Goal: Task Accomplishment & Management: Manage account settings

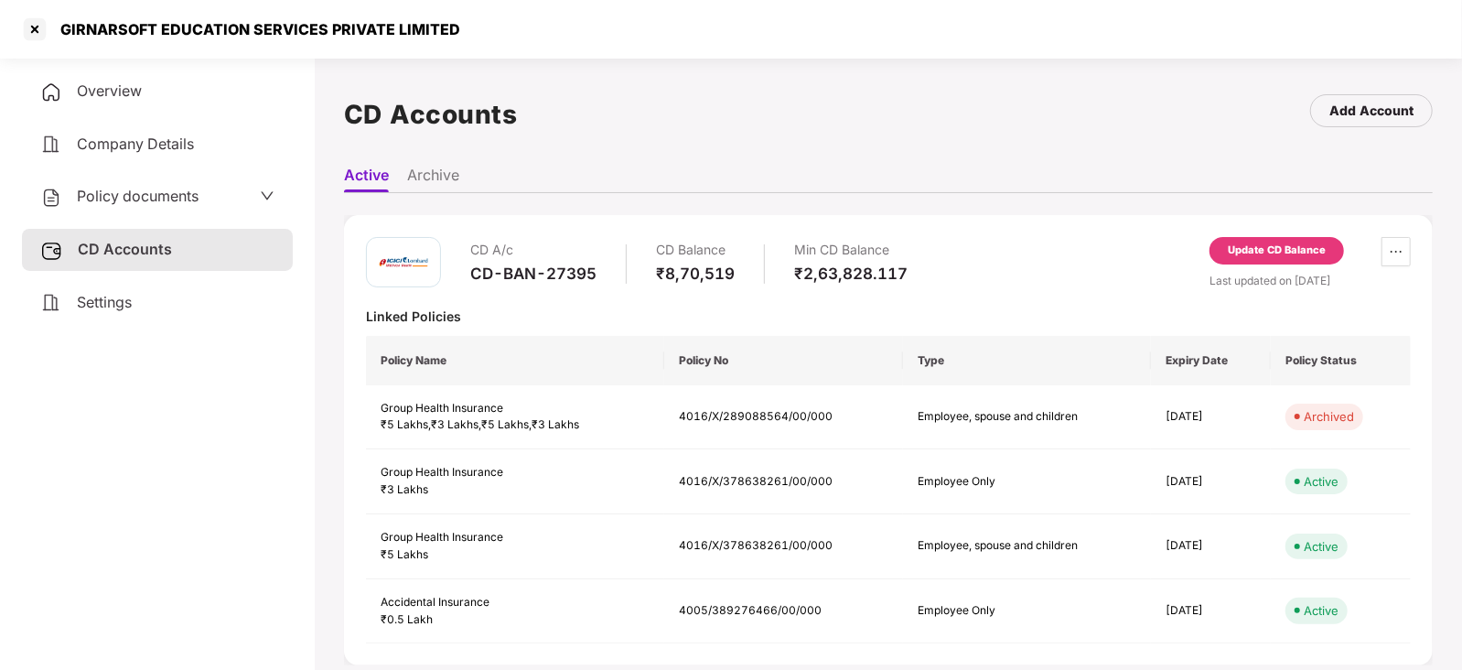
click at [142, 185] on div "Policy documents" at bounding box center [119, 197] width 158 height 24
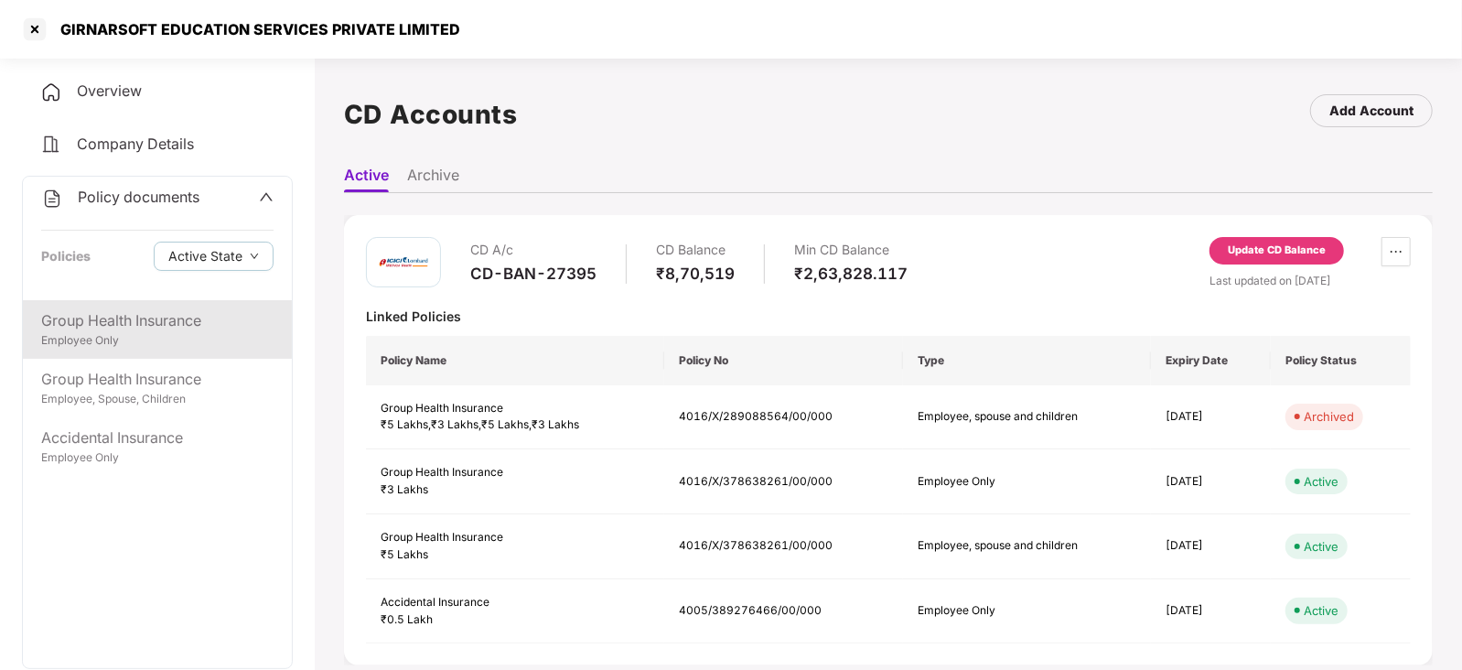
click at [189, 339] on div "Employee Only" at bounding box center [157, 340] width 232 height 17
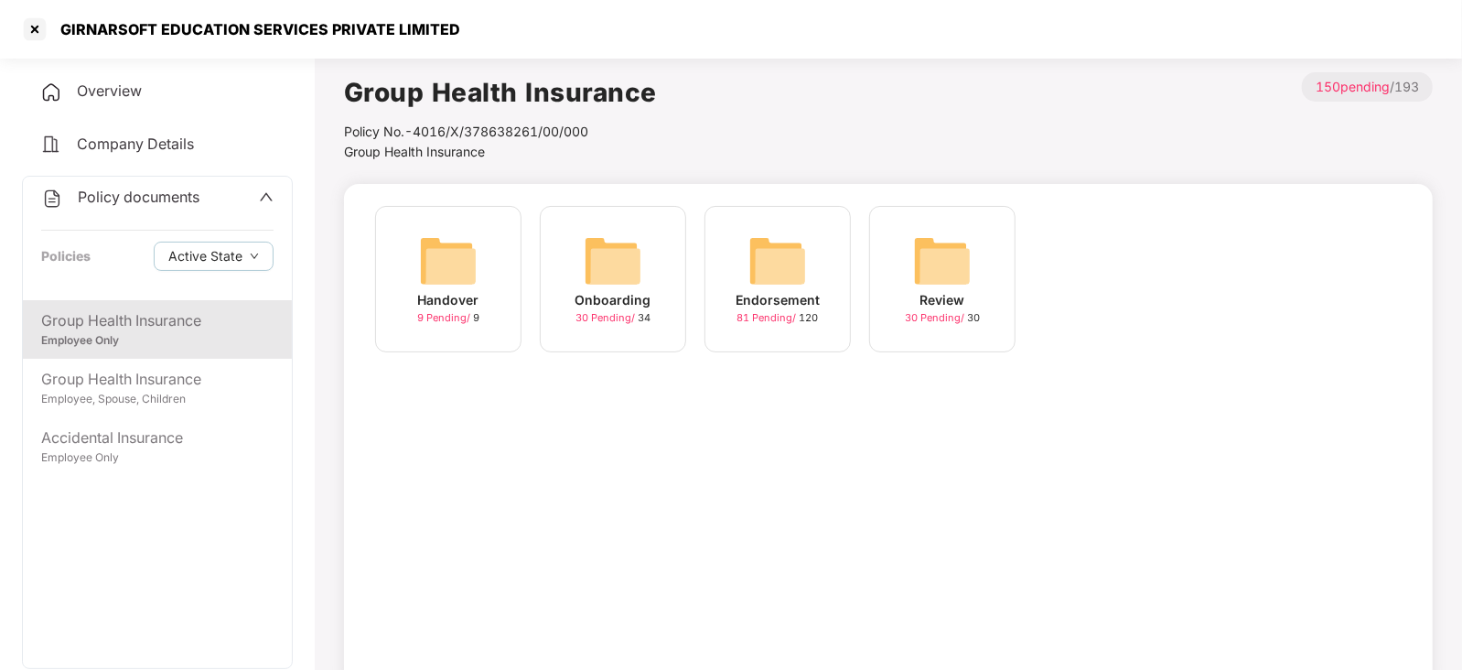
click at [182, 206] on div "Policy documents" at bounding box center [120, 198] width 158 height 24
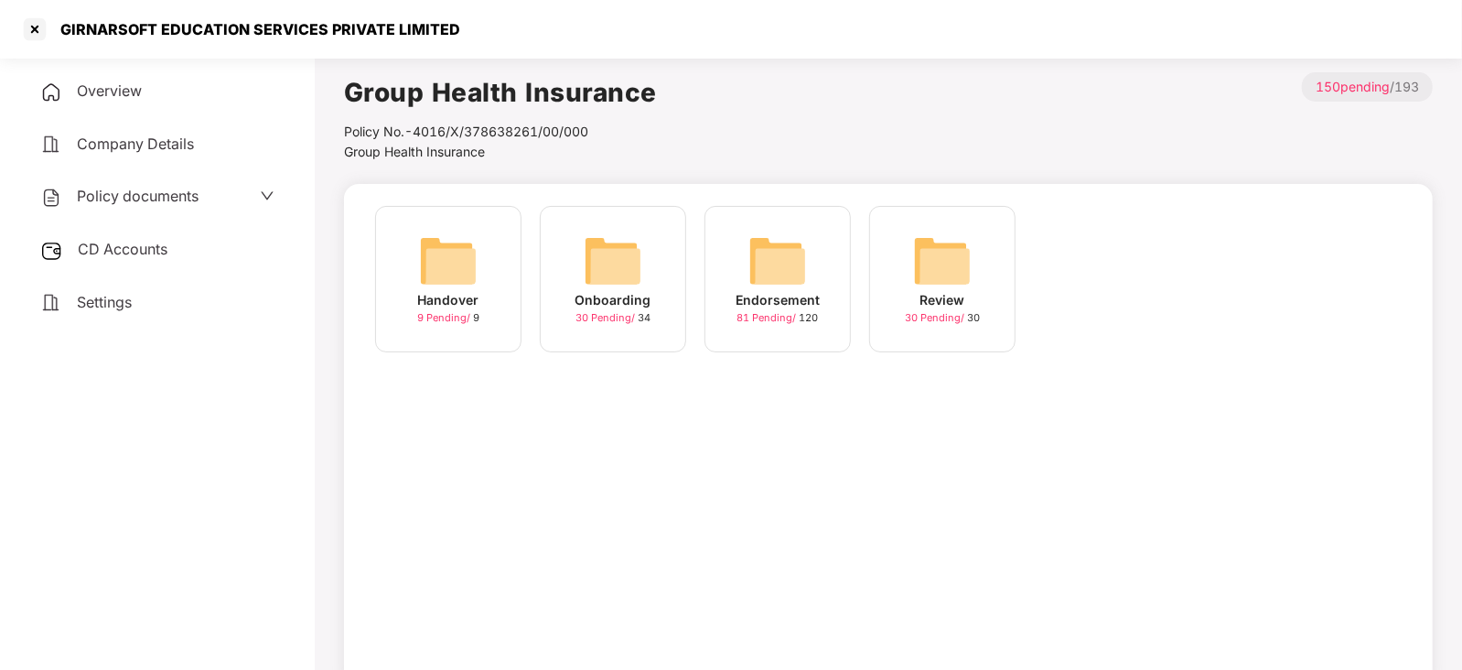
click at [138, 263] on div "CD Accounts" at bounding box center [157, 250] width 271 height 42
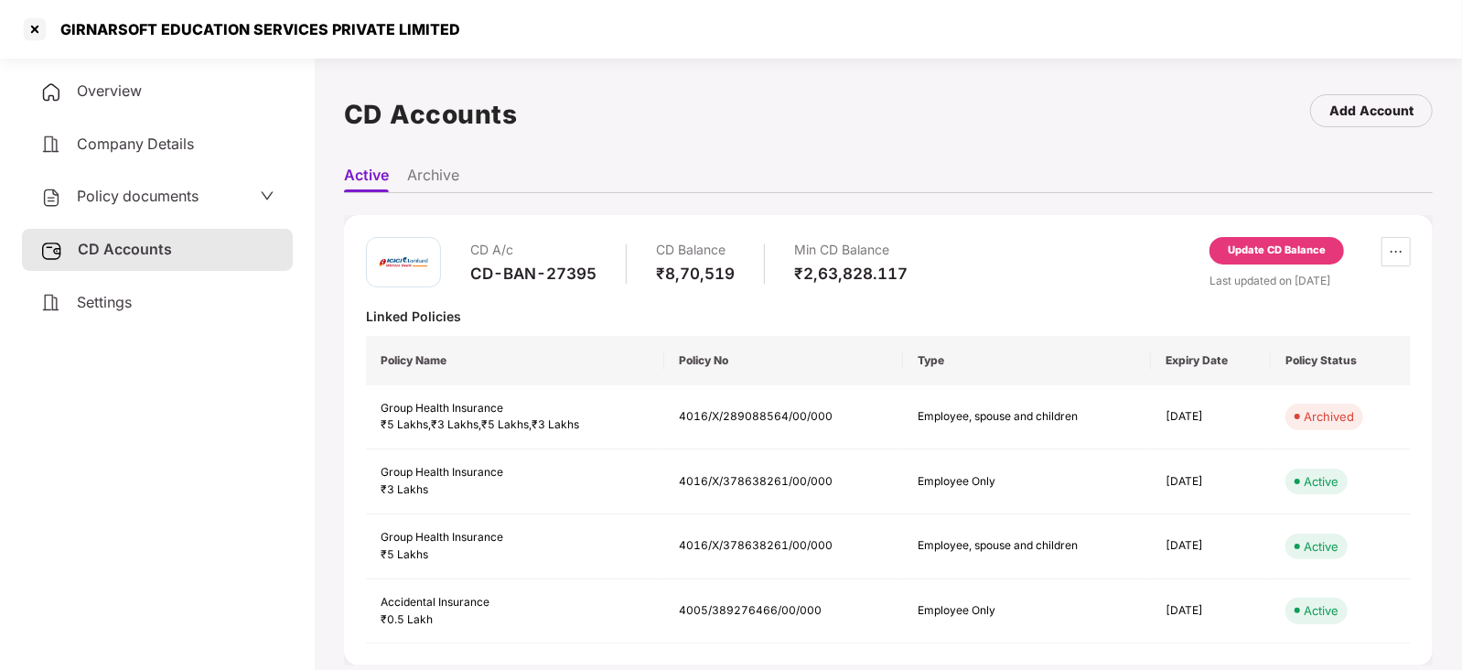
click at [1311, 235] on div "CD A/c CD-BAN-27395 CD Balance ₹8,70,519 Min CD Balance ₹2,63,828.117 Update CD…" at bounding box center [888, 440] width 1088 height 450
click at [1308, 240] on div "Update CD Balance" at bounding box center [1276, 250] width 134 height 27
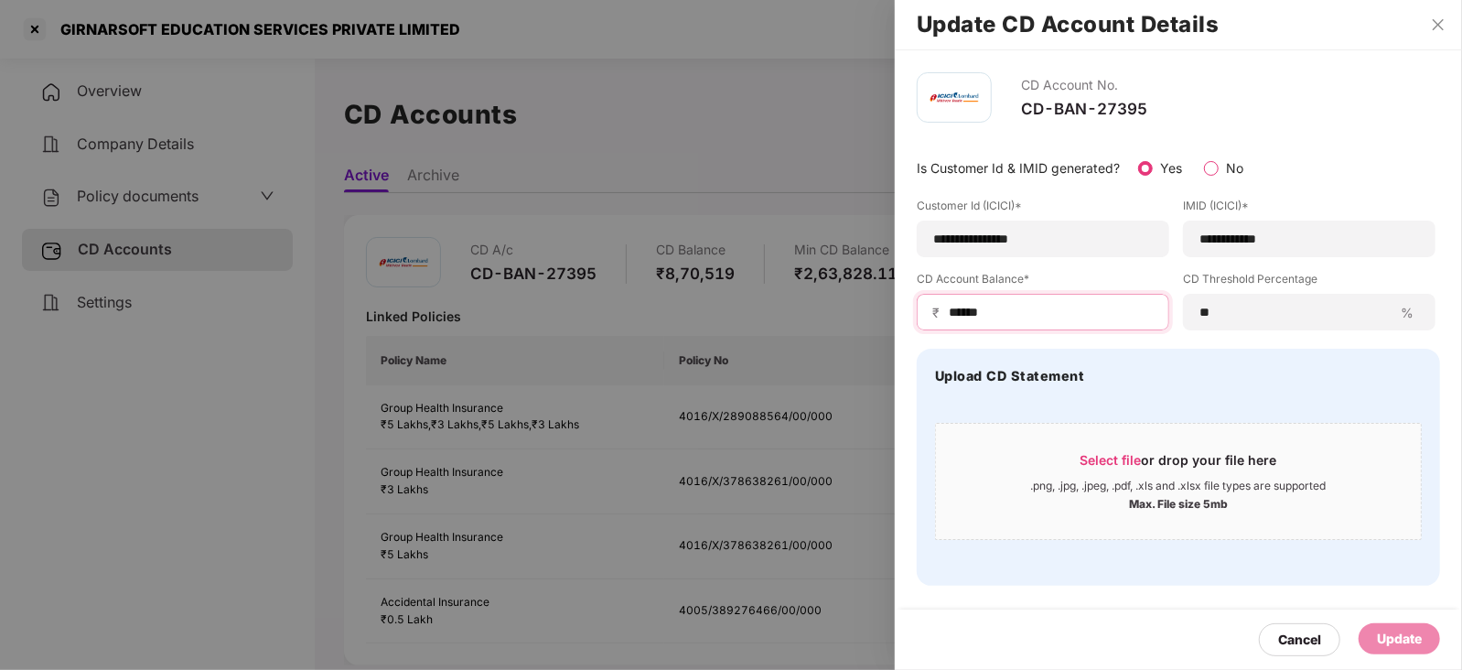
drag, startPoint x: 1022, startPoint y: 317, endPoint x: 892, endPoint y: 313, distance: 130.0
click at [892, 313] on div "**********" at bounding box center [731, 335] width 1462 height 670
paste input
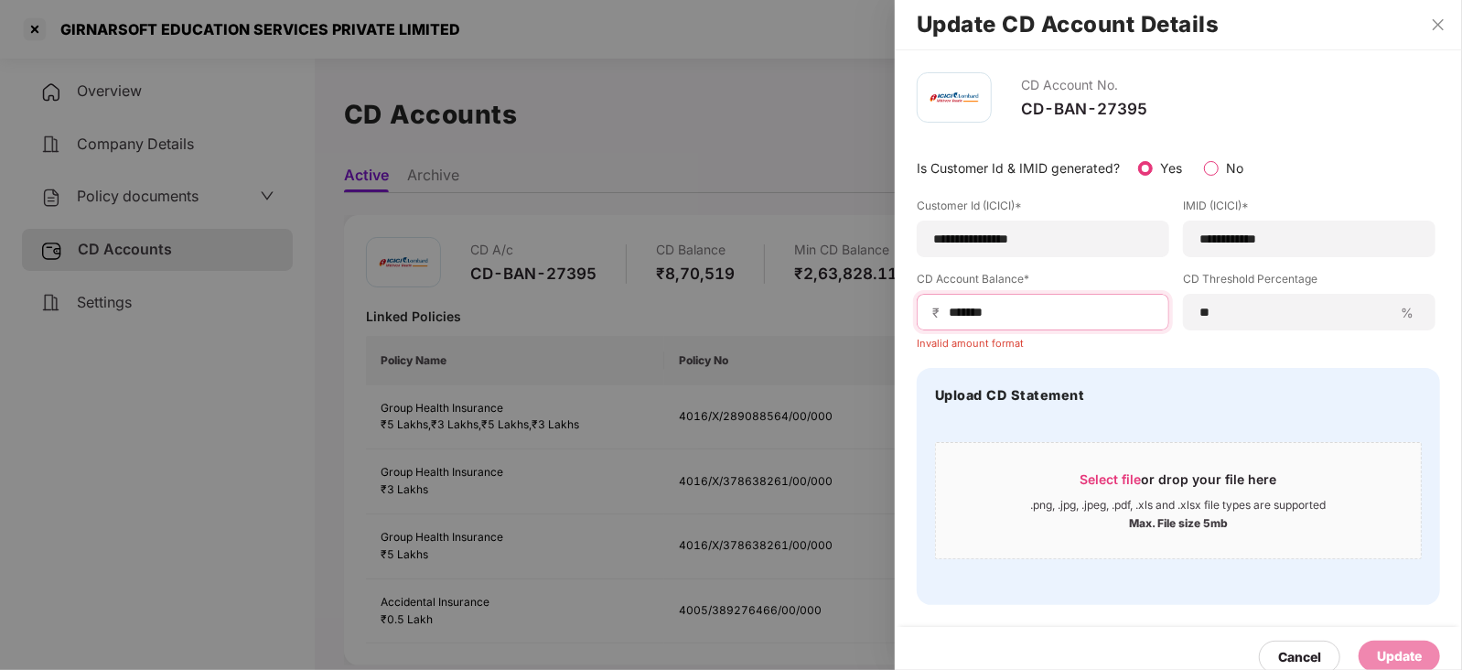
click at [948, 315] on input "******" at bounding box center [1050, 312] width 207 height 19
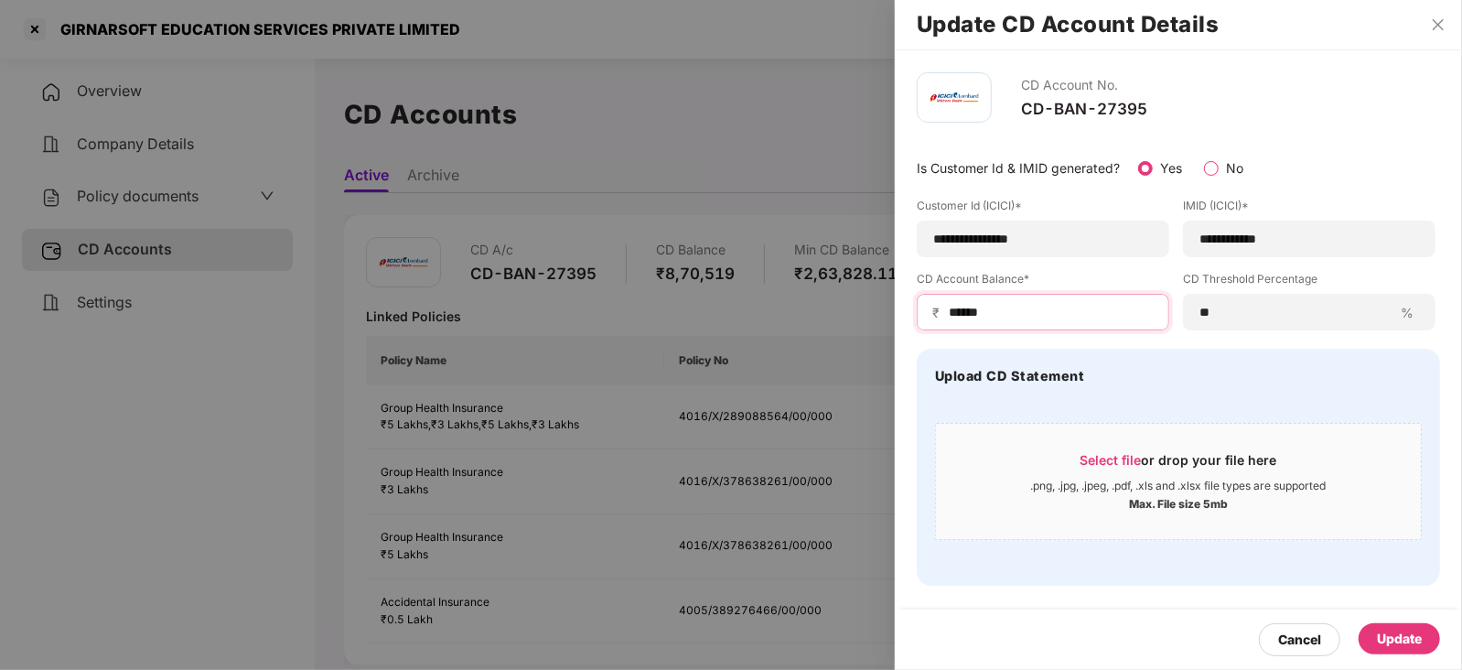
type input "******"
click at [1016, 297] on div "₹ ******" at bounding box center [1042, 312] width 252 height 37
click at [1020, 310] on input "******" at bounding box center [1050, 312] width 207 height 19
click at [1397, 626] on div "Update" at bounding box center [1398, 638] width 81 height 31
click at [120, 204] on div at bounding box center [731, 335] width 1462 height 670
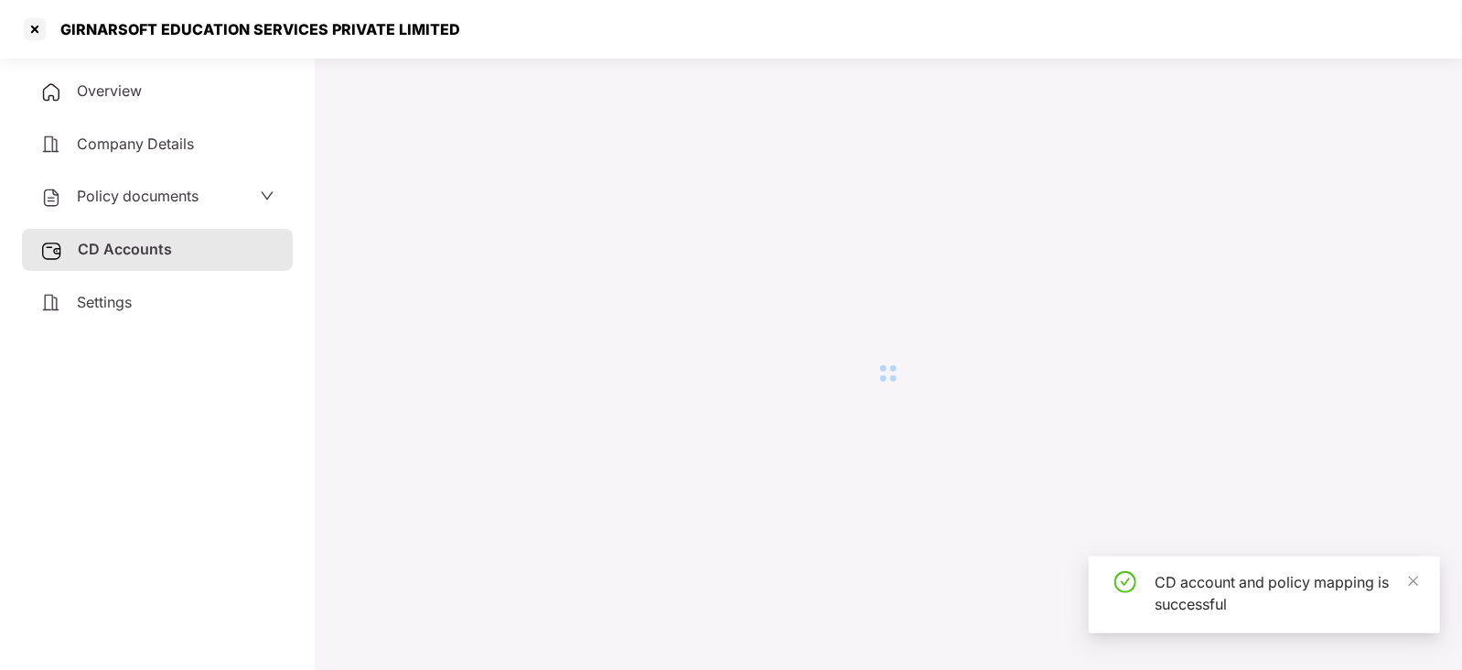
click at [122, 203] on span "Policy documents" at bounding box center [138, 196] width 122 height 18
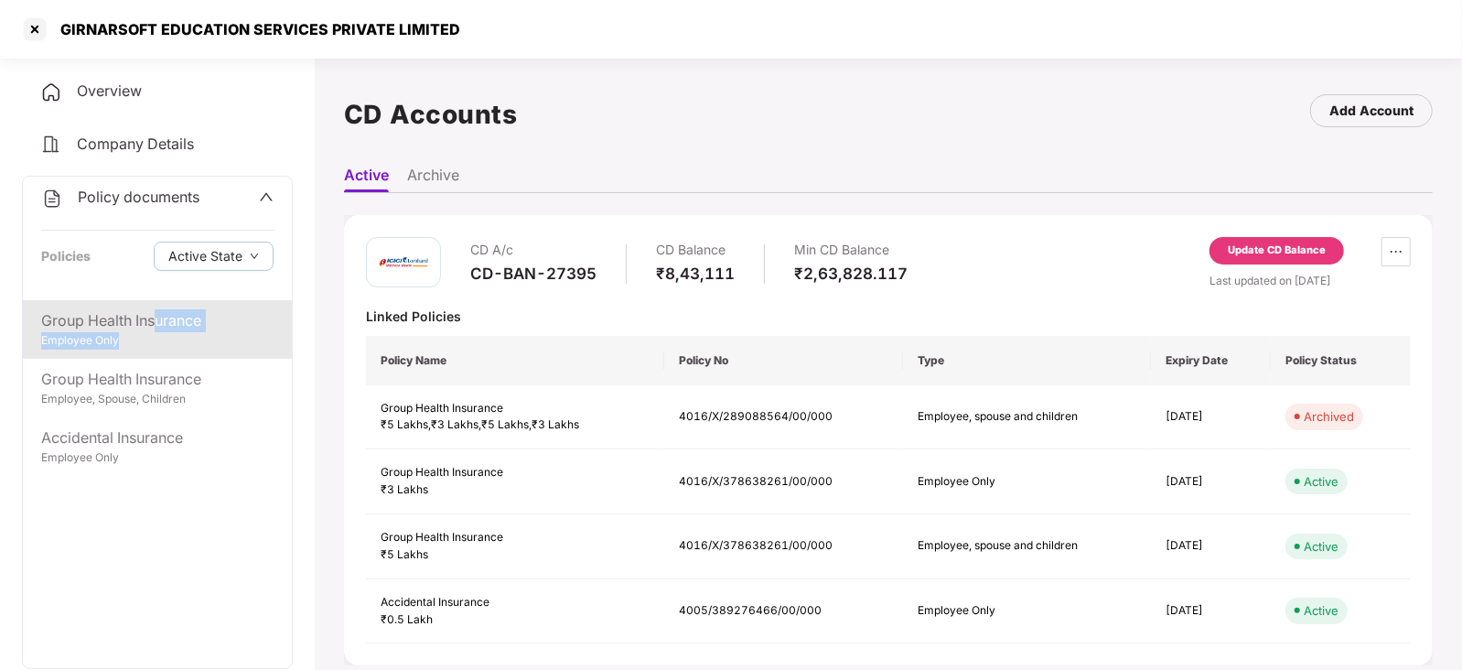
click at [157, 333] on div "Employee Only" at bounding box center [157, 340] width 232 height 17
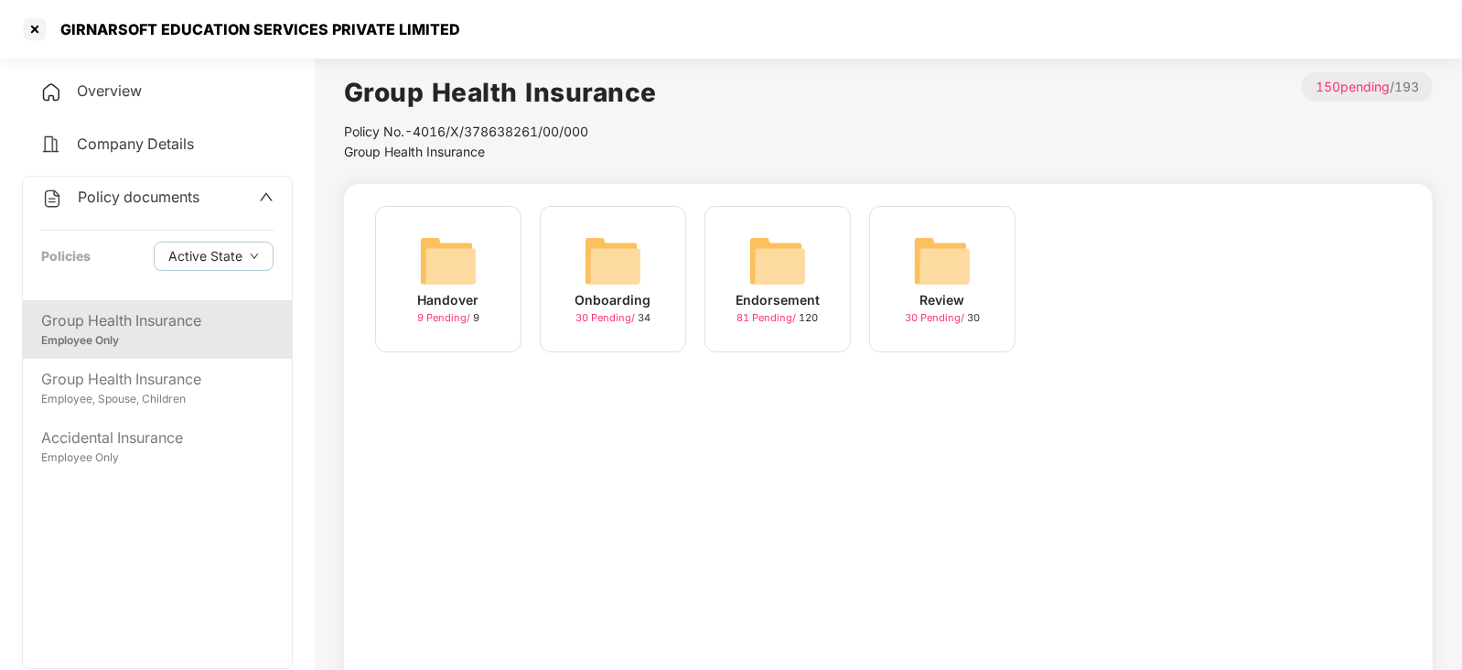
click at [791, 267] on img at bounding box center [777, 260] width 59 height 59
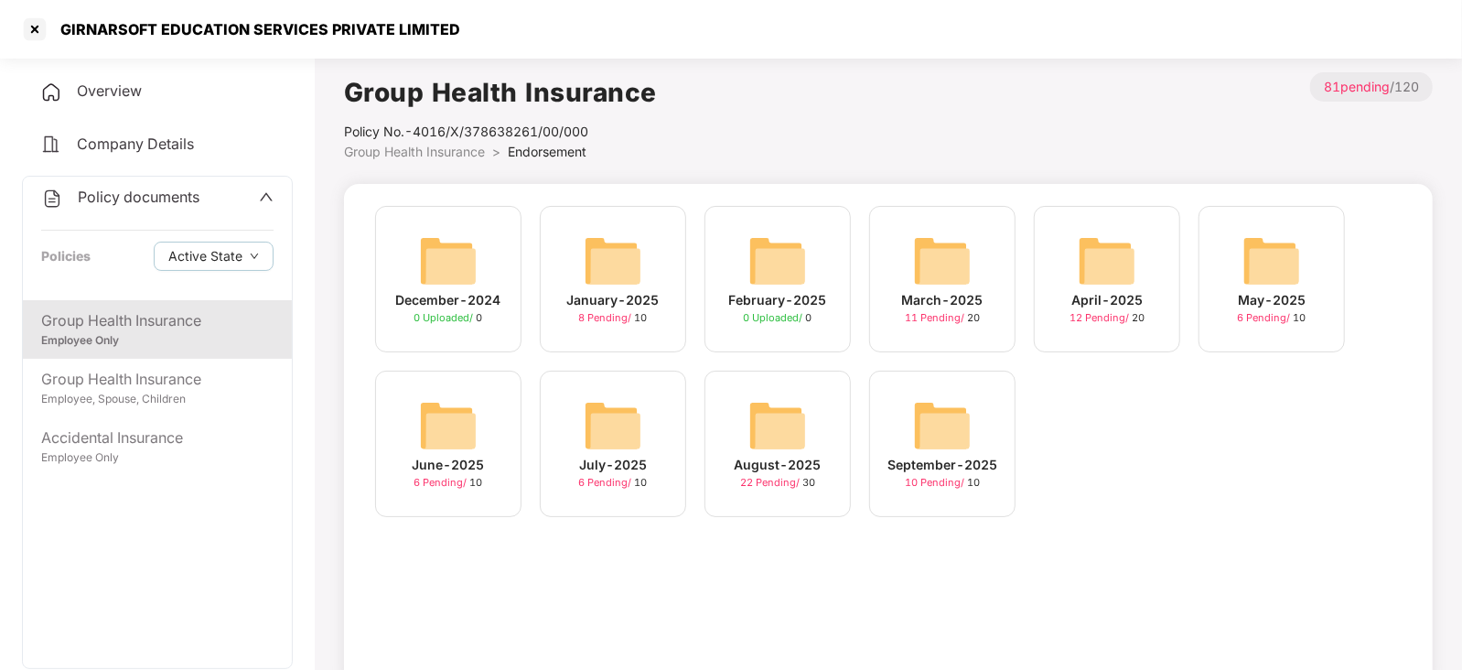
click at [938, 438] on img at bounding box center [942, 425] width 59 height 59
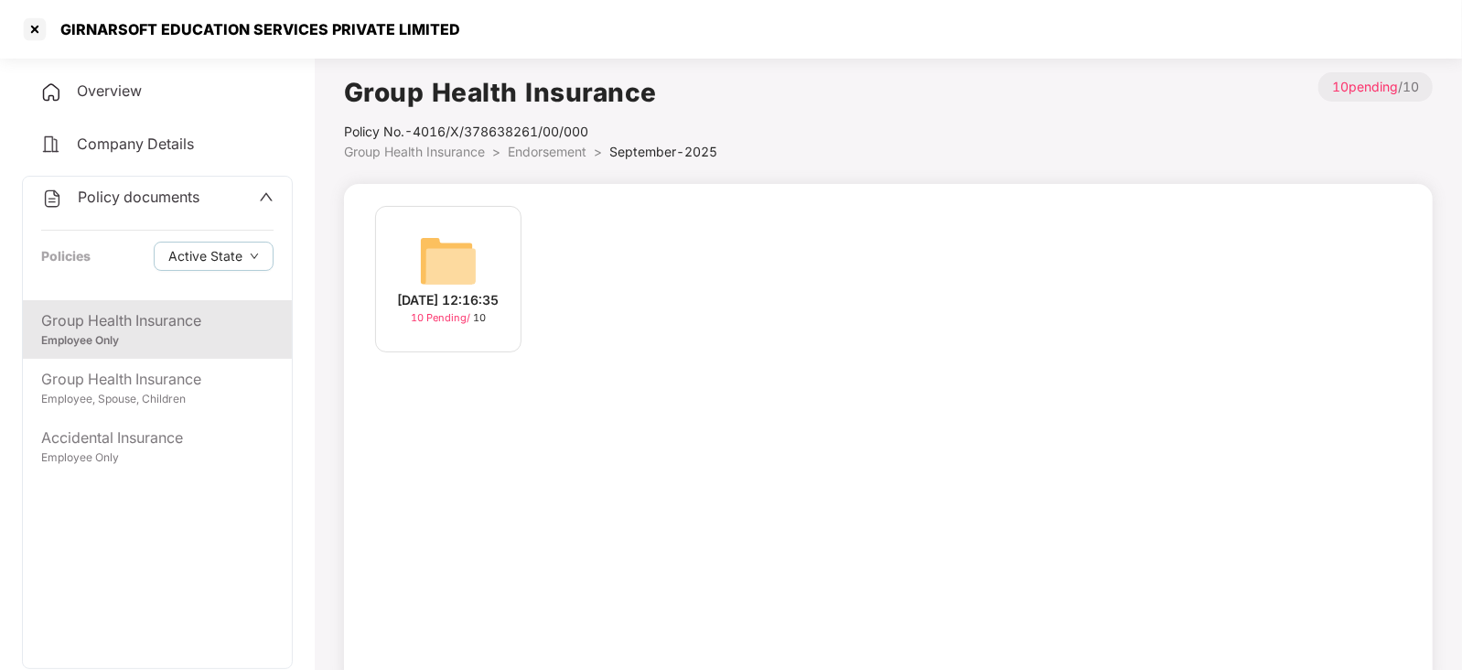
click at [469, 254] on img at bounding box center [448, 260] width 59 height 59
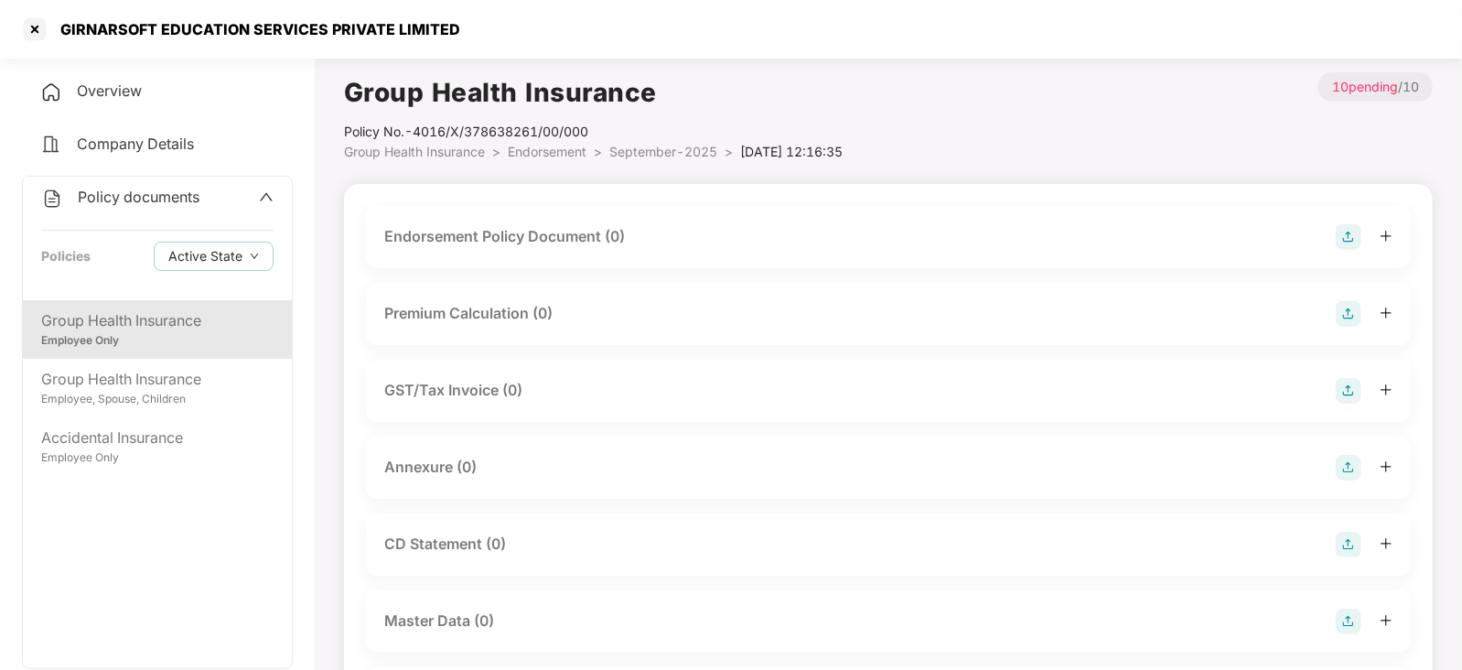
click at [1349, 240] on img at bounding box center [1348, 237] width 26 height 26
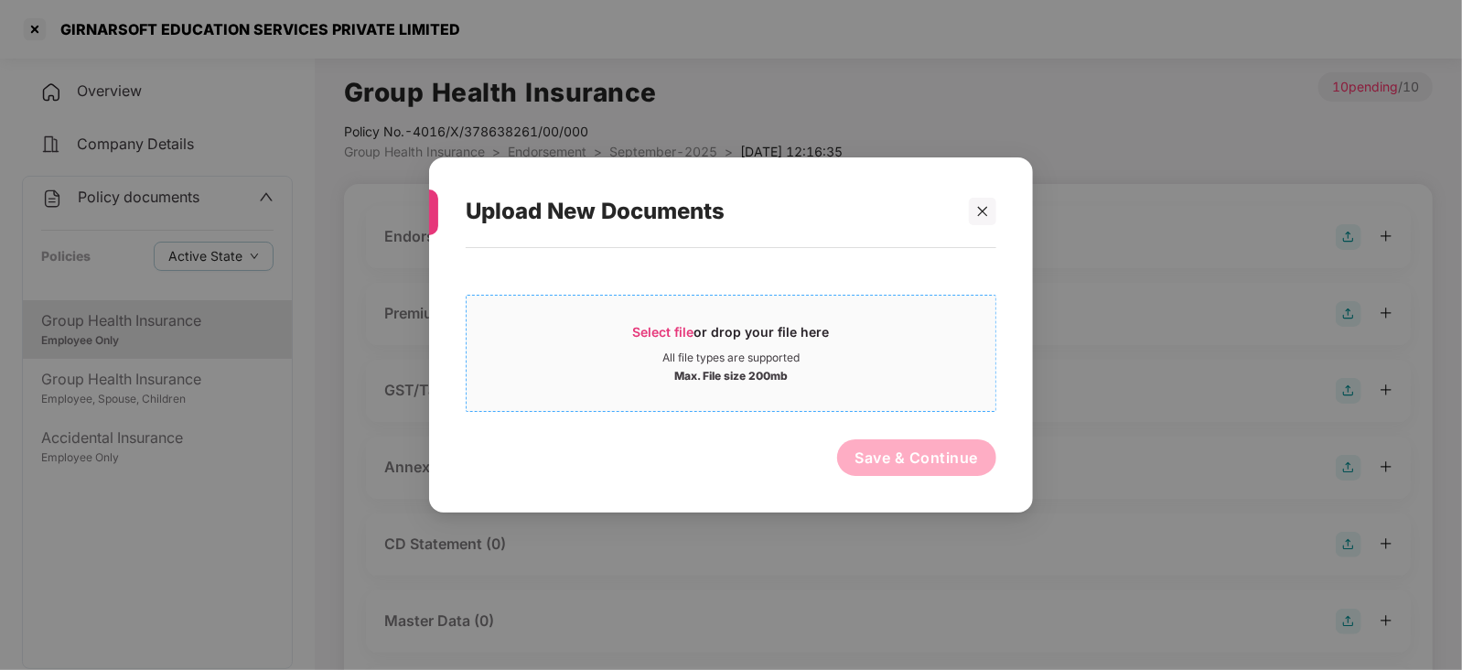
click at [704, 323] on div "Select file or drop your file here" at bounding box center [731, 336] width 197 height 27
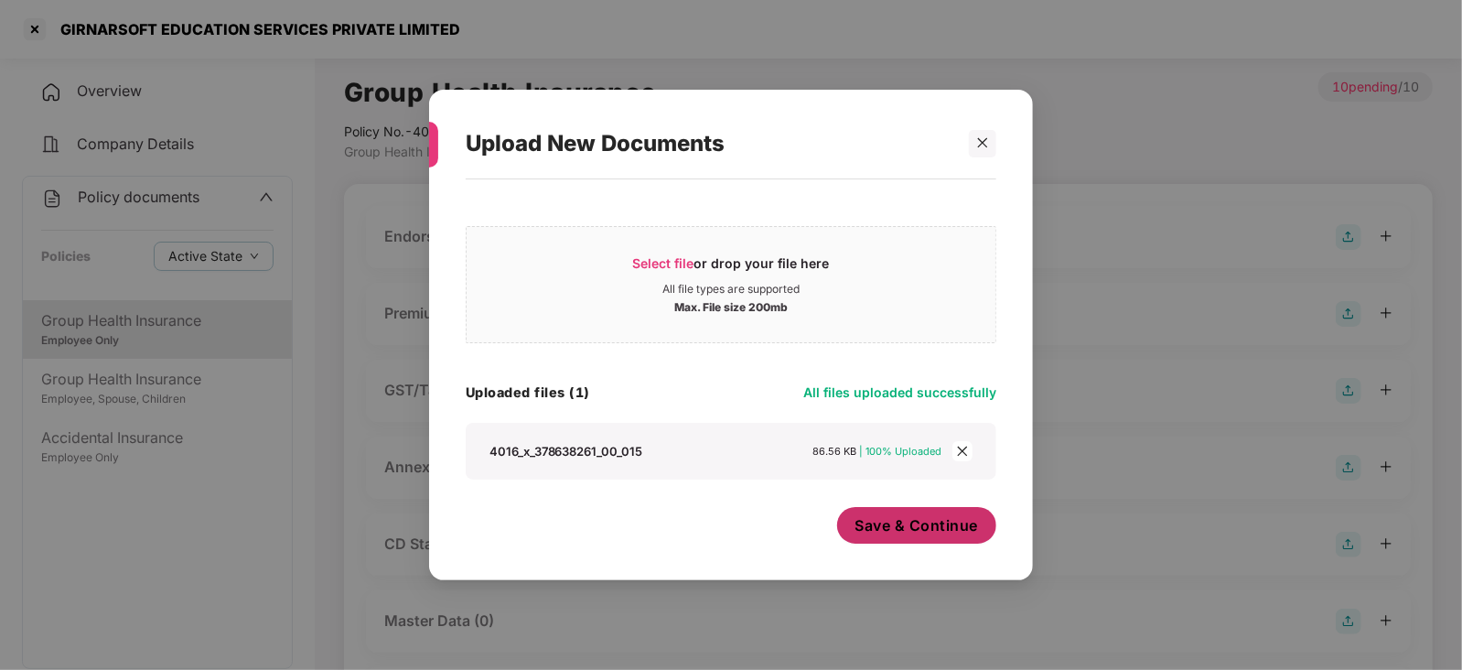
click at [883, 517] on span "Save & Continue" at bounding box center [916, 525] width 123 height 20
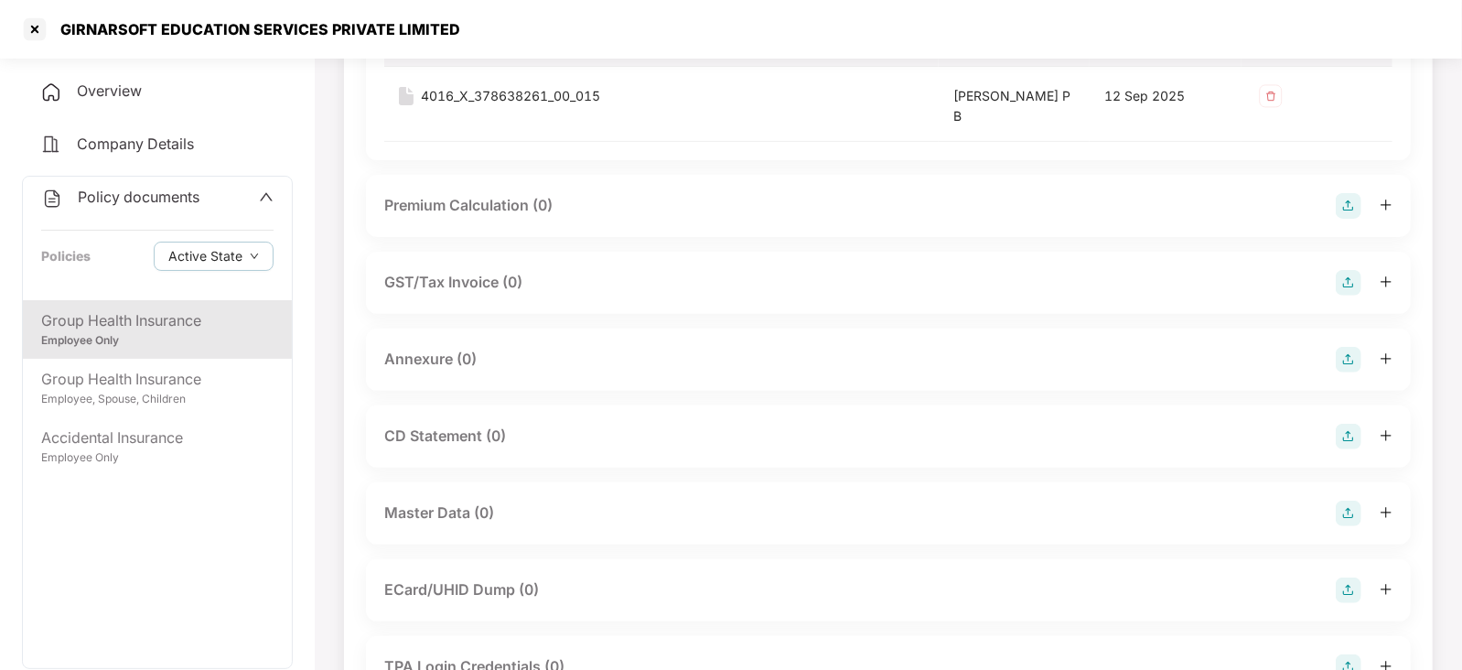
scroll to position [113, 0]
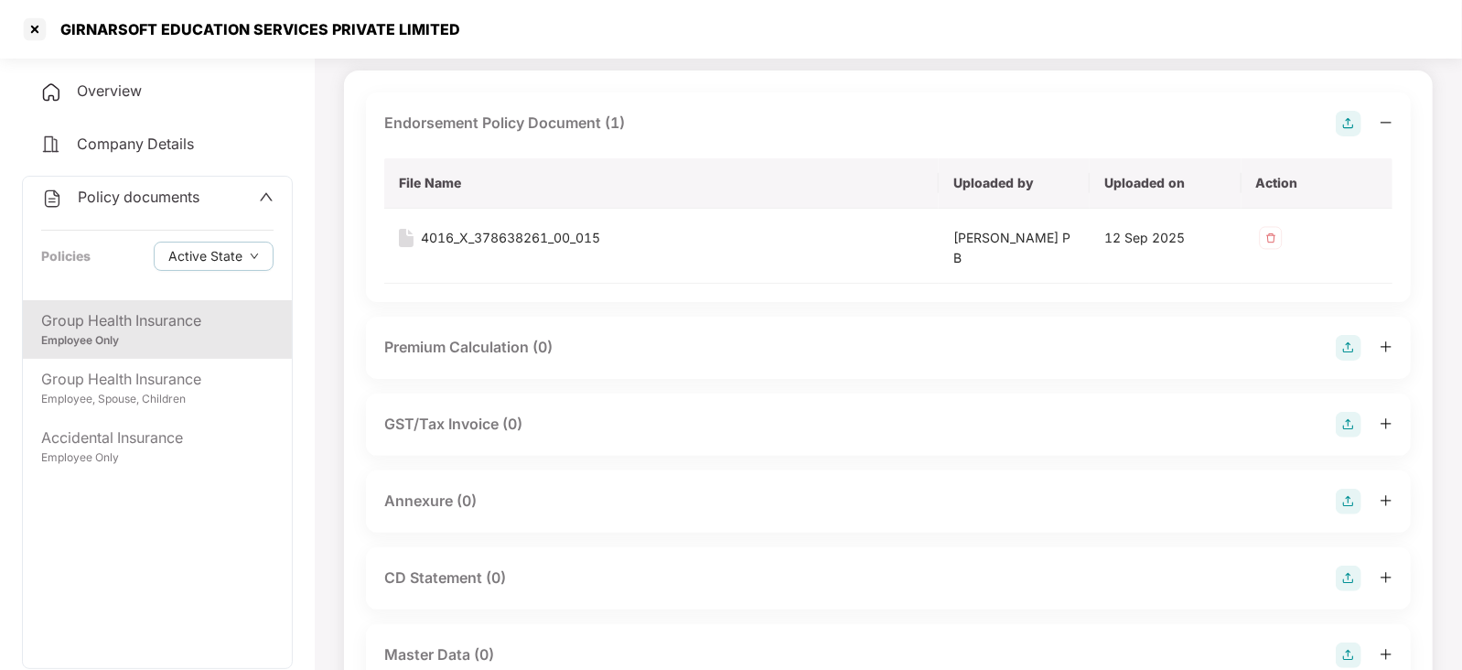
click at [1353, 349] on img at bounding box center [1348, 348] width 26 height 26
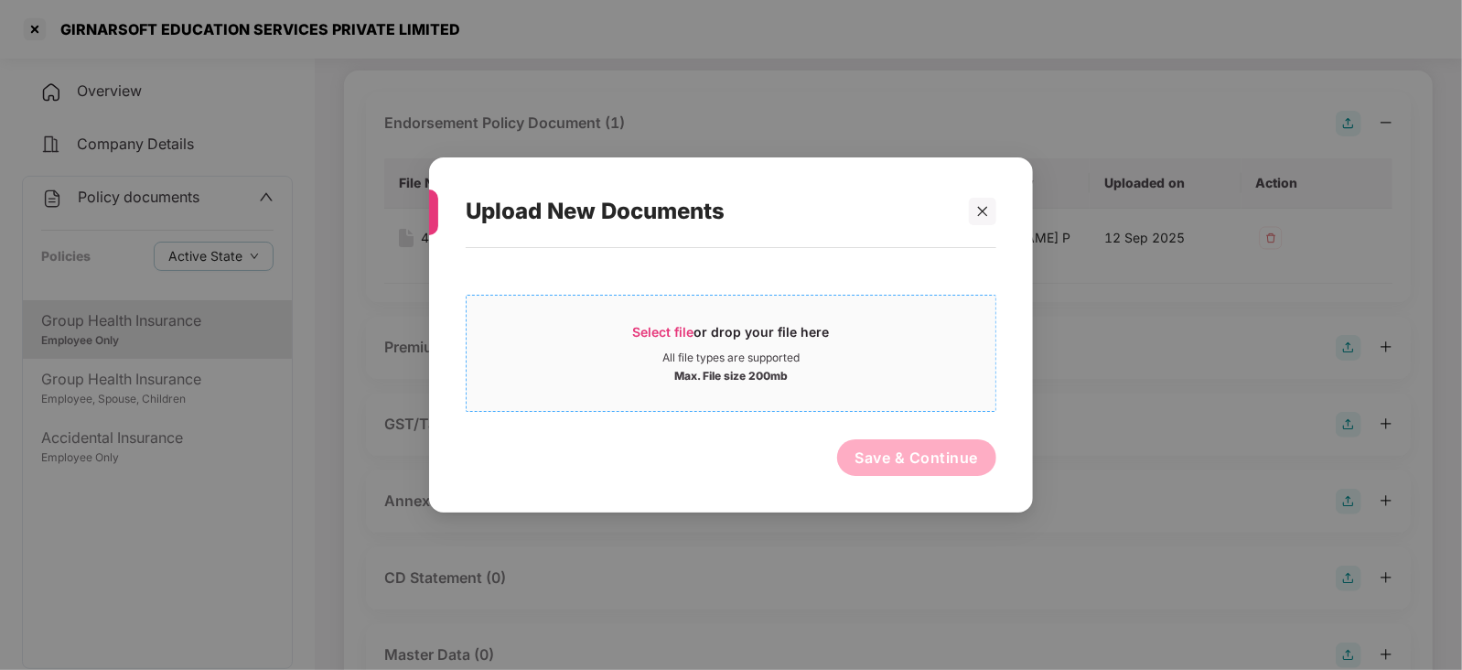
click at [701, 331] on div "Select file or drop your file here" at bounding box center [731, 336] width 197 height 27
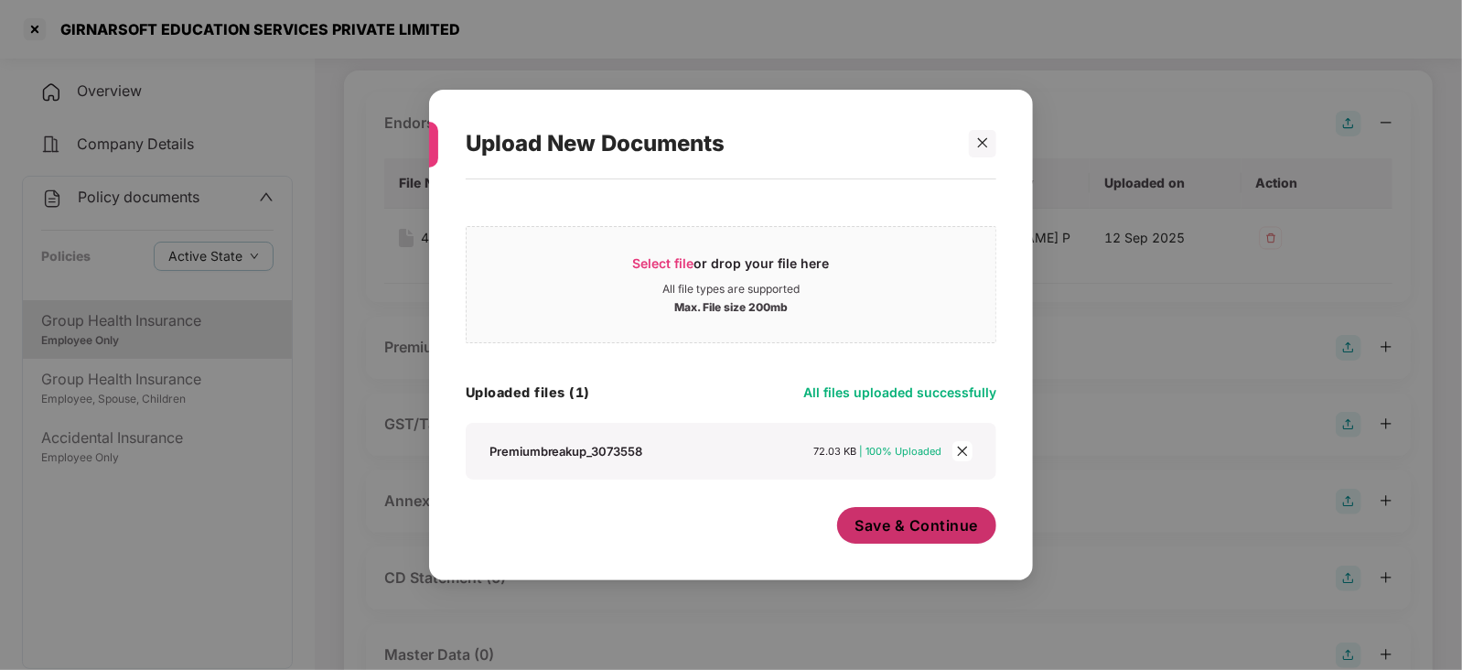
click at [886, 537] on button "Save & Continue" at bounding box center [917, 525] width 160 height 37
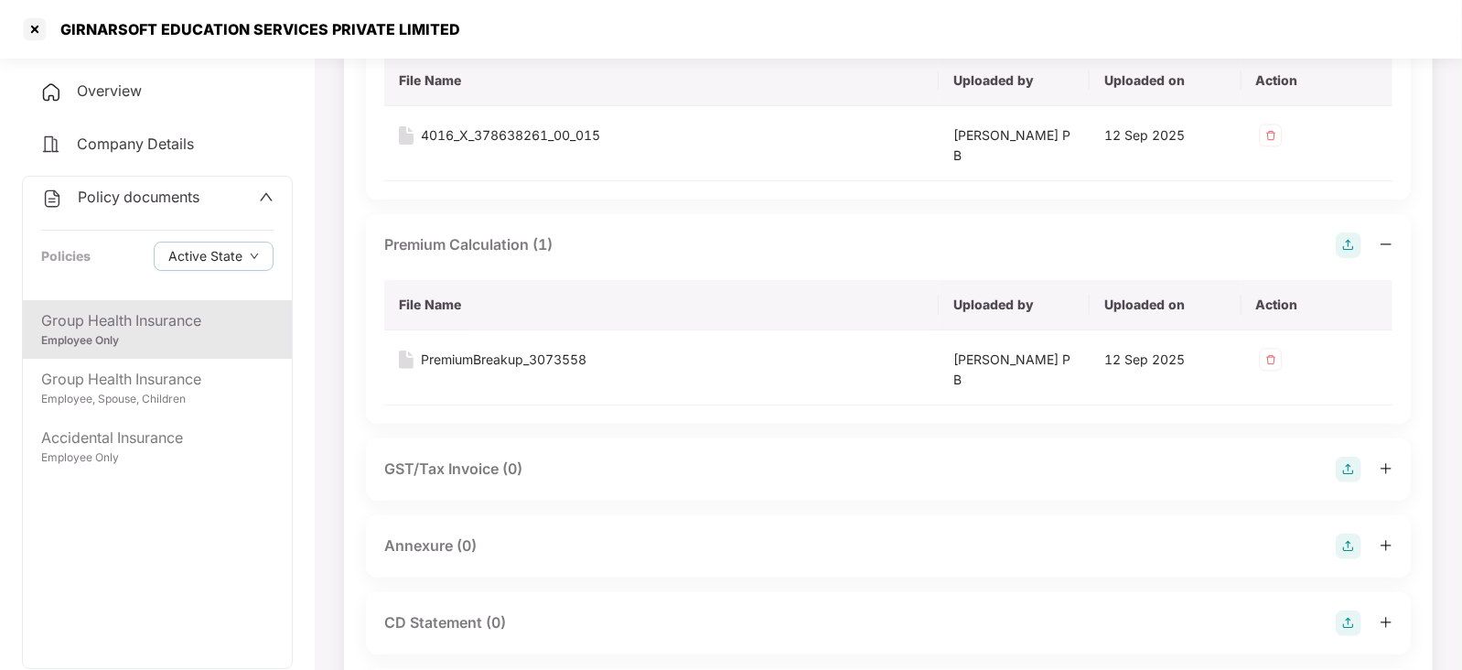
scroll to position [228, 0]
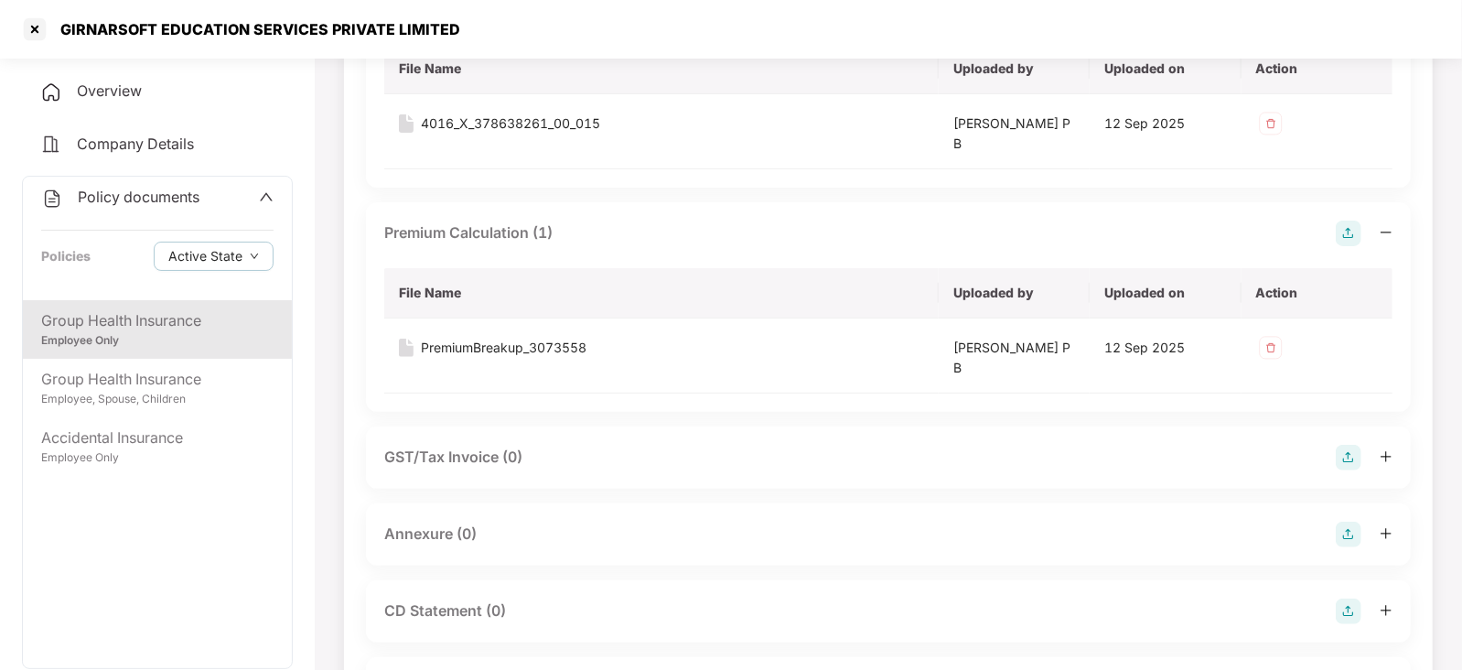
click at [1349, 537] on img at bounding box center [1348, 534] width 26 height 26
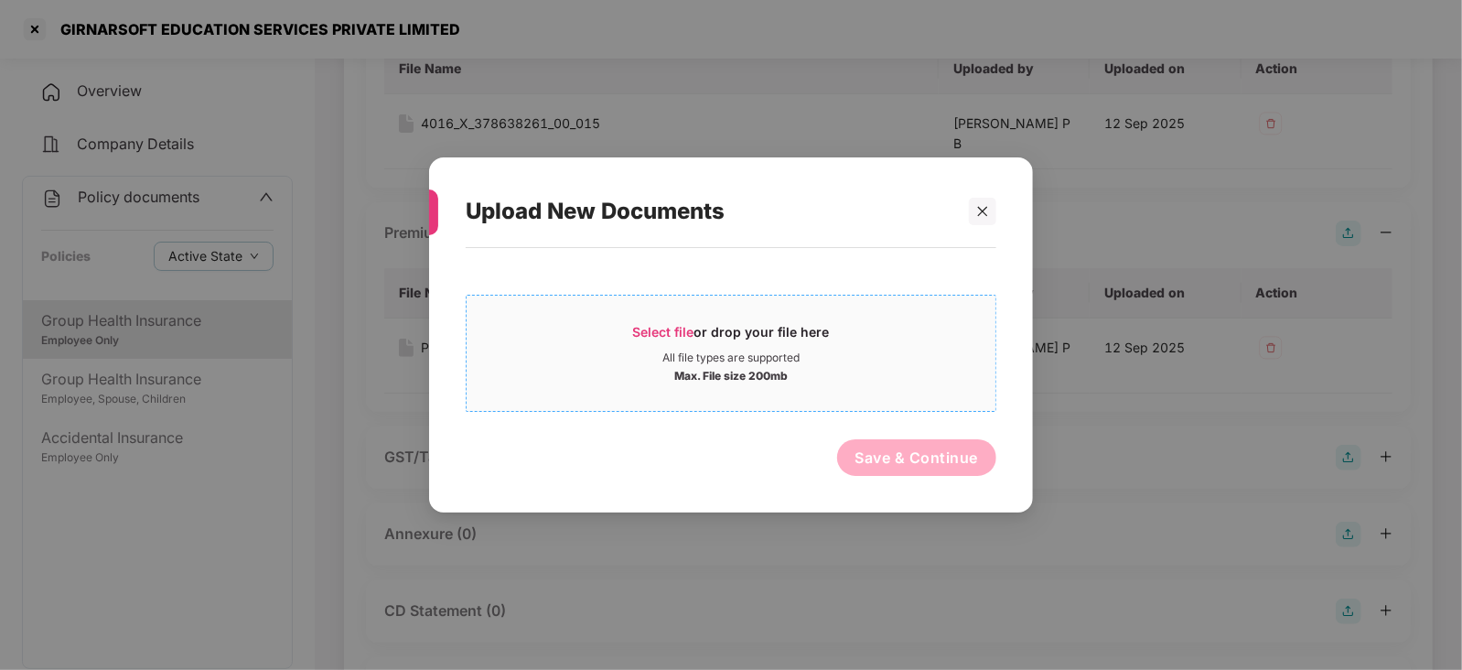
click at [673, 331] on span "Select file" at bounding box center [663, 332] width 61 height 16
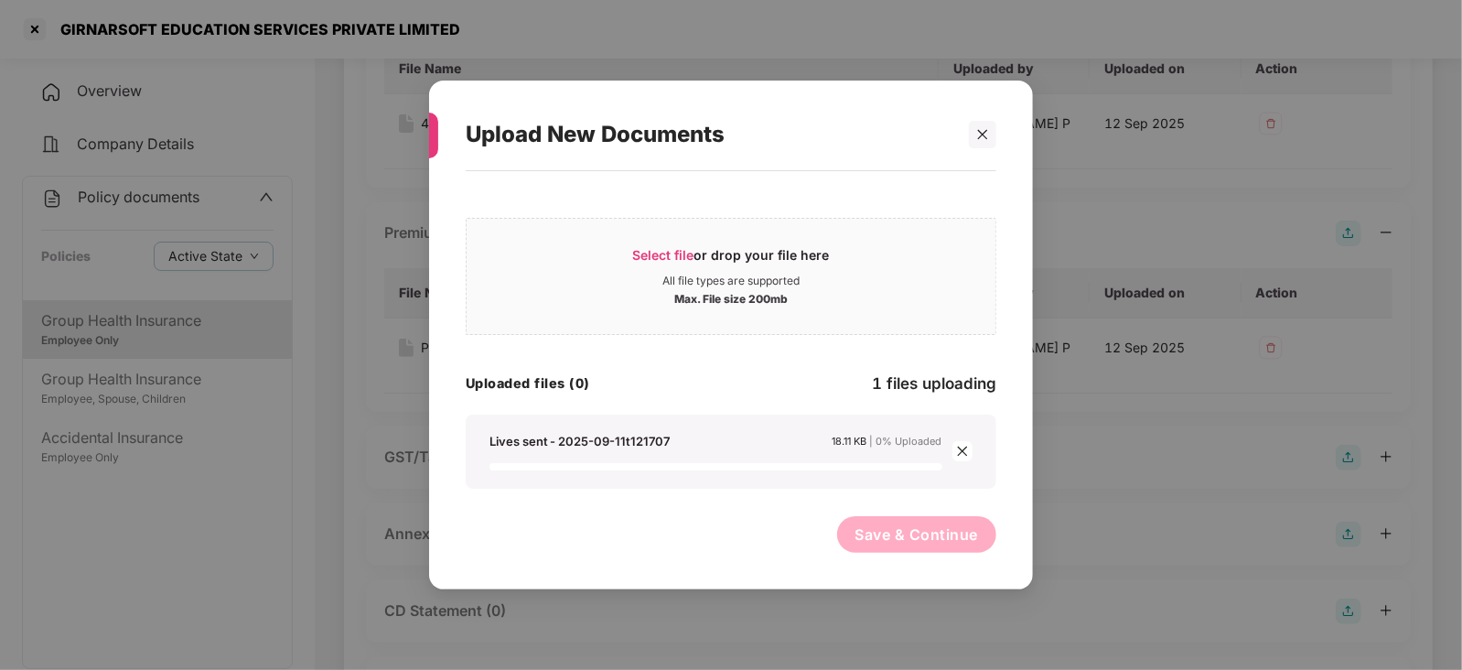
click at [767, 476] on div "Lives sent - 2025-09-11t121707 18.11 KB | 0% Uploaded" at bounding box center [731, 451] width 530 height 74
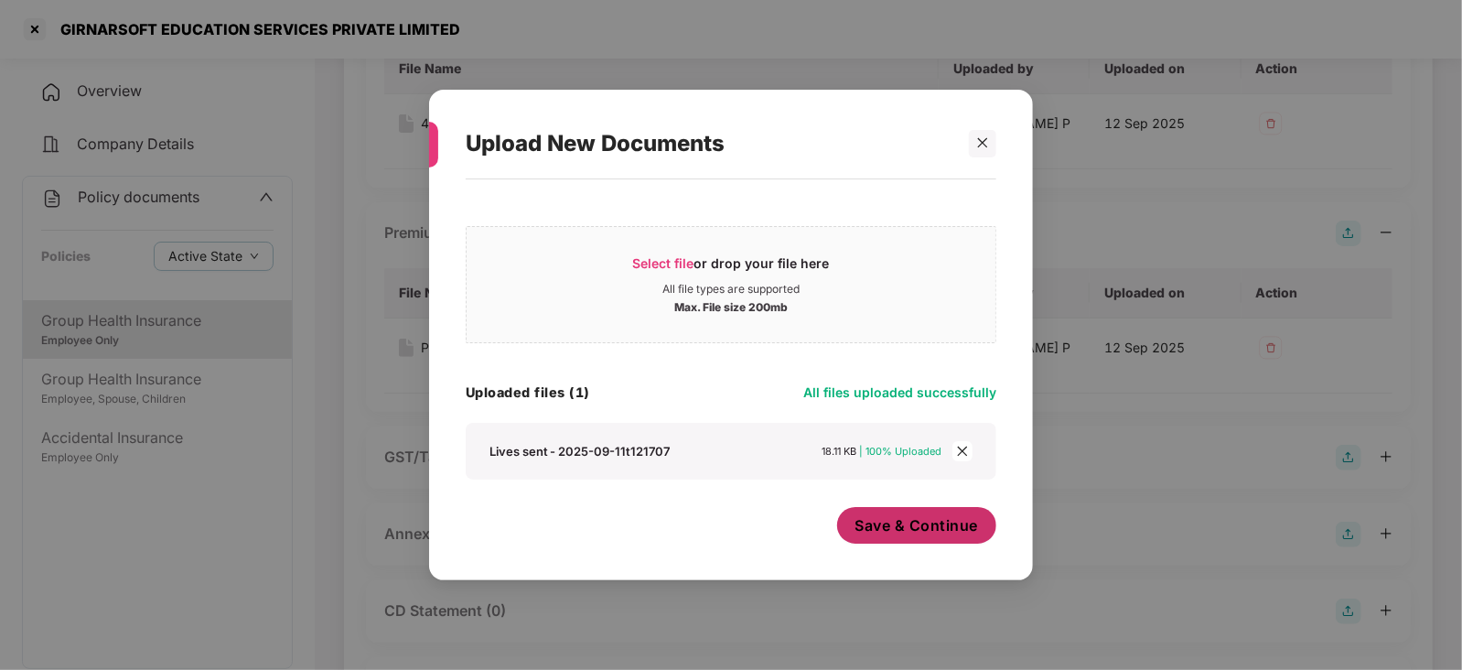
click at [906, 527] on span "Save & Continue" at bounding box center [916, 525] width 123 height 20
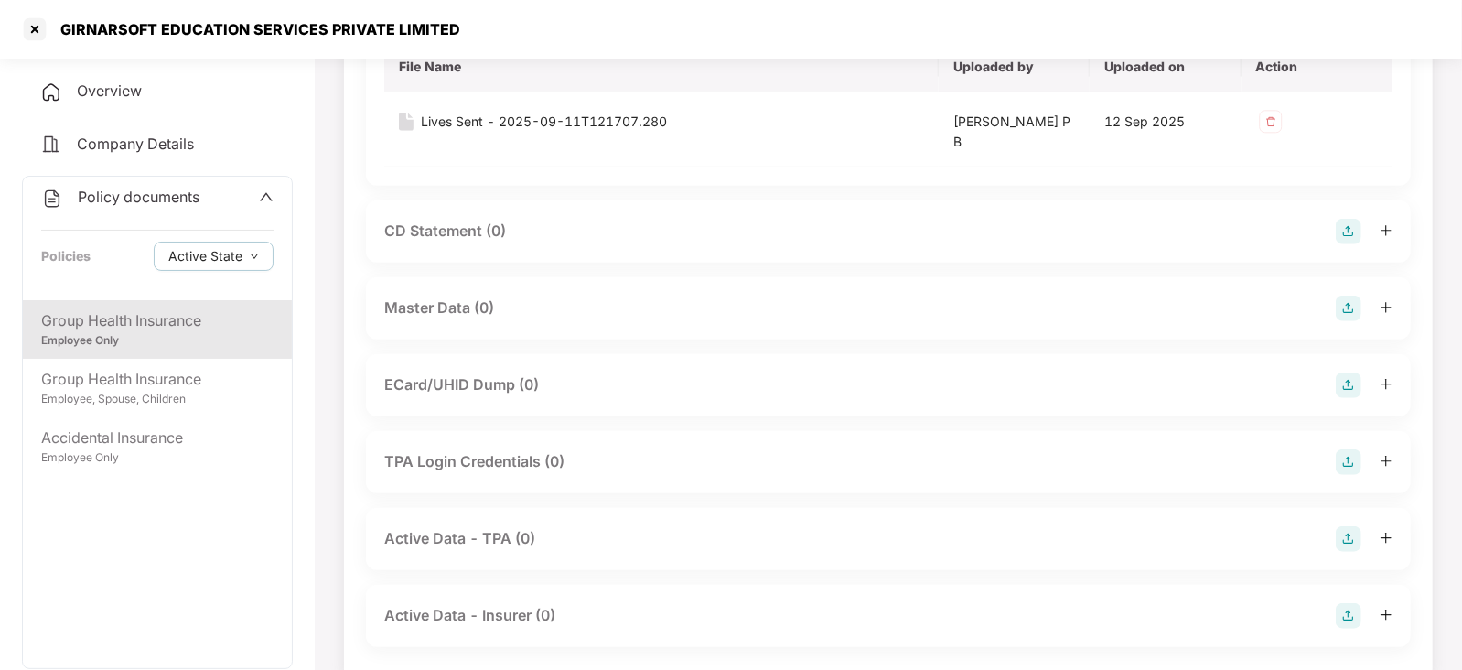
scroll to position [789, 0]
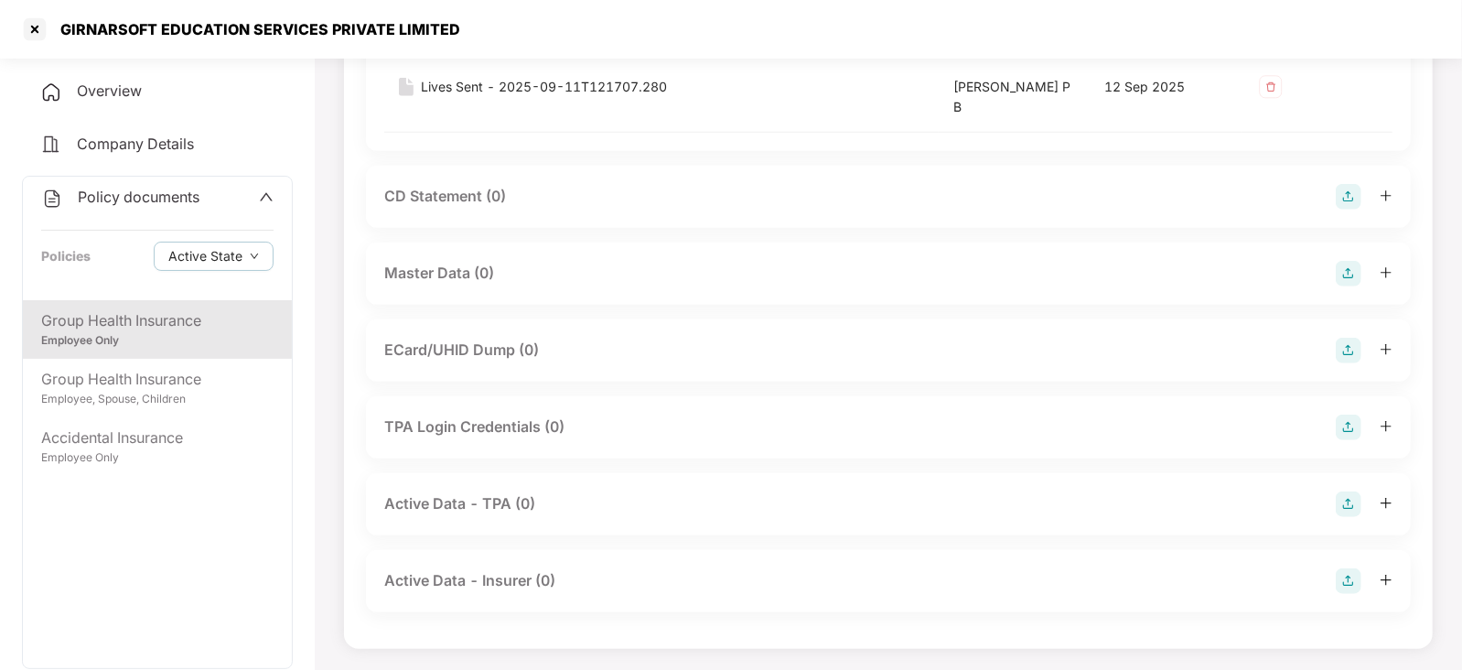
click at [1359, 275] on img at bounding box center [1348, 274] width 26 height 26
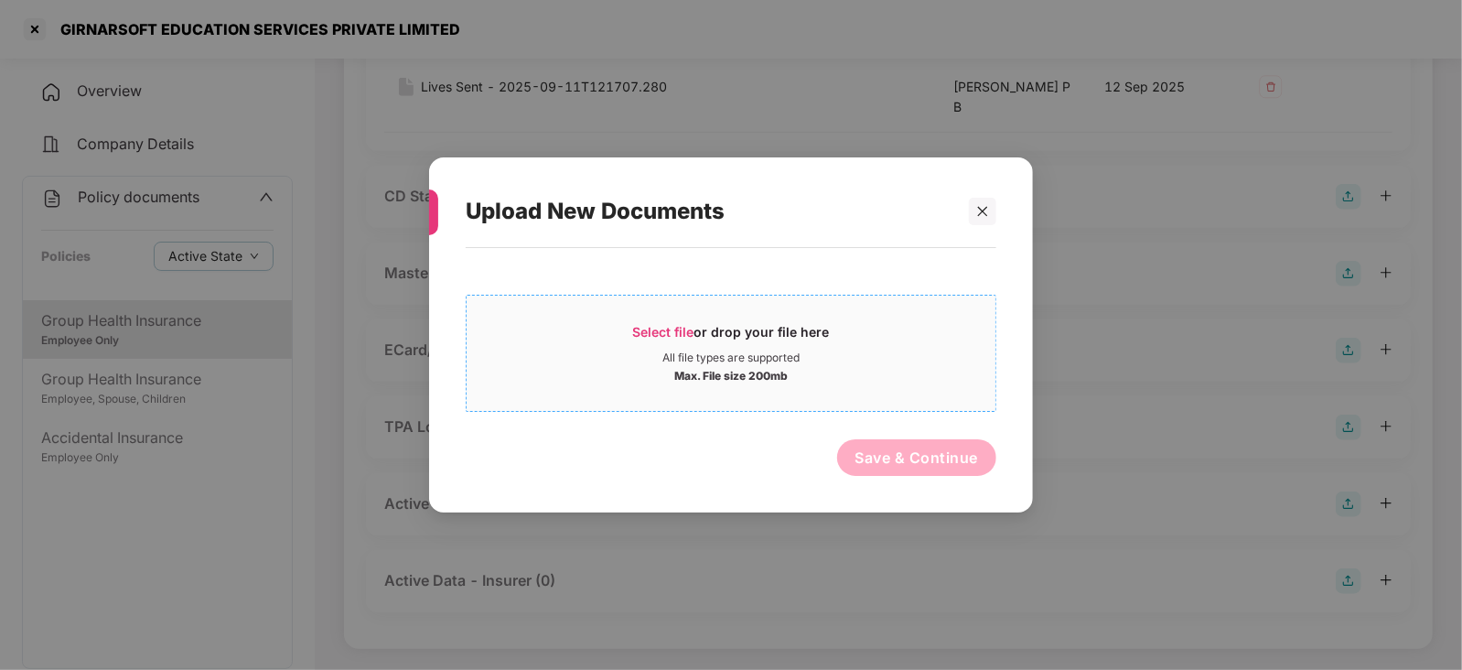
click at [648, 330] on span "Select file" at bounding box center [663, 332] width 61 height 16
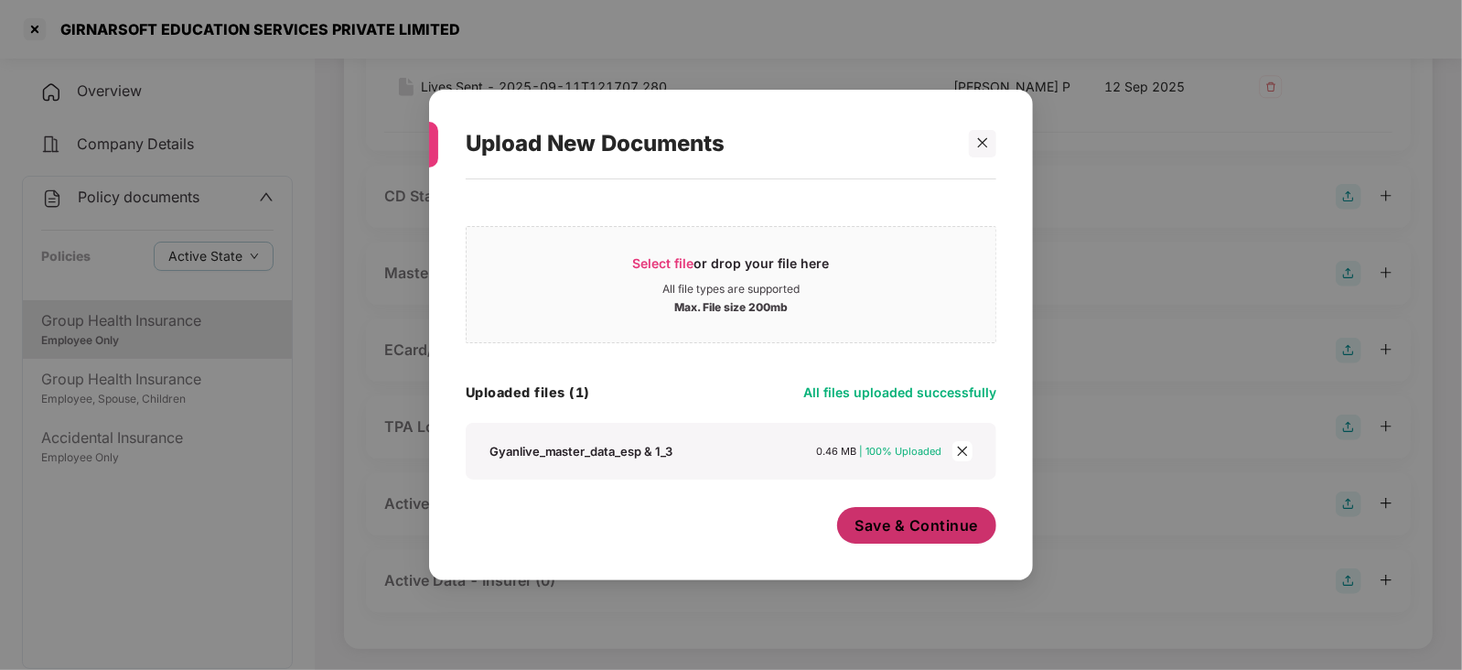
click at [926, 514] on button "Save & Continue" at bounding box center [917, 525] width 160 height 37
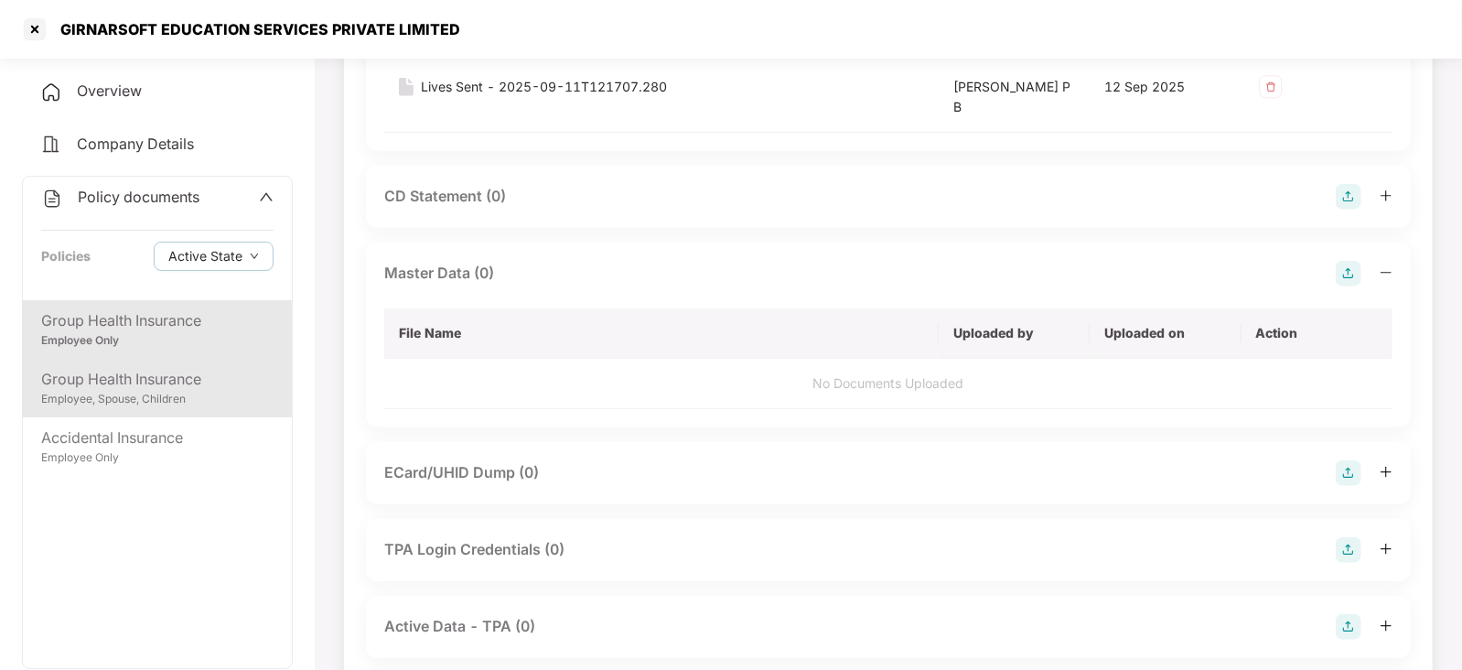
click at [193, 396] on div "Employee, Spouse, Children" at bounding box center [157, 399] width 232 height 17
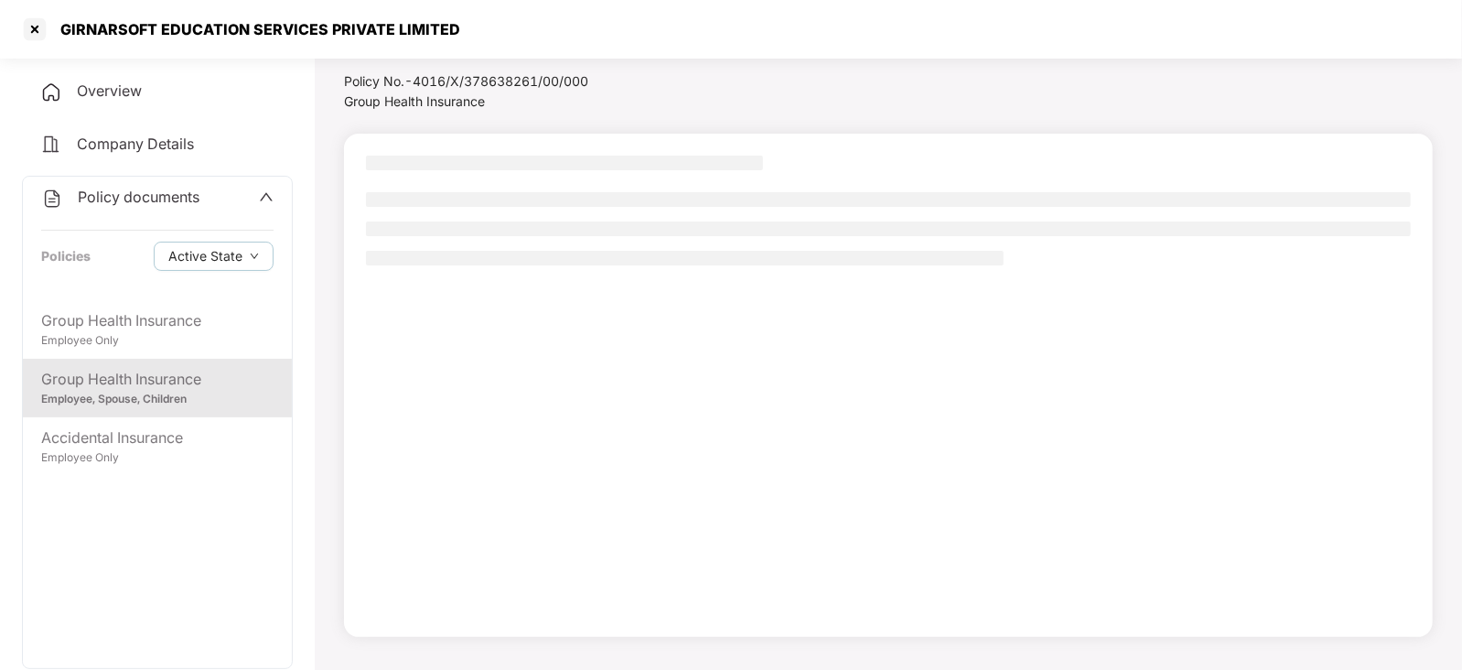
scroll to position [49, 0]
click at [166, 400] on div "Employee, Spouse, Children" at bounding box center [157, 399] width 232 height 17
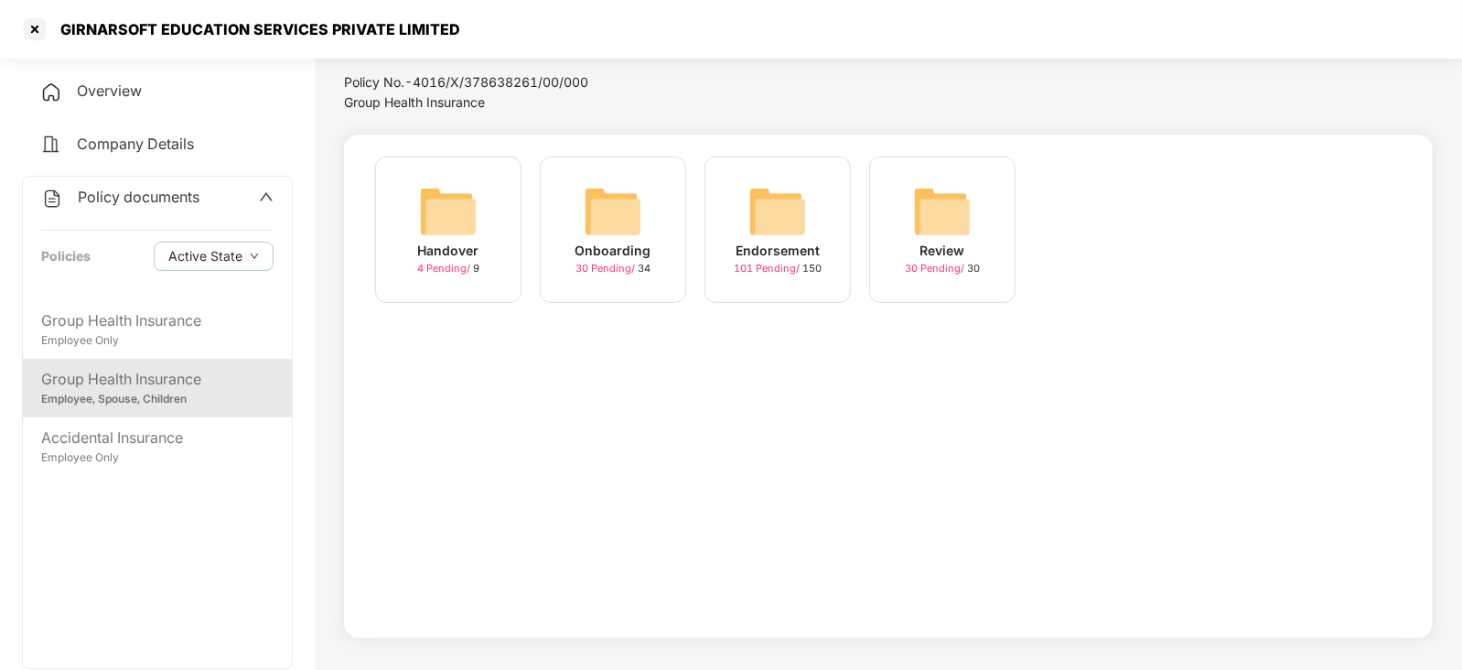
click at [798, 208] on img at bounding box center [777, 211] width 59 height 59
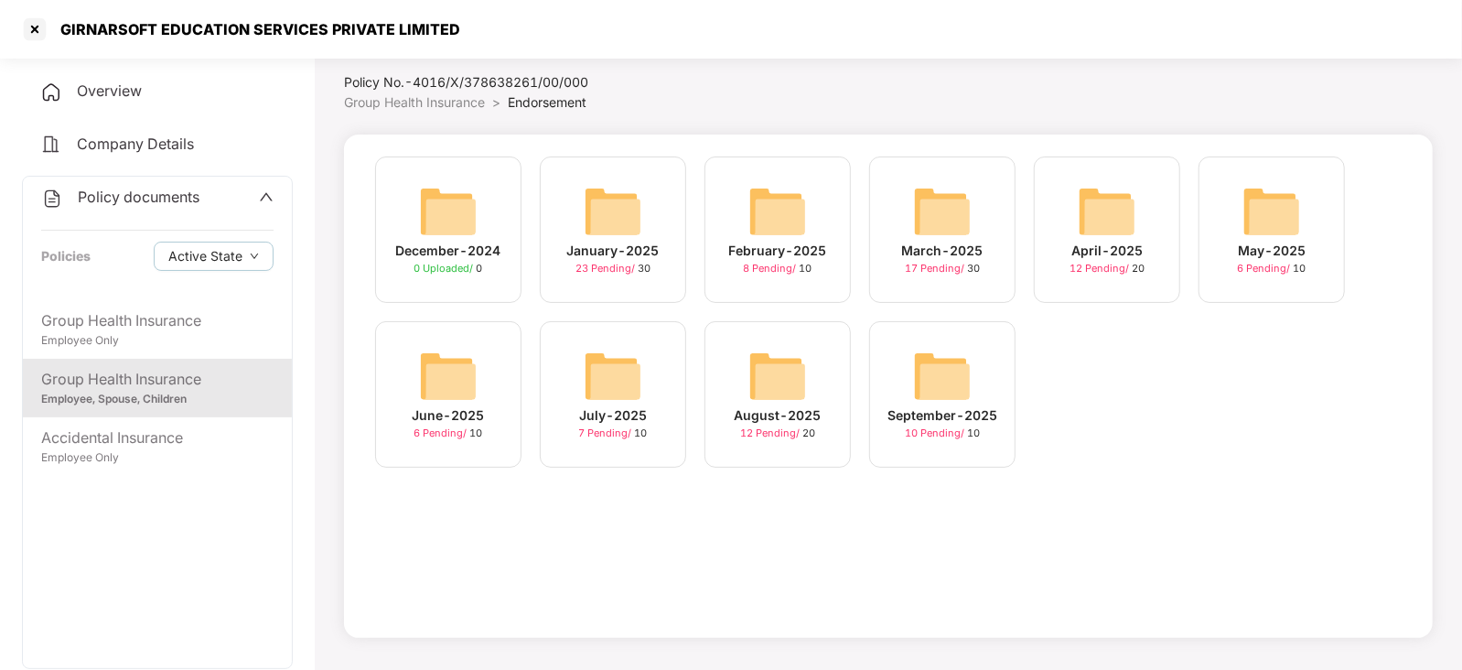
click at [954, 375] on img at bounding box center [942, 376] width 59 height 59
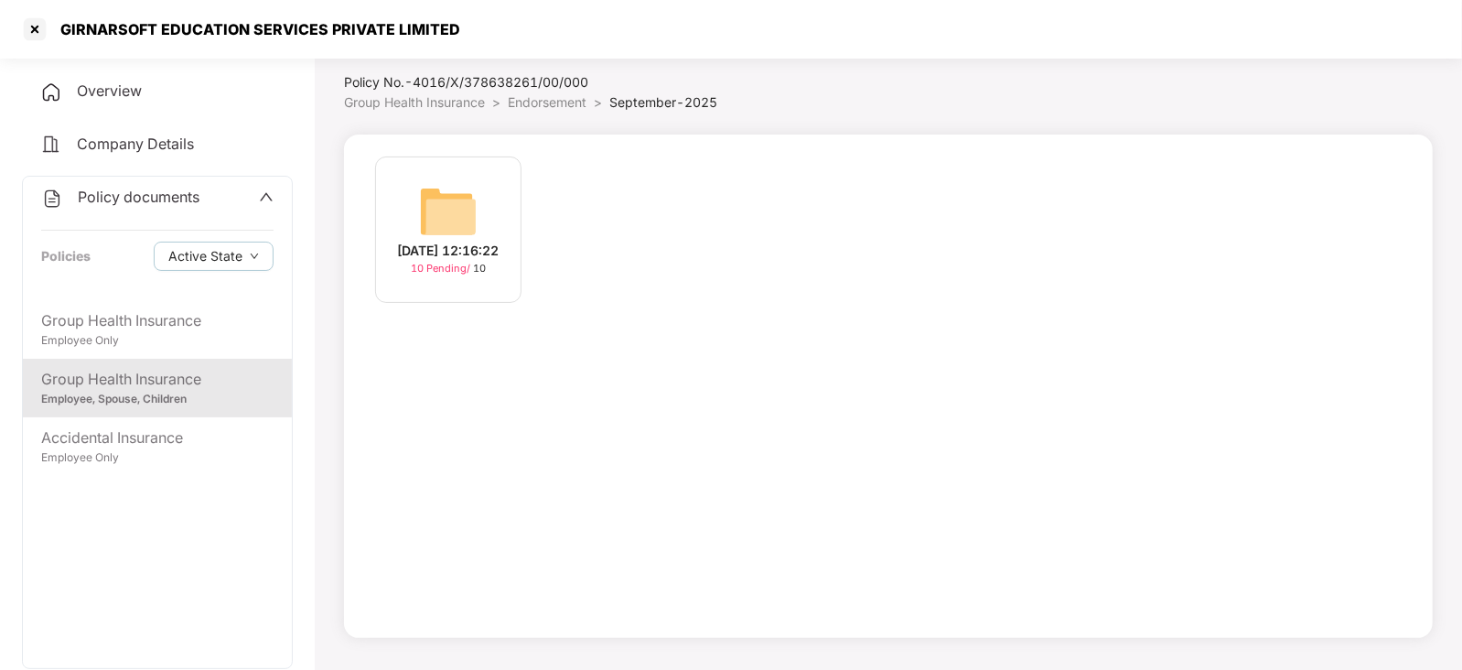
click at [421, 183] on img at bounding box center [448, 211] width 59 height 59
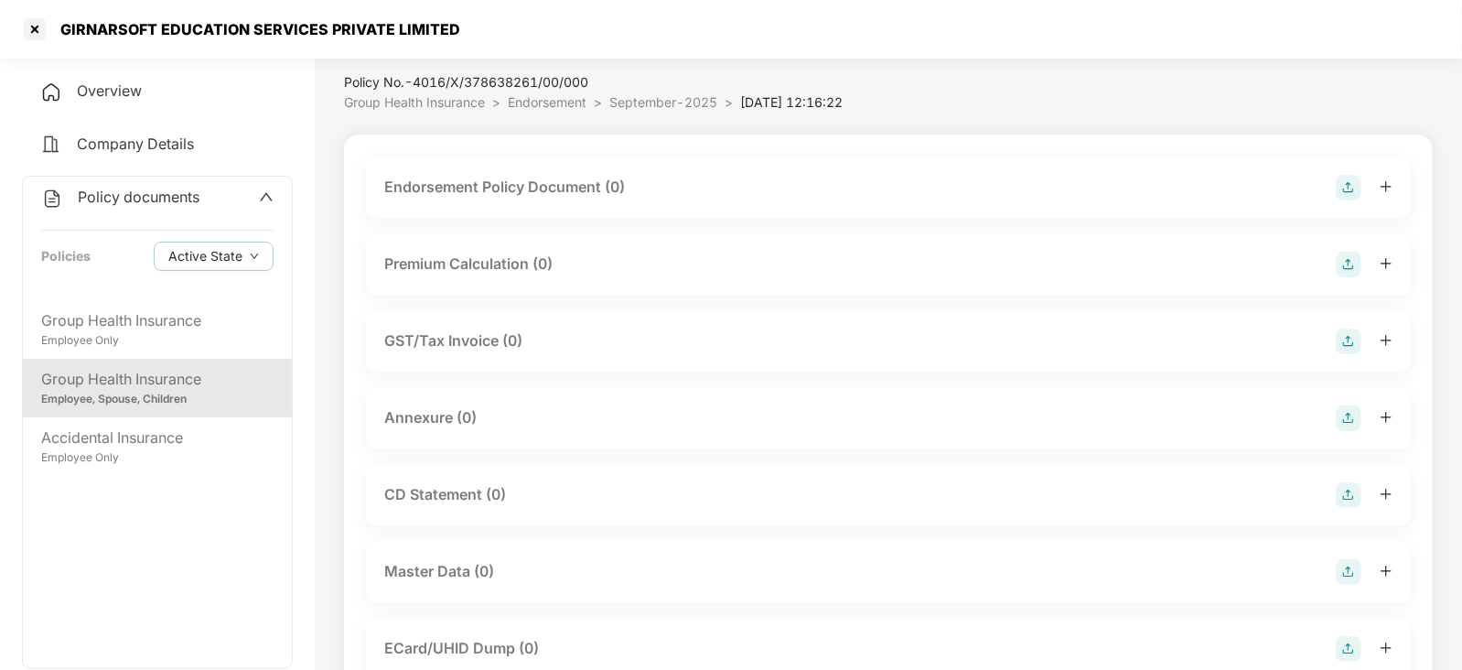
scroll to position [348, 0]
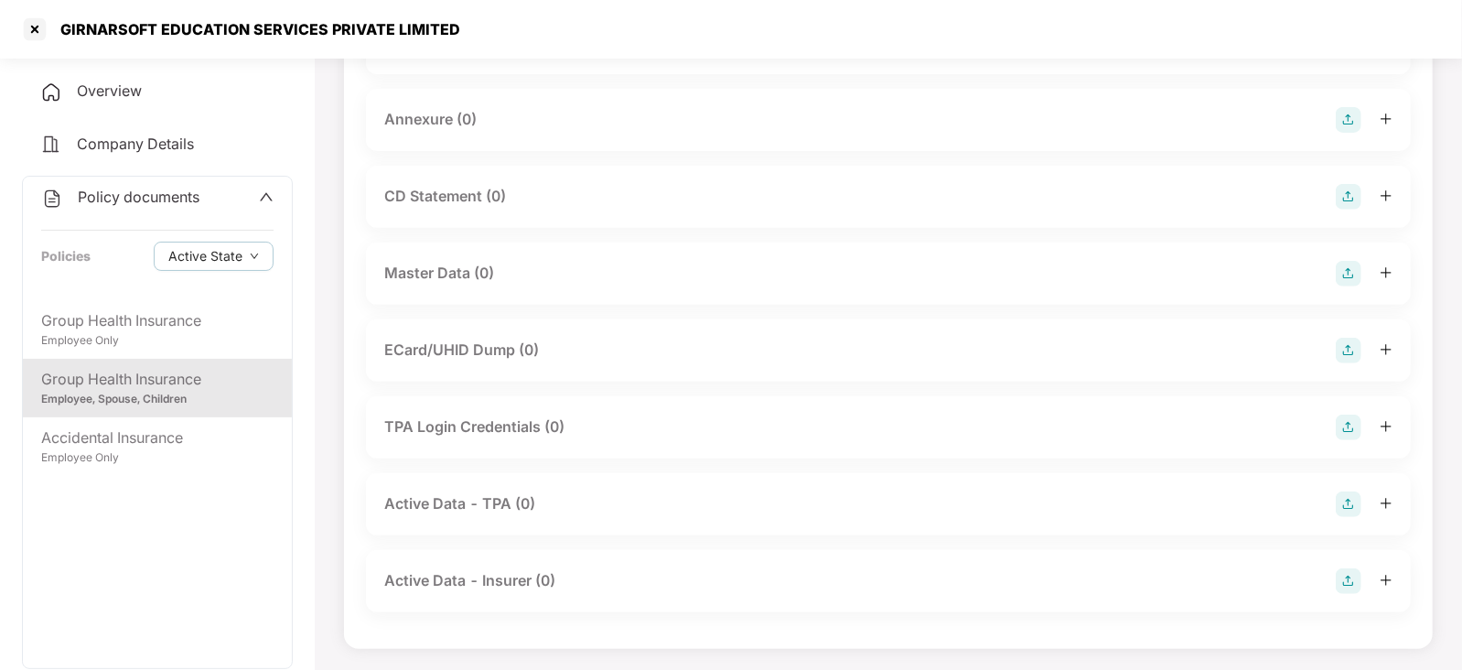
click at [1356, 281] on img at bounding box center [1348, 274] width 26 height 26
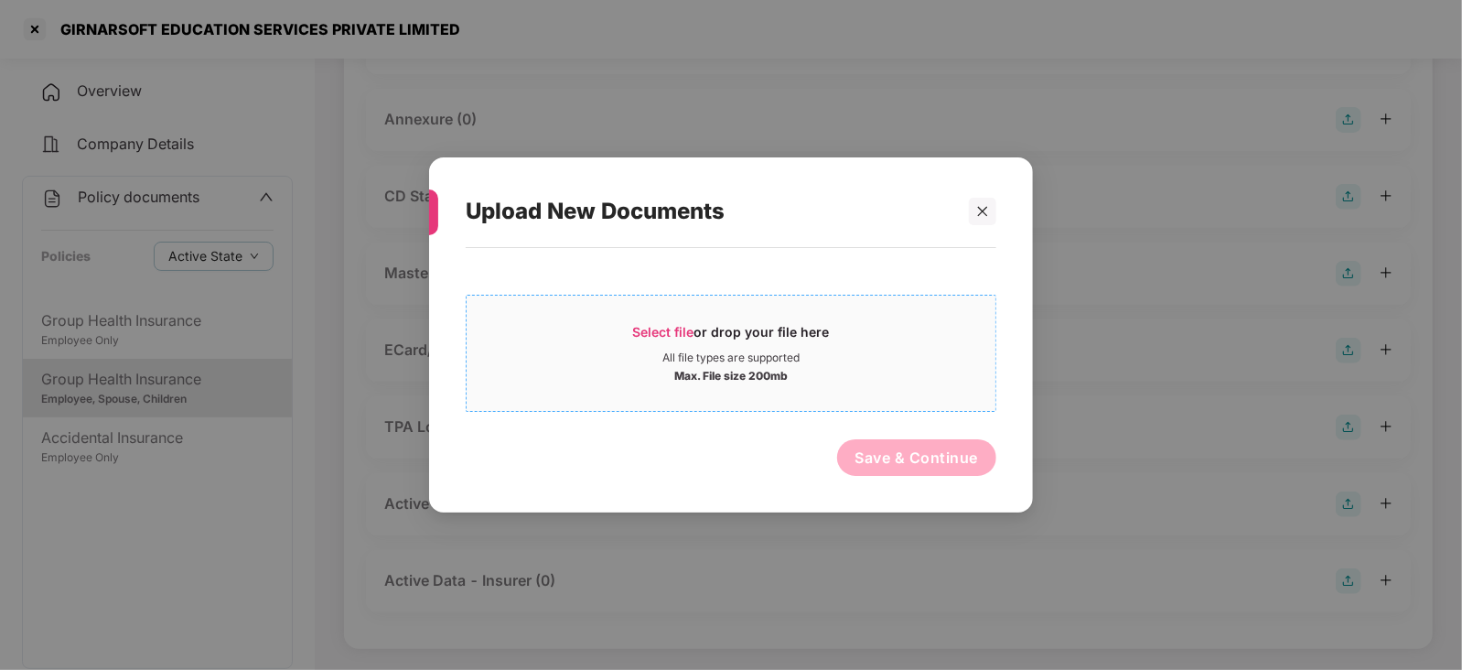
click at [702, 331] on div "Select file or drop your file here" at bounding box center [731, 336] width 197 height 27
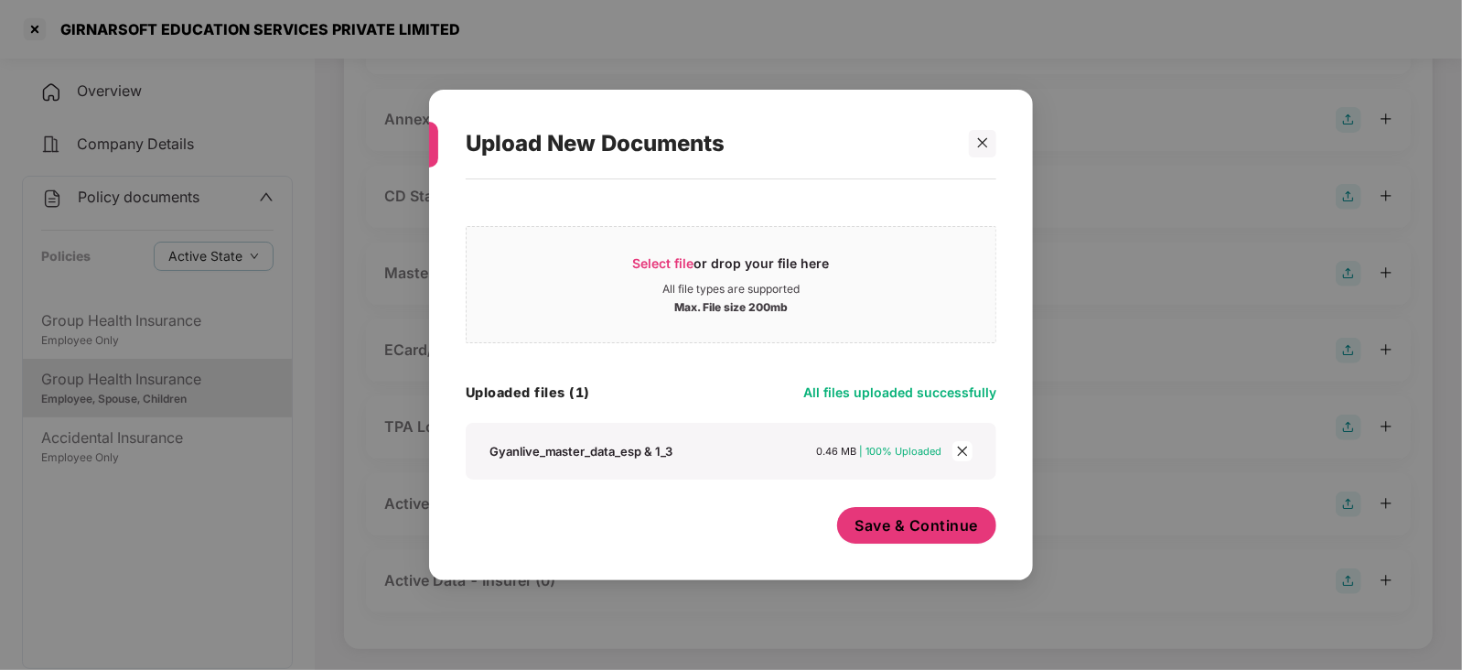
click at [881, 544] on div "Save & Continue" at bounding box center [917, 530] width 160 height 46
click at [881, 541] on button "Save & Continue" at bounding box center [917, 525] width 160 height 37
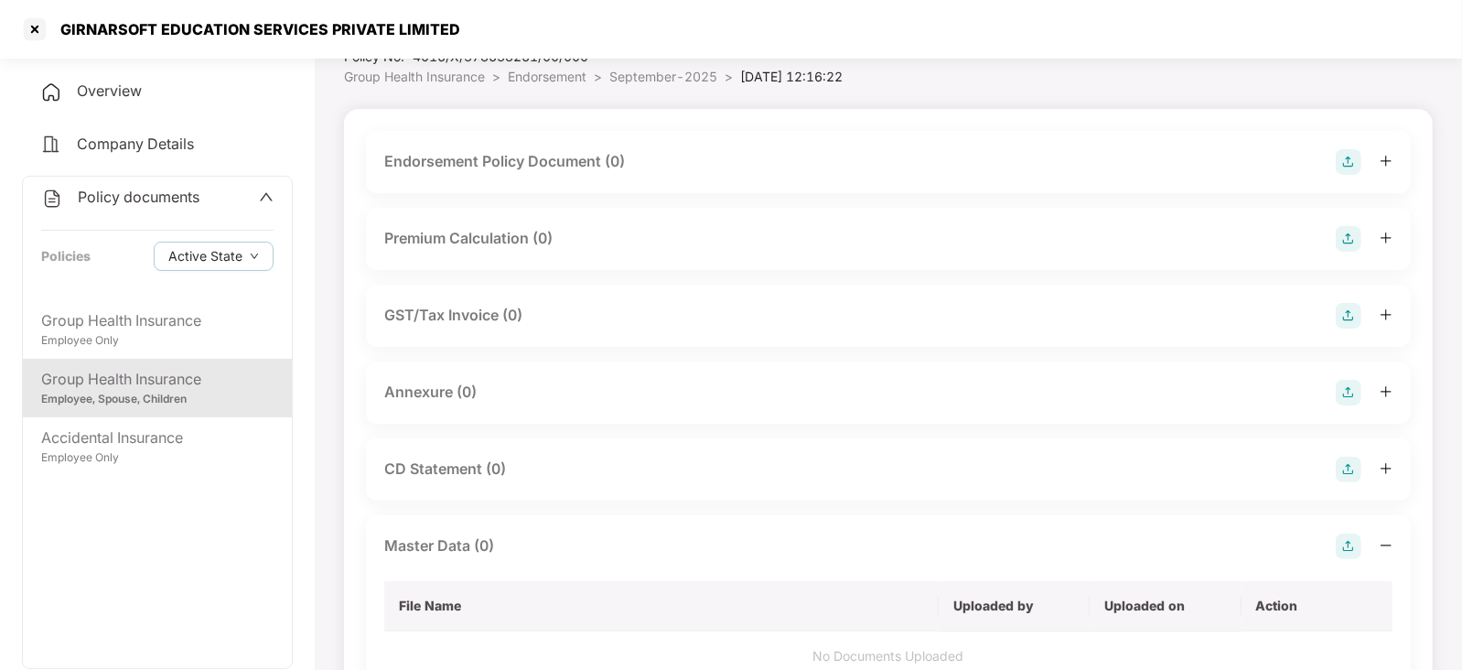
scroll to position [5, 0]
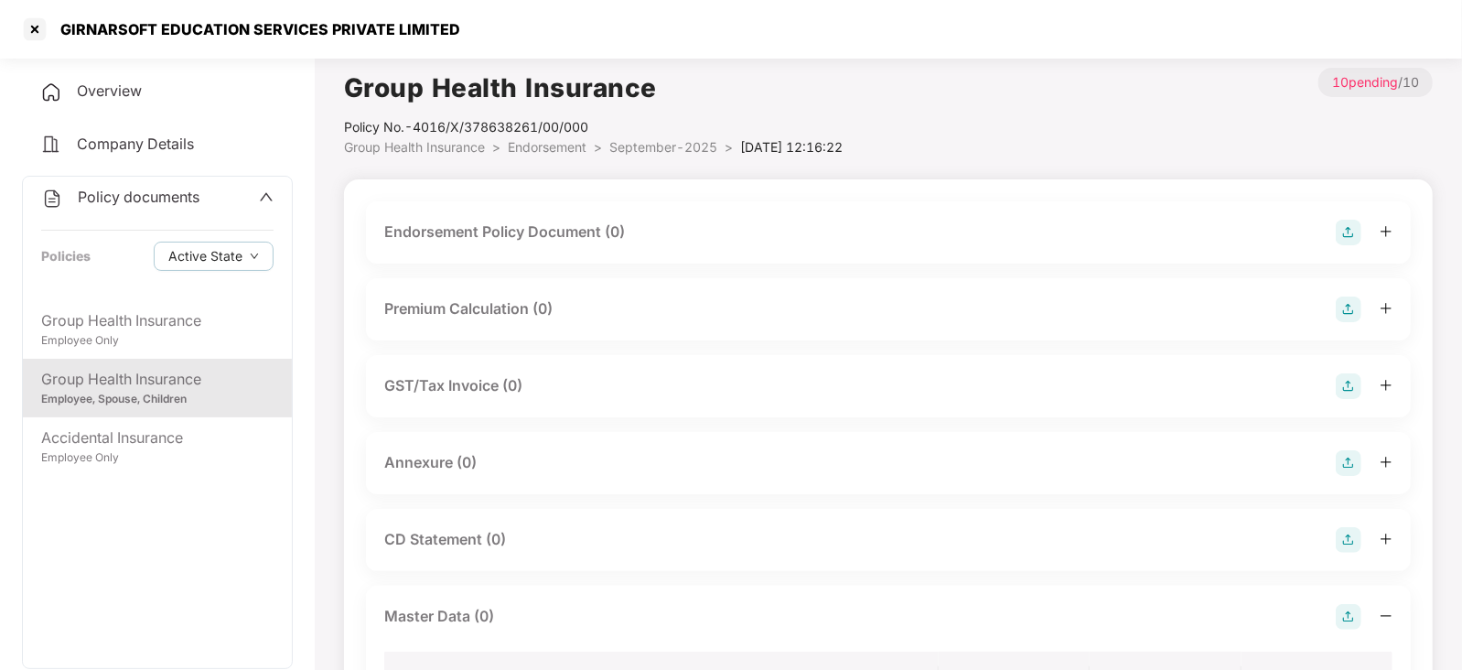
click at [1356, 223] on img at bounding box center [1348, 233] width 26 height 26
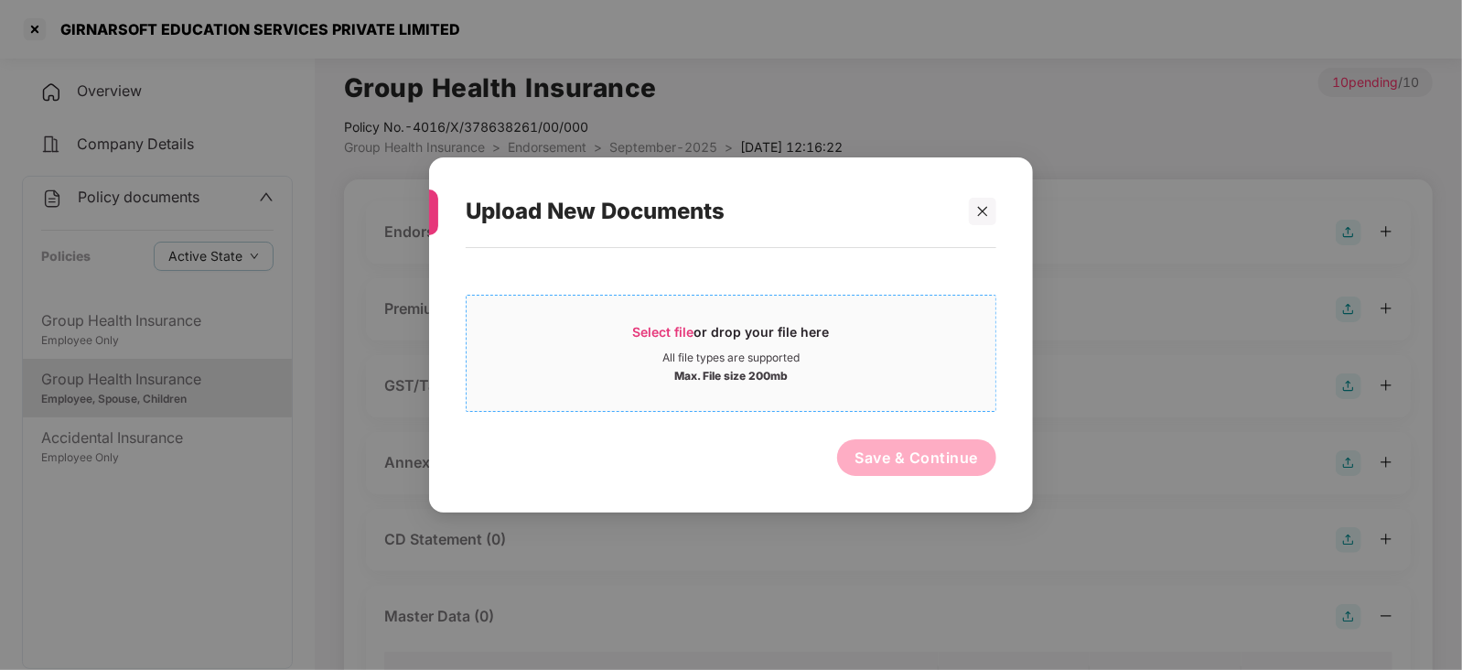
click at [638, 338] on span "Select file" at bounding box center [663, 332] width 61 height 16
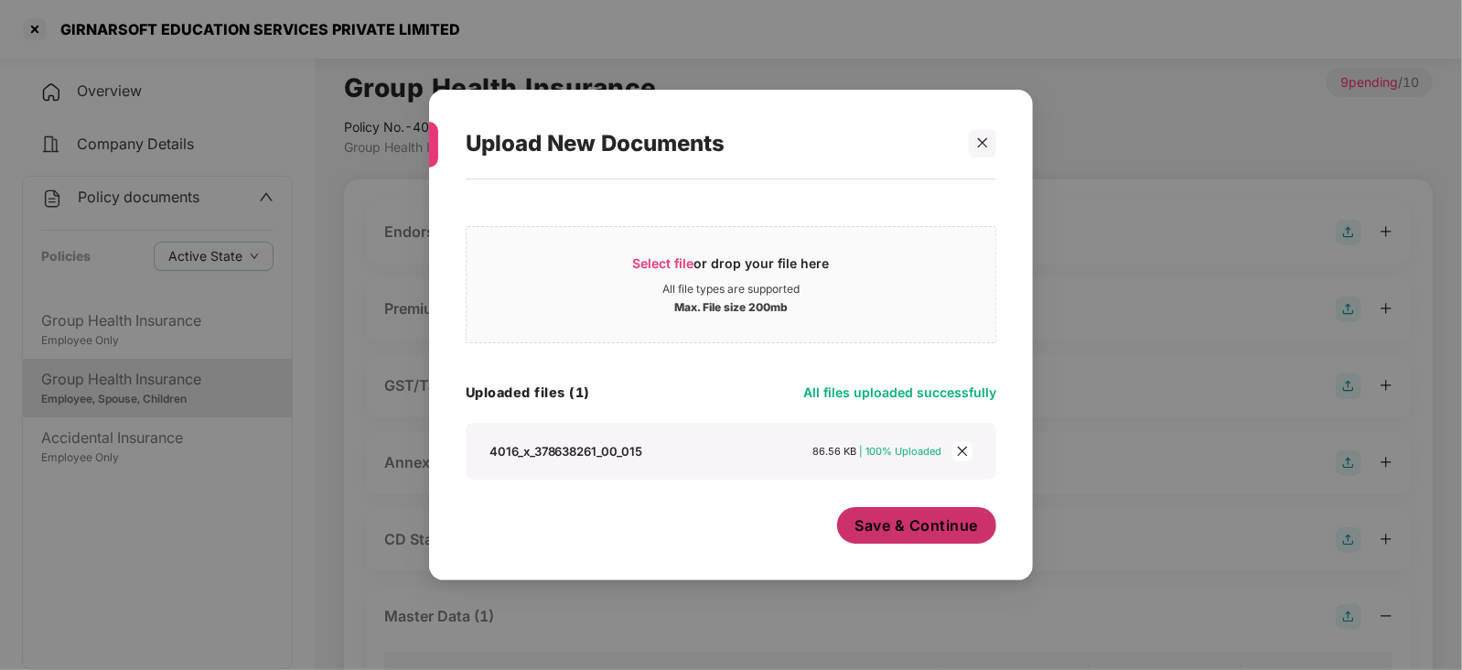
click at [901, 541] on button "Save & Continue" at bounding box center [917, 525] width 160 height 37
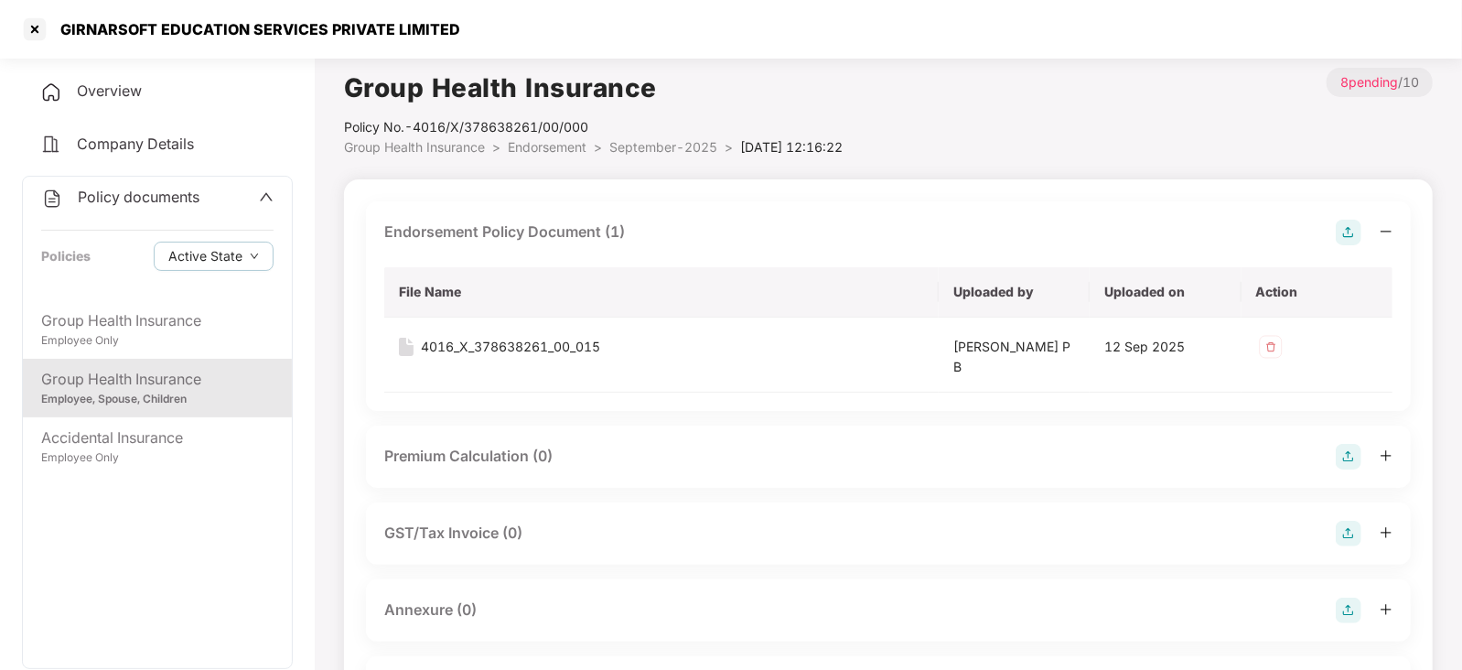
click at [1340, 445] on img at bounding box center [1348, 457] width 26 height 26
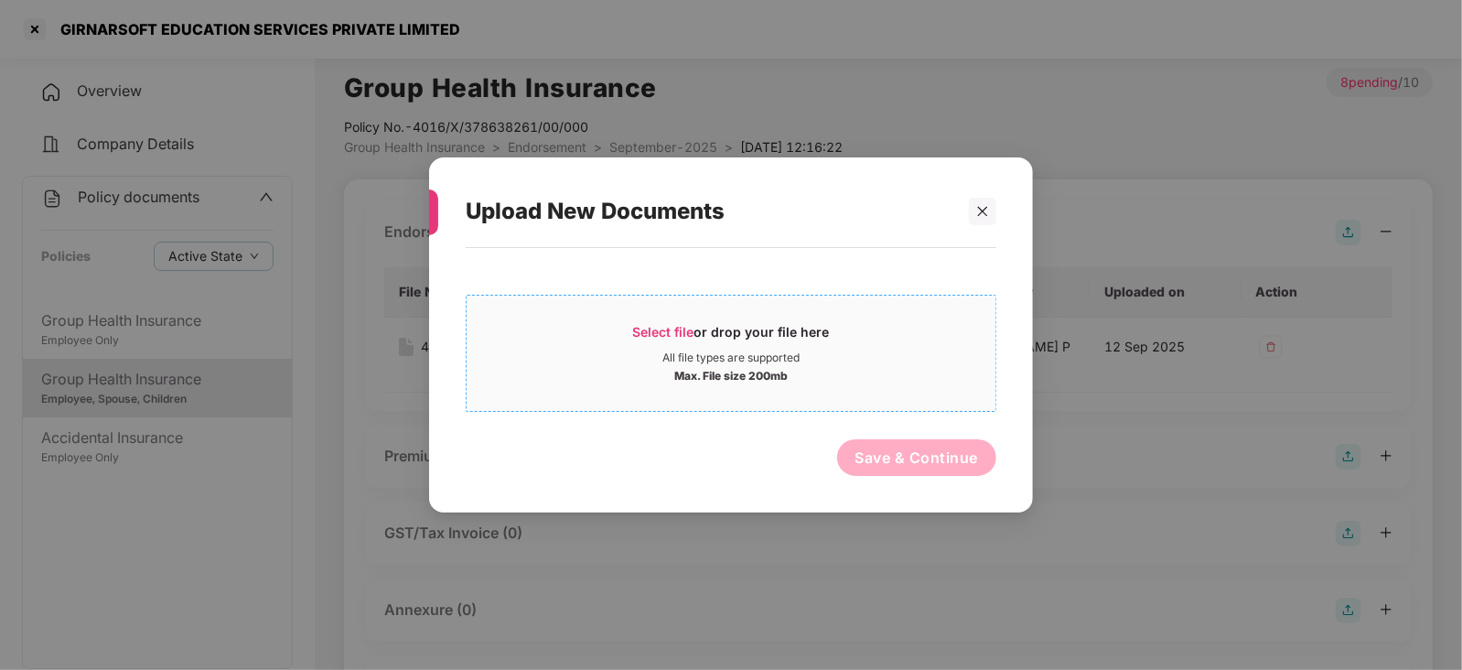
click at [649, 330] on span "Select file" at bounding box center [663, 332] width 61 height 16
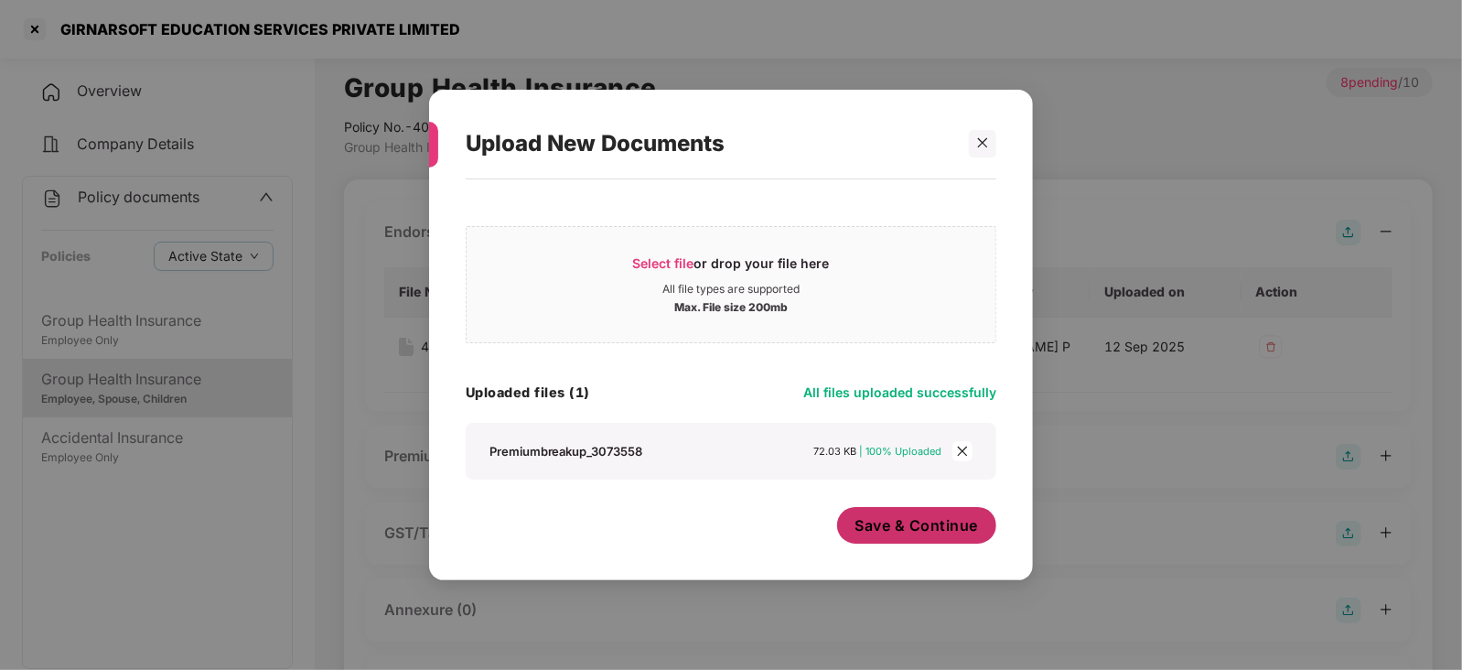
click at [873, 522] on span "Save & Continue" at bounding box center [916, 525] width 123 height 20
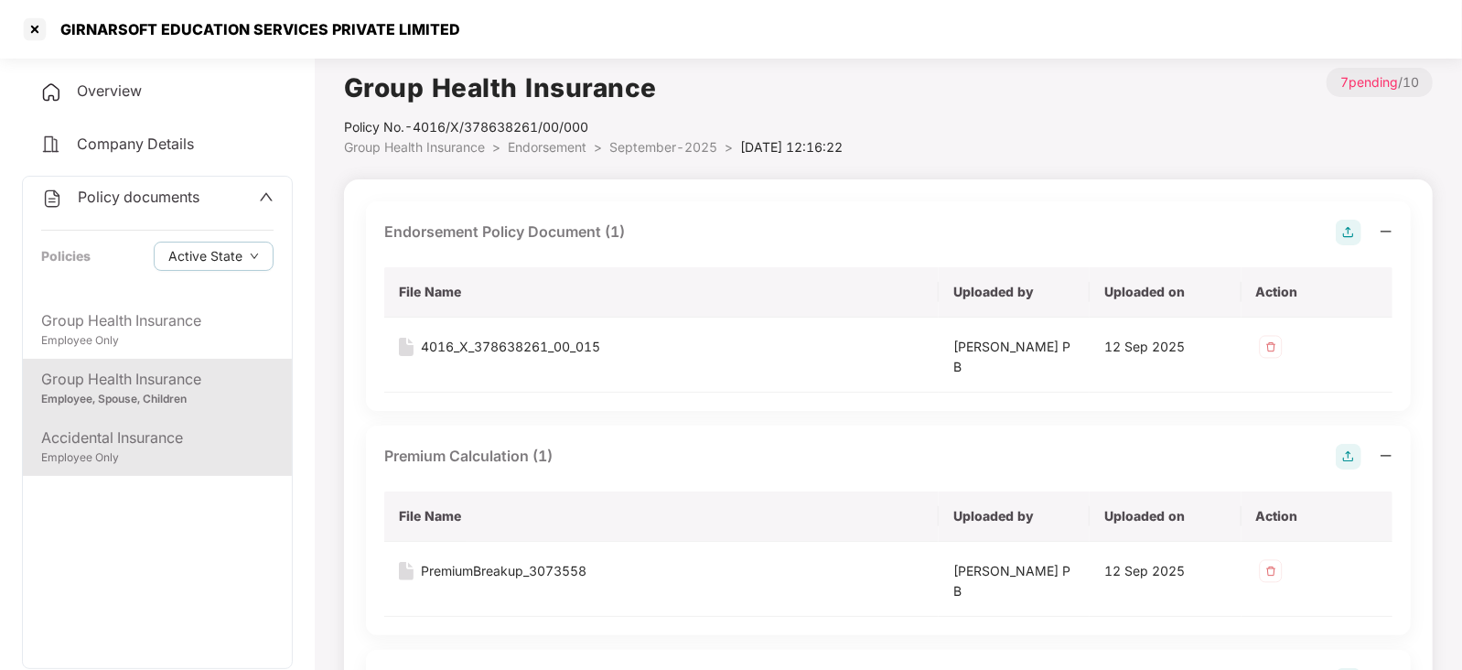
click at [133, 455] on div "Employee Only" at bounding box center [157, 457] width 232 height 17
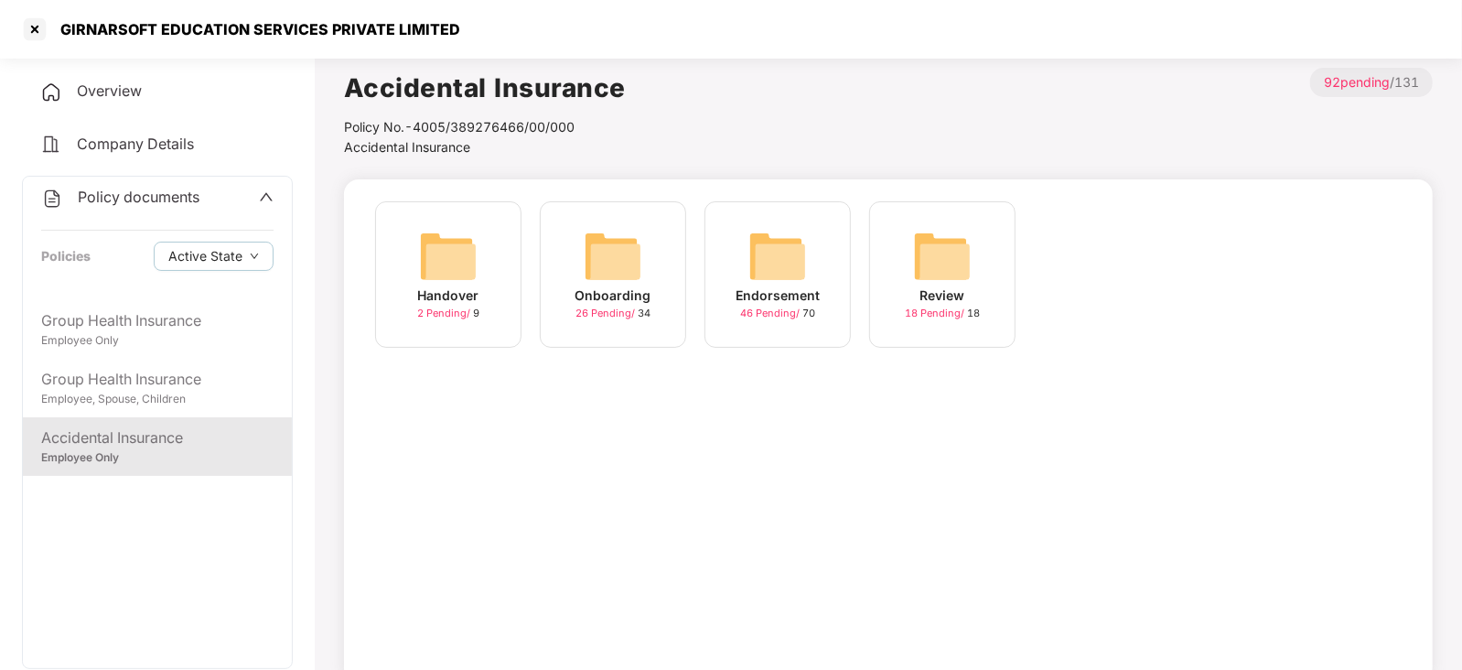
click at [785, 255] on img at bounding box center [777, 256] width 59 height 59
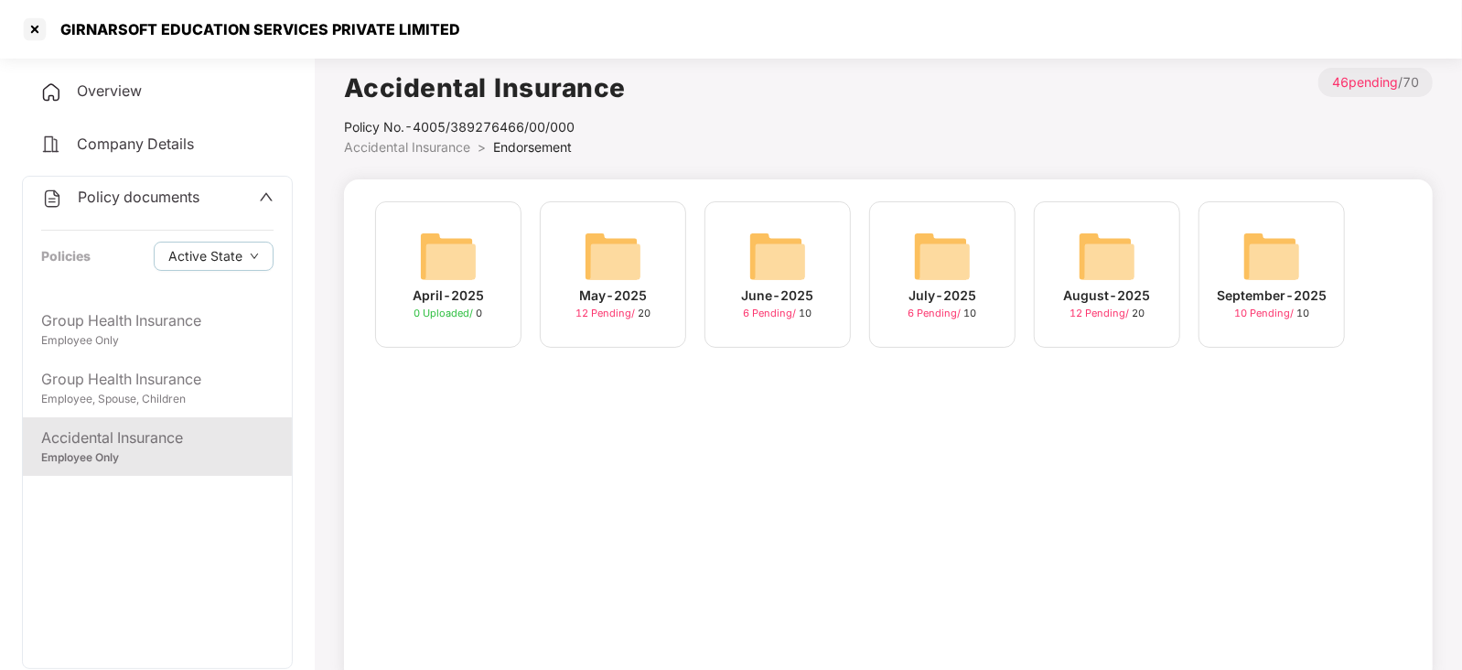
click at [1273, 259] on img at bounding box center [1271, 256] width 59 height 59
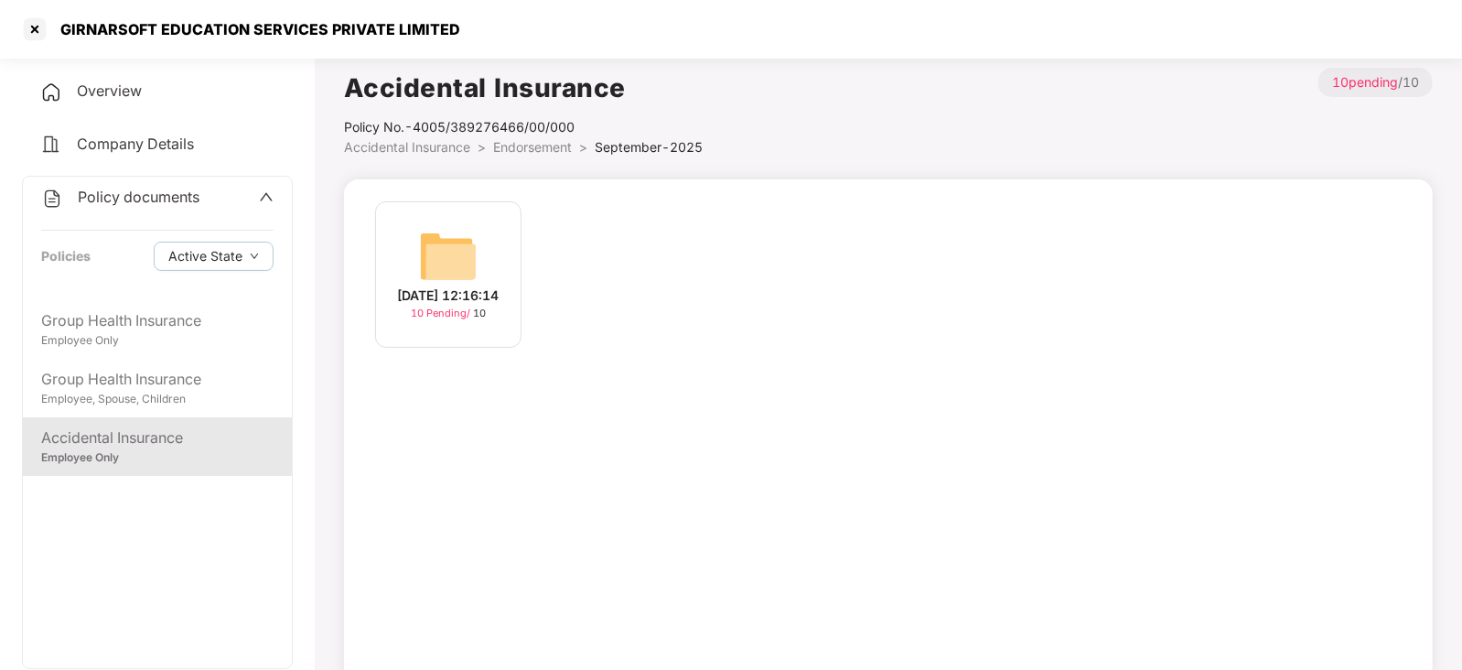
click at [439, 257] on img at bounding box center [448, 256] width 59 height 59
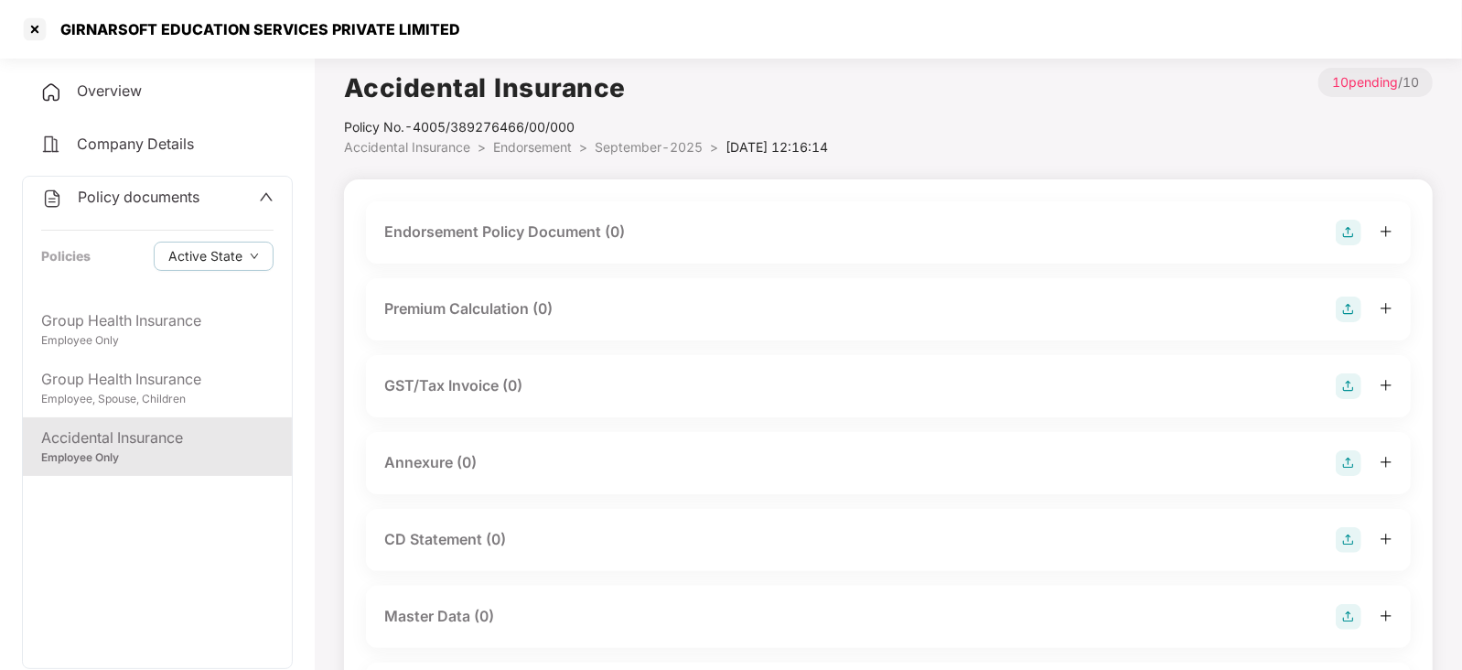
click at [1334, 235] on div "Endorsement Policy Document (0)" at bounding box center [888, 233] width 1008 height 26
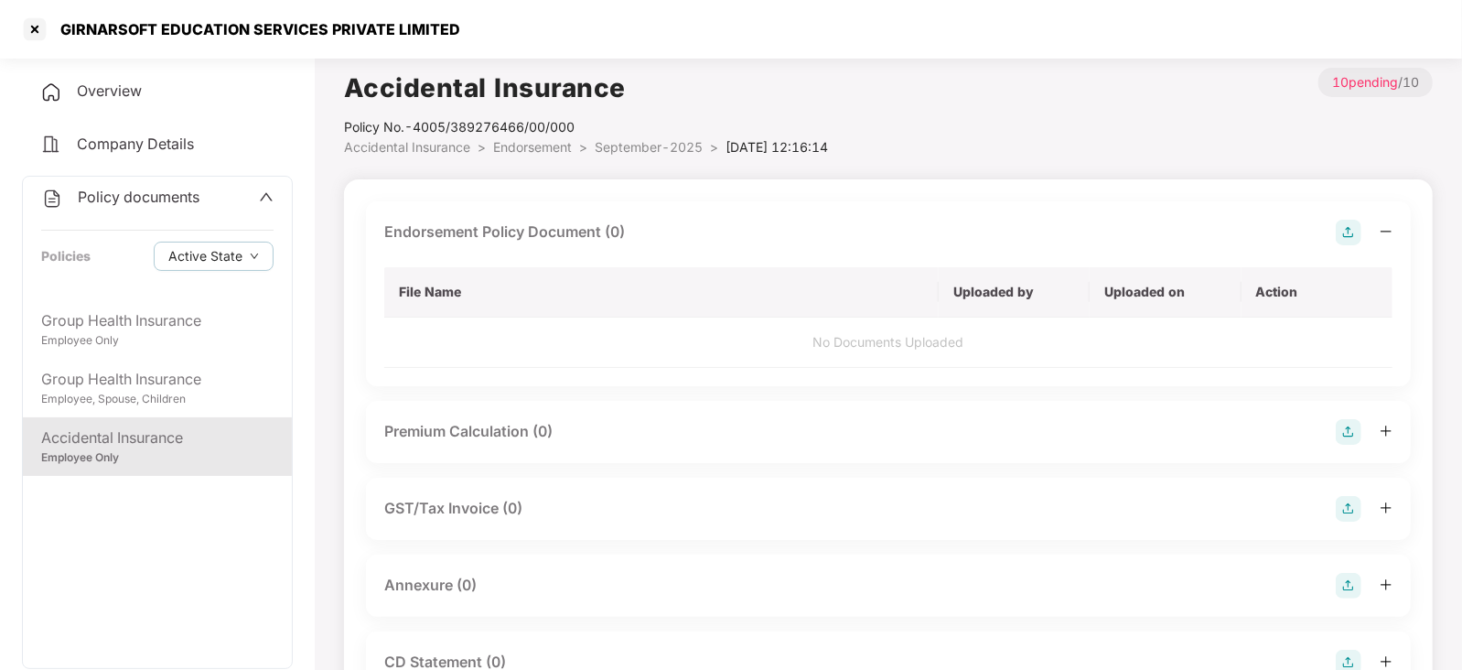
click at [1357, 236] on img at bounding box center [1348, 233] width 26 height 26
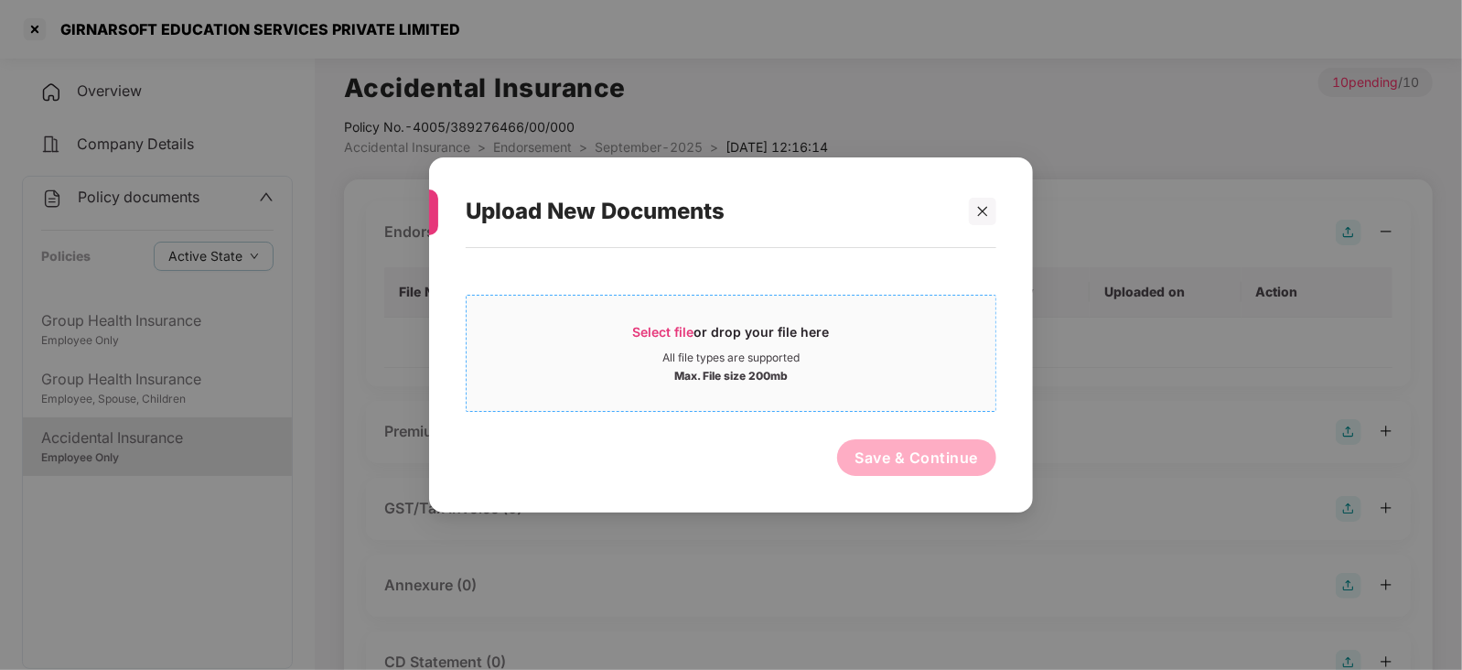
click at [654, 326] on span "Select file" at bounding box center [663, 332] width 61 height 16
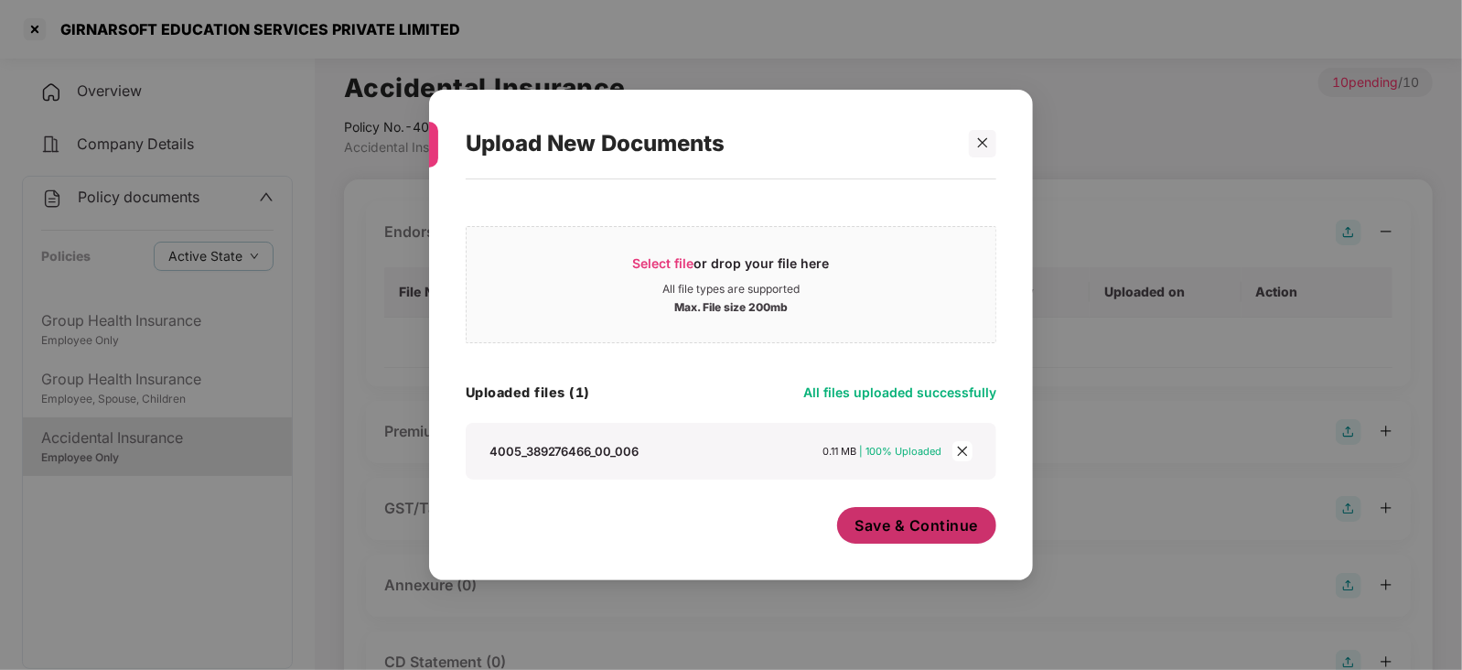
click at [919, 534] on span "Save & Continue" at bounding box center [916, 525] width 123 height 20
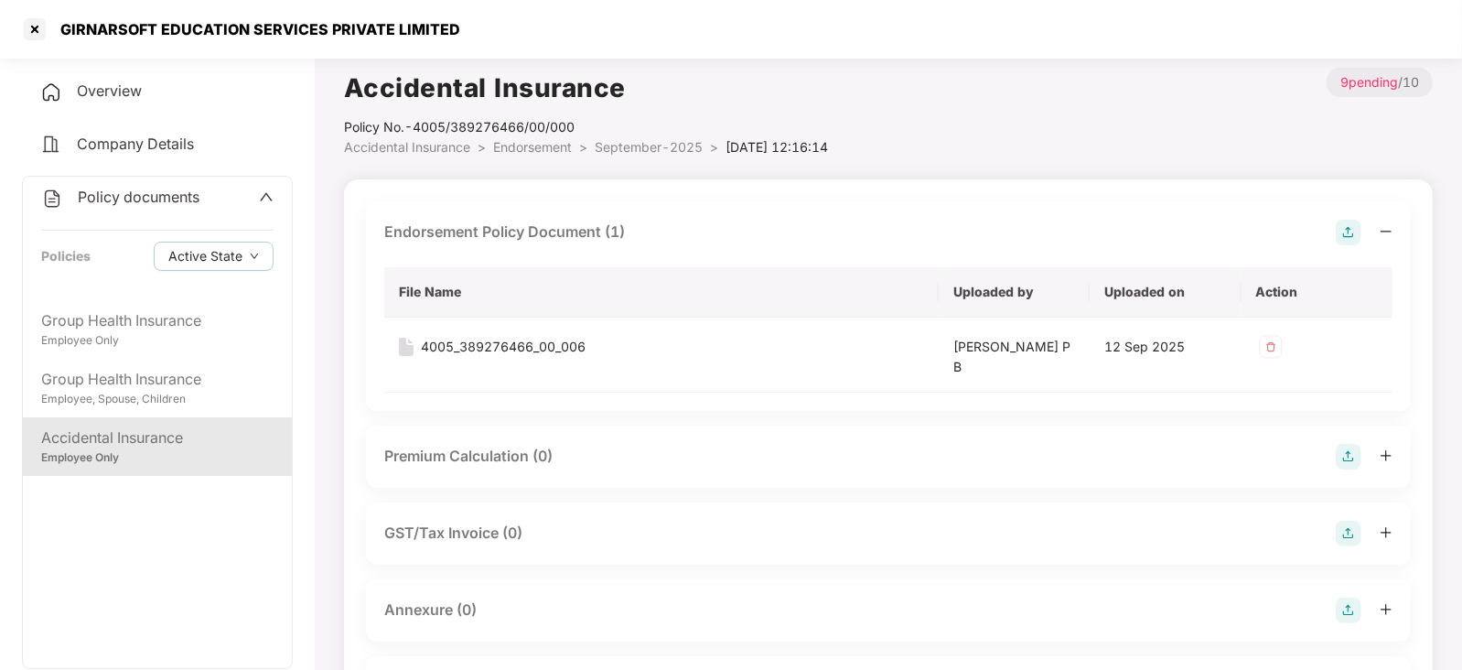
click at [1358, 456] on img at bounding box center [1348, 457] width 26 height 26
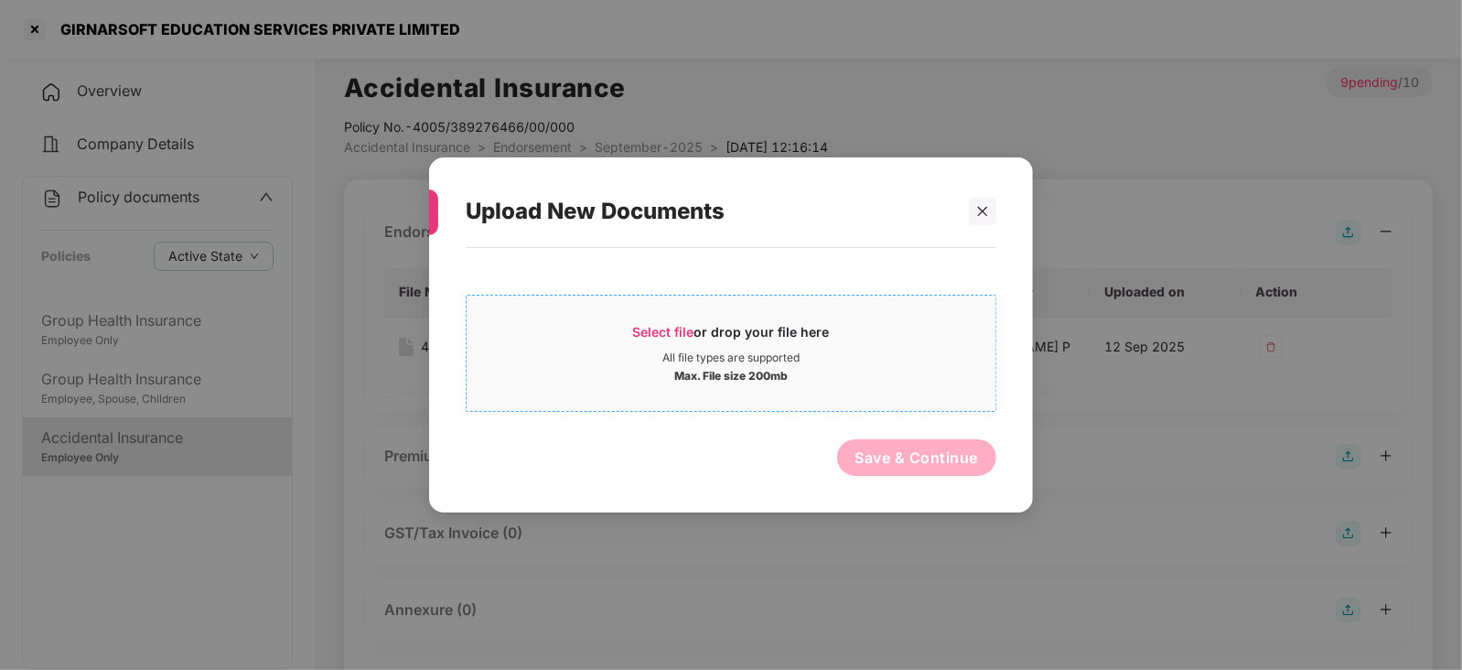
click at [660, 336] on span "Select file" at bounding box center [663, 332] width 61 height 16
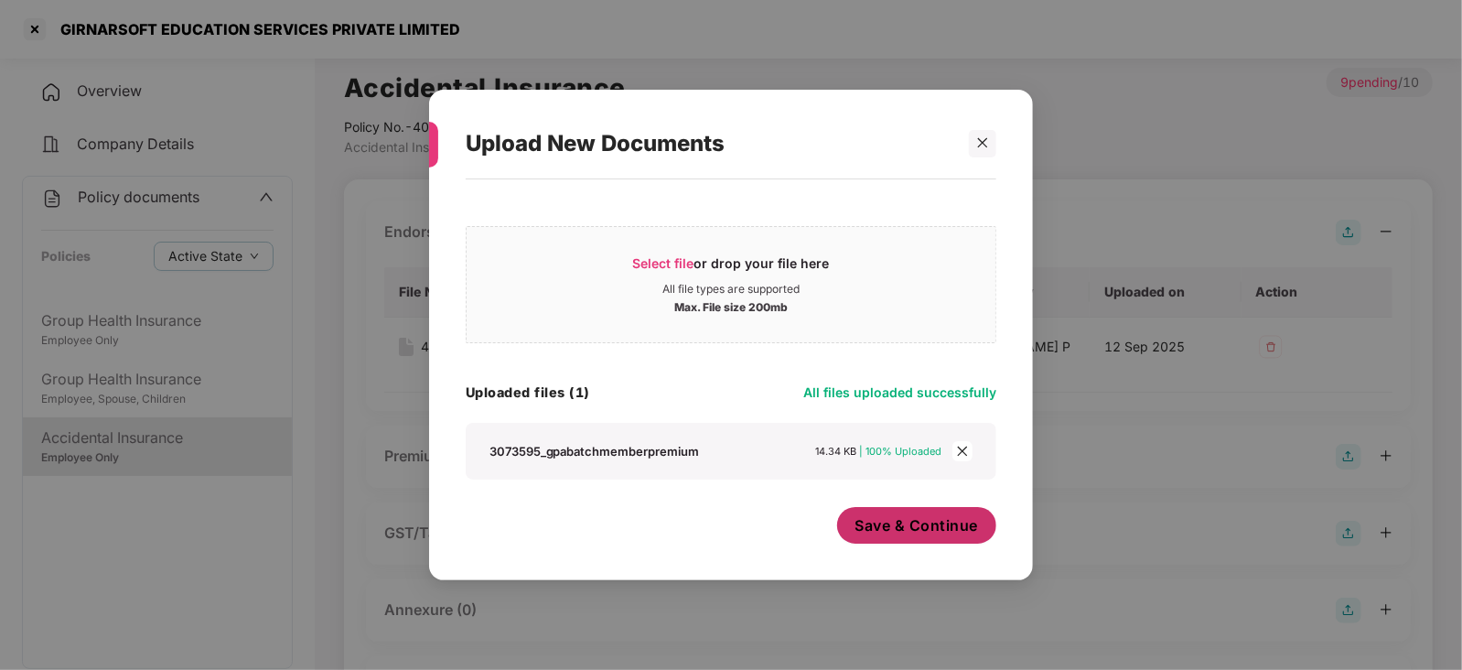
click at [945, 523] on span "Save & Continue" at bounding box center [916, 525] width 123 height 20
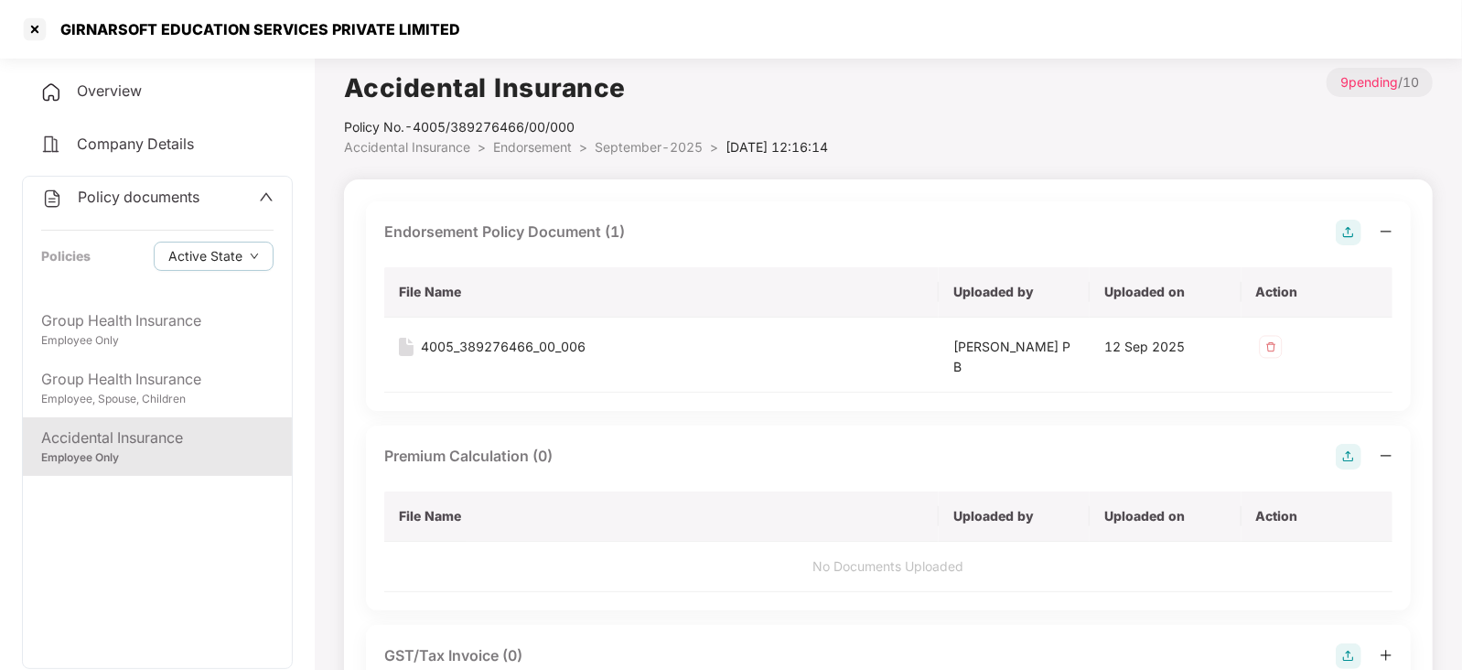
scroll to position [233, 0]
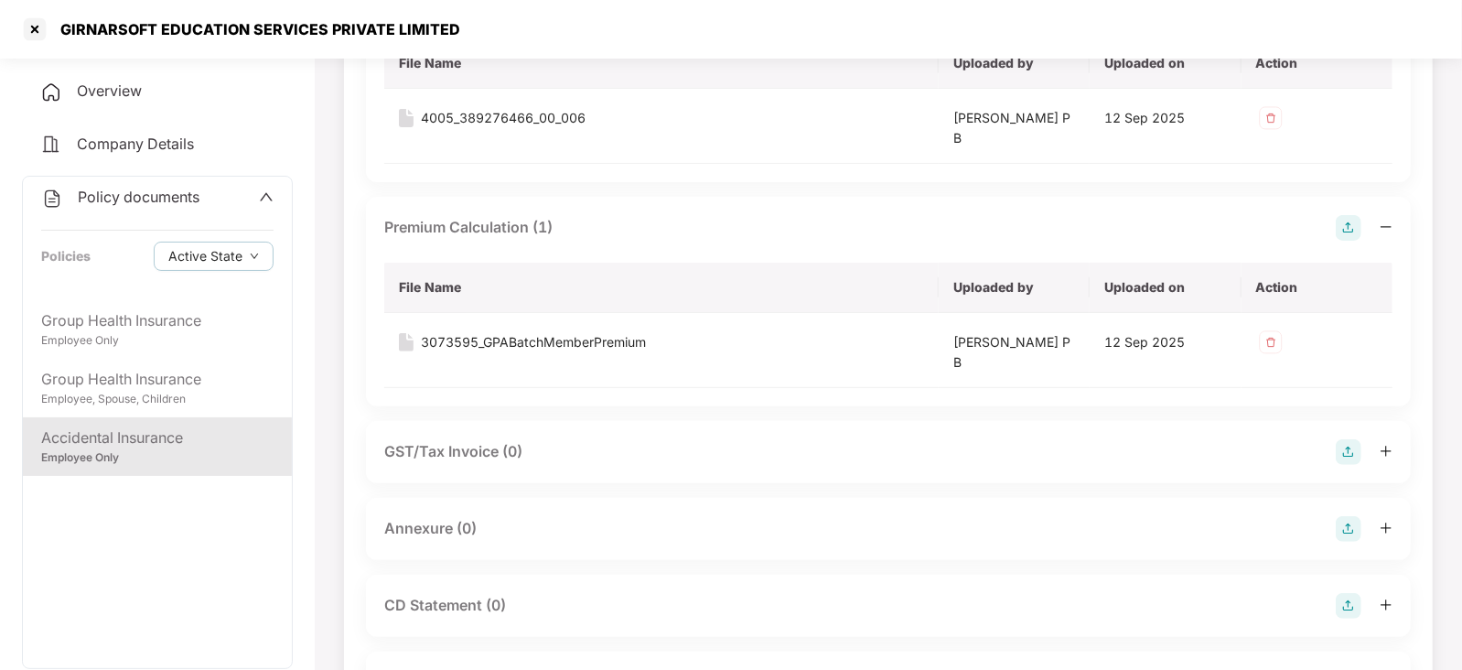
click at [1342, 532] on img at bounding box center [1348, 529] width 26 height 26
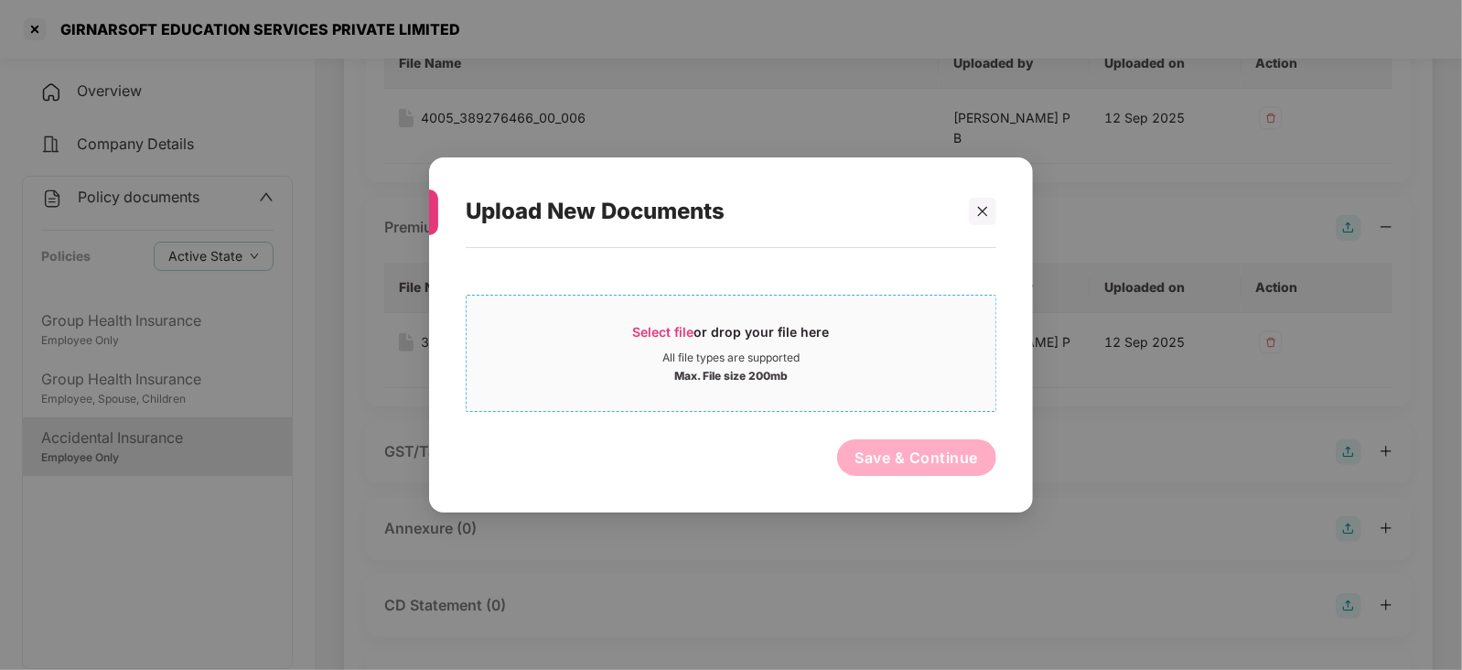
click at [677, 336] on span "Select file" at bounding box center [663, 332] width 61 height 16
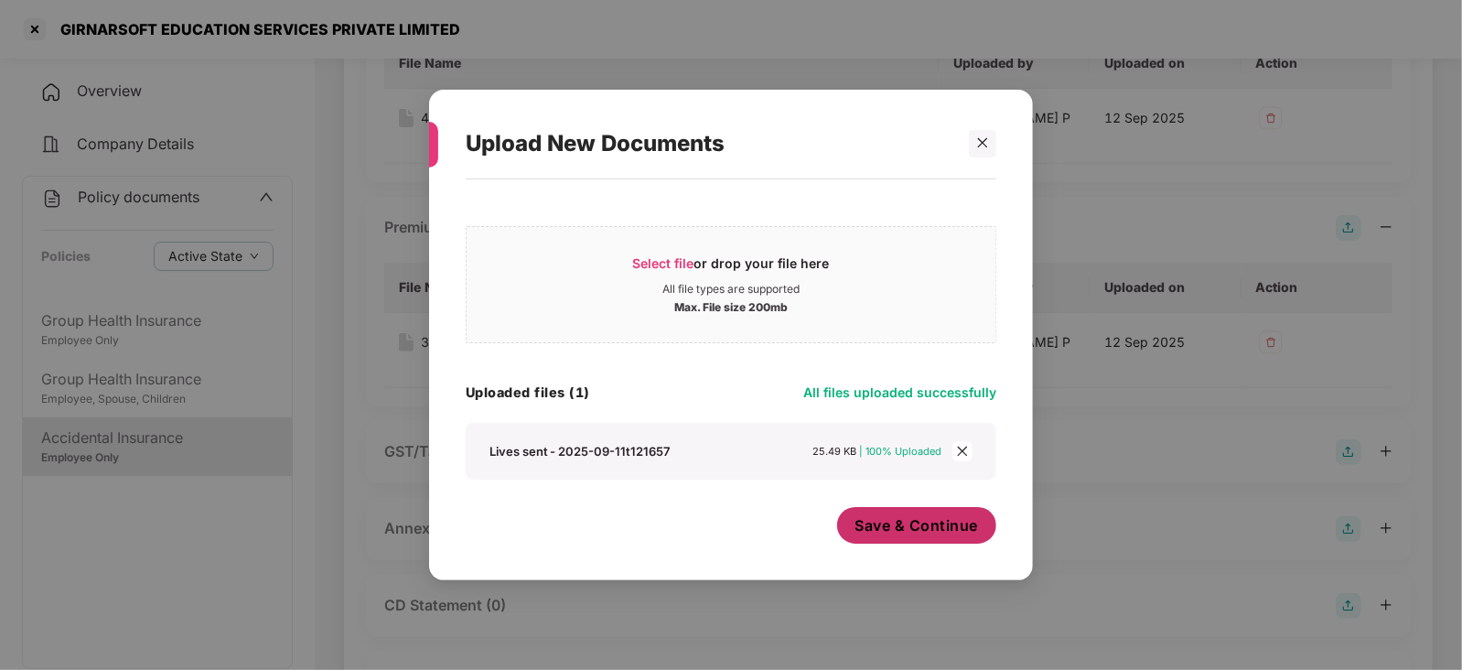
click at [918, 527] on span "Save & Continue" at bounding box center [916, 525] width 123 height 20
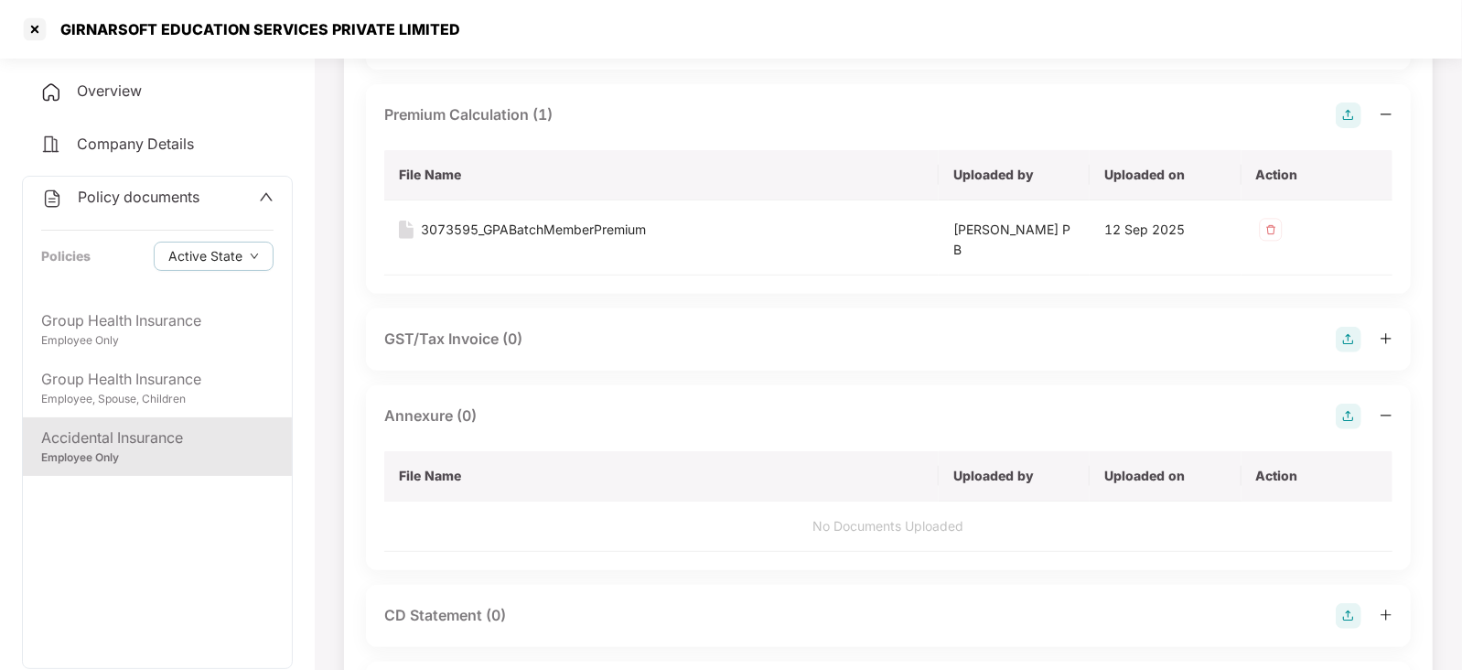
scroll to position [576, 0]
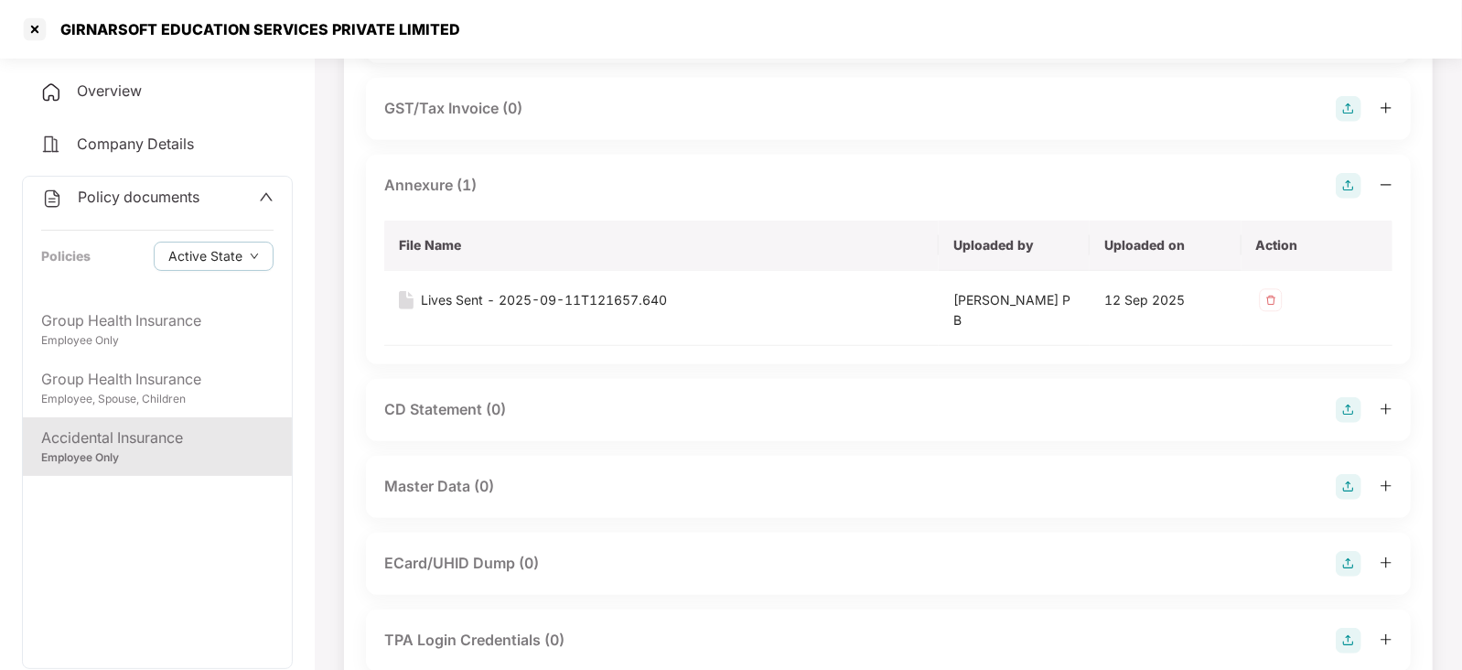
click at [1345, 491] on img at bounding box center [1348, 487] width 26 height 26
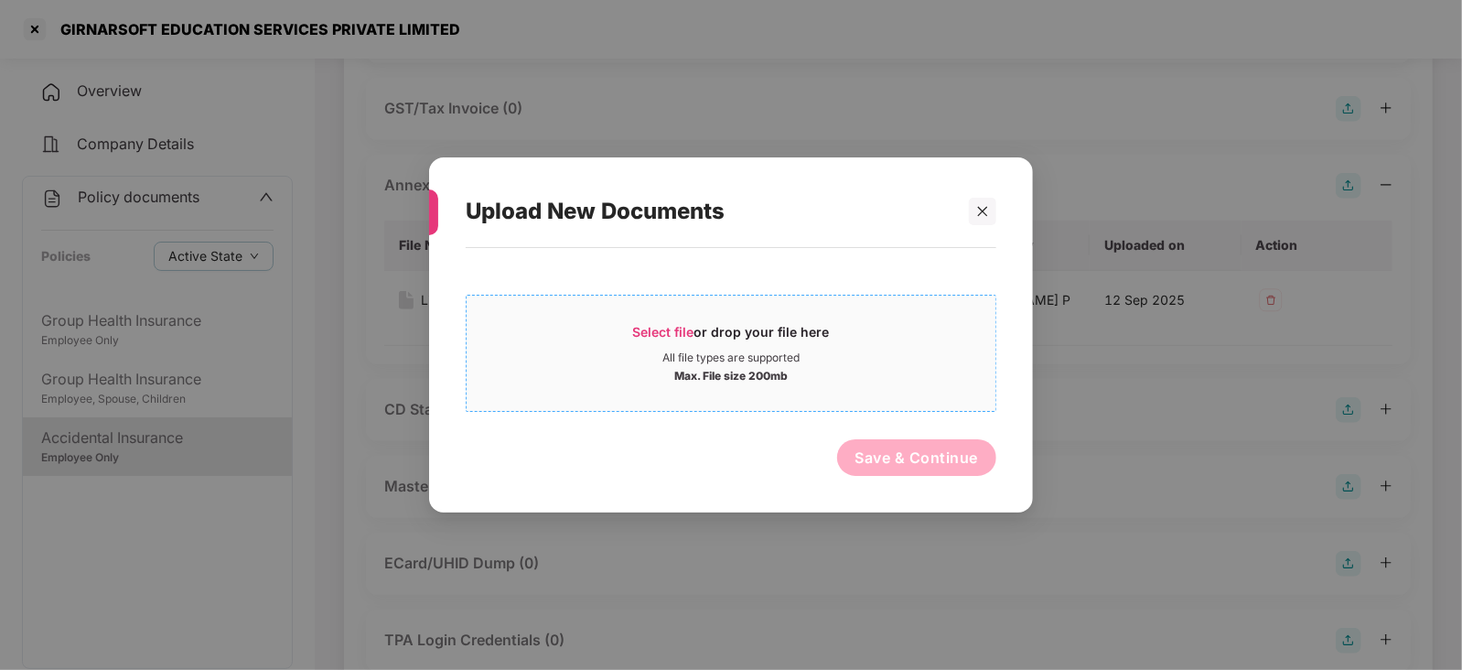
click at [681, 327] on span "Select file" at bounding box center [663, 332] width 61 height 16
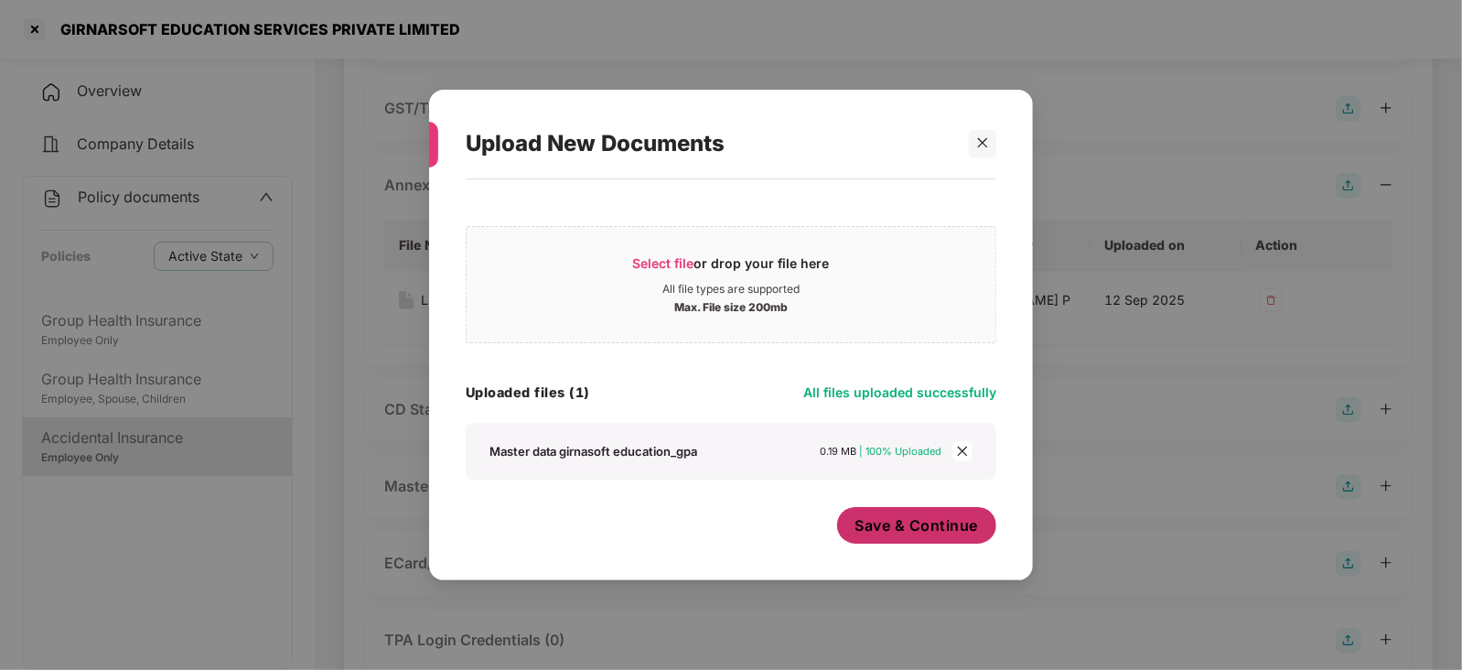
click at [910, 540] on button "Save & Continue" at bounding box center [917, 525] width 160 height 37
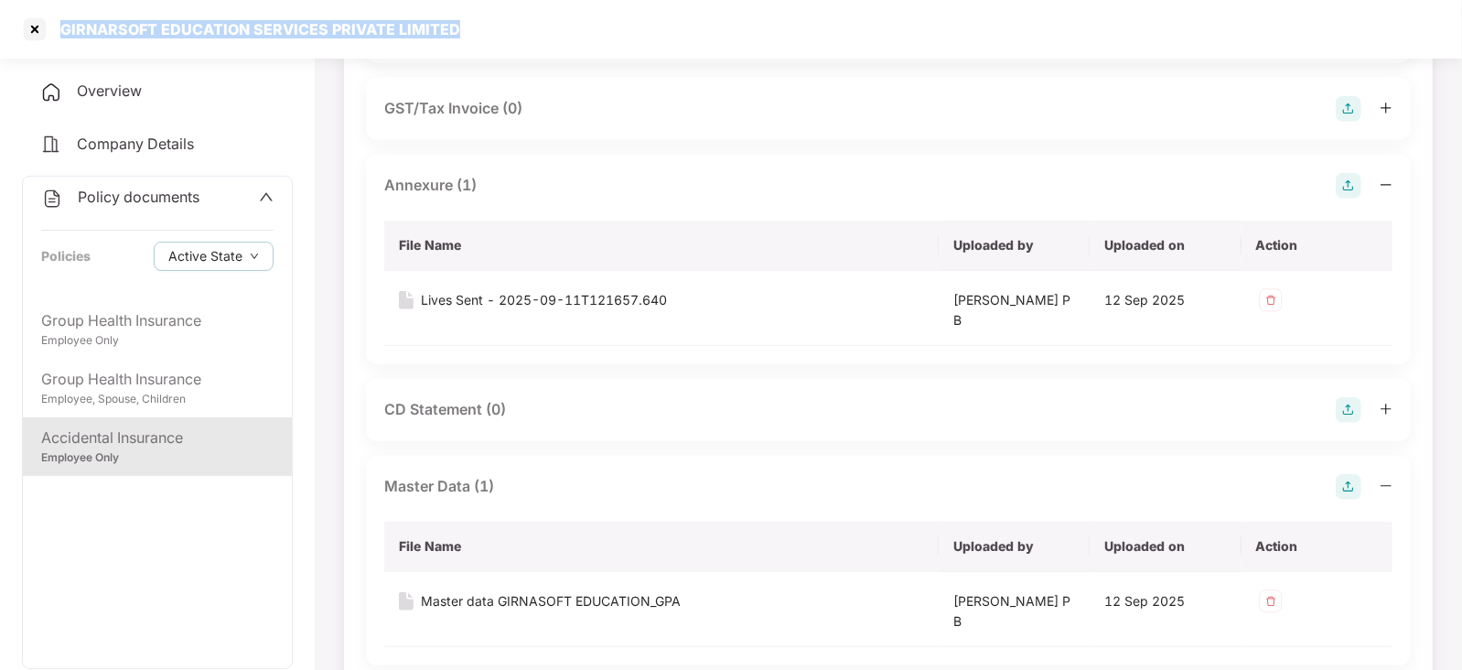
drag, startPoint x: 55, startPoint y: 29, endPoint x: 502, endPoint y: 38, distance: 447.3
click at [502, 38] on div "GIRNARSOFT EDUCATION SERVICES PRIVATE LIMITED" at bounding box center [731, 29] width 1462 height 59
copy div "GIRNARSOFT EDUCATION SERVICES PRIVATE LIMITED"
click at [34, 33] on div at bounding box center [34, 29] width 29 height 29
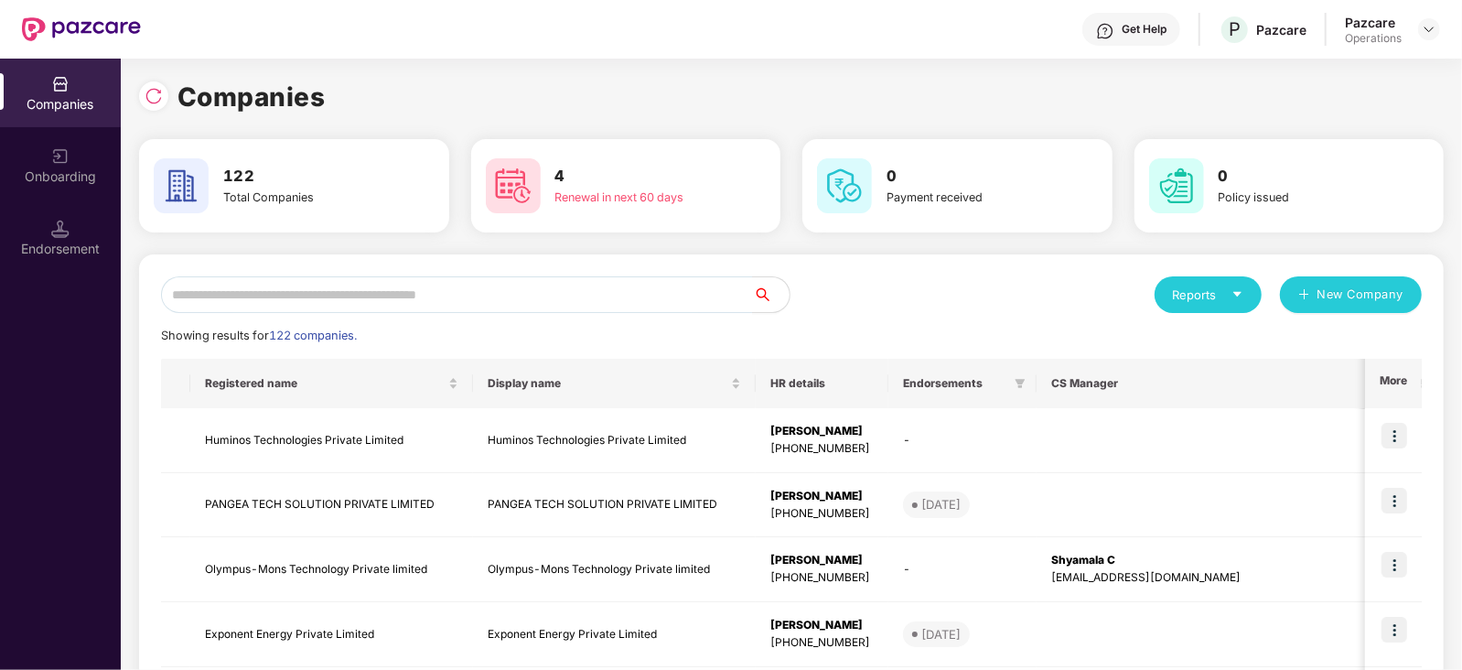
click at [354, 291] on input "text" at bounding box center [457, 294] width 592 height 37
paste input "**********"
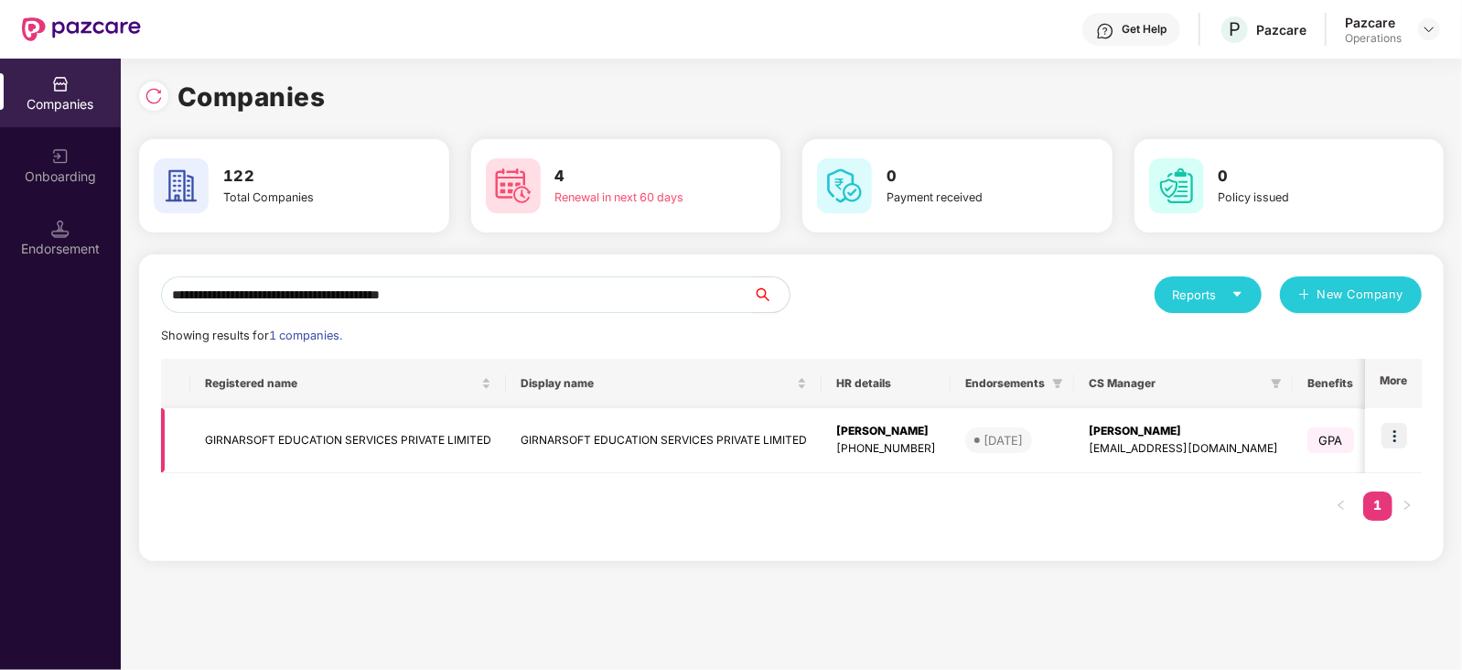
type input "**********"
click at [1400, 436] on img at bounding box center [1394, 436] width 26 height 26
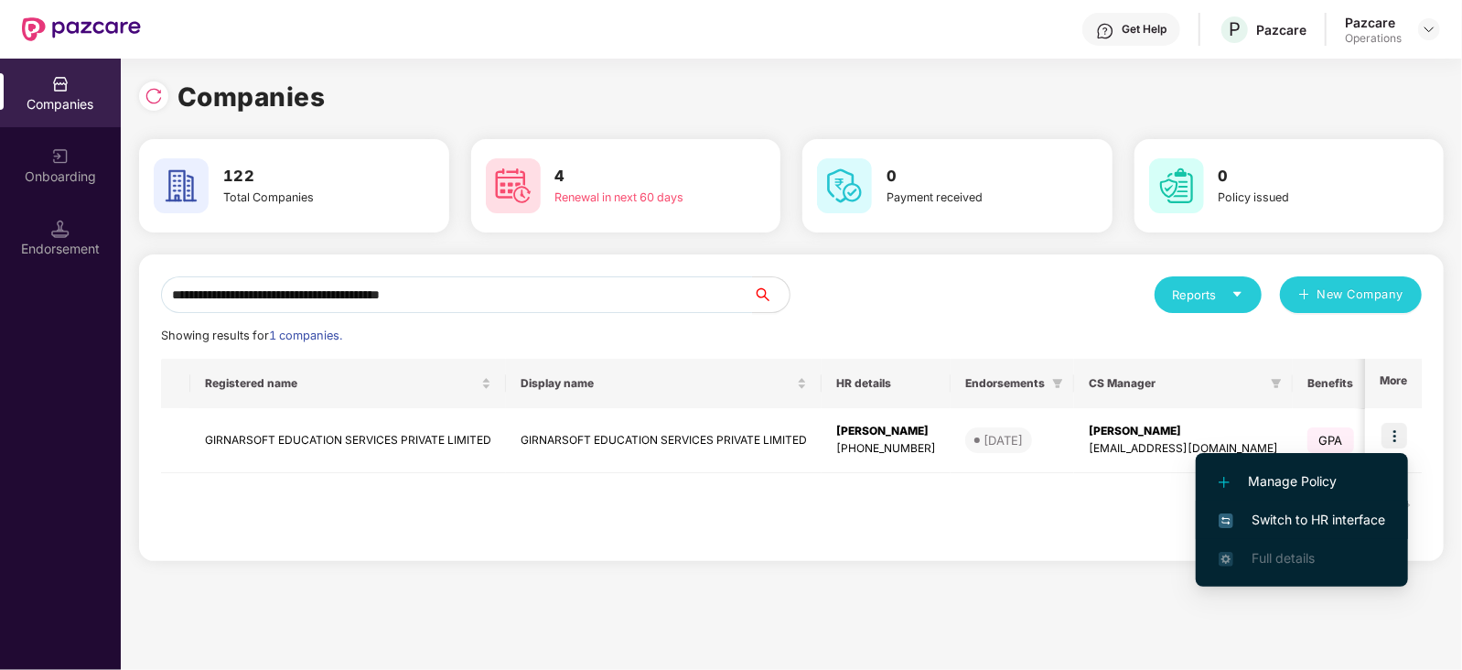
click at [1363, 520] on span "Switch to HR interface" at bounding box center [1301, 519] width 166 height 20
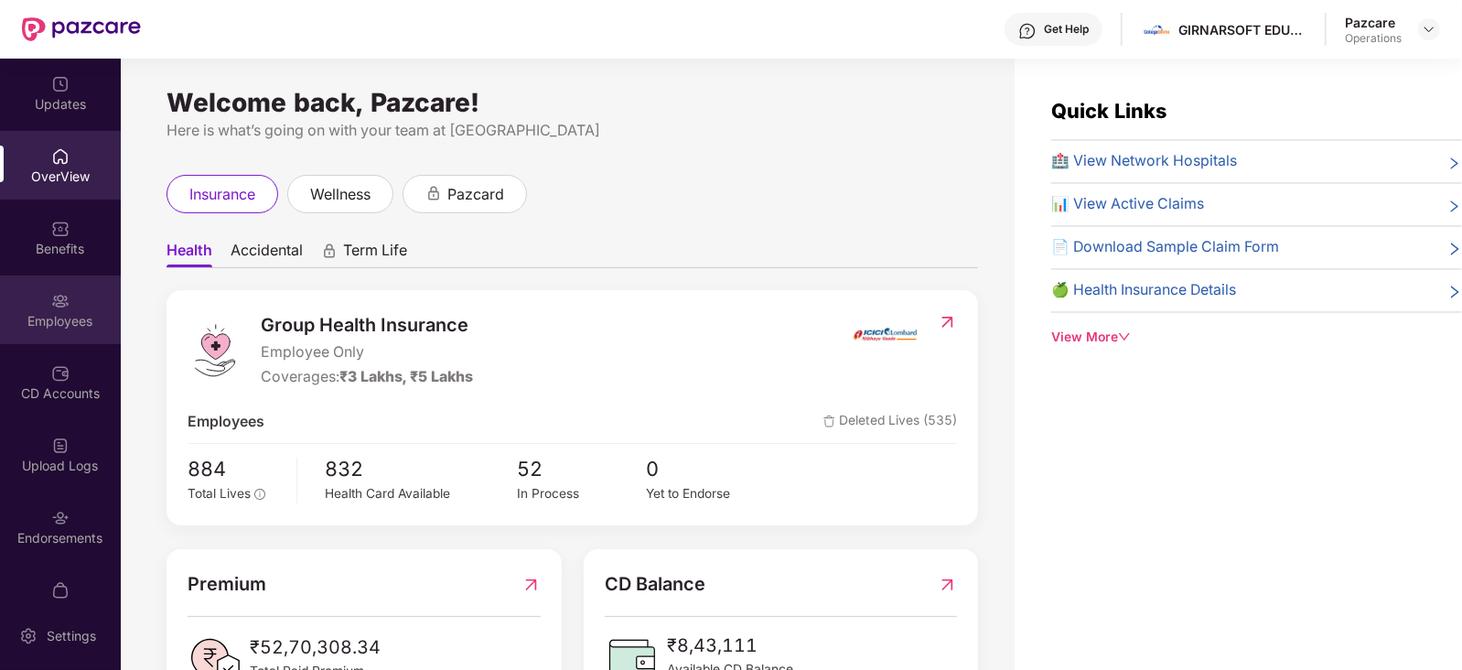
click at [59, 326] on div "Employees" at bounding box center [60, 321] width 121 height 18
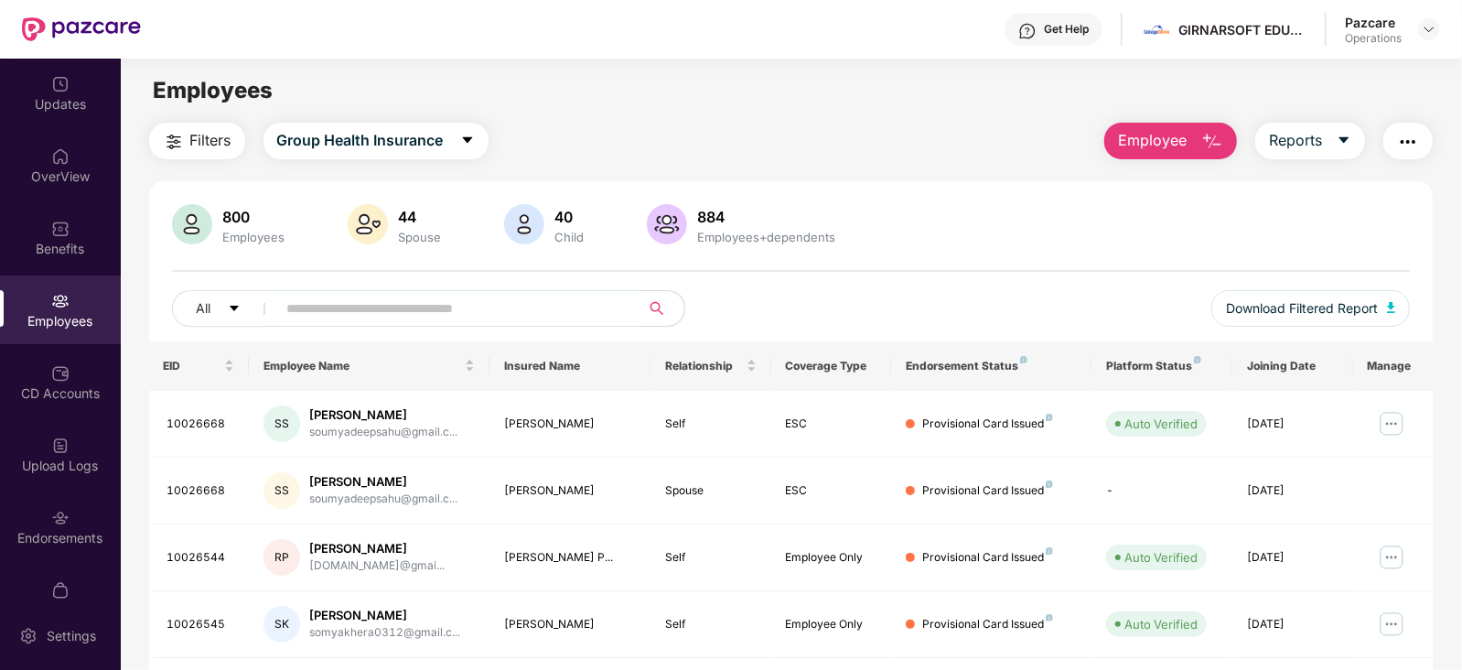
click at [1422, 145] on button "button" at bounding box center [1407, 141] width 49 height 37
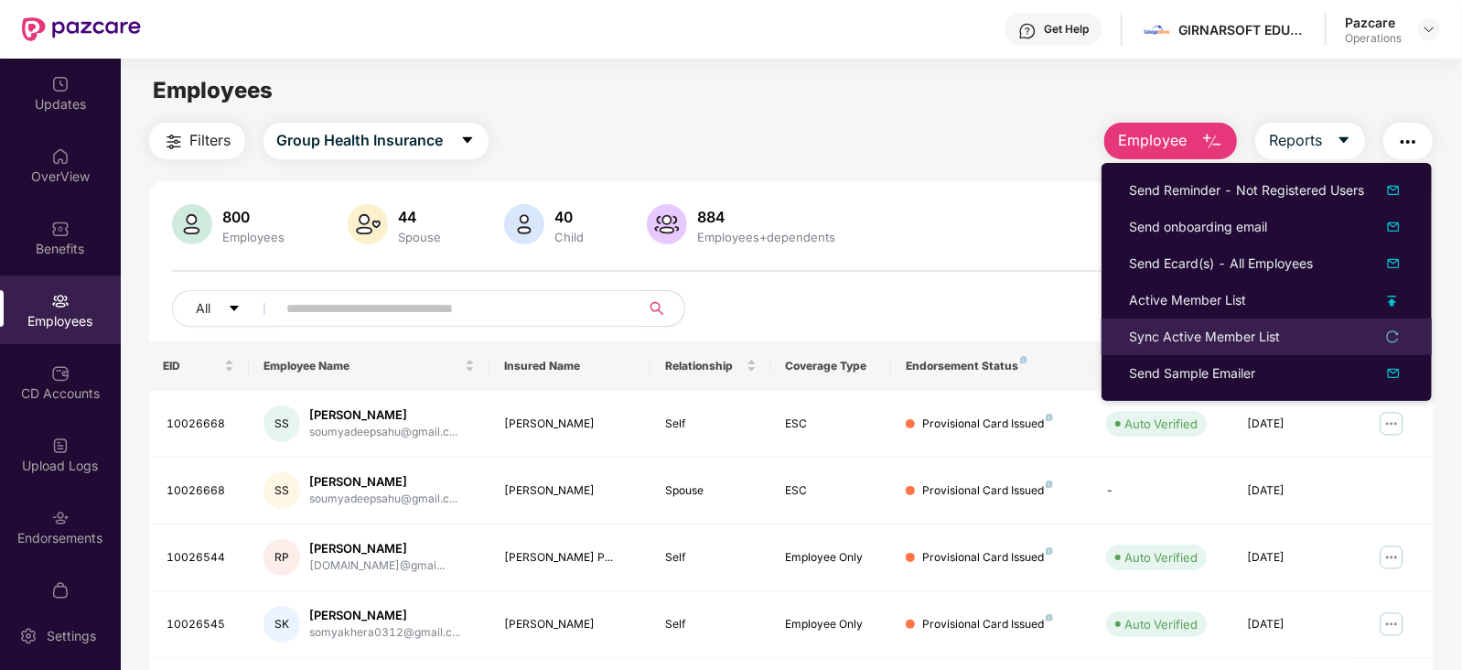
click at [1220, 340] on div "Sync Active Member List" at bounding box center [1204, 337] width 151 height 20
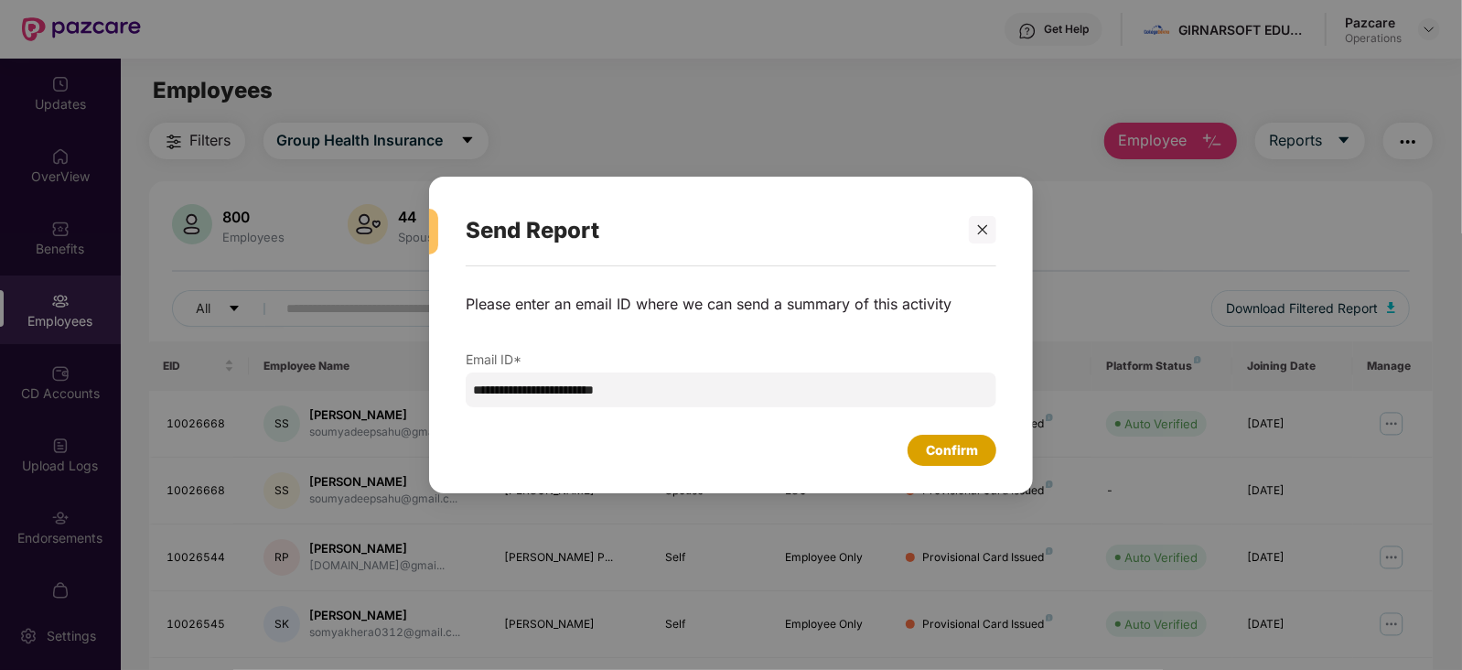
click at [951, 461] on div "Confirm" at bounding box center [951, 449] width 89 height 31
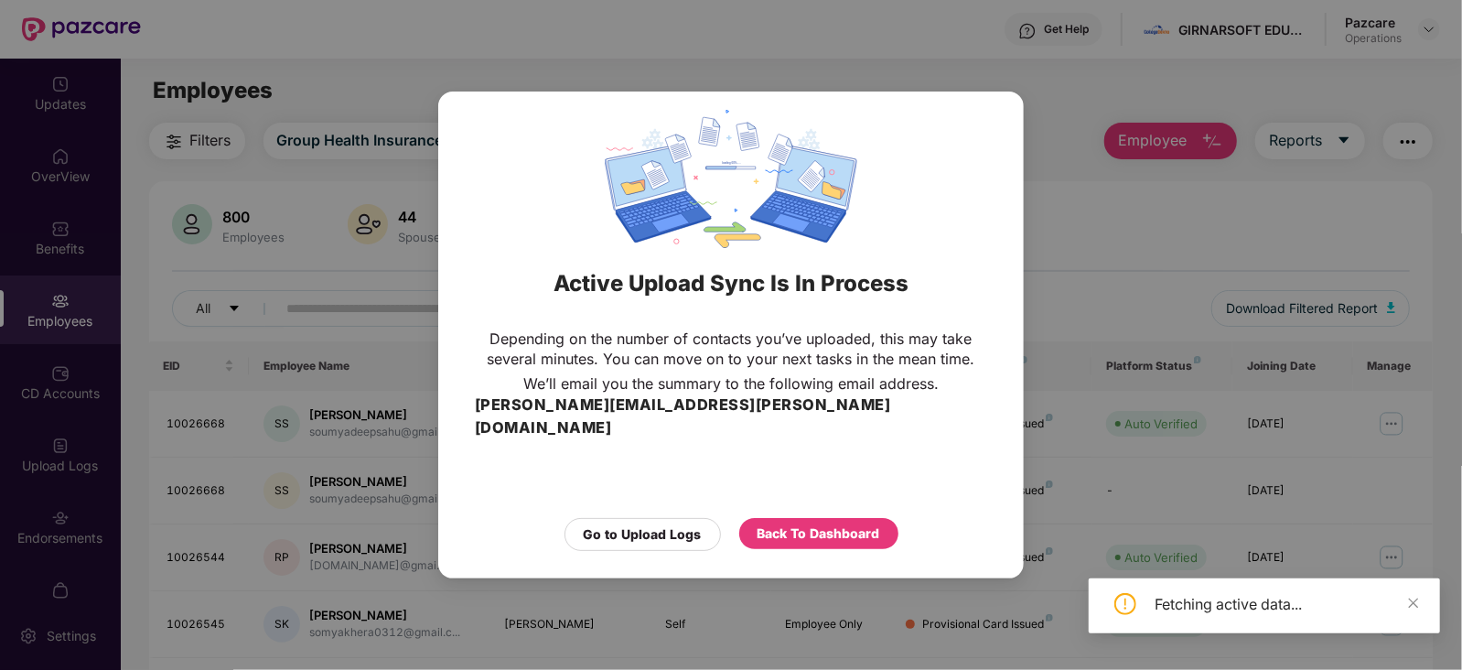
click at [857, 538] on div "Back To Dashboard" at bounding box center [818, 534] width 159 height 33
click at [853, 534] on div "Back To Dashboard" at bounding box center [818, 533] width 159 height 31
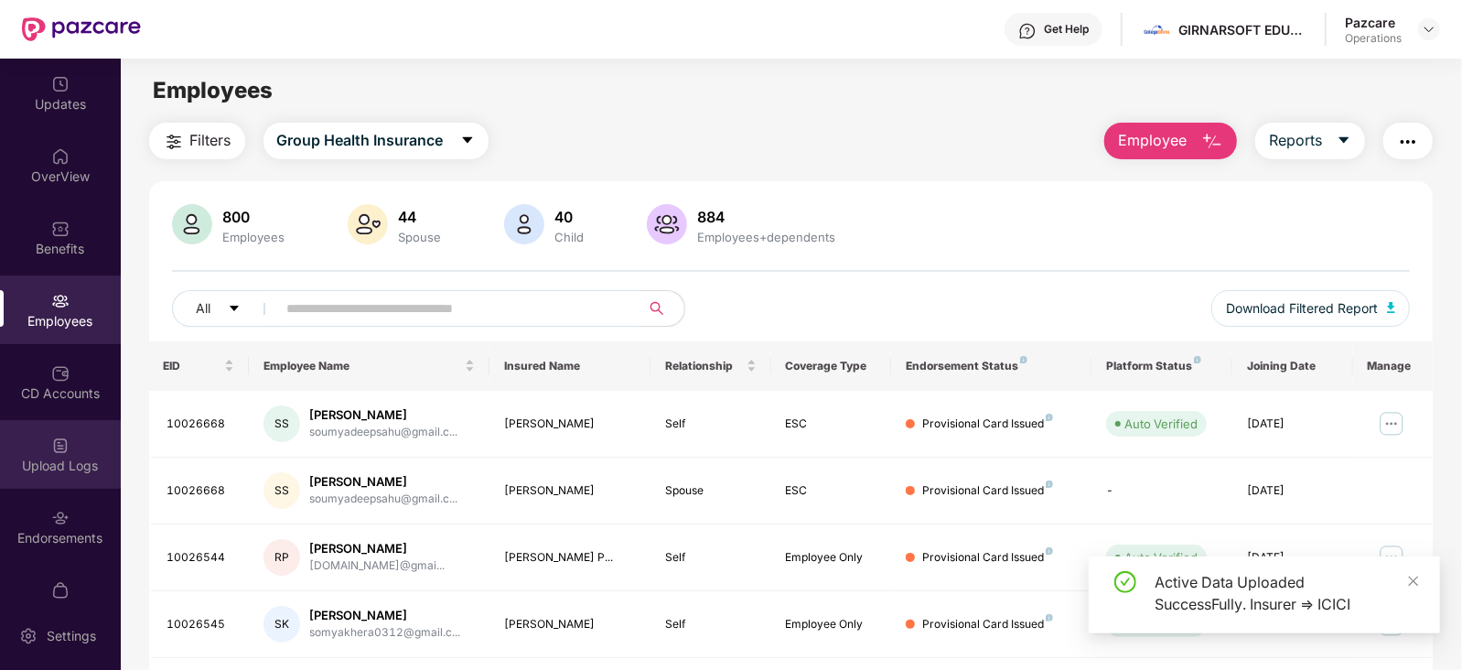
click at [82, 456] on div "Upload Logs" at bounding box center [60, 465] width 121 height 18
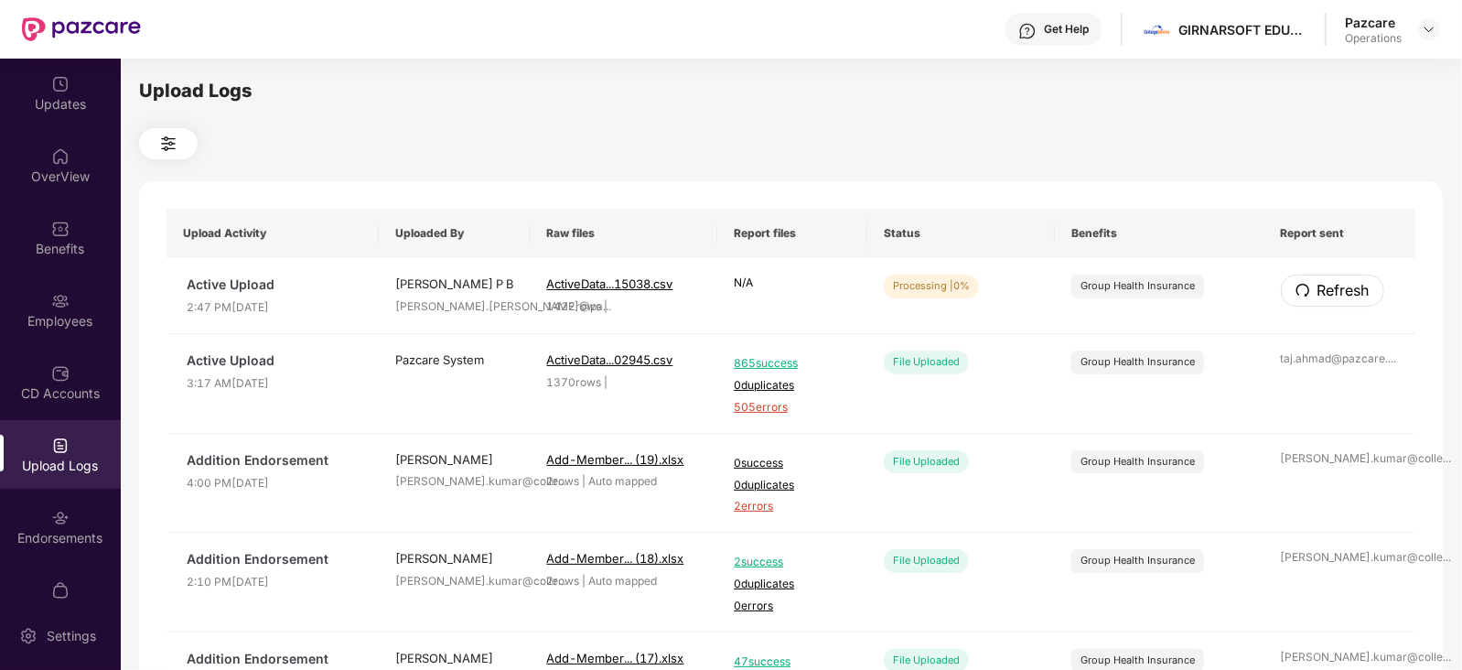
click at [1375, 280] on button "Refresh" at bounding box center [1332, 290] width 103 height 32
click at [1374, 280] on button "Refresh" at bounding box center [1332, 290] width 103 height 32
click at [76, 300] on div "Employees" at bounding box center [60, 309] width 121 height 69
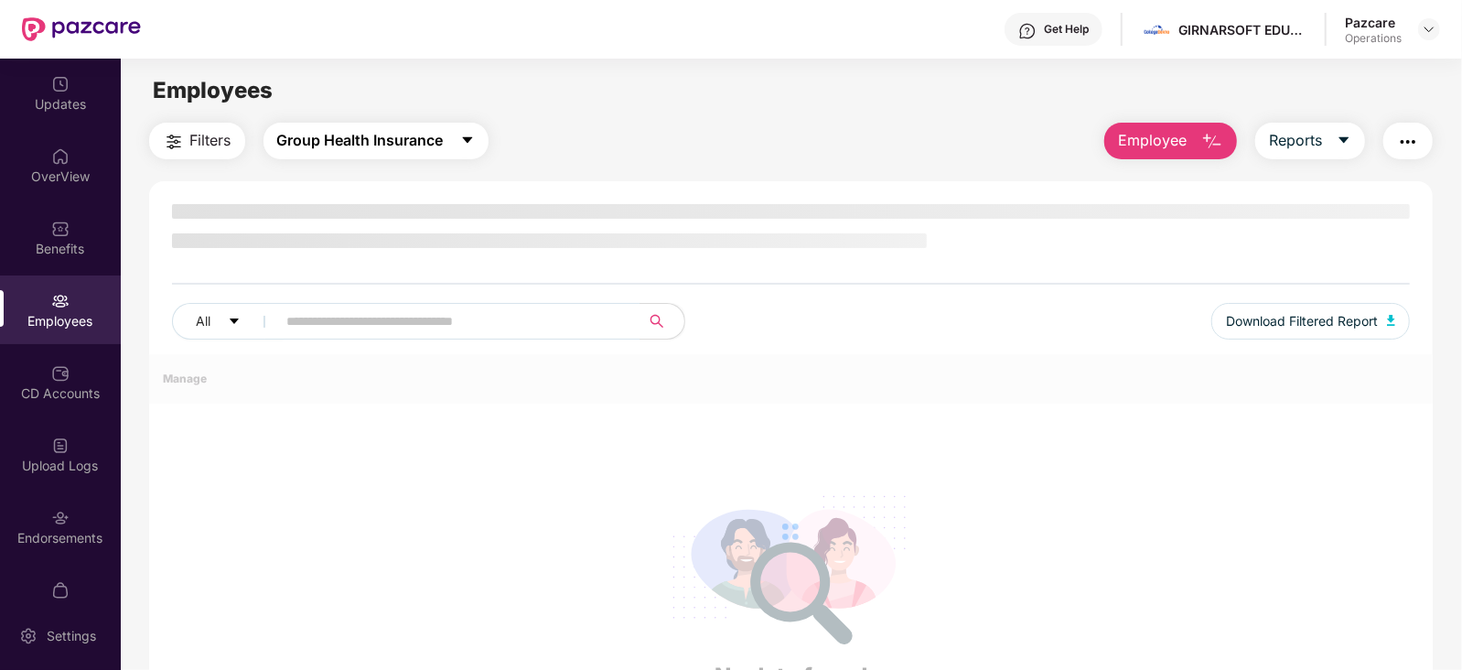
click at [325, 146] on span "Group Health Insurance" at bounding box center [360, 140] width 166 height 23
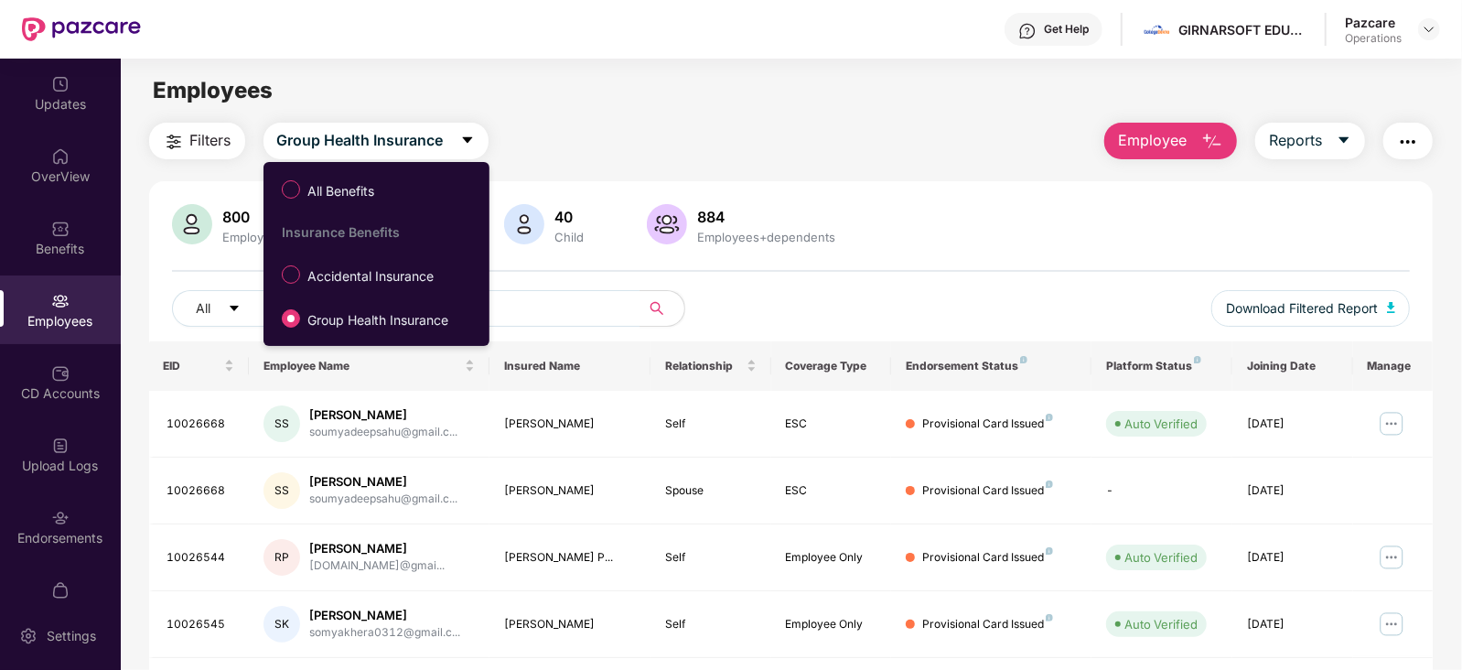
click at [324, 269] on span "Accidental Insurance" at bounding box center [370, 276] width 141 height 20
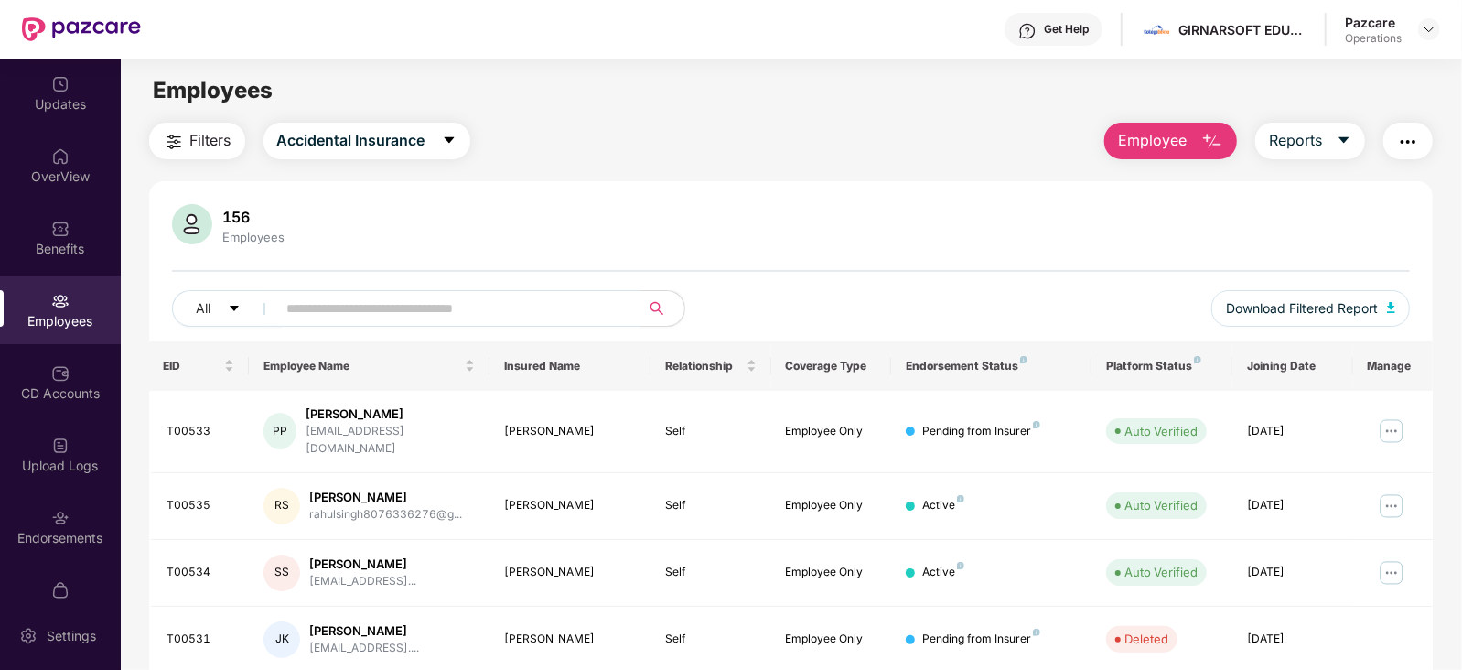
click at [176, 157] on button "Filters" at bounding box center [197, 141] width 96 height 37
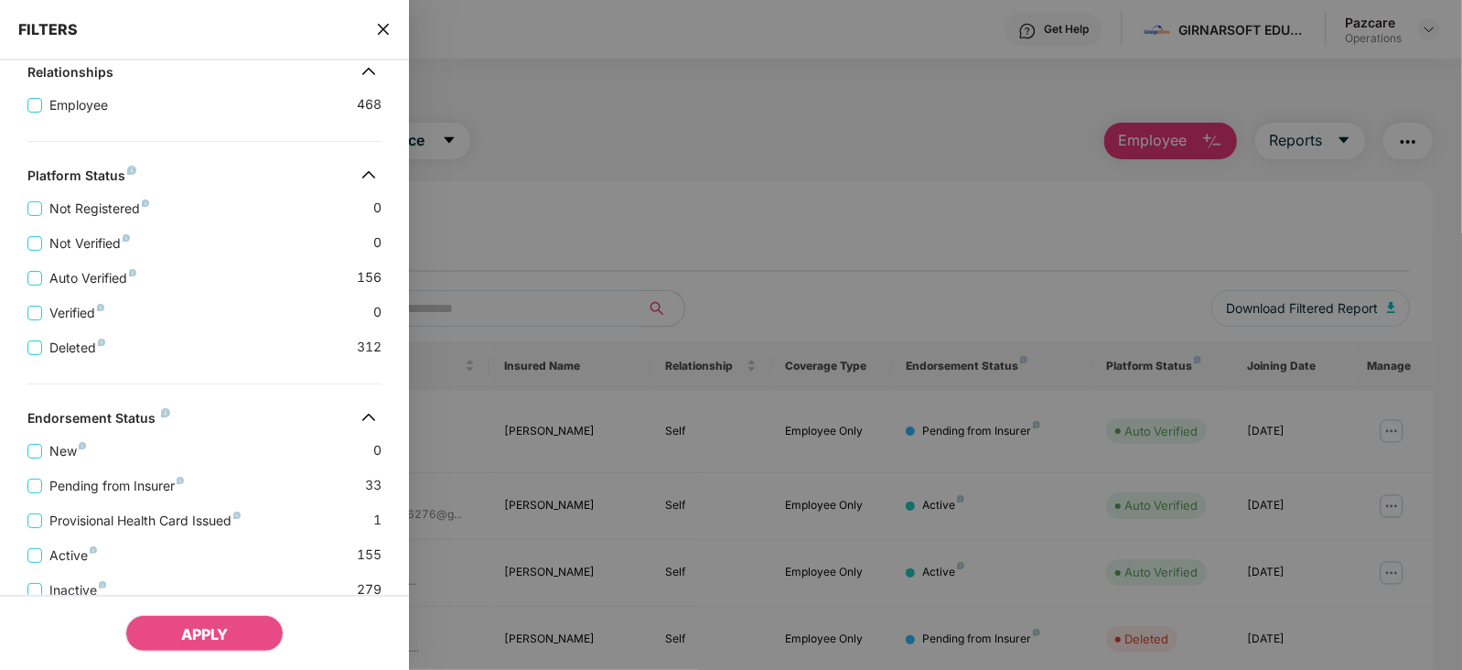
scroll to position [447, 0]
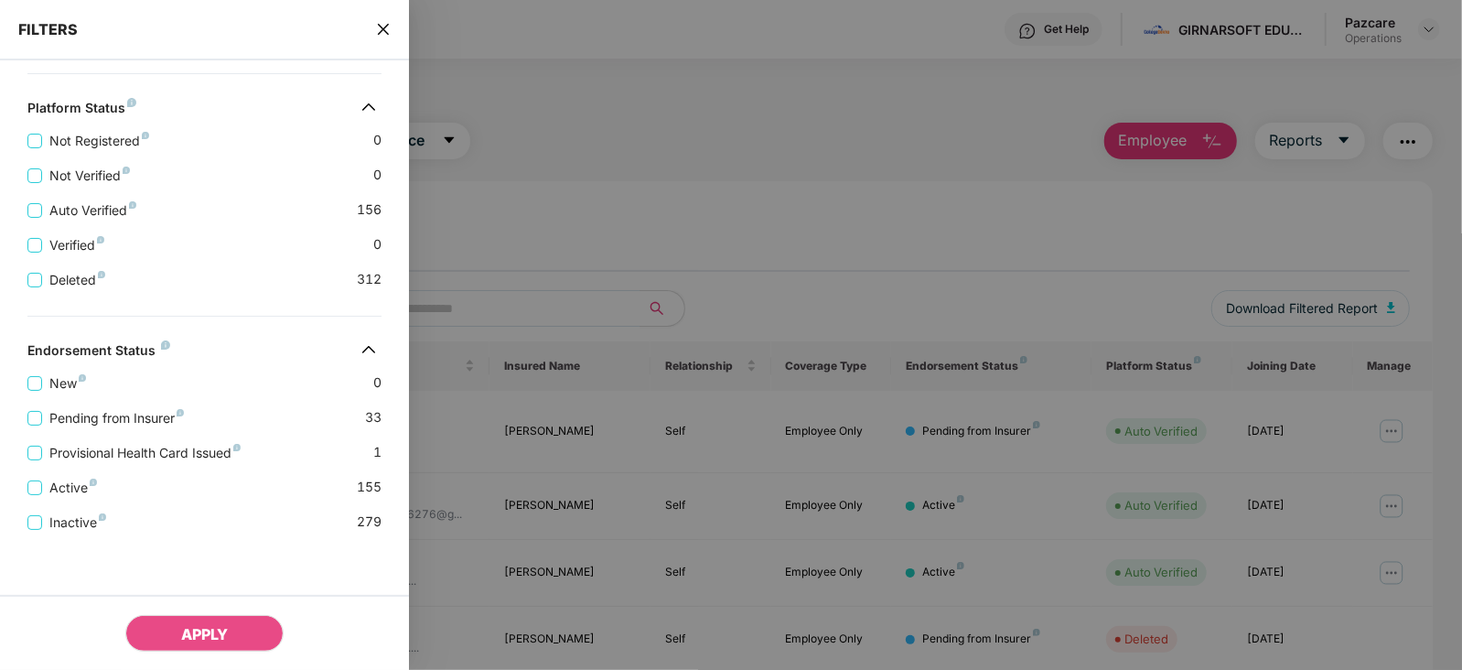
click at [143, 426] on span "Pending from Insurer" at bounding box center [116, 418] width 149 height 20
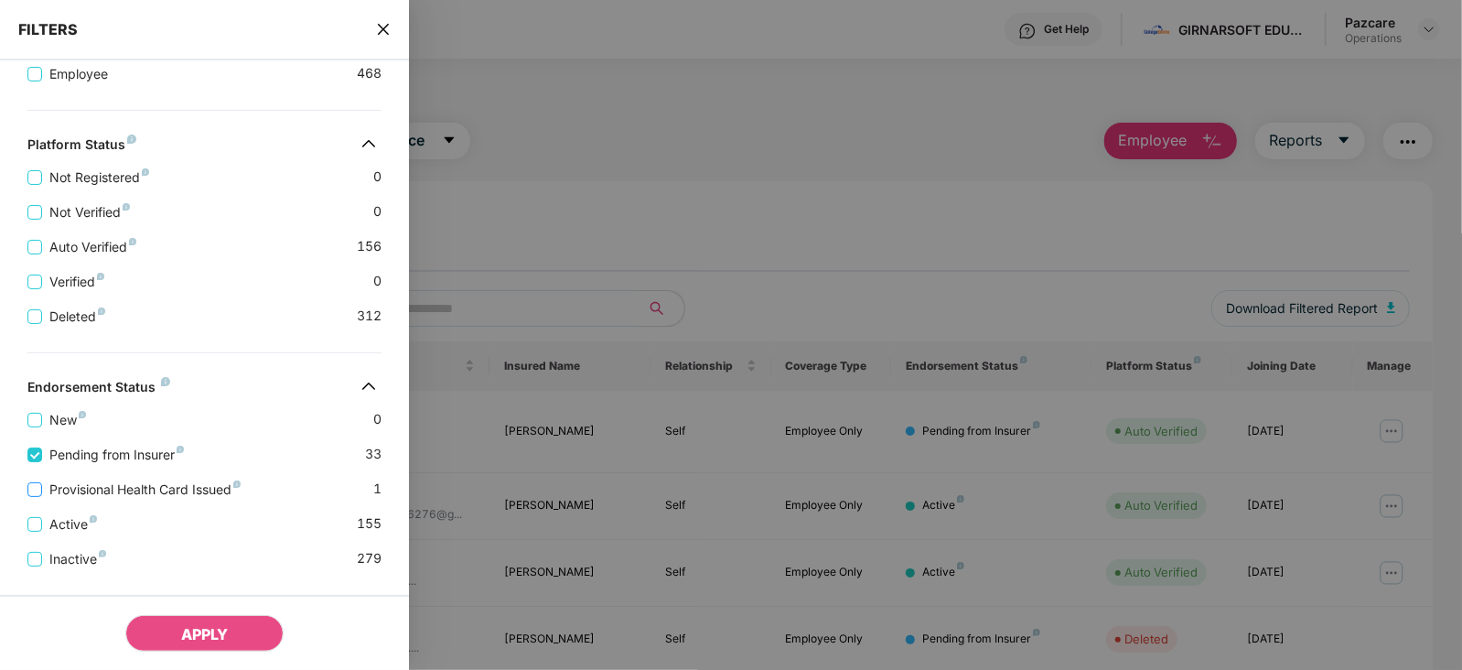
click at [134, 491] on span "Provisional Health Card Issued" at bounding box center [145, 489] width 206 height 20
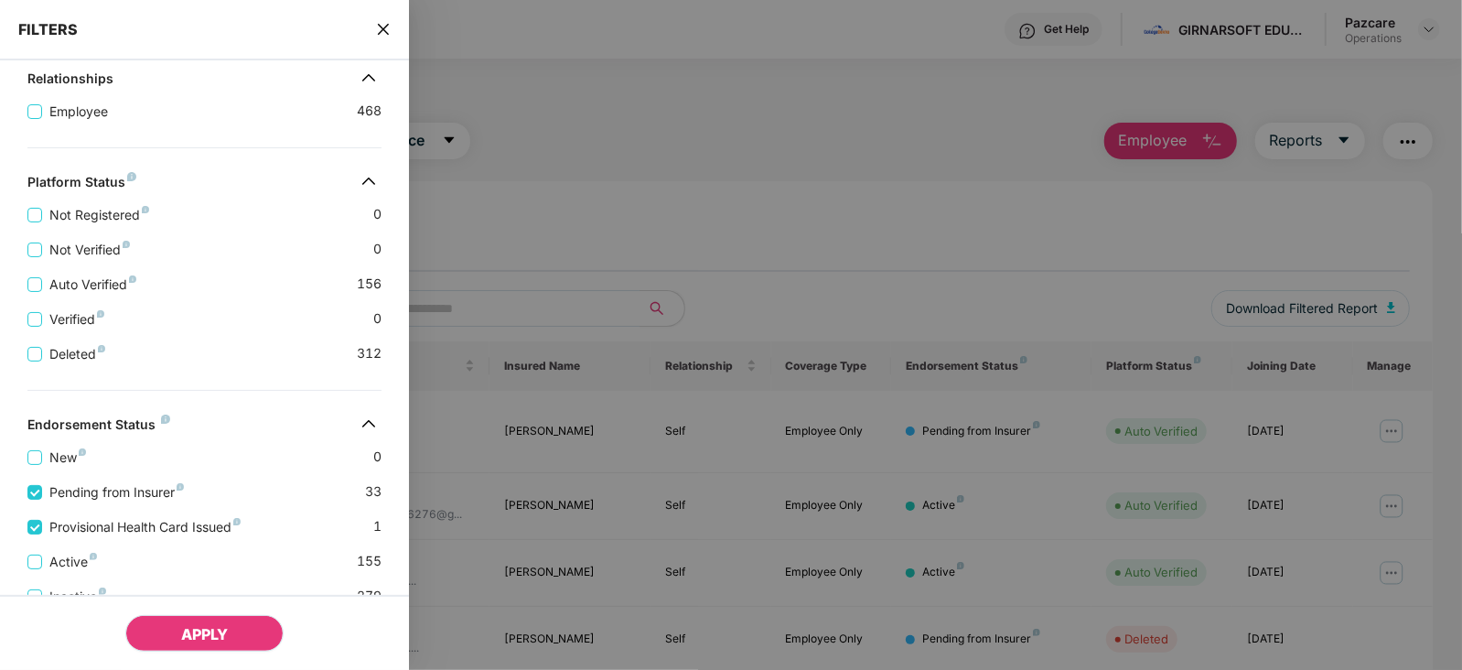
click at [236, 624] on button "APPLY" at bounding box center [204, 633] width 158 height 37
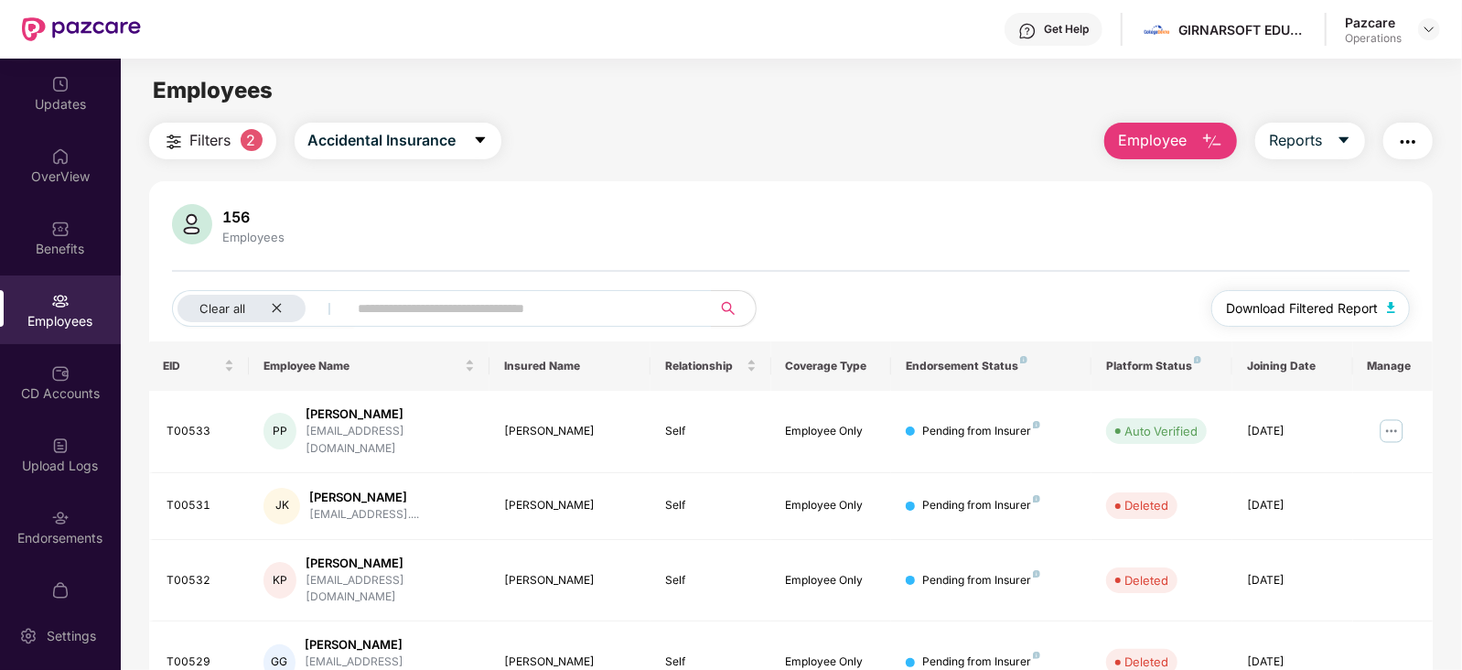
click at [1393, 315] on button "Download Filtered Report" at bounding box center [1310, 308] width 199 height 37
click at [707, 231] on div "156 Employees" at bounding box center [791, 226] width 1238 height 44
click at [1400, 131] on img "button" at bounding box center [1408, 142] width 22 height 22
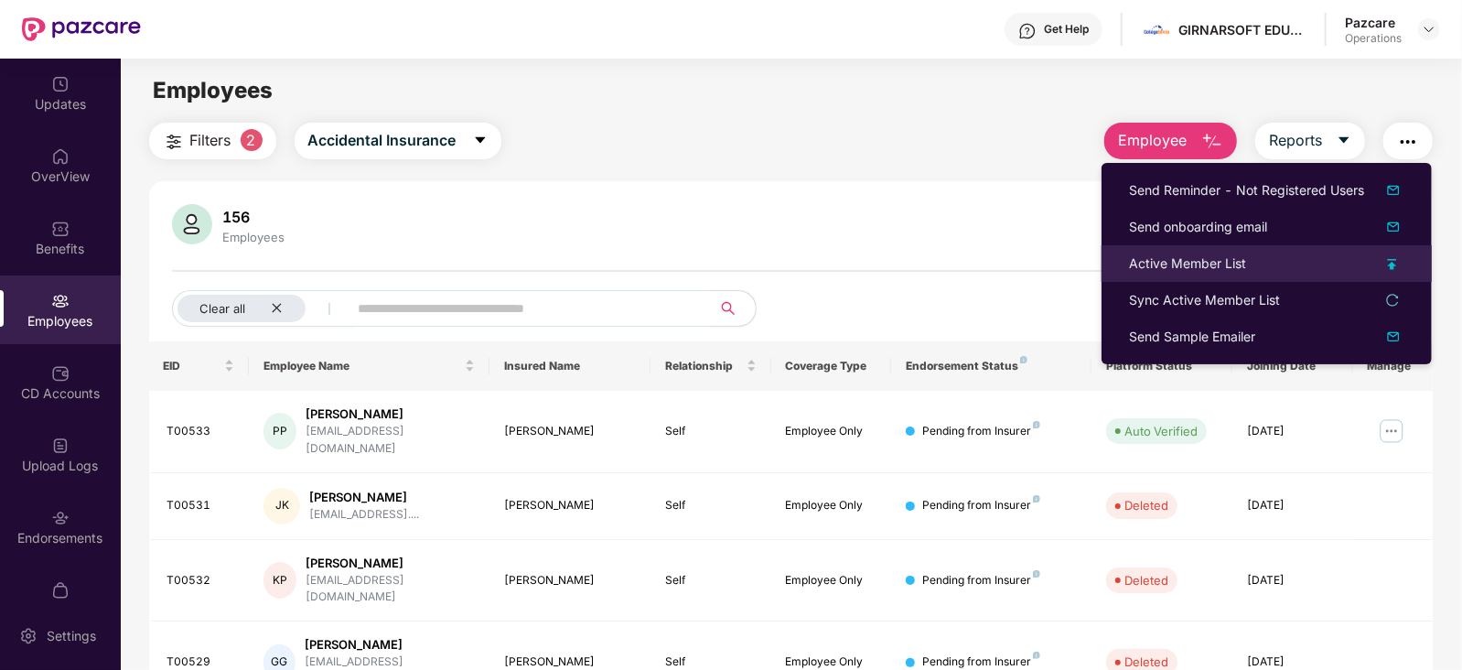
click at [1142, 263] on div "Active Member List" at bounding box center [1187, 263] width 117 height 20
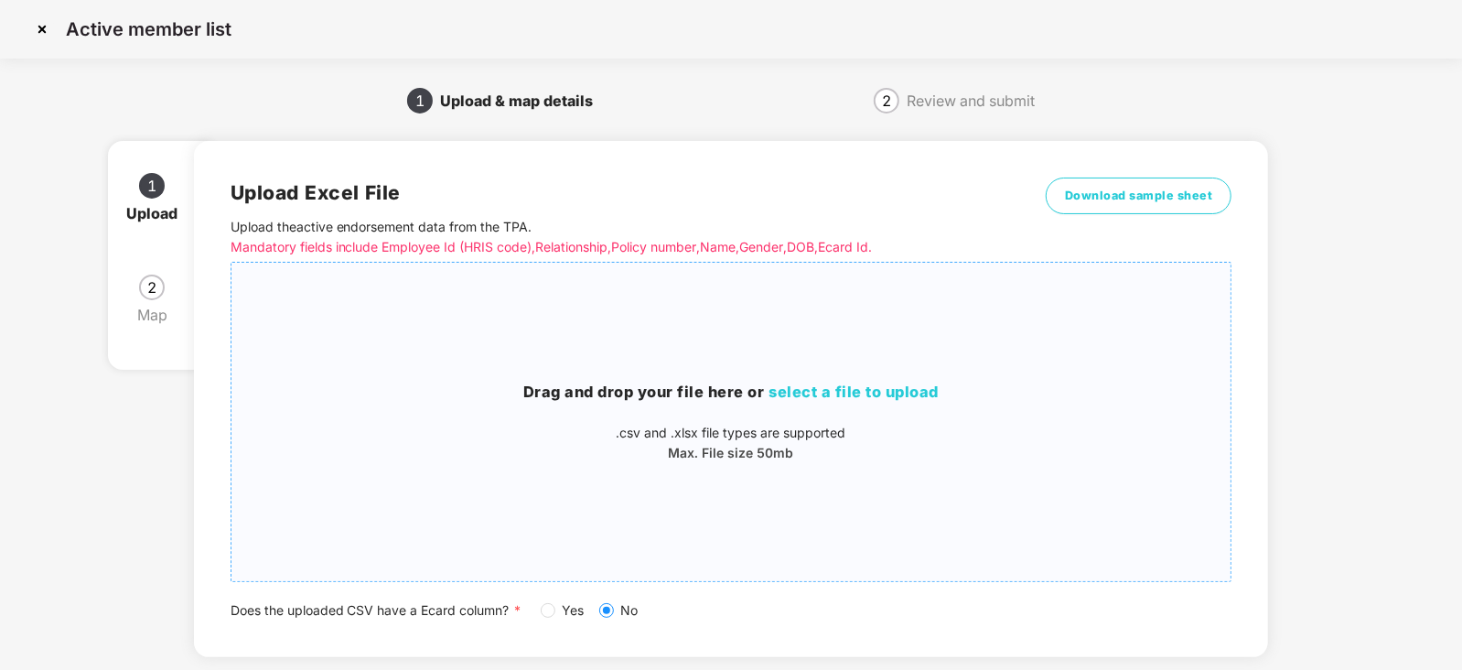
click at [723, 385] on h3 "Drag and drop your file here or select a file to upload" at bounding box center [731, 392] width 1000 height 24
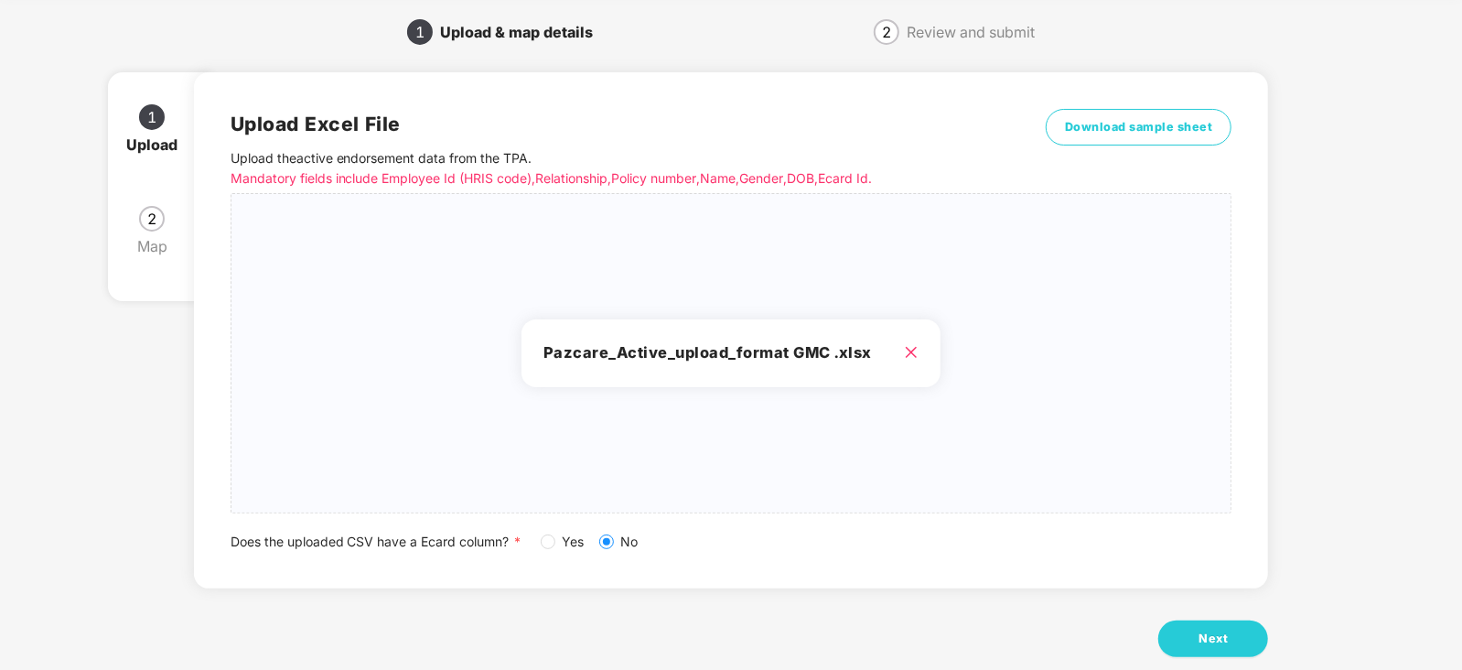
scroll to position [102, 0]
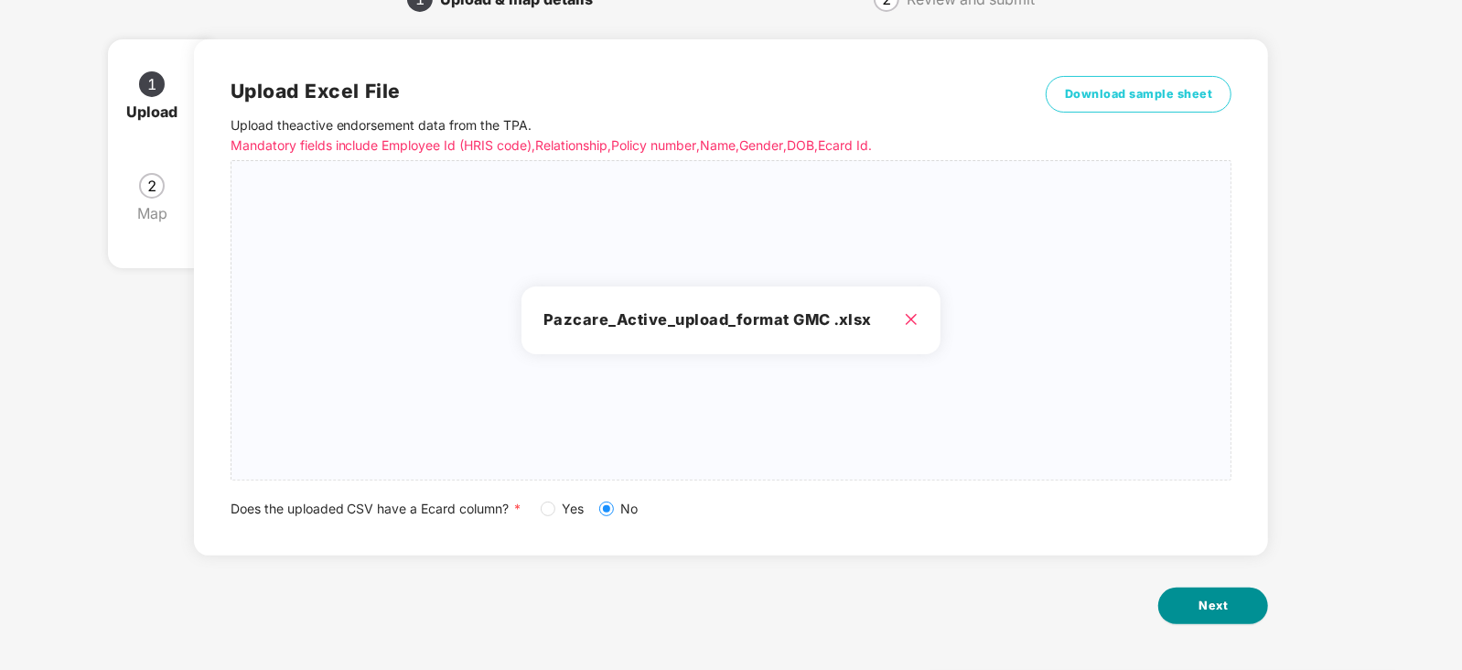
click at [1250, 605] on button "Next" at bounding box center [1213, 605] width 110 height 37
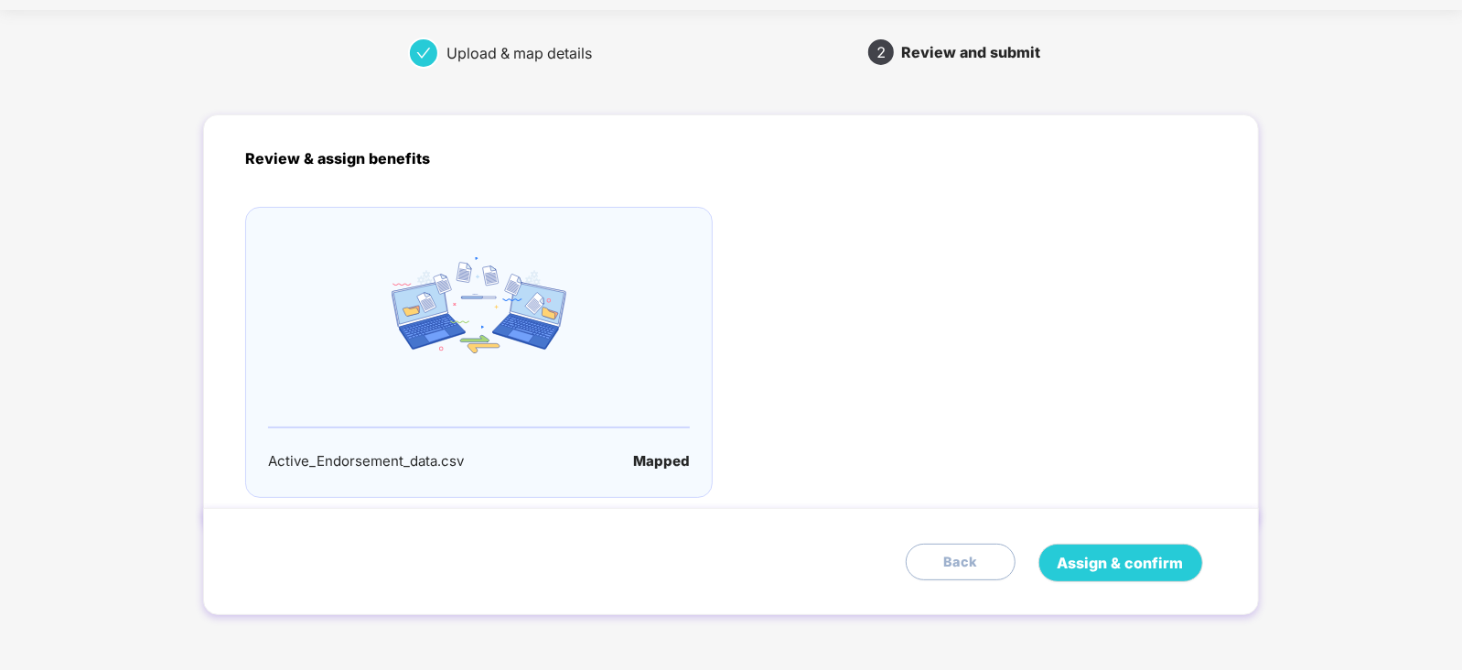
scroll to position [0, 0]
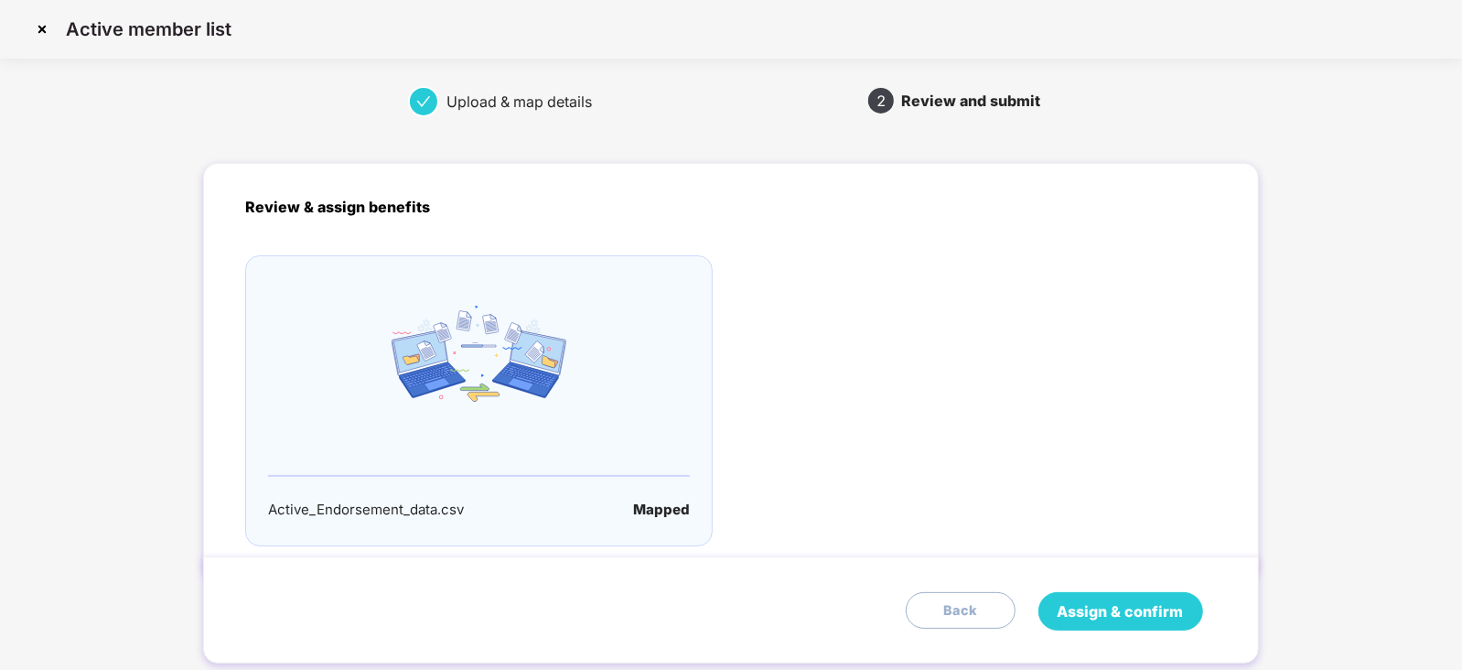
click at [1131, 605] on span "Assign & confirm" at bounding box center [1120, 611] width 126 height 23
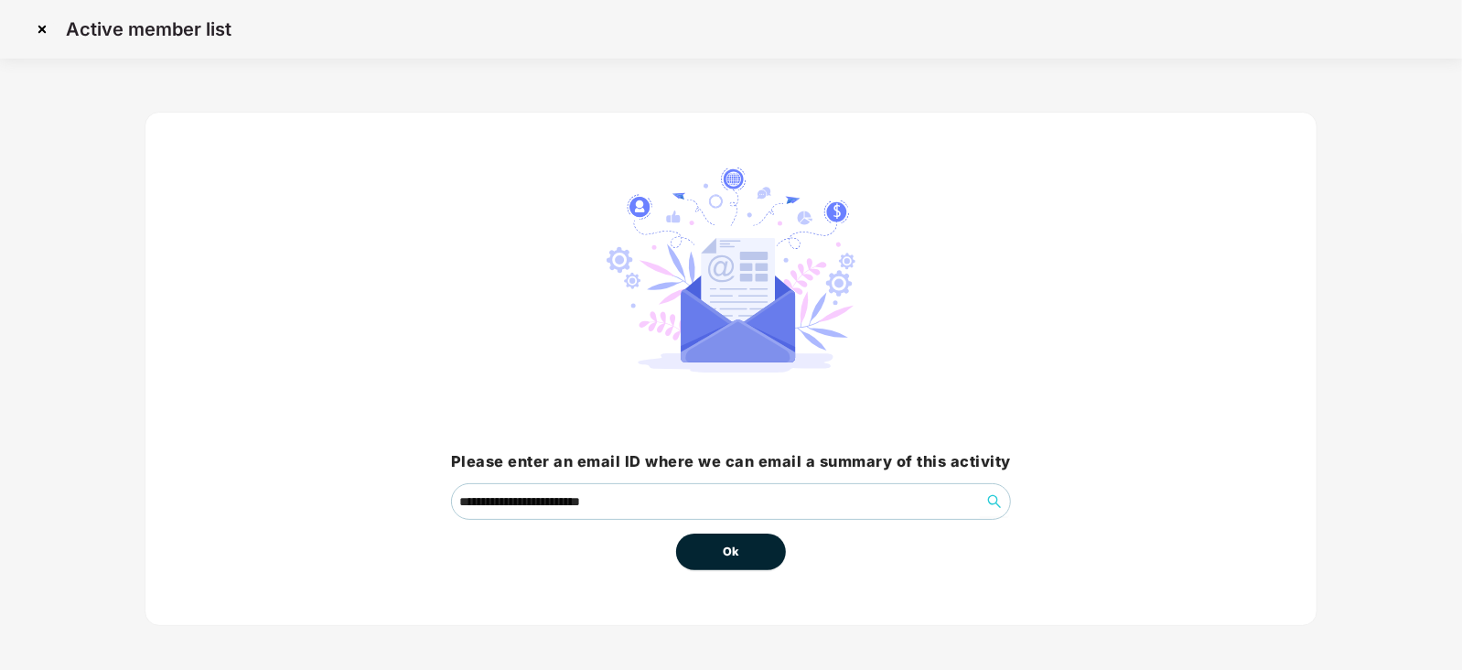
click at [737, 561] on button "Ok" at bounding box center [731, 551] width 110 height 37
click at [736, 561] on button "Ok" at bounding box center [731, 551] width 110 height 37
click at [736, 560] on button "Ok" at bounding box center [731, 551] width 110 height 37
click at [722, 564] on button "Ok" at bounding box center [731, 551] width 110 height 37
click at [724, 556] on span "Ok" at bounding box center [731, 551] width 16 height 18
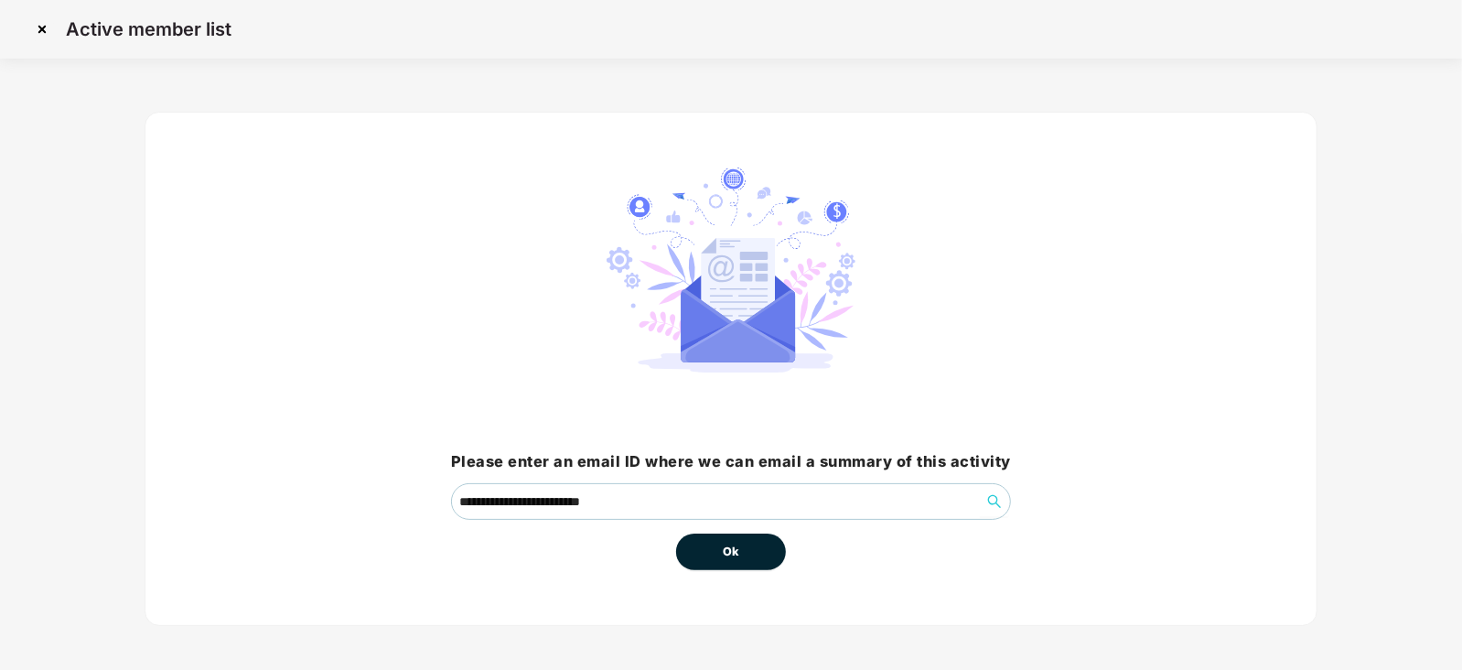
click at [725, 556] on span "Ok" at bounding box center [731, 551] width 16 height 18
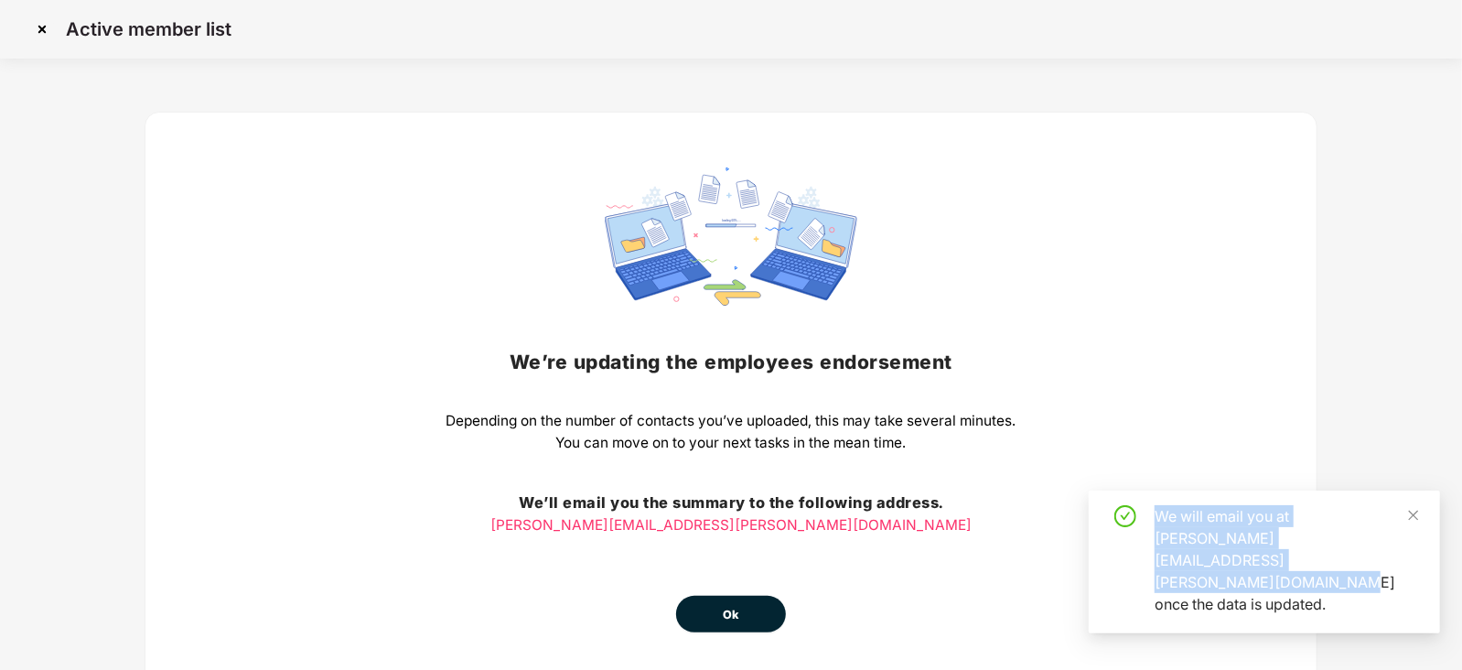
click at [726, 556] on div "We’re updating the employees endorsement Depending on the number of contacts yo…" at bounding box center [731, 399] width 570 height 465
click at [729, 603] on button "Ok" at bounding box center [731, 613] width 110 height 37
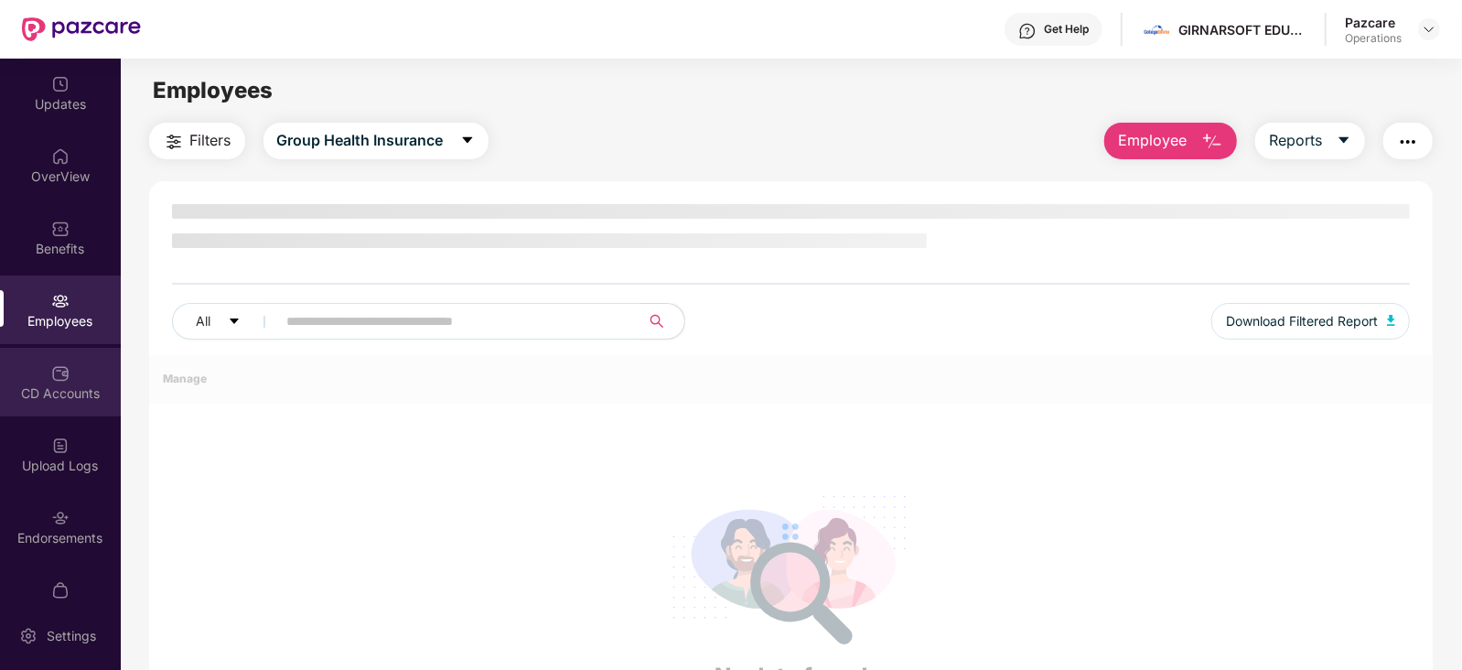
click at [67, 401] on div "CD Accounts" at bounding box center [60, 393] width 121 height 18
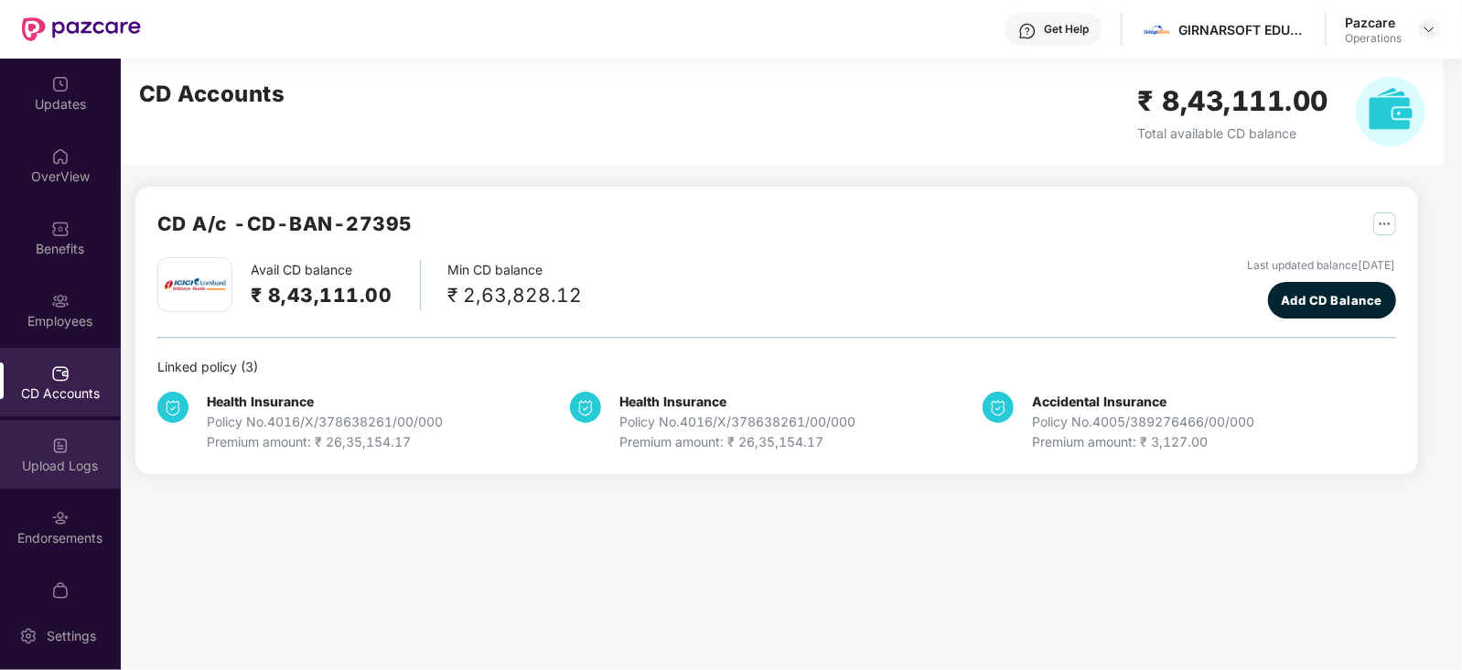
click at [64, 459] on div "Upload Logs" at bounding box center [60, 465] width 121 height 18
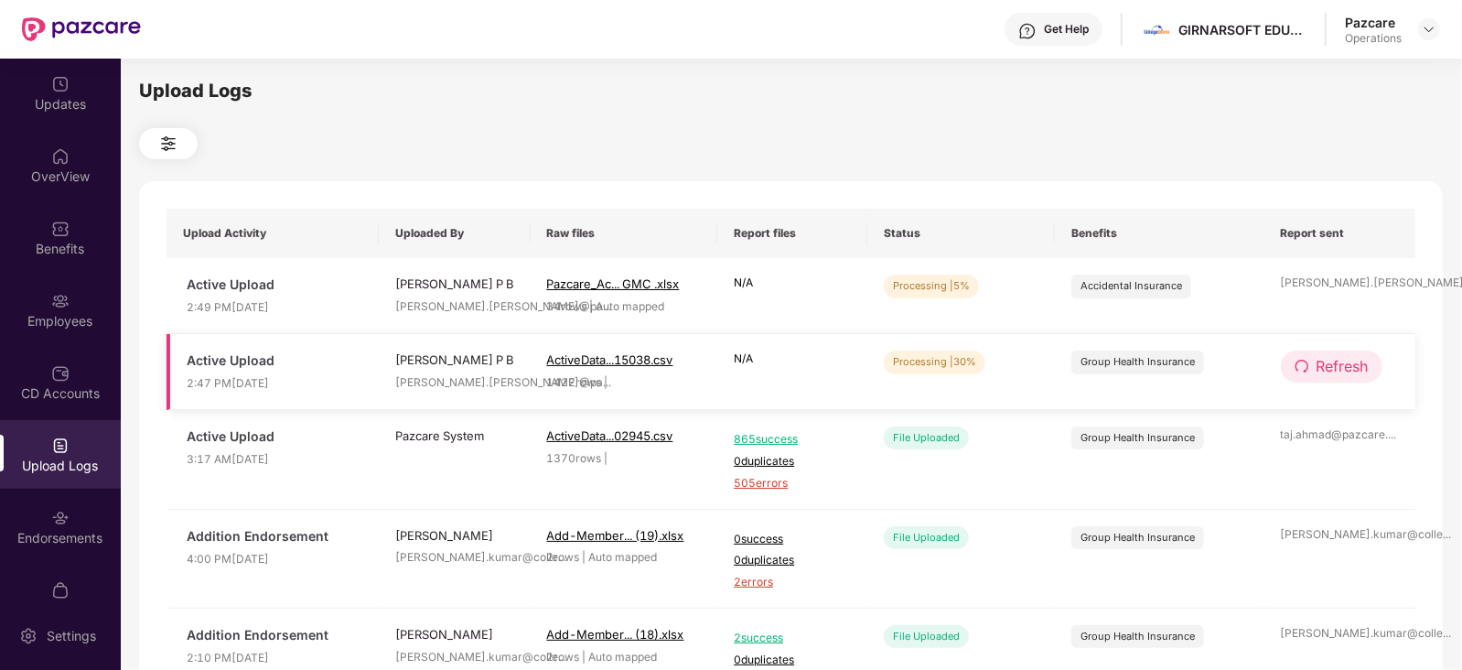
click at [1336, 381] on button "Refresh" at bounding box center [1332, 366] width 102 height 32
click at [1334, 273] on td "Refresh" at bounding box center [1340, 296] width 152 height 76
click at [1334, 279] on span "Refresh" at bounding box center [1342, 290] width 52 height 23
click at [1334, 295] on span "Refresh" at bounding box center [1342, 290] width 52 height 23
click at [1334, 298] on span "Refresh" at bounding box center [1343, 290] width 52 height 23
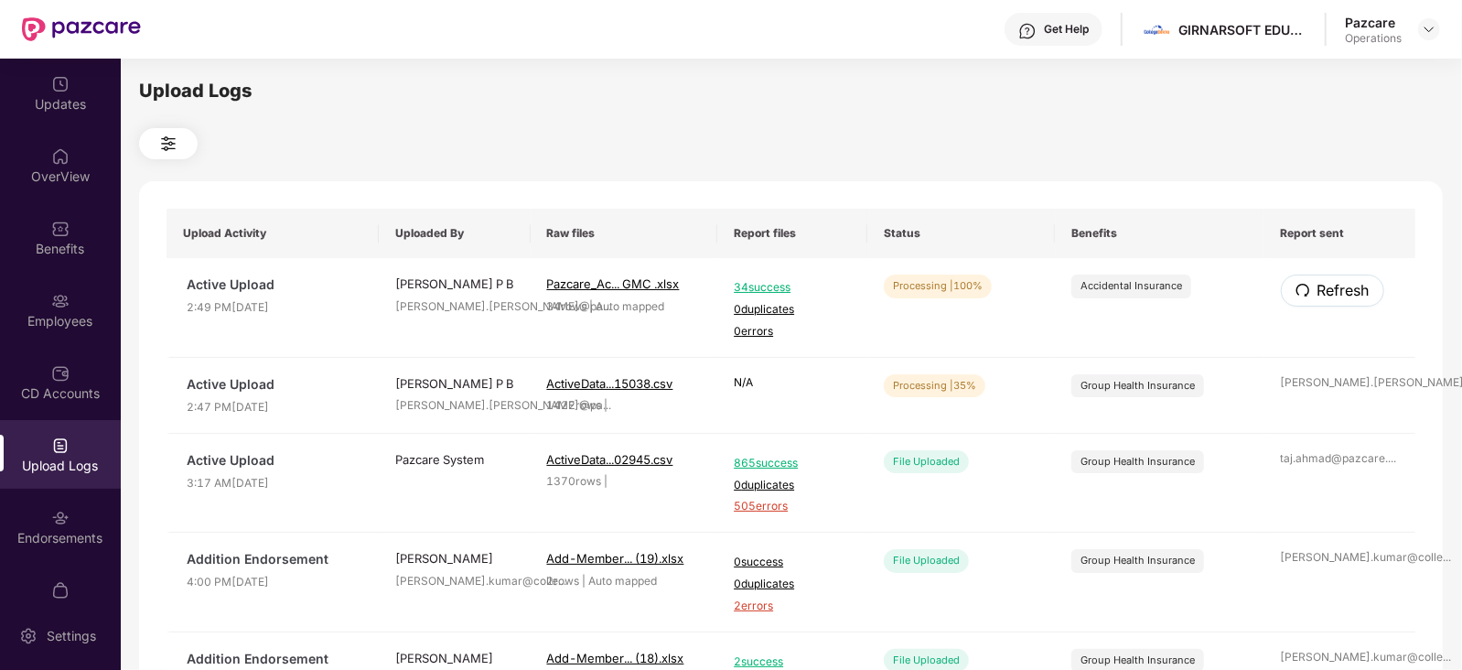
click at [1334, 298] on span "Refresh" at bounding box center [1343, 290] width 52 height 23
click at [1340, 379] on span "Refresh" at bounding box center [1342, 390] width 52 height 23
click at [1307, 389] on icon "redo" at bounding box center [1300, 389] width 13 height 13
click at [1307, 389] on icon "redo" at bounding box center [1301, 389] width 13 height 13
click at [1372, 384] on button "Refresh" at bounding box center [1332, 390] width 102 height 32
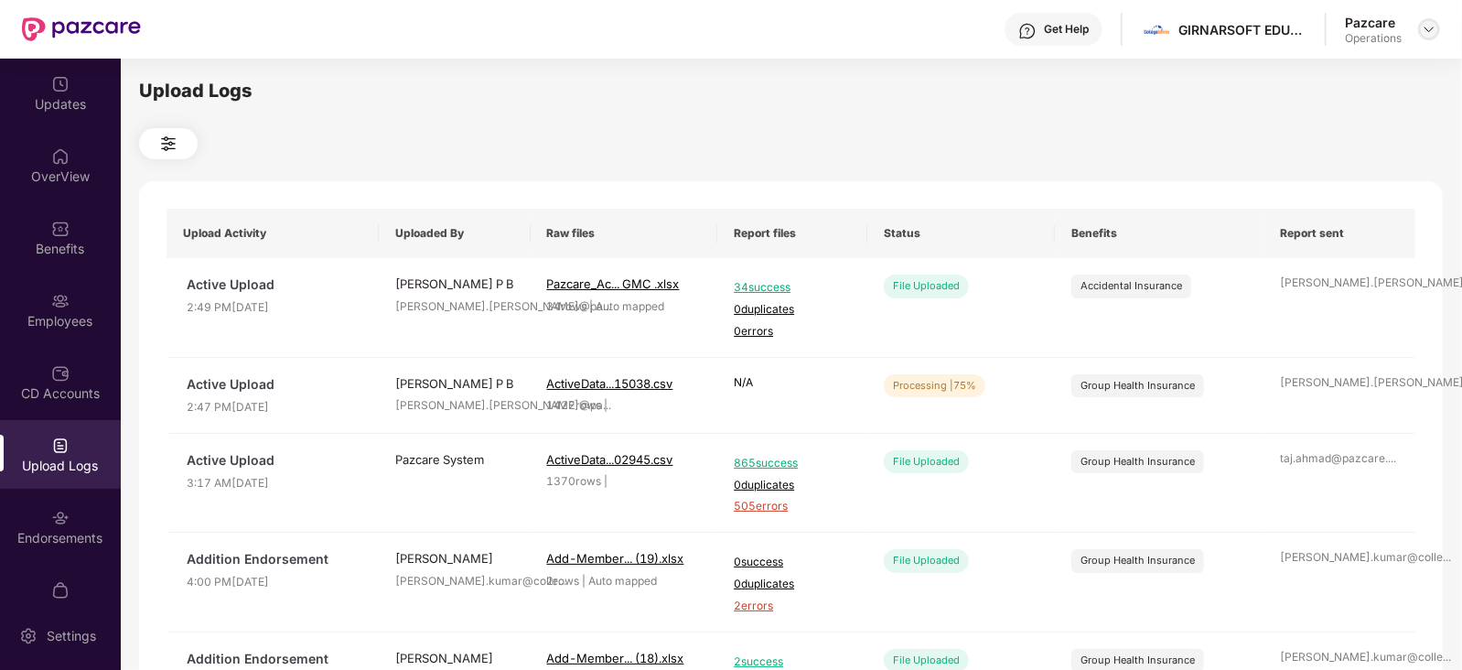
click at [1421, 36] on img at bounding box center [1428, 29] width 15 height 15
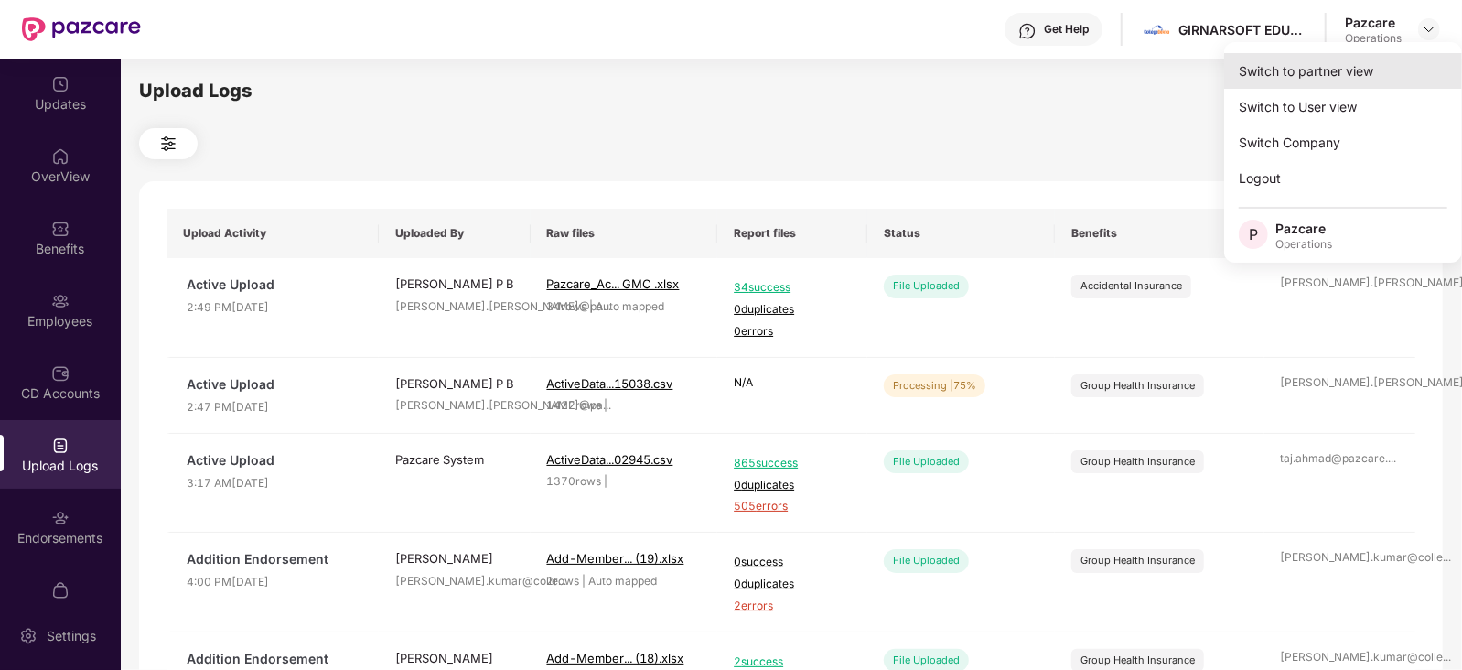
click at [1375, 57] on div "Switch to partner view" at bounding box center [1343, 71] width 238 height 36
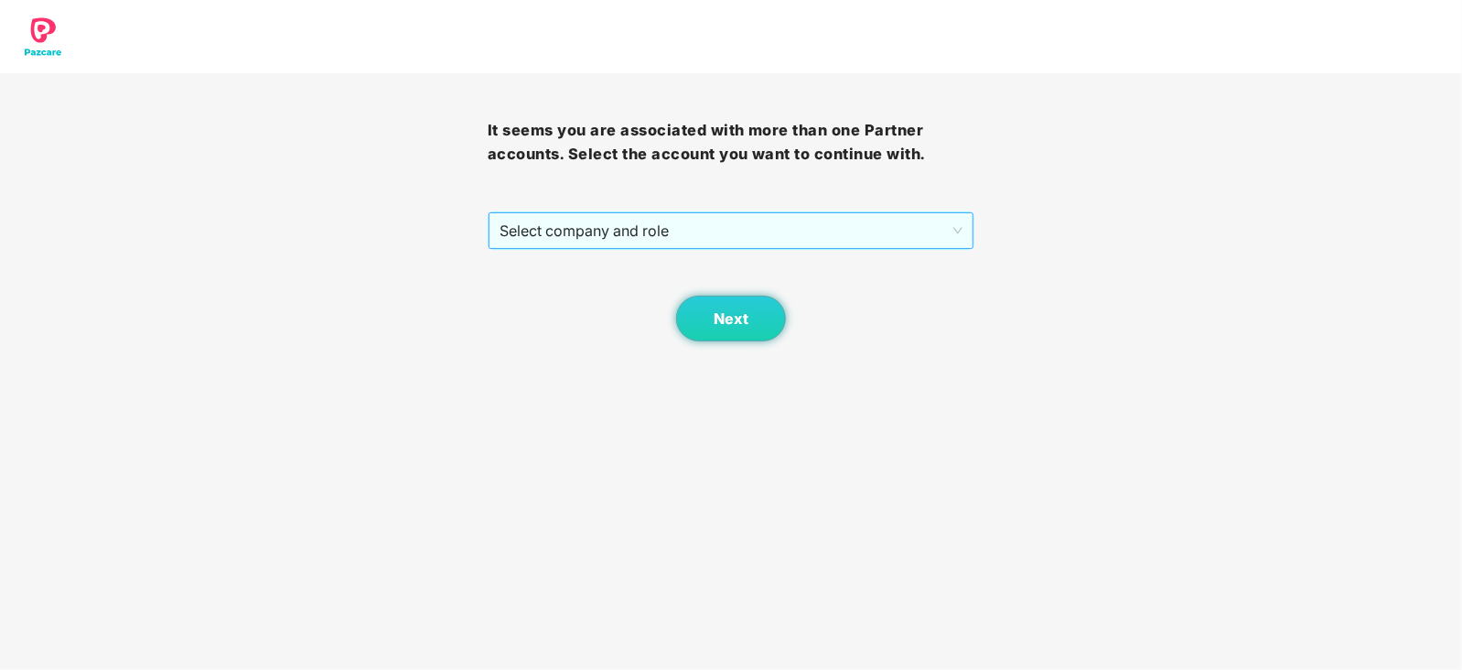
click at [531, 229] on span "Select company and role" at bounding box center [731, 230] width 464 height 35
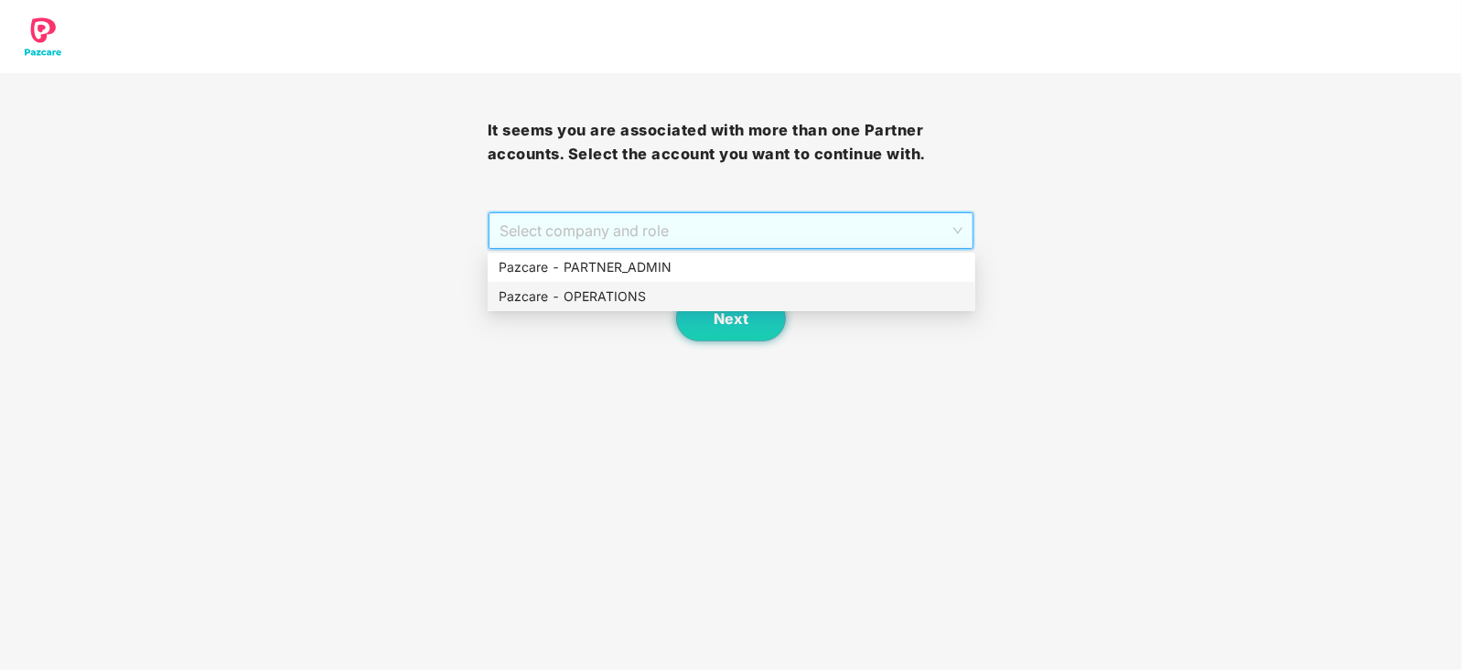
click at [536, 319] on div "Next" at bounding box center [732, 295] width 488 height 91
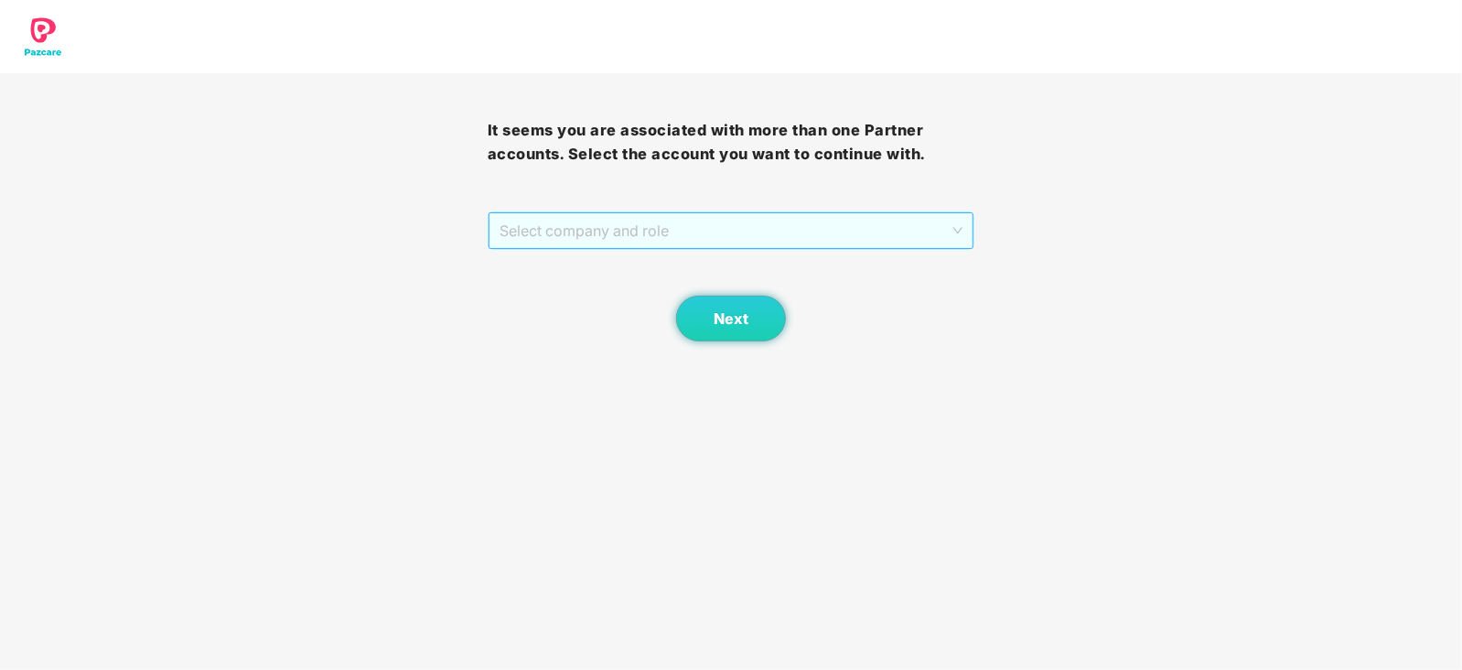
click at [605, 236] on span "Select company and role" at bounding box center [731, 230] width 464 height 35
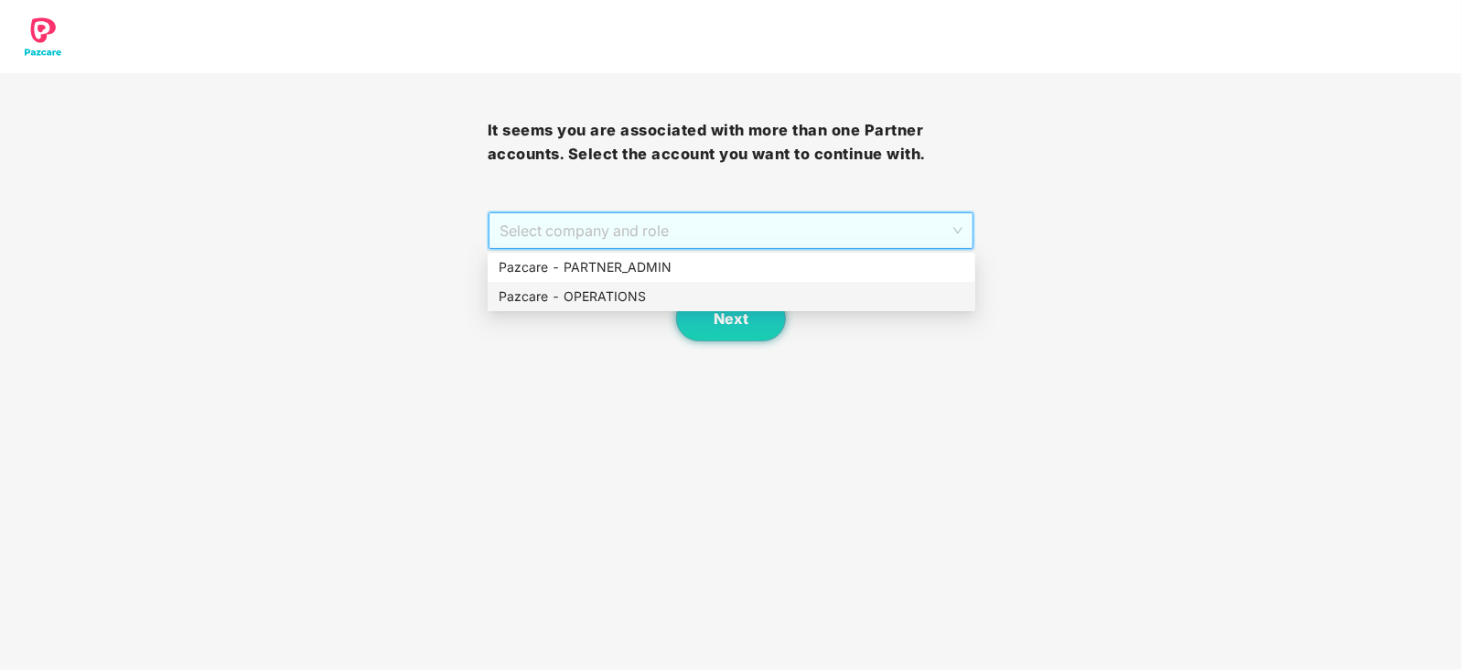
click at [590, 300] on div "Pazcare - OPERATIONS" at bounding box center [731, 296] width 466 height 20
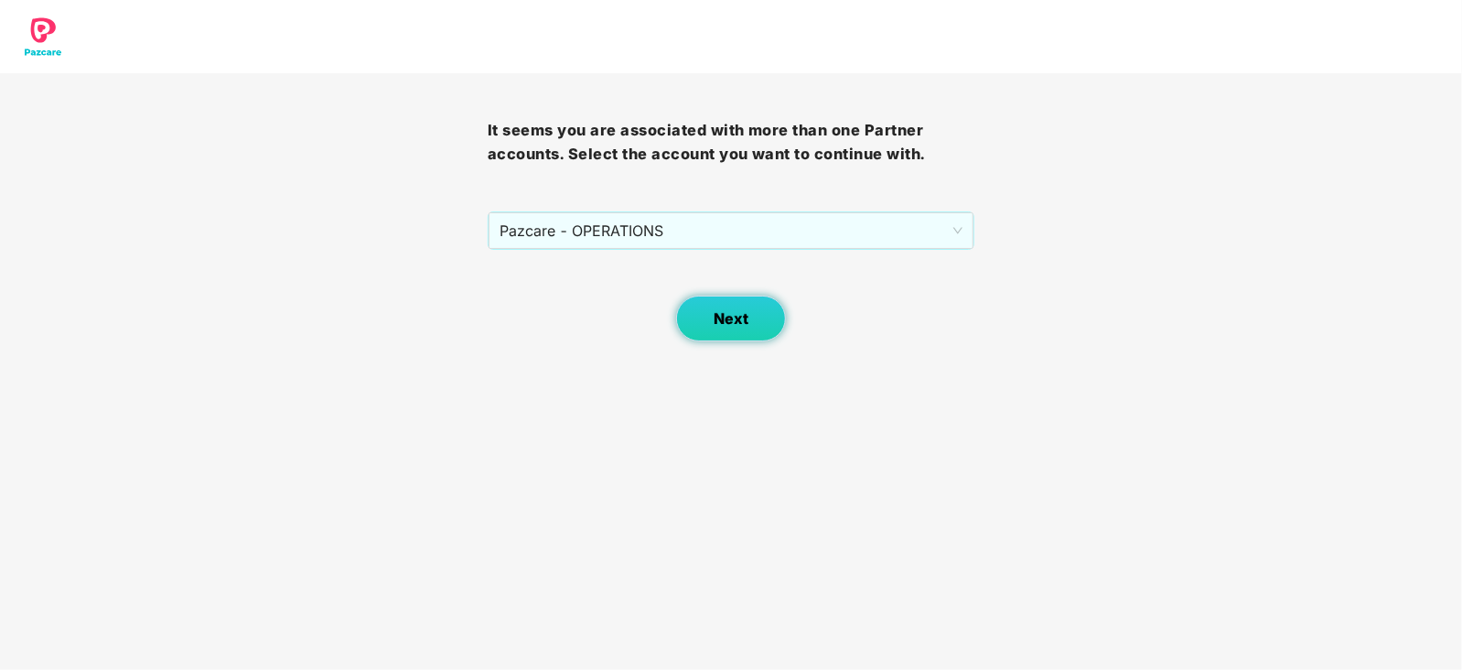
click at [732, 316] on span "Next" at bounding box center [730, 318] width 35 height 17
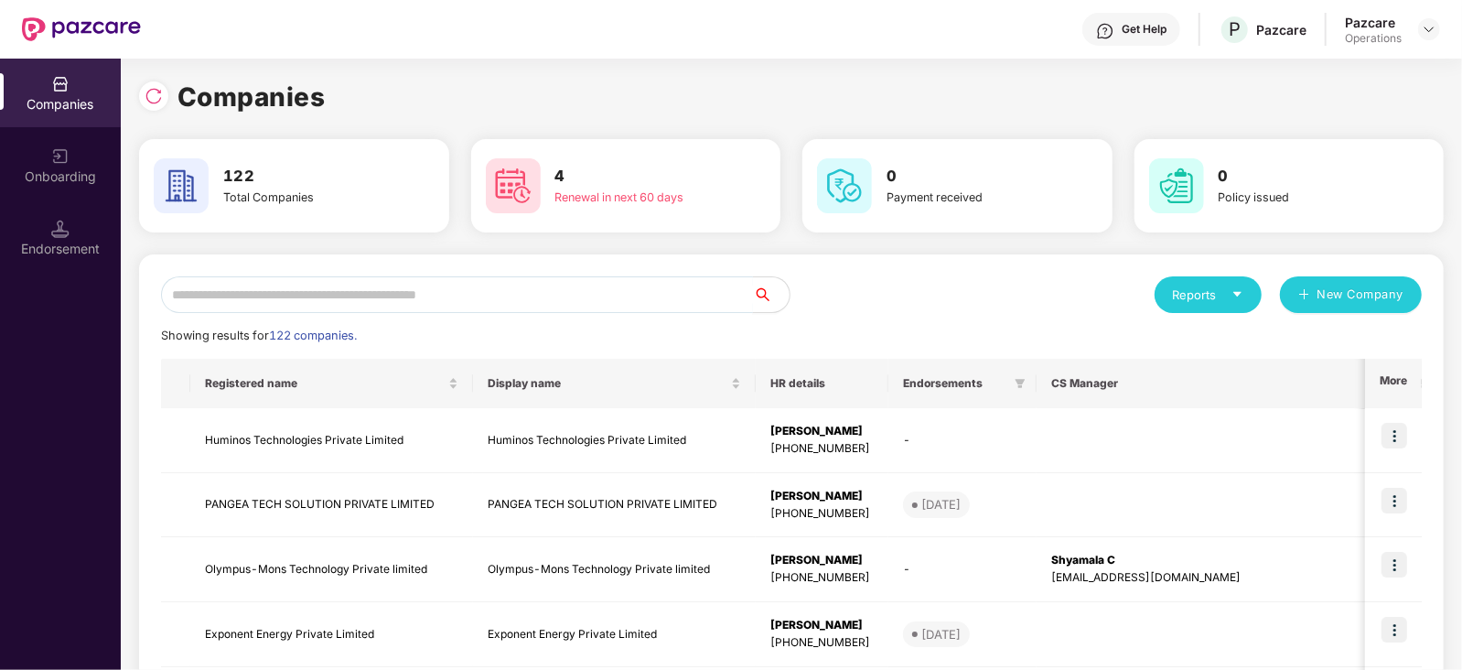
click at [463, 305] on input "text" at bounding box center [457, 294] width 592 height 37
click at [355, 304] on input "text" at bounding box center [457, 294] width 592 height 37
paste input "**********"
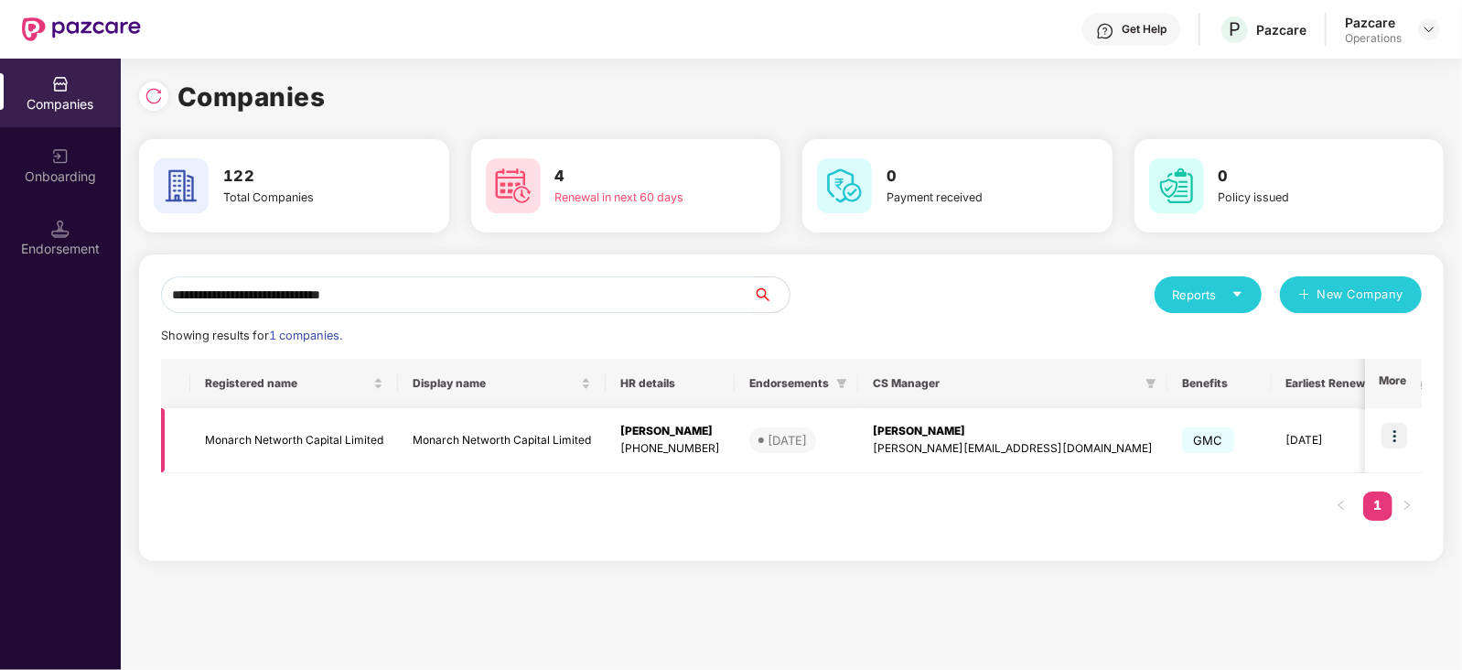
type input "**********"
click at [306, 432] on td "Monarch Networth Capital Limited" at bounding box center [294, 440] width 208 height 65
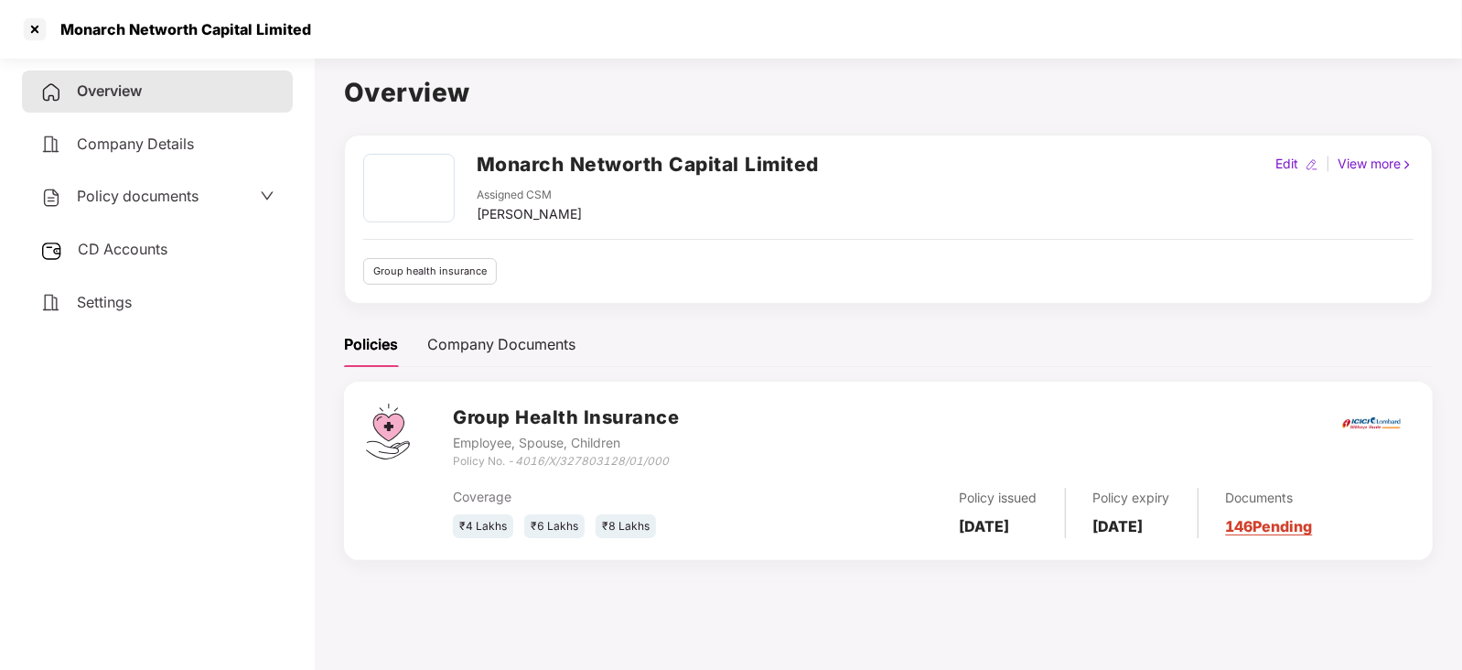
click at [119, 254] on span "CD Accounts" at bounding box center [123, 249] width 90 height 18
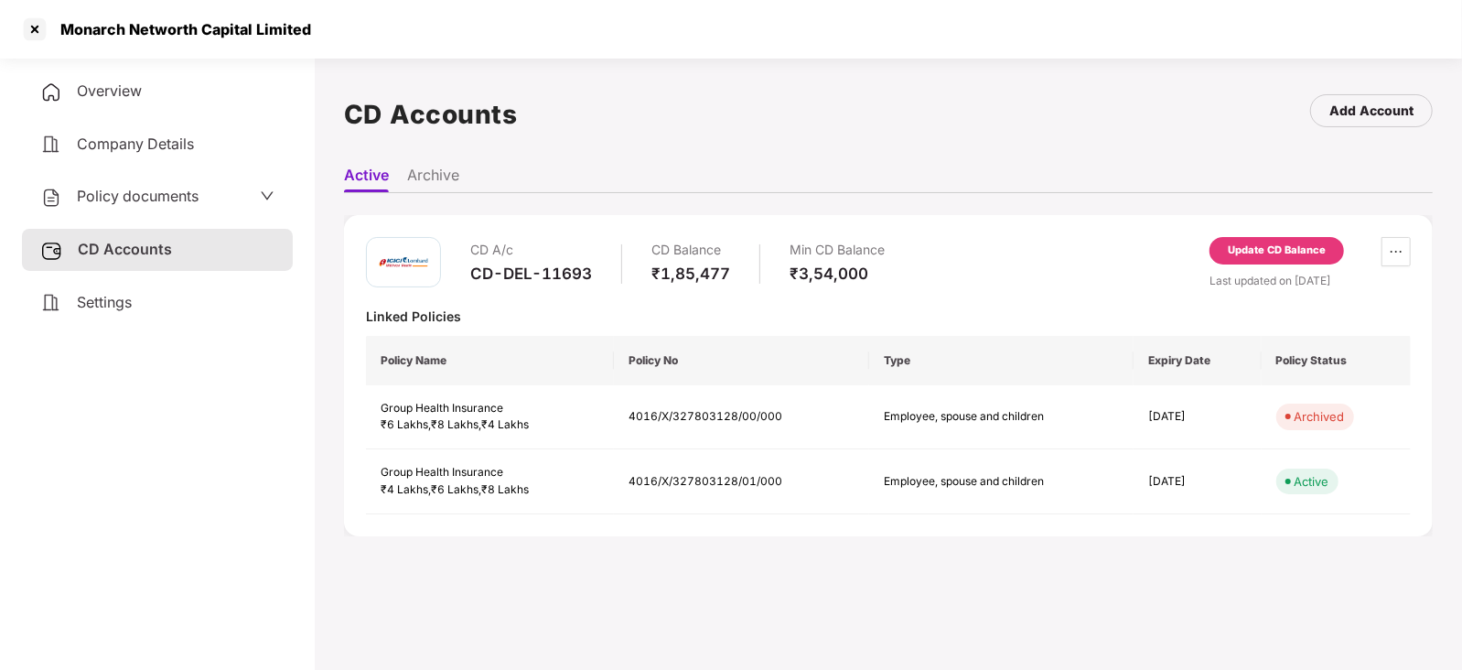
click at [473, 267] on div "CD-DEL-11693" at bounding box center [531, 273] width 122 height 20
drag, startPoint x: 473, startPoint y: 267, endPoint x: 603, endPoint y: 269, distance: 129.9
click at [603, 269] on div "CD A/c CD-DEL-11693 CD Balance ₹1,85,477 Min CD Balance ₹3,54,000" at bounding box center [677, 263] width 414 height 52
copy div "CD-DEL-11693"
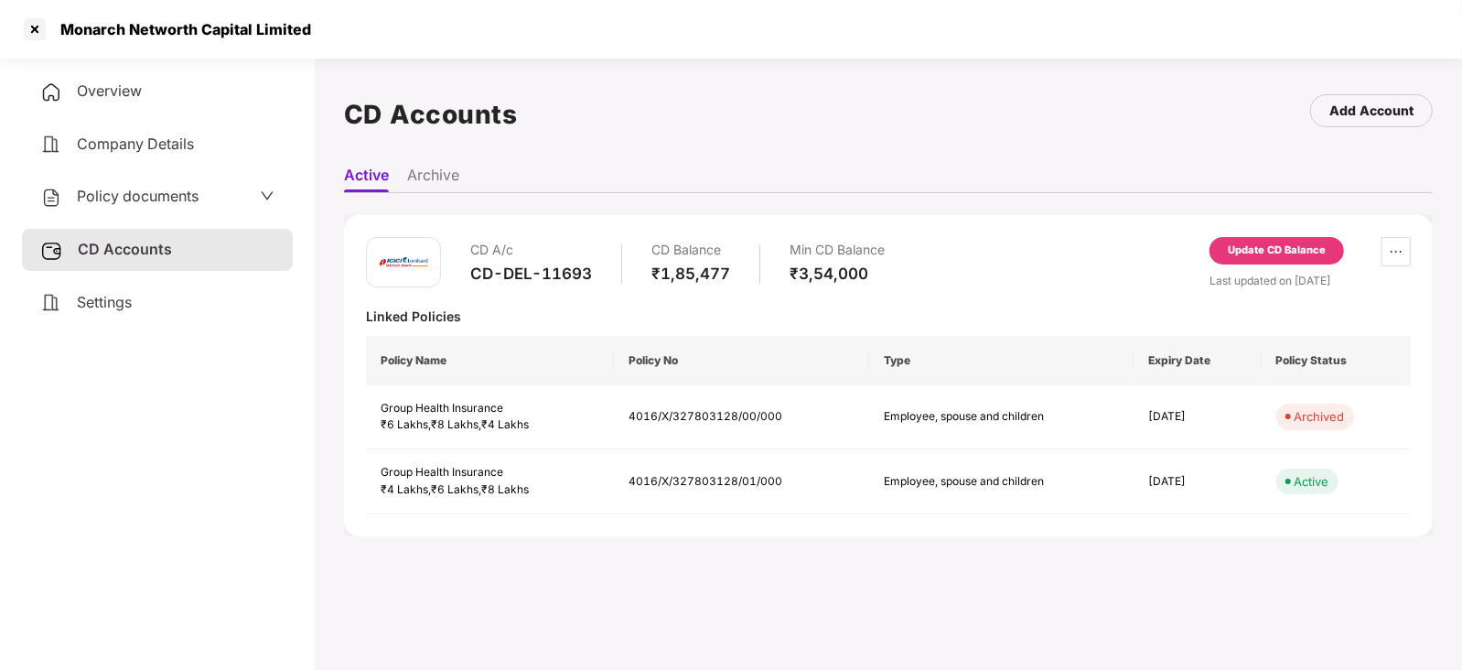
click at [140, 203] on span "Policy documents" at bounding box center [138, 196] width 122 height 18
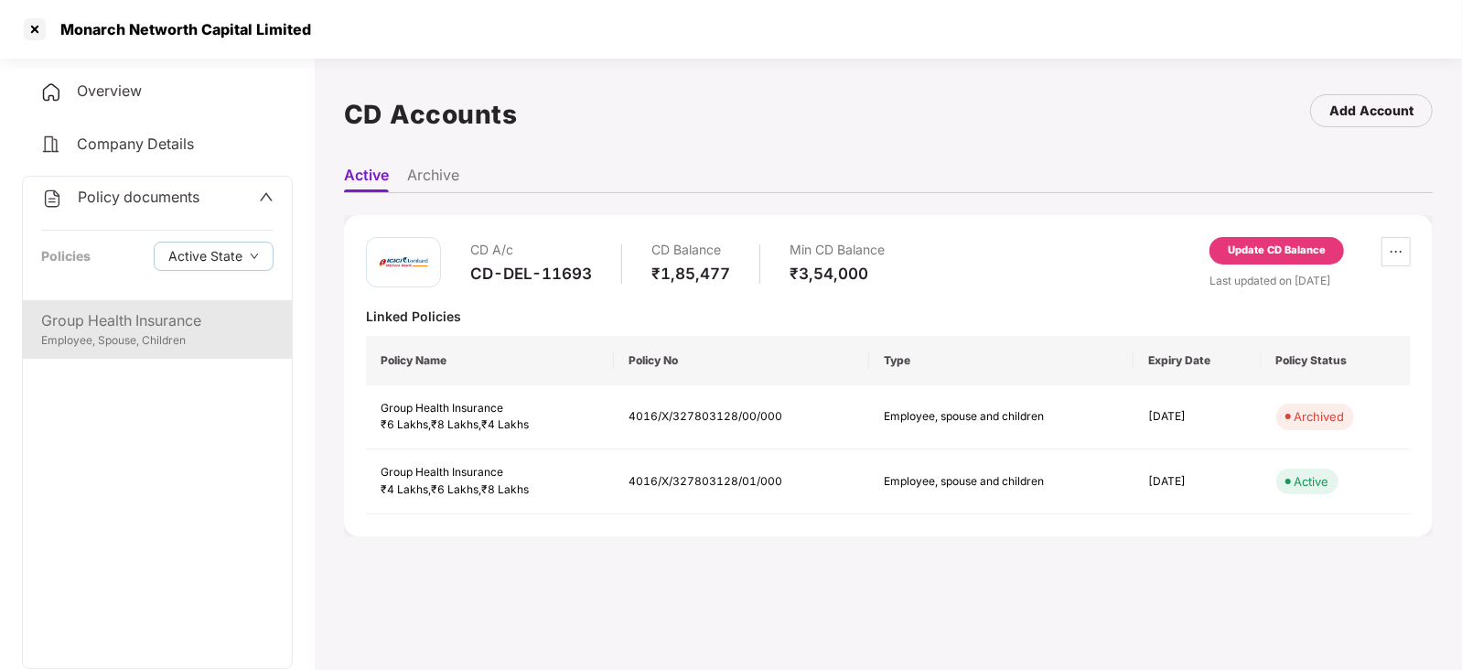
click at [161, 309] on div "Group Health Insurance" at bounding box center [157, 320] width 232 height 23
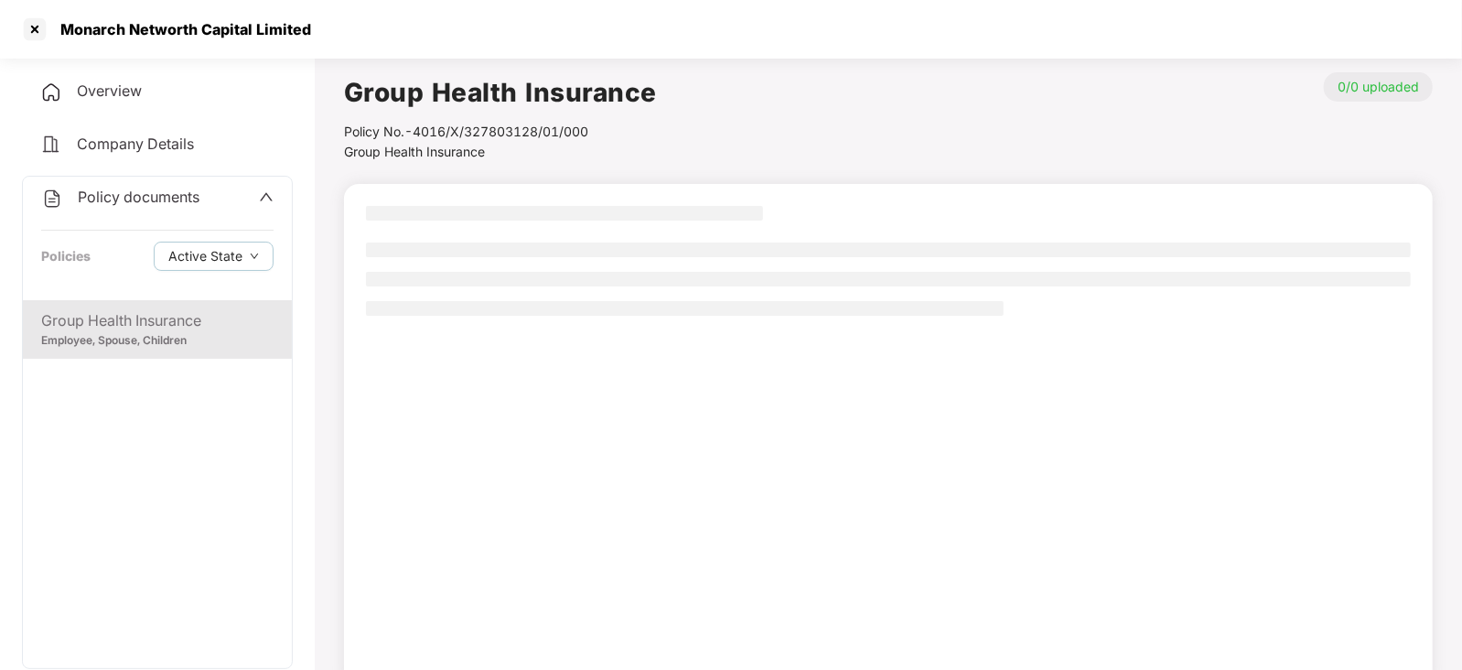
click at [142, 202] on span "Policy documents" at bounding box center [139, 197] width 122 height 18
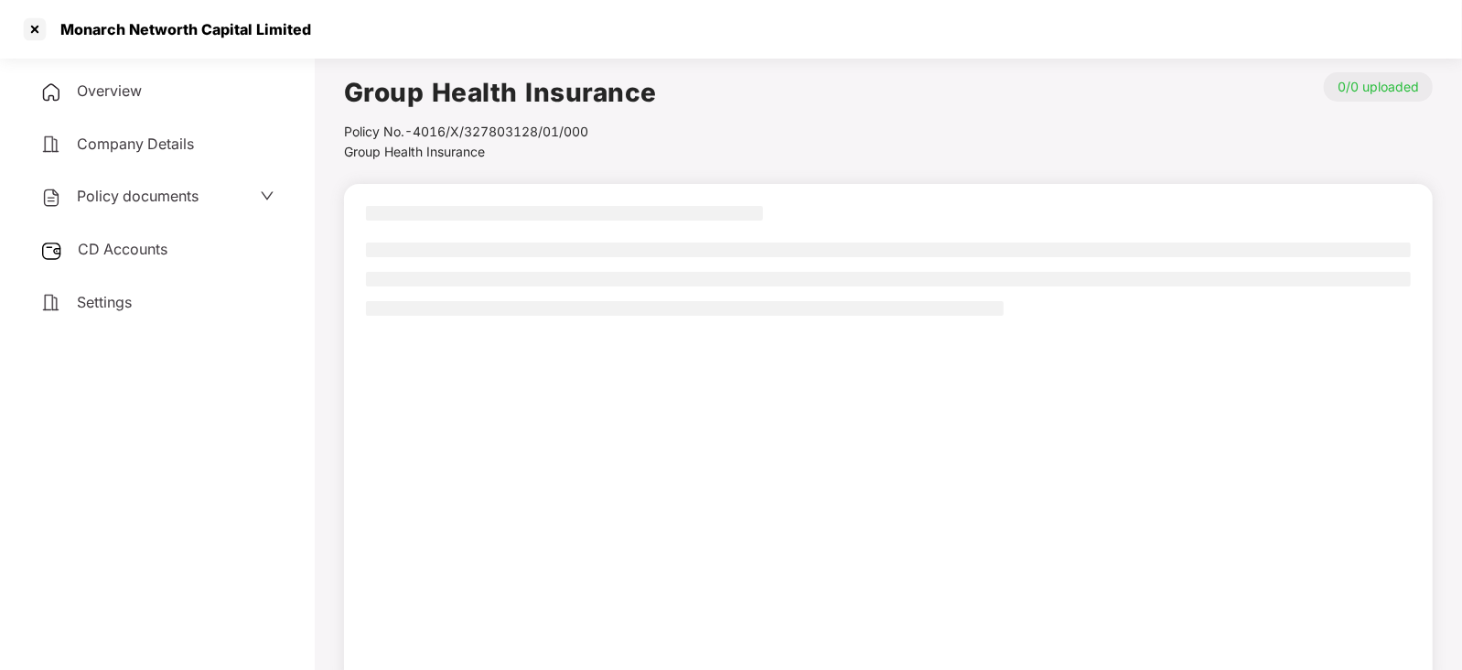
click at [155, 267] on div "CD Accounts" at bounding box center [157, 250] width 271 height 42
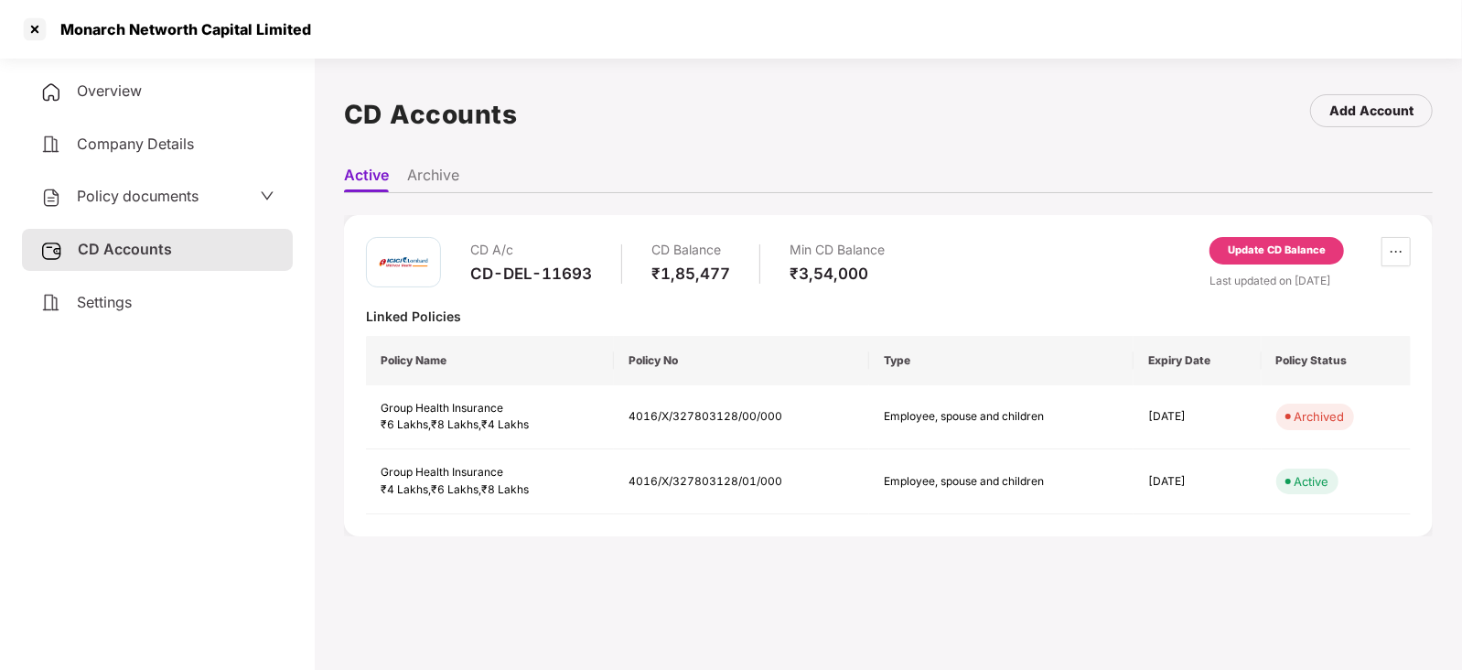
click at [1291, 261] on div "Update CD Balance" at bounding box center [1276, 250] width 134 height 27
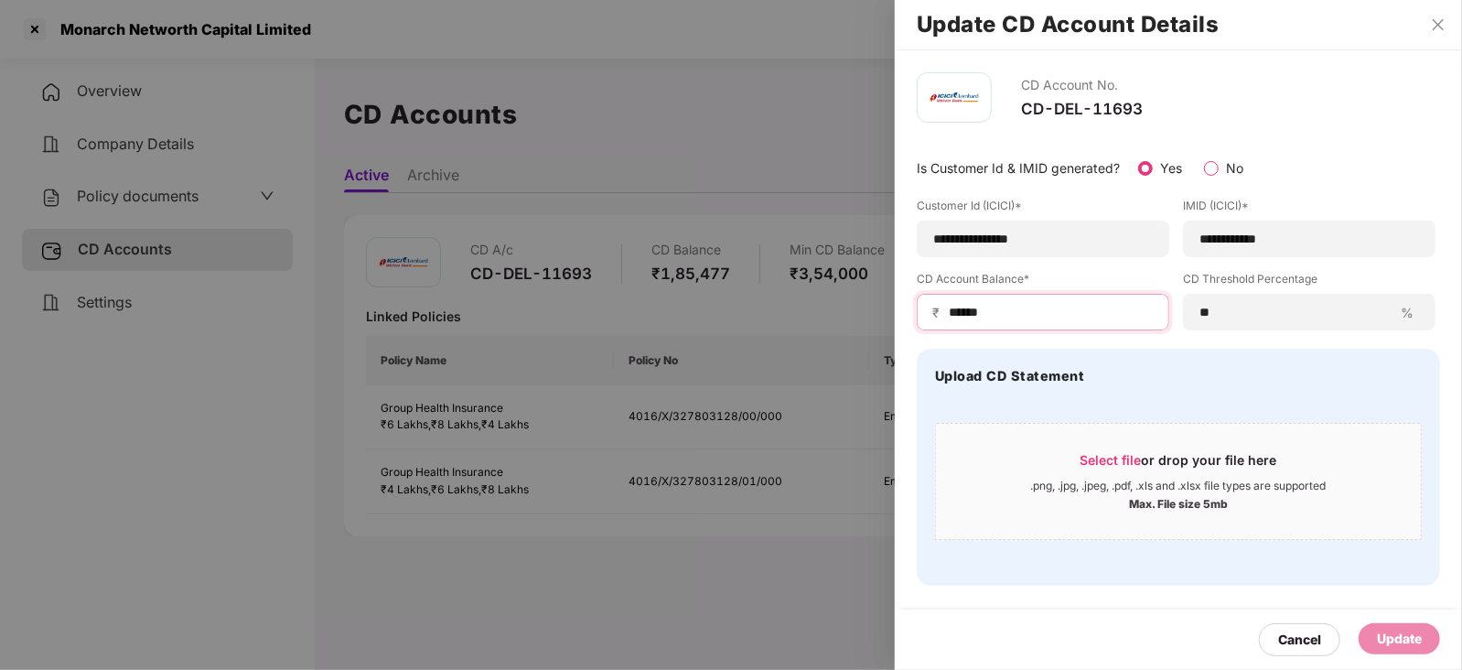
drag, startPoint x: 994, startPoint y: 309, endPoint x: 896, endPoint y: 317, distance: 98.2
click at [896, 317] on div "**********" at bounding box center [1178, 328] width 567 height 557
paste input
type input "******"
click at [1399, 638] on div "Update" at bounding box center [1399, 638] width 45 height 20
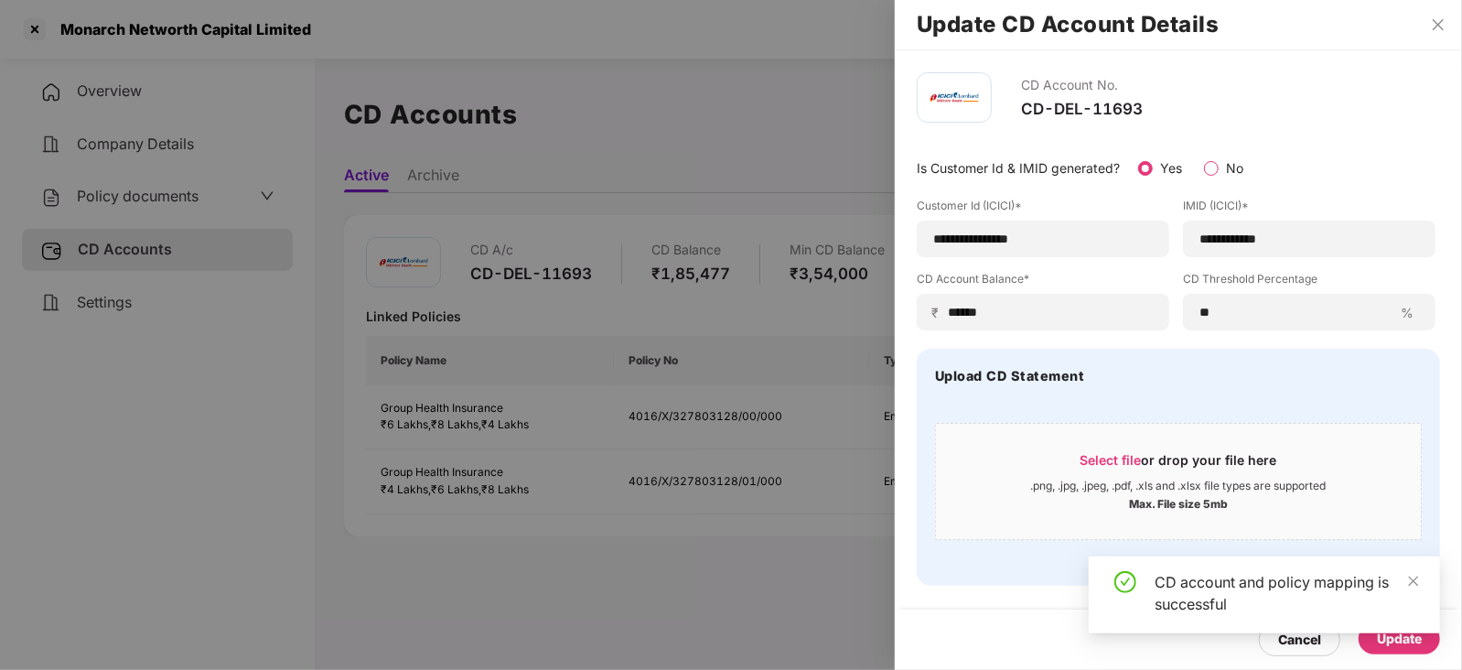
click at [146, 203] on div at bounding box center [731, 335] width 1462 height 670
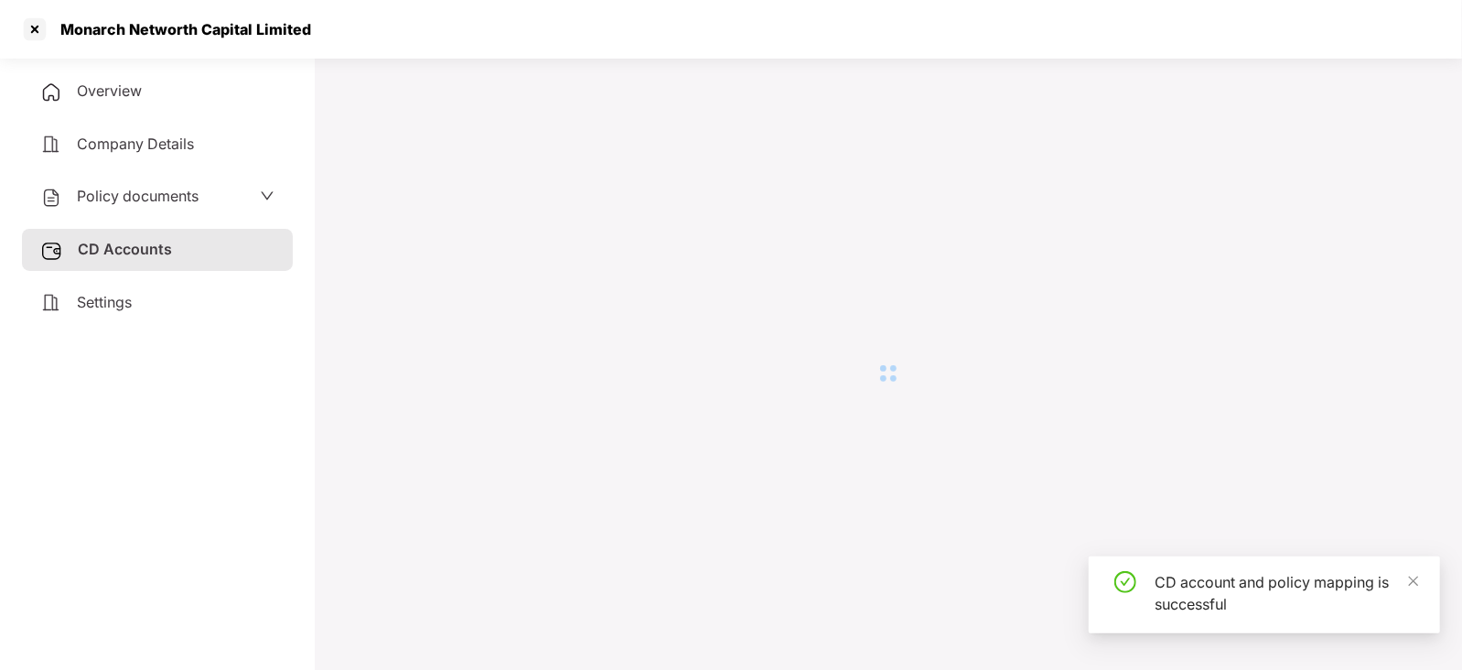
click at [146, 203] on span "Policy documents" at bounding box center [138, 196] width 122 height 18
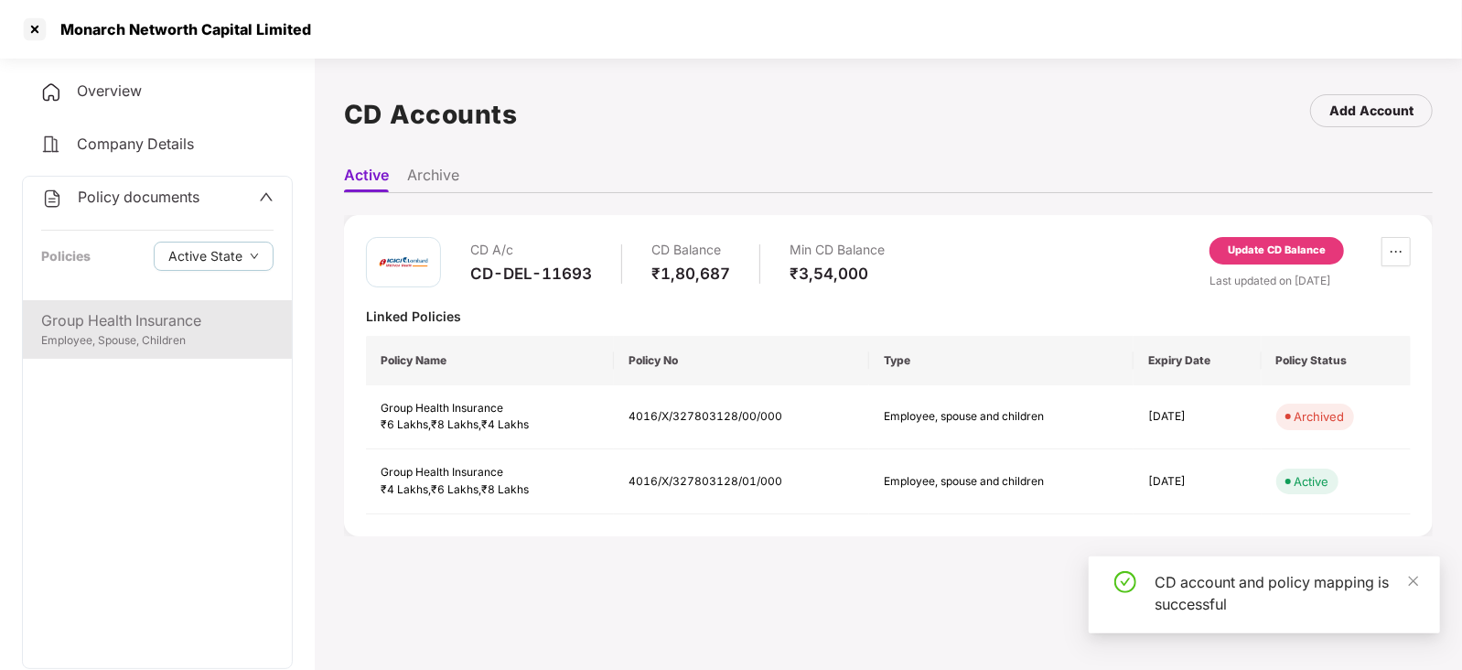
click at [151, 335] on div "Employee, Spouse, Children" at bounding box center [157, 340] width 232 height 17
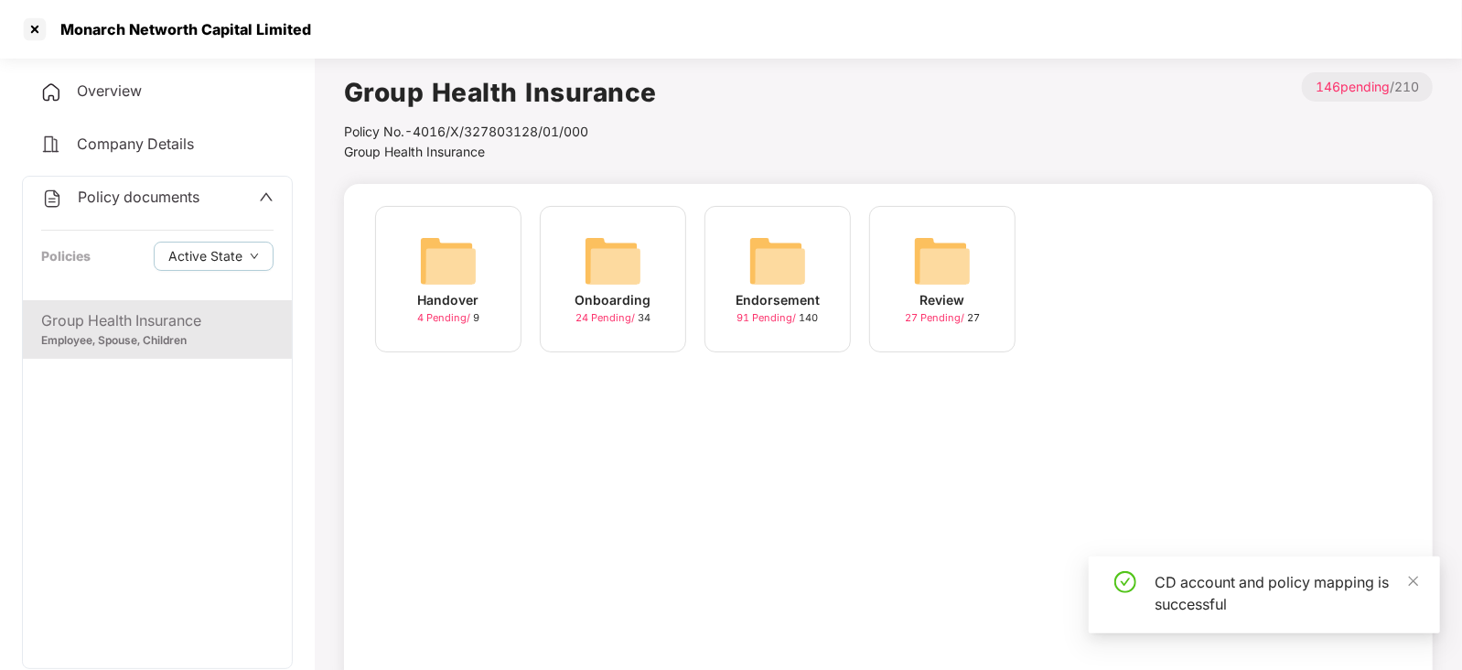
click at [783, 254] on img at bounding box center [777, 260] width 59 height 59
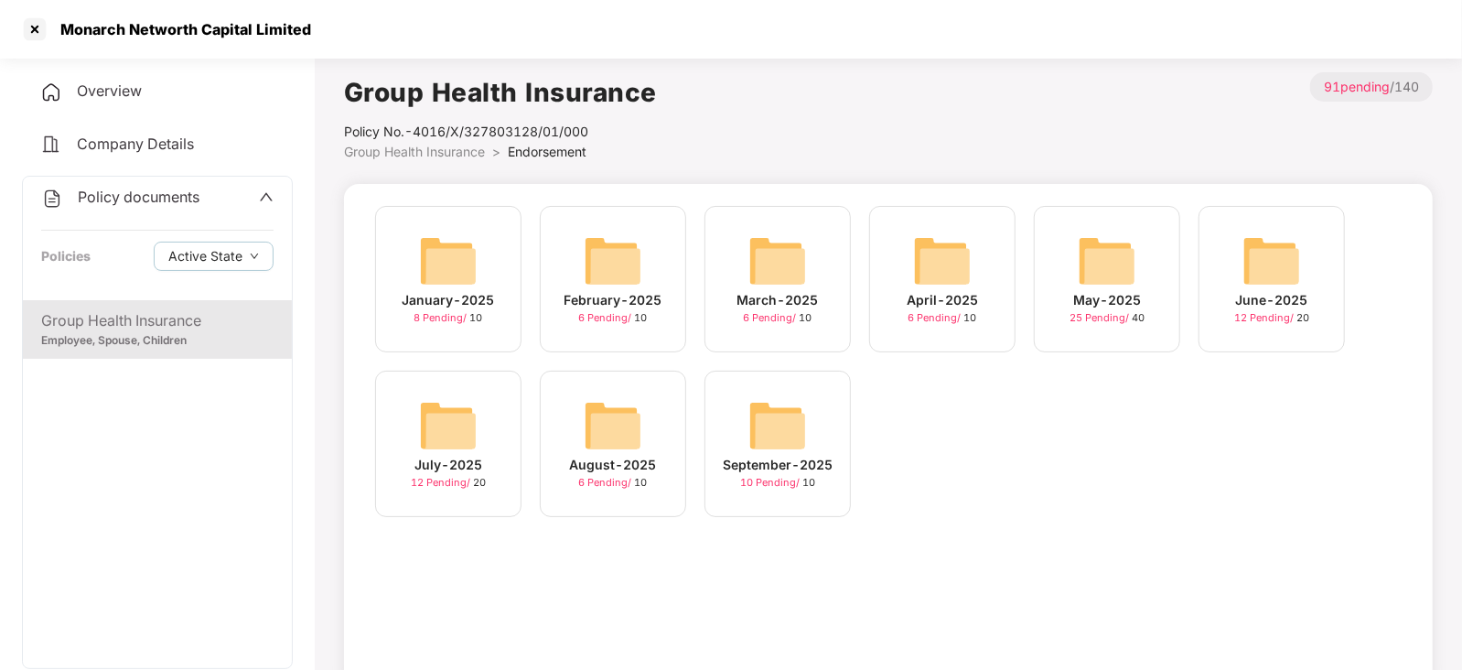
click at [782, 411] on img at bounding box center [777, 425] width 59 height 59
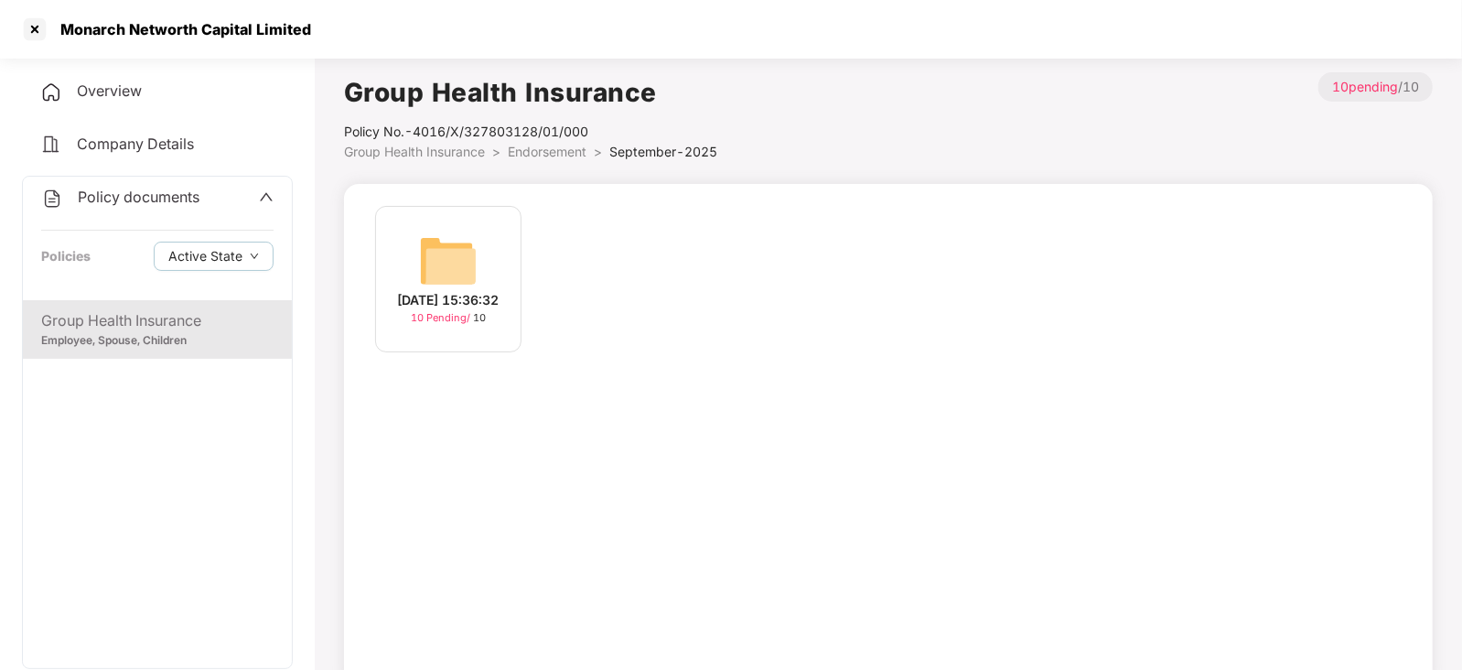
click at [432, 255] on img at bounding box center [448, 260] width 59 height 59
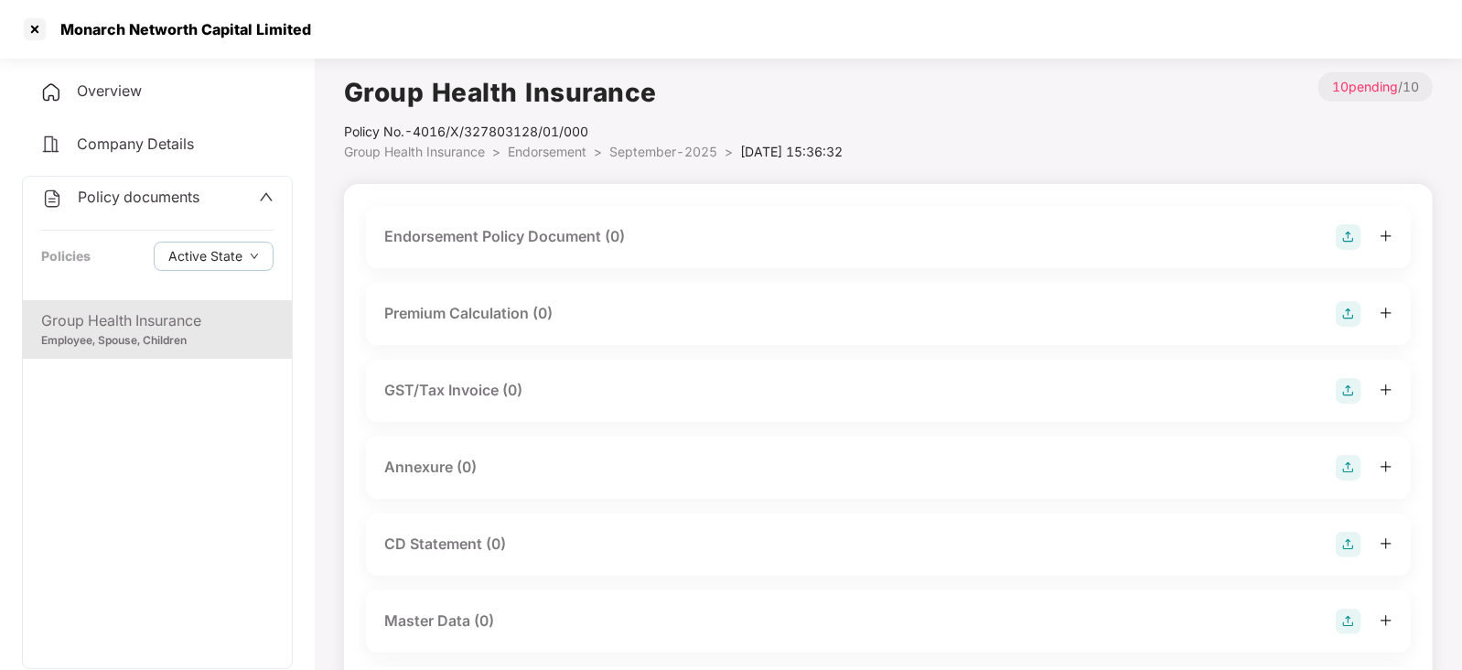
click at [1348, 229] on img at bounding box center [1348, 237] width 26 height 26
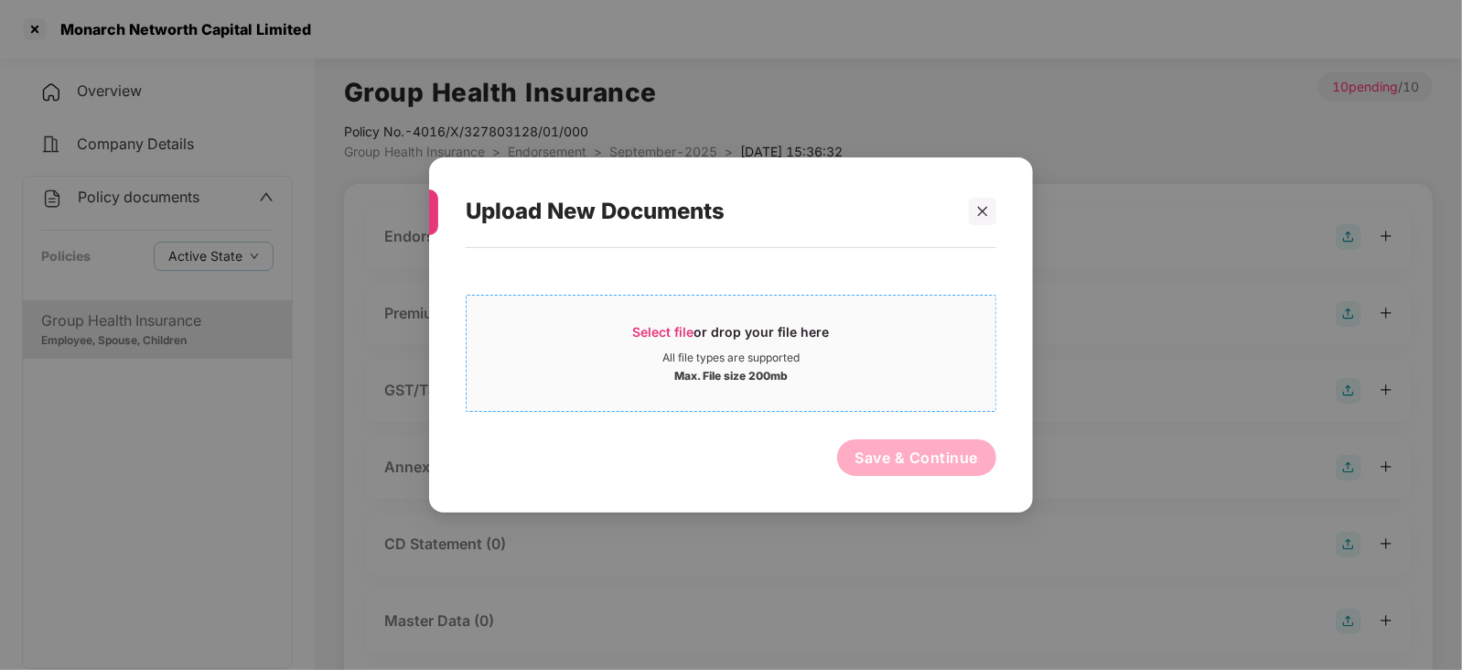
click at [655, 339] on div "Select file or drop your file here" at bounding box center [731, 336] width 197 height 27
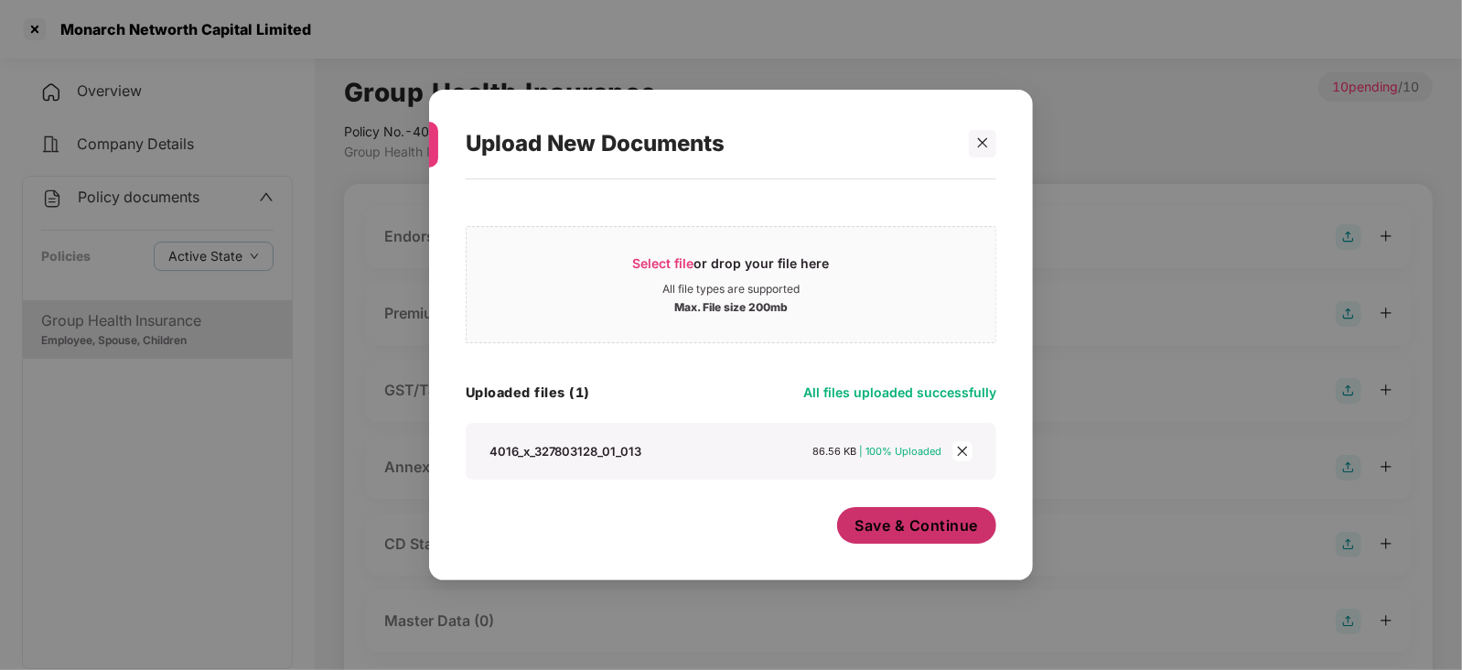
click at [896, 518] on span "Save & Continue" at bounding box center [916, 525] width 123 height 20
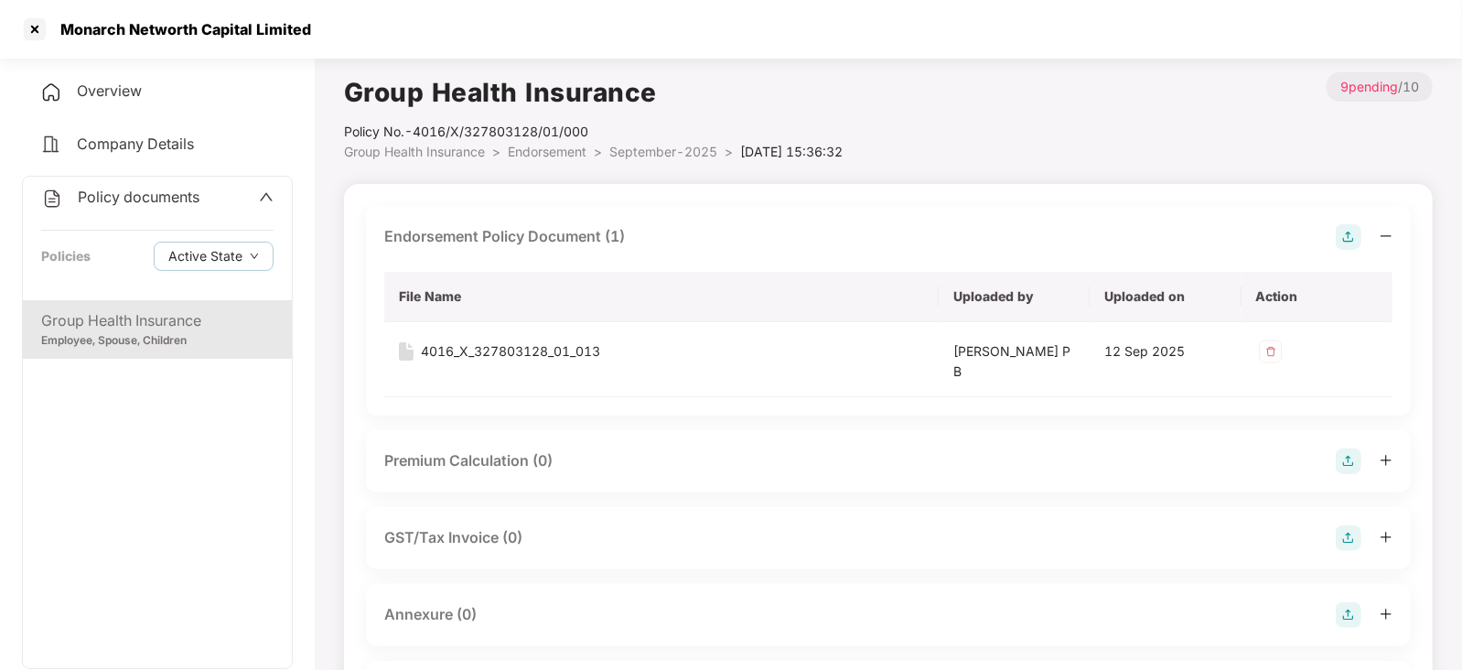
click at [1349, 458] on img at bounding box center [1348, 461] width 26 height 26
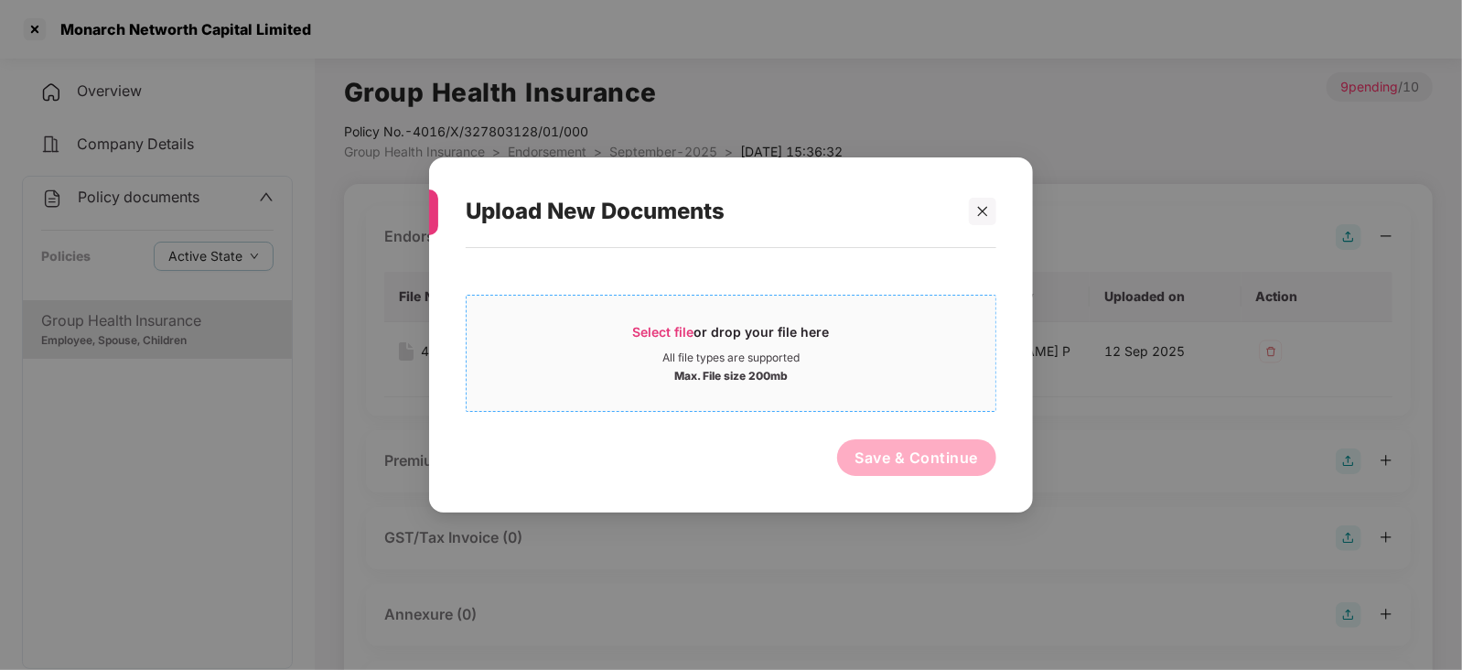
click at [661, 328] on span "Select file" at bounding box center [663, 332] width 61 height 16
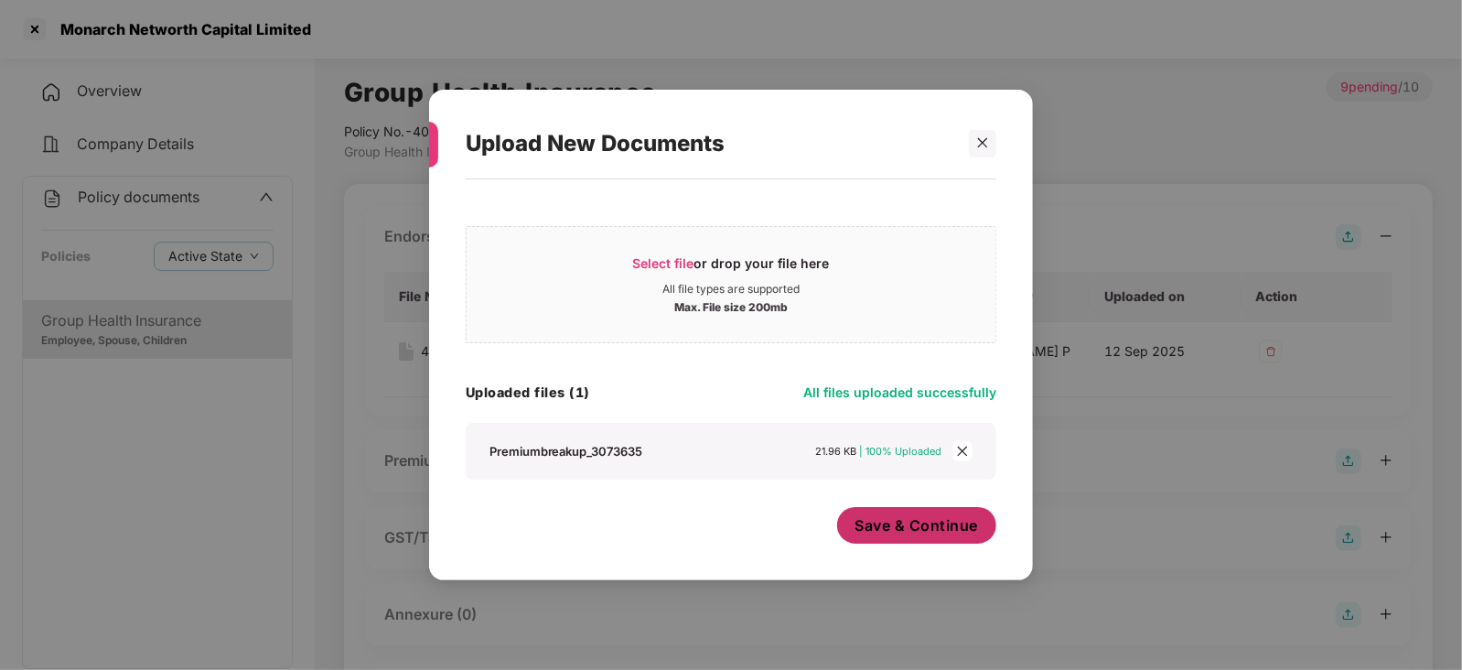
click at [882, 528] on span "Save & Continue" at bounding box center [916, 525] width 123 height 20
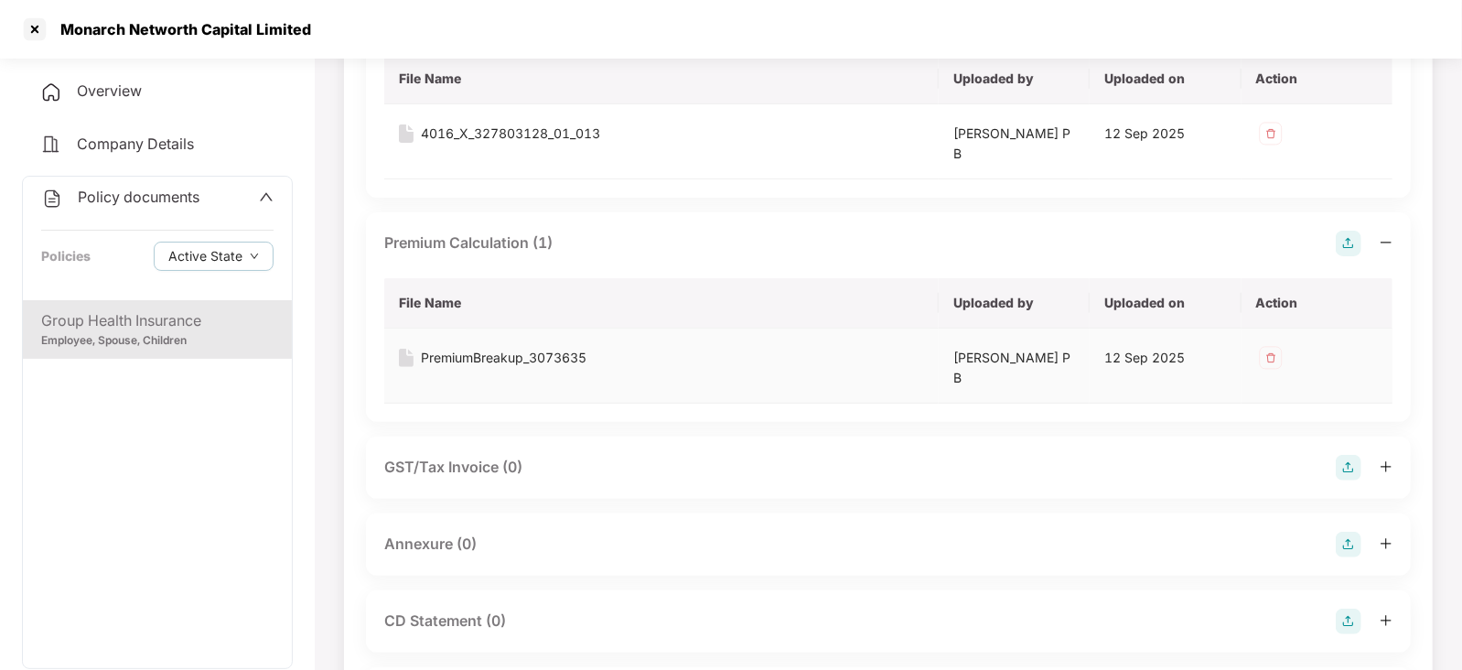
scroll to position [228, 0]
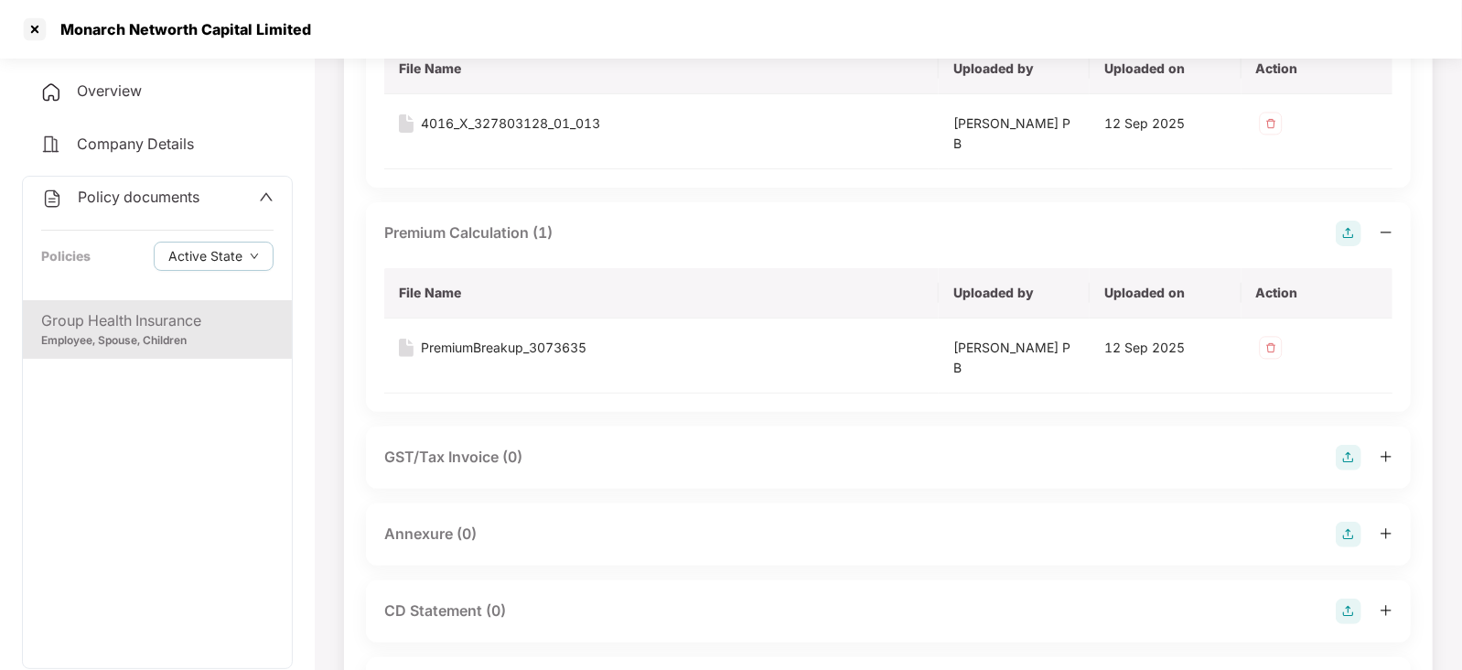
click at [1346, 525] on img at bounding box center [1348, 534] width 26 height 26
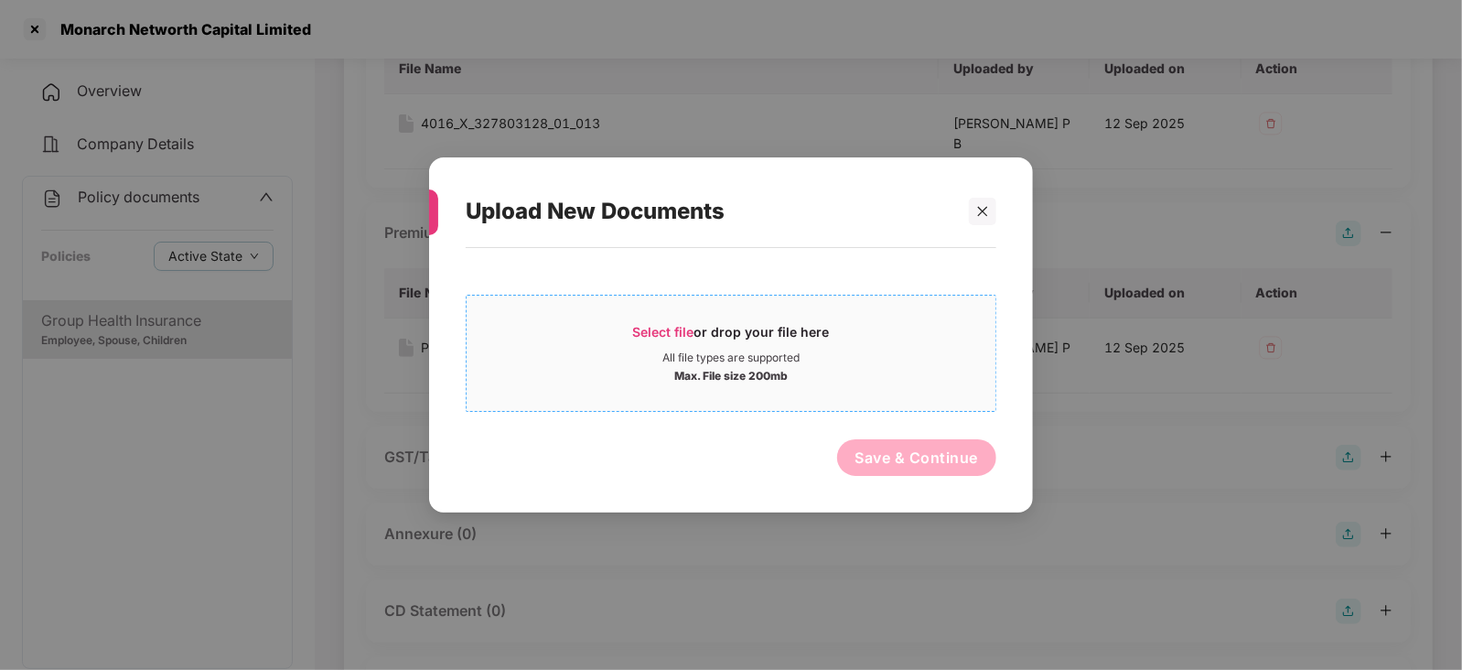
click at [673, 323] on div "Select file or drop your file here" at bounding box center [731, 336] width 197 height 27
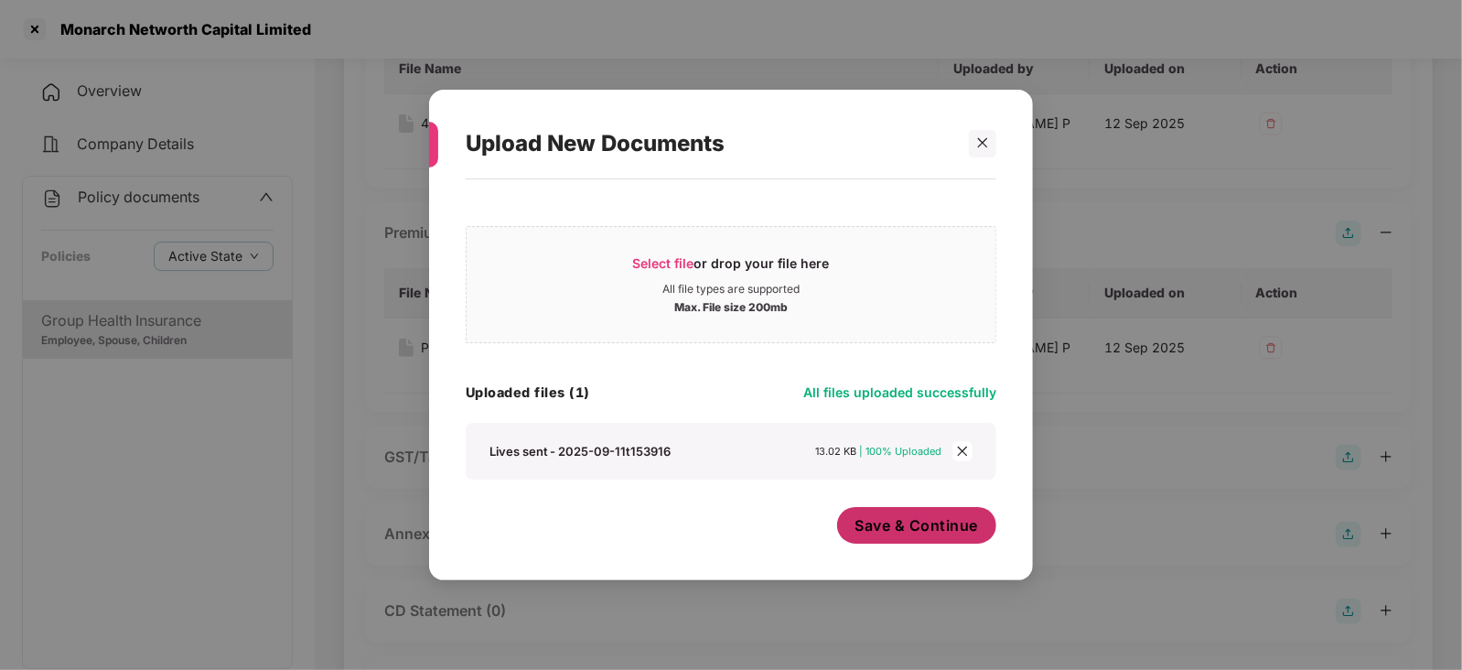
click at [918, 535] on span "Save & Continue" at bounding box center [916, 525] width 123 height 20
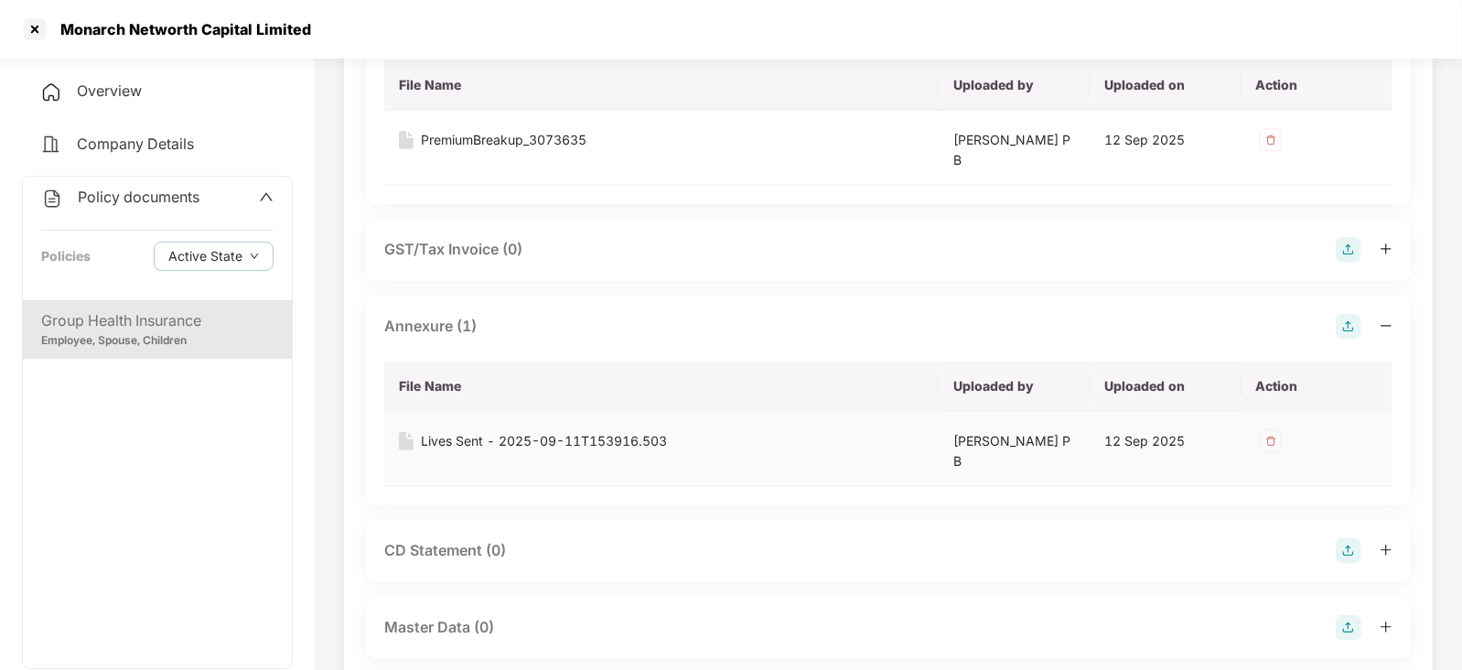
scroll to position [456, 0]
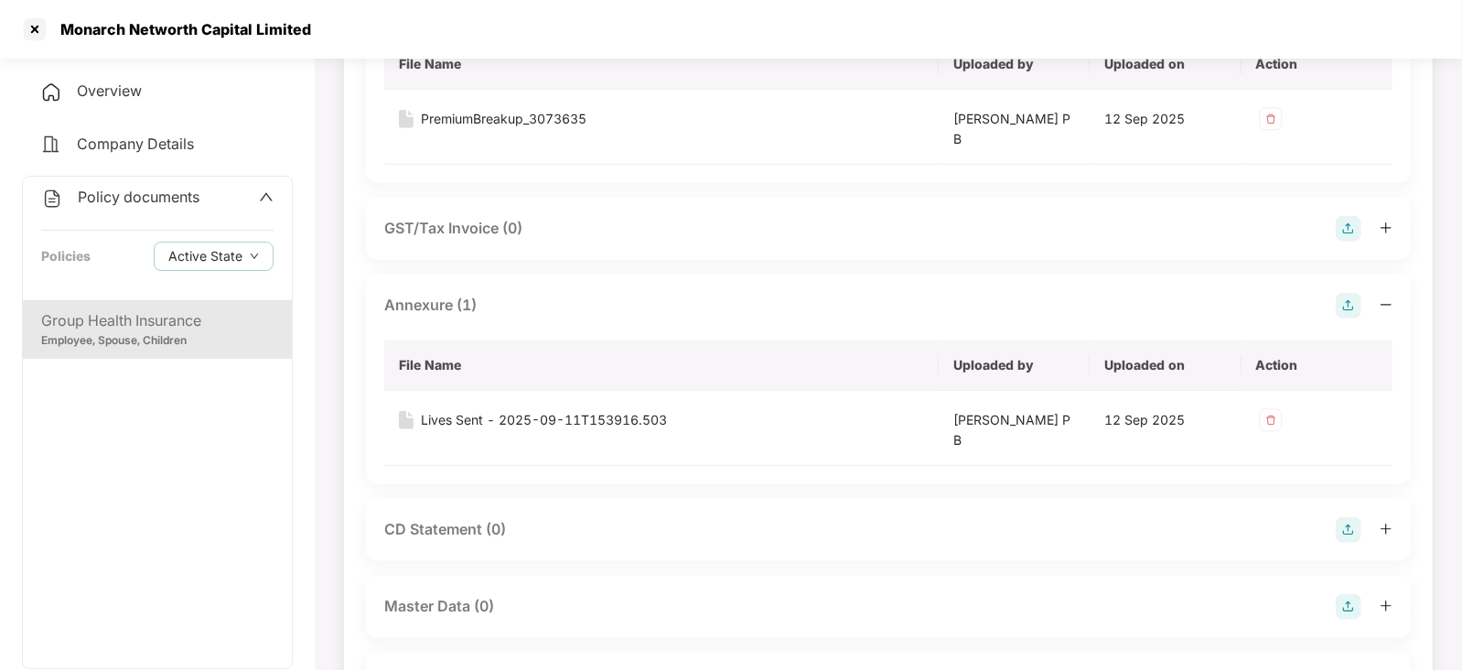
click at [1347, 605] on img at bounding box center [1348, 607] width 26 height 26
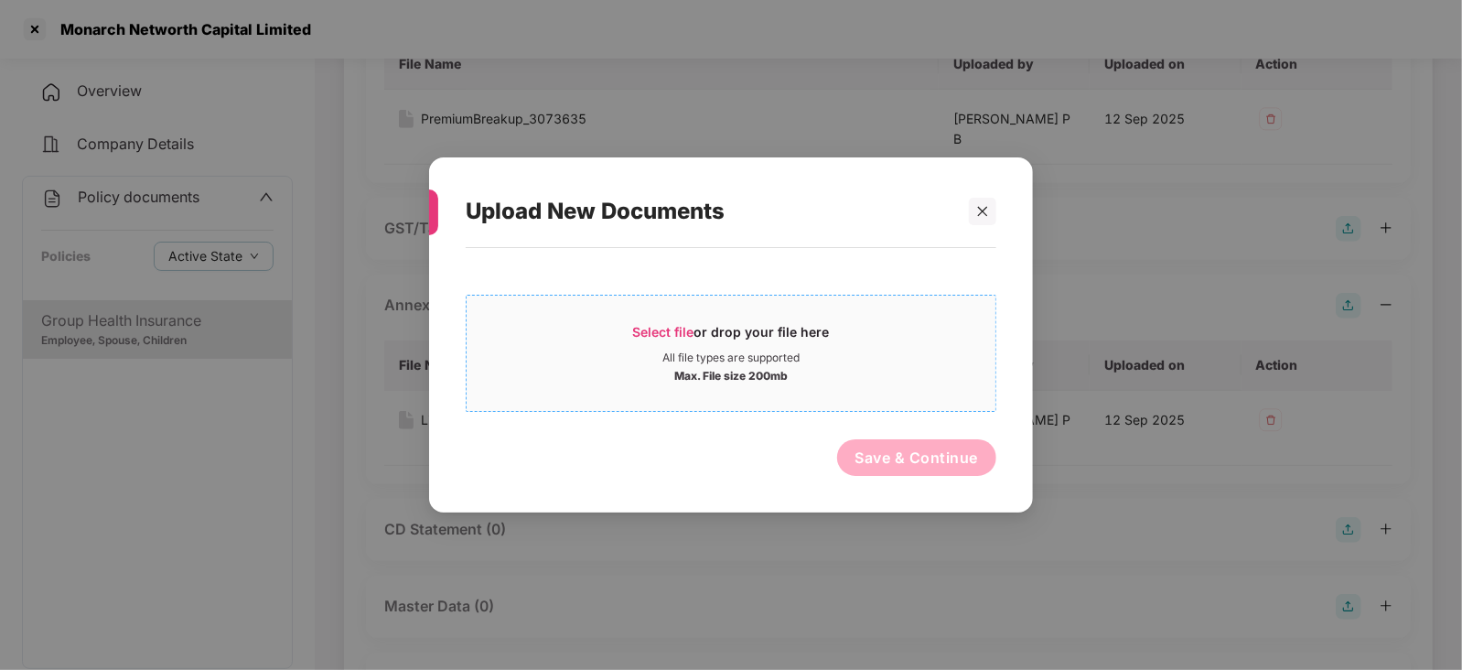
click at [672, 328] on span "Select file" at bounding box center [663, 332] width 61 height 16
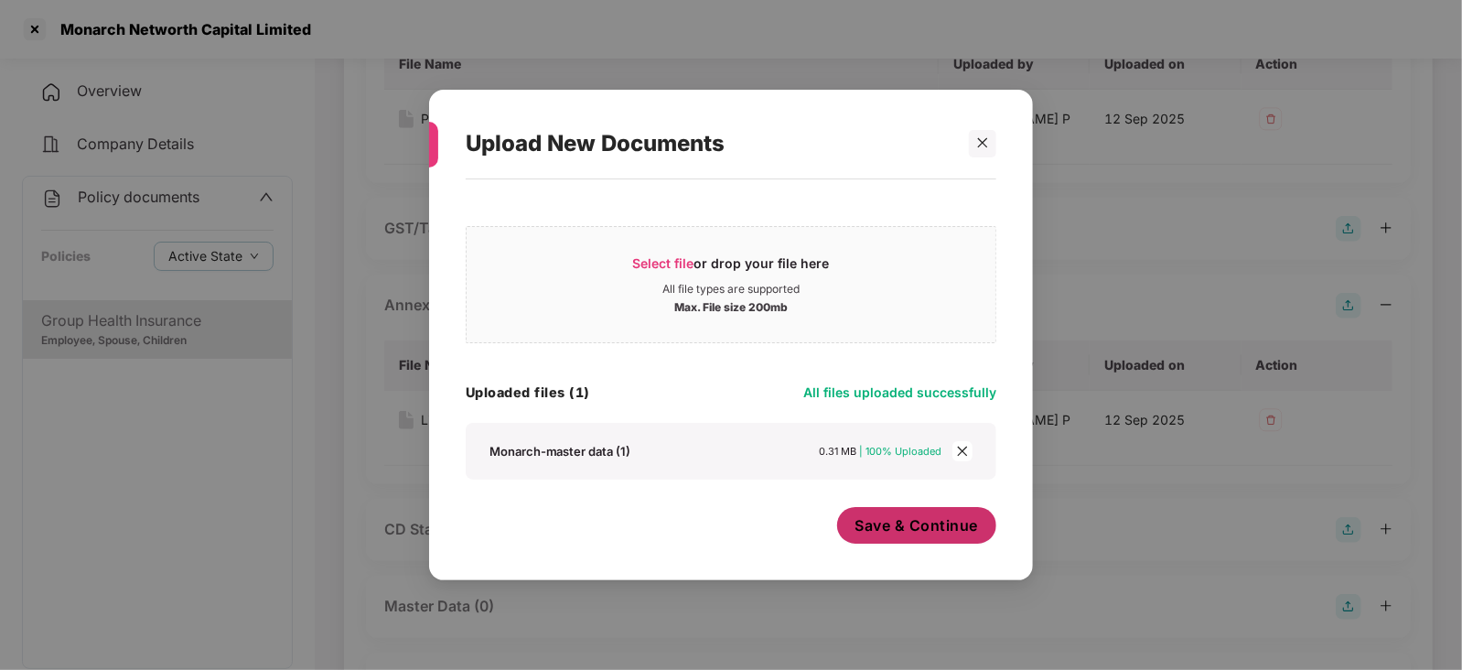
click at [901, 528] on span "Save & Continue" at bounding box center [916, 525] width 123 height 20
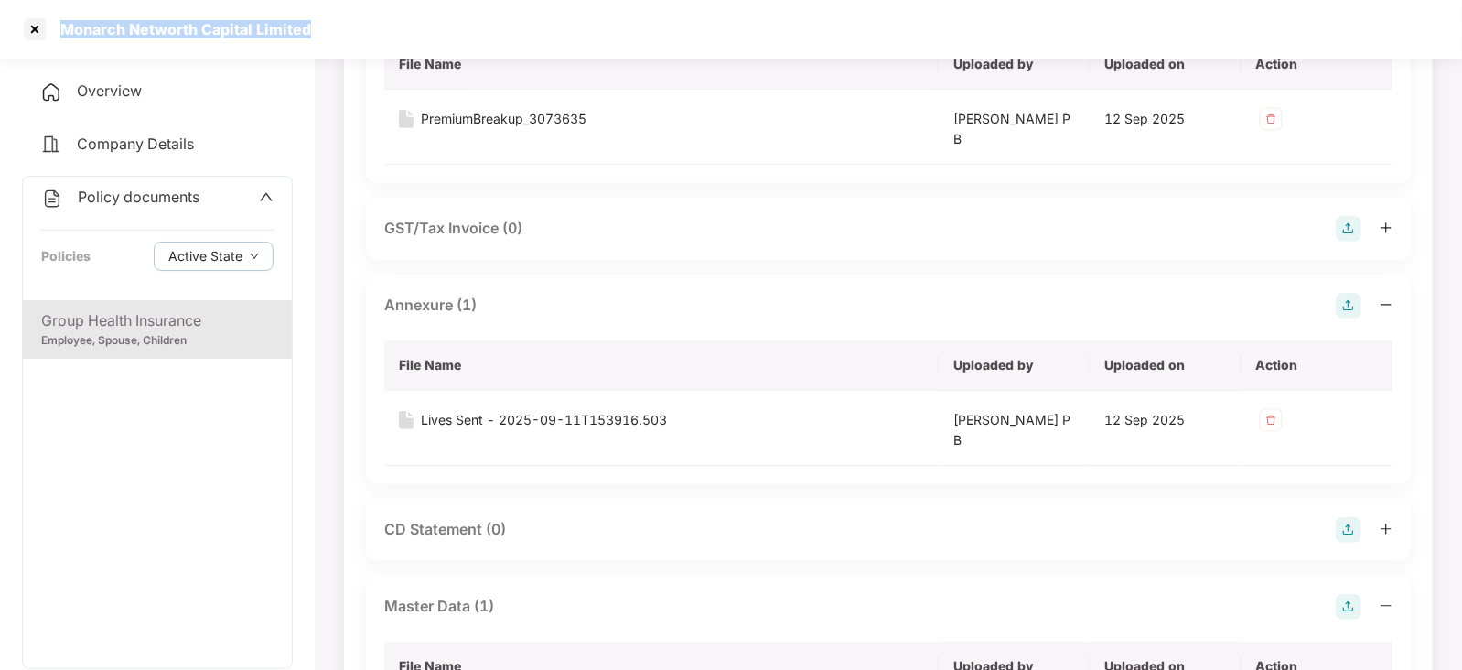
drag, startPoint x: 55, startPoint y: 34, endPoint x: 319, endPoint y: 14, distance: 265.1
click at [319, 14] on div "Monarch Networth Capital Limited" at bounding box center [731, 29] width 1462 height 59
copy div "Monarch Networth Capital Limited"
click at [31, 38] on div at bounding box center [34, 29] width 29 height 29
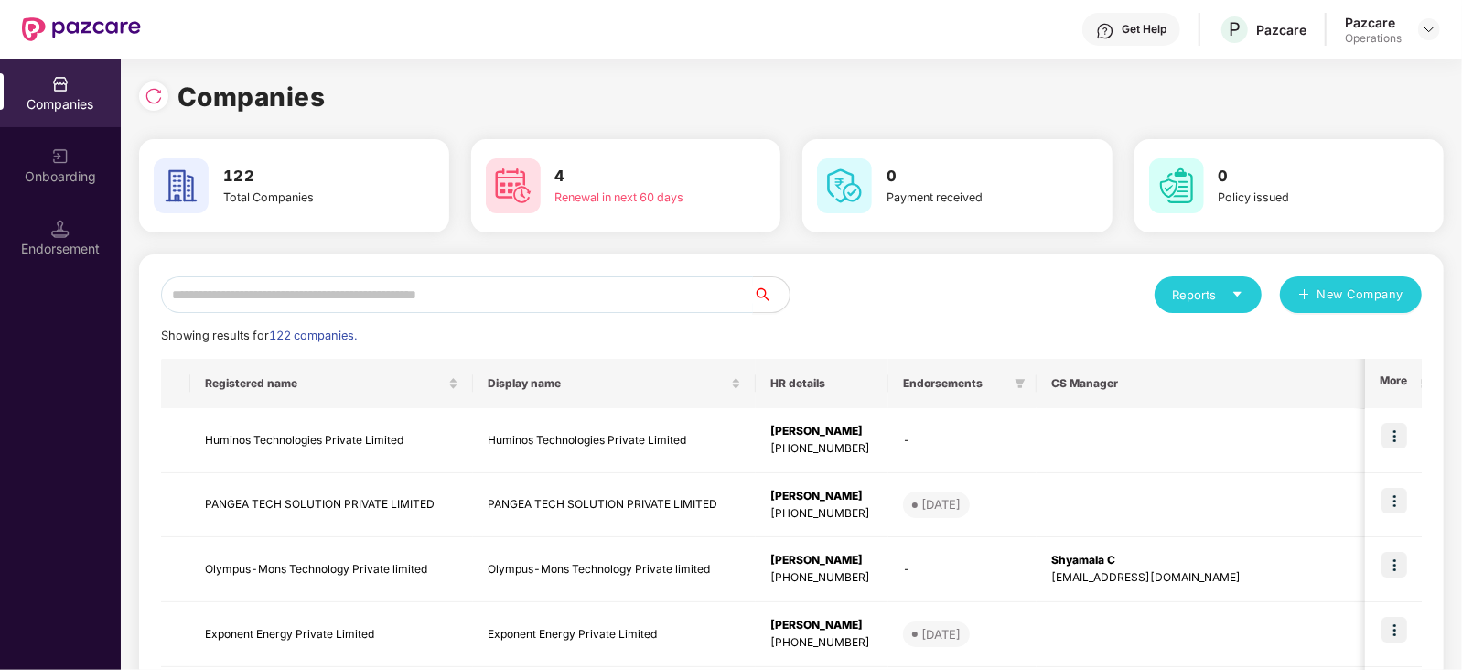
click at [479, 285] on input "text" at bounding box center [457, 294] width 592 height 37
paste input "**********"
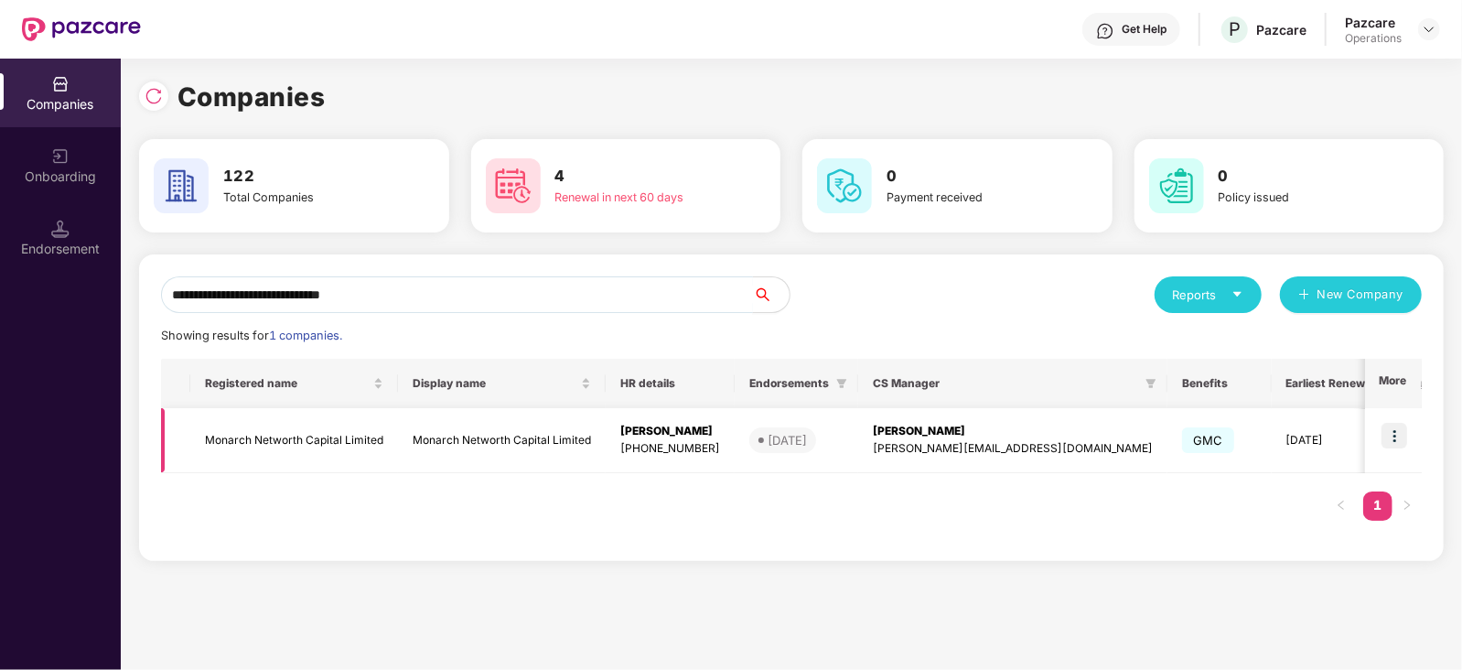
type input "**********"
click at [1403, 436] on img at bounding box center [1394, 436] width 26 height 26
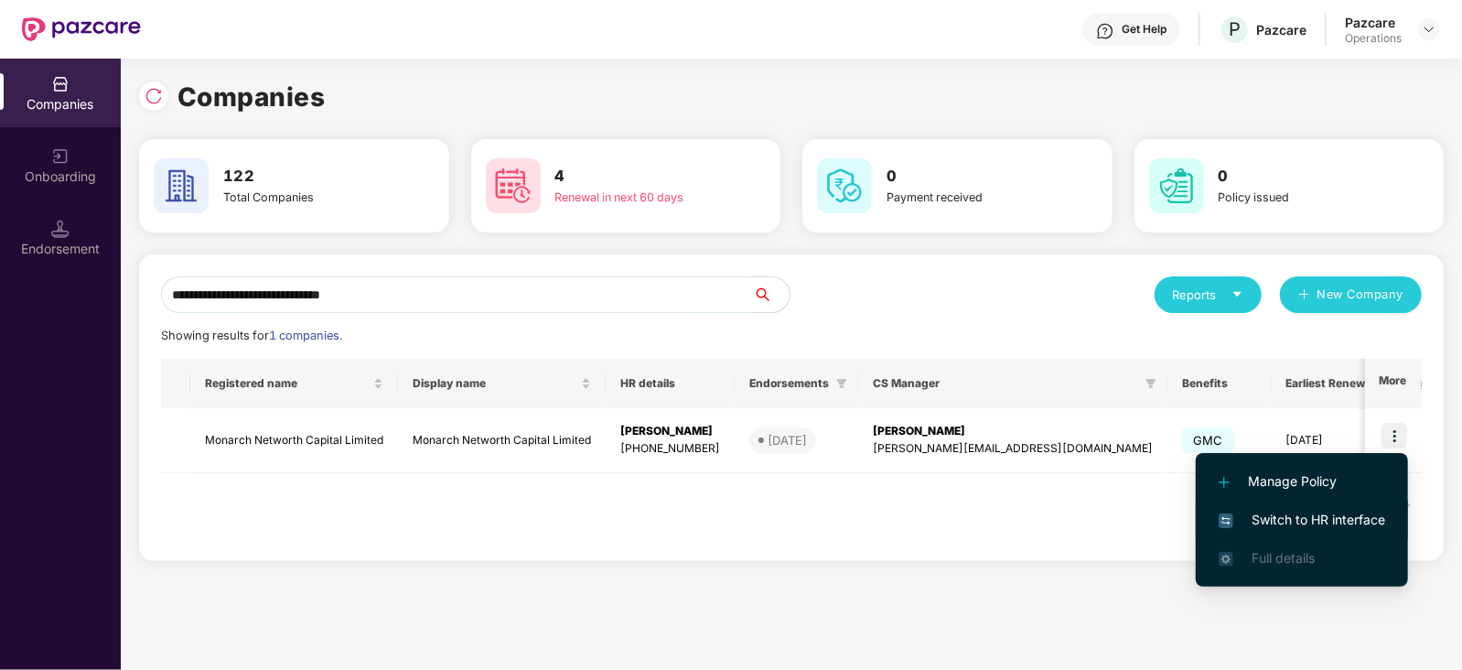
click at [1353, 518] on span "Switch to HR interface" at bounding box center [1301, 519] width 166 height 20
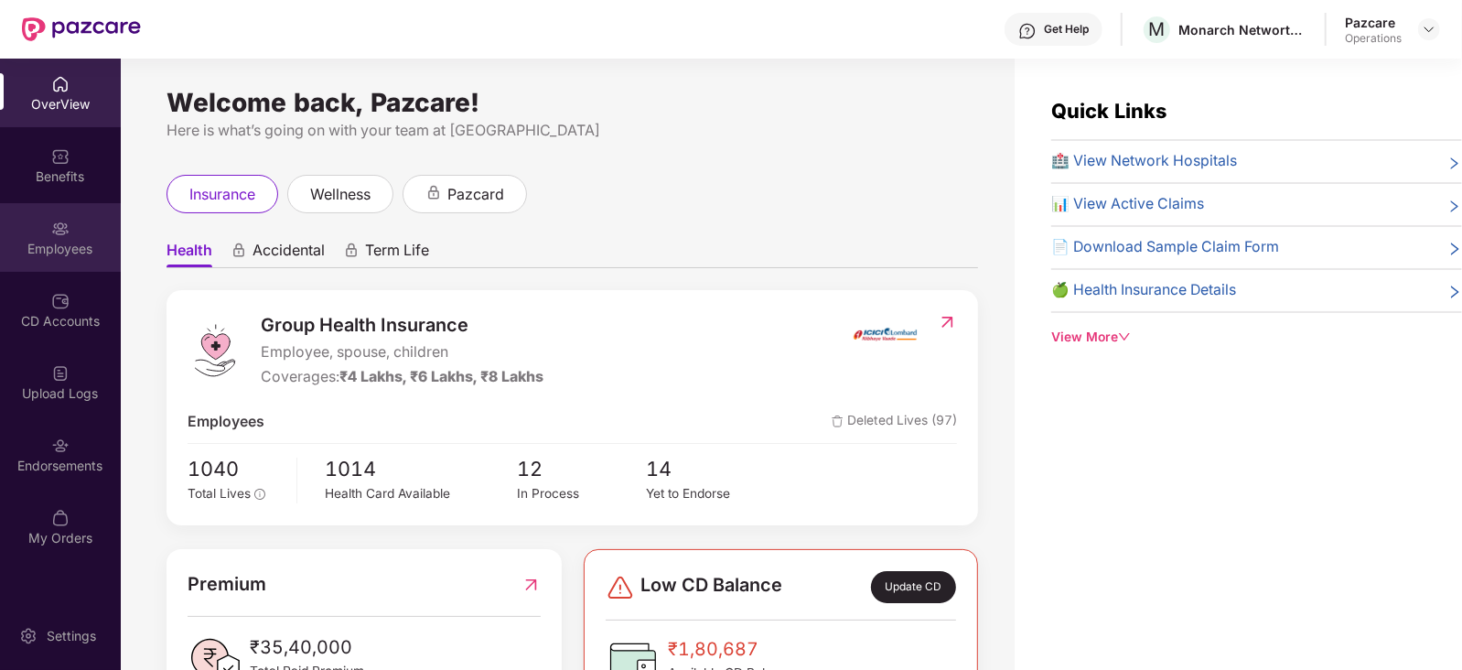
click at [57, 240] on div "Employees" at bounding box center [60, 249] width 121 height 18
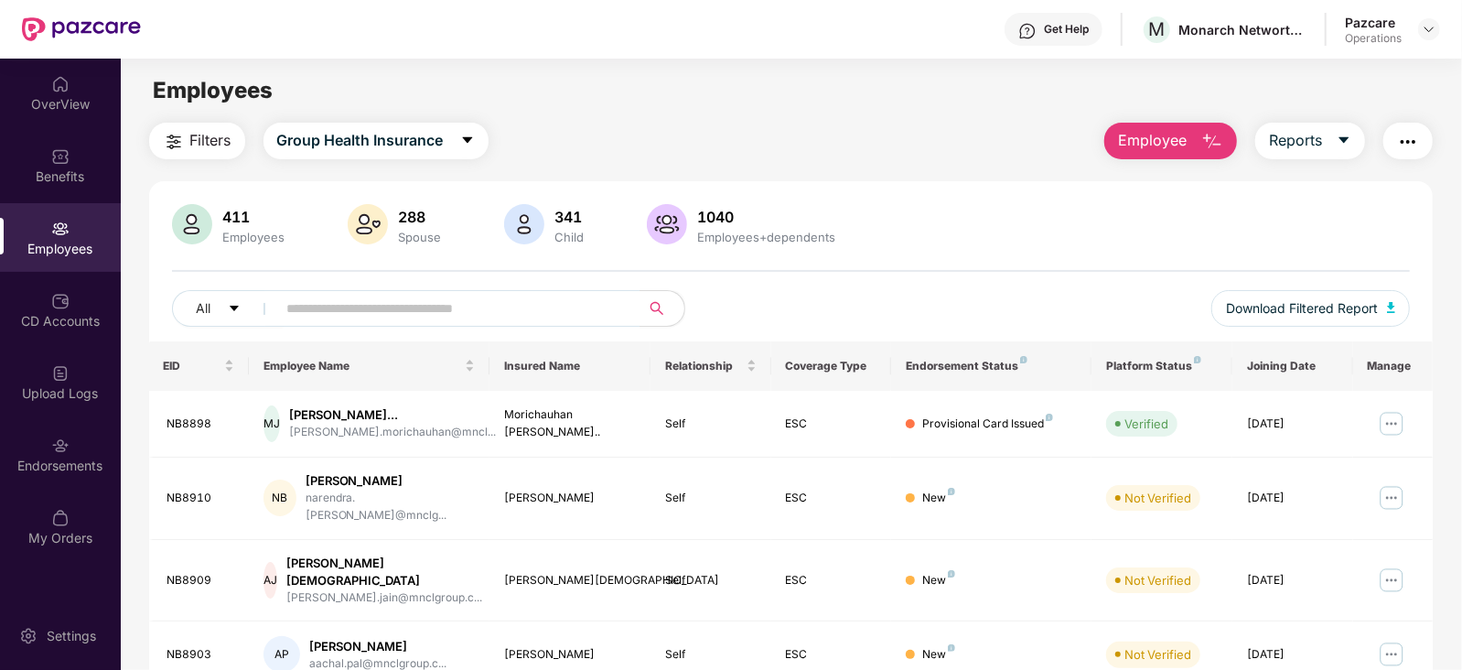
click at [1406, 142] on img "button" at bounding box center [1408, 142] width 22 height 22
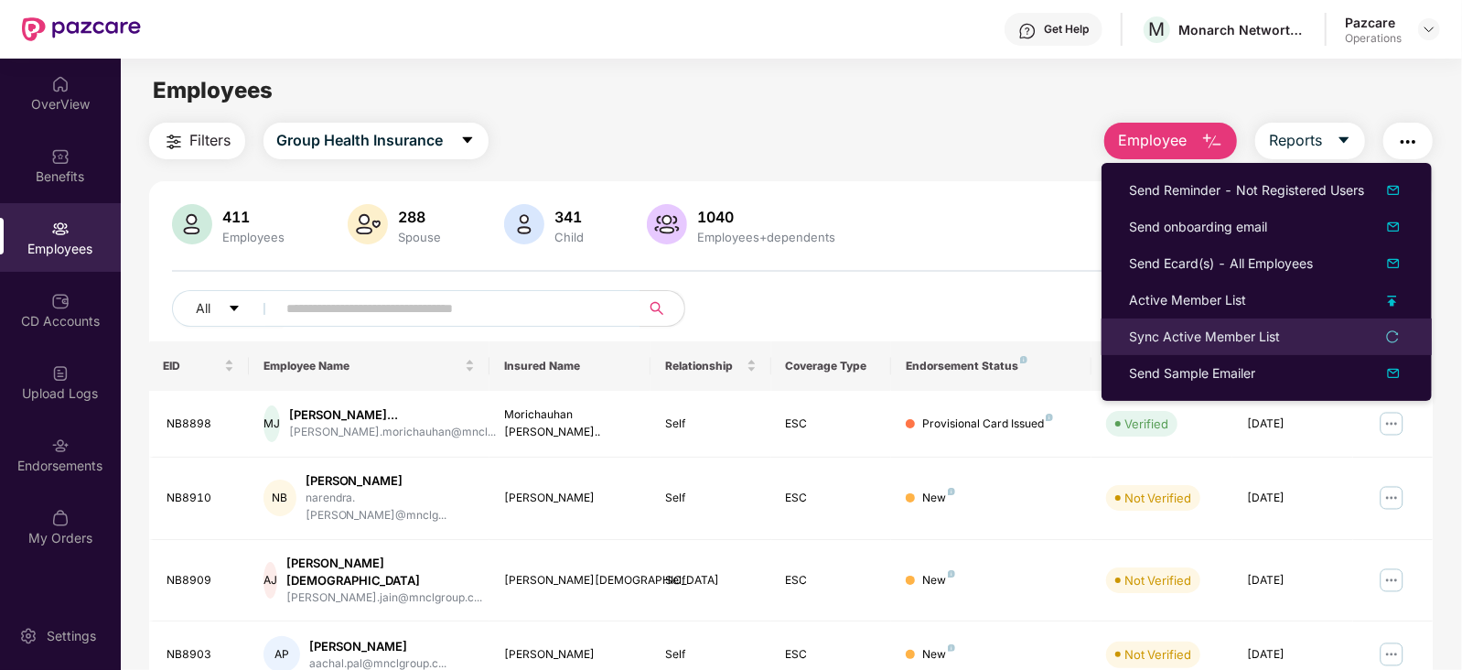
click at [1232, 338] on div "Sync Active Member List" at bounding box center [1204, 337] width 151 height 20
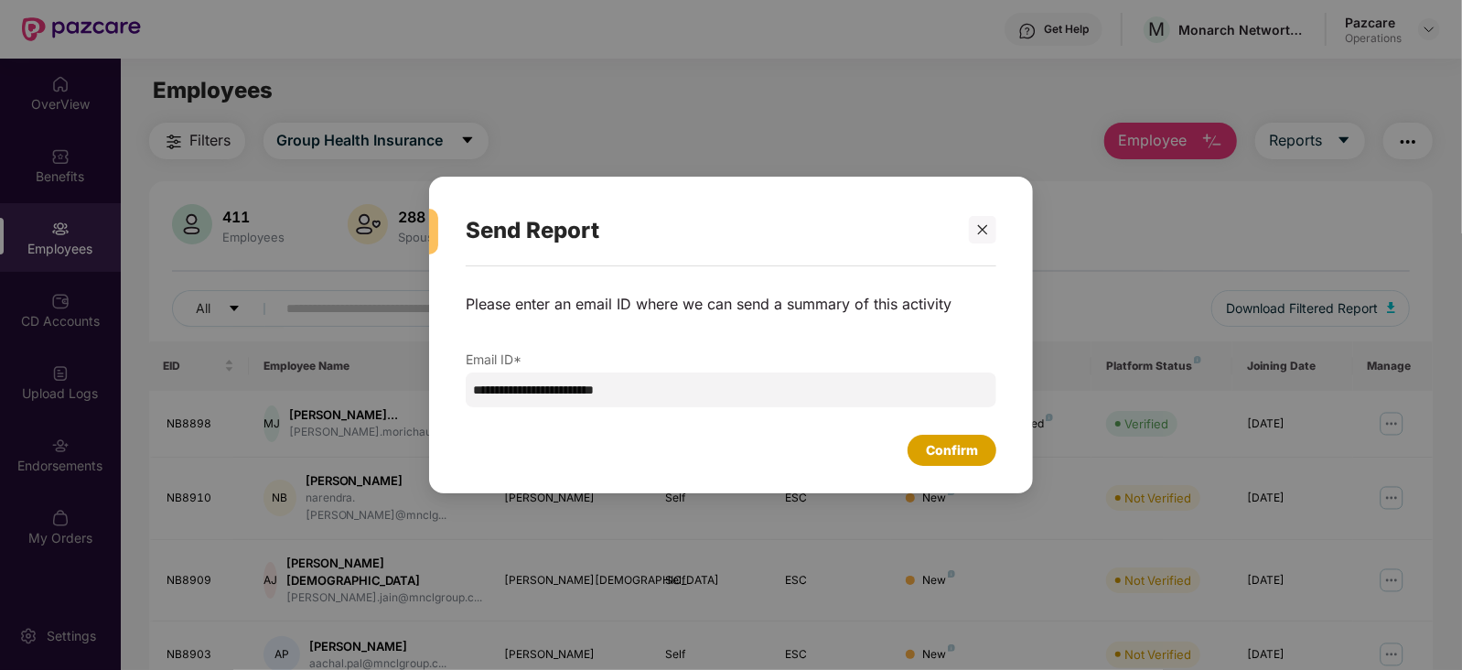
click at [947, 455] on div "Confirm" at bounding box center [952, 450] width 52 height 20
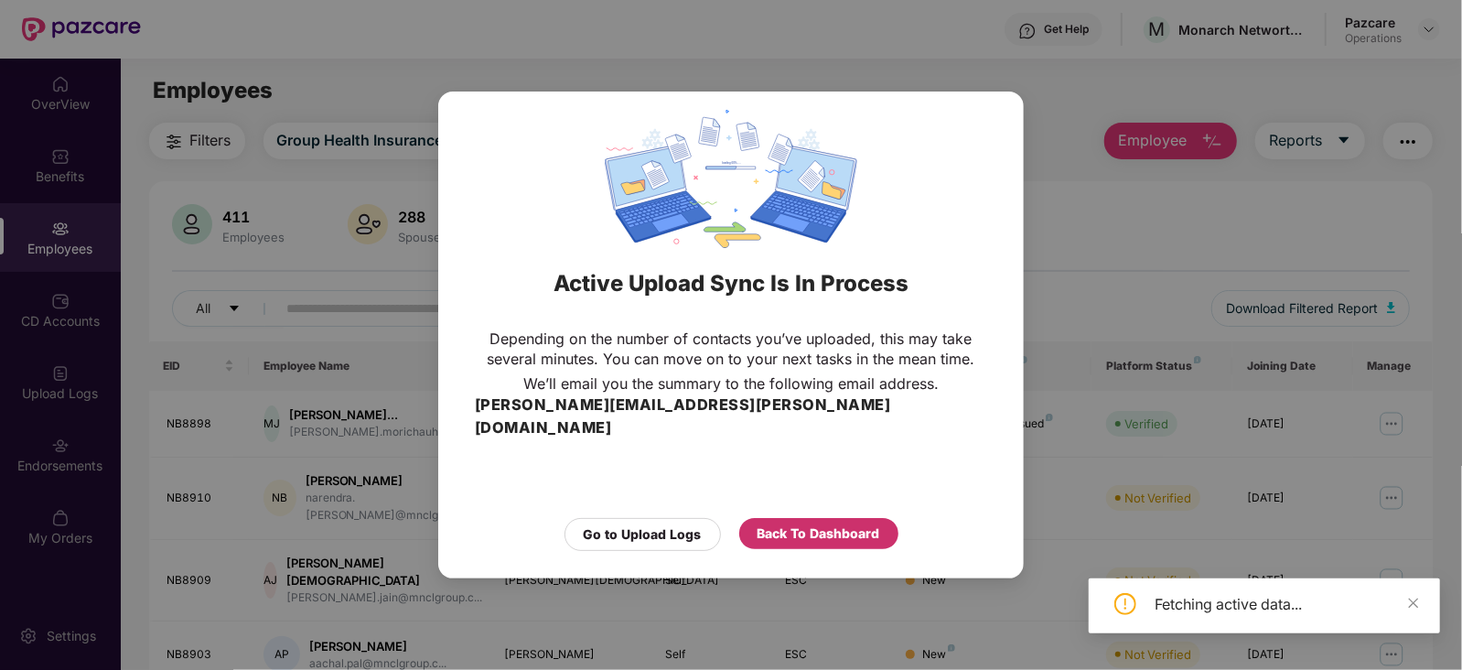
click at [768, 533] on div "Back To Dashboard" at bounding box center [818, 533] width 159 height 31
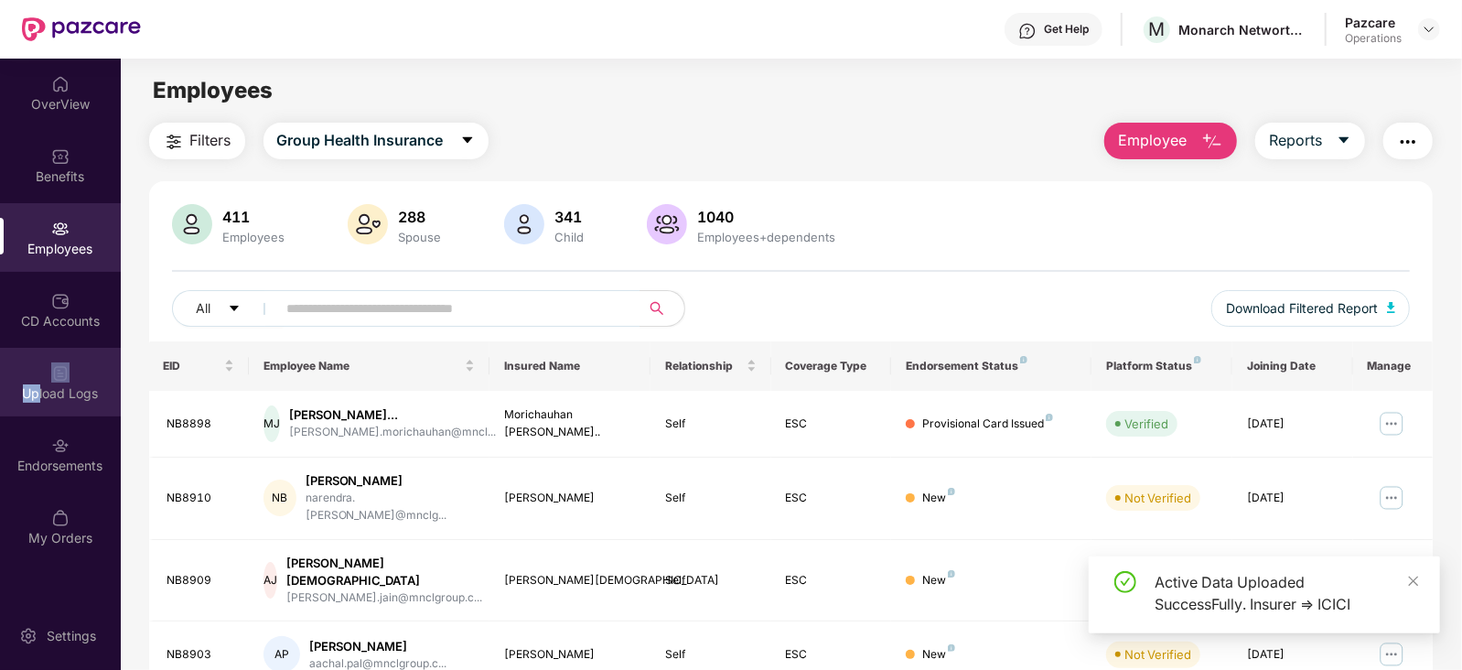
click at [41, 373] on div "Upload Logs" at bounding box center [60, 382] width 121 height 69
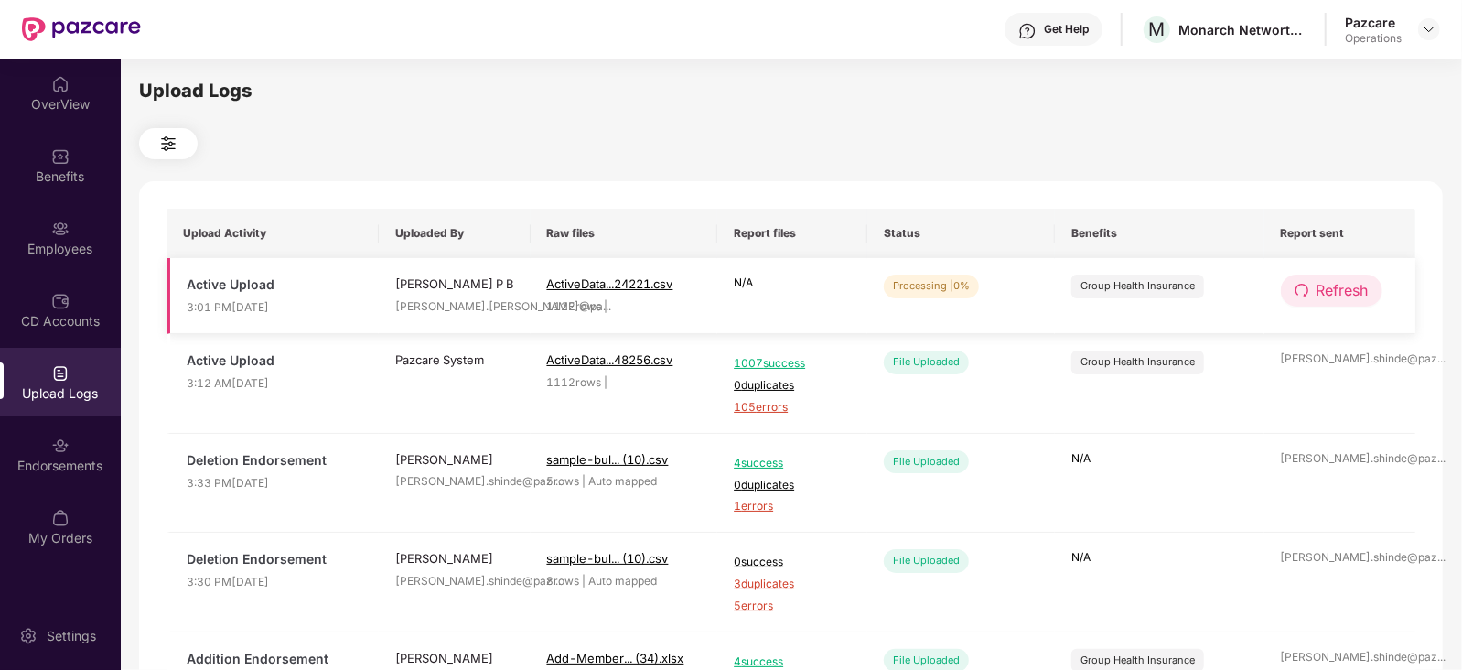
click at [1346, 290] on span "Refresh" at bounding box center [1342, 290] width 52 height 23
click at [1328, 281] on span "Refresh" at bounding box center [1342, 290] width 52 height 23
click at [1309, 286] on button "Refresh" at bounding box center [1332, 290] width 102 height 32
click at [1354, 290] on span "Refresh" at bounding box center [1342, 290] width 52 height 23
click at [1339, 295] on span "Refresh" at bounding box center [1342, 290] width 52 height 23
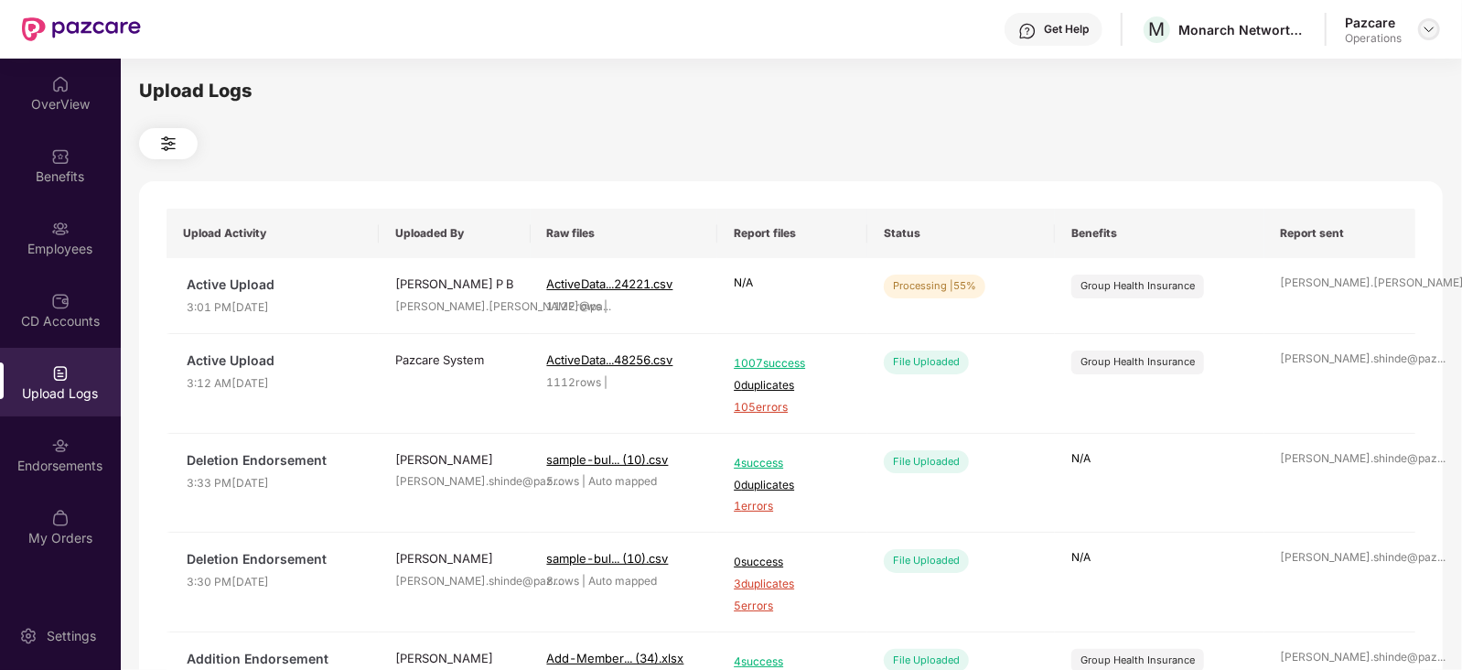
click at [1423, 25] on img at bounding box center [1428, 29] width 15 height 15
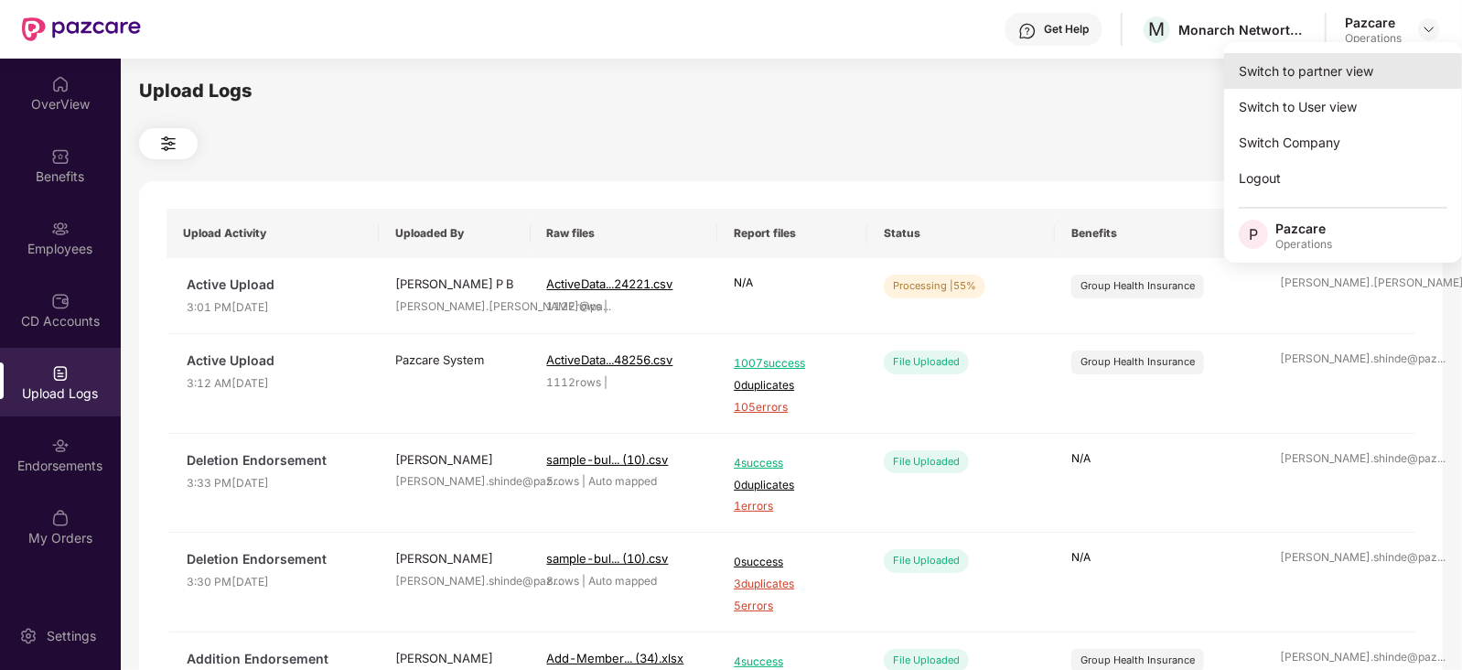
click at [1366, 85] on div "Switch to partner view" at bounding box center [1343, 71] width 238 height 36
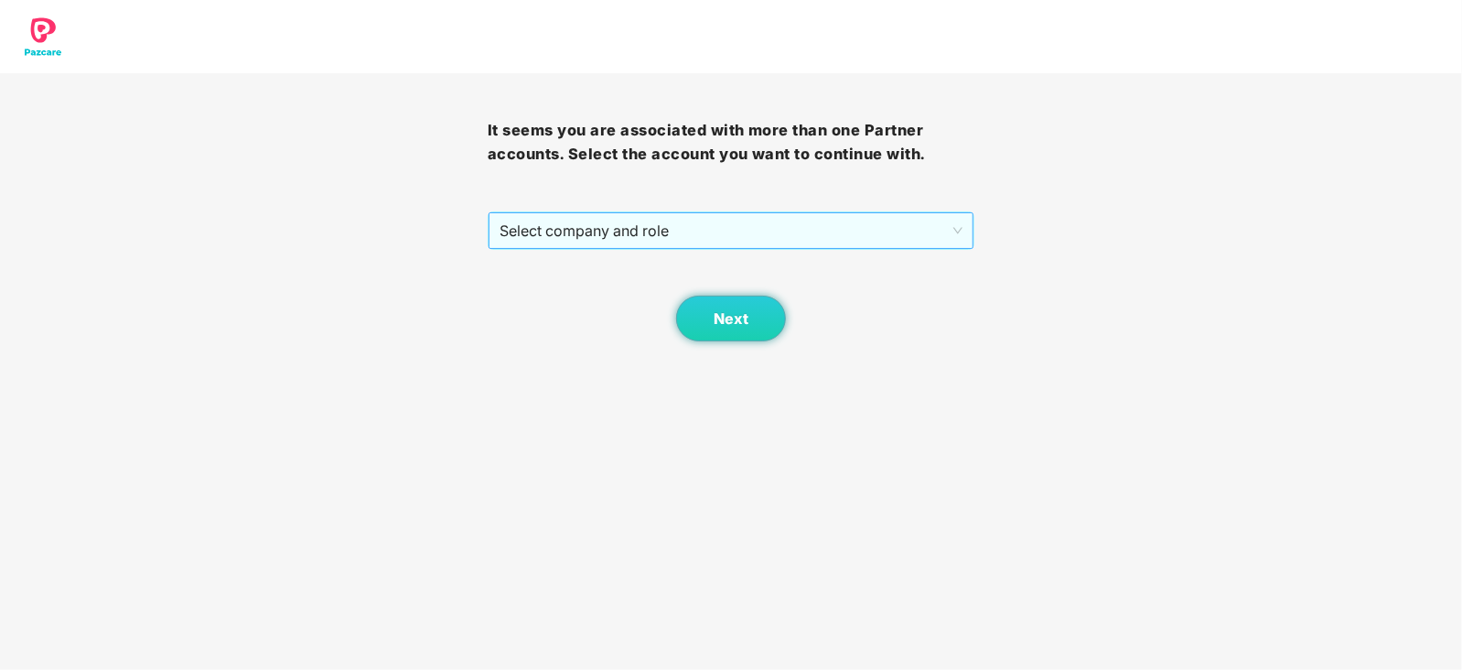
click at [520, 241] on span "Select company and role" at bounding box center [731, 230] width 464 height 35
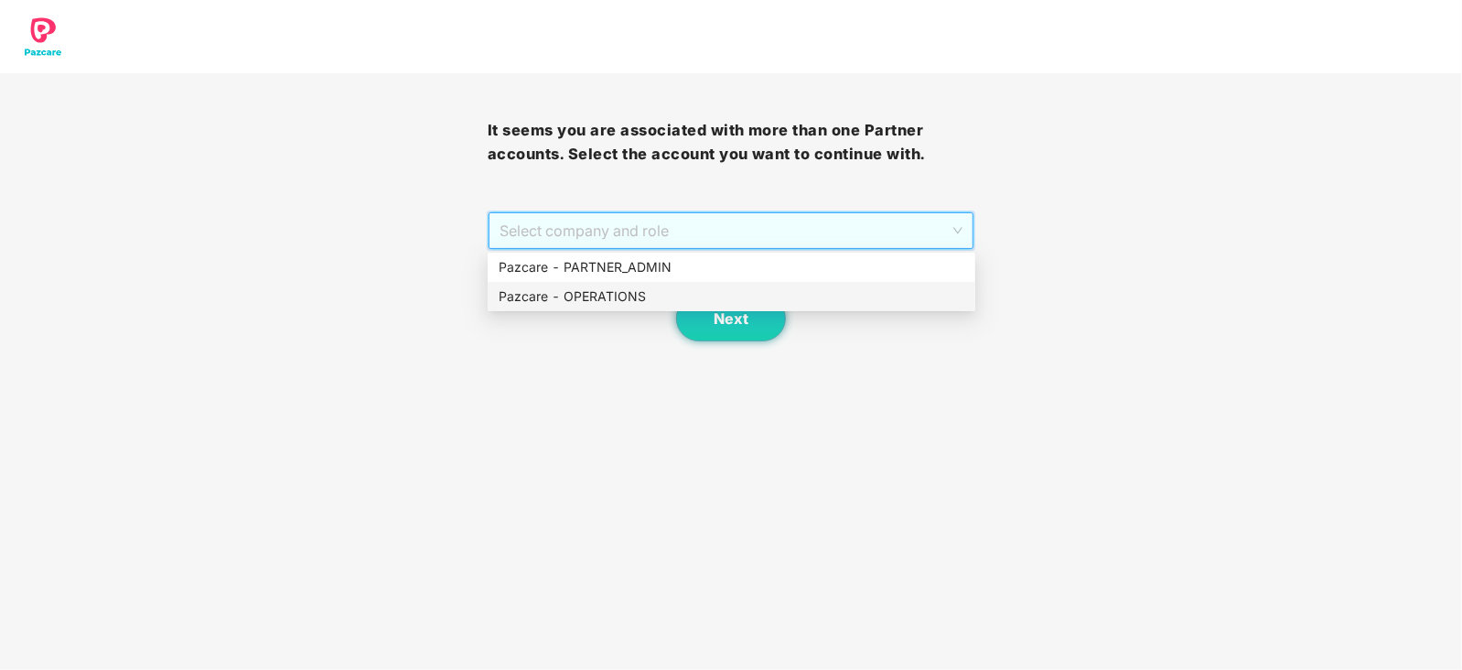
click at [532, 294] on div "Pazcare - OPERATIONS" at bounding box center [731, 296] width 466 height 20
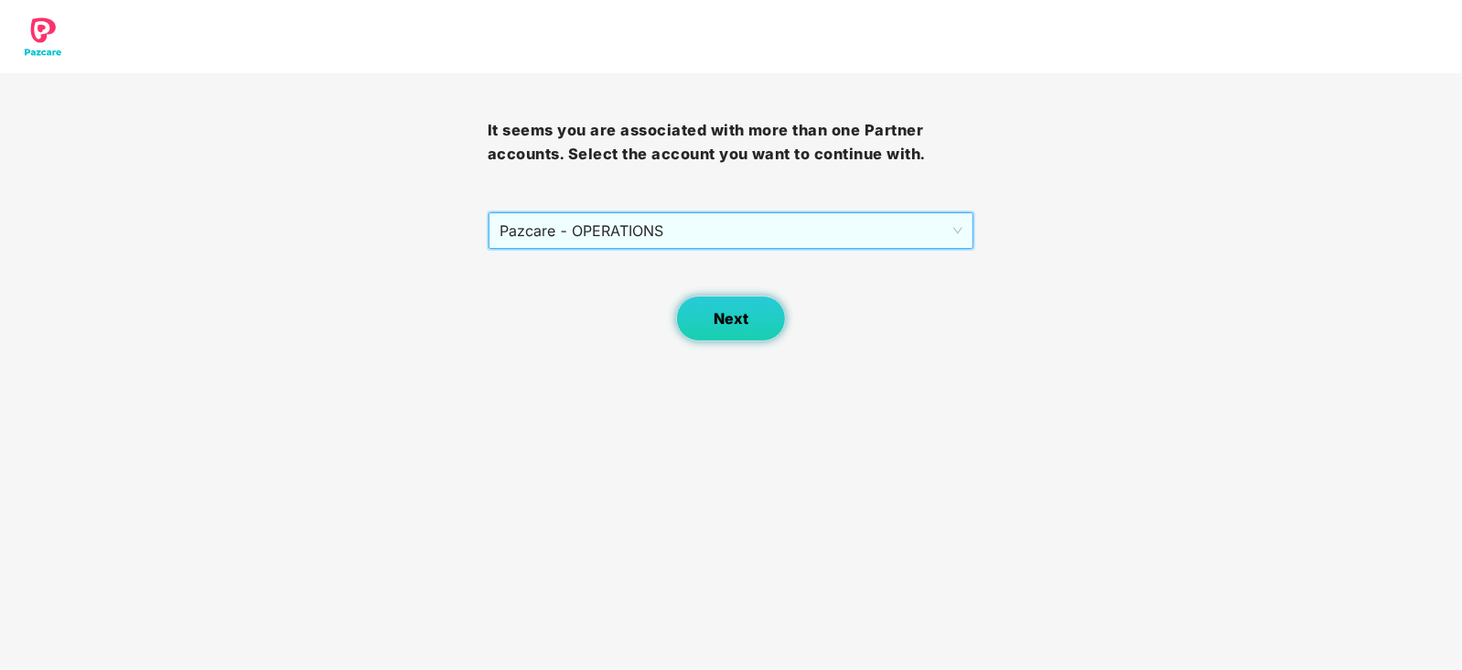
click at [735, 323] on span "Next" at bounding box center [730, 318] width 35 height 17
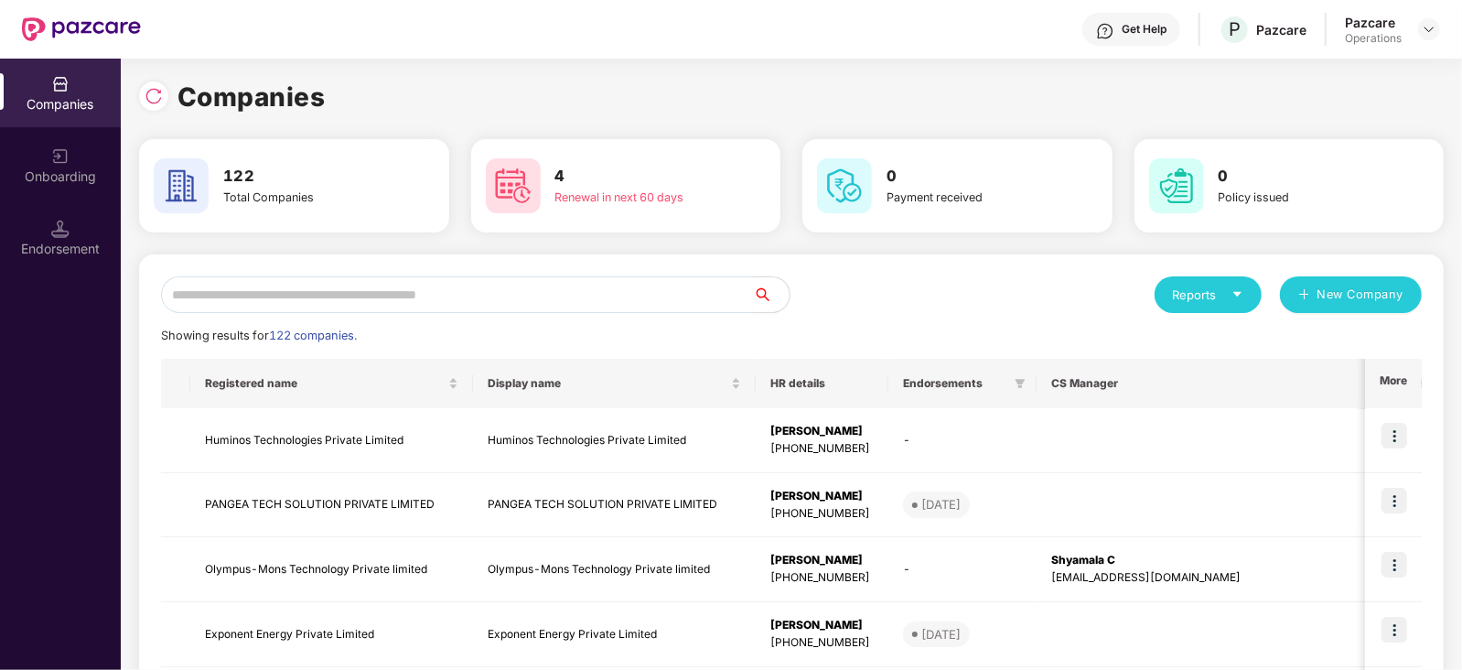
click at [436, 282] on input "text" at bounding box center [457, 294] width 592 height 37
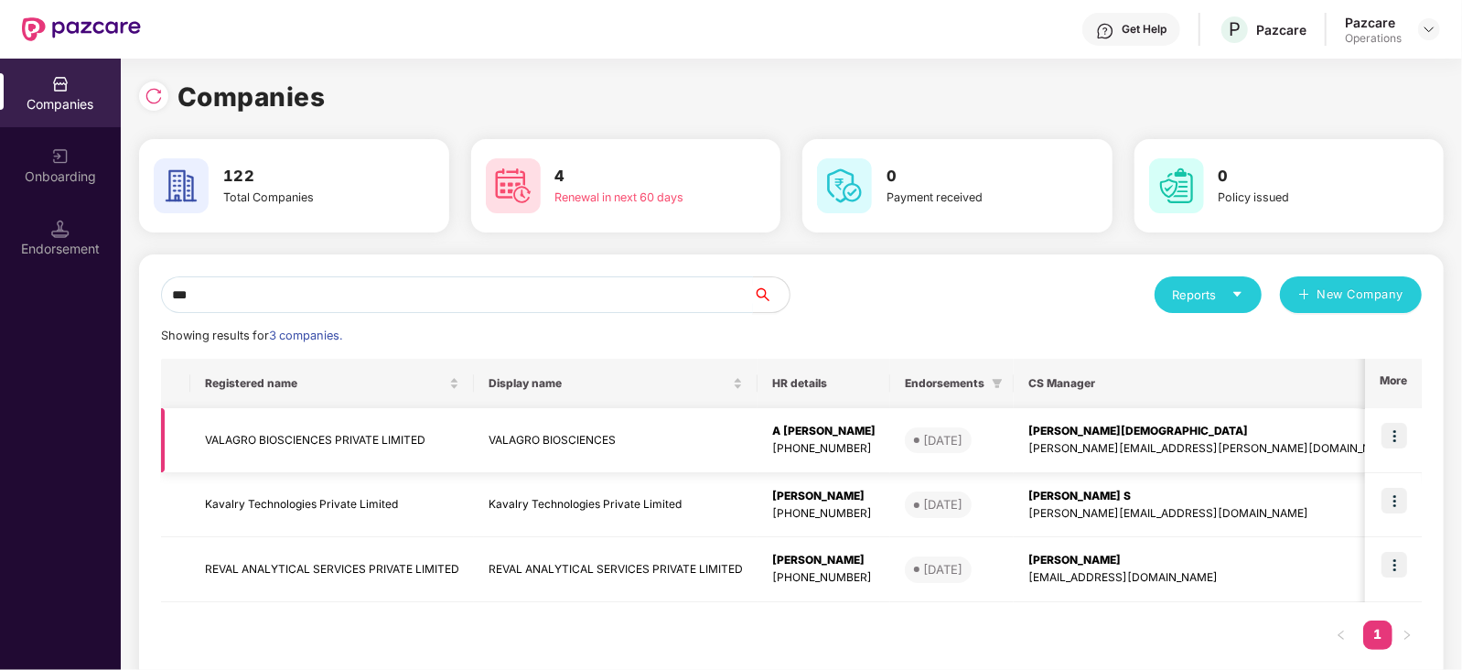
type input "***"
click at [297, 441] on td "VALAGRO BIOSCIENCES PRIVATE LIMITED" at bounding box center [332, 440] width 284 height 65
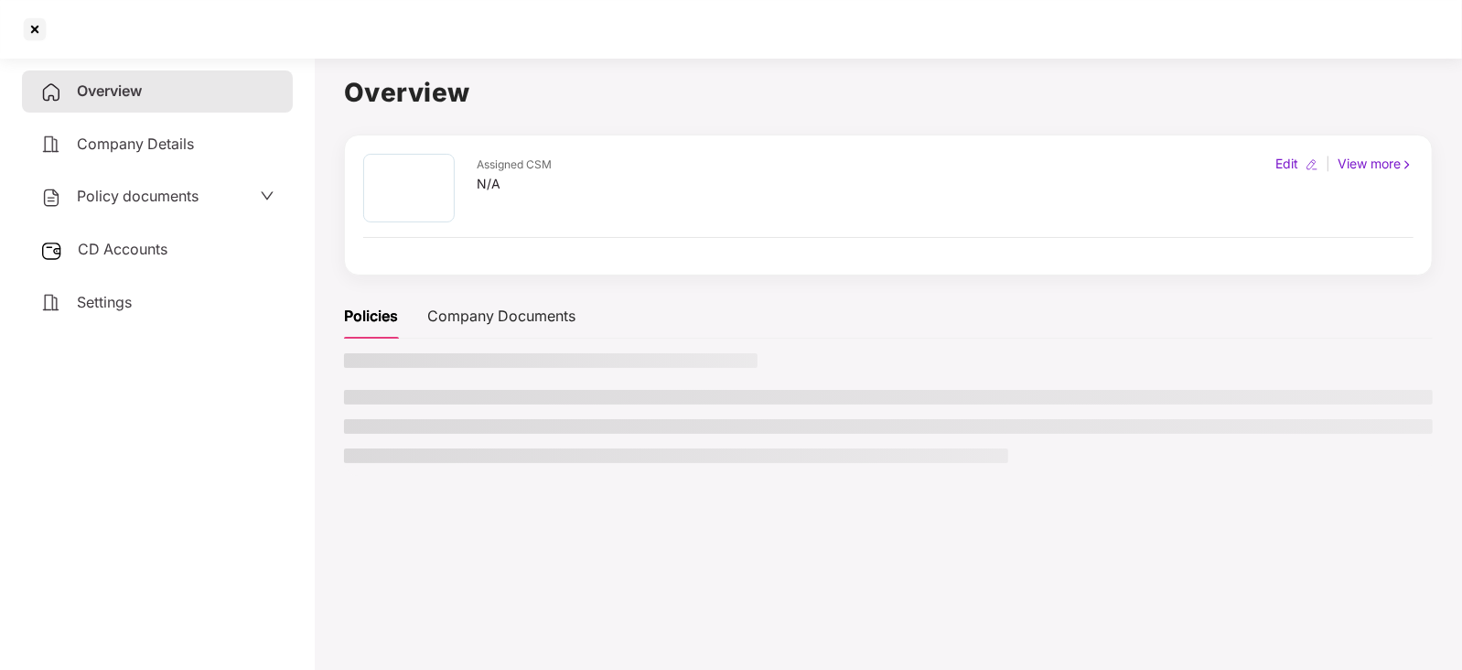
click at [90, 208] on div "Policy documents" at bounding box center [119, 197] width 158 height 24
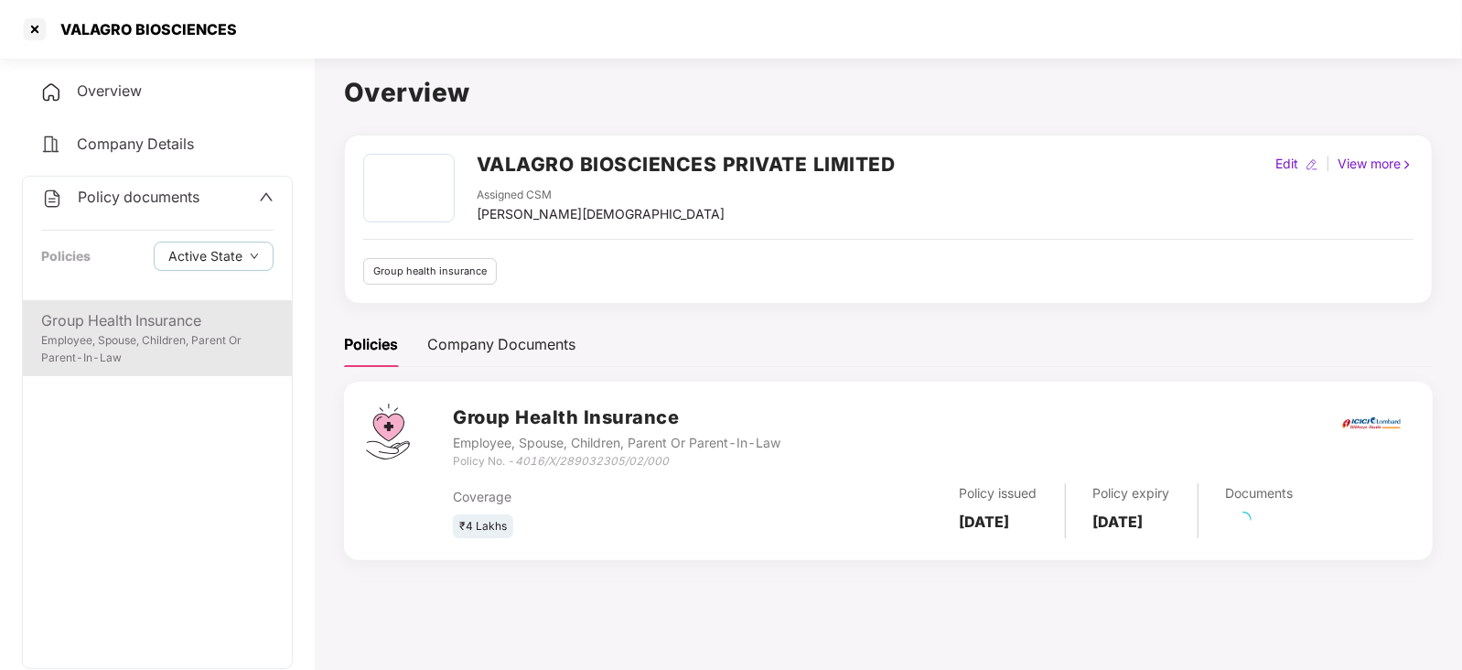
click at [155, 354] on div "Employee, Spouse, Children, Parent Or Parent-In-Law" at bounding box center [157, 349] width 232 height 35
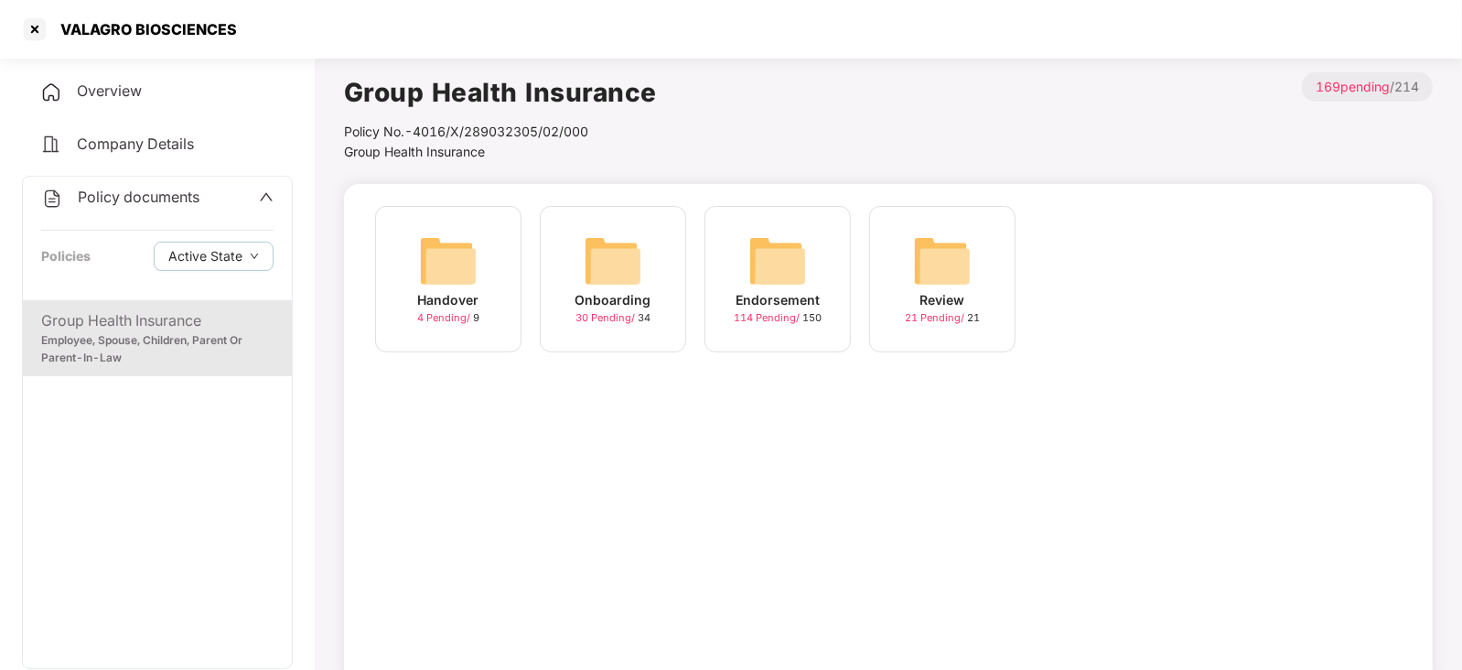
click at [765, 263] on img at bounding box center [777, 260] width 59 height 59
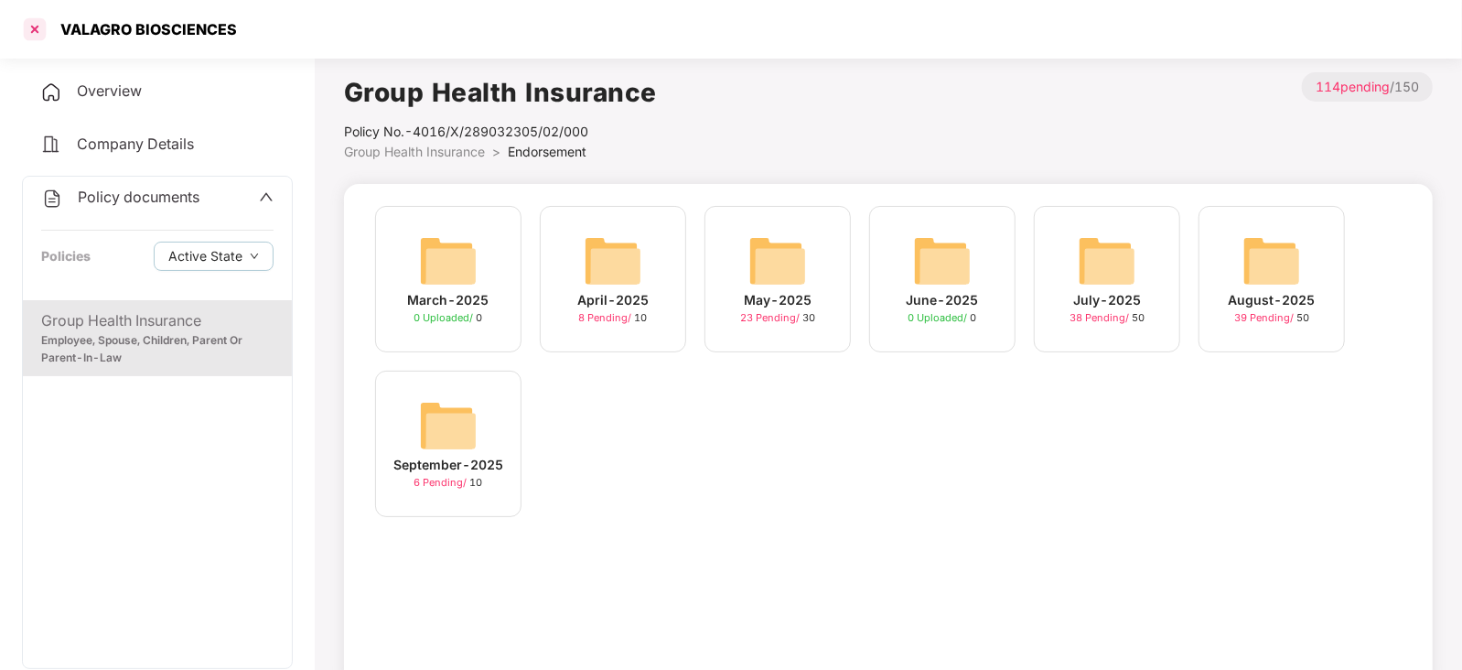
click at [34, 36] on div at bounding box center [34, 29] width 29 height 29
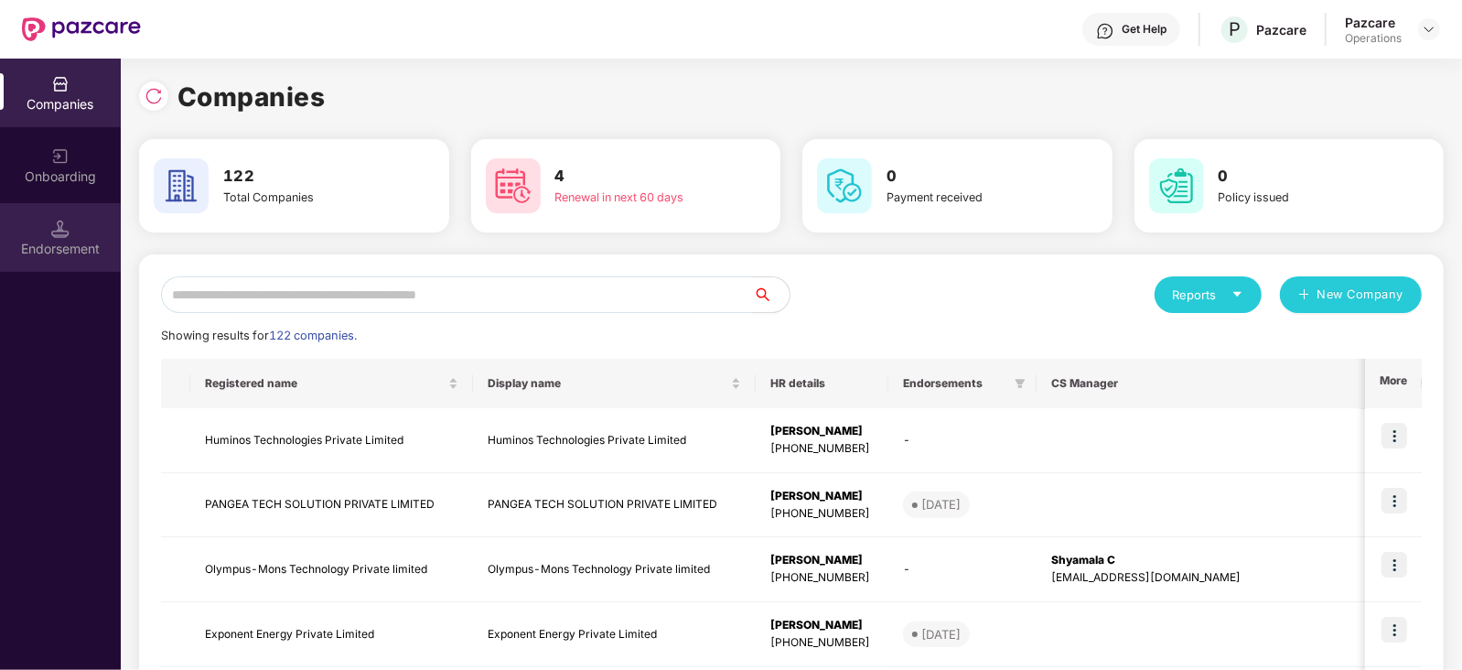
click at [70, 254] on div "Endorsement" at bounding box center [60, 249] width 121 height 18
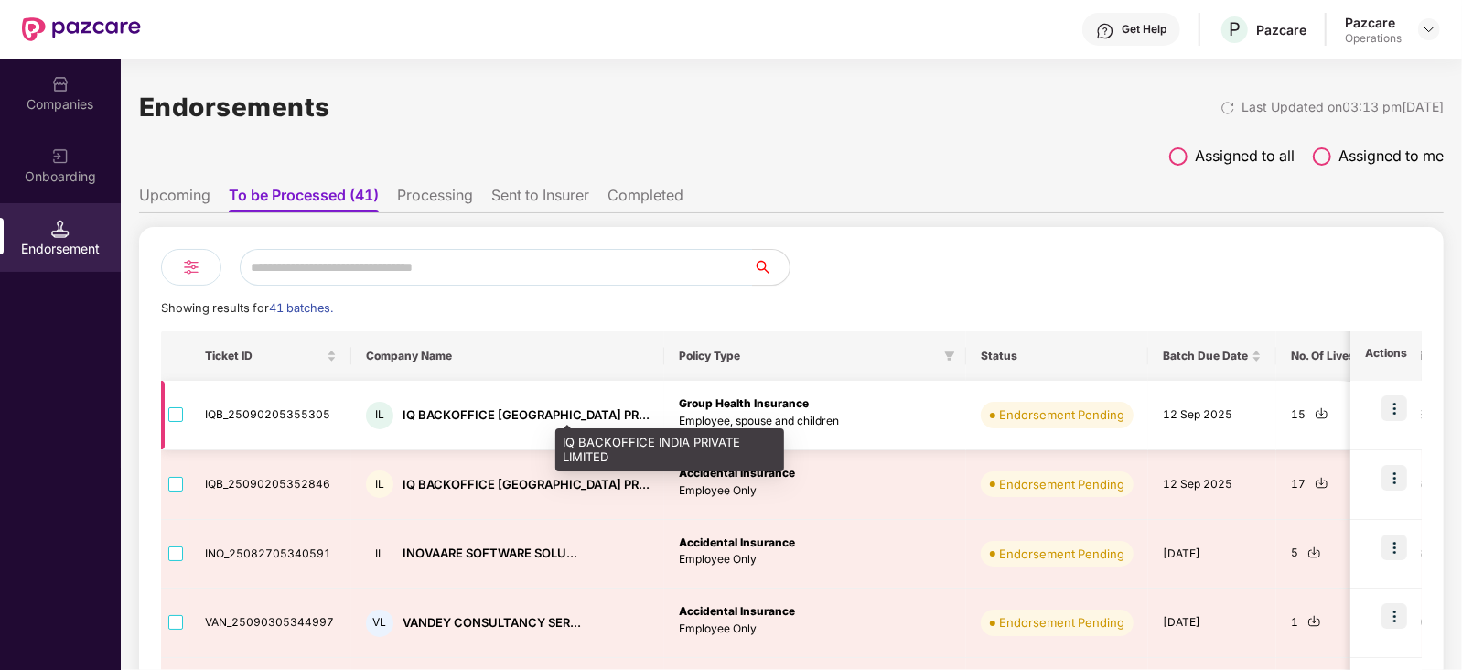
click at [466, 422] on div "IQ BACKOFFICE INDIA PR..." at bounding box center [525, 414] width 247 height 17
click at [466, 418] on div "IQ BACKOFFICE INDIA PR..." at bounding box center [525, 414] width 247 height 17
click at [468, 419] on div "IQ BACKOFFICE INDIA PR..." at bounding box center [525, 414] width 247 height 17
click at [469, 420] on div "IQ BACKOFFICE INDIA PR..." at bounding box center [525, 414] width 247 height 17
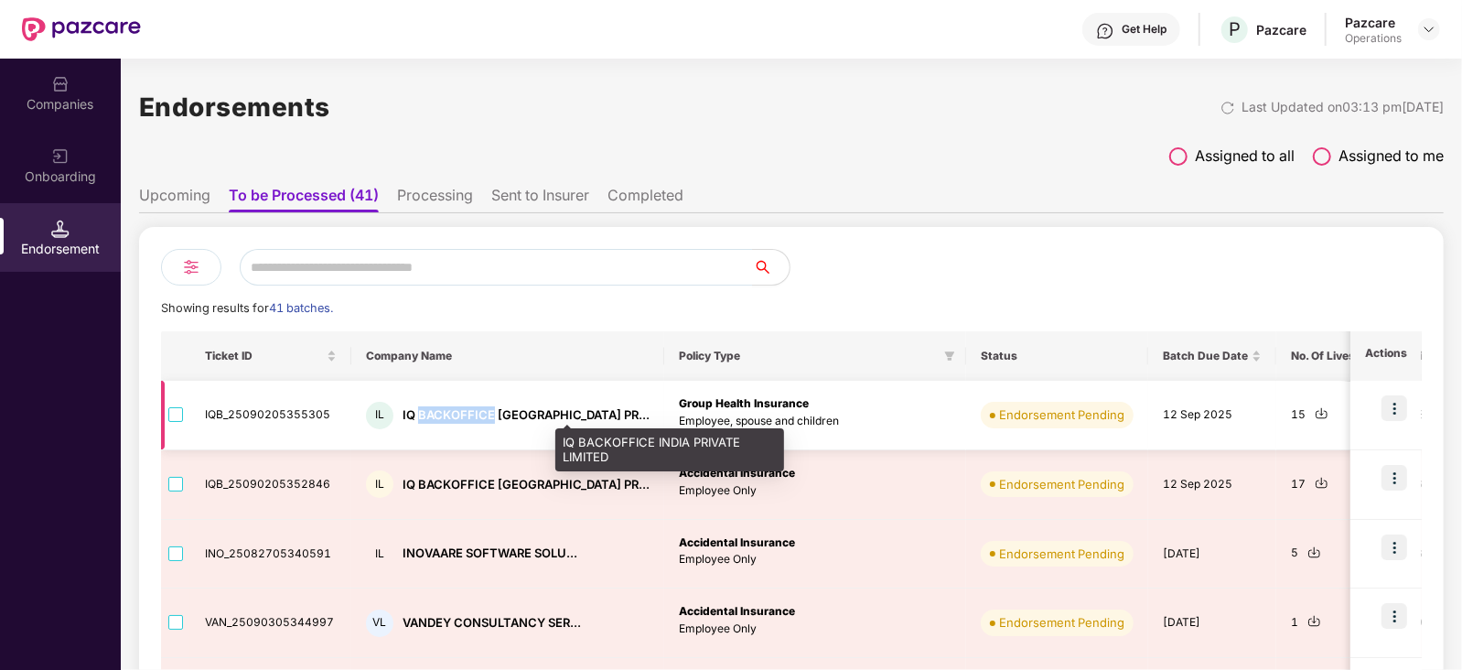
click at [444, 415] on div "IQ BACKOFFICE INDIA PR..." at bounding box center [525, 414] width 247 height 17
click at [444, 416] on div "IQ BACKOFFICE INDIA PR..." at bounding box center [525, 414] width 247 height 17
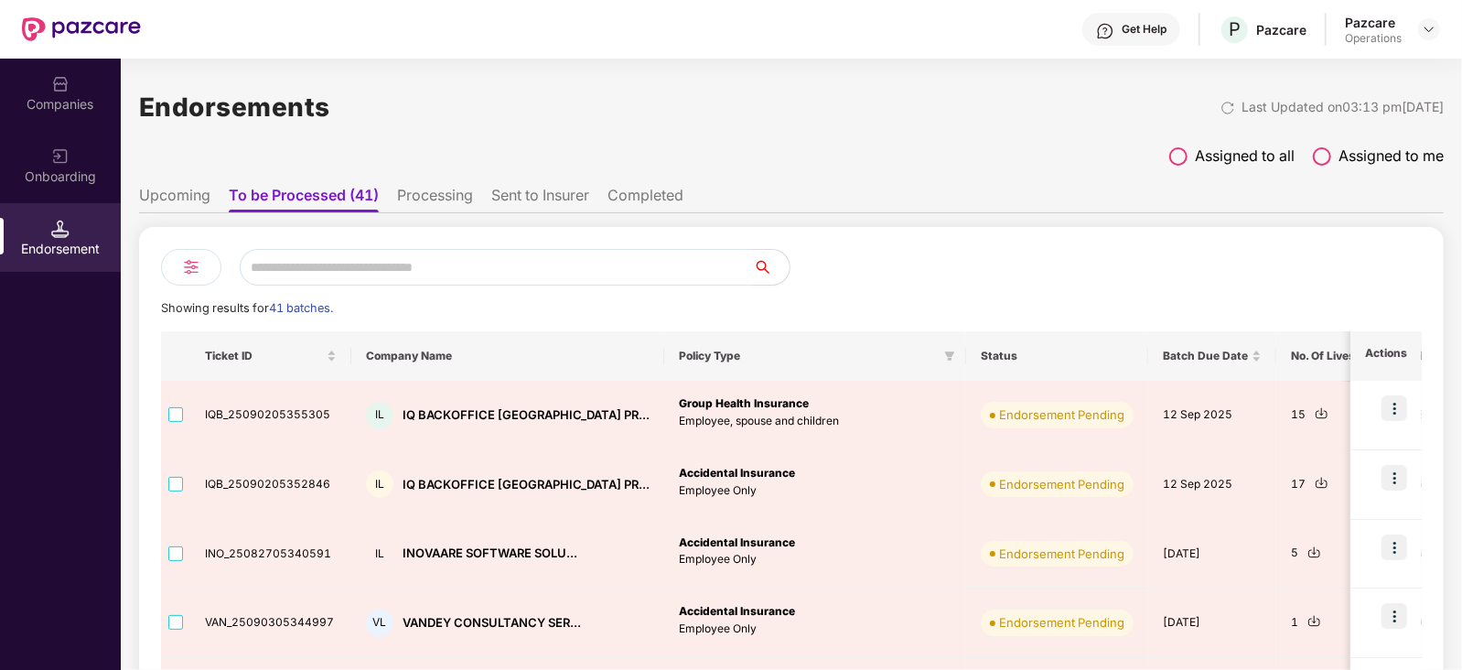
click at [48, 114] on div "Companies" at bounding box center [60, 93] width 121 height 69
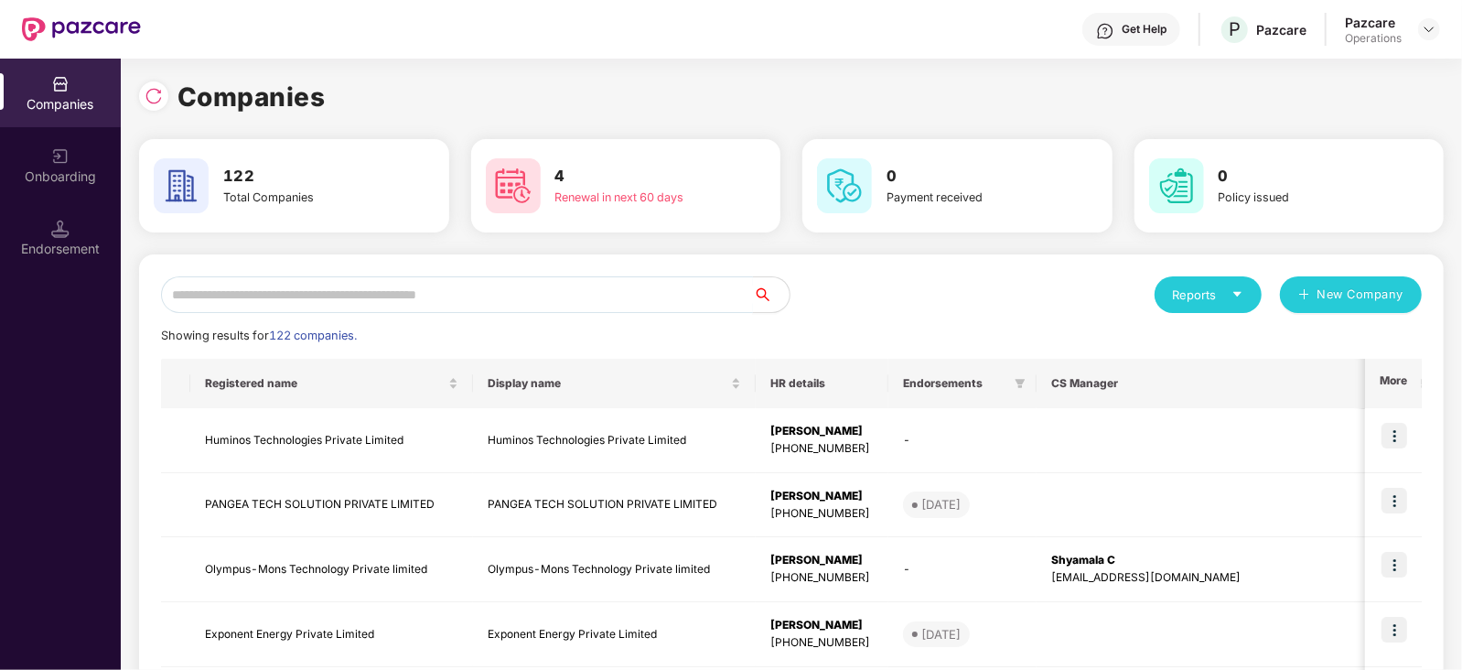
click at [269, 283] on input "text" at bounding box center [457, 294] width 592 height 37
paste input "**********"
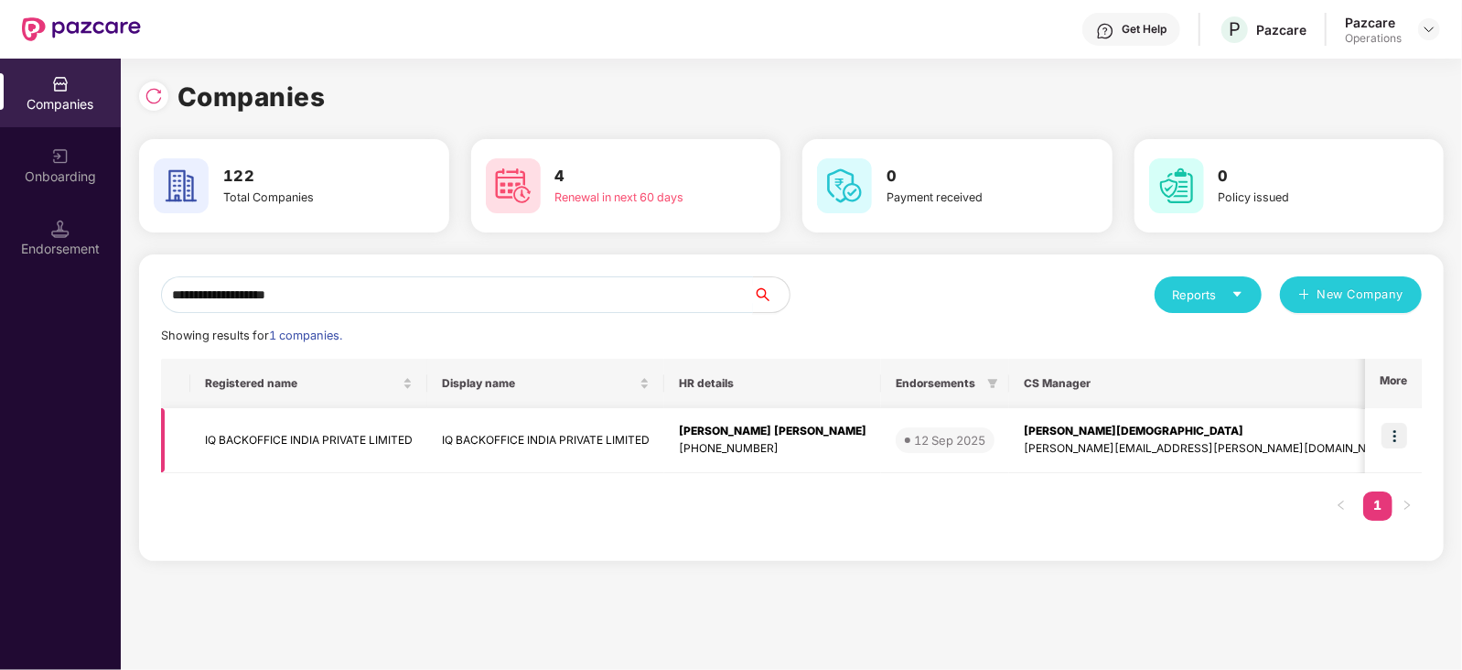
type input "**********"
click at [1395, 445] on img at bounding box center [1394, 436] width 26 height 26
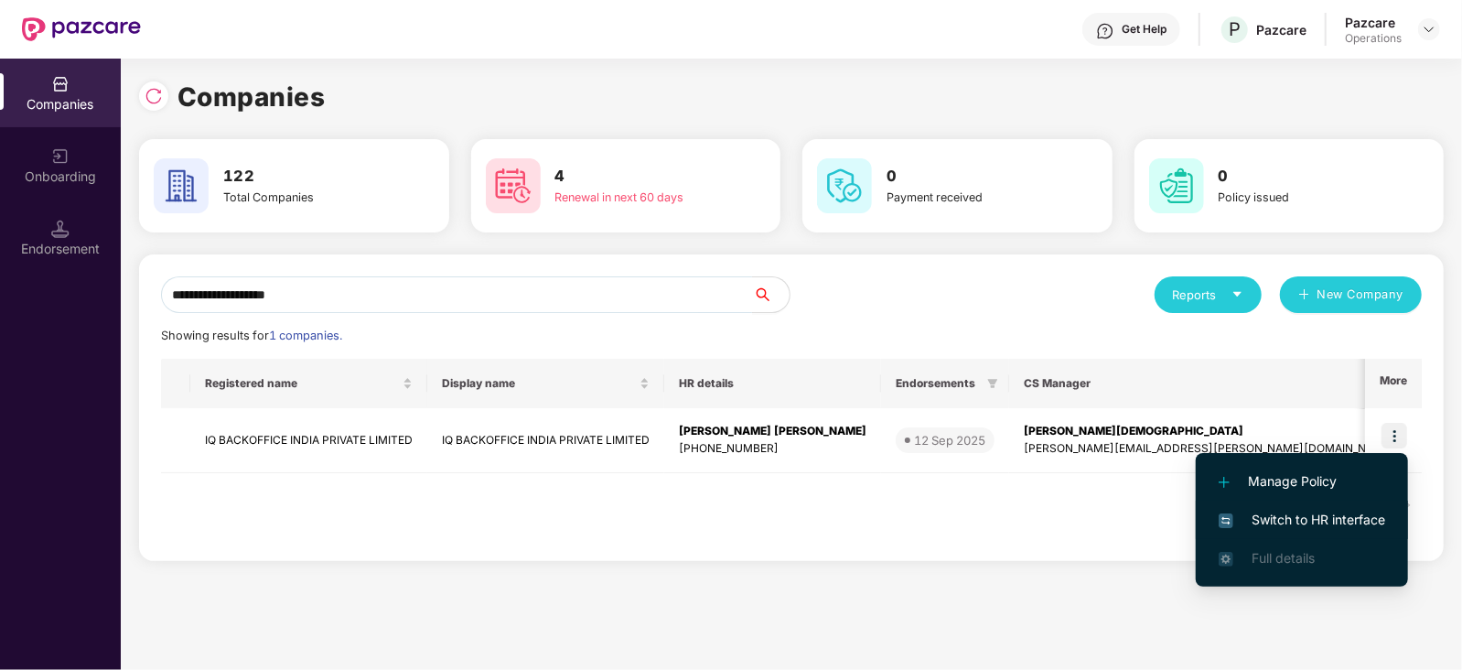
click at [1360, 513] on span "Switch to HR interface" at bounding box center [1301, 519] width 166 height 20
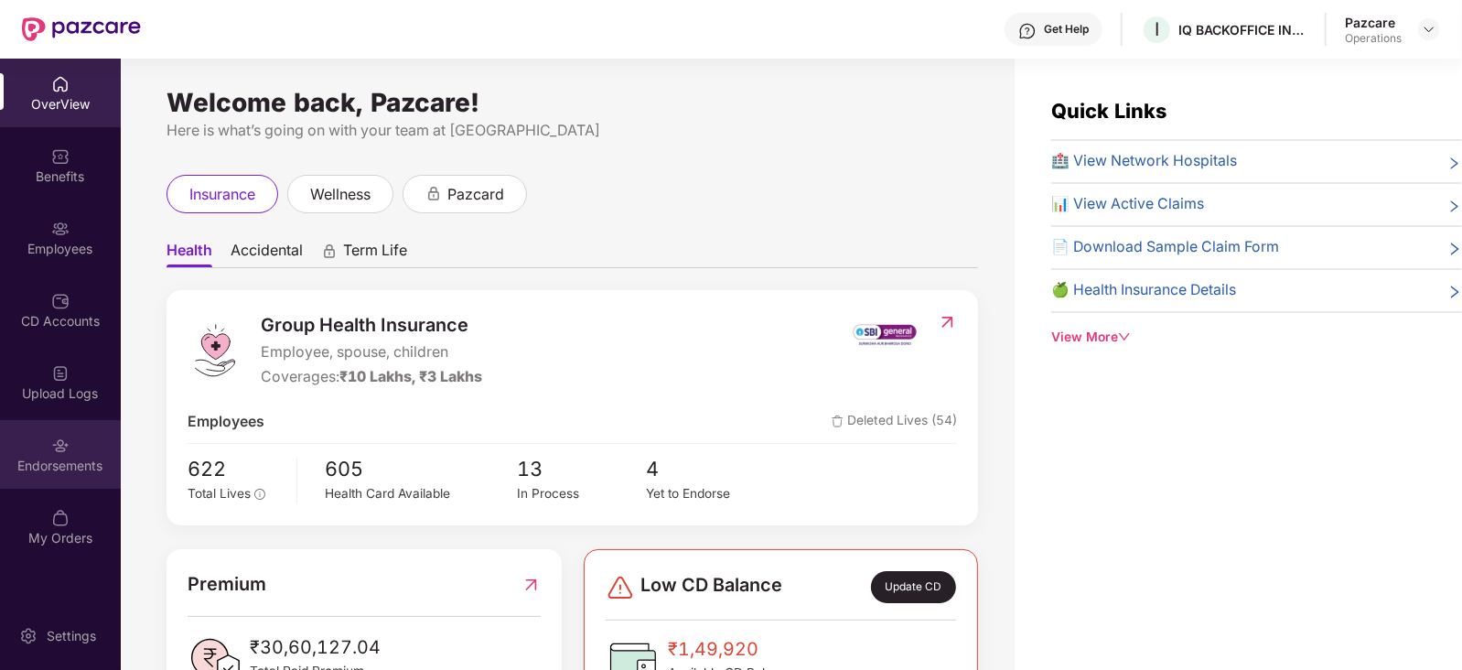
click at [77, 477] on div "Endorsements" at bounding box center [60, 454] width 121 height 69
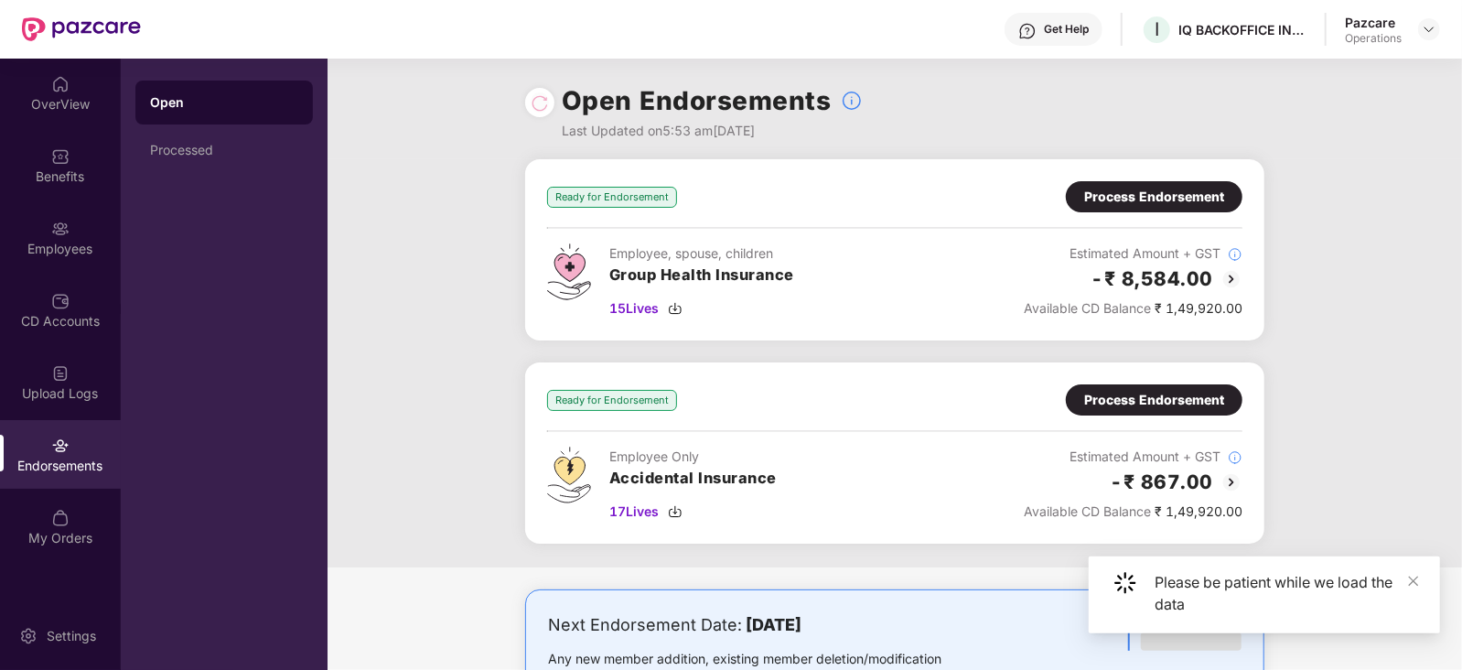
click at [1190, 189] on div "Process Endorsement" at bounding box center [1154, 197] width 140 height 20
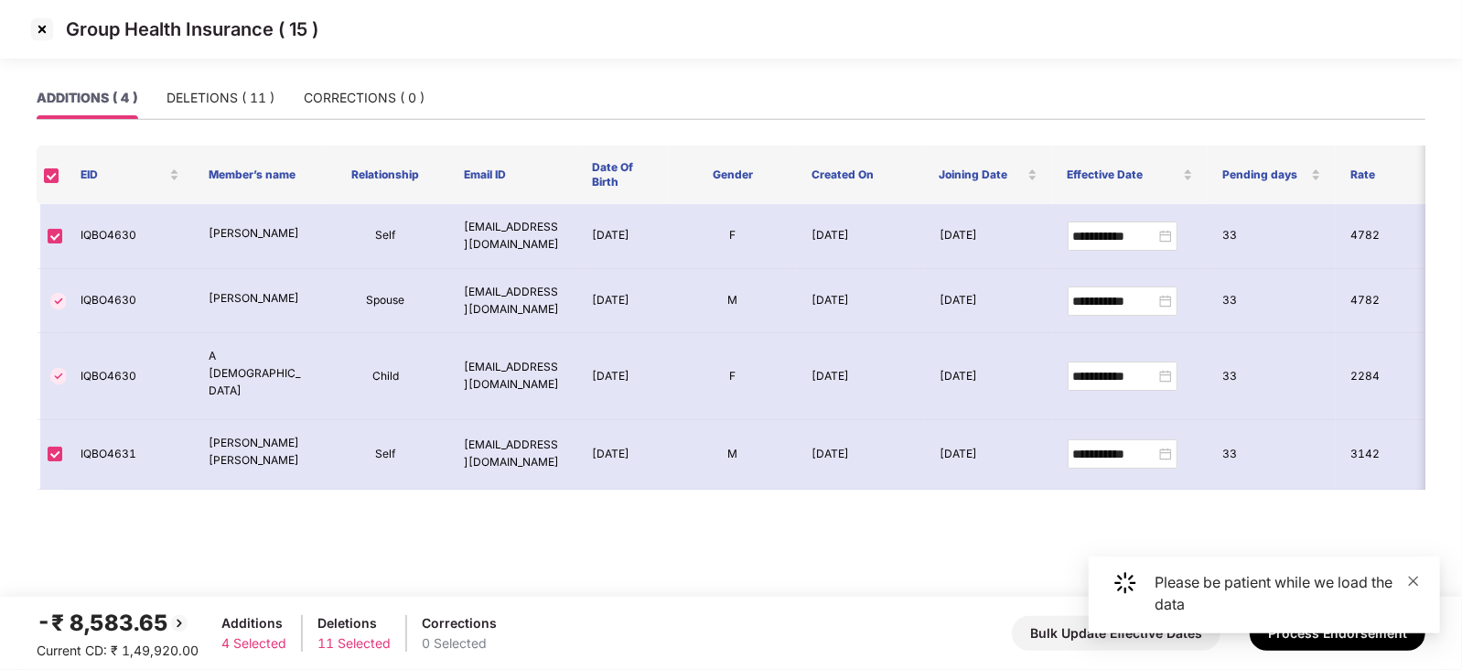
click at [1414, 580] on icon "close" at bounding box center [1413, 580] width 13 height 13
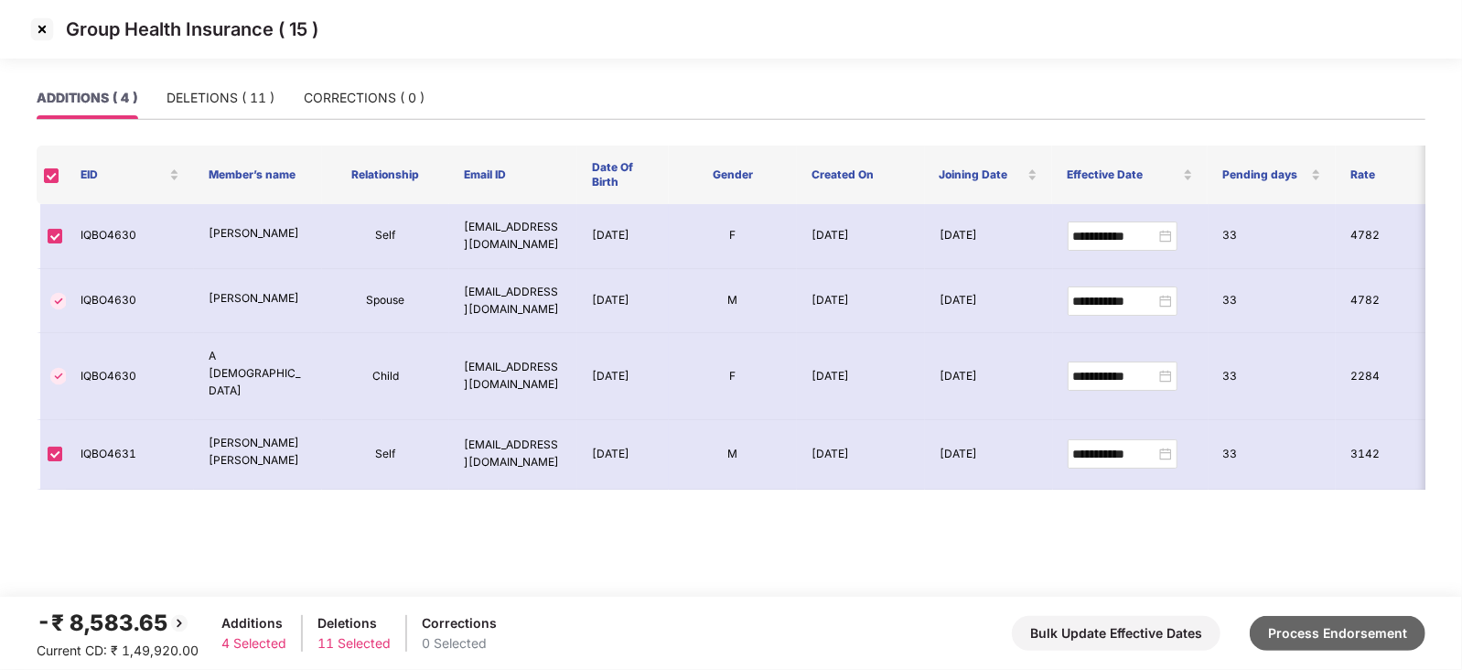
click at [1364, 638] on button "Process Endorsement" at bounding box center [1337, 633] width 176 height 35
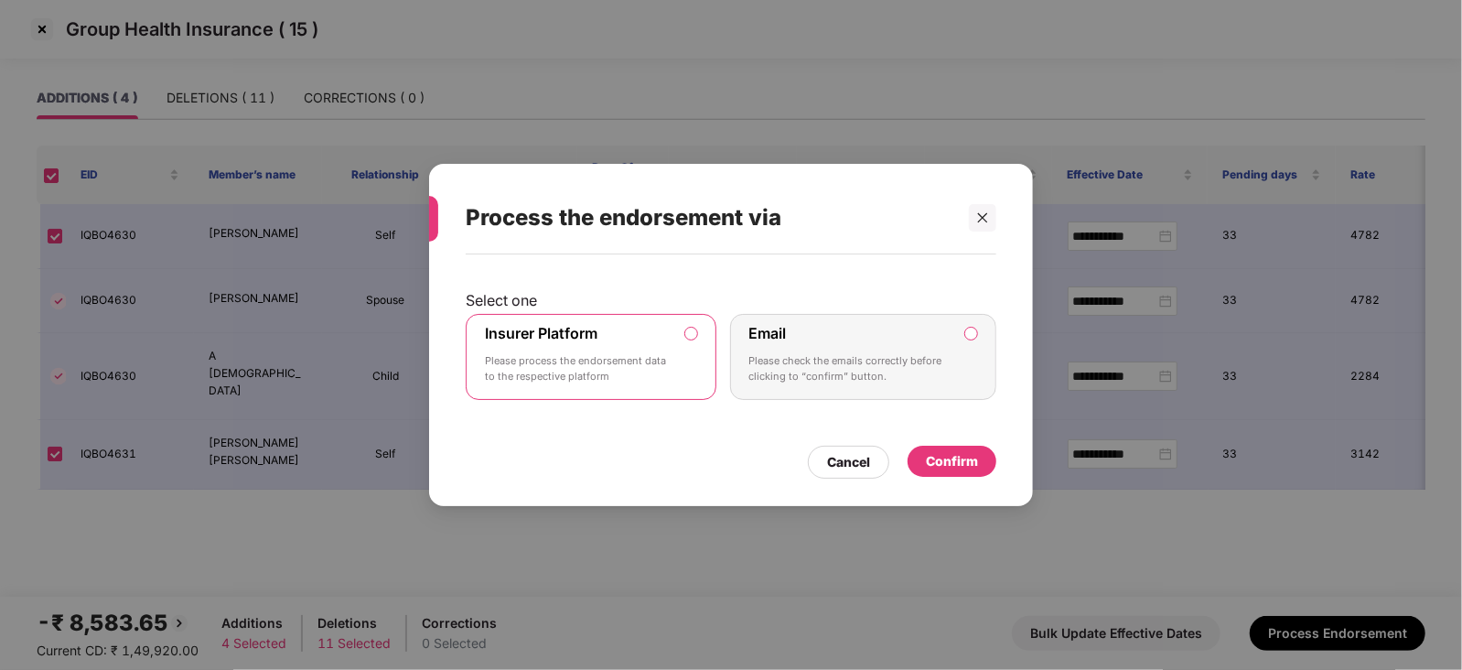
click at [965, 464] on div "Confirm" at bounding box center [952, 461] width 52 height 20
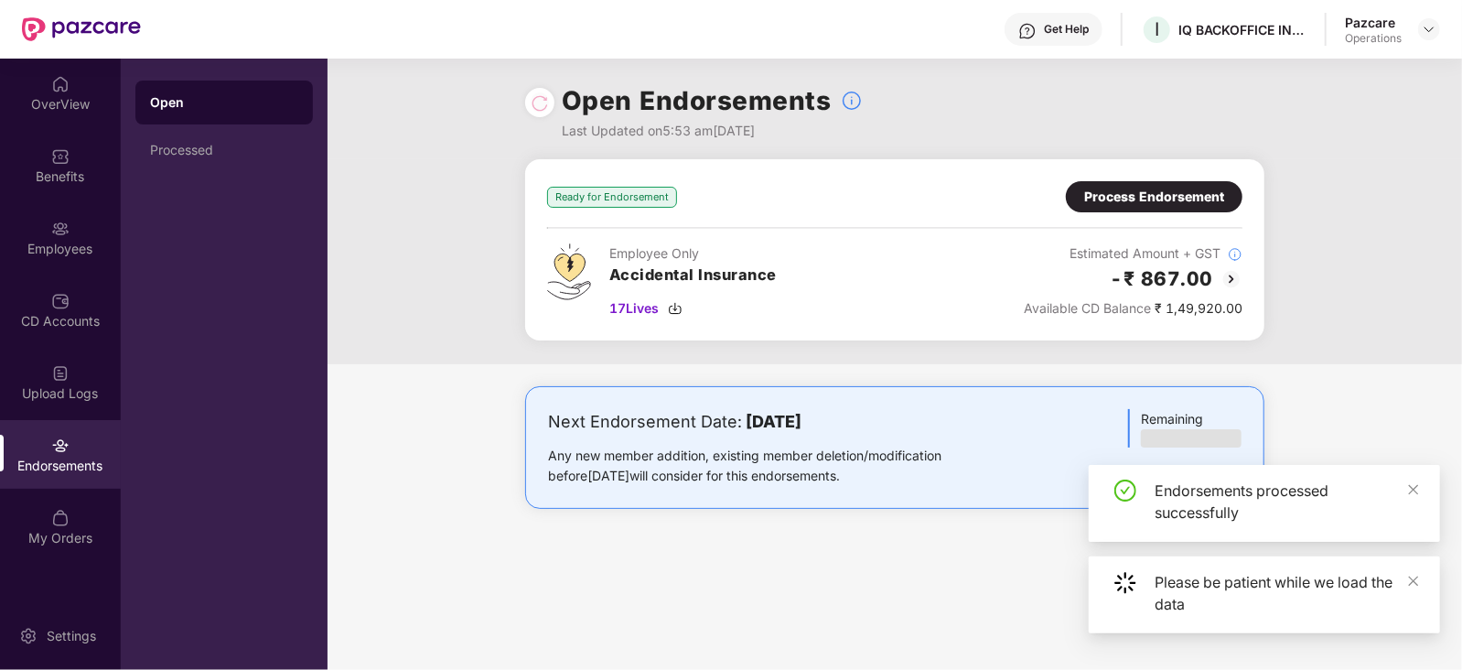
click at [1084, 206] on div "Process Endorsement" at bounding box center [1154, 197] width 140 height 20
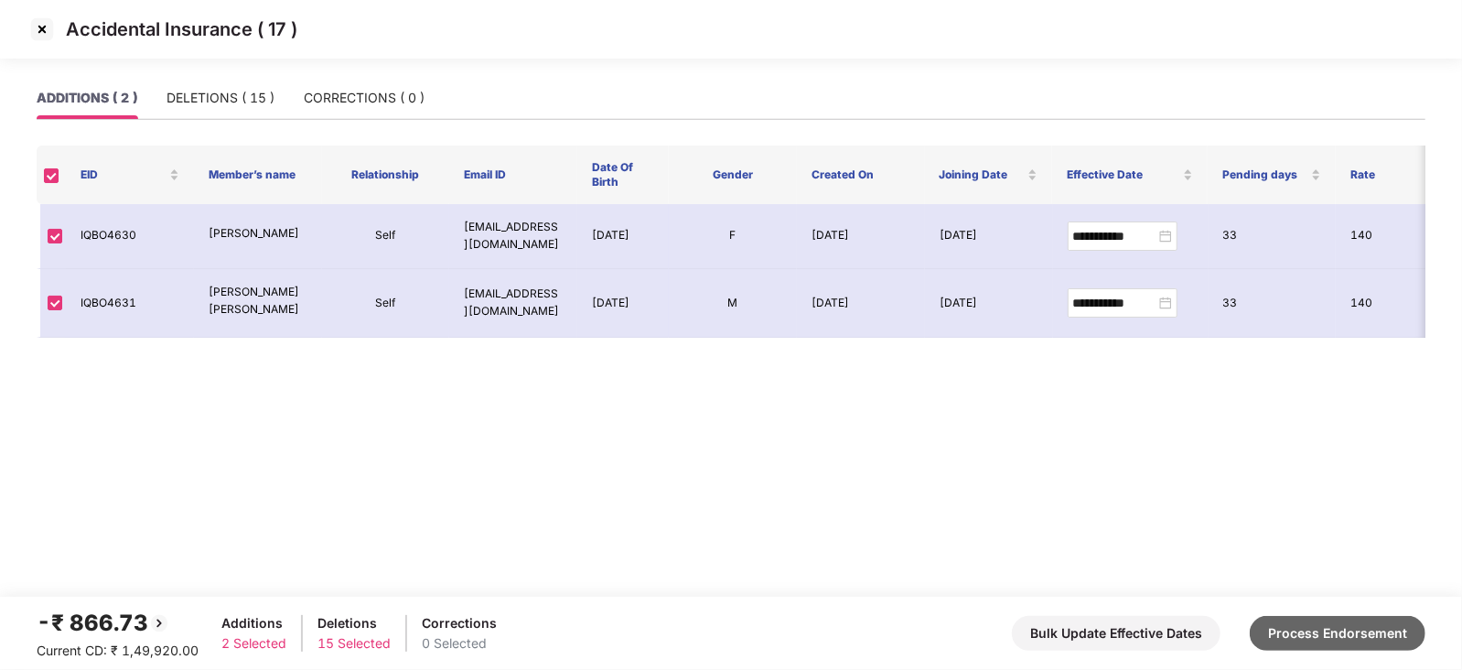
click at [1388, 639] on button "Process Endorsement" at bounding box center [1337, 633] width 176 height 35
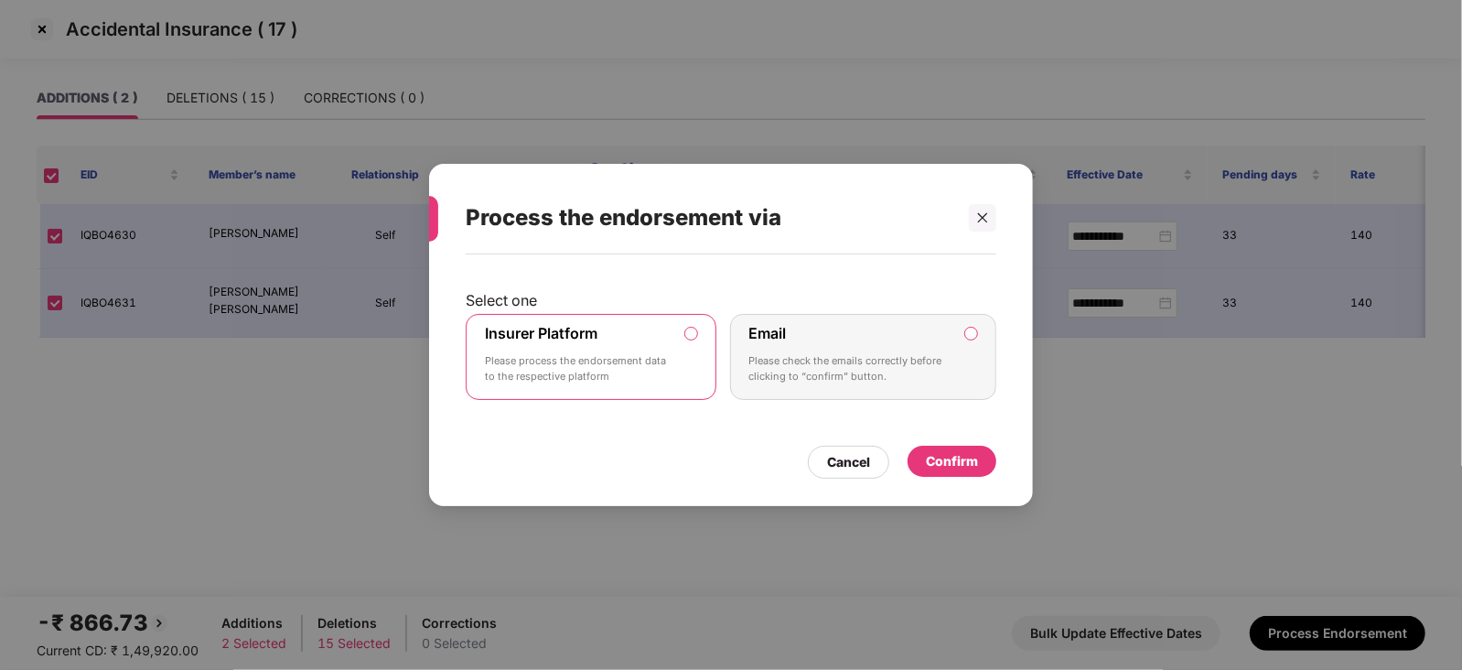
click at [945, 468] on div "Confirm" at bounding box center [952, 461] width 52 height 20
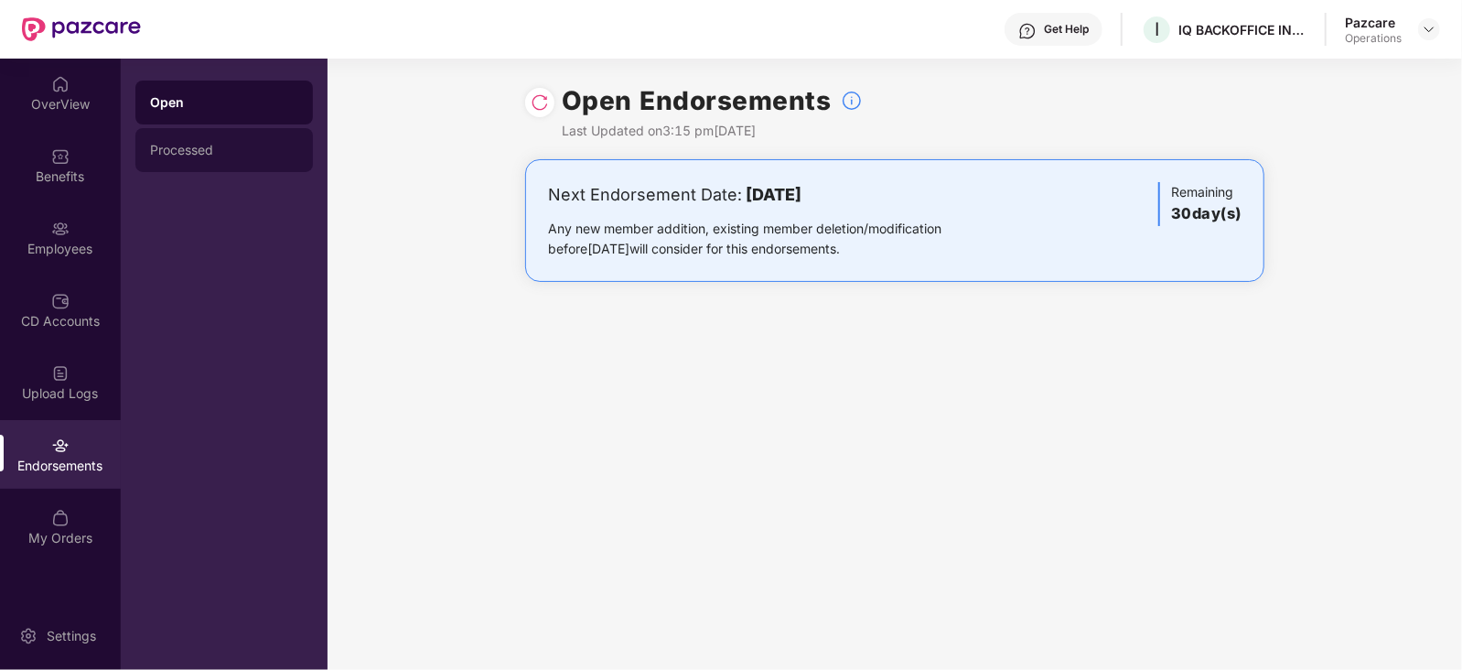
click at [183, 158] on div "Processed" at bounding box center [223, 150] width 177 height 44
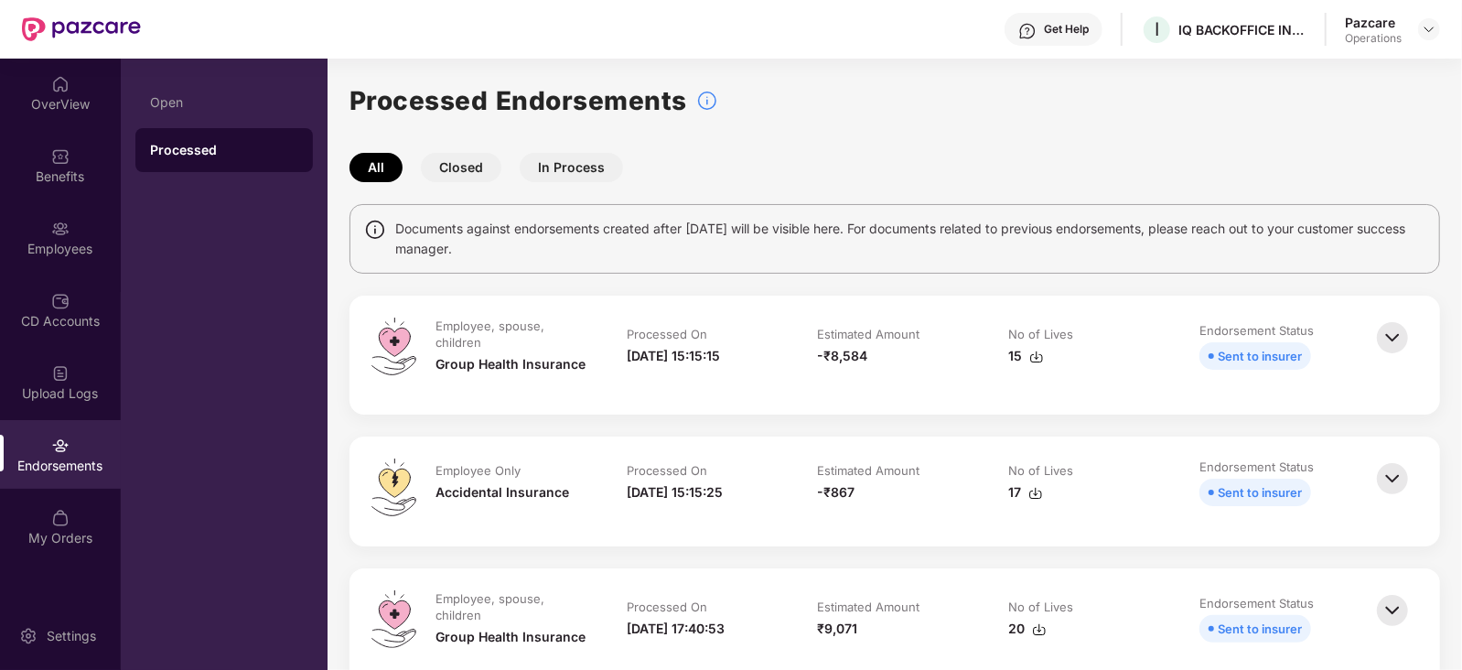
click at [1037, 354] on img at bounding box center [1036, 356] width 15 height 15
click at [970, 492] on div "-₹867" at bounding box center [895, 492] width 155 height 20
click at [1034, 495] on img at bounding box center [1035, 493] width 15 height 15
click at [1436, 34] on div at bounding box center [1429, 29] width 22 height 22
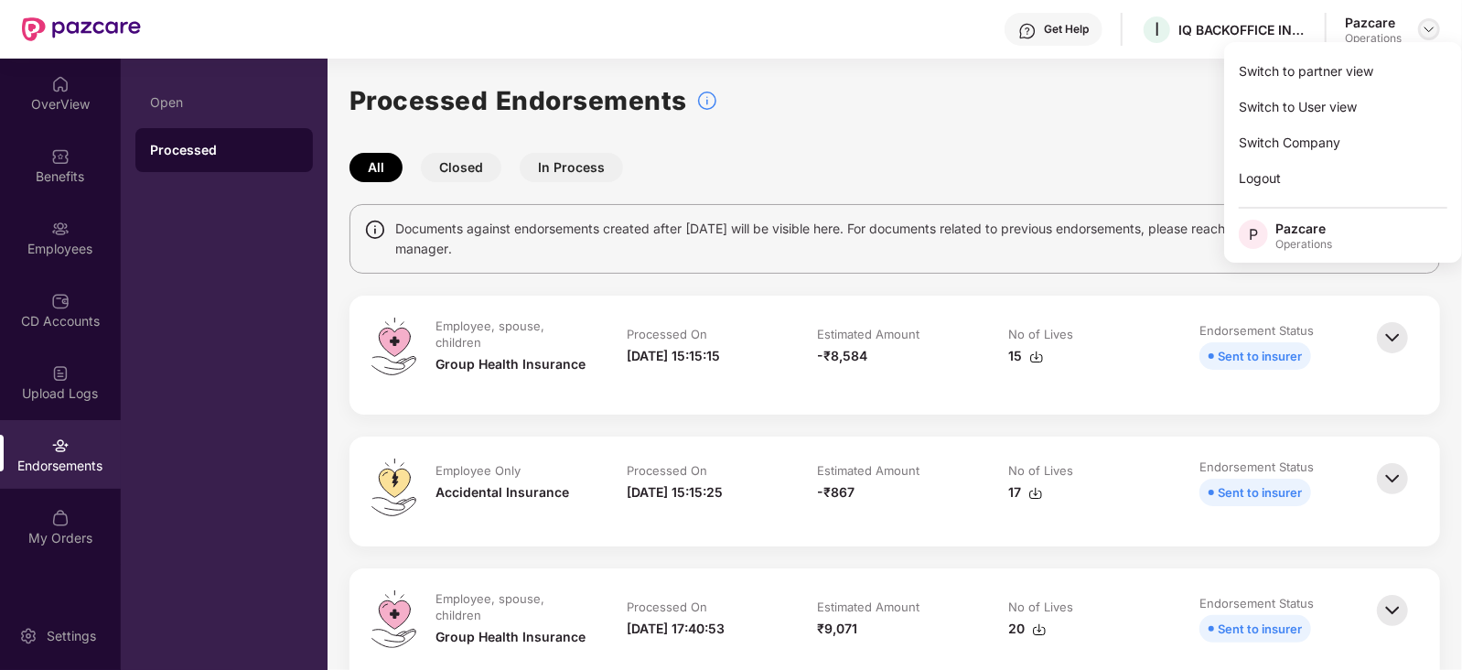
click at [1424, 26] on img at bounding box center [1428, 29] width 15 height 15
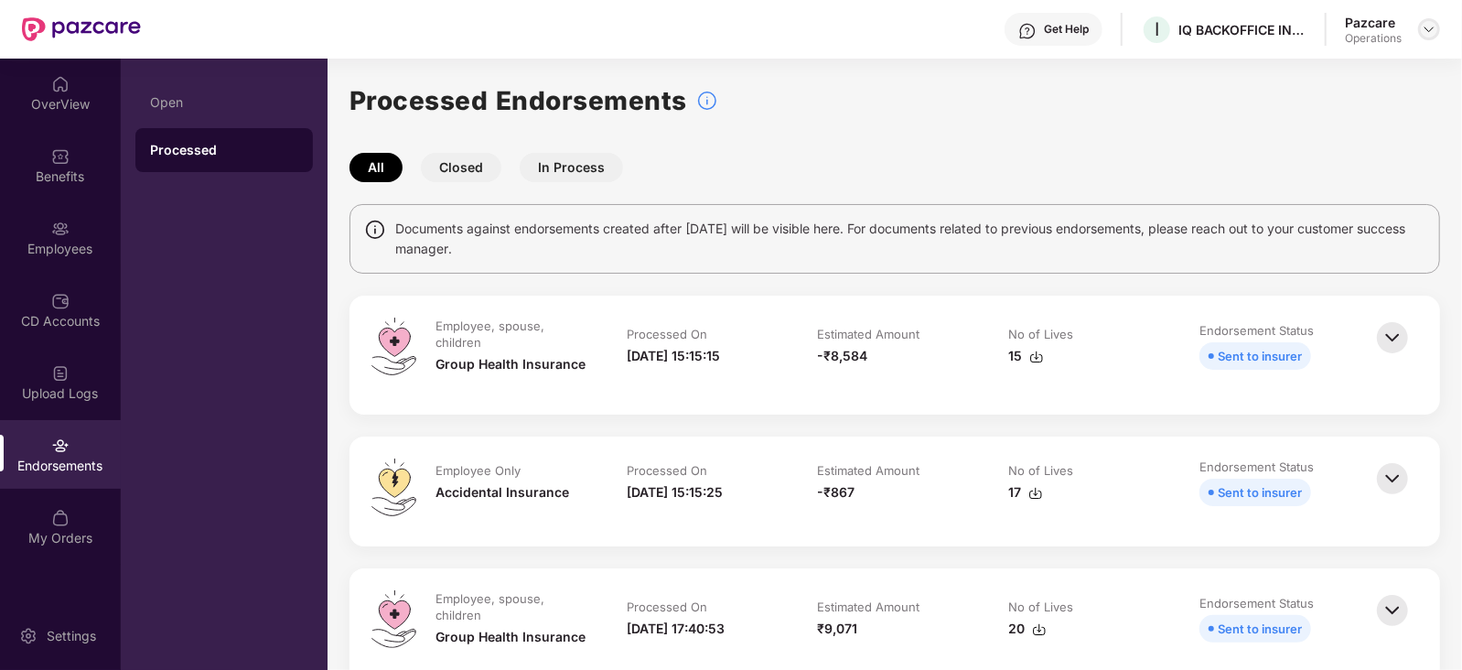
click at [1427, 34] on img at bounding box center [1428, 29] width 15 height 15
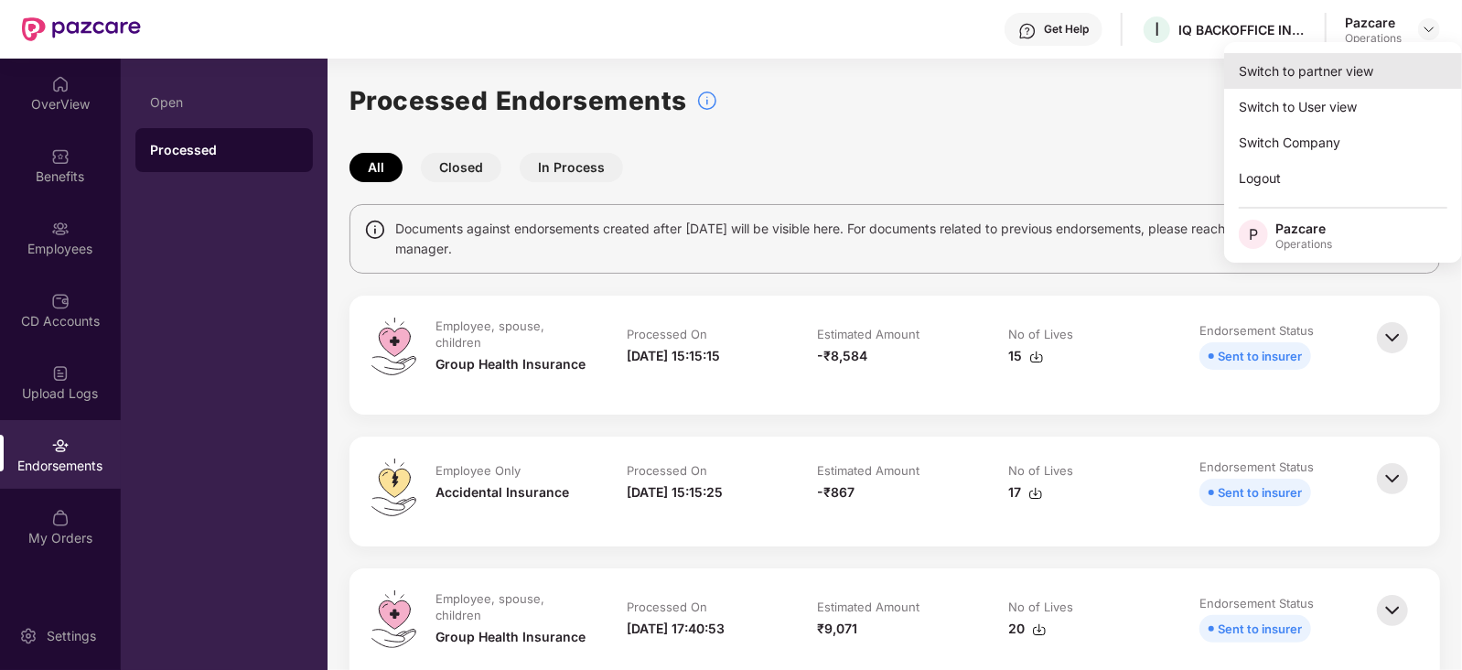
click at [1340, 68] on div "Switch to partner view" at bounding box center [1343, 71] width 238 height 36
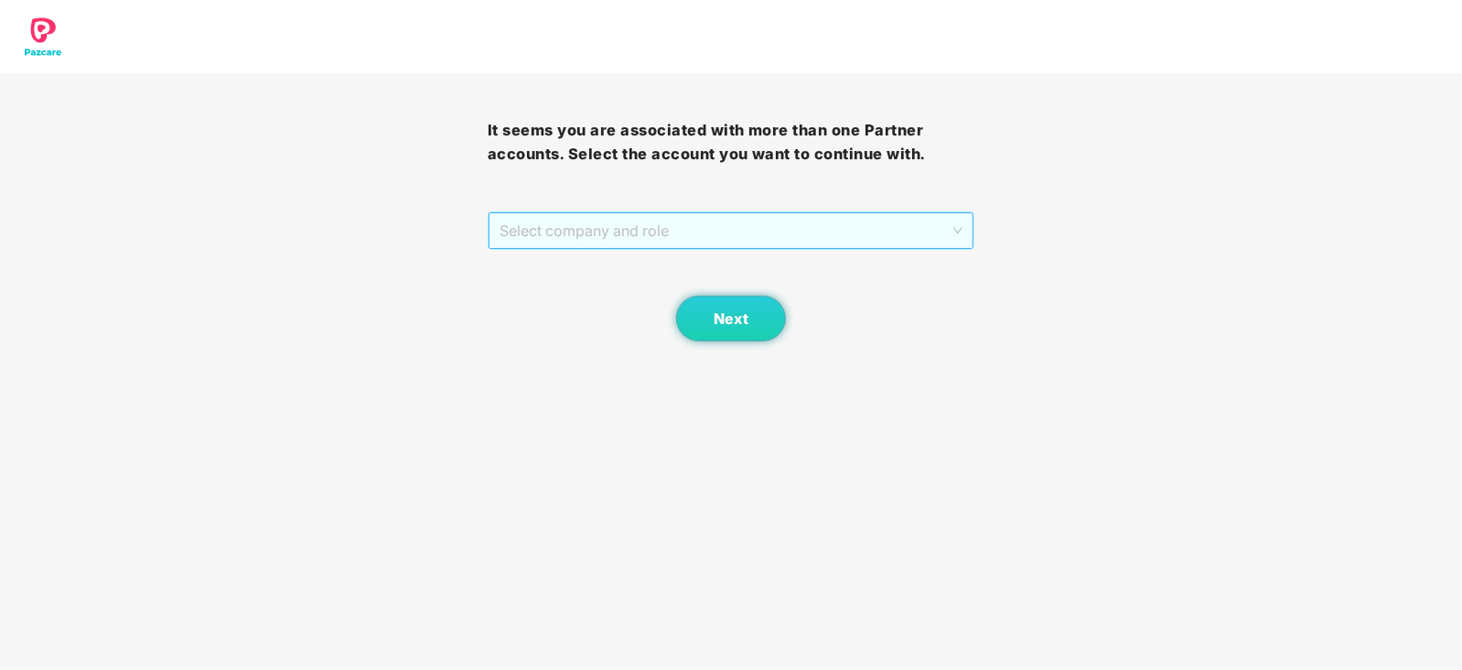
click at [563, 235] on span "Select company and role" at bounding box center [731, 230] width 464 height 35
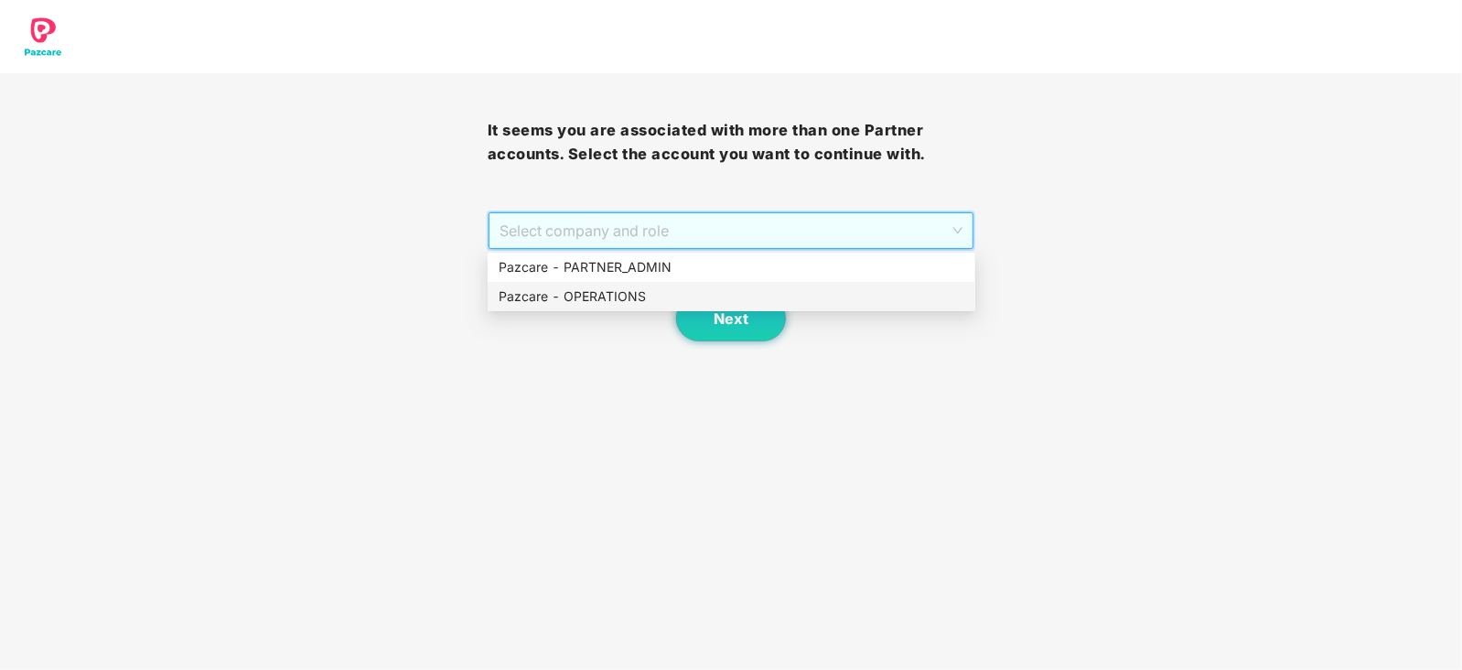
click at [551, 296] on div "Pazcare - OPERATIONS" at bounding box center [731, 296] width 466 height 20
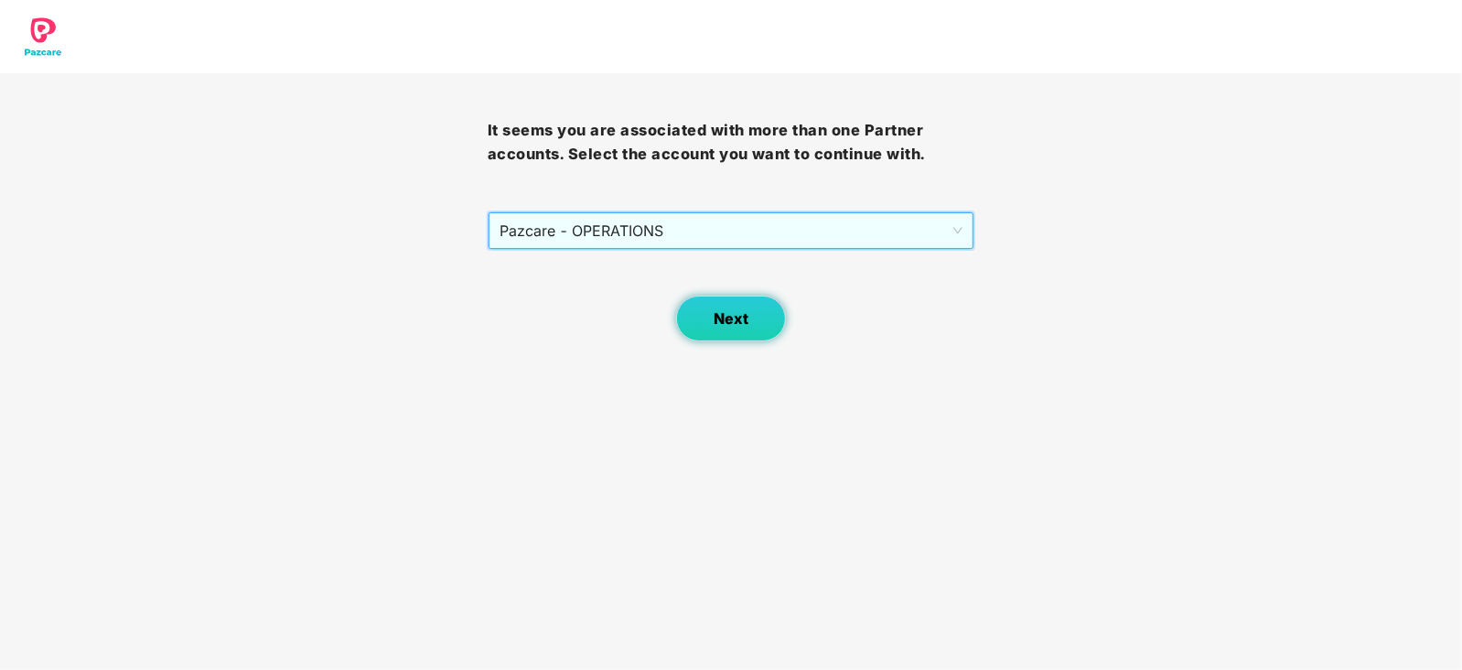
click at [686, 320] on button "Next" at bounding box center [731, 318] width 110 height 46
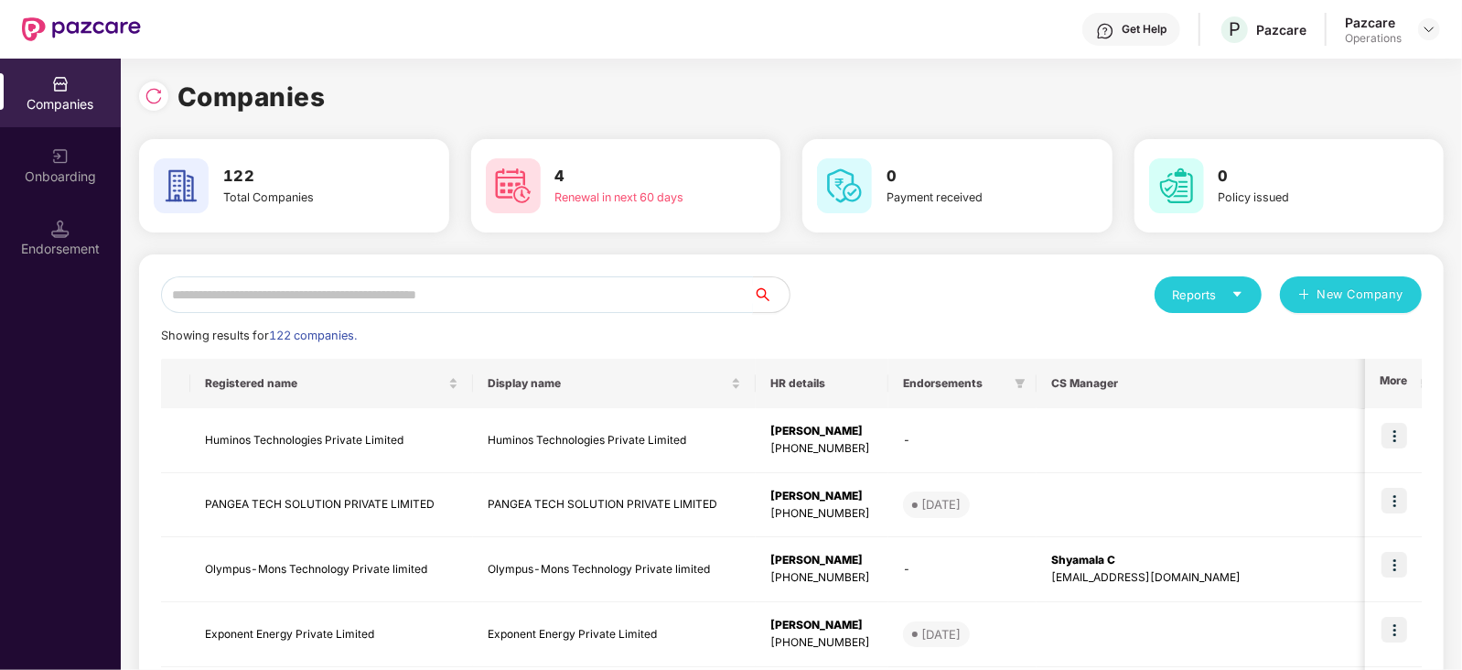
click at [409, 289] on input "text" at bounding box center [457, 294] width 592 height 37
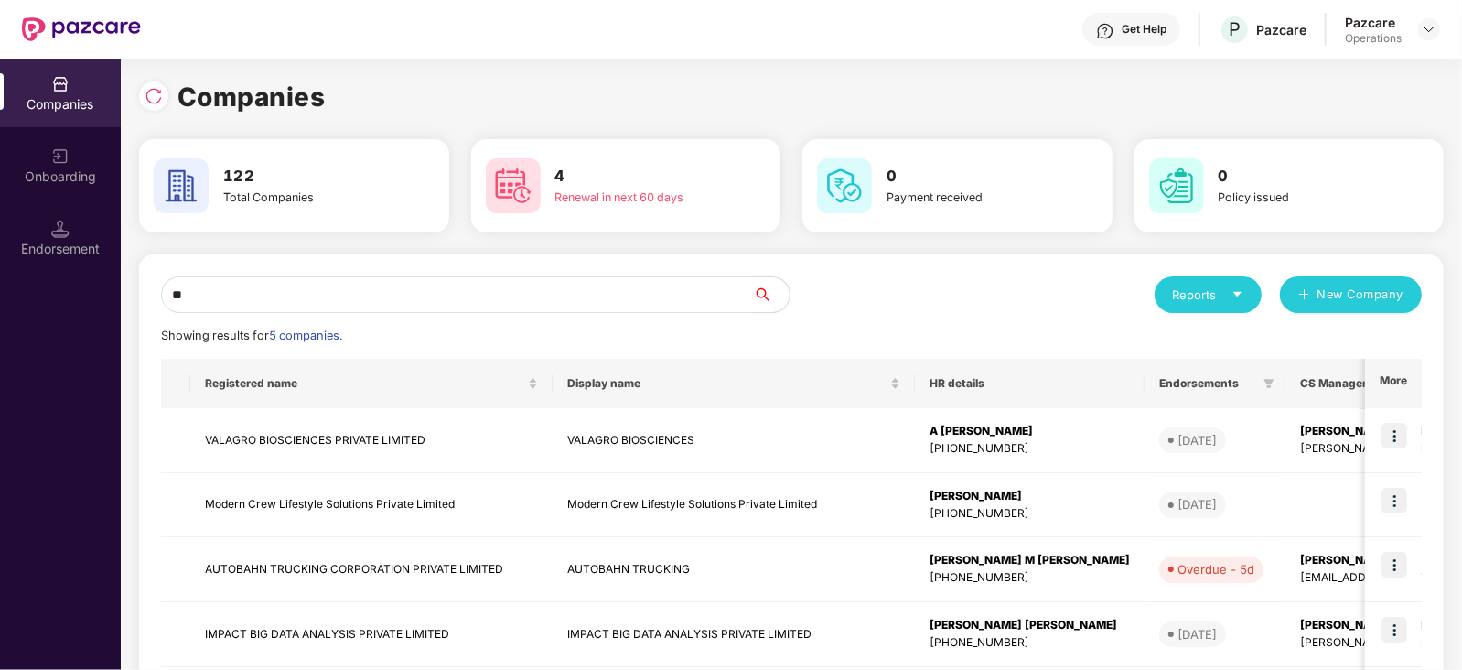
type input "*"
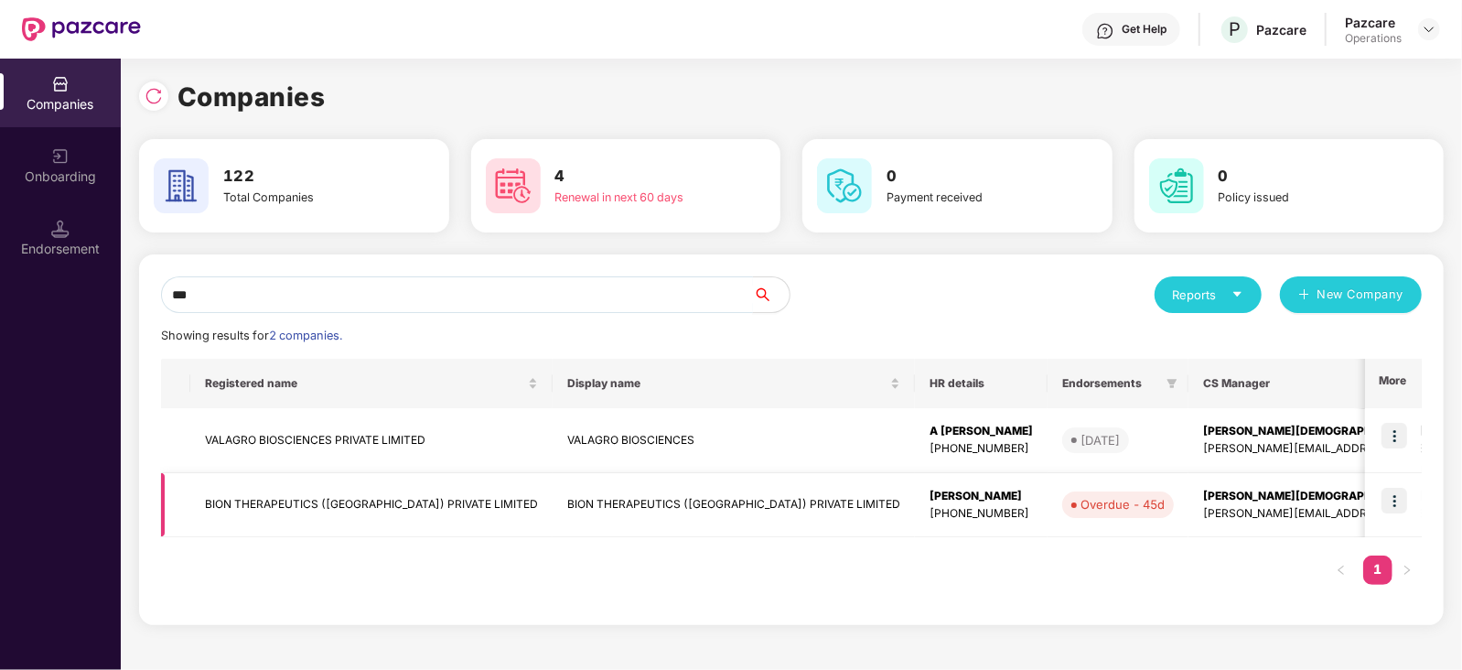
type input "***"
click at [1388, 510] on img at bounding box center [1394, 501] width 26 height 26
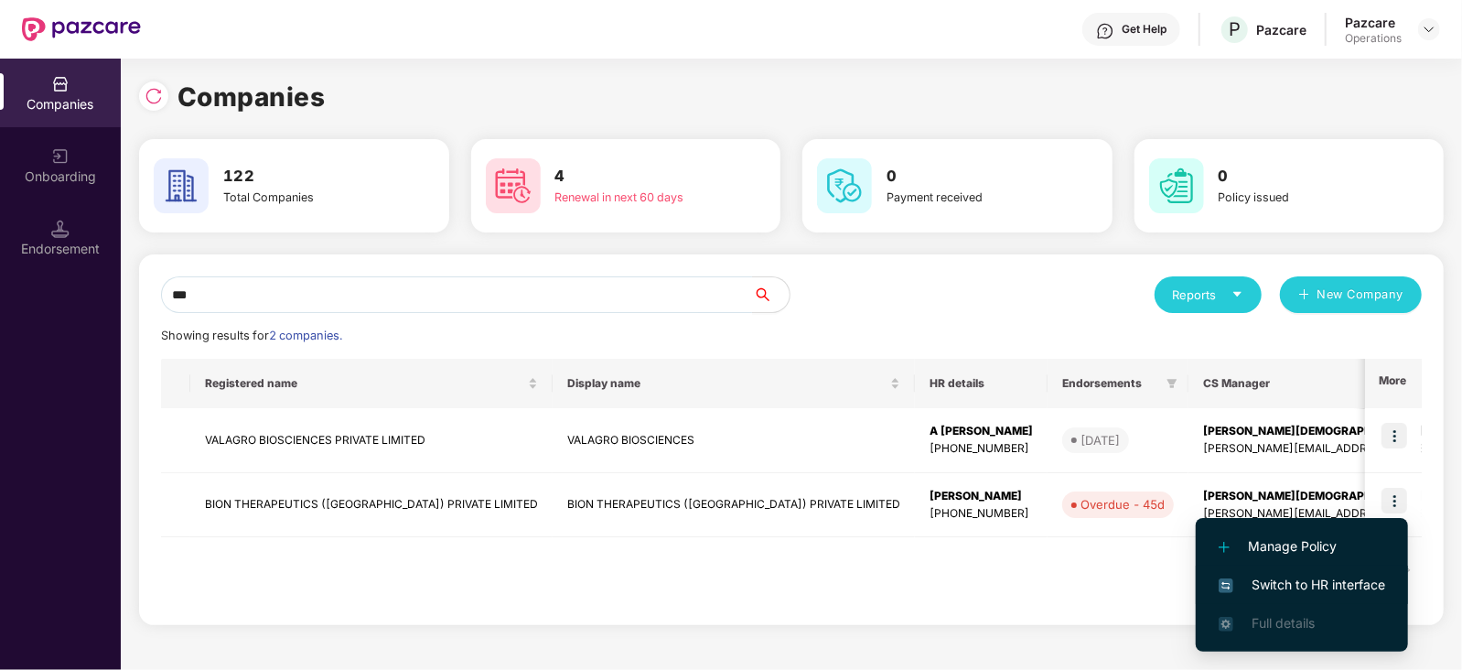
click at [1351, 587] on span "Switch to HR interface" at bounding box center [1301, 584] width 166 height 20
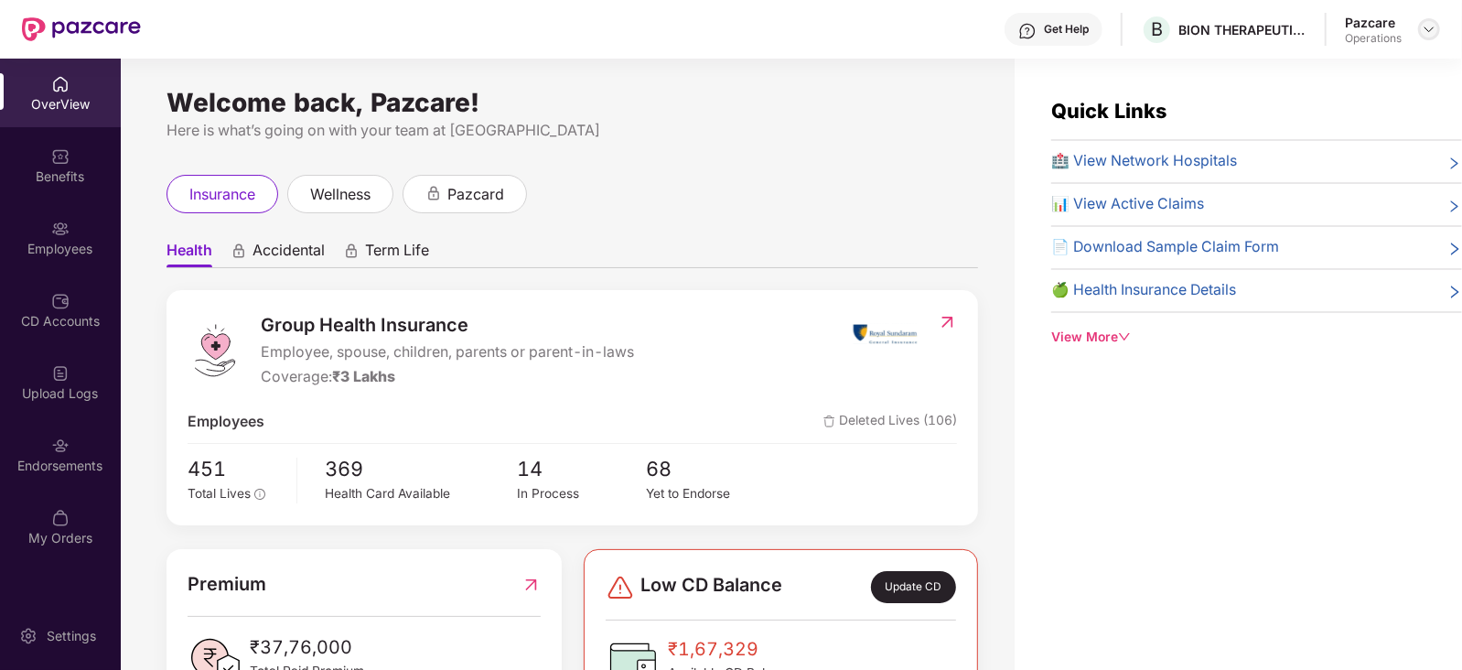
click at [1427, 35] on img at bounding box center [1428, 29] width 15 height 15
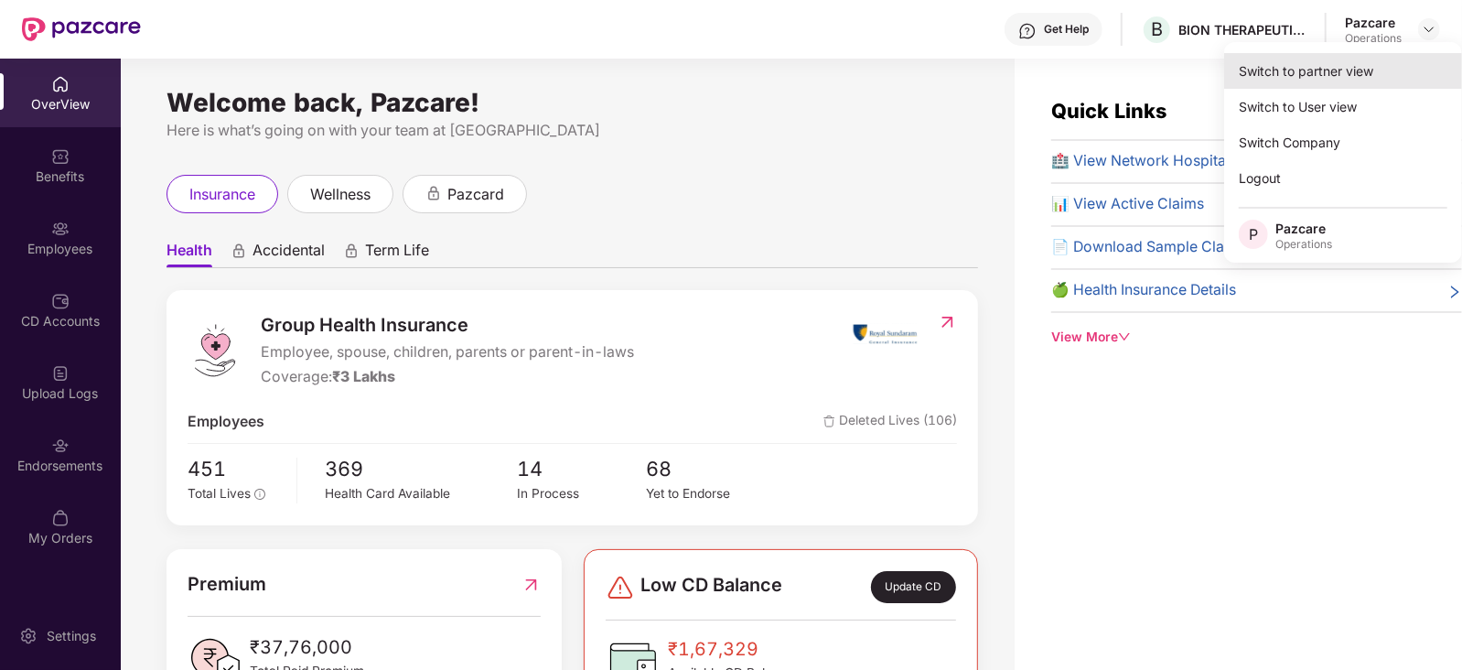
click at [1340, 87] on div "Switch to partner view" at bounding box center [1343, 71] width 238 height 36
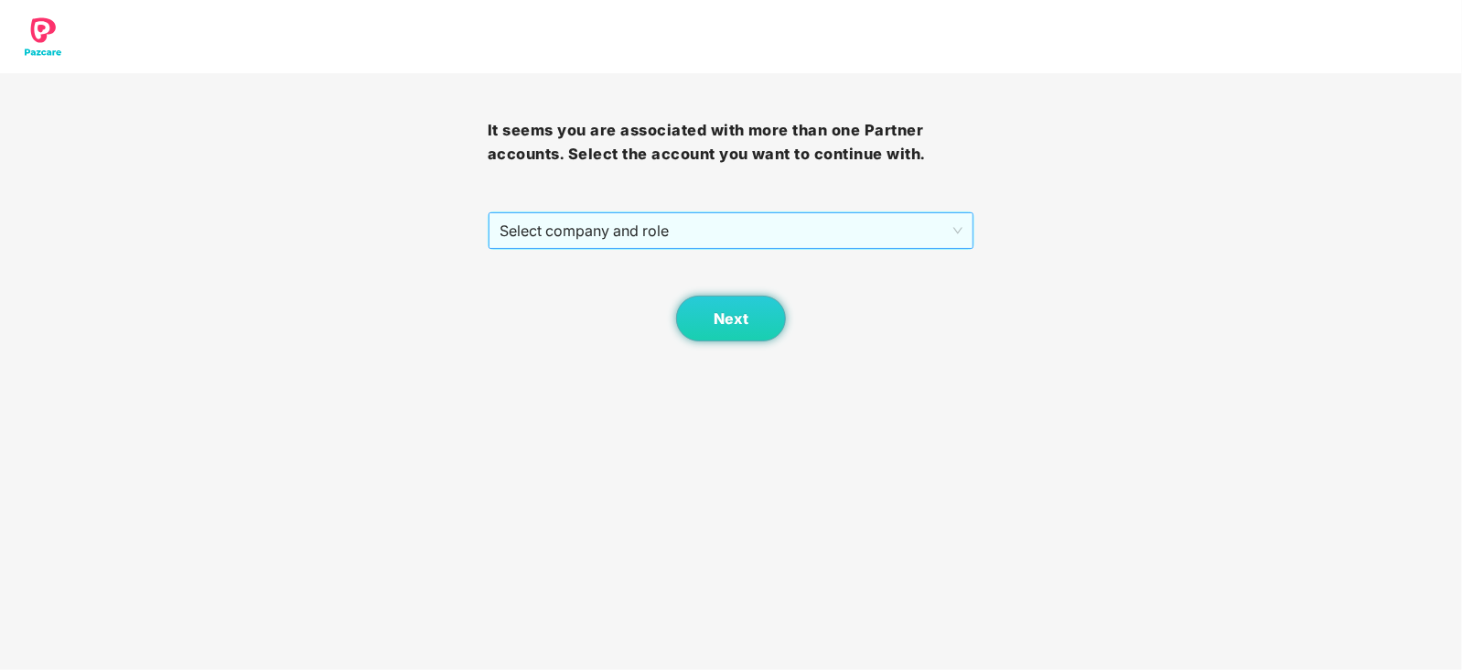
click at [613, 243] on div "It seems you are associated with more than one Partner accounts. Select the acc…" at bounding box center [732, 207] width 488 height 268
click at [611, 240] on span "Select company and role" at bounding box center [731, 230] width 464 height 35
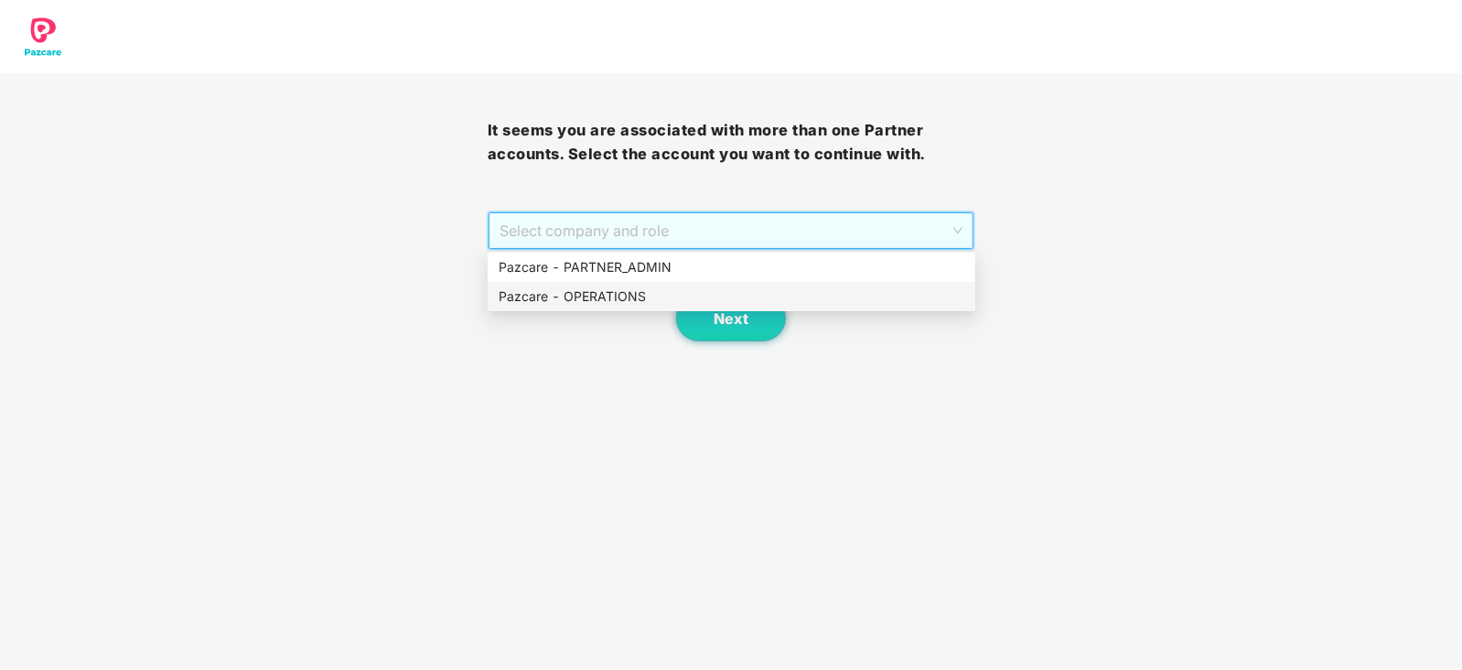
click at [611, 287] on div "Pazcare - OPERATIONS" at bounding box center [731, 296] width 466 height 20
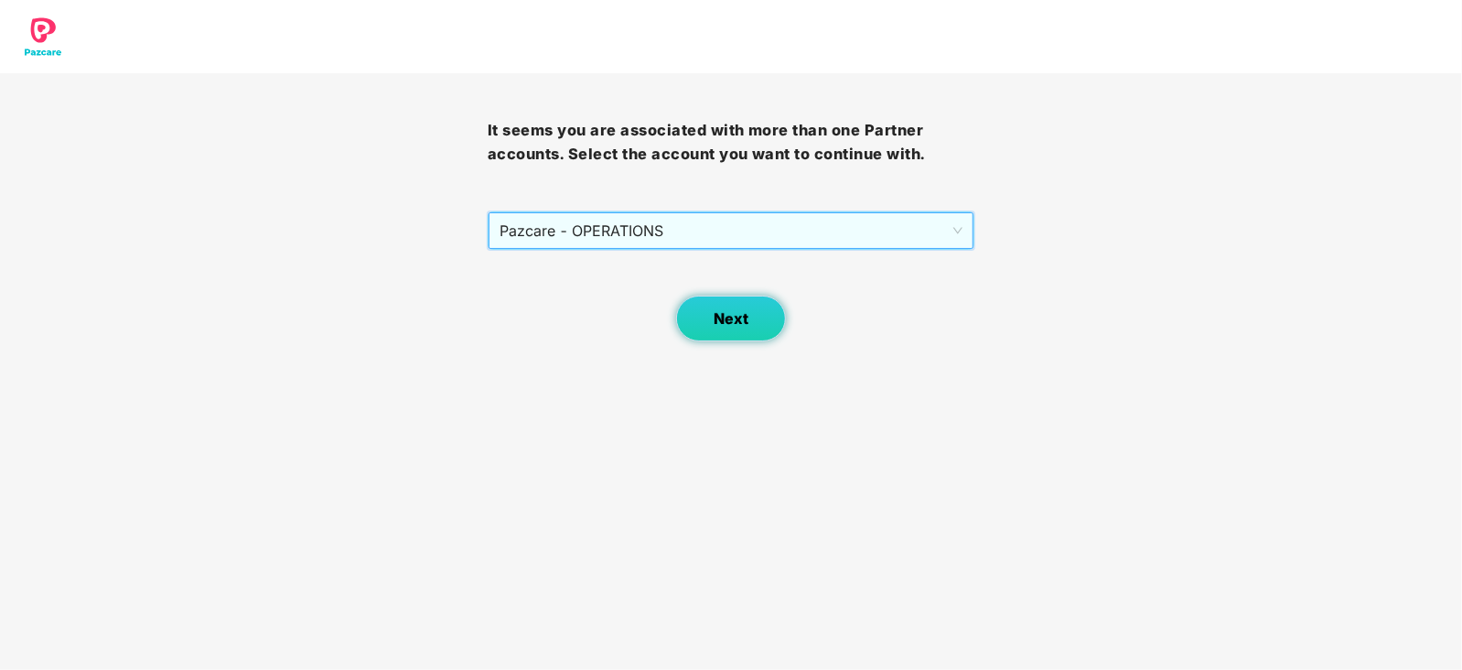
click at [721, 316] on span "Next" at bounding box center [730, 318] width 35 height 17
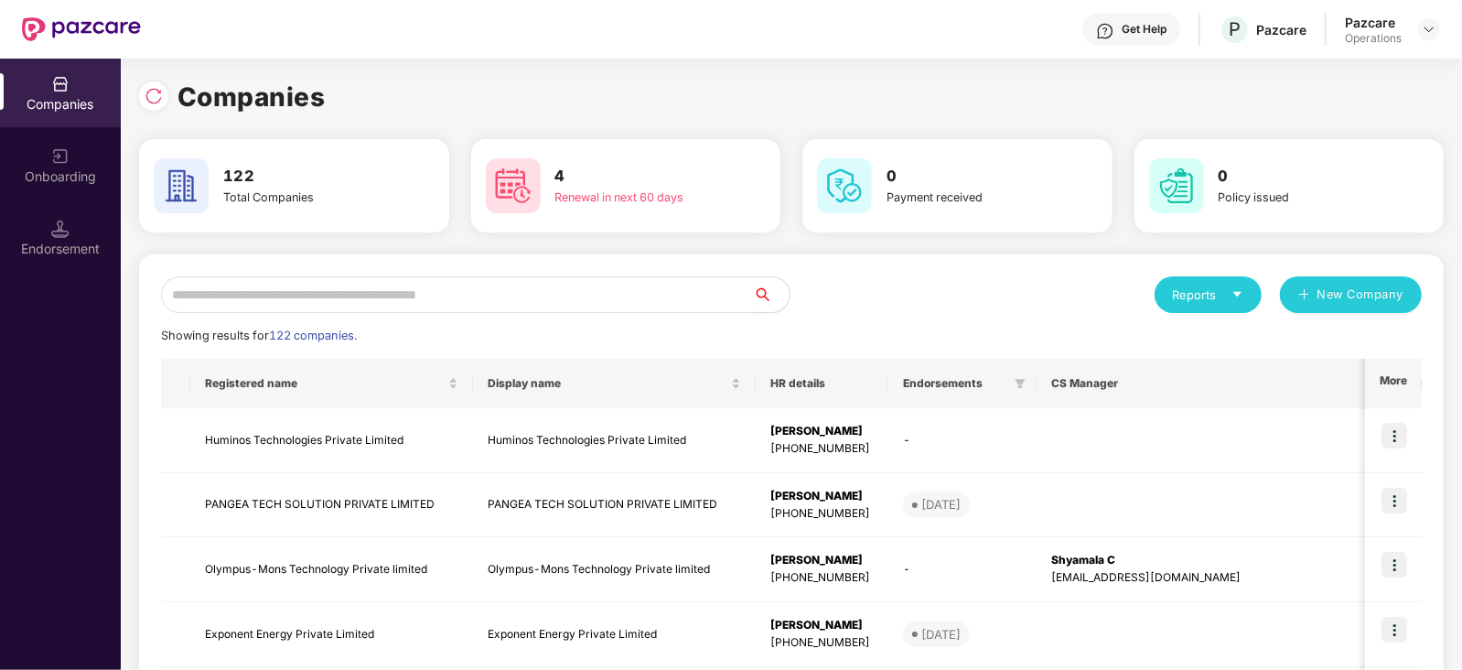
drag, startPoint x: 544, startPoint y: 271, endPoint x: 540, endPoint y: 281, distance: 11.1
click at [539, 284] on input "text" at bounding box center [457, 294] width 592 height 37
paste input "**********"
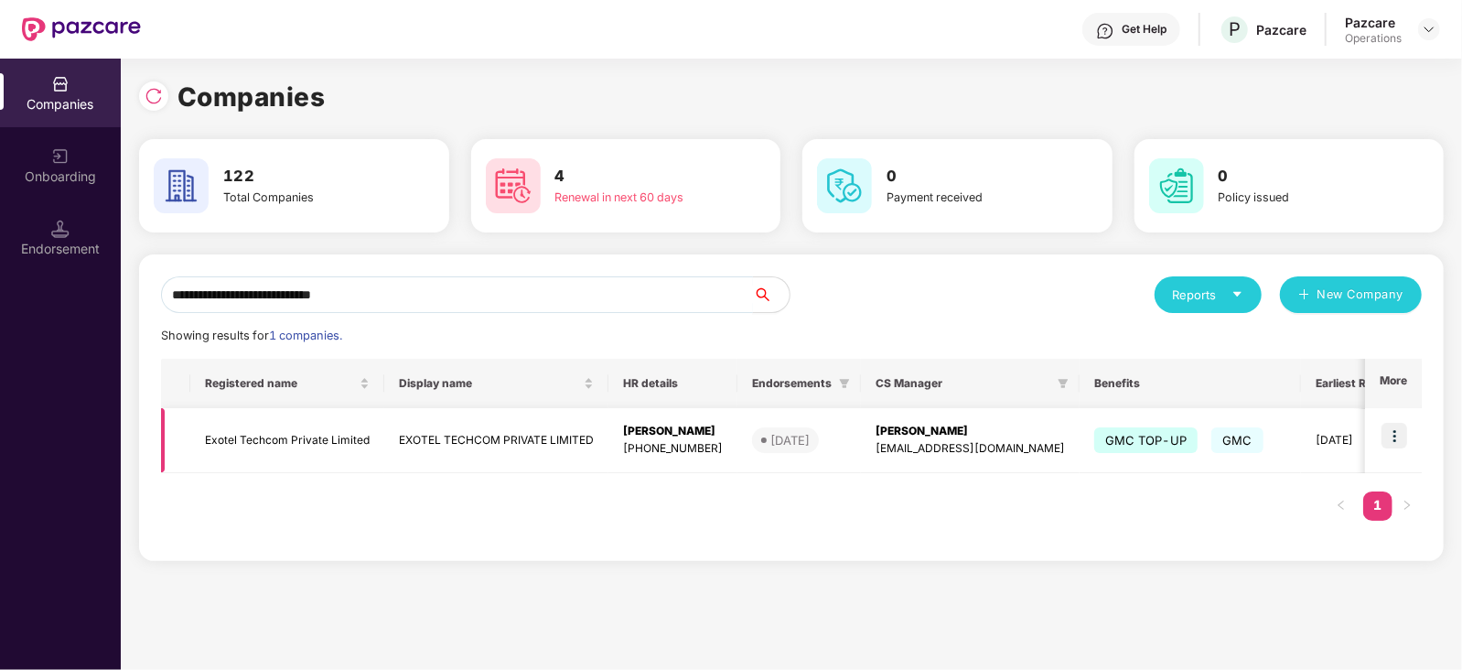
type input "**********"
click at [1404, 433] on img at bounding box center [1394, 436] width 26 height 26
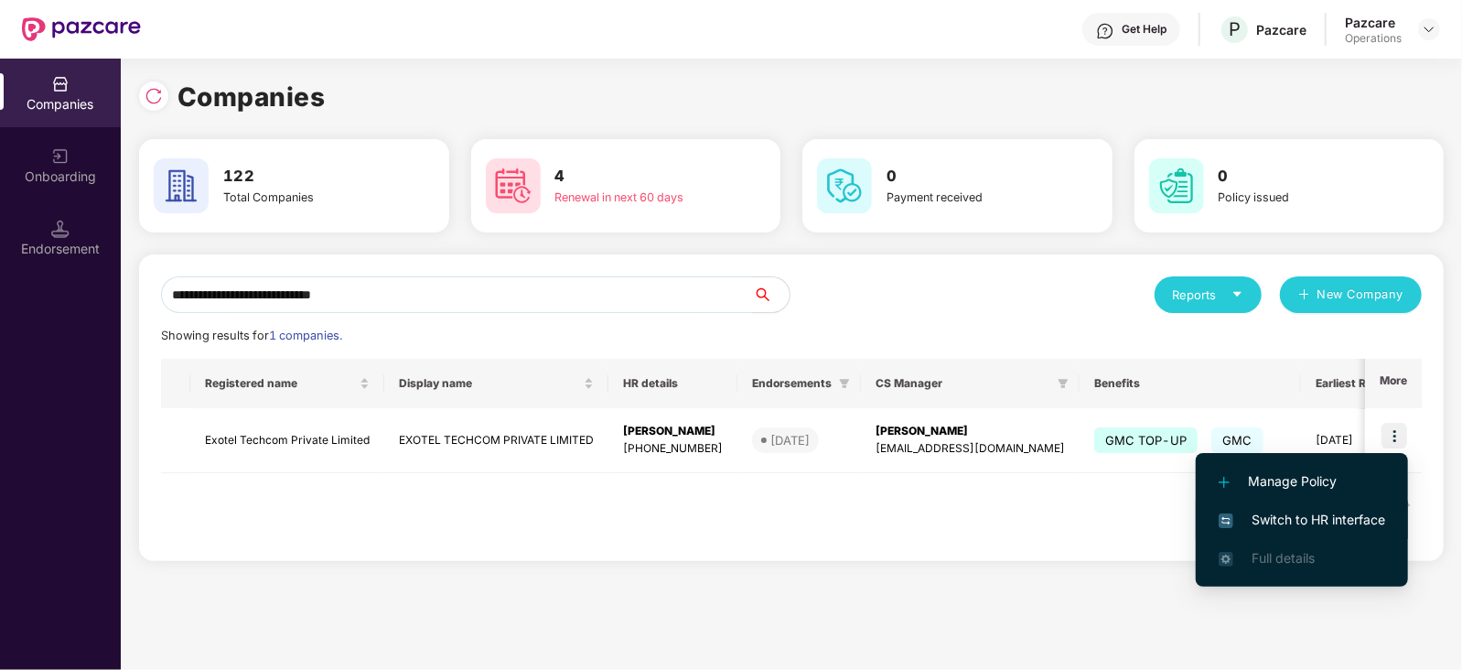
click at [1352, 516] on span "Switch to HR interface" at bounding box center [1301, 519] width 166 height 20
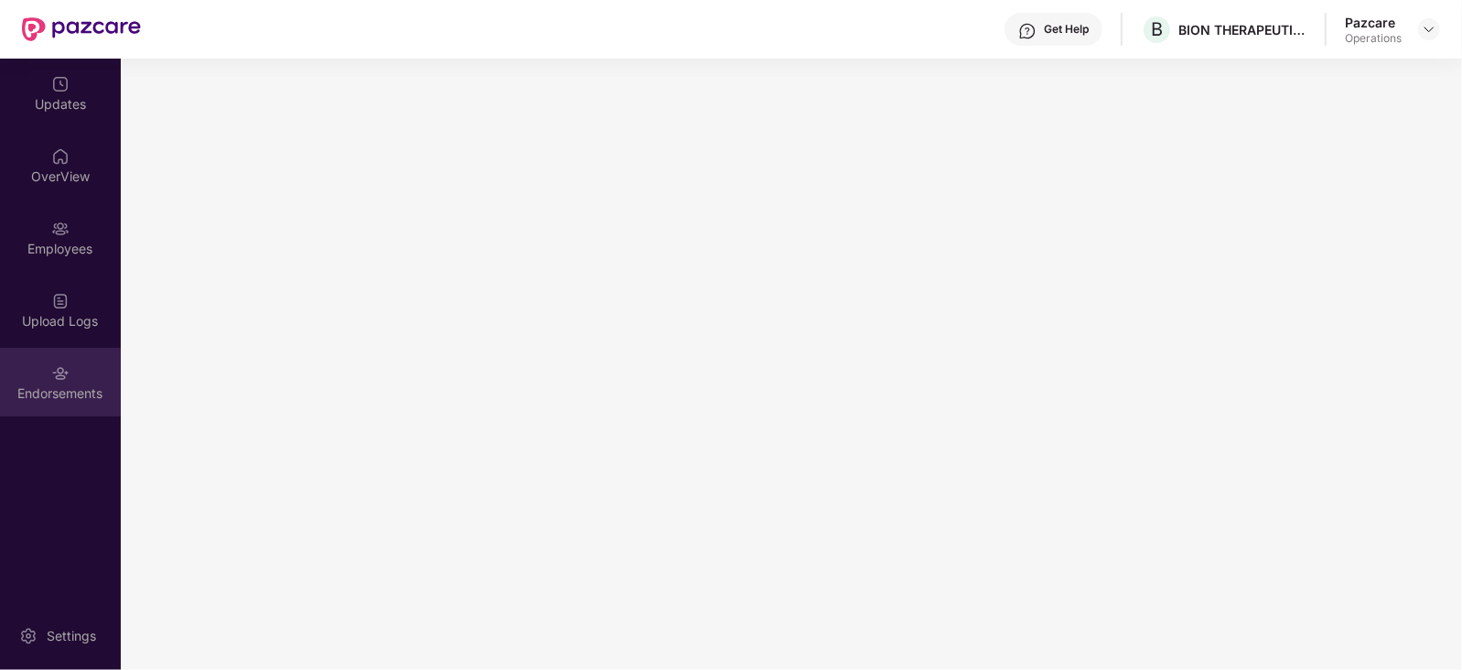
click at [60, 391] on div "Endorsements" at bounding box center [60, 393] width 121 height 18
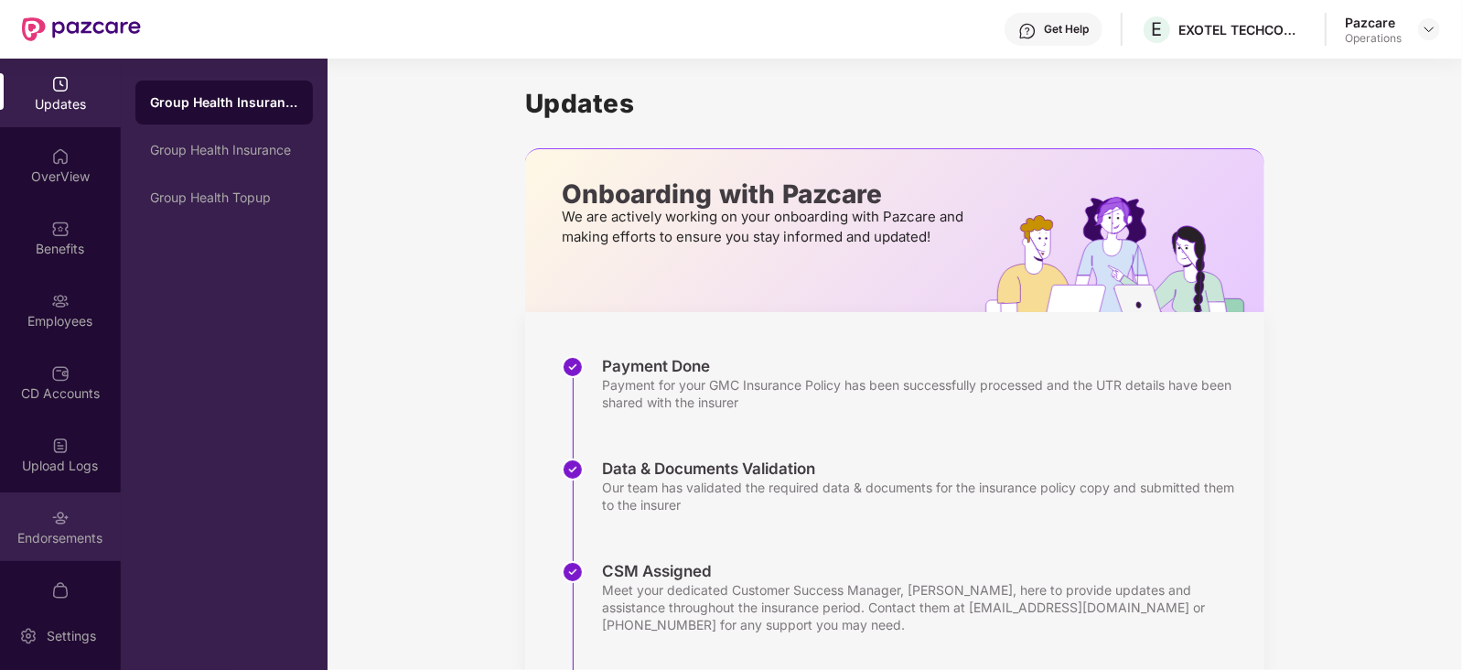
click at [50, 532] on div "Endorsements" at bounding box center [60, 538] width 121 height 18
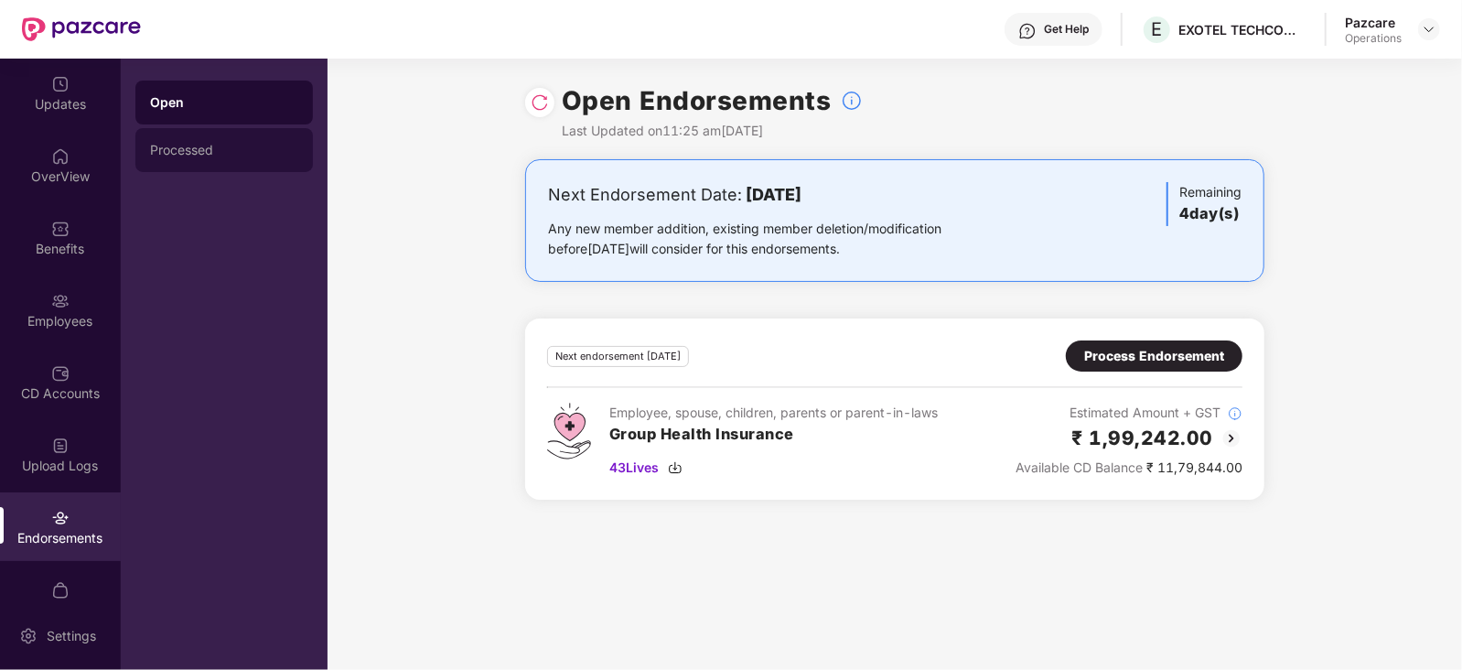
click at [155, 153] on div "Processed" at bounding box center [224, 150] width 148 height 15
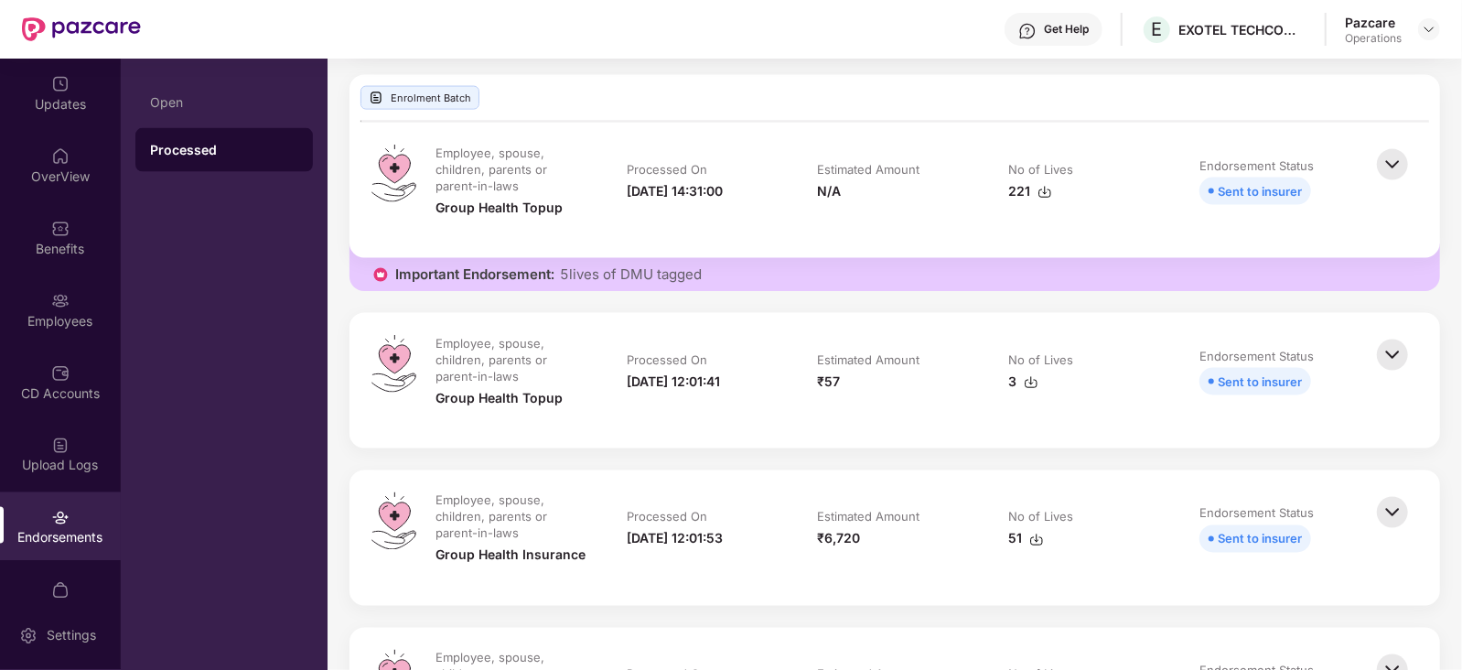
scroll to position [1828, 0]
click at [1422, 31] on img at bounding box center [1428, 29] width 15 height 15
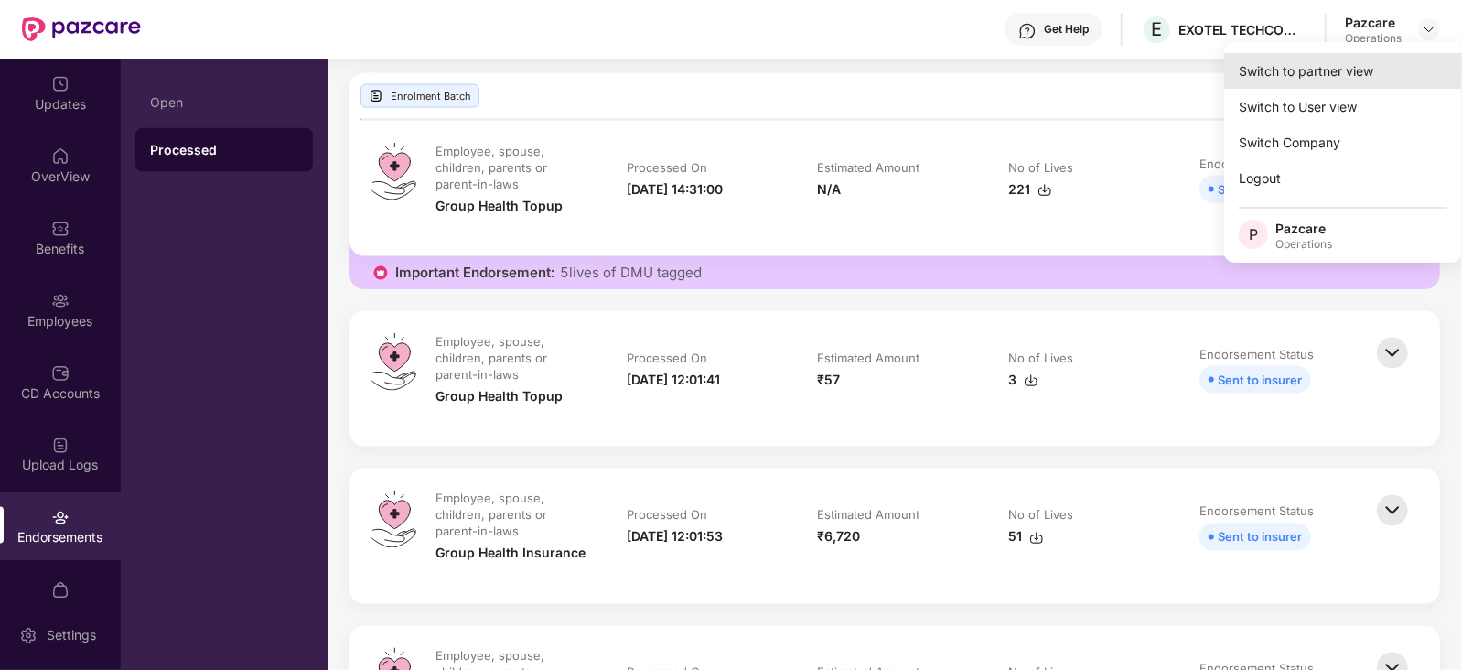
click at [1357, 59] on div "Switch to partner view" at bounding box center [1343, 71] width 238 height 36
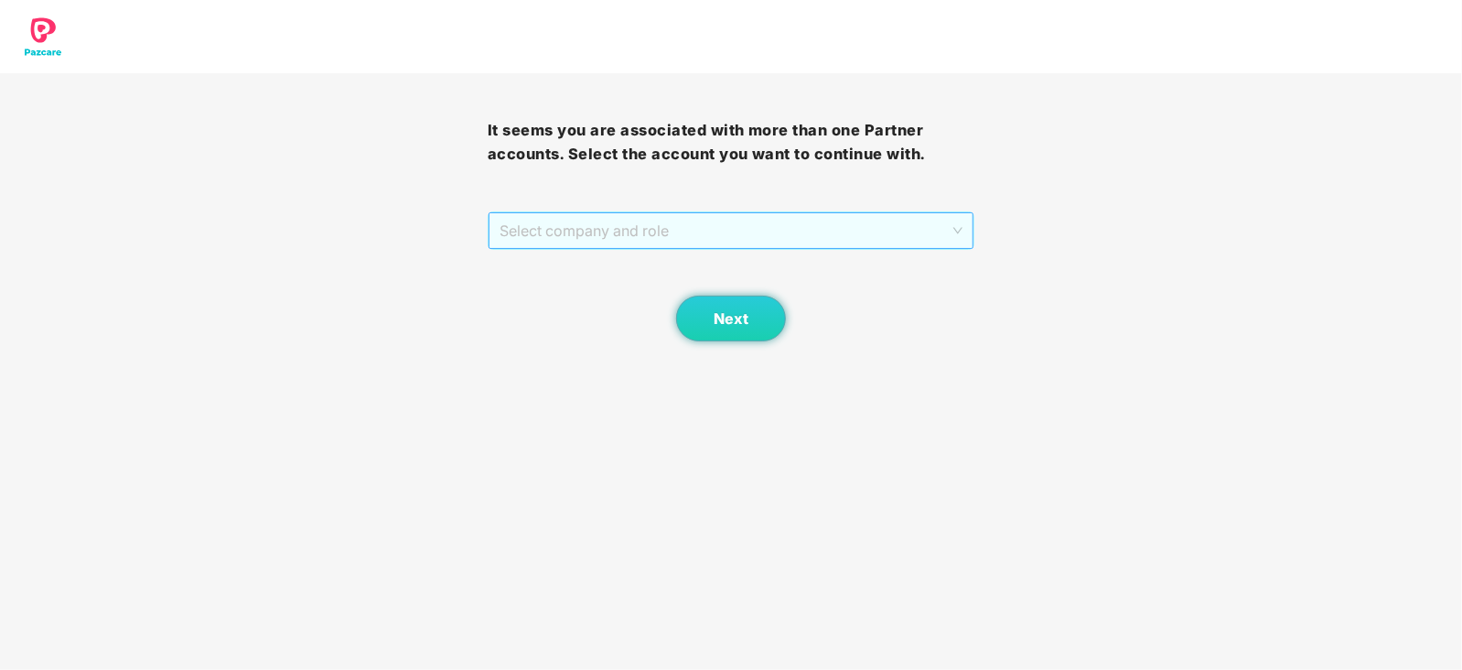
click at [629, 244] on span "Select company and role" at bounding box center [731, 230] width 464 height 35
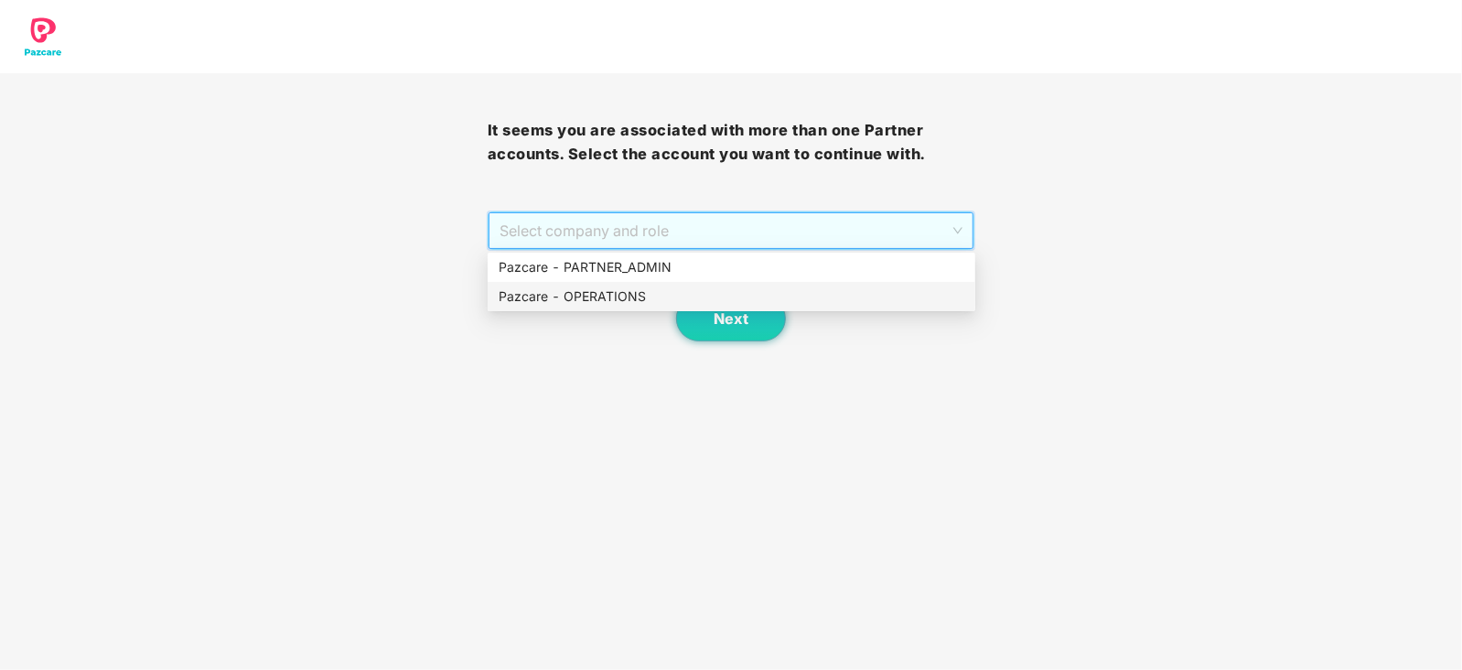
click at [624, 286] on div "Pazcare - OPERATIONS" at bounding box center [731, 296] width 466 height 20
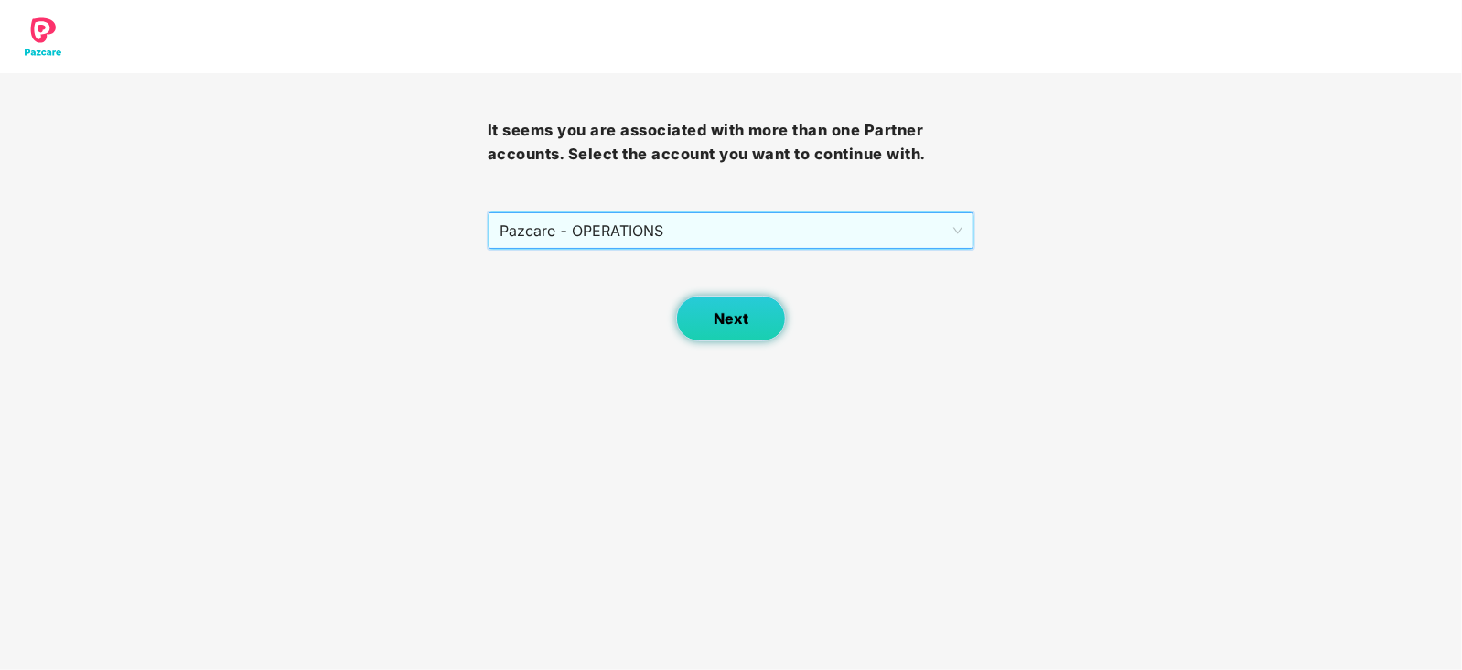
click at [714, 311] on span "Next" at bounding box center [730, 318] width 35 height 17
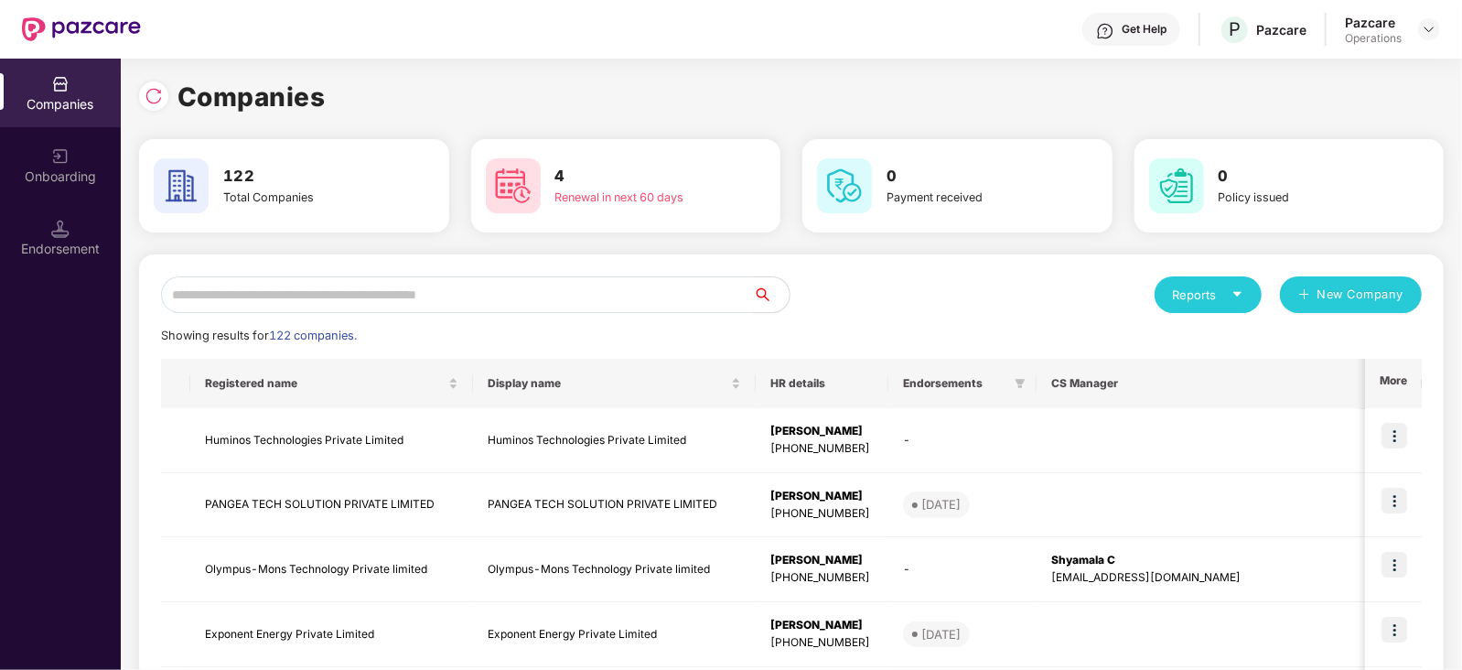
click at [541, 294] on input "text" at bounding box center [457, 294] width 592 height 37
paste input "**********"
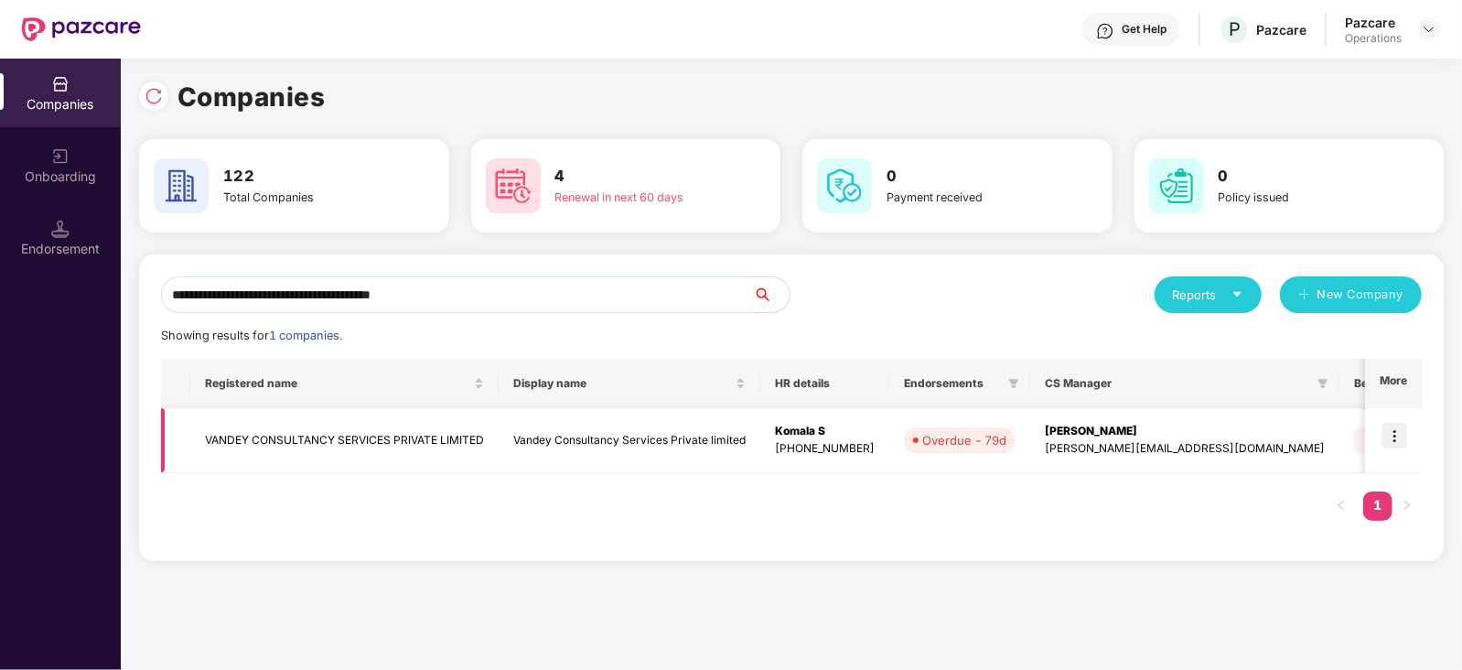
type input "**********"
click at [1389, 431] on img at bounding box center [1394, 436] width 26 height 26
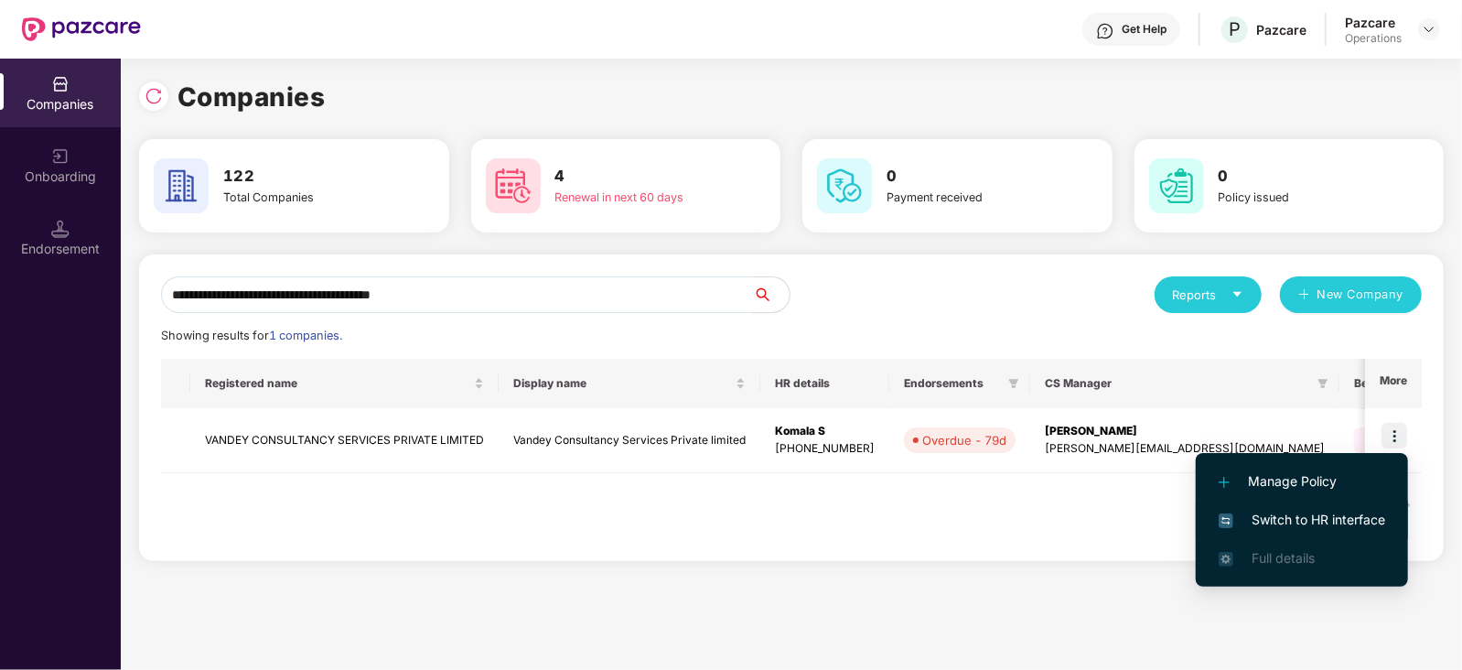
click at [1353, 523] on span "Switch to HR interface" at bounding box center [1301, 519] width 166 height 20
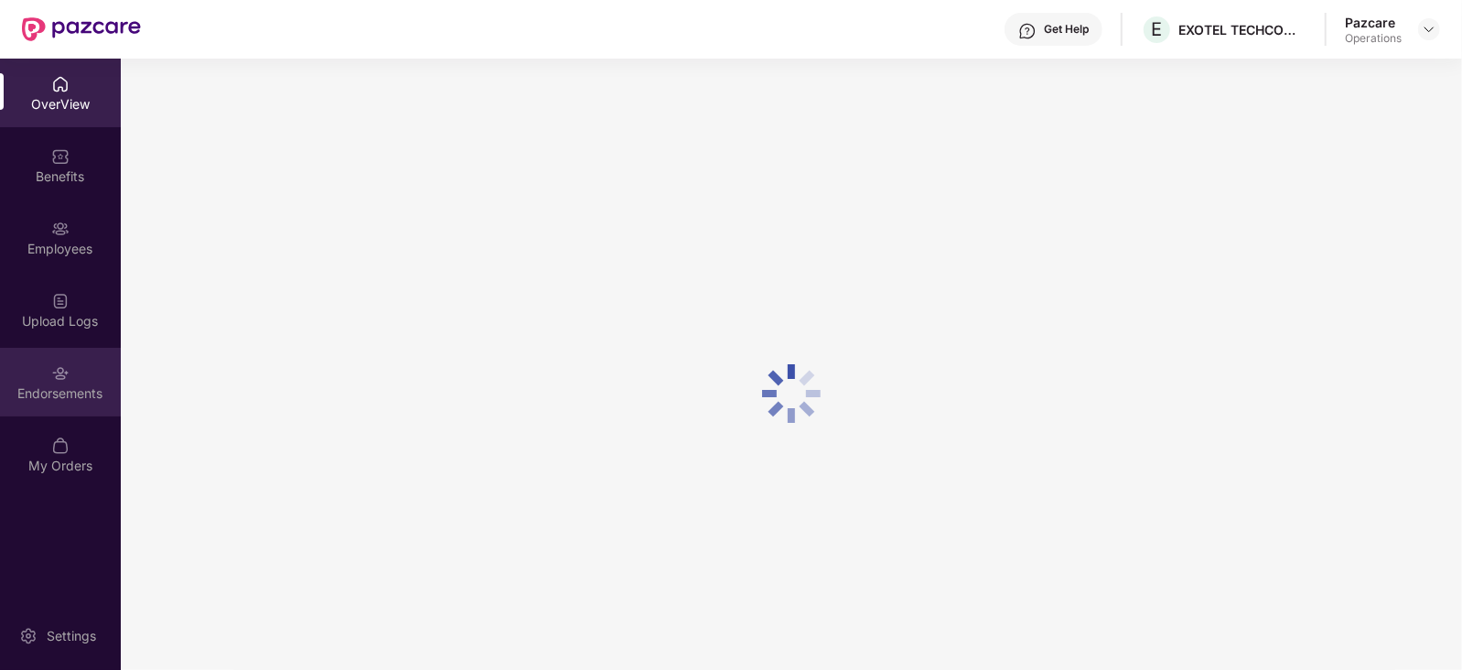
click at [73, 393] on div "Endorsements" at bounding box center [60, 393] width 121 height 18
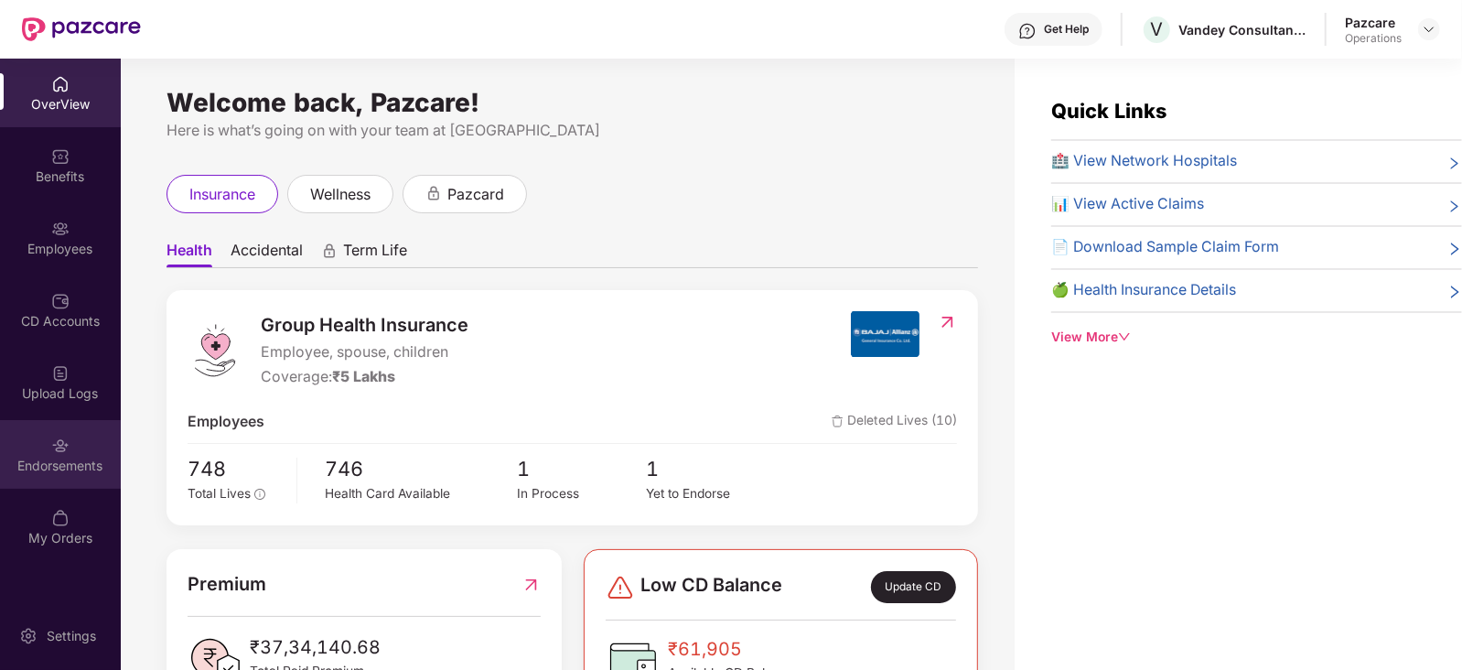
click at [72, 466] on div "Endorsements" at bounding box center [60, 465] width 121 height 18
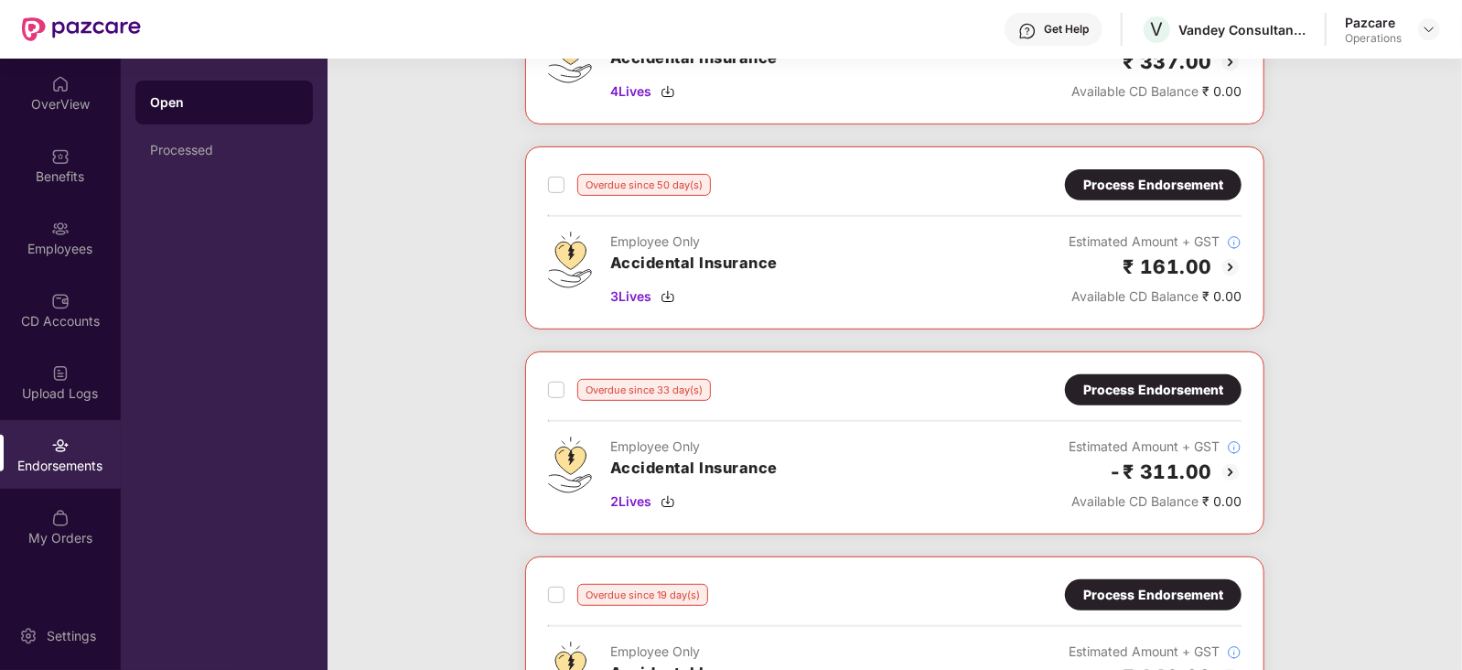
scroll to position [456, 0]
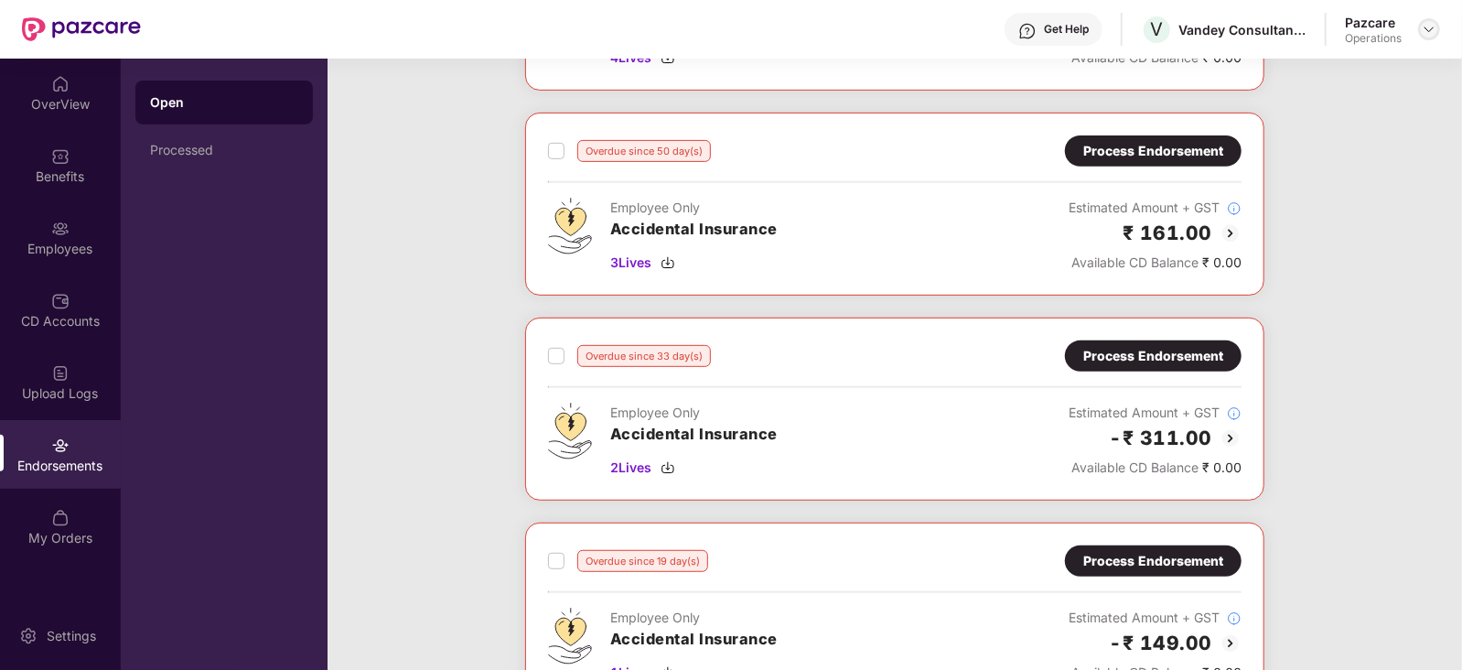
click at [1422, 30] on img at bounding box center [1428, 29] width 15 height 15
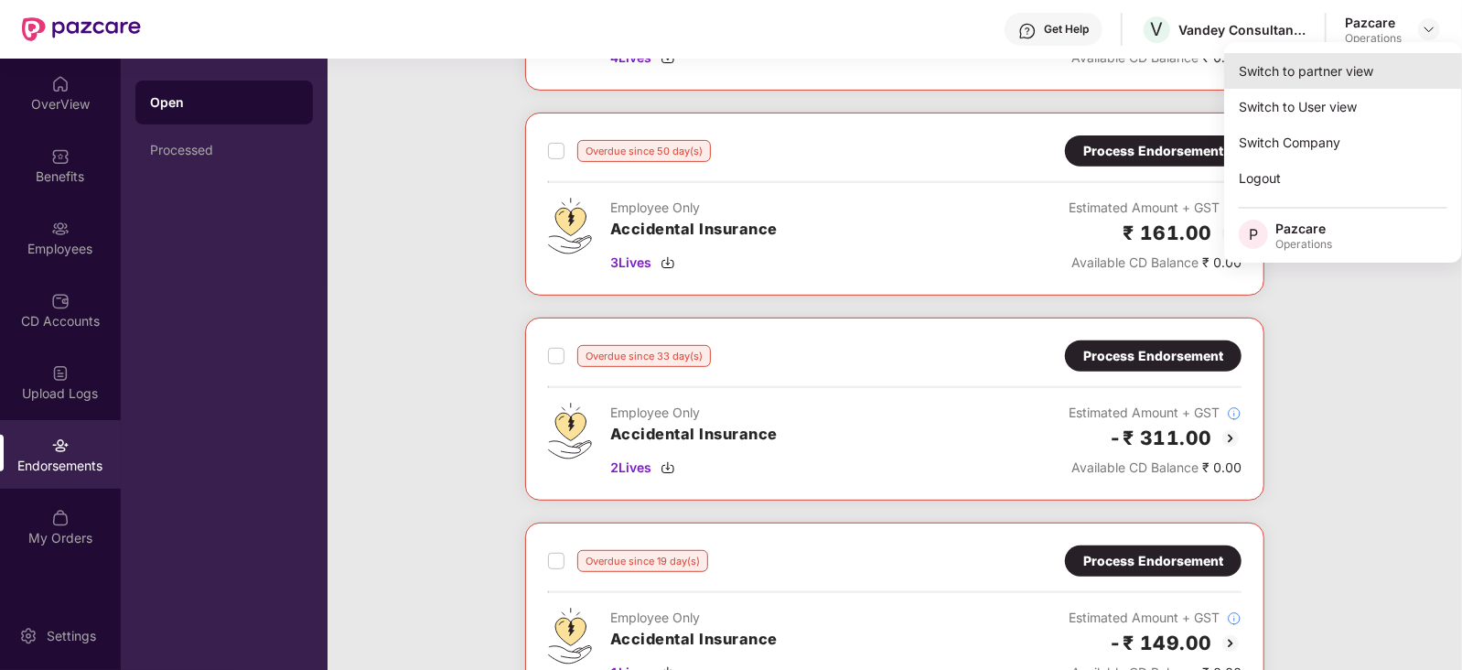
click at [1353, 61] on div "Switch to partner view" at bounding box center [1343, 71] width 238 height 36
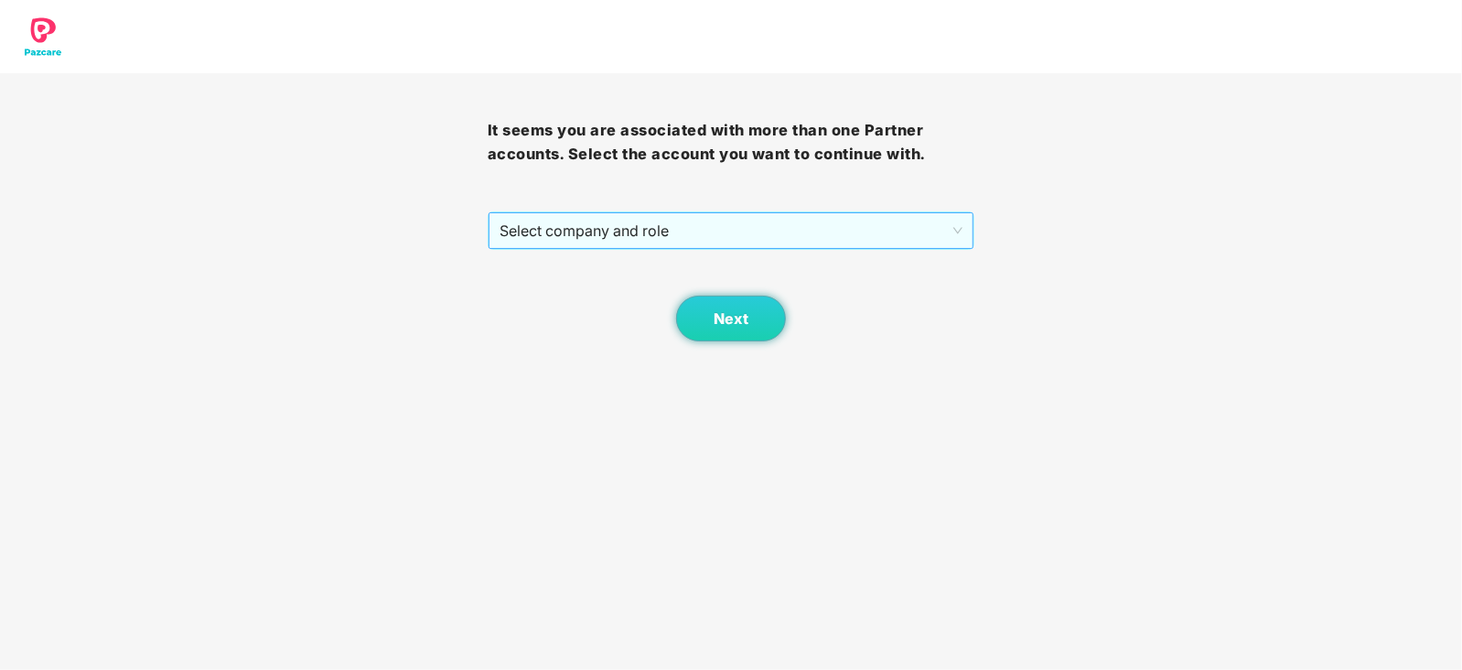
click at [720, 241] on span "Select company and role" at bounding box center [731, 230] width 464 height 35
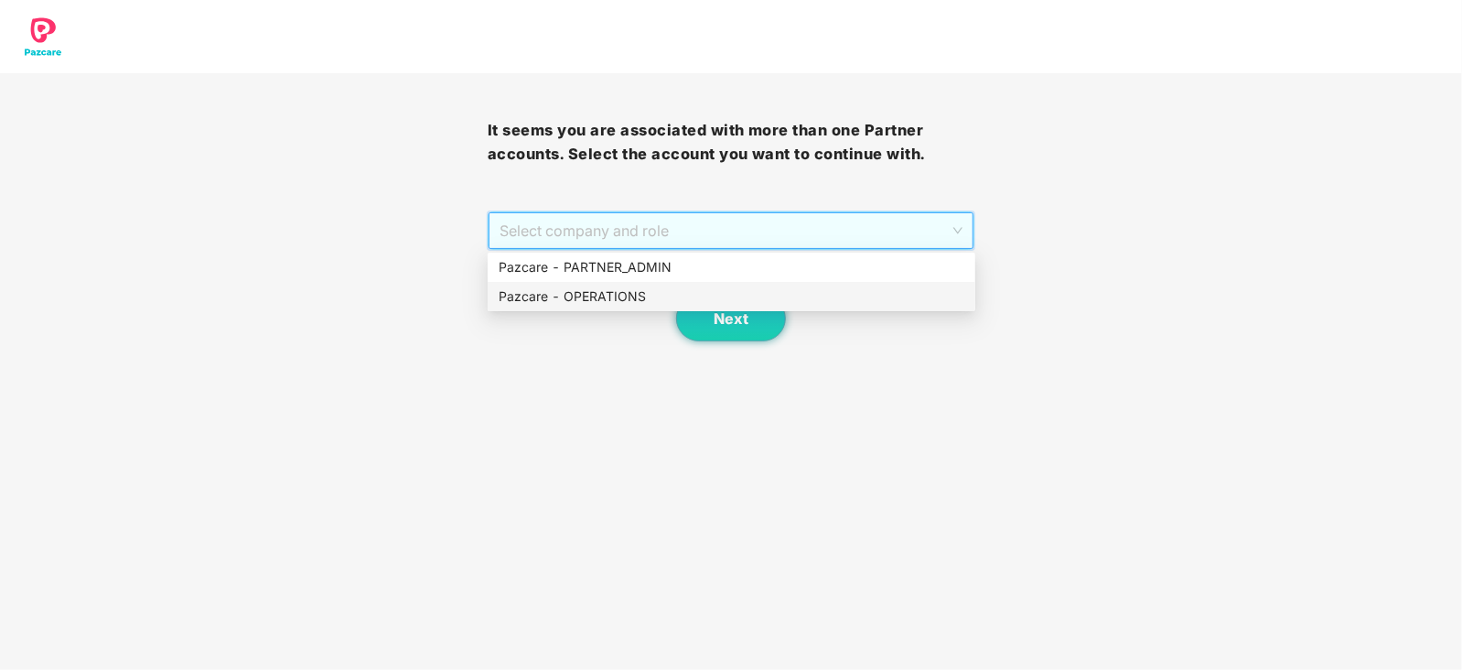
click at [670, 292] on div "Pazcare - OPERATIONS" at bounding box center [731, 296] width 466 height 20
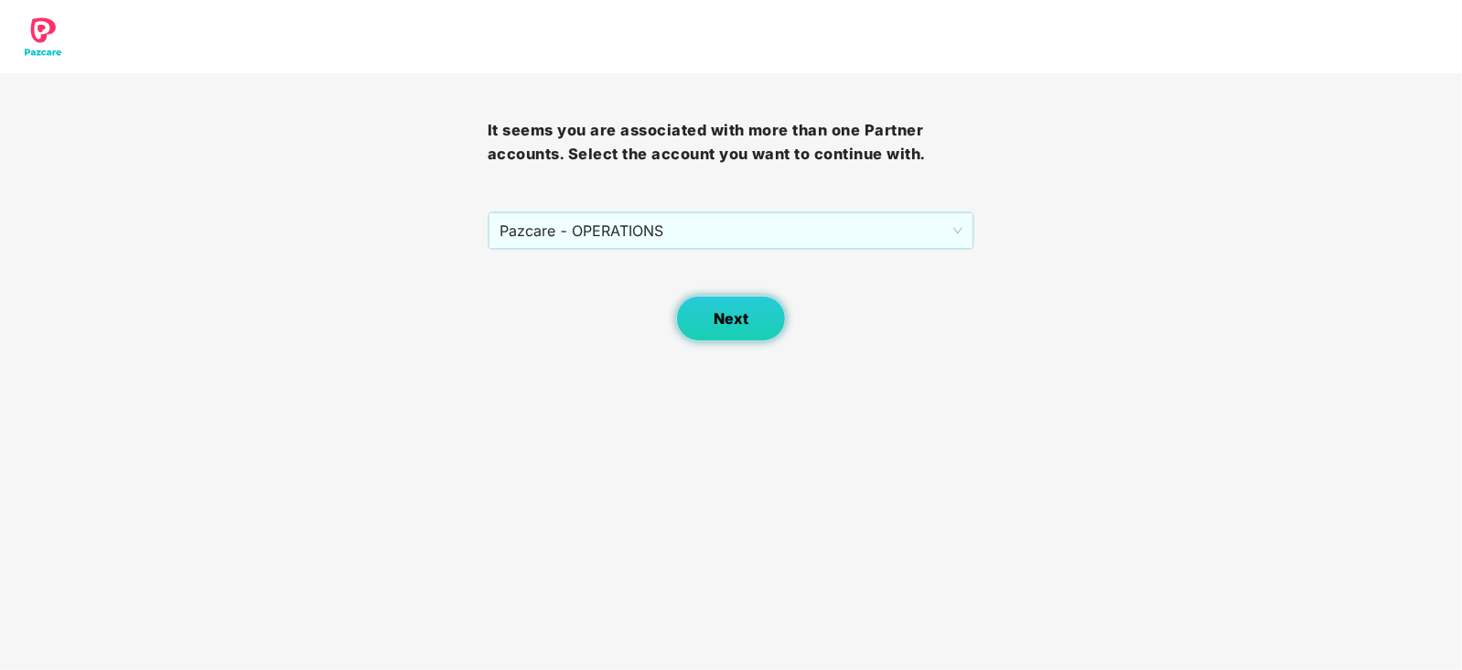
click at [709, 301] on button "Next" at bounding box center [731, 318] width 110 height 46
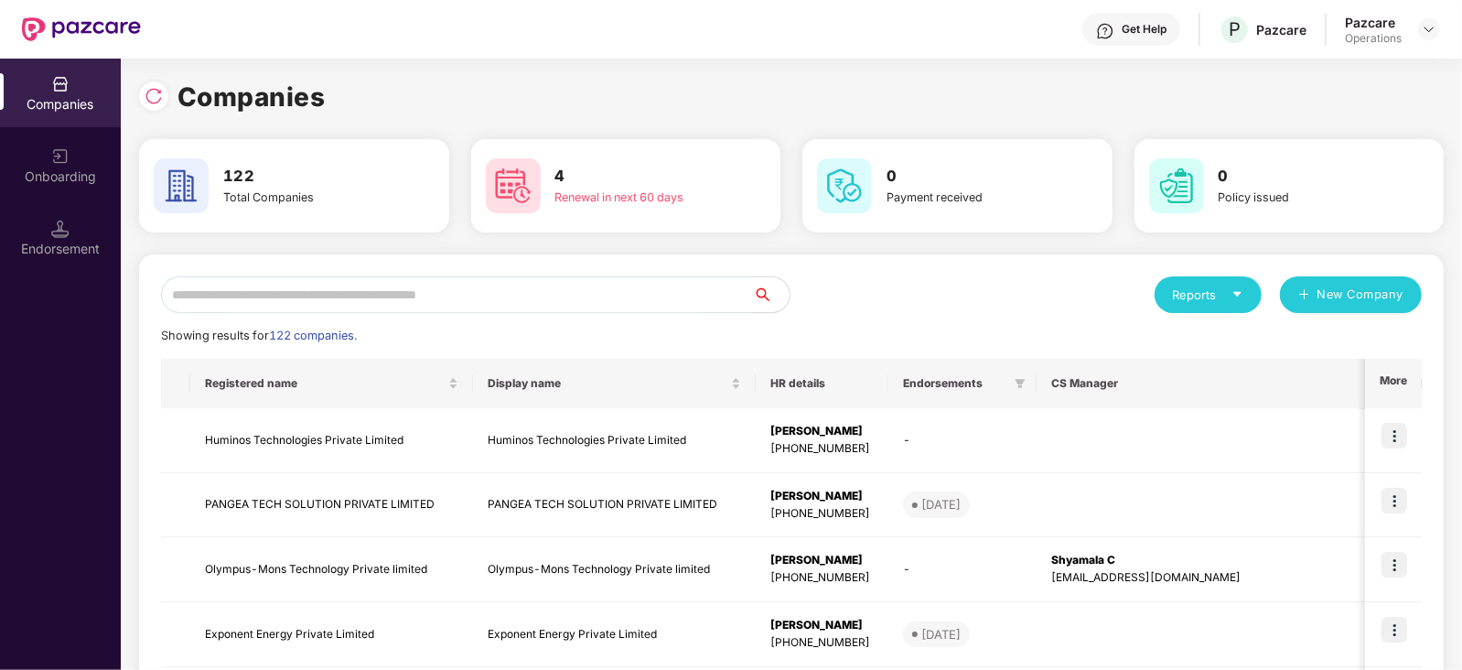
drag, startPoint x: 516, startPoint y: 340, endPoint x: 509, endPoint y: 318, distance: 22.9
click at [514, 331] on div "Showing results for 122 companies." at bounding box center [791, 336] width 1260 height 18
click at [500, 302] on input "text" at bounding box center [457, 294] width 592 height 37
paste input "**********"
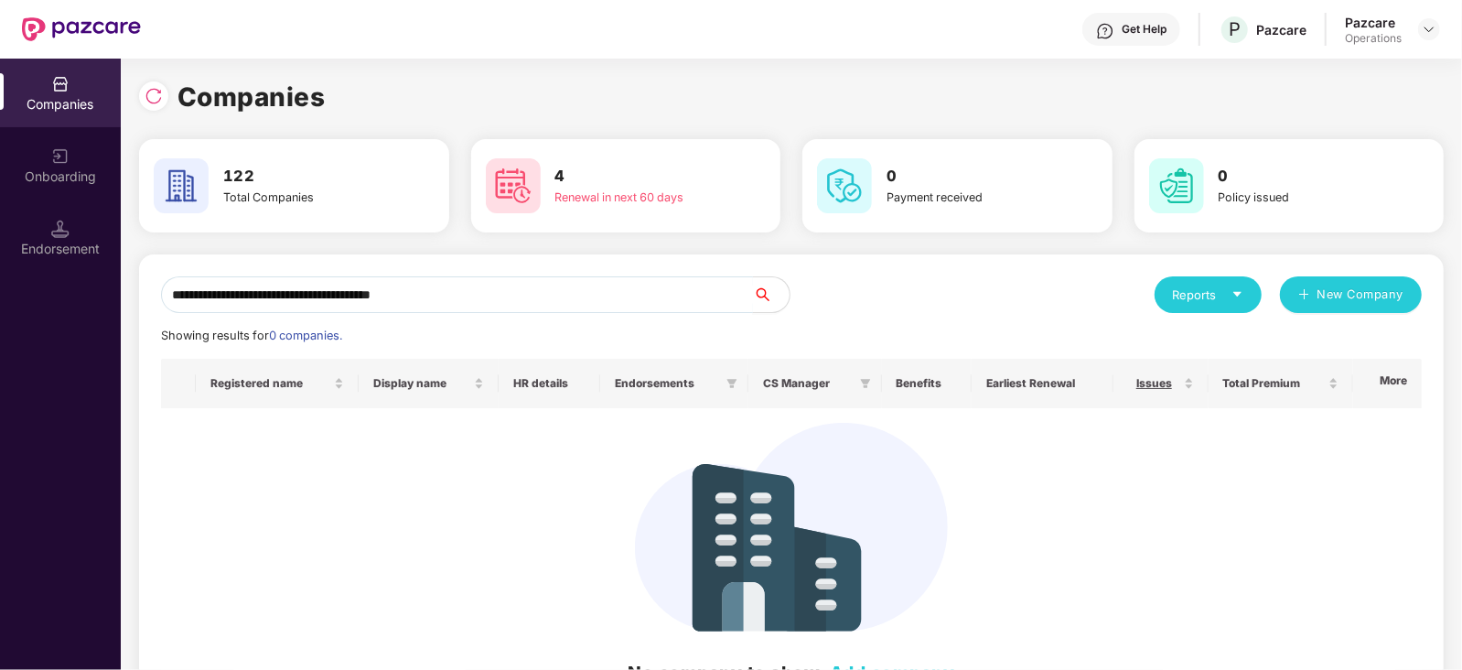
click at [170, 305] on input "**********" at bounding box center [457, 294] width 592 height 37
type input "**********"
click at [1422, 30] on img at bounding box center [1428, 29] width 15 height 15
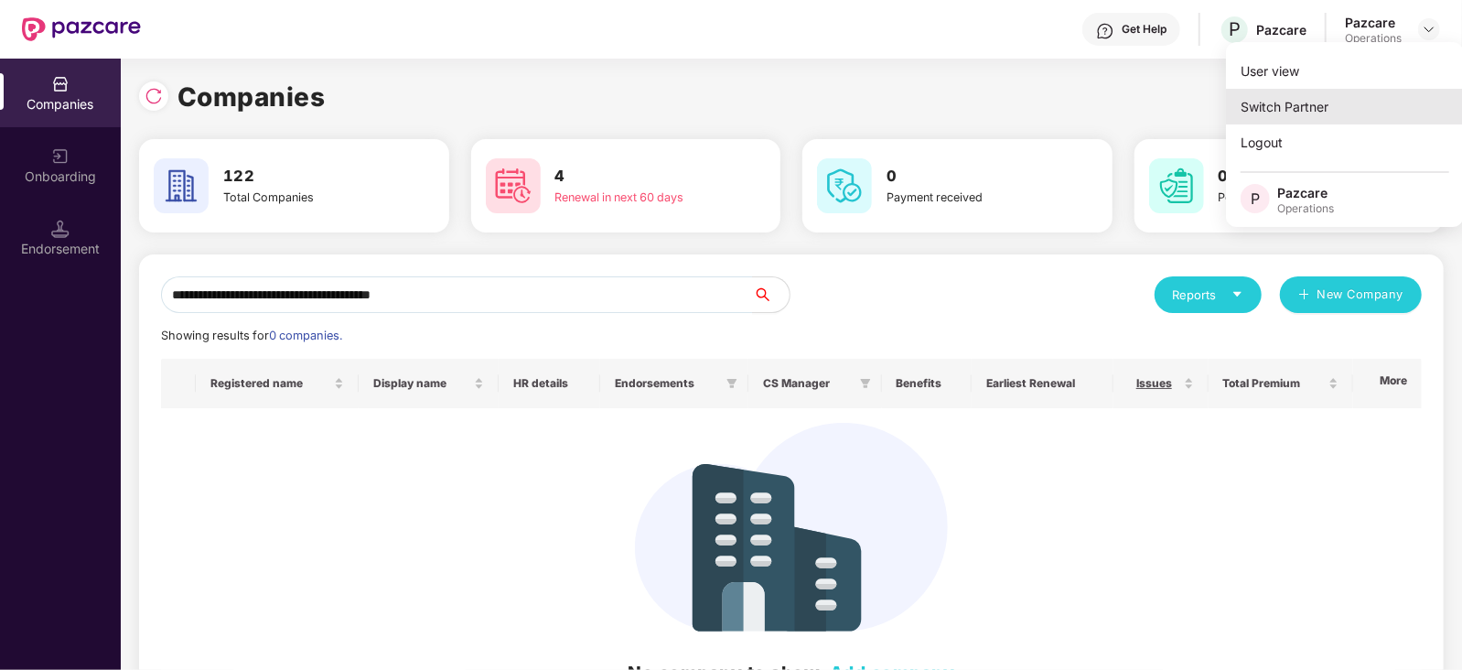
click at [1289, 107] on div "Switch Partner" at bounding box center [1345, 107] width 238 height 36
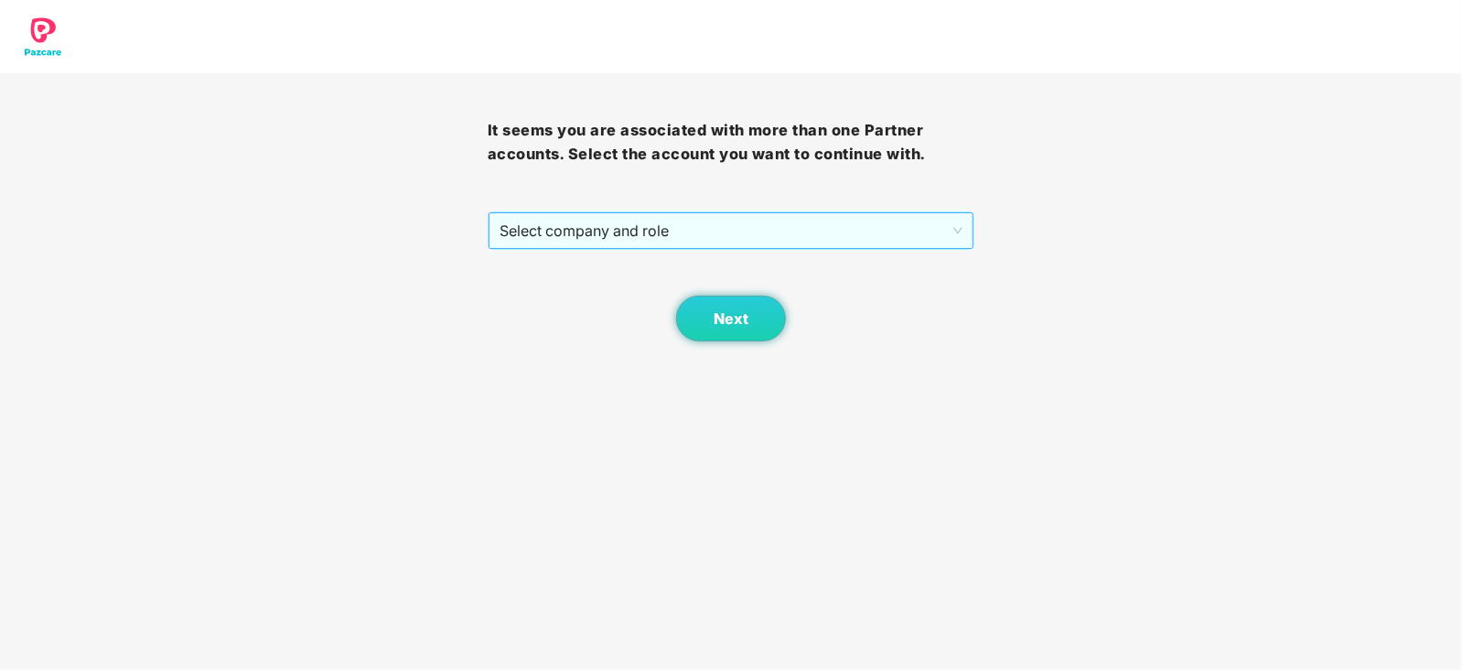
click at [718, 230] on span "Select company and role" at bounding box center [731, 230] width 464 height 35
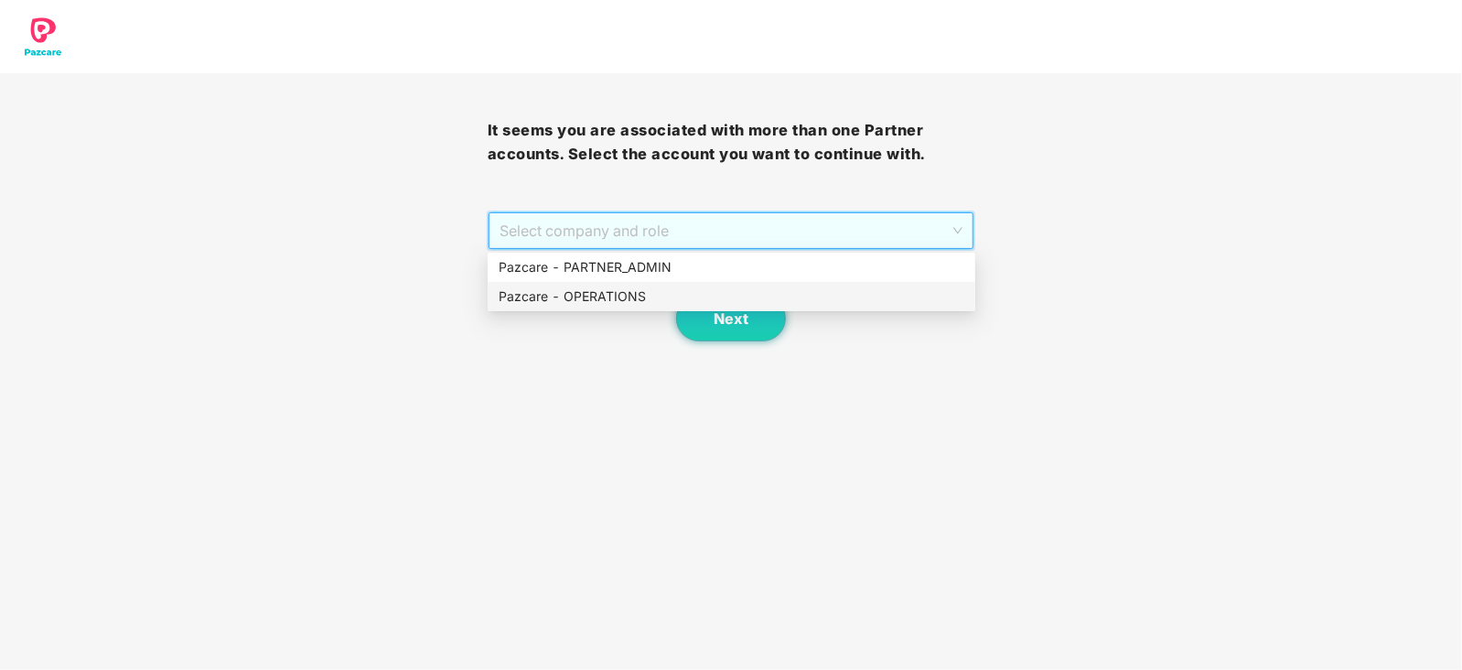
click at [636, 304] on div "Pazcare - OPERATIONS" at bounding box center [731, 296] width 466 height 20
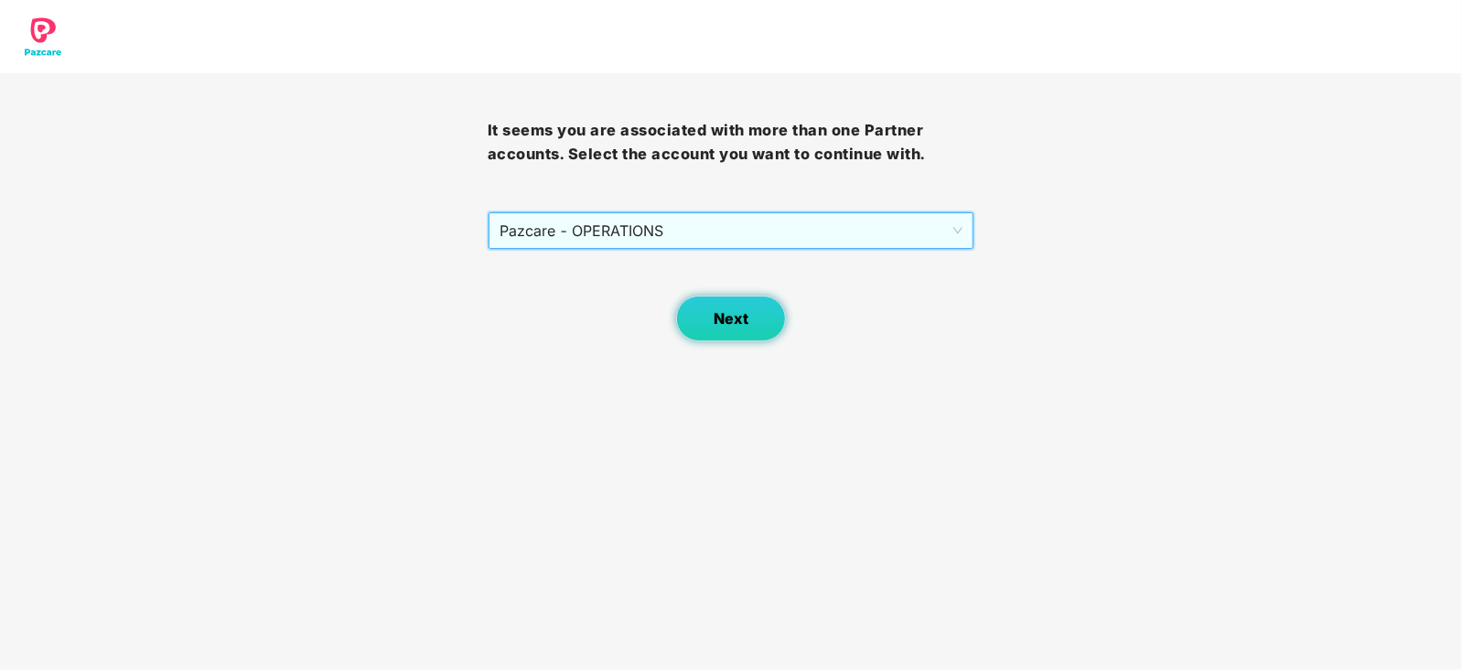
click at [712, 304] on button "Next" at bounding box center [731, 318] width 110 height 46
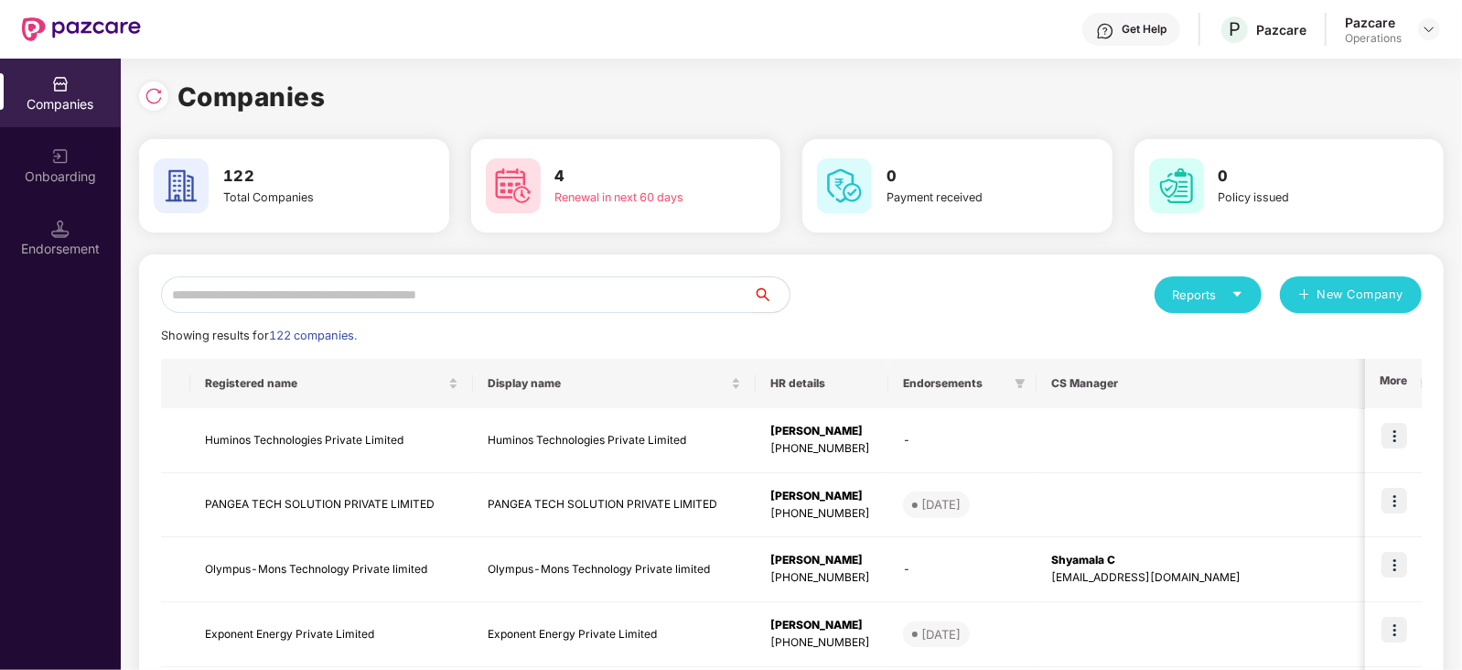
click at [499, 291] on input "text" at bounding box center [457, 294] width 592 height 37
paste input "**********"
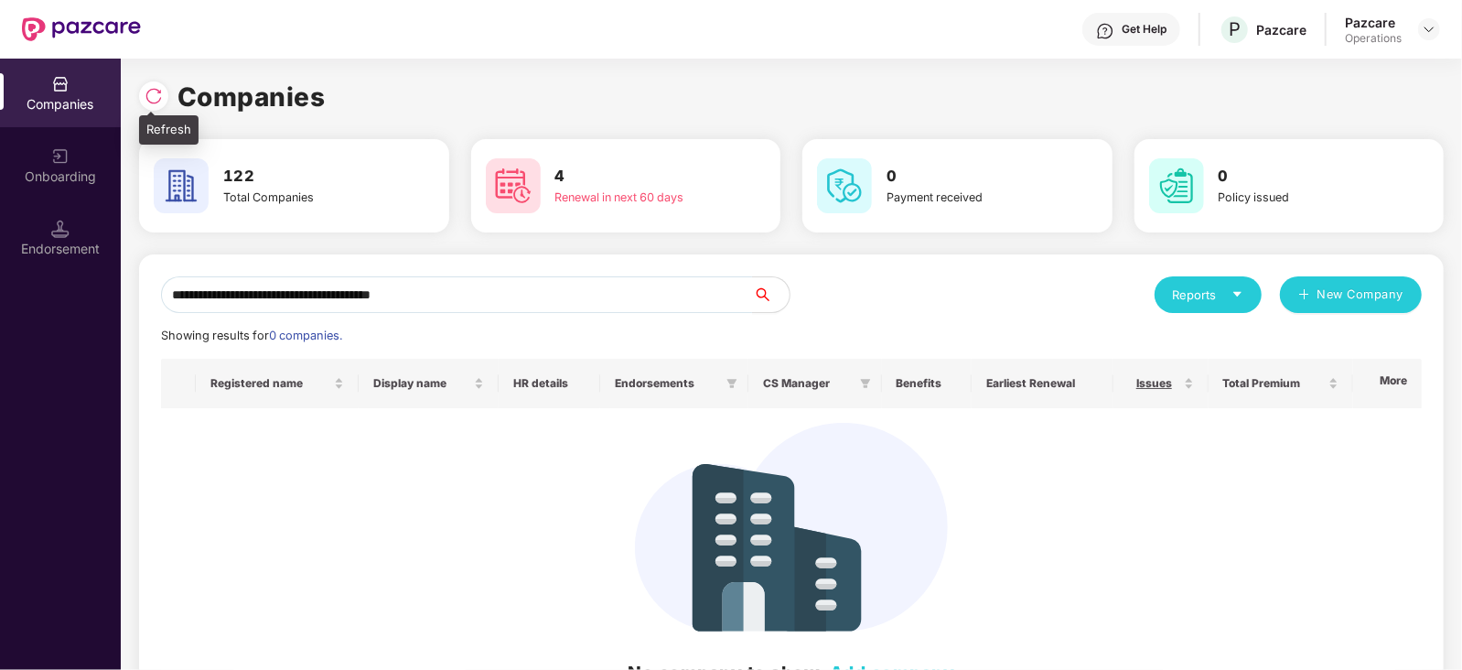
click at [151, 98] on img at bounding box center [154, 96] width 18 height 18
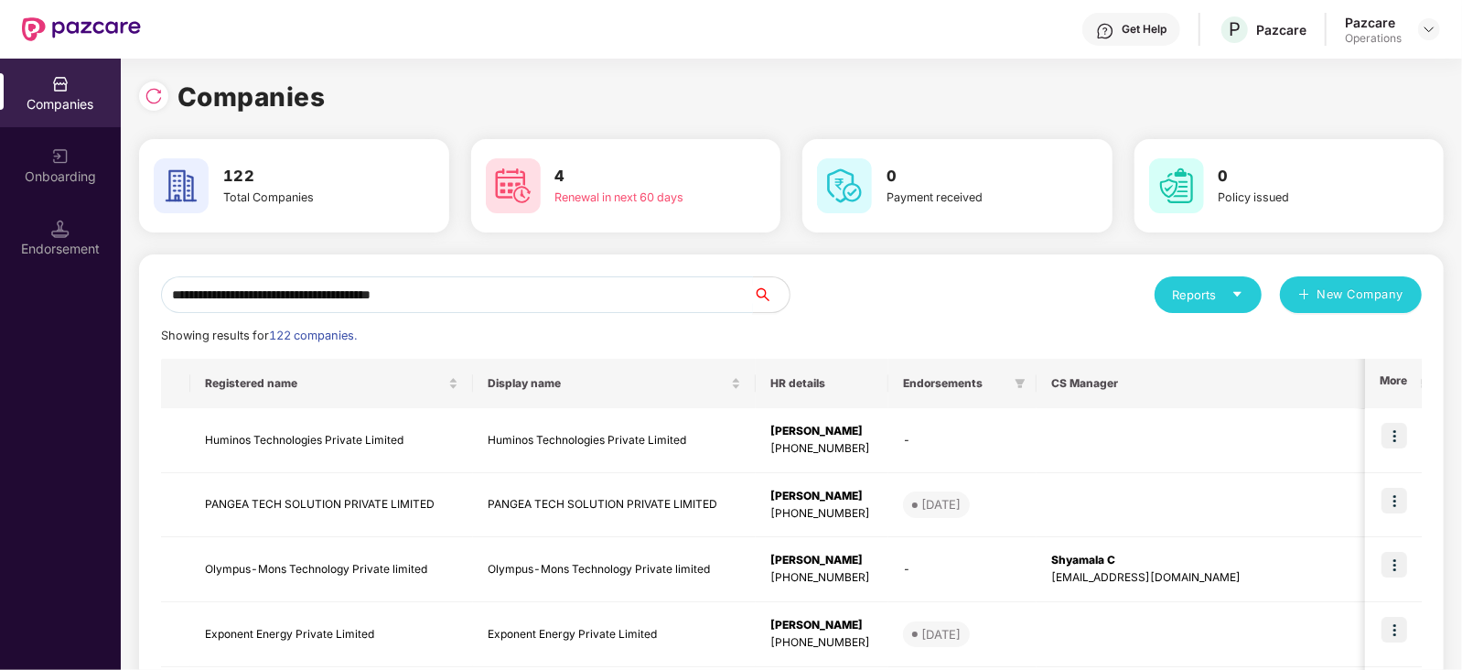
click at [489, 301] on input "**********" at bounding box center [457, 294] width 592 height 37
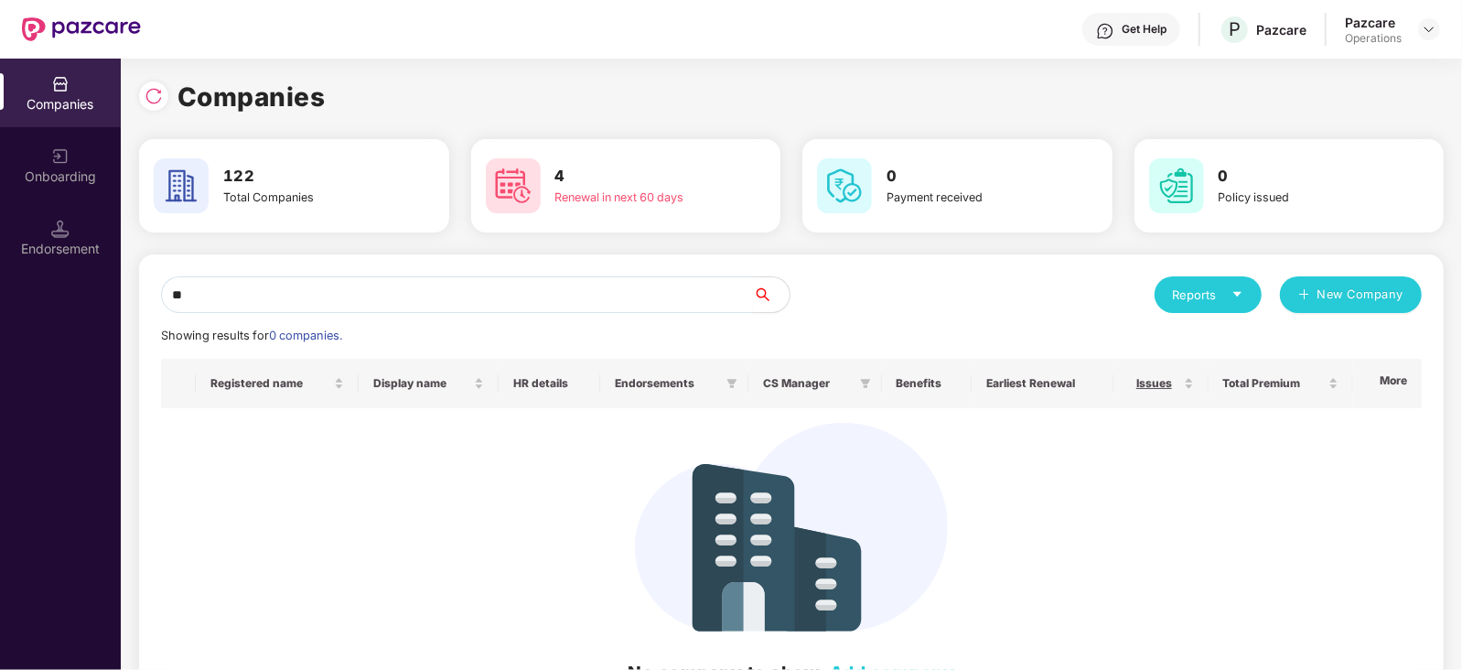
type input "*"
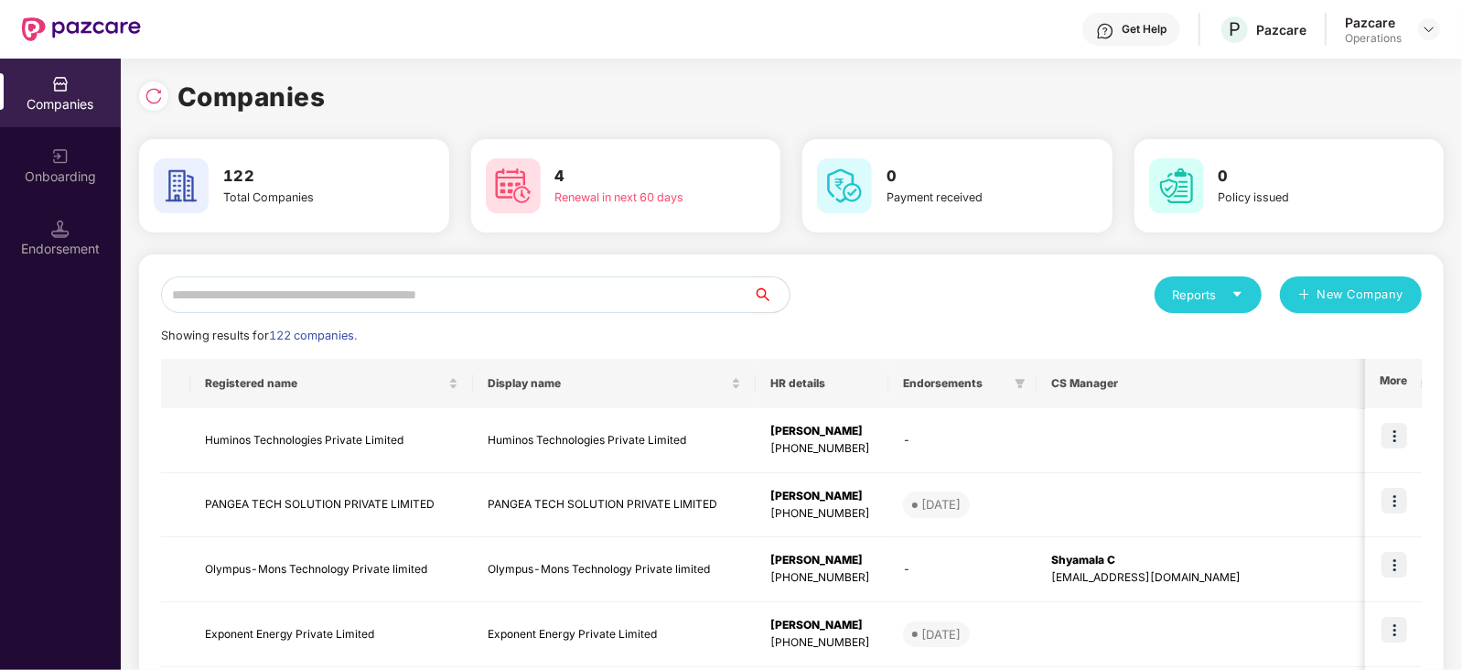
click at [1430, 8] on div "Get Help P Pazcare Pazcare Operations" at bounding box center [790, 29] width 1299 height 59
click at [1430, 20] on div at bounding box center [1429, 29] width 22 height 22
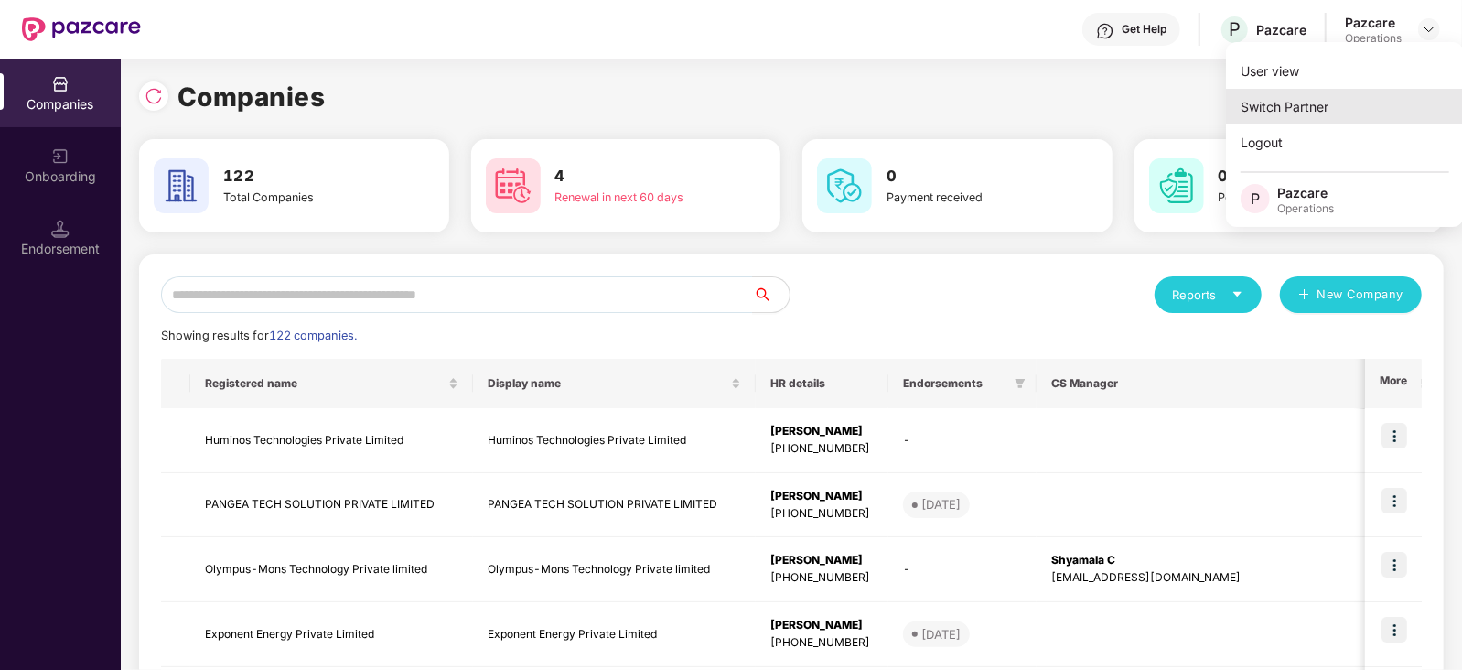
click at [1258, 113] on div "Switch Partner" at bounding box center [1345, 107] width 238 height 36
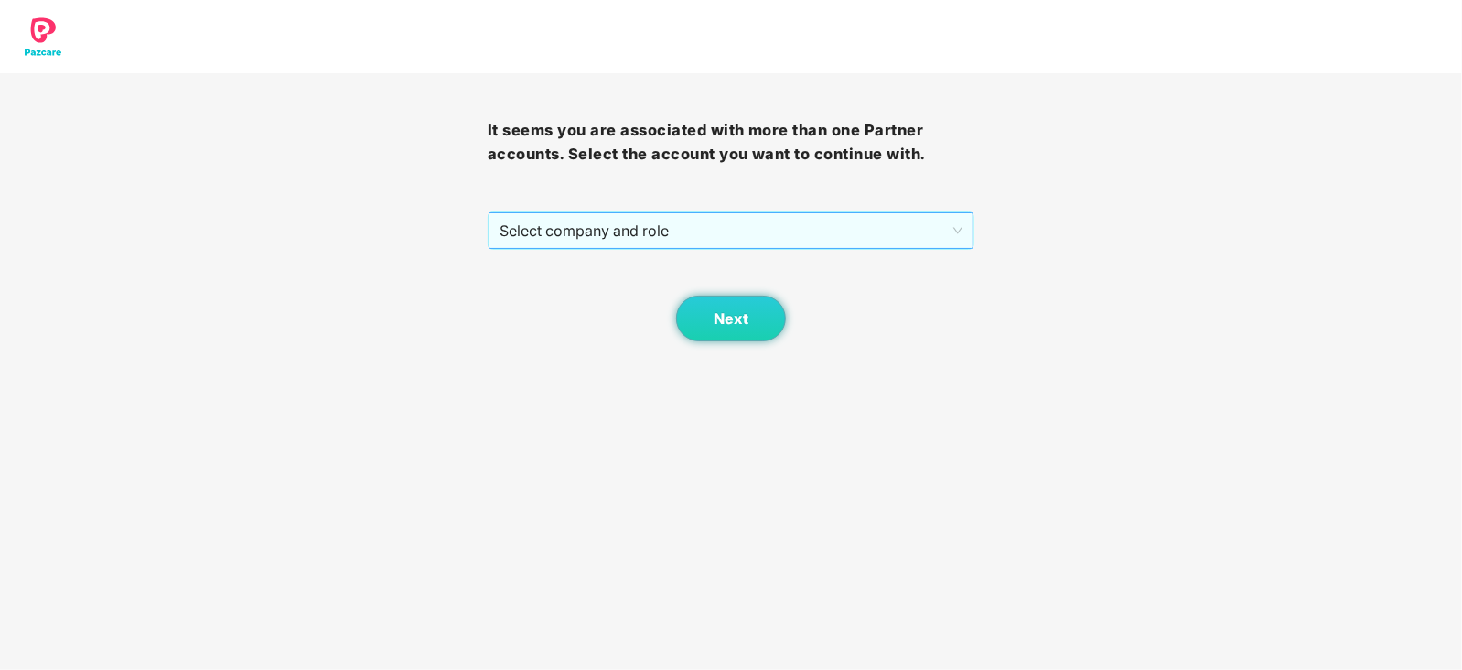
click at [680, 231] on span "Select company and role" at bounding box center [731, 230] width 464 height 35
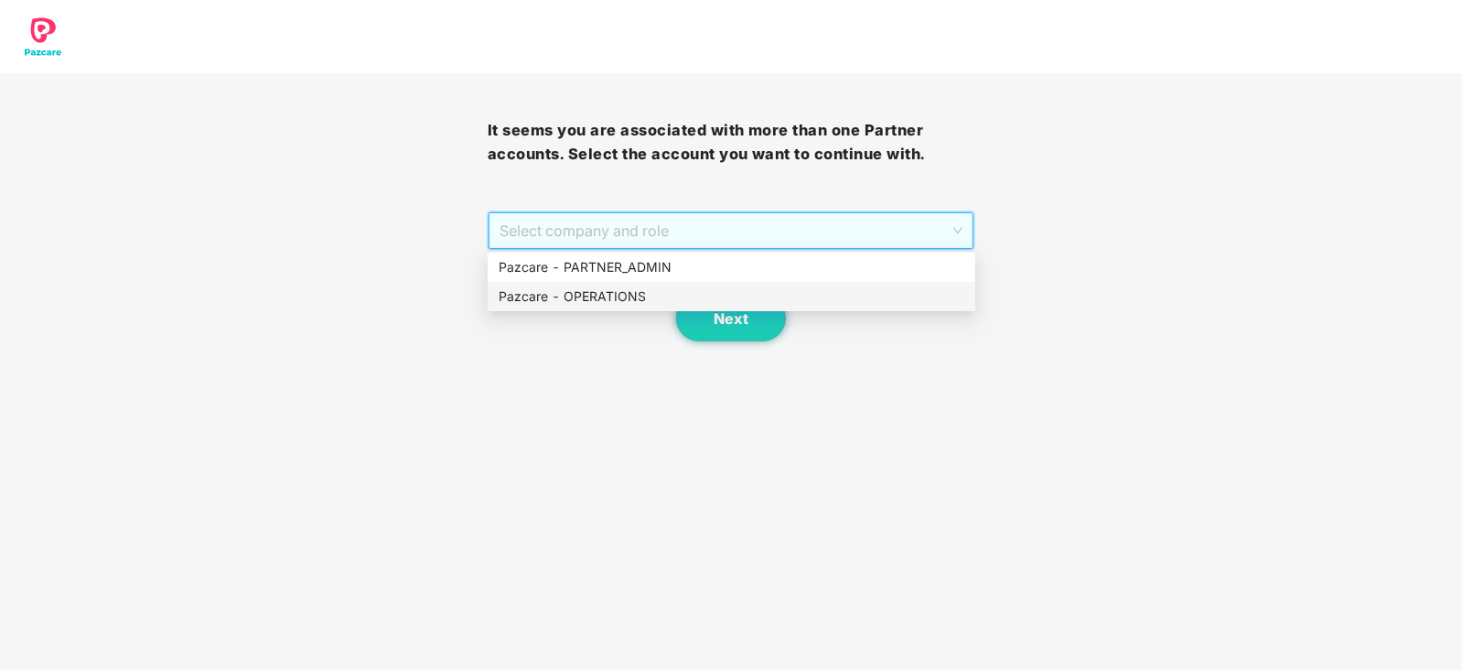
click at [621, 298] on div "Pazcare - OPERATIONS" at bounding box center [731, 296] width 466 height 20
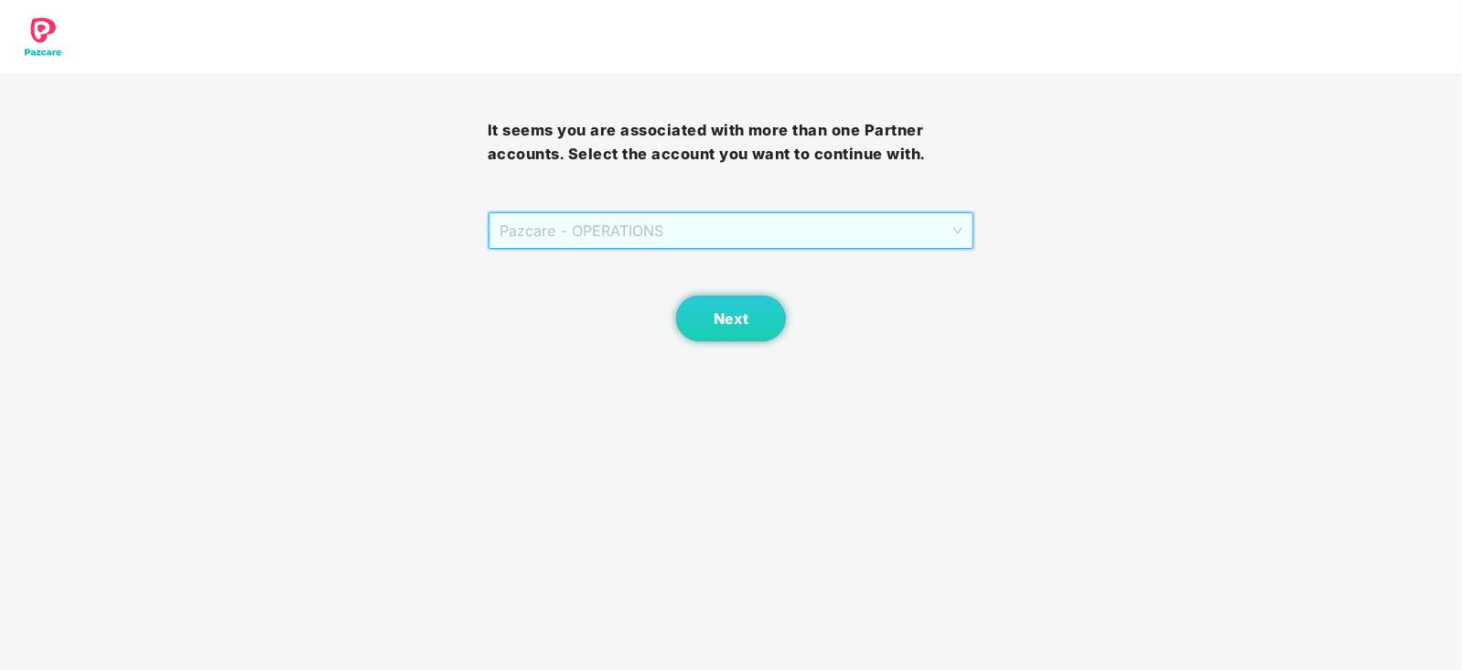
click at [659, 216] on span "Pazcare - OPERATIONS" at bounding box center [731, 230] width 464 height 35
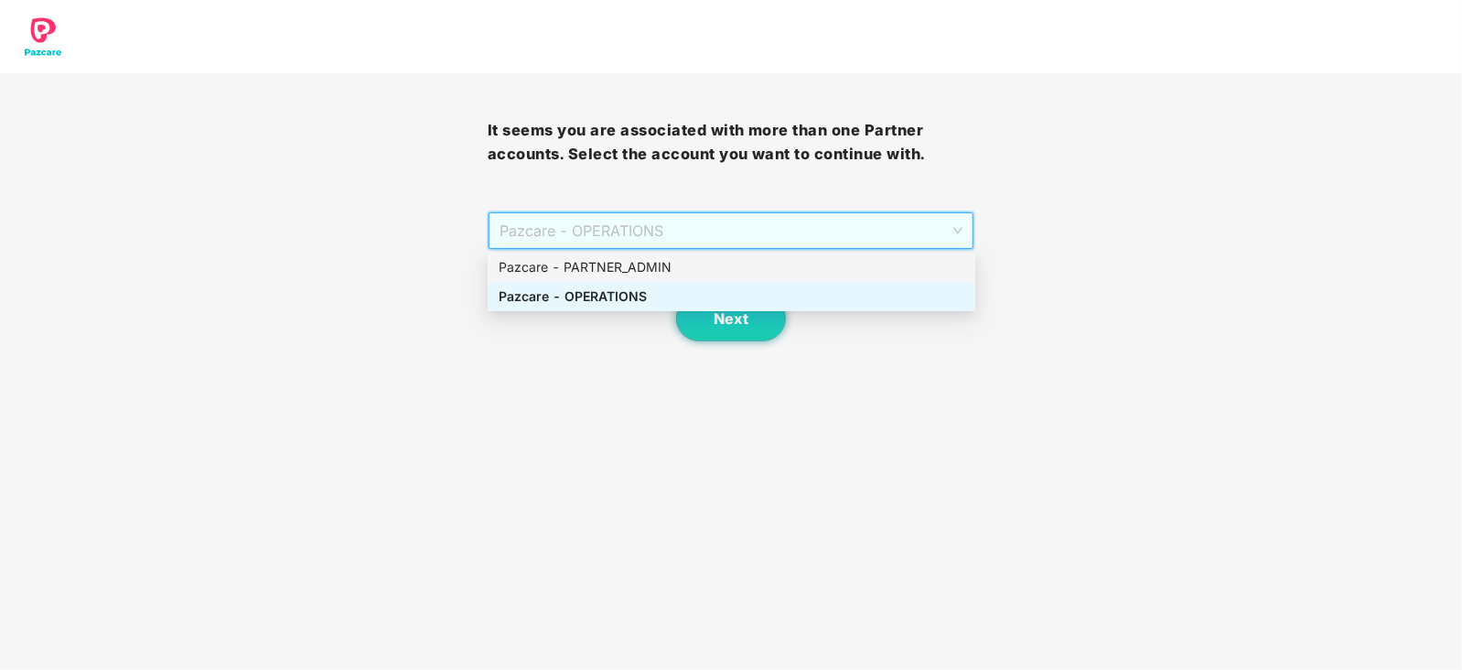
click at [640, 275] on div "Pazcare - PARTNER_ADMIN" at bounding box center [731, 267] width 466 height 20
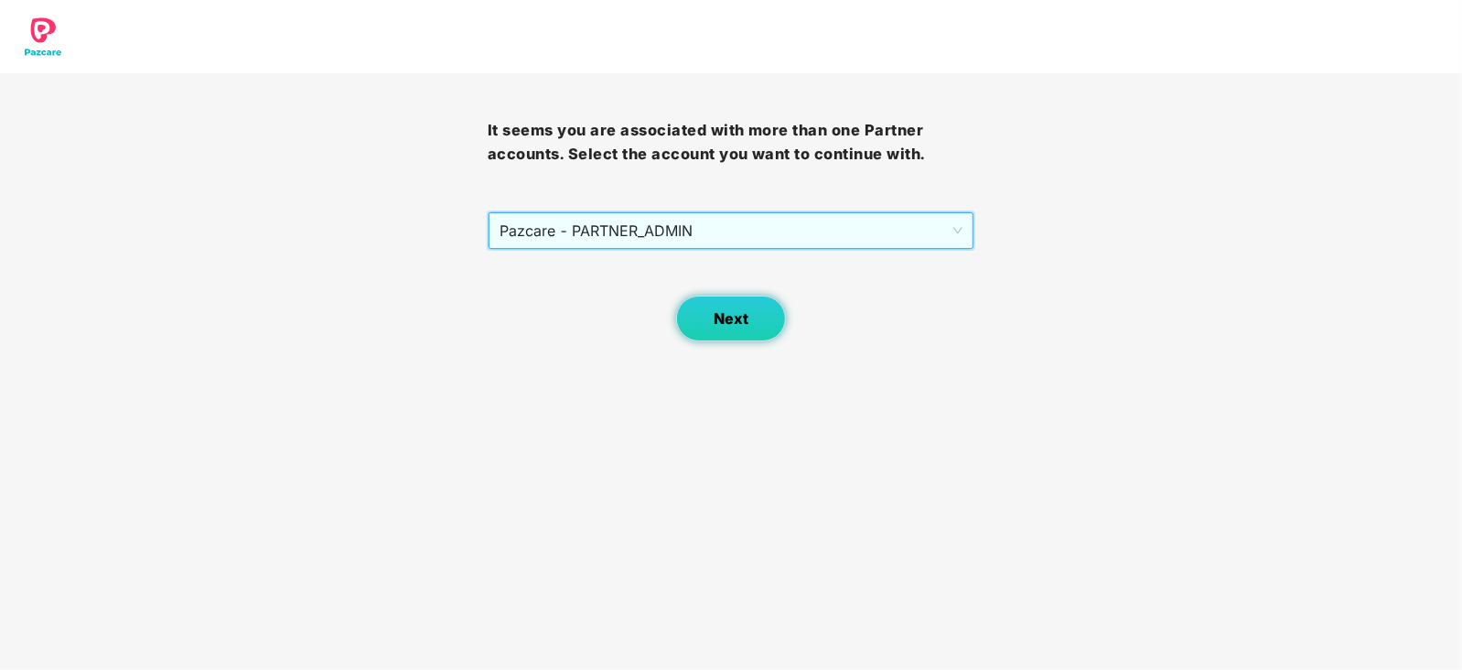
click at [710, 322] on button "Next" at bounding box center [731, 318] width 110 height 46
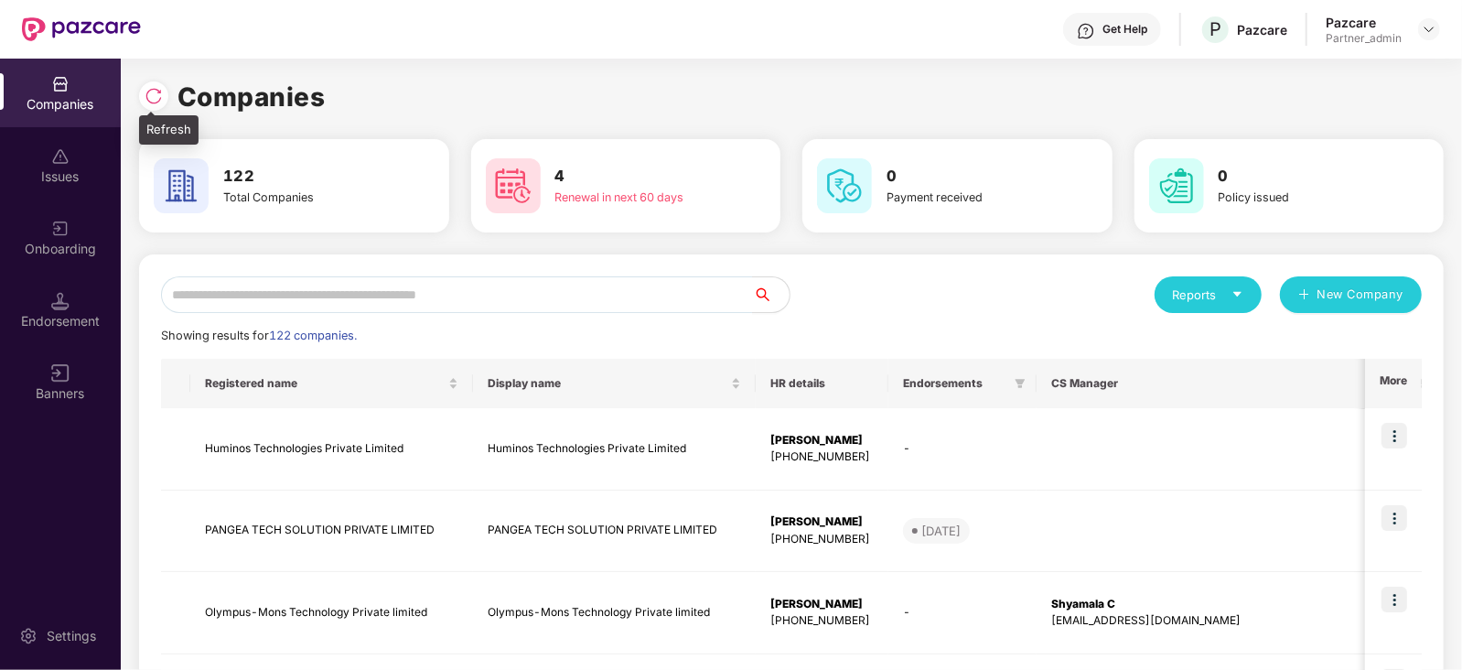
click at [161, 107] on div at bounding box center [153, 95] width 29 height 29
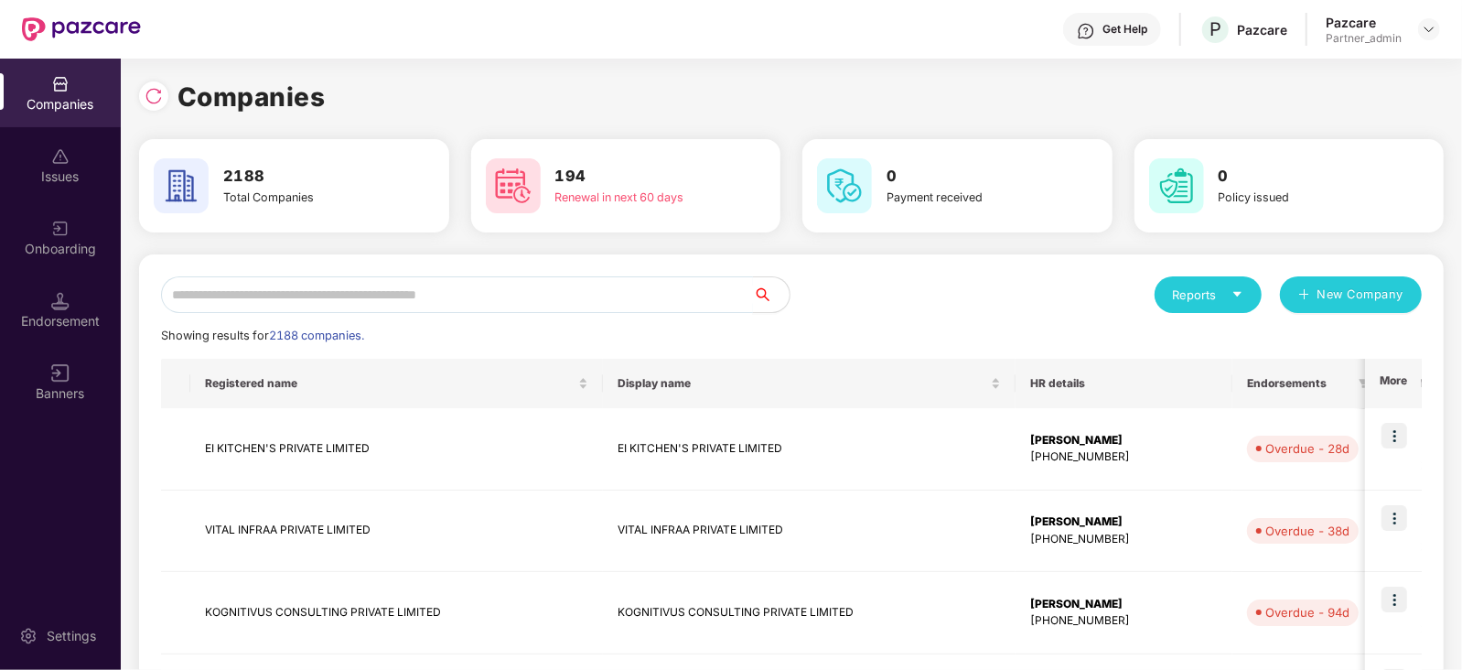
click at [384, 280] on input "text" at bounding box center [457, 294] width 592 height 37
paste input "**********"
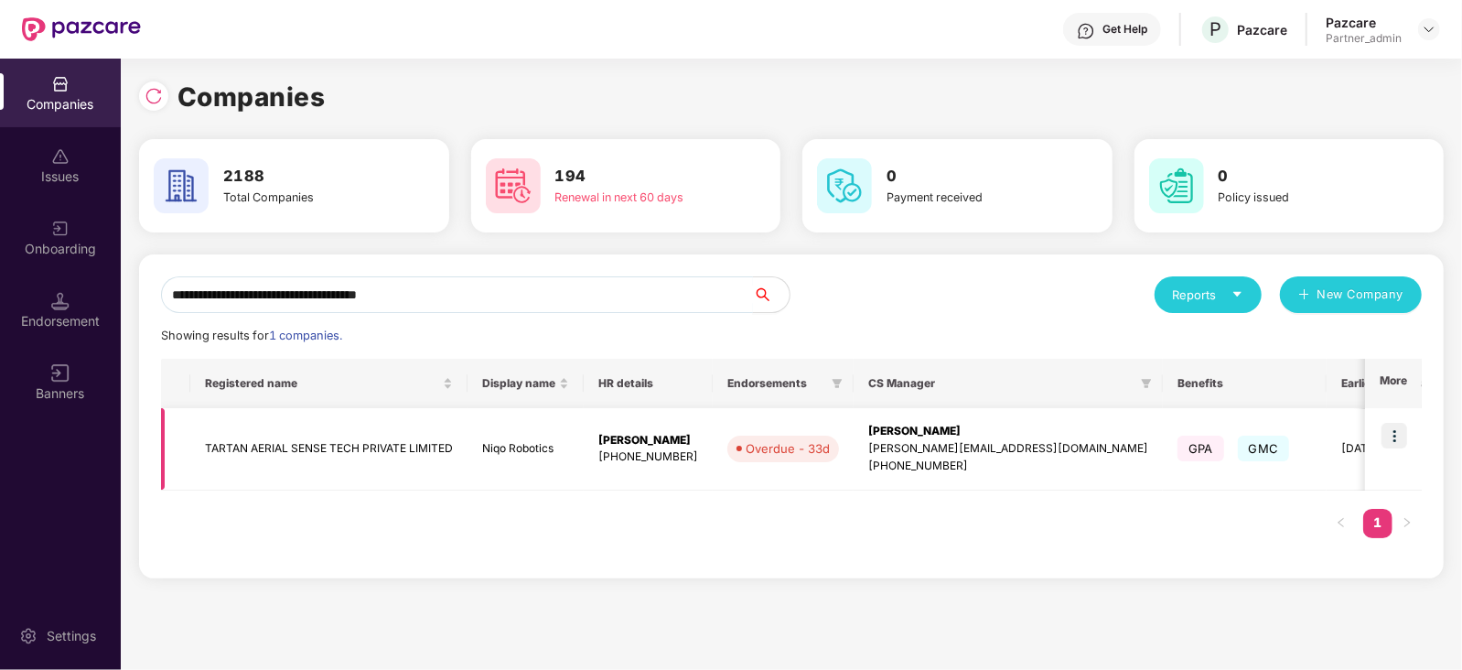
type input "**********"
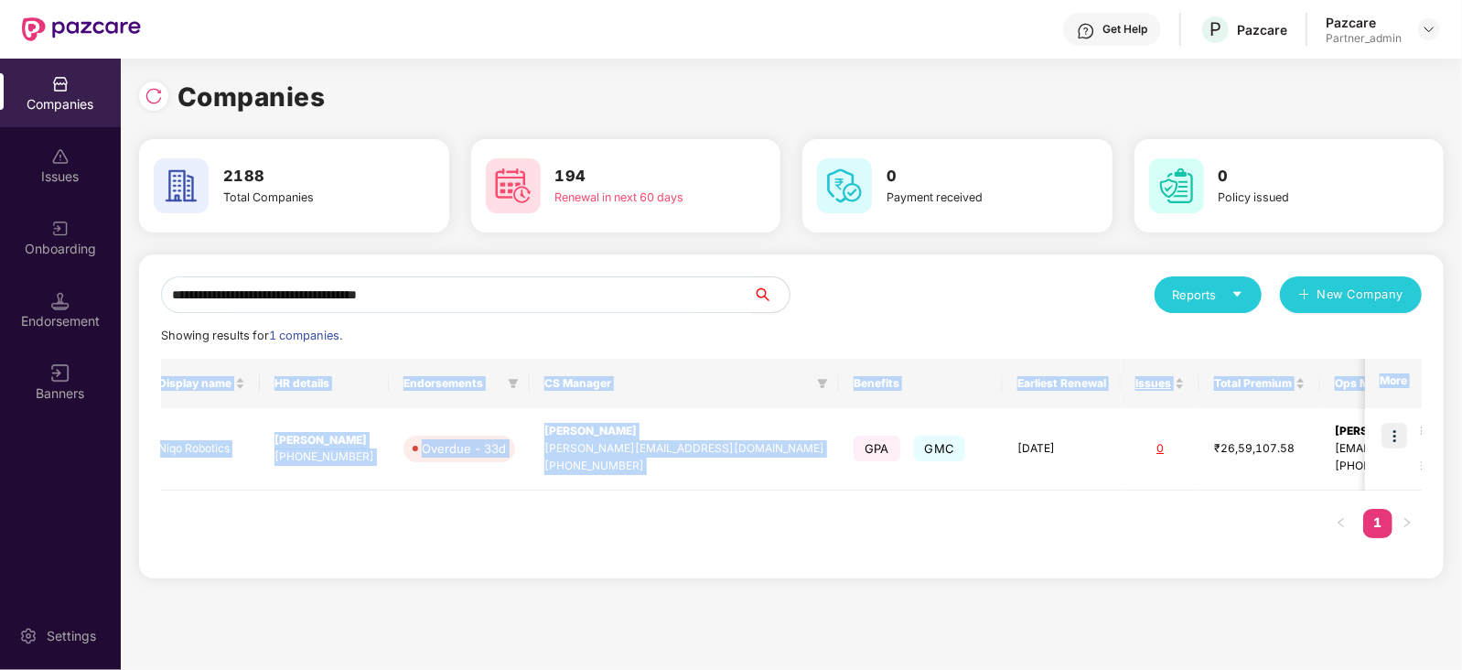
scroll to position [0, 1]
drag, startPoint x: 1039, startPoint y: 447, endPoint x: 1452, endPoint y: 450, distance: 412.5
click at [1461, 457] on html "**********" at bounding box center [731, 335] width 1462 height 670
click at [1131, 498] on div "Registered name Display name HR details Endorsements CS Manager Benefits Earlie…" at bounding box center [791, 458] width 1260 height 198
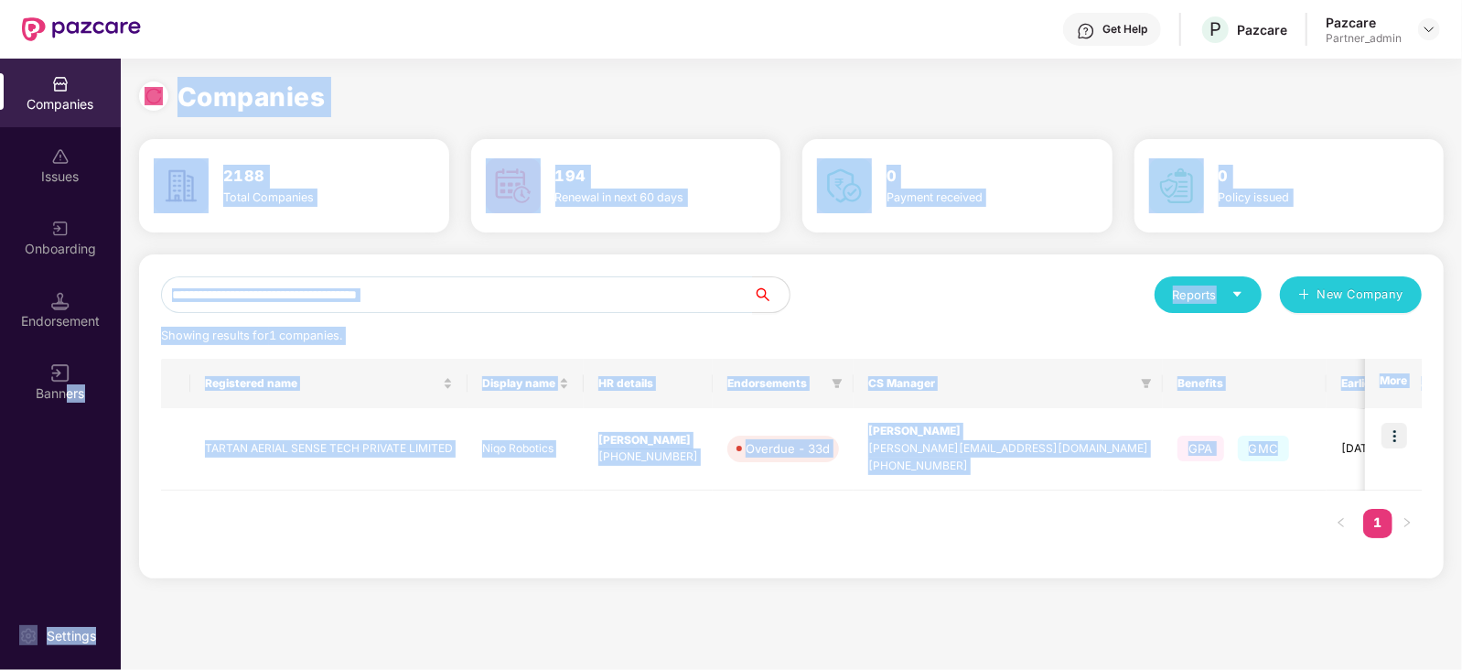
scroll to position [0, 0]
drag, startPoint x: 865, startPoint y: 438, endPoint x: 426, endPoint y: 555, distance: 454.4
click at [0, 446] on div "**********" at bounding box center [731, 364] width 1462 height 611
click at [629, 599] on div "**********" at bounding box center [791, 364] width 1341 height 611
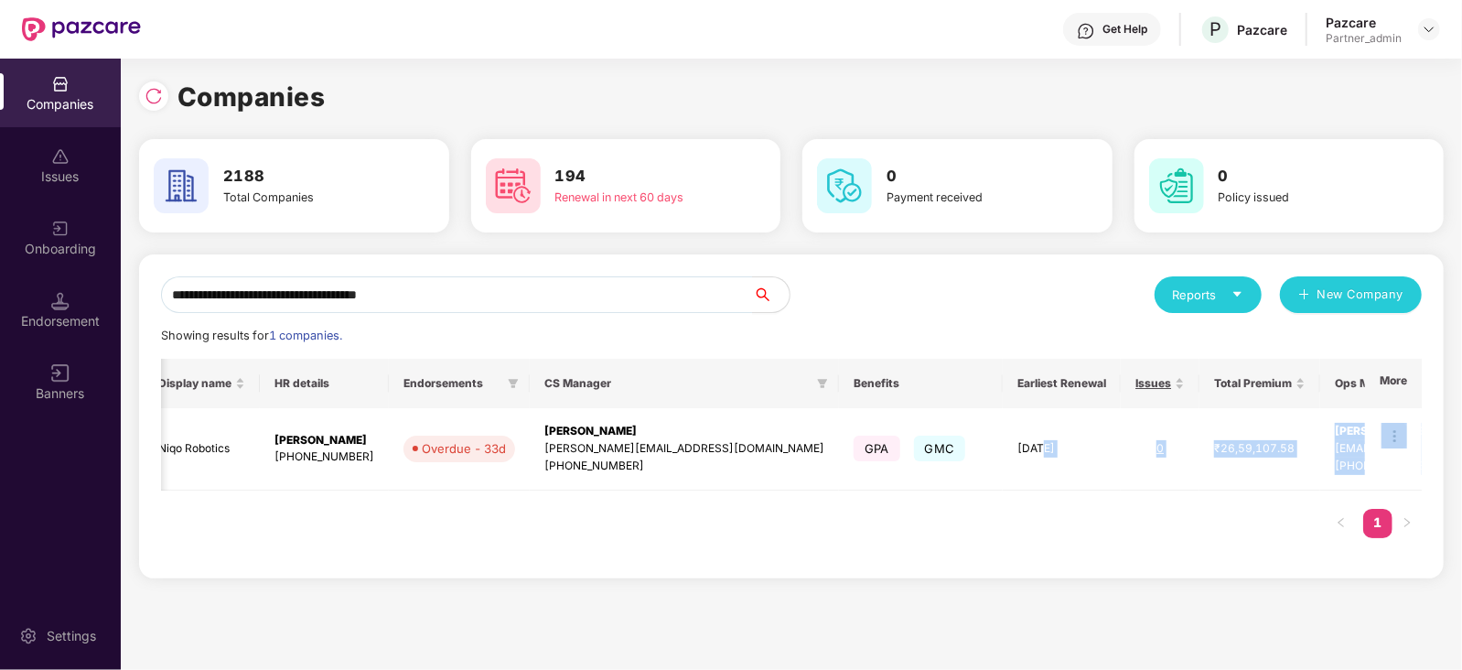
scroll to position [0, 1]
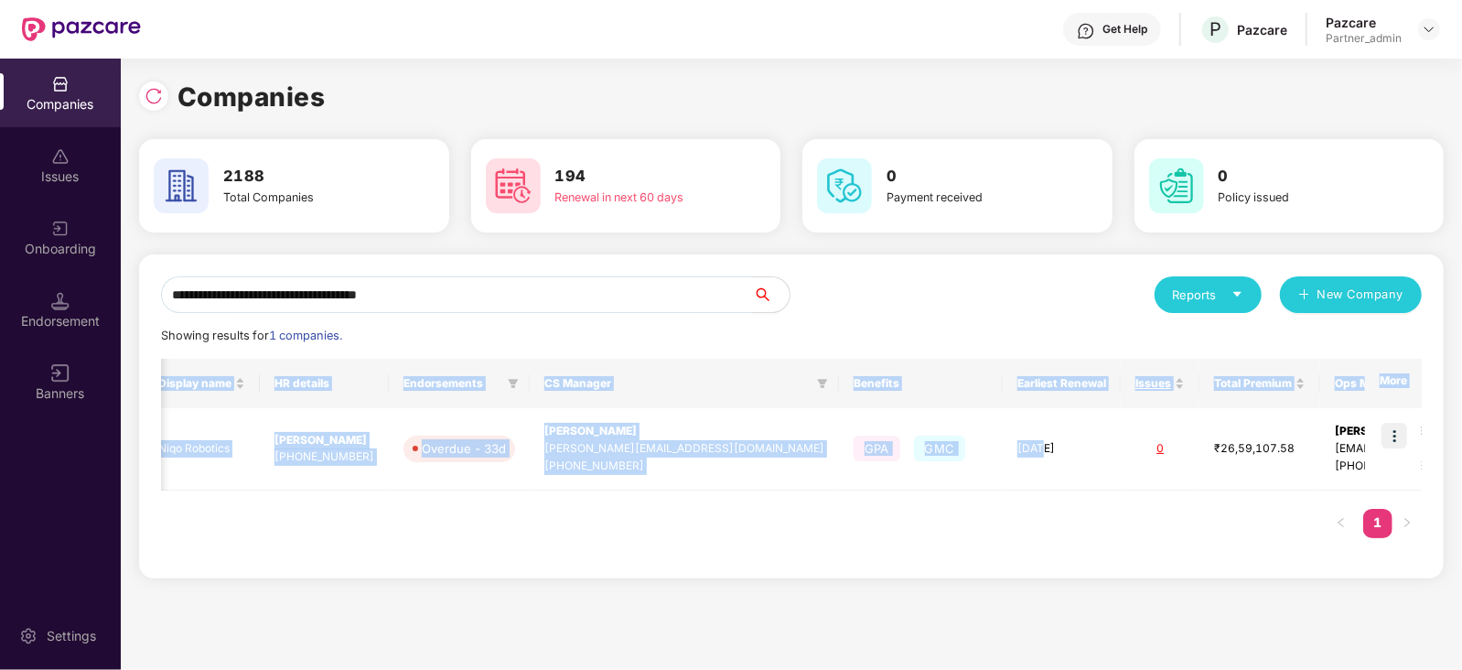
drag, startPoint x: 1232, startPoint y: 460, endPoint x: 1463, endPoint y: 448, distance: 230.8
click at [1461, 448] on html "**********" at bounding box center [731, 335] width 1462 height 670
click at [1259, 497] on div "Registered name Display name HR details Endorsements CS Manager Benefits Earlie…" at bounding box center [791, 458] width 1260 height 198
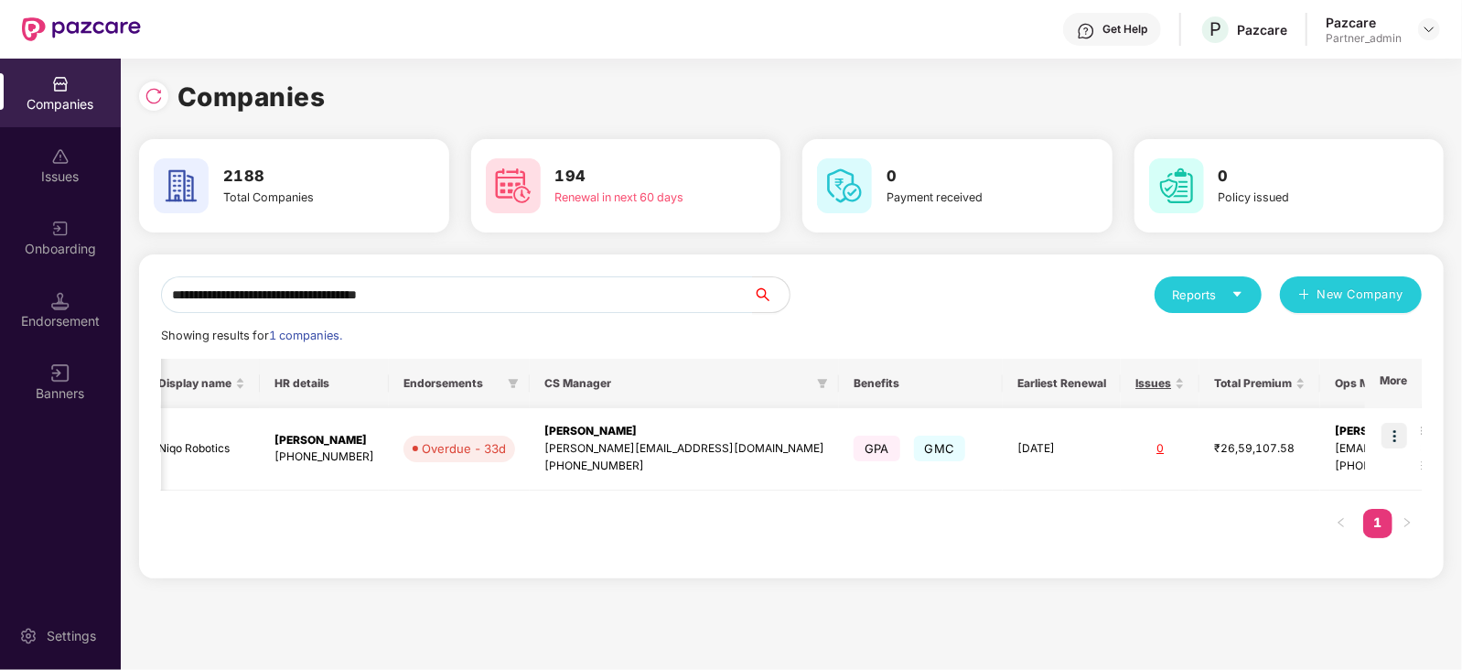
click at [1394, 432] on img at bounding box center [1394, 436] width 26 height 26
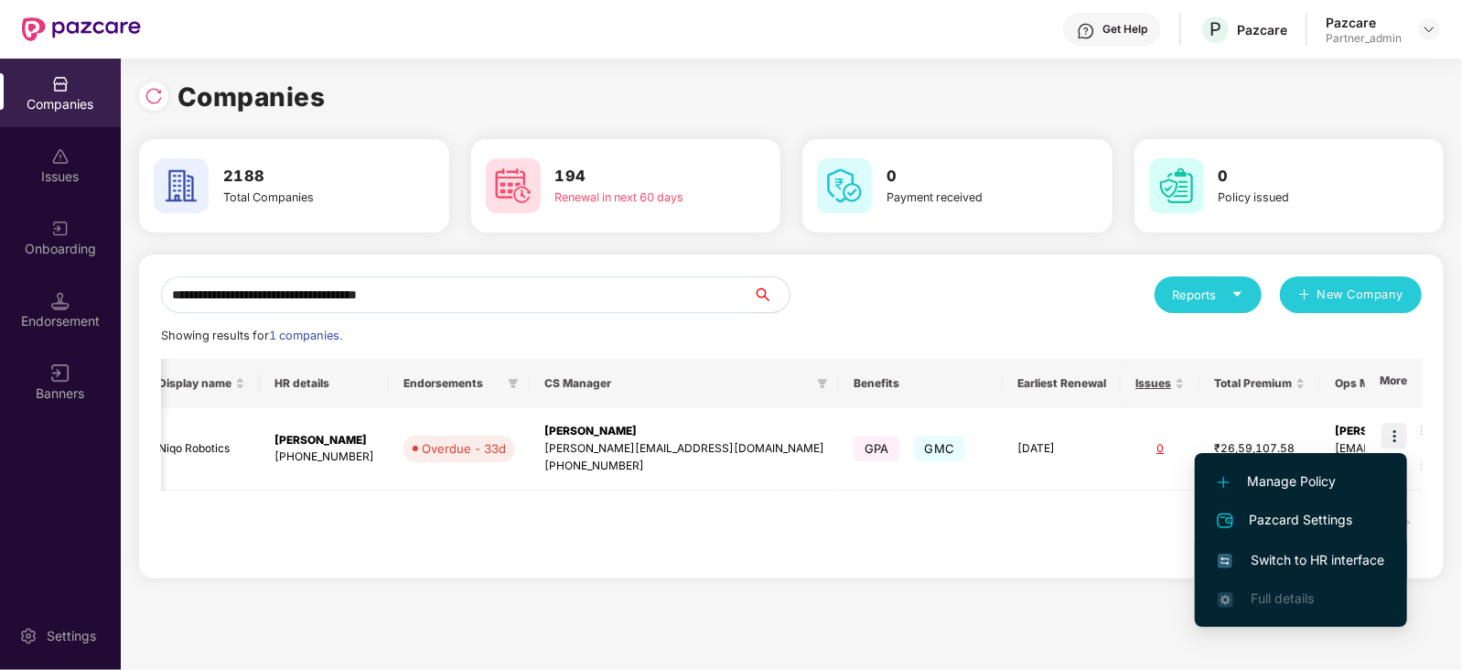
click at [1334, 563] on span "Switch to HR interface" at bounding box center [1300, 560] width 166 height 20
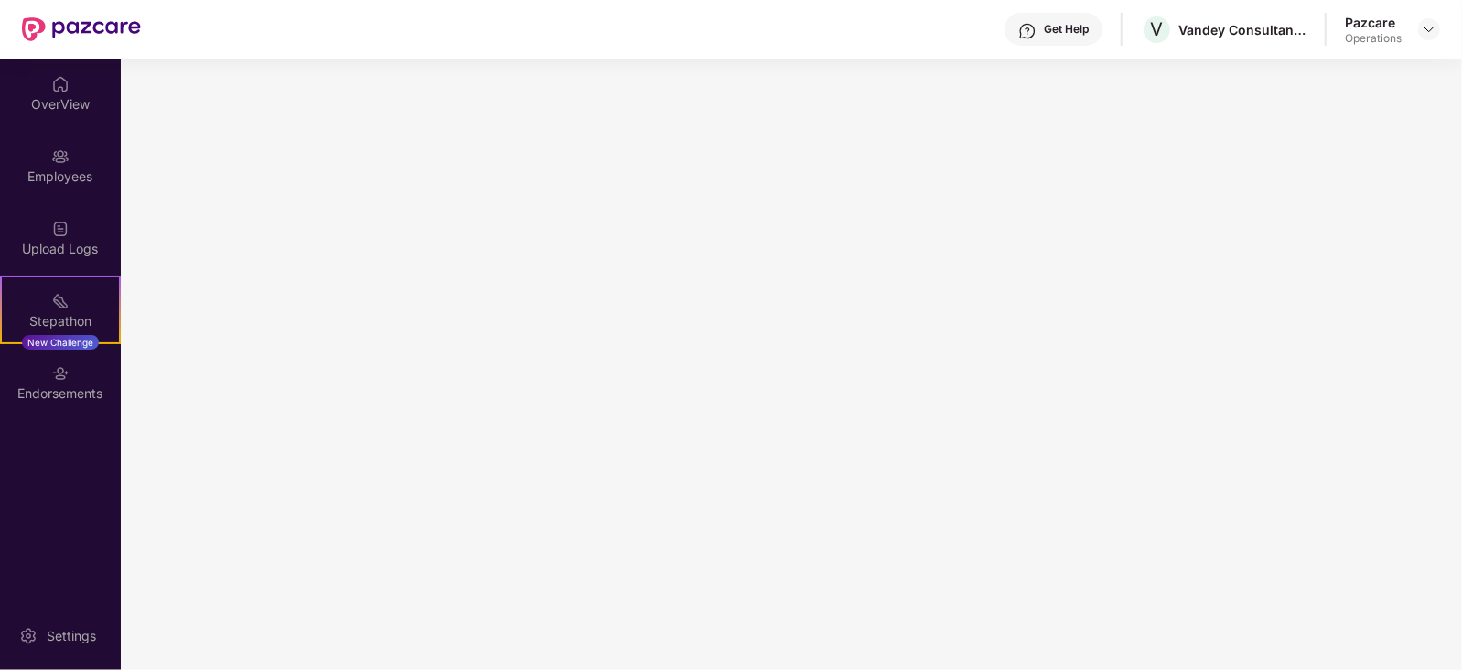
drag, startPoint x: 46, startPoint y: 451, endPoint x: 46, endPoint y: 438, distance: 12.8
click at [46, 445] on div "OverView Employees Upload Logs Stepathon New Challenge Endorsements Settings" at bounding box center [60, 364] width 121 height 611
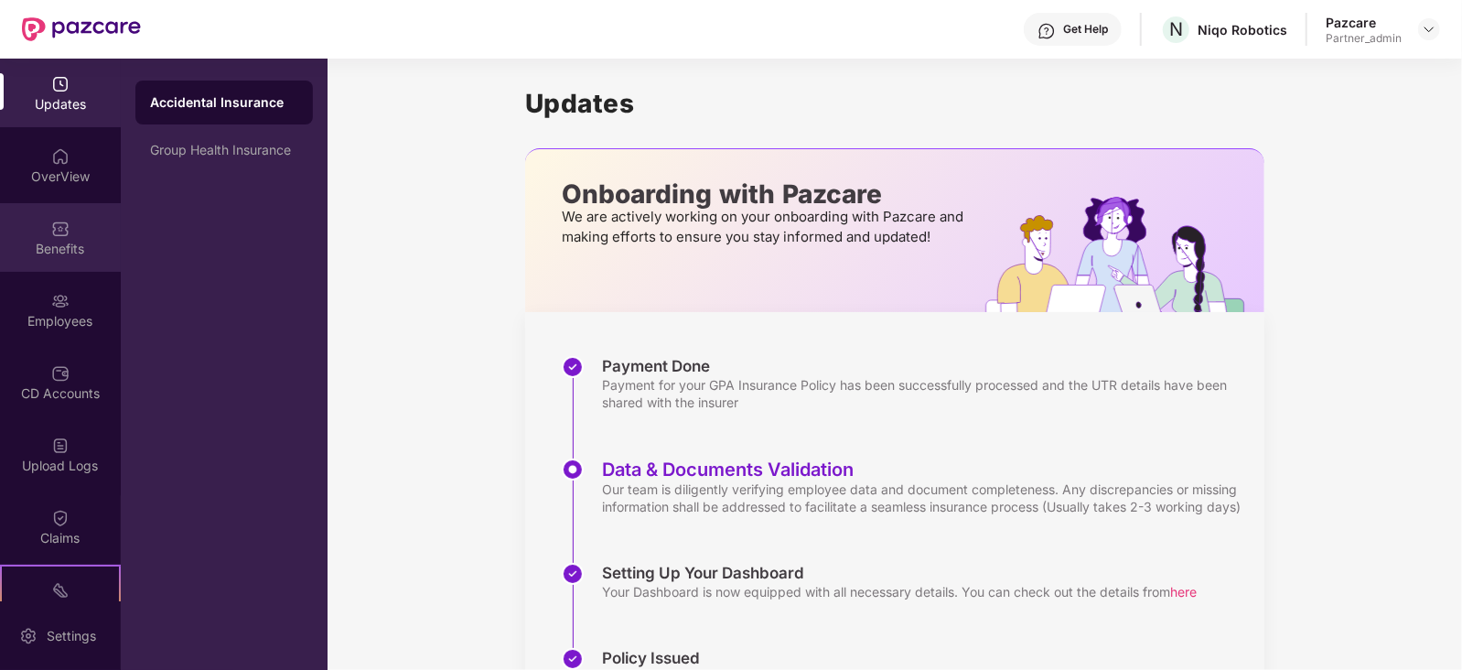
click at [62, 243] on div "Benefits" at bounding box center [60, 249] width 121 height 18
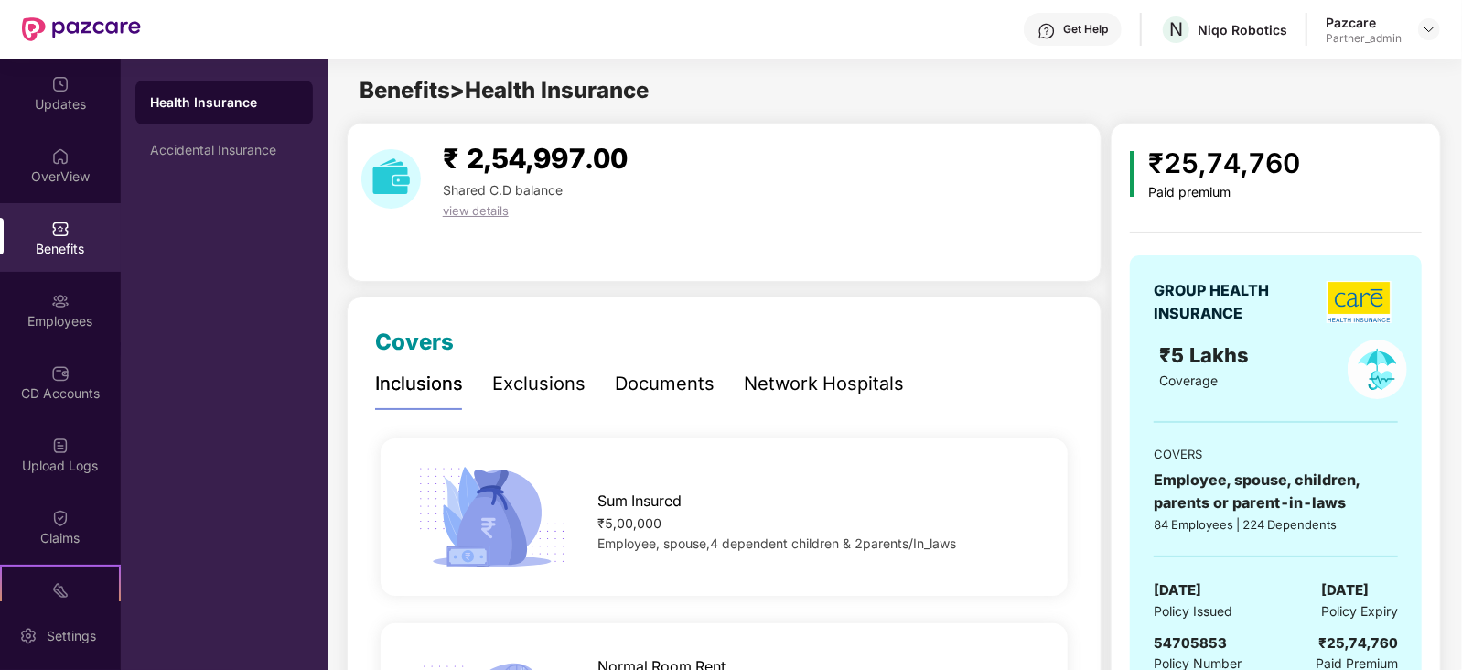
scroll to position [228, 0]
click at [1435, 28] on img at bounding box center [1428, 29] width 15 height 15
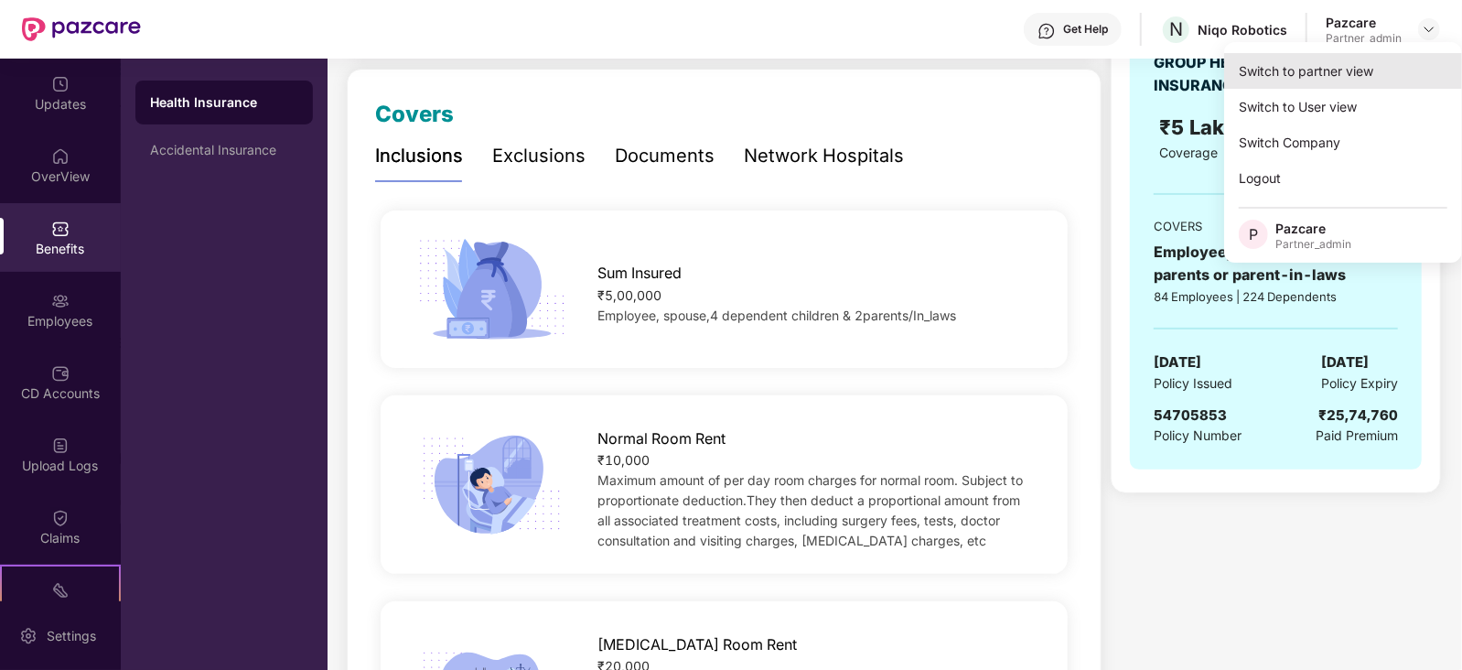
click at [1355, 70] on div "Switch to partner view" at bounding box center [1343, 71] width 238 height 36
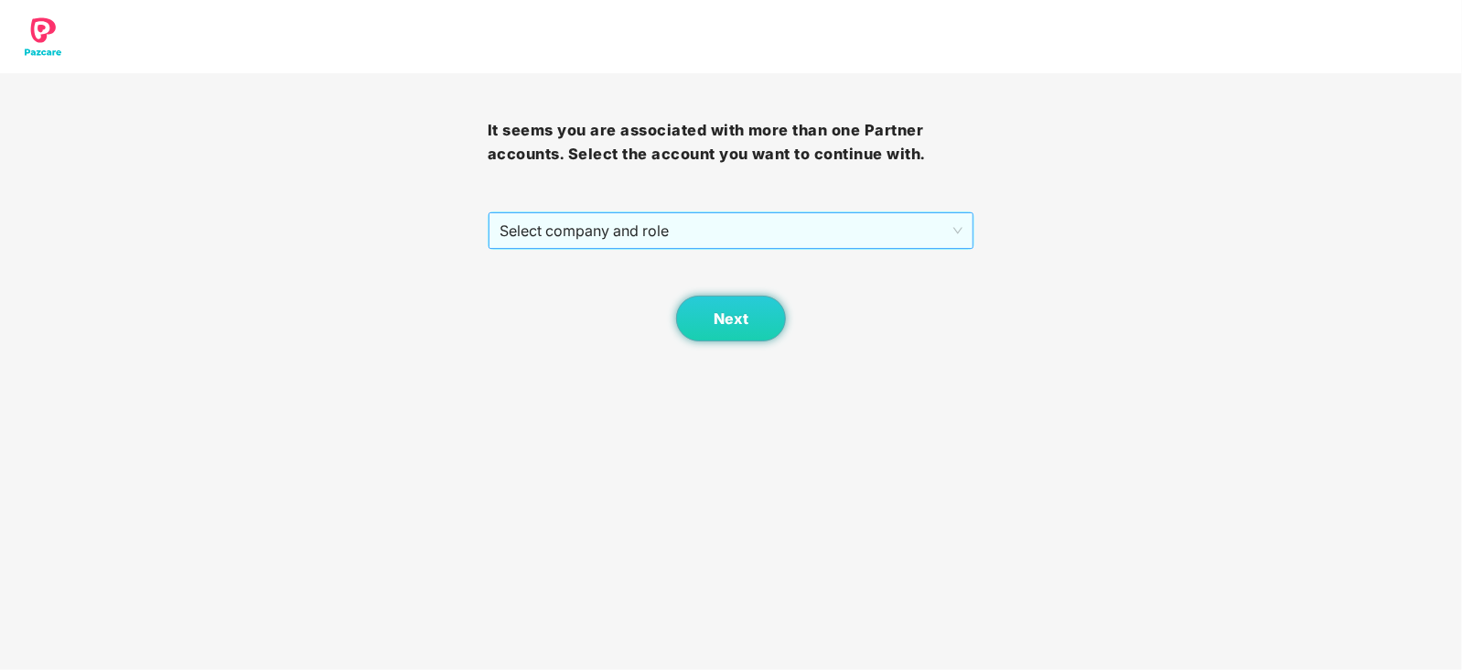
click at [683, 223] on span "Select company and role" at bounding box center [731, 230] width 464 height 35
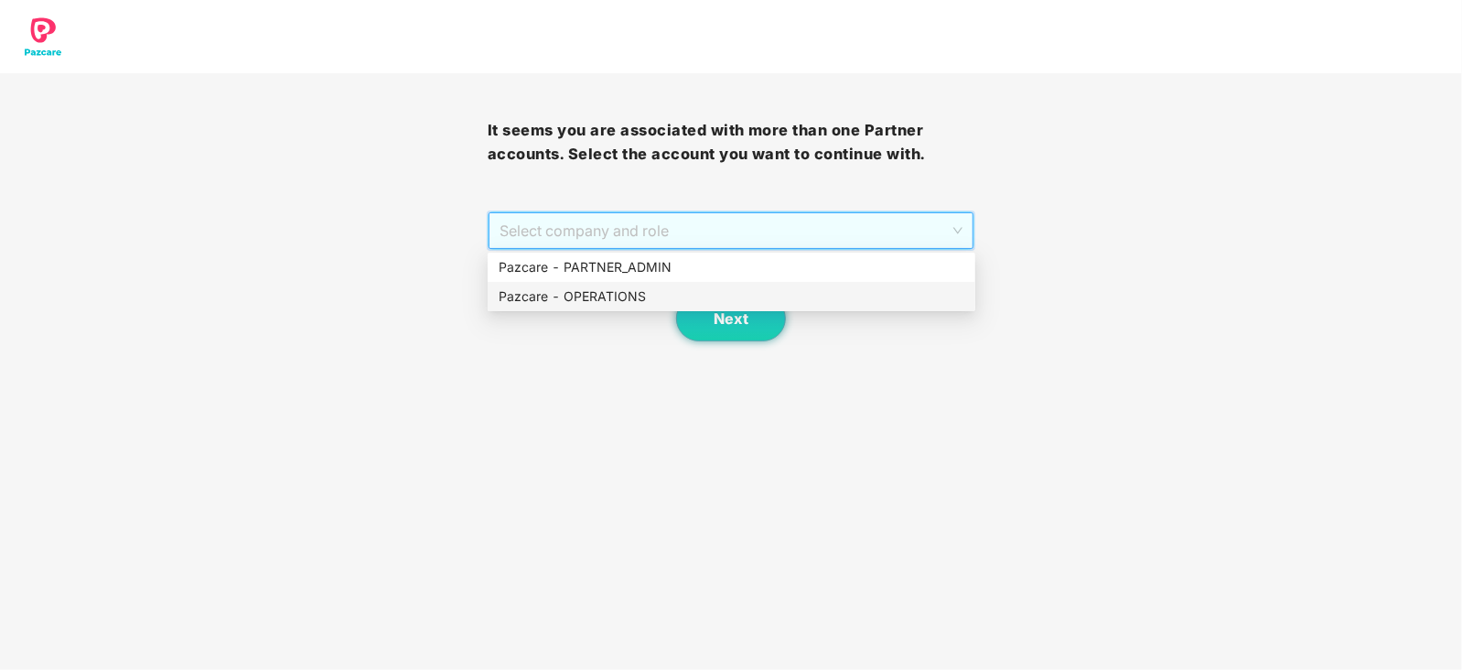
click at [644, 287] on div "Pazcare - OPERATIONS" at bounding box center [731, 296] width 466 height 20
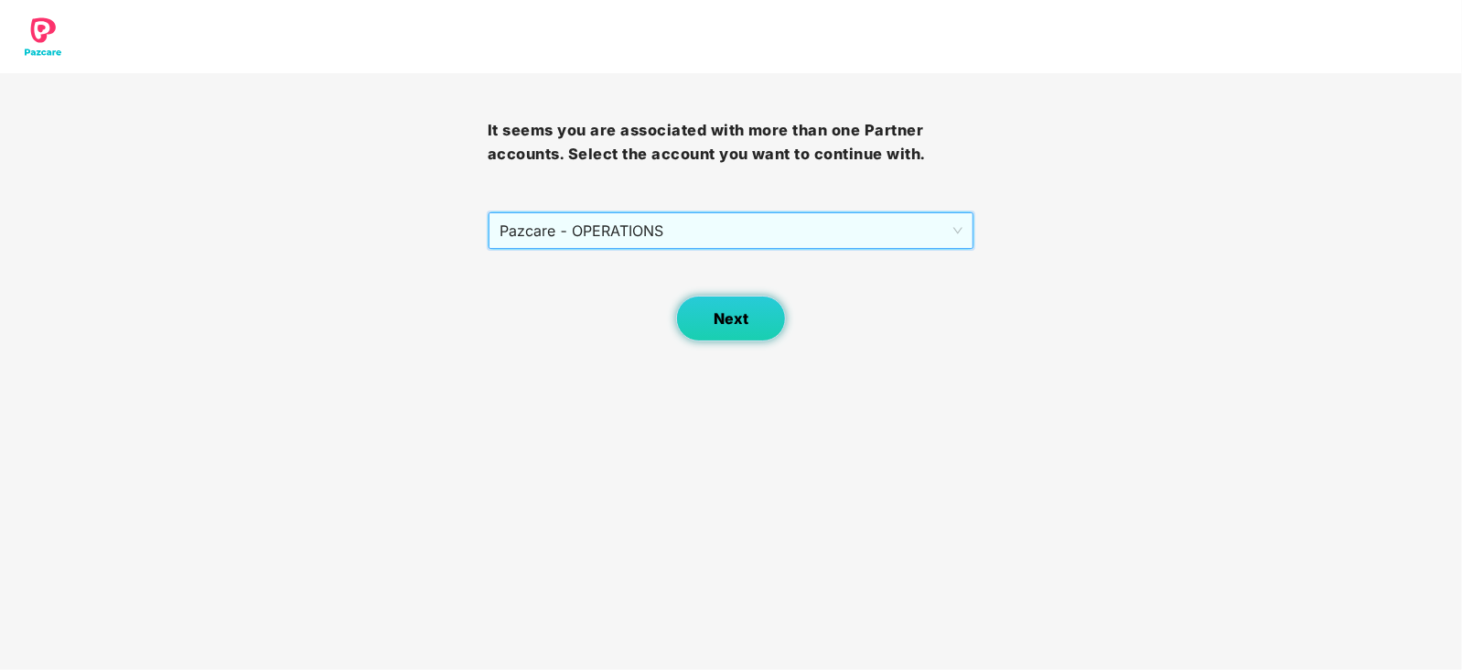
click at [727, 327] on span "Next" at bounding box center [730, 318] width 35 height 17
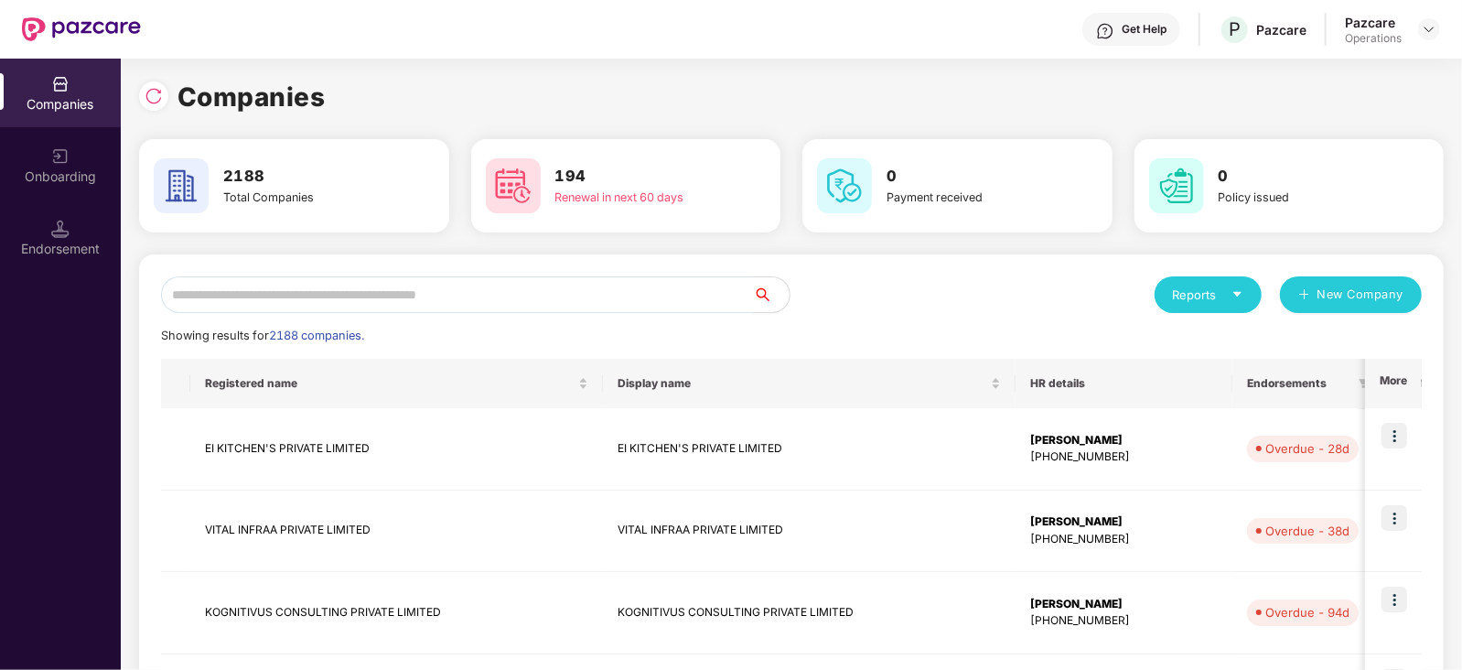
click at [503, 277] on input "text" at bounding box center [457, 294] width 592 height 37
paste input "**********"
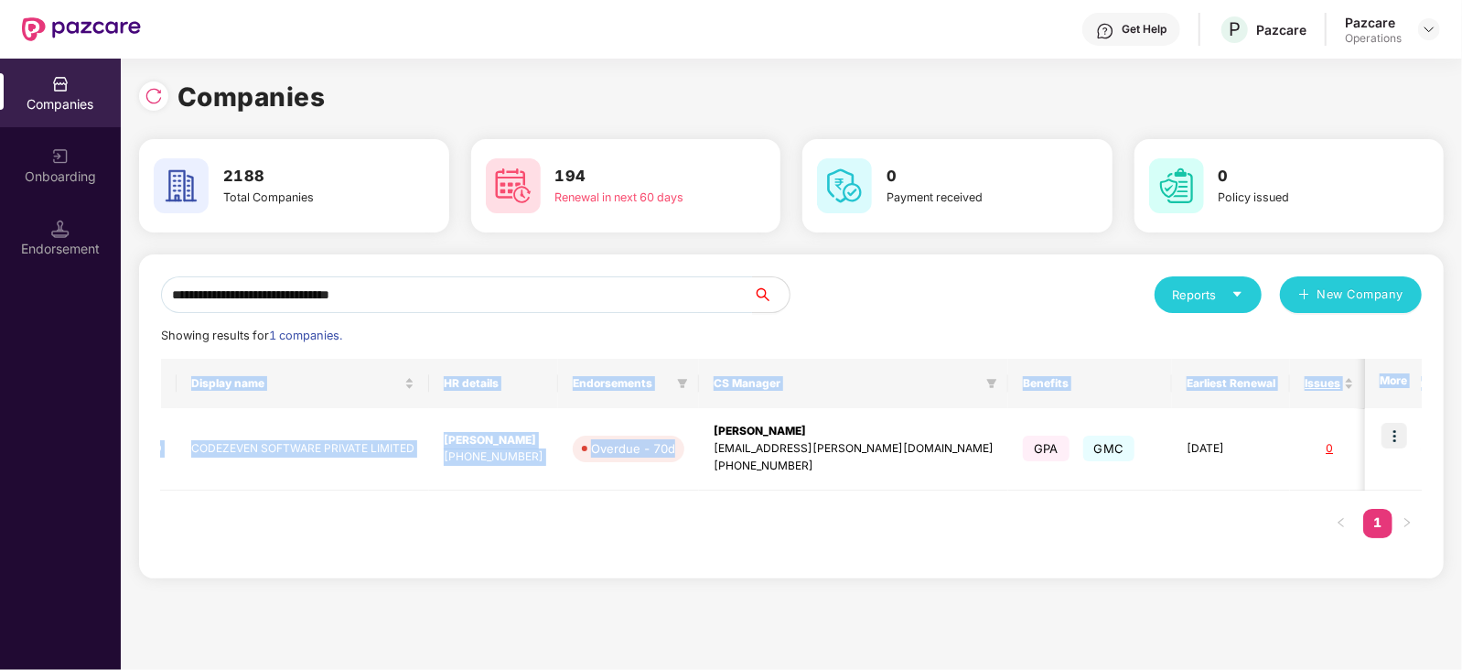
scroll to position [0, 1]
drag, startPoint x: 945, startPoint y: 445, endPoint x: 1463, endPoint y: 438, distance: 517.7
click at [1461, 438] on html "**********" at bounding box center [731, 335] width 1462 height 670
click at [1138, 527] on div "Registered name Display name HR details Endorsements CS Manager Benefits Earlie…" at bounding box center [791, 458] width 1260 height 198
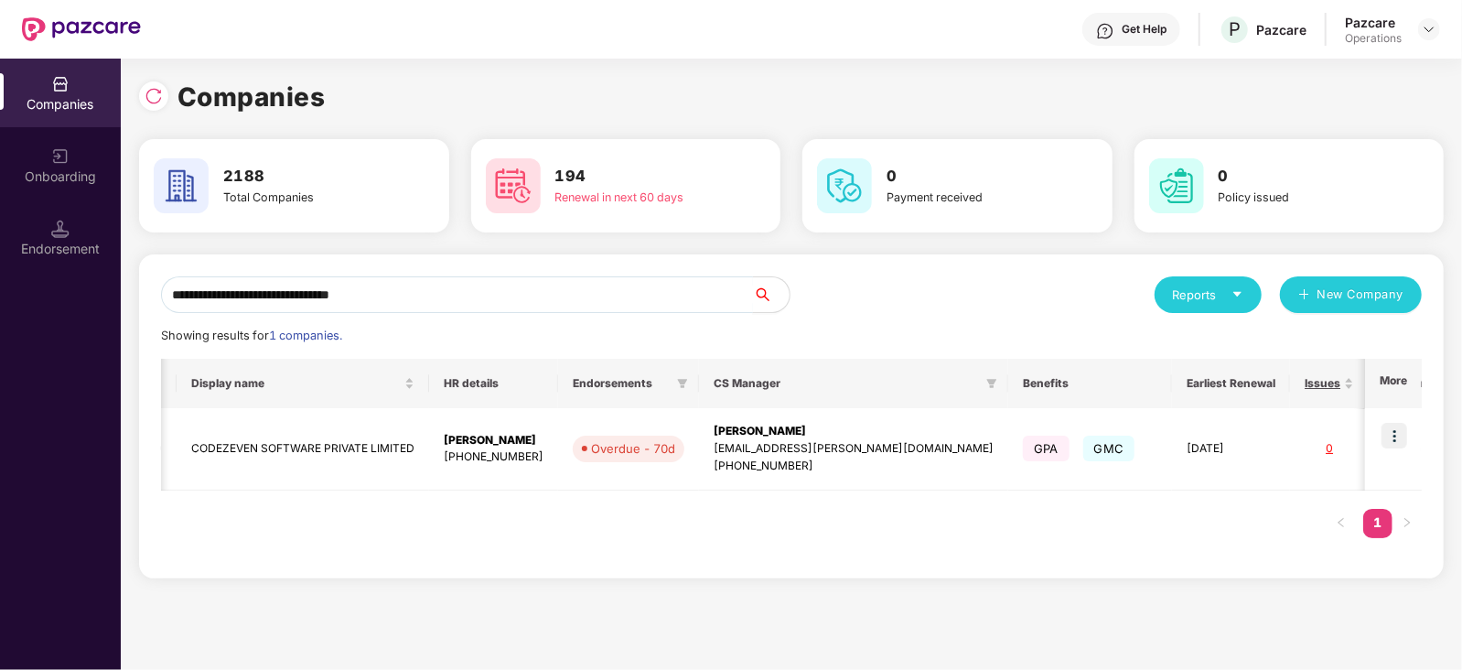
drag, startPoint x: 436, startPoint y: 291, endPoint x: 27, endPoint y: 299, distance: 408.9
click at [27, 299] on div "**********" at bounding box center [731, 364] width 1462 height 611
paste input "*"
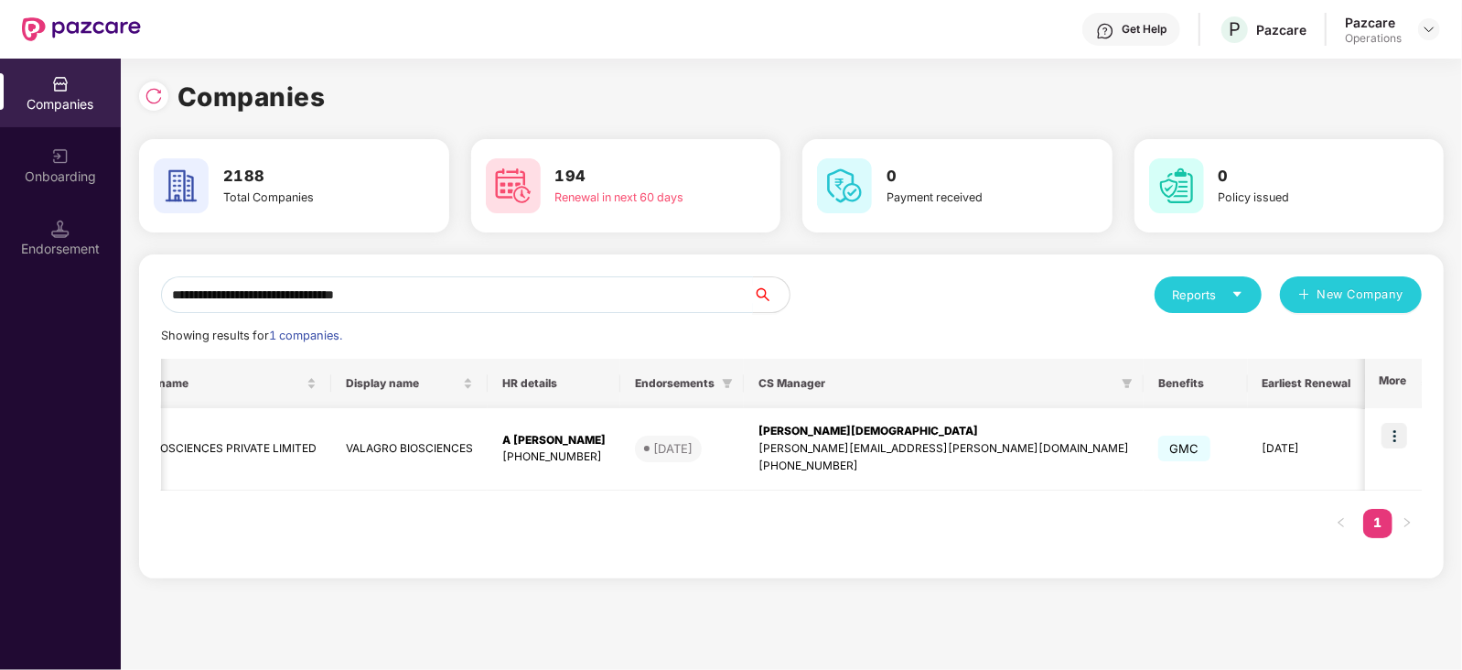
type input "**********"
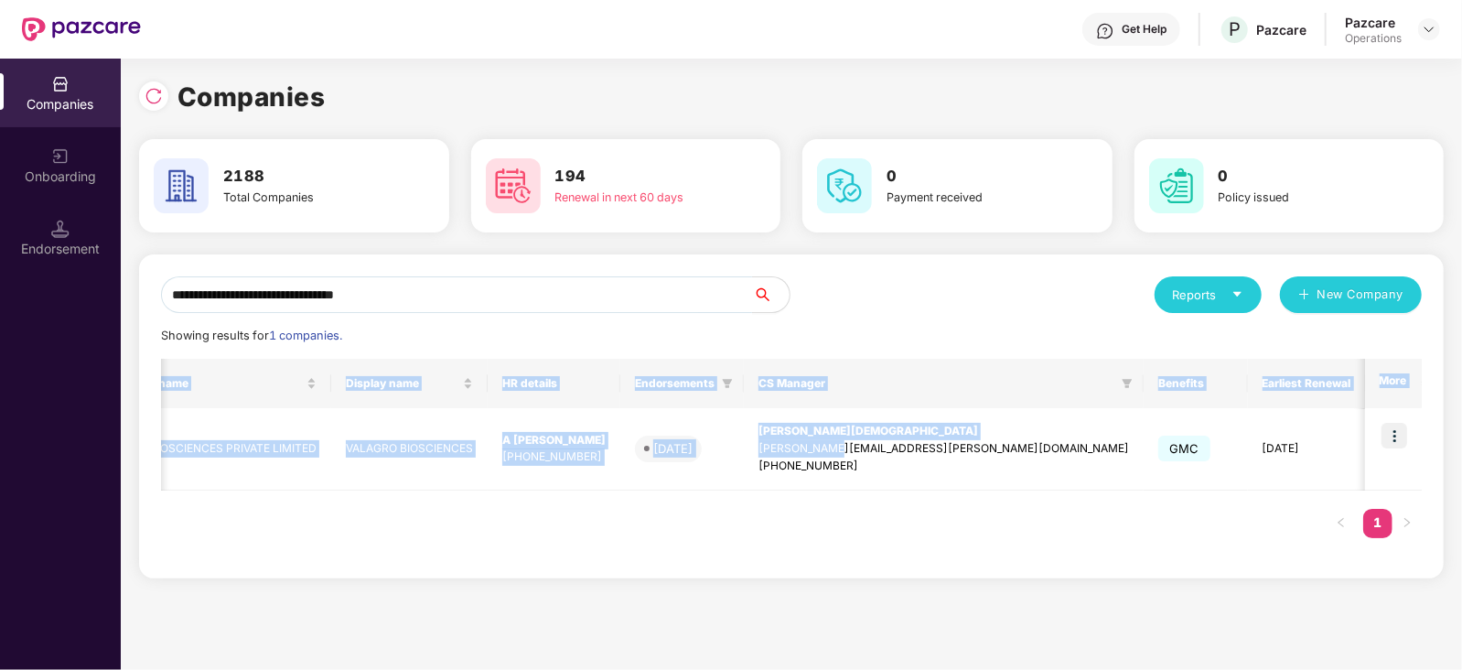
drag, startPoint x: 840, startPoint y: 440, endPoint x: 1463, endPoint y: 417, distance: 623.3
click at [1461, 417] on html "**********" at bounding box center [731, 335] width 1462 height 670
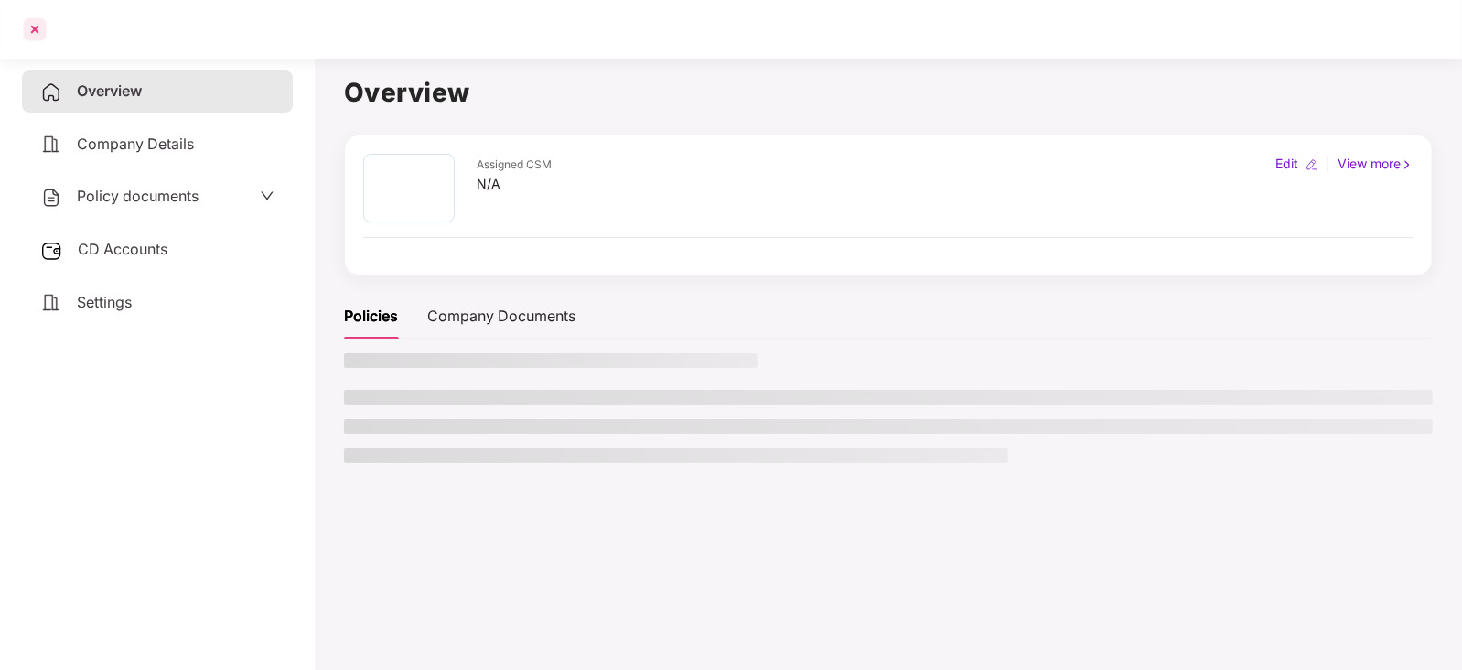
click at [32, 32] on div at bounding box center [34, 29] width 29 height 29
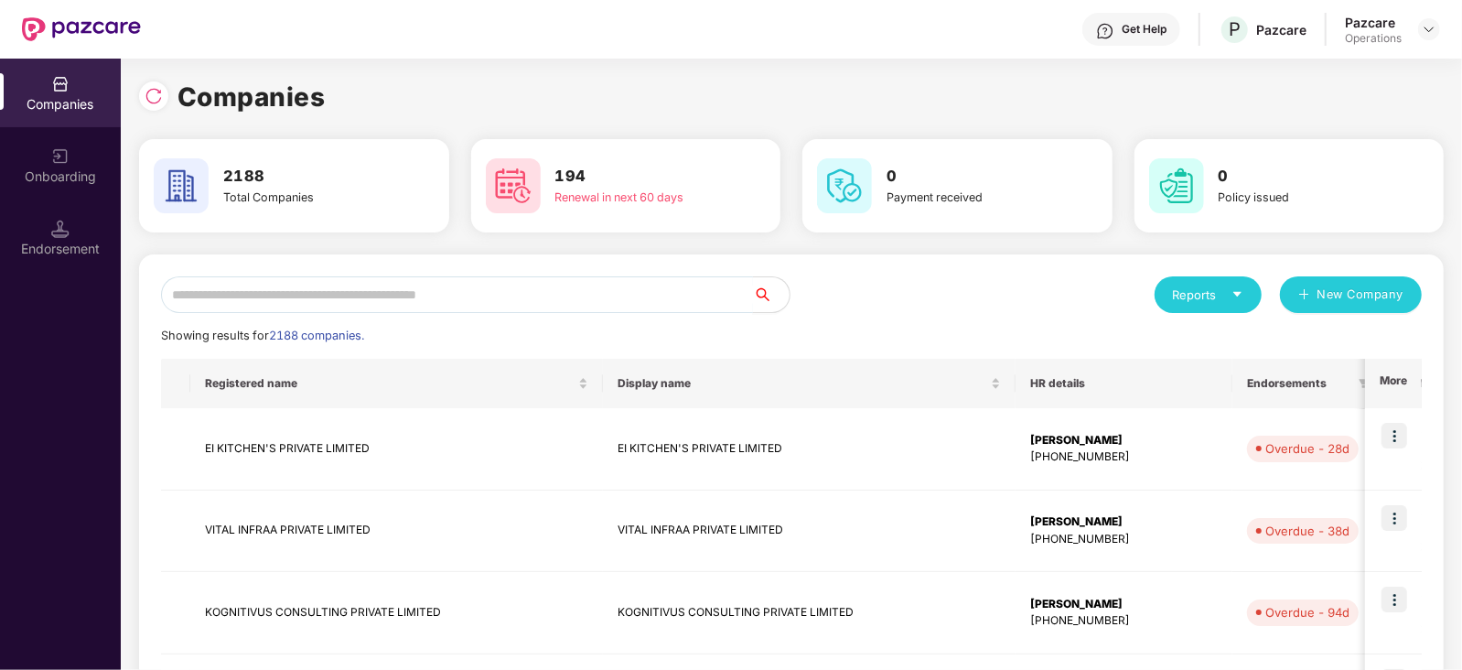
click at [391, 305] on input "text" at bounding box center [457, 294] width 592 height 37
paste input "**********"
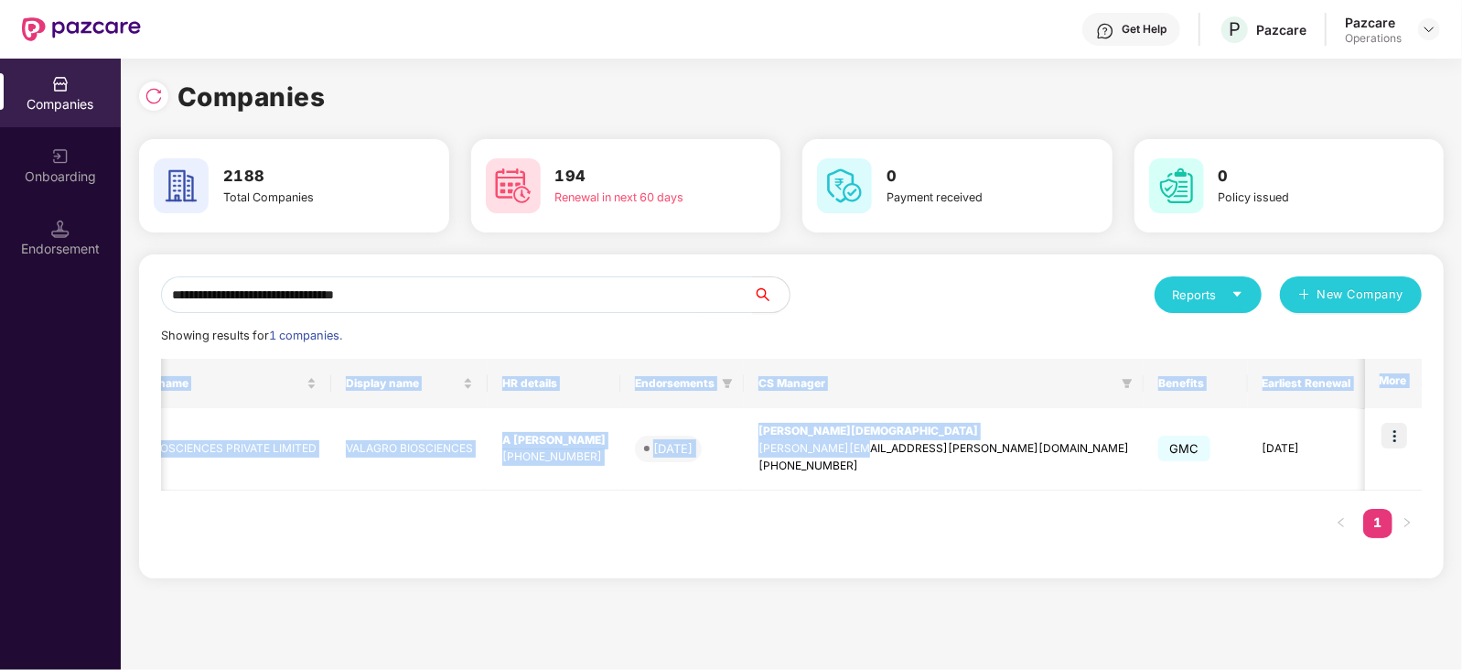
scroll to position [0, 1]
drag, startPoint x: 981, startPoint y: 440, endPoint x: 1463, endPoint y: 445, distance: 482.0
click at [1461, 445] on html "**********" at bounding box center [731, 335] width 1462 height 670
click at [1360, 506] on div "Registered name Display name HR details Endorsements CS Manager Benefits Earlie…" at bounding box center [791, 458] width 1260 height 198
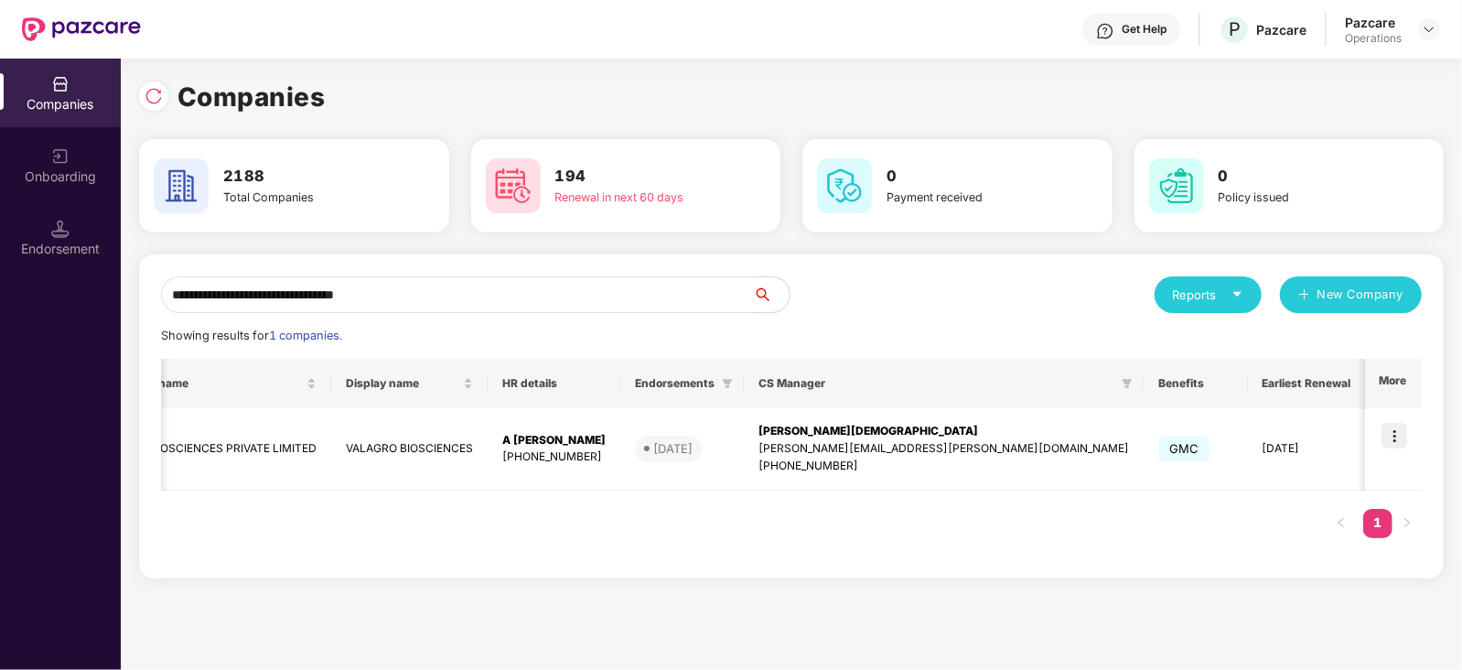
drag, startPoint x: 455, startPoint y: 297, endPoint x: 129, endPoint y: 308, distance: 326.7
click at [129, 308] on div "**********" at bounding box center [791, 364] width 1341 height 611
paste input "*********"
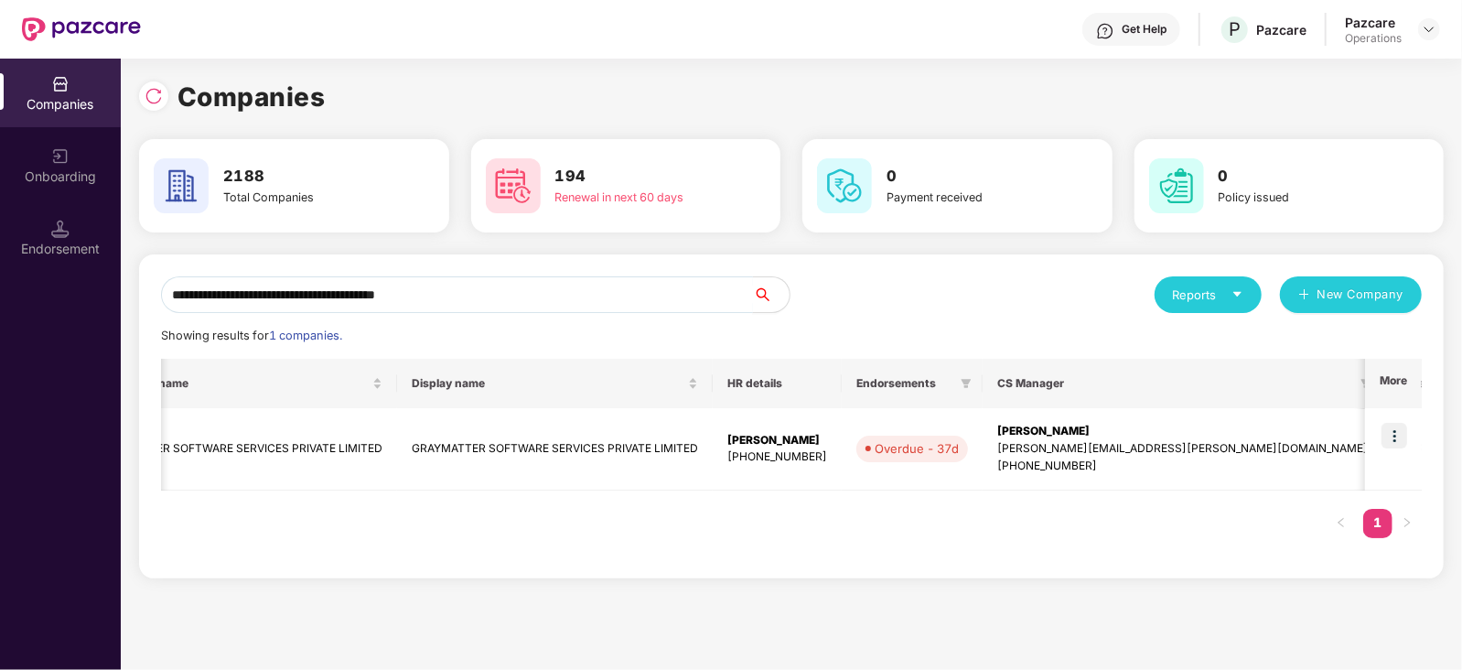
drag, startPoint x: 516, startPoint y: 290, endPoint x: 149, endPoint y: 293, distance: 366.8
click at [149, 293] on div "**********" at bounding box center [791, 416] width 1304 height 324
paste input "text"
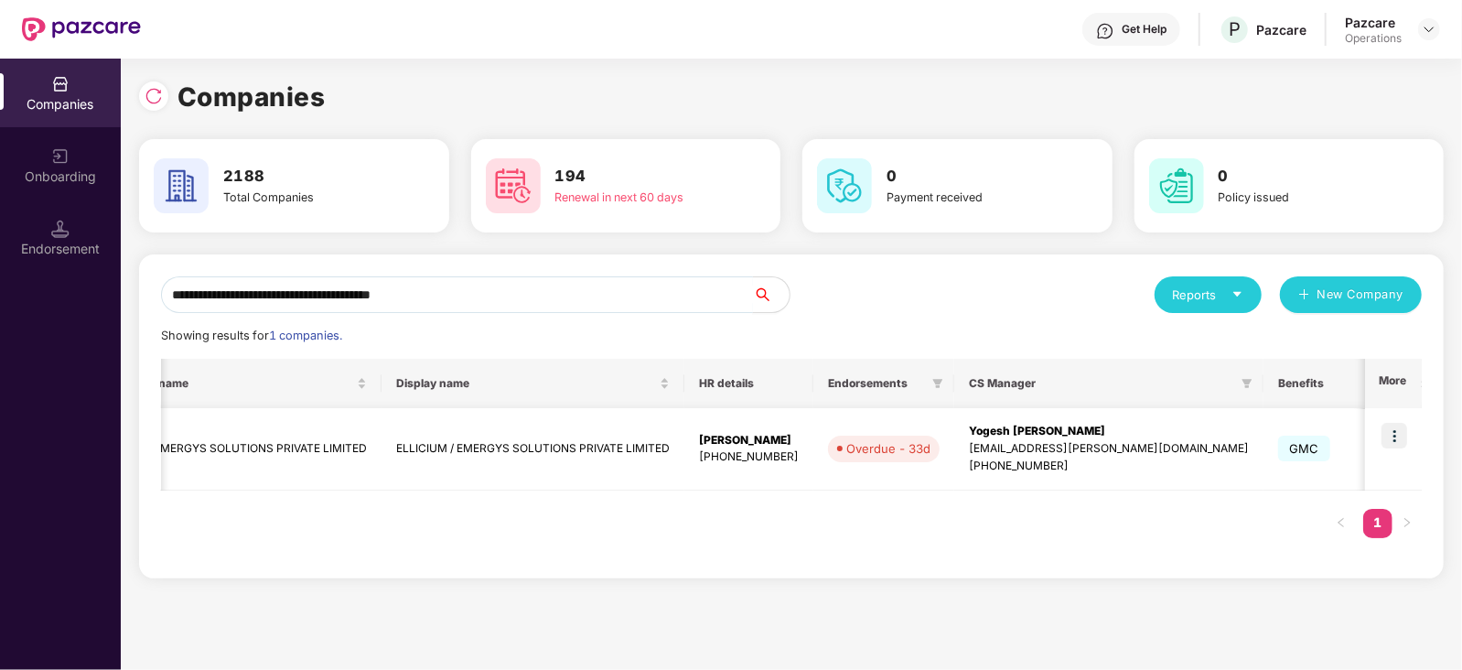
type input "**********"
click at [1393, 426] on img at bounding box center [1394, 436] width 26 height 26
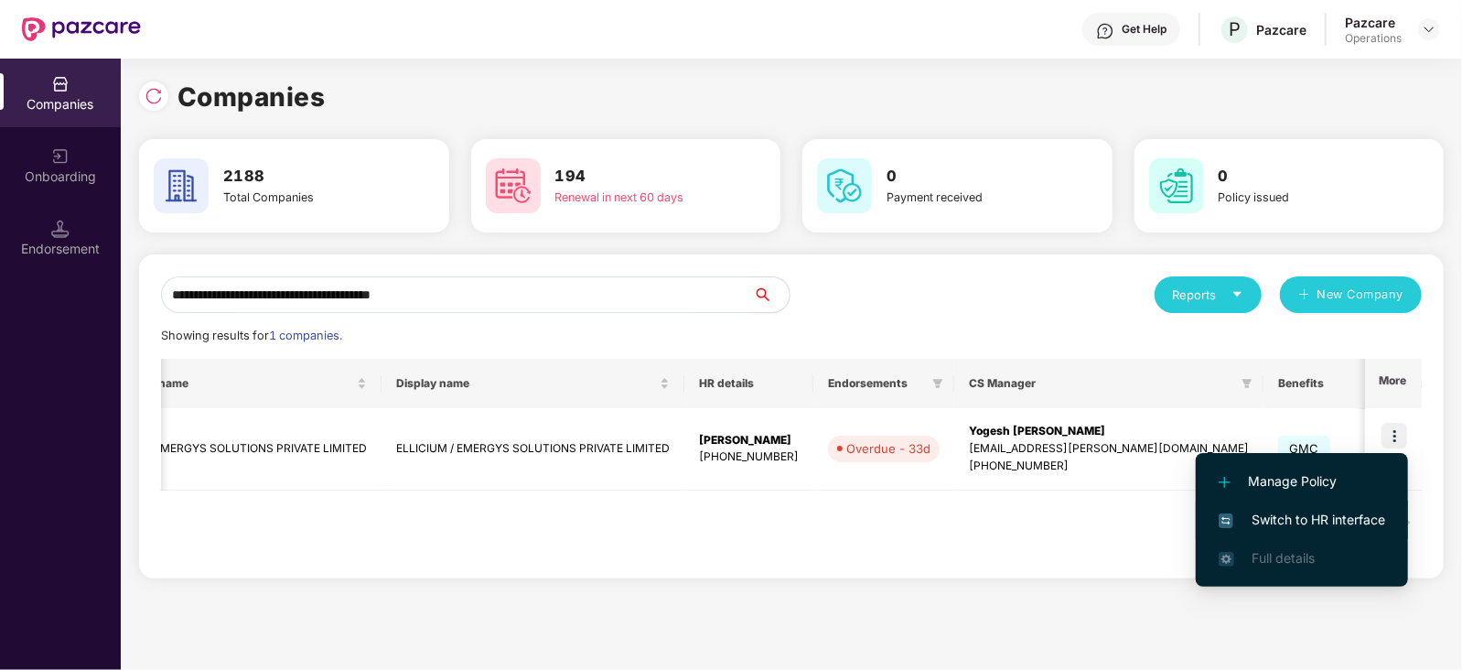
click at [1353, 509] on span "Switch to HR interface" at bounding box center [1301, 519] width 166 height 20
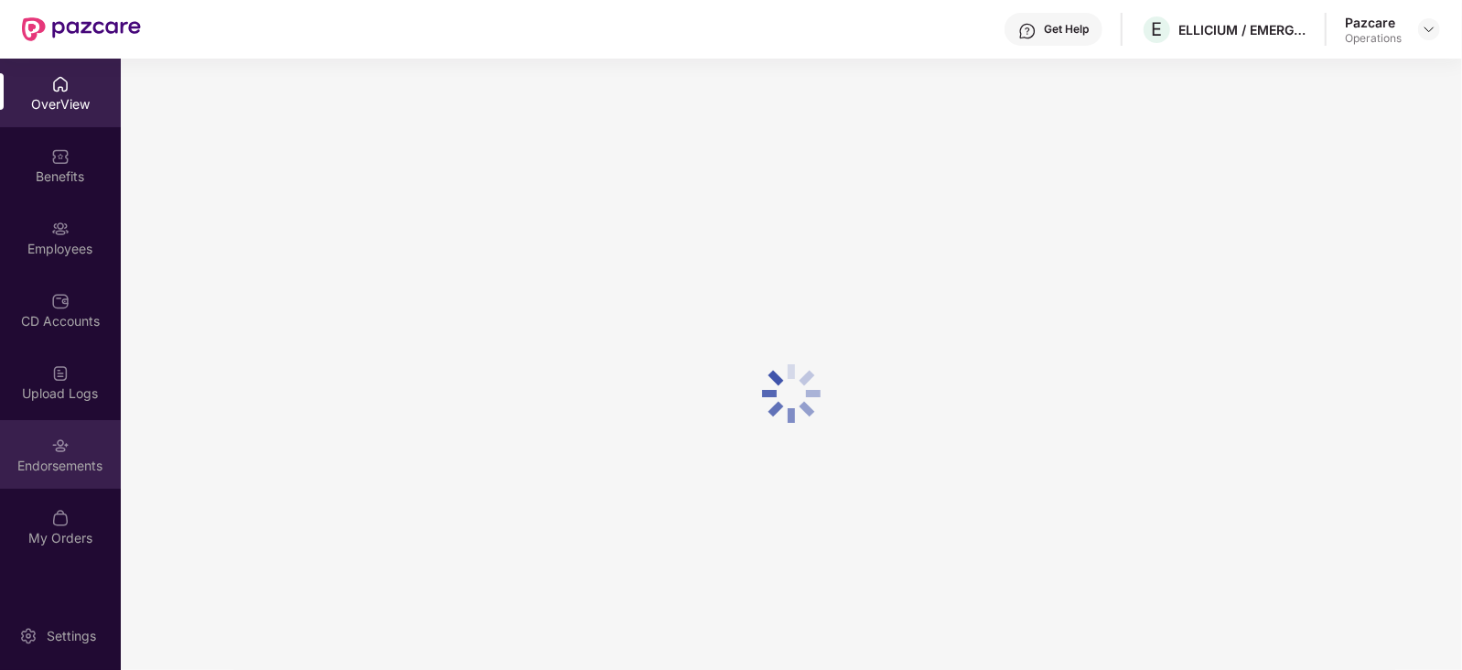
click at [82, 469] on div "Endorsements" at bounding box center [60, 465] width 121 height 18
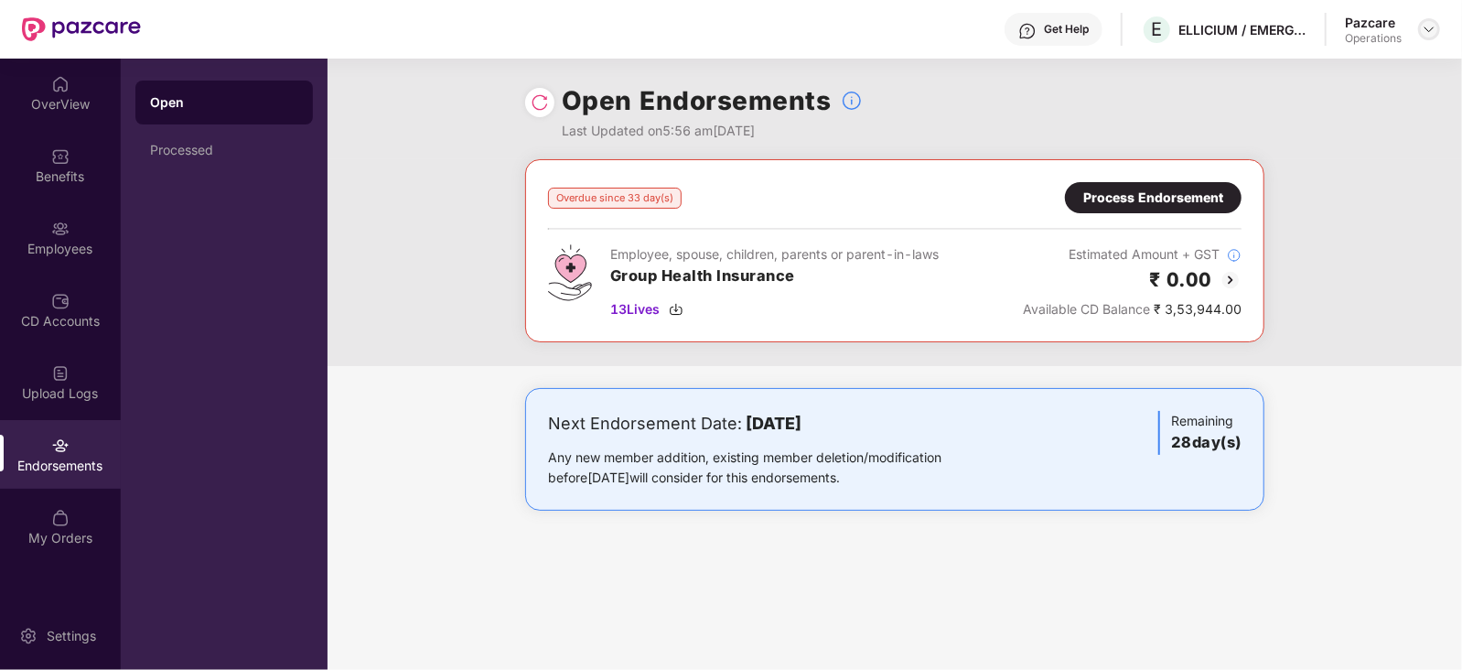
click at [1431, 38] on div at bounding box center [1429, 29] width 22 height 22
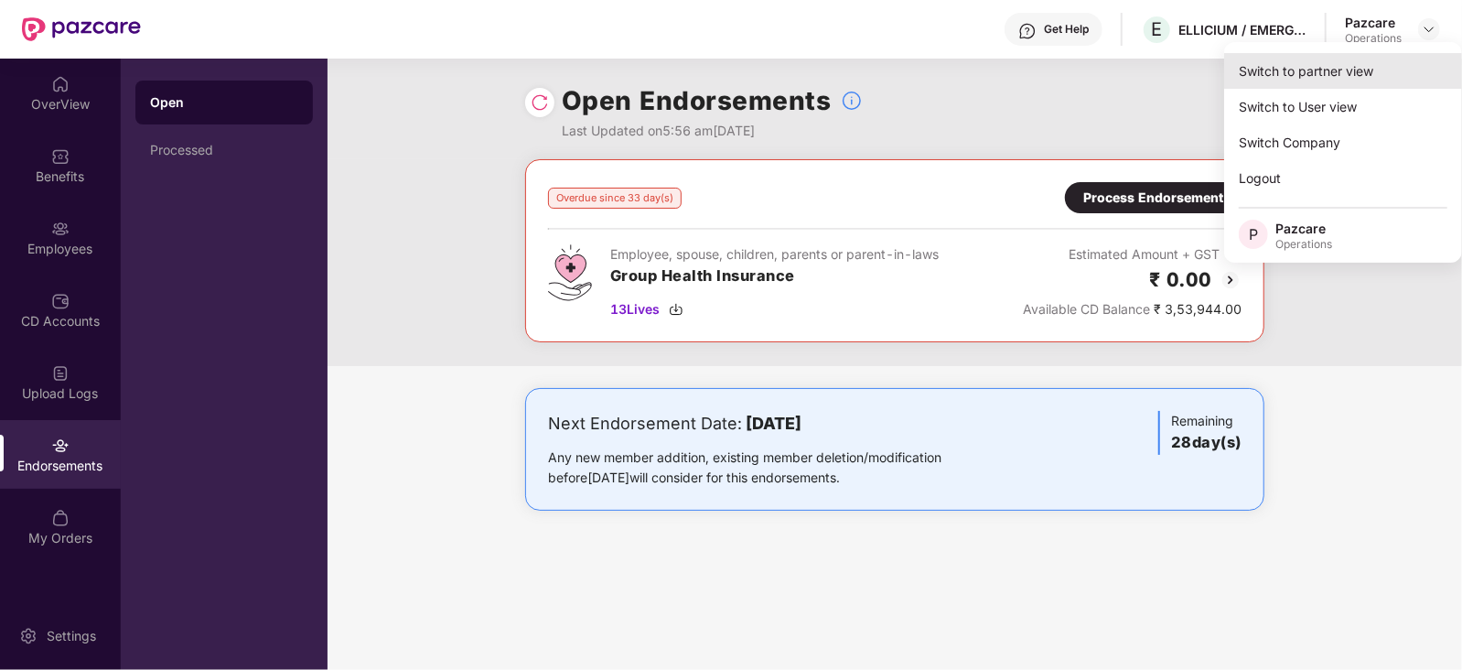
click at [1278, 71] on div "Switch to partner view" at bounding box center [1343, 71] width 238 height 36
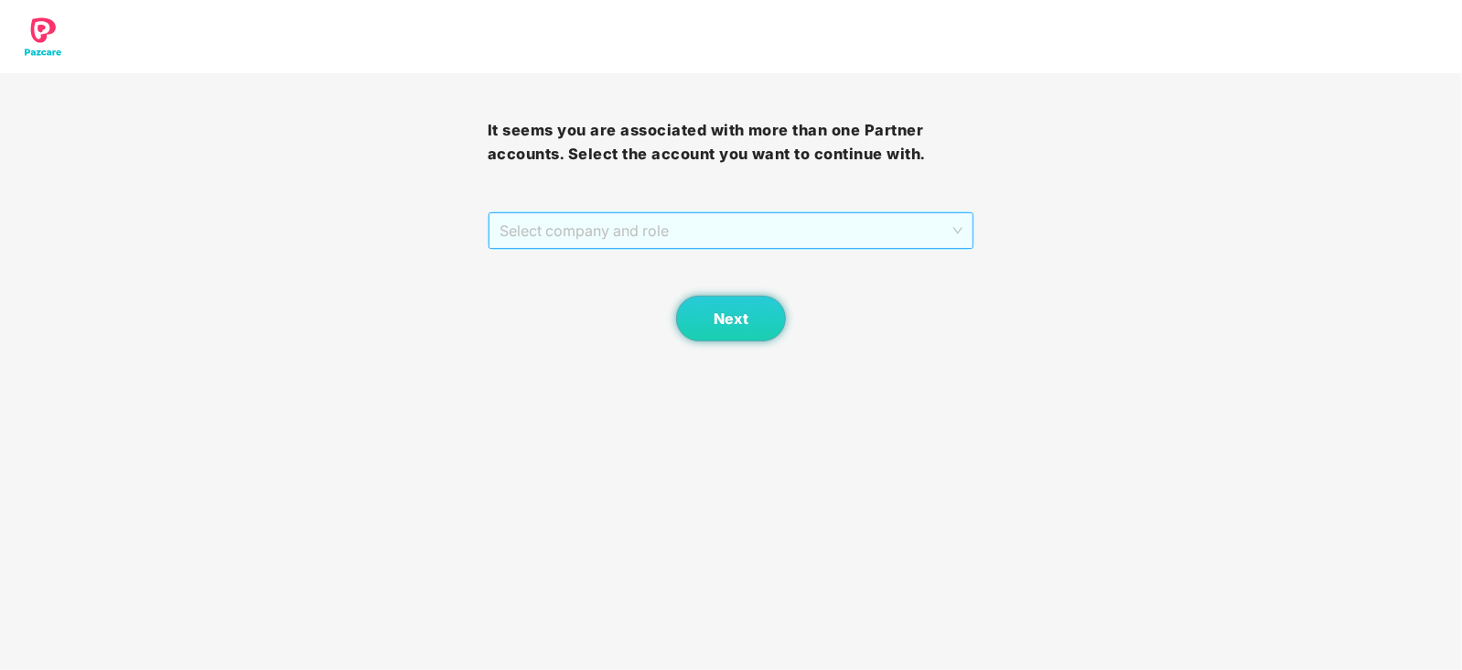
click at [669, 224] on span "Select company and role" at bounding box center [731, 230] width 464 height 35
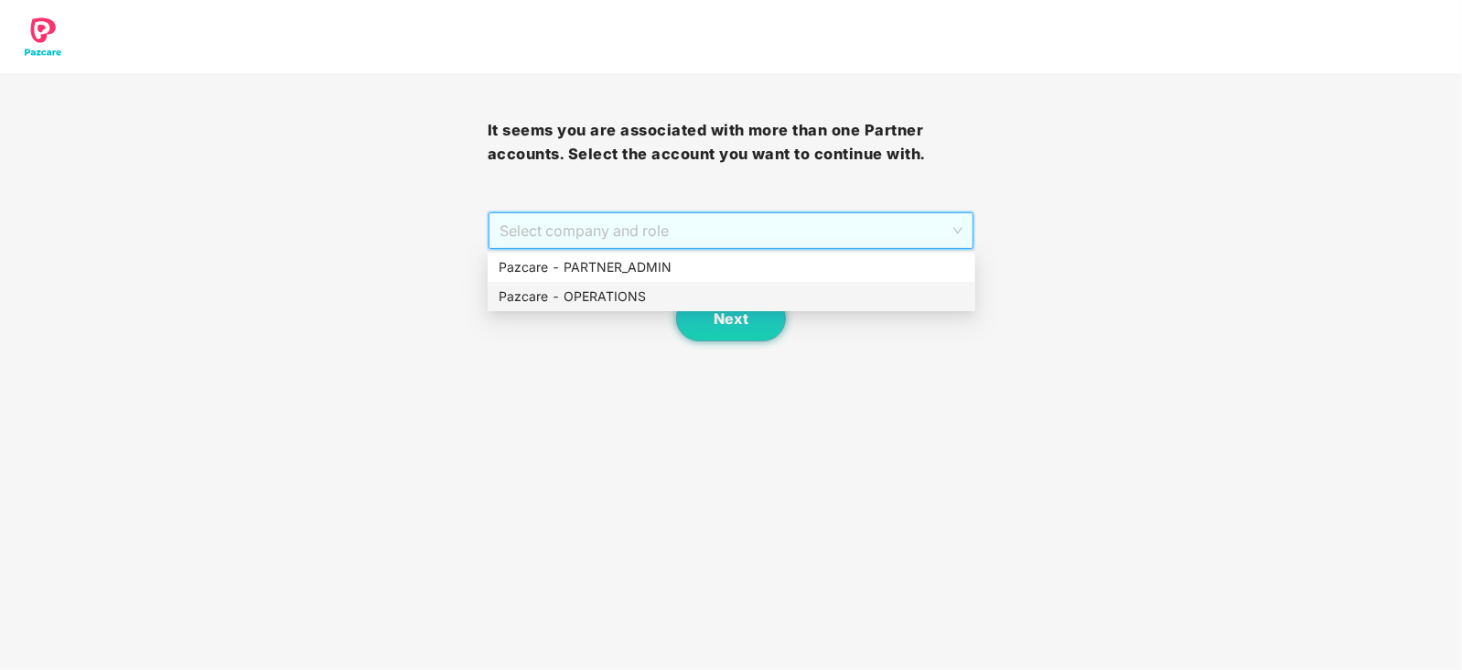
click at [608, 295] on div "Pazcare - OPERATIONS" at bounding box center [731, 296] width 466 height 20
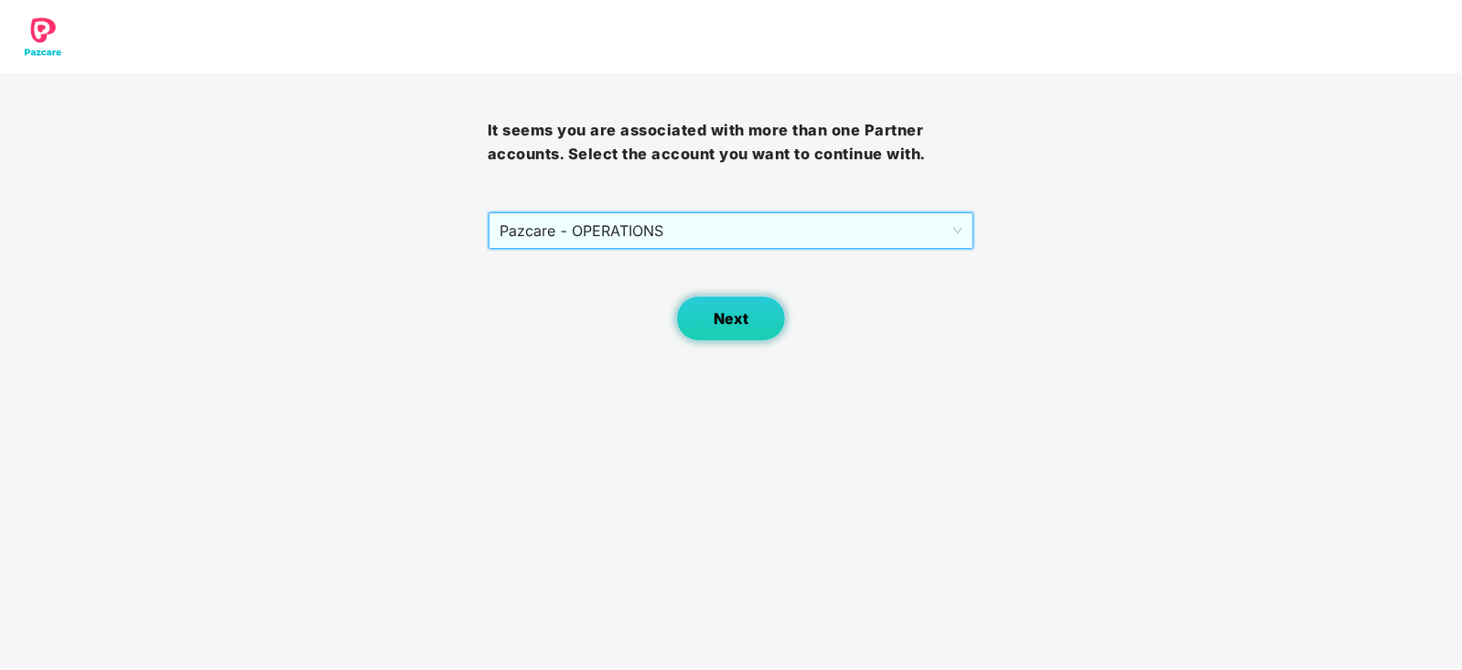
click at [759, 302] on button "Next" at bounding box center [731, 318] width 110 height 46
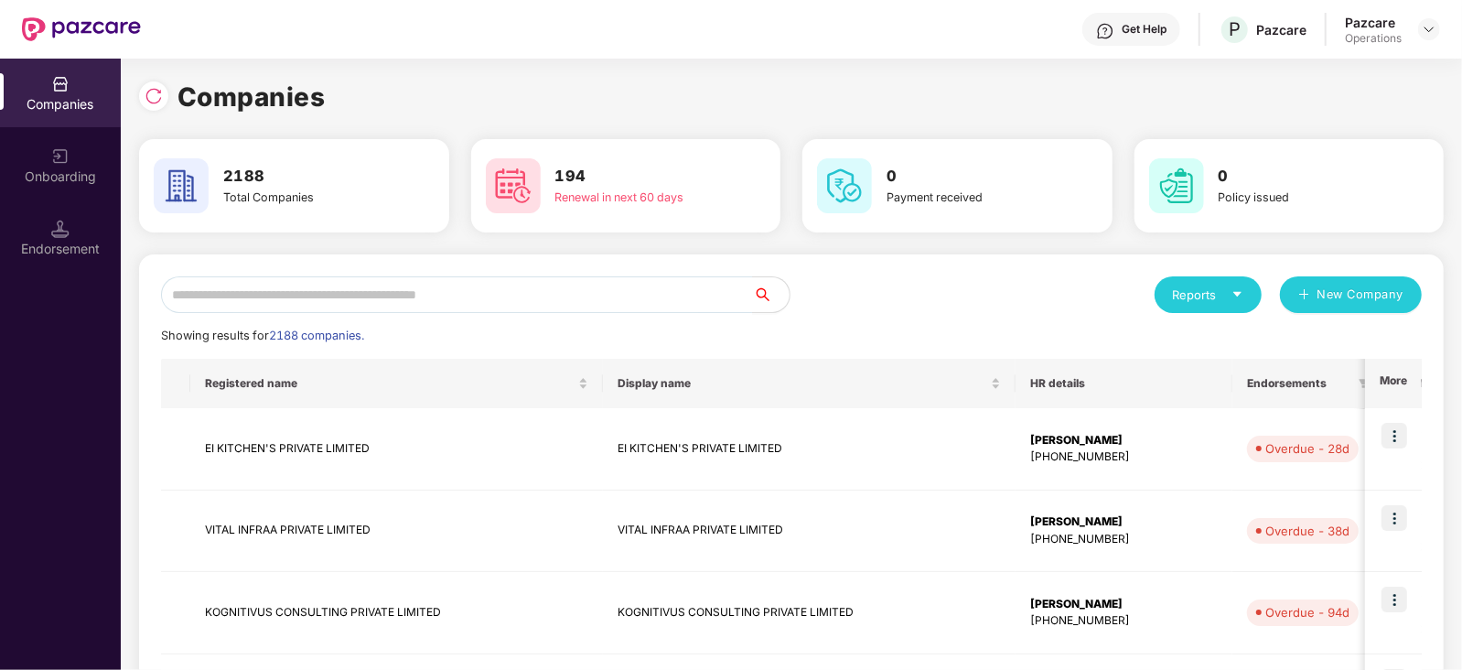
click at [520, 277] on input "text" at bounding box center [457, 294] width 592 height 37
paste input "**********"
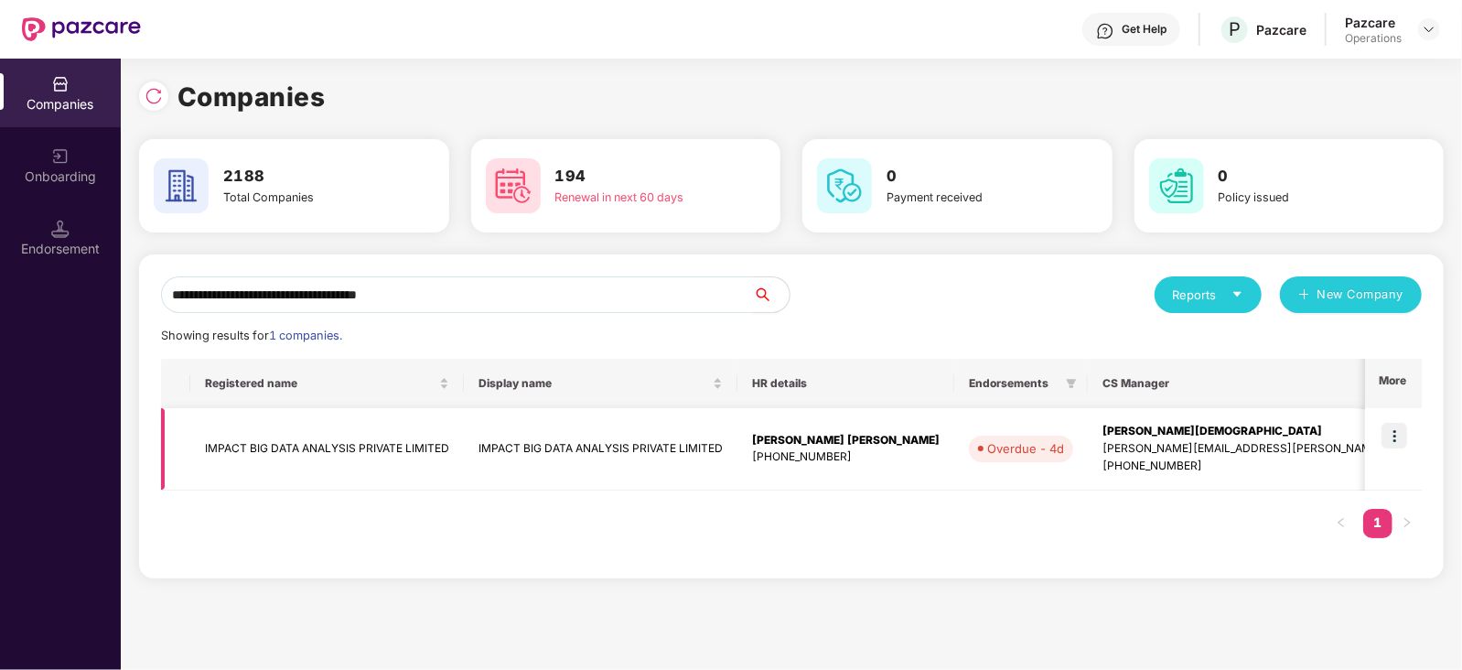
type input "**********"
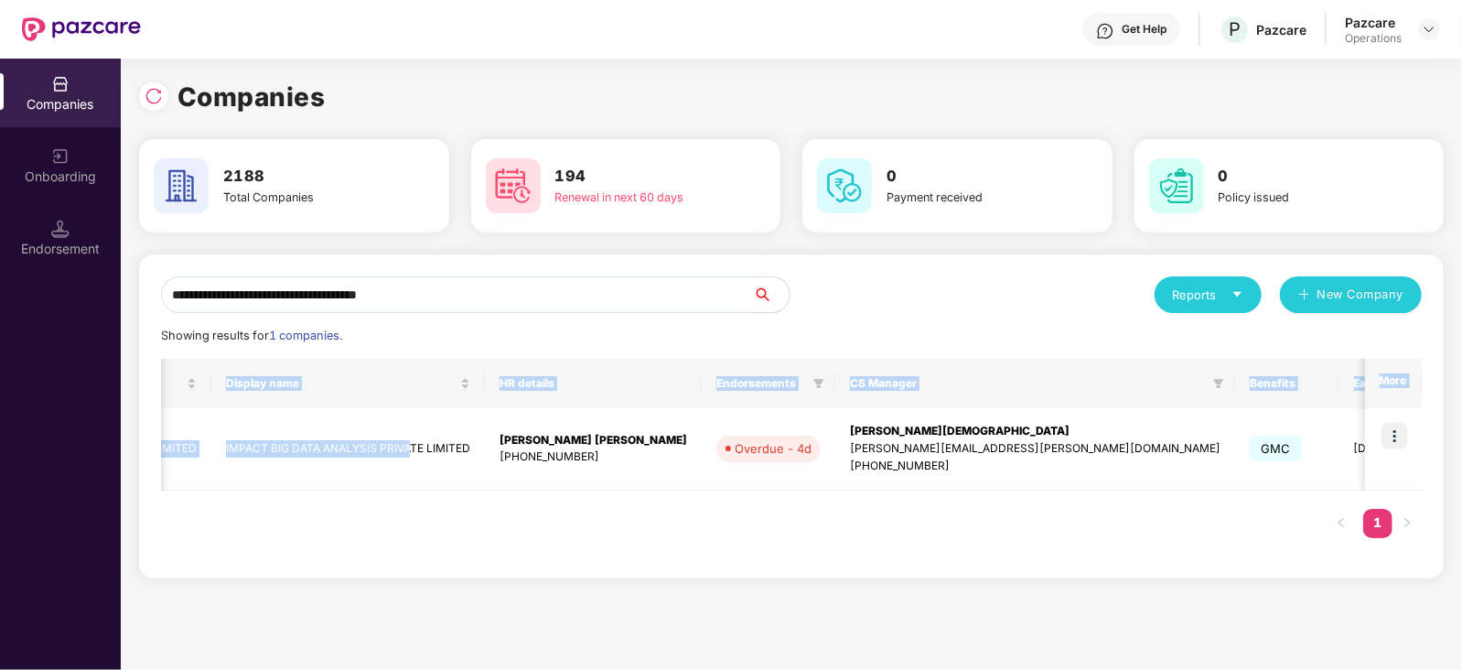
scroll to position [0, 1]
drag, startPoint x: 659, startPoint y: 449, endPoint x: 1394, endPoint y: 443, distance: 734.5
click at [1461, 436] on div "**********" at bounding box center [791, 364] width 1341 height 611
click at [1093, 542] on div "Registered name Display name HR details Endorsements CS Manager Benefits Earlie…" at bounding box center [791, 458] width 1260 height 198
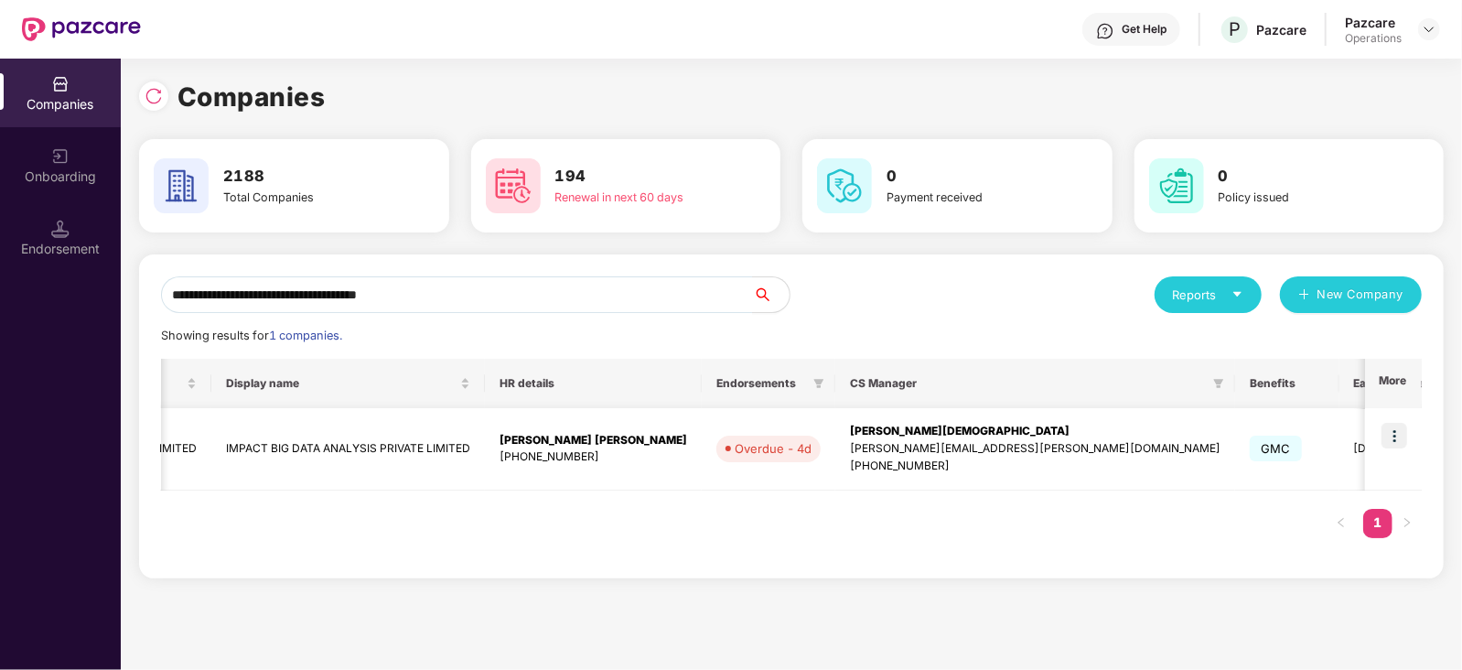
click at [1393, 444] on img at bounding box center [1394, 436] width 26 height 26
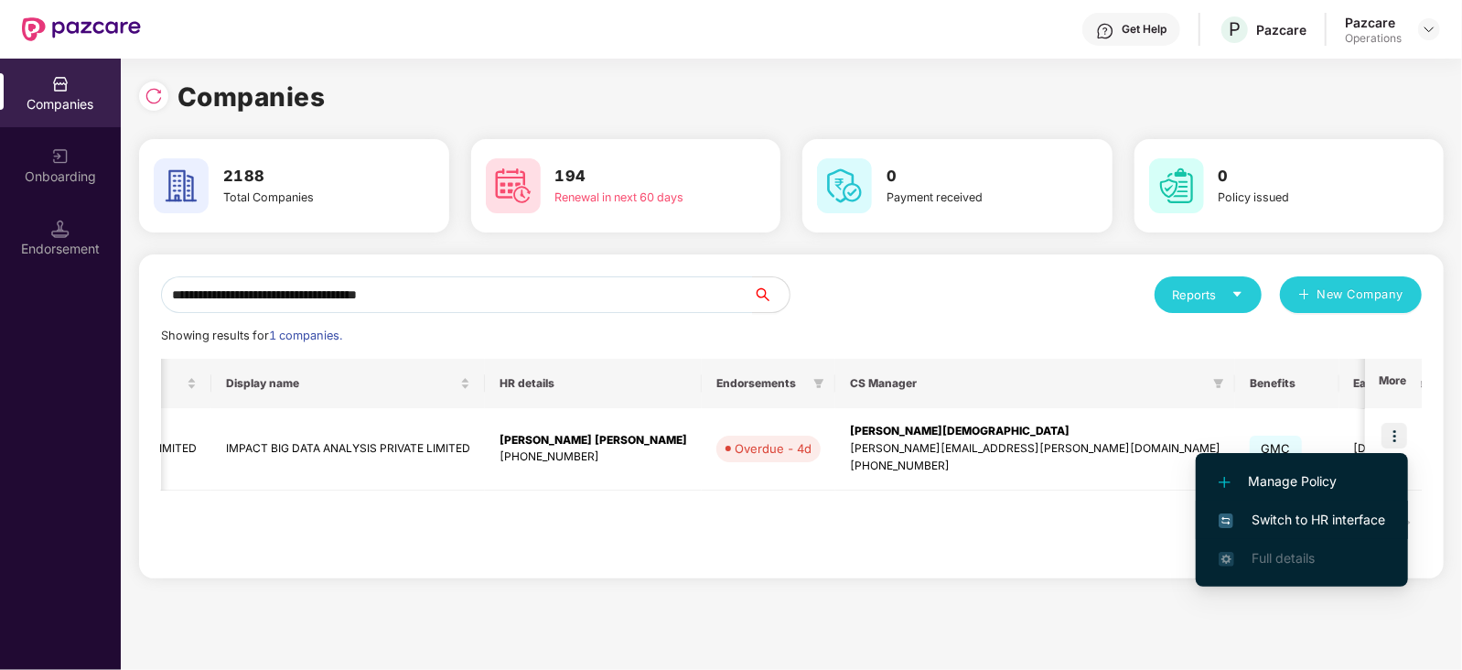
click at [1326, 528] on span "Switch to HR interface" at bounding box center [1301, 519] width 166 height 20
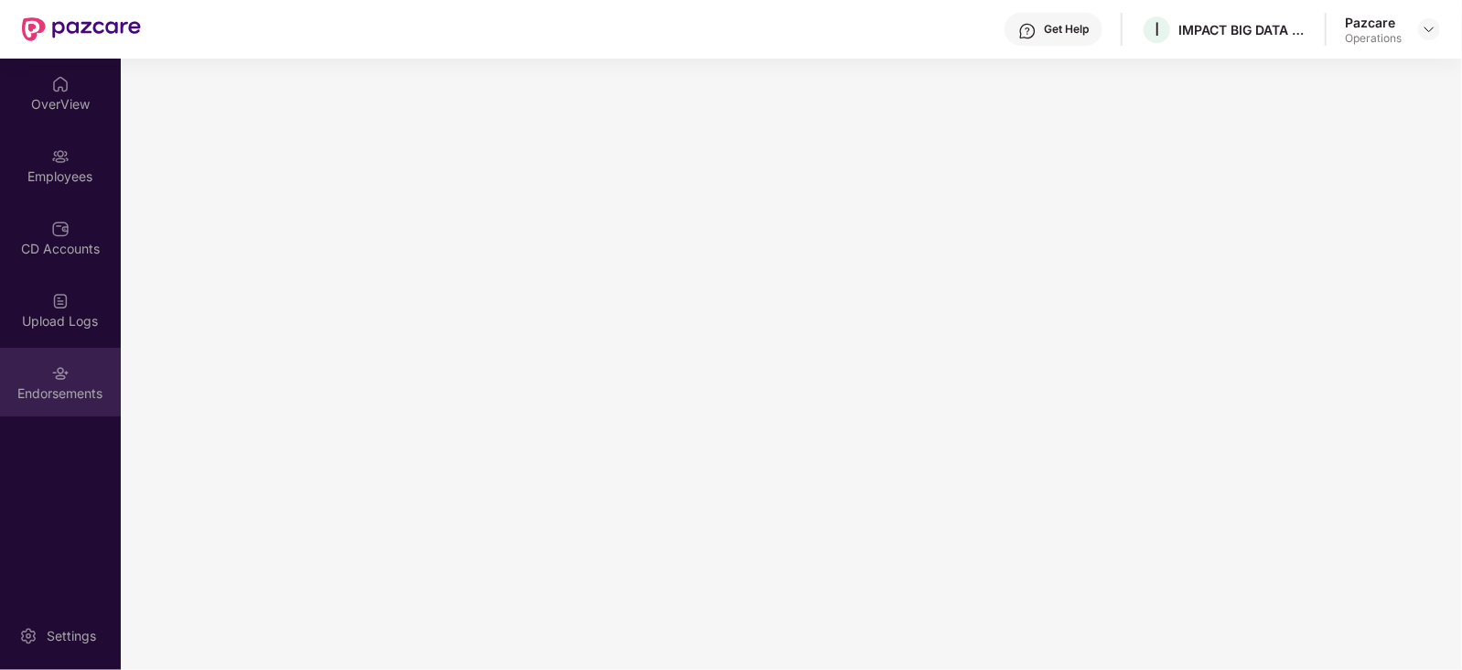
click at [64, 392] on div "Endorsements" at bounding box center [60, 393] width 121 height 18
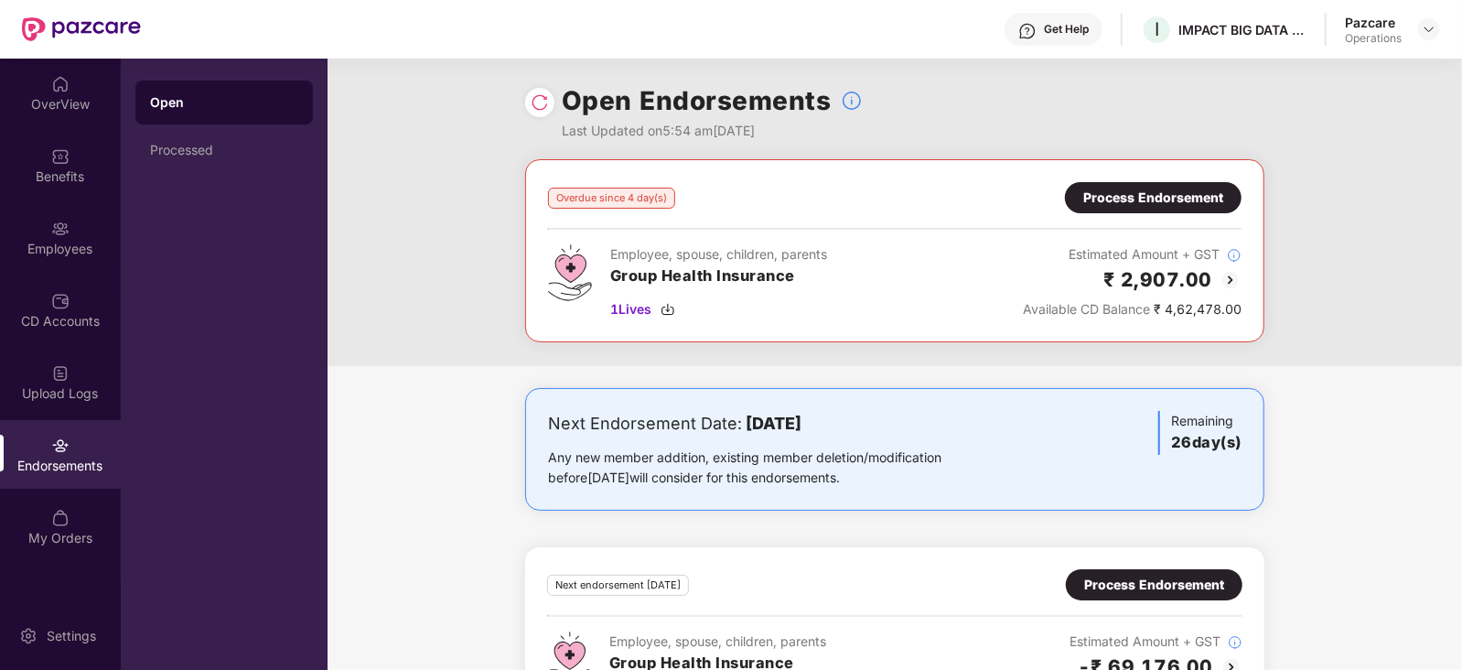
click at [1102, 195] on div "Process Endorsement" at bounding box center [1153, 198] width 140 height 20
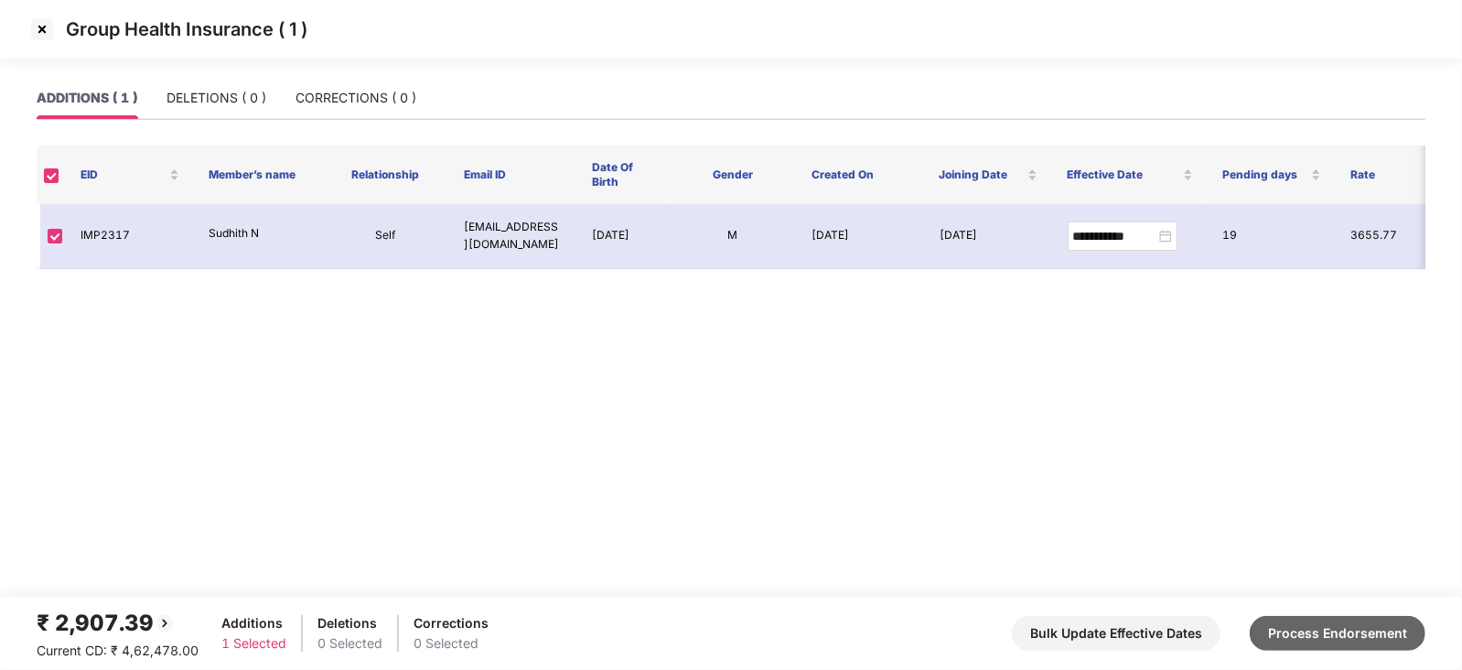
click at [1347, 633] on button "Process Endorsement" at bounding box center [1337, 633] width 176 height 35
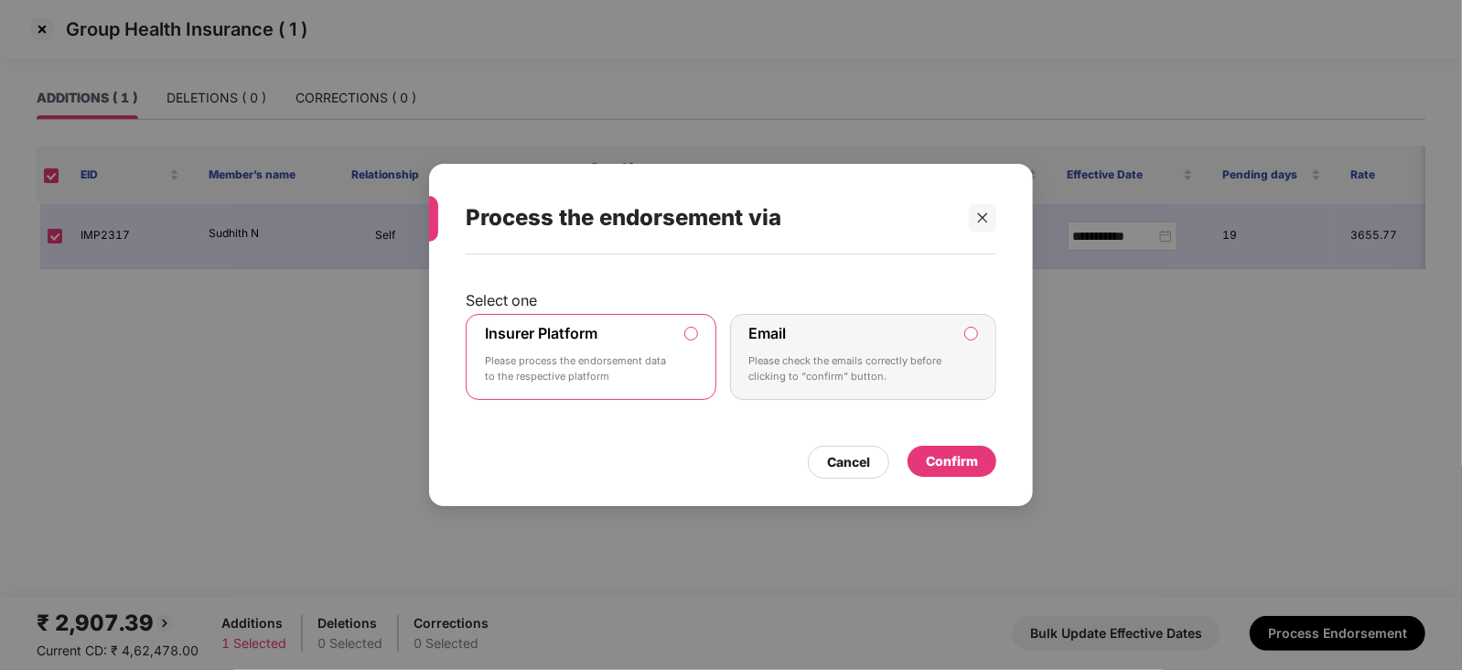
click at [691, 345] on label "Insurer Platform Please process the endorsement data to the respective platform" at bounding box center [591, 357] width 251 height 86
click at [955, 461] on div "Confirm" at bounding box center [952, 461] width 52 height 20
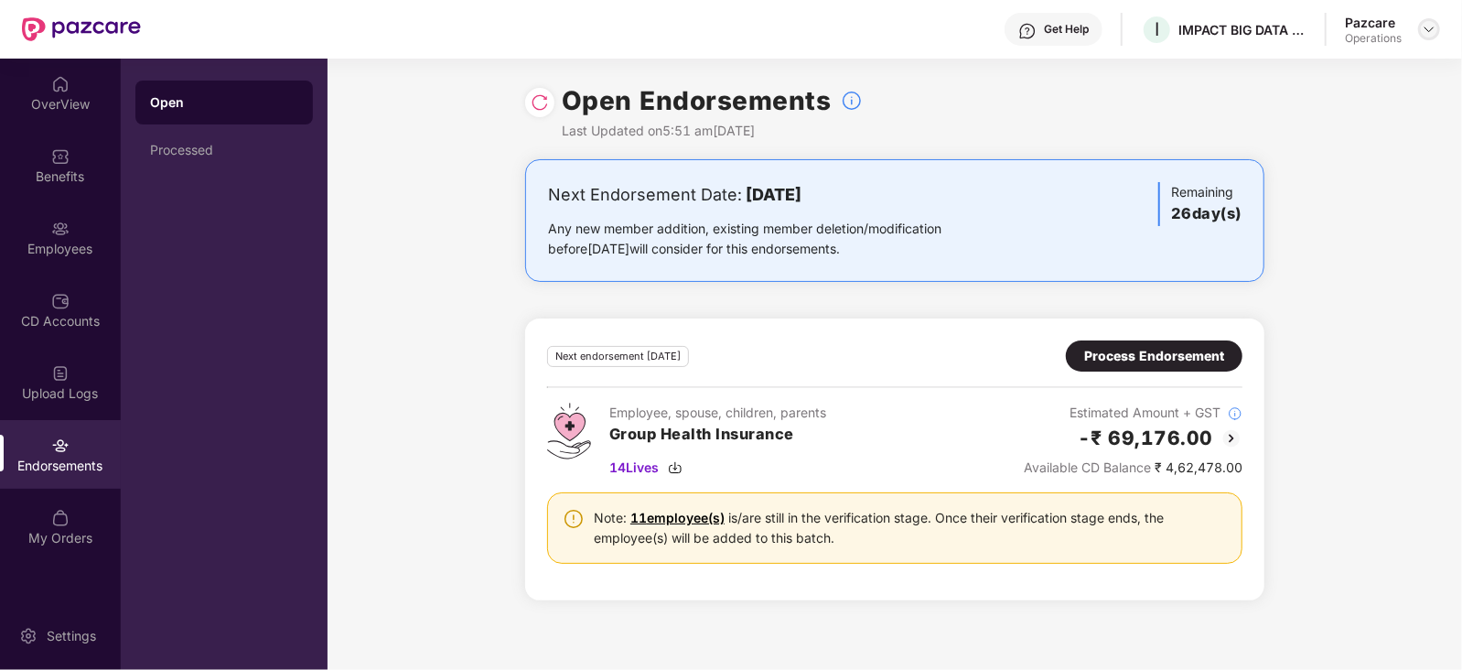
click at [1420, 34] on div at bounding box center [1429, 29] width 22 height 22
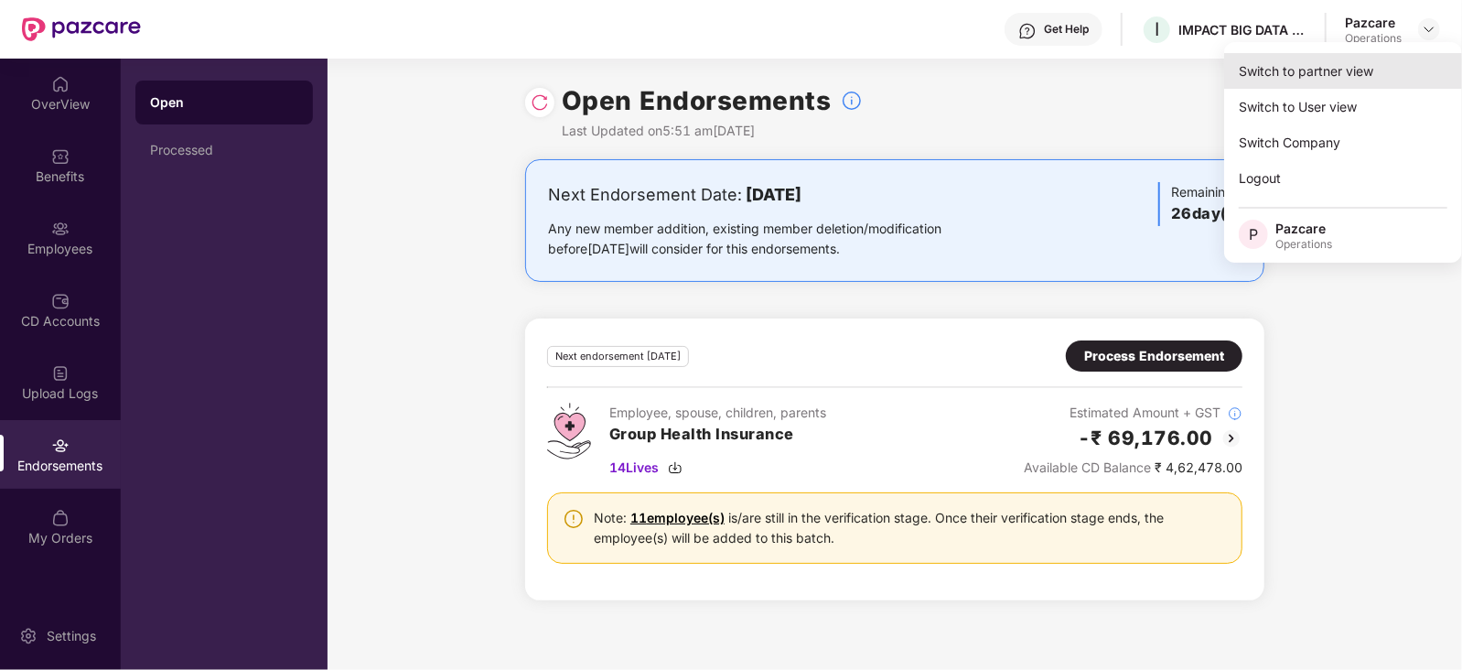
click at [1363, 64] on div "Switch to partner view" at bounding box center [1343, 71] width 238 height 36
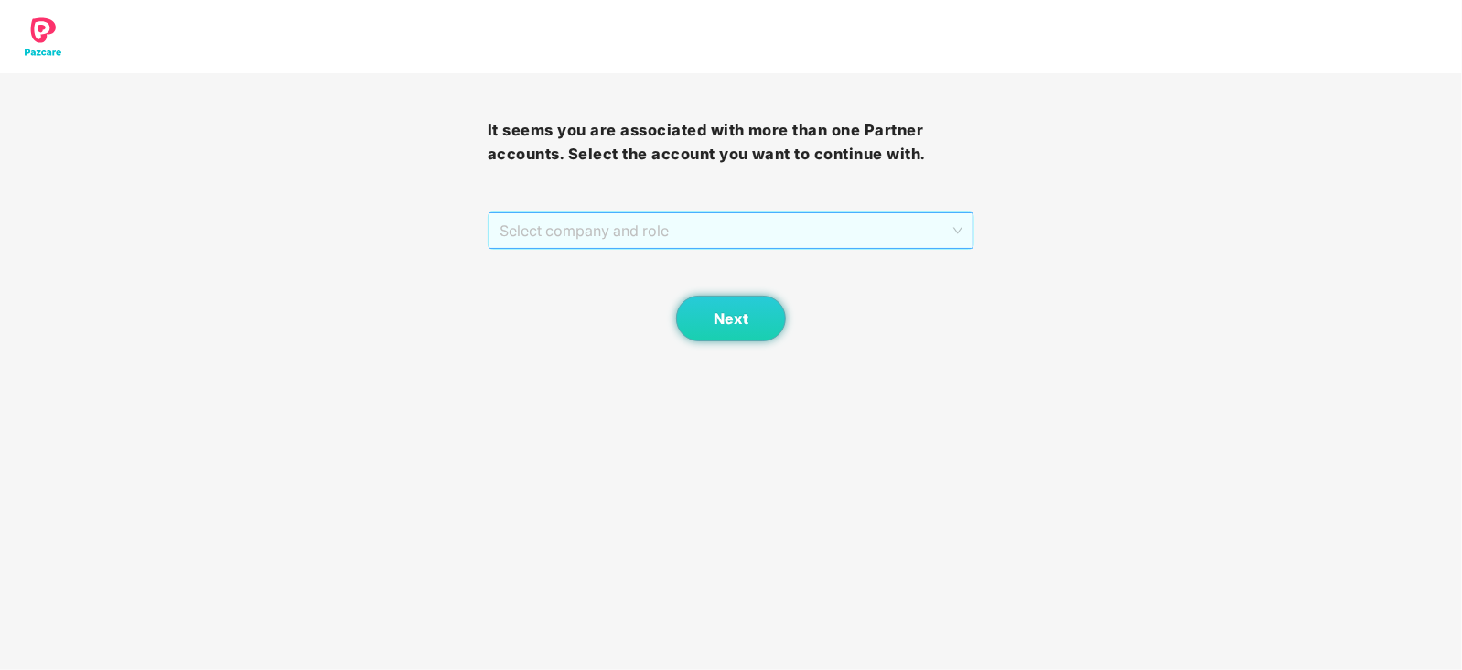
click at [721, 232] on span "Select company and role" at bounding box center [731, 230] width 464 height 35
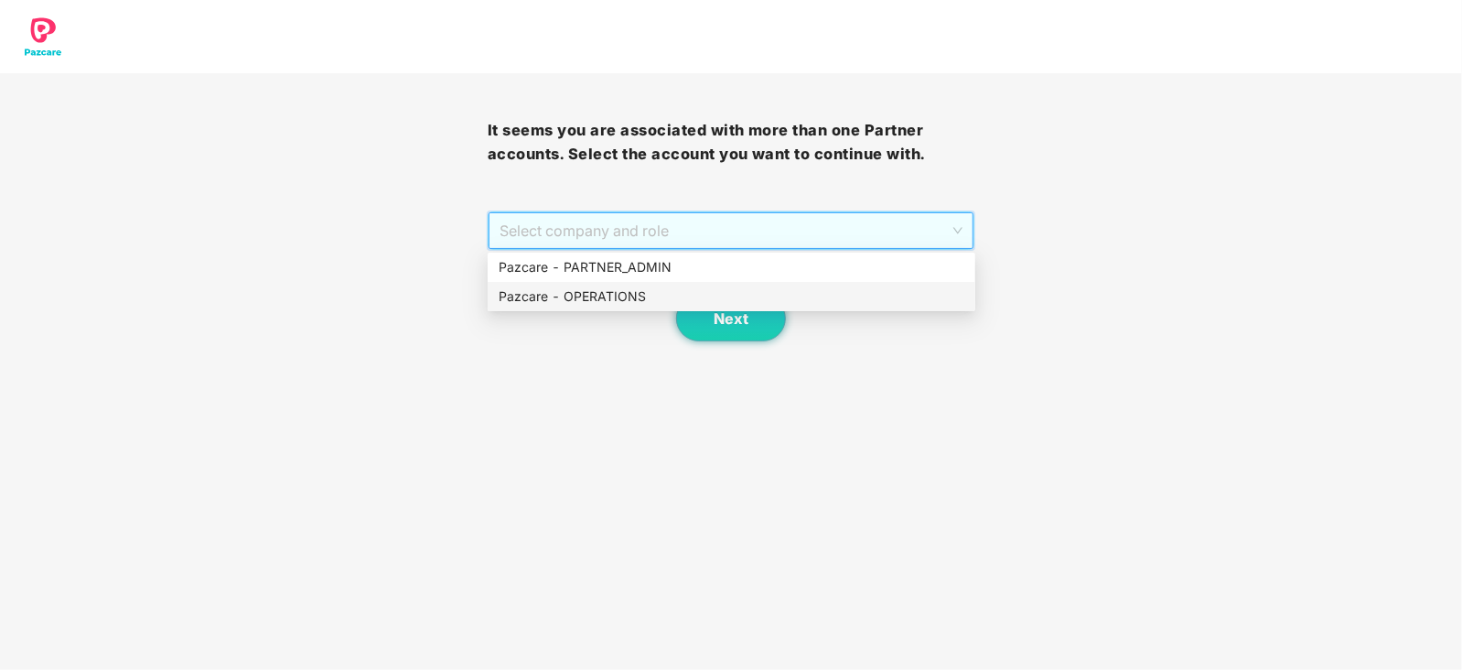
click at [602, 296] on div "Pazcare - OPERATIONS" at bounding box center [731, 296] width 466 height 20
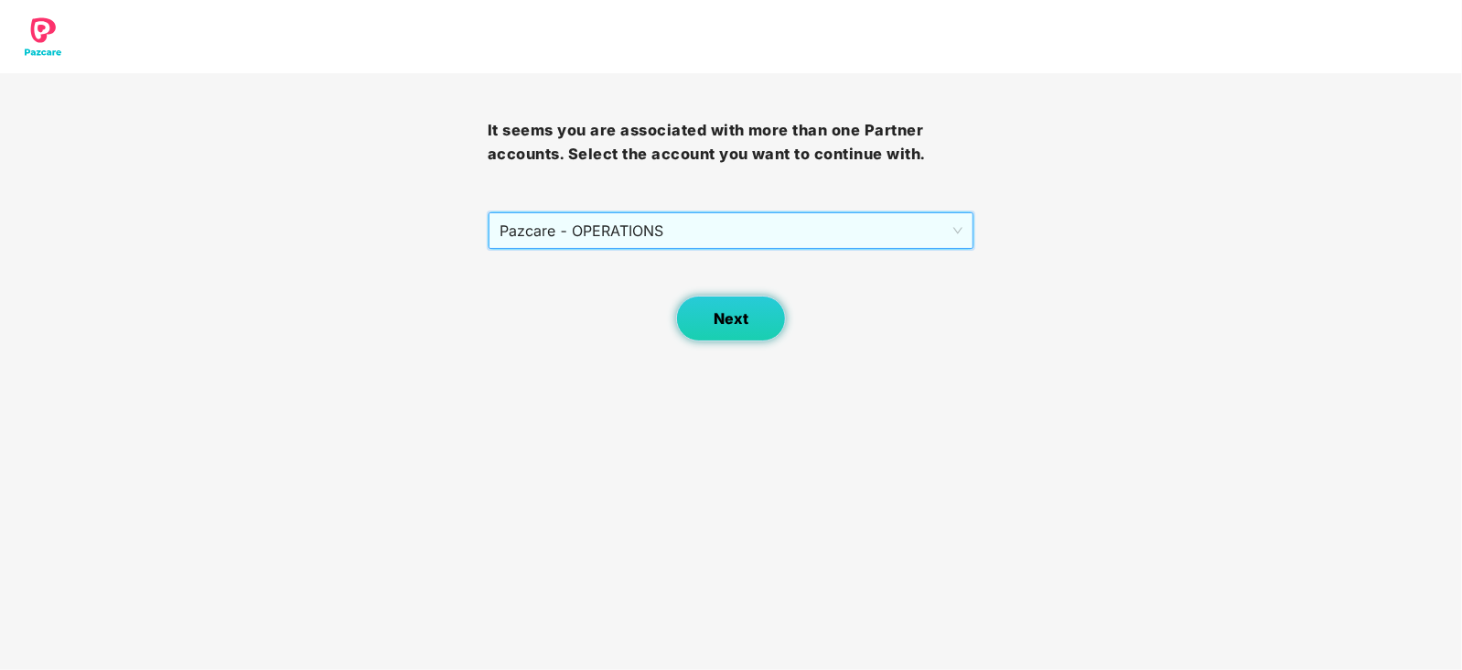
click at [699, 317] on button "Next" at bounding box center [731, 318] width 110 height 46
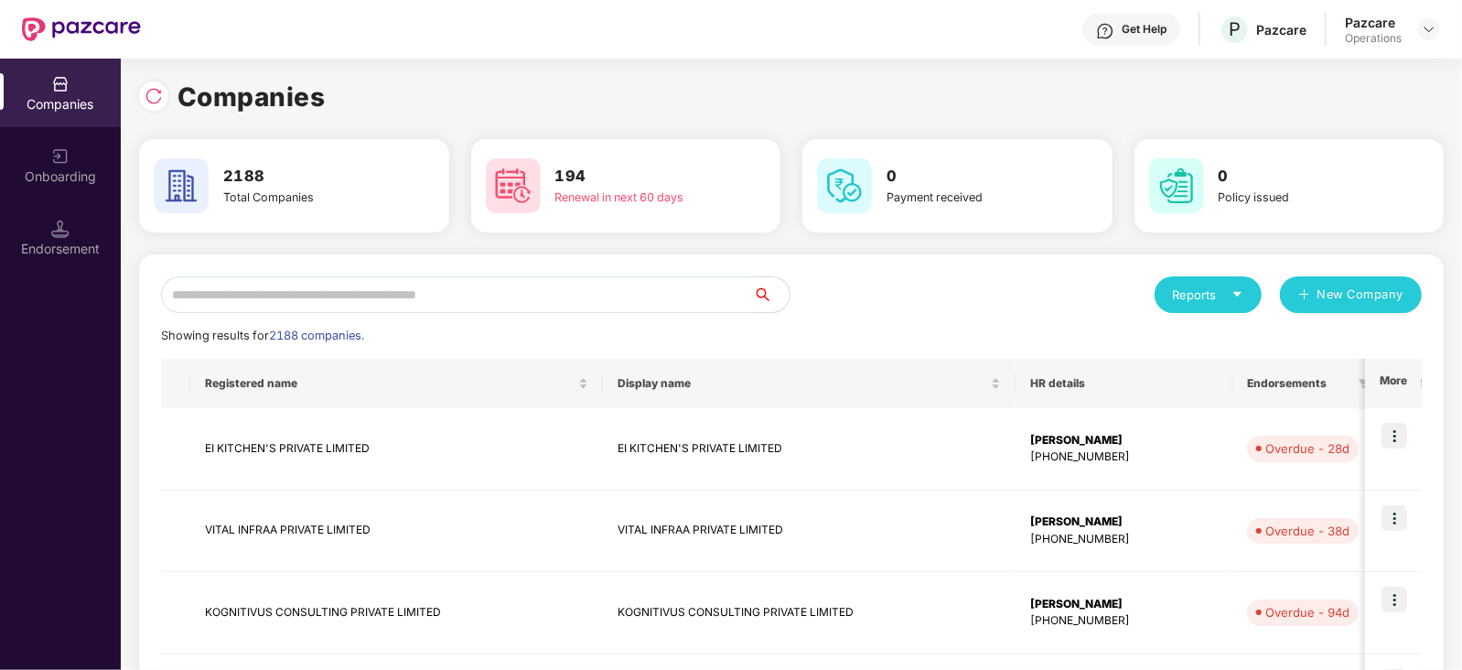
click at [499, 281] on input "text" at bounding box center [457, 294] width 592 height 37
paste input "**********"
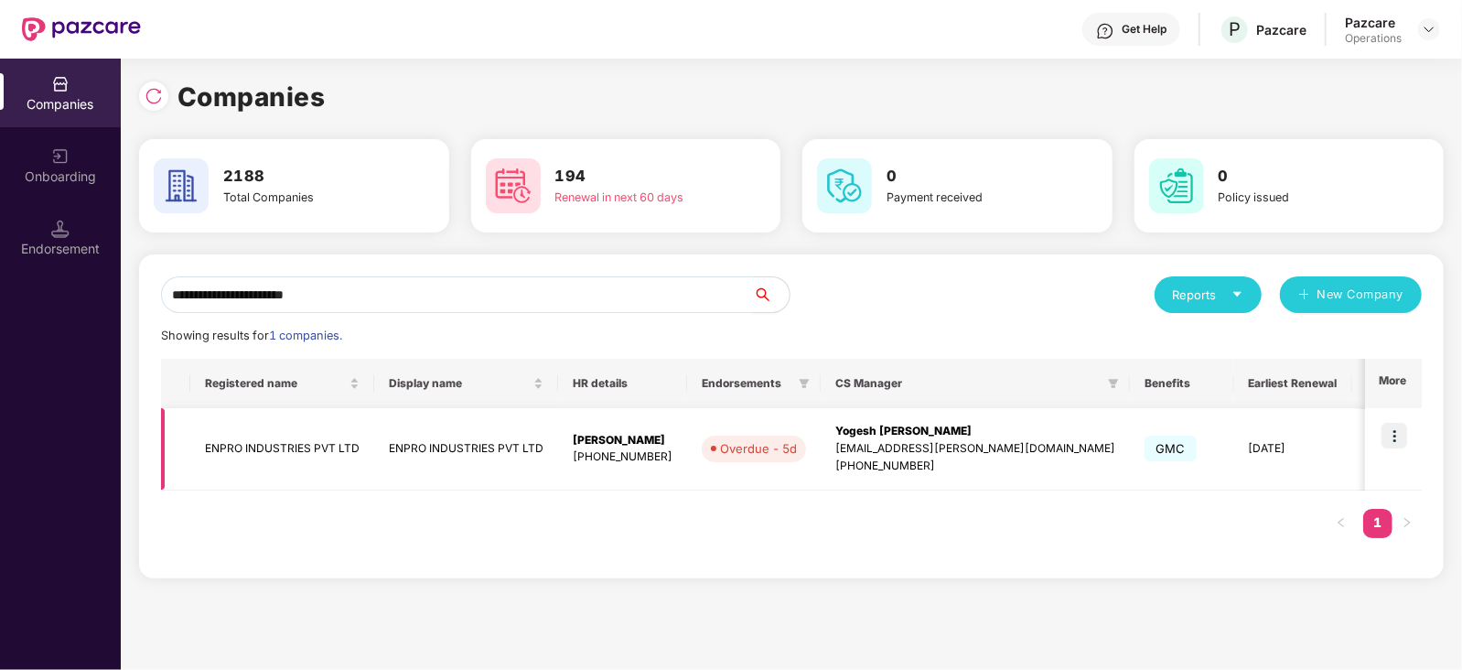
type input "**********"
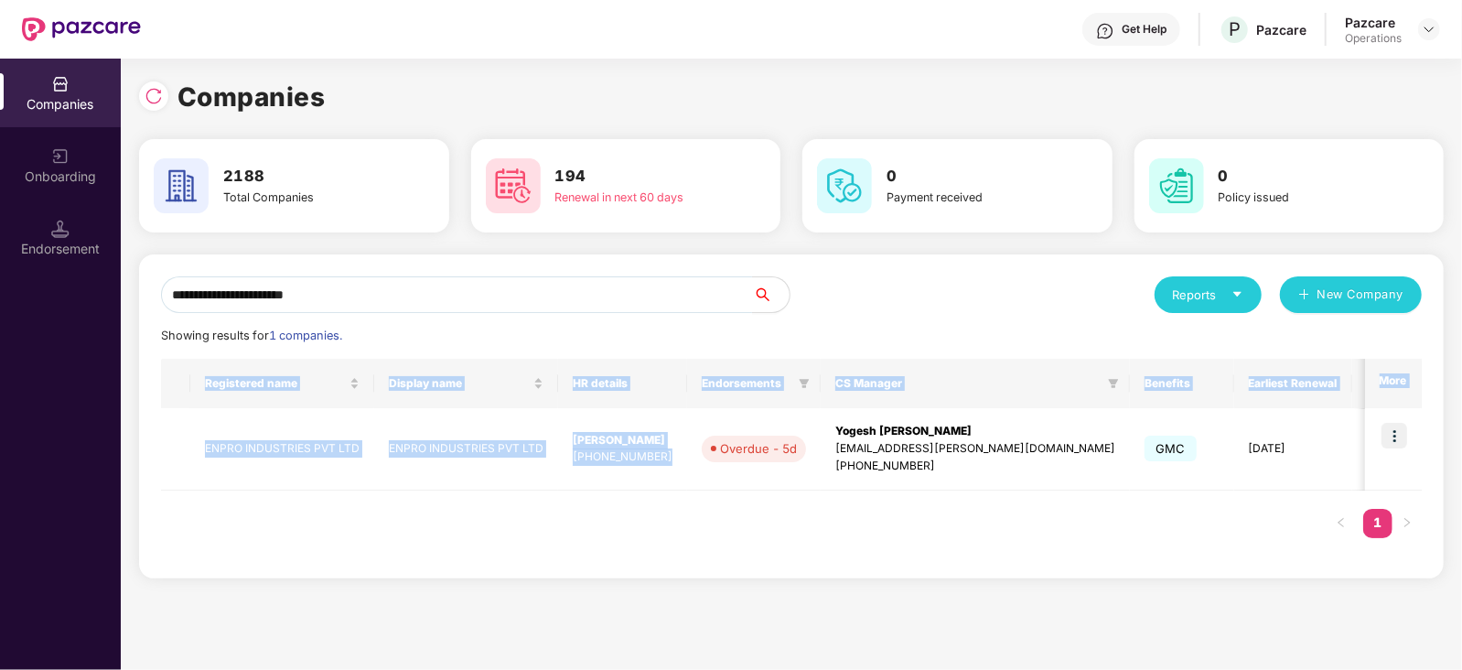
scroll to position [0, 1]
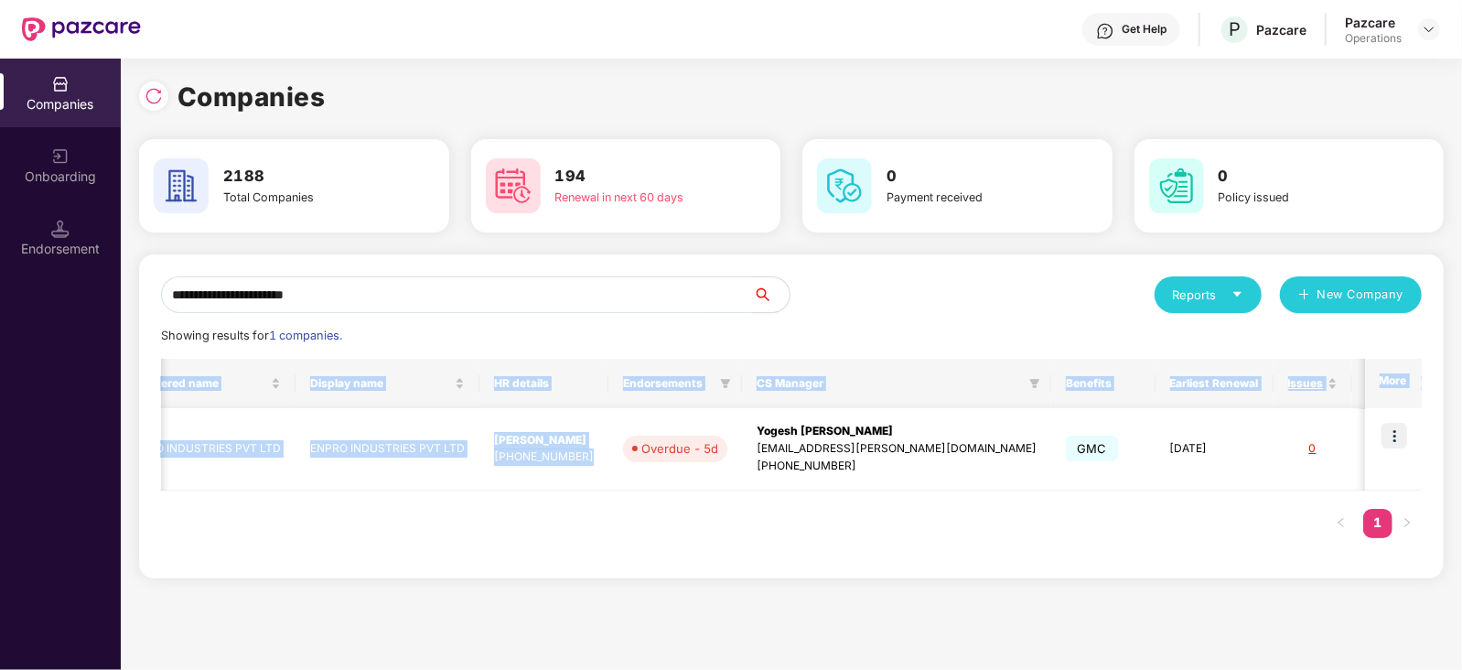
drag, startPoint x: 782, startPoint y: 434, endPoint x: 1395, endPoint y: 466, distance: 613.6
click at [1457, 435] on div "**********" at bounding box center [791, 364] width 1341 height 611
click at [1155, 489] on td "26 July 2026" at bounding box center [1214, 449] width 118 height 82
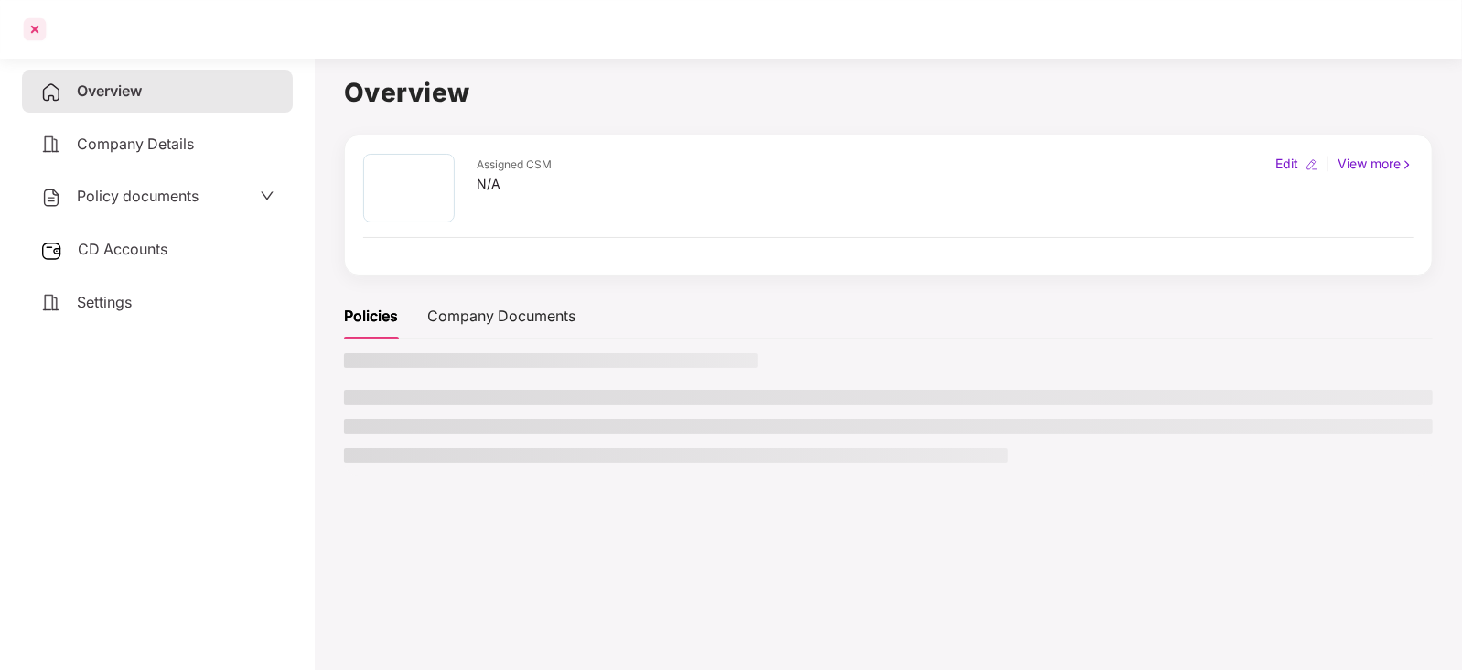
click at [44, 25] on div at bounding box center [34, 29] width 29 height 29
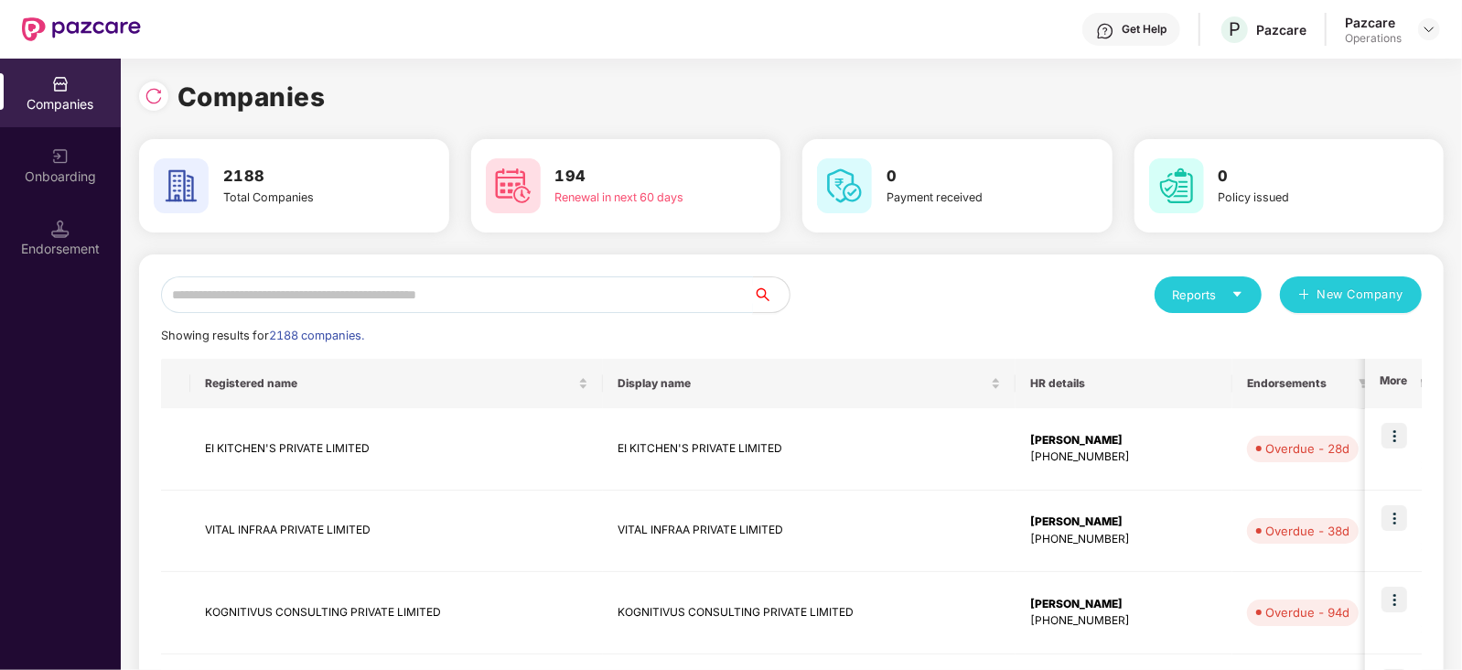
click at [418, 290] on input "text" at bounding box center [457, 294] width 592 height 37
paste input "**********"
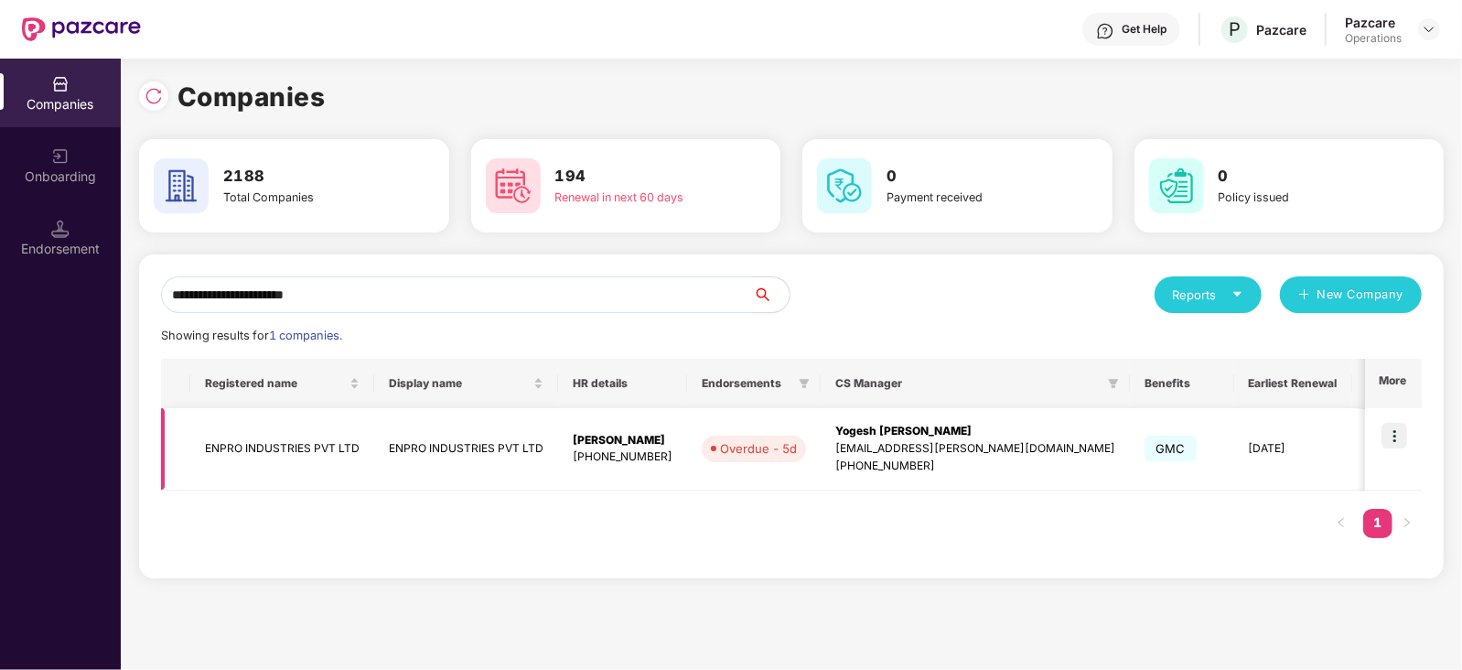
type input "**********"
click at [1390, 432] on img at bounding box center [1394, 436] width 26 height 26
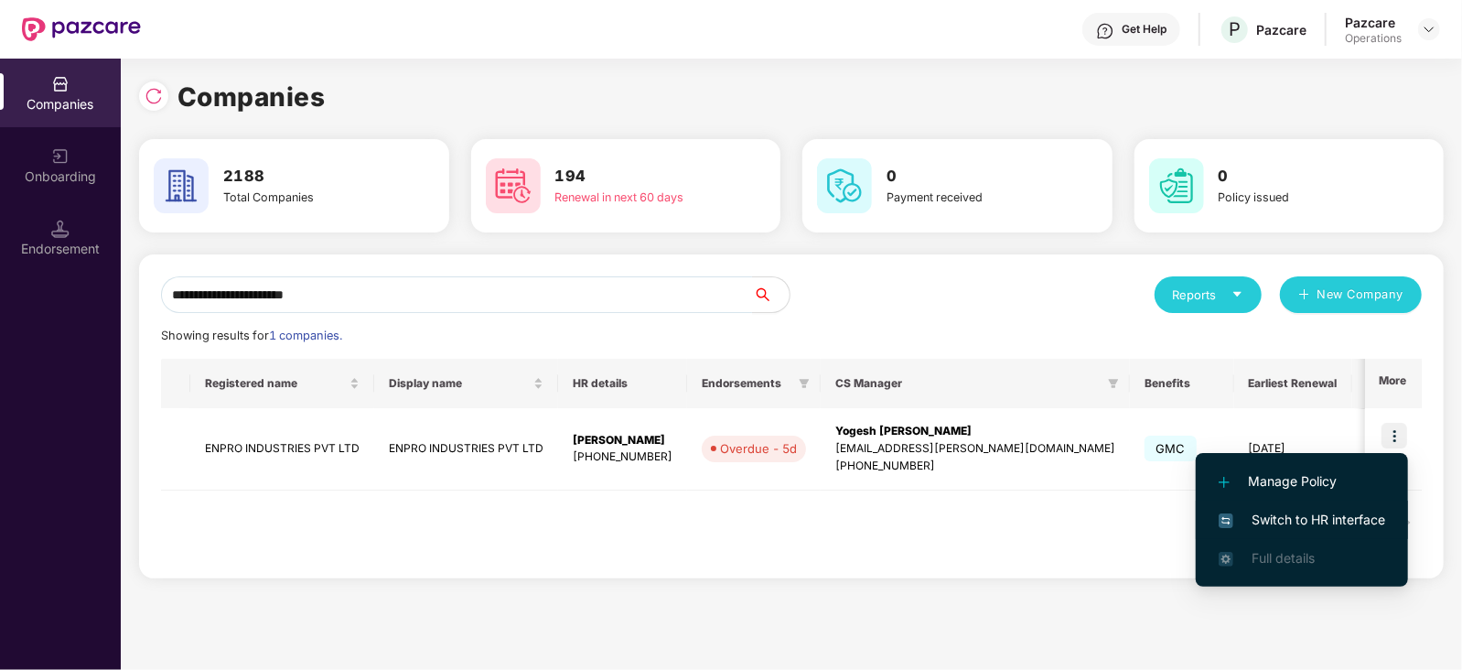
click at [1346, 519] on span "Switch to HR interface" at bounding box center [1301, 519] width 166 height 20
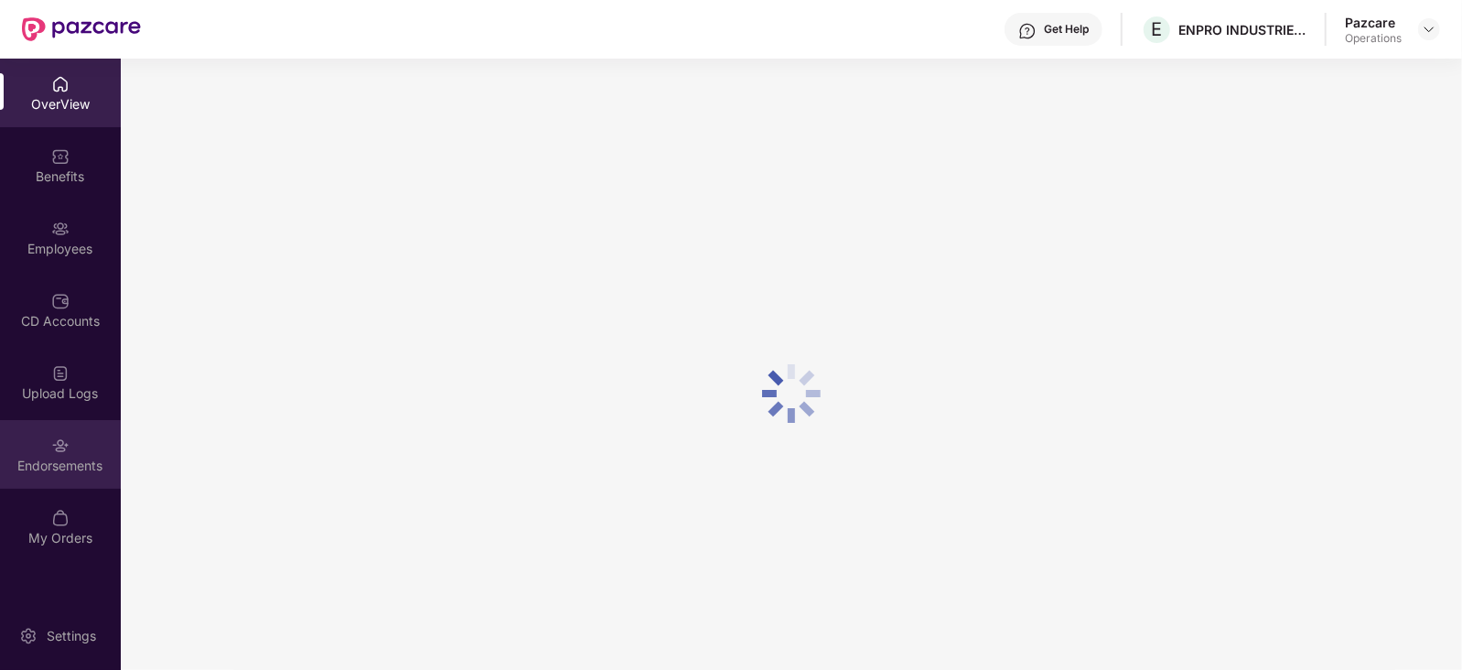
click at [29, 476] on div "Endorsements" at bounding box center [60, 454] width 121 height 69
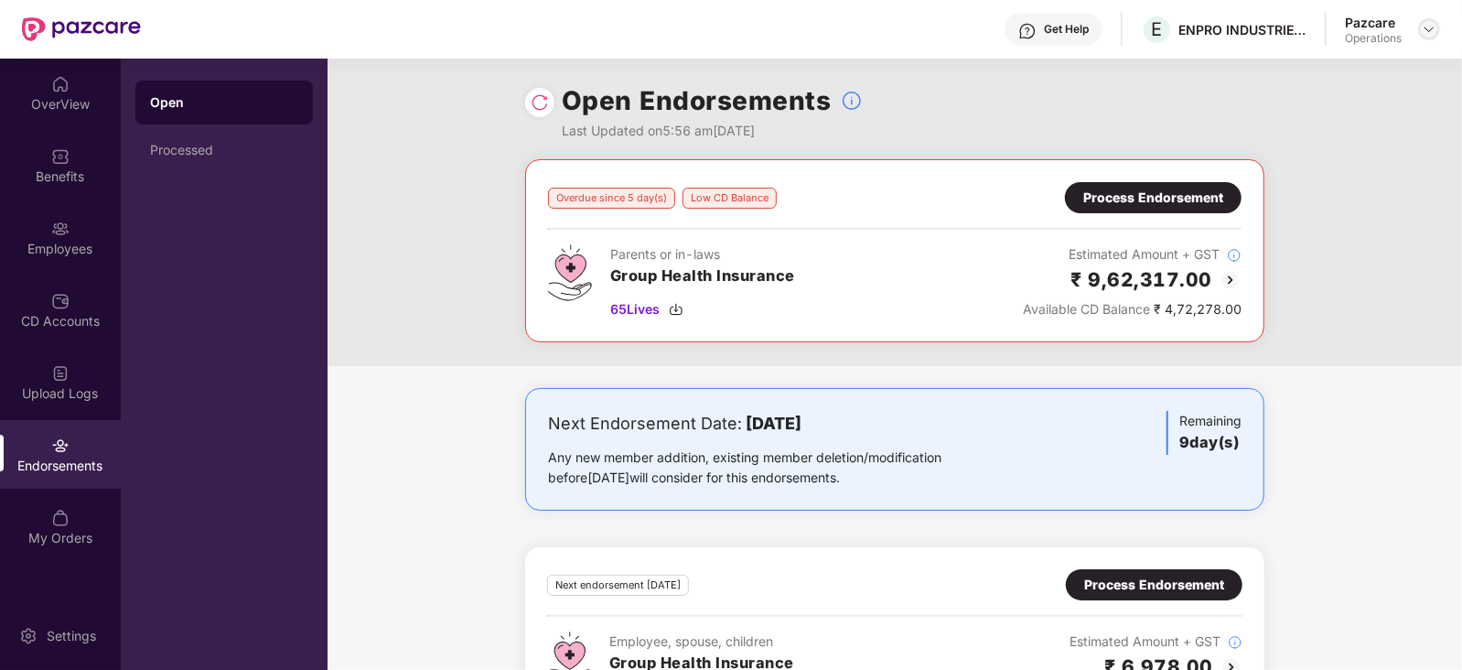
click at [1425, 29] on img at bounding box center [1428, 29] width 15 height 15
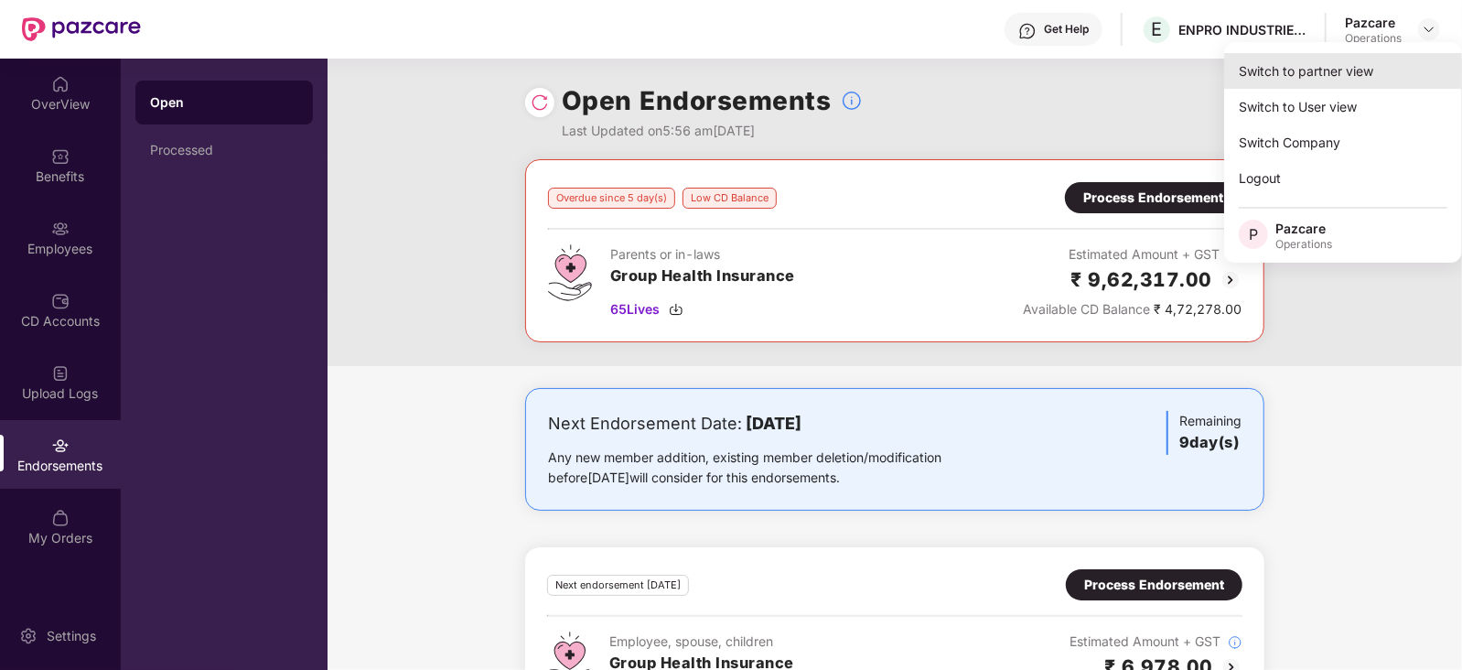
click at [1339, 74] on div "Switch to partner view" at bounding box center [1343, 71] width 238 height 36
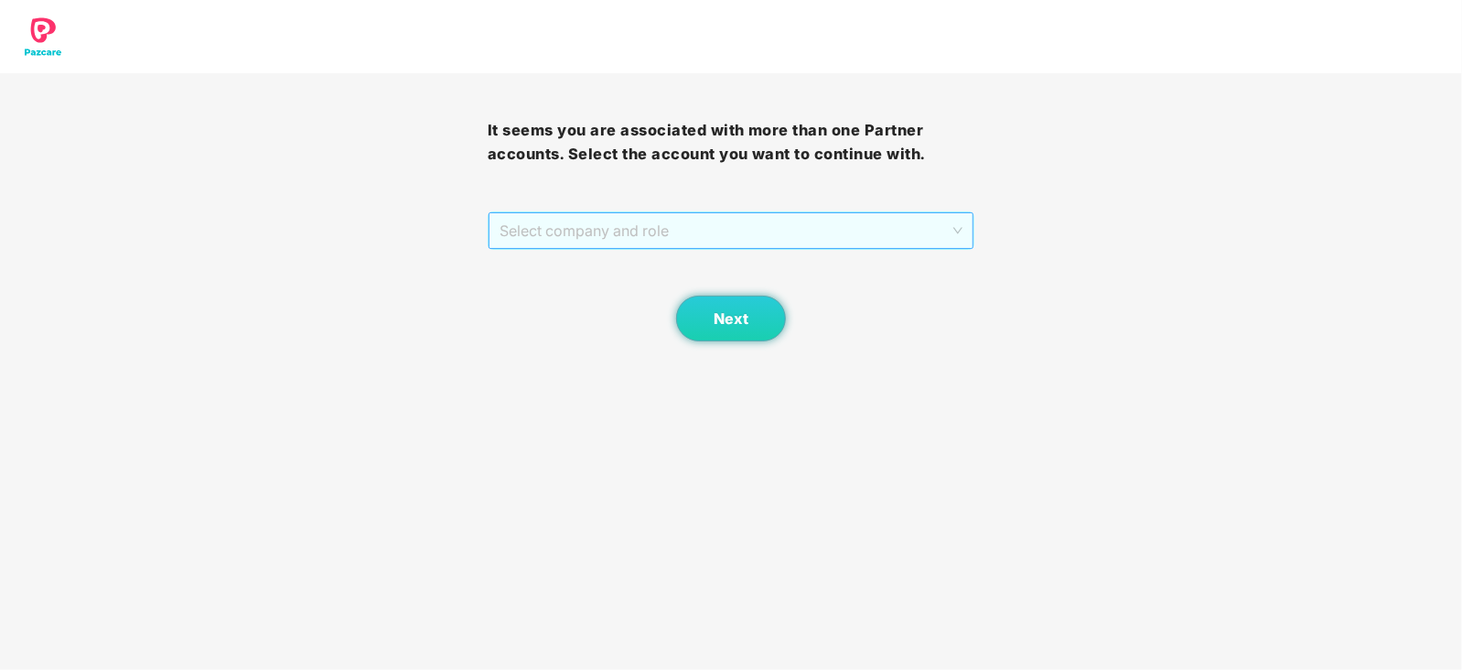
click at [730, 217] on span "Select company and role" at bounding box center [731, 230] width 464 height 35
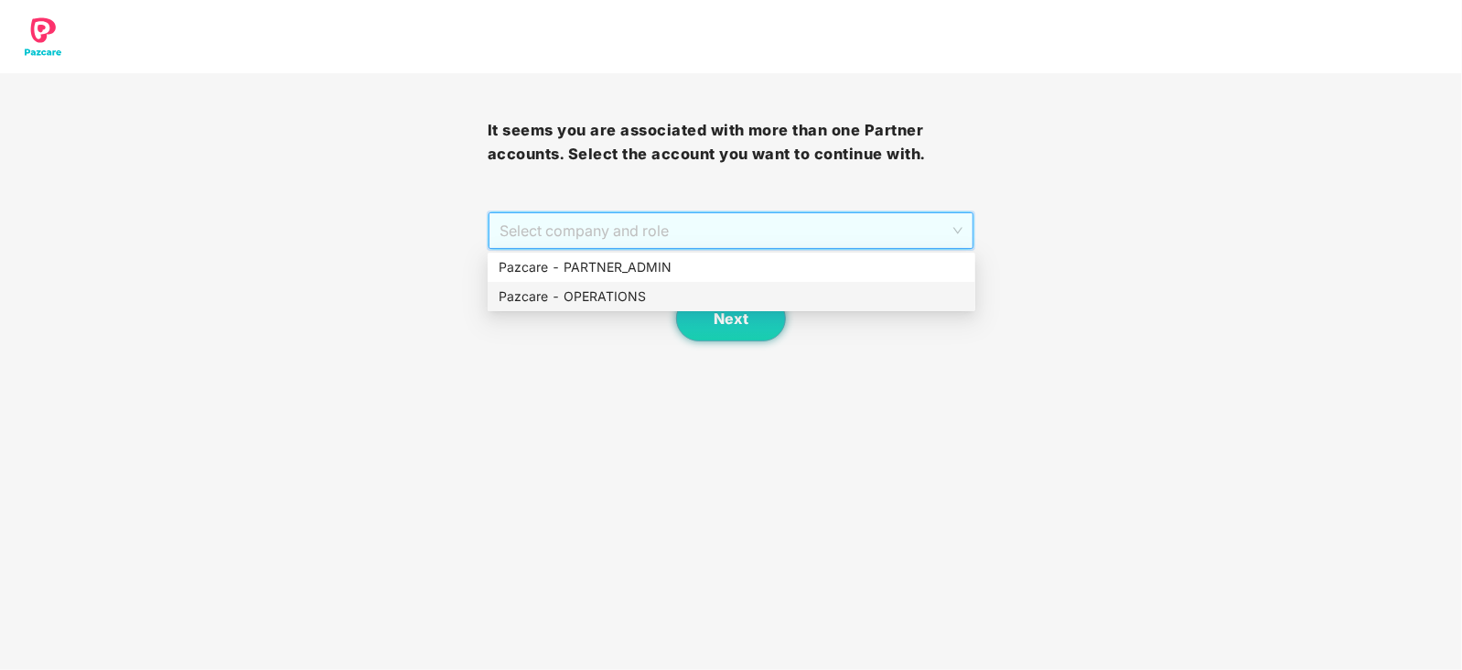
click at [617, 282] on div "Pazcare - OPERATIONS" at bounding box center [732, 296] width 488 height 29
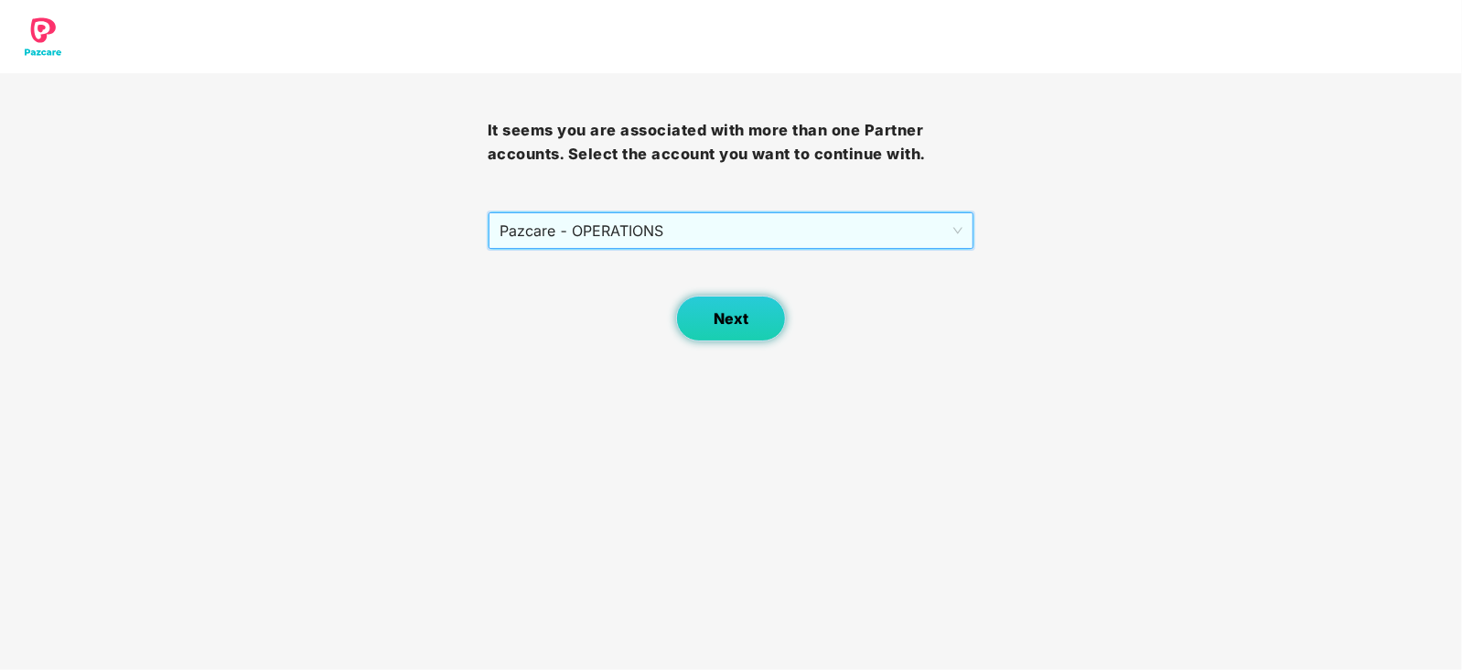
click at [708, 317] on button "Next" at bounding box center [731, 318] width 110 height 46
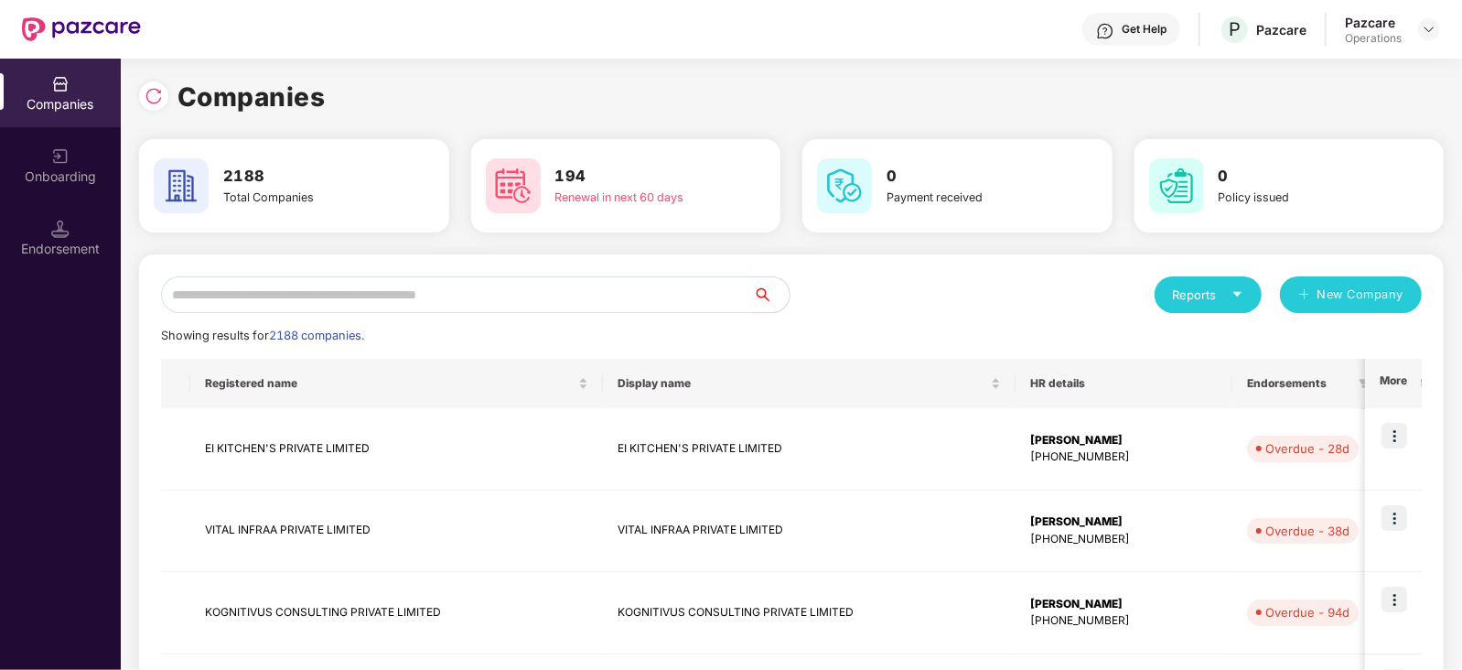
click at [559, 311] on input "text" at bounding box center [457, 294] width 592 height 37
paste input "**********"
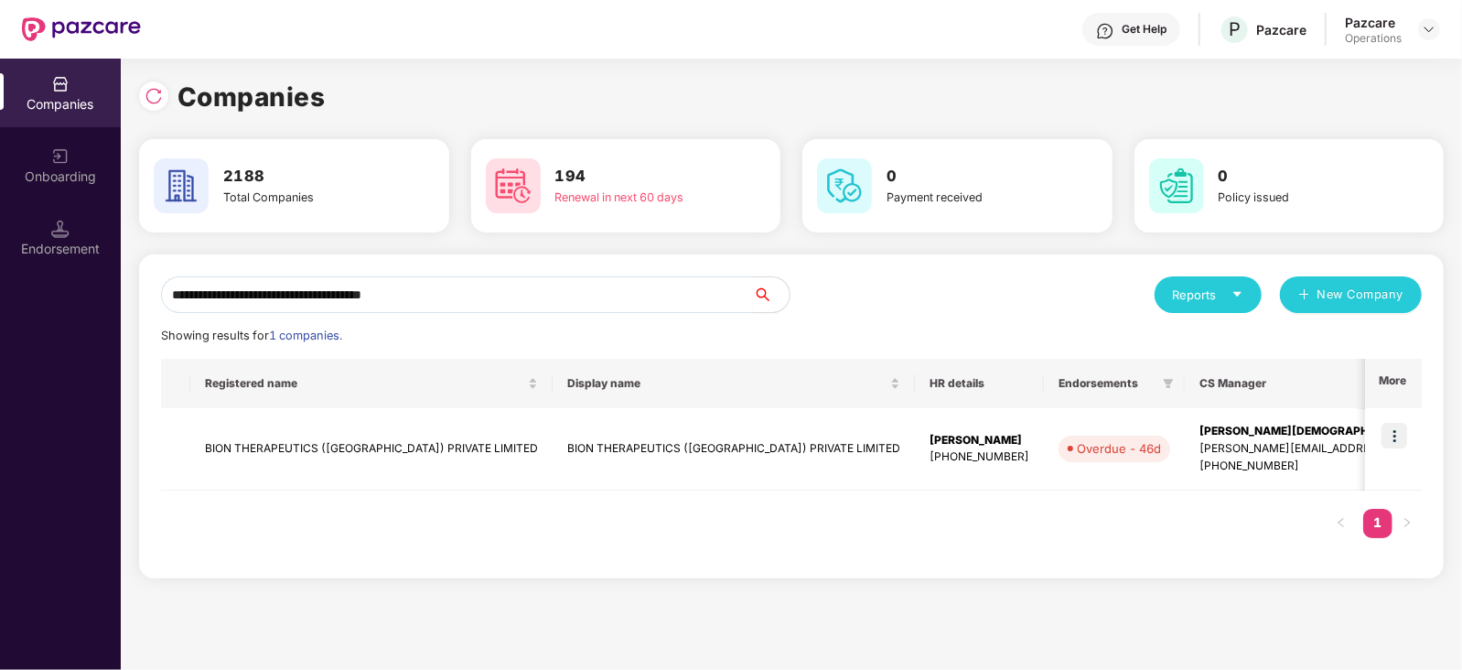
drag, startPoint x: 468, startPoint y: 299, endPoint x: 140, endPoint y: 303, distance: 328.4
click at [140, 303] on div "**********" at bounding box center [791, 416] width 1304 height 324
paste input "****"
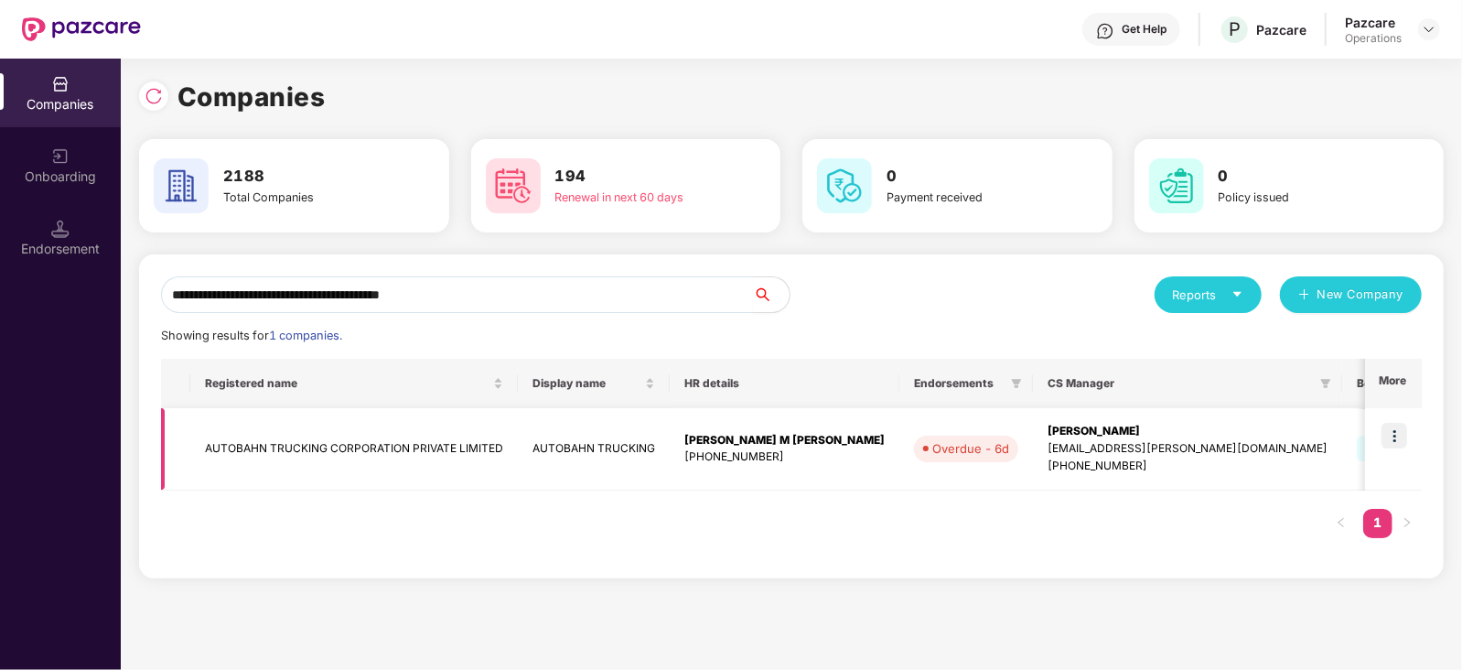
type input "**********"
click at [1400, 436] on img at bounding box center [1394, 436] width 26 height 26
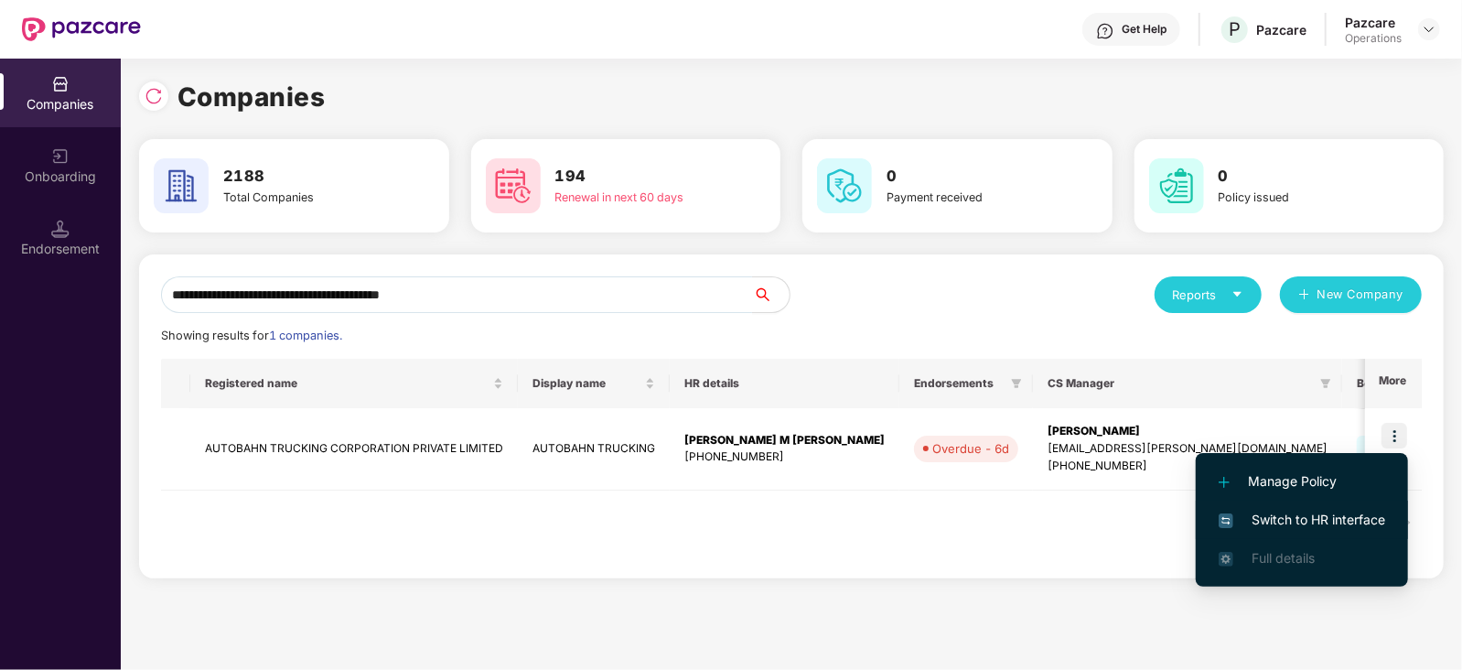
click at [1355, 526] on span "Switch to HR interface" at bounding box center [1301, 519] width 166 height 20
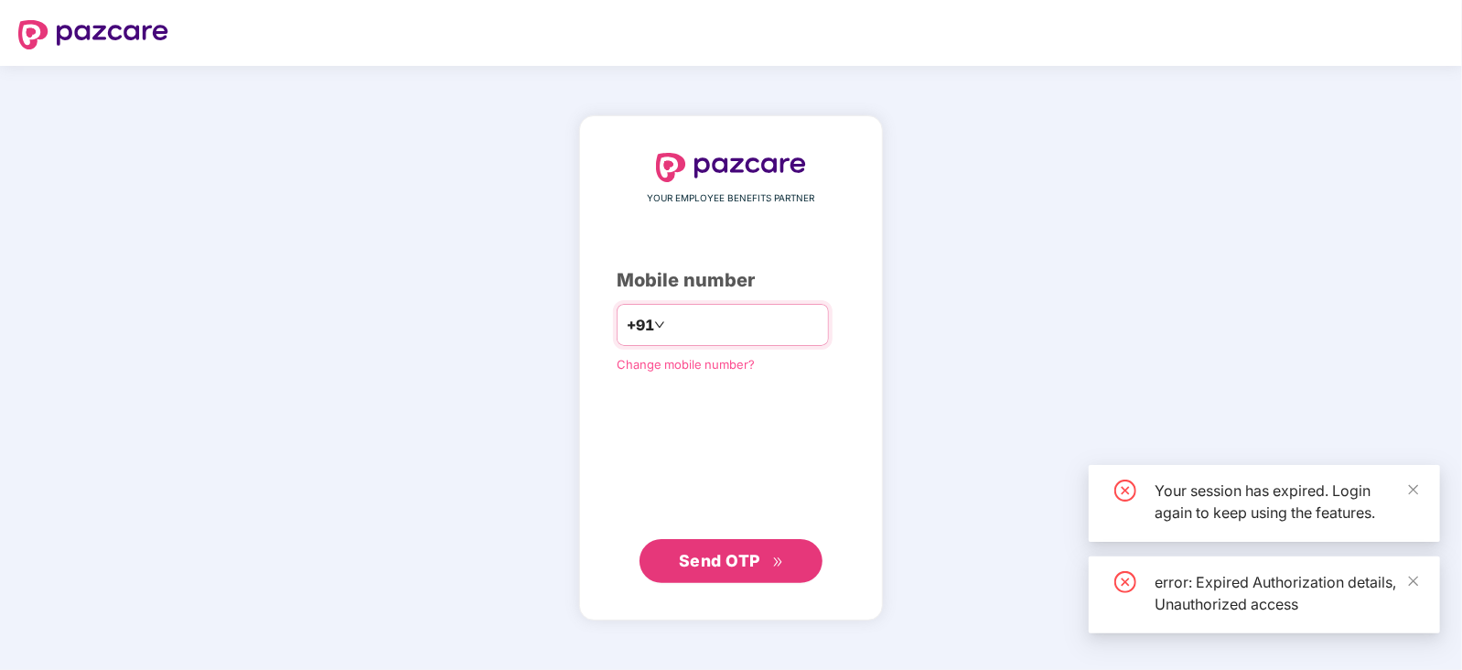
click at [697, 327] on input "number" at bounding box center [744, 324] width 150 height 29
type input "**********"
click at [736, 557] on span "Send OTP" at bounding box center [719, 560] width 81 height 19
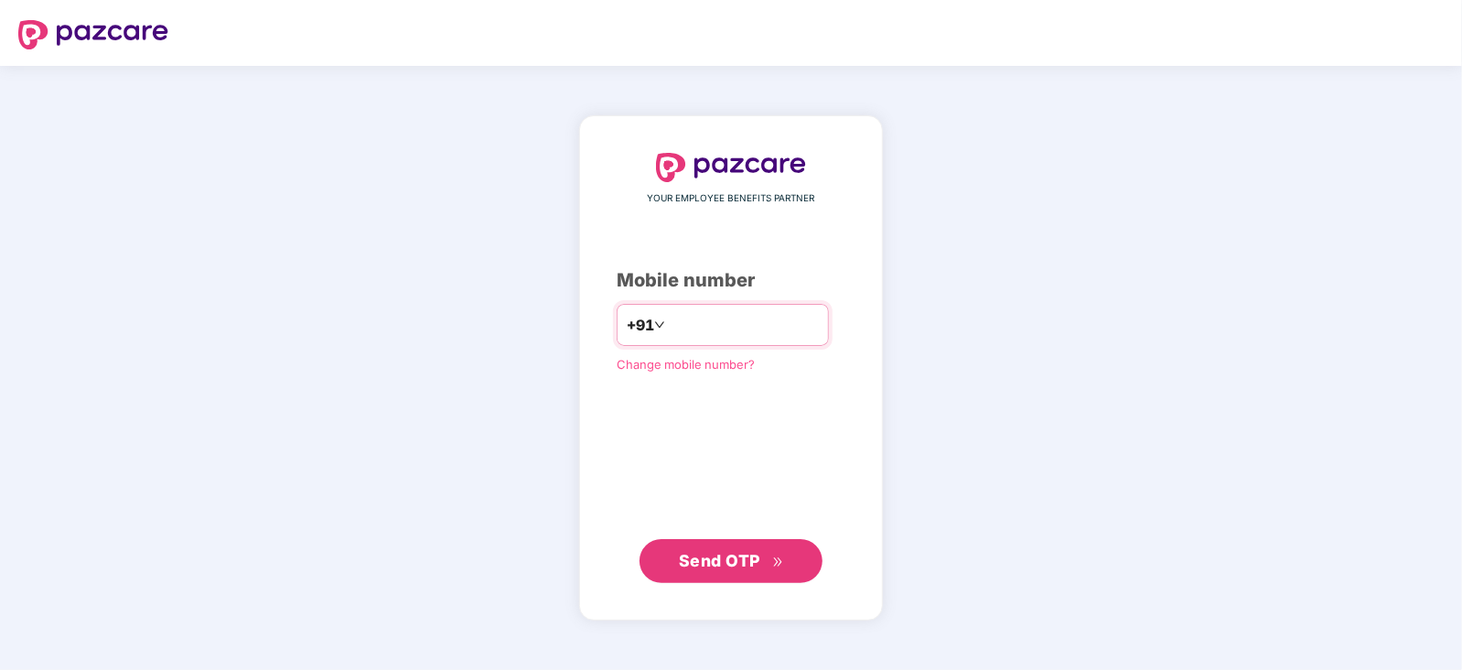
click at [780, 304] on div "+91" at bounding box center [722, 325] width 212 height 42
click at [776, 316] on input "number" at bounding box center [744, 324] width 150 height 29
type input "**********"
click at [750, 560] on span "Send OTP" at bounding box center [719, 560] width 81 height 19
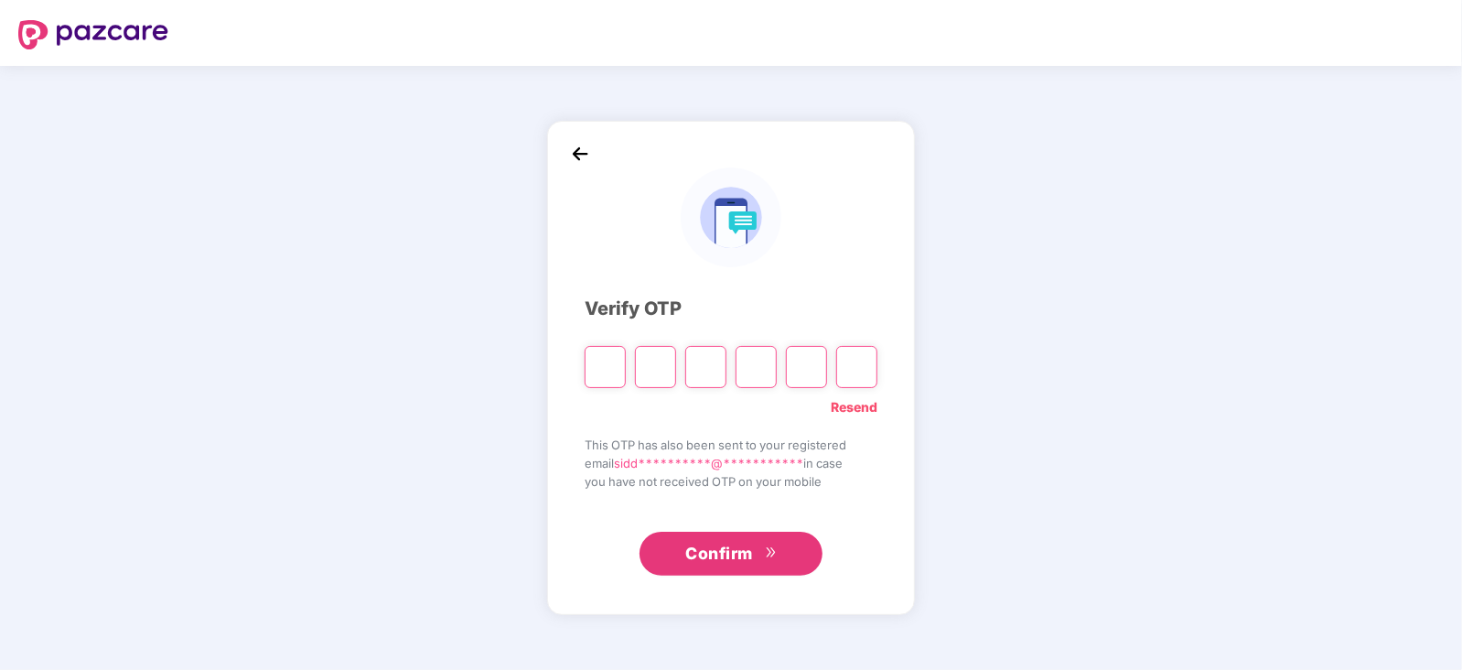
paste input "*"
type input "*"
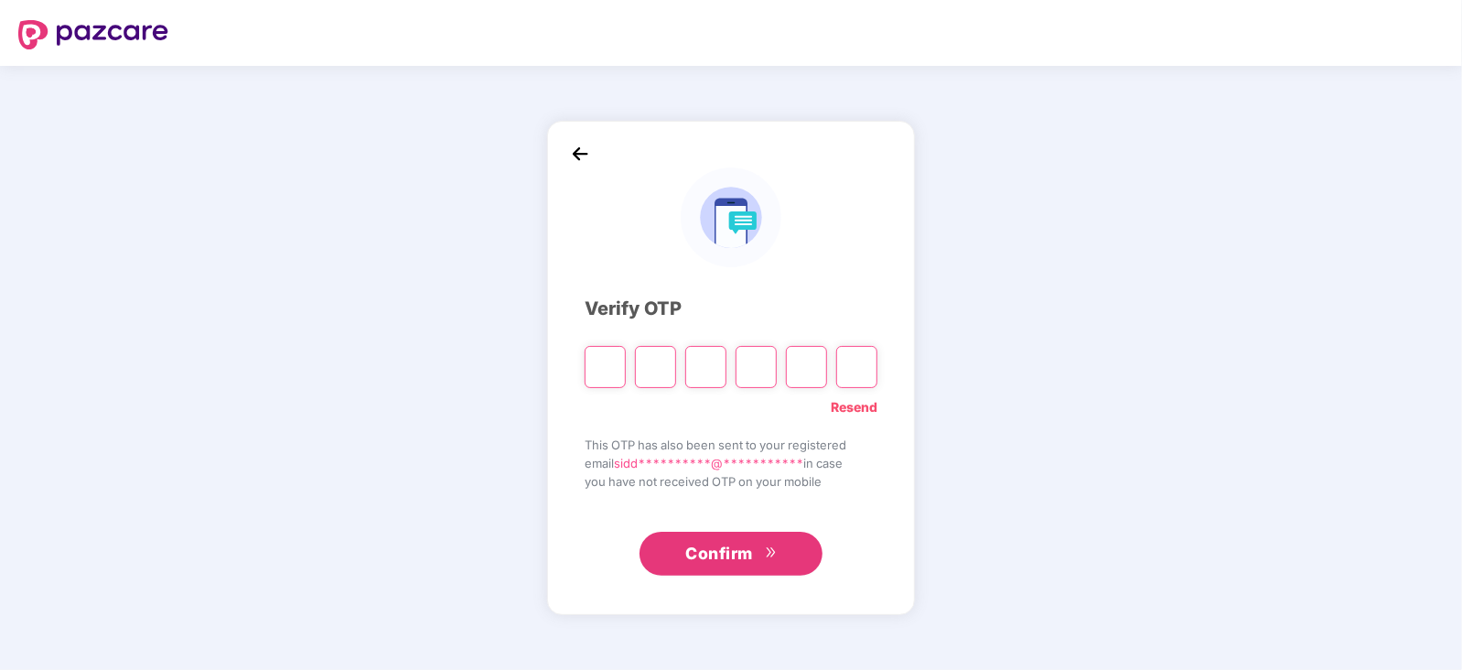
type input "*"
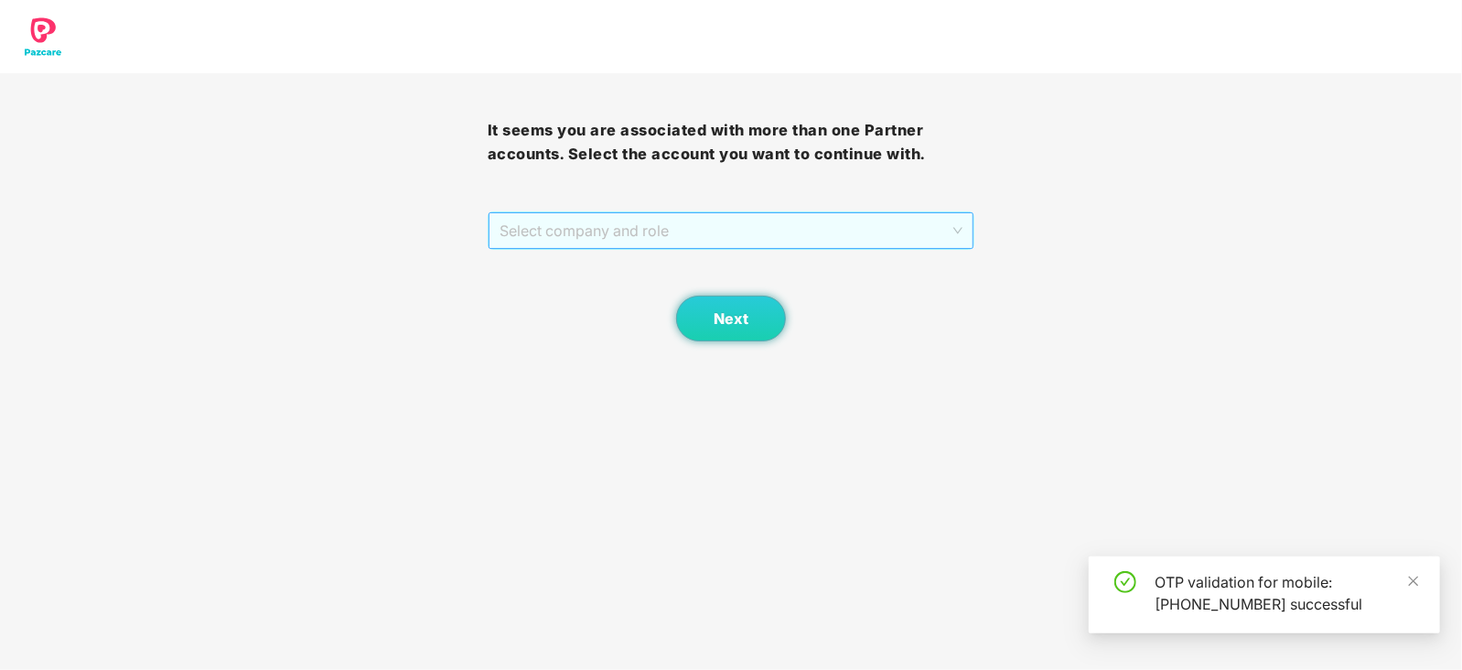
click at [558, 241] on span "Select company and role" at bounding box center [731, 230] width 464 height 35
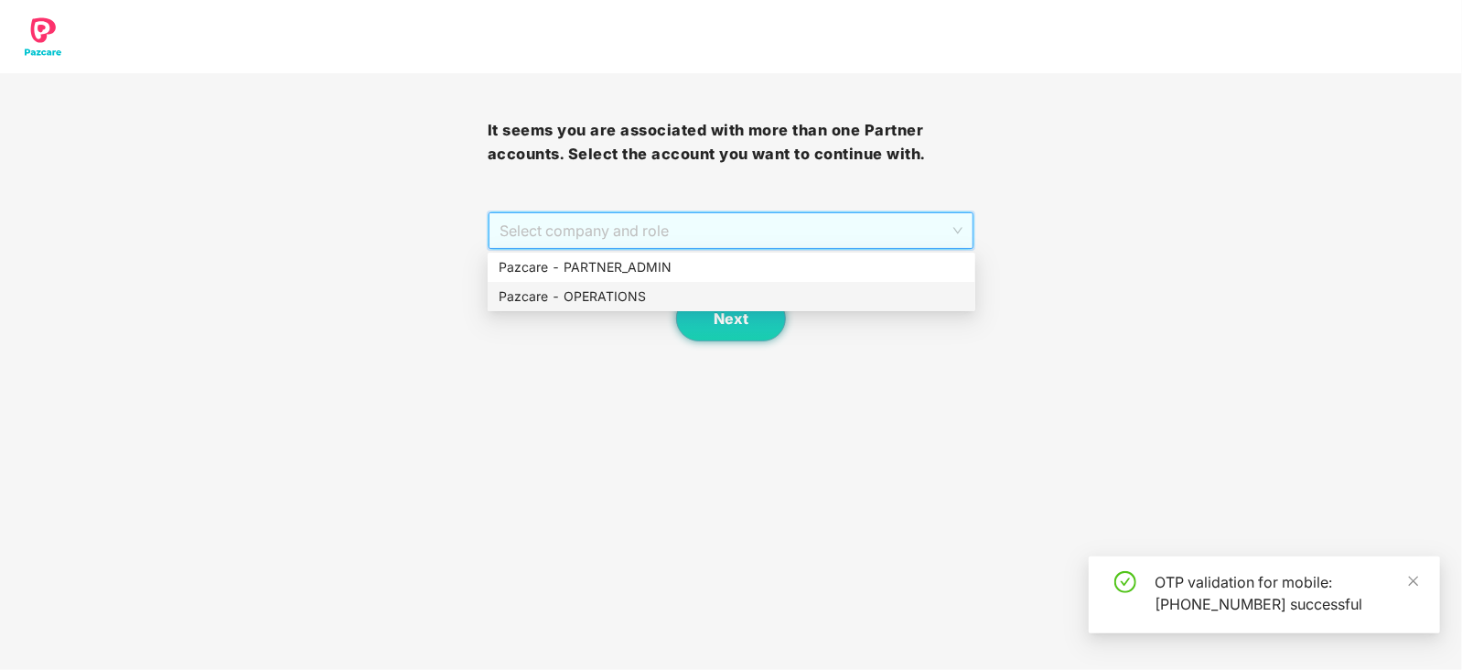
click at [590, 299] on div "Pazcare - OPERATIONS" at bounding box center [731, 296] width 466 height 20
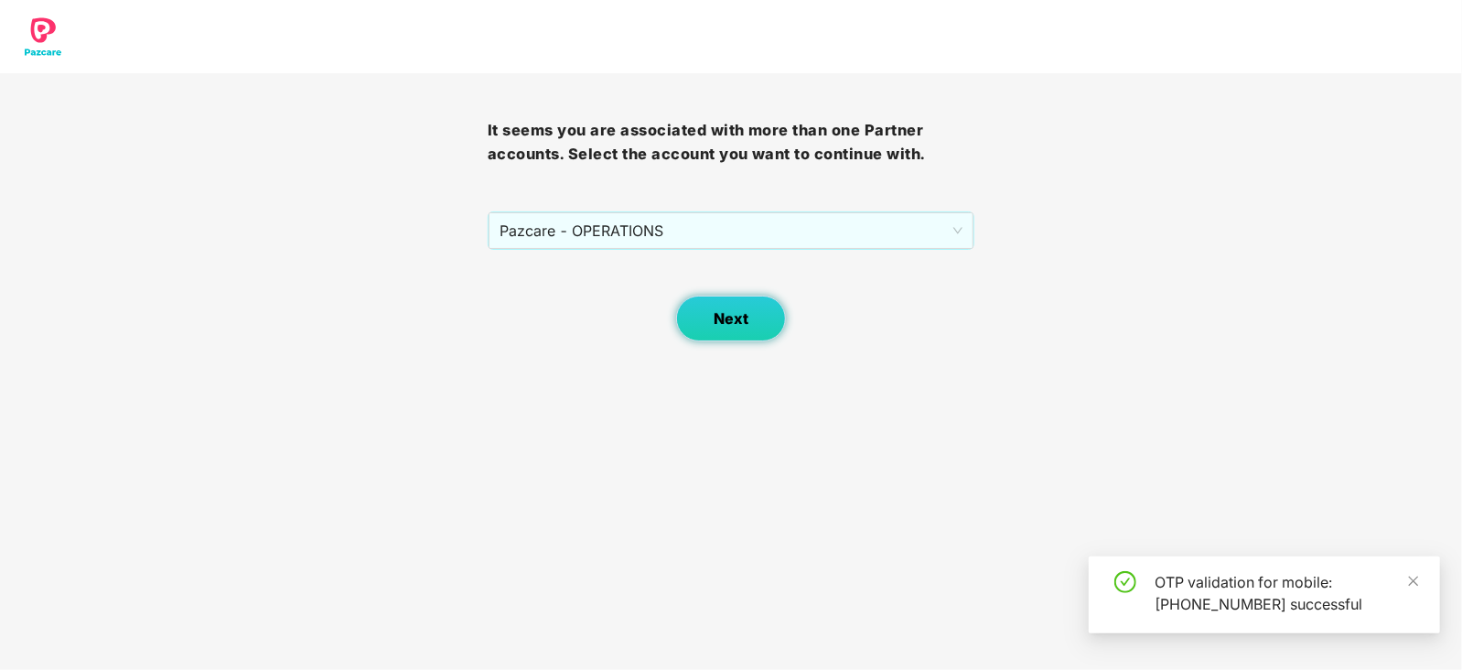
click at [708, 309] on button "Next" at bounding box center [731, 318] width 110 height 46
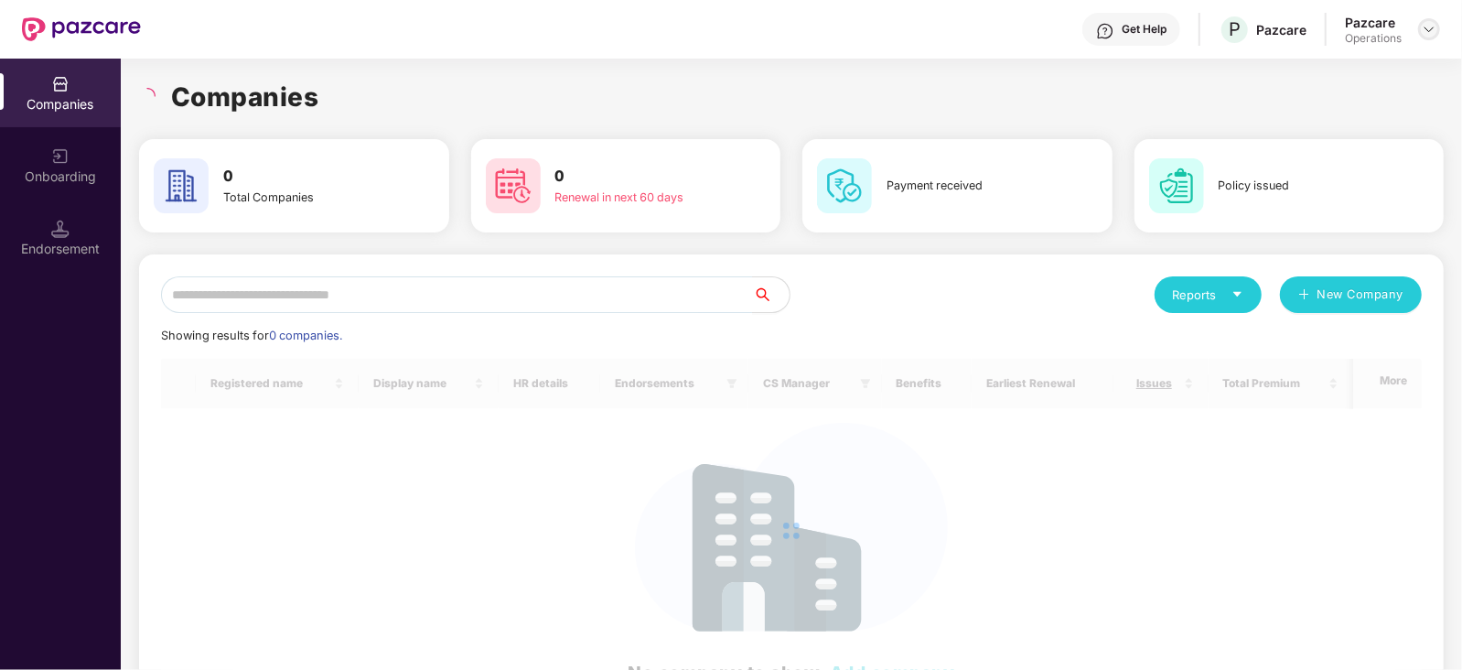
click at [1422, 30] on img at bounding box center [1428, 29] width 15 height 15
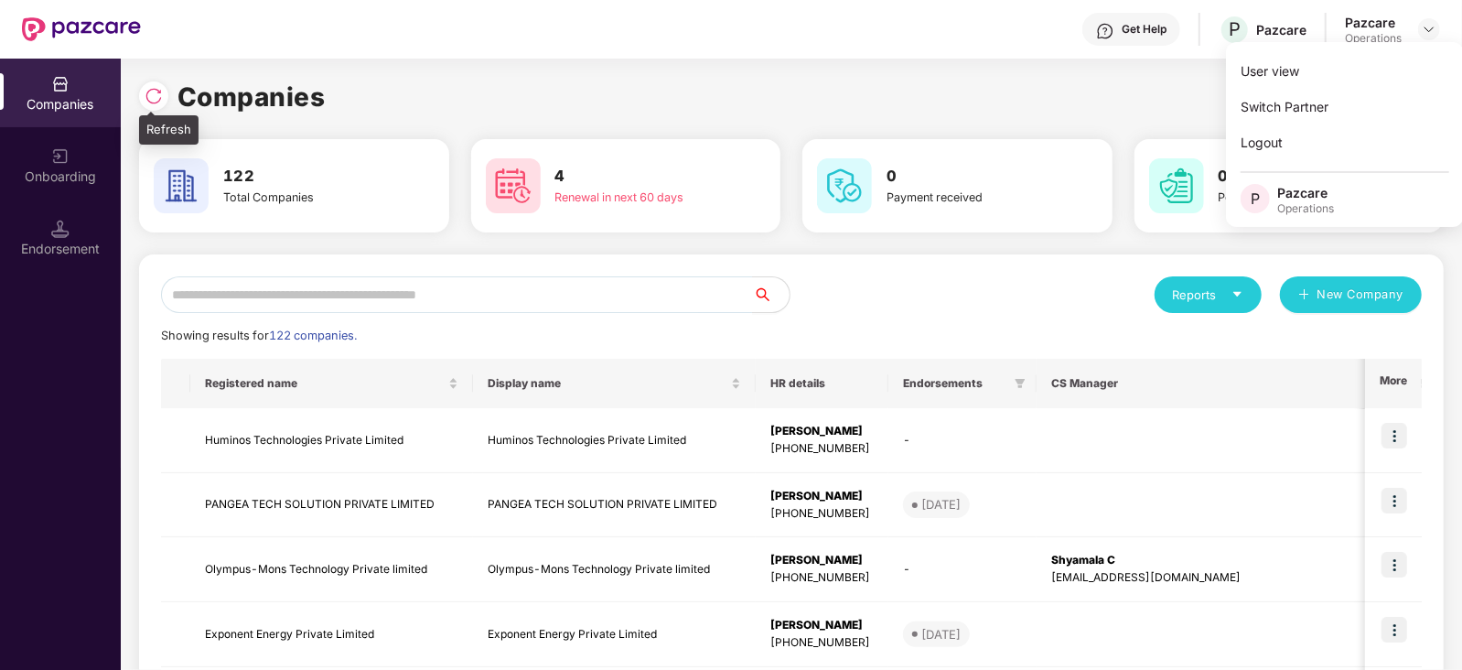
click at [165, 102] on div at bounding box center [153, 95] width 29 height 29
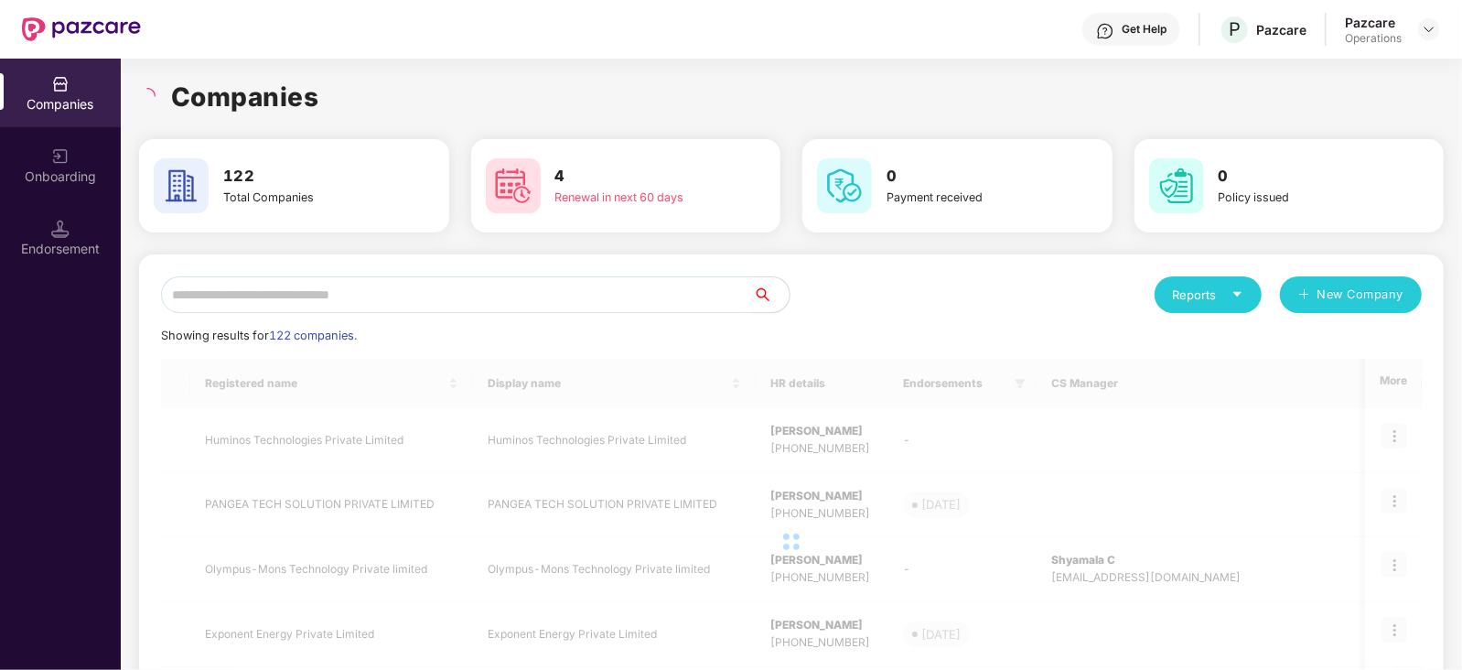
click at [338, 289] on input "text" at bounding box center [457, 294] width 592 height 37
paste input "******"
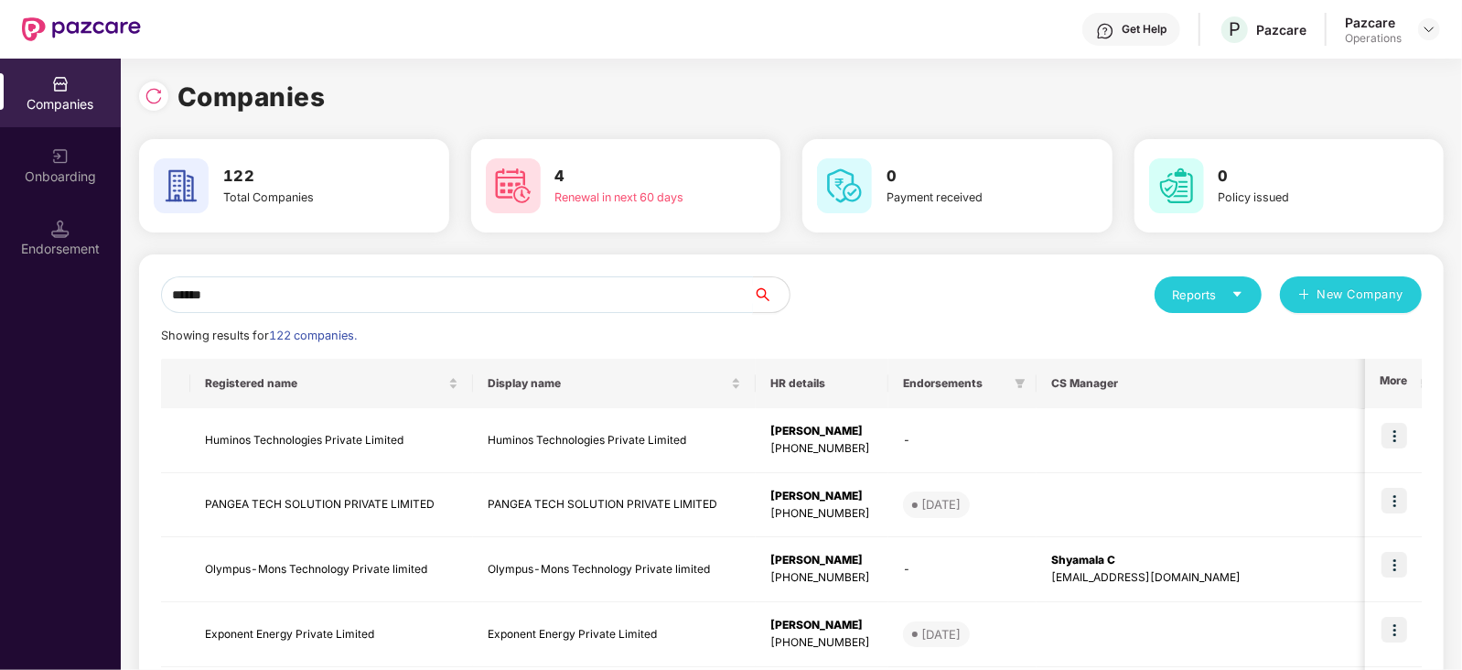
drag, startPoint x: 283, startPoint y: 297, endPoint x: 128, endPoint y: 290, distance: 154.7
click at [128, 290] on div "Companies 122 Total Companies 4 Renewal in next 60 days 0 Payment received 0 Po…" at bounding box center [791, 364] width 1341 height 611
paste input "**********"
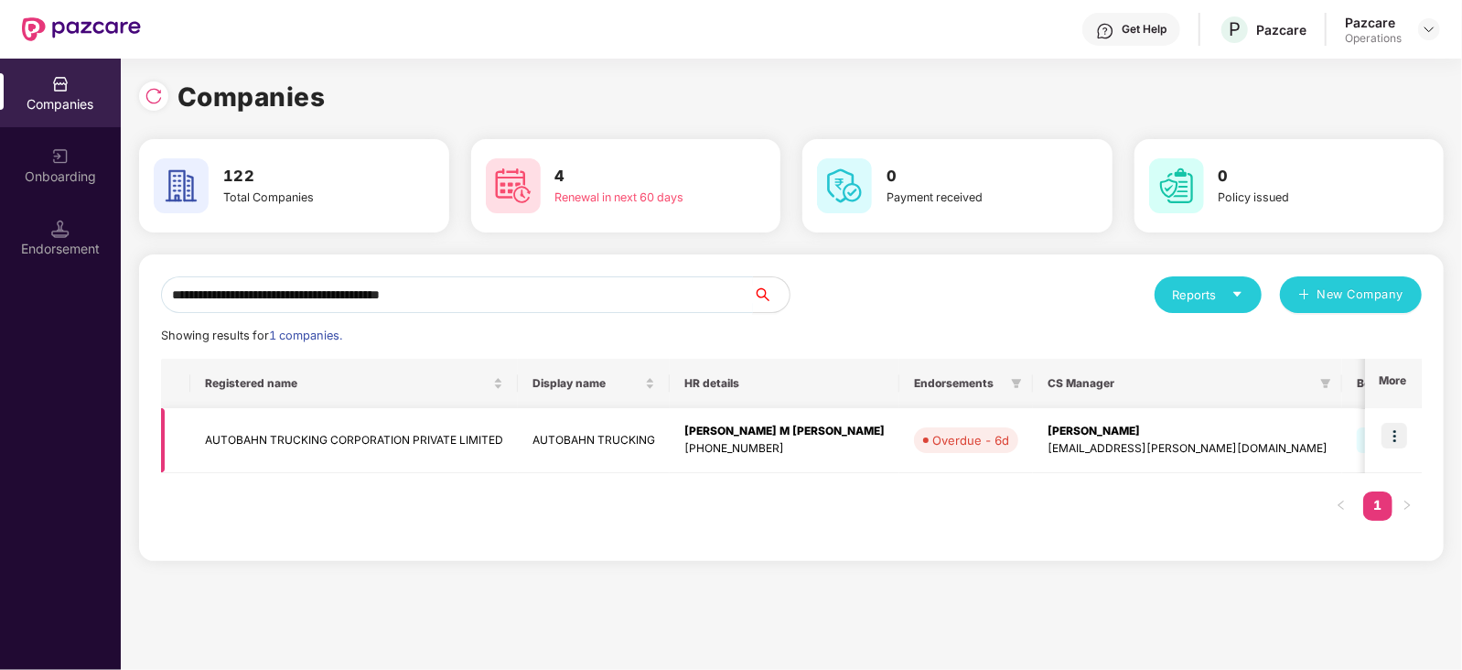
type input "**********"
click at [1403, 432] on img at bounding box center [1394, 436] width 26 height 26
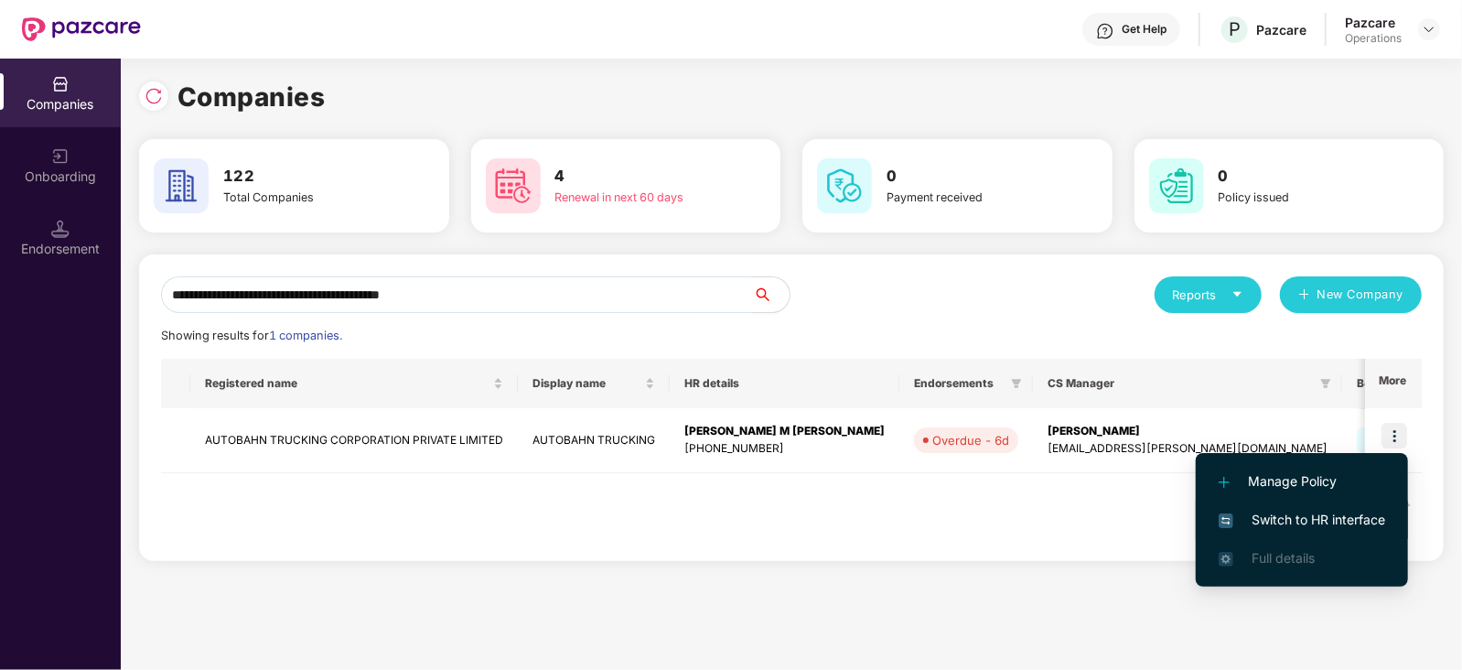
click at [1366, 507] on li "Switch to HR interface" at bounding box center [1301, 519] width 212 height 38
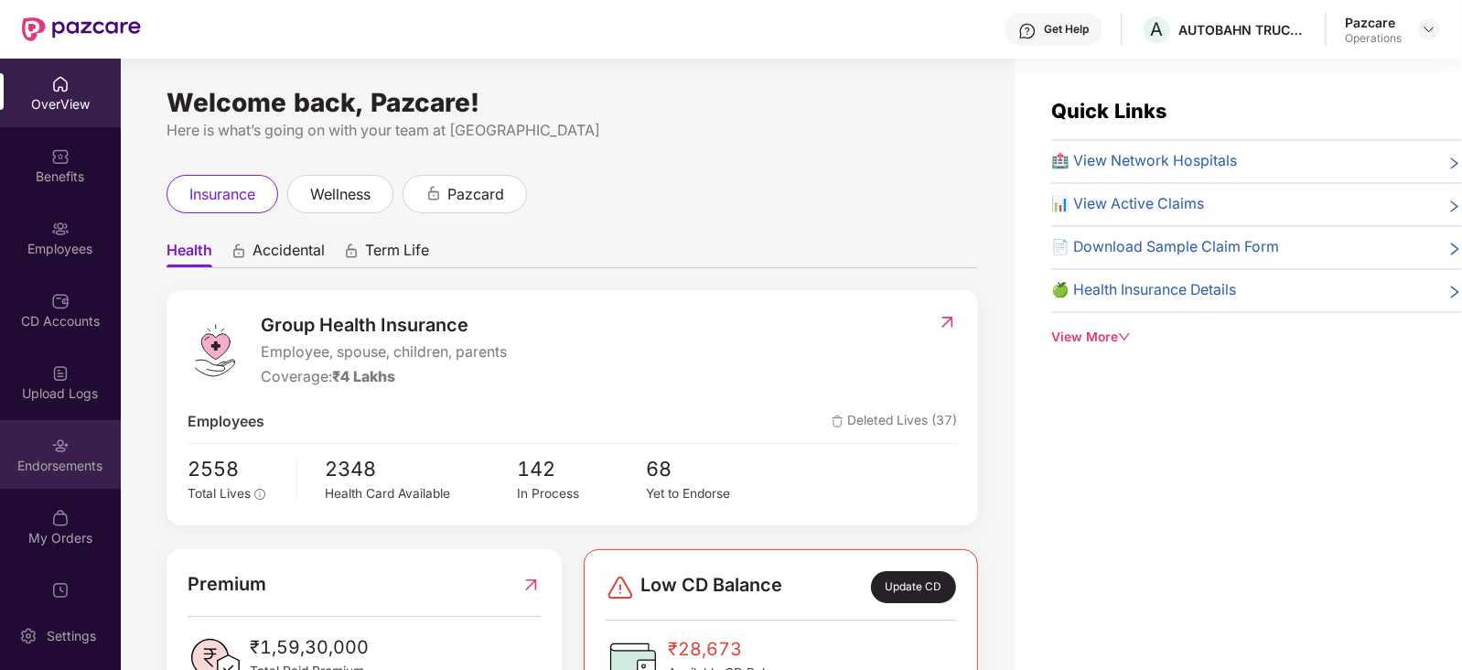
click at [84, 464] on div "Endorsements" at bounding box center [60, 465] width 121 height 18
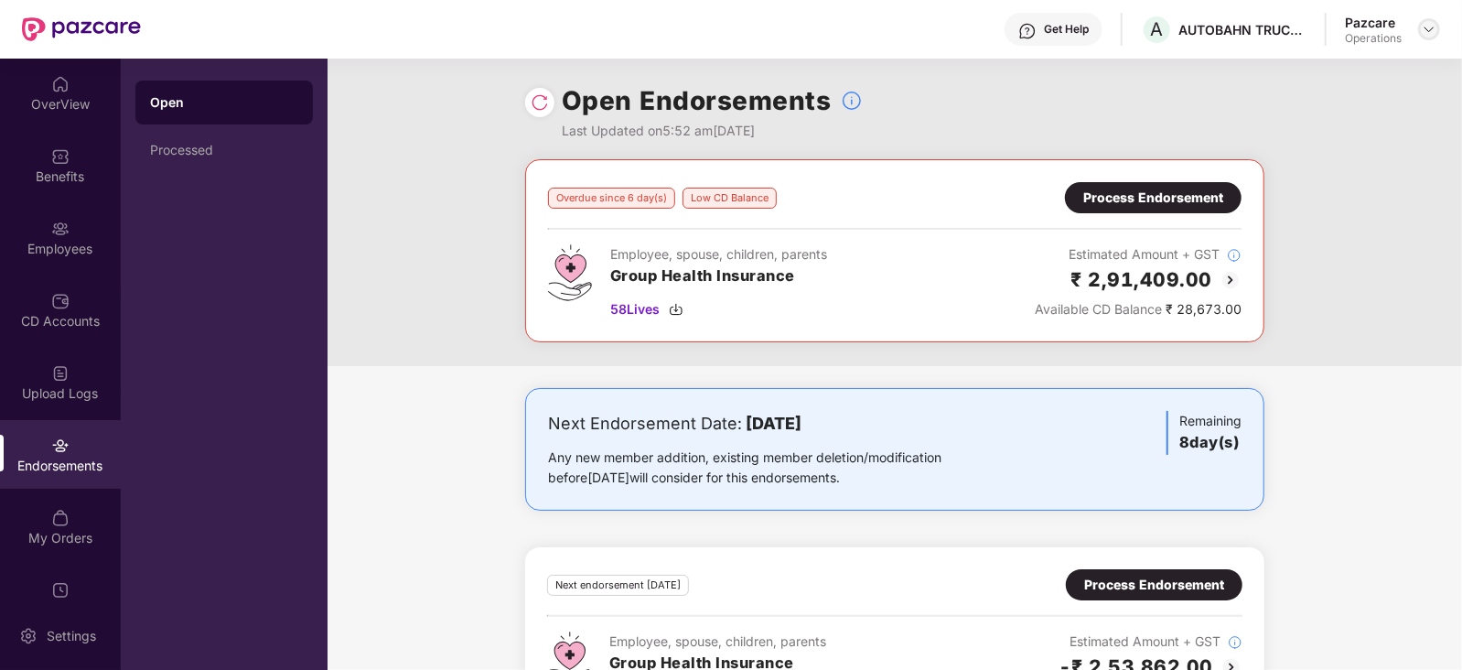
click at [1428, 34] on img at bounding box center [1428, 29] width 15 height 15
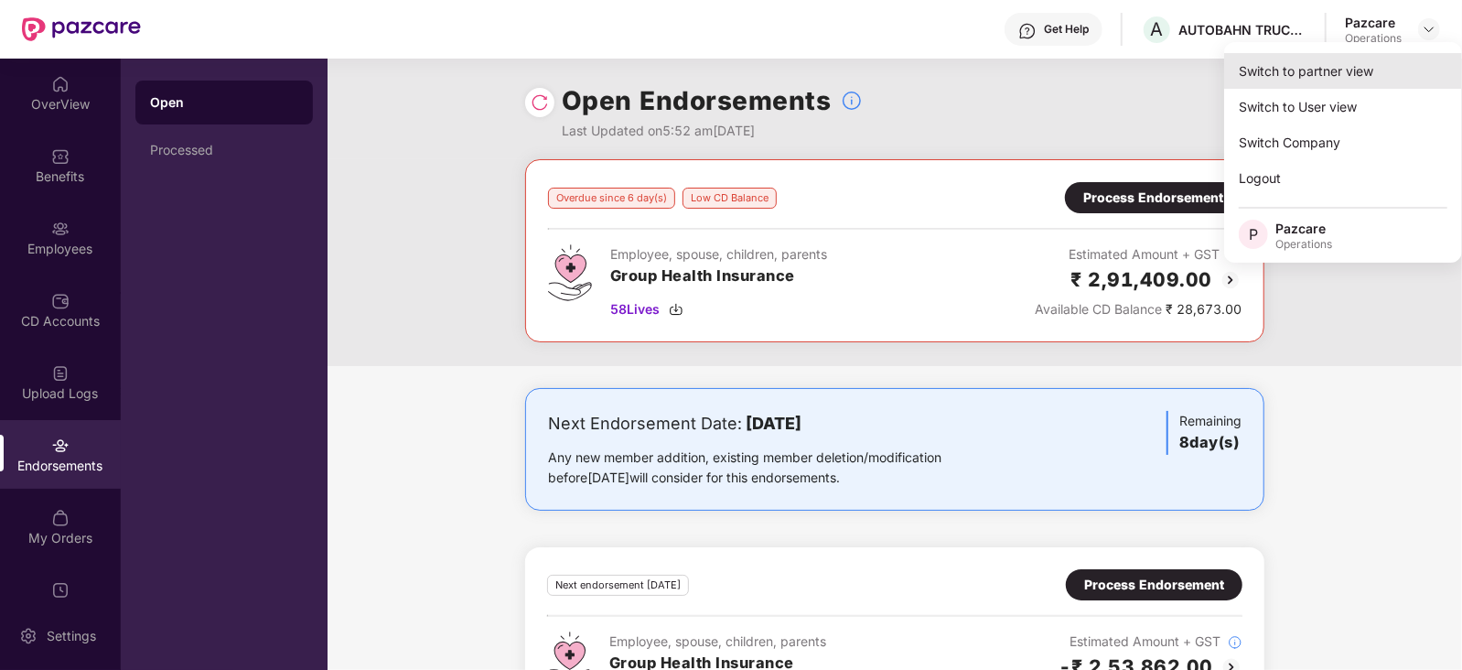
click at [1309, 76] on div "Switch to partner view" at bounding box center [1343, 71] width 238 height 36
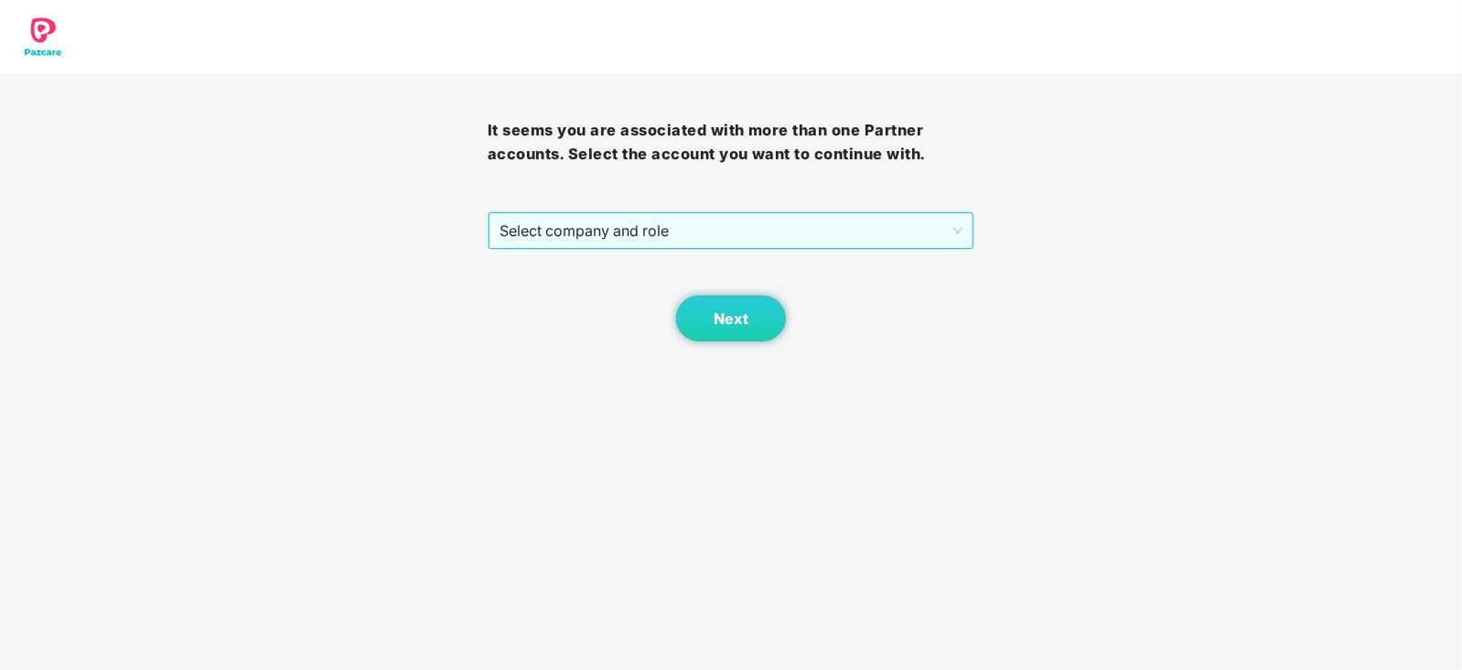
click at [736, 225] on span "Select company and role" at bounding box center [731, 230] width 464 height 35
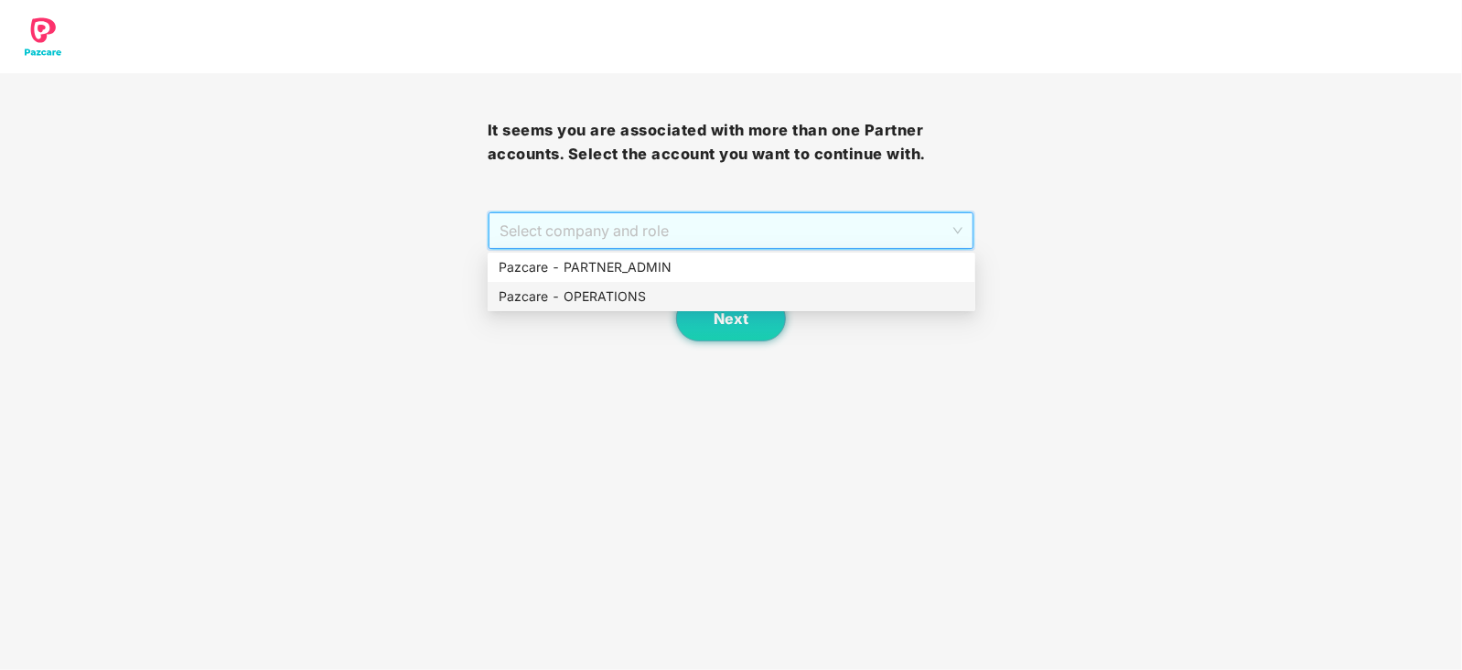
click at [596, 300] on div "Pazcare - OPERATIONS" at bounding box center [731, 296] width 466 height 20
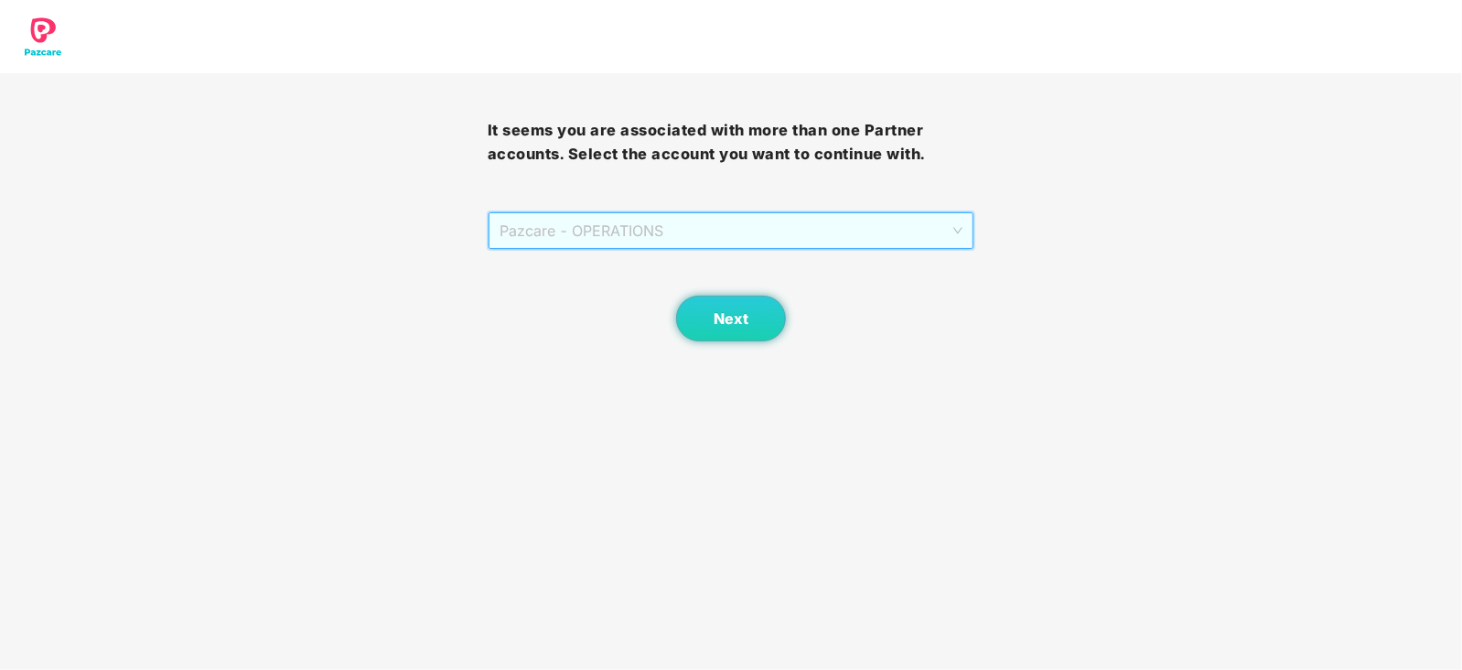
click at [720, 241] on span "Pazcare - OPERATIONS" at bounding box center [731, 230] width 464 height 35
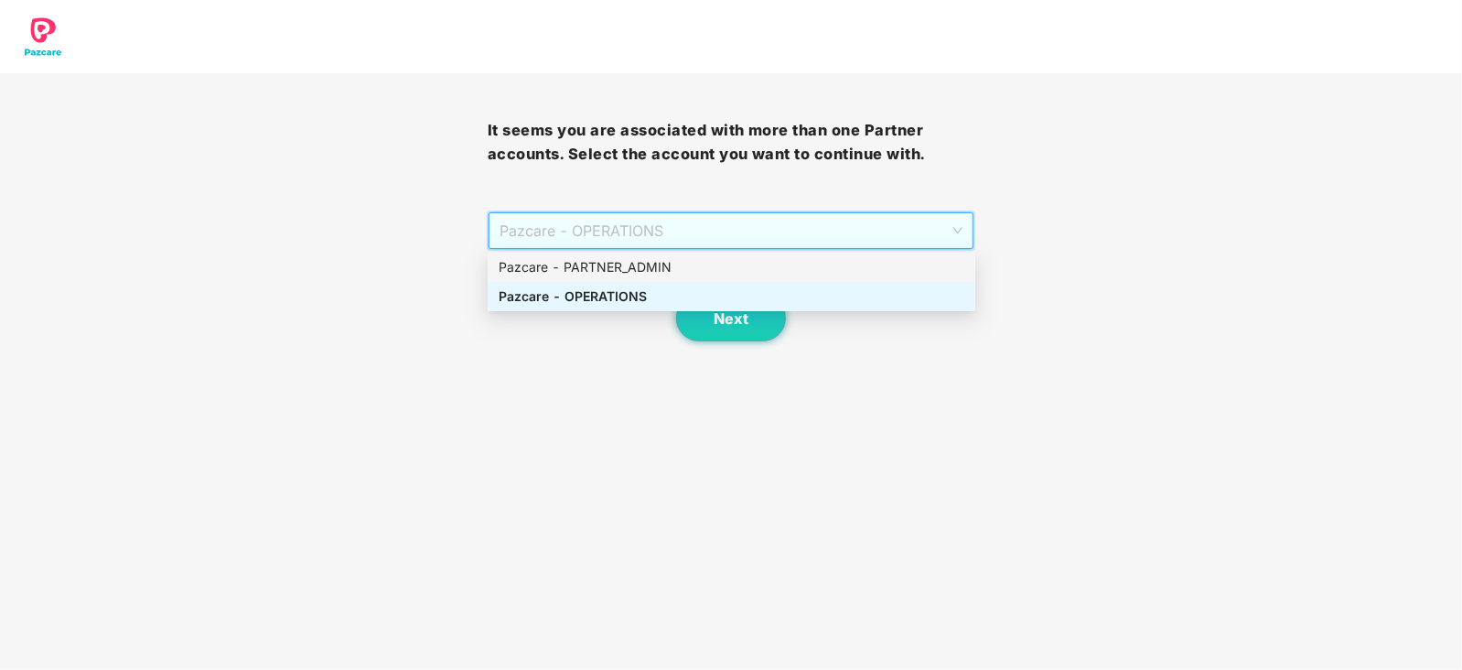
click at [654, 258] on div "Pazcare - PARTNER_ADMIN" at bounding box center [731, 267] width 466 height 20
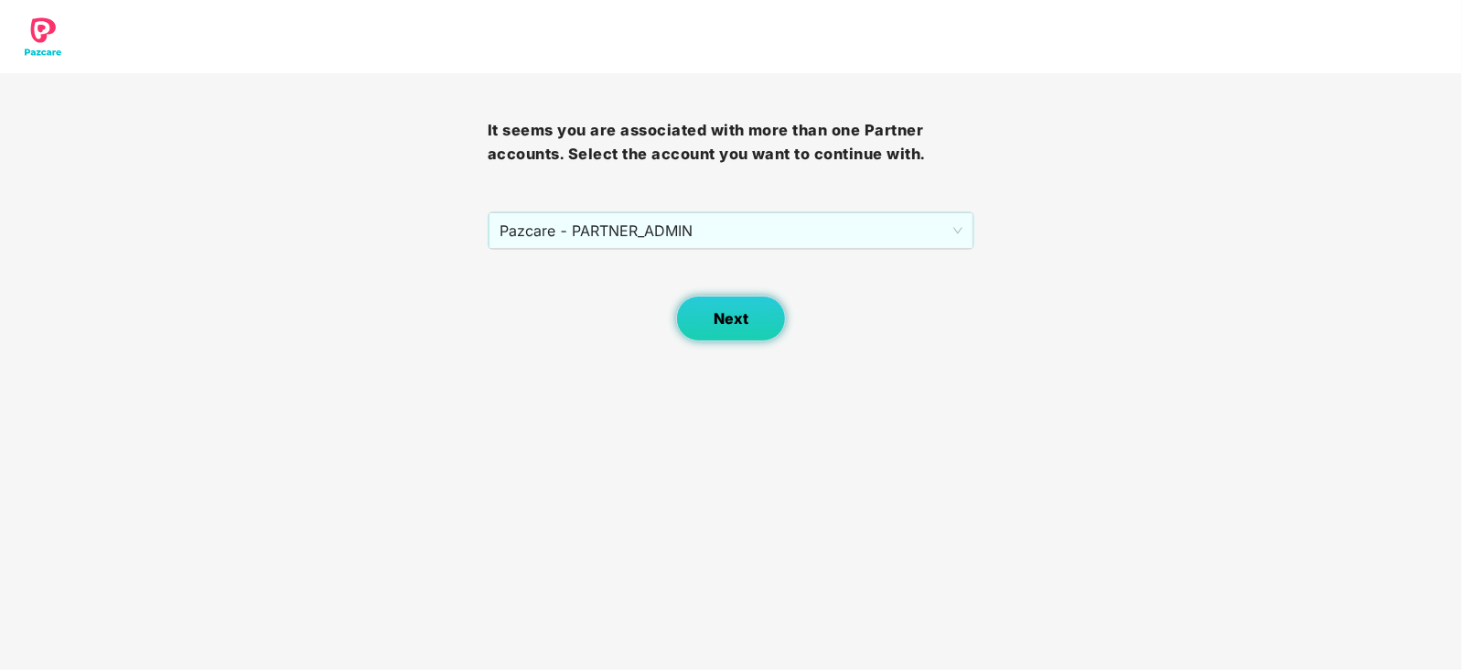
click at [696, 301] on button "Next" at bounding box center [731, 318] width 110 height 46
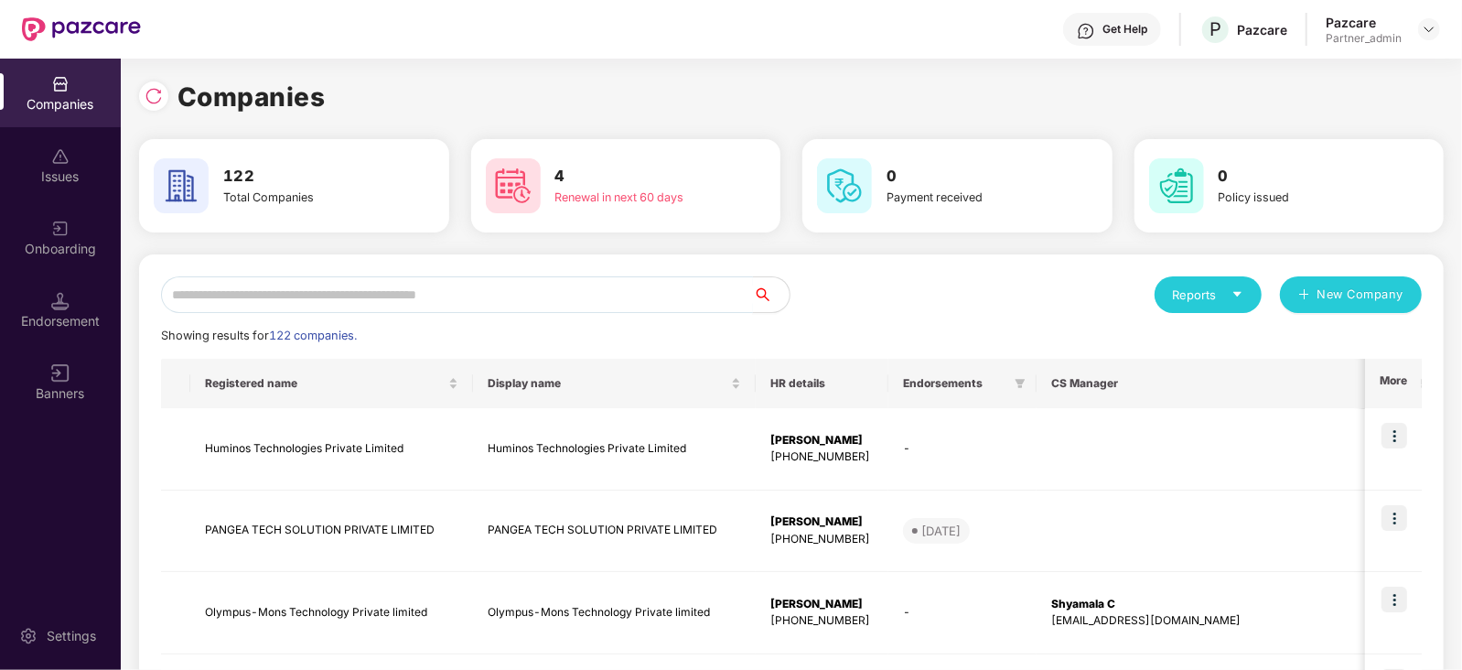
click at [589, 299] on input "text" at bounding box center [457, 294] width 592 height 37
paste input "**********"
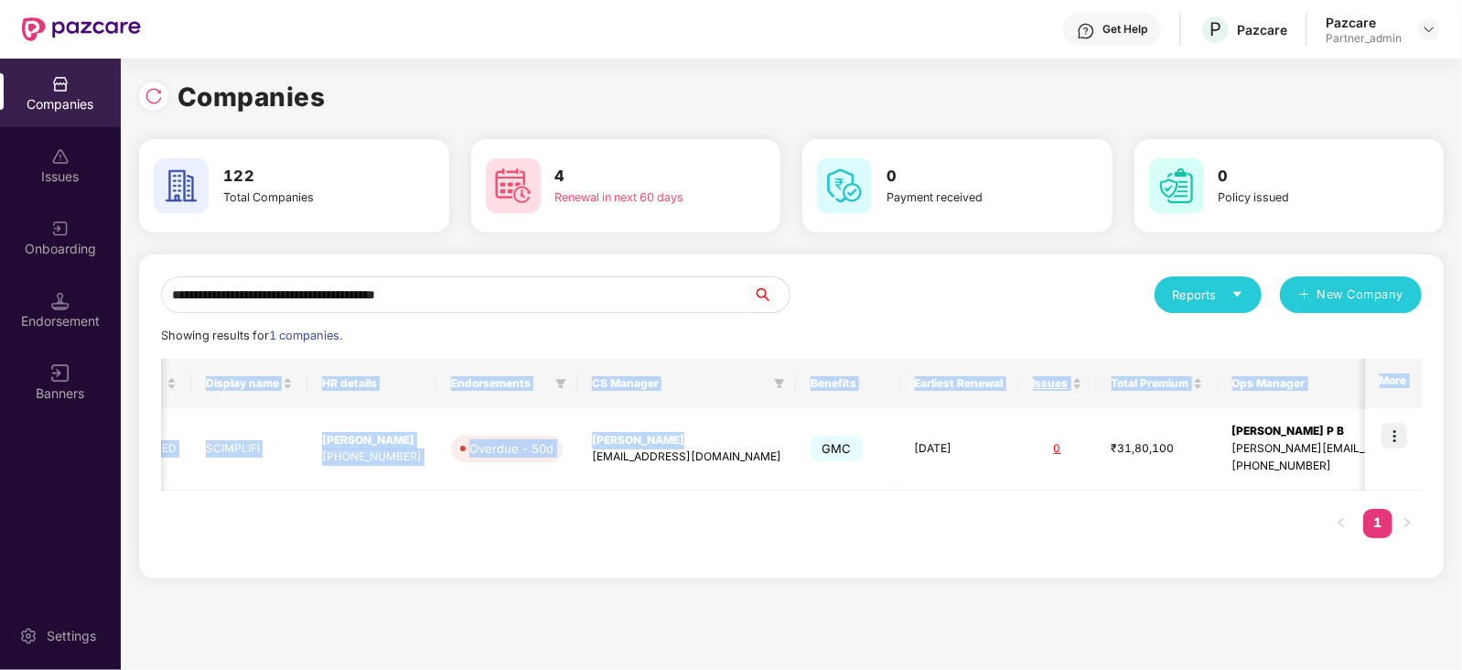
scroll to position [0, 1]
drag, startPoint x: 981, startPoint y: 441, endPoint x: 1463, endPoint y: 442, distance: 481.1
click at [1461, 442] on html "**********" at bounding box center [731, 335] width 1462 height 670
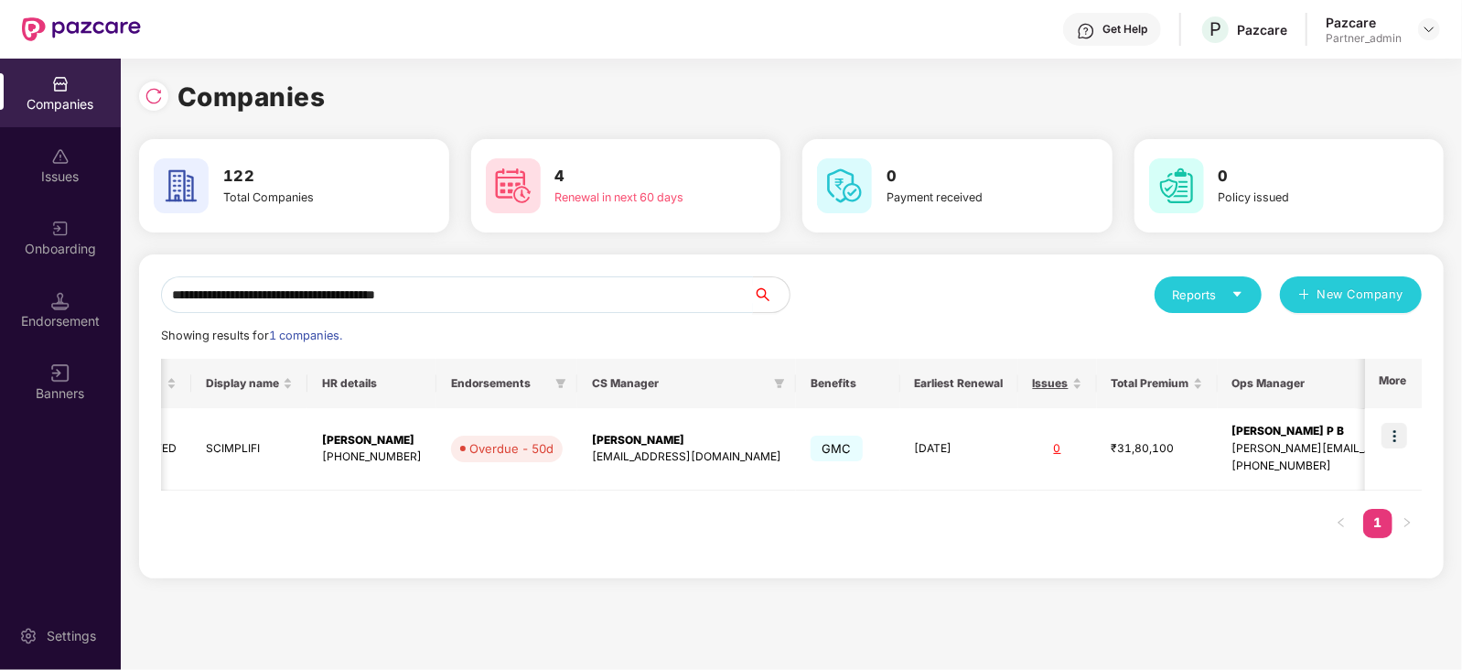
drag, startPoint x: 545, startPoint y: 290, endPoint x: 123, endPoint y: 306, distance: 422.0
click at [113, 308] on div "**********" at bounding box center [731, 364] width 1462 height 611
paste input "text"
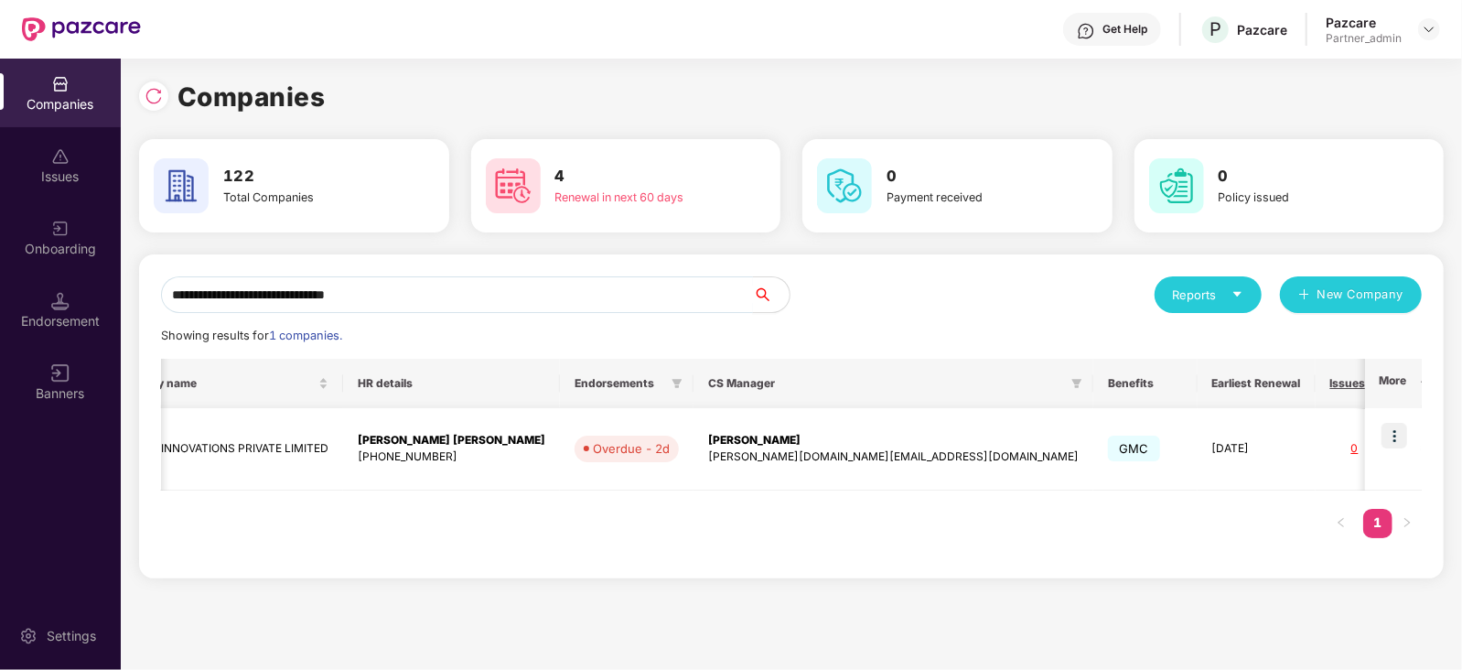
type input "**********"
click at [1398, 433] on img at bounding box center [1394, 436] width 26 height 26
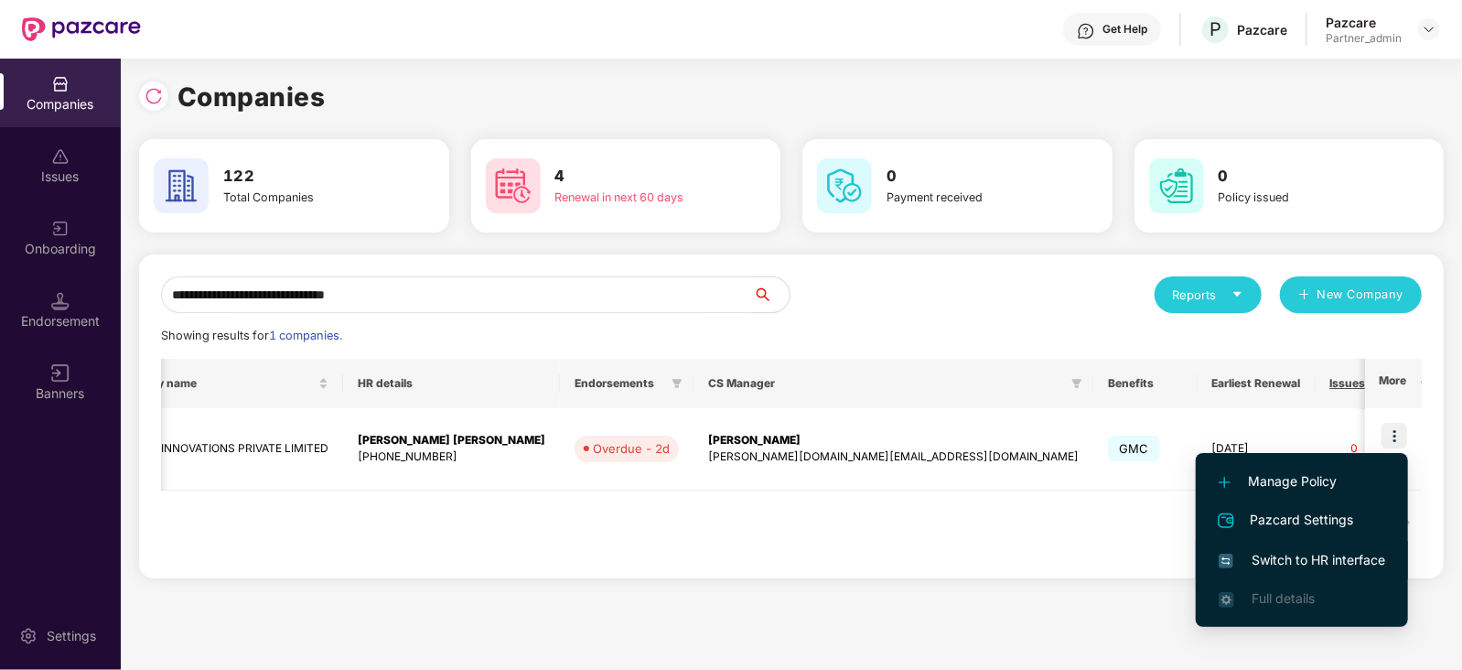
click at [1326, 545] on li "Switch to HR interface" at bounding box center [1301, 560] width 212 height 38
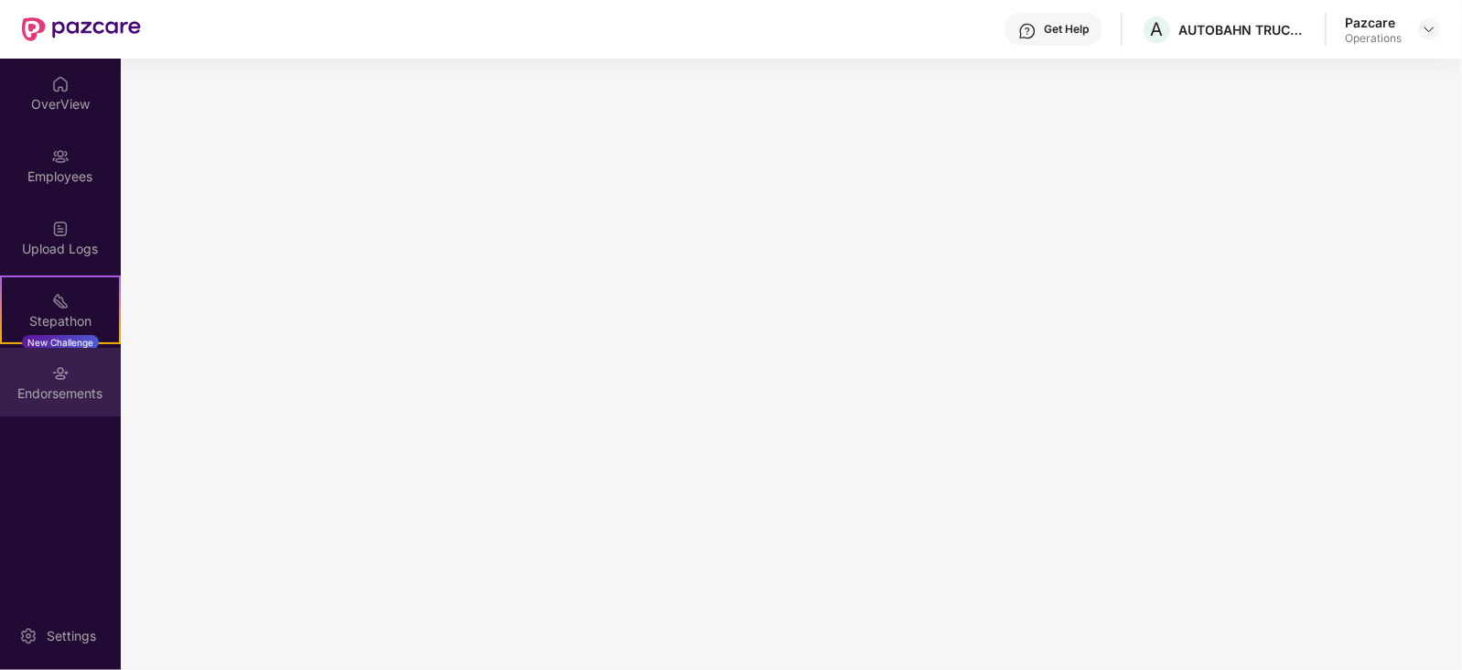
click at [37, 405] on div "Endorsements" at bounding box center [60, 382] width 121 height 69
click at [42, 402] on div "Endorsements" at bounding box center [60, 382] width 121 height 69
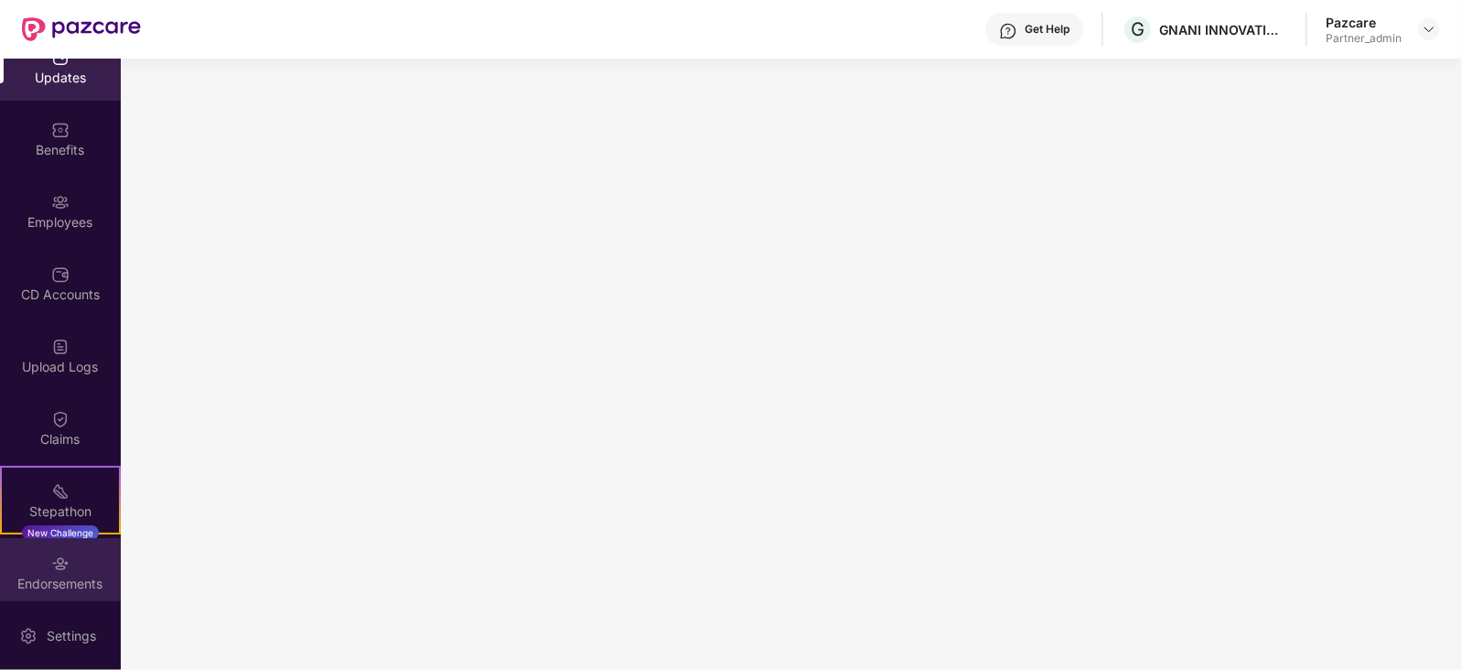
scroll to position [108, 0]
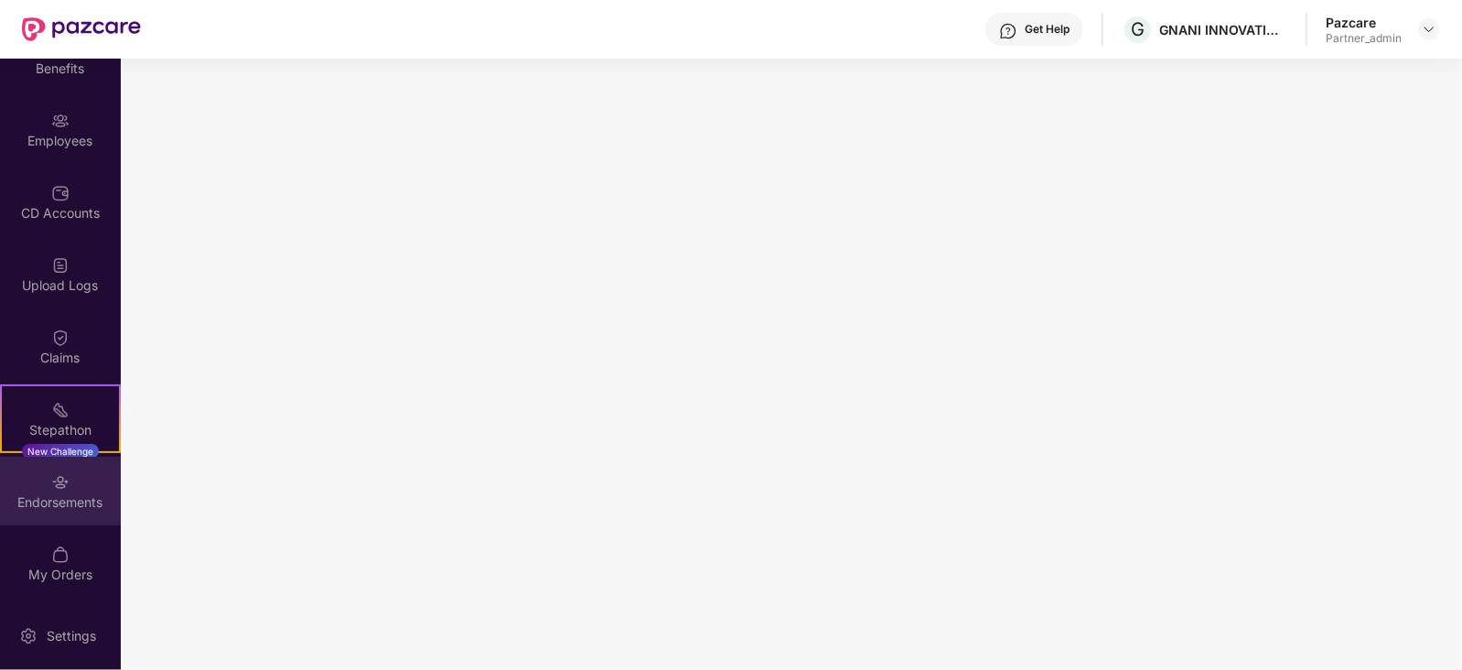
click at [97, 513] on div "Endorsements" at bounding box center [60, 490] width 121 height 69
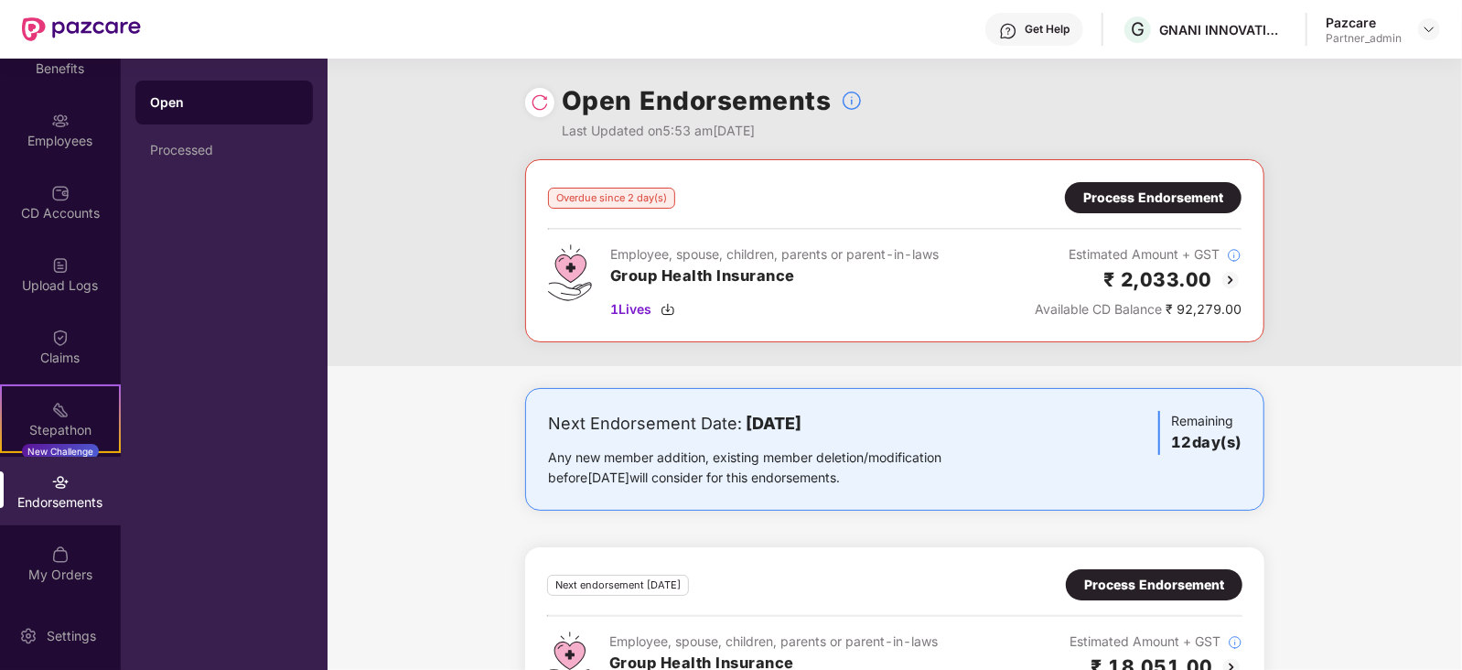
click at [1112, 194] on div "Process Endorsement" at bounding box center [1153, 198] width 140 height 20
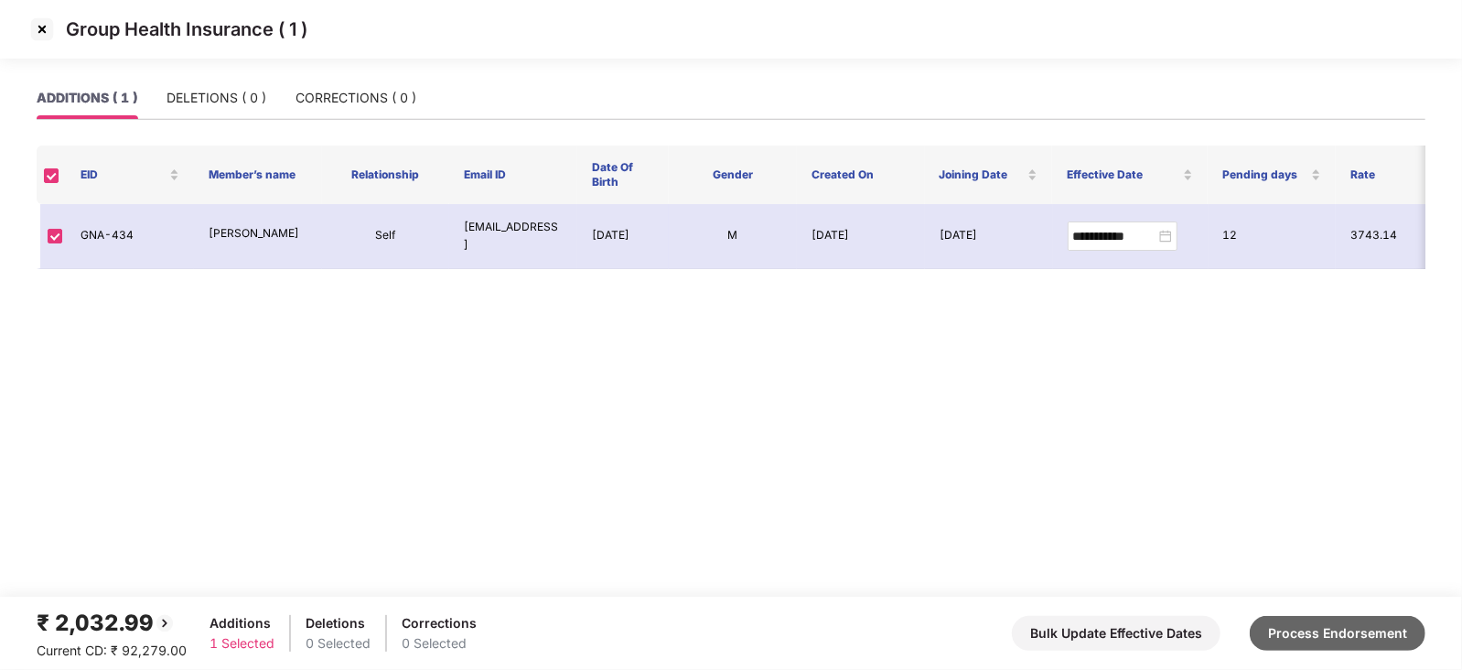
click at [1379, 630] on button "Process Endorsement" at bounding box center [1337, 633] width 176 height 35
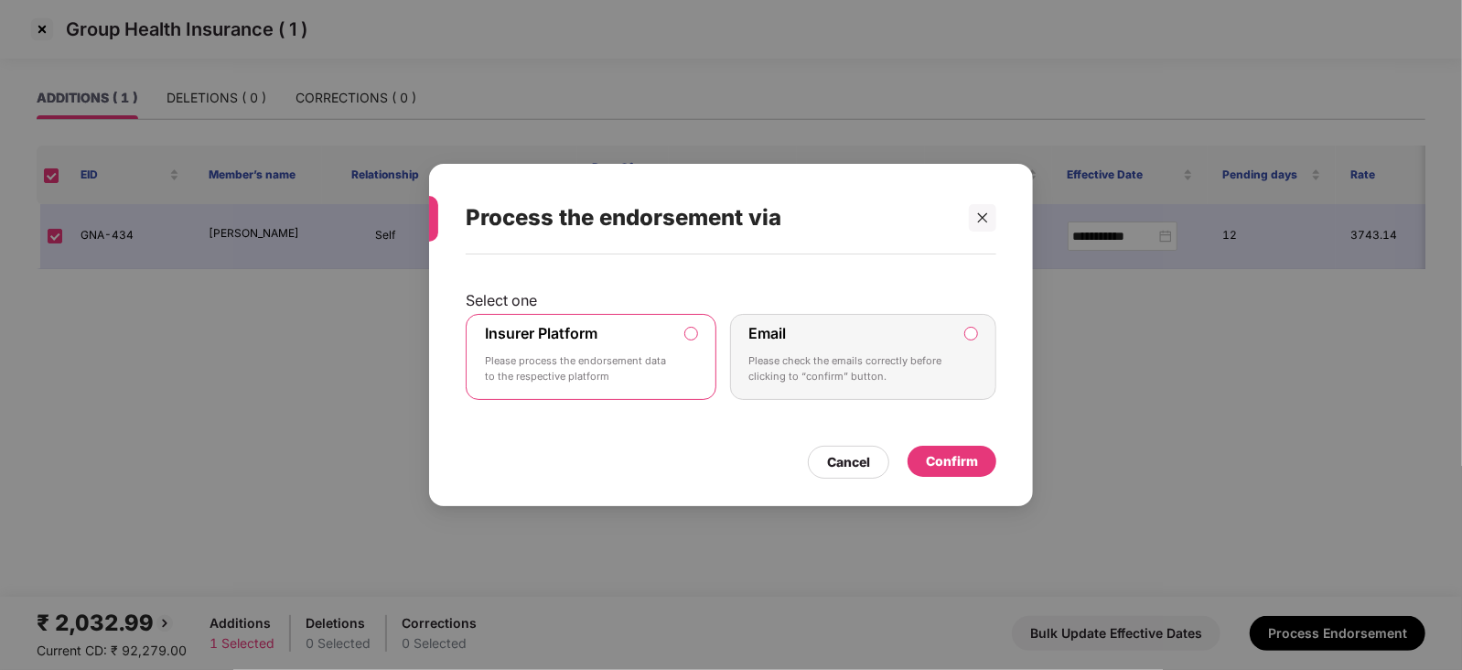
click at [947, 458] on div "Confirm" at bounding box center [952, 461] width 52 height 20
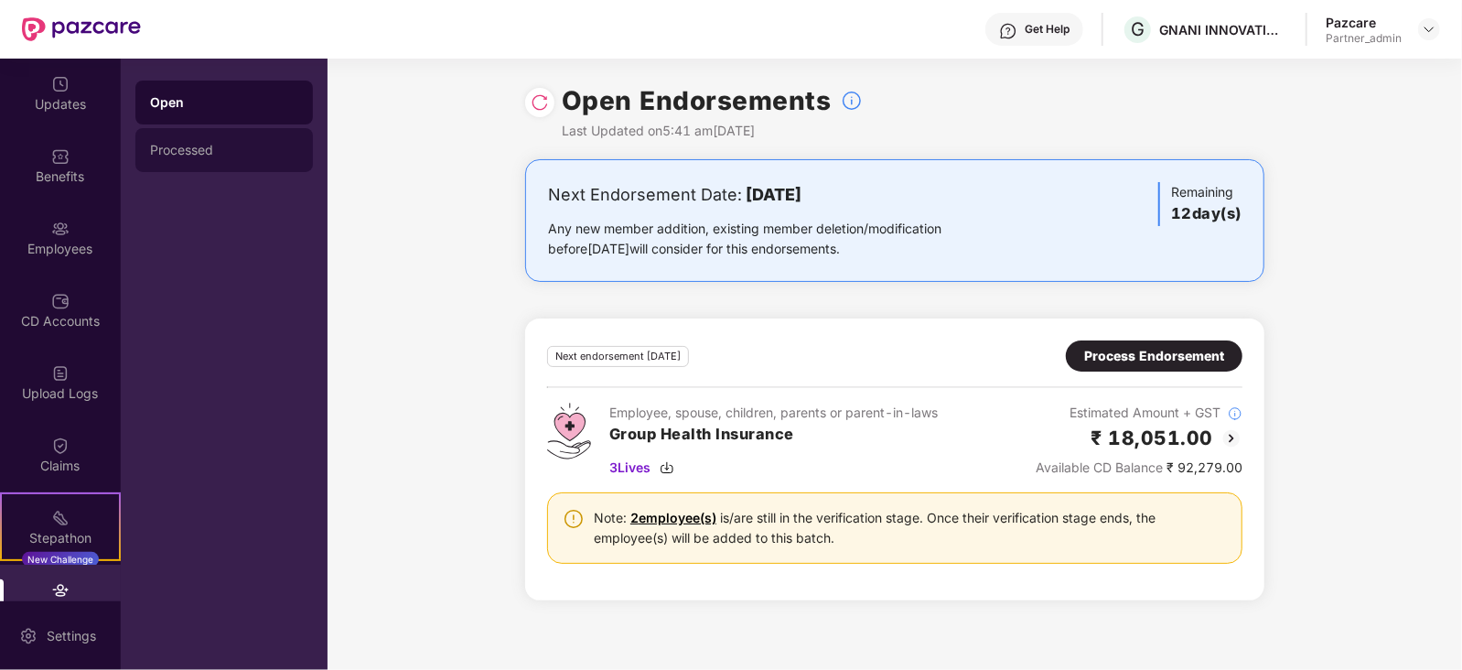
click at [167, 166] on div "Processed" at bounding box center [223, 150] width 177 height 44
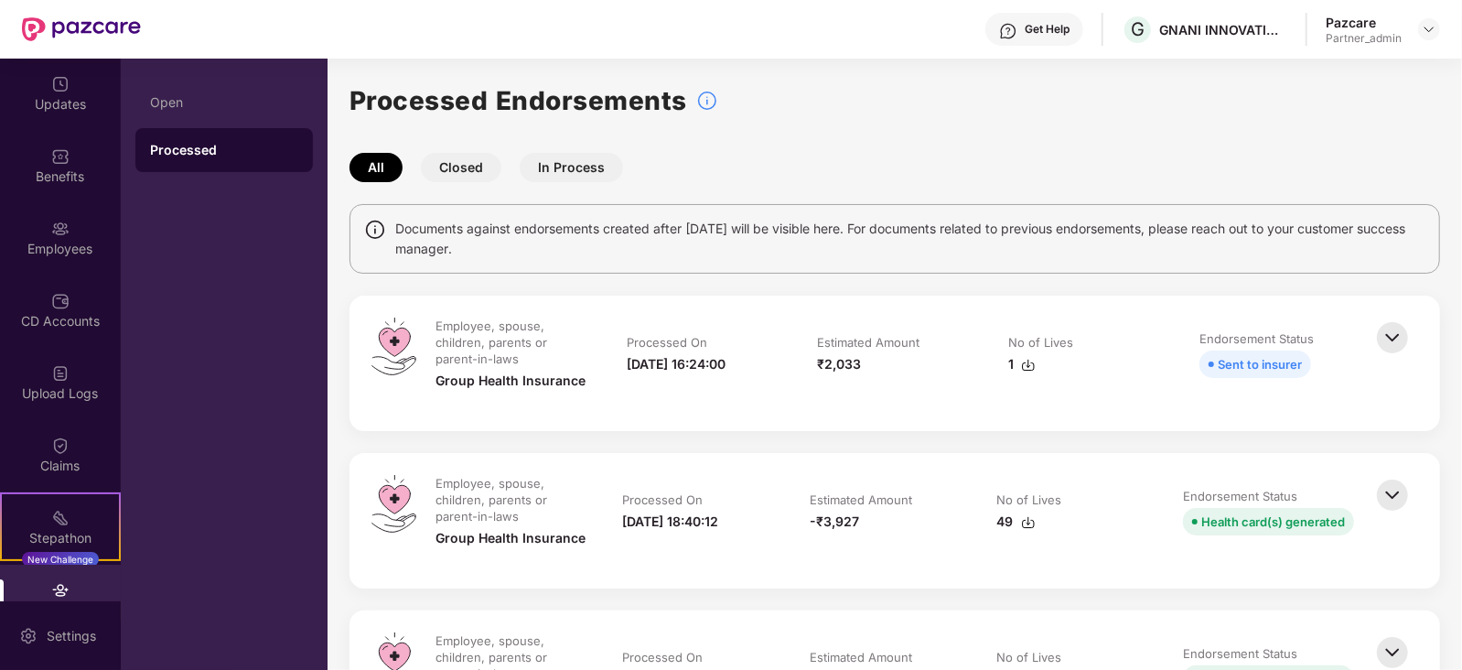
click at [1024, 368] on img at bounding box center [1028, 365] width 15 height 15
click at [1419, 32] on div at bounding box center [1429, 29] width 22 height 22
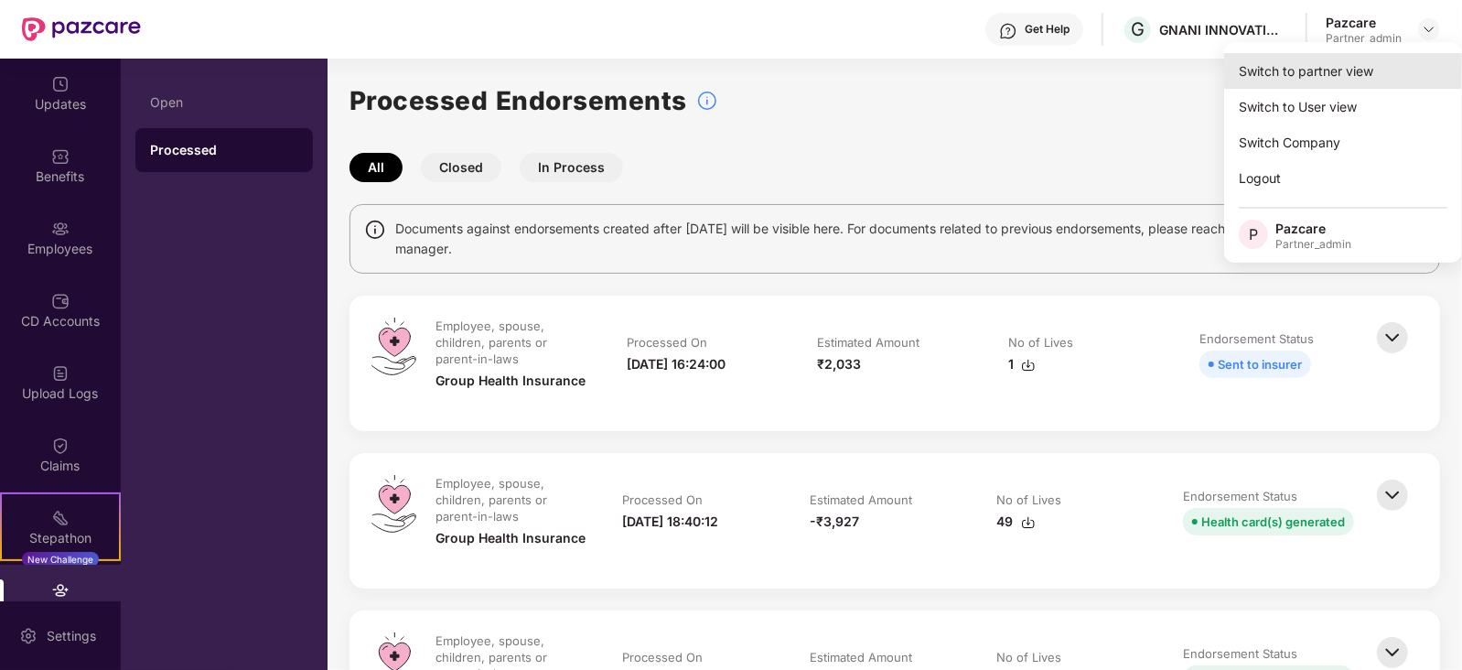
click at [1319, 77] on div "Switch to partner view" at bounding box center [1343, 71] width 238 height 36
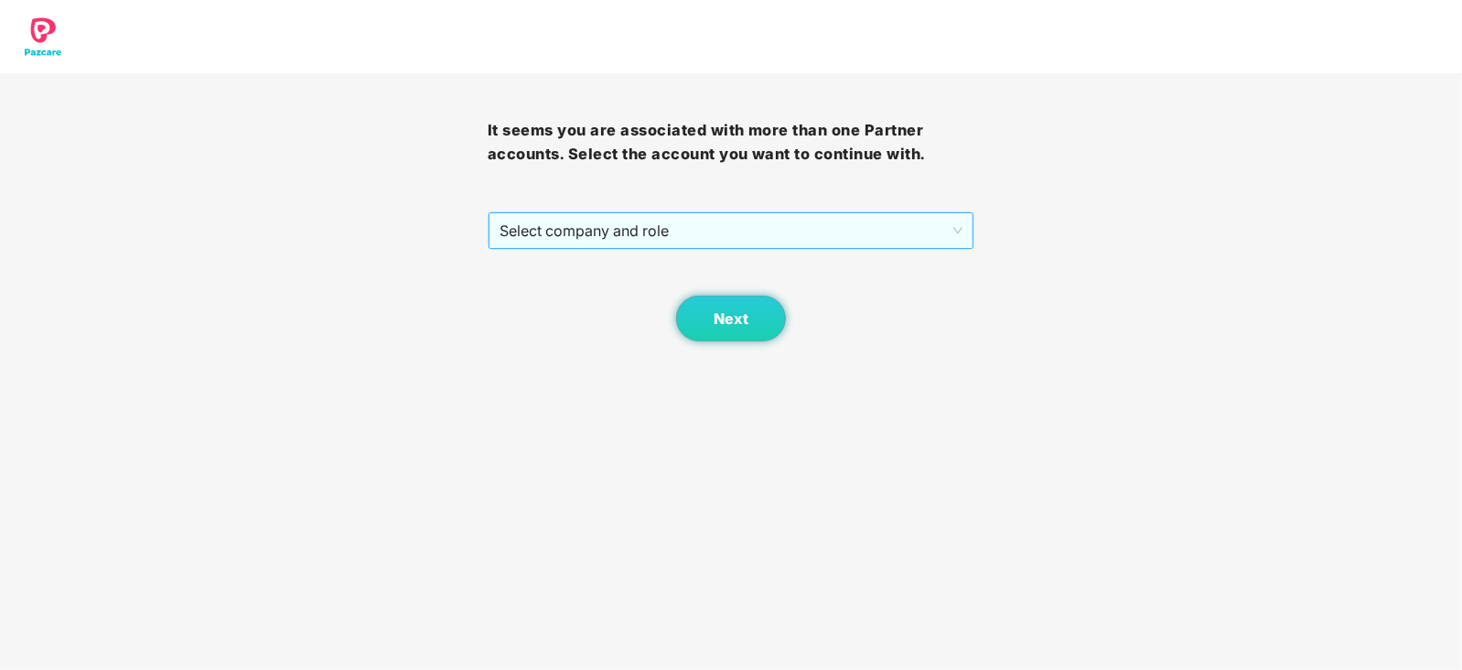
click at [746, 224] on span "Select company and role" at bounding box center [731, 230] width 464 height 35
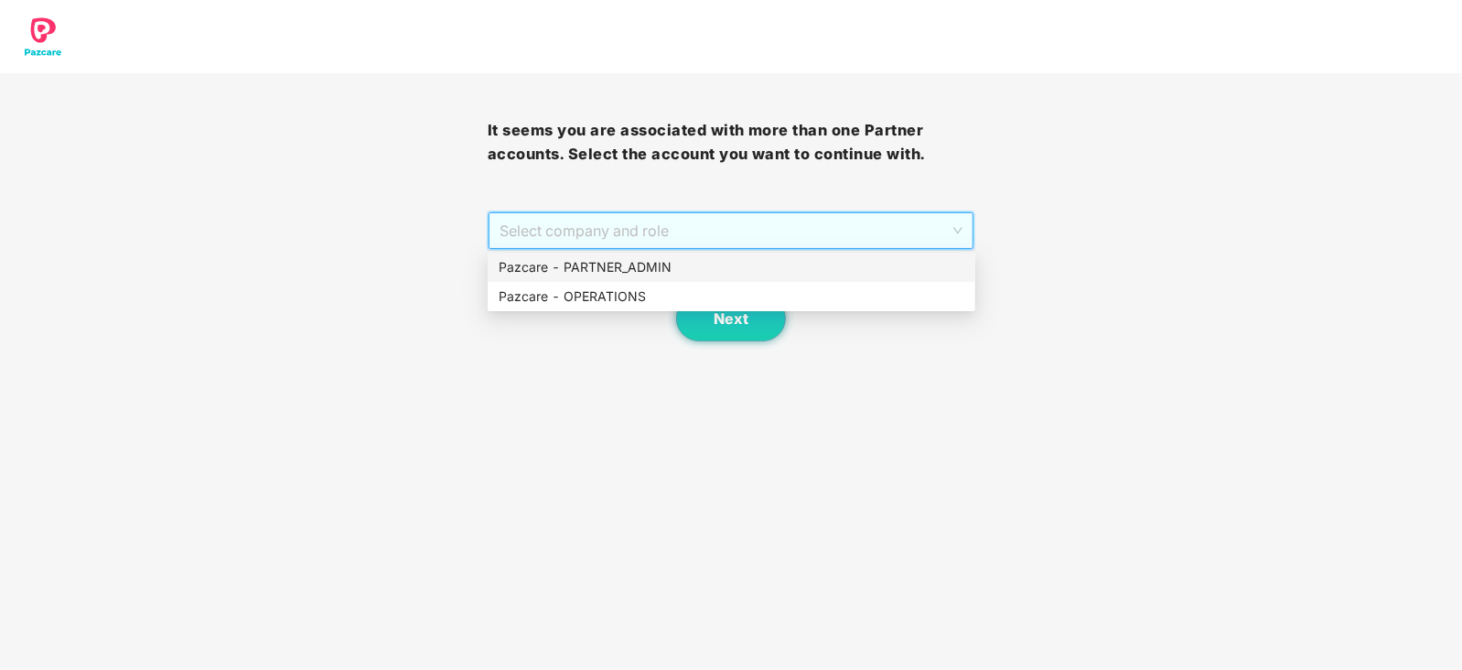
click at [666, 263] on div "Pazcare - PARTNER_ADMIN" at bounding box center [731, 267] width 466 height 20
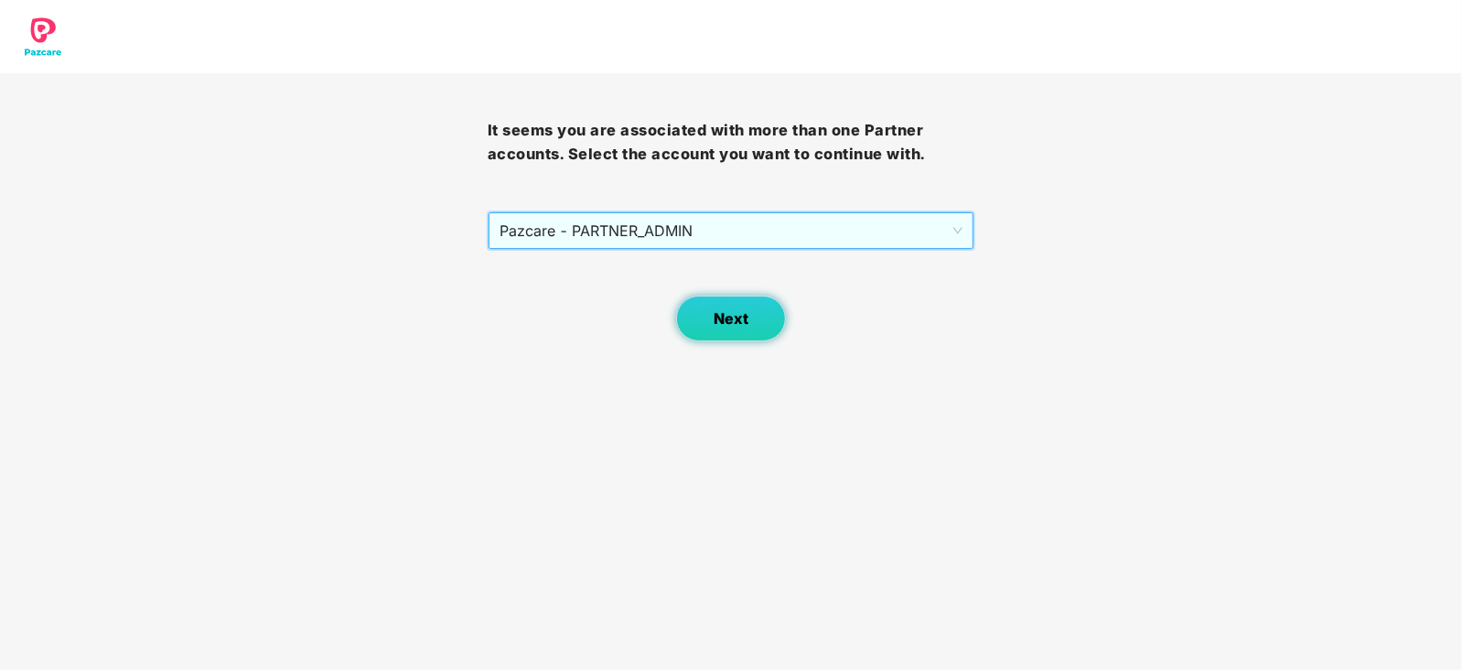
click at [712, 320] on button "Next" at bounding box center [731, 318] width 110 height 46
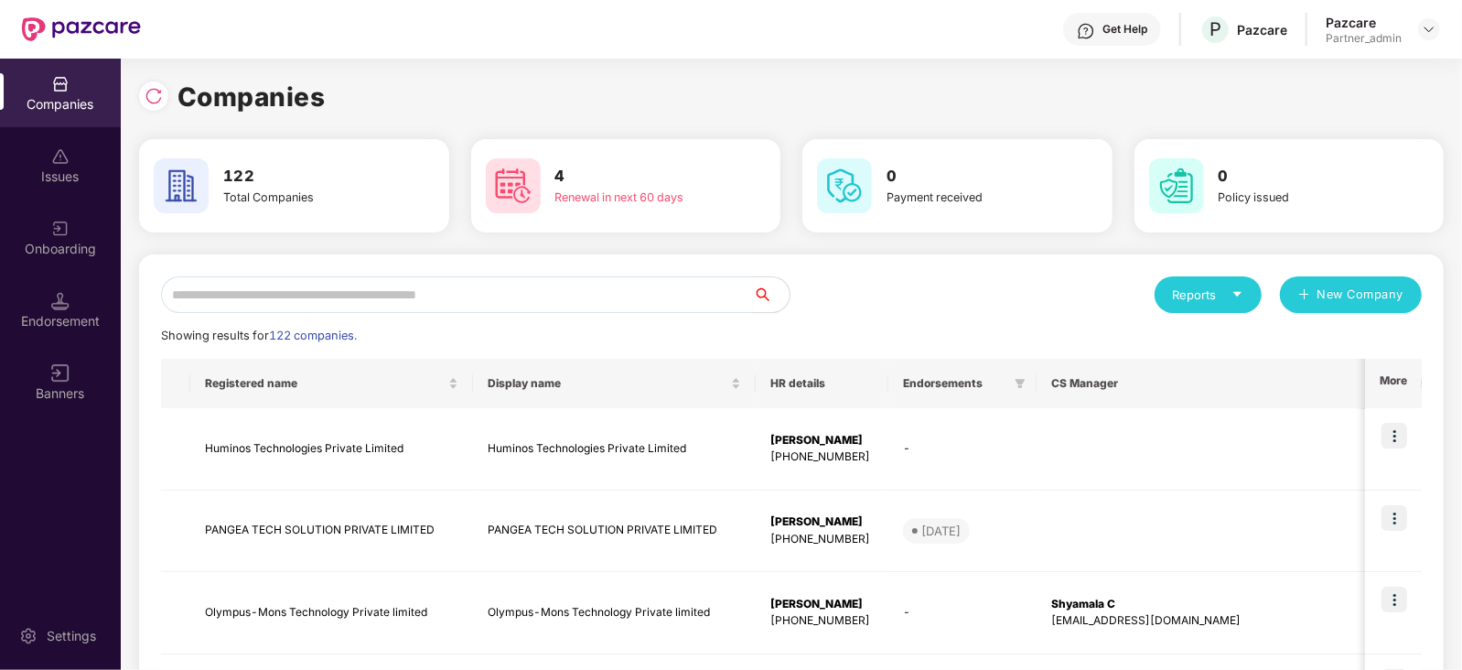
click at [514, 285] on input "text" at bounding box center [457, 294] width 592 height 37
paste input "**********"
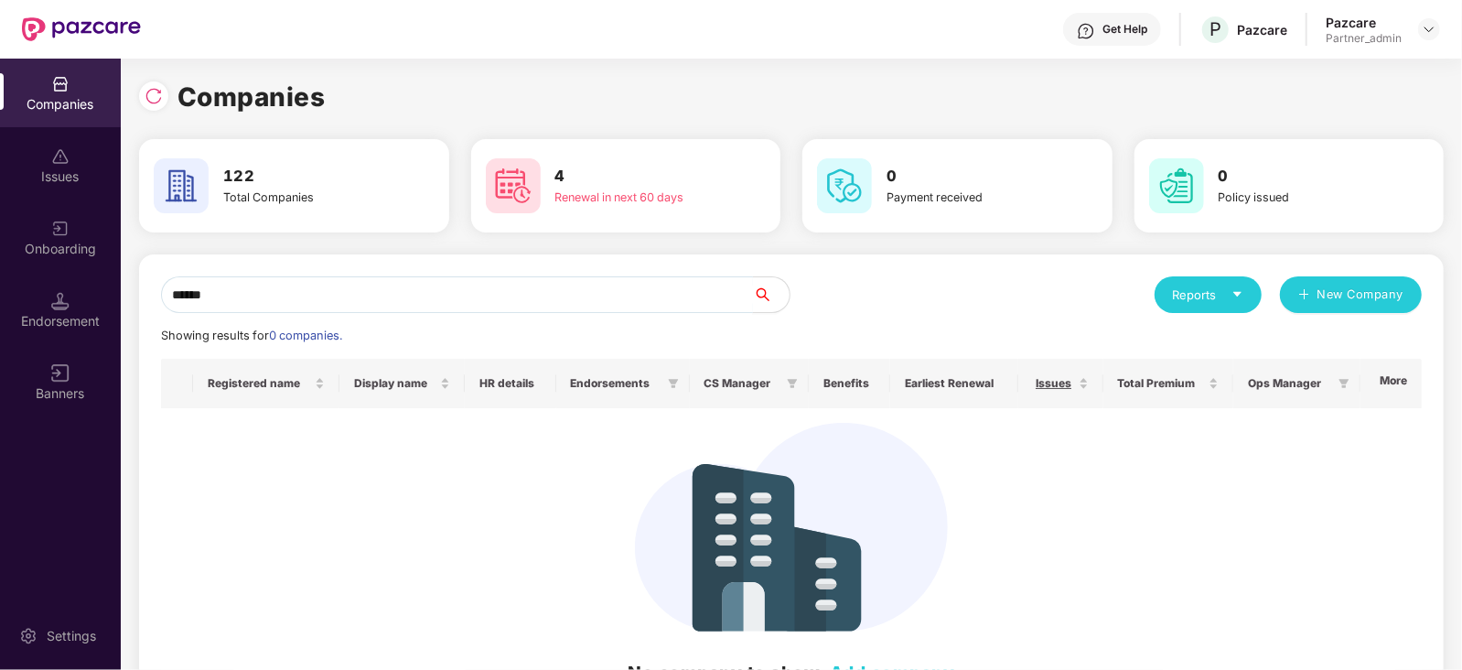
click at [174, 305] on input "******" at bounding box center [457, 294] width 592 height 37
click at [323, 306] on input "******" at bounding box center [457, 294] width 592 height 37
drag, startPoint x: 252, startPoint y: 290, endPoint x: 124, endPoint y: 283, distance: 128.3
click at [124, 283] on div "Companies 122 Total Companies 4 Renewal in next 60 days 0 Payment received 0 Po…" at bounding box center [791, 364] width 1341 height 611
paste input "**********"
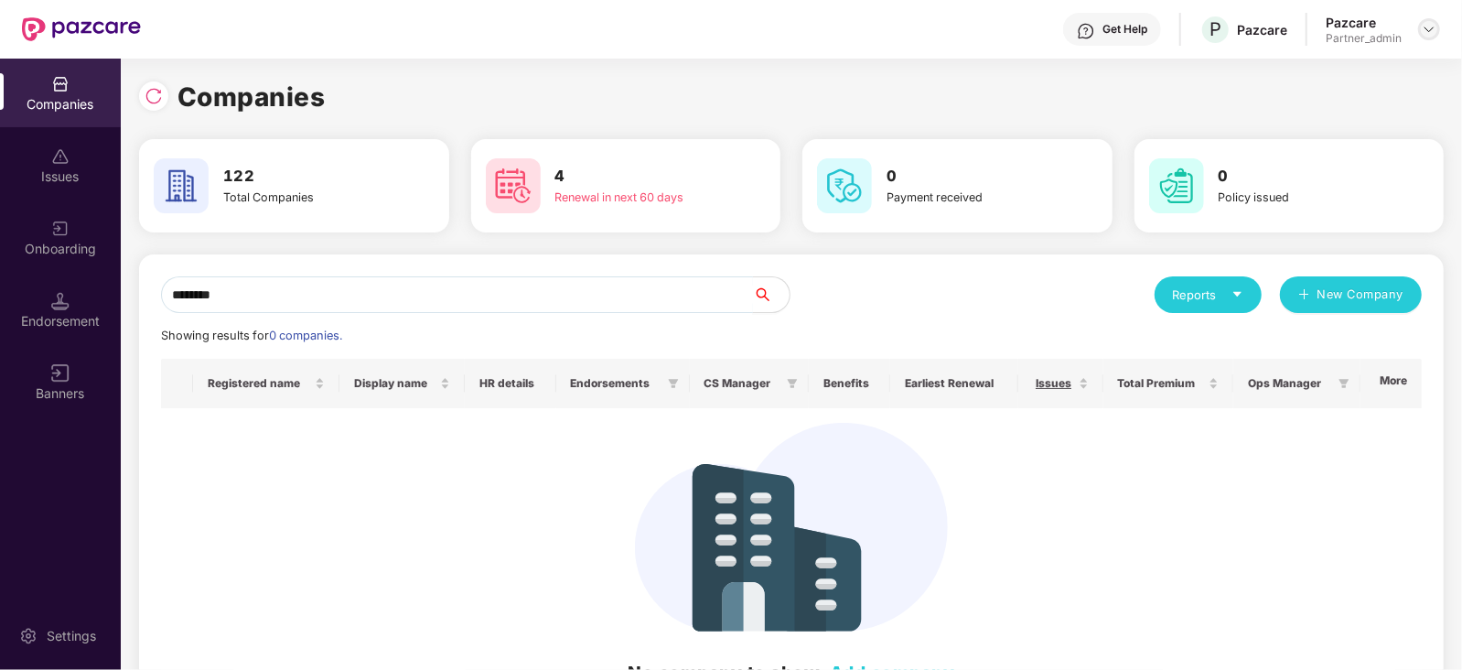
type input "********"
click at [1436, 23] on div at bounding box center [1429, 29] width 22 height 22
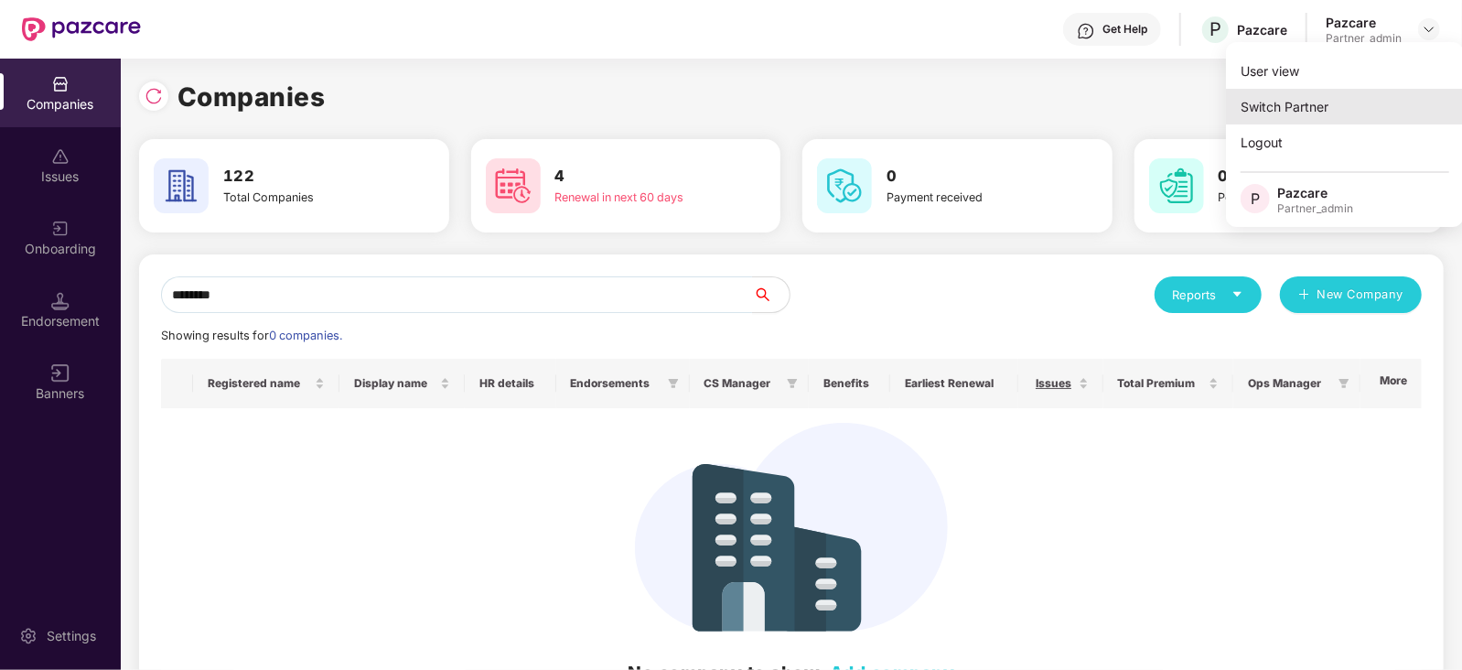
click at [1338, 89] on div "Switch Partner" at bounding box center [1345, 107] width 238 height 36
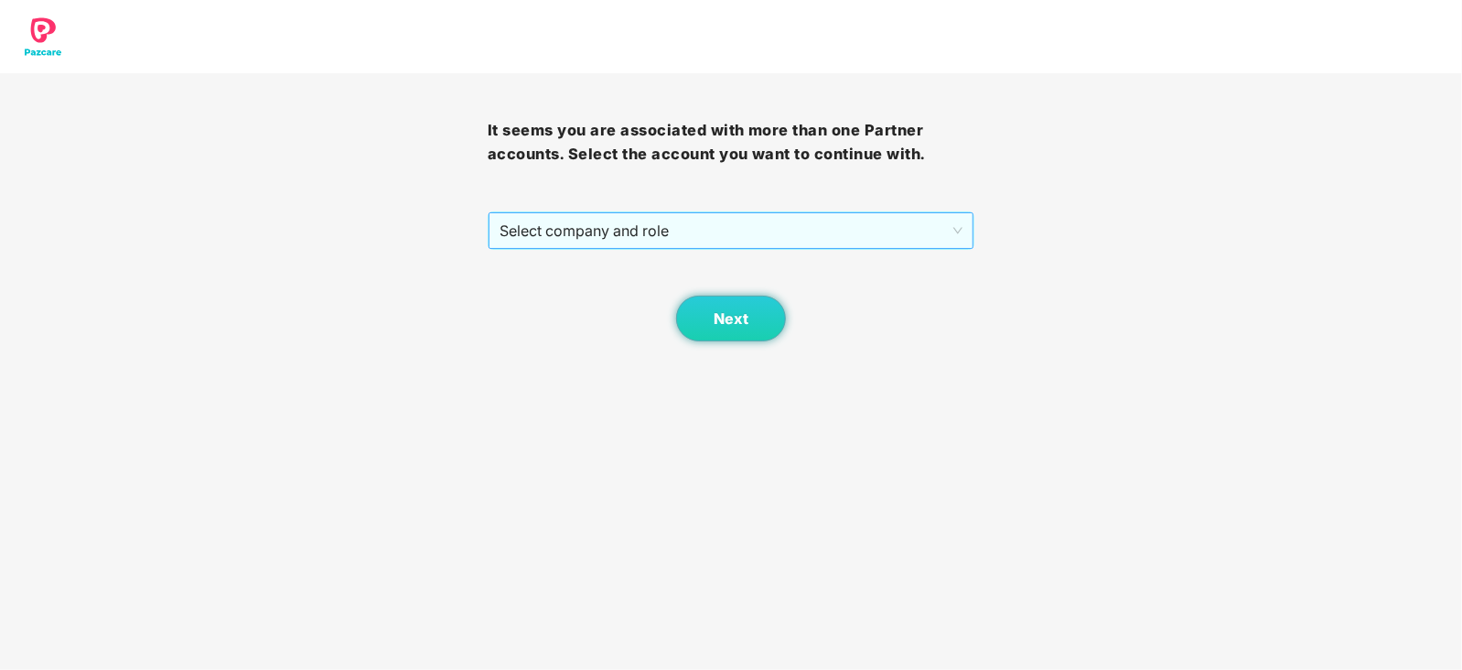
click at [788, 232] on span "Select company and role" at bounding box center [731, 230] width 464 height 35
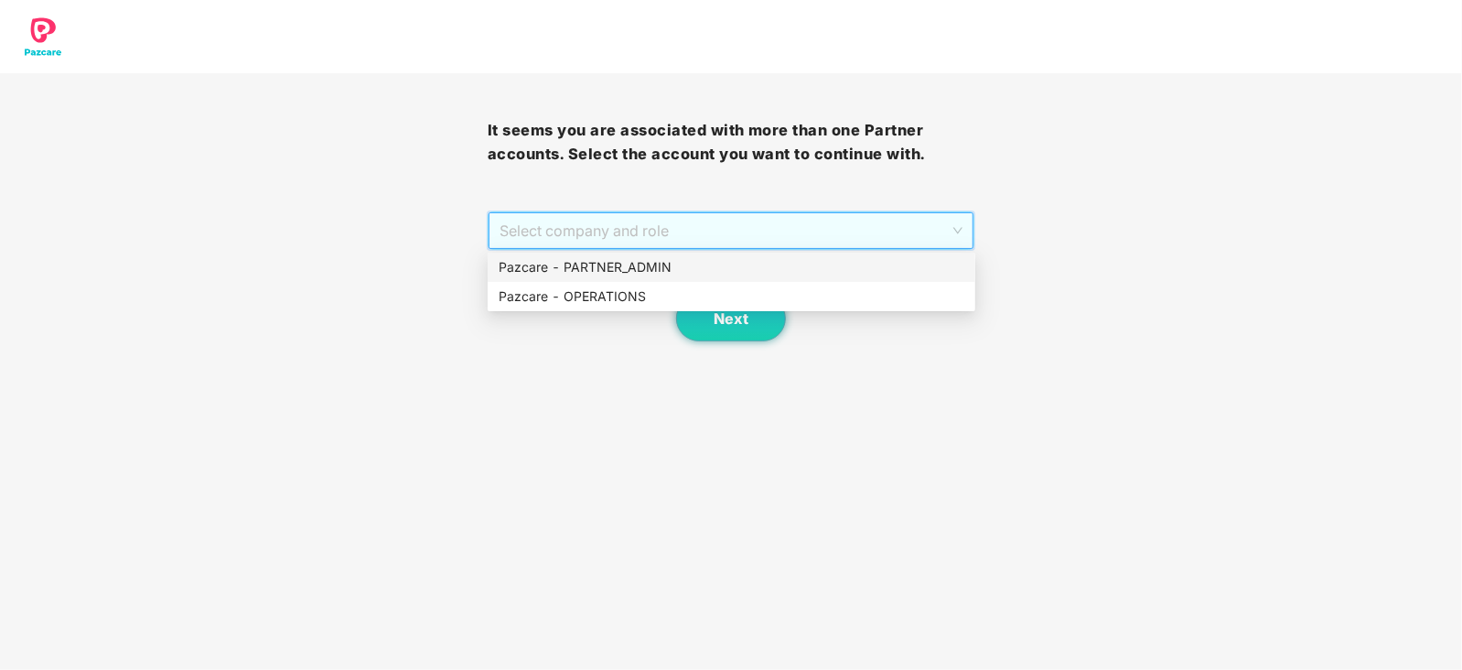
click at [629, 265] on div "Pazcare - PARTNER_ADMIN" at bounding box center [731, 267] width 466 height 20
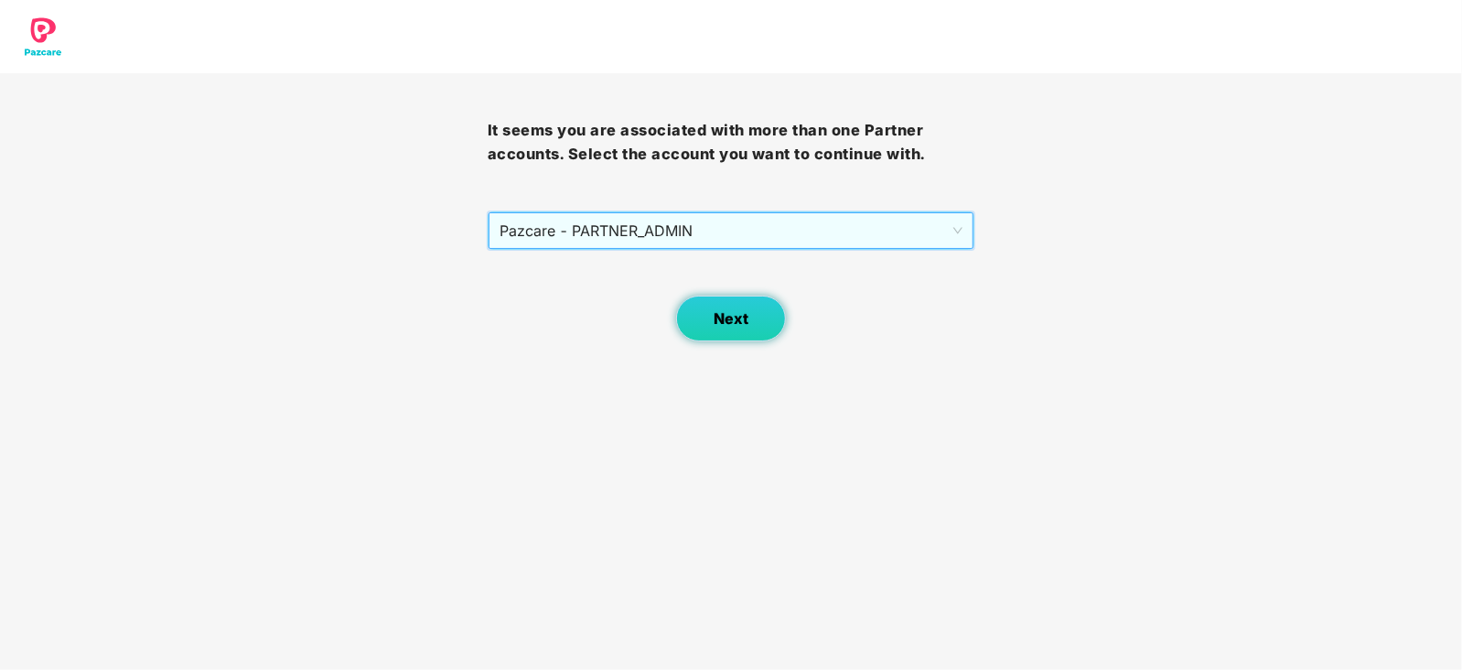
click at [731, 323] on span "Next" at bounding box center [730, 318] width 35 height 17
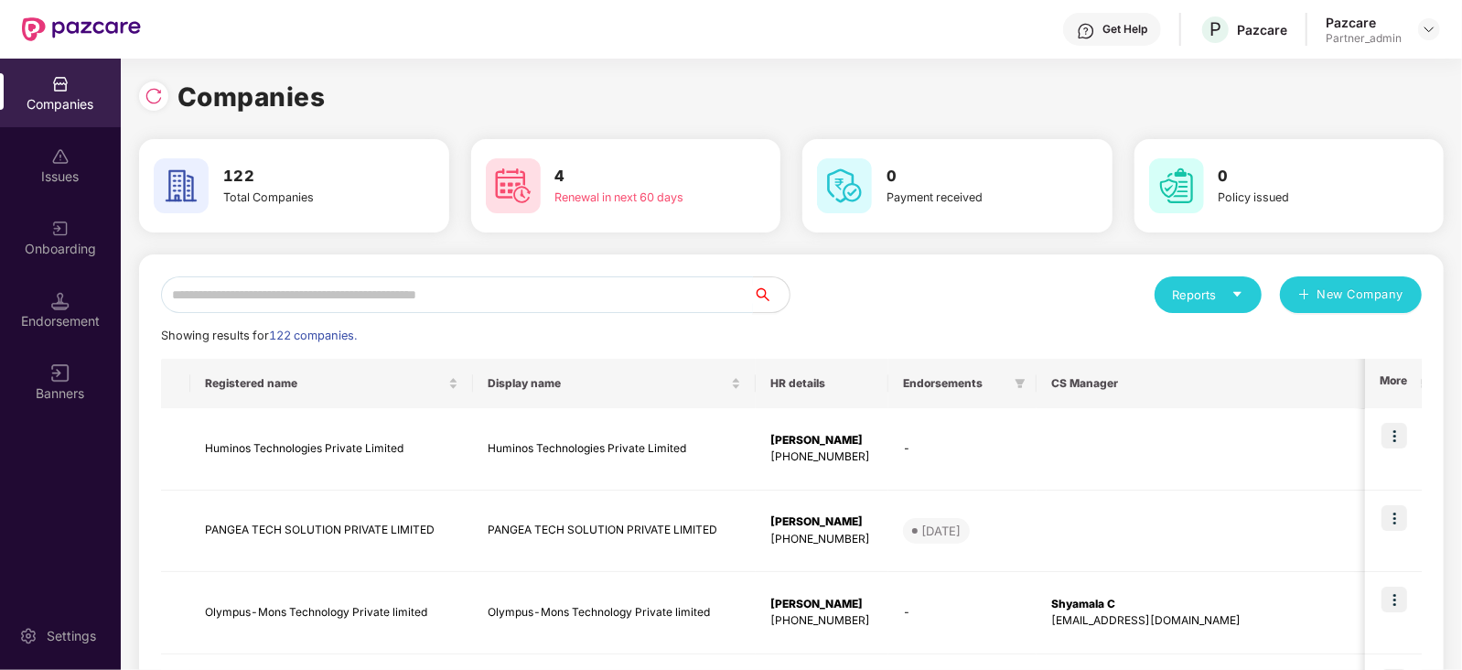
click at [408, 298] on input "text" at bounding box center [457, 294] width 592 height 37
click at [146, 107] on div at bounding box center [153, 95] width 29 height 29
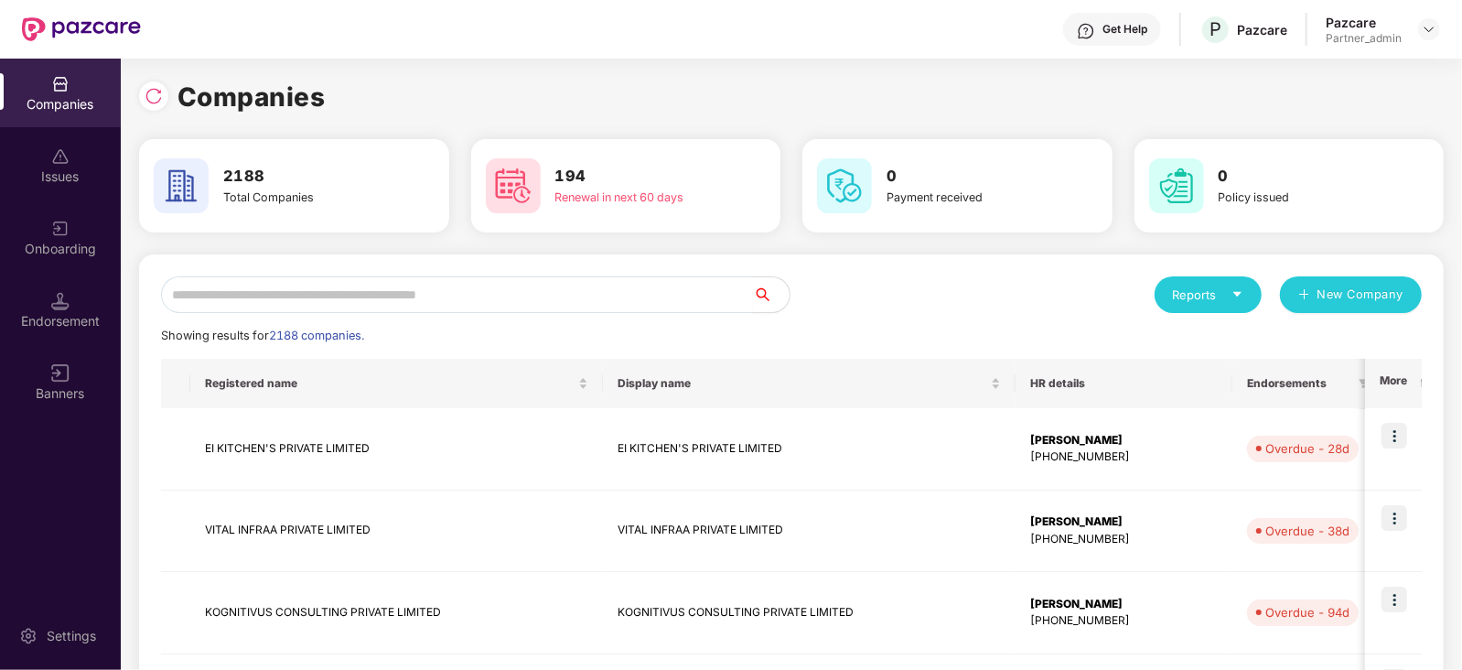
click at [413, 305] on input "text" at bounding box center [457, 294] width 592 height 37
paste input "**********"
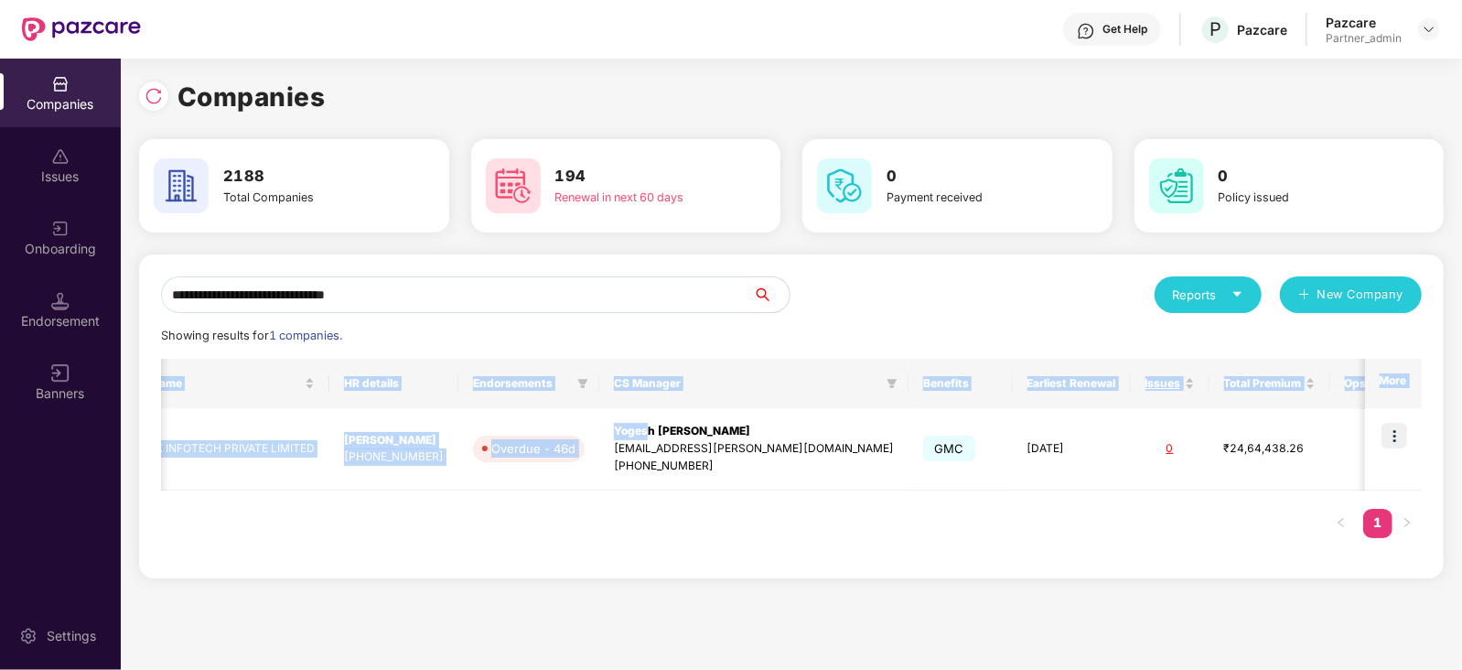
scroll to position [0, 1]
drag, startPoint x: 992, startPoint y: 427, endPoint x: 1463, endPoint y: 442, distance: 470.4
click at [1461, 442] on html "**********" at bounding box center [731, 335] width 1462 height 670
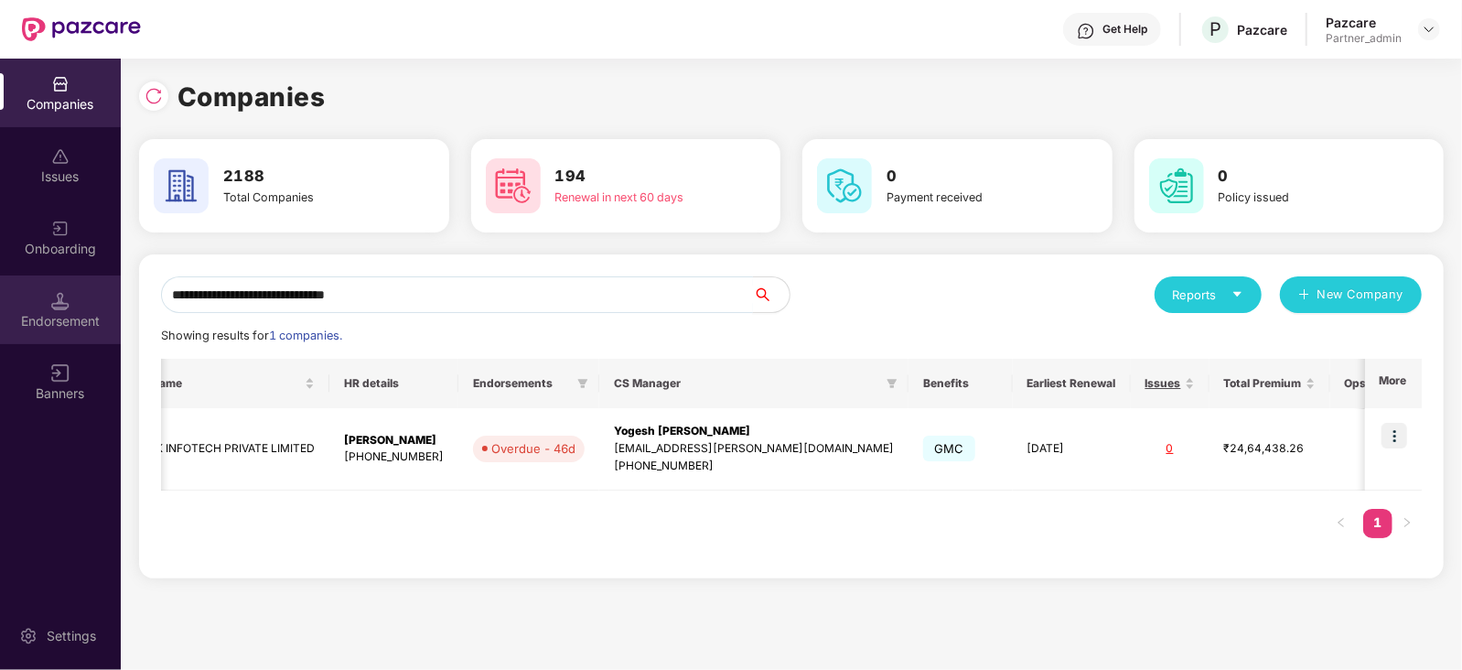
drag, startPoint x: 433, startPoint y: 298, endPoint x: 73, endPoint y: 308, distance: 359.6
click at [73, 308] on div "**********" at bounding box center [731, 364] width 1462 height 611
paste input "*******"
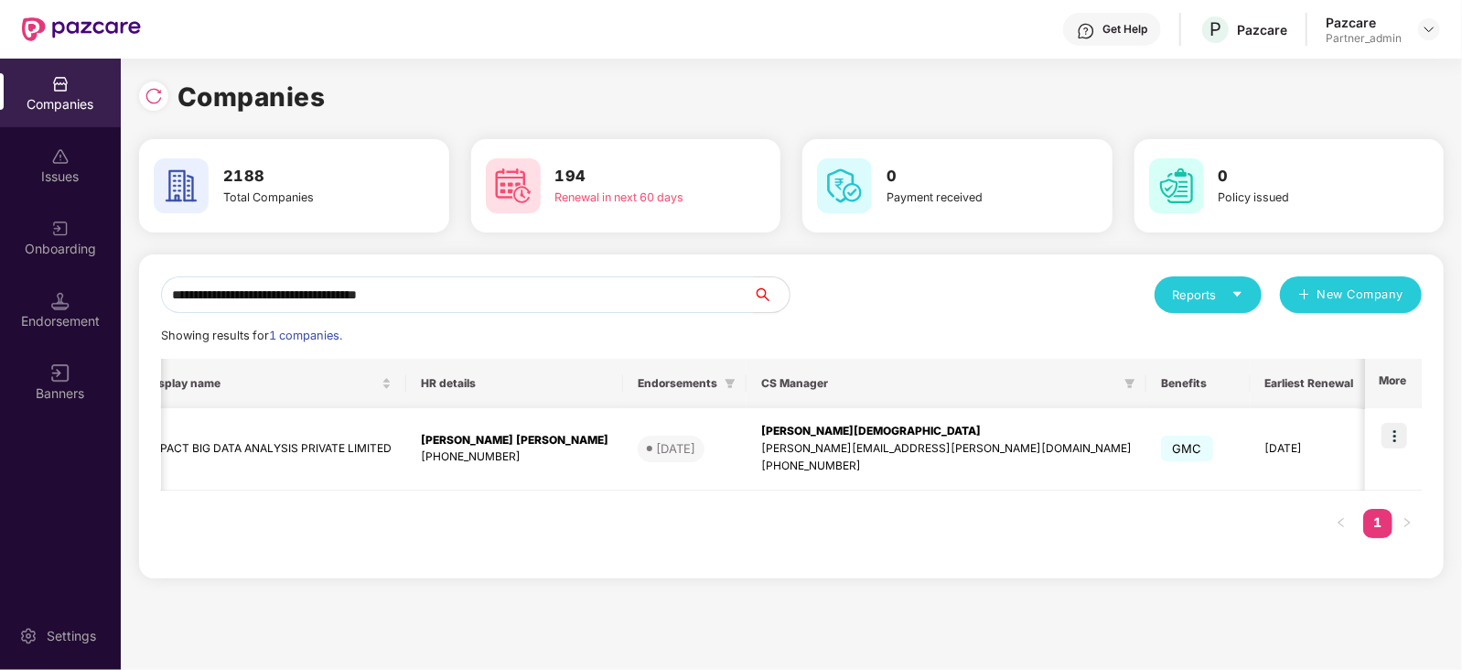
type input "**********"
click at [1394, 435] on img at bounding box center [1394, 436] width 26 height 26
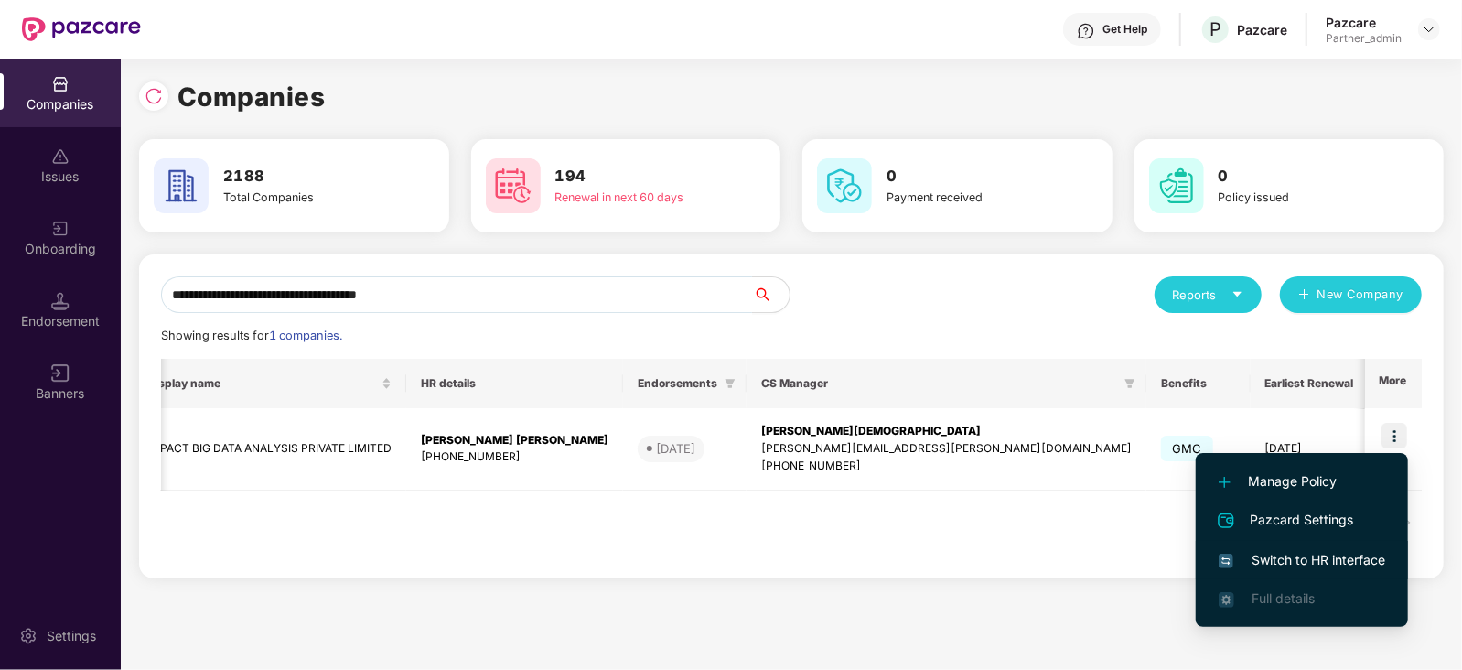
click at [1339, 564] on span "Switch to HR interface" at bounding box center [1301, 560] width 166 height 20
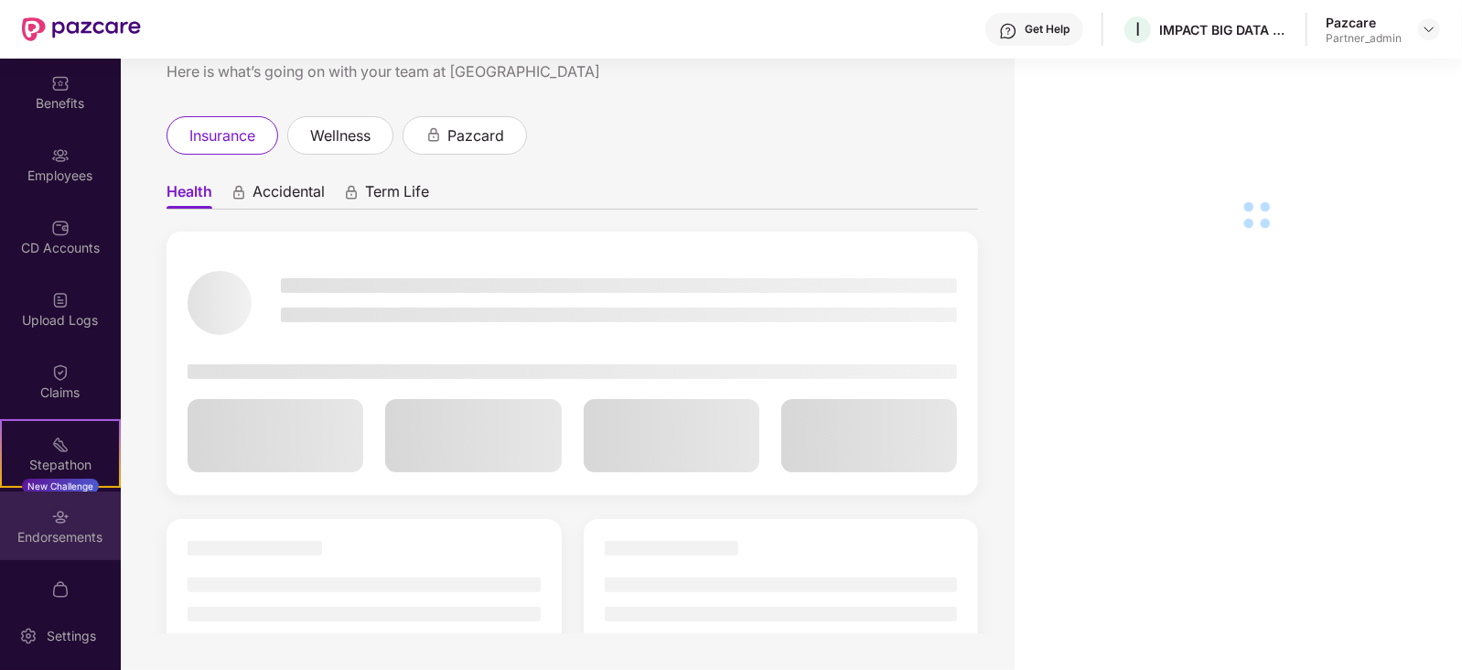
scroll to position [108, 0]
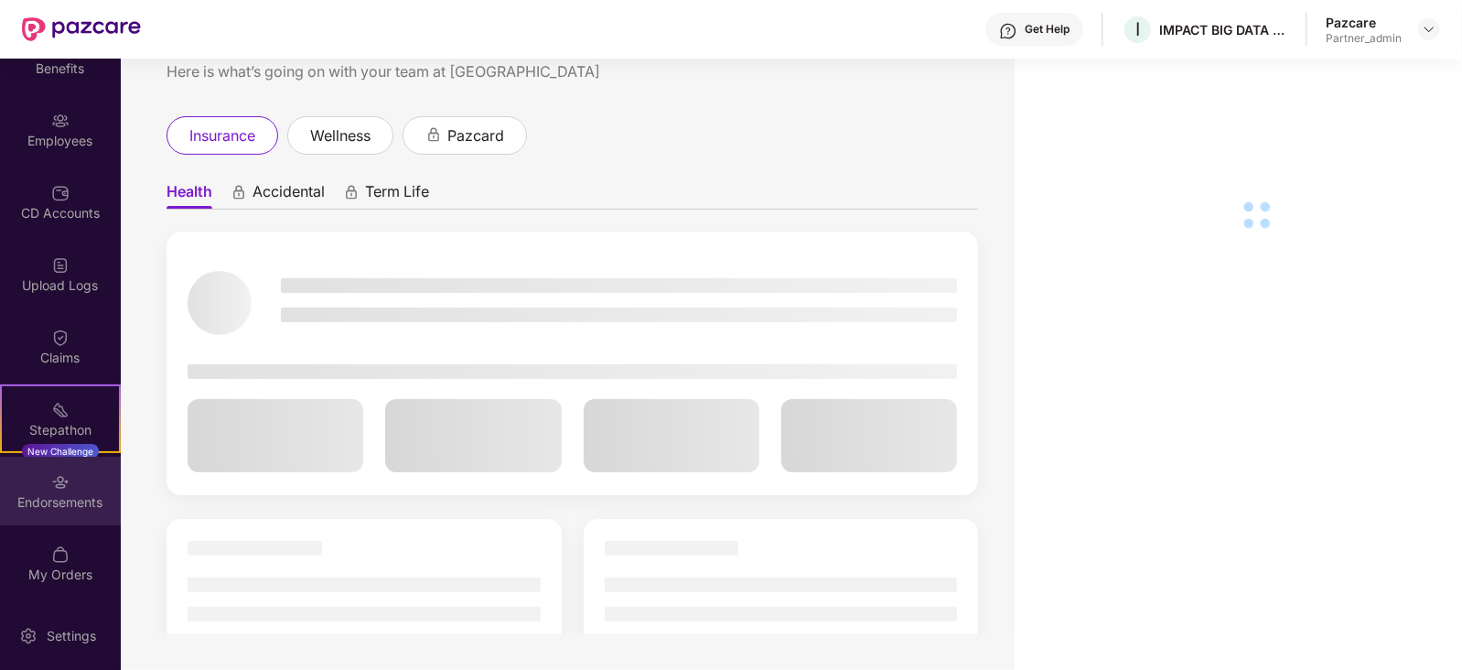
click at [79, 518] on div "Endorsements" at bounding box center [60, 490] width 121 height 69
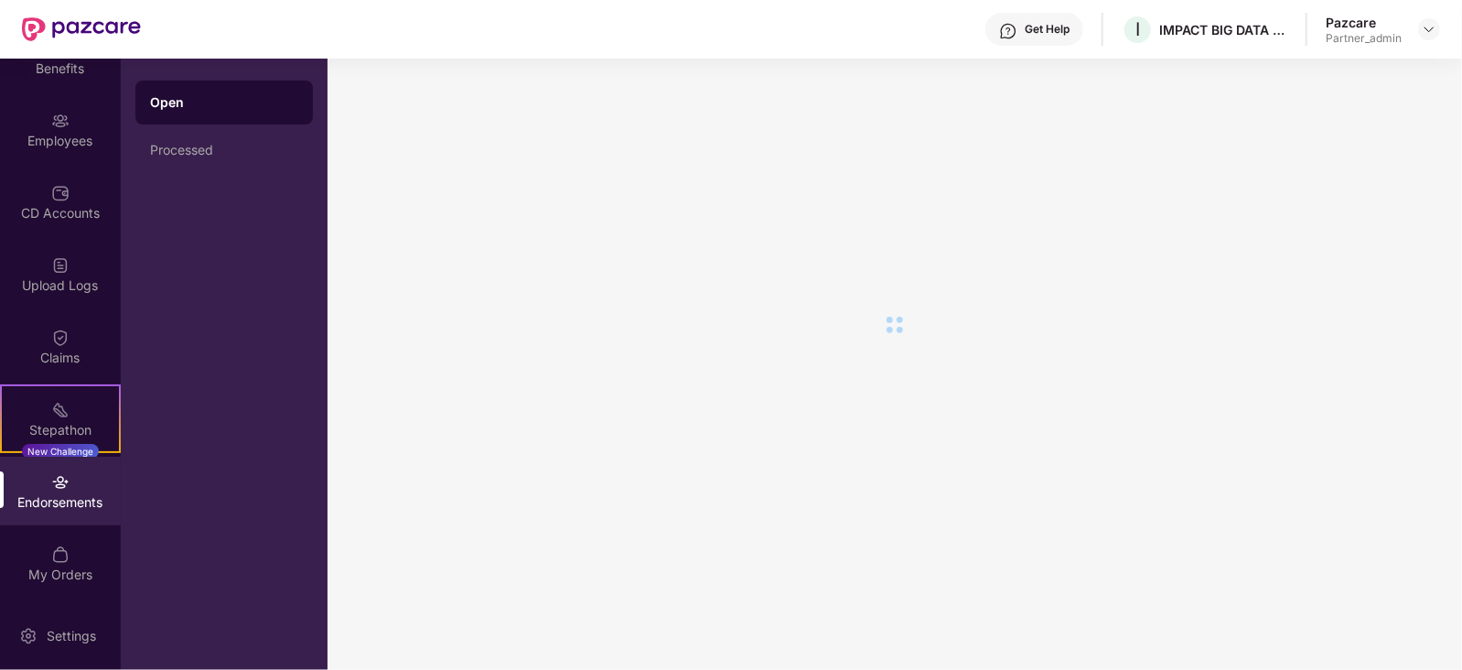
scroll to position [0, 0]
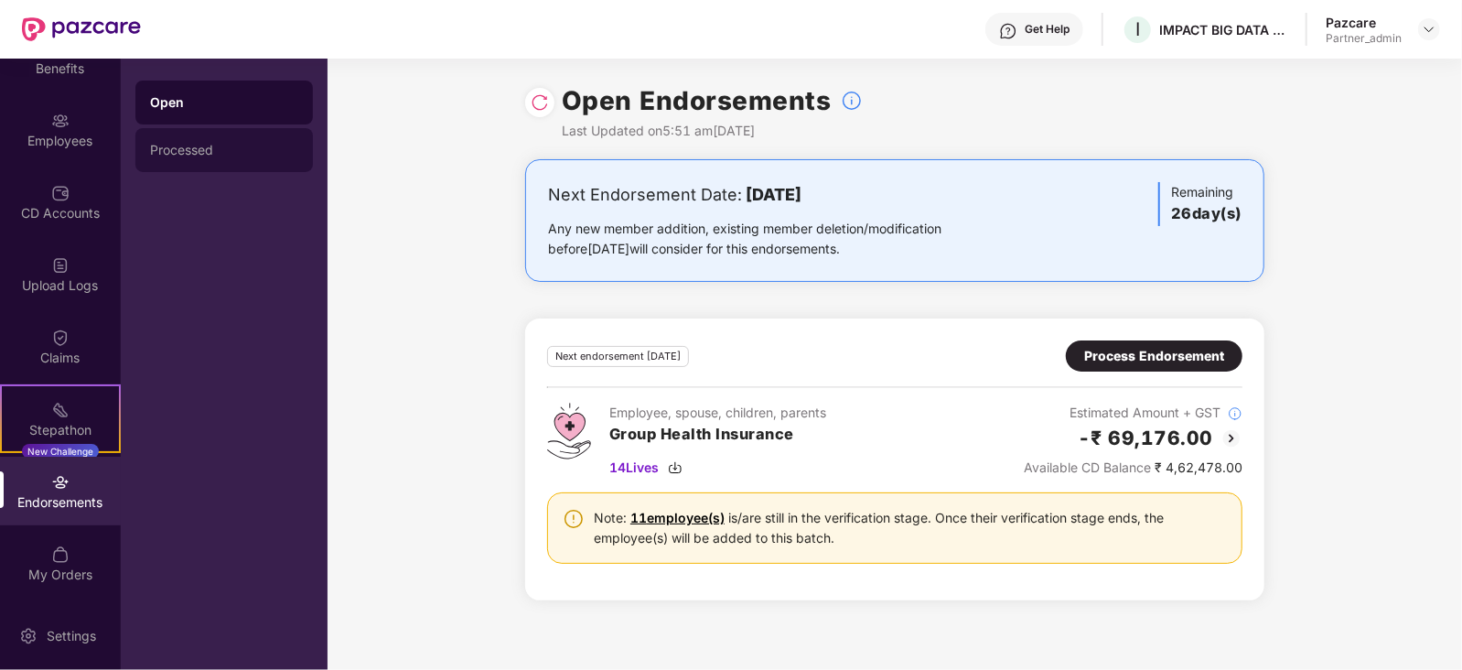
click at [184, 171] on div "Processed" at bounding box center [223, 150] width 177 height 44
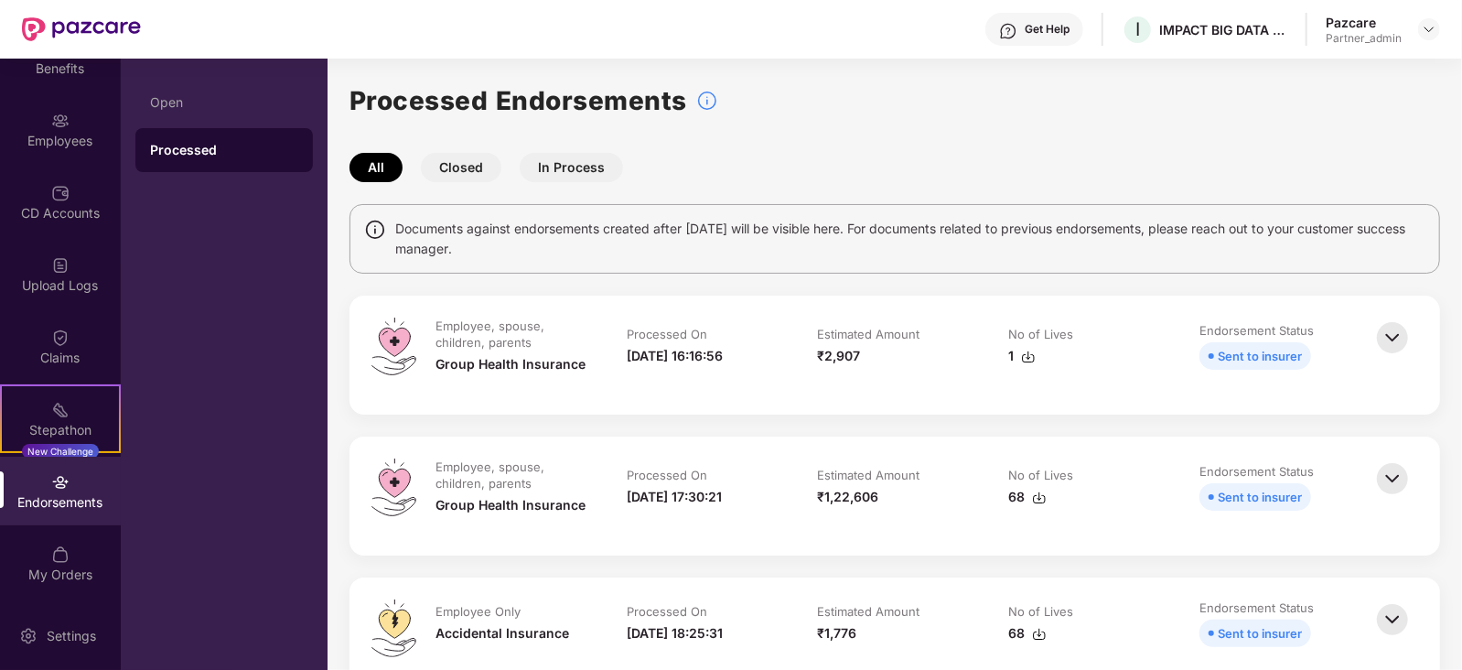
click at [1025, 359] on img at bounding box center [1028, 356] width 15 height 15
click at [1427, 27] on img at bounding box center [1428, 29] width 15 height 15
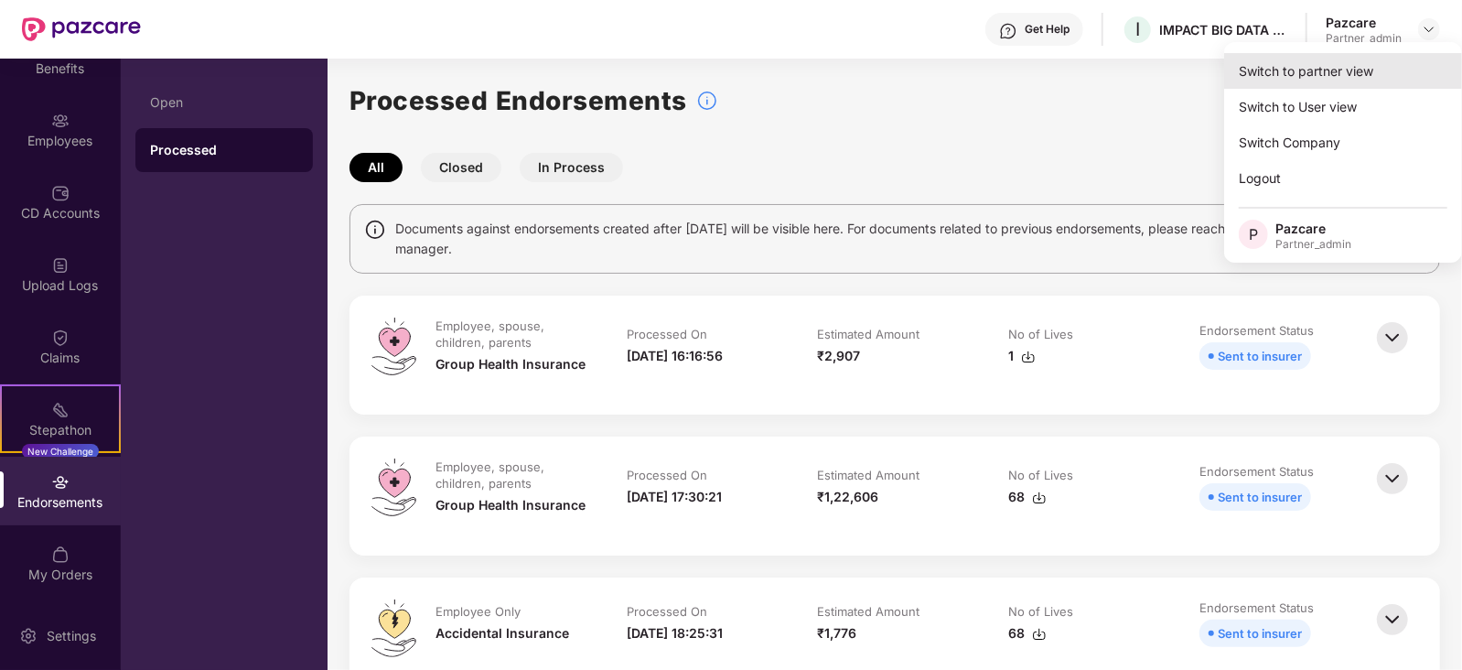
click at [1350, 62] on div "Switch to partner view" at bounding box center [1343, 71] width 238 height 36
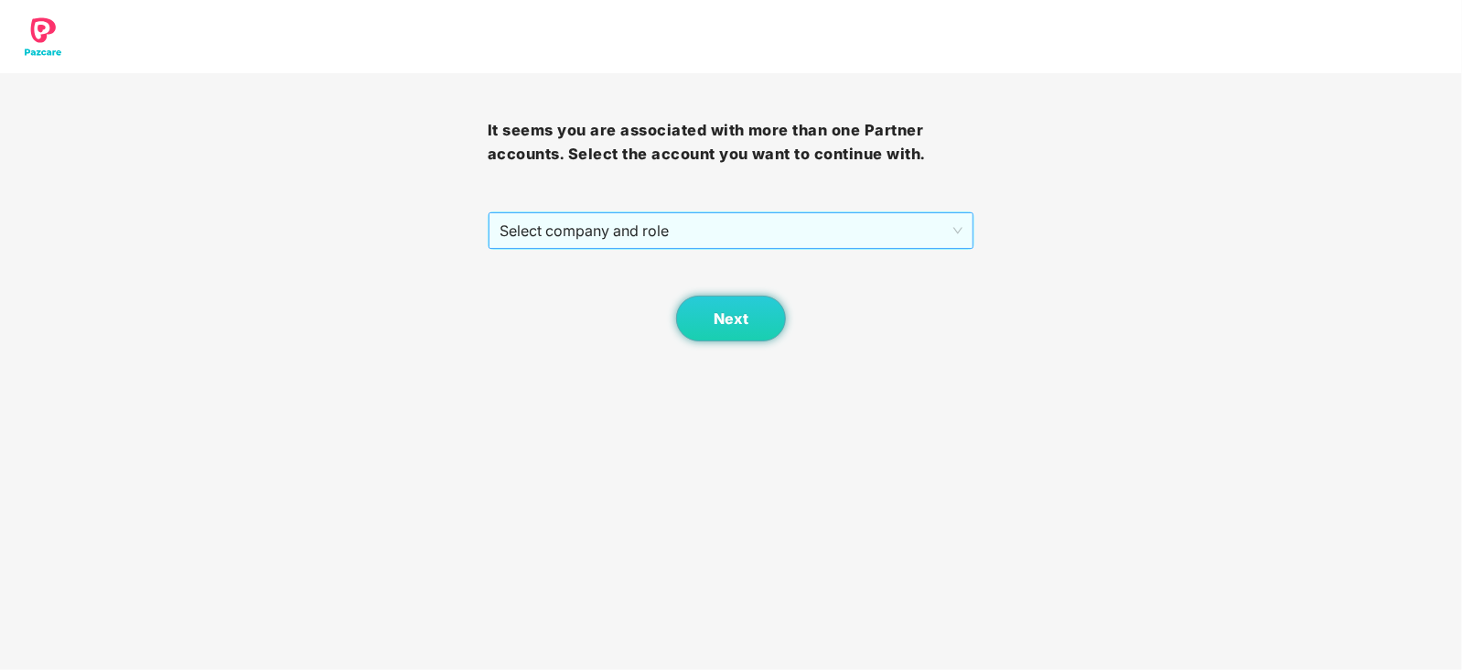
click at [649, 226] on span "Select company and role" at bounding box center [731, 230] width 464 height 35
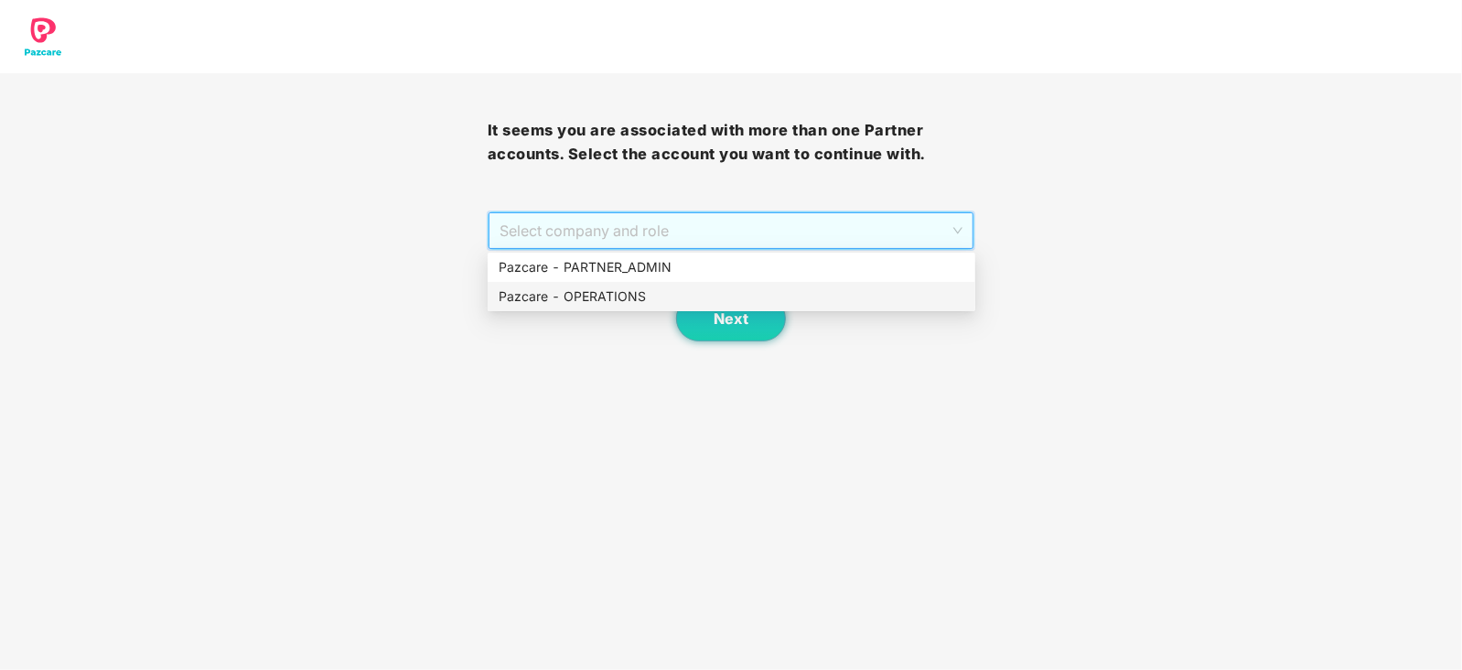
click at [605, 284] on div "Pazcare - OPERATIONS" at bounding box center [732, 296] width 488 height 29
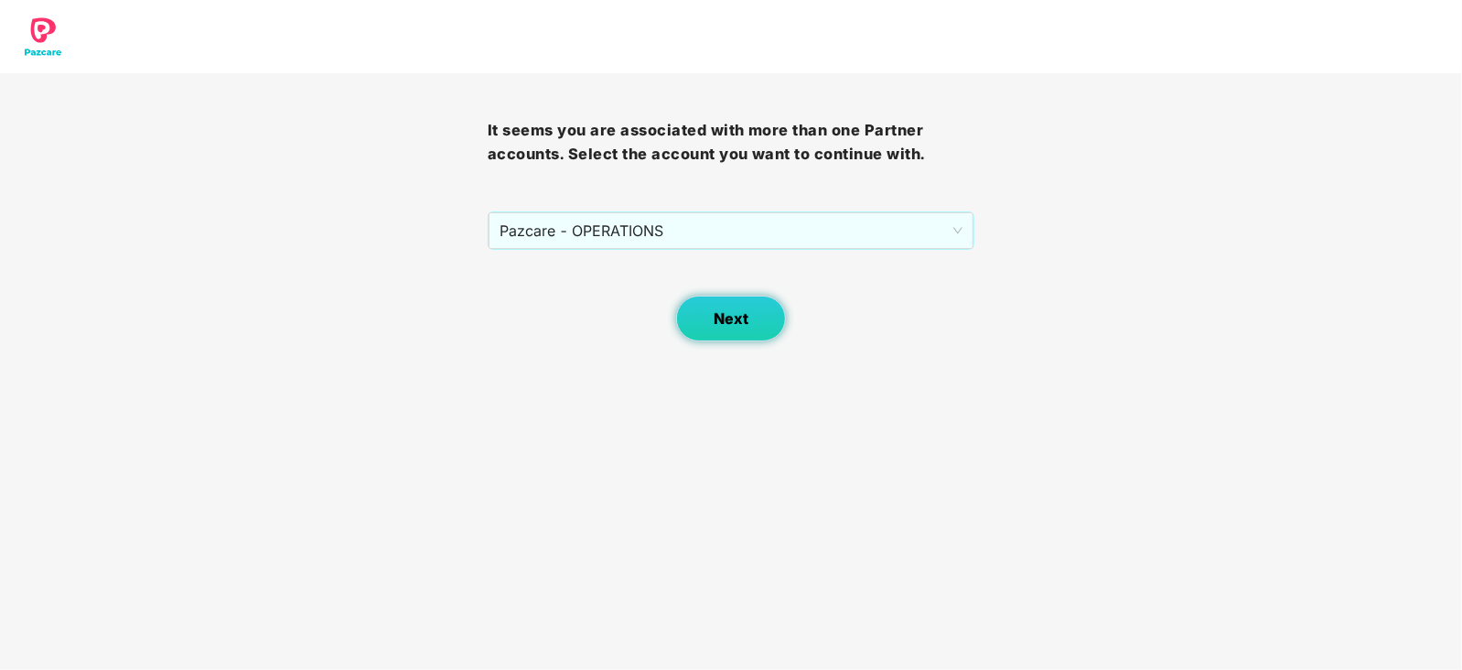
click at [704, 299] on button "Next" at bounding box center [731, 318] width 110 height 46
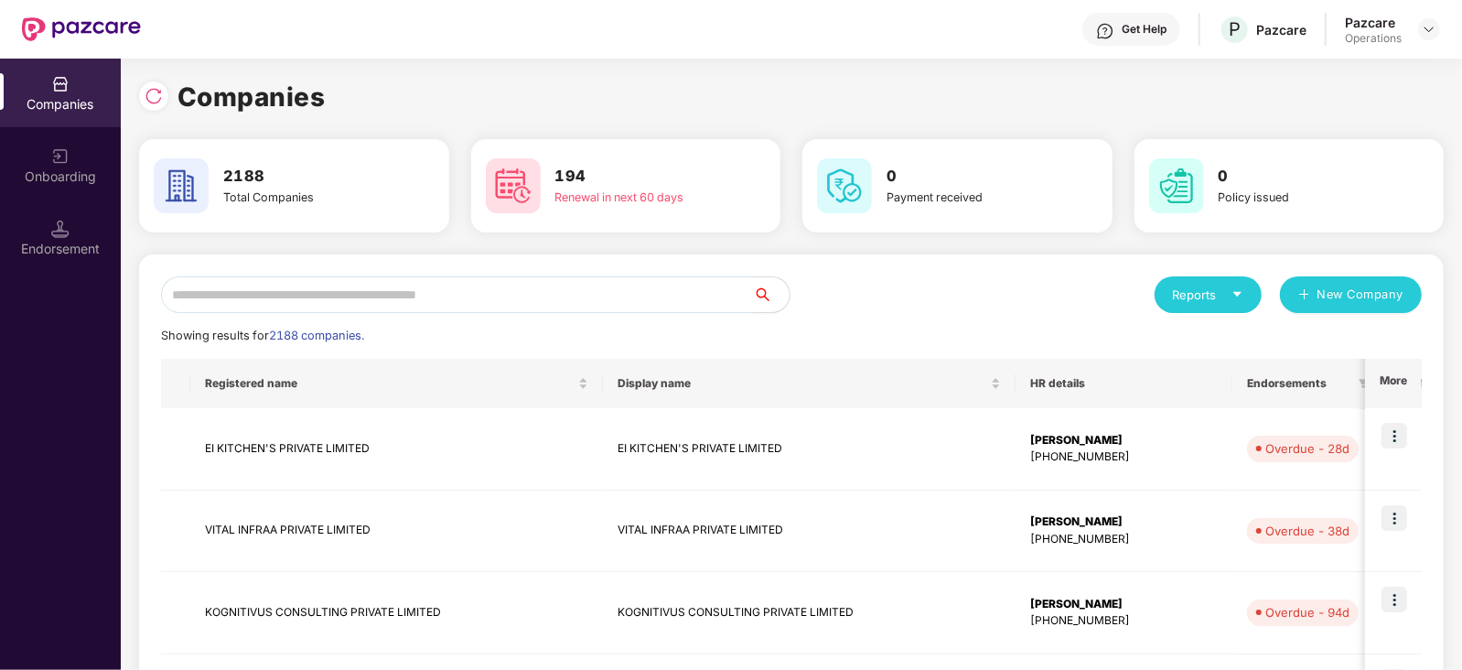
click at [526, 292] on input "text" at bounding box center [457, 294] width 592 height 37
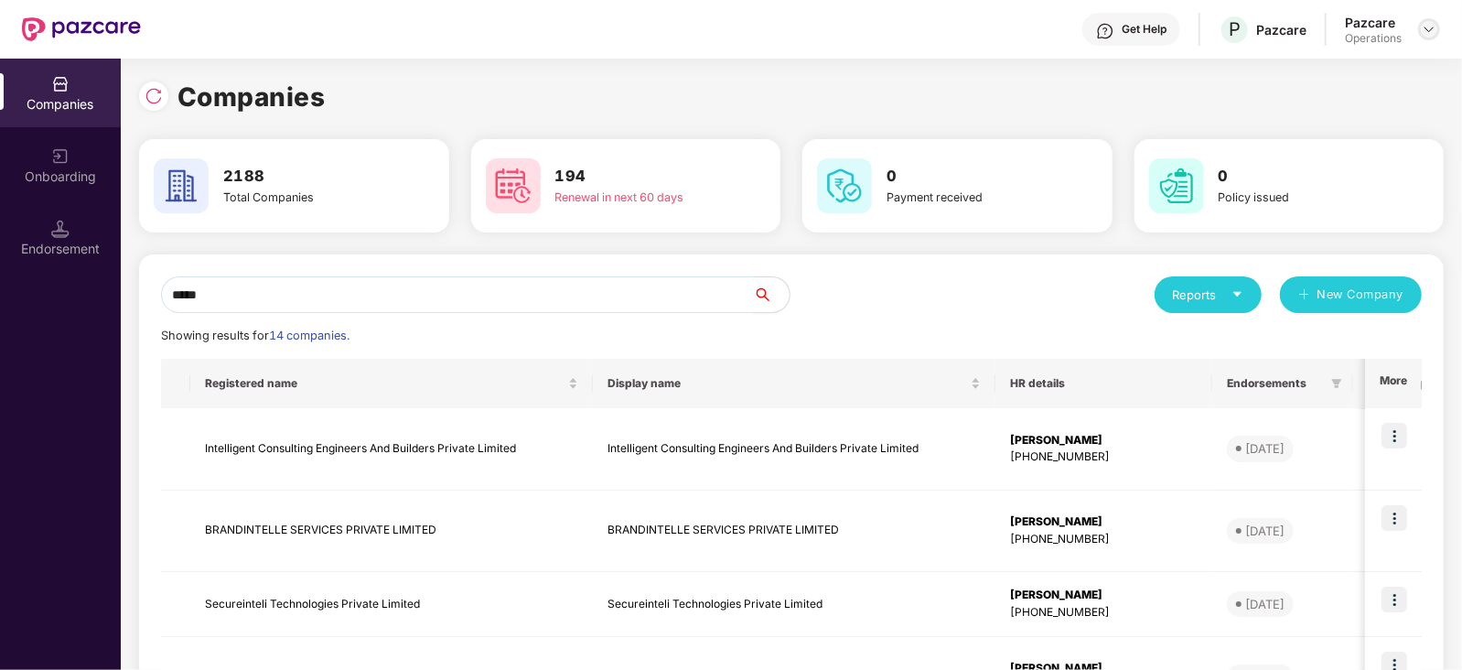
type input "*****"
click at [1432, 28] on img at bounding box center [1428, 29] width 15 height 15
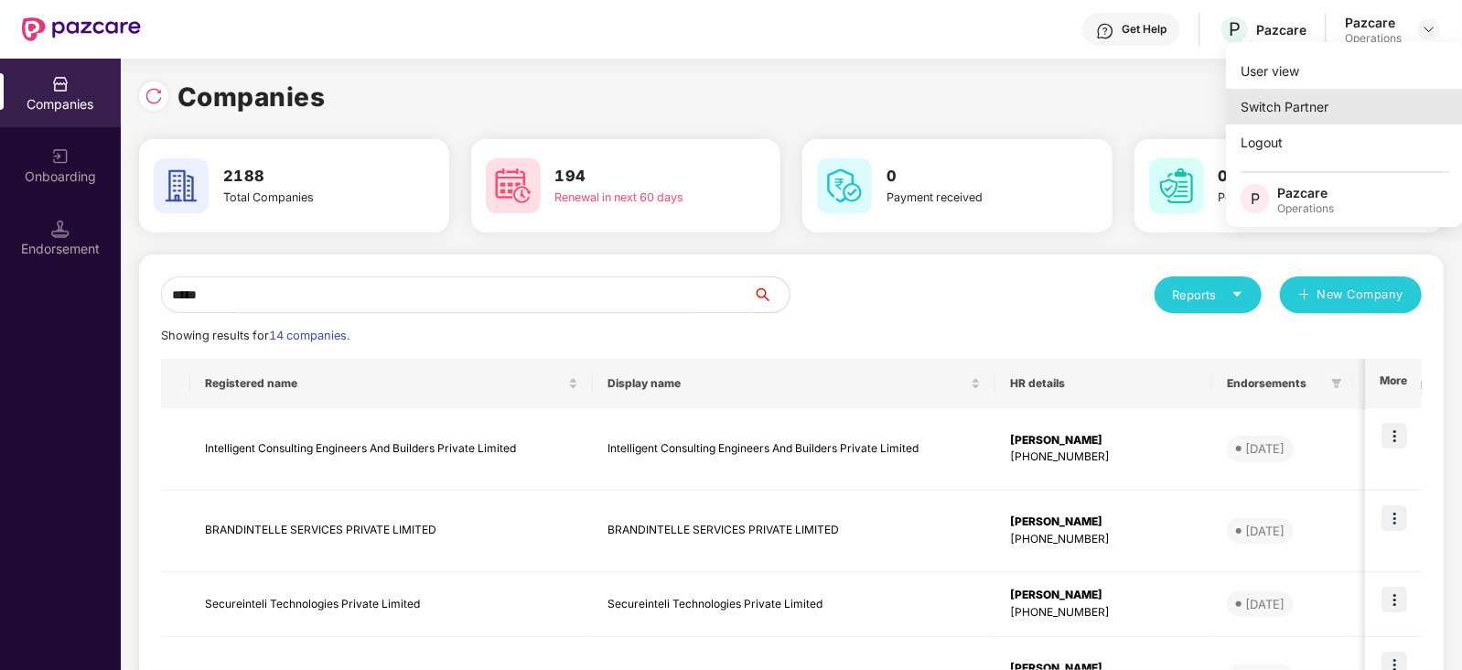
click at [1307, 100] on div "Switch Partner" at bounding box center [1345, 107] width 238 height 36
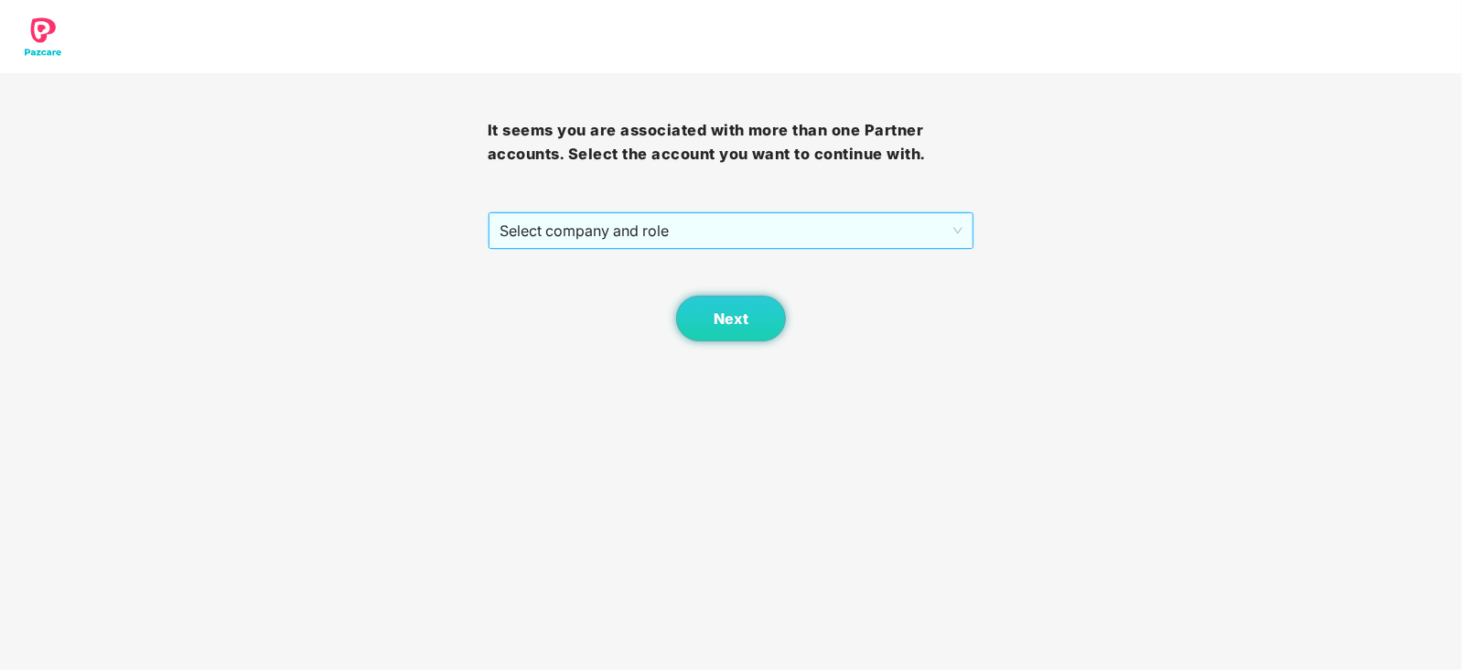
click at [590, 221] on span "Select company and role" at bounding box center [731, 230] width 464 height 35
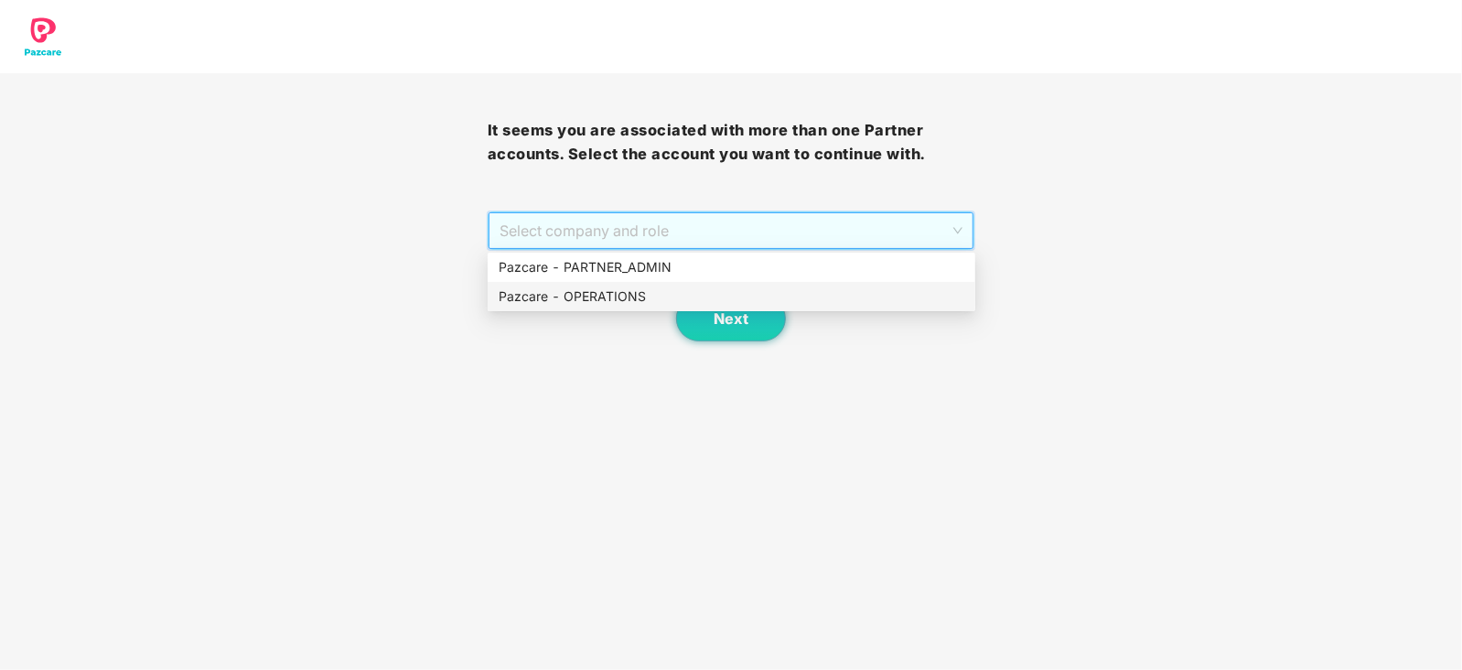
click at [572, 301] on div "Pazcare - OPERATIONS" at bounding box center [731, 296] width 466 height 20
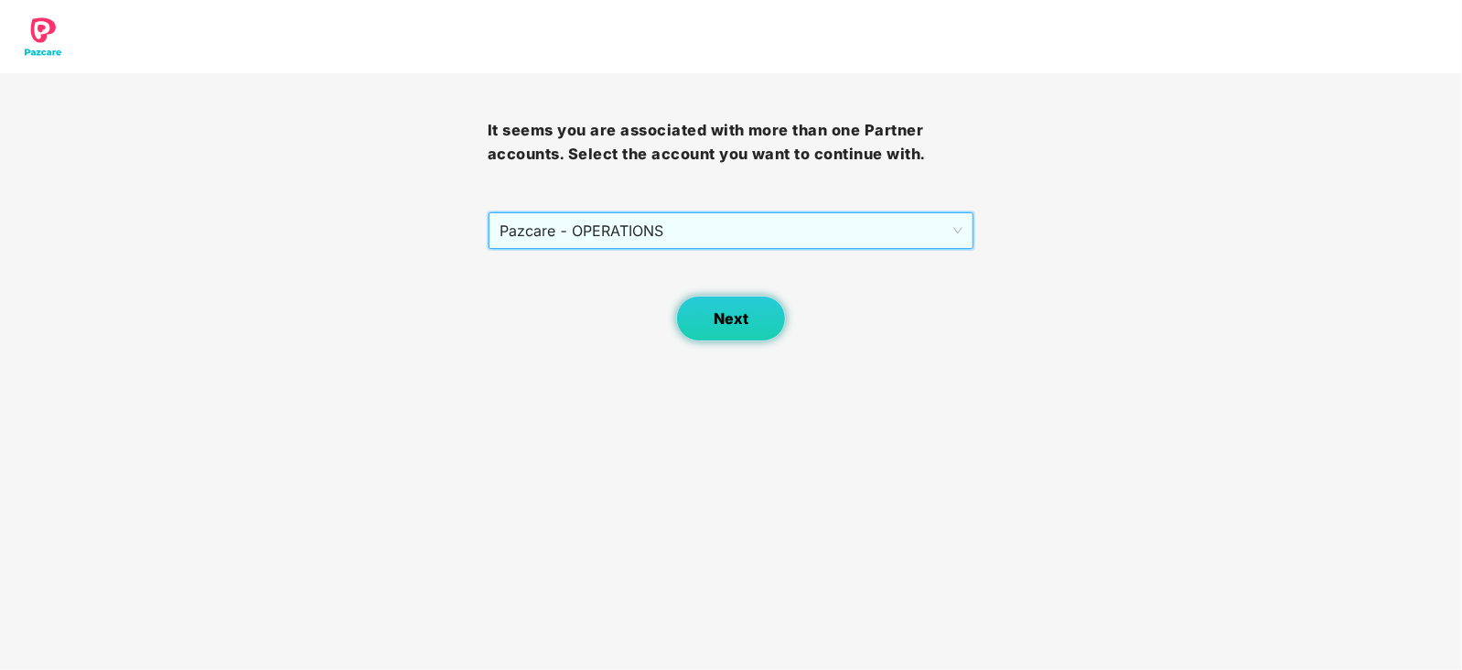
click at [723, 338] on button "Next" at bounding box center [731, 318] width 110 height 46
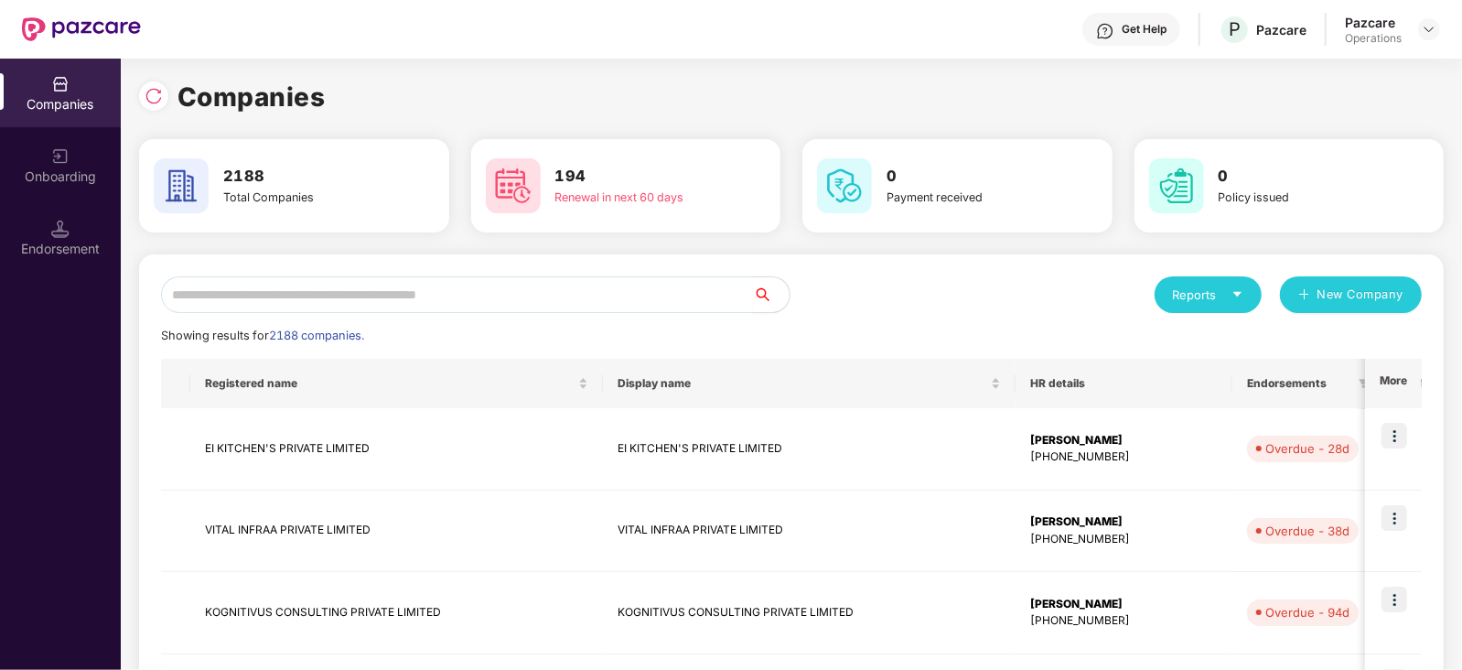
click at [426, 299] on input "text" at bounding box center [457, 294] width 592 height 37
paste input "*"
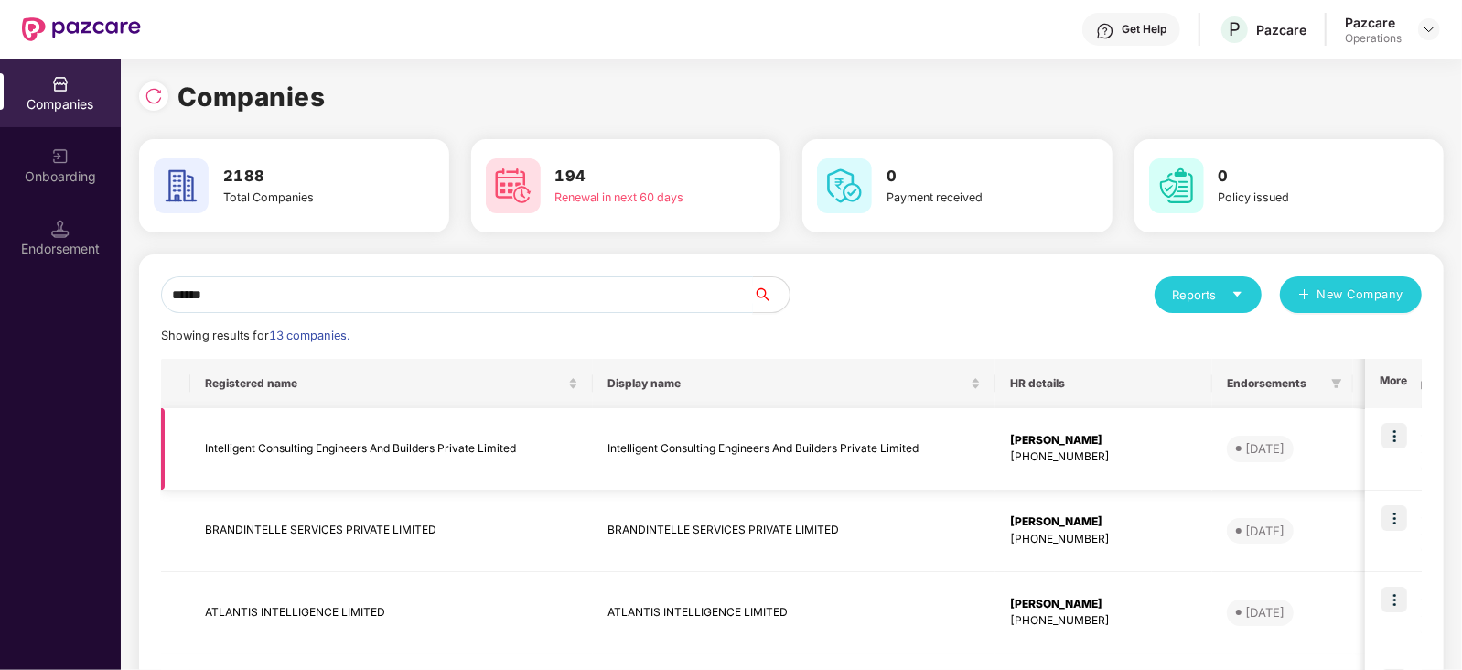
type input "******"
click at [295, 449] on td "Intelligent Consulting Engineers And Builders Private Limited" at bounding box center [391, 449] width 402 height 82
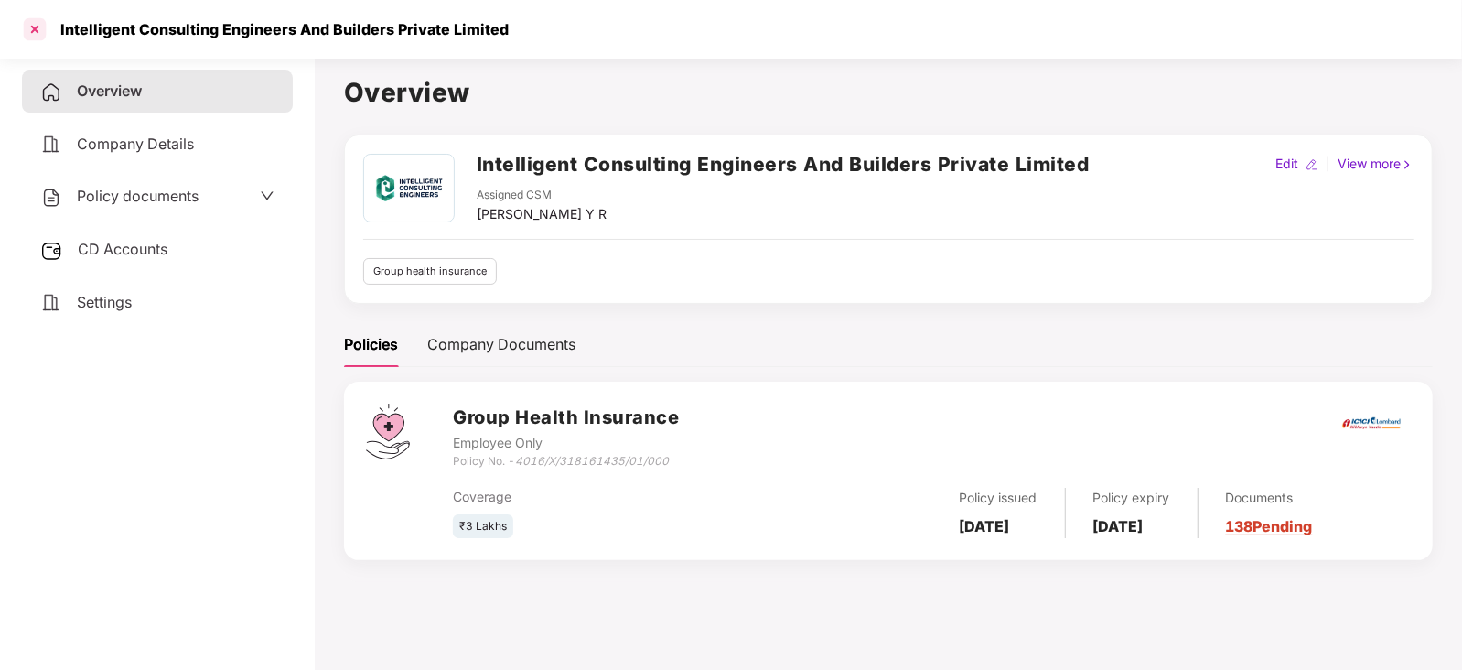
click at [43, 31] on div at bounding box center [34, 29] width 29 height 29
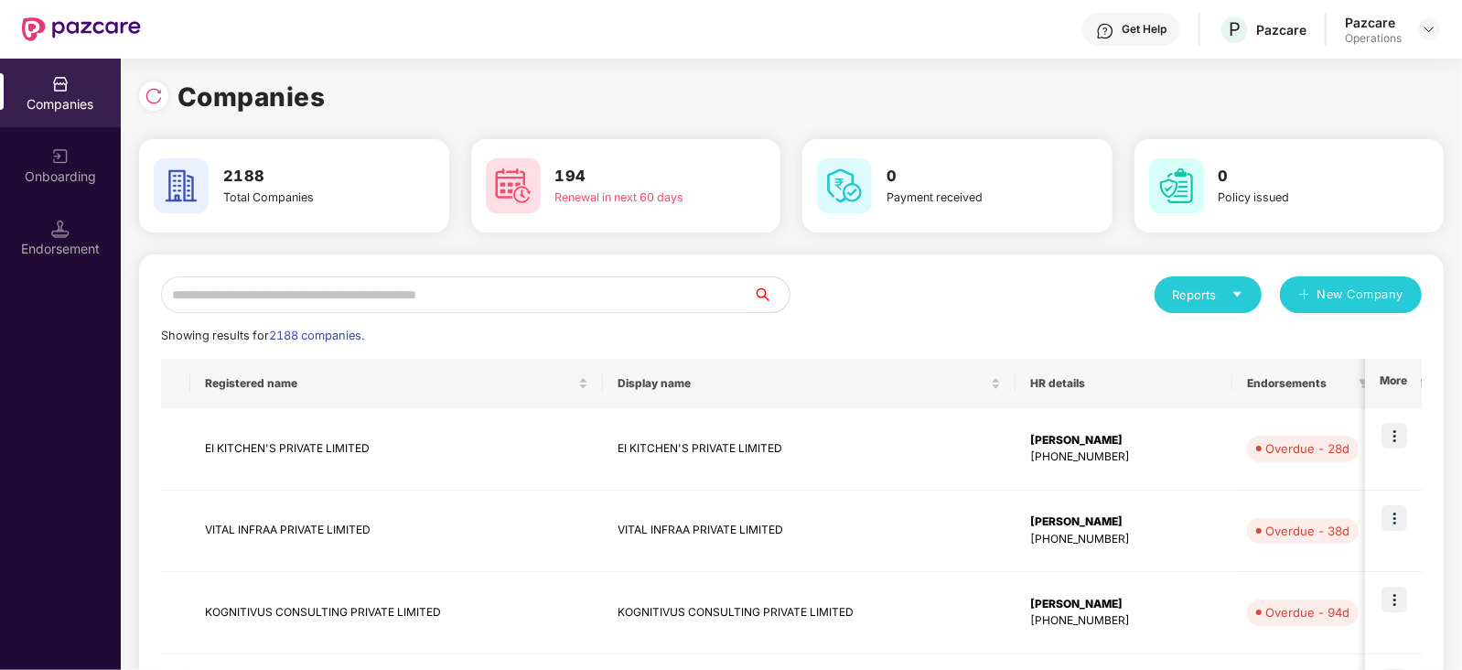
click at [368, 304] on input "text" at bounding box center [457, 294] width 592 height 37
paste input "**********"
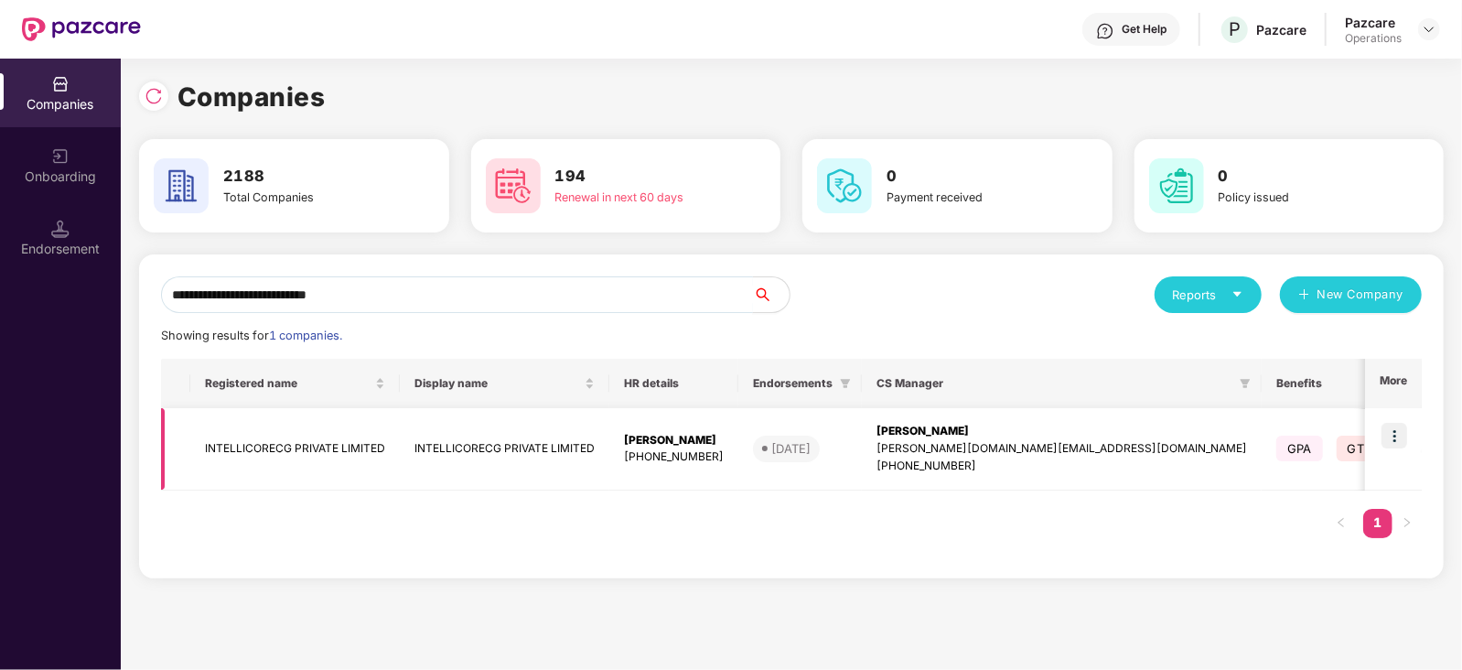
type input "**********"
click at [324, 444] on td "INTELLICORECG PRIVATE LIMITED" at bounding box center [294, 449] width 209 height 82
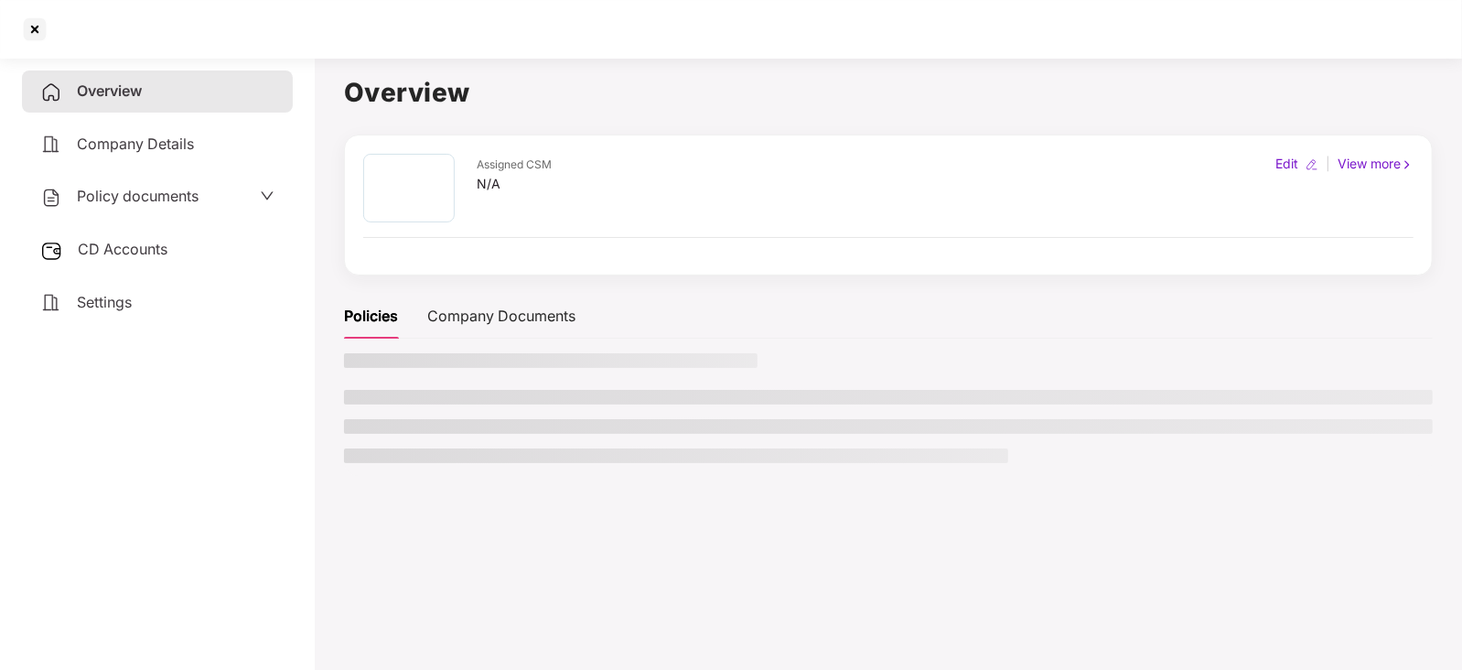
click at [108, 253] on span "CD Accounts" at bounding box center [123, 249] width 90 height 18
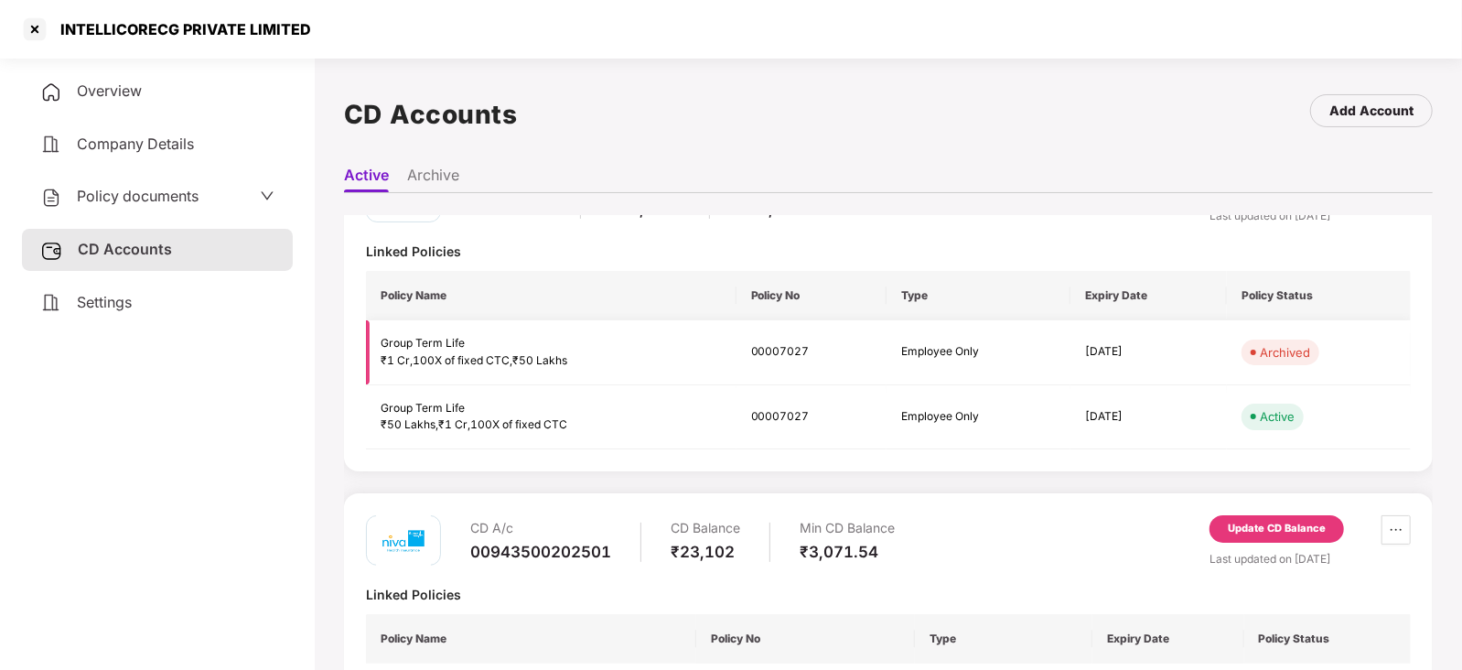
scroll to position [438, 0]
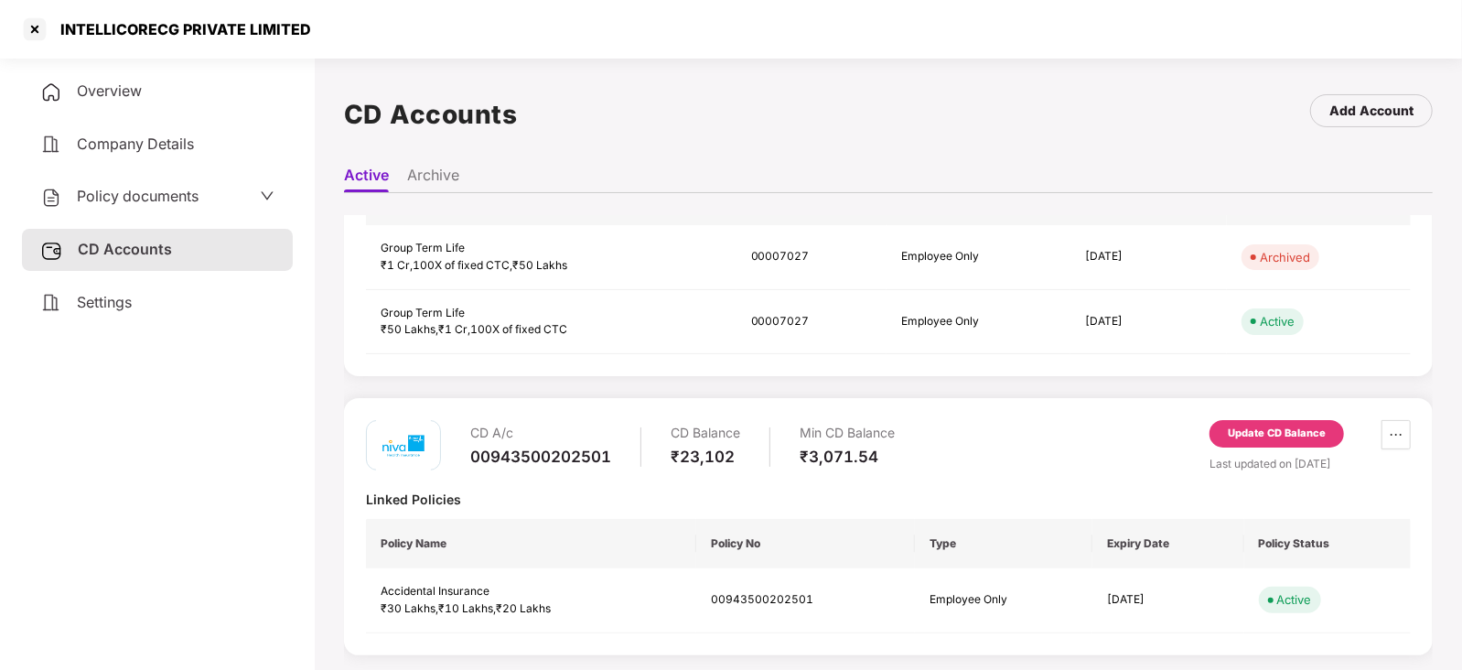
click at [1257, 435] on div "Update CD Balance" at bounding box center [1276, 433] width 98 height 16
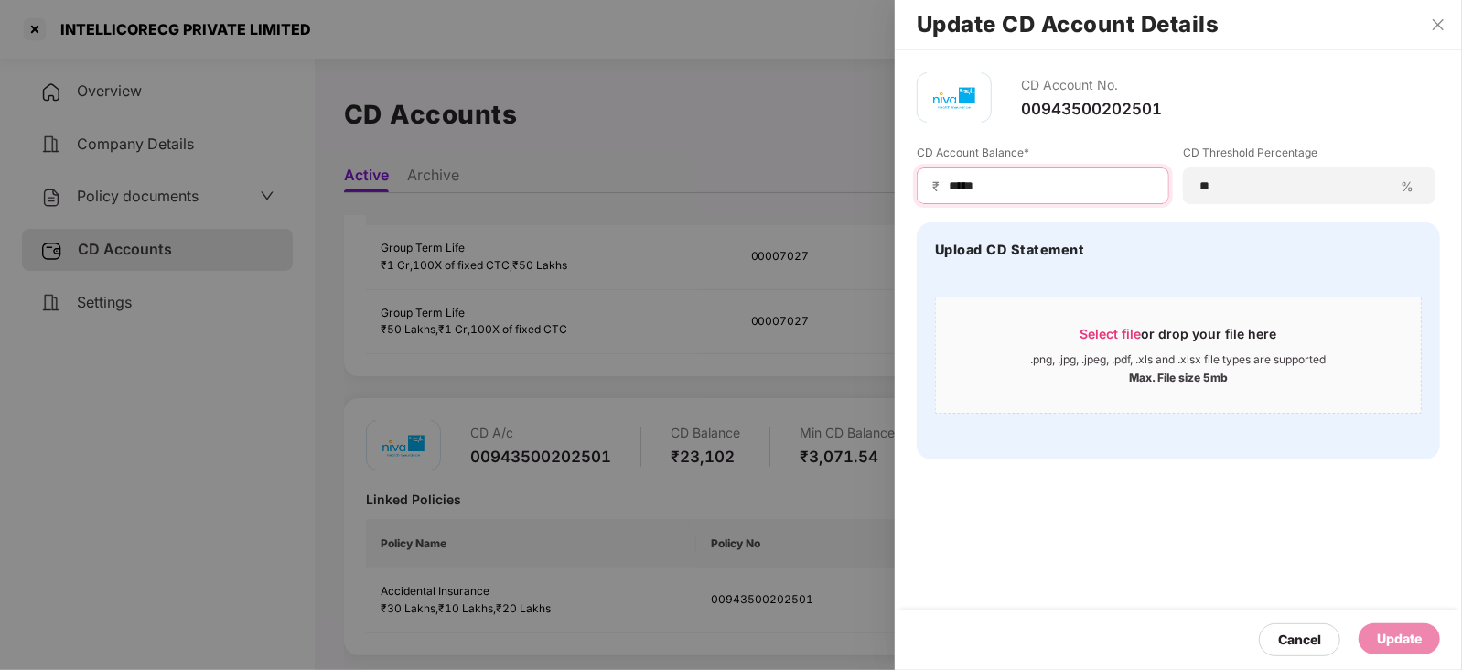
drag, startPoint x: 1007, startPoint y: 189, endPoint x: 910, endPoint y: 193, distance: 97.0
click at [910, 193] on div "CD Account No. 00943500202501 CD Account Balance* ₹ ***** CD Threshold Percenta…" at bounding box center [1178, 265] width 567 height 431
paste input
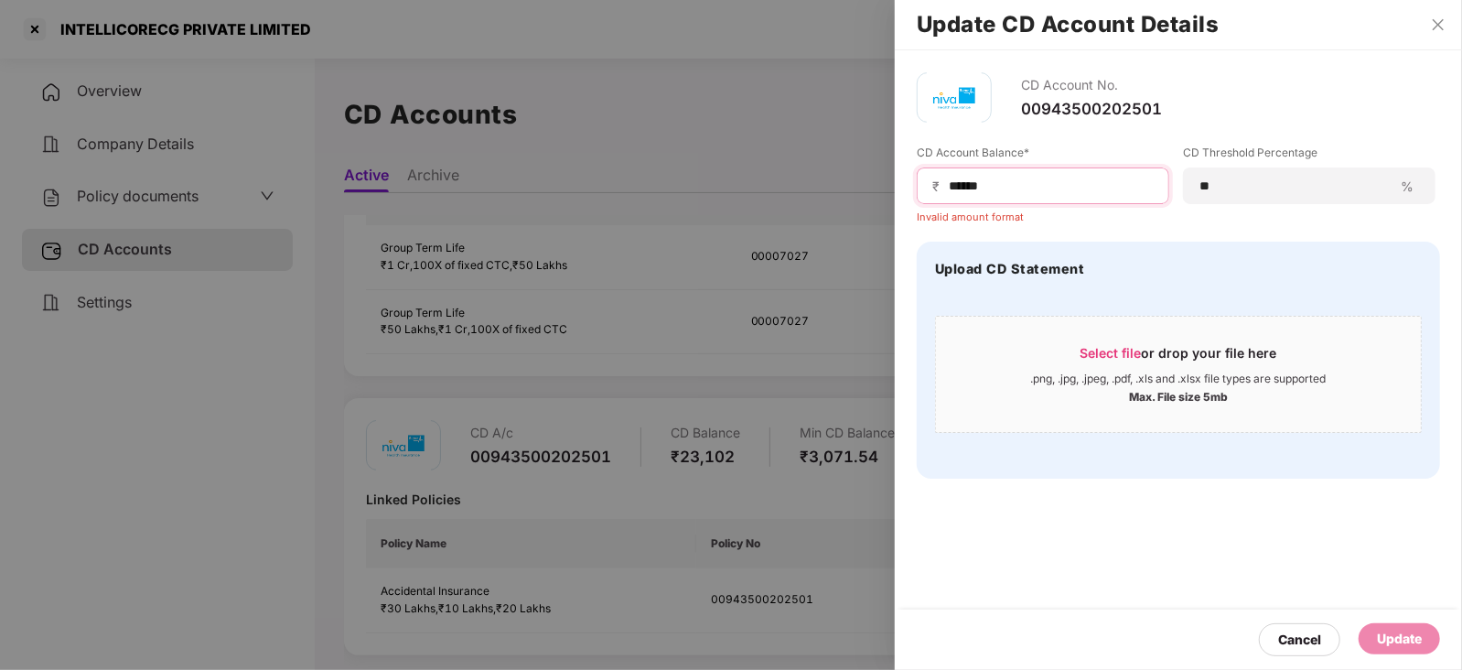
click at [947, 188] on input "*****" at bounding box center [1050, 186] width 207 height 19
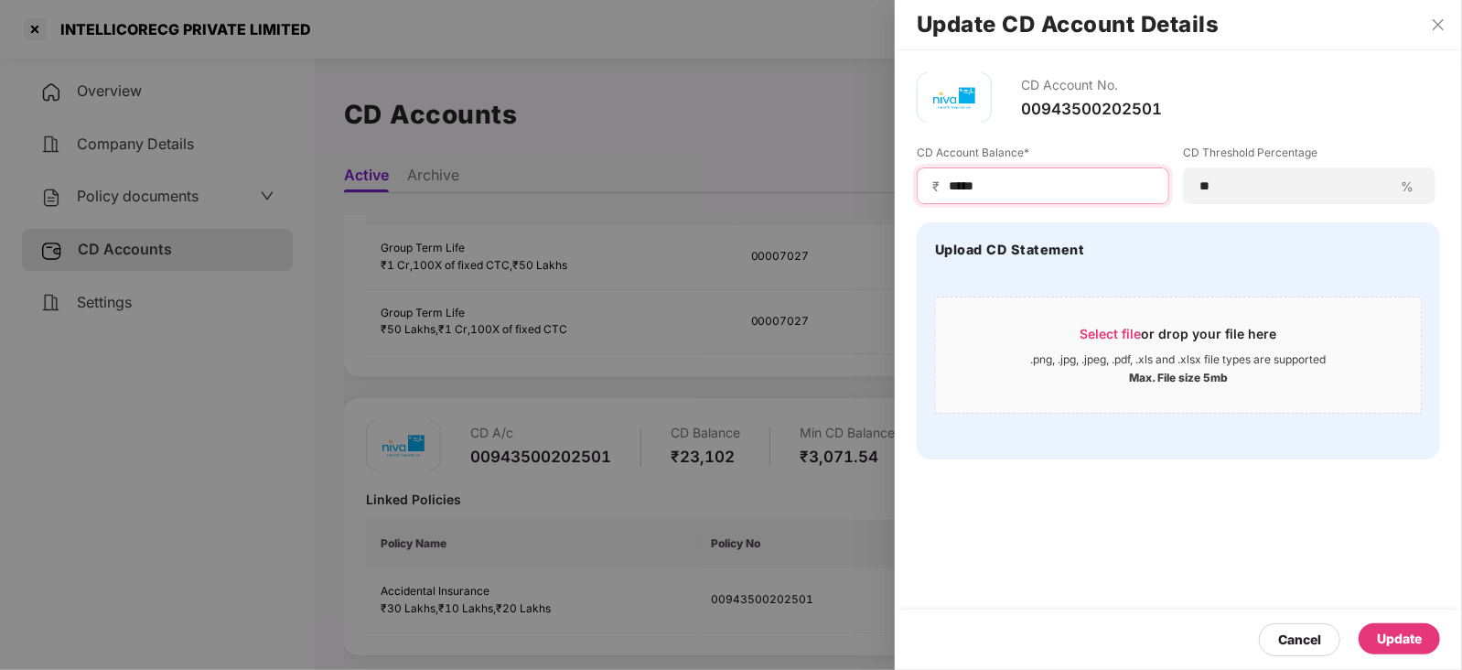
type input "*****"
click at [1409, 623] on div "Update" at bounding box center [1398, 638] width 81 height 31
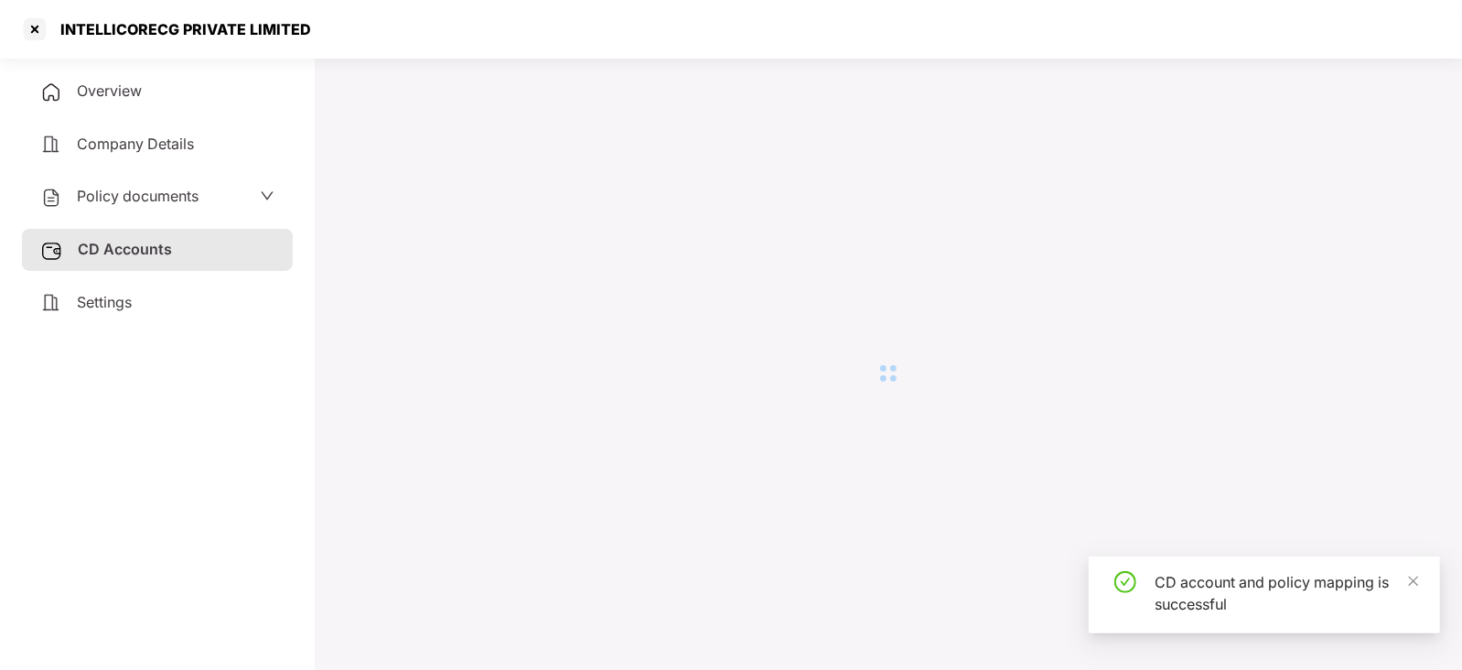
click at [161, 185] on div "Policy documents" at bounding box center [119, 197] width 158 height 24
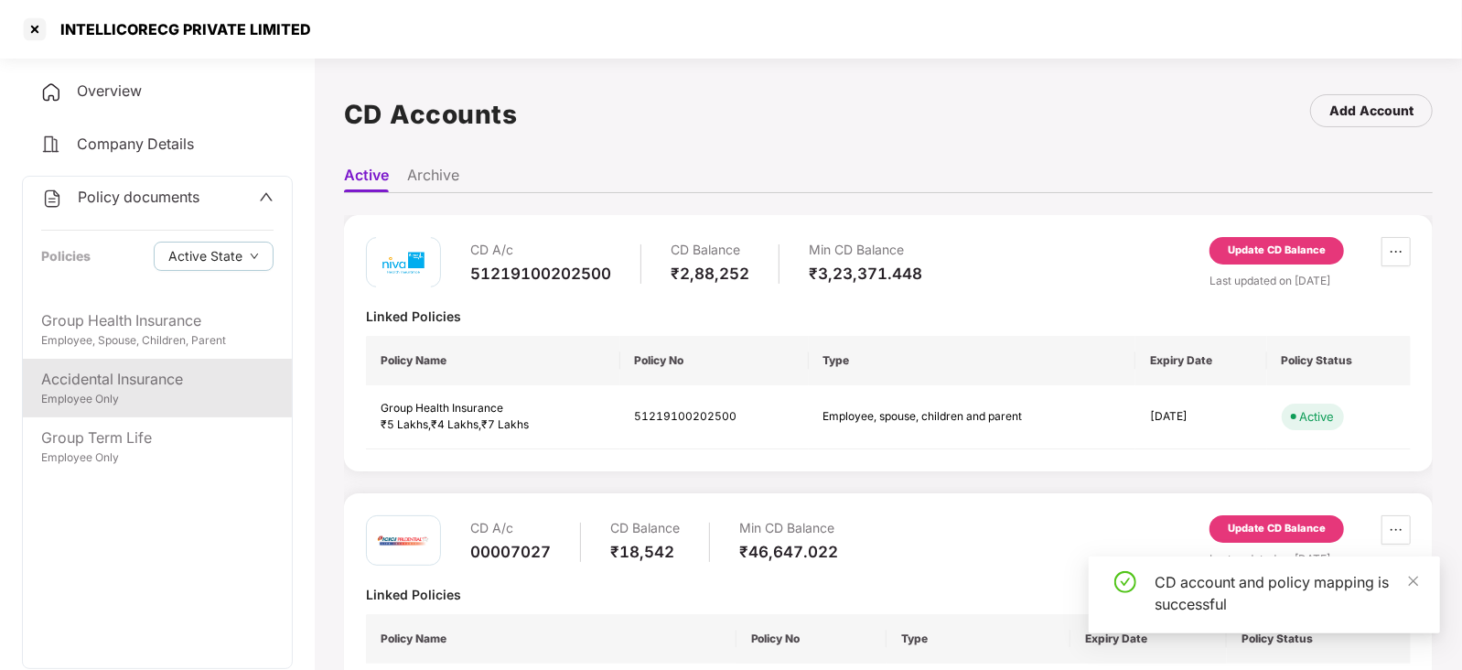
click at [152, 378] on div "Accidental Insurance" at bounding box center [157, 379] width 232 height 23
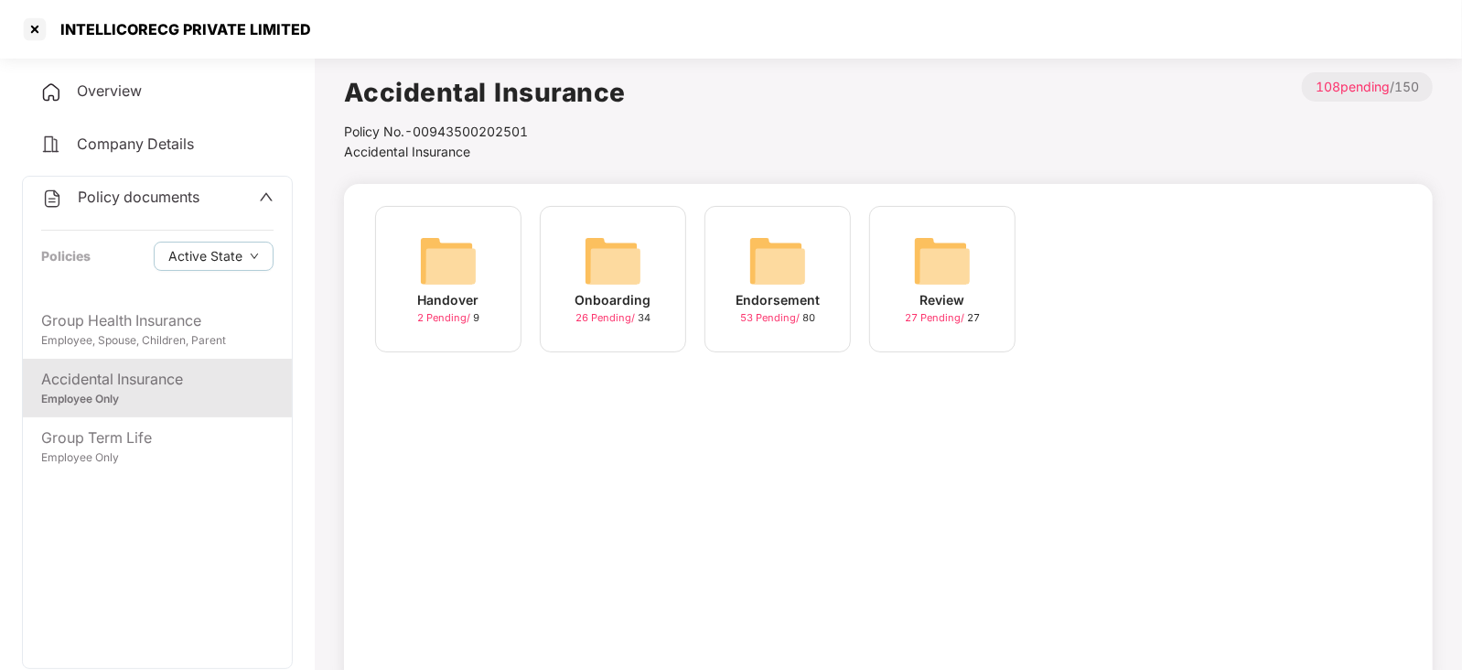
click at [780, 253] on img at bounding box center [777, 260] width 59 height 59
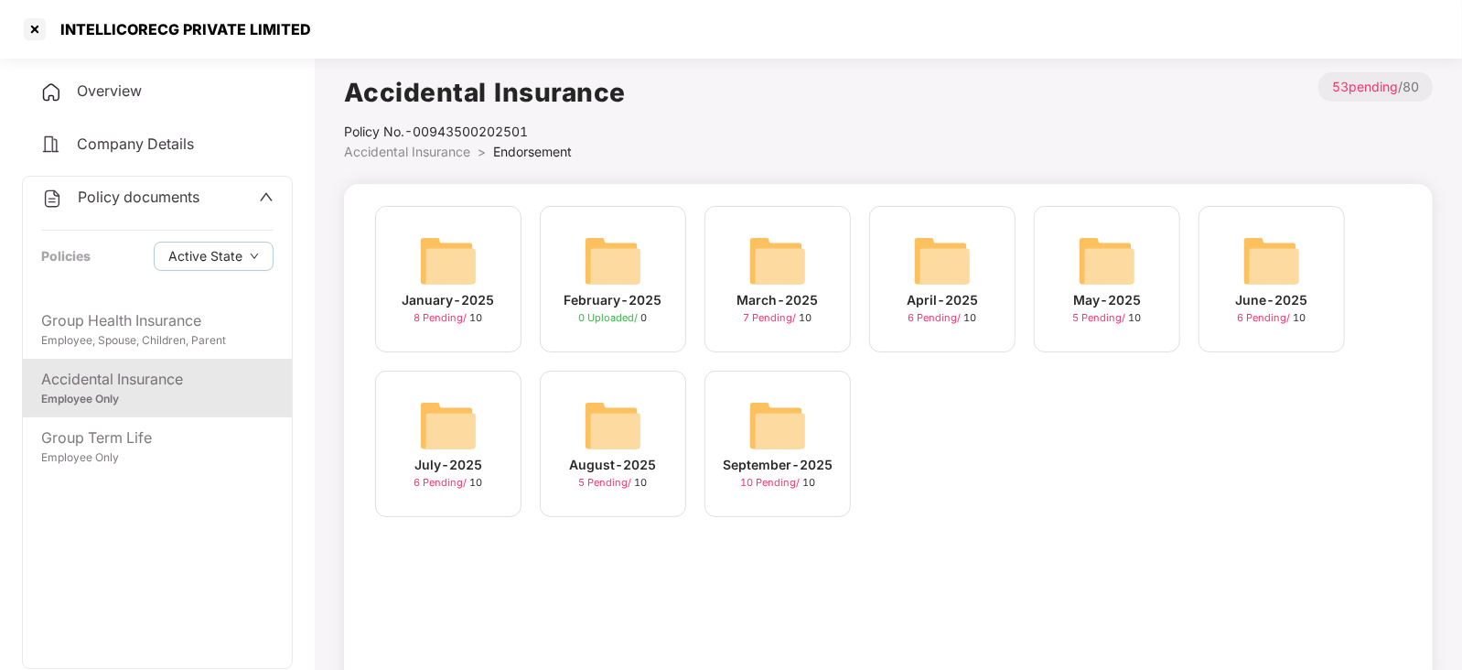
click at [799, 426] on img at bounding box center [777, 425] width 59 height 59
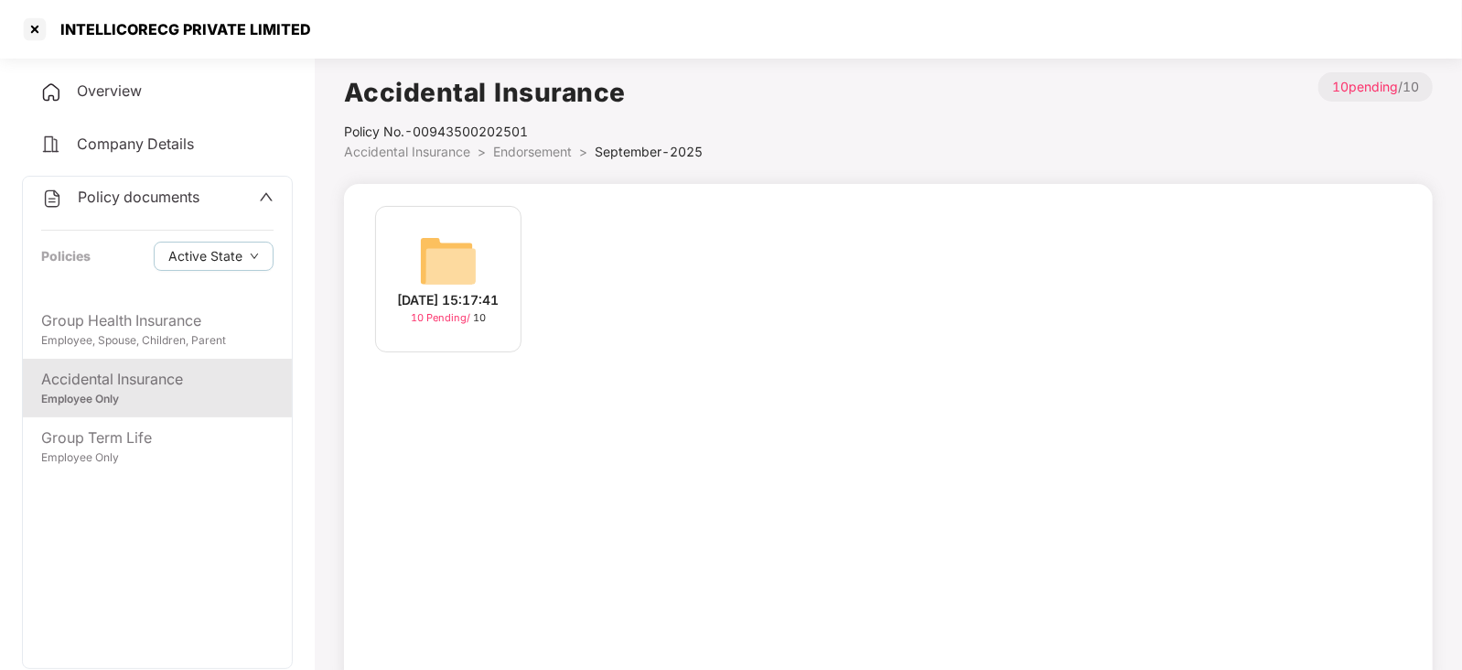
click at [457, 255] on img at bounding box center [448, 260] width 59 height 59
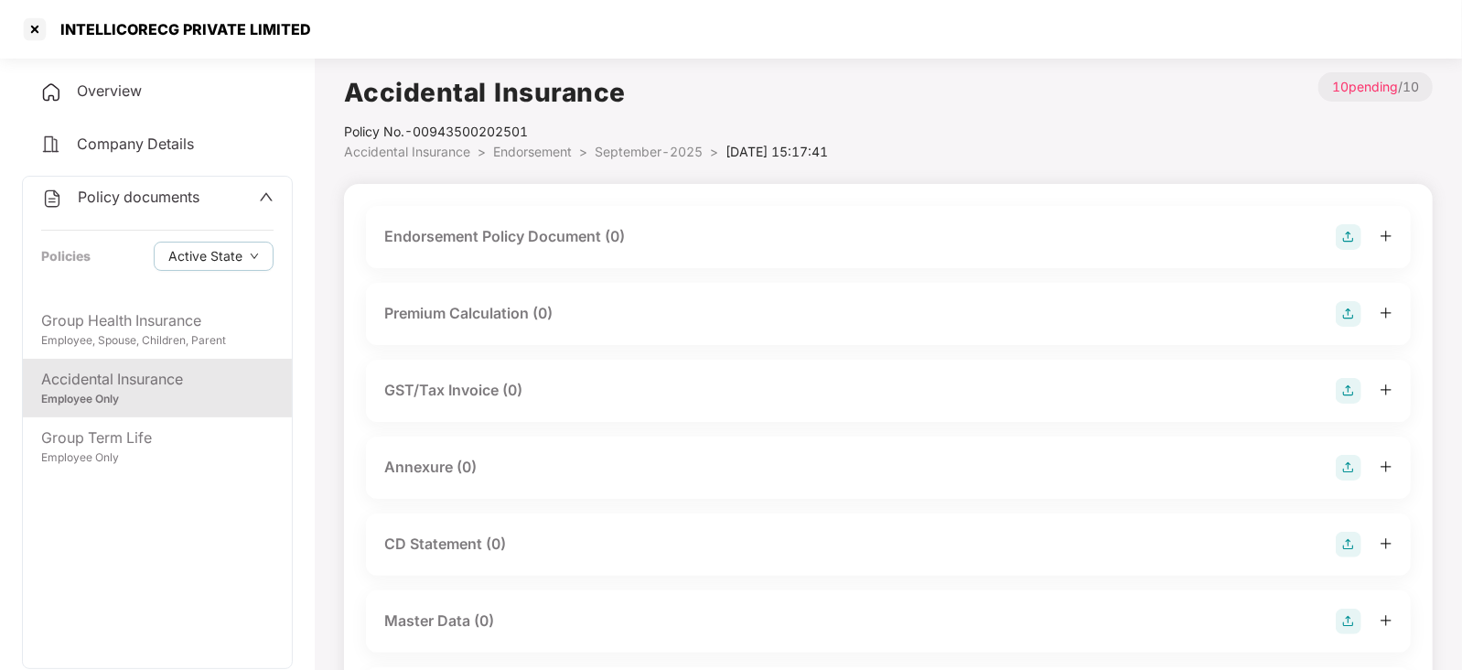
click at [1339, 239] on div "Endorsement Policy Document (0)" at bounding box center [888, 237] width 1008 height 26
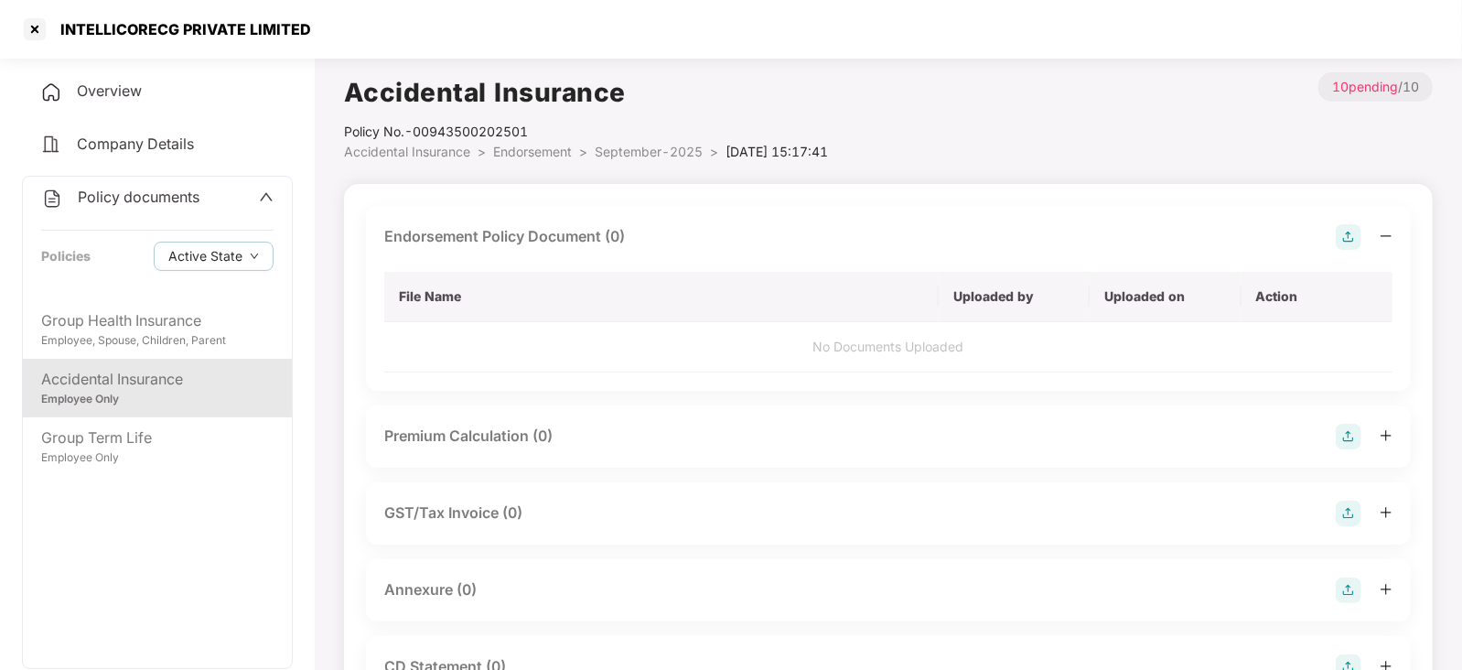
click at [1356, 231] on img at bounding box center [1348, 237] width 26 height 26
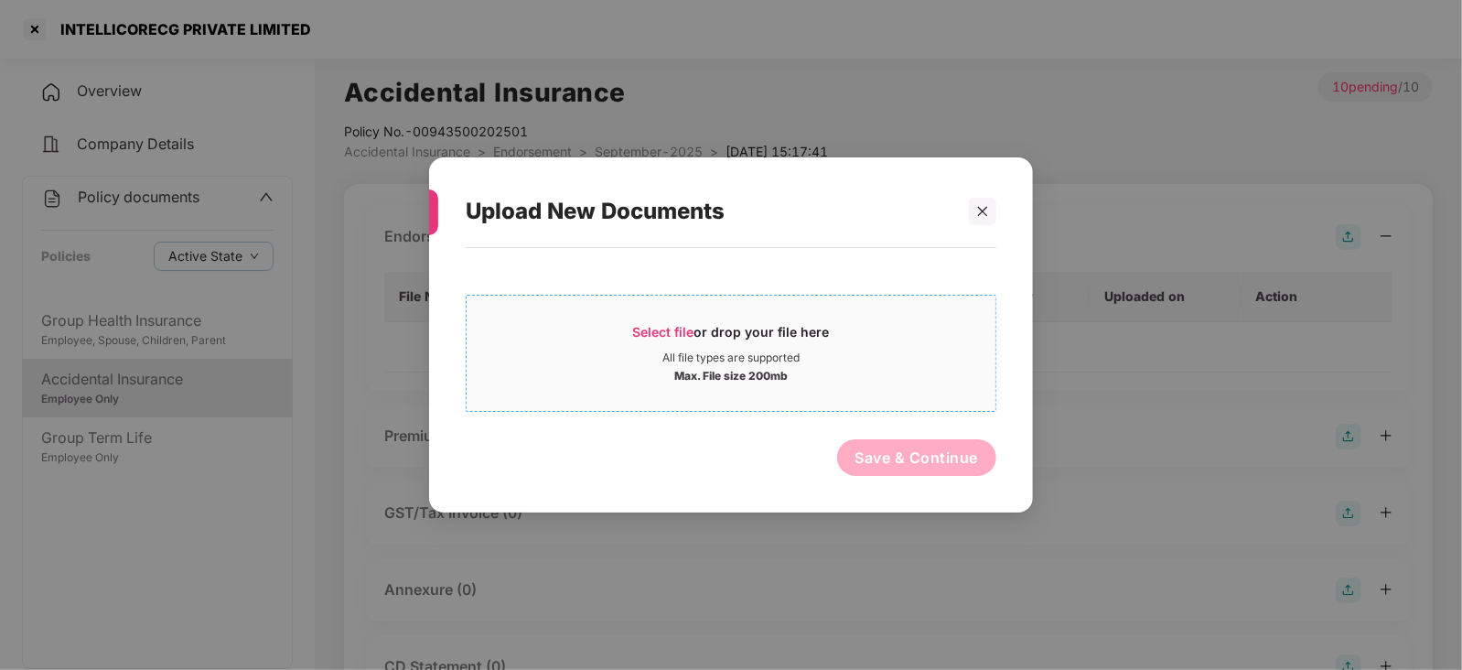
click at [655, 342] on div "Select file or drop your file here" at bounding box center [731, 336] width 197 height 27
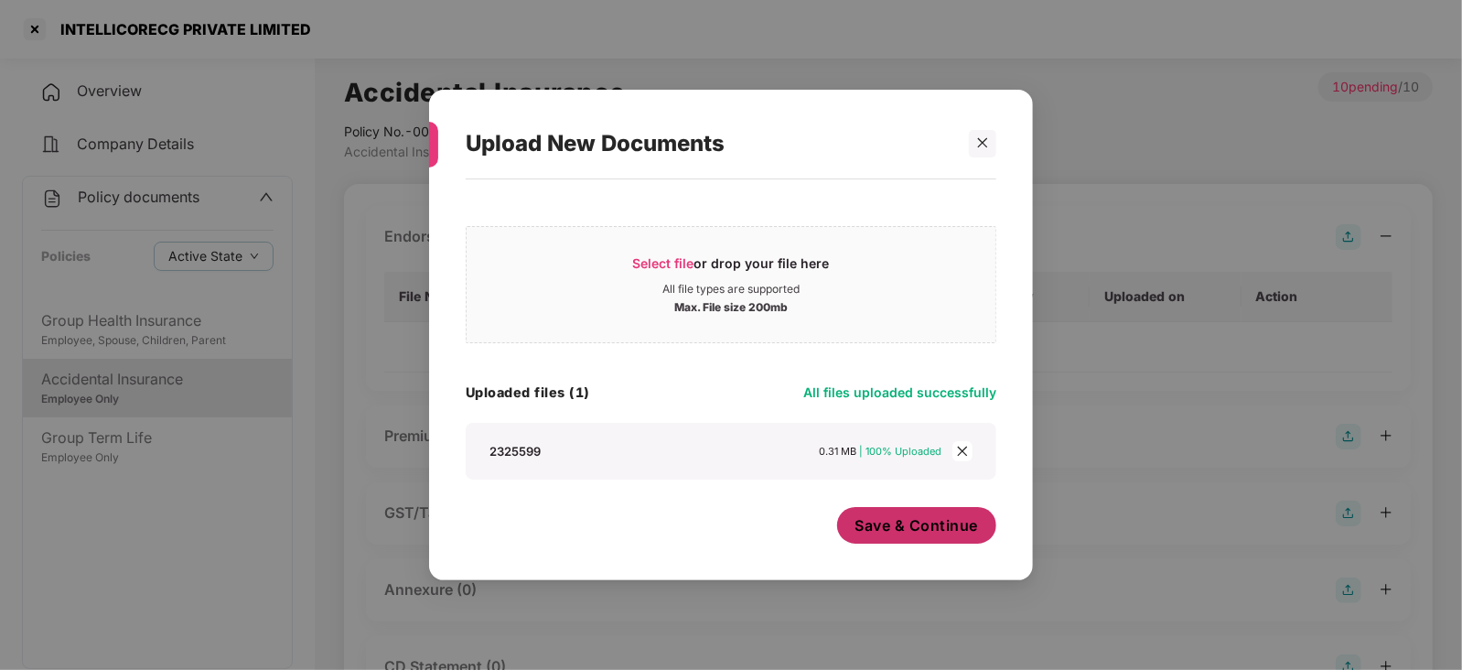
click at [880, 537] on button "Save & Continue" at bounding box center [917, 525] width 160 height 37
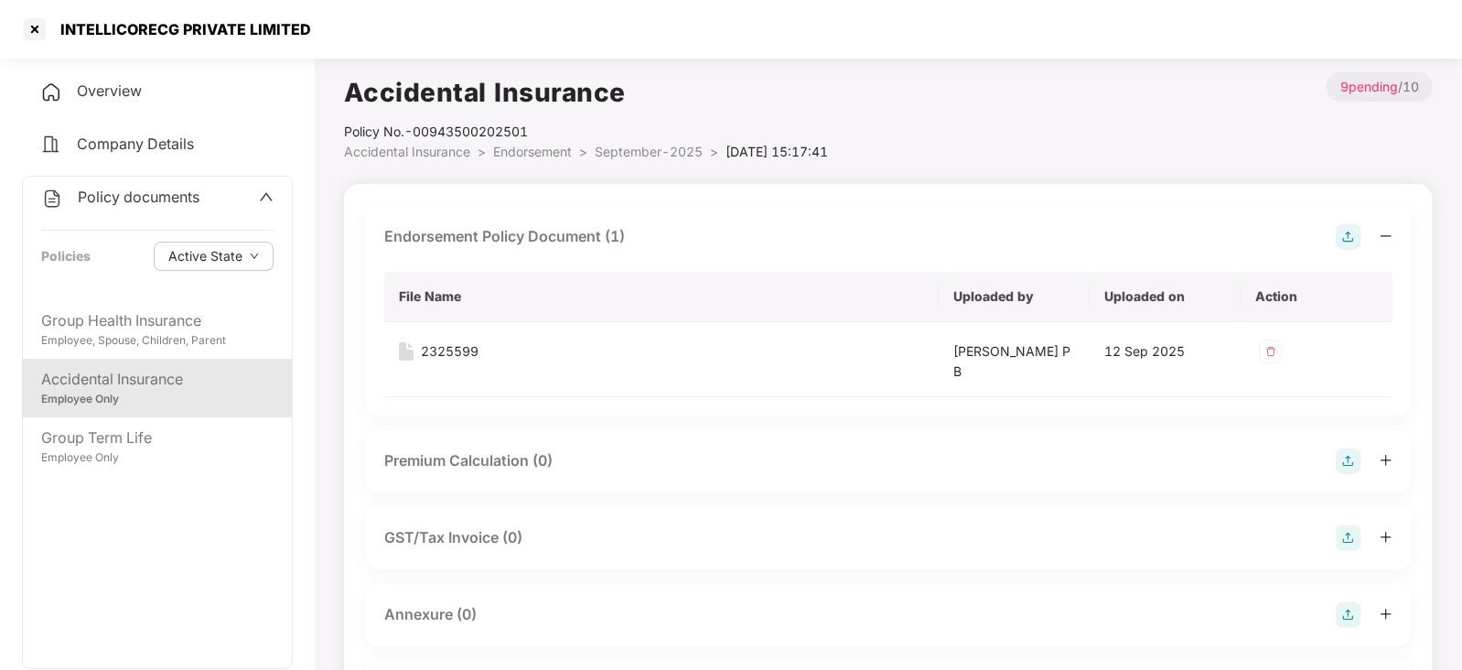
click at [1345, 457] on img at bounding box center [1348, 461] width 26 height 26
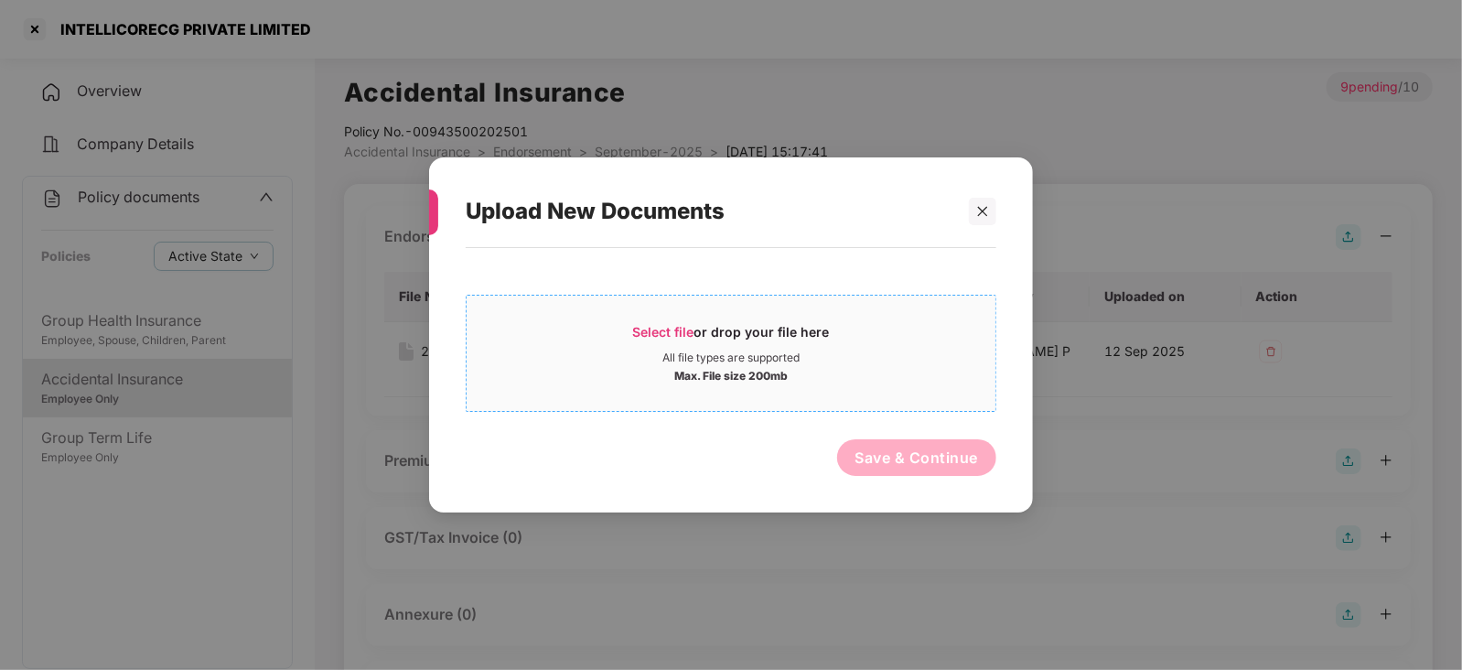
click at [645, 336] on span "Select file" at bounding box center [663, 332] width 61 height 16
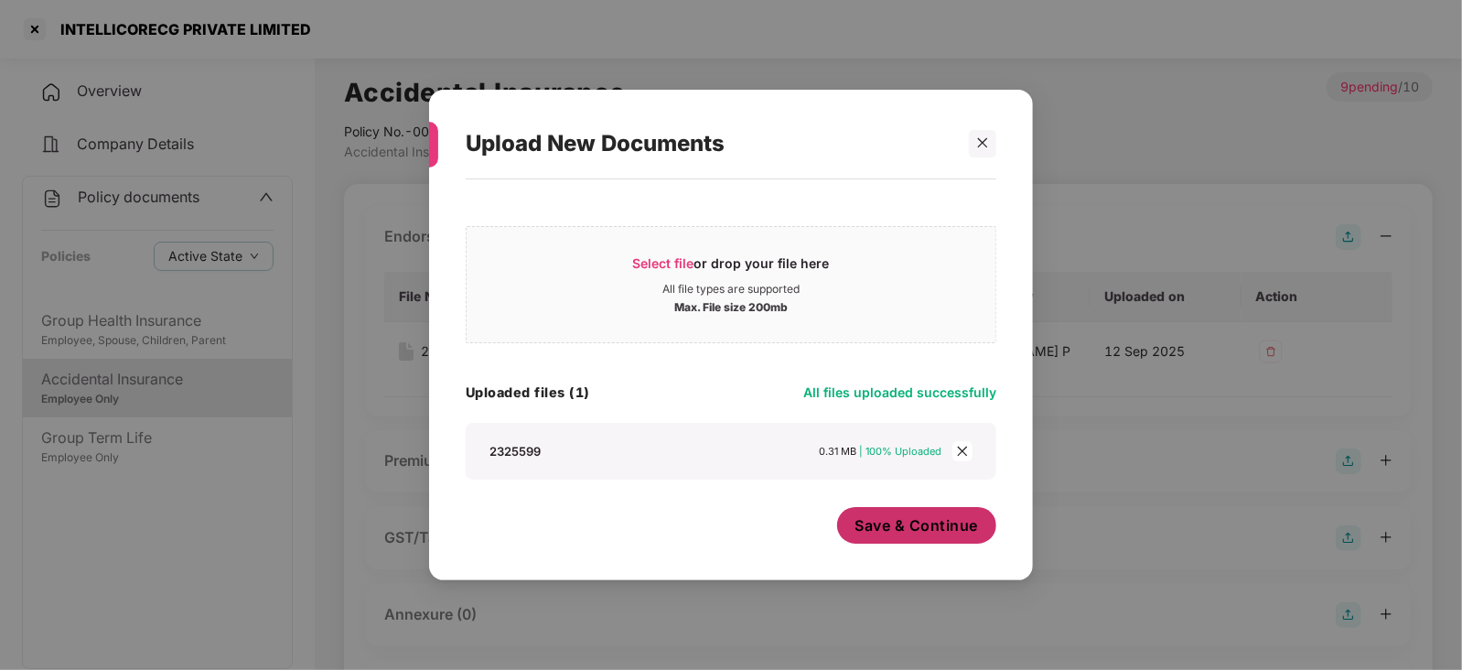
click at [906, 534] on span "Save & Continue" at bounding box center [916, 525] width 123 height 20
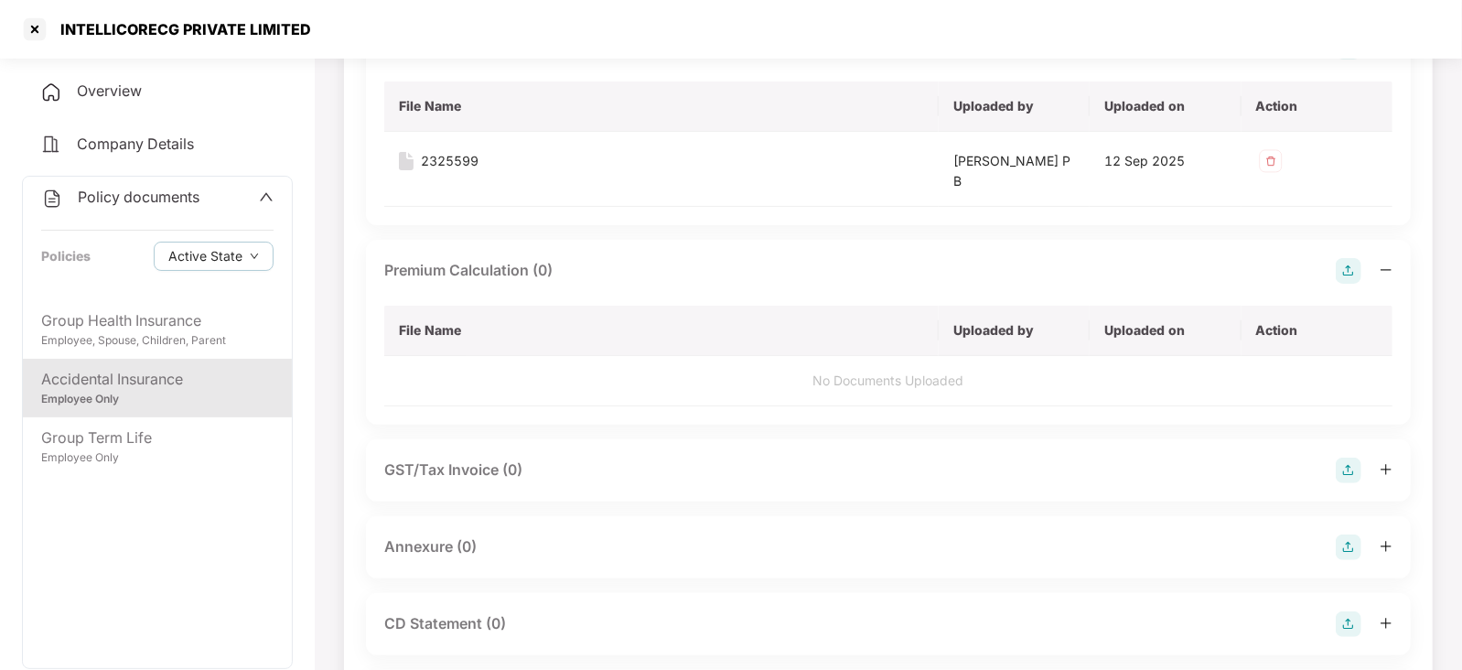
scroll to position [228, 0]
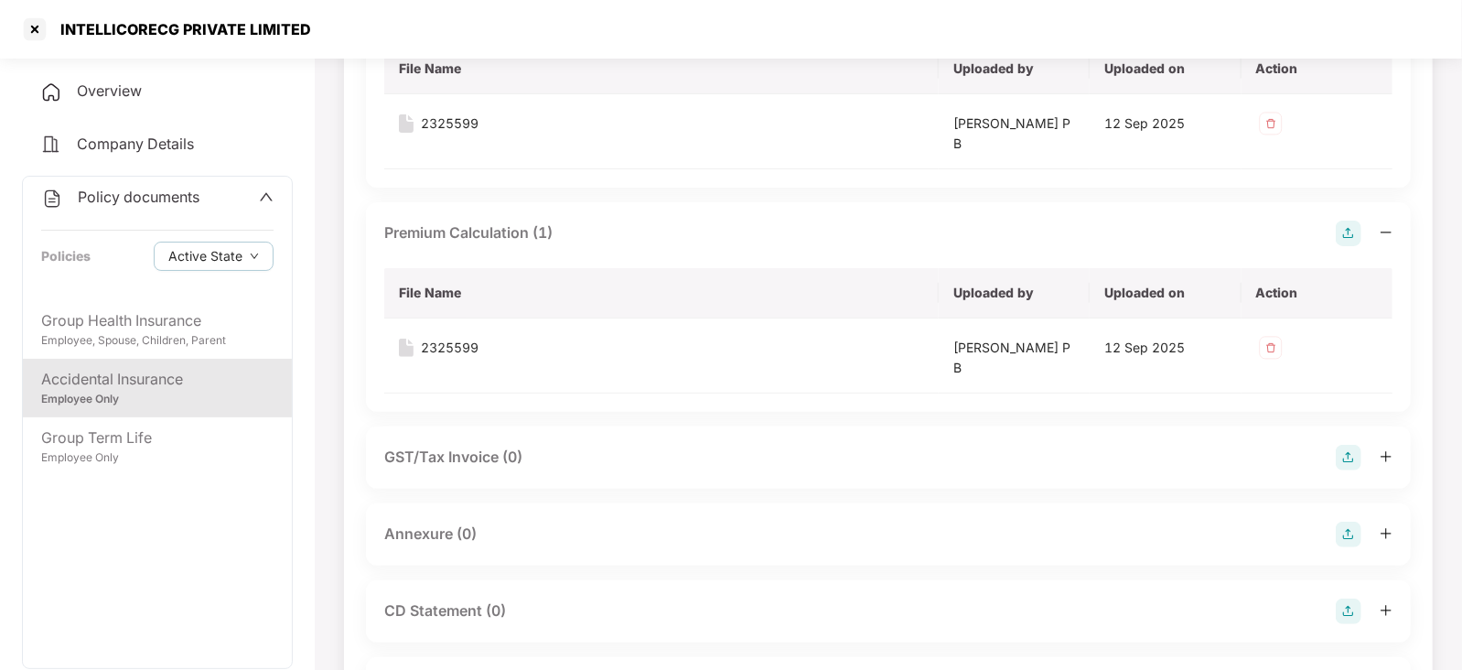
click at [1340, 532] on img at bounding box center [1348, 534] width 26 height 26
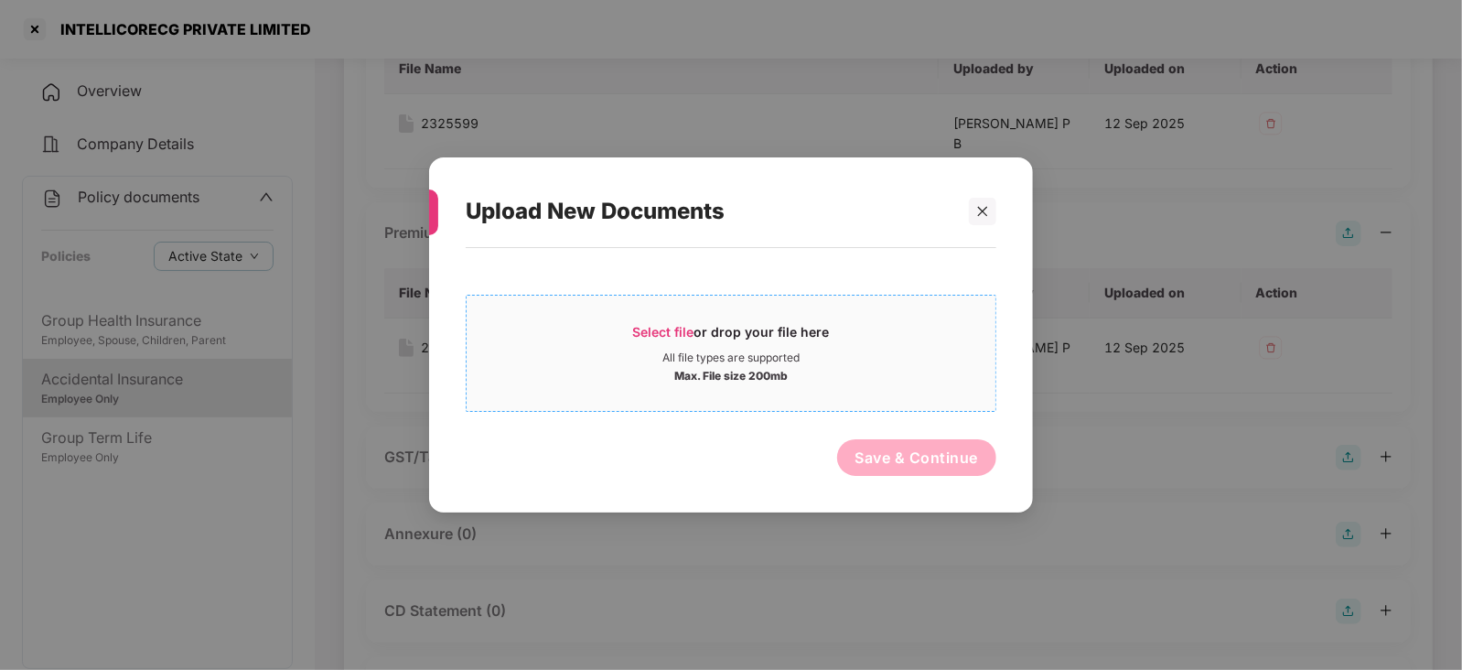
click at [668, 333] on span "Select file" at bounding box center [663, 332] width 61 height 16
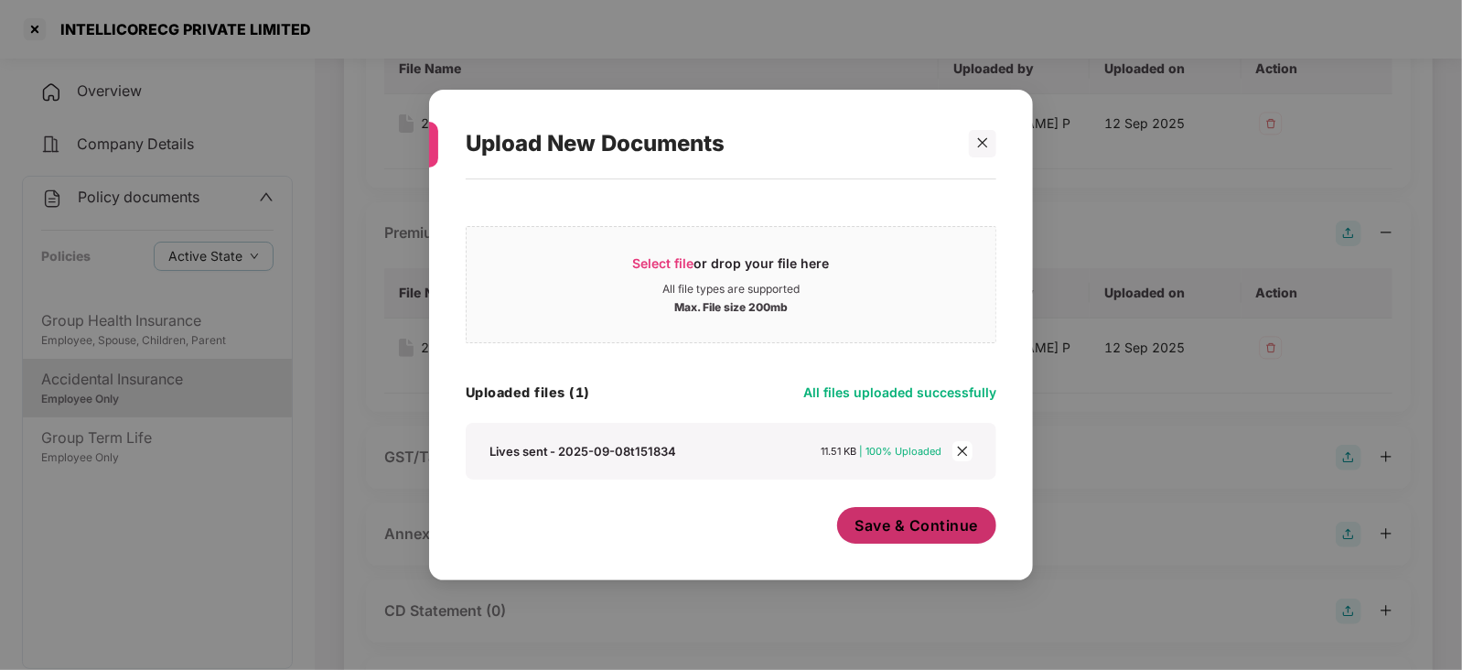
click at [878, 533] on span "Save & Continue" at bounding box center [916, 525] width 123 height 20
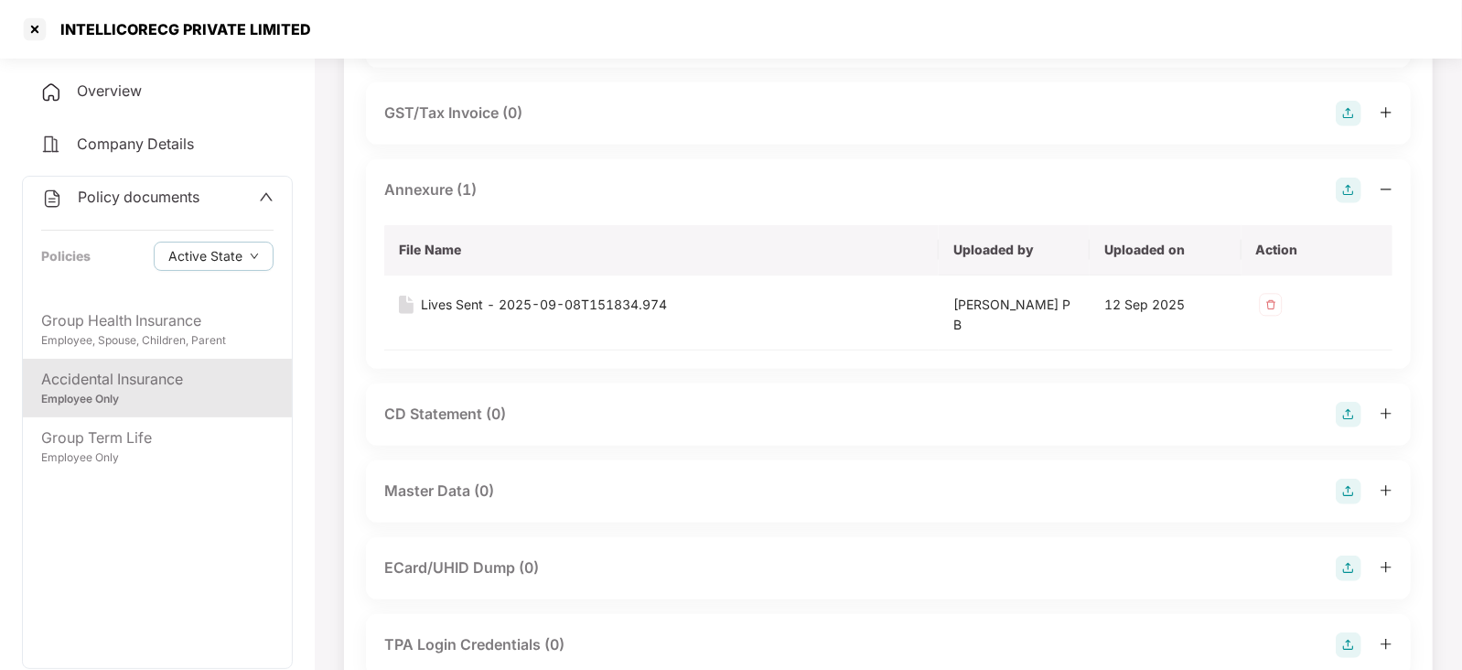
scroll to position [572, 0]
click at [1354, 487] on img at bounding box center [1348, 491] width 26 height 26
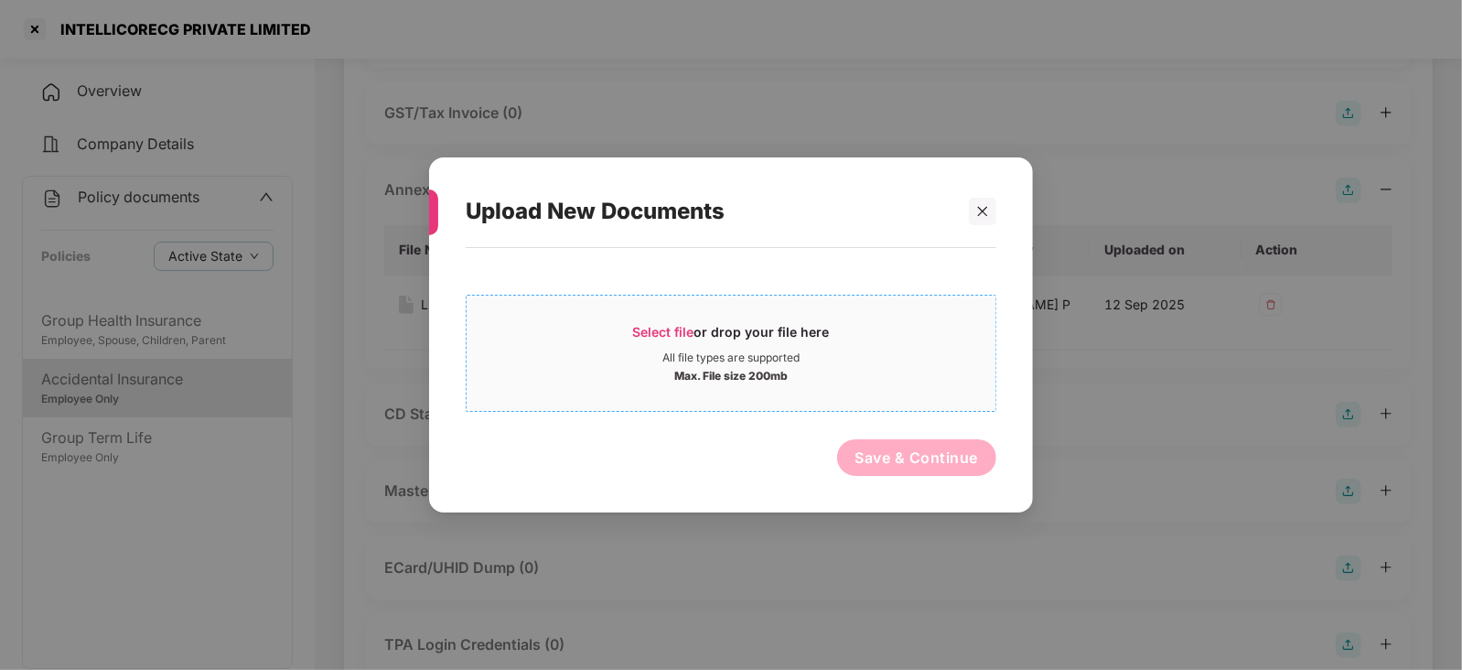
click at [661, 327] on span "Select file" at bounding box center [663, 332] width 61 height 16
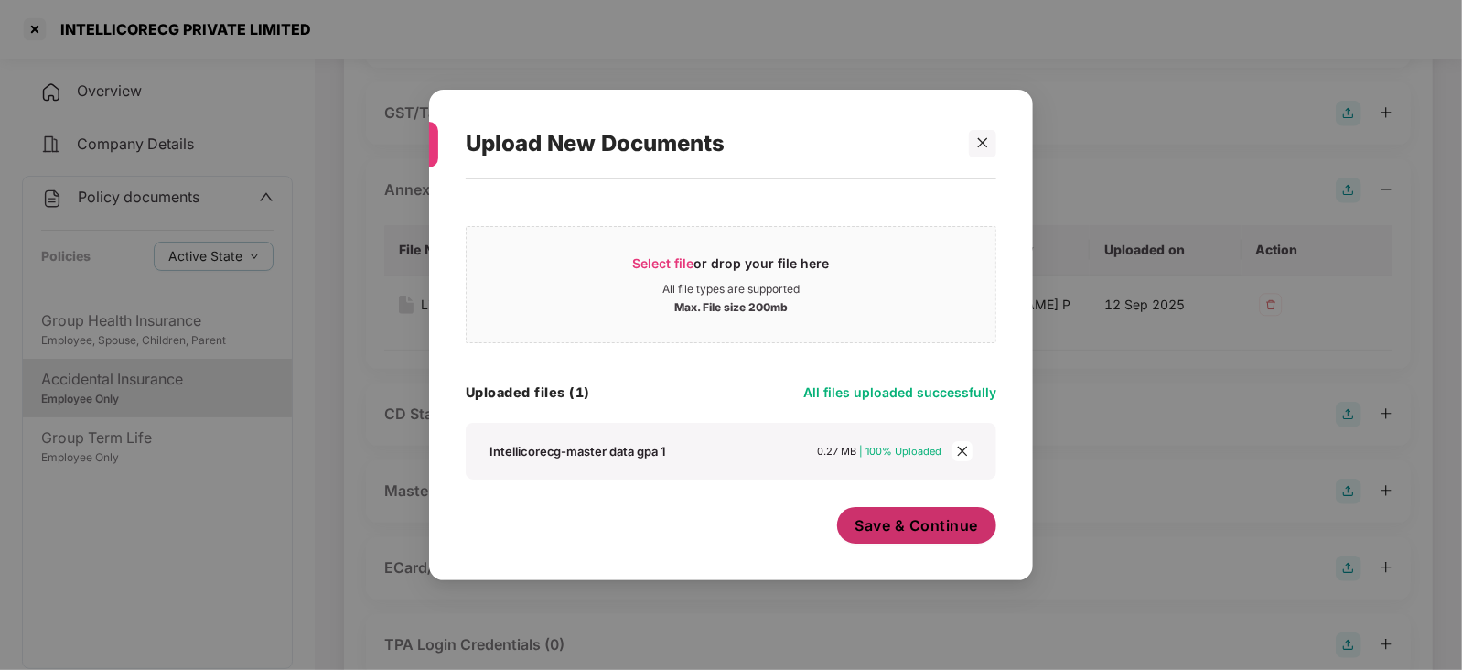
click at [903, 545] on div "Save & Continue" at bounding box center [917, 530] width 160 height 46
click at [900, 536] on button "Save & Continue" at bounding box center [917, 525] width 160 height 37
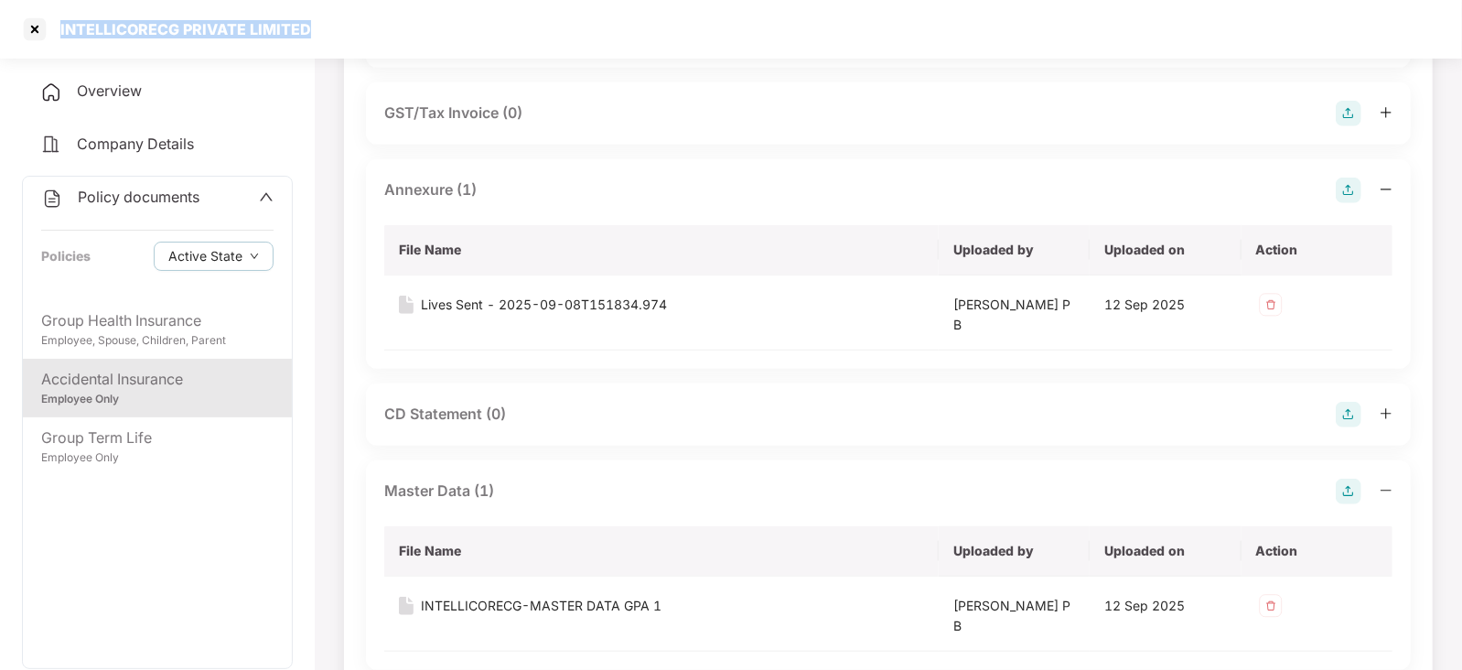
drag, startPoint x: 56, startPoint y: 27, endPoint x: 317, endPoint y: 20, distance: 261.7
click at [317, 20] on div "INTELLICORECG PRIVATE LIMITED" at bounding box center [731, 29] width 1462 height 59
copy div "INTELLICORECG PRIVATE LIMITED"
click at [30, 29] on div at bounding box center [34, 29] width 29 height 29
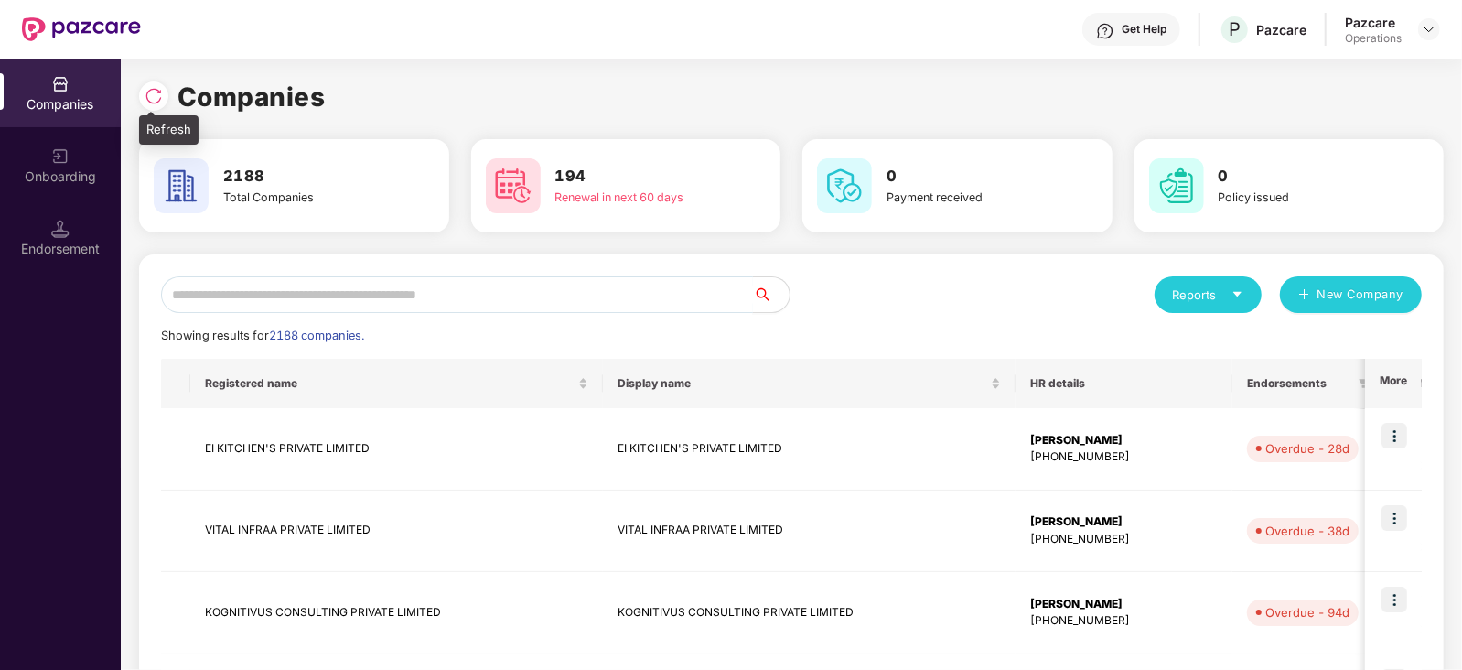
scroll to position [0, 0]
click at [359, 300] on input "text" at bounding box center [457, 294] width 592 height 37
paste input "**********"
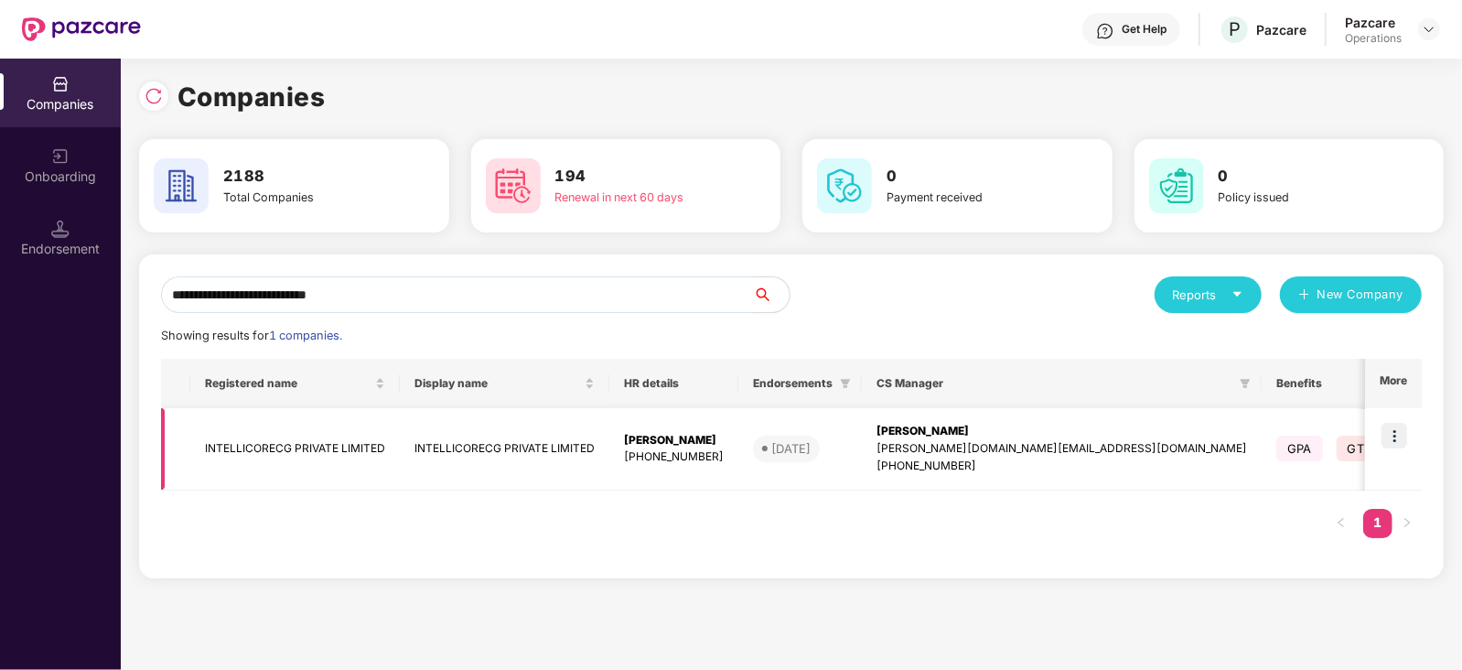
type input "**********"
click at [1404, 436] on img at bounding box center [1394, 436] width 26 height 26
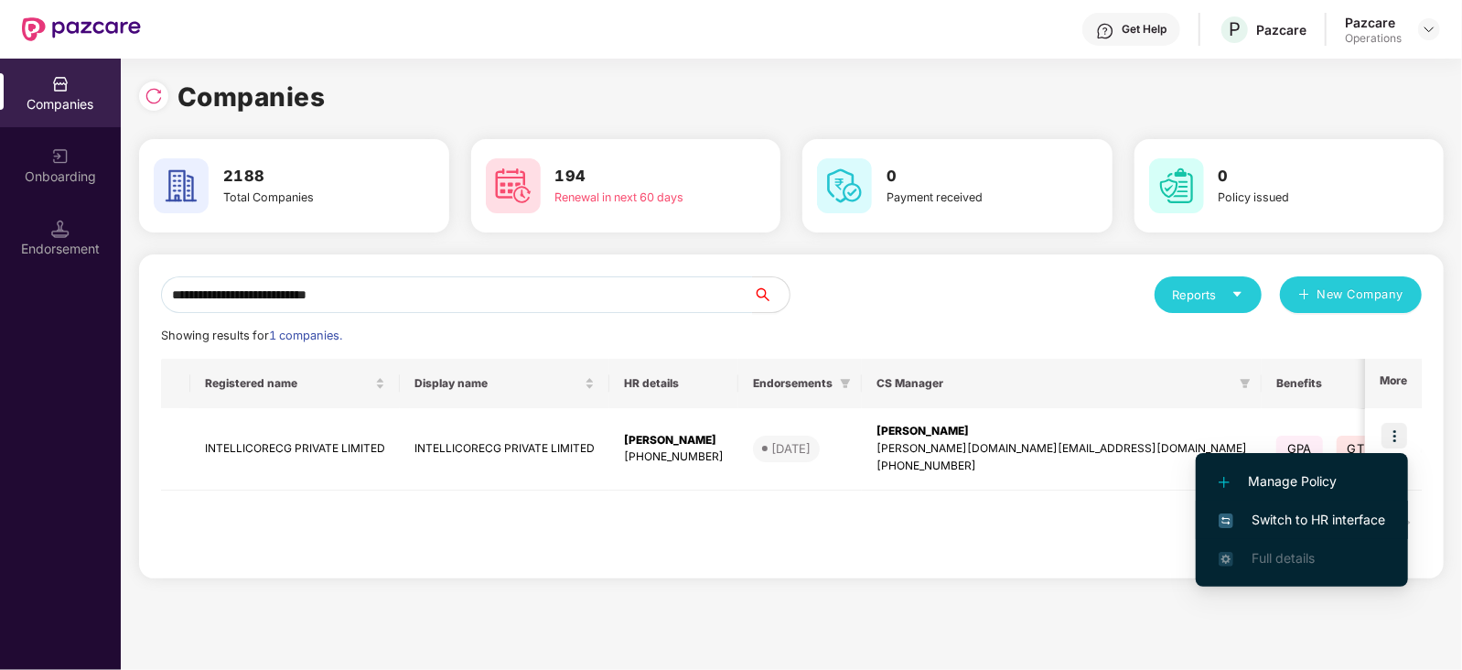
click at [1343, 526] on span "Switch to HR interface" at bounding box center [1301, 519] width 166 height 20
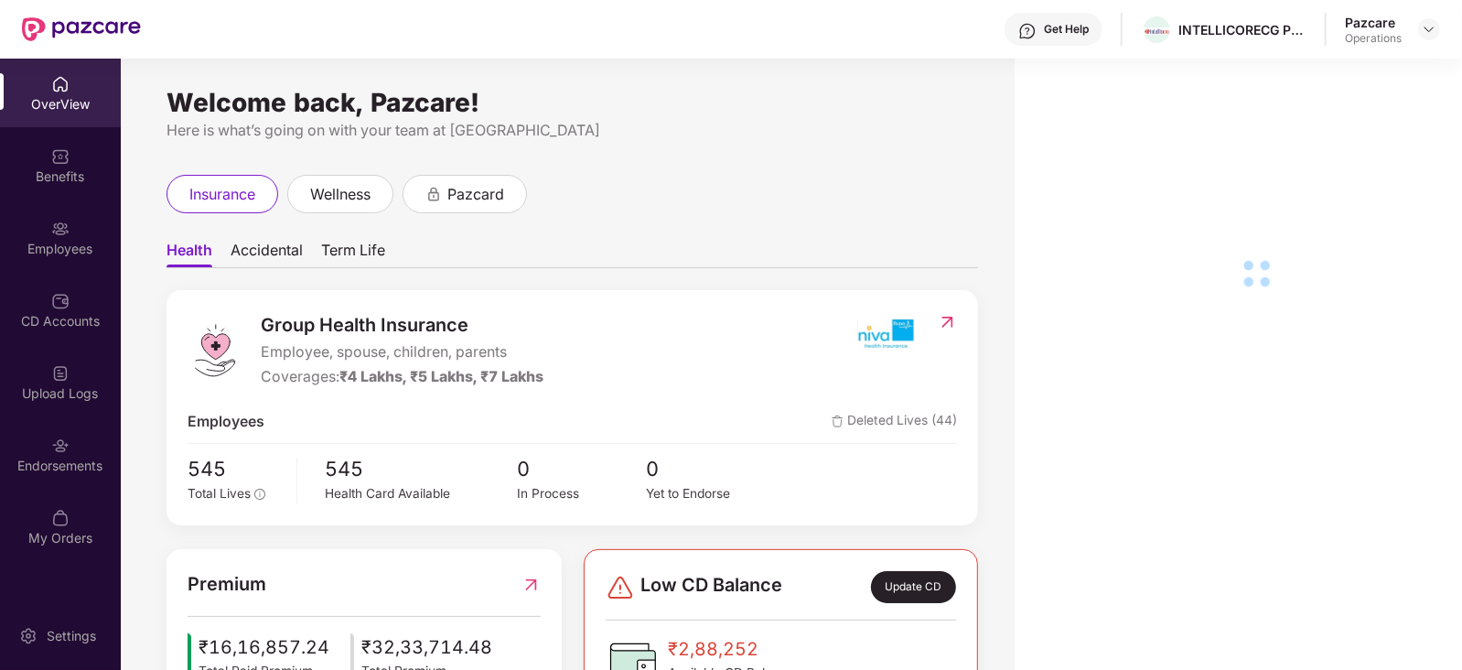
click at [57, 261] on div "Employees" at bounding box center [60, 237] width 121 height 69
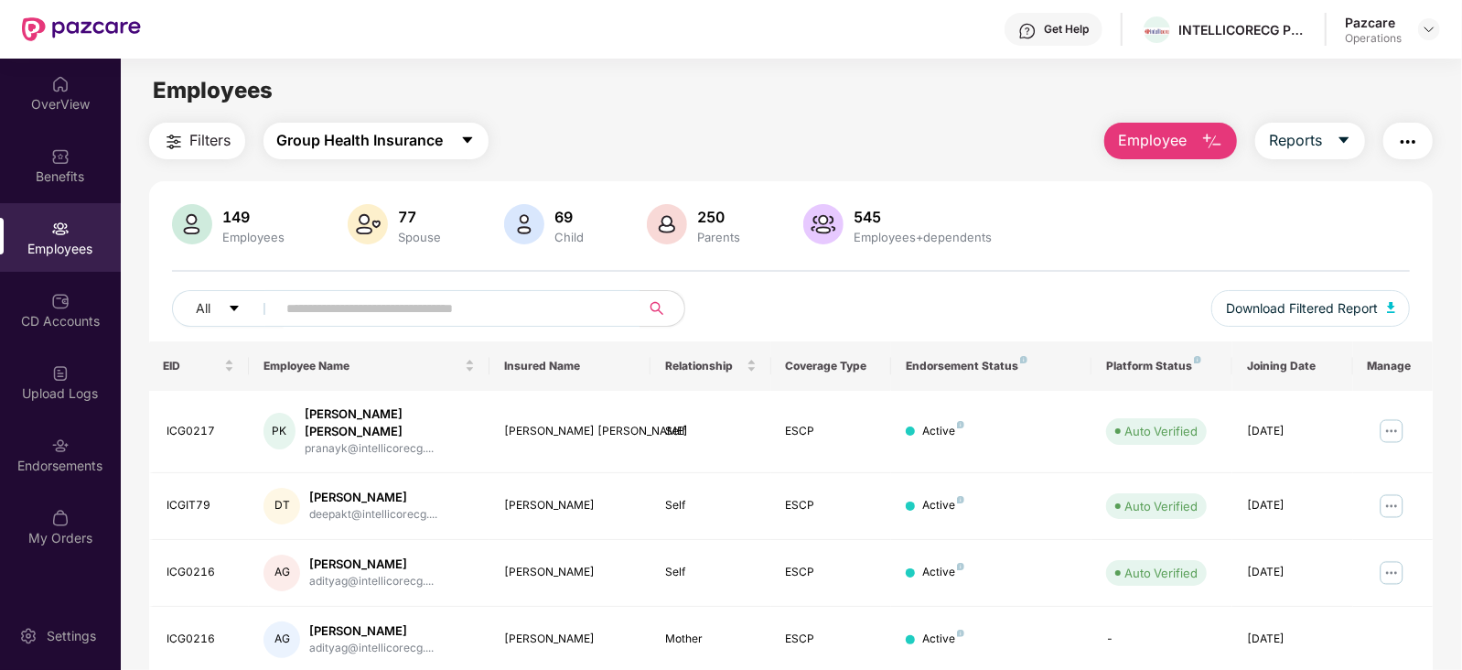
click at [293, 145] on span "Group Health Insurance" at bounding box center [360, 140] width 166 height 23
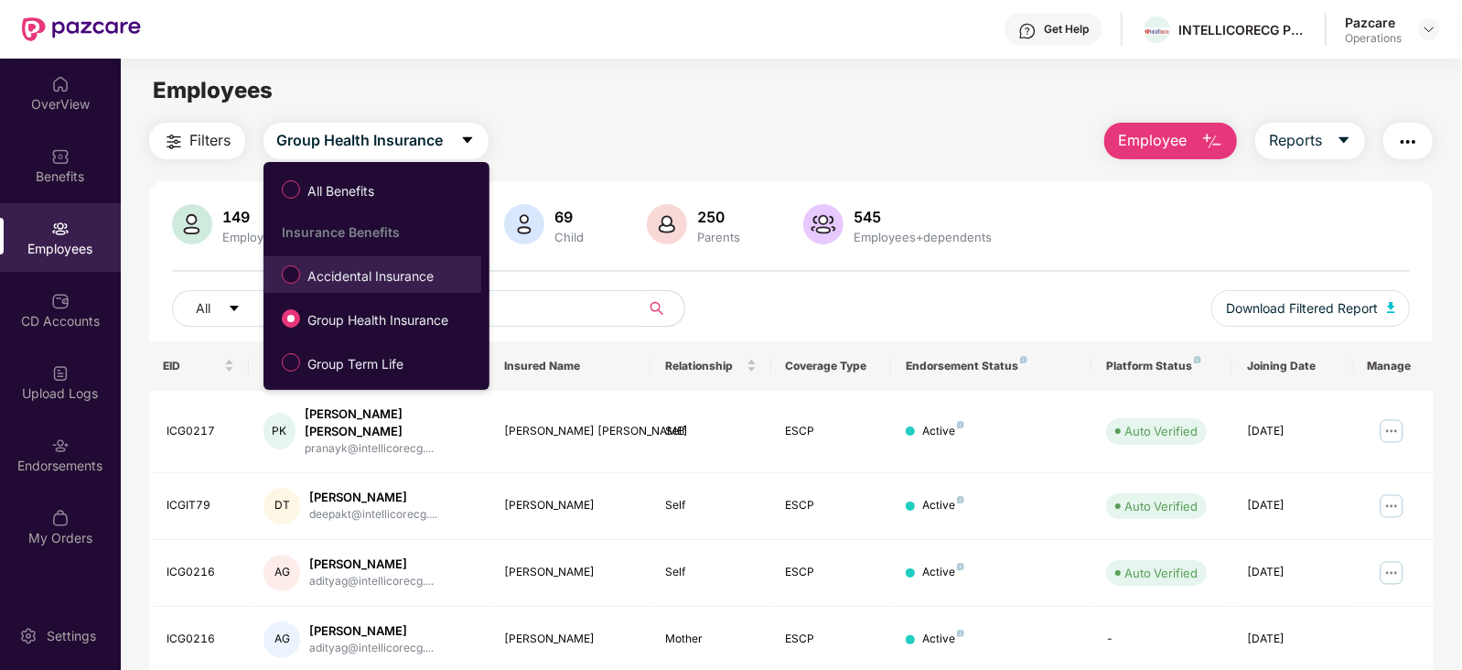
click at [333, 282] on span "Accidental Insurance" at bounding box center [370, 276] width 141 height 20
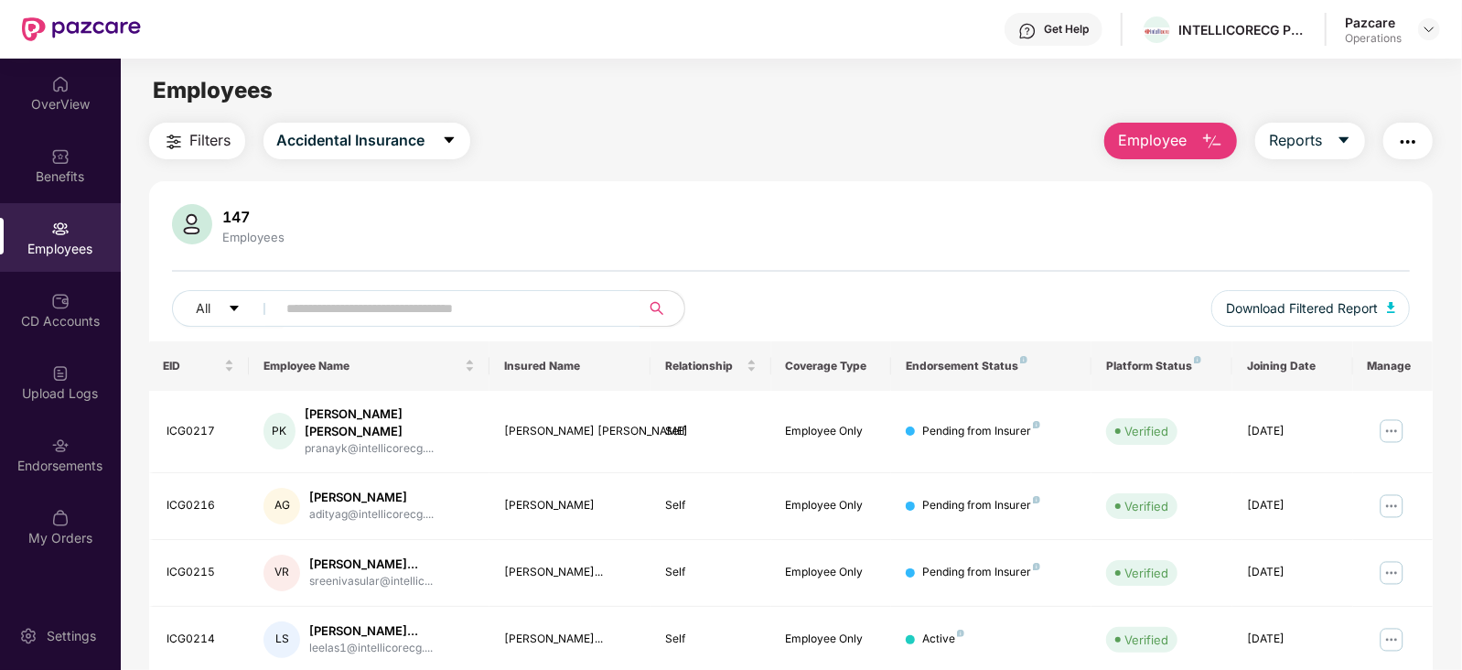
click at [155, 140] on button "Filters" at bounding box center [197, 141] width 96 height 37
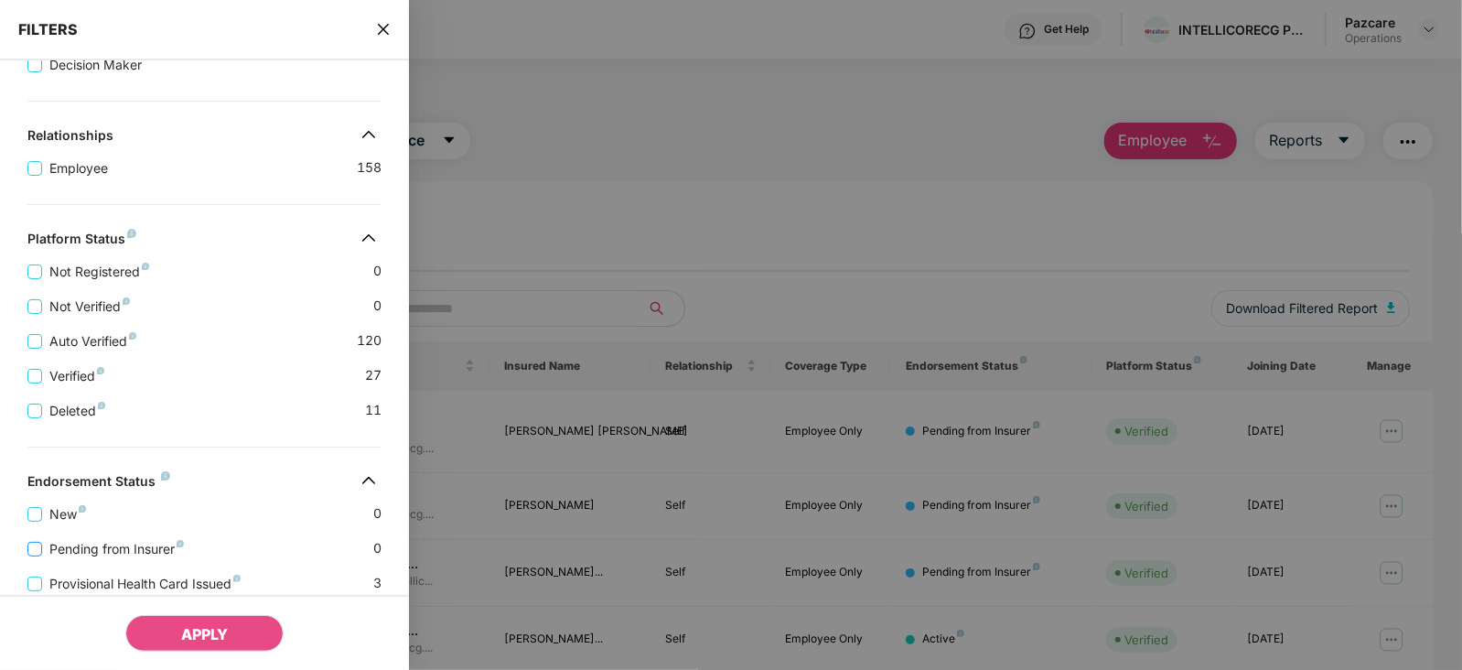
scroll to position [456, 0]
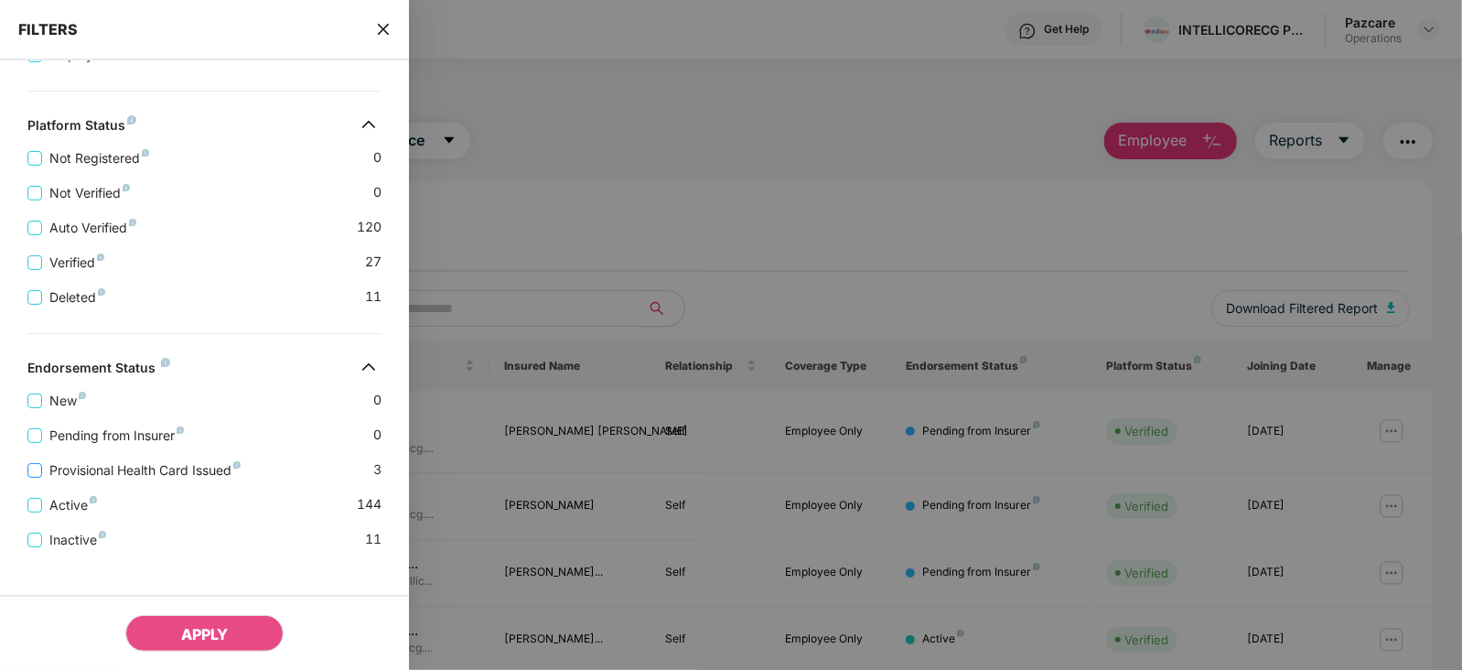
click at [169, 466] on span "Provisional Health Card Issued" at bounding box center [145, 470] width 206 height 20
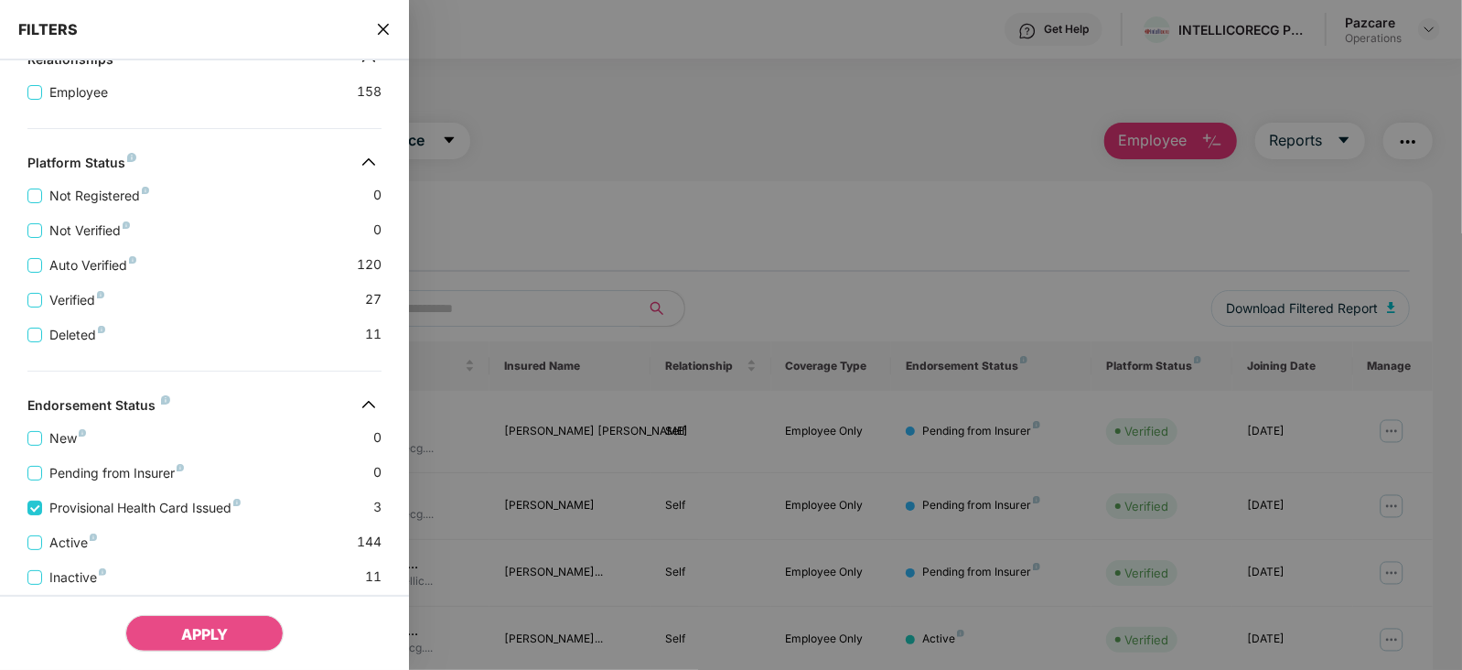
click at [222, 611] on div "APPLY" at bounding box center [204, 632] width 409 height 75
drag, startPoint x: 222, startPoint y: 611, endPoint x: 222, endPoint y: 623, distance: 11.9
click at [222, 623] on div "APPLY" at bounding box center [204, 632] width 409 height 75
click at [222, 625] on span "APPLY" at bounding box center [204, 634] width 47 height 18
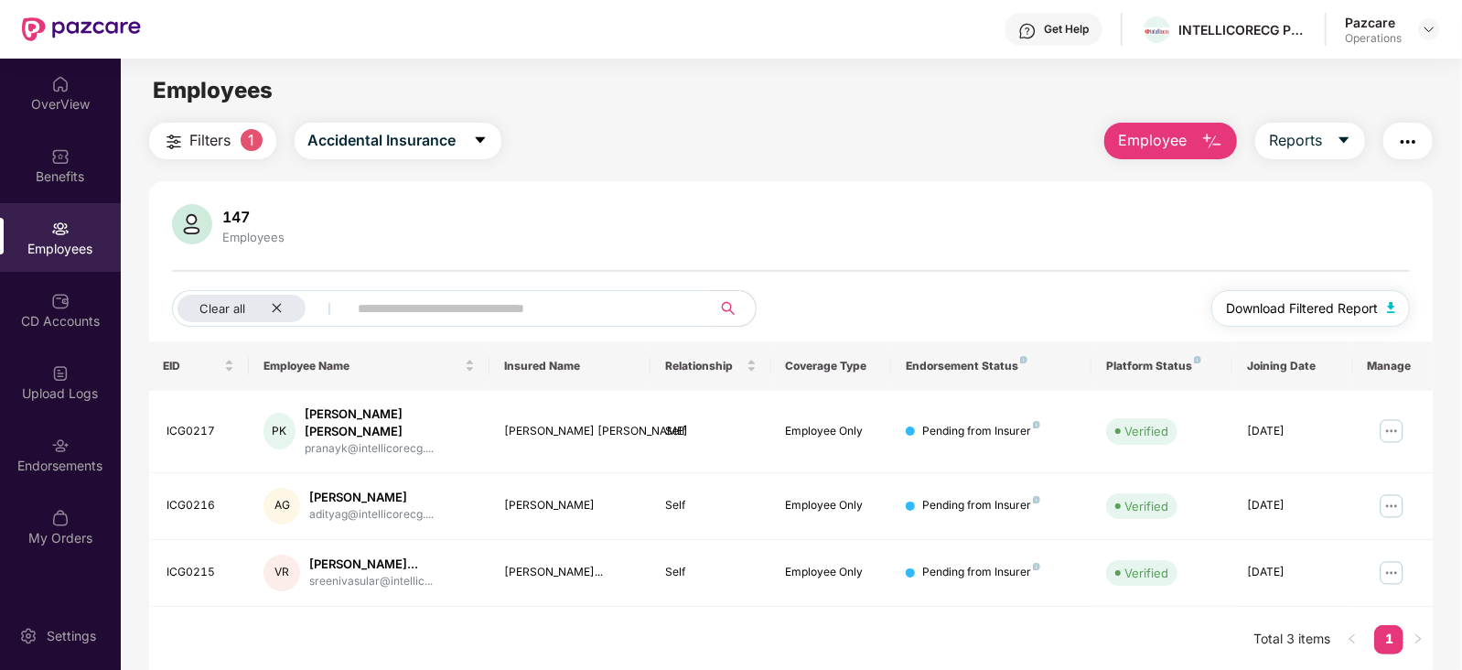
click at [1384, 305] on button "Download Filtered Report" at bounding box center [1310, 308] width 199 height 37
click at [1399, 155] on button "button" at bounding box center [1407, 141] width 49 height 37
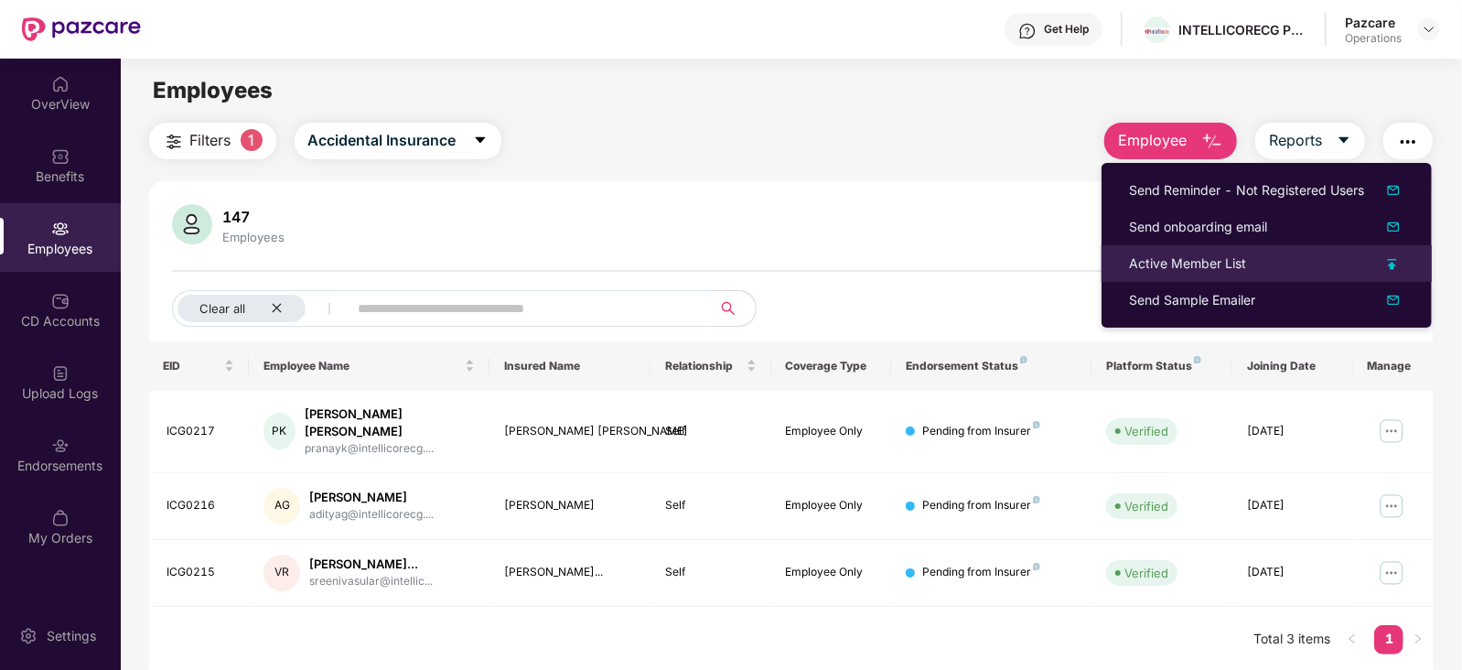
click at [1179, 267] on div "Active Member List" at bounding box center [1187, 263] width 117 height 20
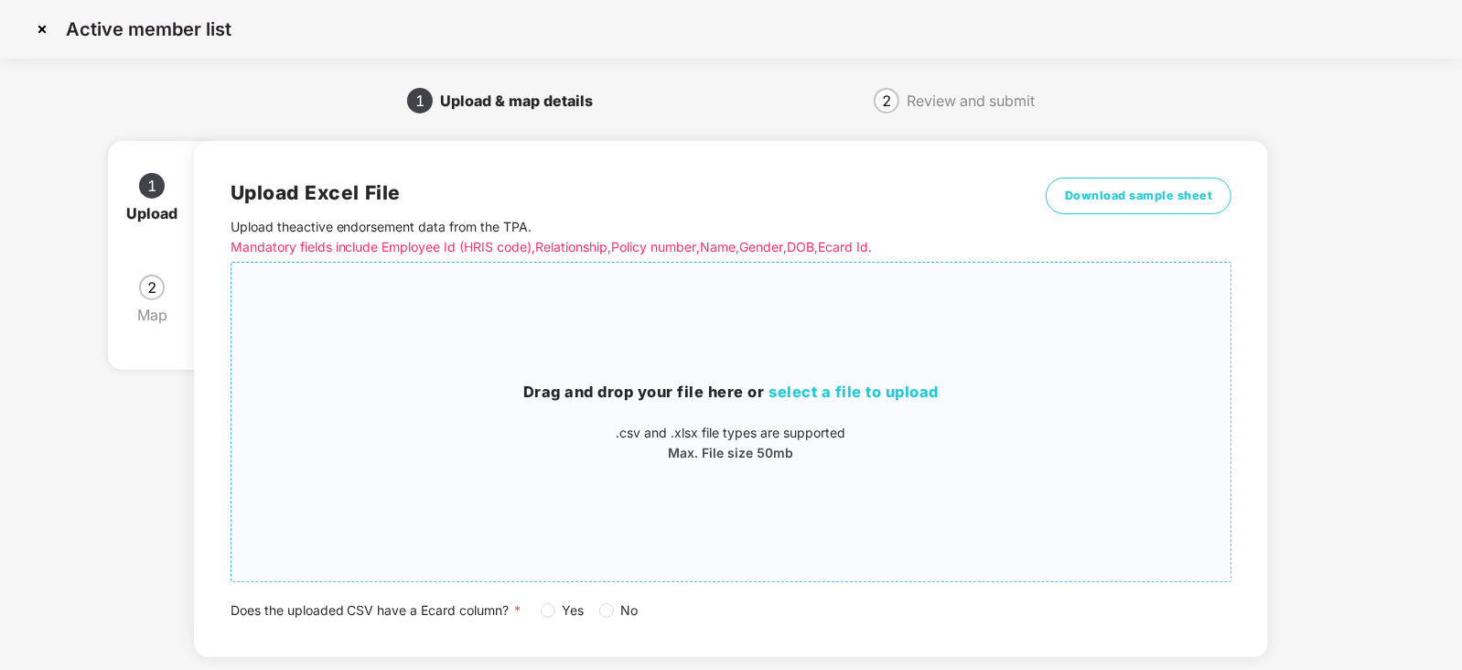
click at [819, 385] on span "select a file to upload" at bounding box center [854, 391] width 170 height 18
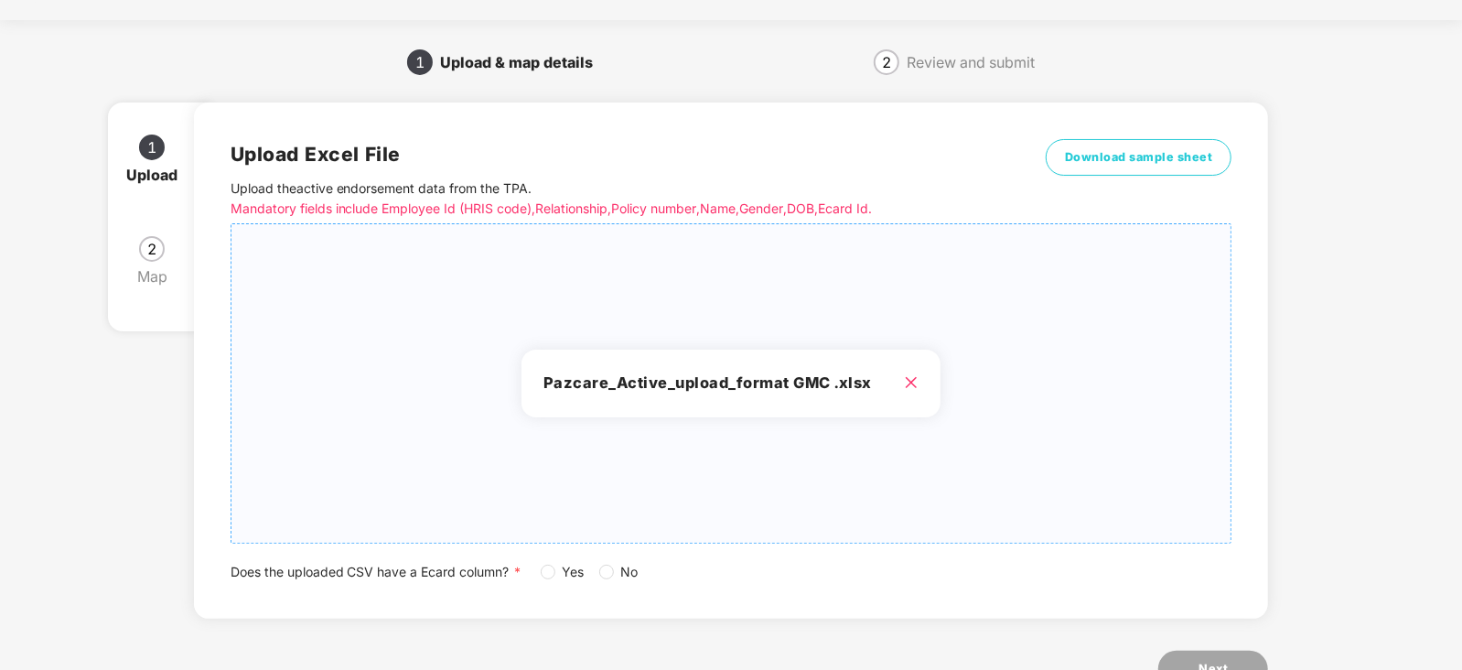
scroll to position [102, 0]
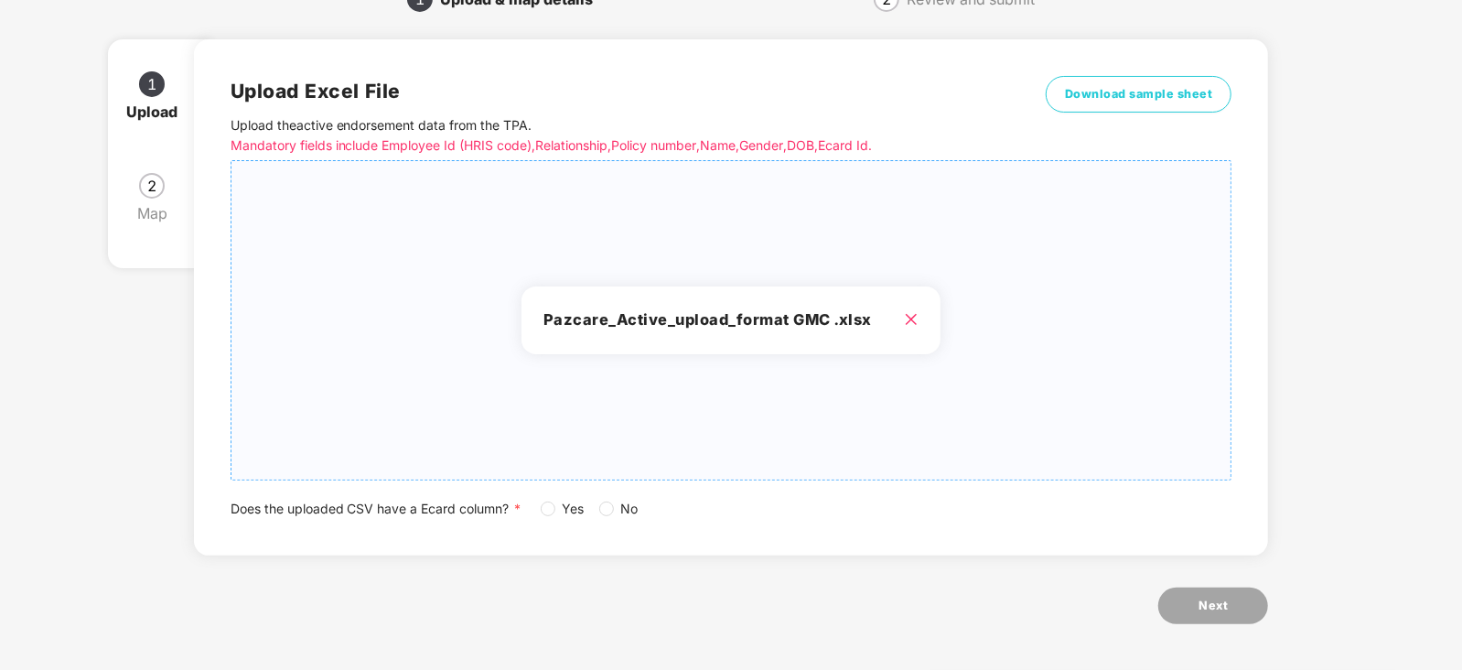
click at [618, 500] on span "No" at bounding box center [630, 508] width 32 height 20
click at [1223, 606] on span "Next" at bounding box center [1212, 605] width 29 height 18
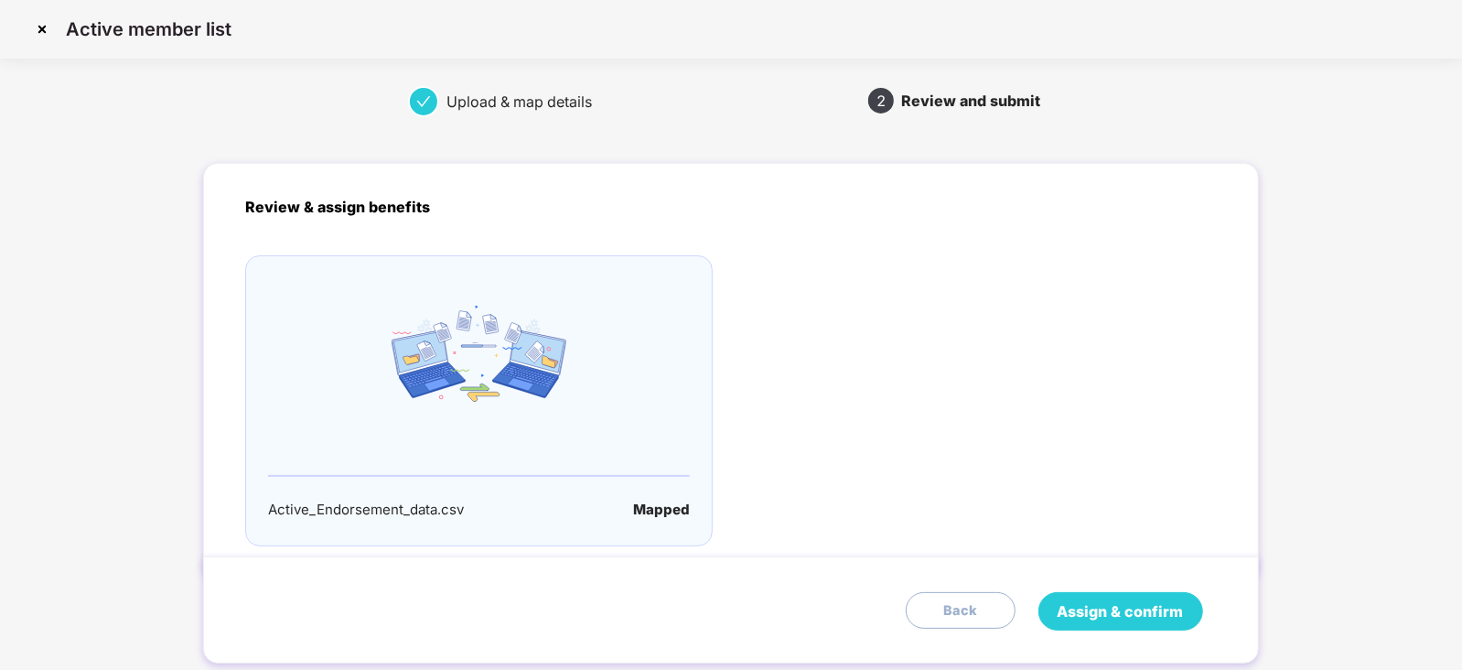
click at [1157, 605] on span "Assign & confirm" at bounding box center [1120, 611] width 126 height 23
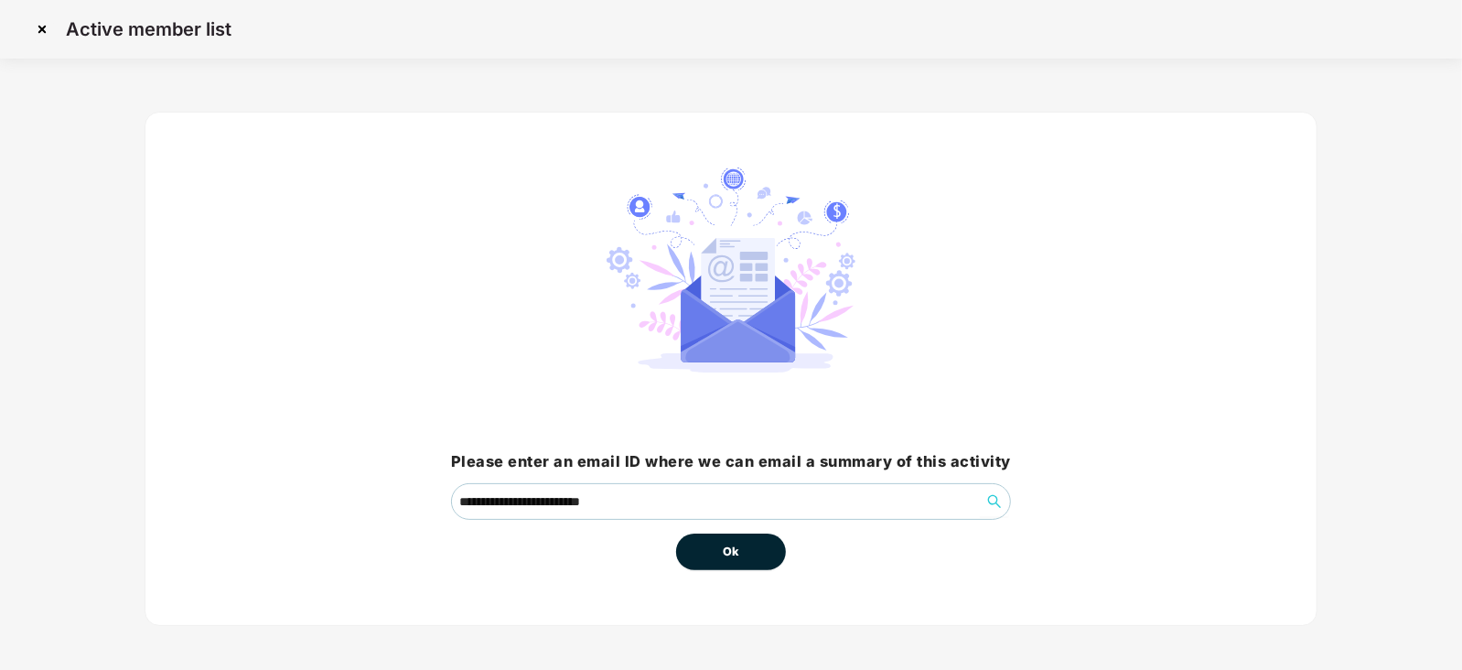
click at [736, 553] on span "Ok" at bounding box center [731, 551] width 16 height 18
click at [734, 552] on span "Ok" at bounding box center [731, 551] width 16 height 18
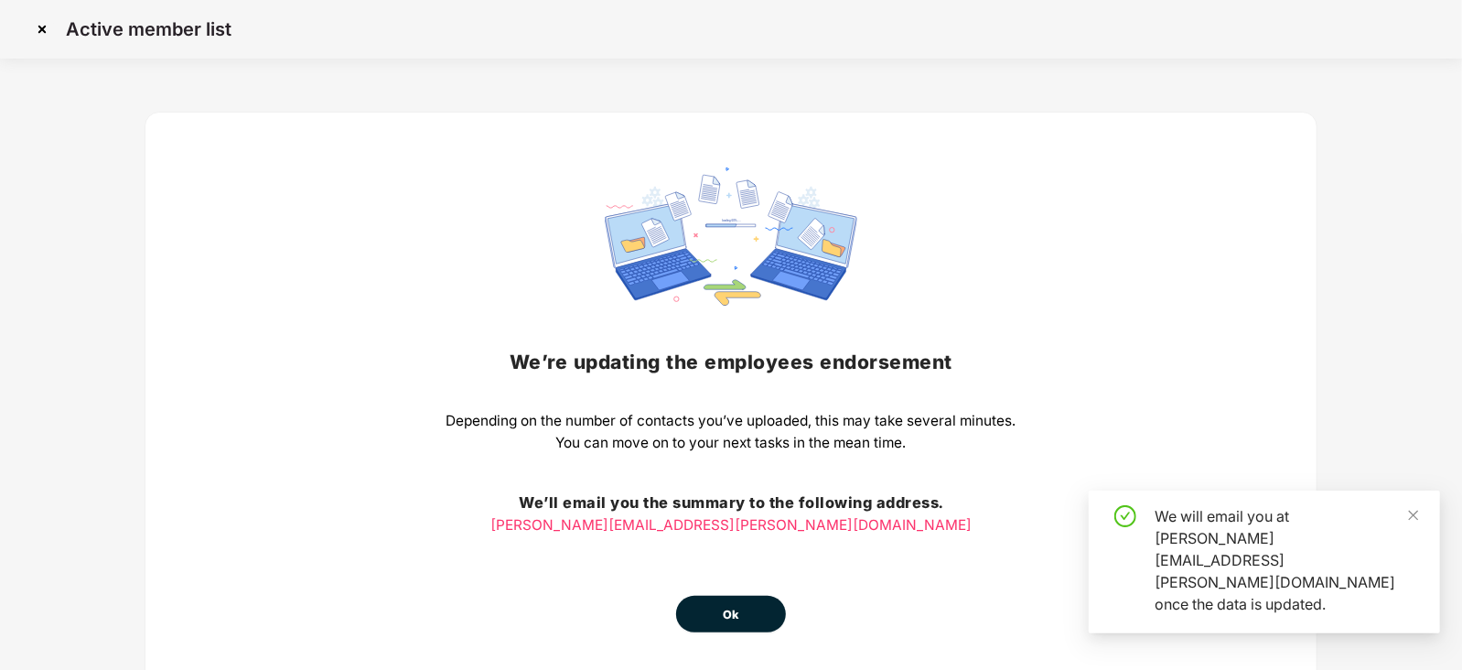
click at [728, 588] on div "We’re updating the employees endorsement Depending on the number of contacts yo…" at bounding box center [731, 399] width 570 height 465
click at [727, 602] on button "Ok" at bounding box center [731, 613] width 110 height 37
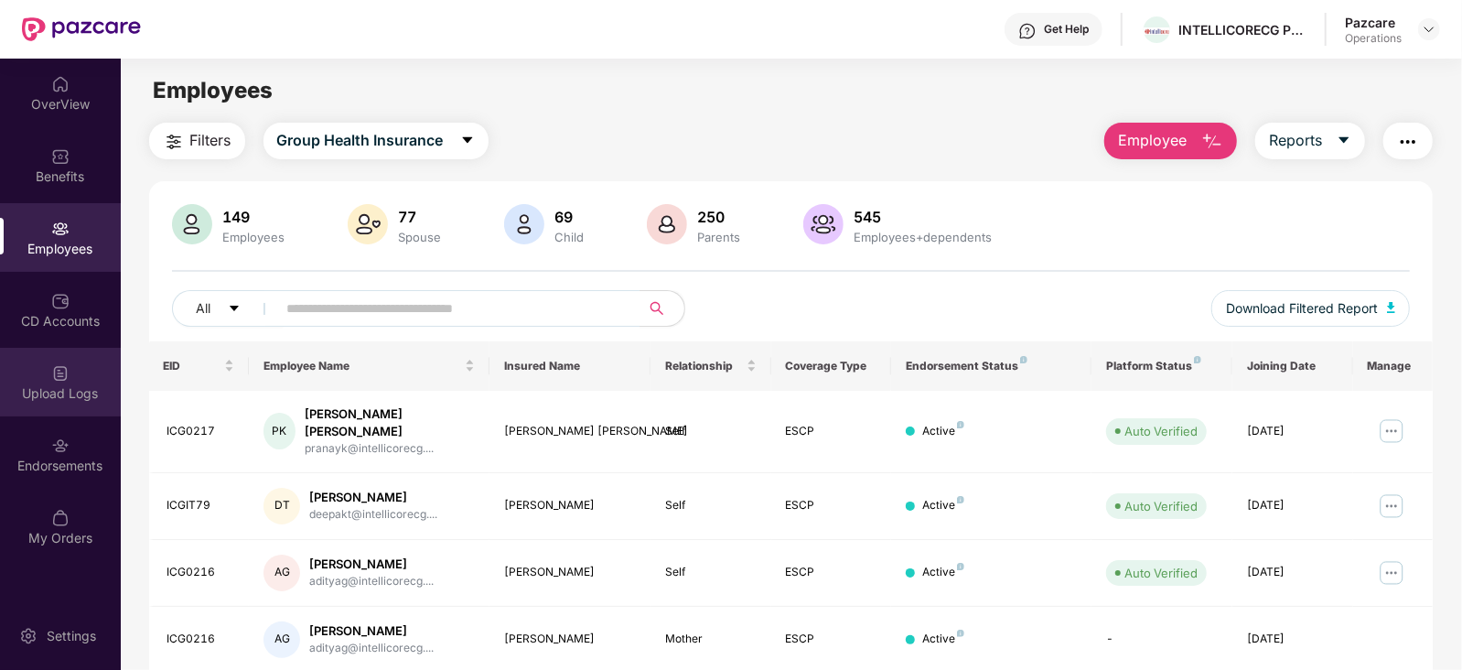
click at [55, 395] on div "Upload Logs" at bounding box center [60, 393] width 121 height 18
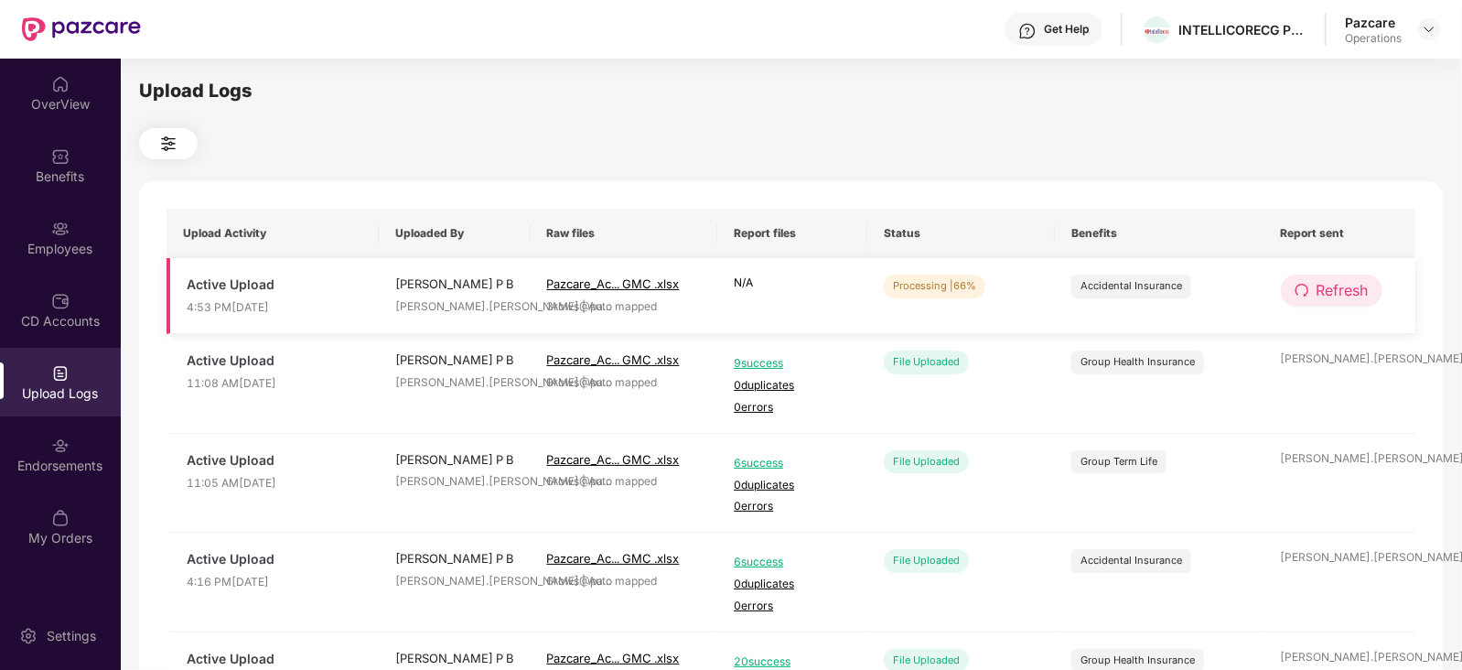
click at [1368, 295] on button "Refresh" at bounding box center [1332, 290] width 102 height 32
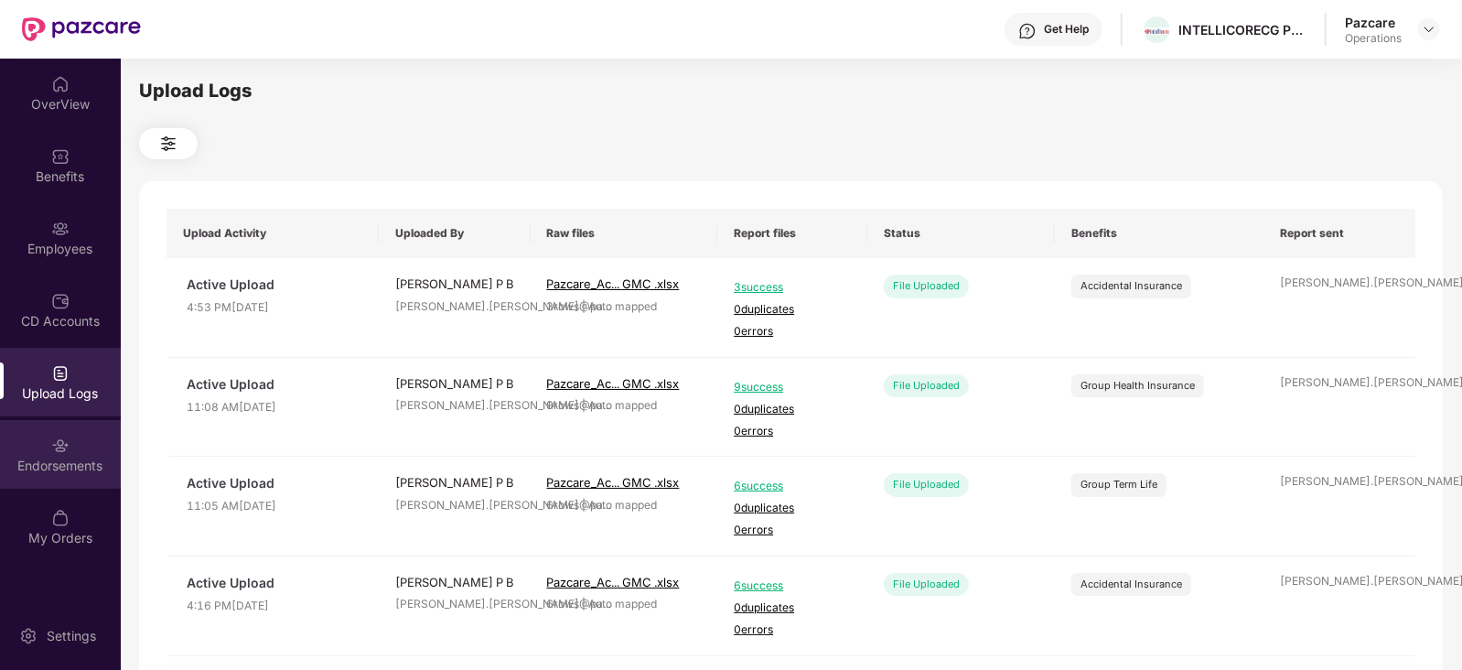
click at [80, 456] on div "Endorsements" at bounding box center [60, 465] width 121 height 18
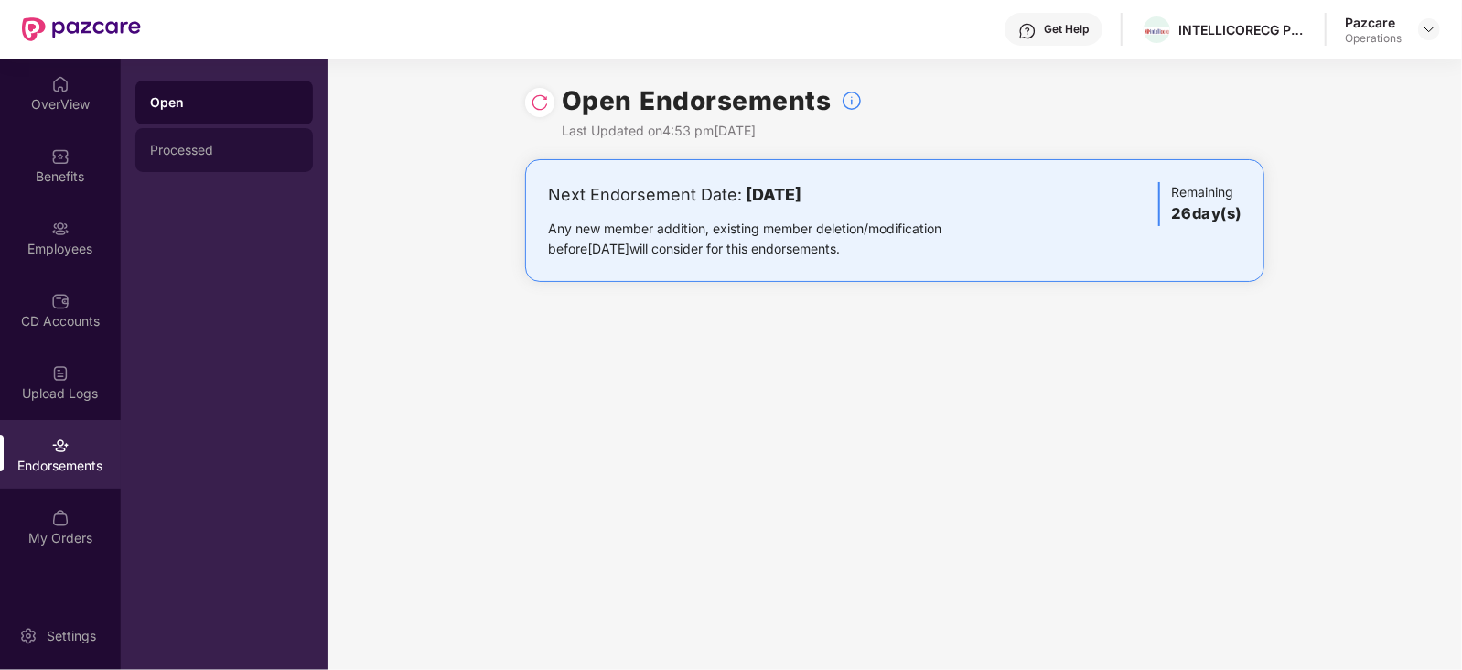
click at [185, 147] on div "Processed" at bounding box center [224, 150] width 148 height 15
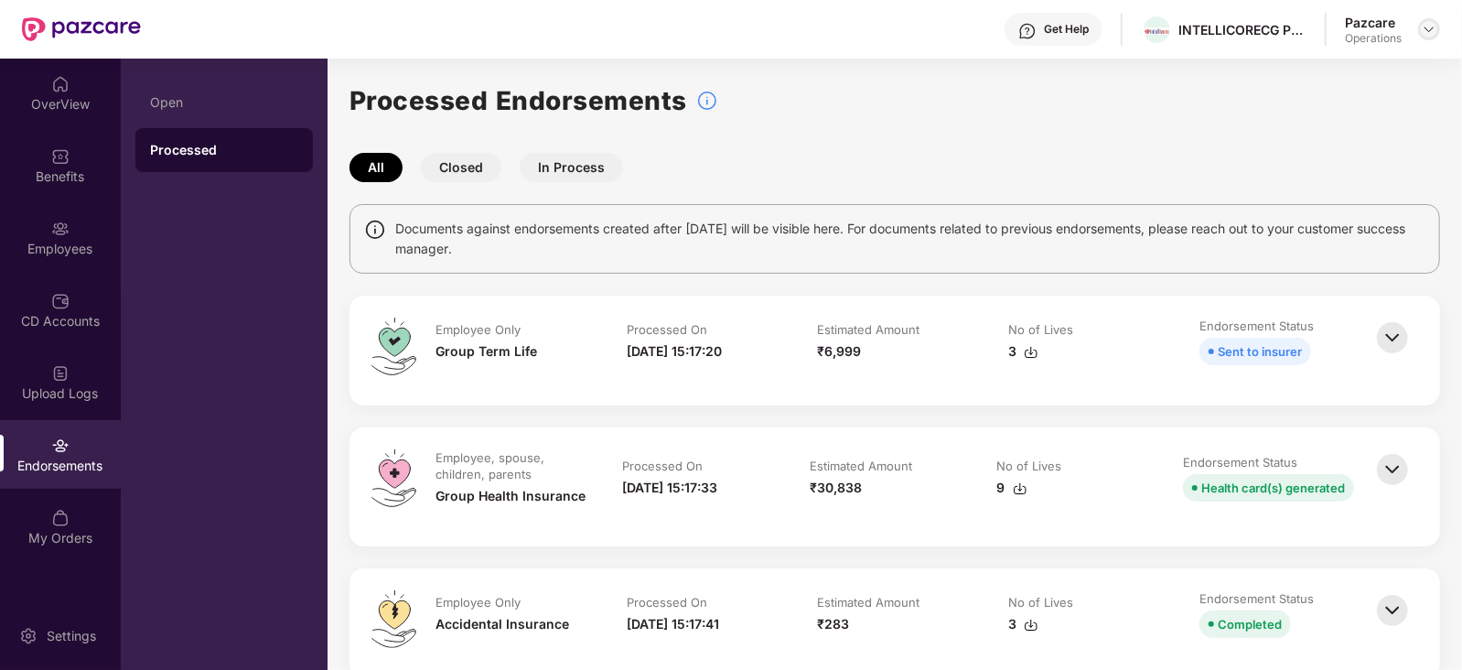
click at [1421, 24] on img at bounding box center [1428, 29] width 15 height 15
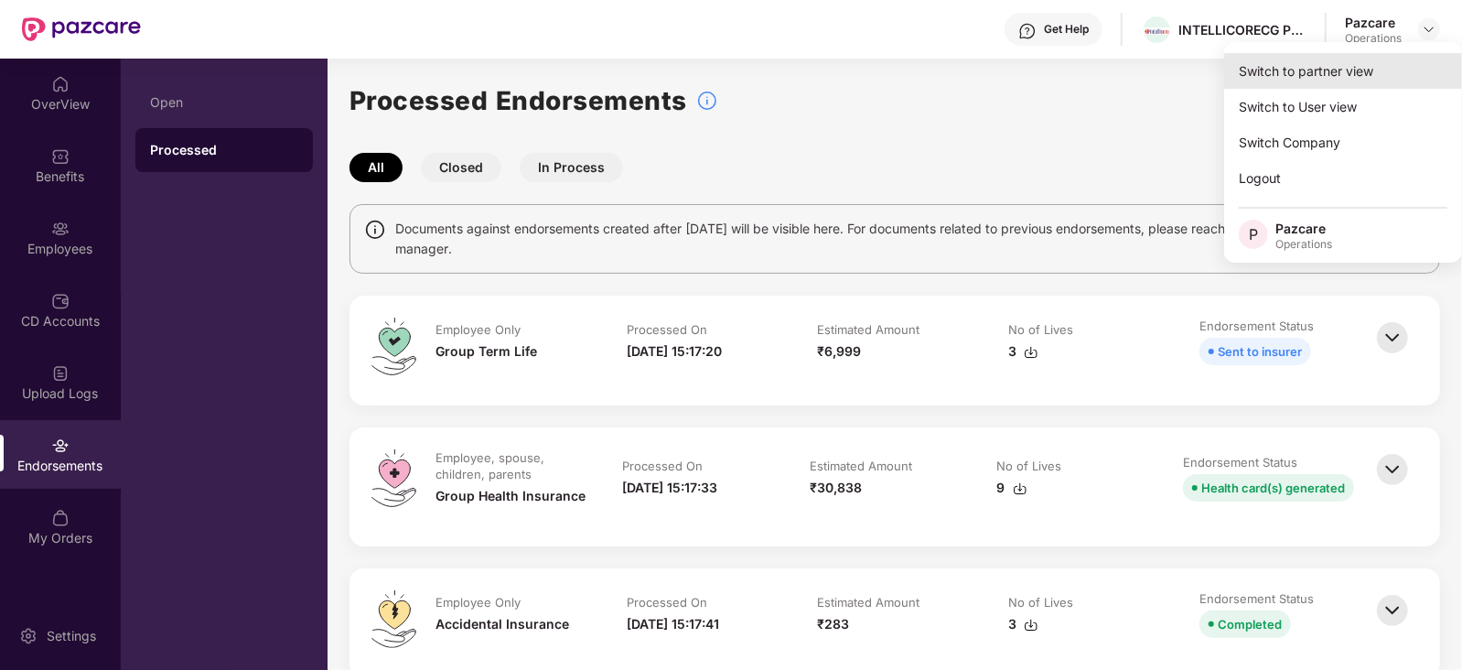
click at [1356, 72] on div "Switch to partner view" at bounding box center [1343, 71] width 238 height 36
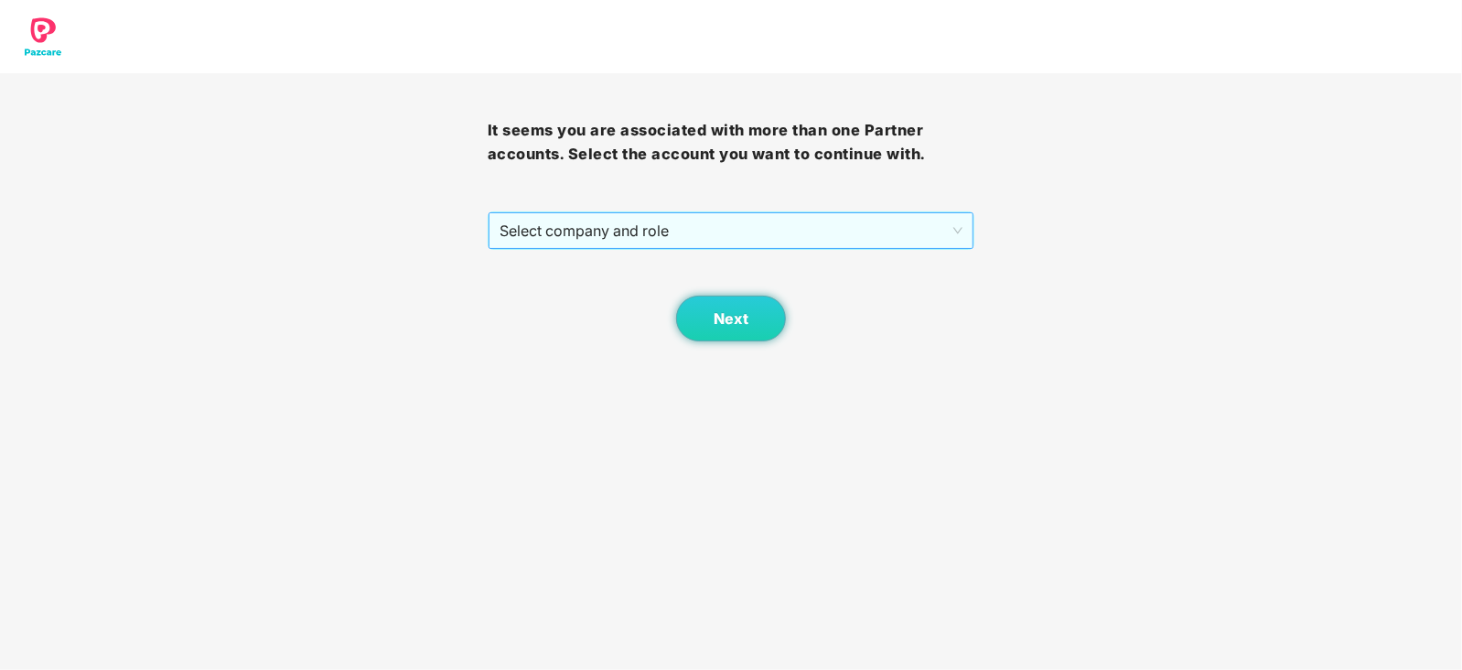
click at [669, 244] on span "Select company and role" at bounding box center [731, 230] width 464 height 35
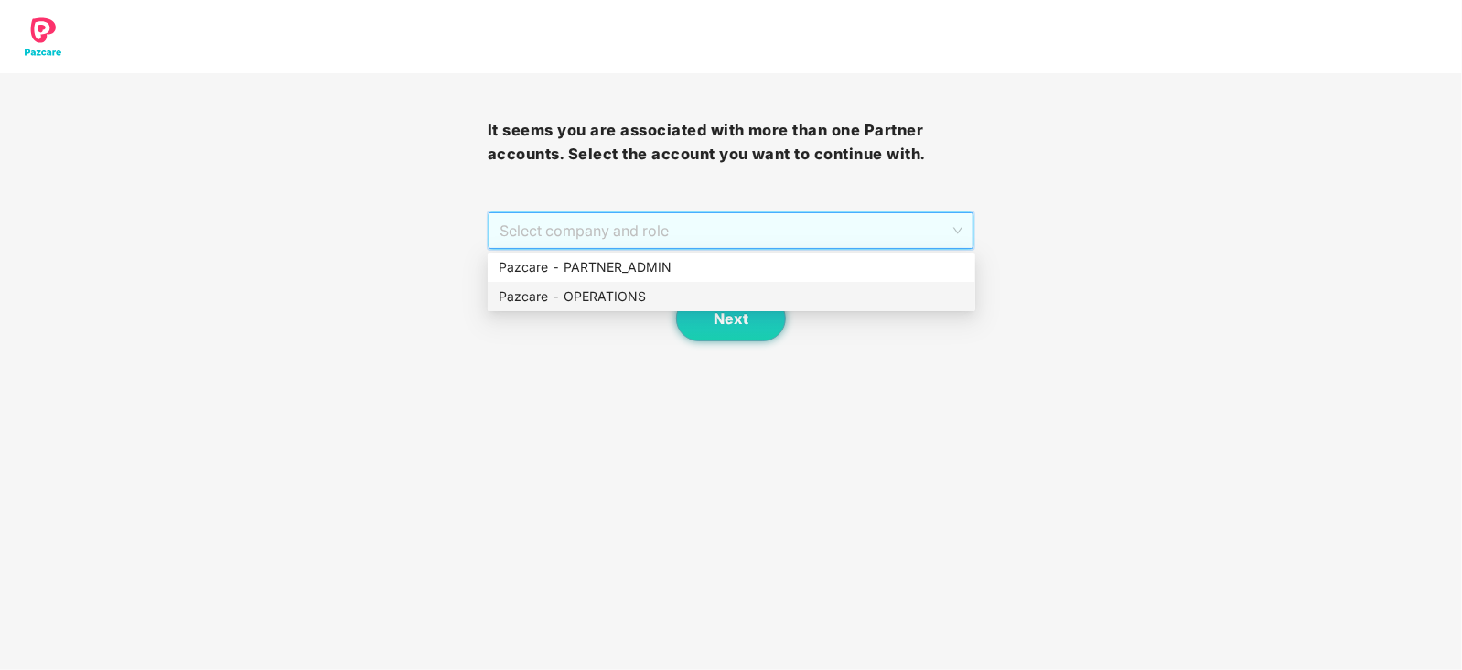
click at [607, 304] on div "Pazcare - OPERATIONS" at bounding box center [731, 296] width 466 height 20
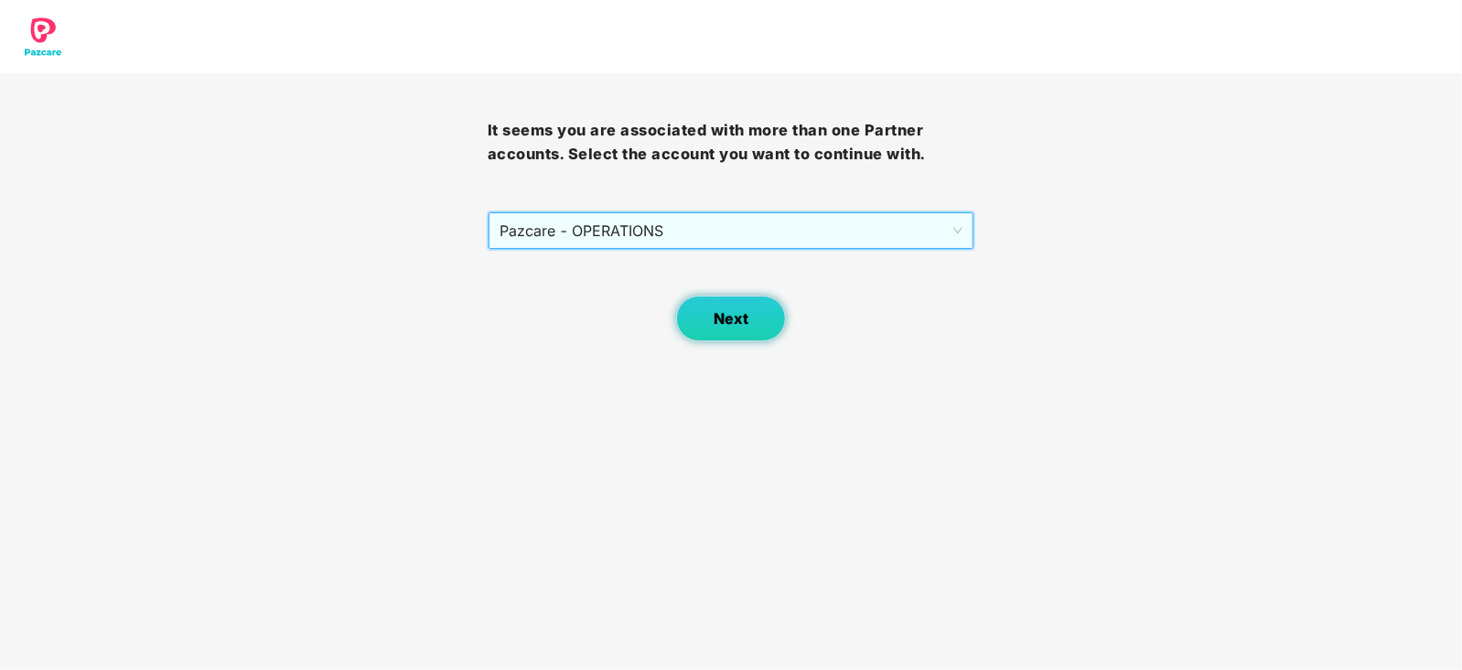
drag, startPoint x: 790, startPoint y: 316, endPoint x: 761, endPoint y: 326, distance: 30.7
click at [784, 319] on div "Next" at bounding box center [732, 295] width 488 height 91
click at [754, 327] on button "Next" at bounding box center [731, 318] width 110 height 46
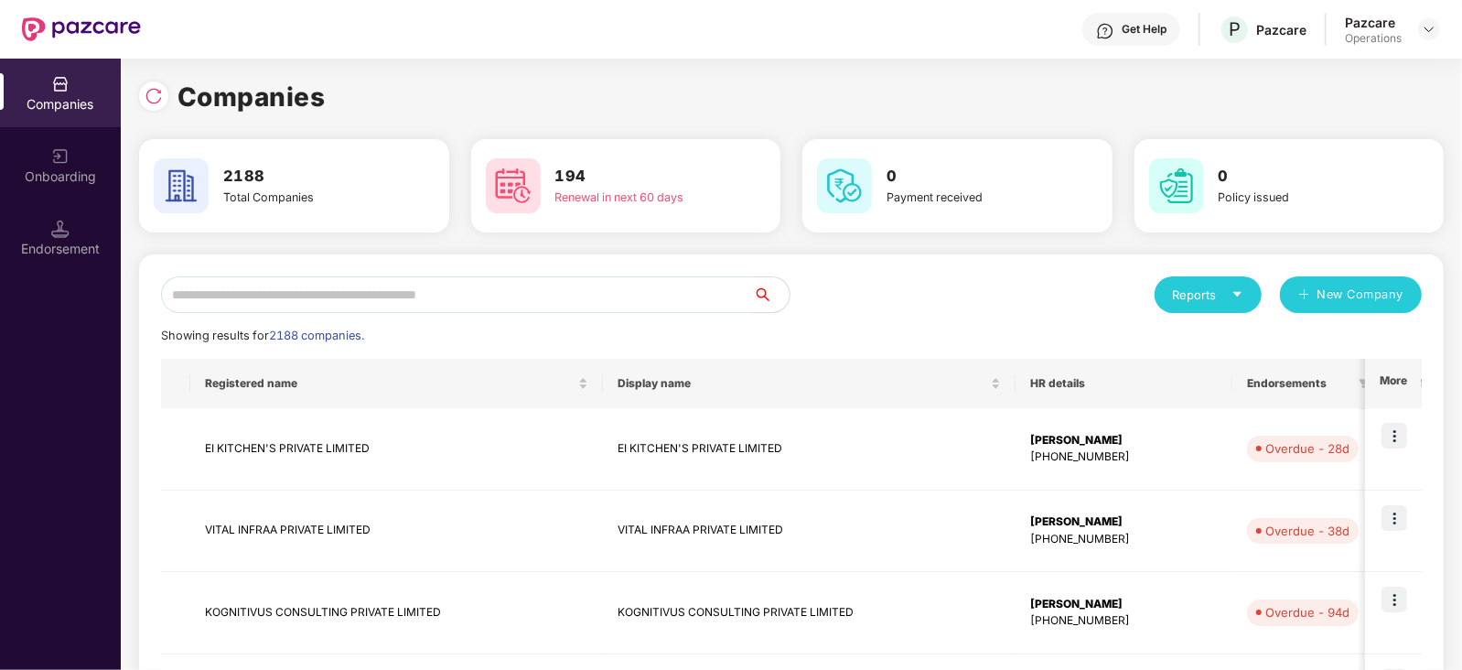
click at [540, 295] on input "text" at bounding box center [457, 294] width 592 height 37
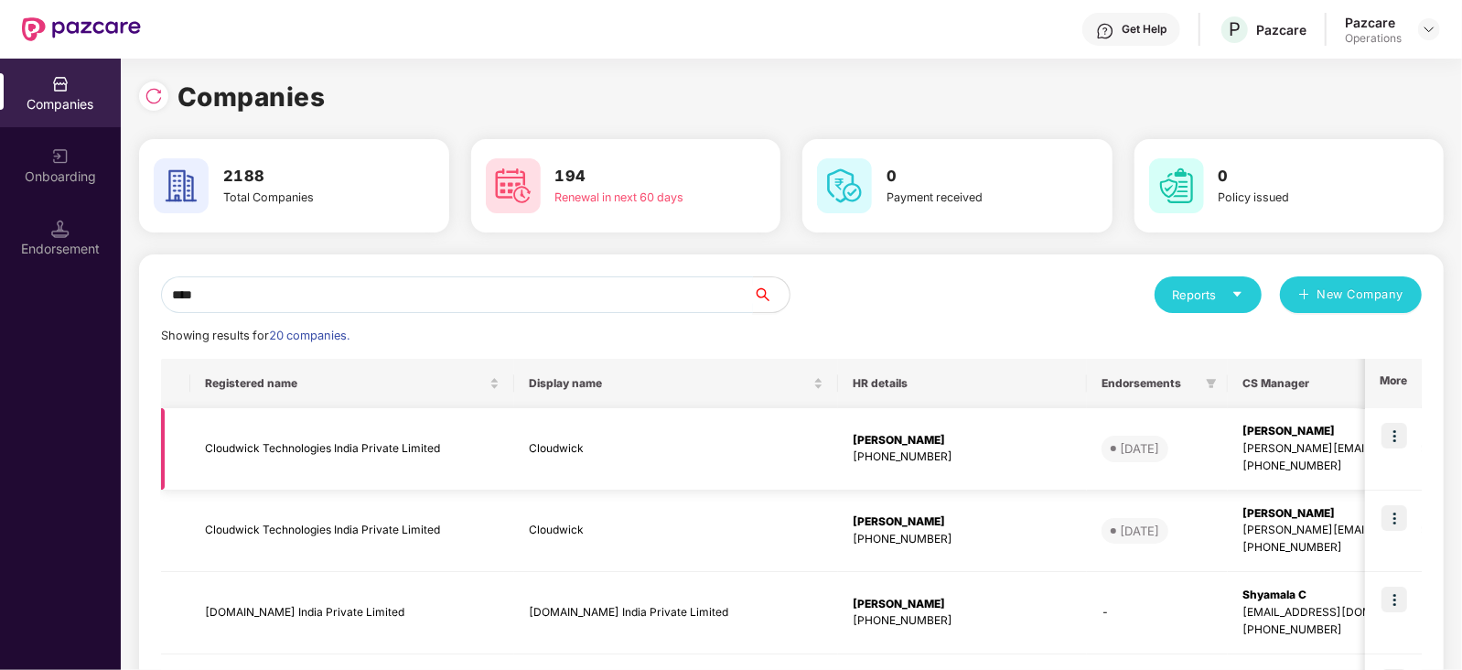
type input "****"
click at [233, 452] on td "Cloudwick Technologies India Private Limited" at bounding box center [352, 449] width 324 height 82
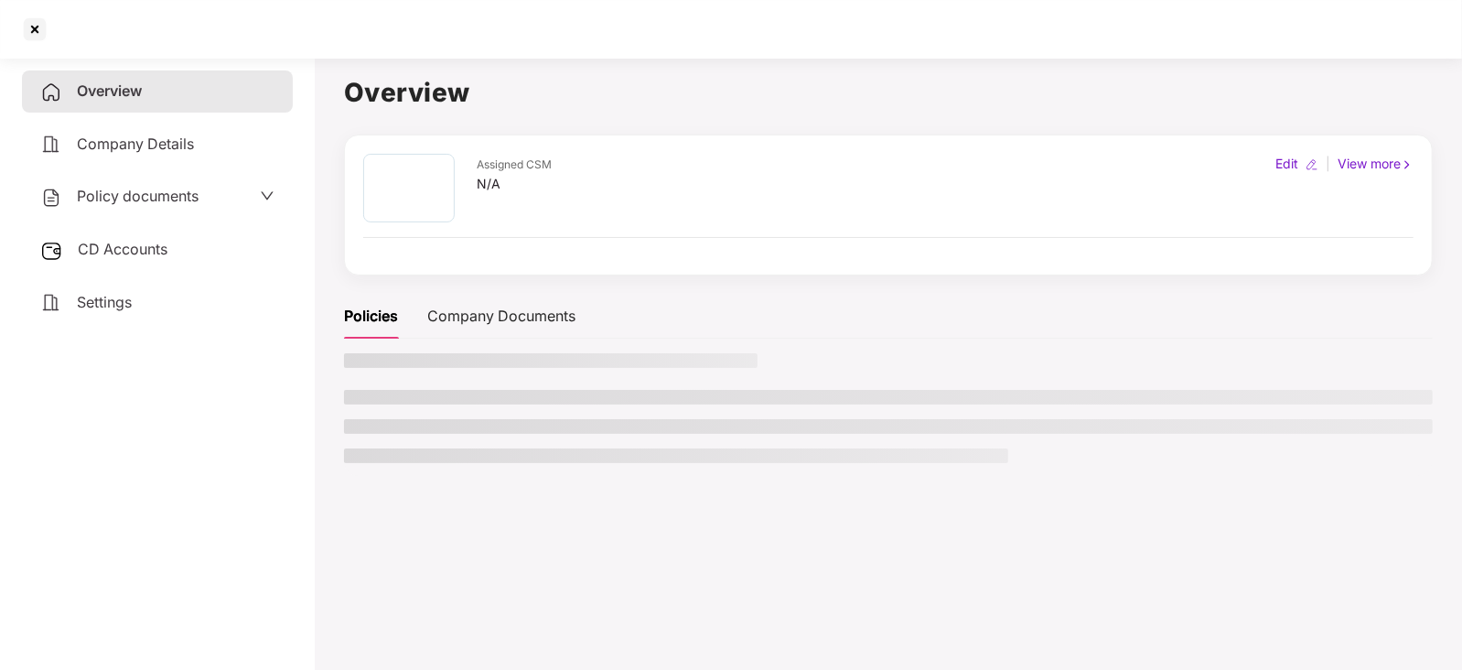
click at [129, 265] on div "CD Accounts" at bounding box center [157, 250] width 271 height 42
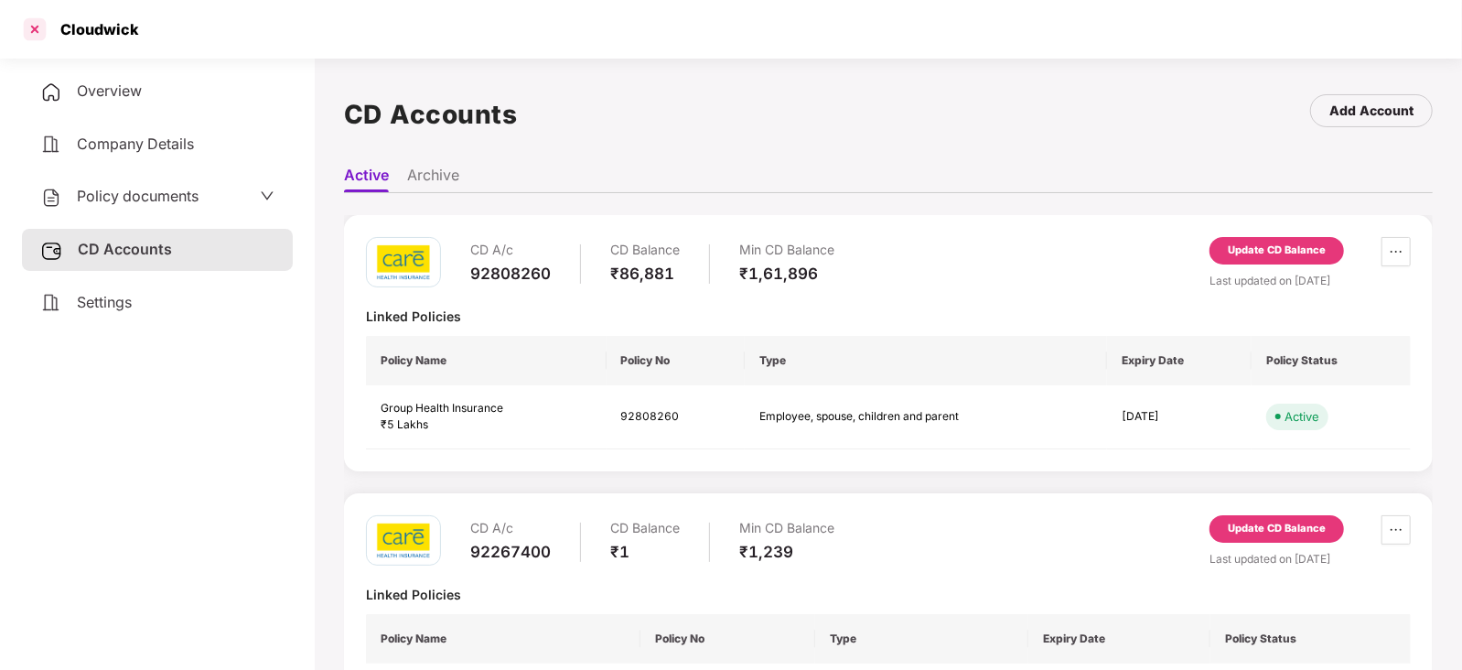
click at [29, 38] on div at bounding box center [34, 29] width 29 height 29
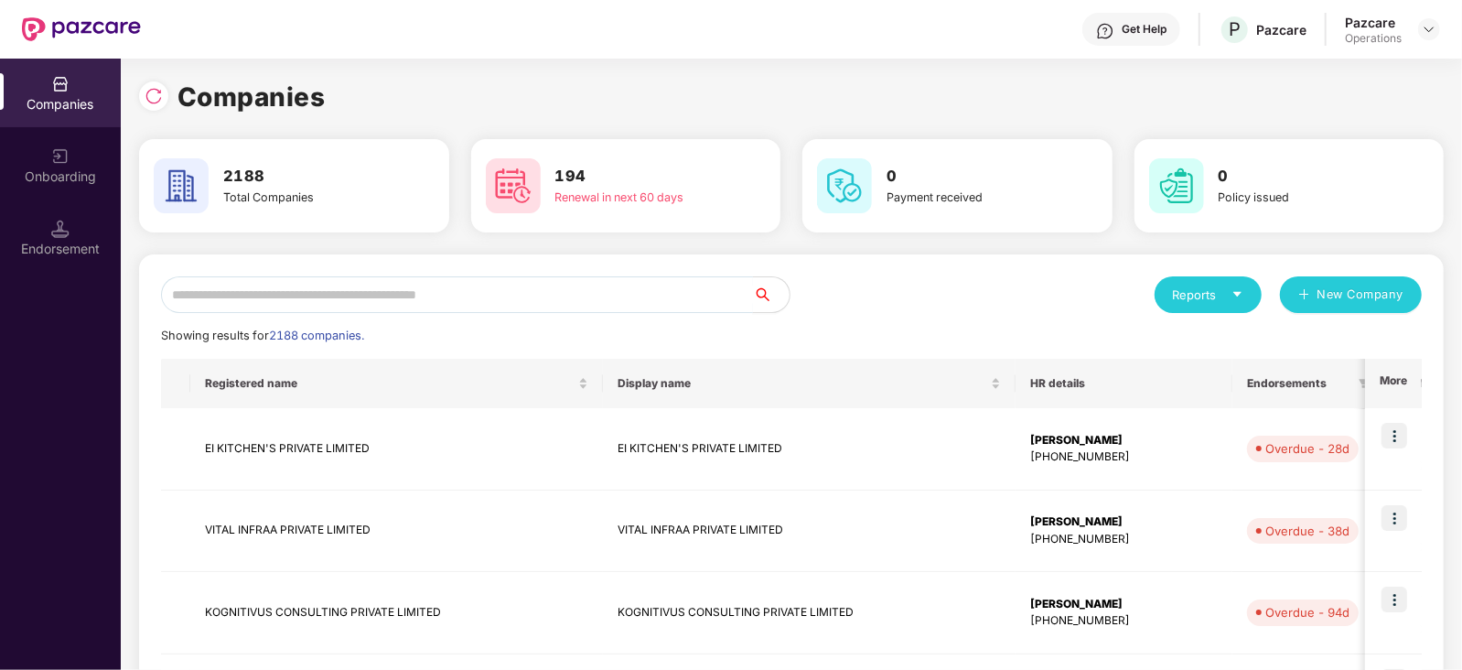
drag, startPoint x: 437, startPoint y: 291, endPoint x: 438, endPoint y: 300, distance: 9.2
click at [436, 294] on input "text" at bounding box center [457, 294] width 592 height 37
paste input "**********"
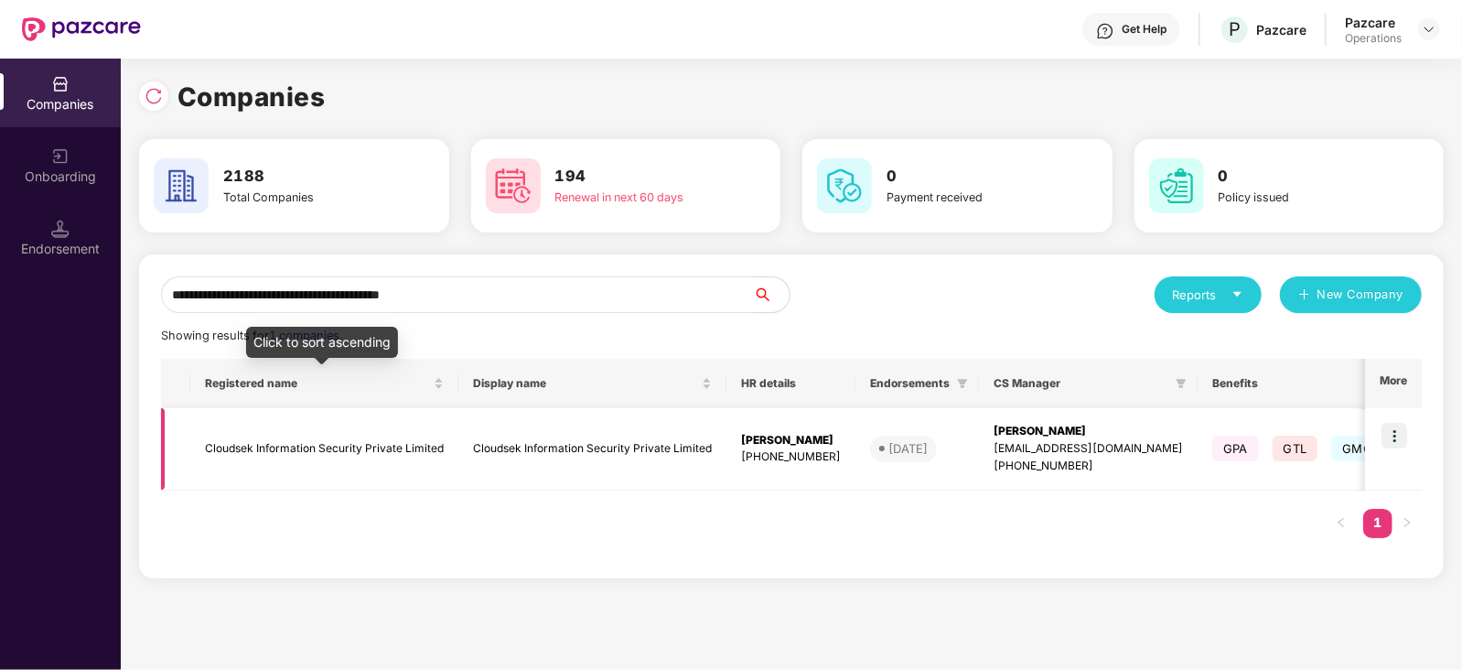
type input "**********"
drag, startPoint x: 303, startPoint y: 449, endPoint x: 303, endPoint y: 464, distance: 14.6
click at [303, 464] on td "Cloudsek Information Security Private Limited" at bounding box center [324, 449] width 268 height 82
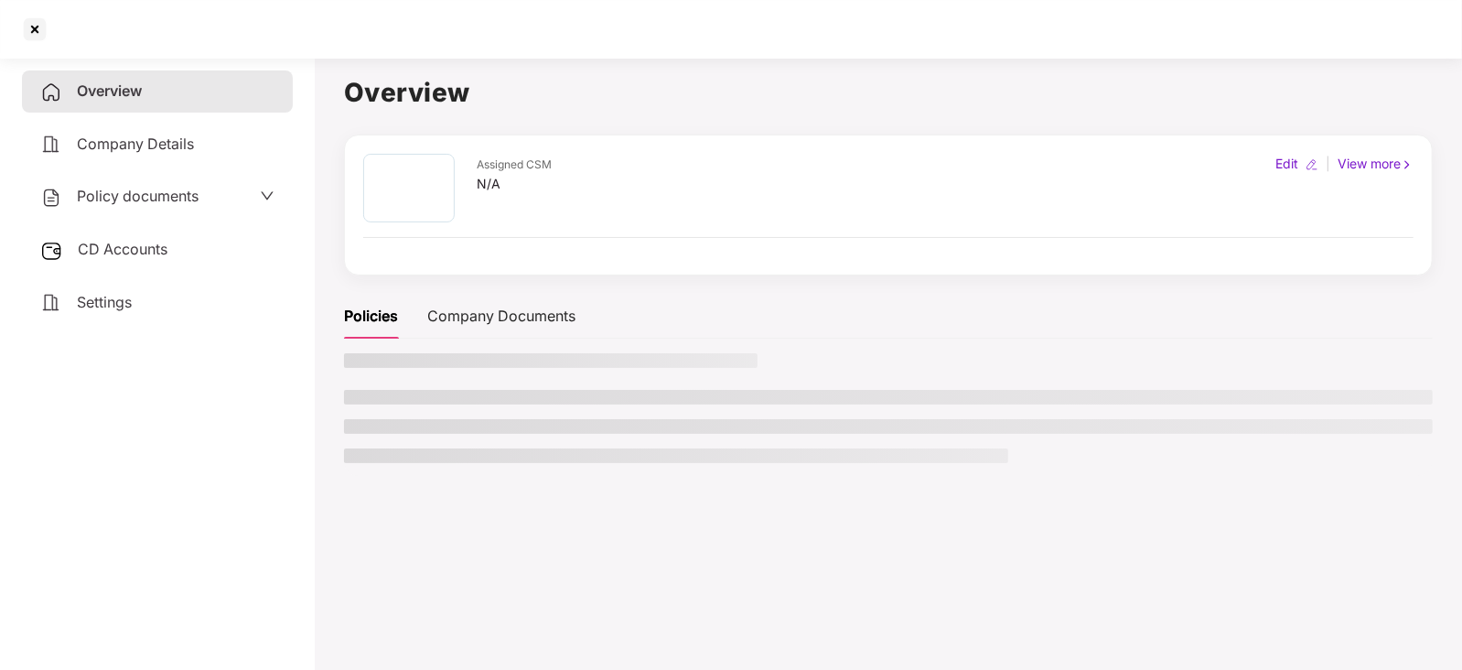
click at [140, 258] on span "CD Accounts" at bounding box center [123, 249] width 90 height 18
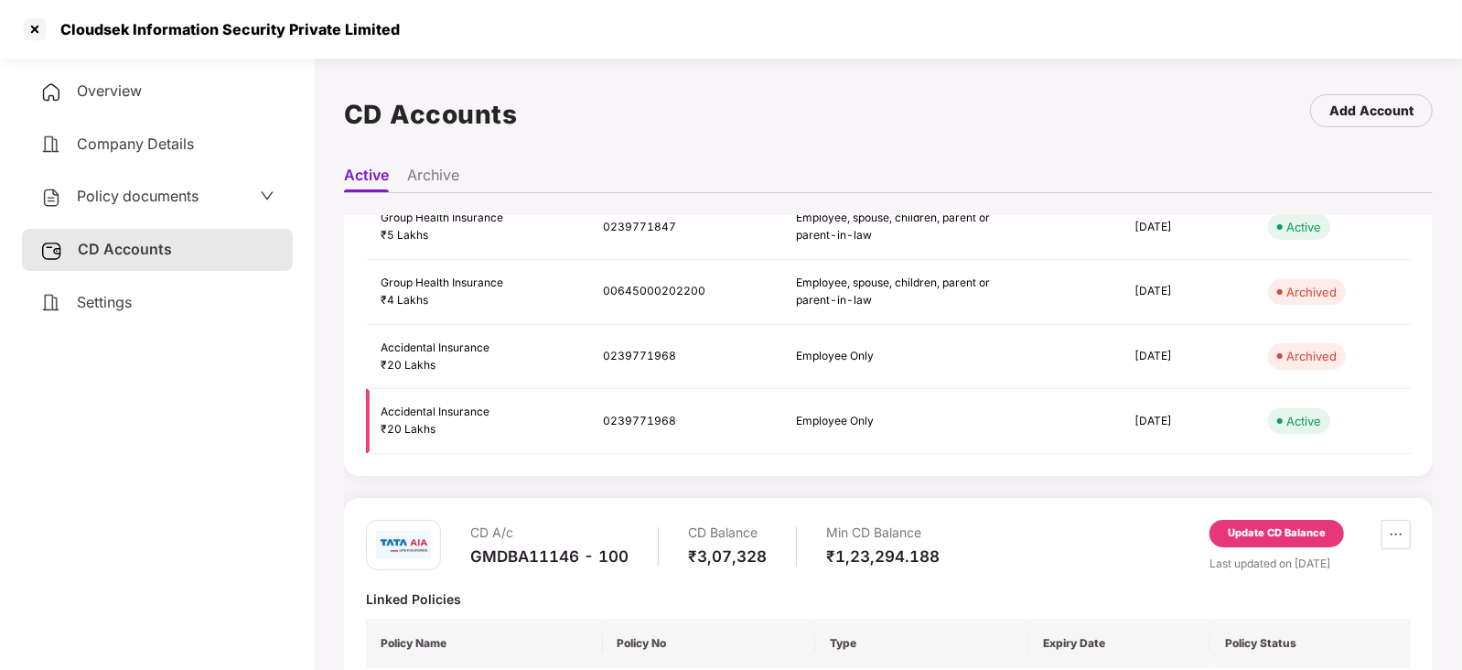
scroll to position [354, 0]
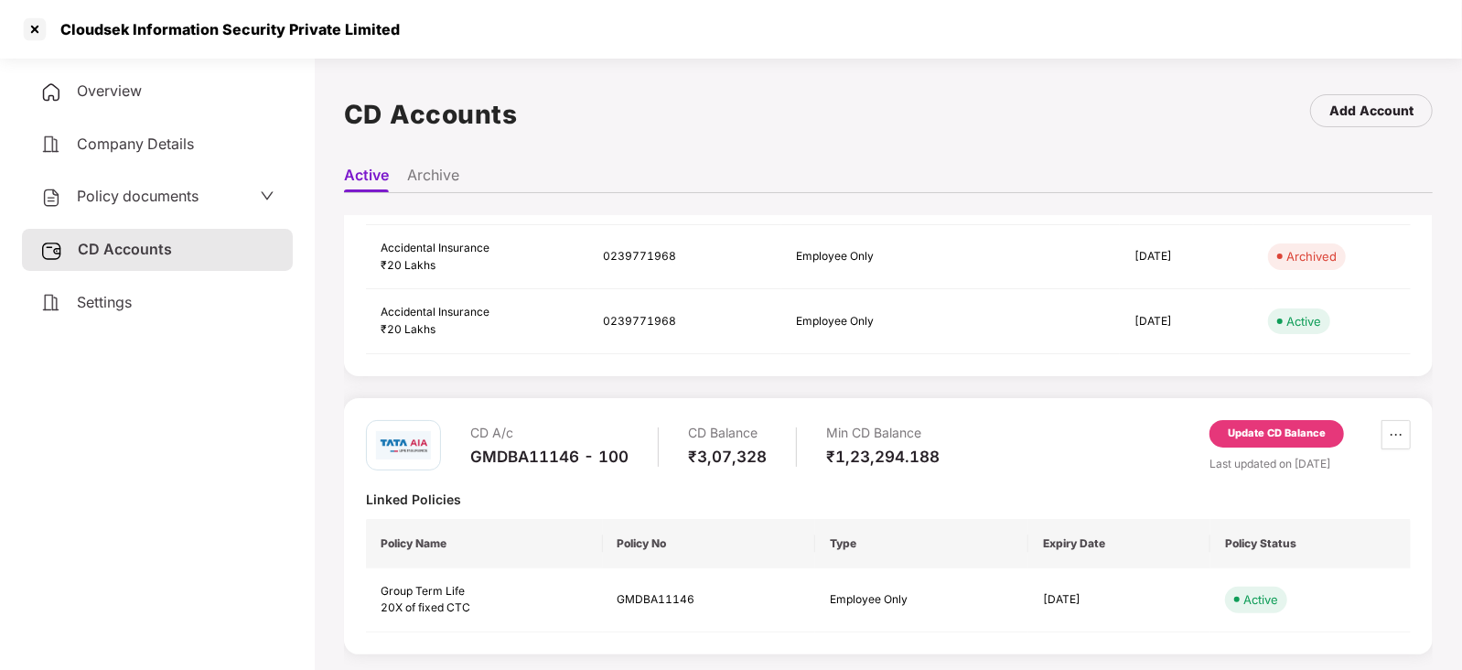
click at [1261, 445] on div "Update CD Balance" at bounding box center [1276, 433] width 134 height 27
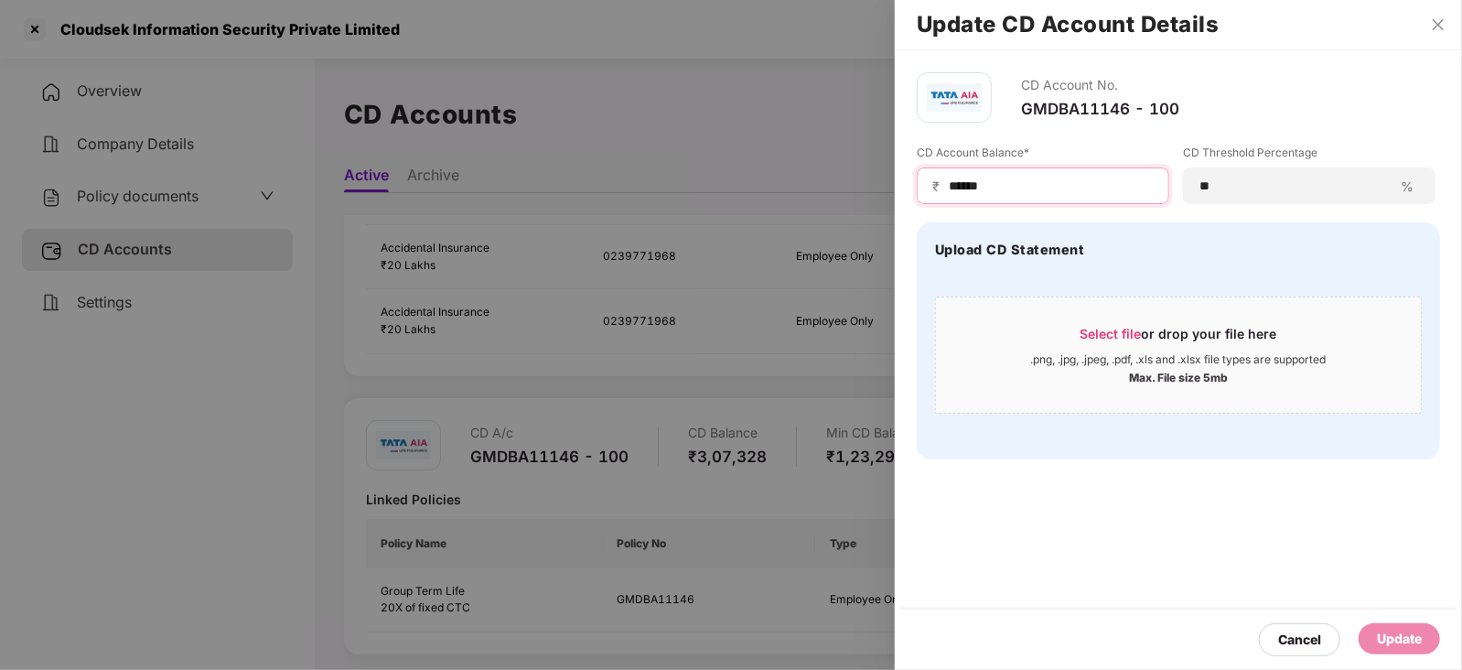
drag, startPoint x: 1012, startPoint y: 186, endPoint x: 917, endPoint y: 188, distance: 94.2
click at [917, 188] on div "₹ ******" at bounding box center [1042, 185] width 252 height 37
paste input
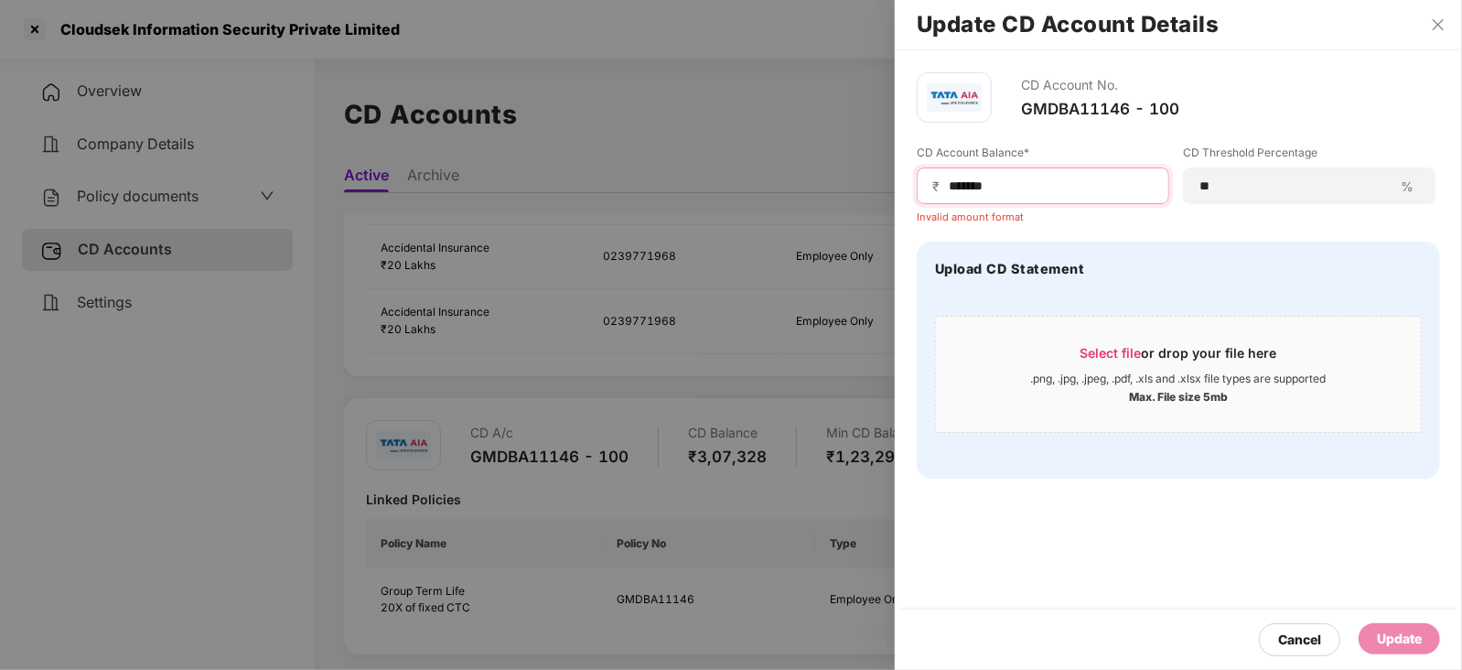
click at [948, 188] on input "******" at bounding box center [1050, 186] width 207 height 19
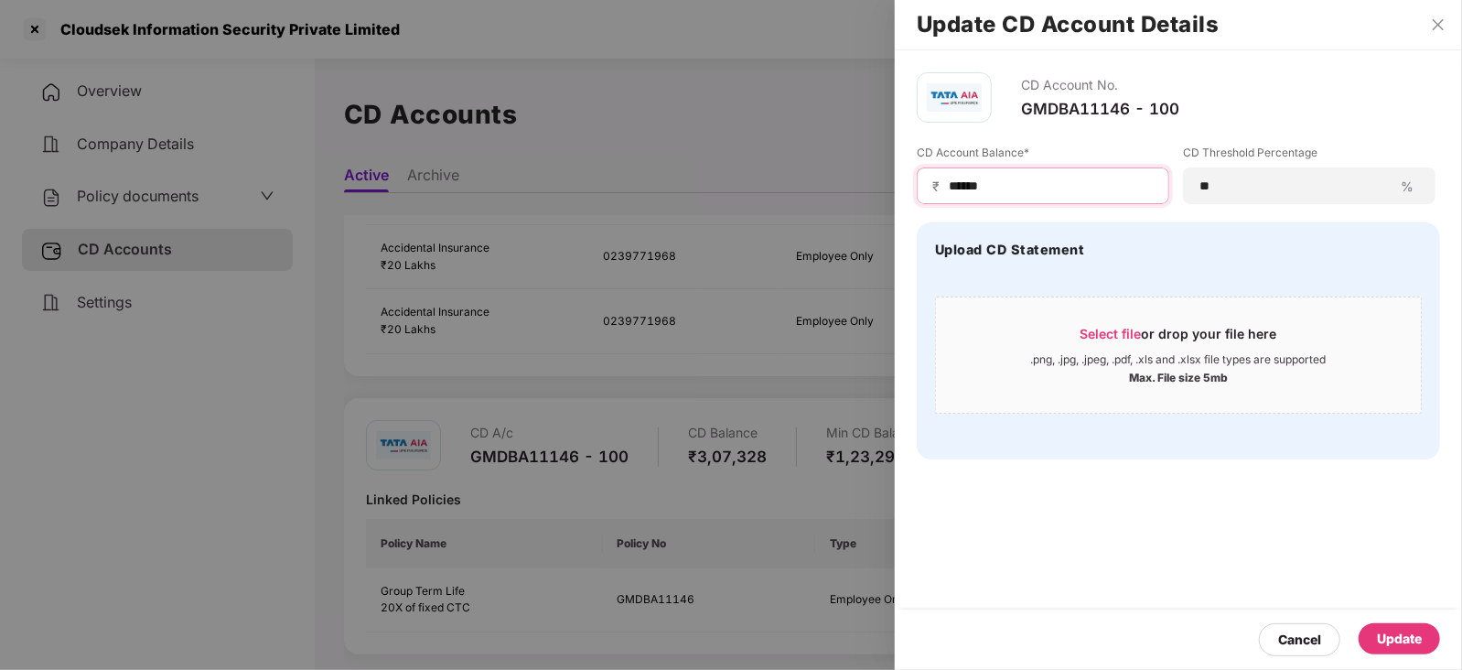
type input "******"
click at [1415, 653] on div "Update" at bounding box center [1398, 638] width 81 height 31
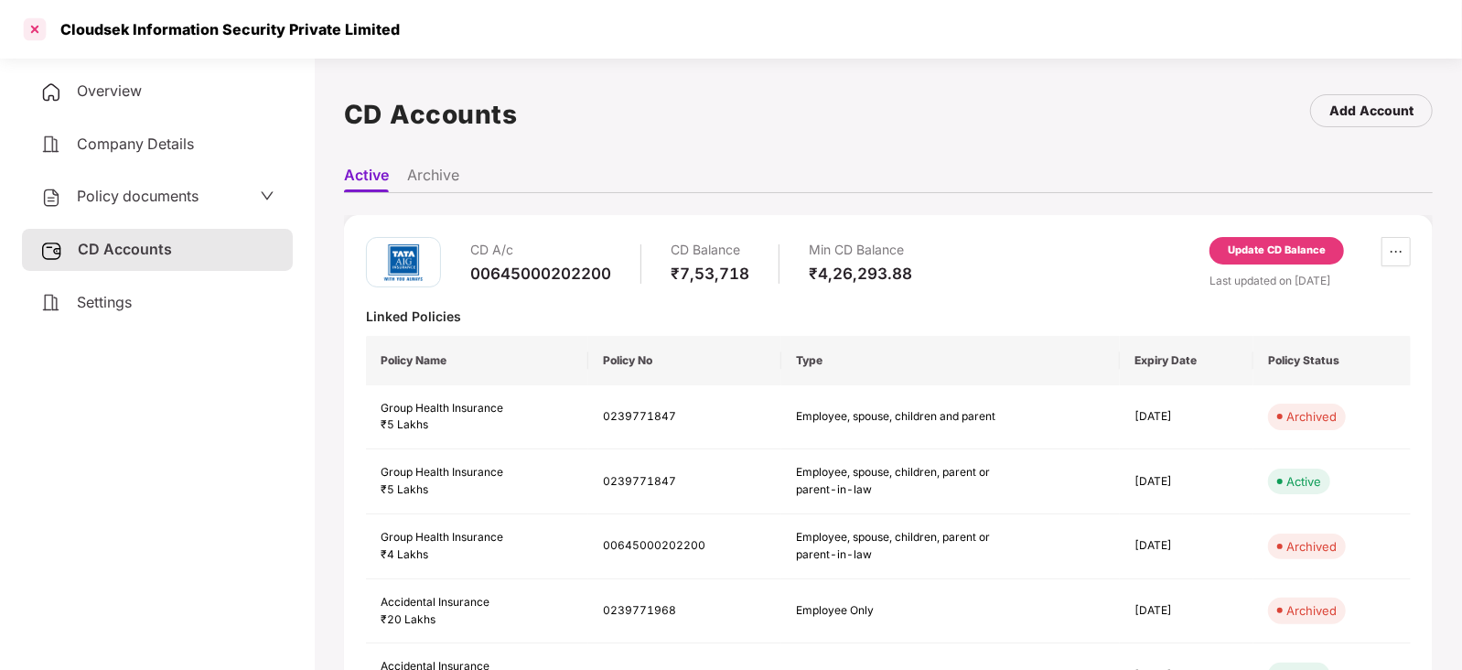
click at [28, 36] on div at bounding box center [34, 29] width 29 height 29
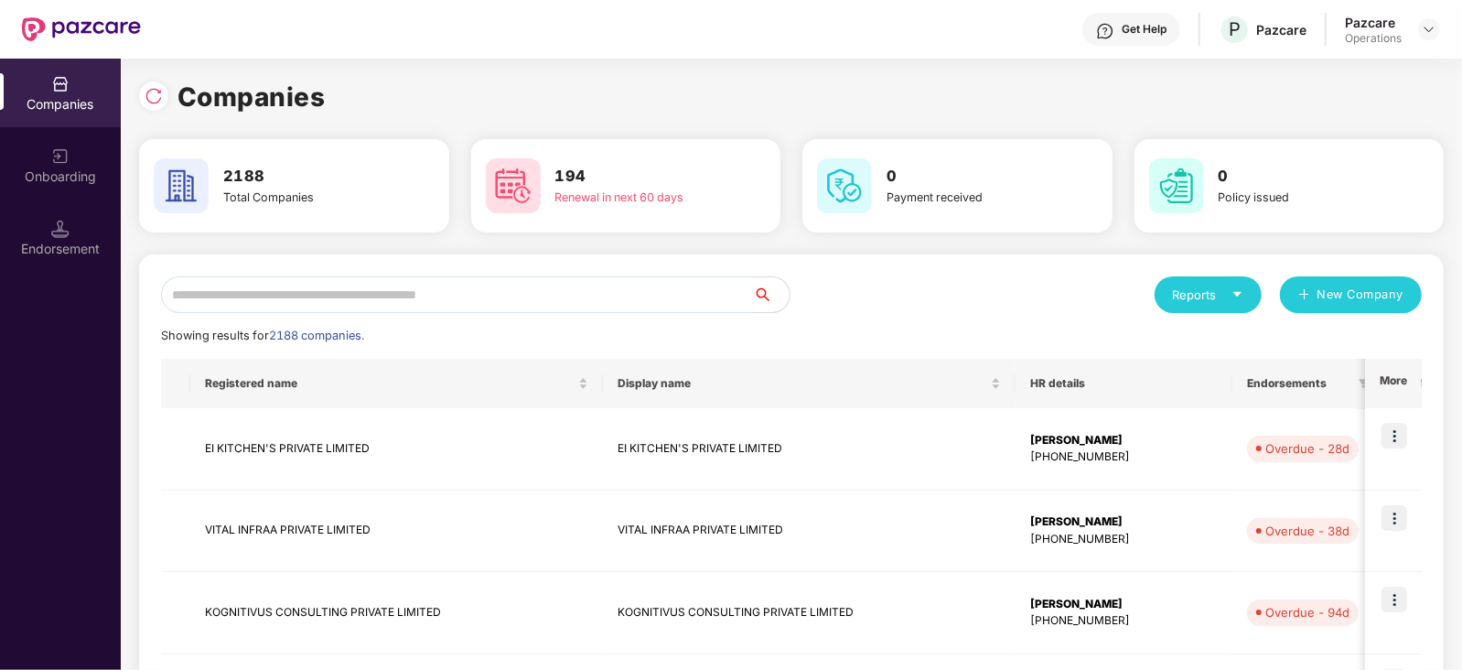
click at [373, 305] on input "text" at bounding box center [457, 294] width 592 height 37
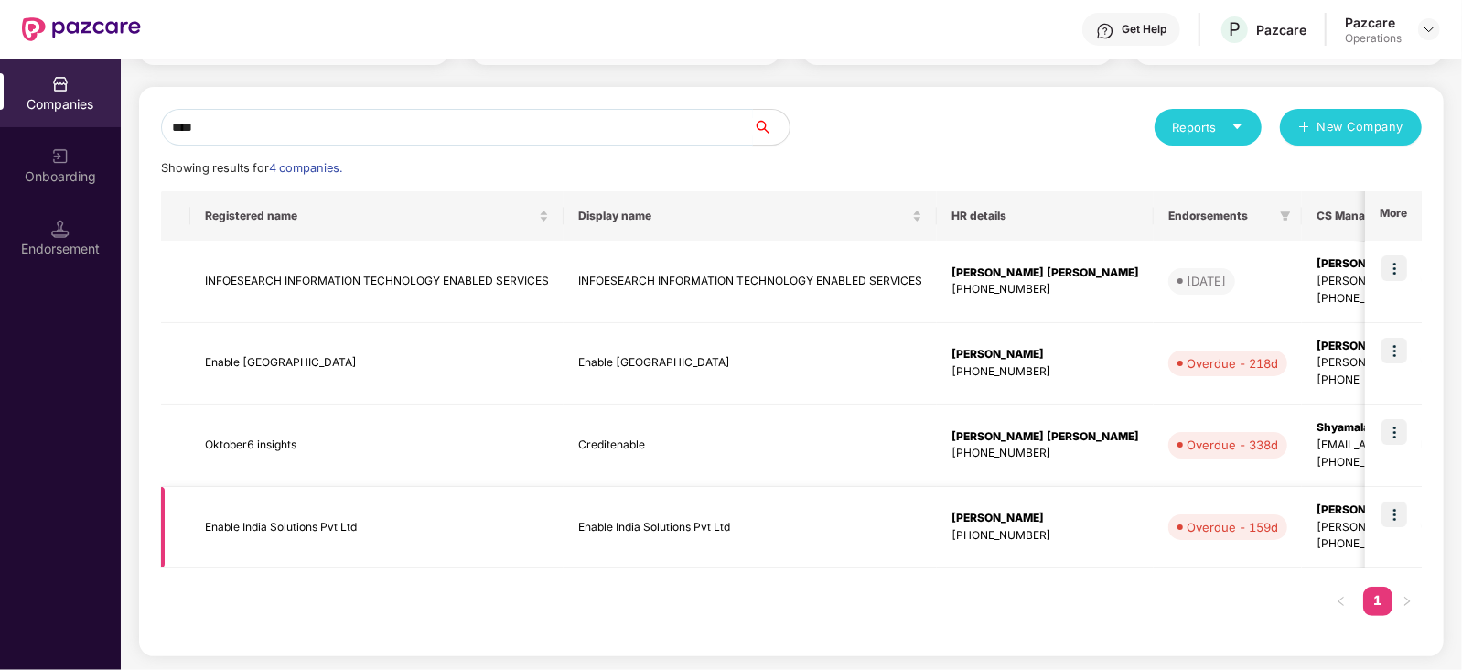
scroll to position [168, 0]
type input "****"
click at [219, 362] on td "Enable India" at bounding box center [376, 363] width 373 height 82
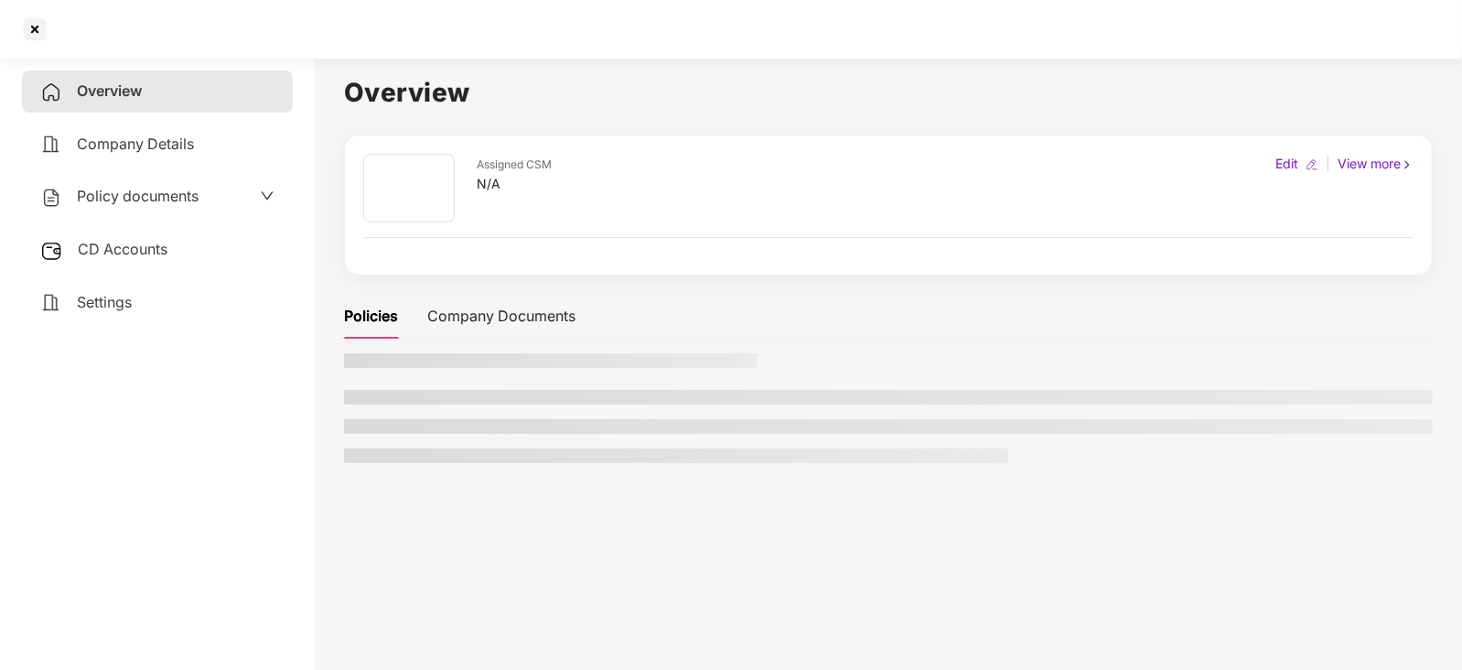
click at [119, 189] on span "Policy documents" at bounding box center [138, 196] width 122 height 18
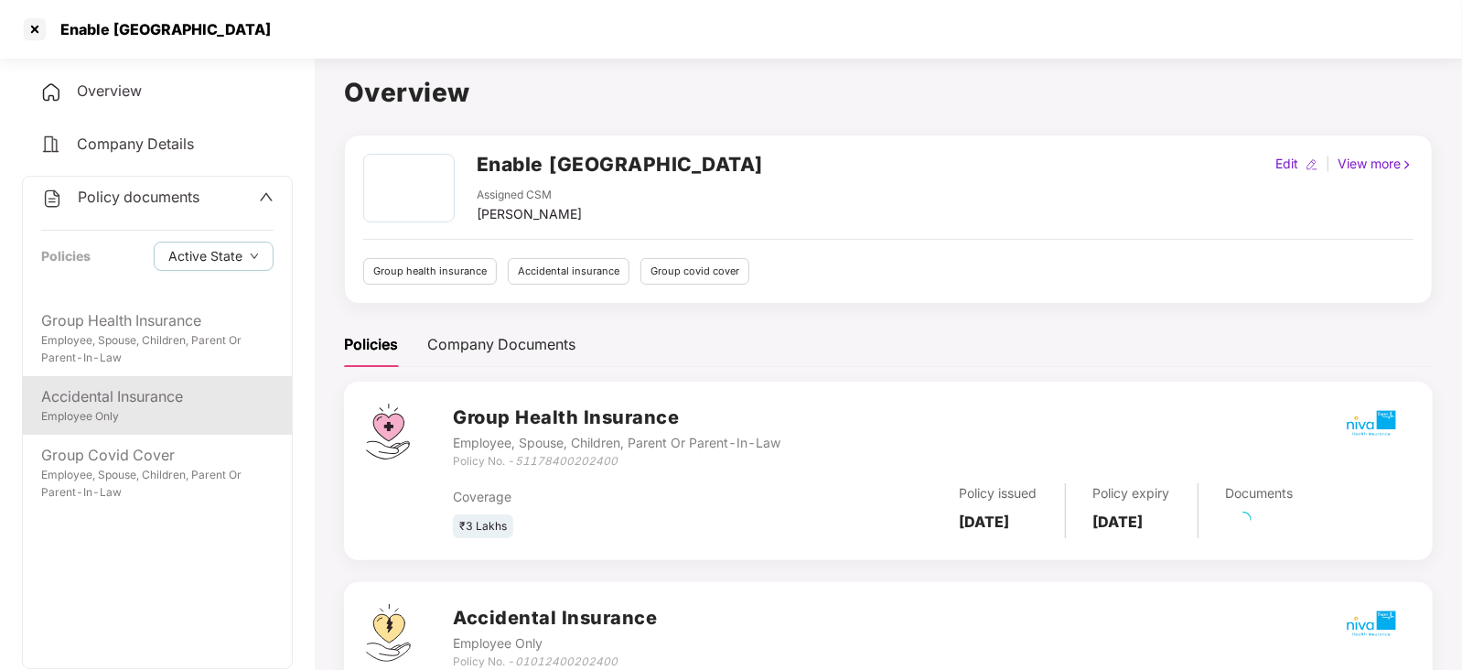
click at [185, 396] on div "Accidental Insurance" at bounding box center [157, 396] width 232 height 23
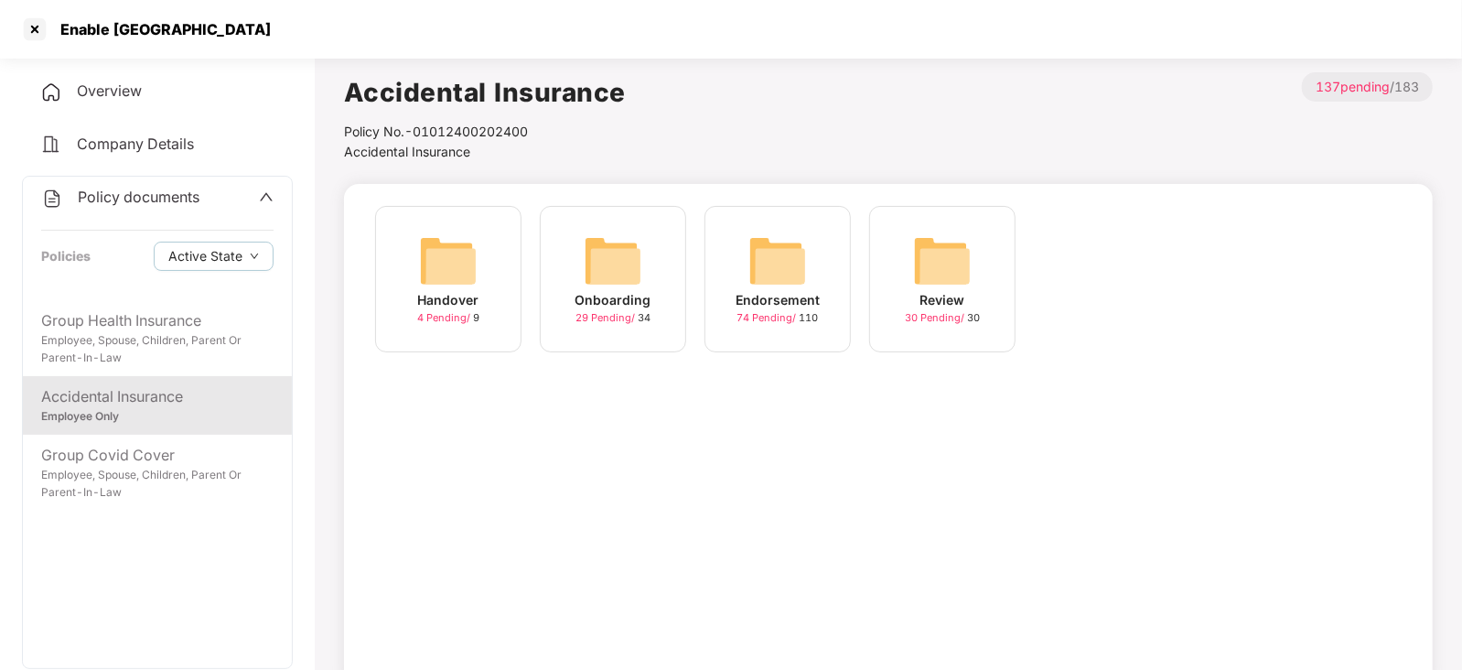
click at [775, 277] on img at bounding box center [777, 260] width 59 height 59
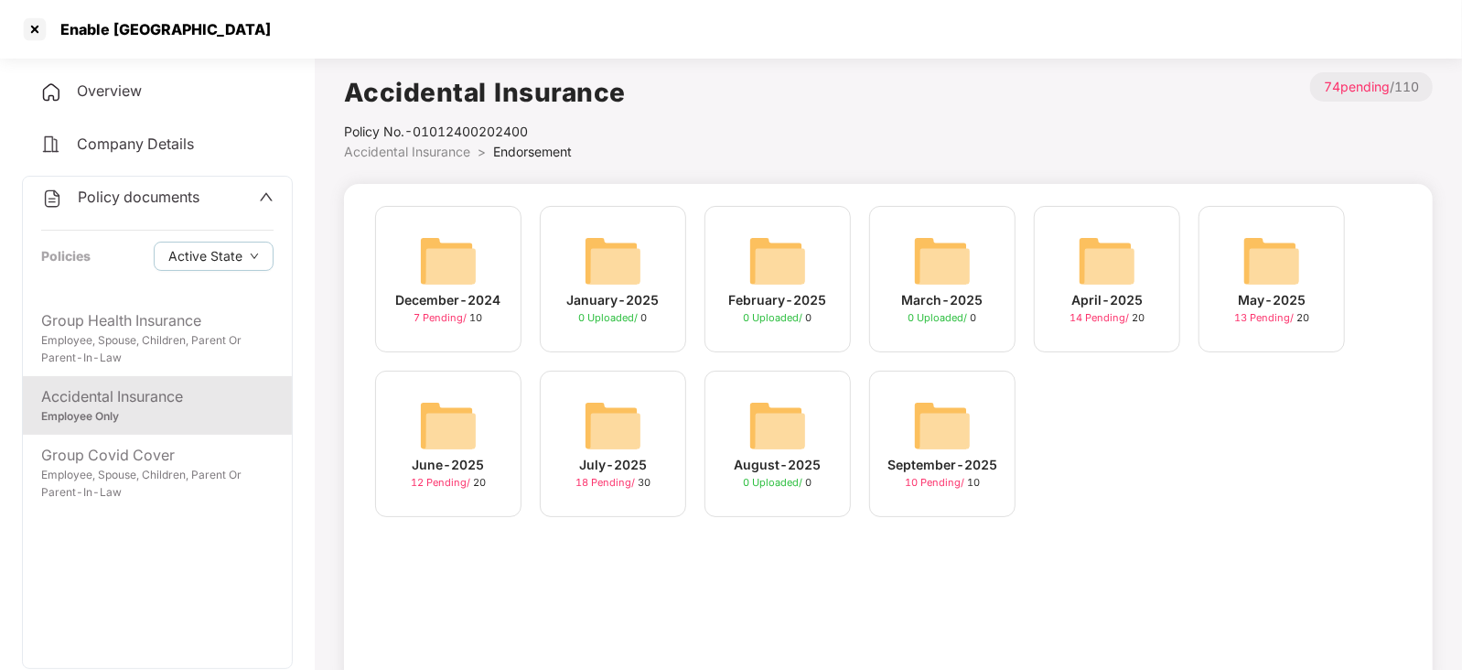
click at [938, 434] on img at bounding box center [942, 425] width 59 height 59
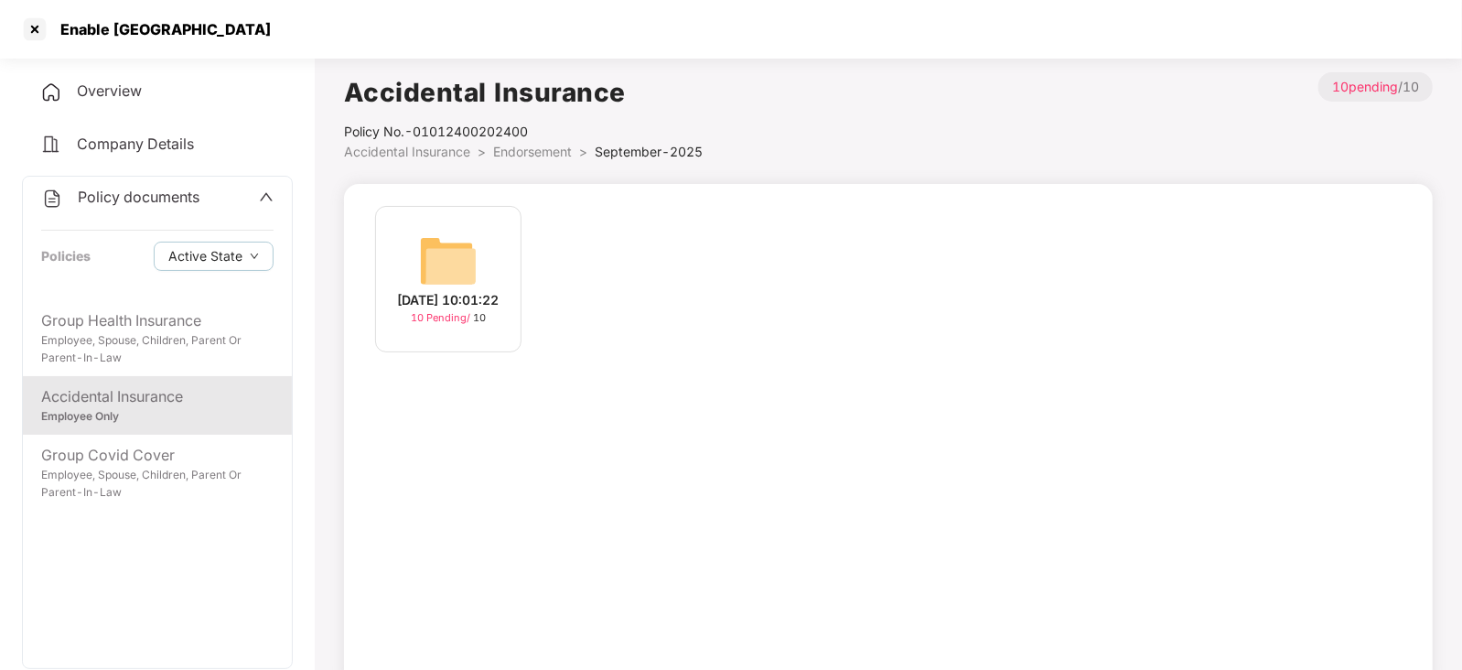
click at [468, 250] on img at bounding box center [448, 260] width 59 height 59
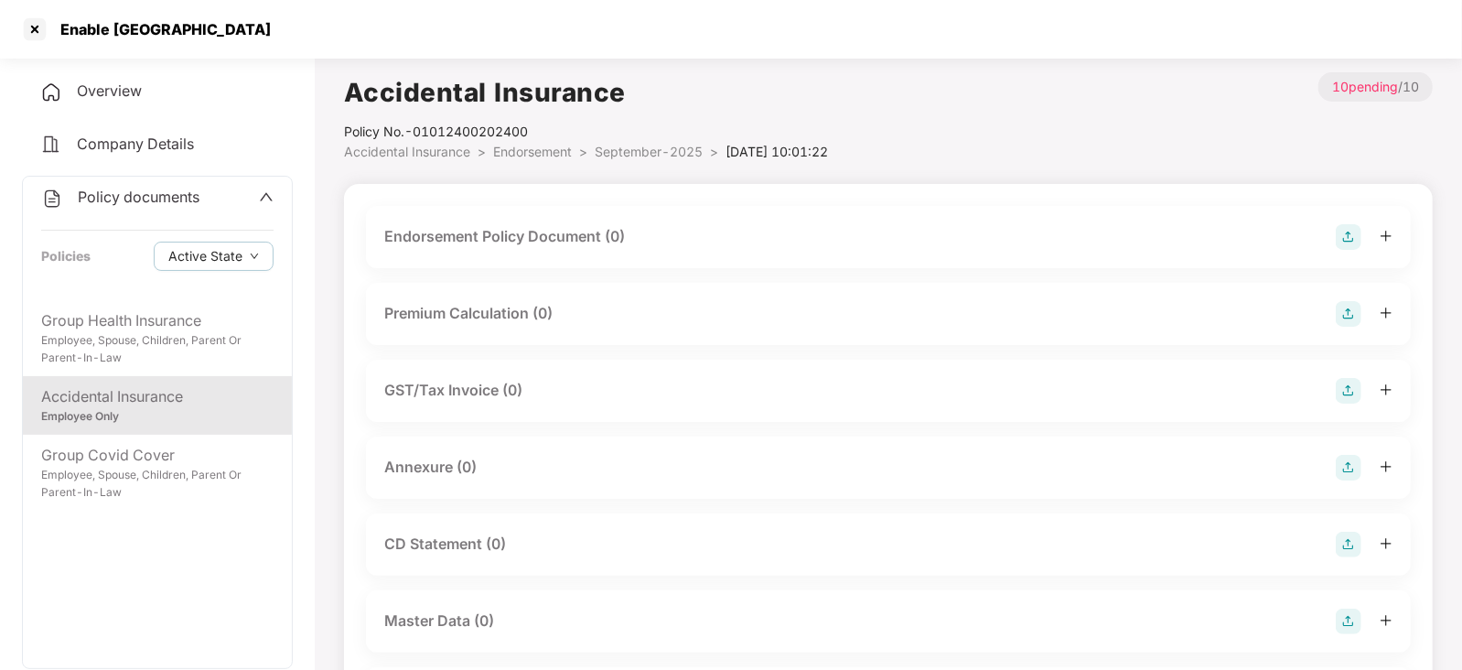
click at [1345, 234] on img at bounding box center [1348, 237] width 26 height 26
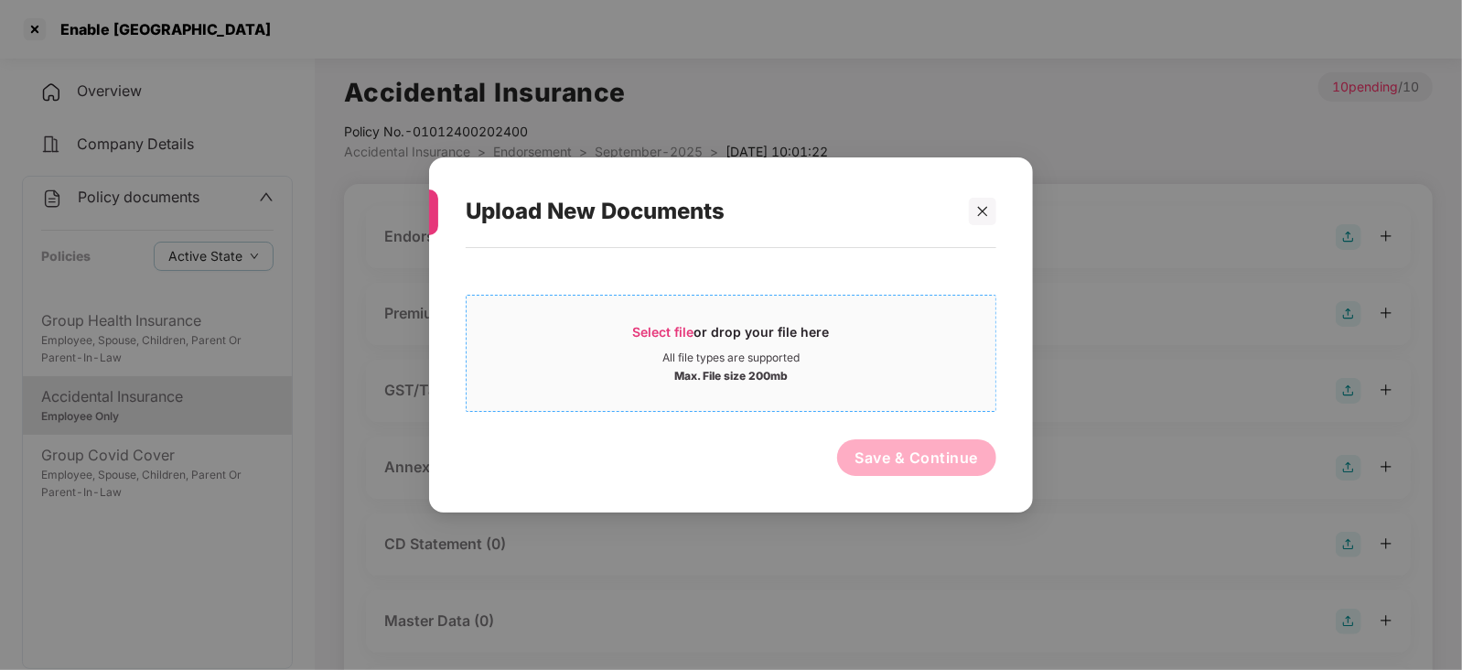
click at [668, 324] on span "Select file" at bounding box center [663, 332] width 61 height 16
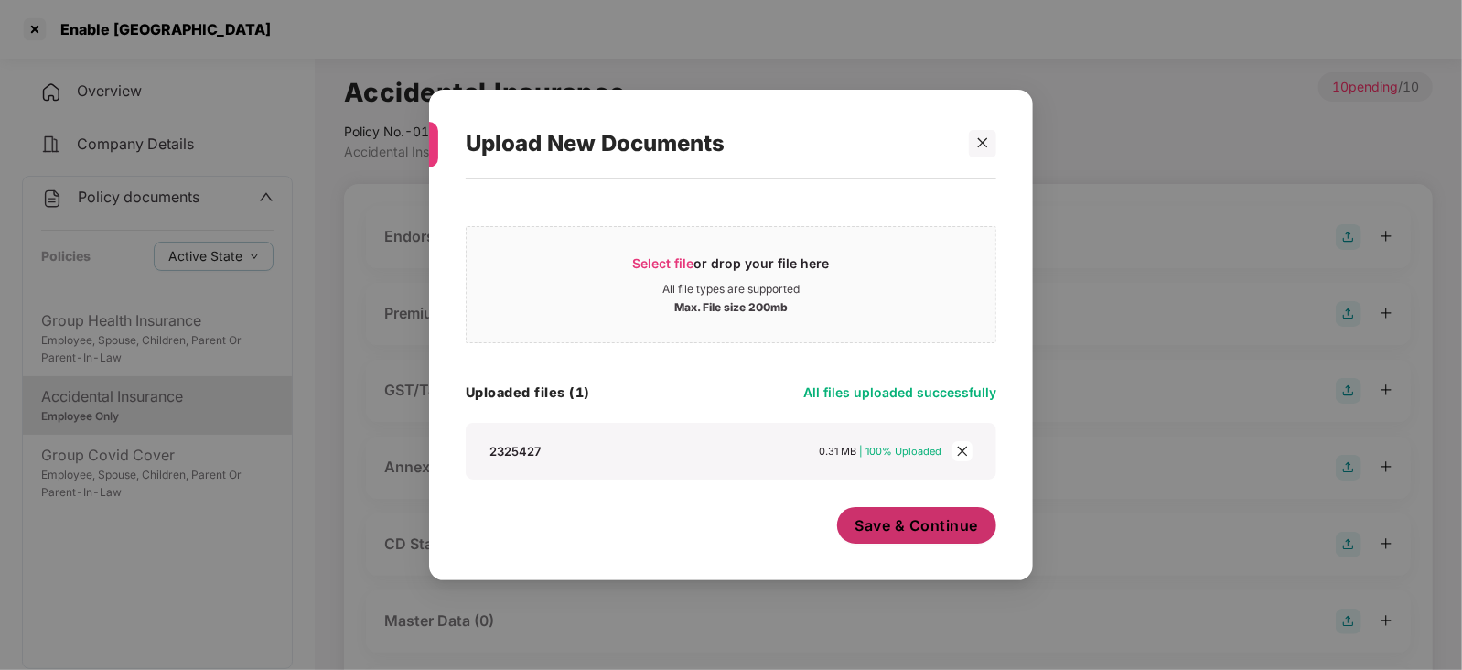
click at [860, 539] on button "Save & Continue" at bounding box center [917, 525] width 160 height 37
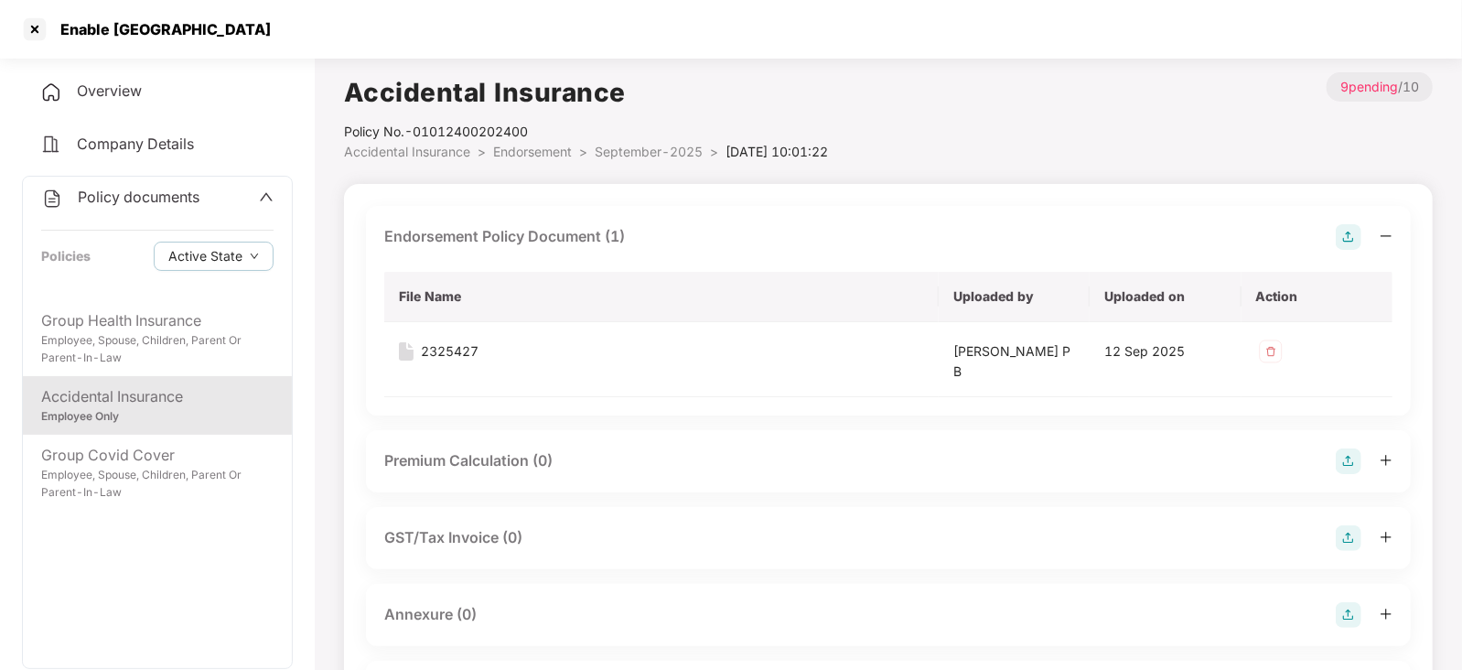
click at [1350, 457] on img at bounding box center [1348, 461] width 26 height 26
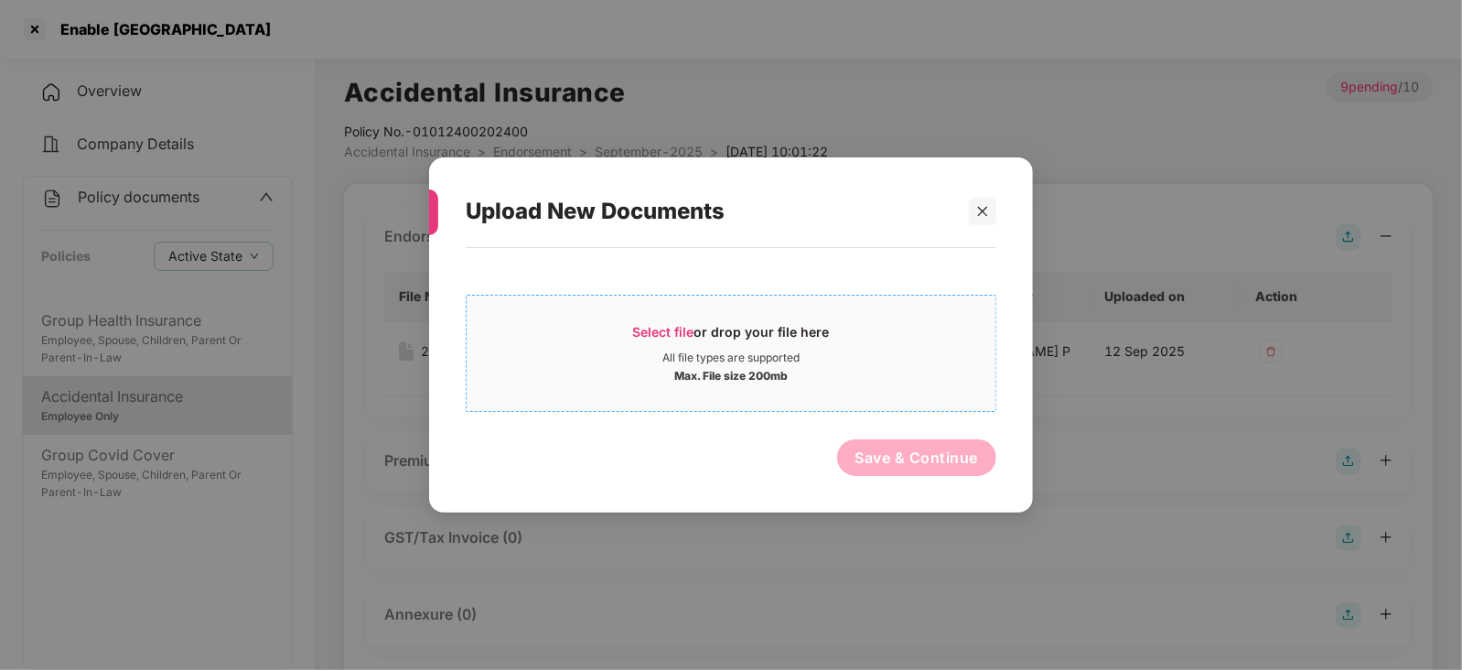
click at [662, 329] on span "Select file" at bounding box center [663, 332] width 61 height 16
click at [668, 328] on span "Select file" at bounding box center [663, 332] width 61 height 16
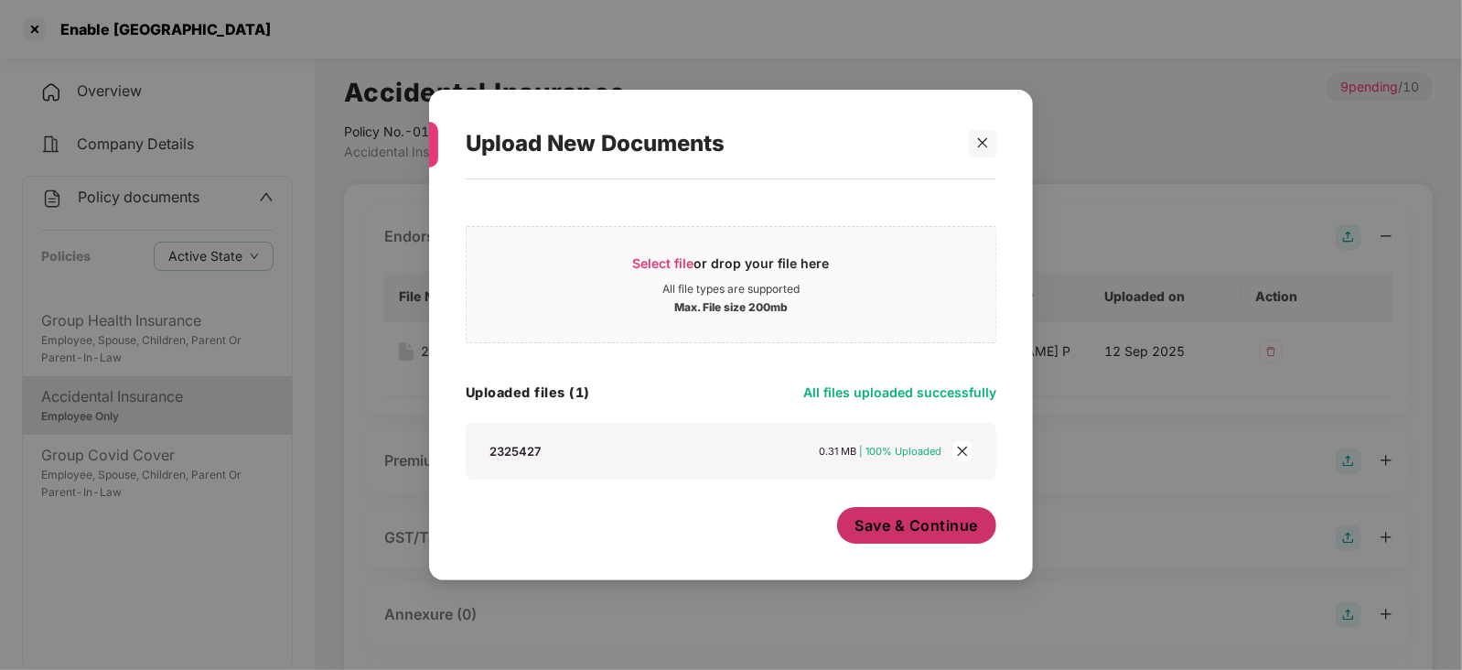
click at [881, 530] on span "Save & Continue" at bounding box center [916, 525] width 123 height 20
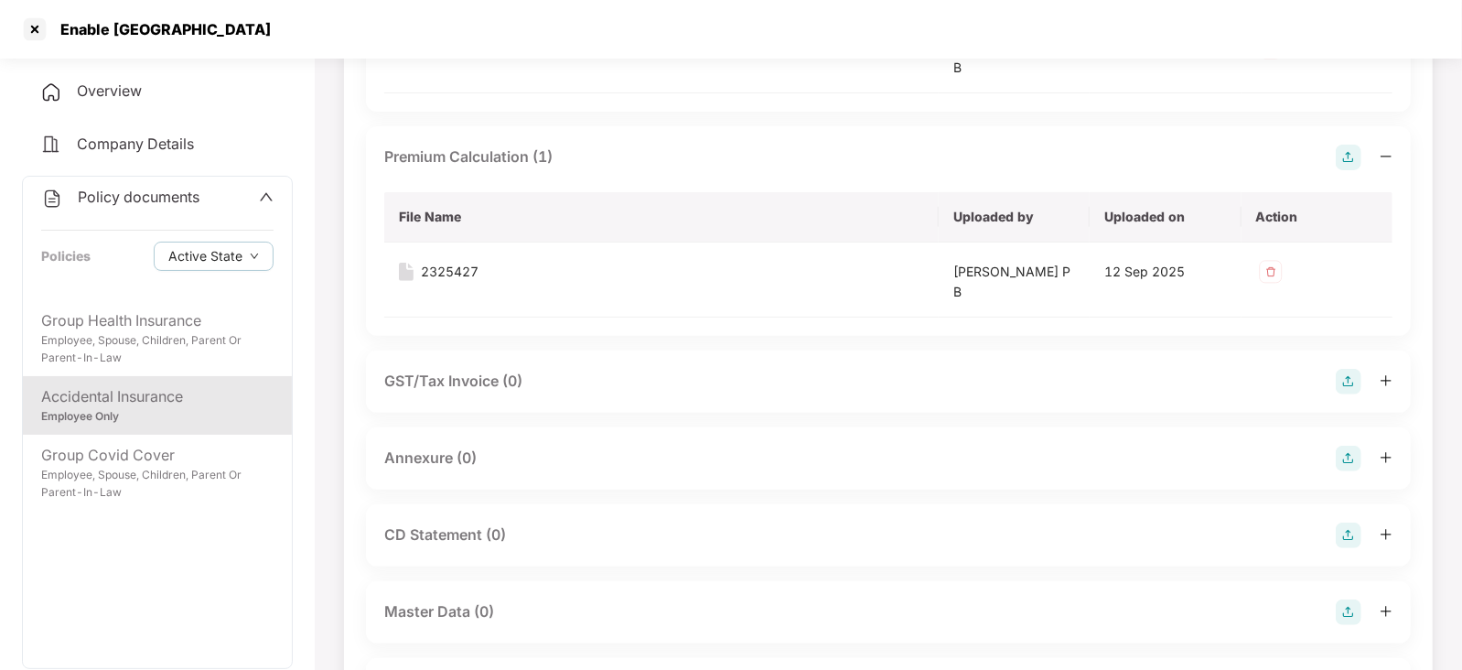
scroll to position [343, 0]
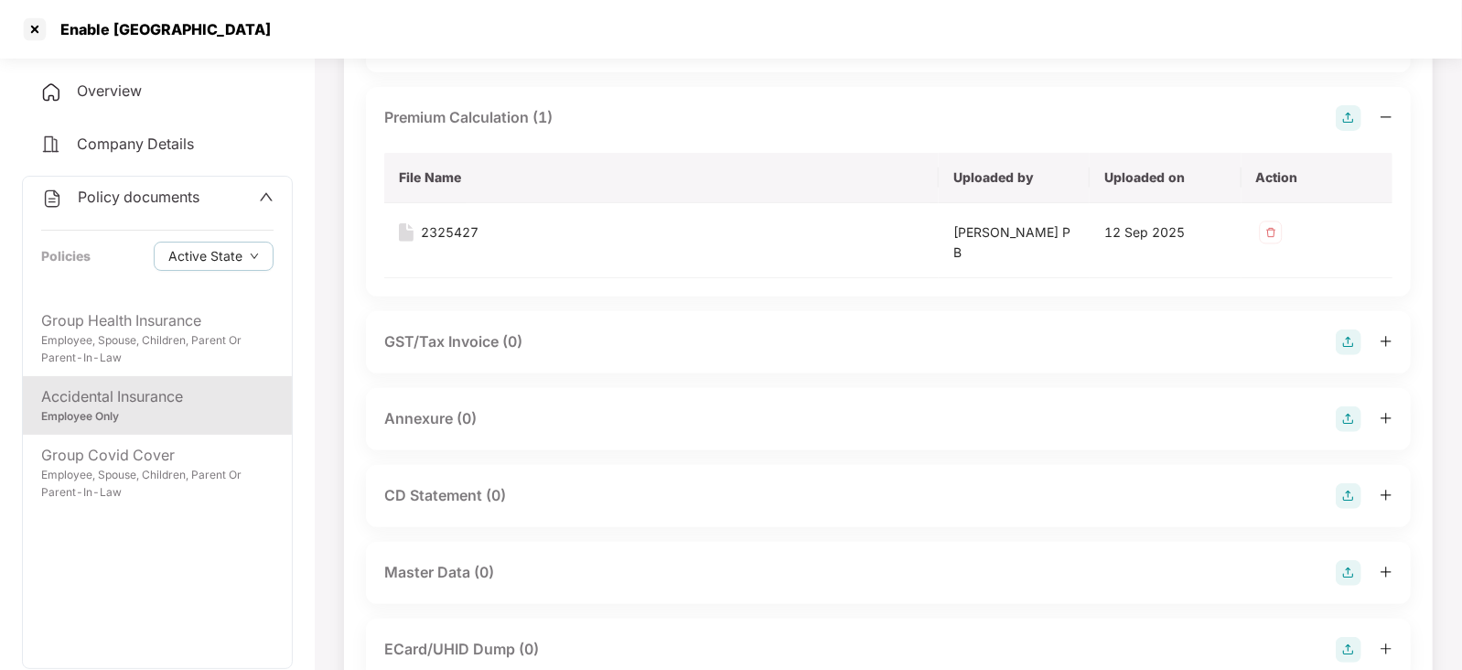
click at [1348, 419] on img at bounding box center [1348, 419] width 26 height 26
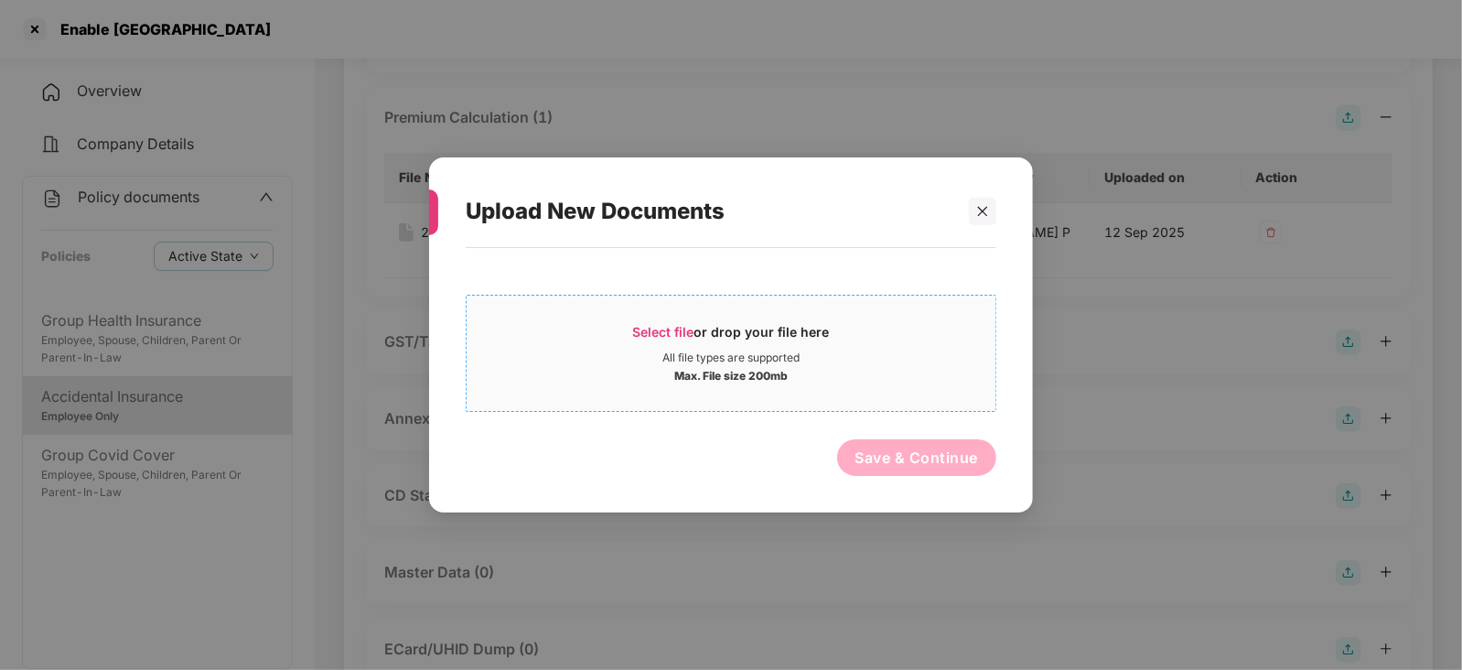
click at [679, 335] on span "Select file" at bounding box center [663, 332] width 61 height 16
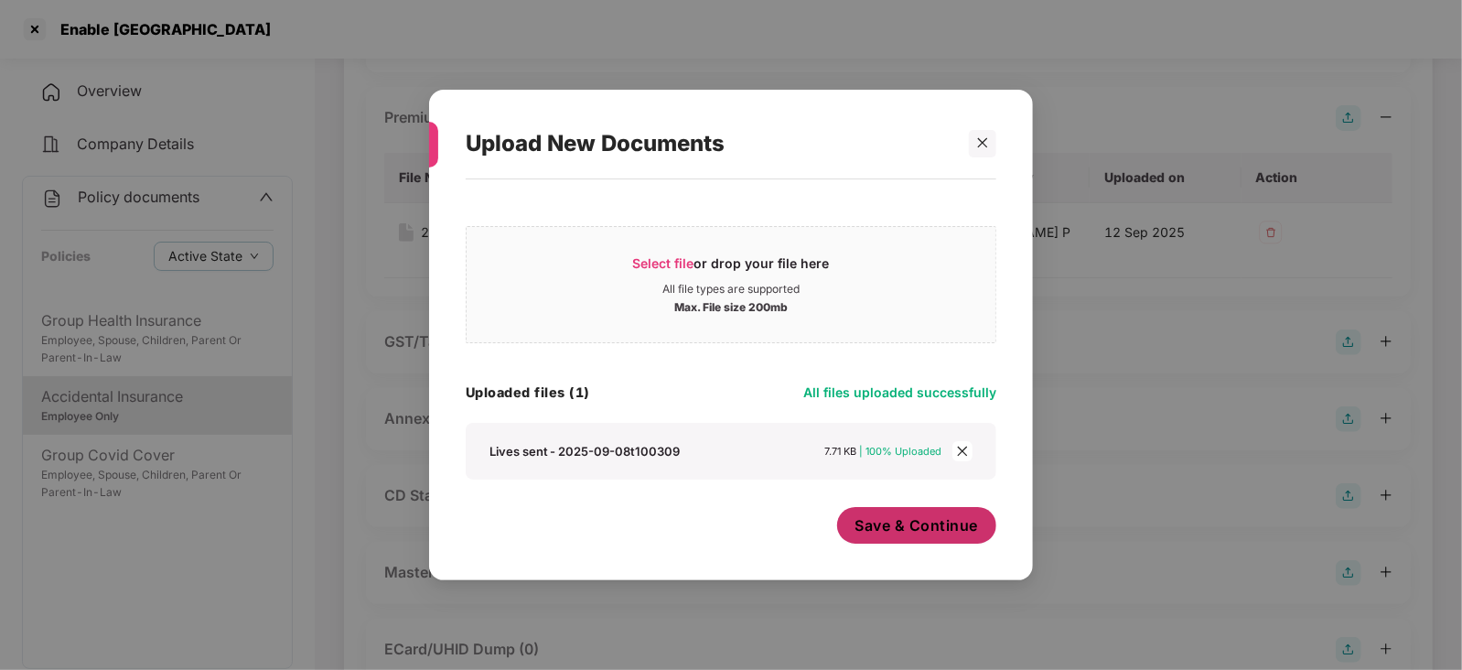
click at [884, 531] on span "Save & Continue" at bounding box center [916, 525] width 123 height 20
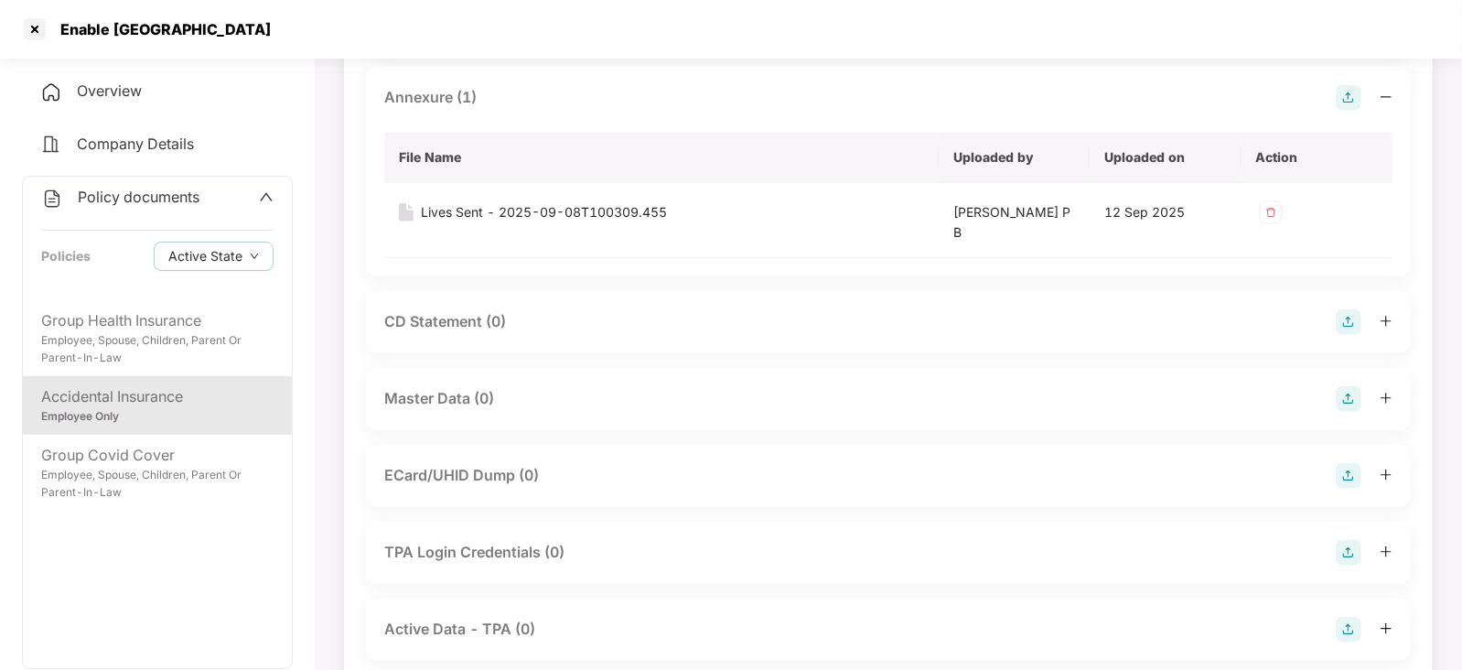
scroll to position [686, 0]
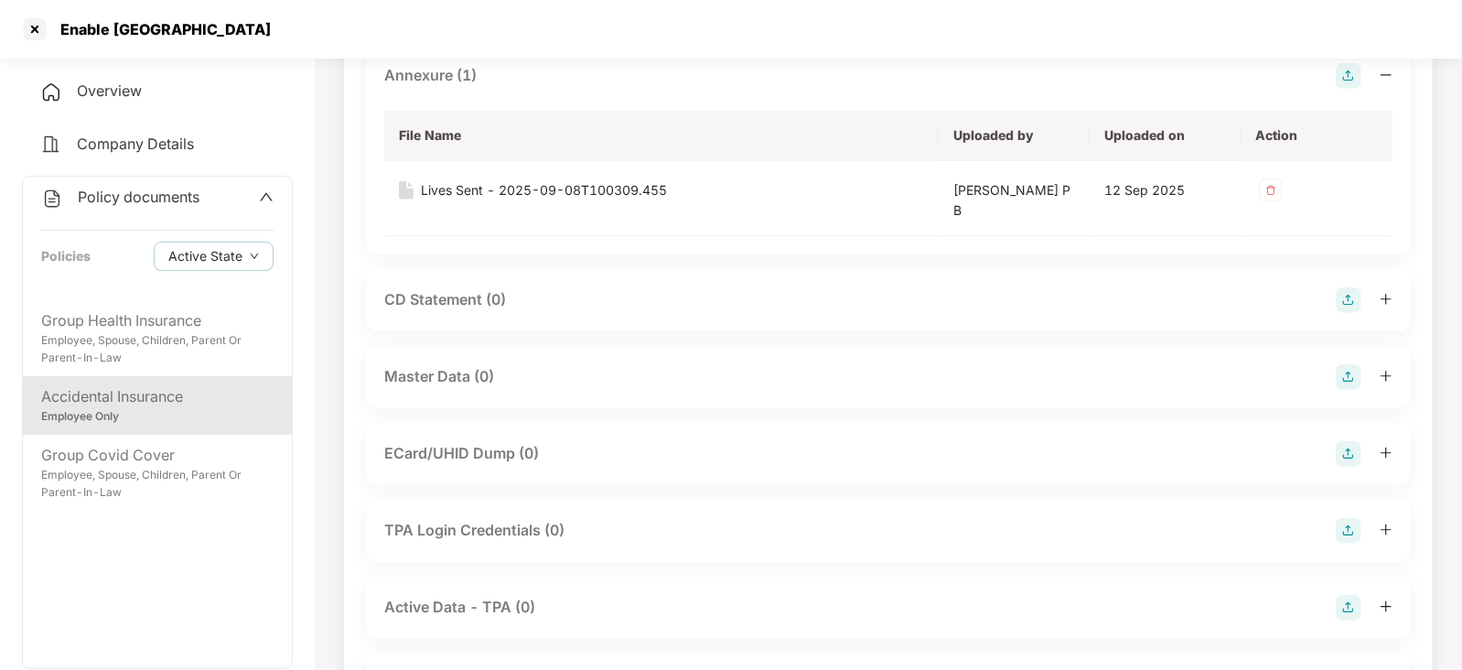
click at [1346, 381] on img at bounding box center [1348, 377] width 26 height 26
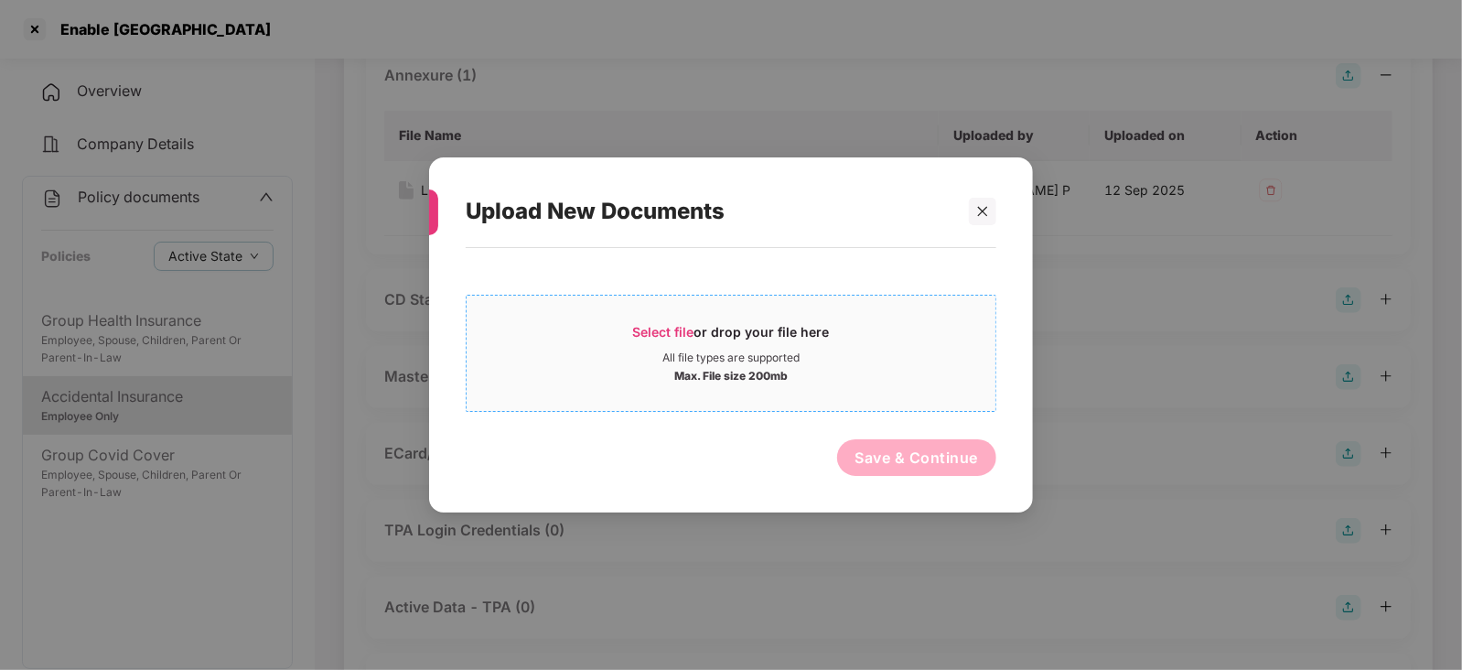
click at [666, 334] on span "Select file" at bounding box center [663, 332] width 61 height 16
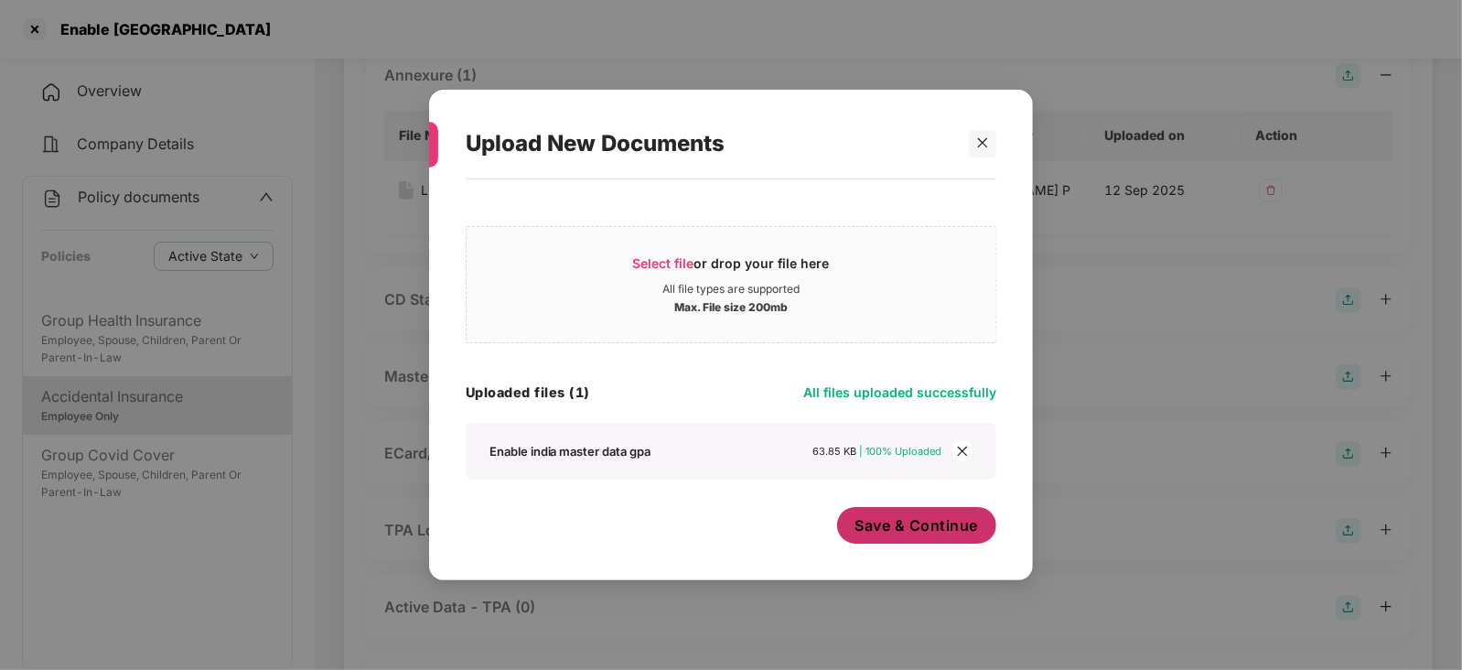
click at [899, 533] on span "Save & Continue" at bounding box center [916, 525] width 123 height 20
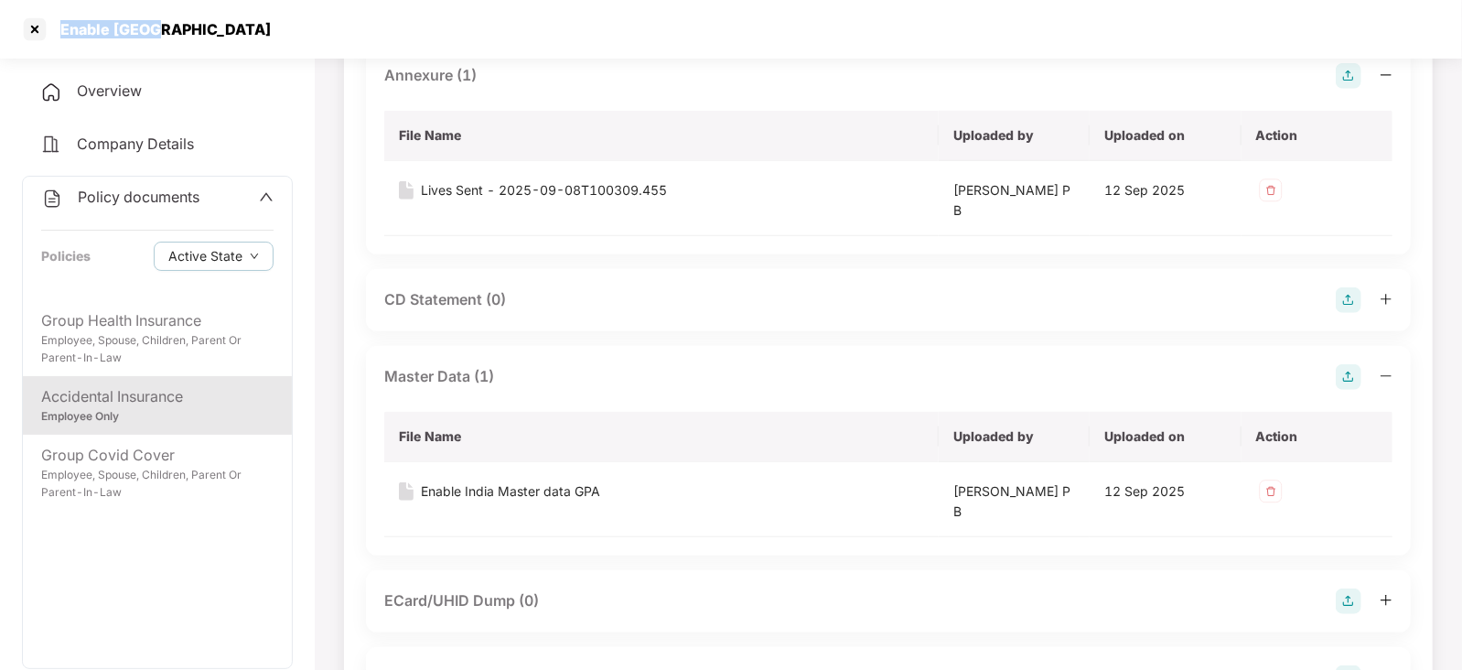
drag, startPoint x: 64, startPoint y: 38, endPoint x: 172, endPoint y: 34, distance: 108.0
click at [172, 34] on div "Enable India" at bounding box center [731, 29] width 1462 height 59
copy div "Enable India"
click at [32, 38] on div at bounding box center [34, 29] width 29 height 29
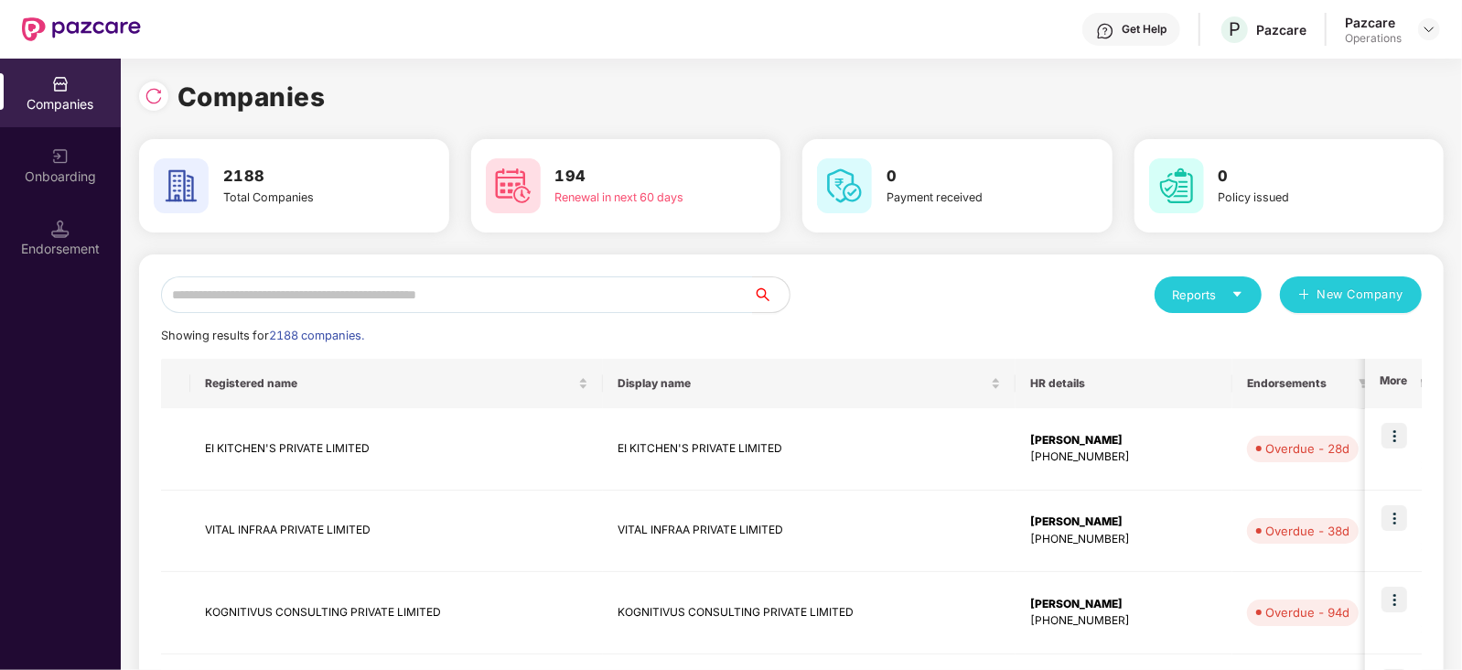
scroll to position [0, 0]
click at [375, 295] on input "text" at bounding box center [457, 294] width 592 height 37
paste input "**********"
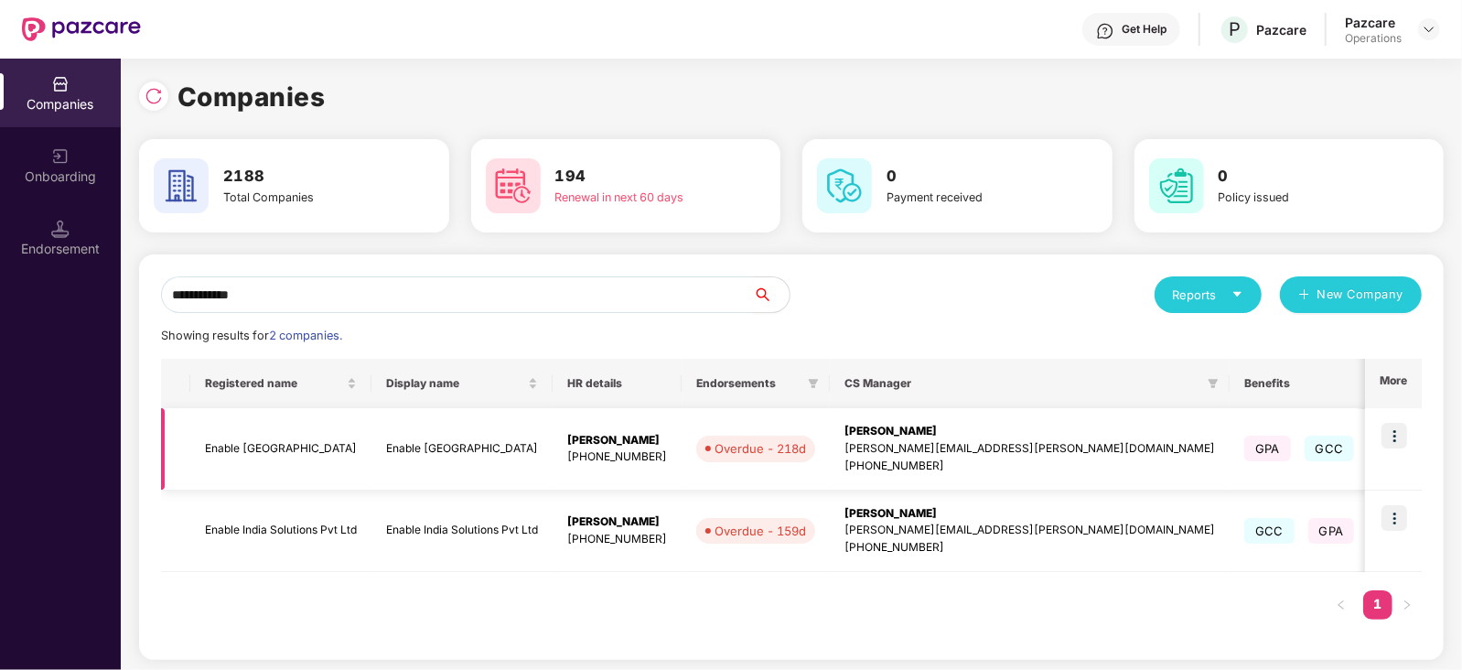
type input "**********"
click at [1399, 436] on img at bounding box center [1394, 436] width 26 height 26
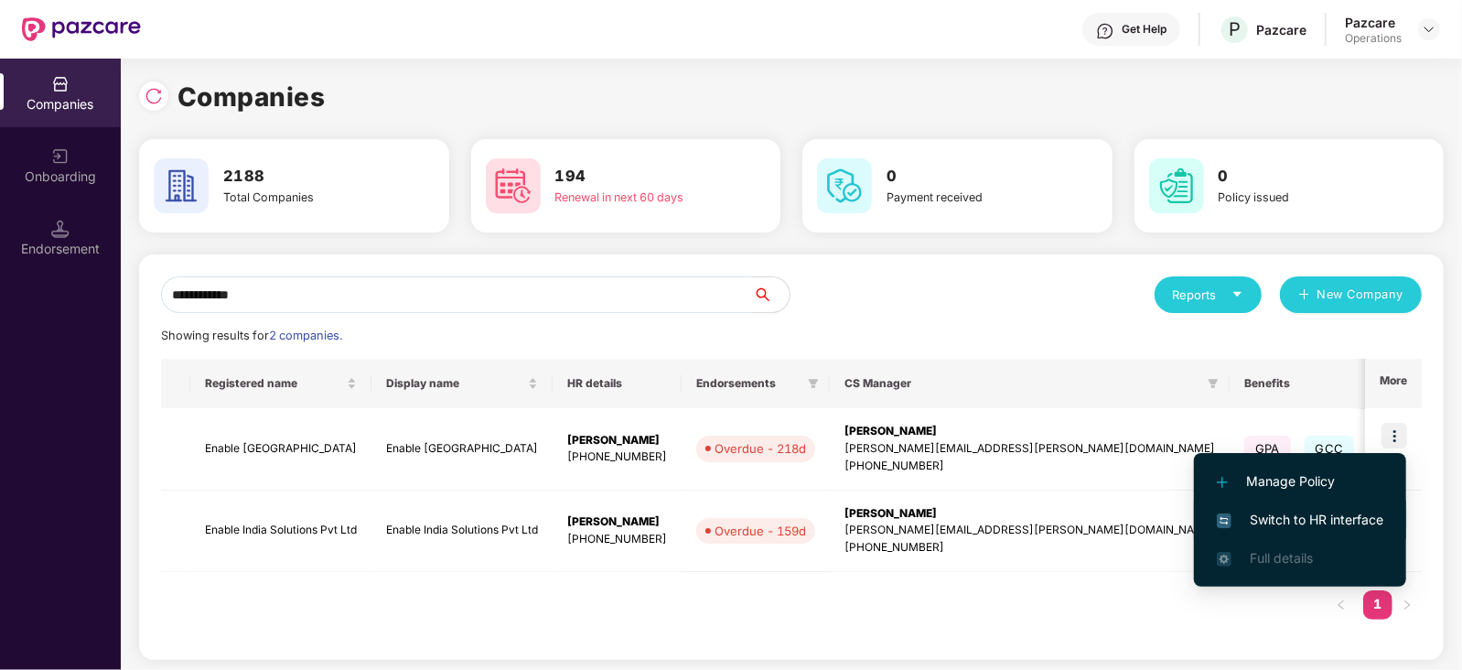
click at [1357, 516] on span "Switch to HR interface" at bounding box center [1299, 519] width 166 height 20
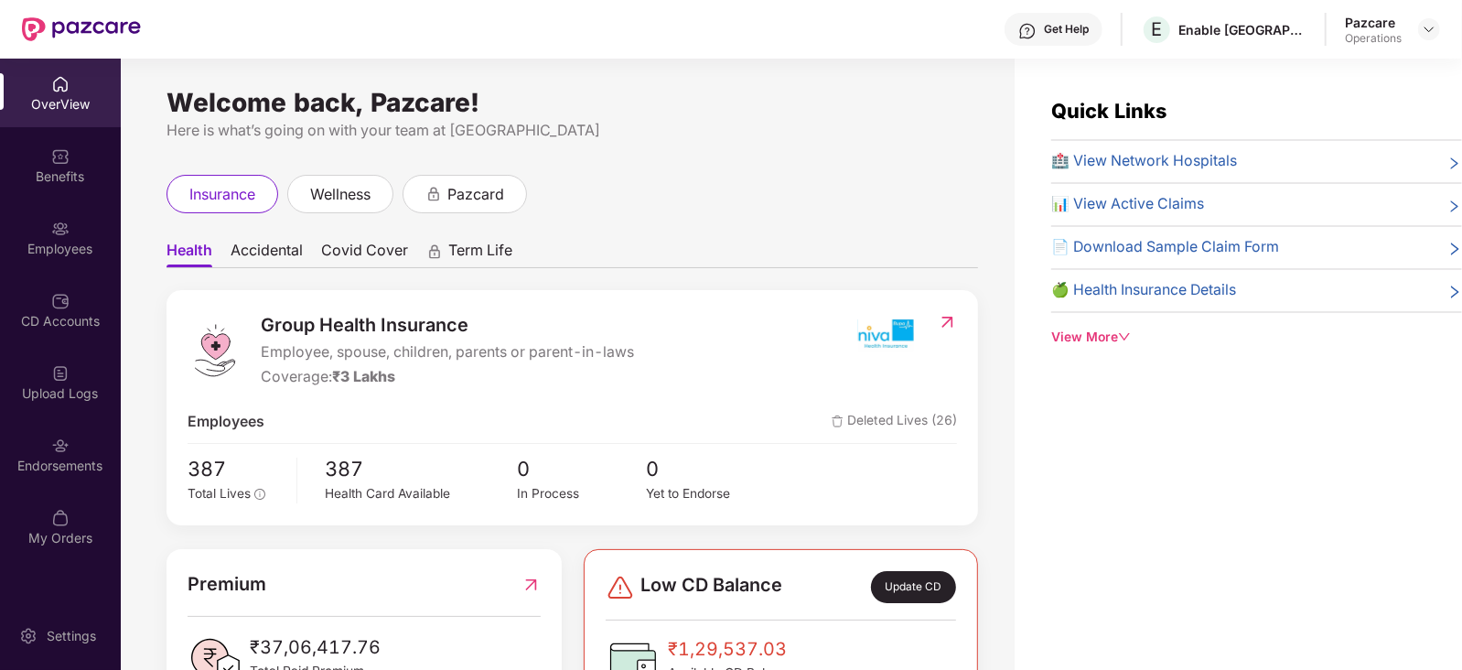
click at [92, 464] on div "Endorsements" at bounding box center [60, 465] width 121 height 18
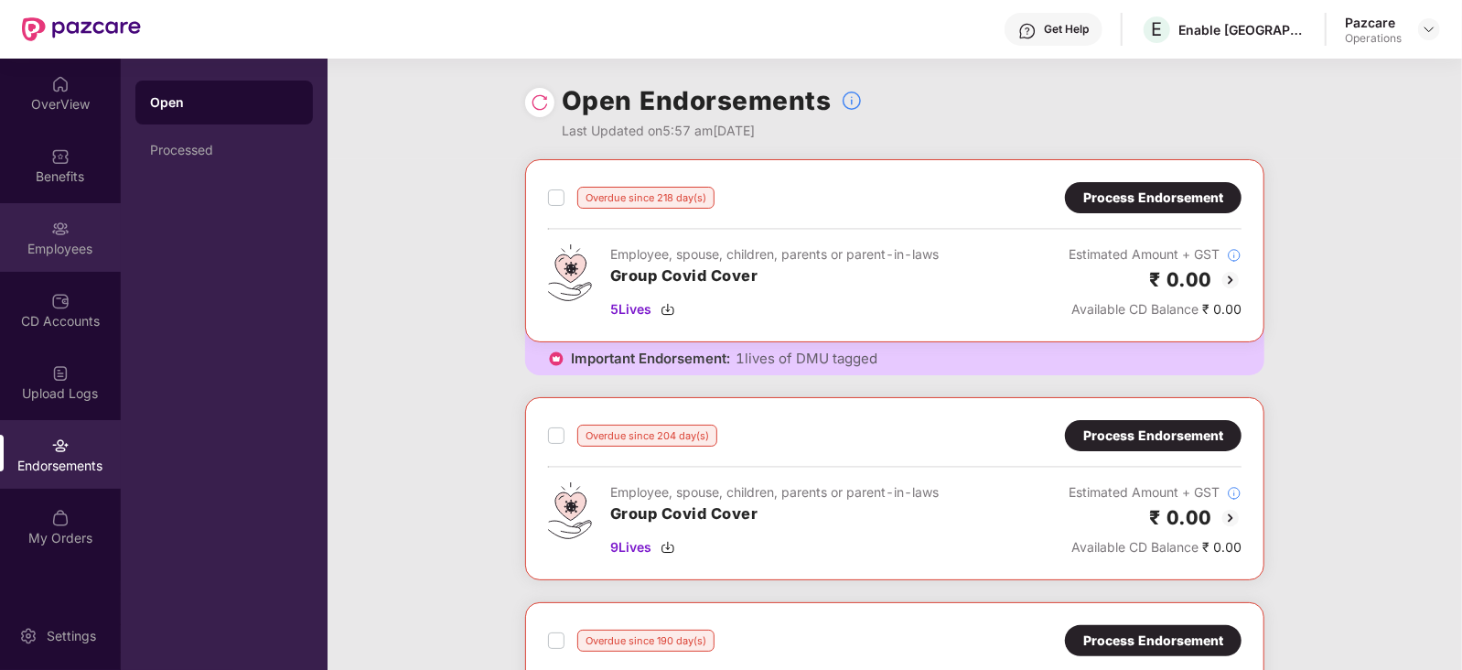
click at [42, 223] on div "Employees" at bounding box center [60, 237] width 121 height 69
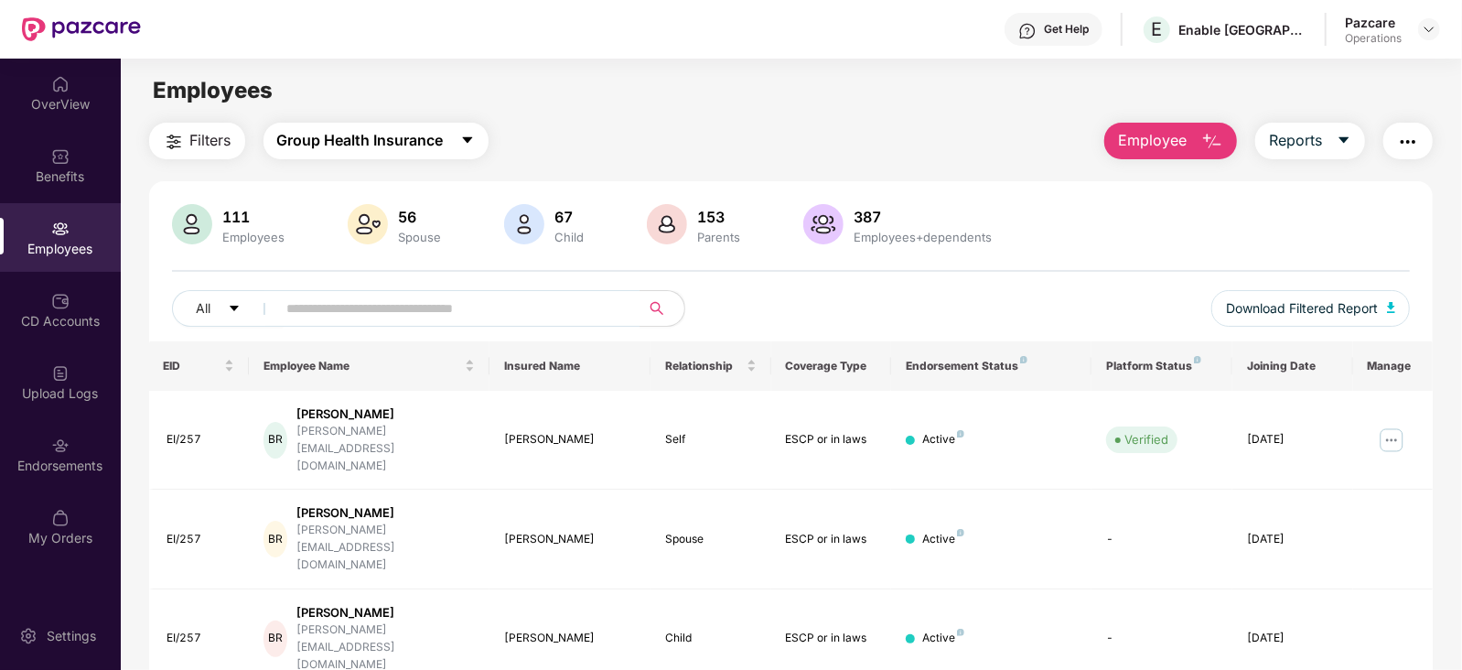
click at [397, 147] on span "Group Health Insurance" at bounding box center [360, 140] width 166 height 23
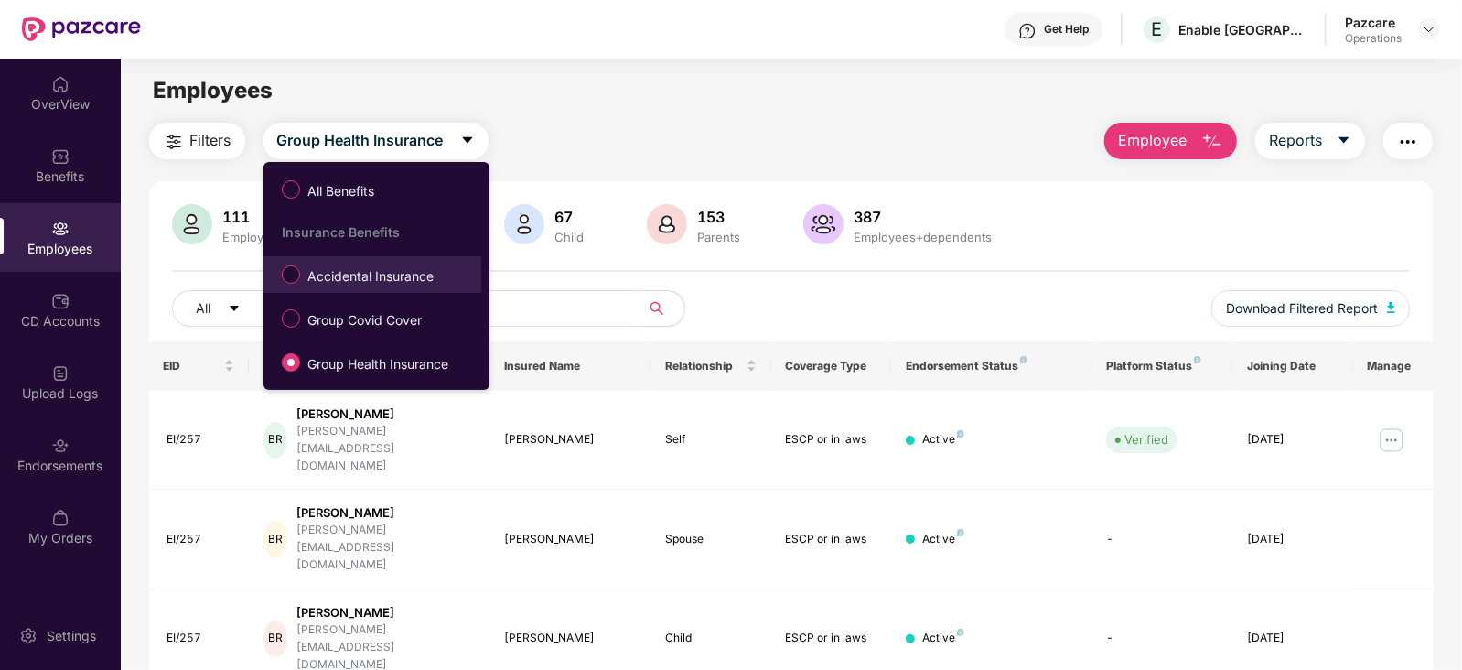
drag, startPoint x: 330, startPoint y: 274, endPoint x: 366, endPoint y: 278, distance: 35.9
click at [330, 275] on span "Accidental Insurance" at bounding box center [370, 276] width 141 height 20
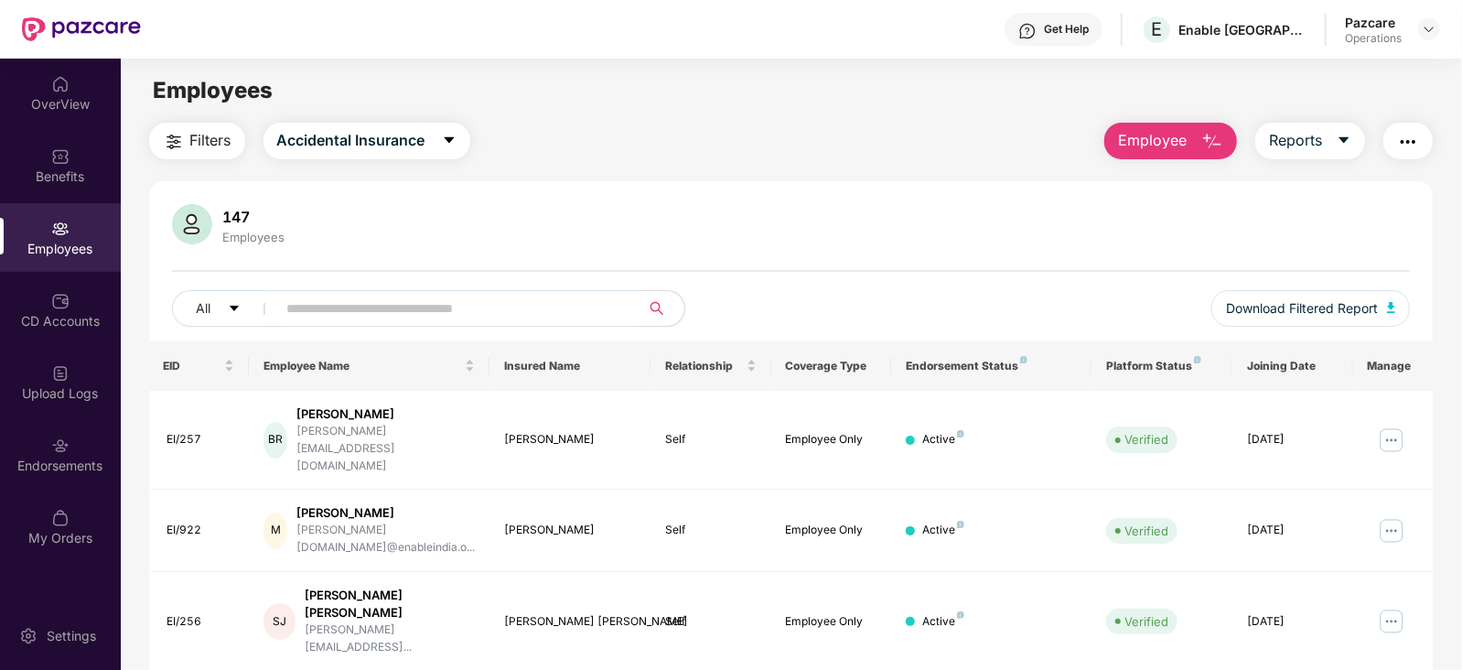
click at [220, 124] on button "Filters" at bounding box center [197, 141] width 96 height 37
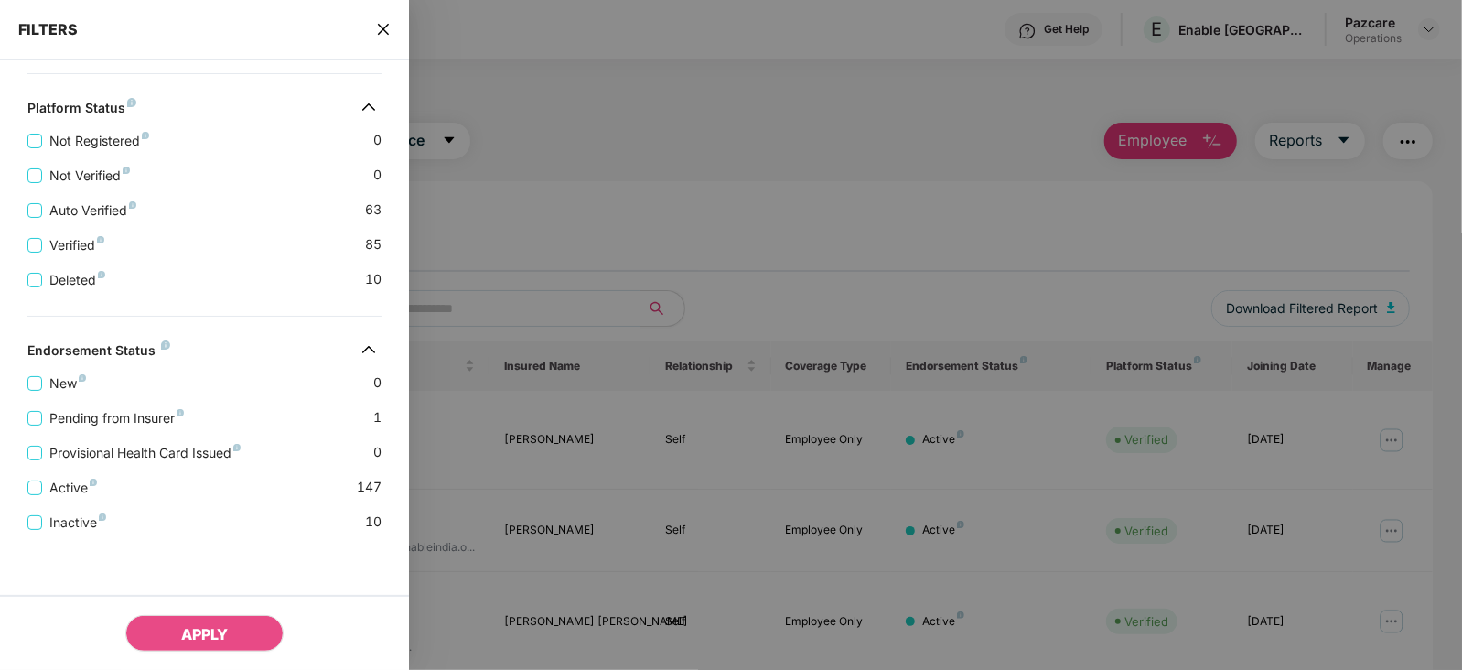
scroll to position [476, 0]
click at [391, 25] on icon "close" at bounding box center [383, 29] width 15 height 15
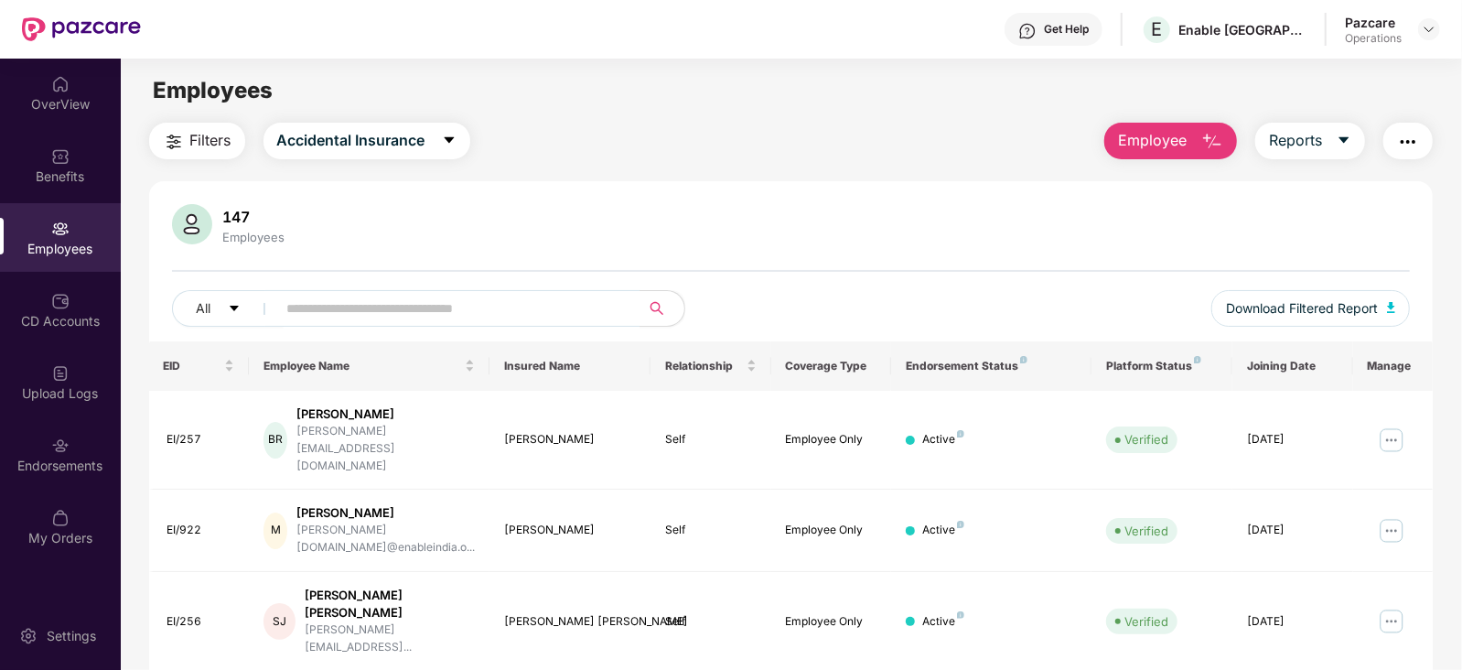
click at [1405, 143] on img "button" at bounding box center [1408, 142] width 22 height 22
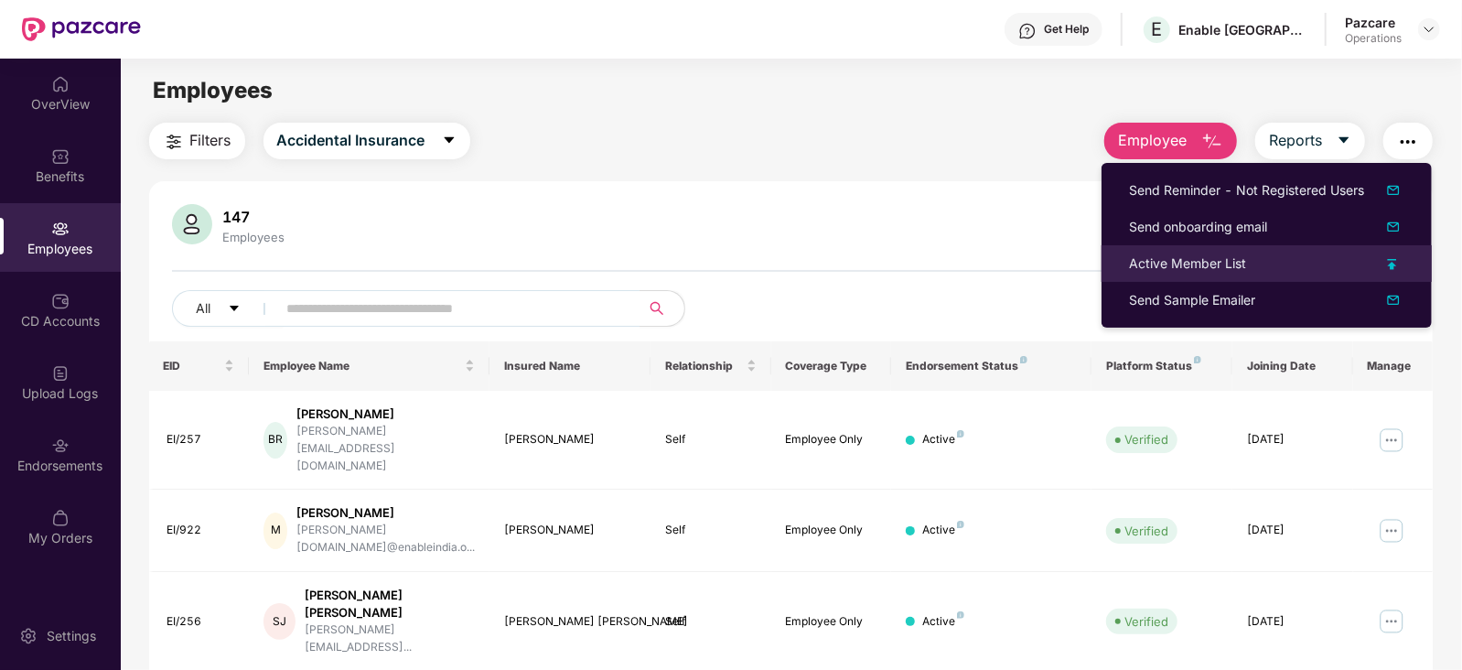
click at [1198, 273] on div "Active Member List" at bounding box center [1187, 263] width 117 height 20
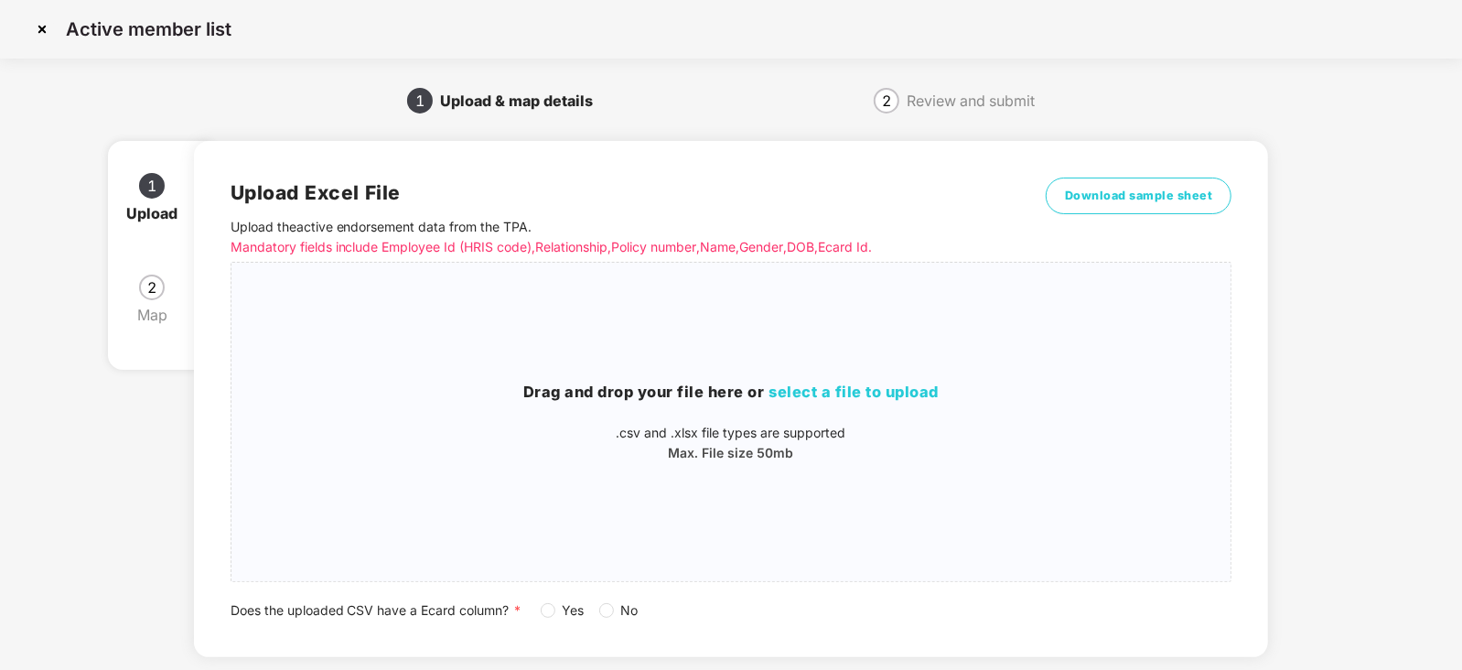
click at [601, 623] on div "Upload Excel File Upload the active endorsement data from the TPA . Mandatory f…" at bounding box center [731, 399] width 1075 height 516
click at [601, 620] on div "Upload Excel File Upload the active endorsement data from the TPA . Mandatory f…" at bounding box center [731, 399] width 1075 height 516
click at [616, 608] on span "No" at bounding box center [630, 610] width 32 height 20
click at [767, 391] on h3 "Drag and drop your file here or select a file to upload" at bounding box center [731, 392] width 1000 height 24
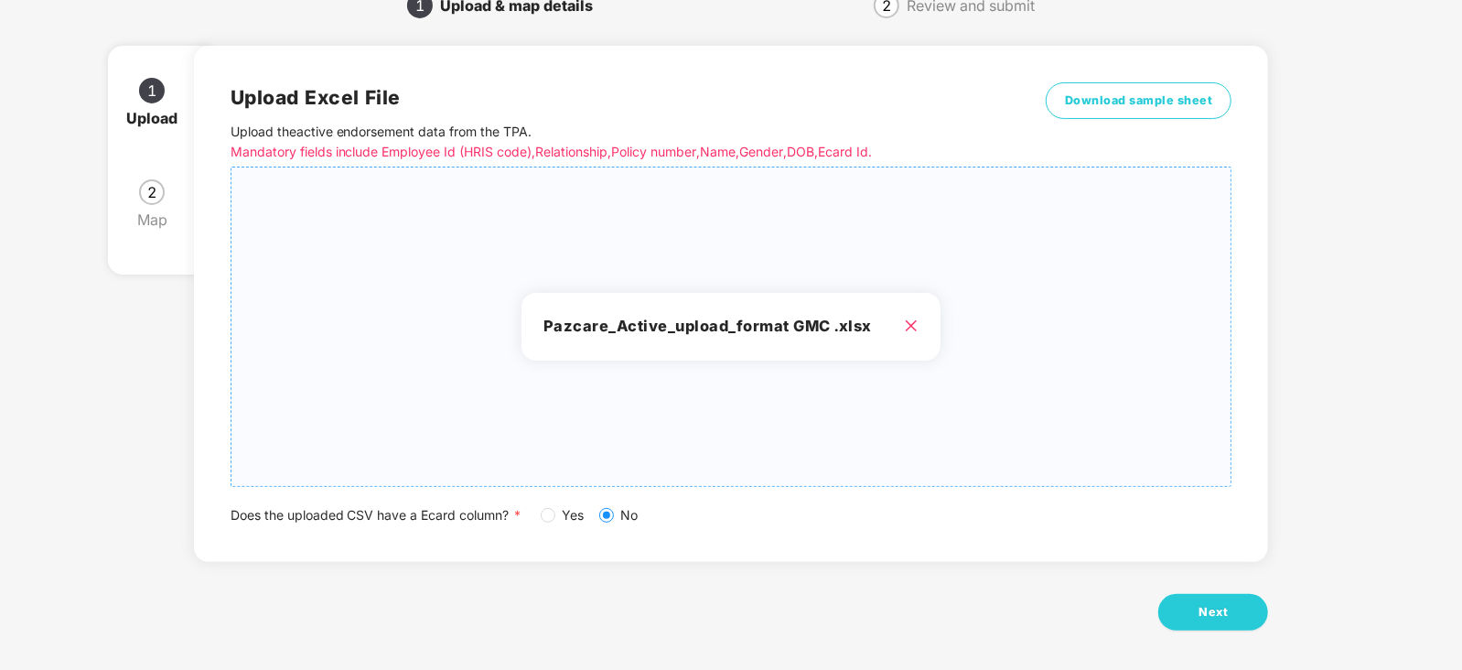
scroll to position [102, 0]
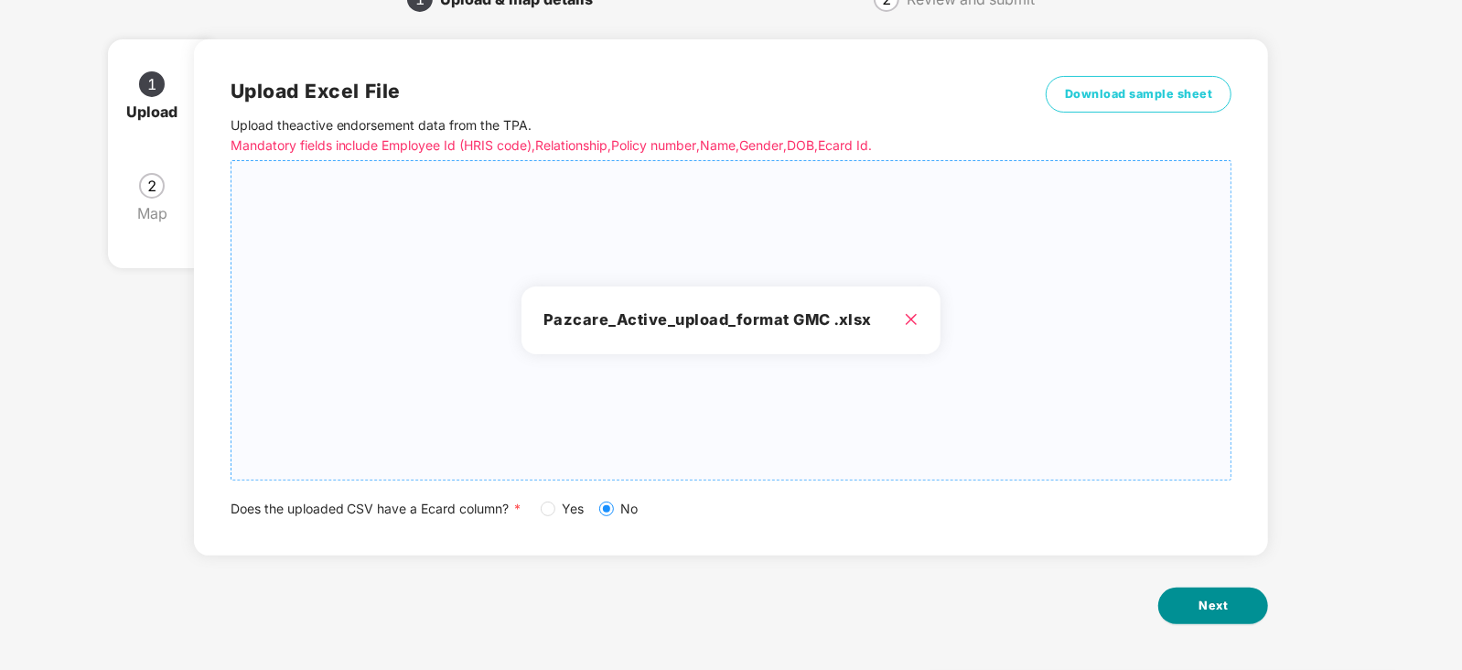
click at [1189, 605] on button "Next" at bounding box center [1213, 605] width 110 height 37
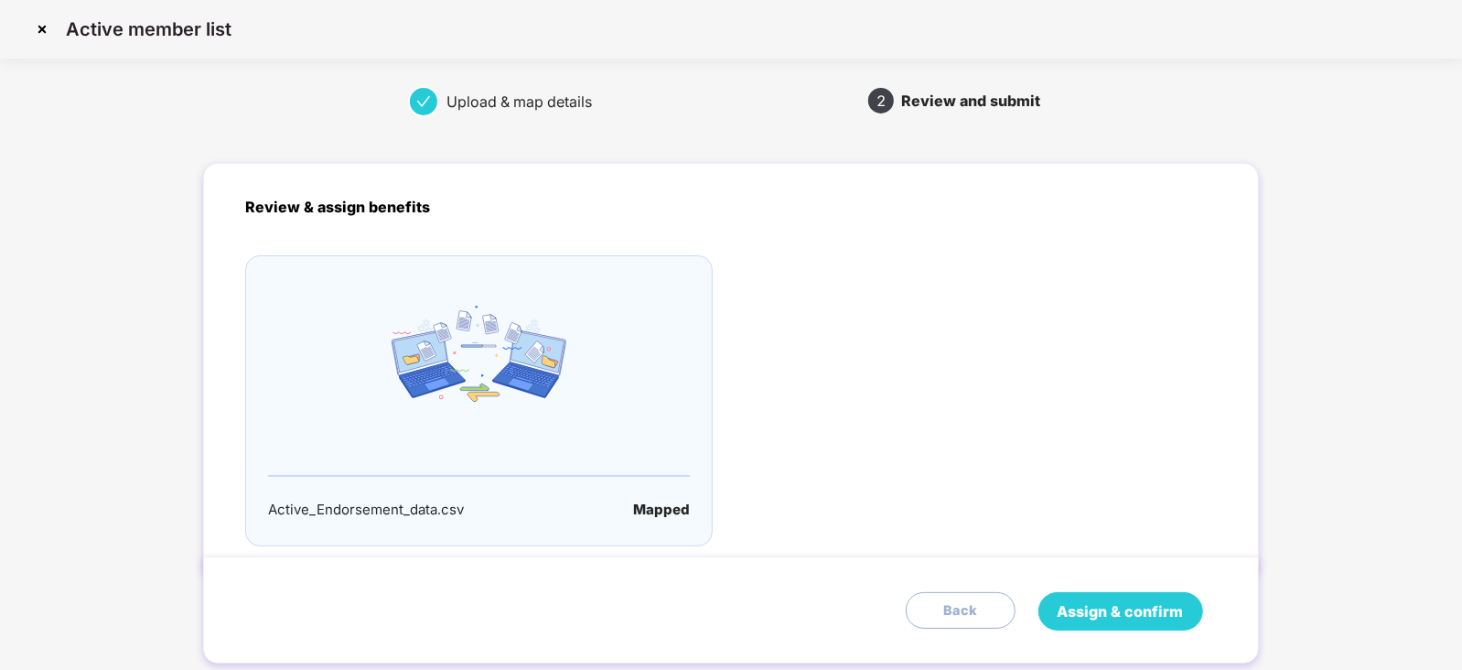
click at [1085, 627] on button "Assign & confirm" at bounding box center [1120, 611] width 165 height 38
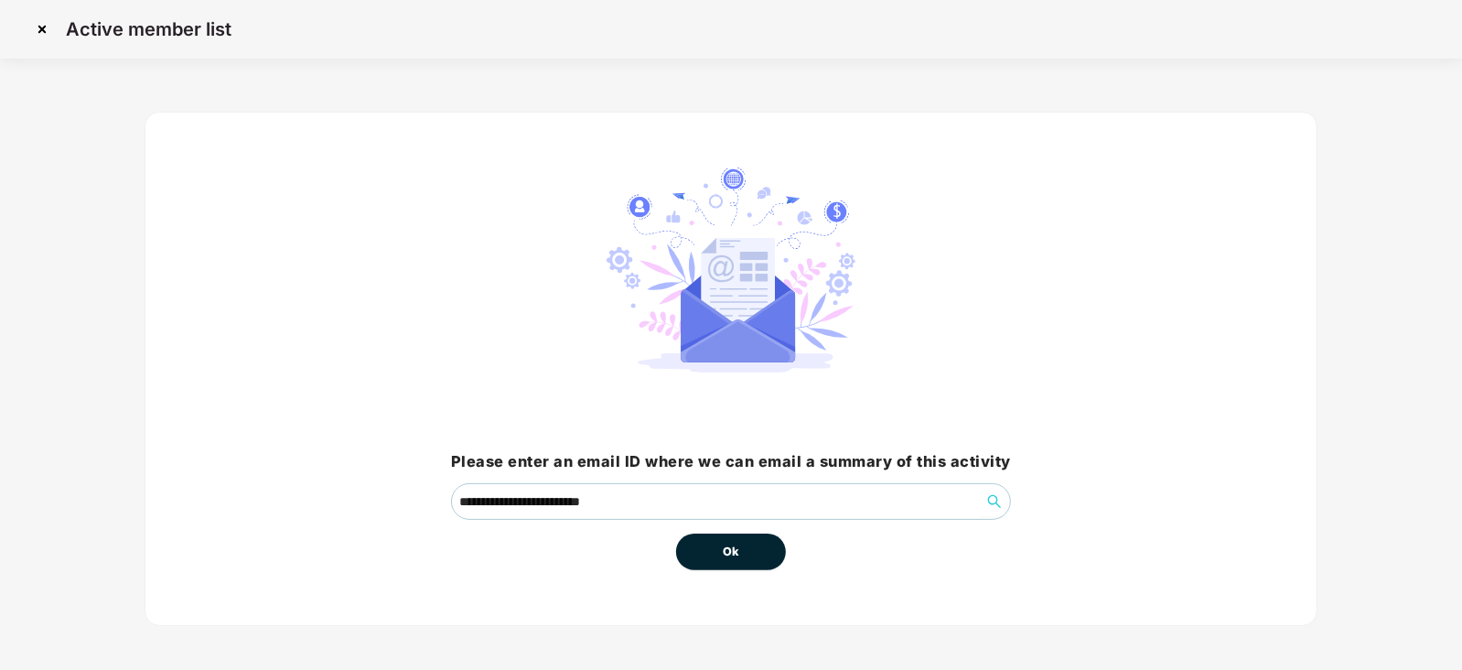
click at [750, 558] on button "Ok" at bounding box center [731, 551] width 110 height 37
click at [746, 551] on button "Ok" at bounding box center [731, 551] width 110 height 37
click at [739, 551] on button "Ok" at bounding box center [731, 551] width 110 height 37
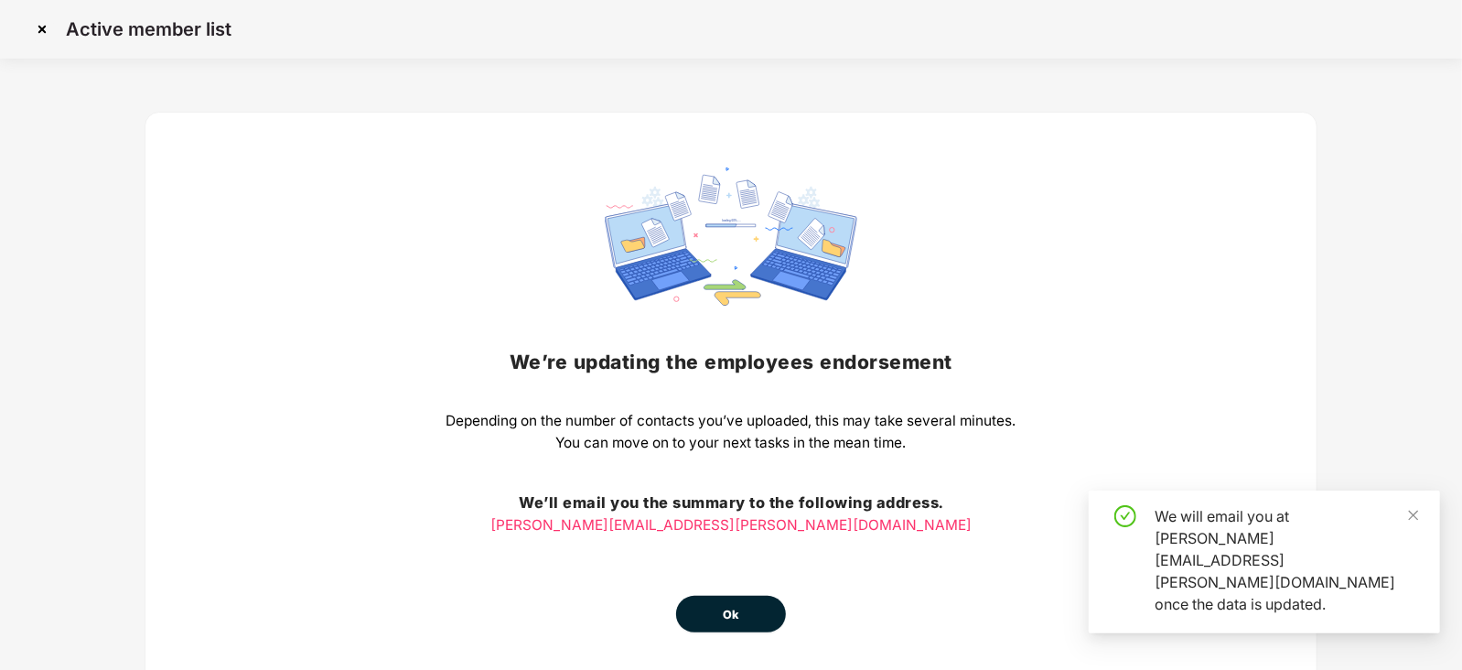
click at [734, 627] on button "Ok" at bounding box center [731, 613] width 110 height 37
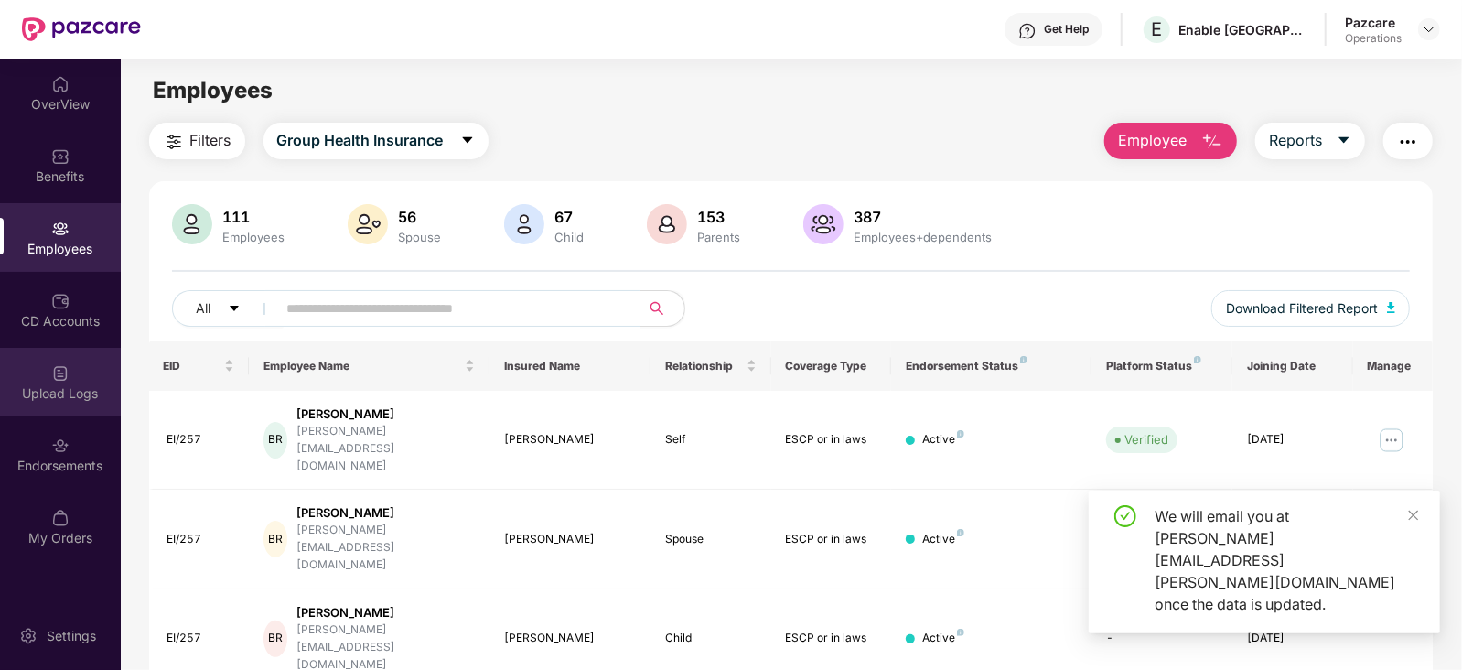
click at [74, 395] on div "Upload Logs" at bounding box center [60, 393] width 121 height 18
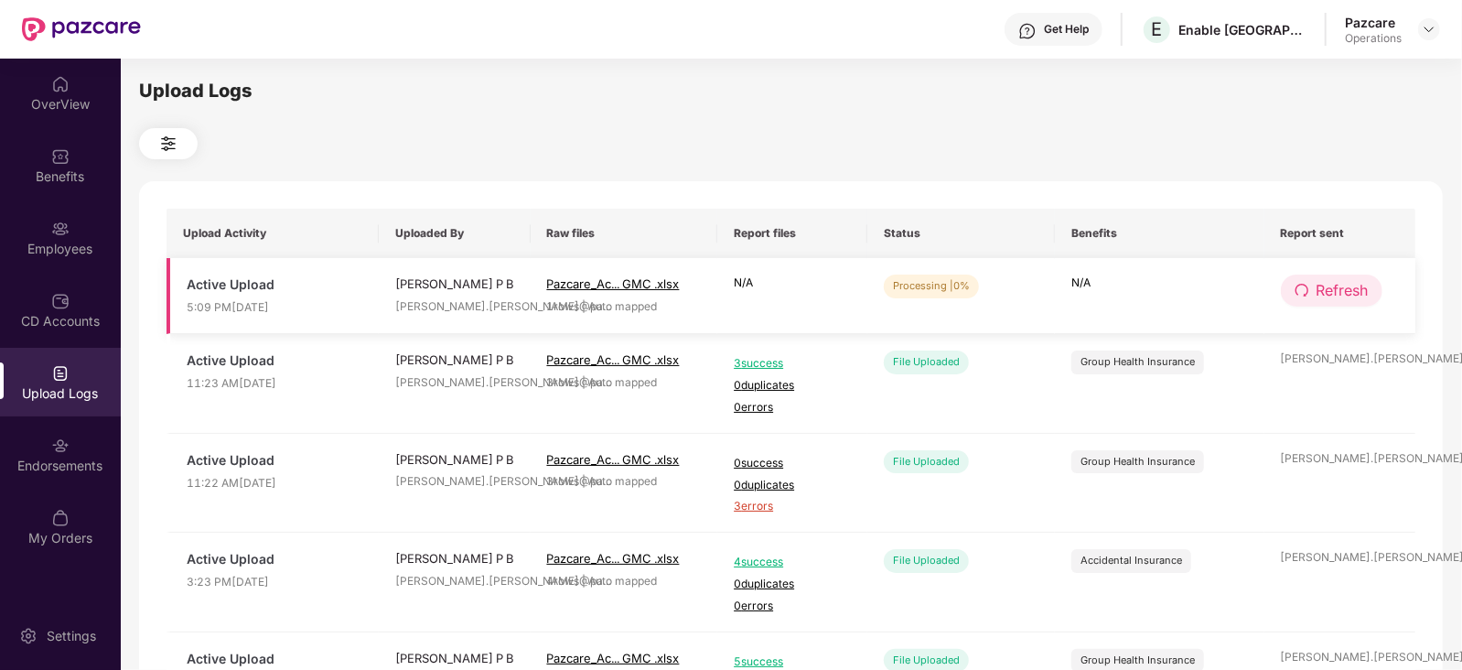
click at [1354, 295] on span "Refresh" at bounding box center [1342, 290] width 52 height 23
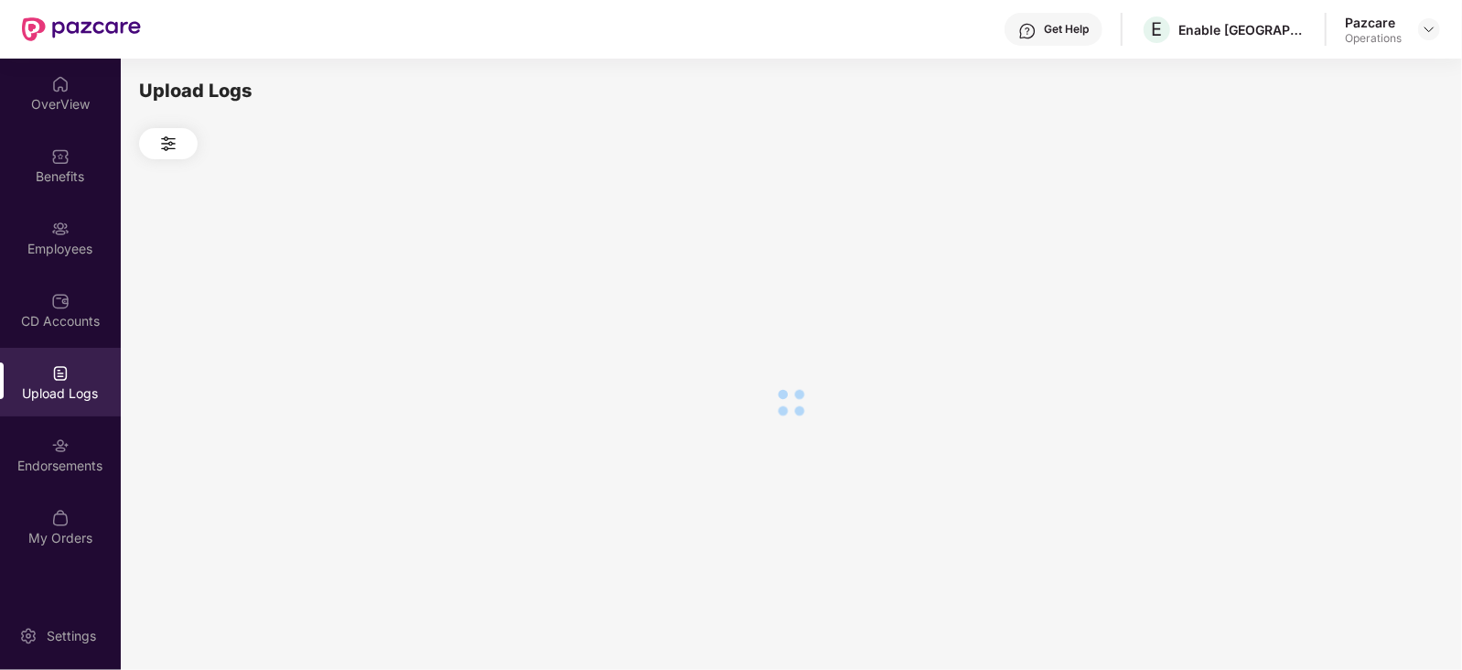
click at [1354, 295] on div at bounding box center [790, 402] width 1303 height 487
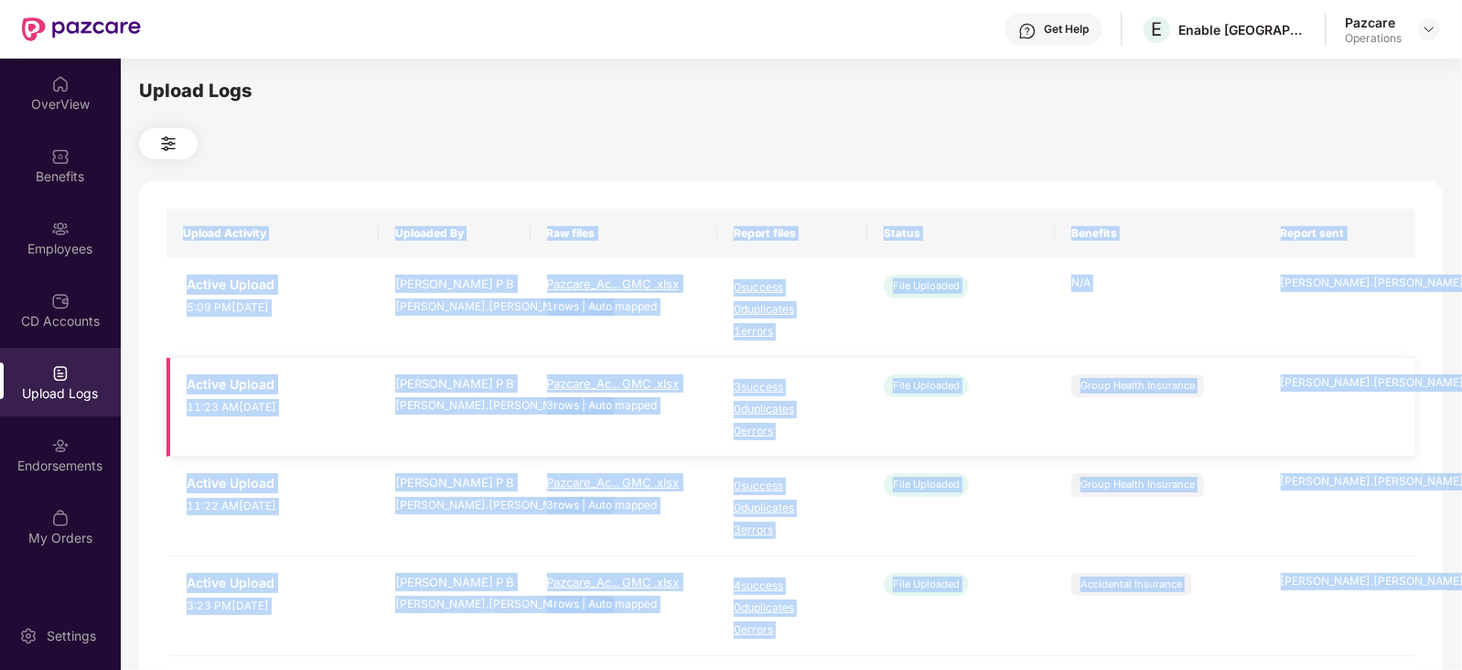
click at [1148, 368] on td "Group Health Insurance" at bounding box center [1159, 408] width 209 height 100
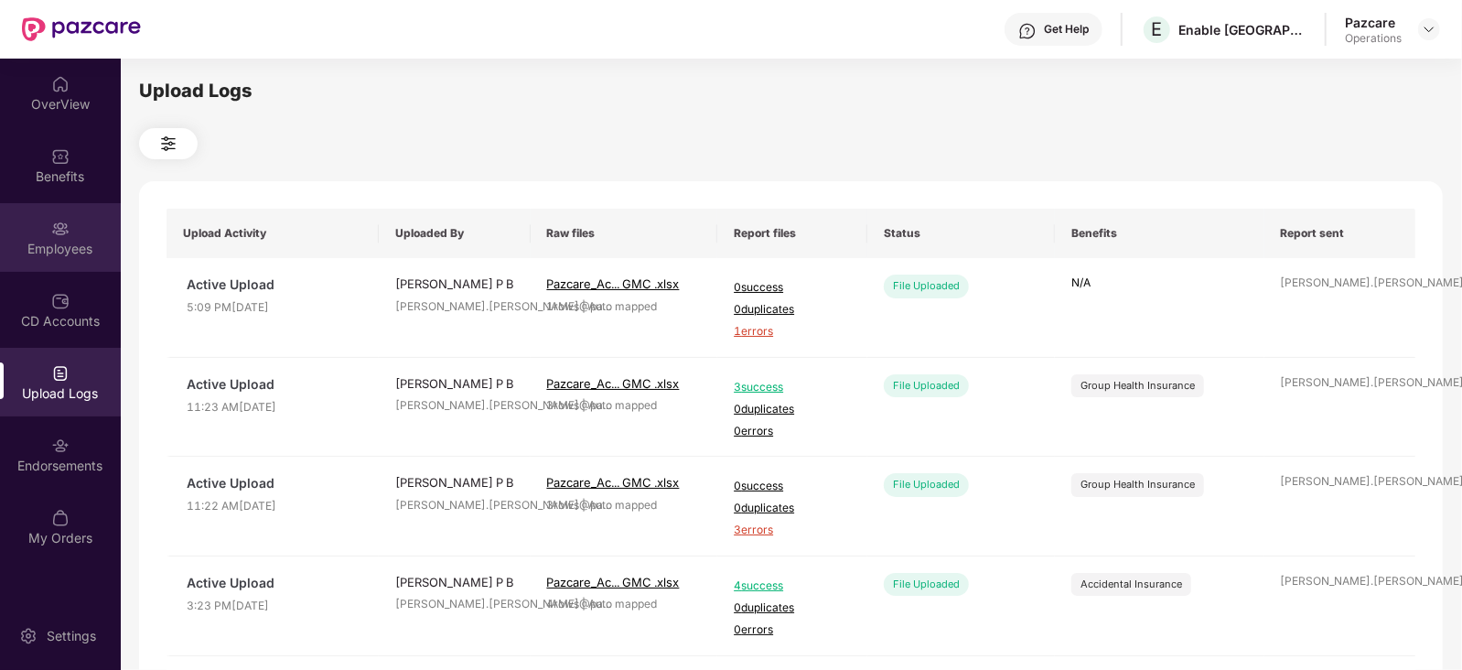
click at [63, 258] on div "Employees" at bounding box center [60, 237] width 121 height 69
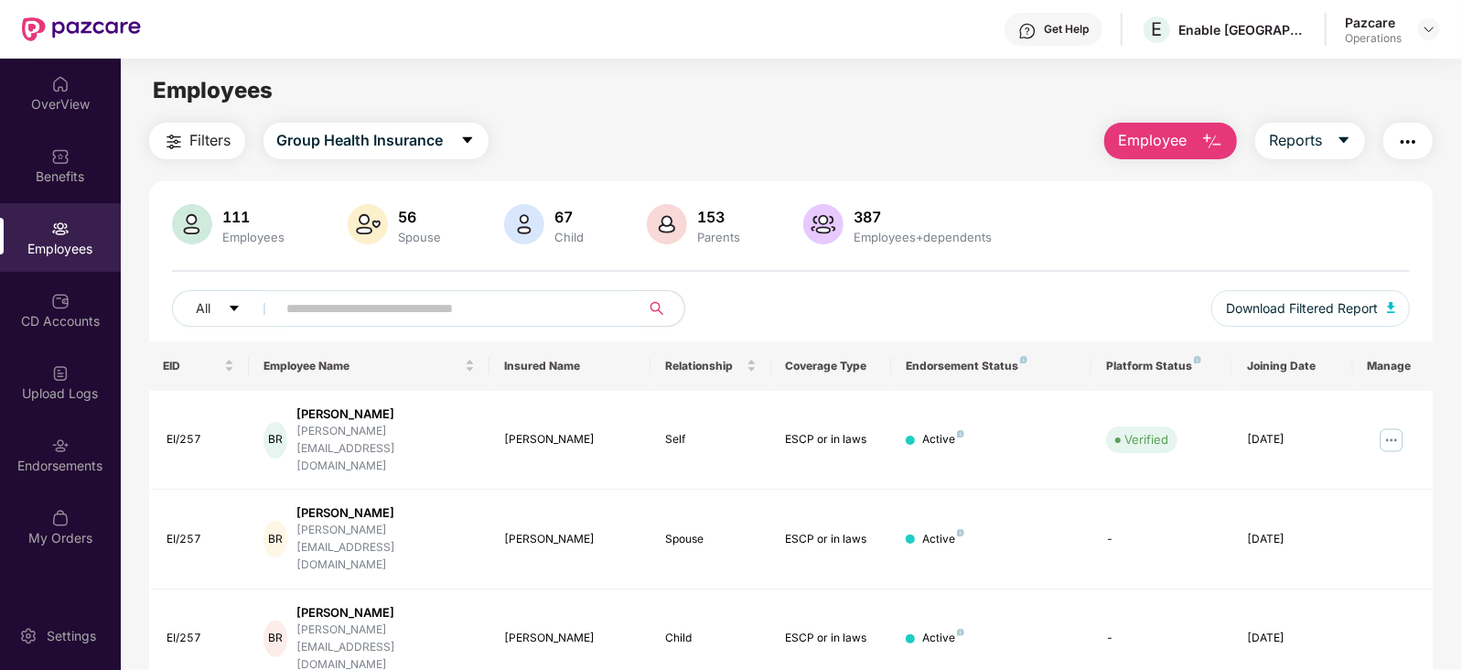
click at [1420, 142] on button "button" at bounding box center [1407, 141] width 49 height 37
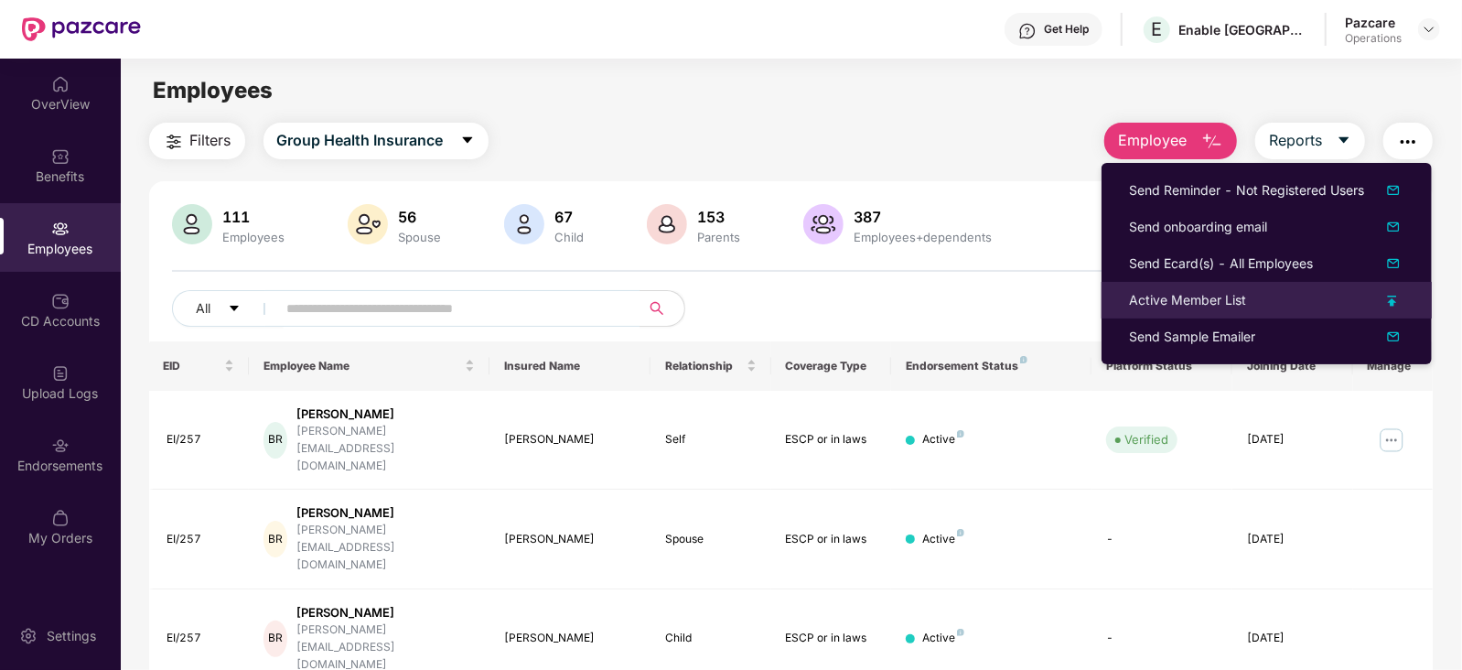
click at [1198, 299] on div "Active Member List" at bounding box center [1187, 300] width 117 height 20
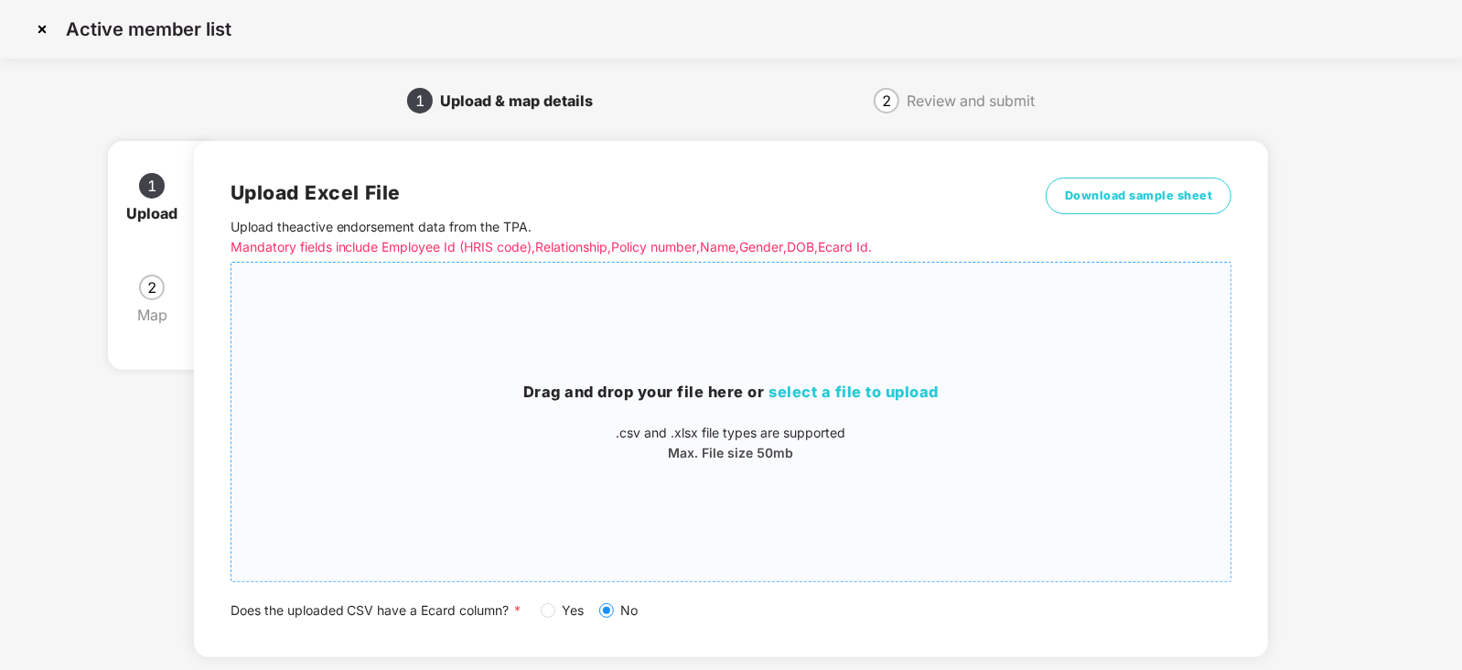
click at [809, 388] on span "select a file to upload" at bounding box center [854, 391] width 170 height 18
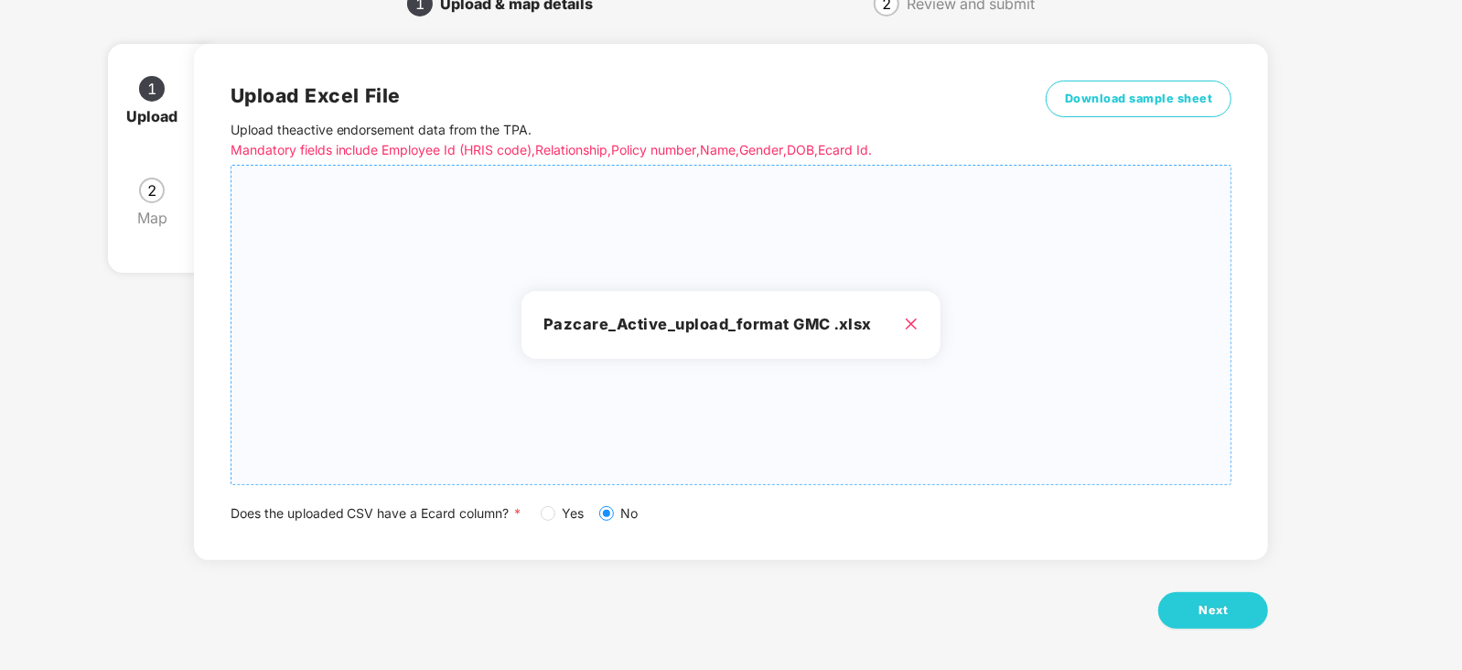
scroll to position [102, 0]
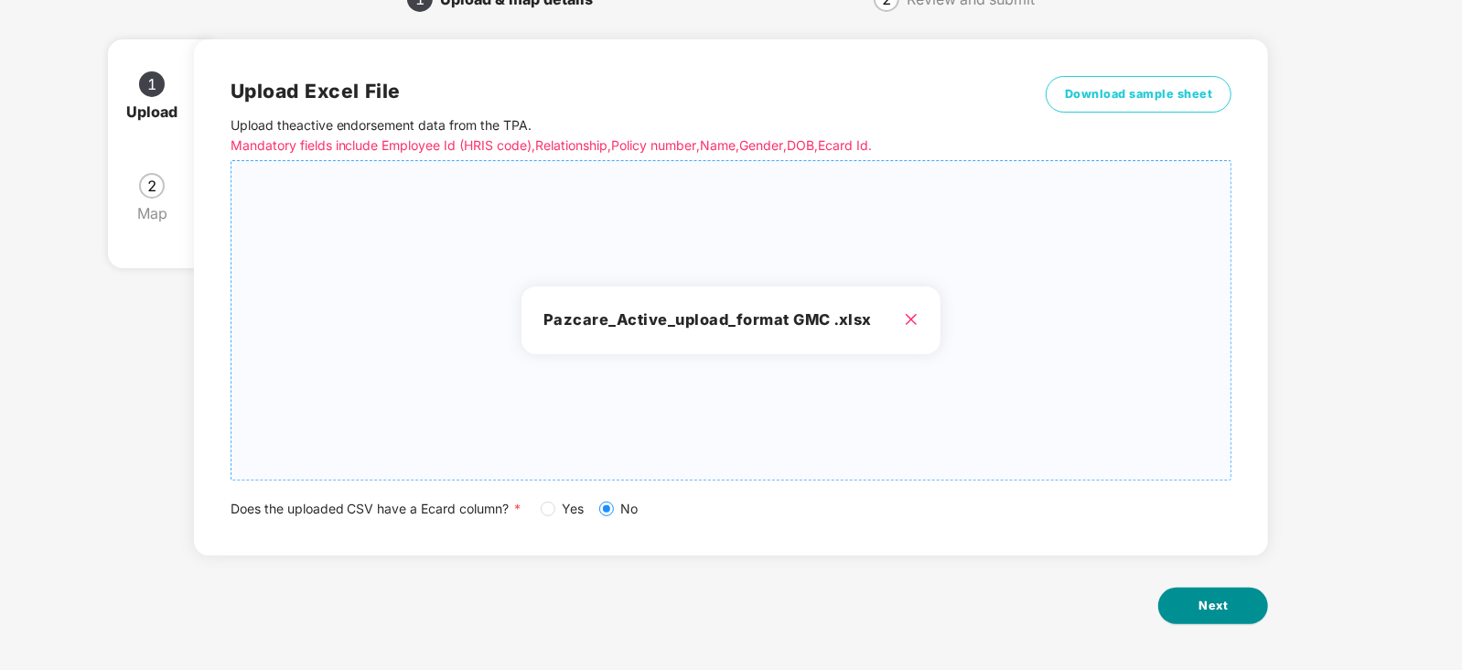
click at [1215, 605] on span "Next" at bounding box center [1212, 605] width 29 height 18
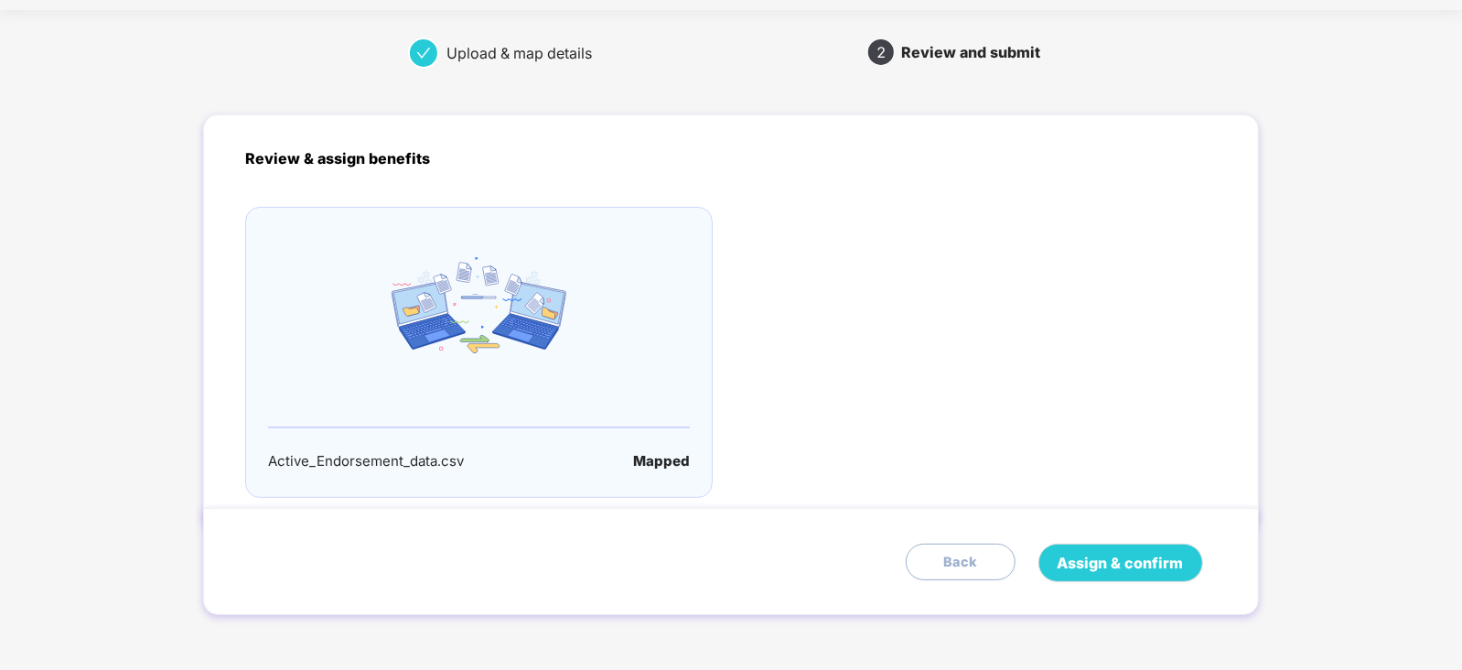
scroll to position [0, 0]
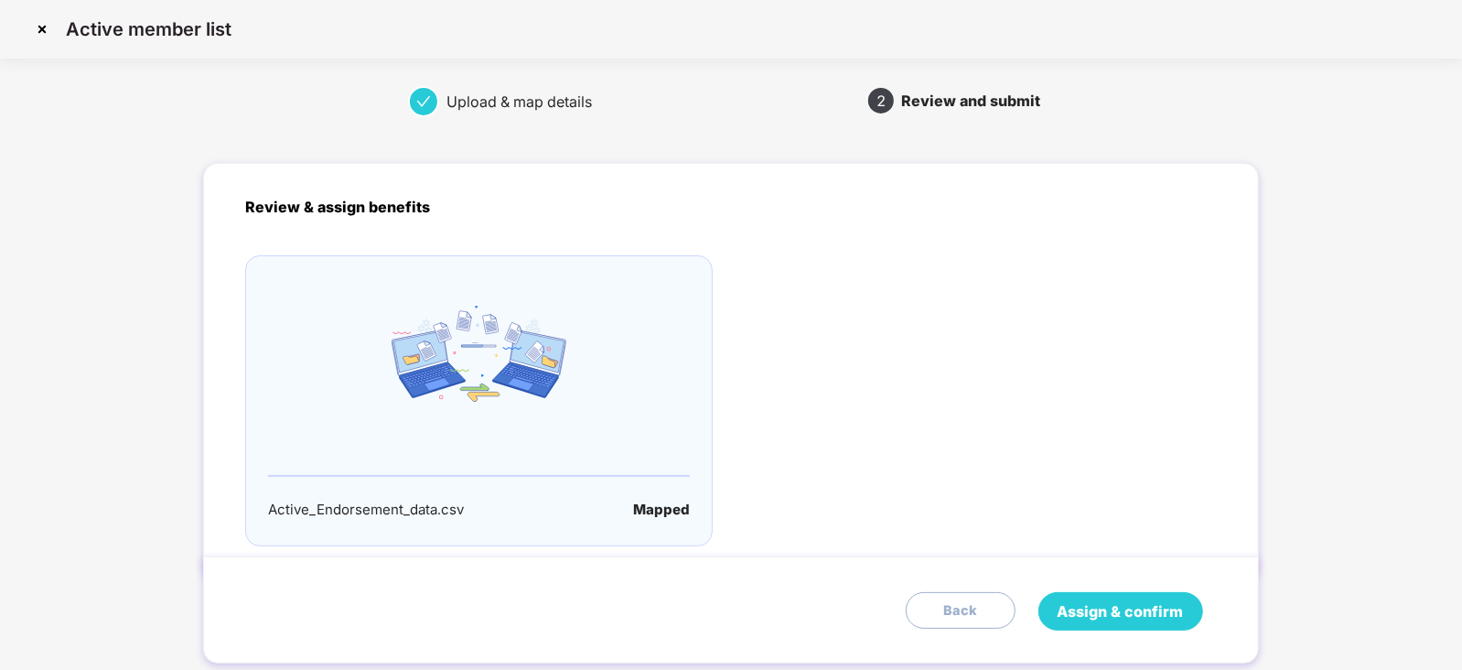
click at [1109, 596] on button "Assign & confirm" at bounding box center [1120, 611] width 165 height 38
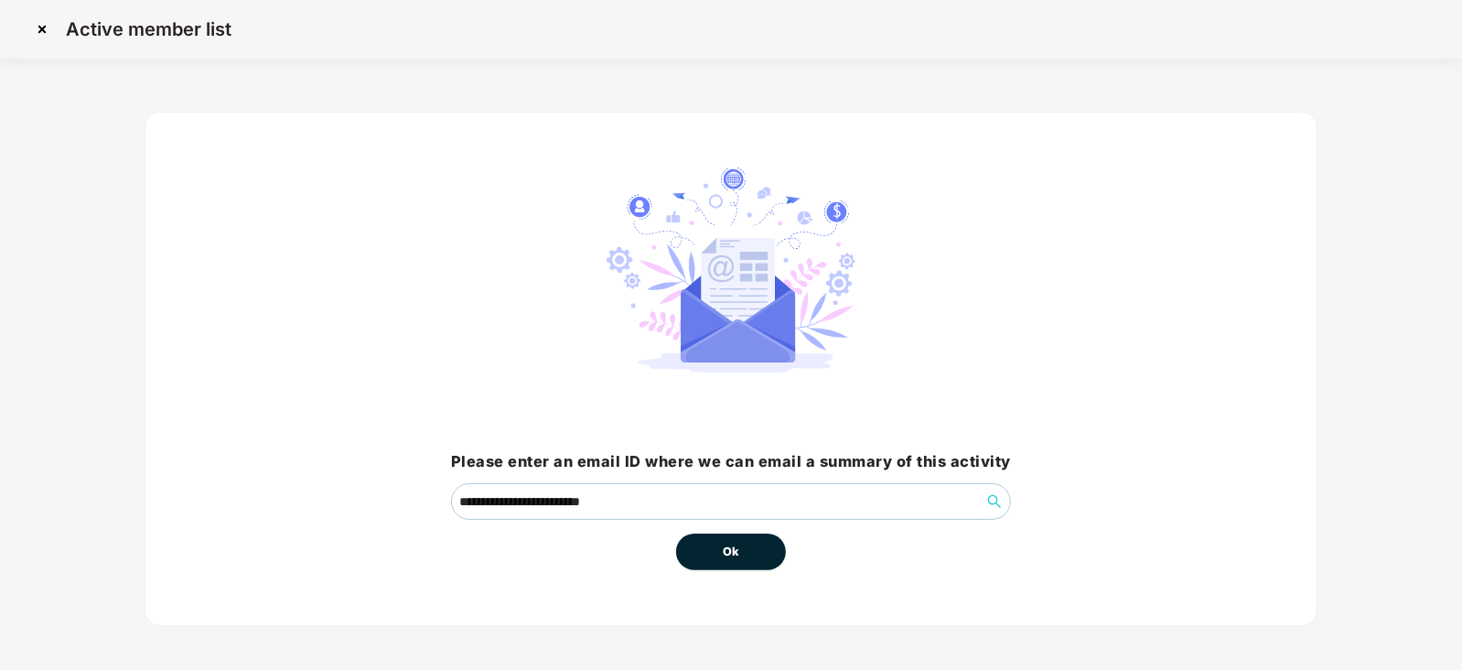
click at [734, 544] on span "Ok" at bounding box center [731, 551] width 16 height 18
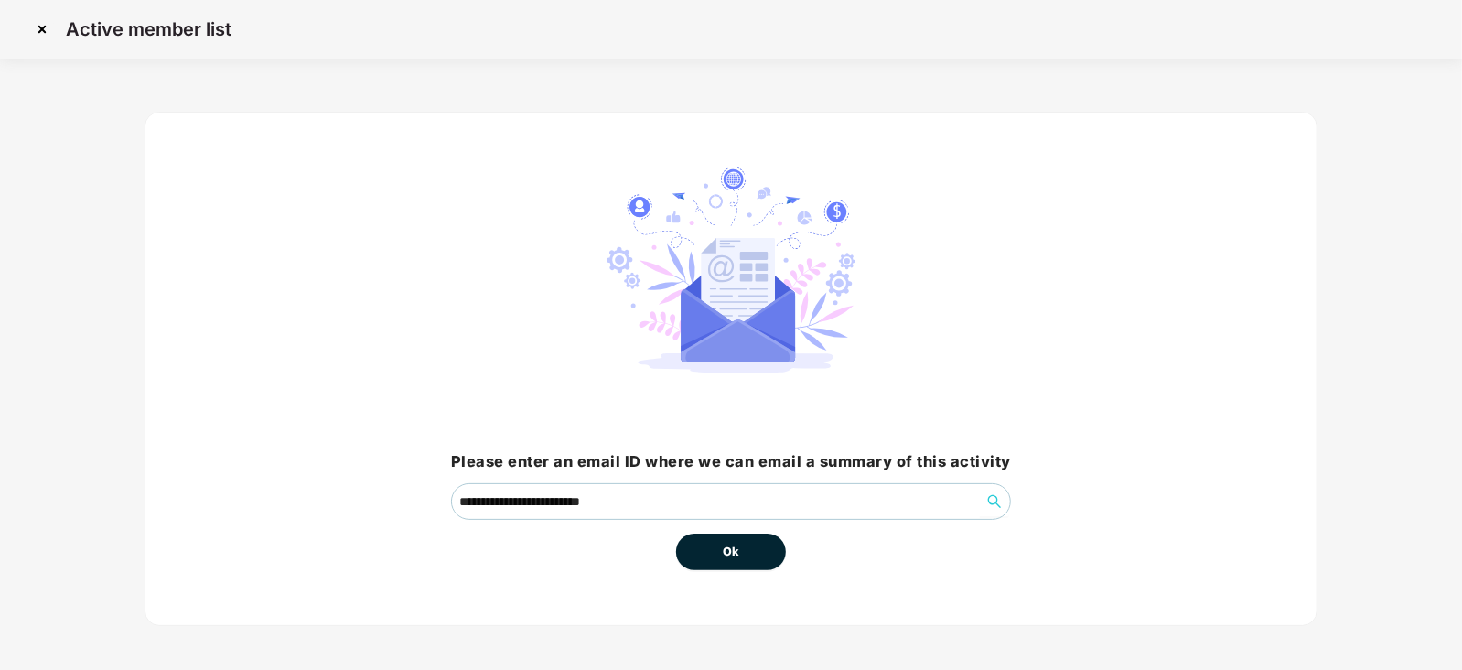
click at [727, 554] on span "Ok" at bounding box center [731, 551] width 16 height 18
click at [732, 554] on span "Ok" at bounding box center [731, 551] width 16 height 18
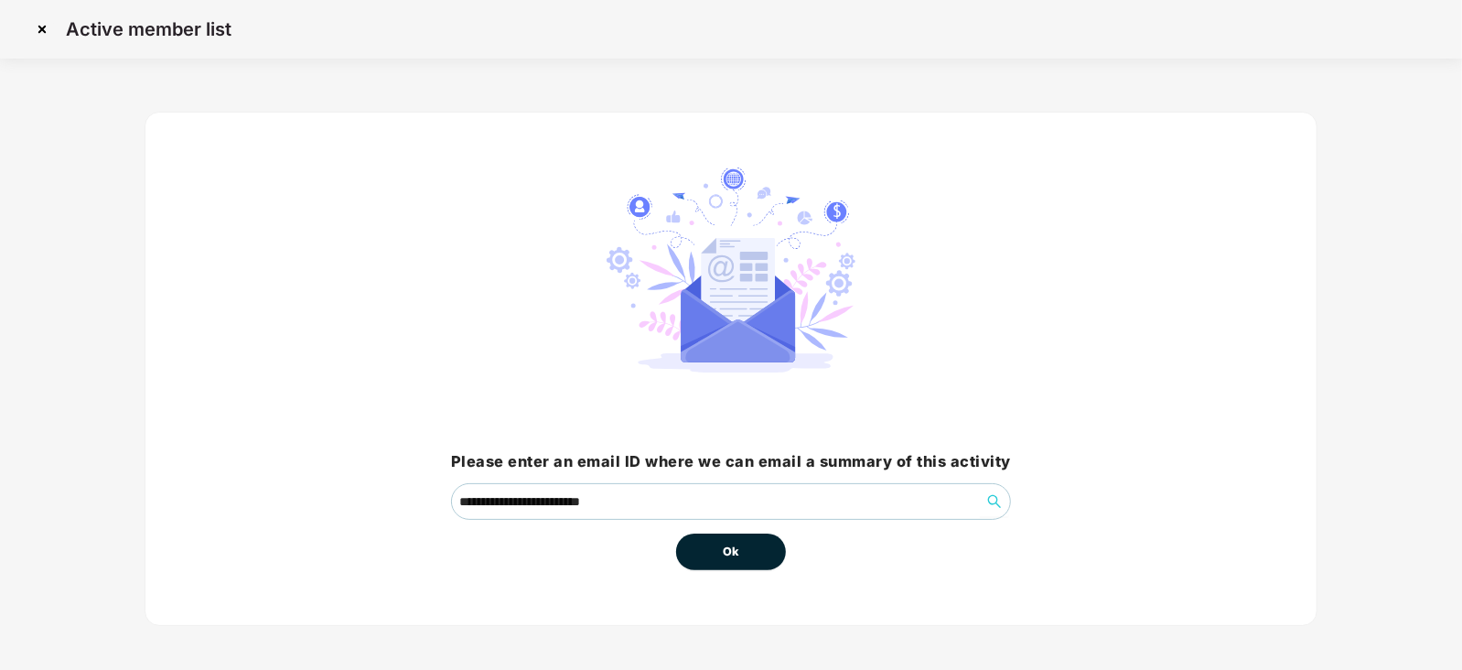
click at [732, 553] on span "Ok" at bounding box center [731, 551] width 16 height 18
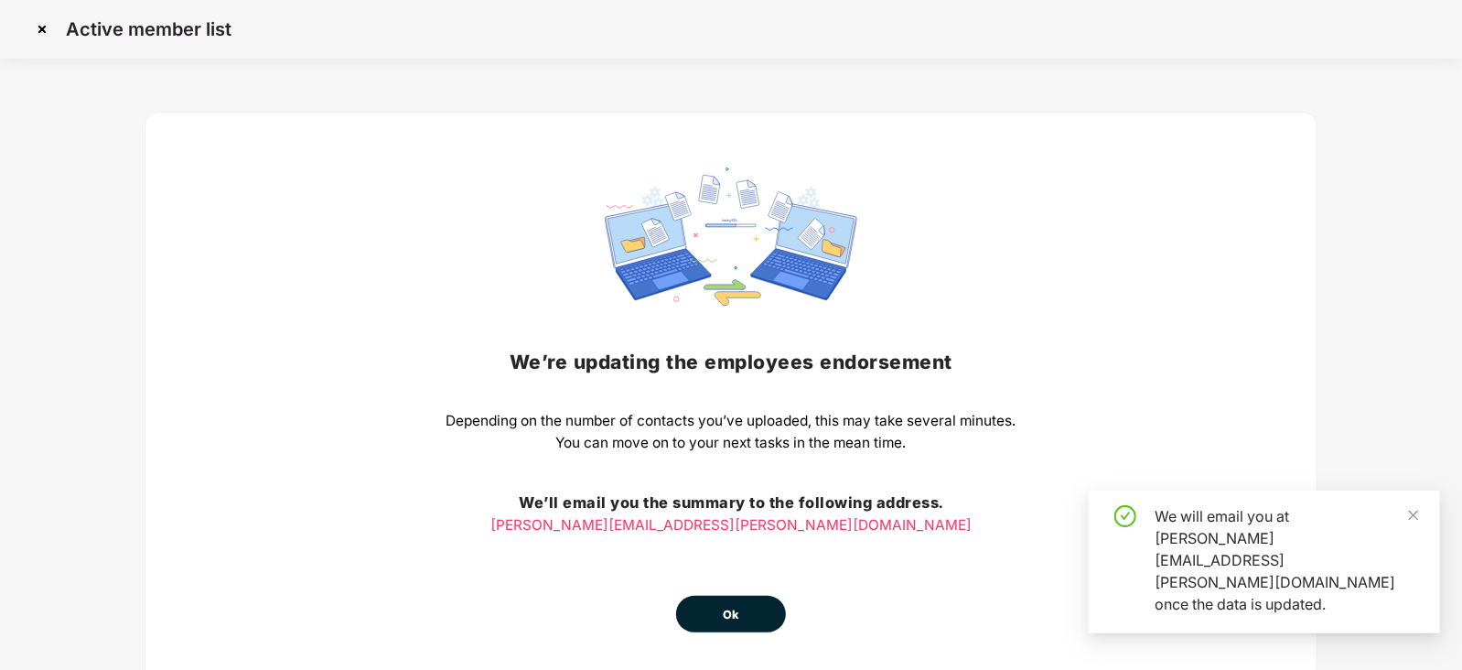
click at [740, 626] on button "Ok" at bounding box center [731, 613] width 110 height 37
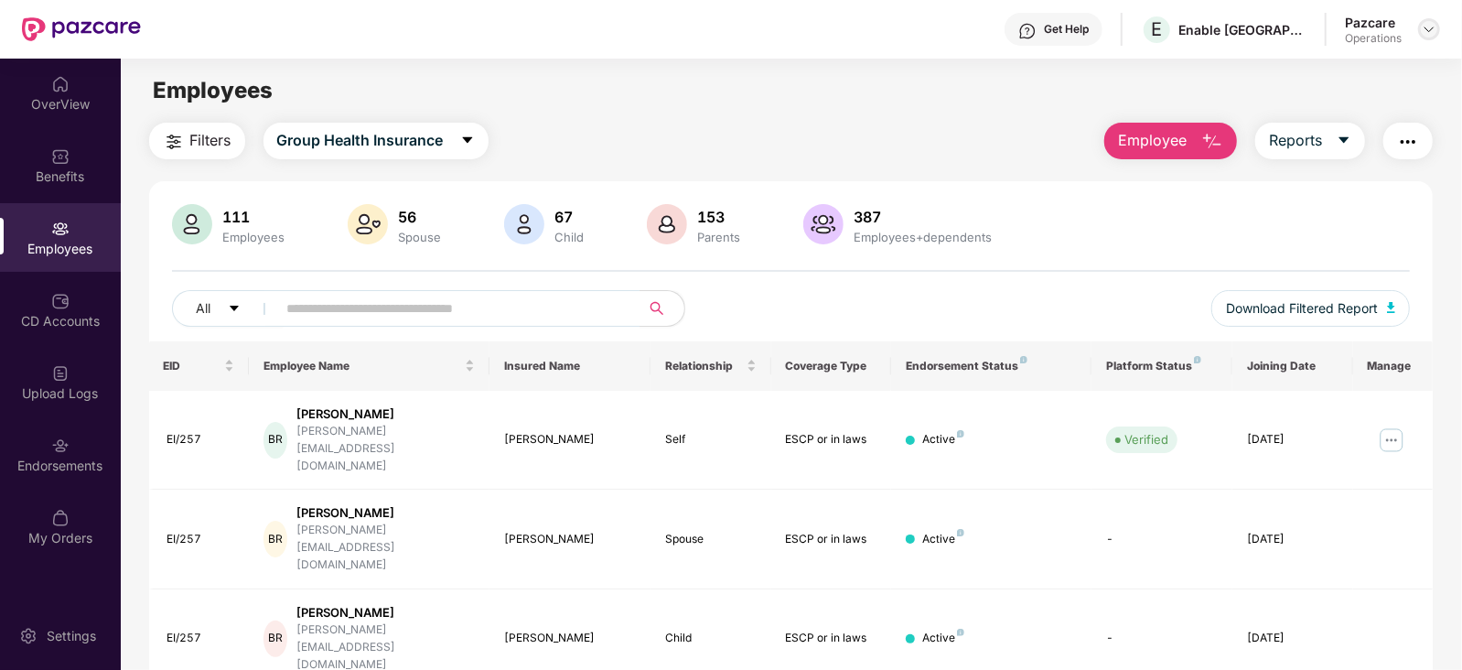
click at [1431, 24] on img at bounding box center [1428, 29] width 15 height 15
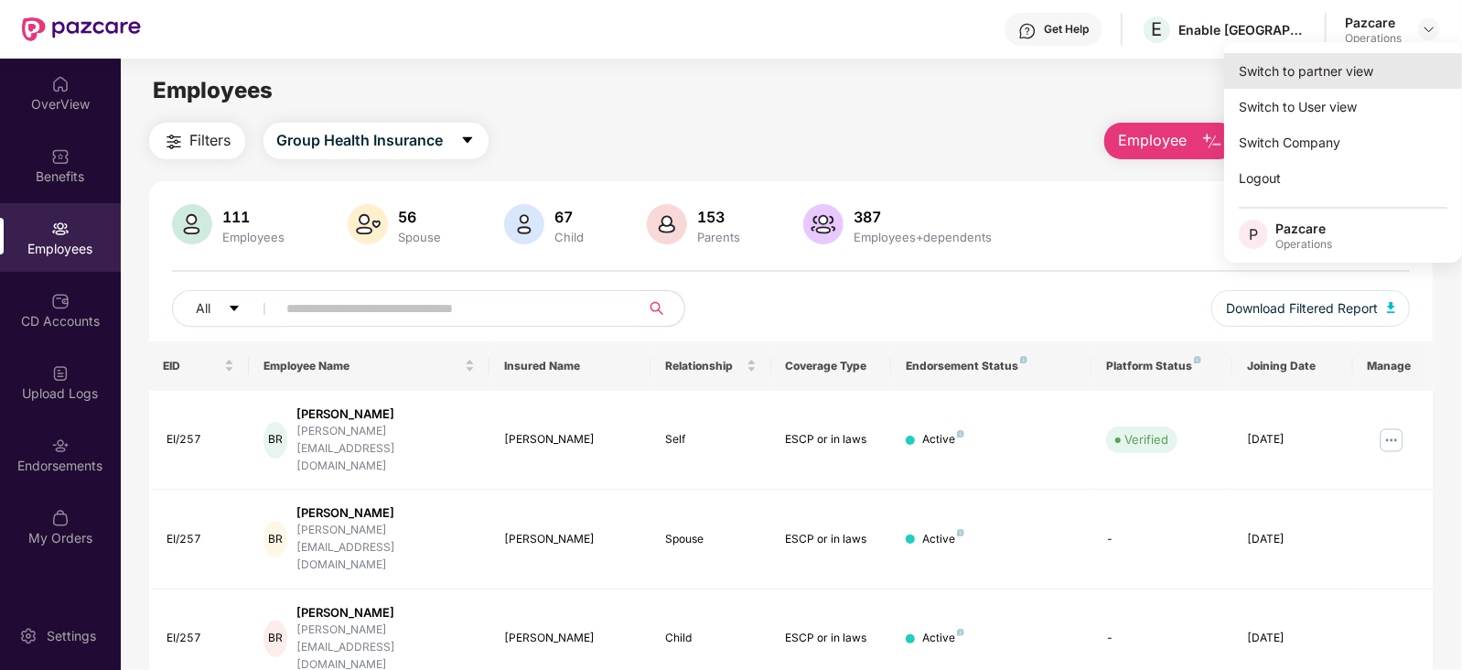
click at [1344, 66] on div "Switch to partner view" at bounding box center [1343, 71] width 238 height 36
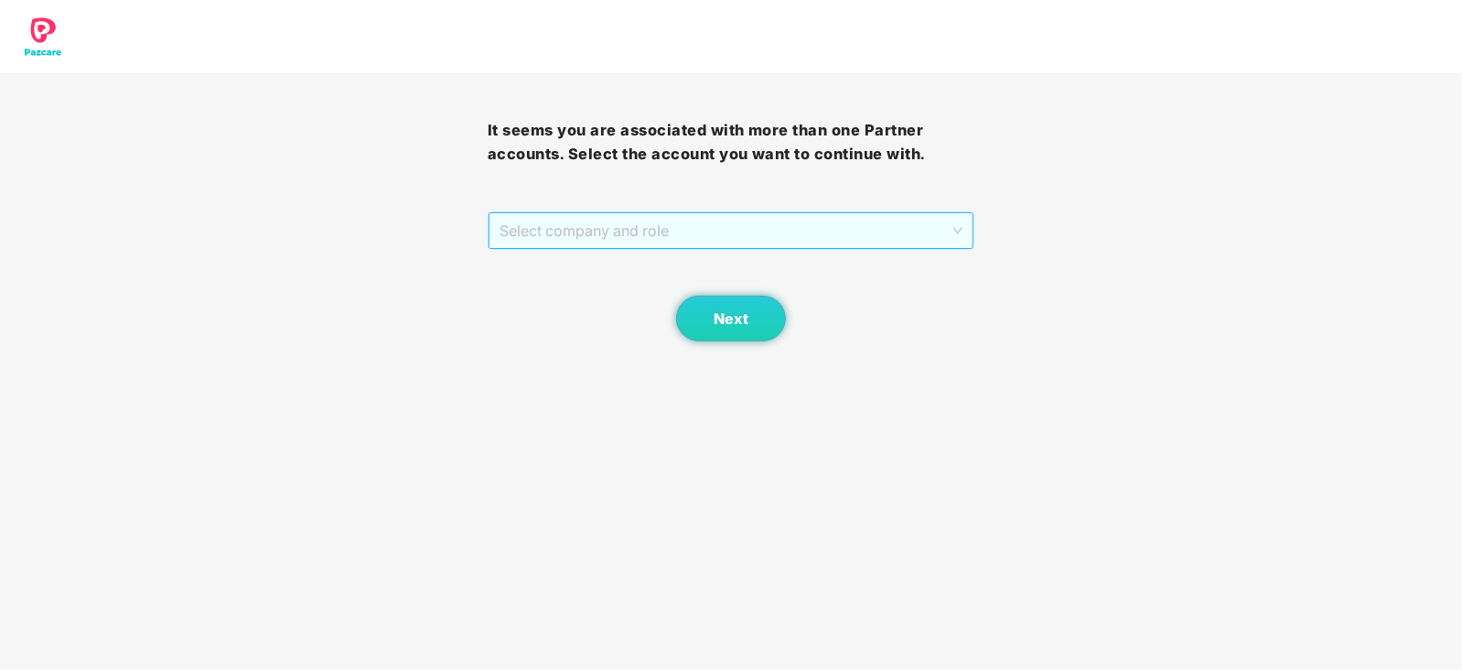
click at [601, 235] on span "Select company and role" at bounding box center [731, 230] width 464 height 35
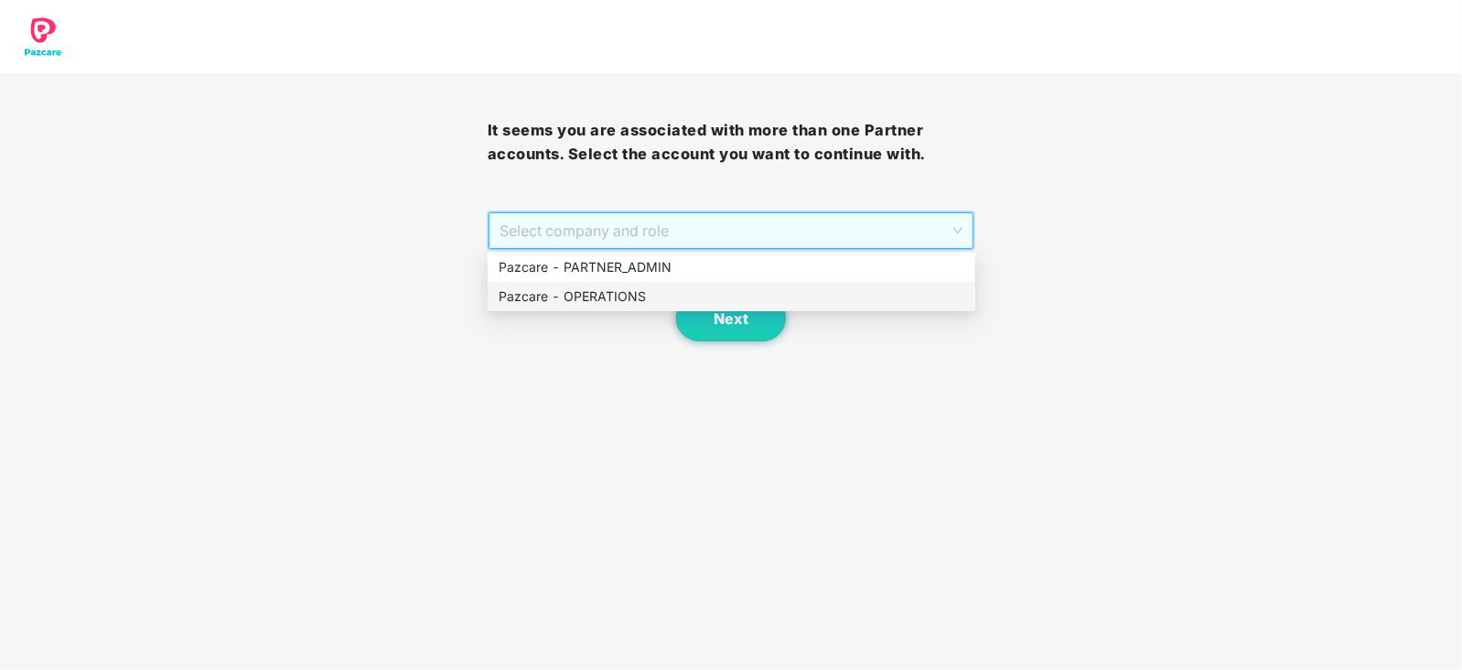
click at [575, 305] on div "Pazcare - OPERATIONS" at bounding box center [731, 296] width 466 height 20
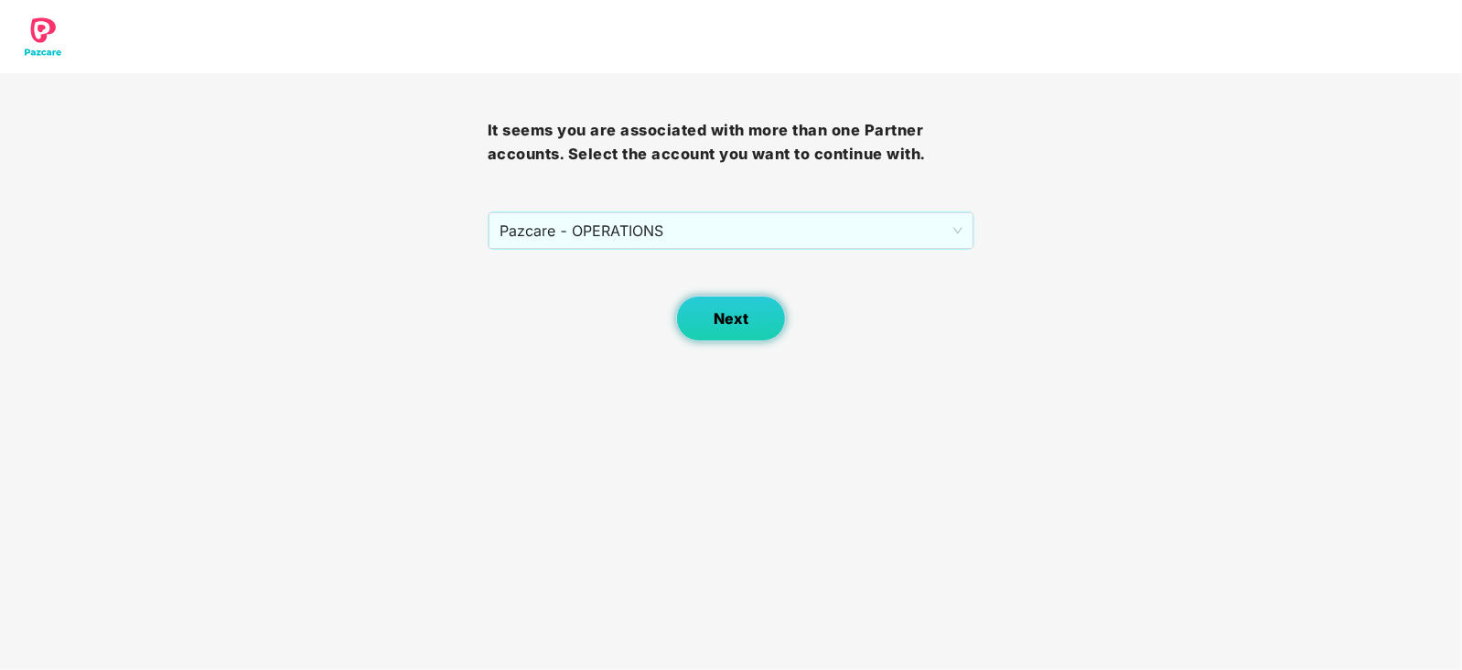
click at [686, 318] on button "Next" at bounding box center [731, 318] width 110 height 46
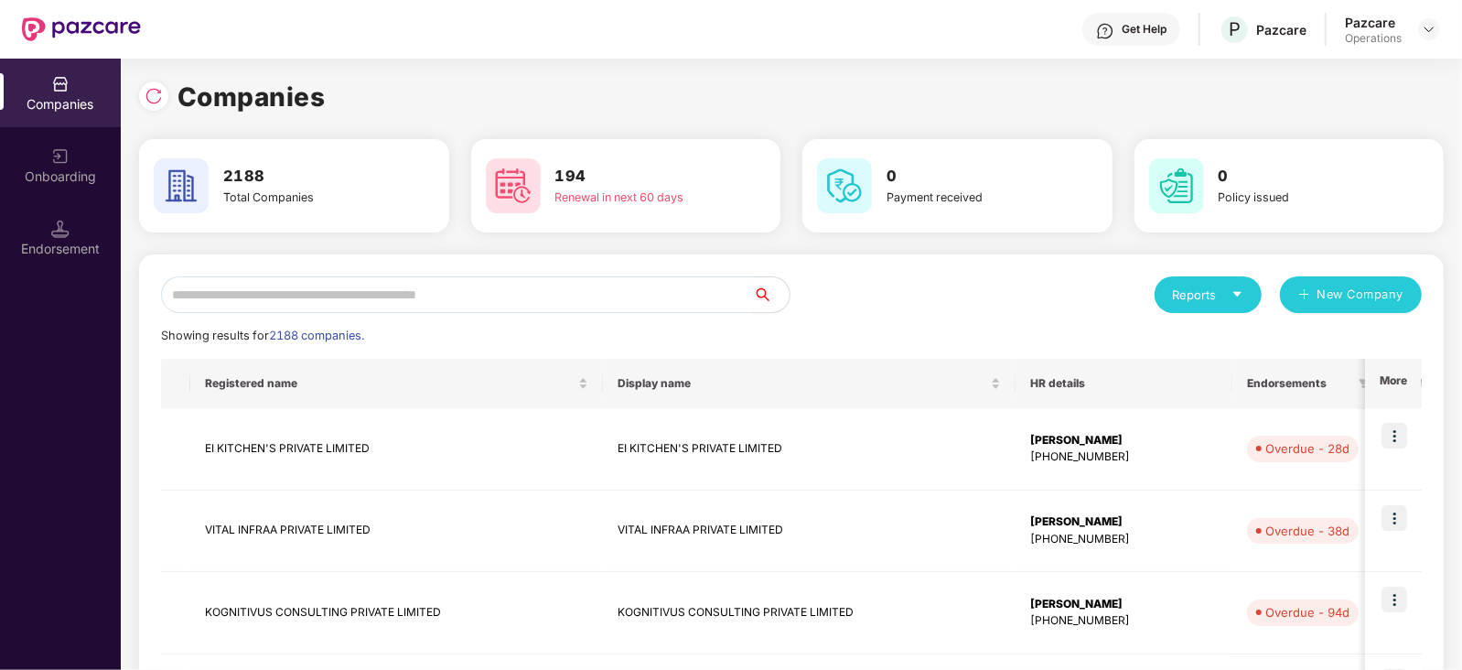
click at [444, 300] on input "text" at bounding box center [457, 294] width 592 height 37
paste input "**********"
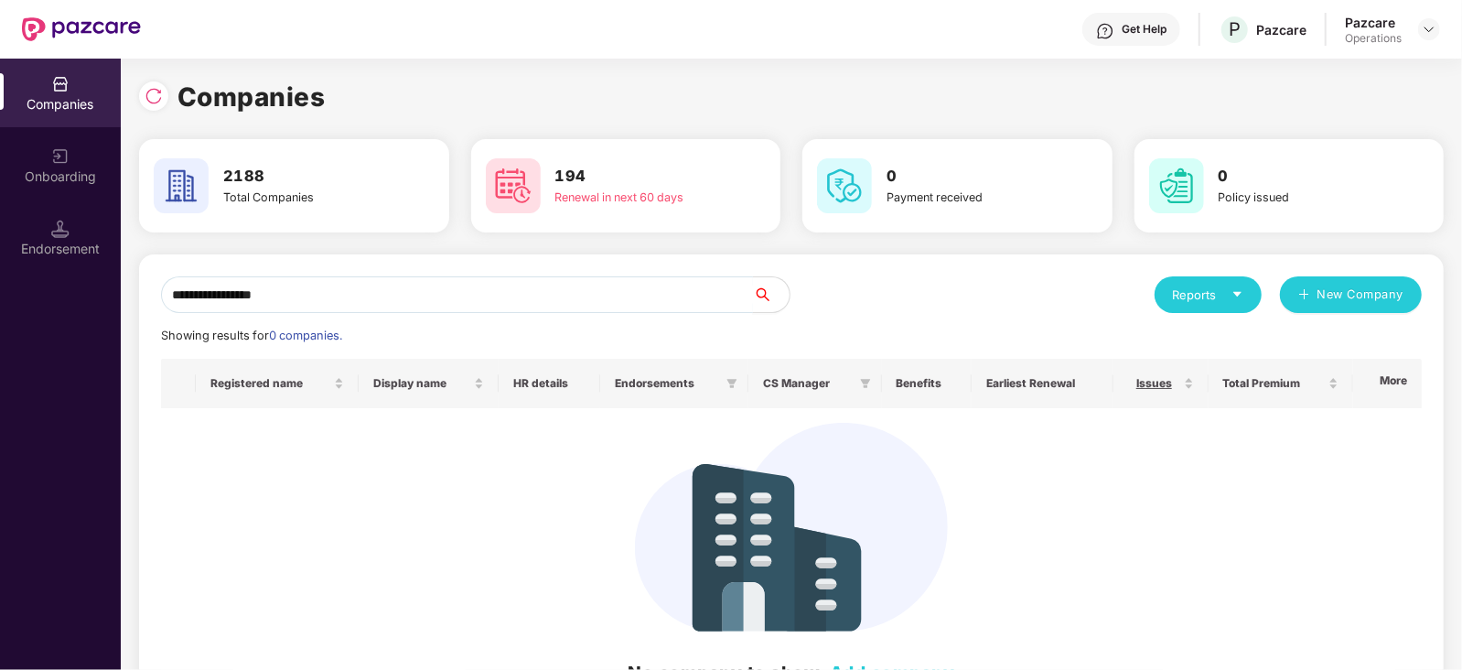
click at [166, 302] on input "**********" at bounding box center [457, 294] width 592 height 37
click at [297, 300] on input "**********" at bounding box center [457, 294] width 592 height 37
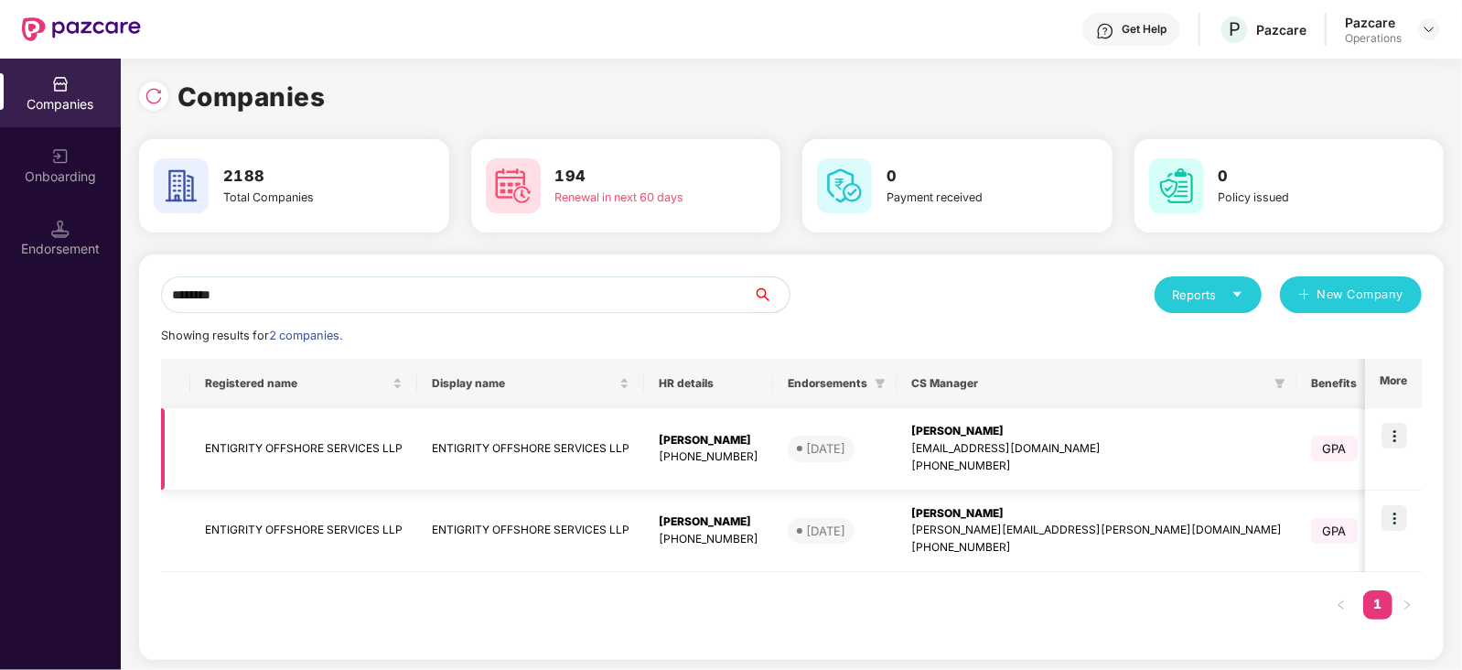
type input "********"
click at [367, 451] on td "ENTIGRITY OFFSHORE SERVICES LLP" at bounding box center [303, 449] width 227 height 82
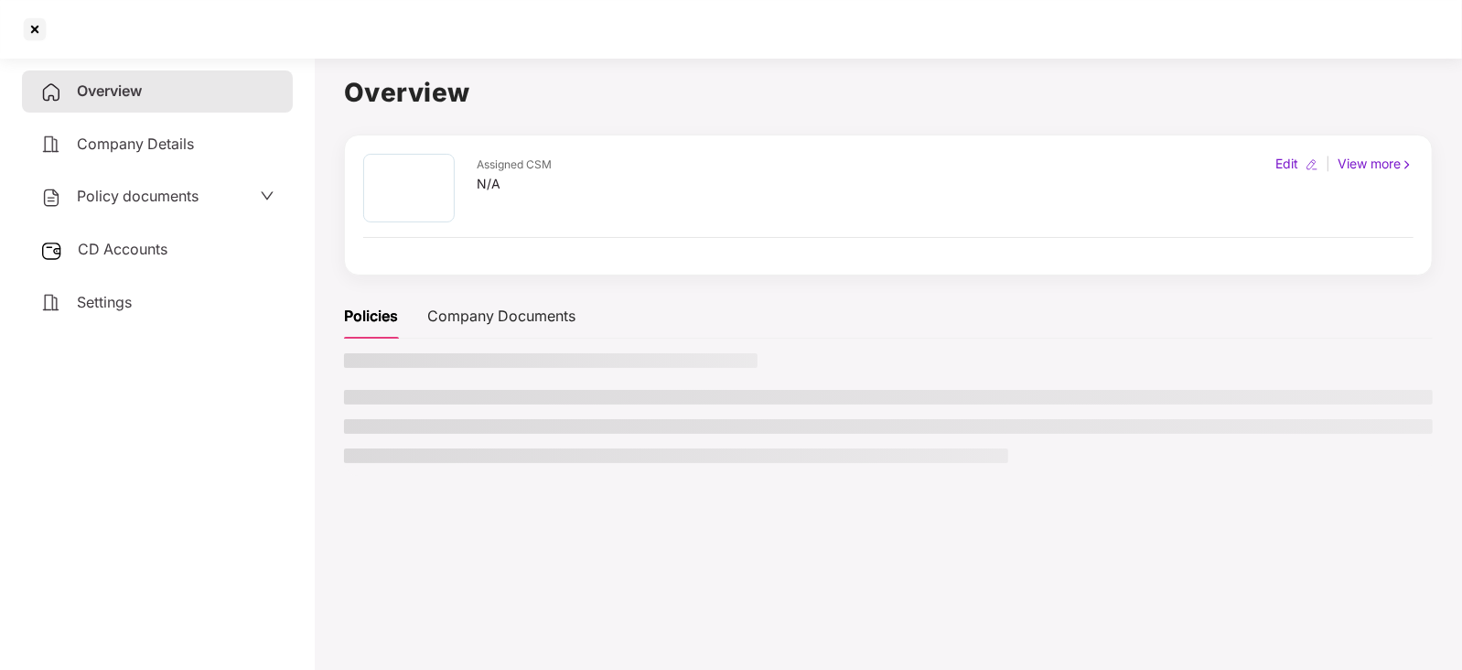
click at [147, 241] on span "CD Accounts" at bounding box center [123, 249] width 90 height 18
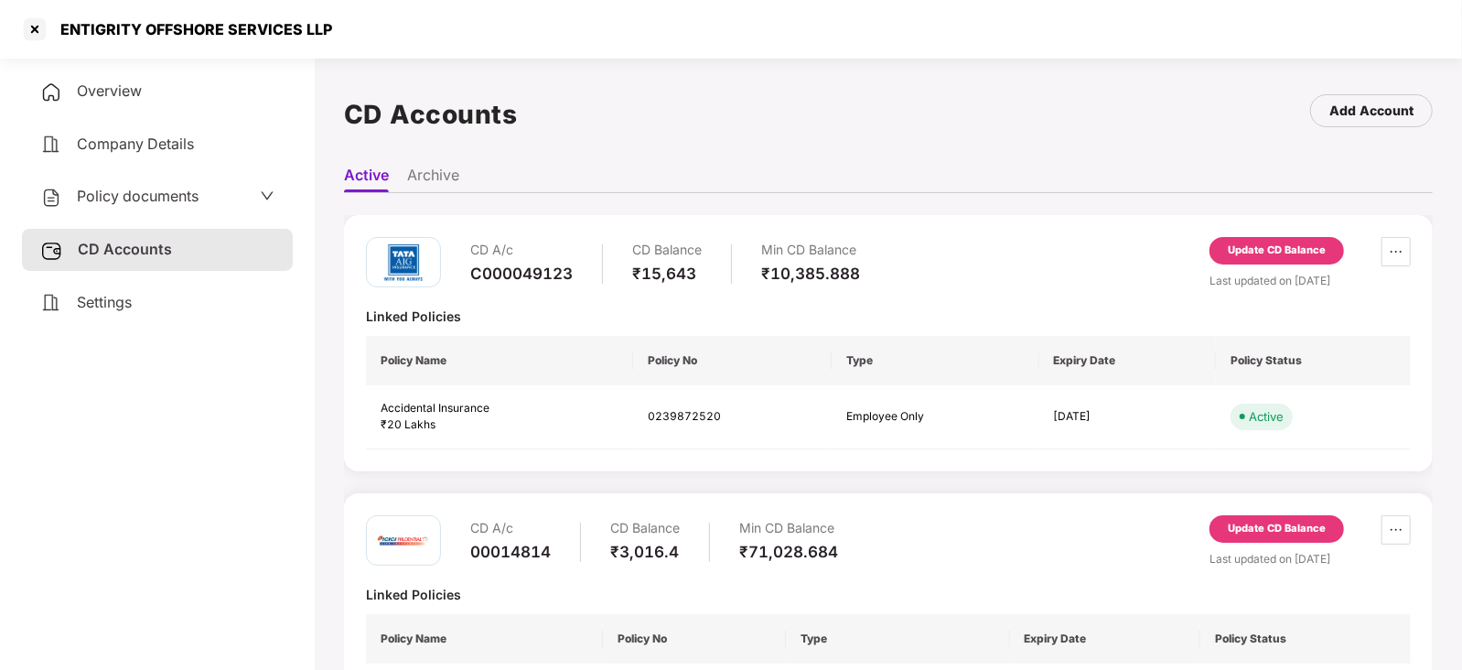
click at [1273, 541] on div "Update CD Balance" at bounding box center [1276, 532] width 134 height 35
click at [1271, 530] on div "Update CD Balance" at bounding box center [1276, 528] width 98 height 16
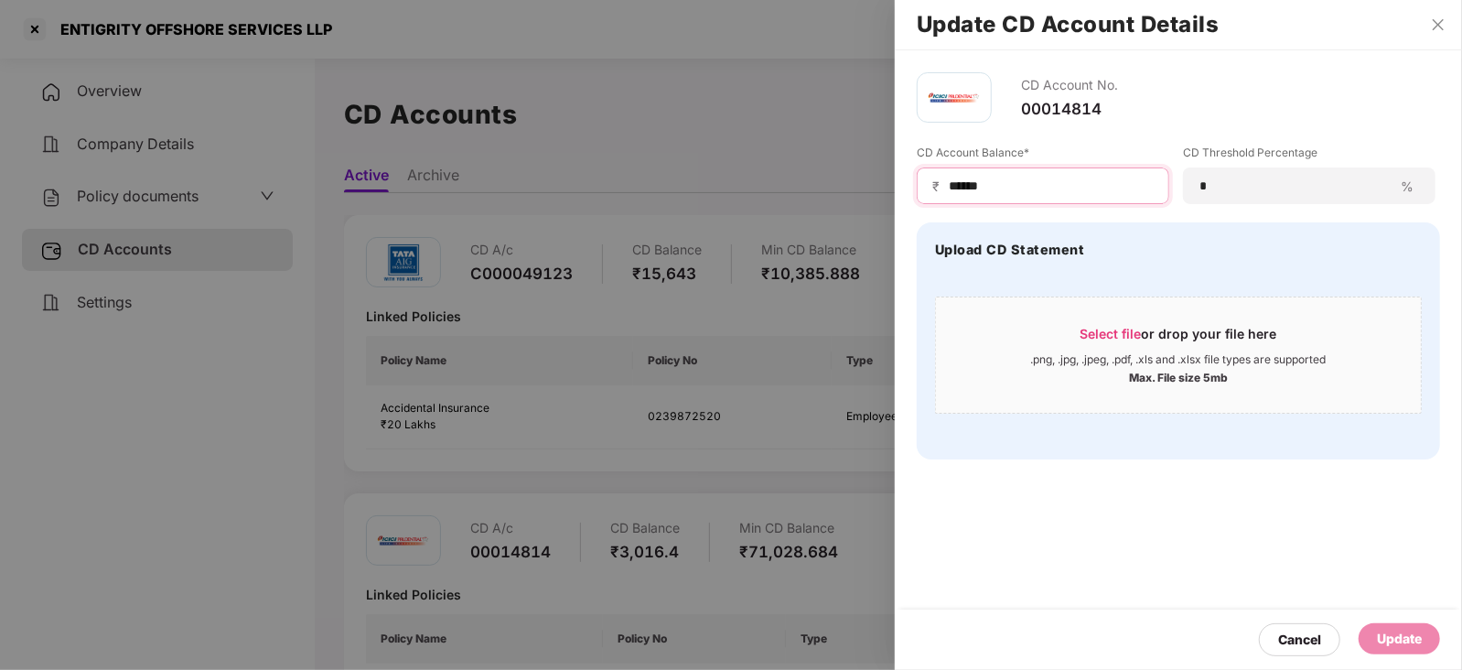
drag, startPoint x: 1002, startPoint y: 177, endPoint x: 887, endPoint y: 180, distance: 115.3
click at [887, 180] on div "Update CD Account Details CD Account No. 00014814 CD Account Balance* ₹ ****** …" at bounding box center [731, 335] width 1462 height 670
paste input "**"
type input "********"
click at [1386, 638] on div "Update" at bounding box center [1399, 638] width 45 height 20
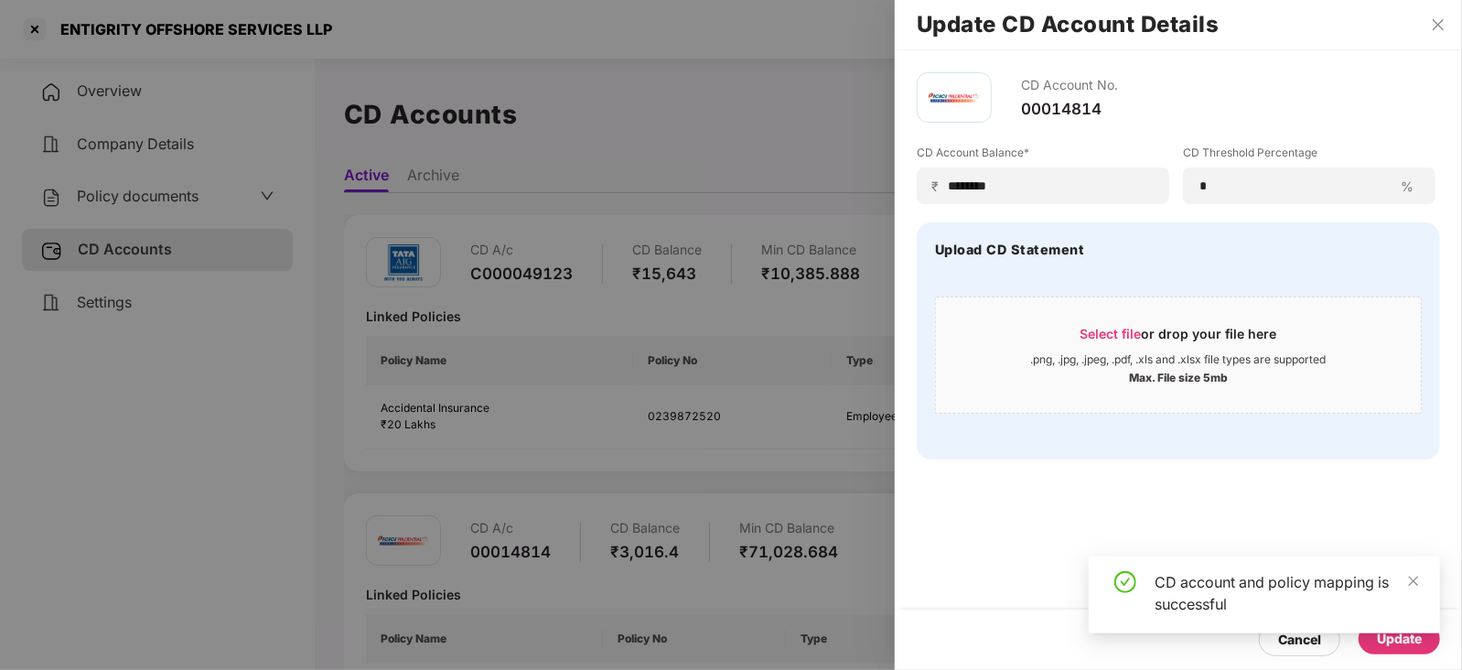
click at [154, 214] on div at bounding box center [731, 335] width 1462 height 670
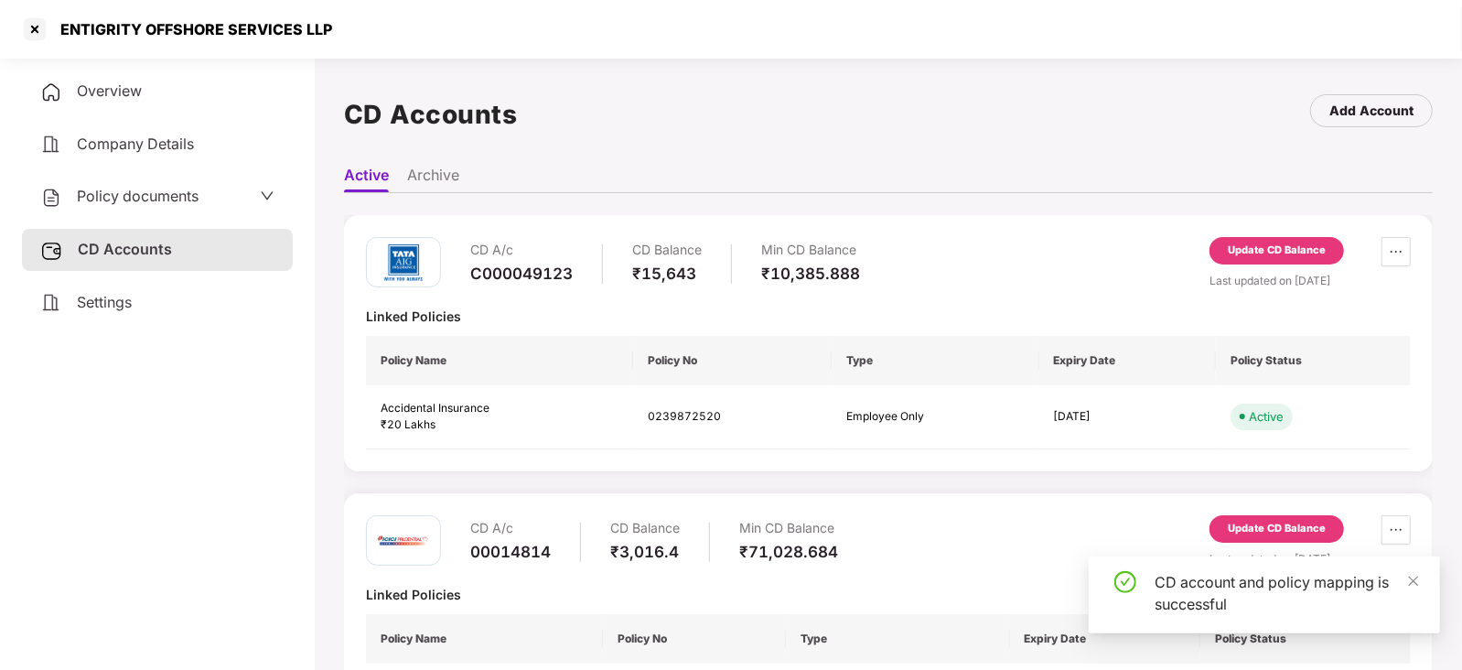
click at [147, 193] on span "Policy documents" at bounding box center [138, 196] width 122 height 18
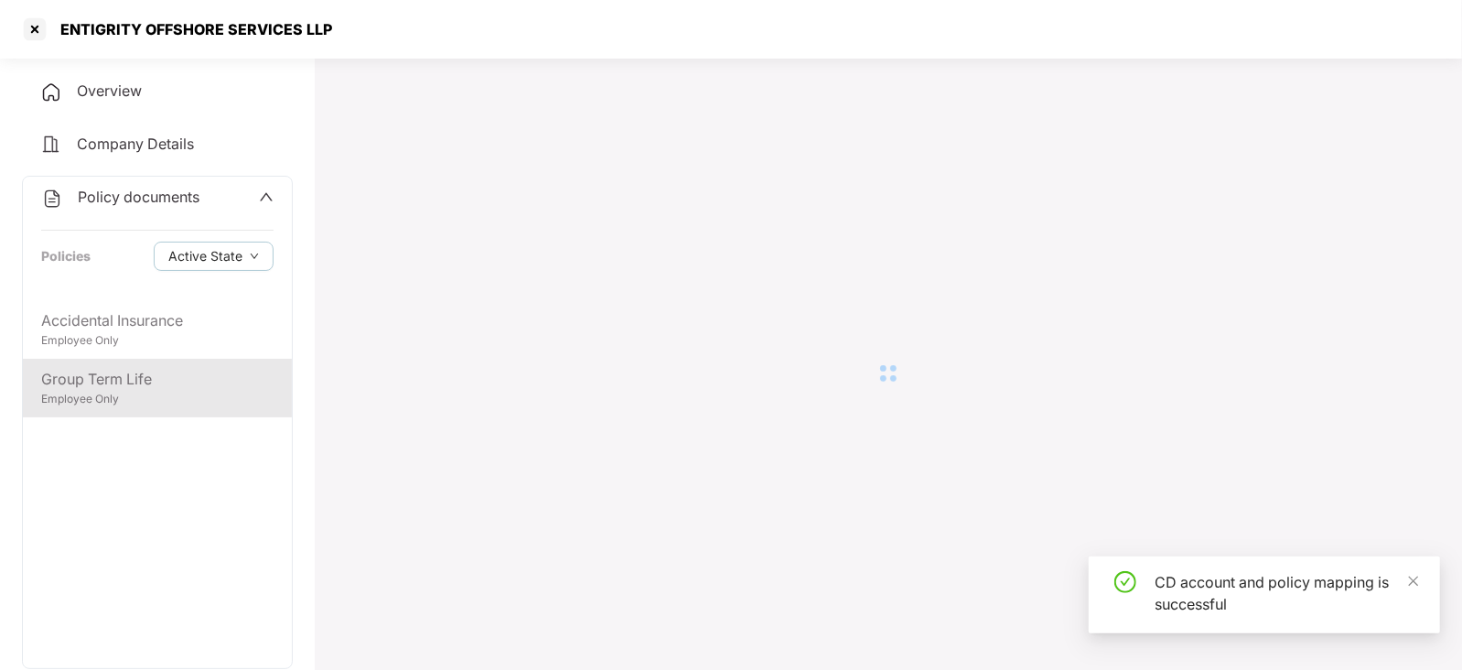
click at [128, 402] on div "Employee Only" at bounding box center [157, 399] width 232 height 17
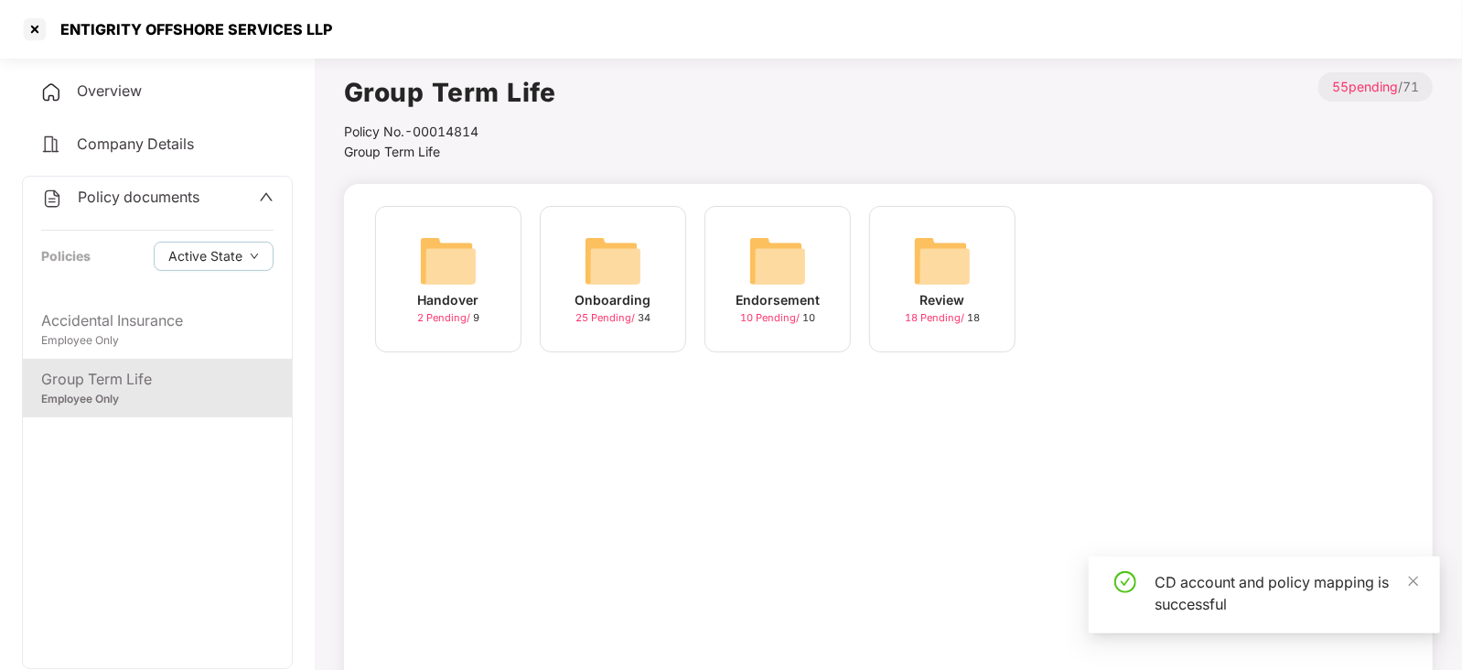
click at [750, 268] on img at bounding box center [777, 260] width 59 height 59
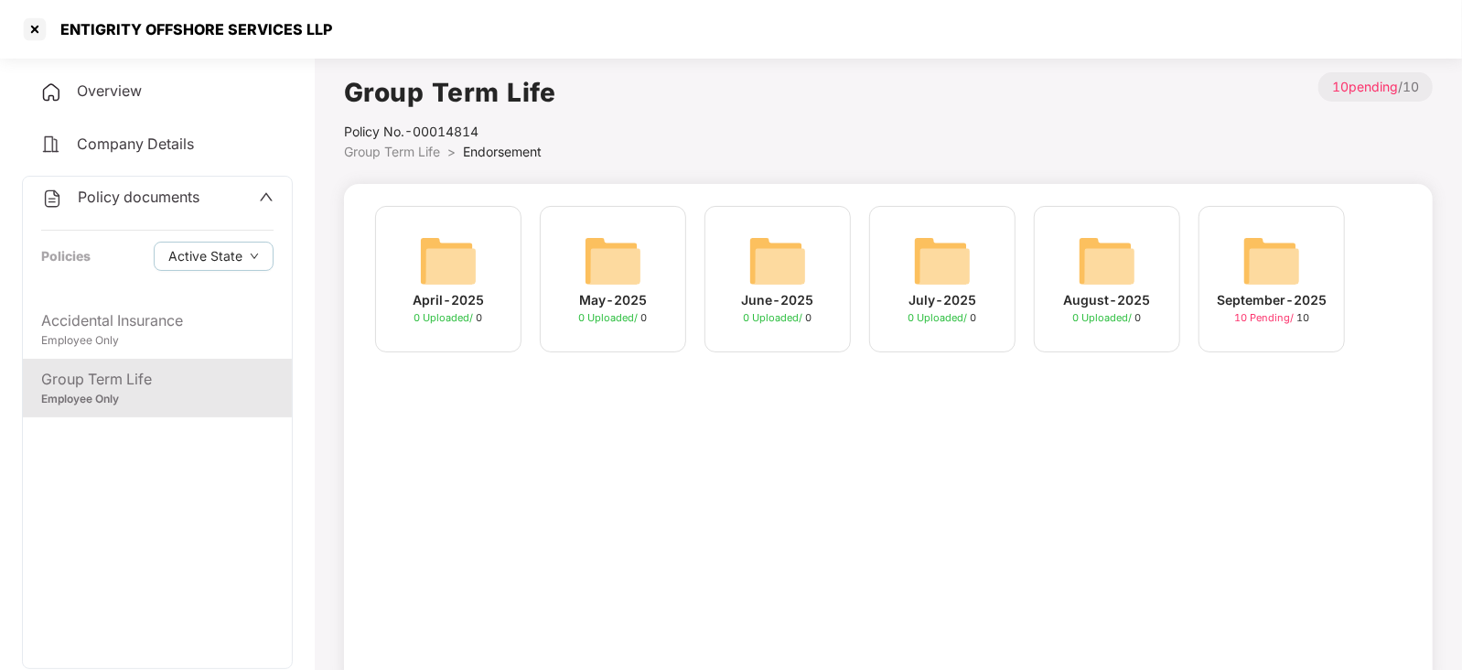
click at [1261, 277] on img at bounding box center [1271, 260] width 59 height 59
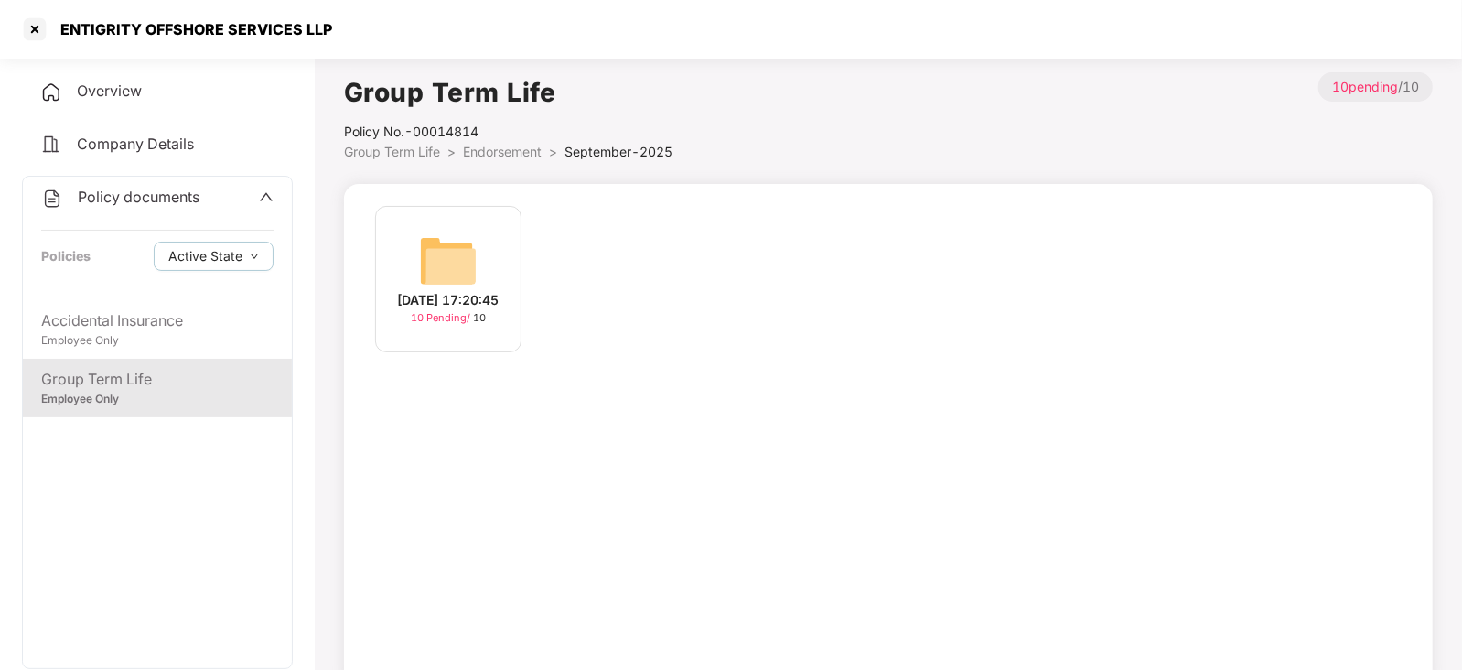
click at [461, 253] on img at bounding box center [448, 260] width 59 height 59
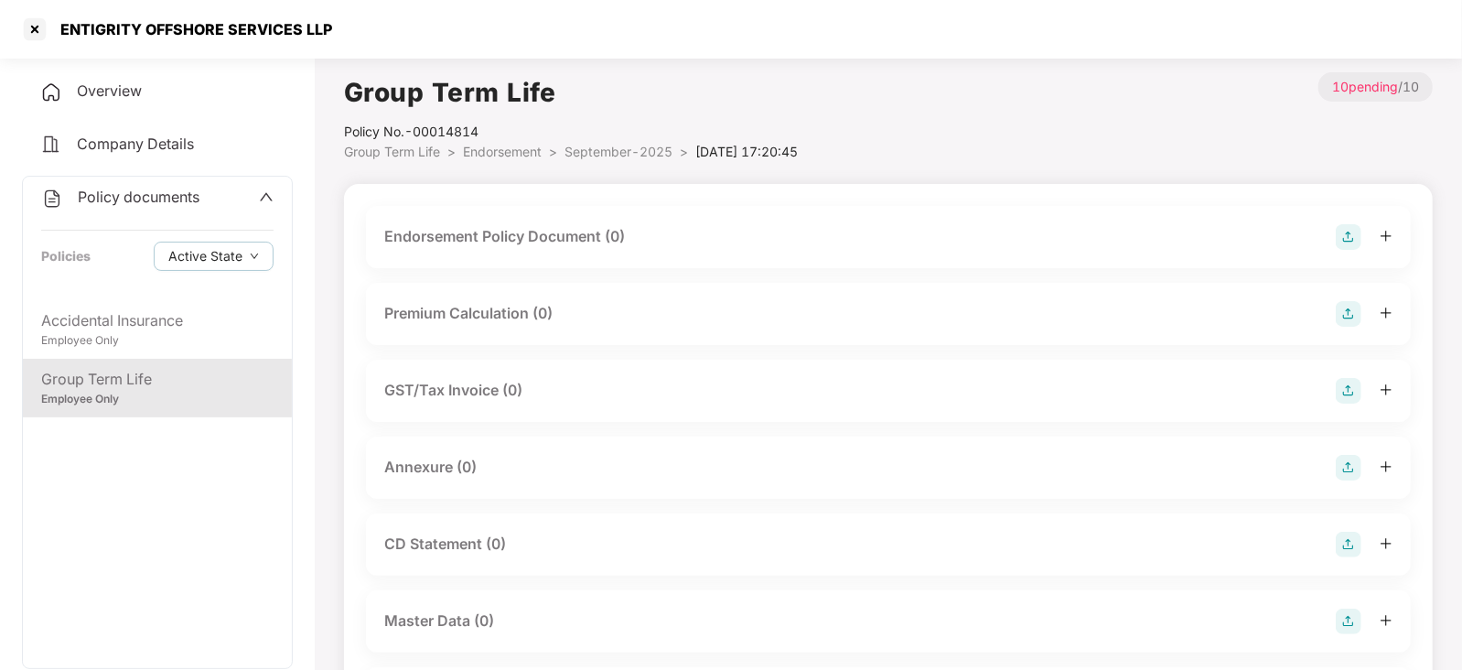
click at [1354, 242] on img at bounding box center [1348, 237] width 26 height 26
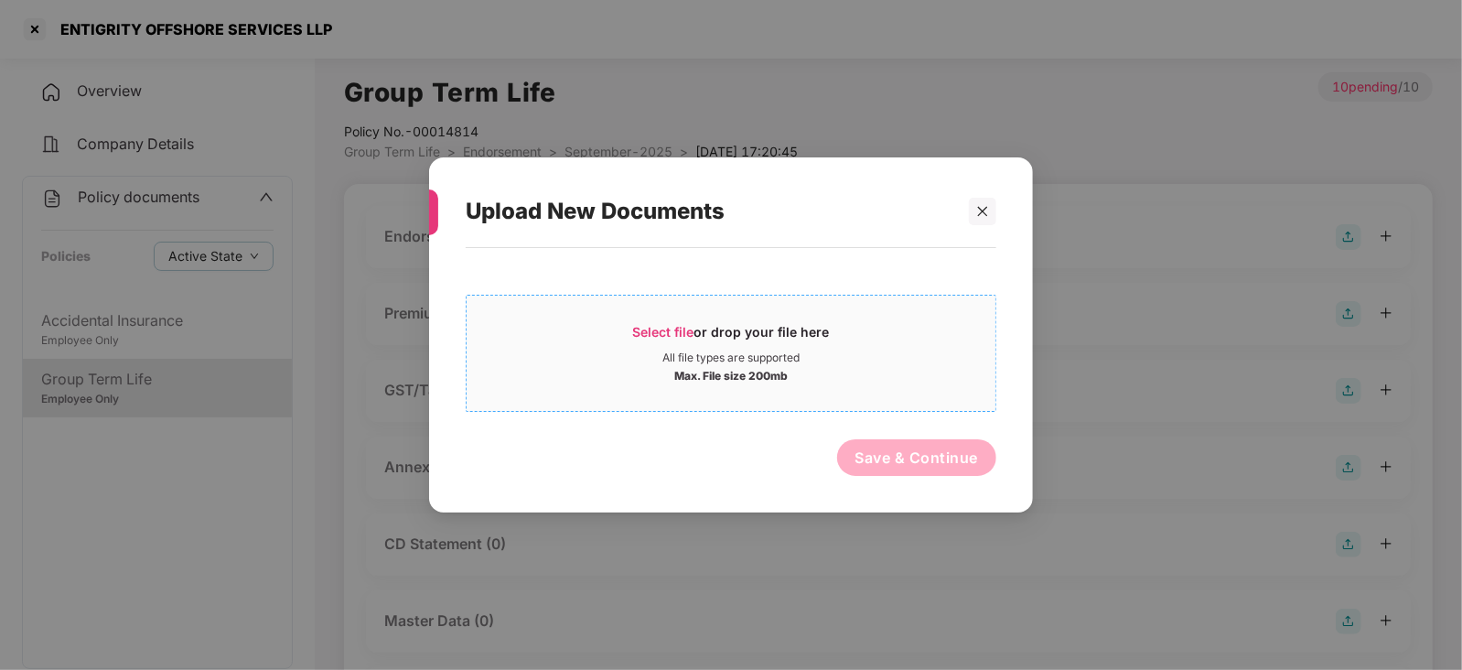
click at [681, 341] on div "Select file or drop your file here" at bounding box center [731, 336] width 197 height 27
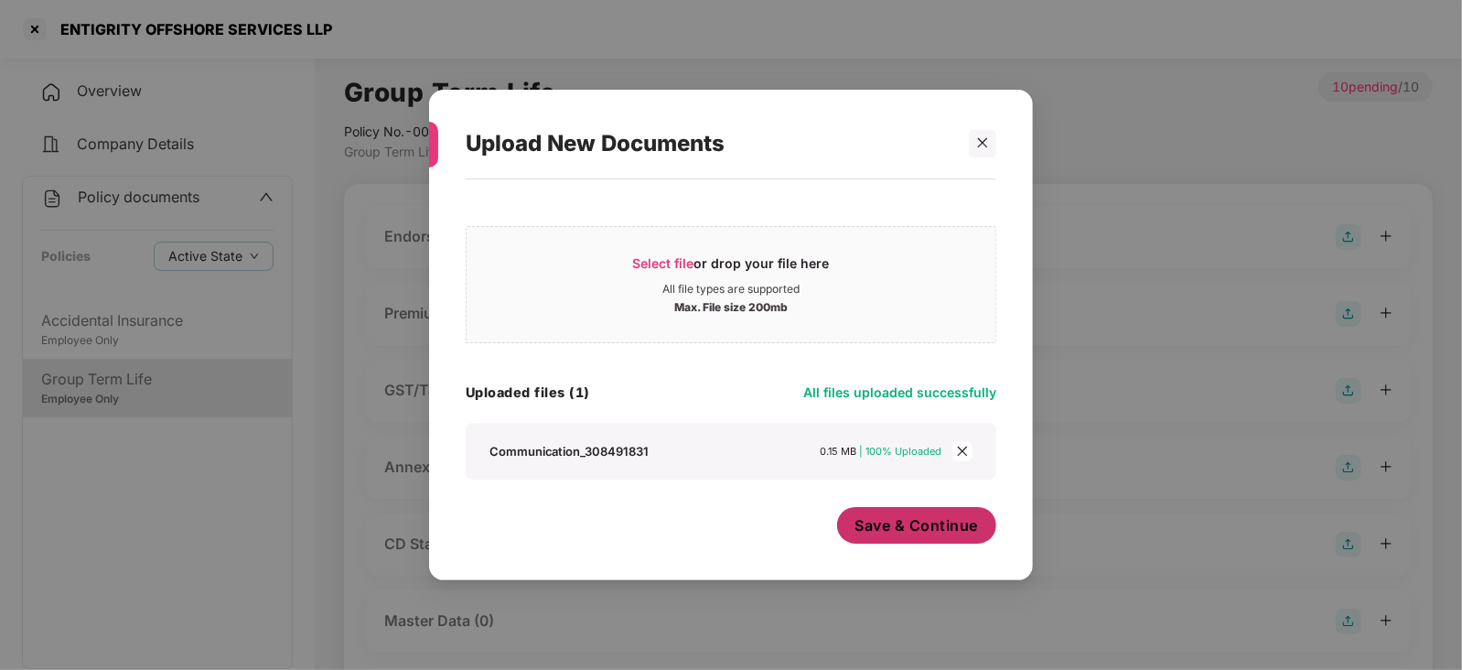
click at [942, 516] on span "Save & Continue" at bounding box center [916, 525] width 123 height 20
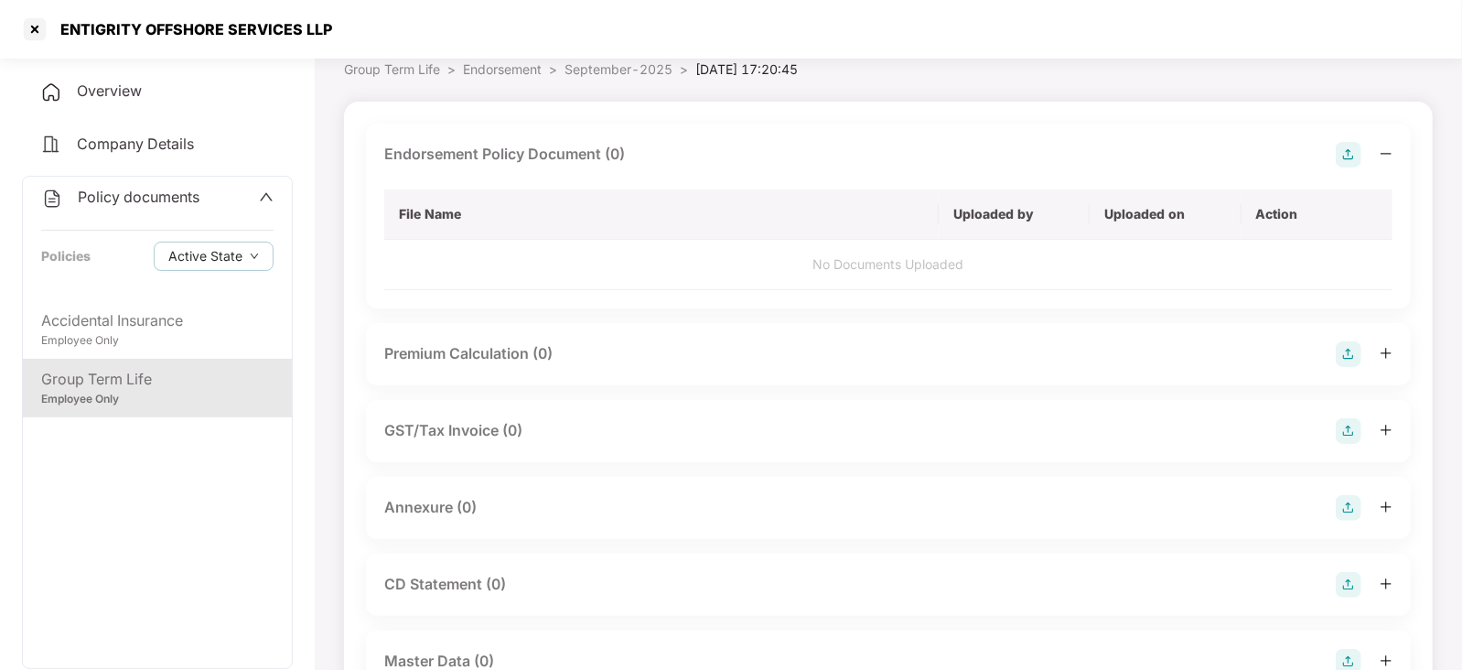
scroll to position [113, 0]
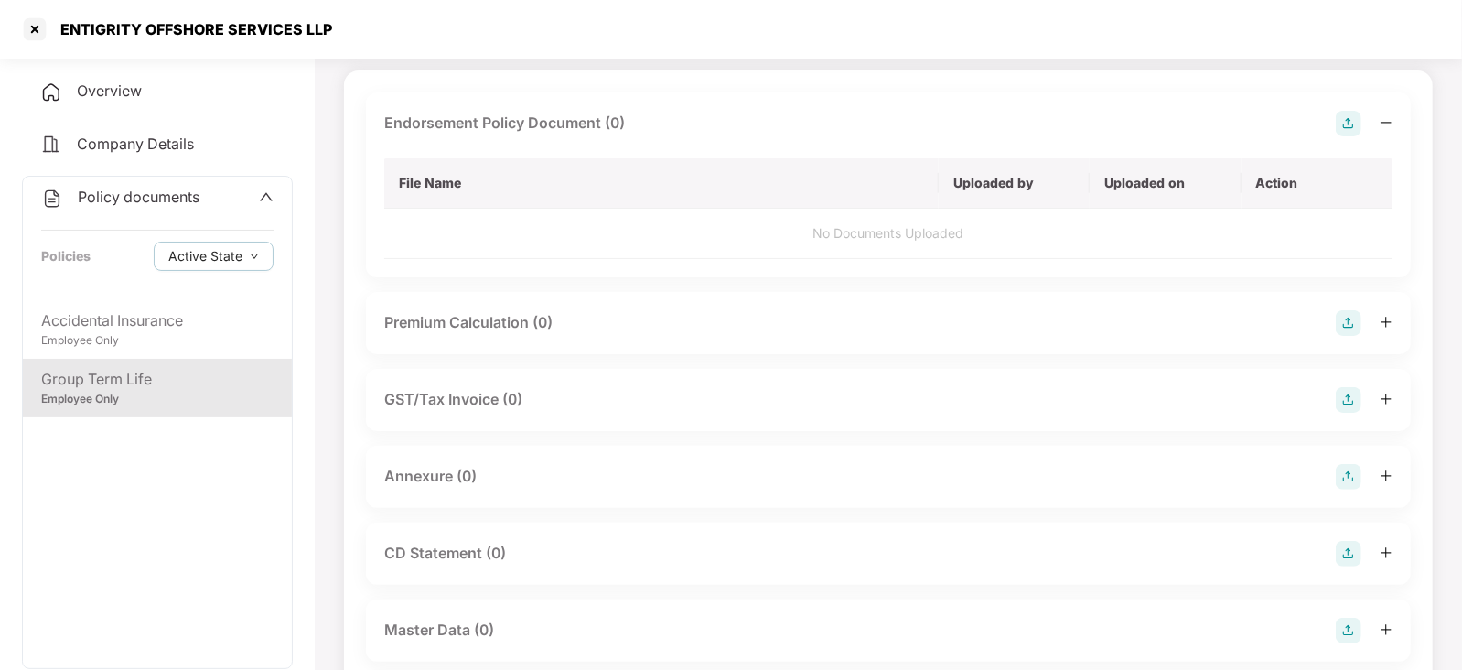
click at [1345, 328] on img at bounding box center [1348, 323] width 26 height 26
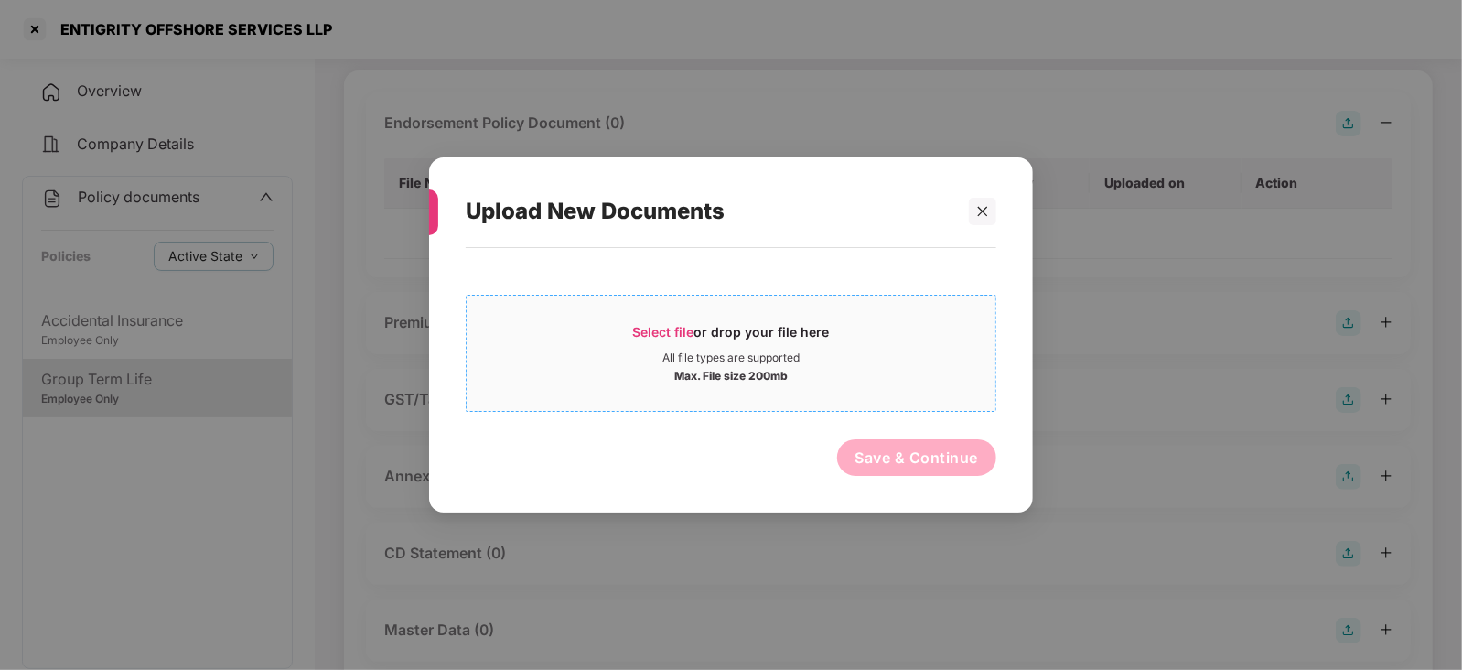
click at [671, 327] on span "Select file" at bounding box center [663, 332] width 61 height 16
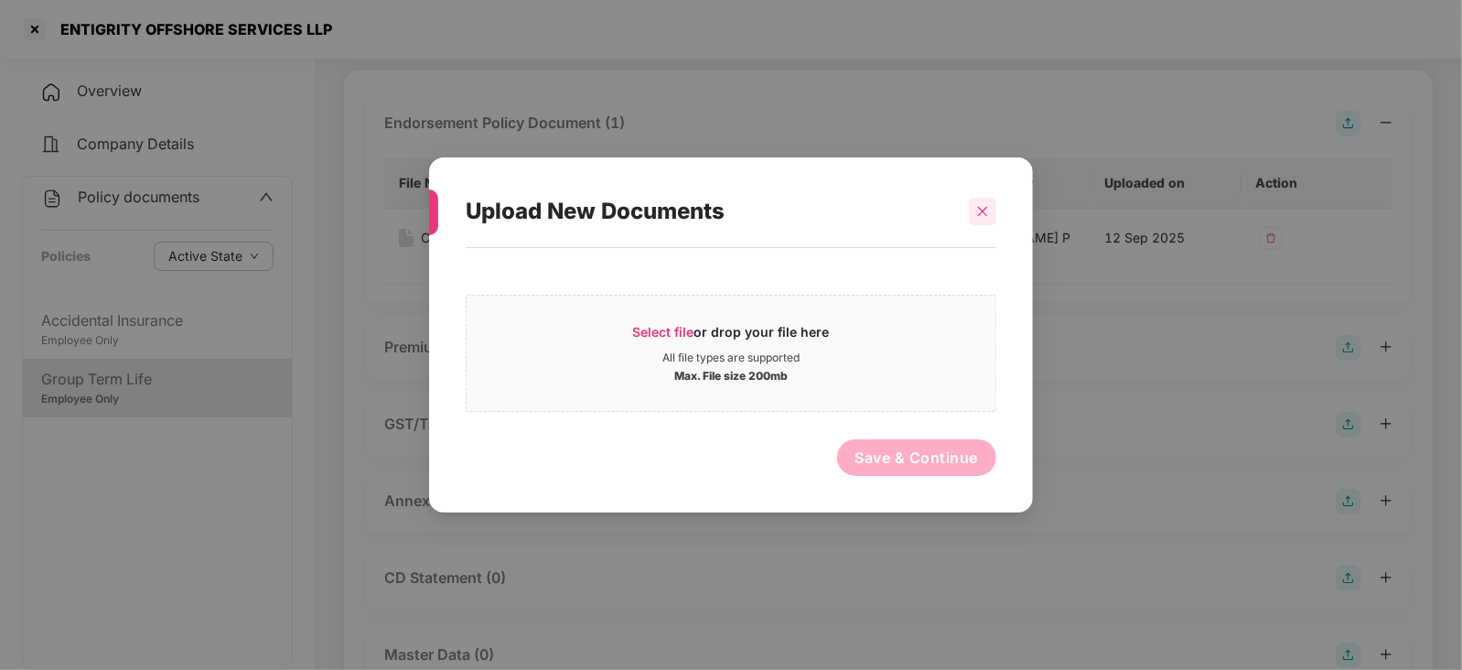
click at [992, 213] on div at bounding box center [982, 211] width 27 height 27
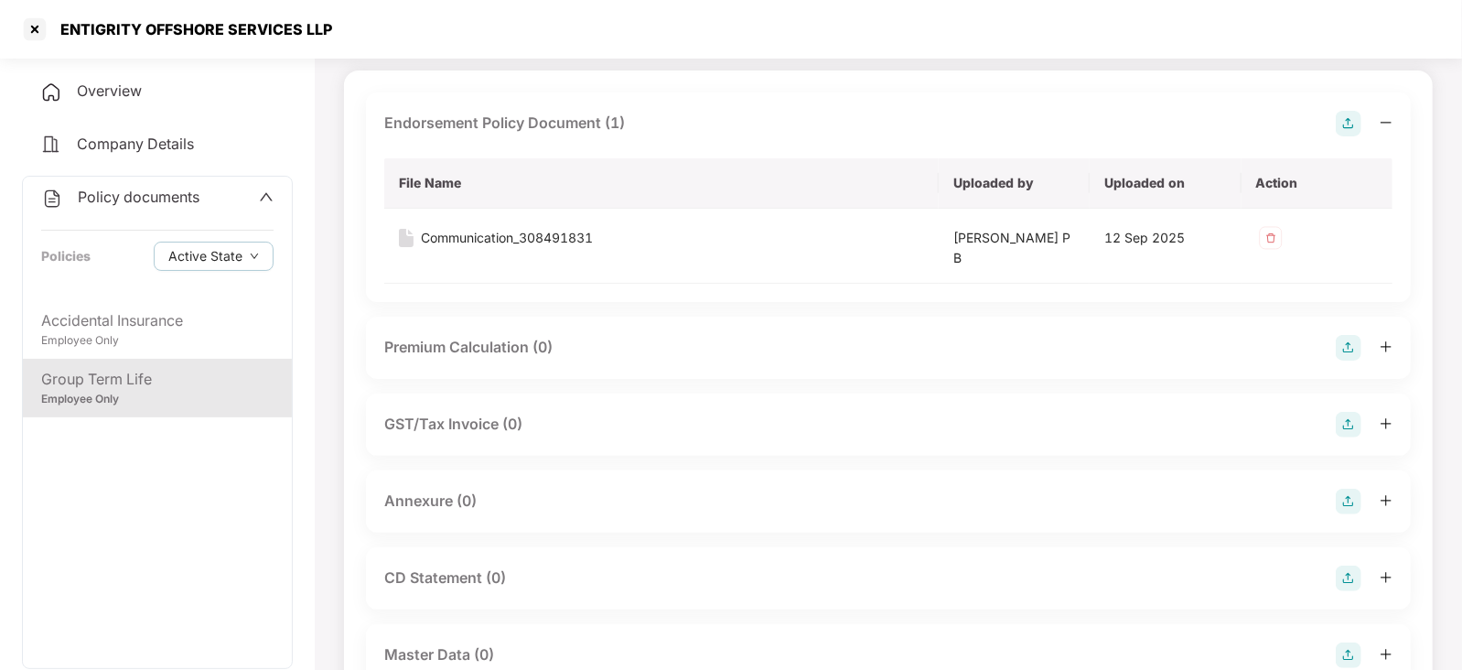
click at [1348, 505] on img at bounding box center [1348, 501] width 26 height 26
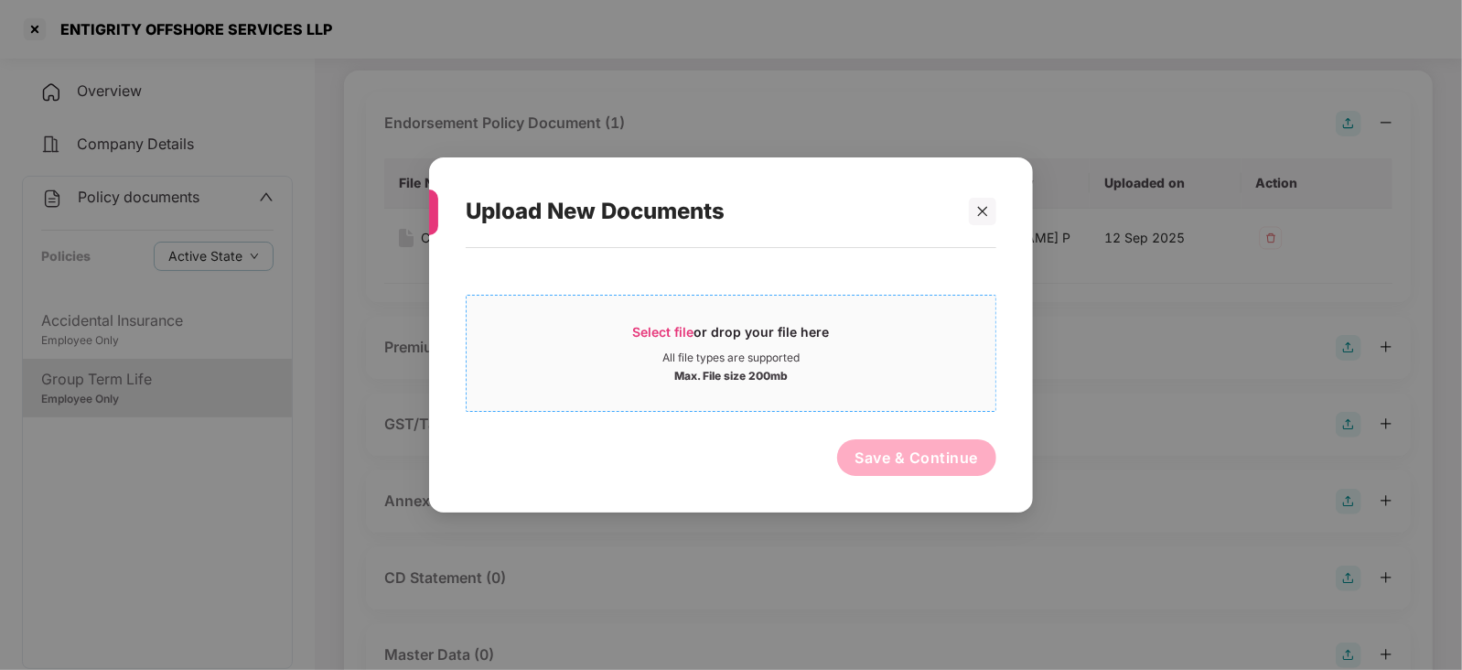
click at [673, 344] on div "Select file or drop your file here" at bounding box center [731, 336] width 197 height 27
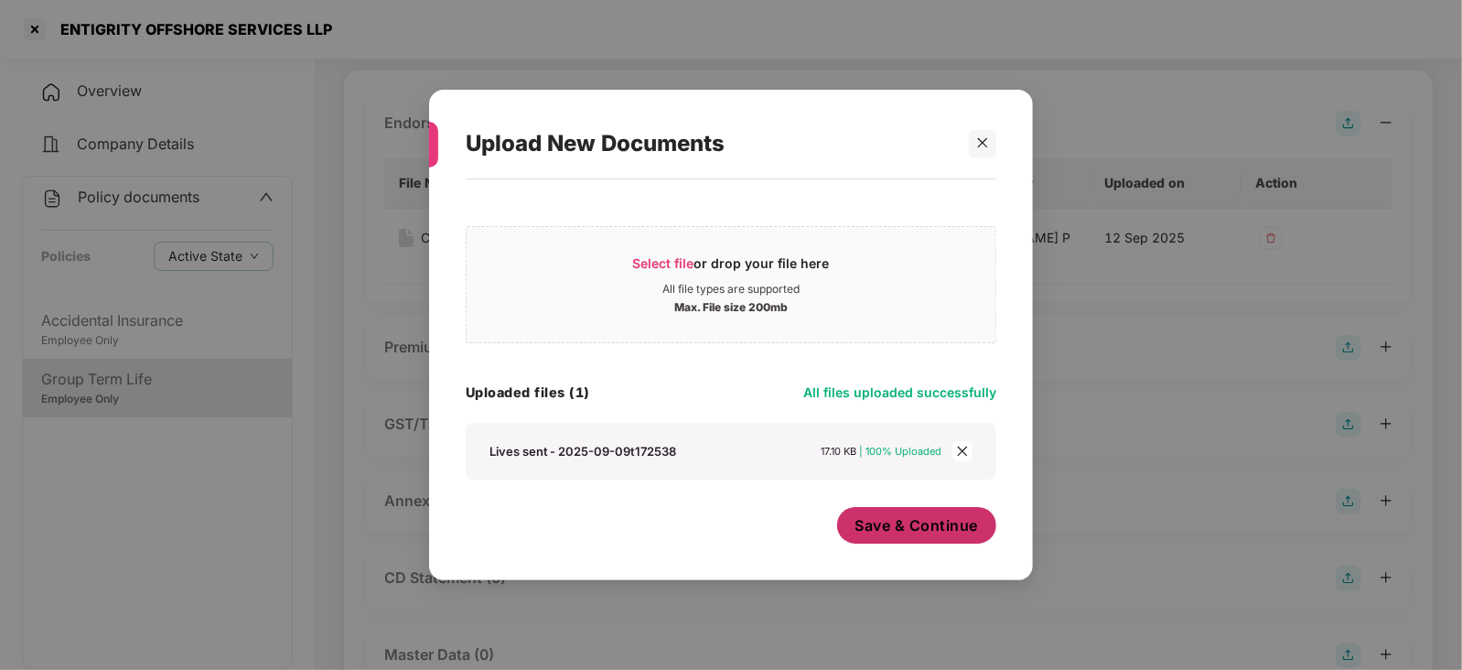
click at [900, 535] on span "Save & Continue" at bounding box center [916, 525] width 123 height 20
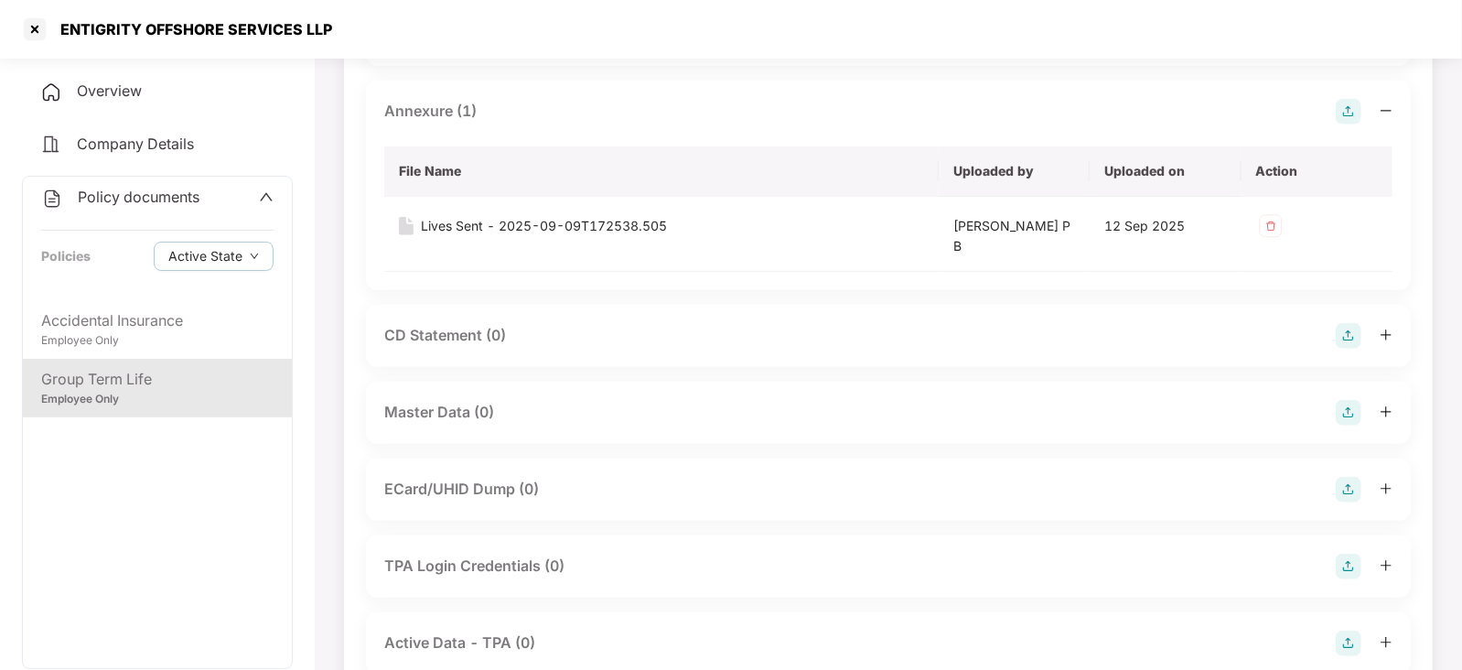
scroll to position [456, 0]
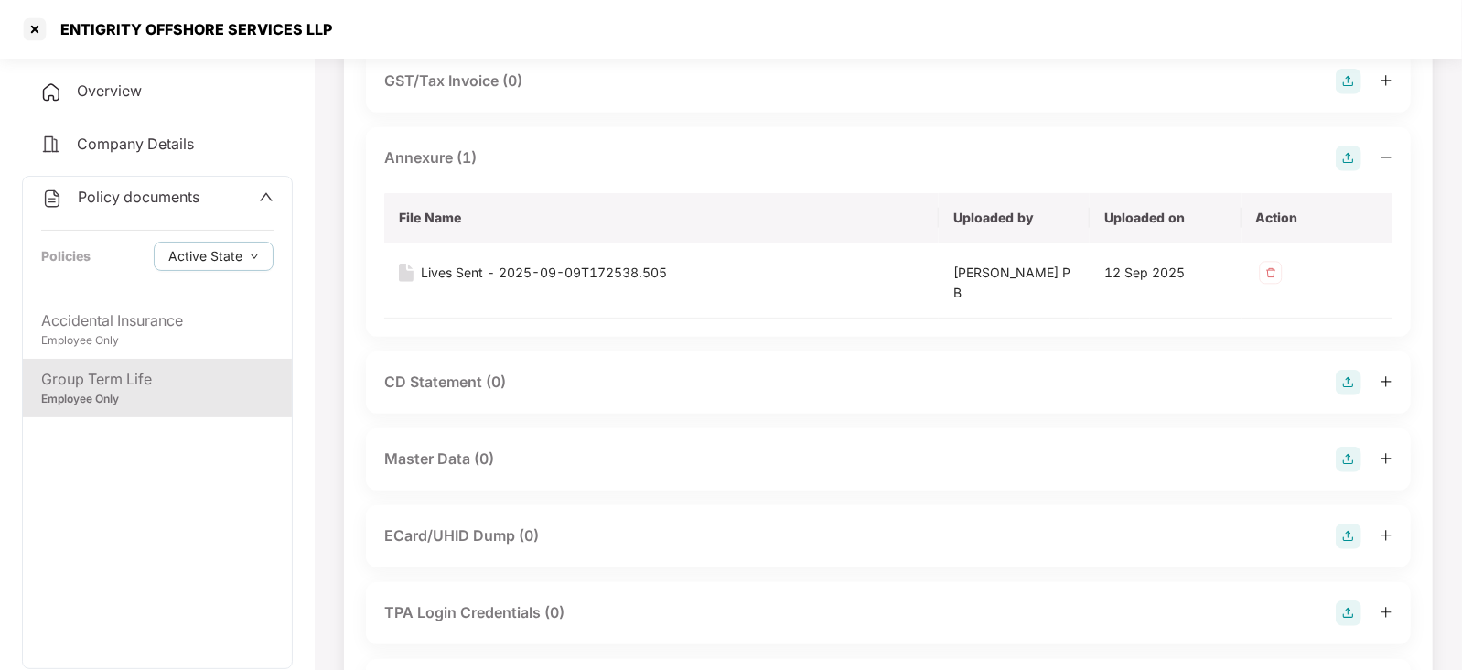
click at [1346, 466] on img at bounding box center [1348, 459] width 26 height 26
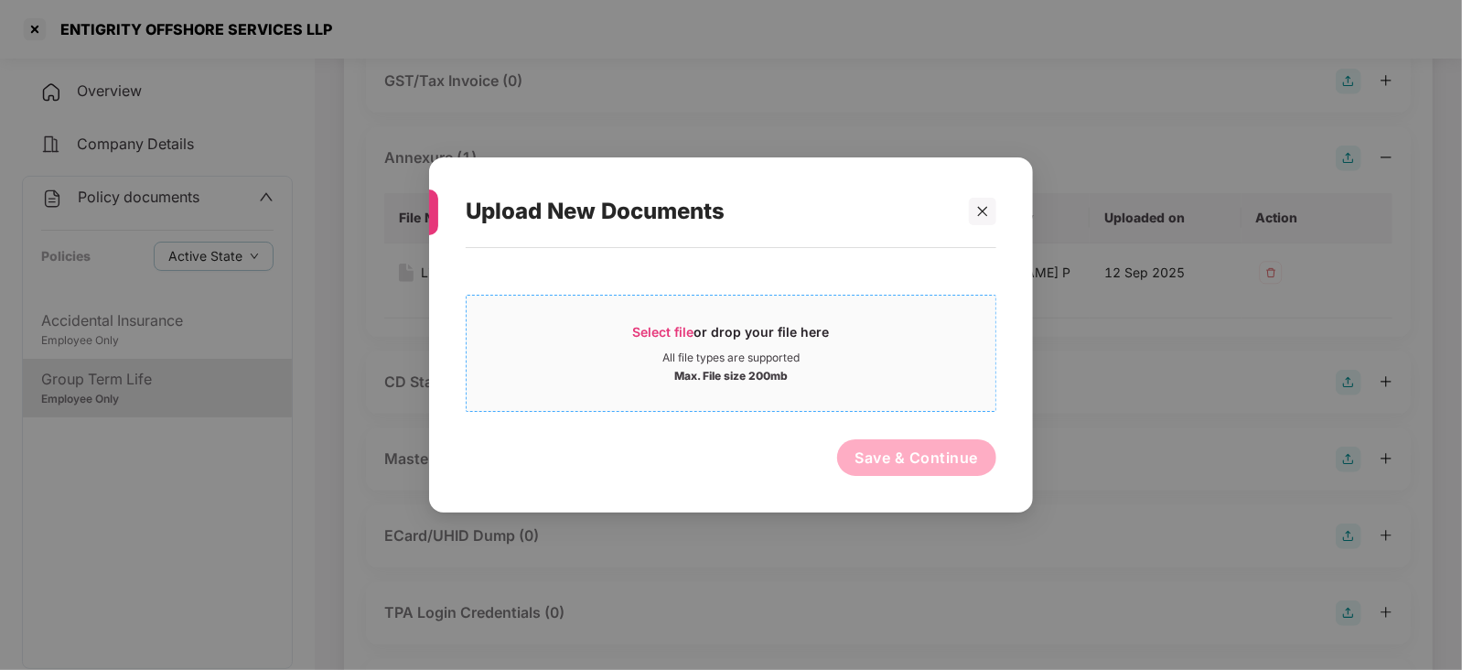
click at [670, 330] on span "Select file" at bounding box center [663, 332] width 61 height 16
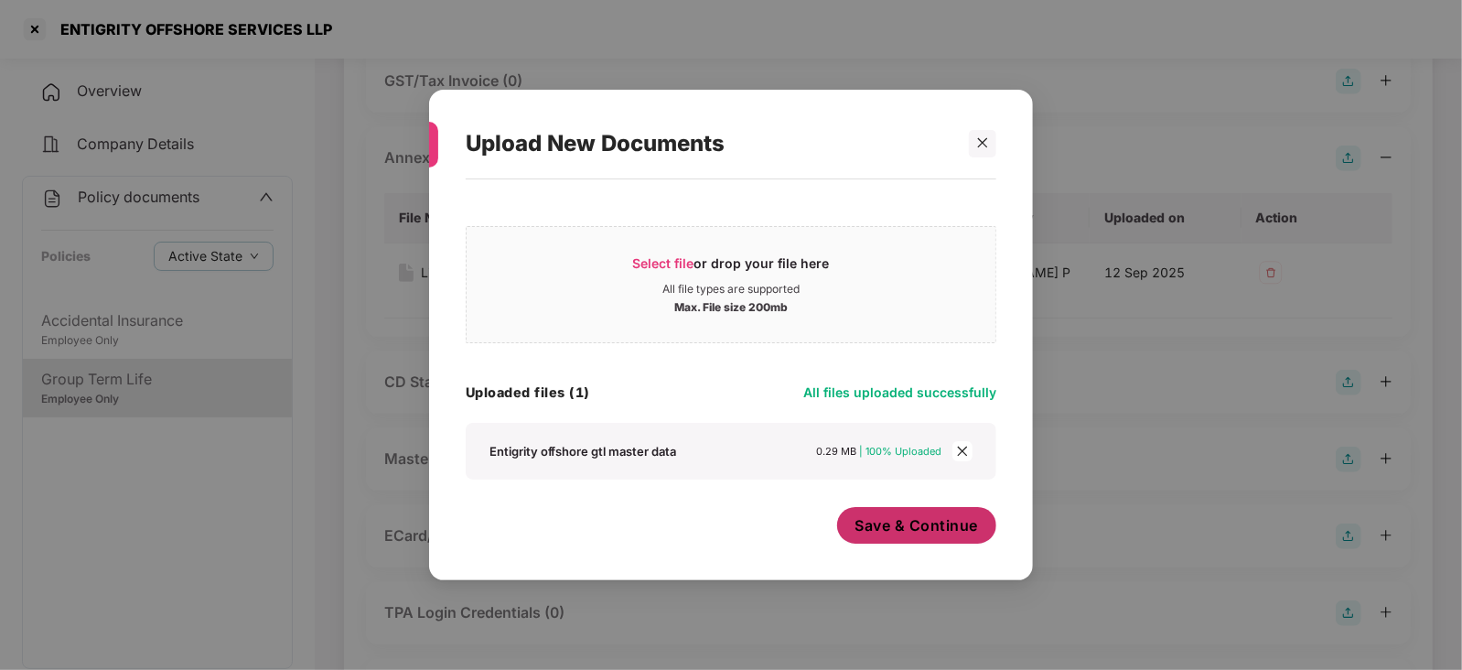
click at [885, 530] on span "Save & Continue" at bounding box center [916, 525] width 123 height 20
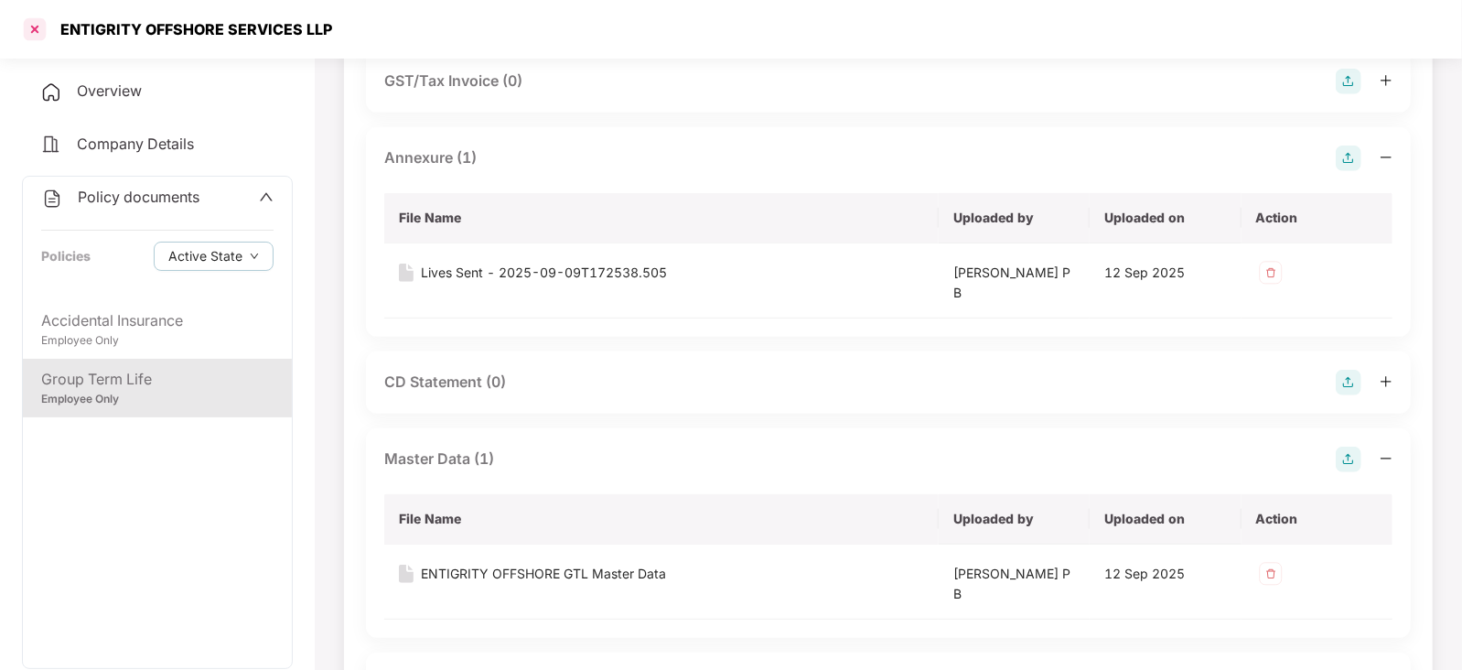
click at [46, 32] on div at bounding box center [34, 29] width 29 height 29
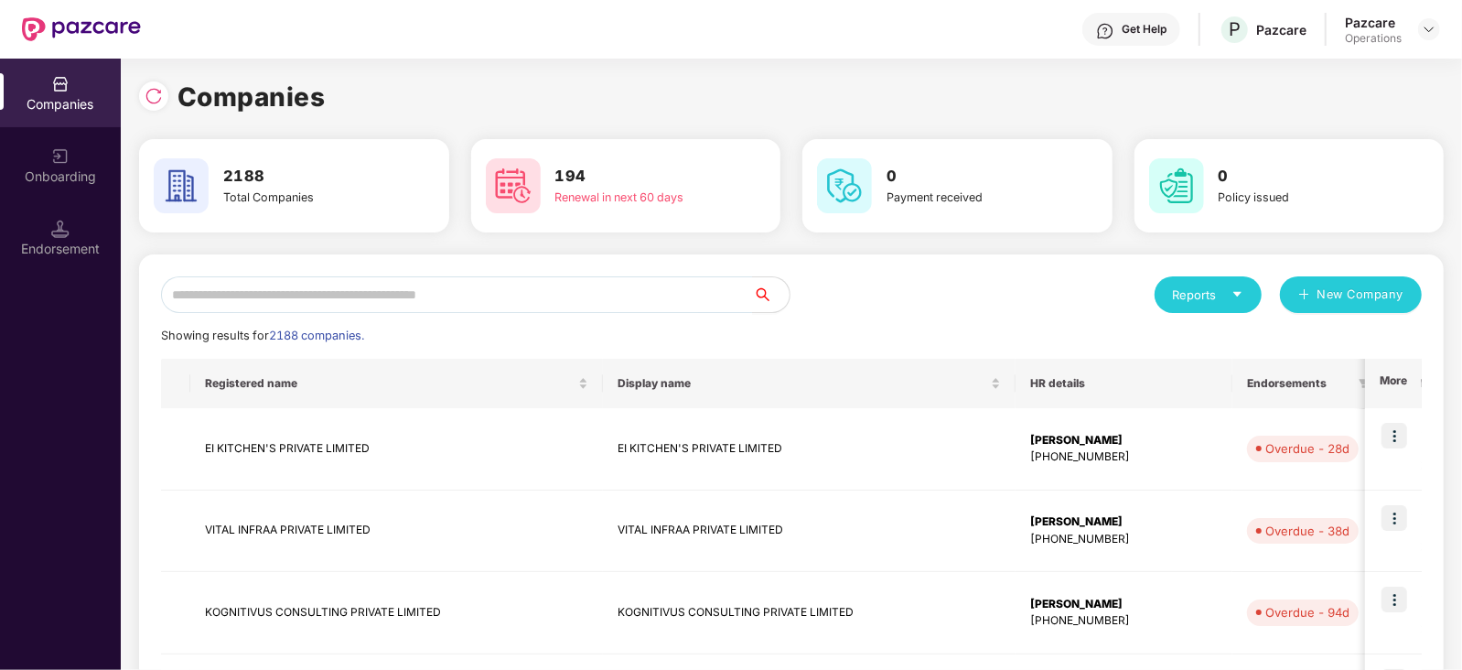
scroll to position [0, 0]
click at [188, 295] on input "text" at bounding box center [457, 294] width 592 height 37
click at [426, 304] on input "text" at bounding box center [457, 294] width 592 height 37
click at [425, 301] on input "text" at bounding box center [457, 294] width 592 height 37
paste input "**********"
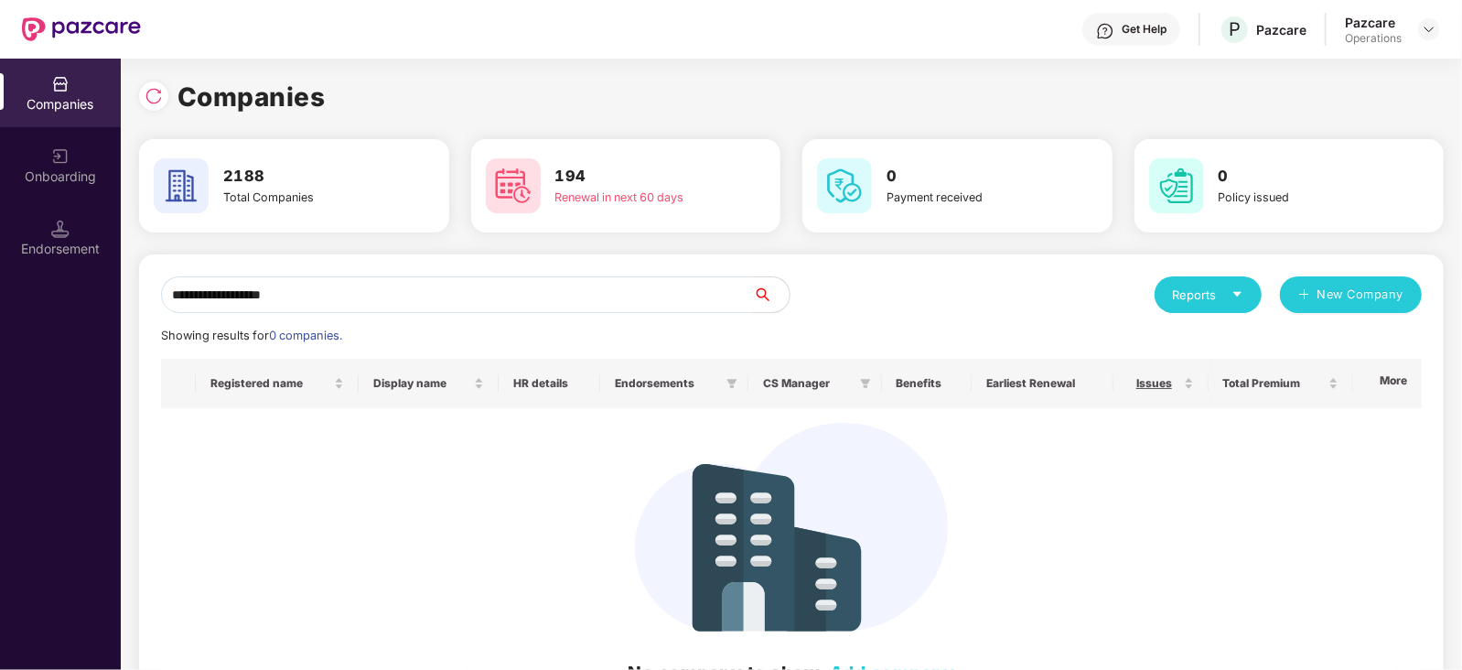
drag, startPoint x: 374, startPoint y: 296, endPoint x: 51, endPoint y: 284, distance: 323.1
click at [51, 284] on div "**********" at bounding box center [731, 364] width 1462 height 611
paste input "*****"
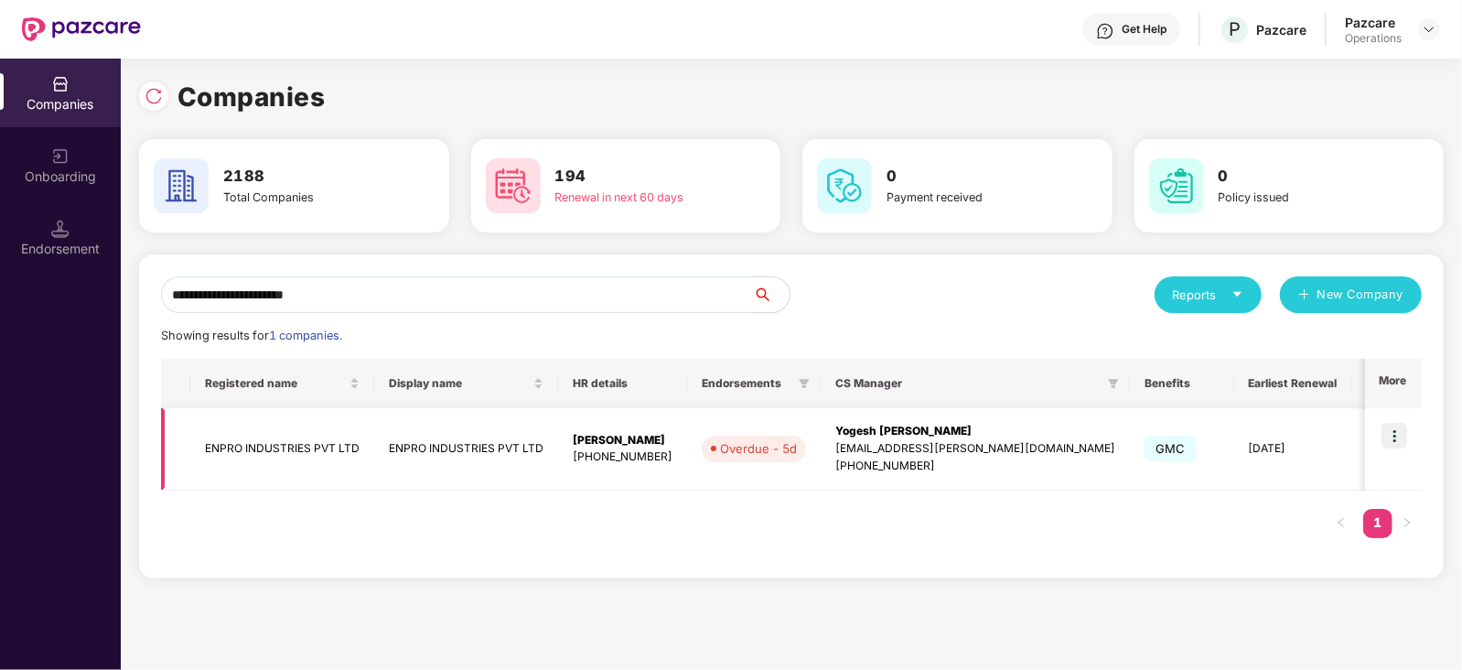
type input "**********"
click at [251, 455] on td "ENPRO INDUSTRIES PVT LTD" at bounding box center [282, 449] width 184 height 82
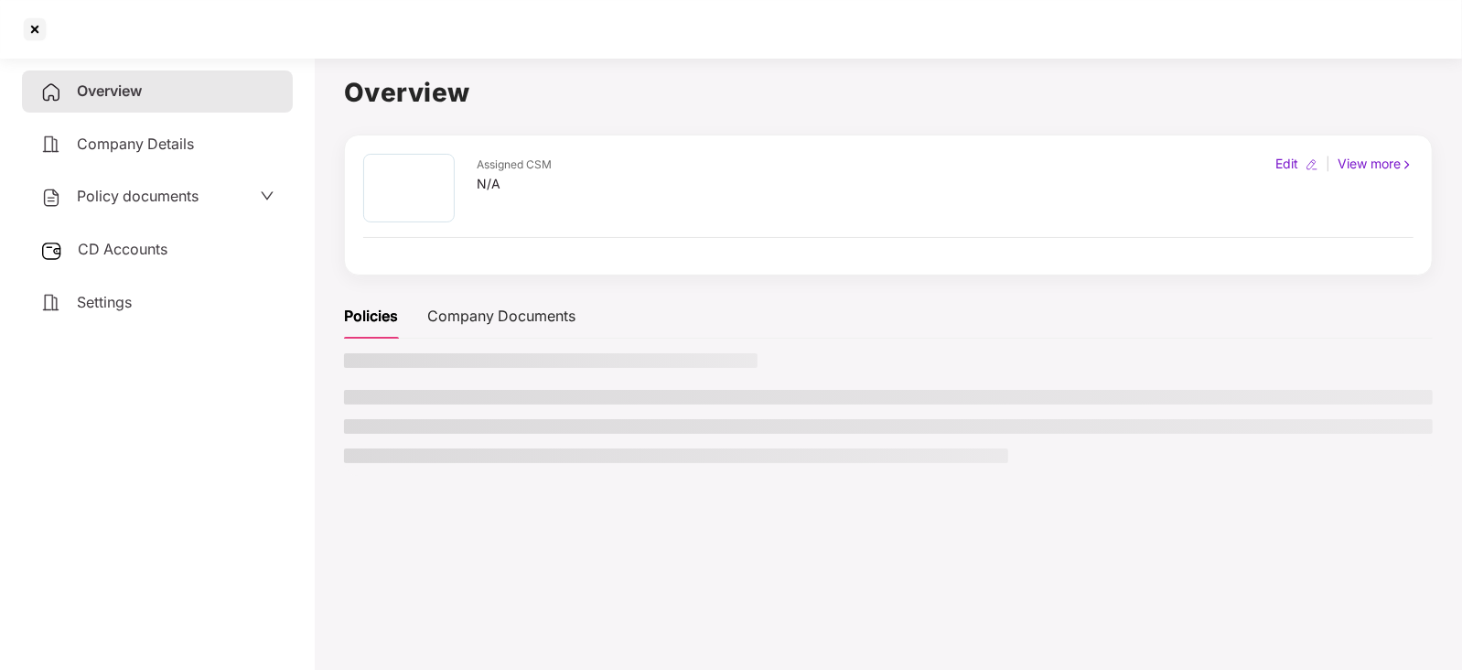
click at [160, 236] on div "CD Accounts" at bounding box center [157, 250] width 271 height 42
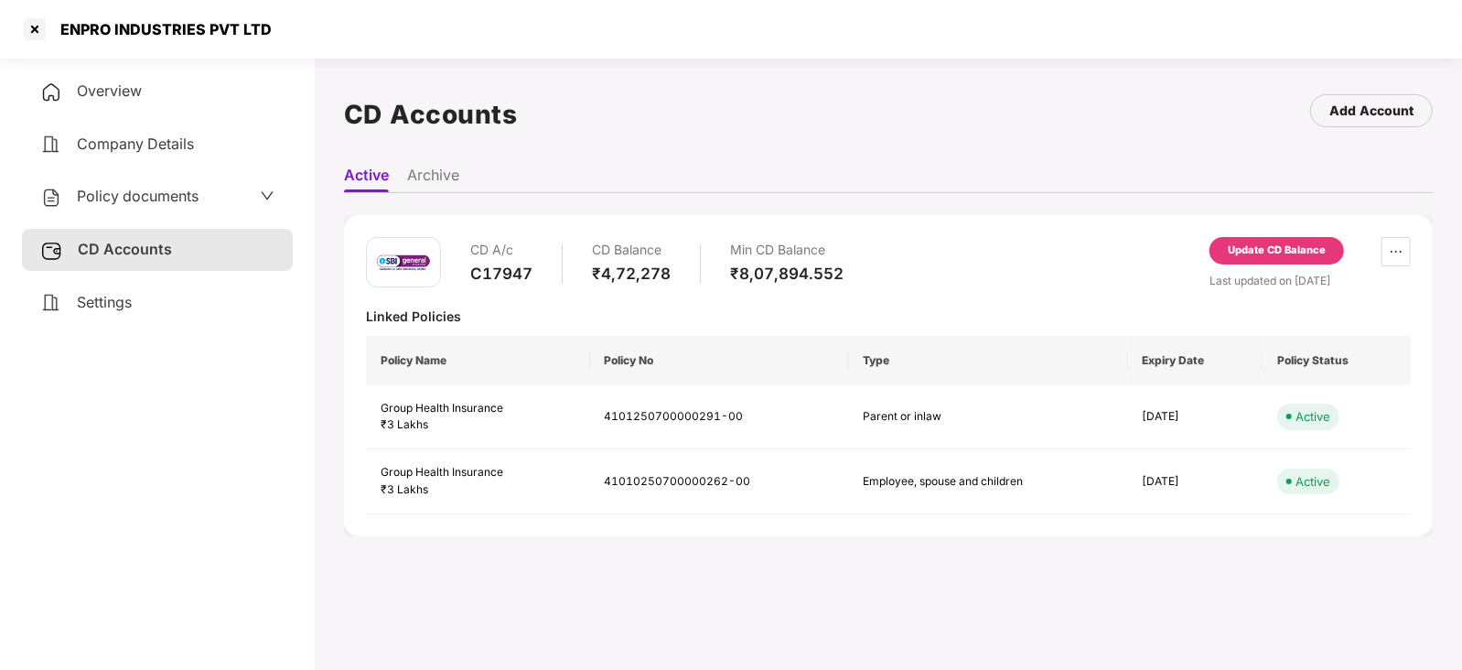
click at [1319, 238] on div "Update CD Balance" at bounding box center [1276, 250] width 134 height 27
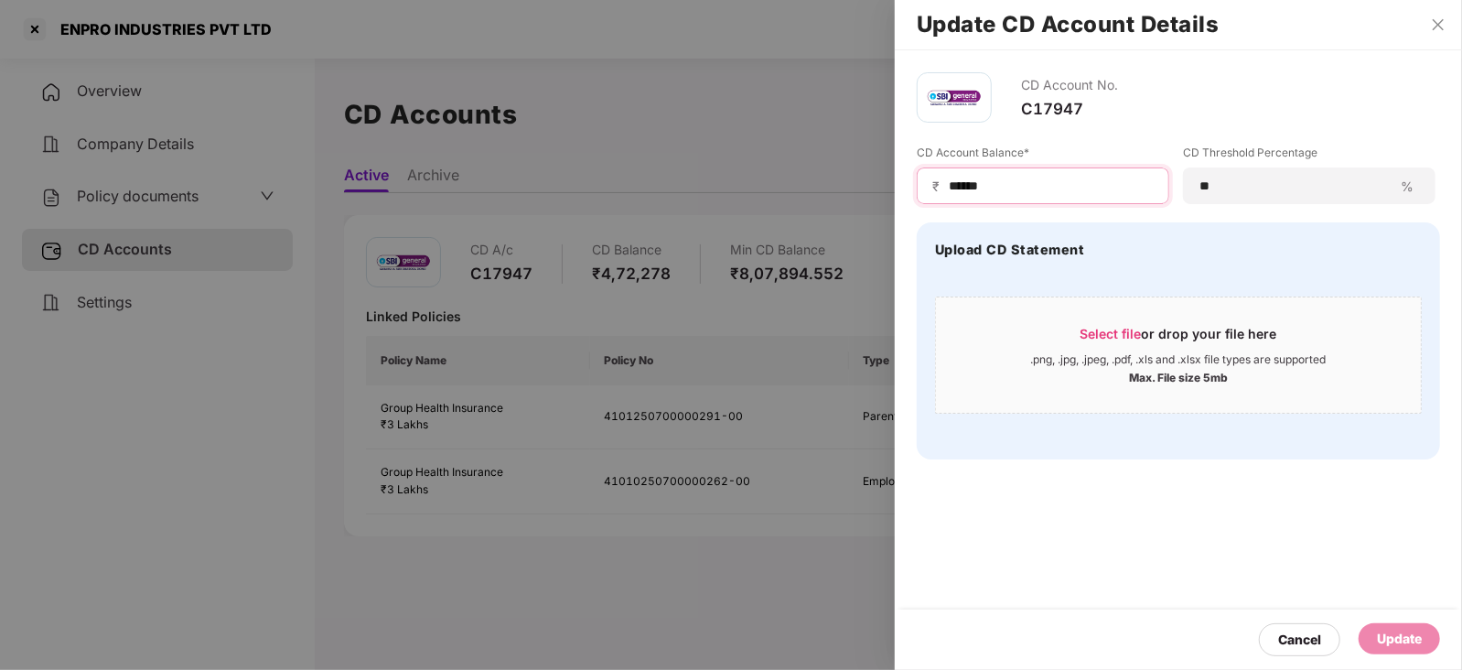
drag, startPoint x: 999, startPoint y: 191, endPoint x: 912, endPoint y: 192, distance: 86.9
click at [914, 189] on div "CD Account No. C17947 CD Account Balance* ₹ ****** CD Threshold Percentage ** %…" at bounding box center [1178, 265] width 567 height 431
paste input
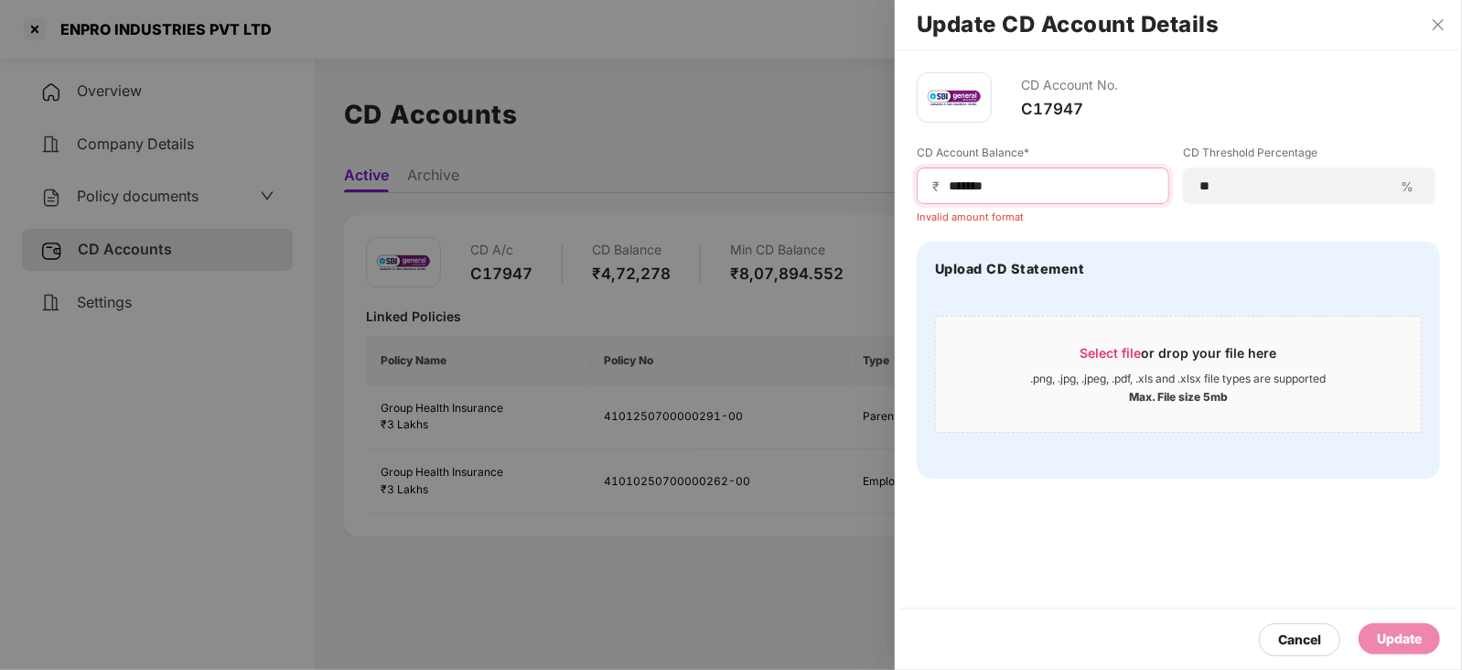
click at [947, 182] on input "******" at bounding box center [1050, 186] width 207 height 19
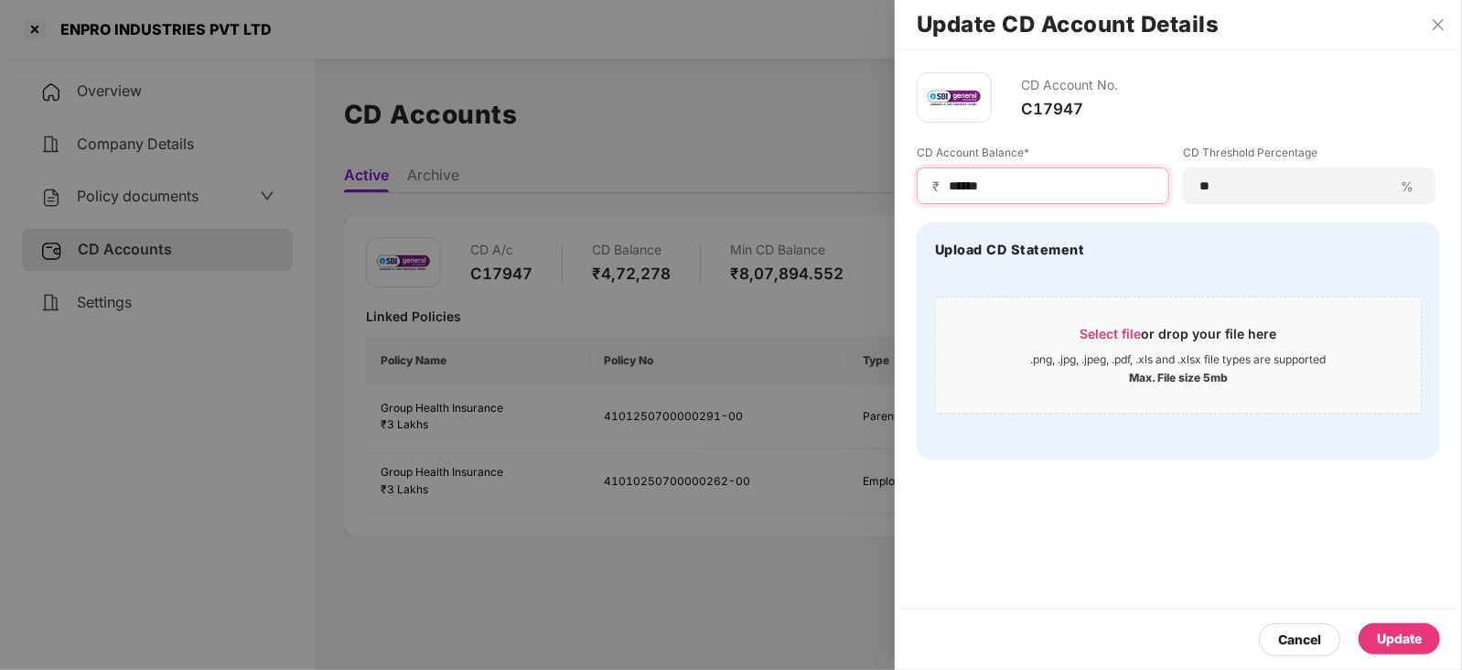
type input "******"
click at [1395, 634] on div "Update" at bounding box center [1399, 638] width 45 height 20
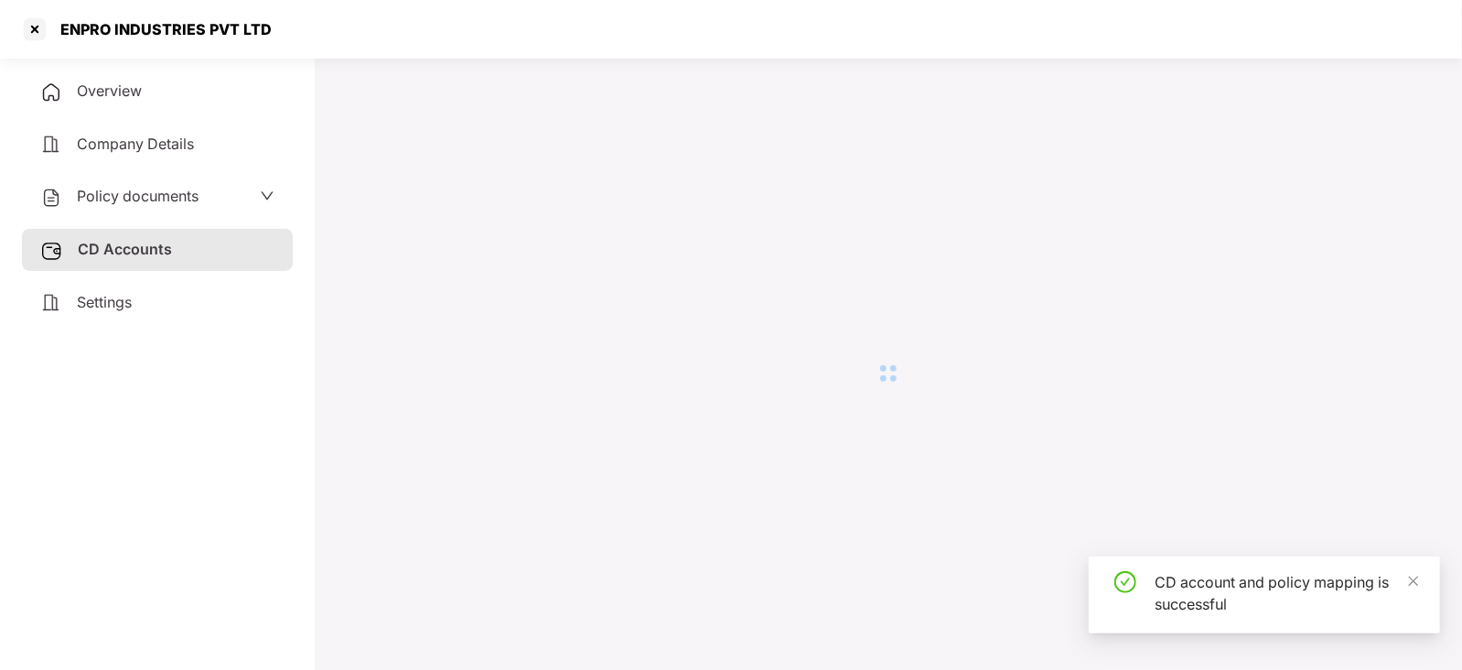
click at [1447, 16] on div "ENPRO INDUSTRIES PVT LTD" at bounding box center [731, 29] width 1462 height 59
click at [68, 202] on div "Policy documents" at bounding box center [119, 197] width 158 height 24
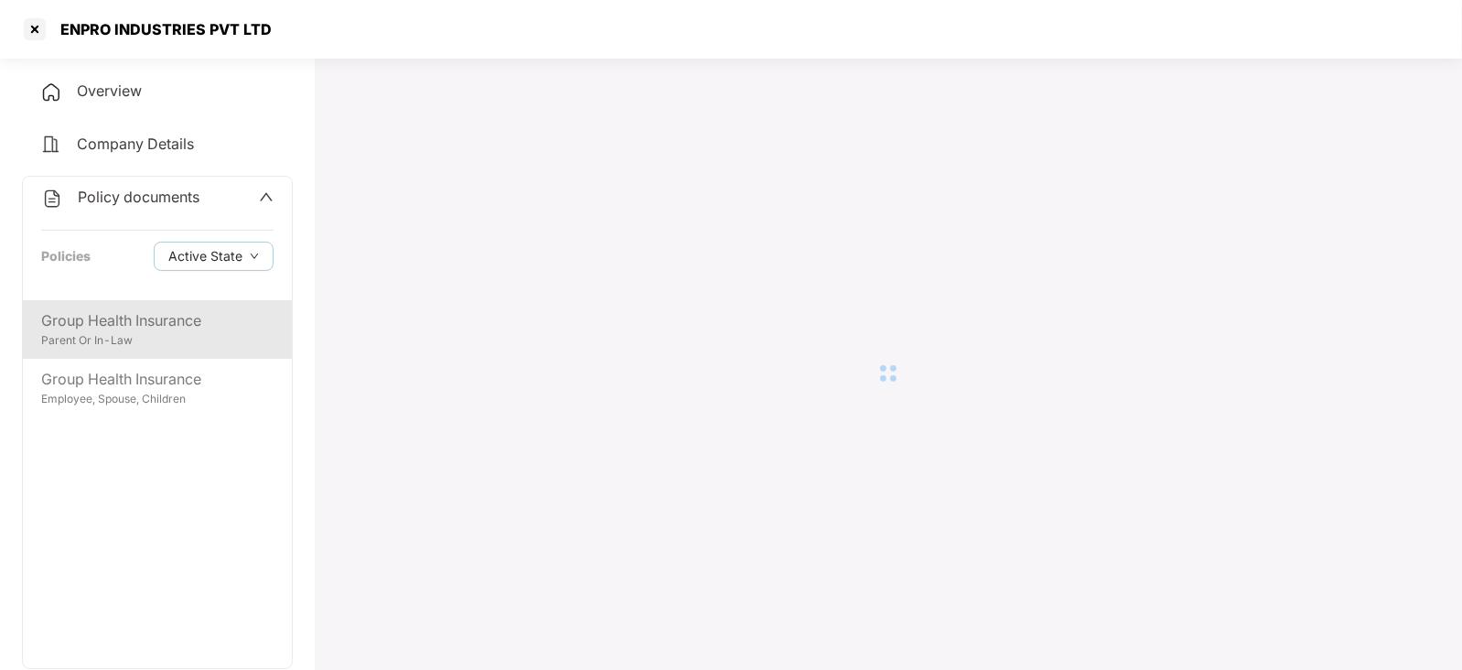
click at [145, 322] on div "Group Health Insurance" at bounding box center [157, 320] width 232 height 23
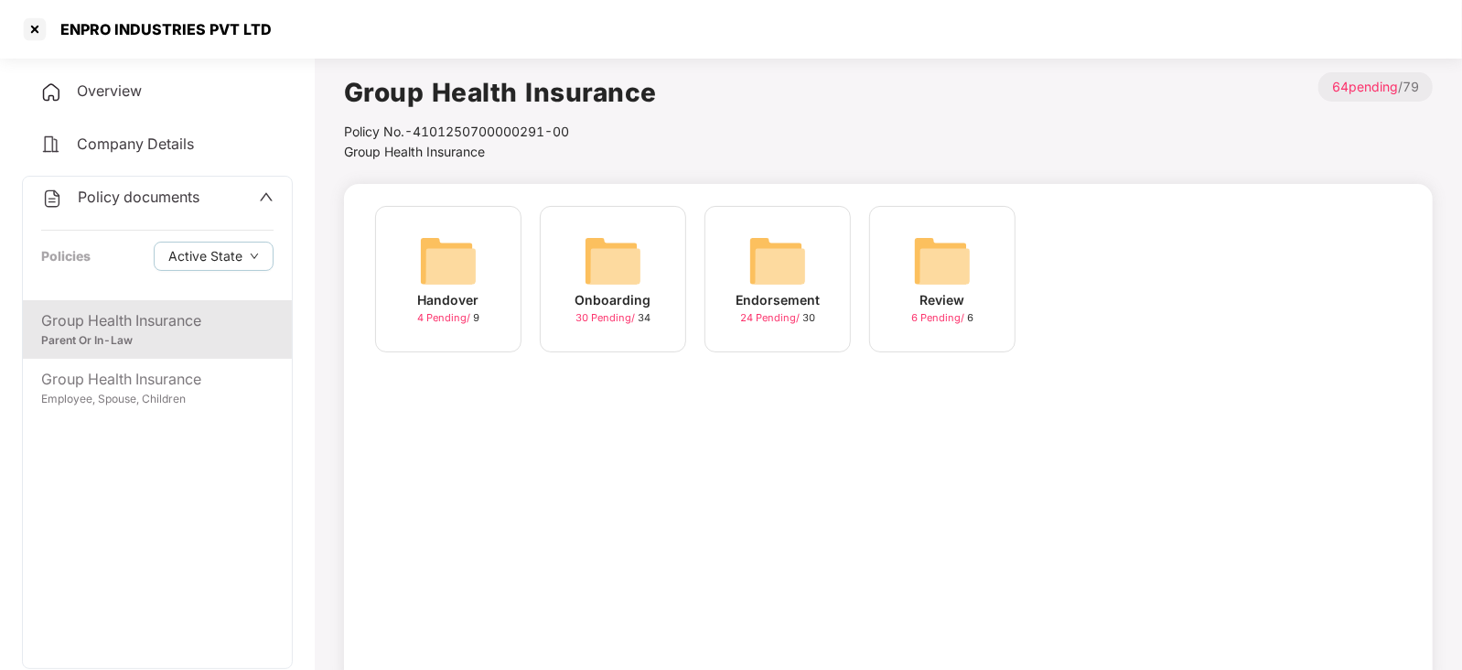
click at [773, 273] on img at bounding box center [777, 260] width 59 height 59
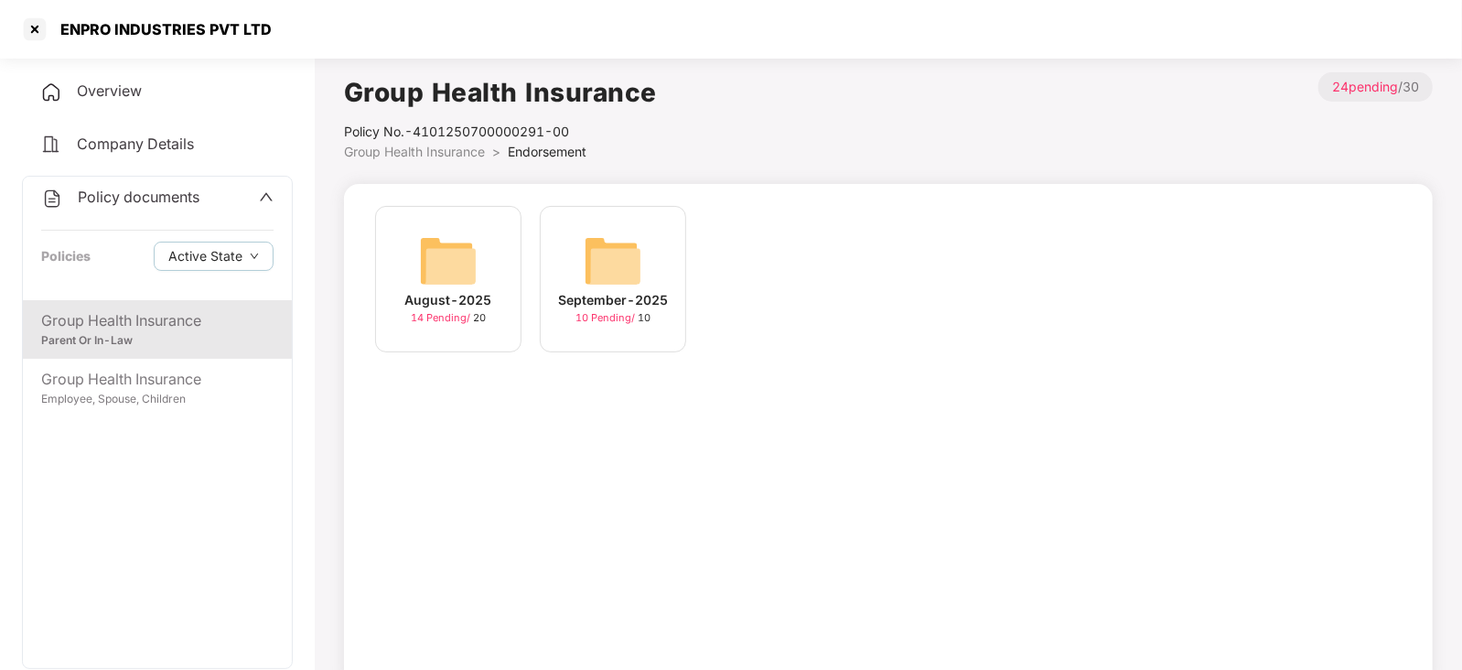
click at [626, 264] on img at bounding box center [613, 260] width 59 height 59
click at [463, 258] on img at bounding box center [448, 260] width 59 height 59
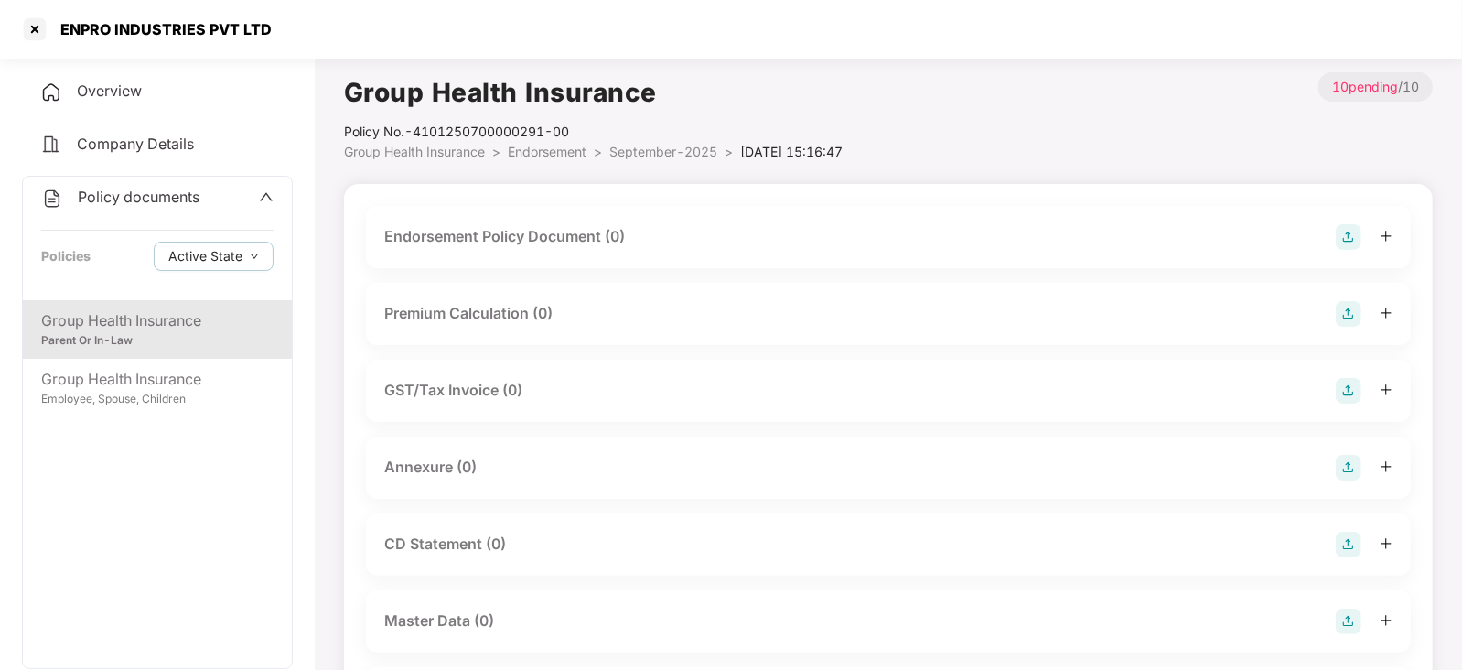
click at [1340, 226] on img at bounding box center [1348, 237] width 26 height 26
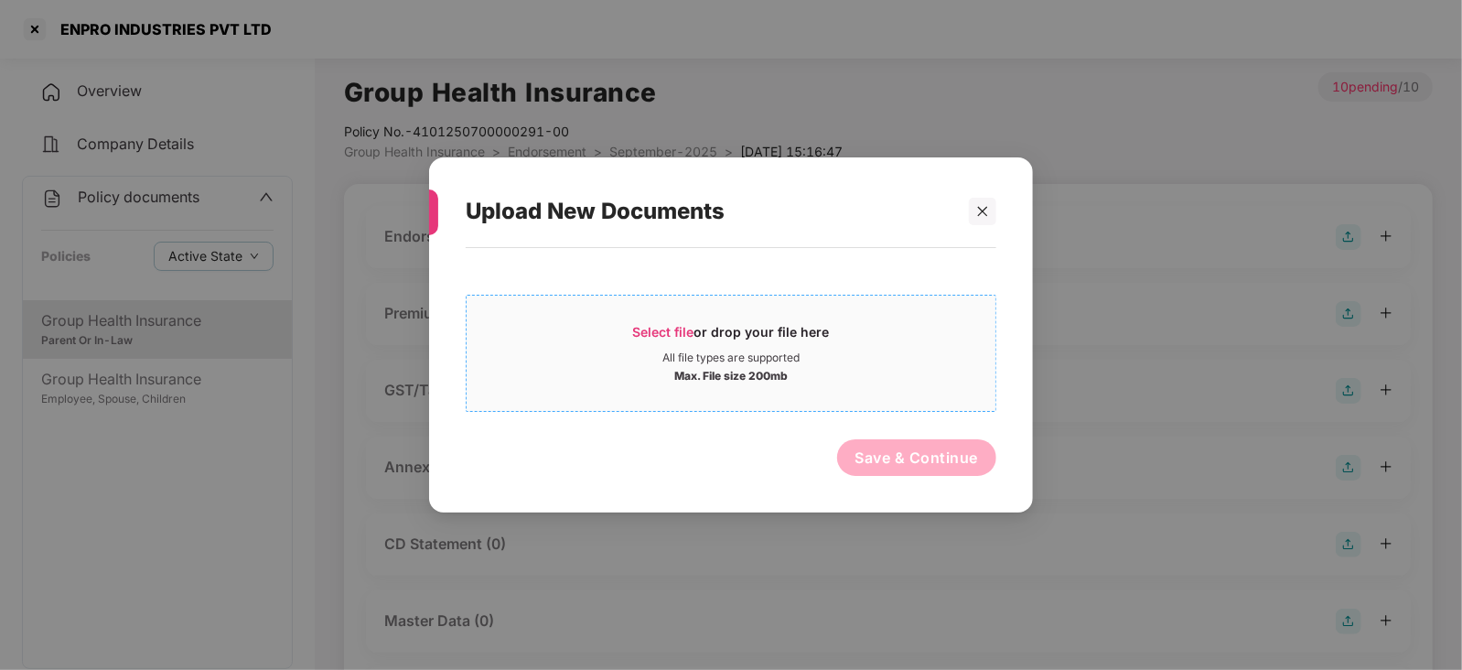
click at [651, 338] on span "Select file" at bounding box center [663, 332] width 61 height 16
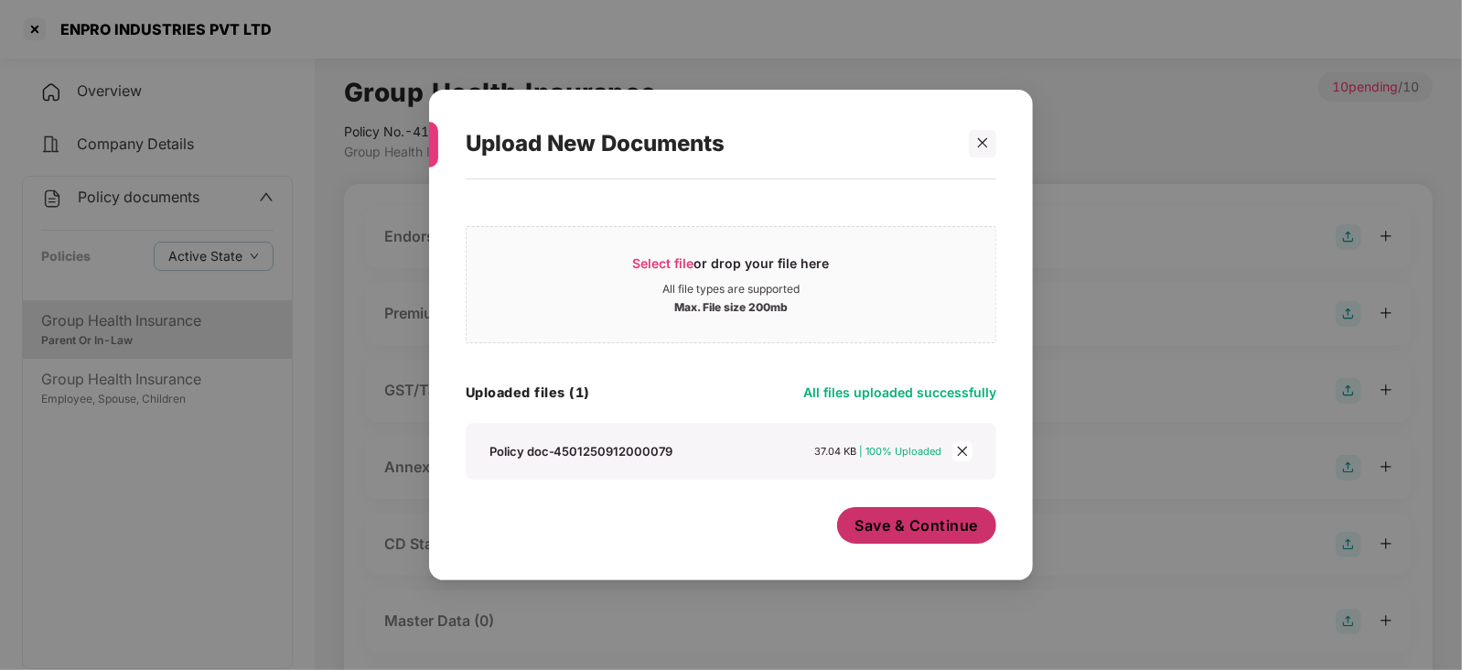
click at [910, 533] on span "Save & Continue" at bounding box center [916, 525] width 123 height 20
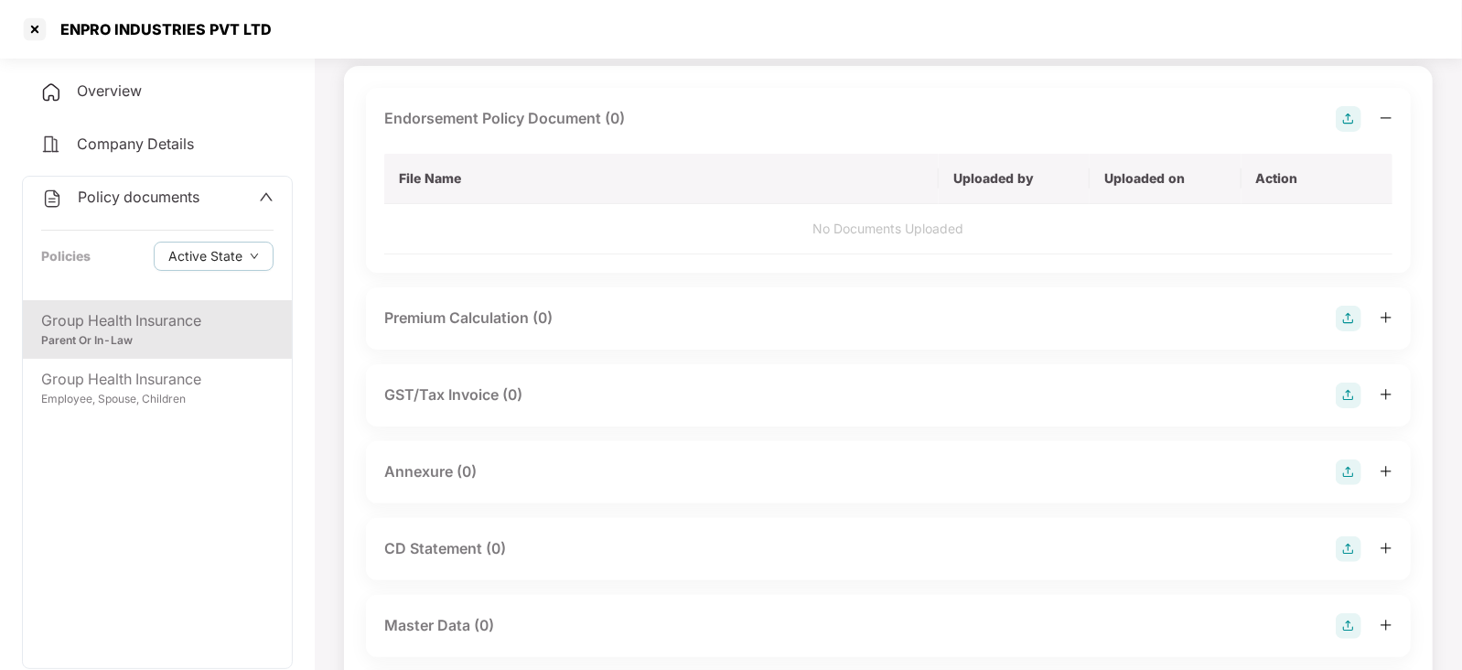
scroll to position [343, 0]
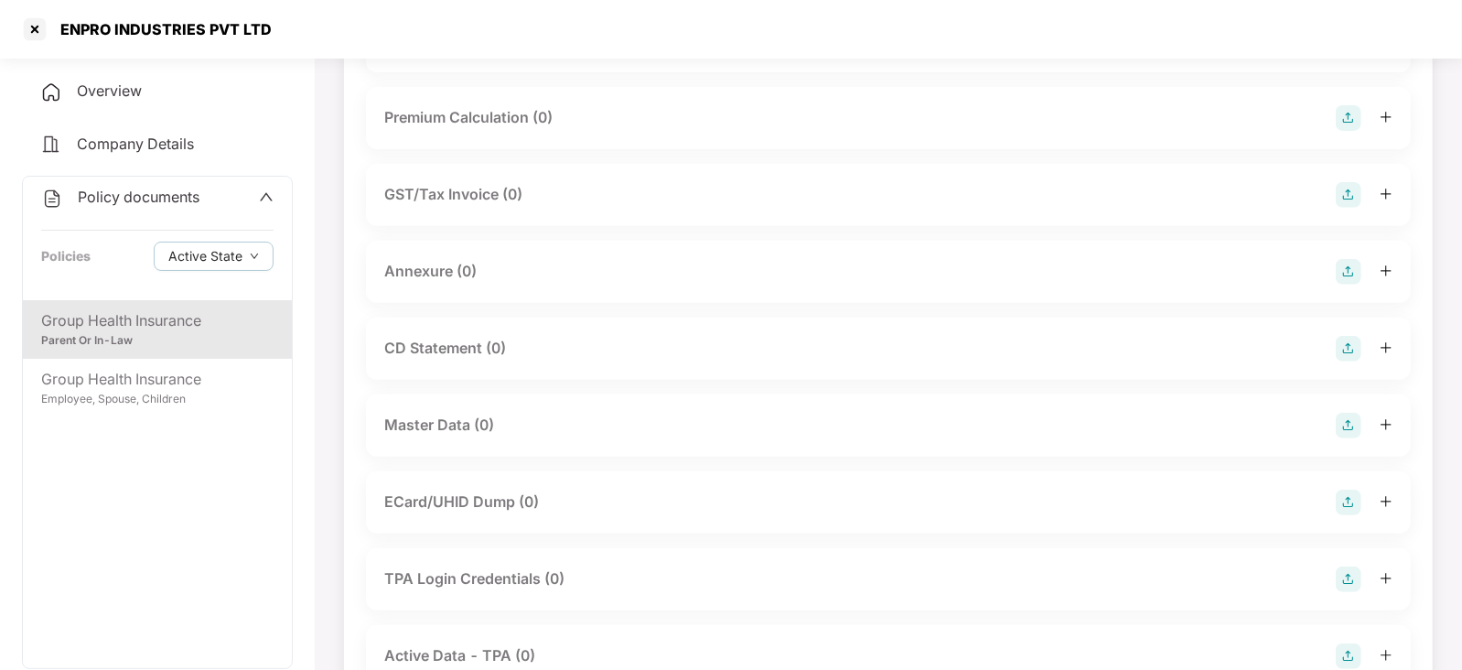
click at [1343, 275] on img at bounding box center [1348, 272] width 26 height 26
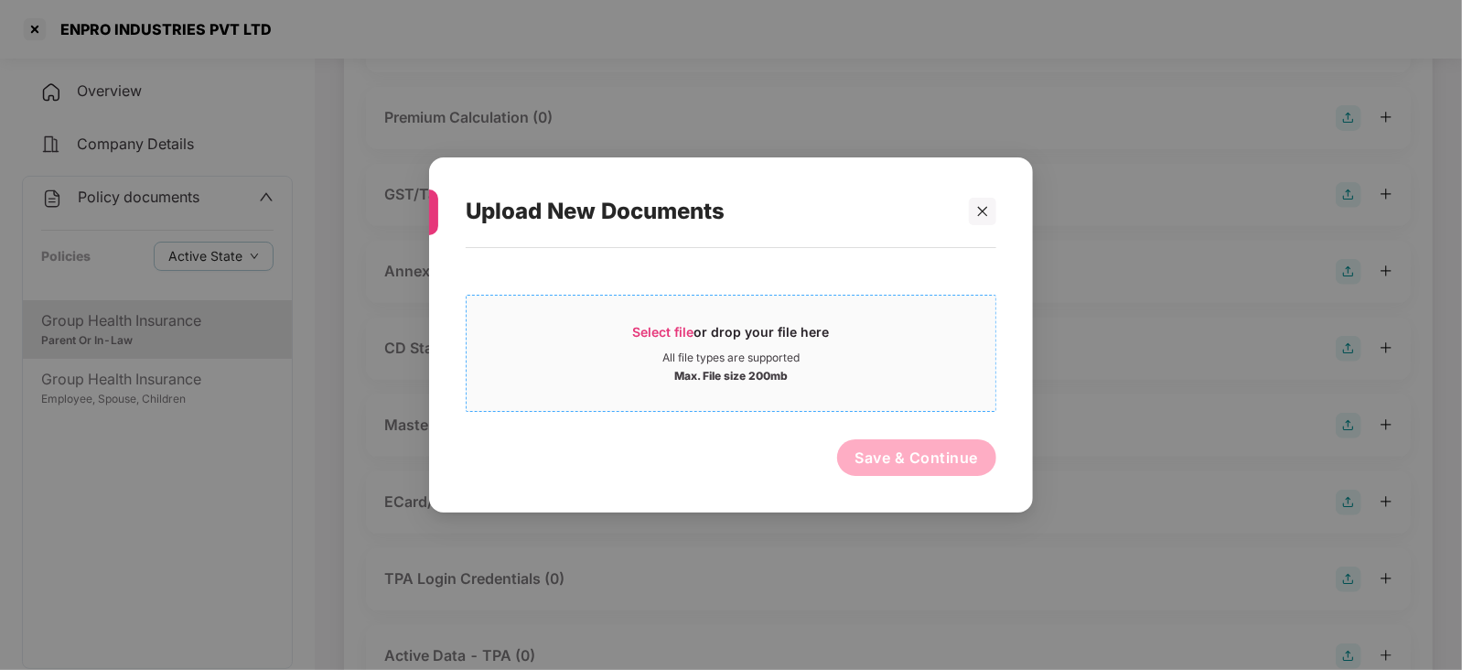
click at [656, 345] on div "Select file or drop your file here" at bounding box center [731, 336] width 197 height 27
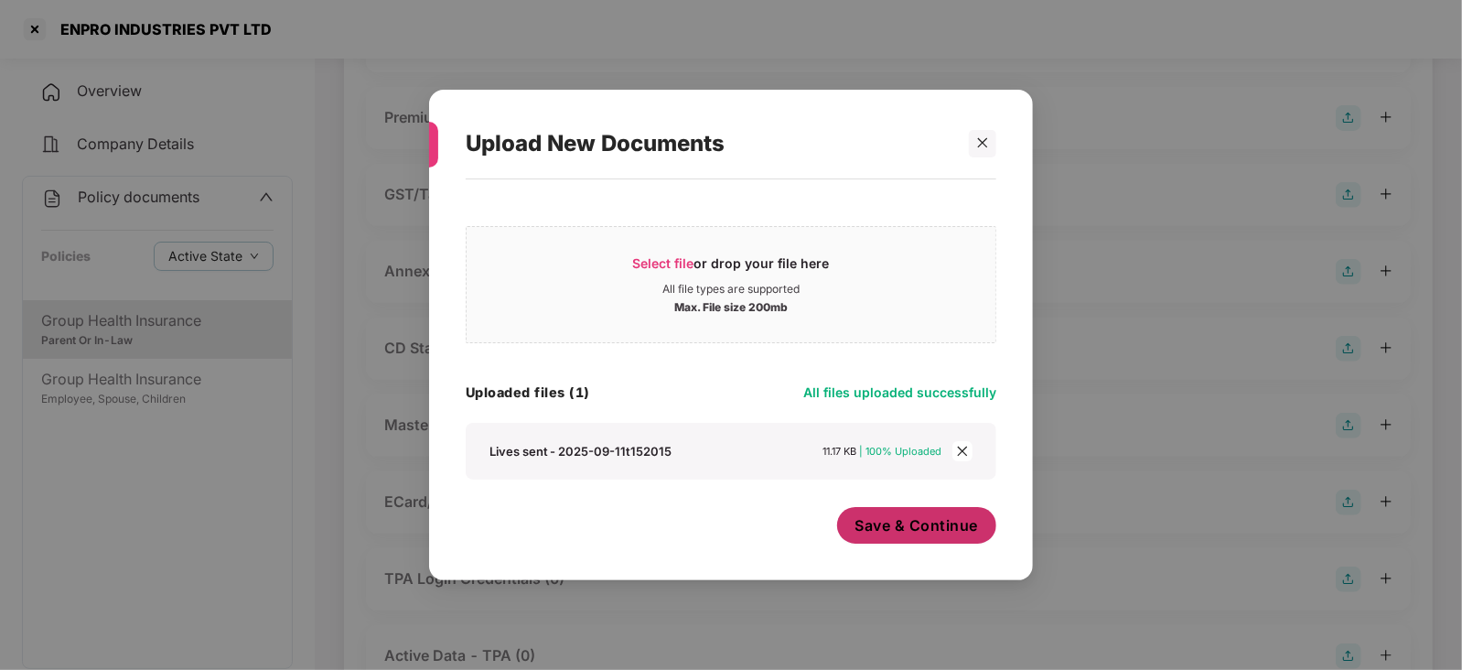
click at [908, 535] on span "Save & Continue" at bounding box center [916, 525] width 123 height 20
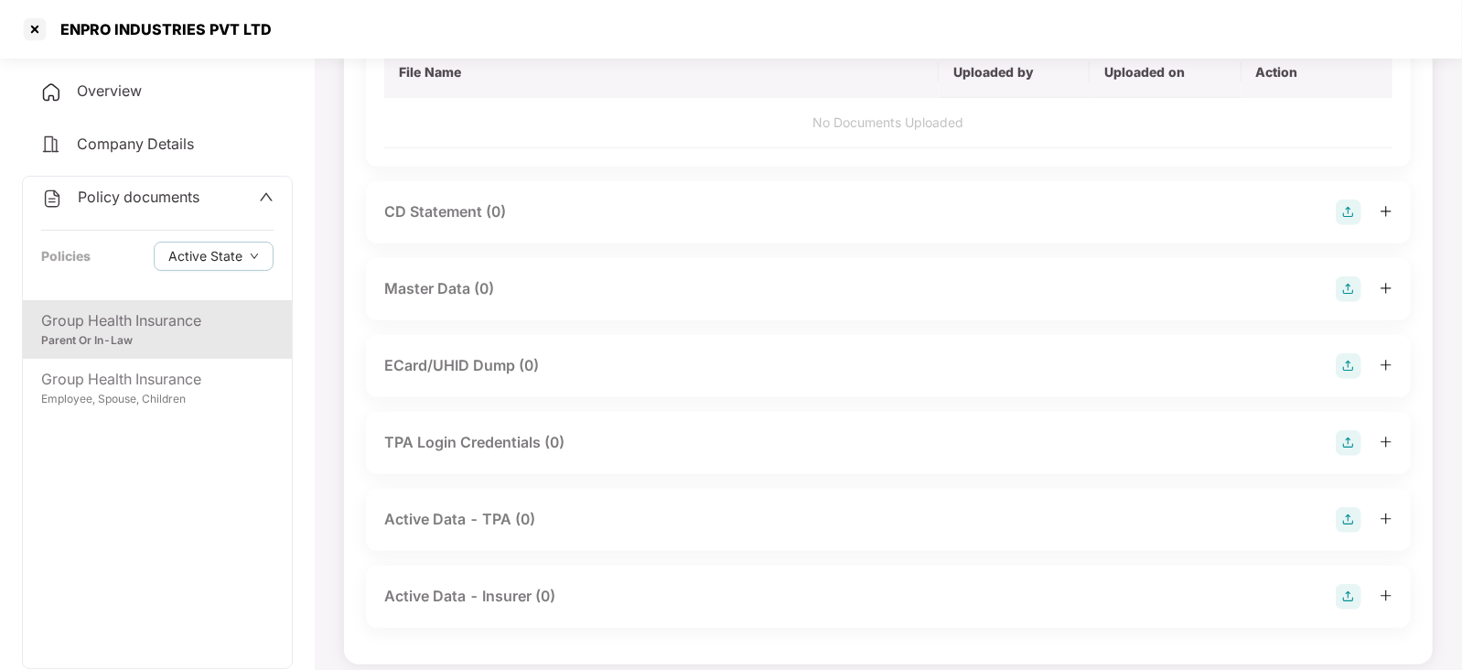
scroll to position [617, 0]
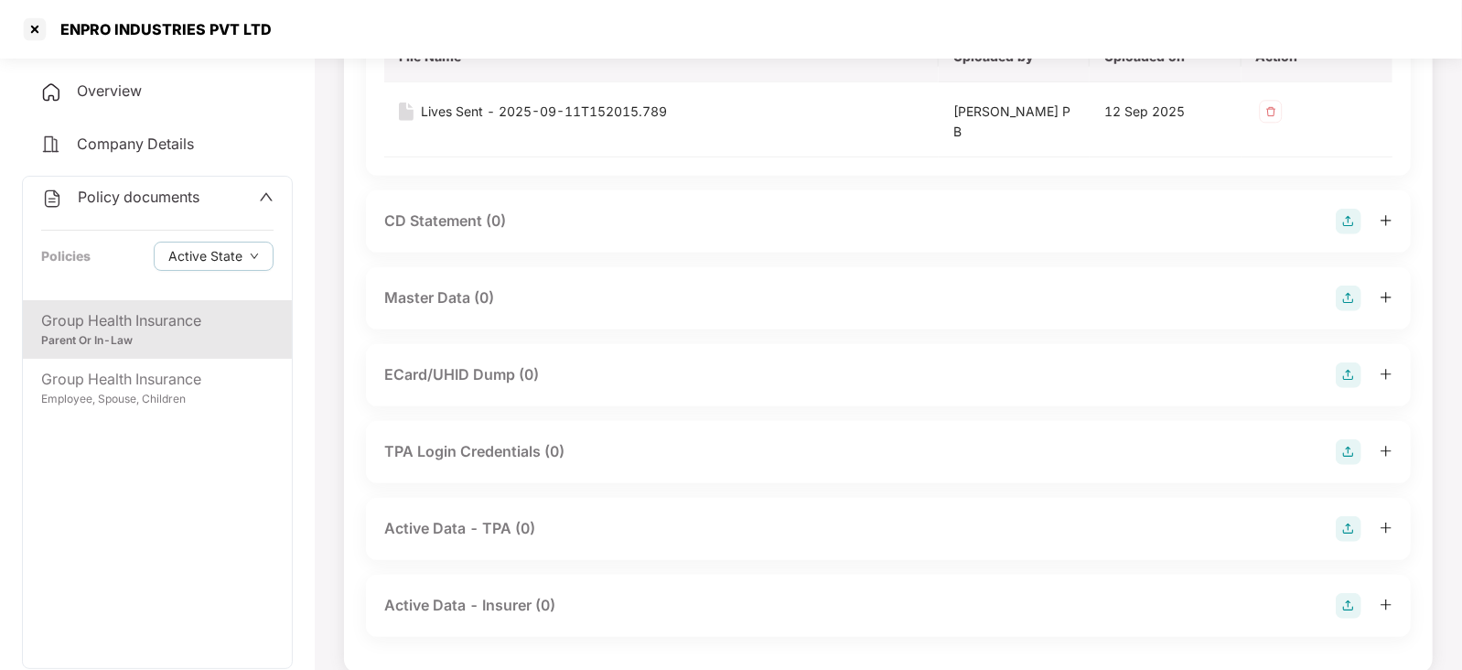
click at [1340, 380] on img at bounding box center [1348, 375] width 26 height 26
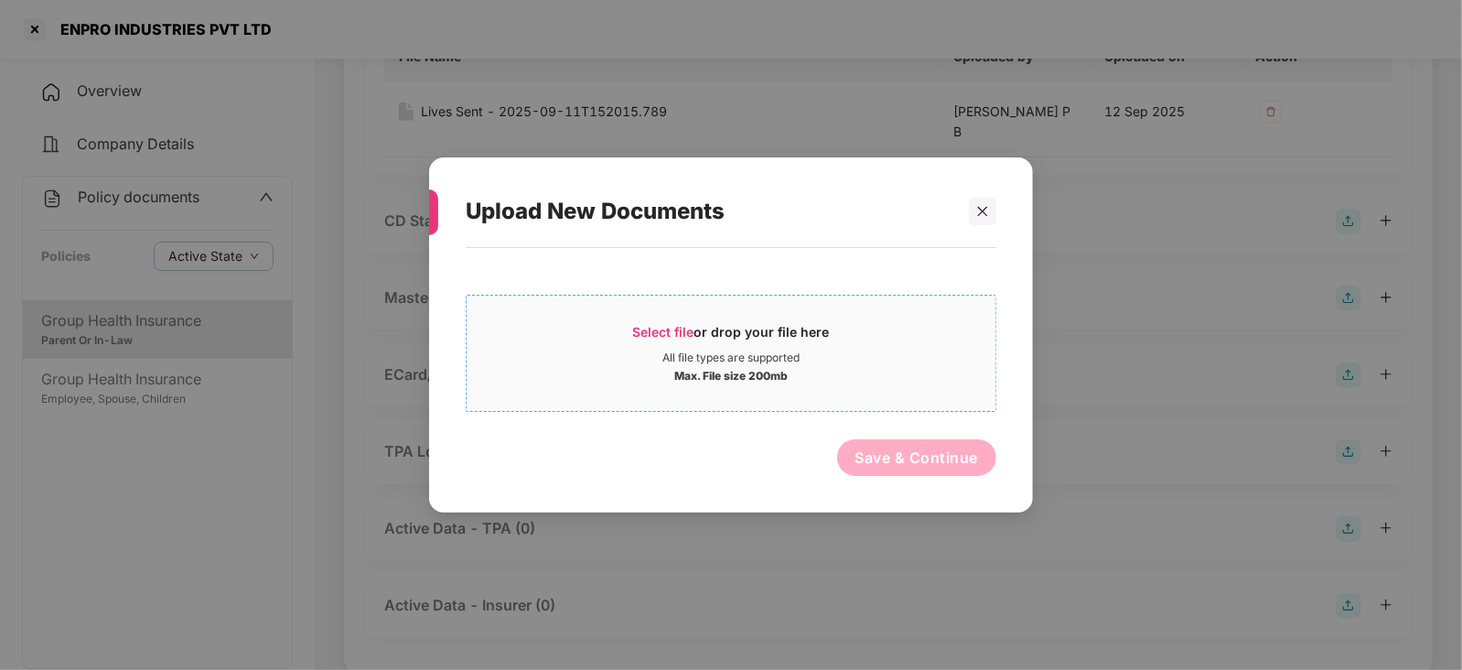
click at [631, 329] on div "Select file or drop your file here" at bounding box center [730, 336] width 529 height 27
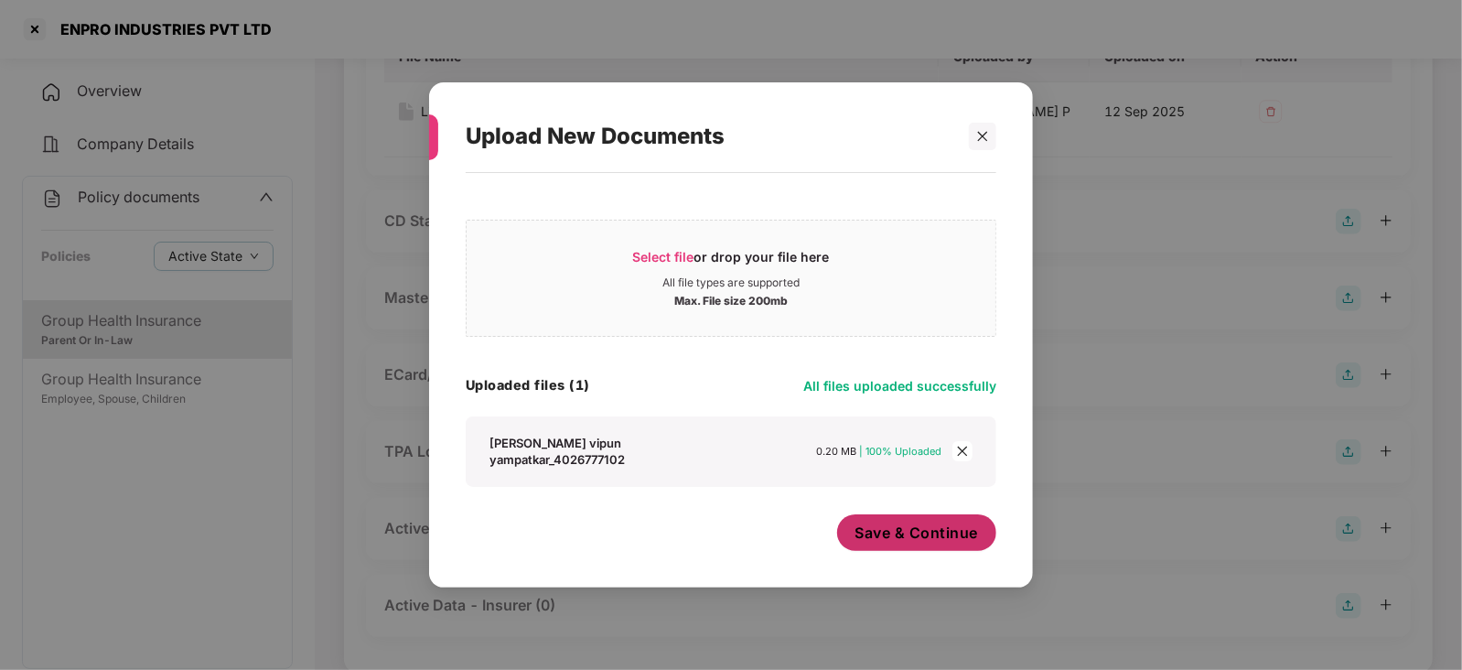
click at [894, 531] on span "Save & Continue" at bounding box center [916, 532] width 123 height 20
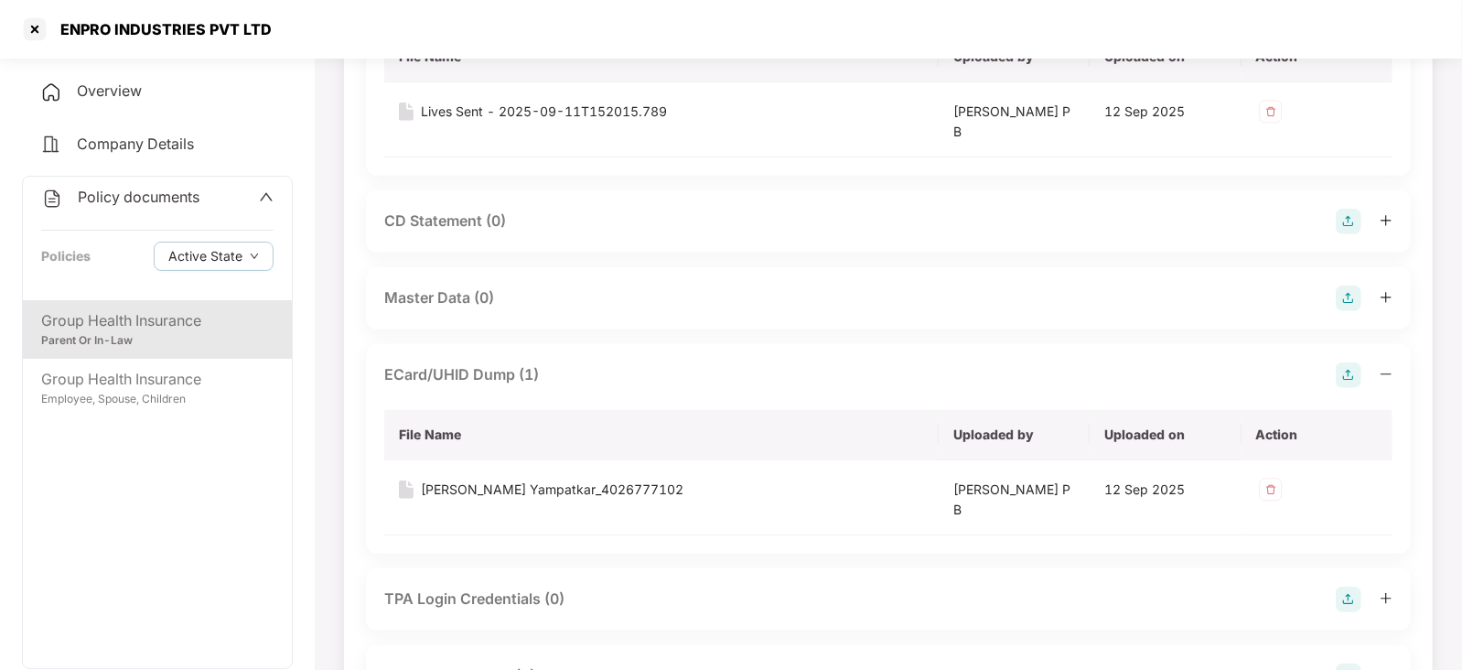
click at [1360, 293] on img at bounding box center [1348, 298] width 26 height 26
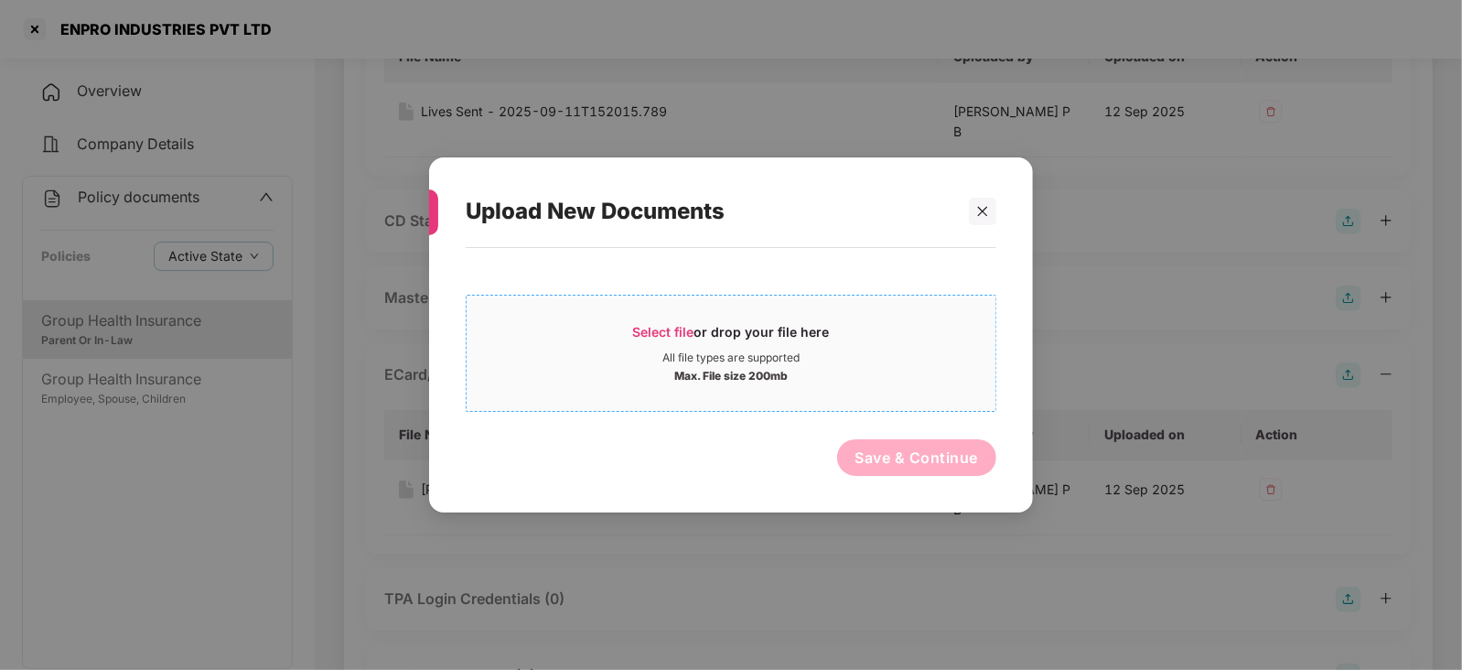
click at [681, 334] on span "Select file" at bounding box center [663, 332] width 61 height 16
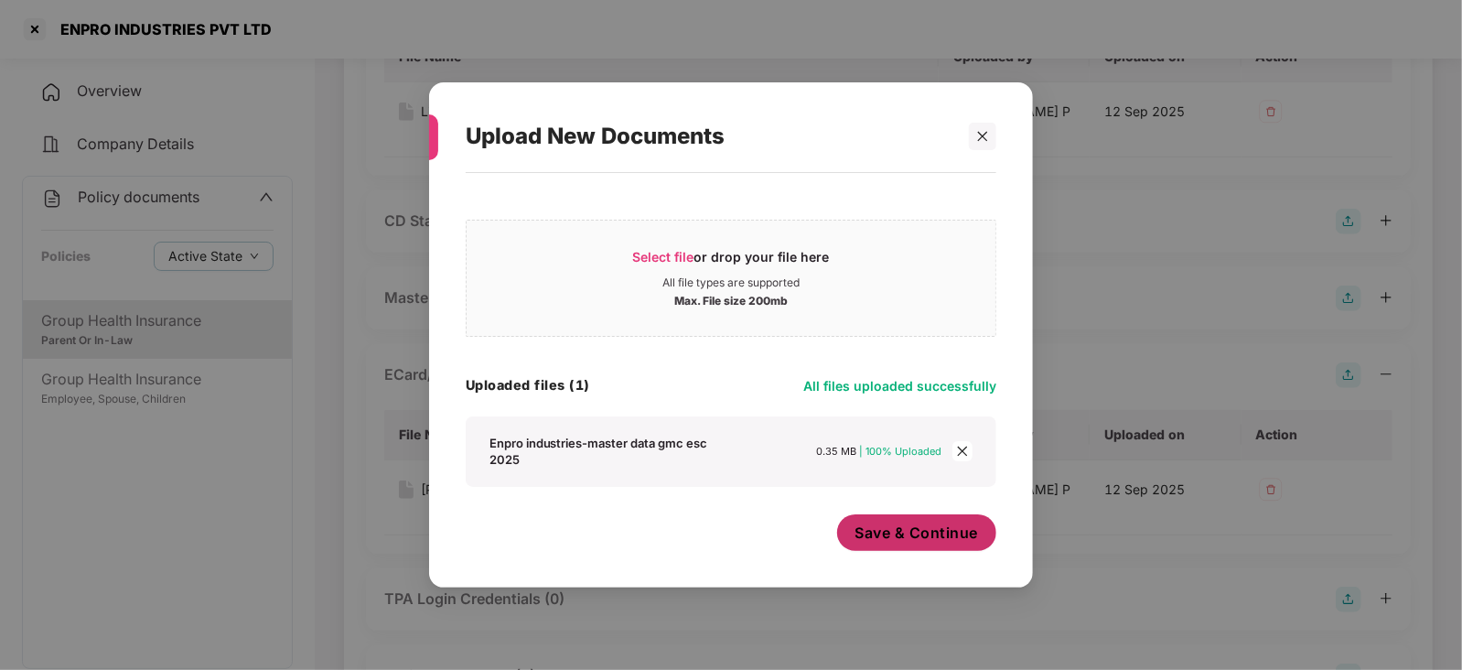
click at [887, 523] on span "Save & Continue" at bounding box center [916, 532] width 123 height 20
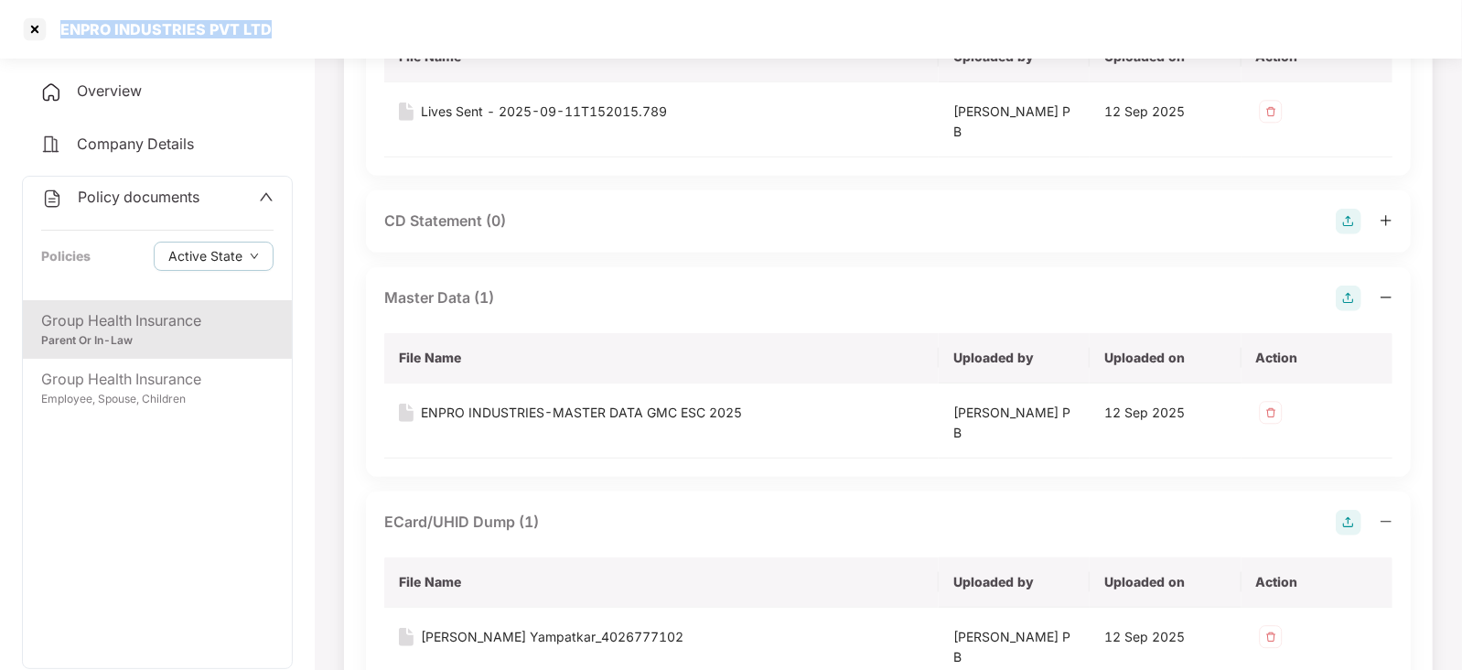
drag, startPoint x: 55, startPoint y: 24, endPoint x: 241, endPoint y: 43, distance: 186.7
click at [295, 57] on div "ENPRO INDUSTRIES PVT LTD" at bounding box center [731, 29] width 1462 height 59
copy div "ENPRO INDUSTRIES PVT LTD"
click at [38, 15] on div at bounding box center [34, 29] width 29 height 29
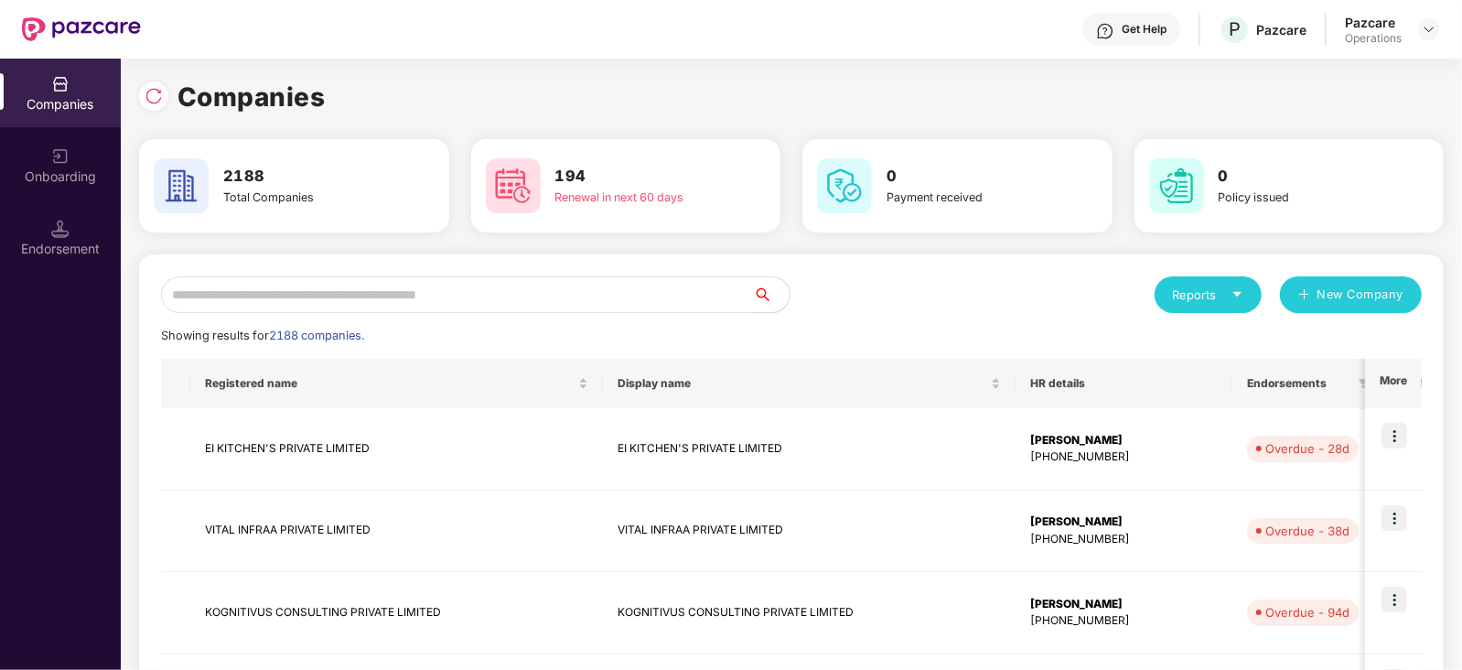
scroll to position [0, 0]
click at [435, 291] on input "text" at bounding box center [457, 294] width 592 height 37
paste input "**********"
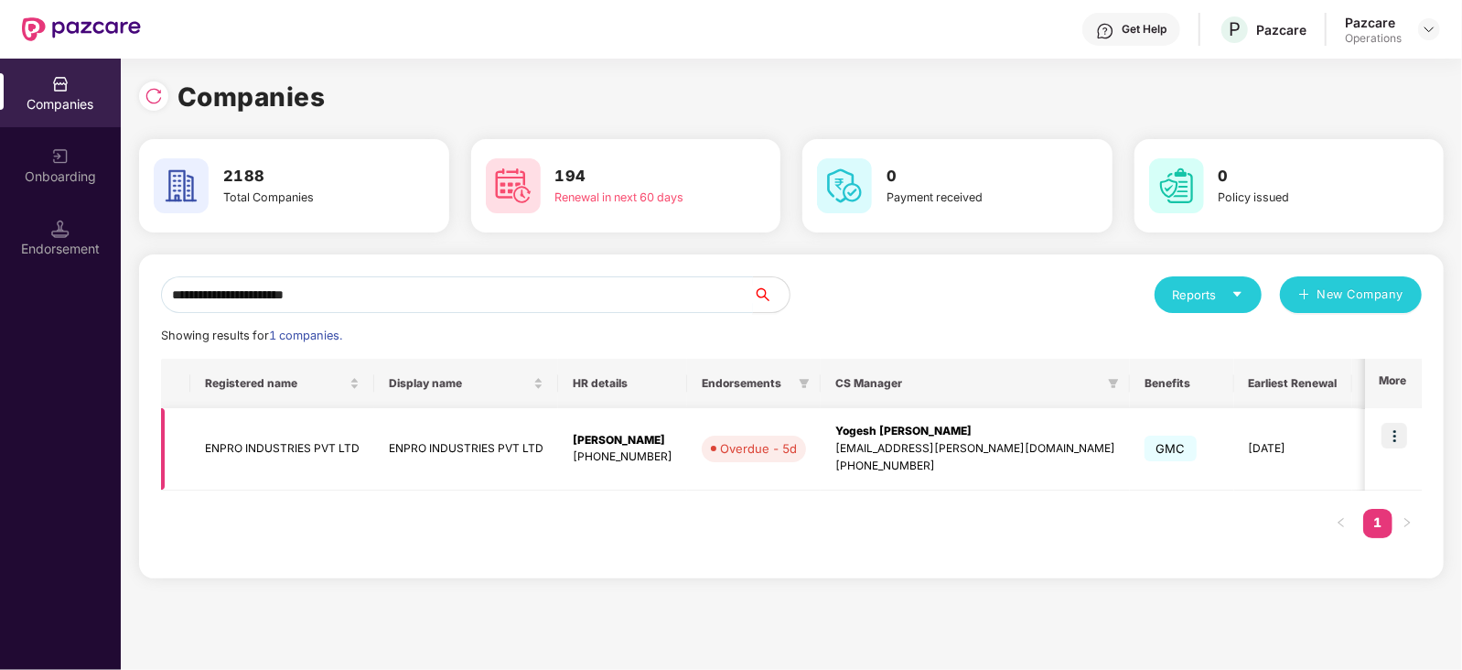
type input "**********"
click at [1390, 428] on img at bounding box center [1394, 436] width 26 height 26
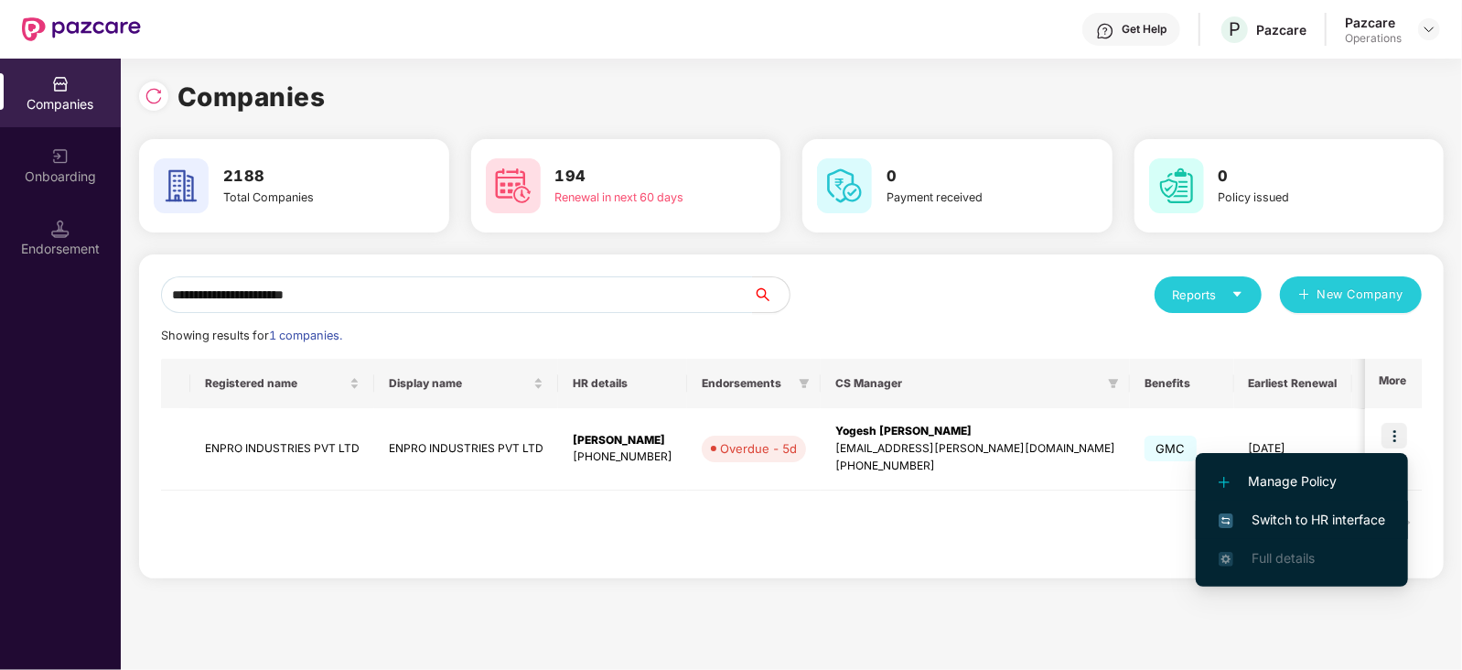
click at [1313, 530] on li "Switch to HR interface" at bounding box center [1301, 519] width 212 height 38
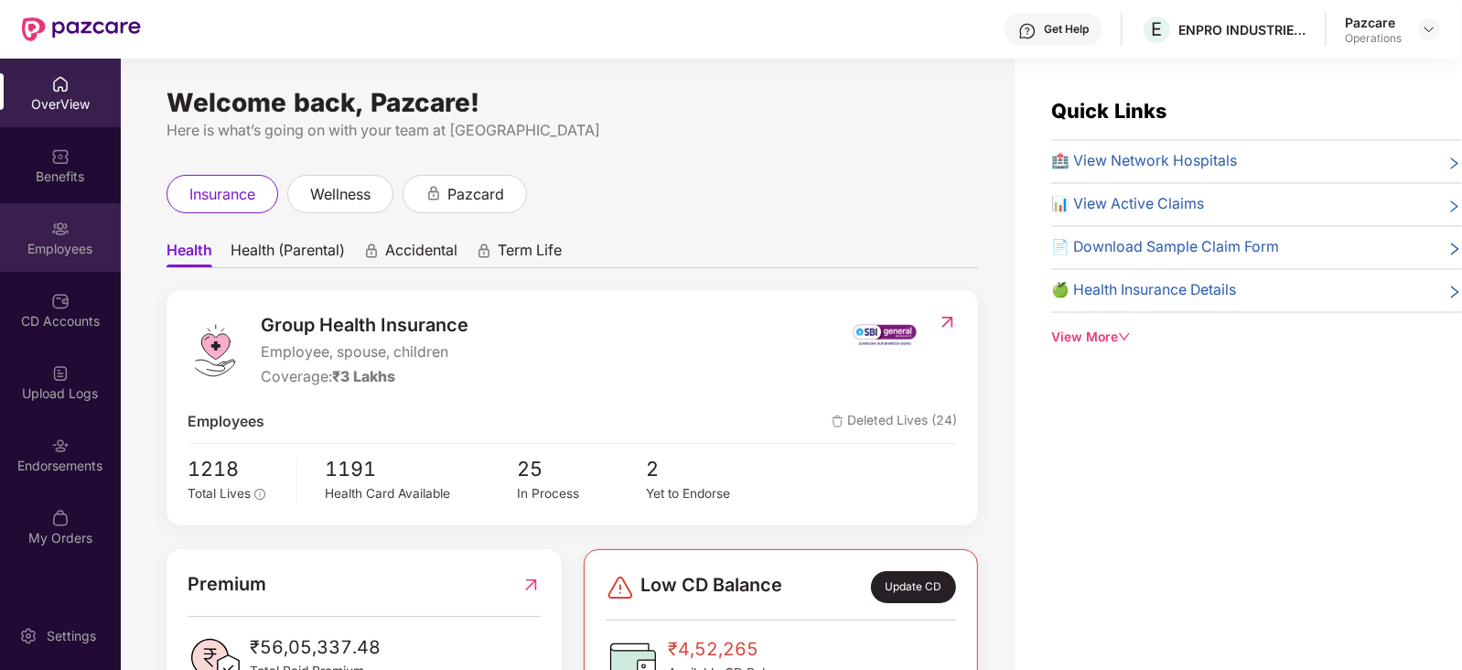
click at [80, 254] on div "Employees" at bounding box center [60, 249] width 121 height 18
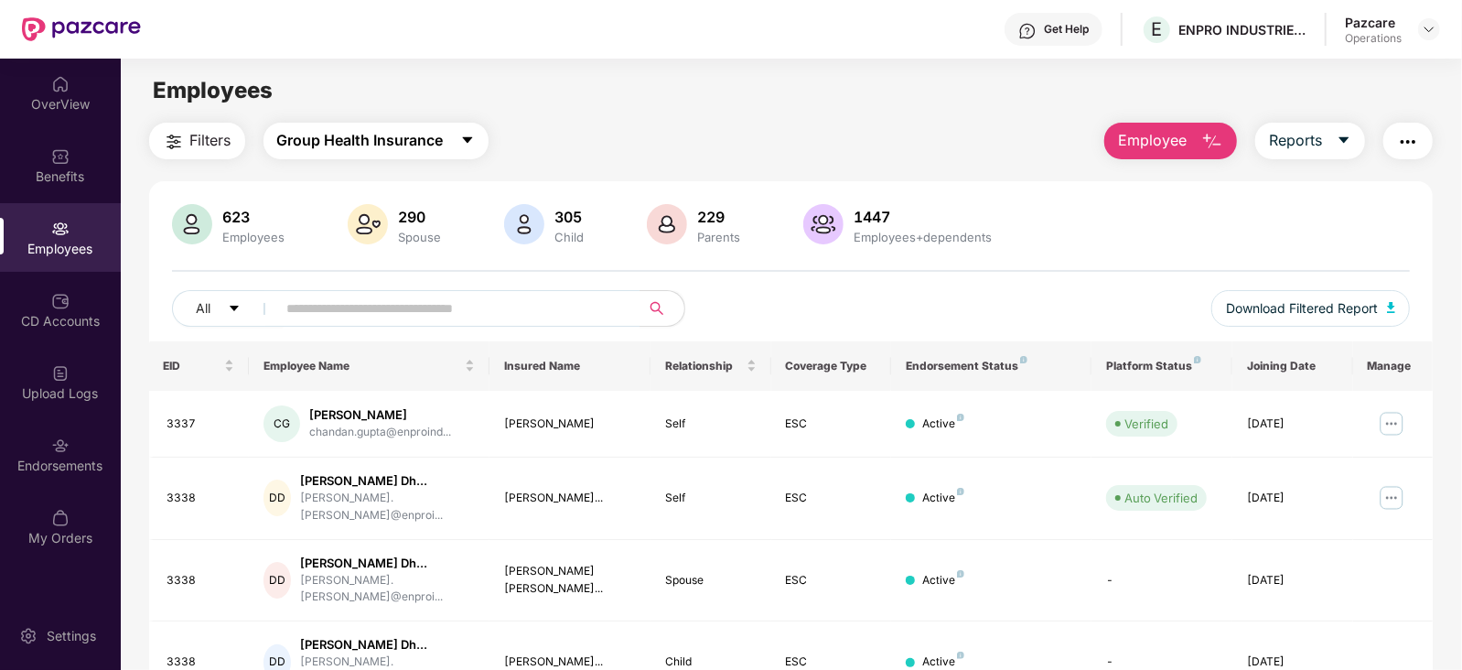
click at [453, 125] on button "Group Health Insurance" at bounding box center [375, 141] width 225 height 37
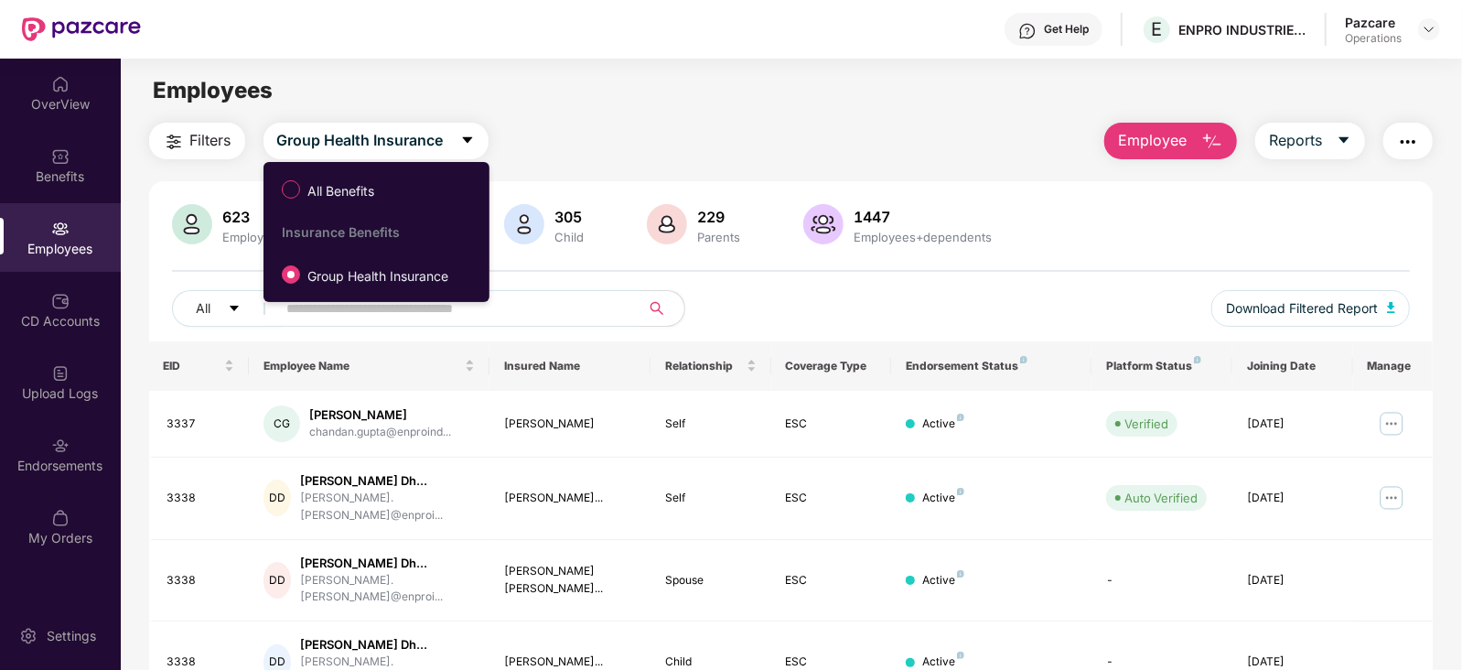
click at [755, 143] on div "Filters Group Health Insurance Employee Reports" at bounding box center [791, 141] width 1284 height 37
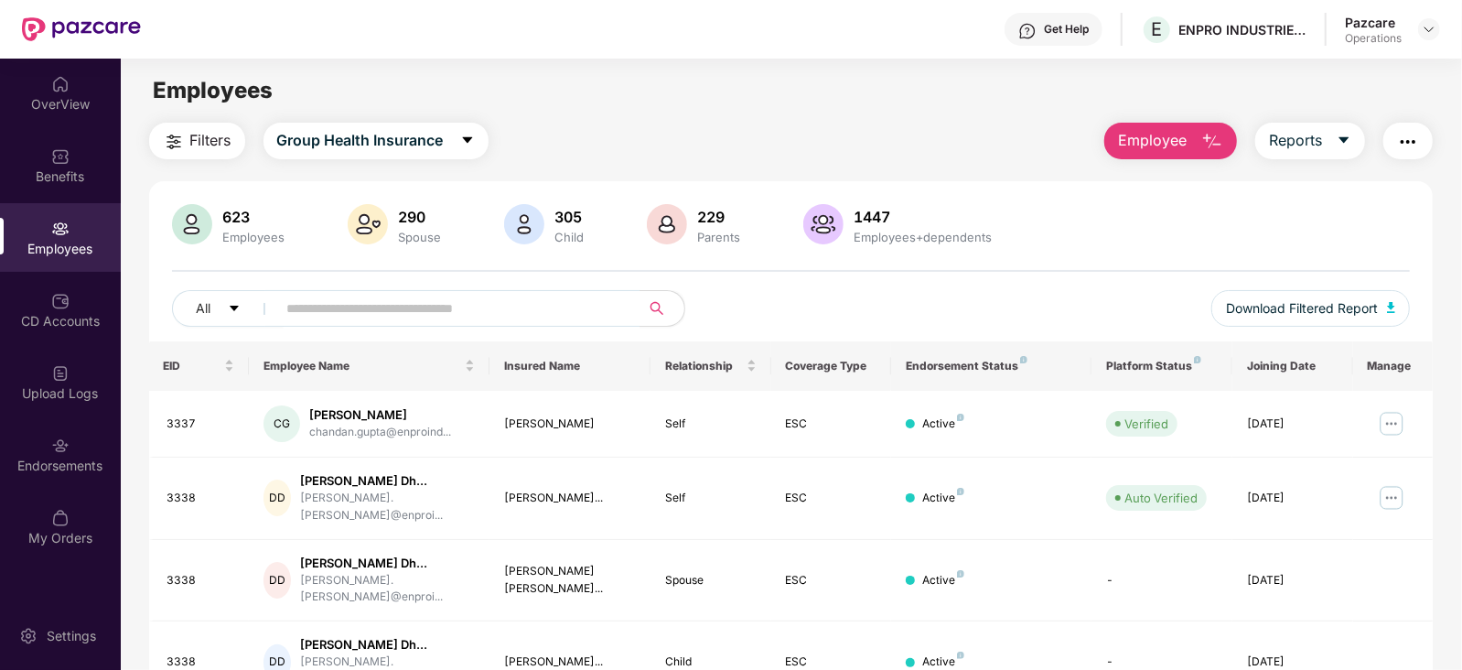
click at [1403, 145] on img "button" at bounding box center [1408, 142] width 22 height 22
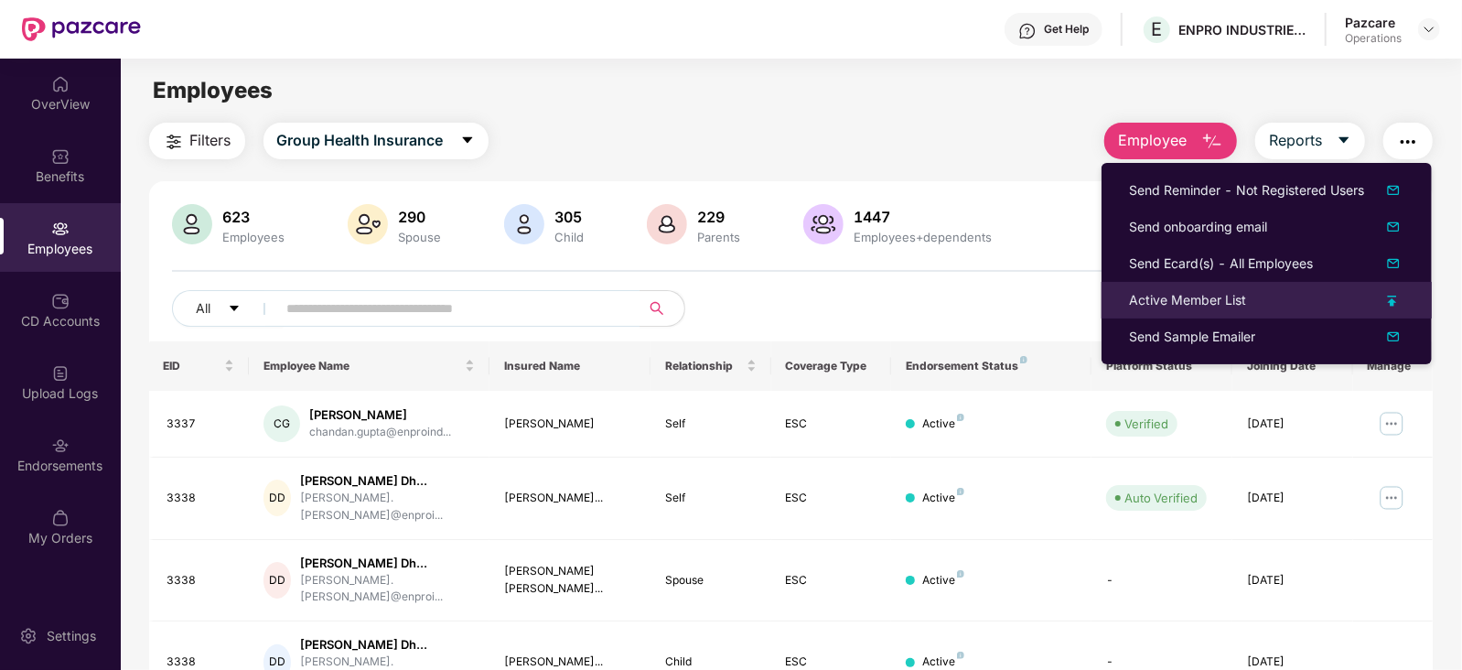
click at [1173, 306] on div "Active Member List" at bounding box center [1187, 300] width 117 height 20
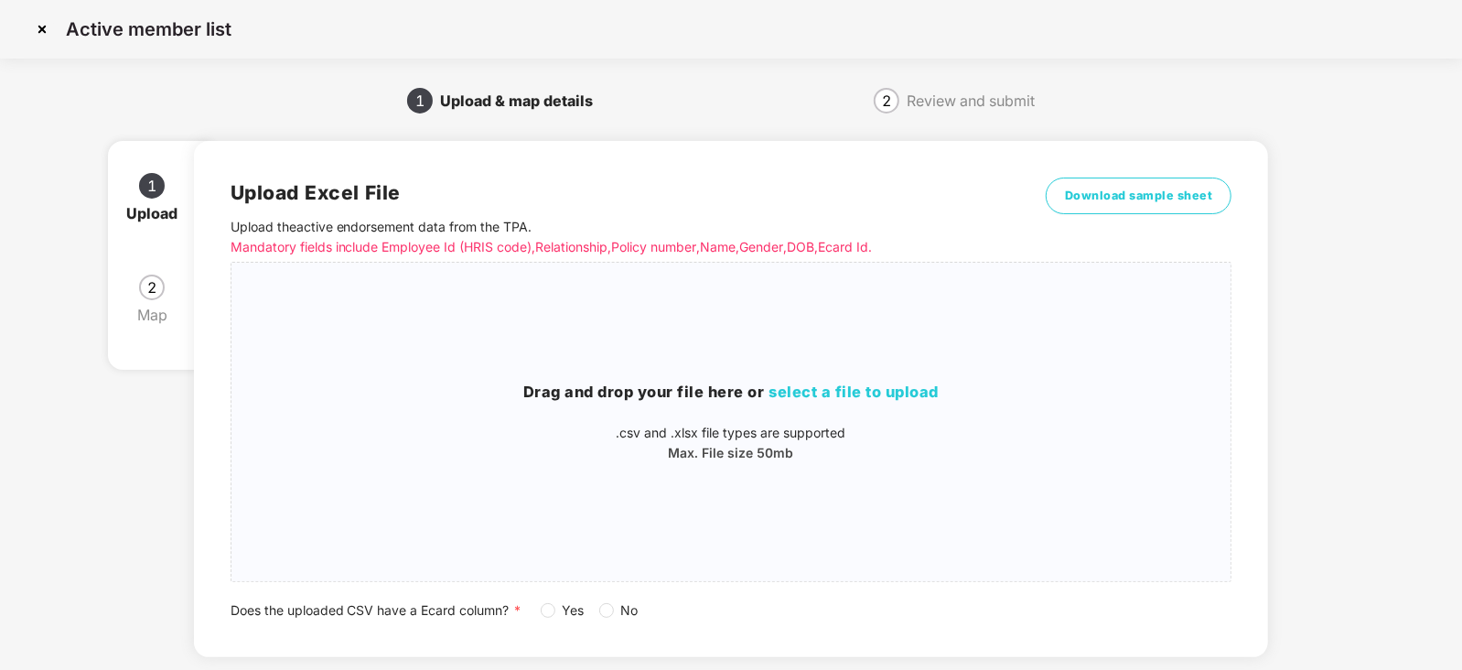
drag, startPoint x: 532, startPoint y: 603, endPoint x: 595, endPoint y: 621, distance: 65.7
click at [537, 608] on div "Does the uploaded CSV have a Ecard column? * Yes No" at bounding box center [731, 610] width 1002 height 20
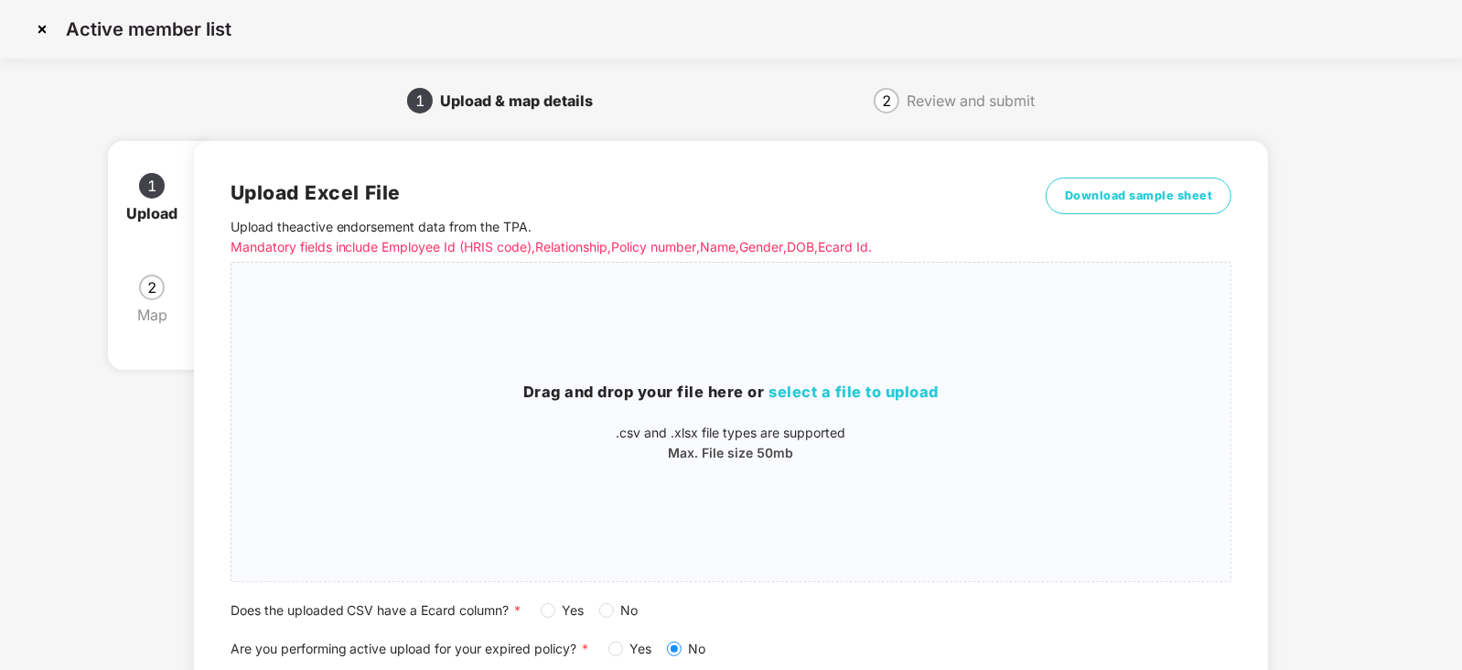
click at [555, 612] on span "Yes" at bounding box center [573, 610] width 37 height 20
click at [791, 399] on span "select a file to upload" at bounding box center [854, 391] width 170 height 18
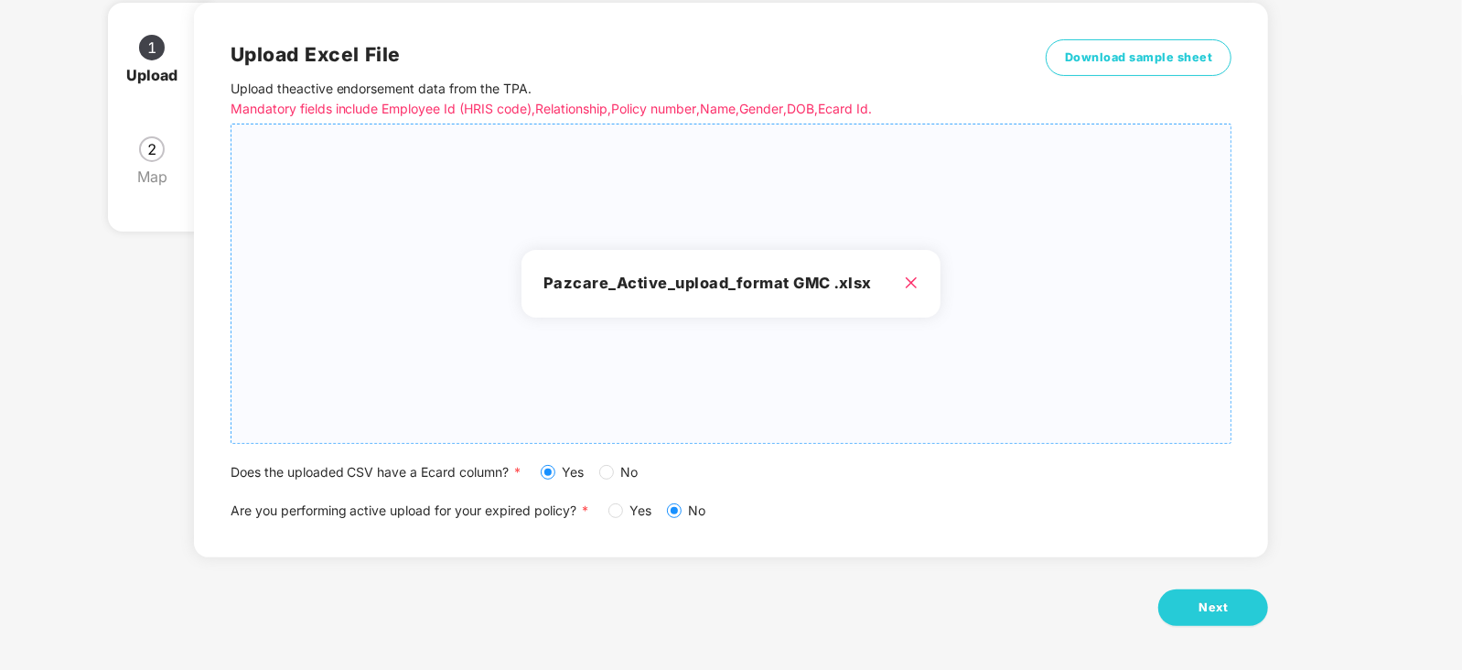
scroll to position [140, 0]
click at [1226, 617] on button "Next" at bounding box center [1213, 605] width 110 height 37
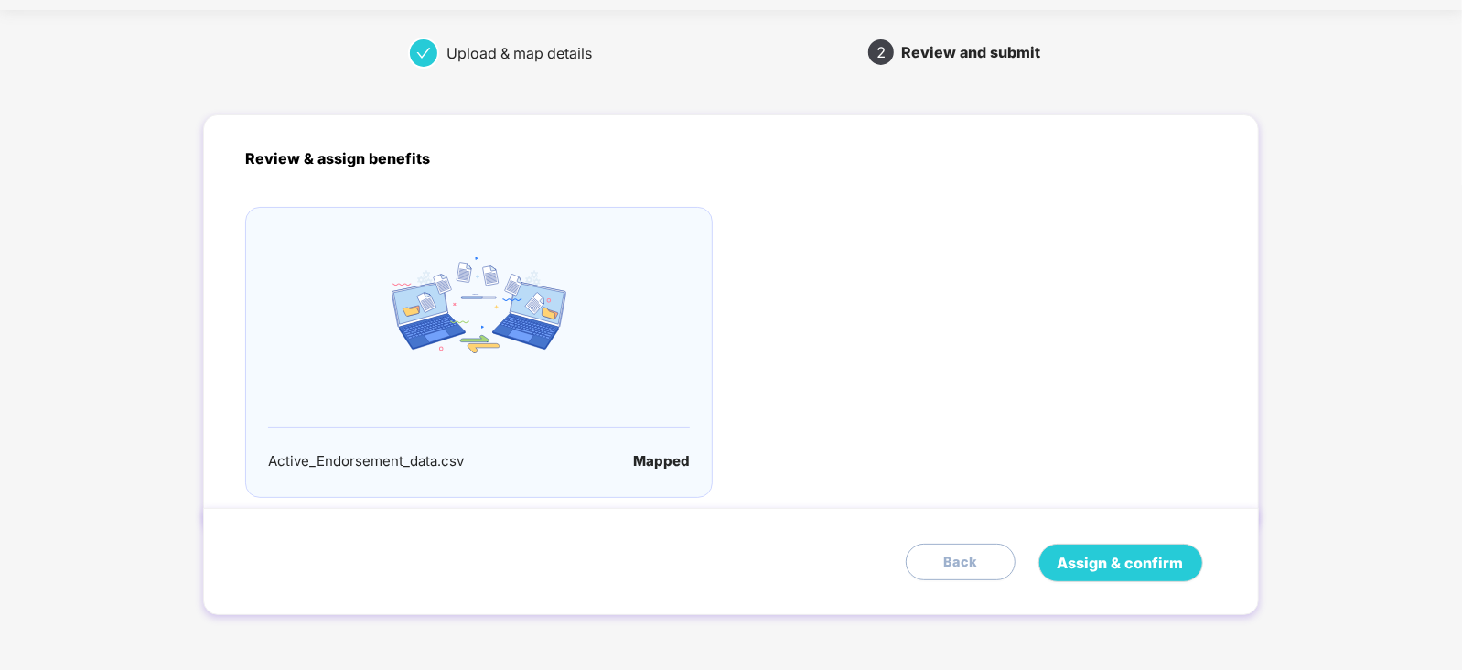
scroll to position [0, 0]
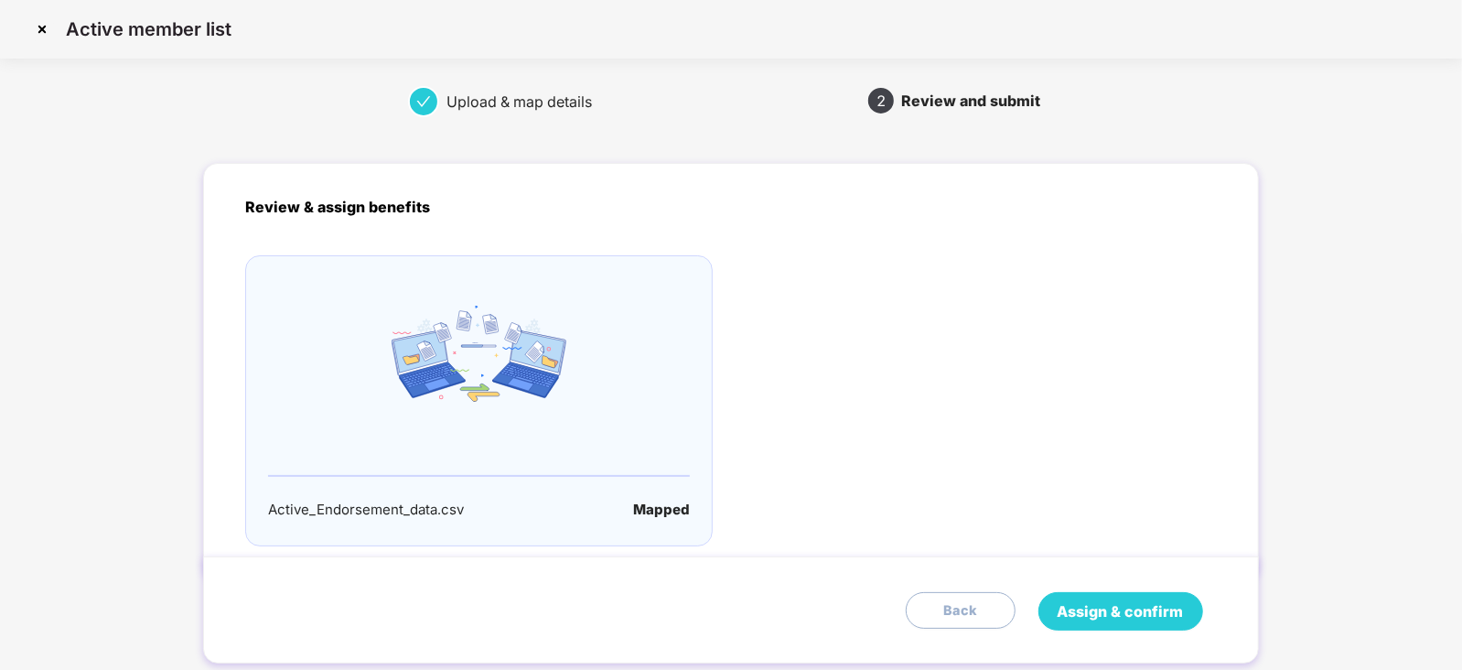
click at [1137, 614] on span "Assign & confirm" at bounding box center [1120, 611] width 126 height 23
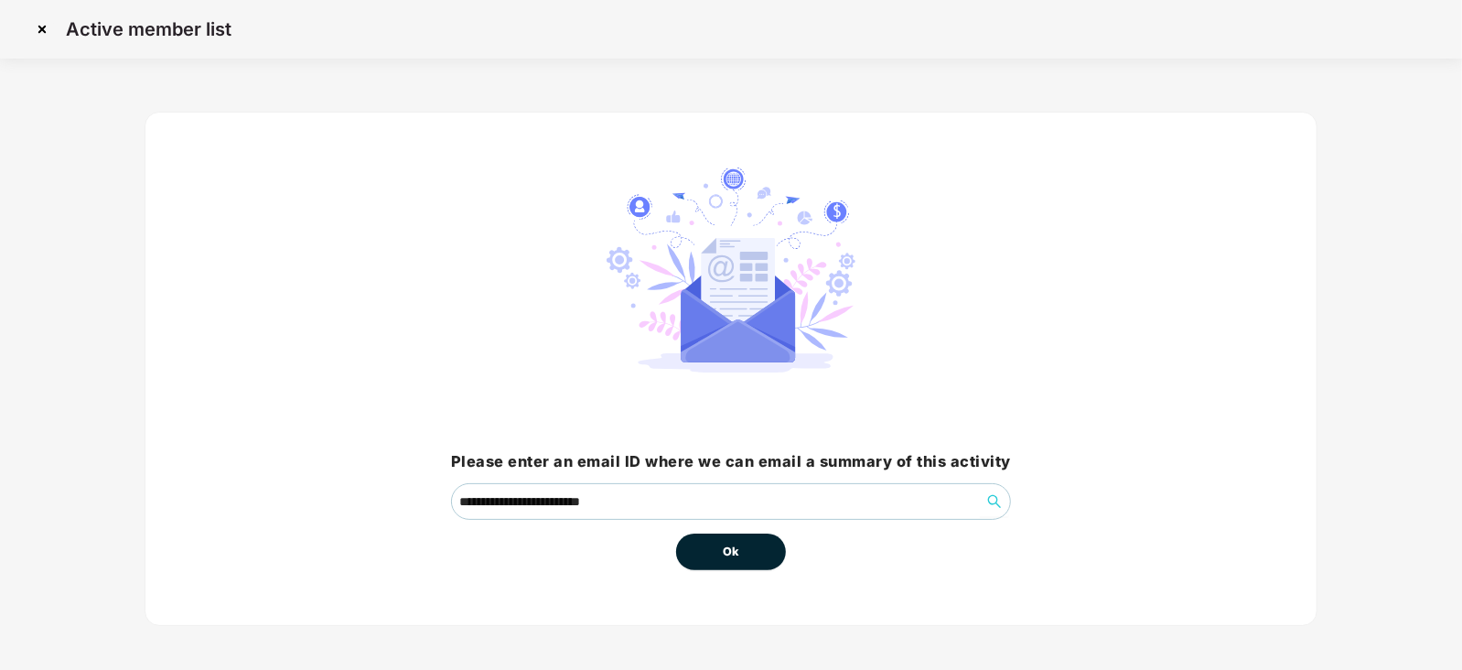
click at [734, 558] on span "Ok" at bounding box center [731, 551] width 16 height 18
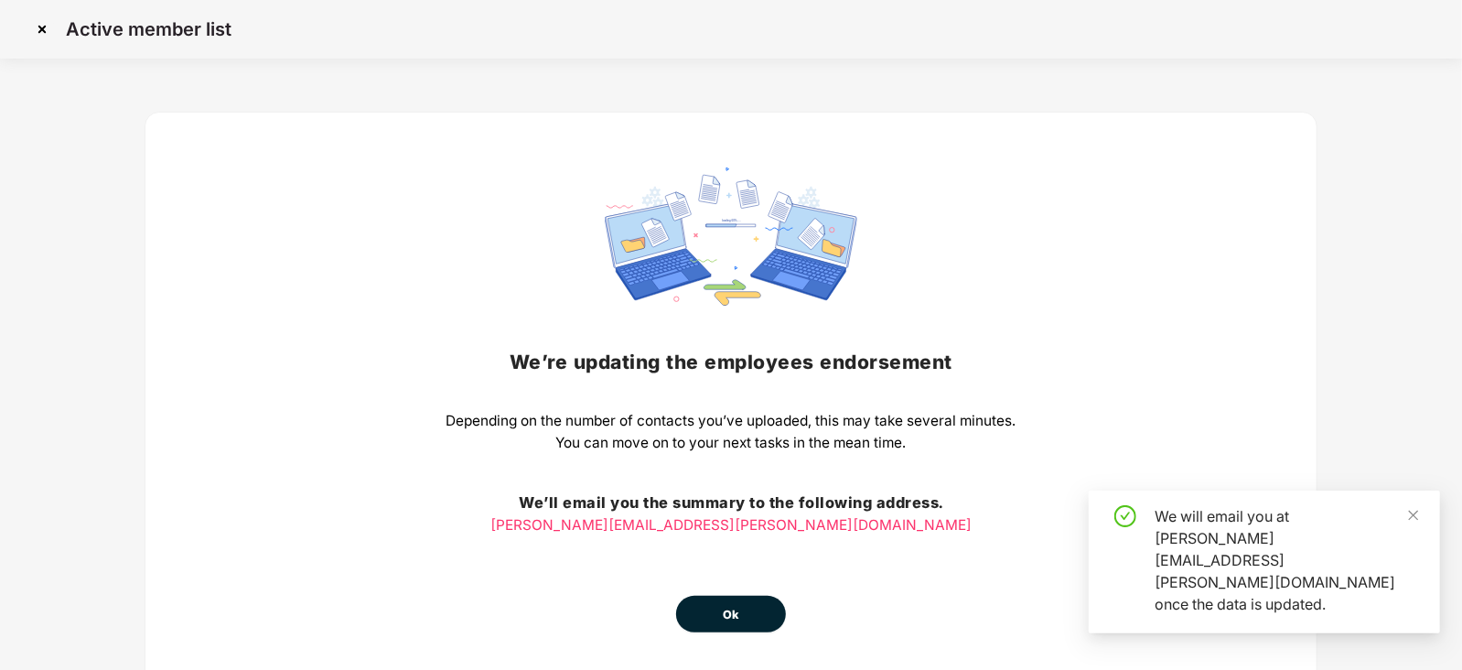
click at [739, 595] on button "Ok" at bounding box center [731, 613] width 110 height 37
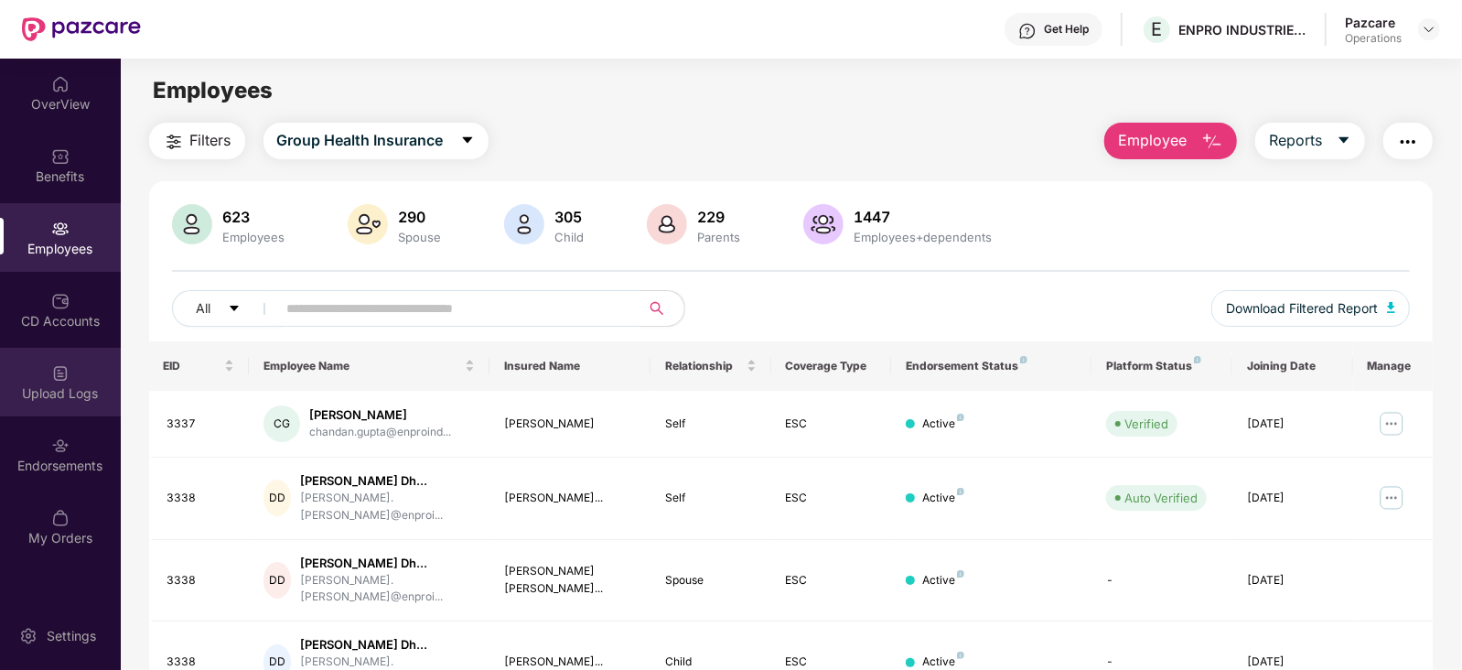
click at [60, 380] on img at bounding box center [60, 373] width 18 height 18
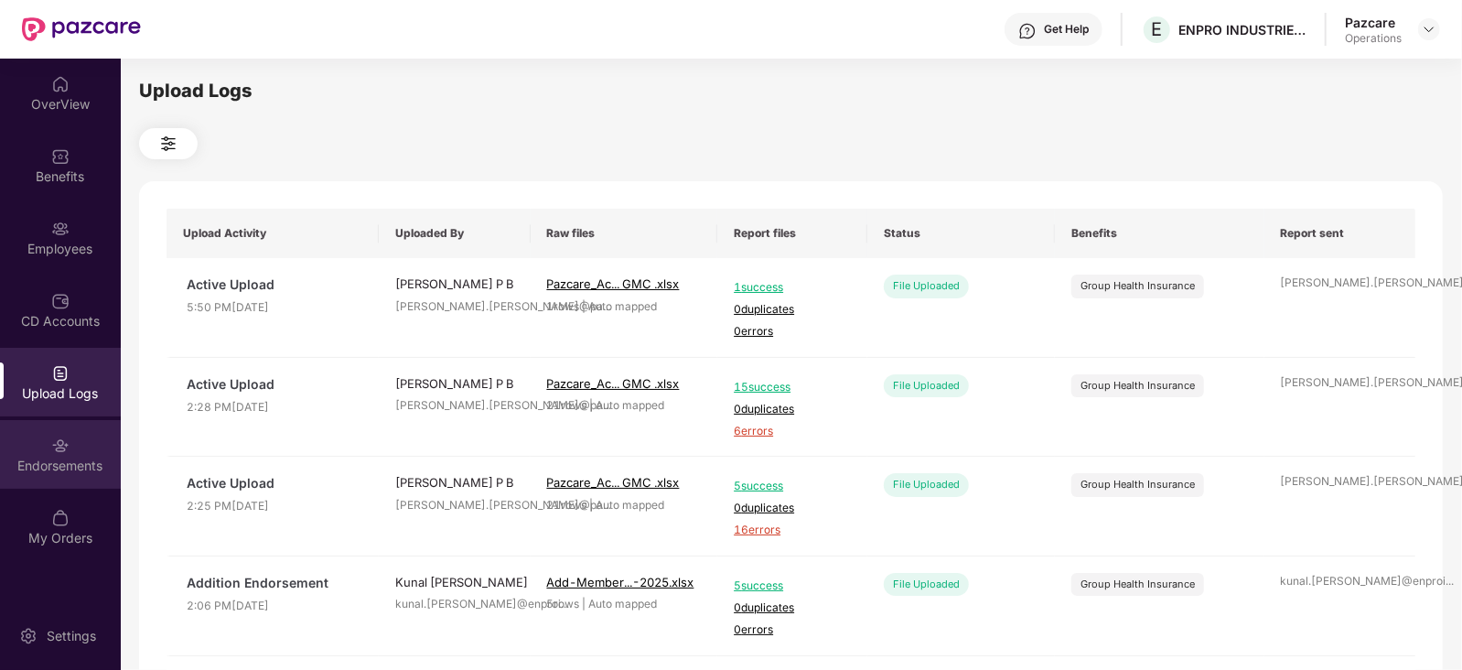
click at [69, 461] on div "Endorsements" at bounding box center [60, 465] width 121 height 18
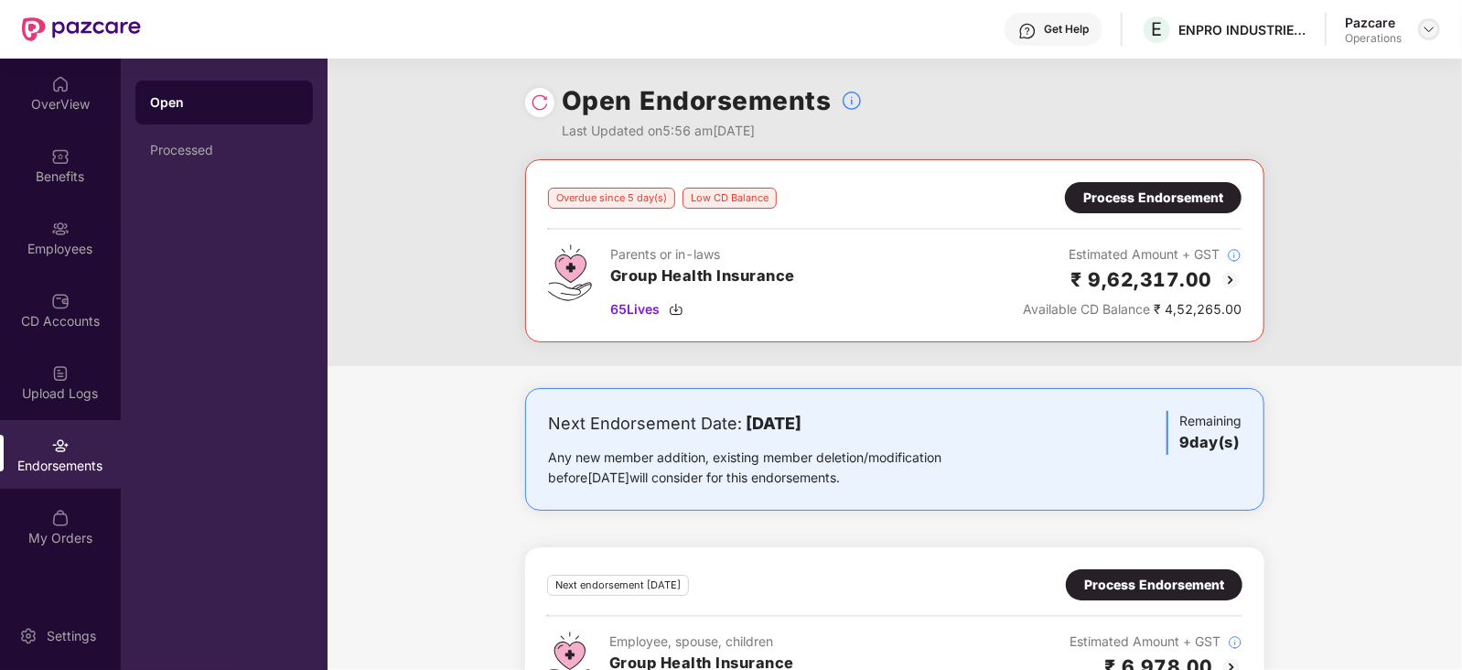
click at [1437, 32] on div at bounding box center [1429, 29] width 22 height 22
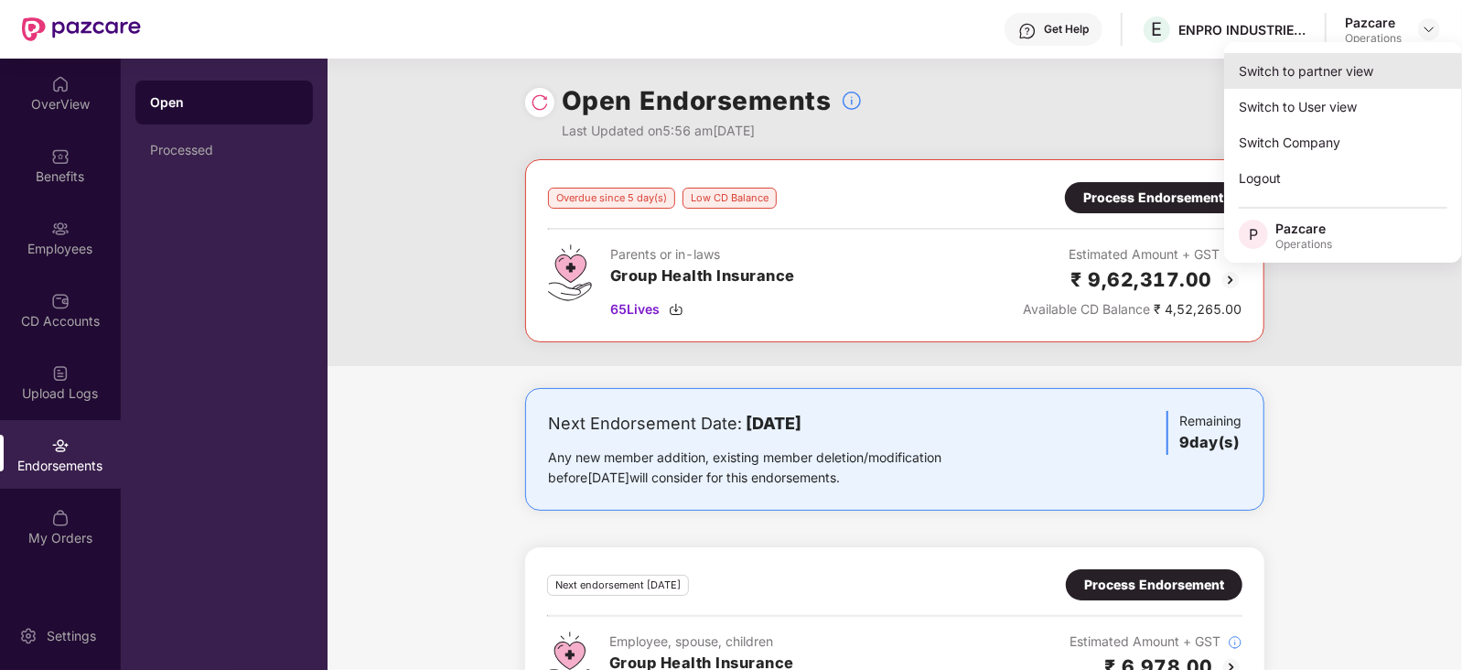
click at [1376, 69] on div "Switch to partner view" at bounding box center [1343, 71] width 238 height 36
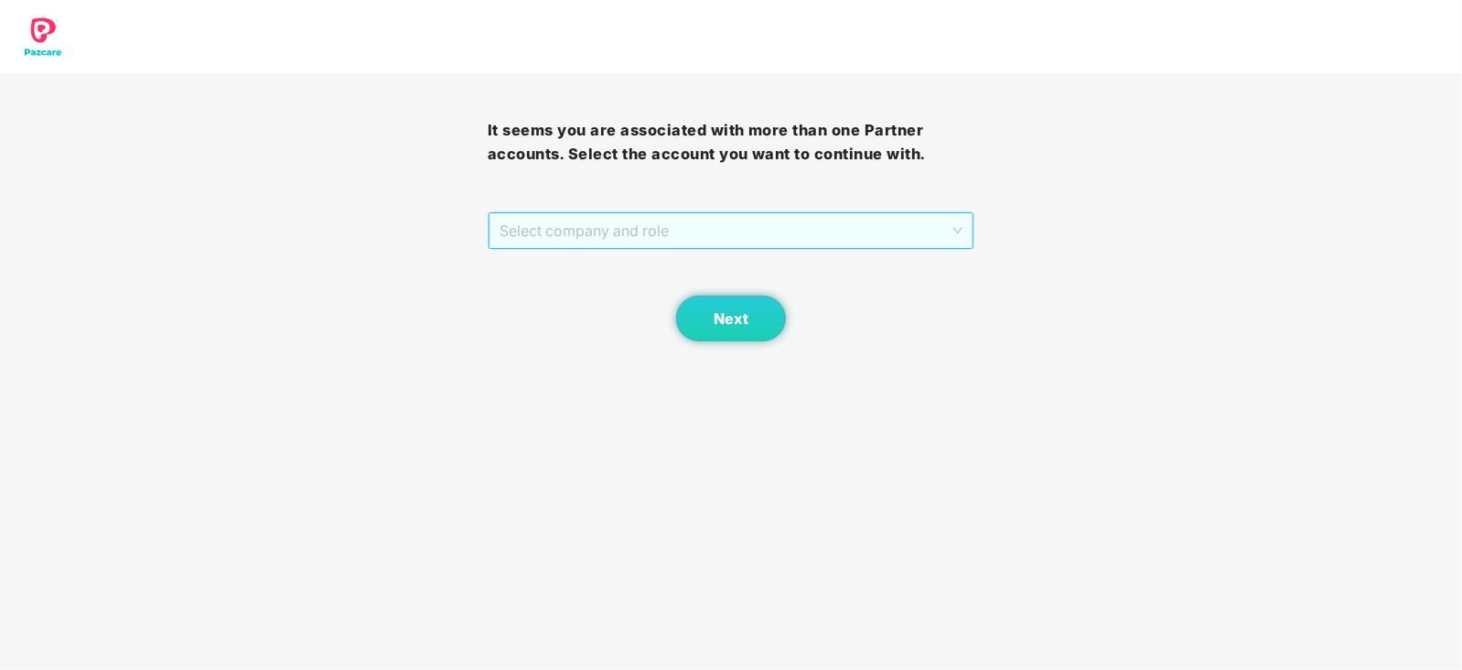
drag, startPoint x: 603, startPoint y: 235, endPoint x: 599, endPoint y: 279, distance: 44.1
click at [603, 236] on span "Select company and role" at bounding box center [731, 230] width 464 height 35
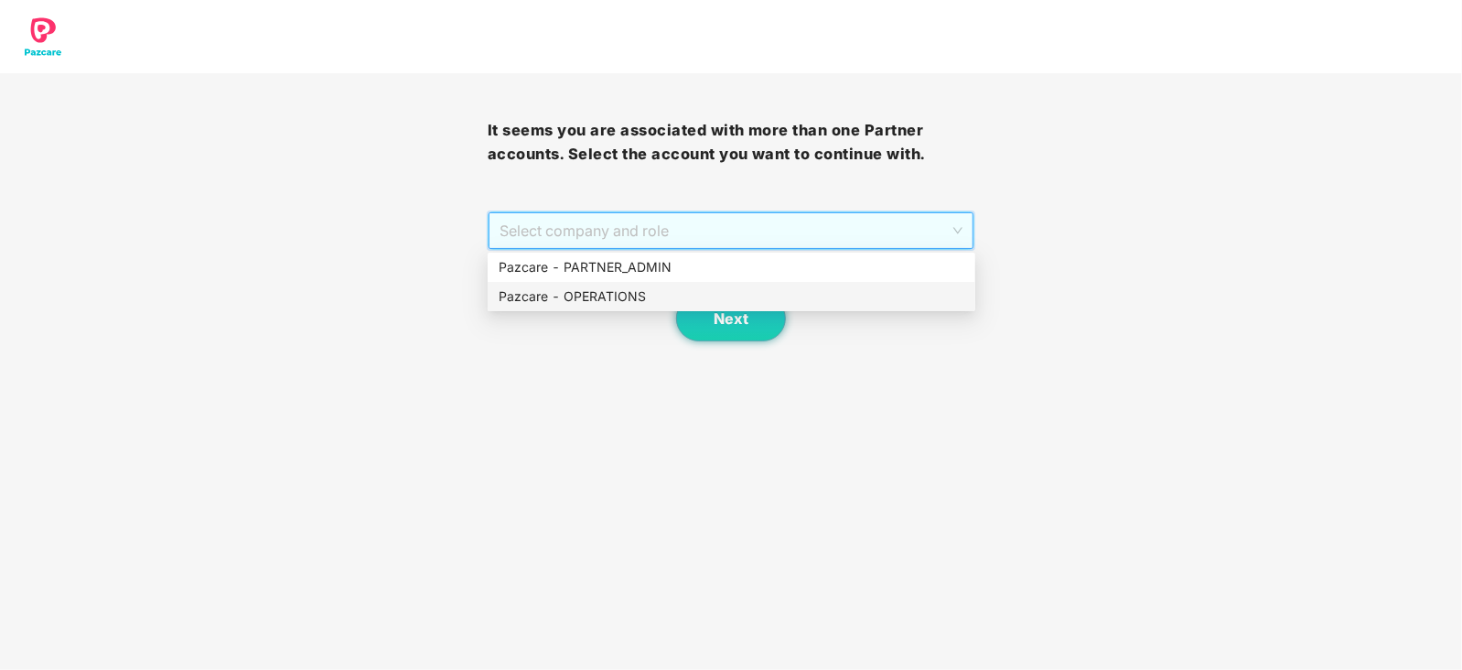
click at [593, 290] on div "Pazcare - OPERATIONS" at bounding box center [731, 296] width 466 height 20
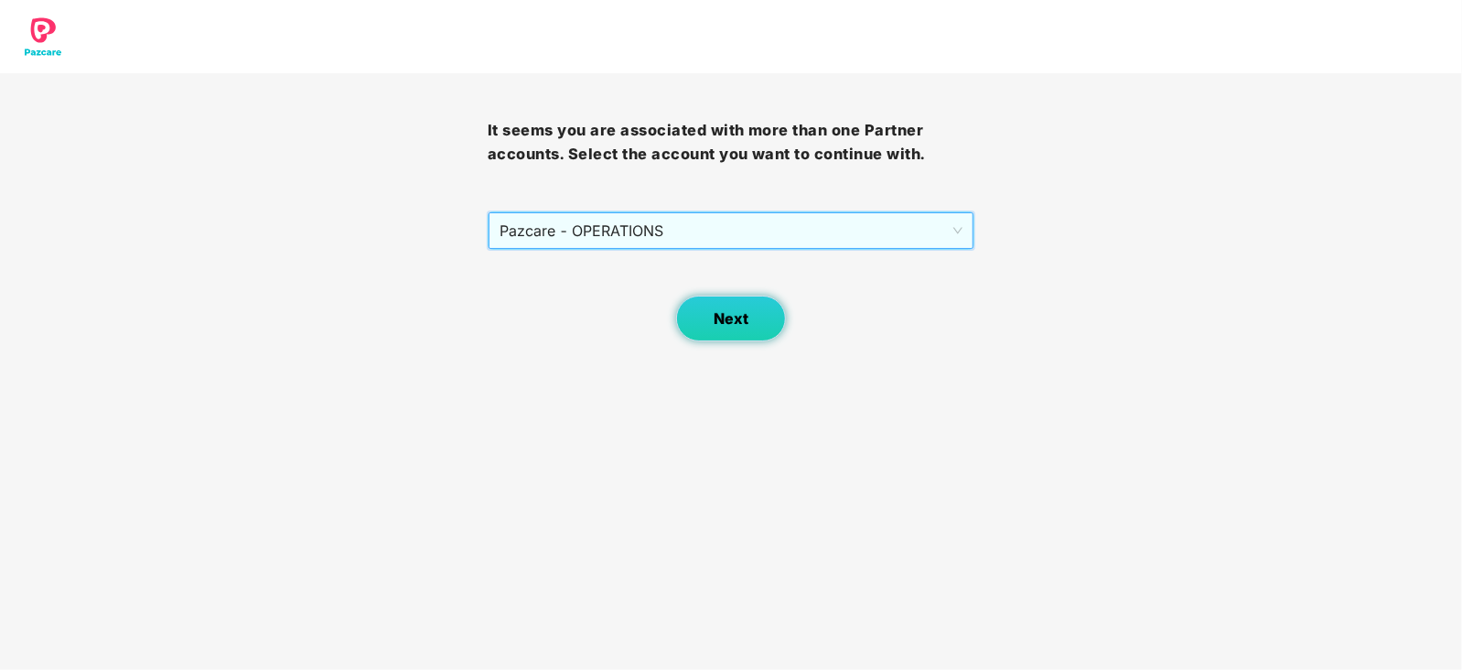
click at [734, 323] on span "Next" at bounding box center [730, 318] width 35 height 17
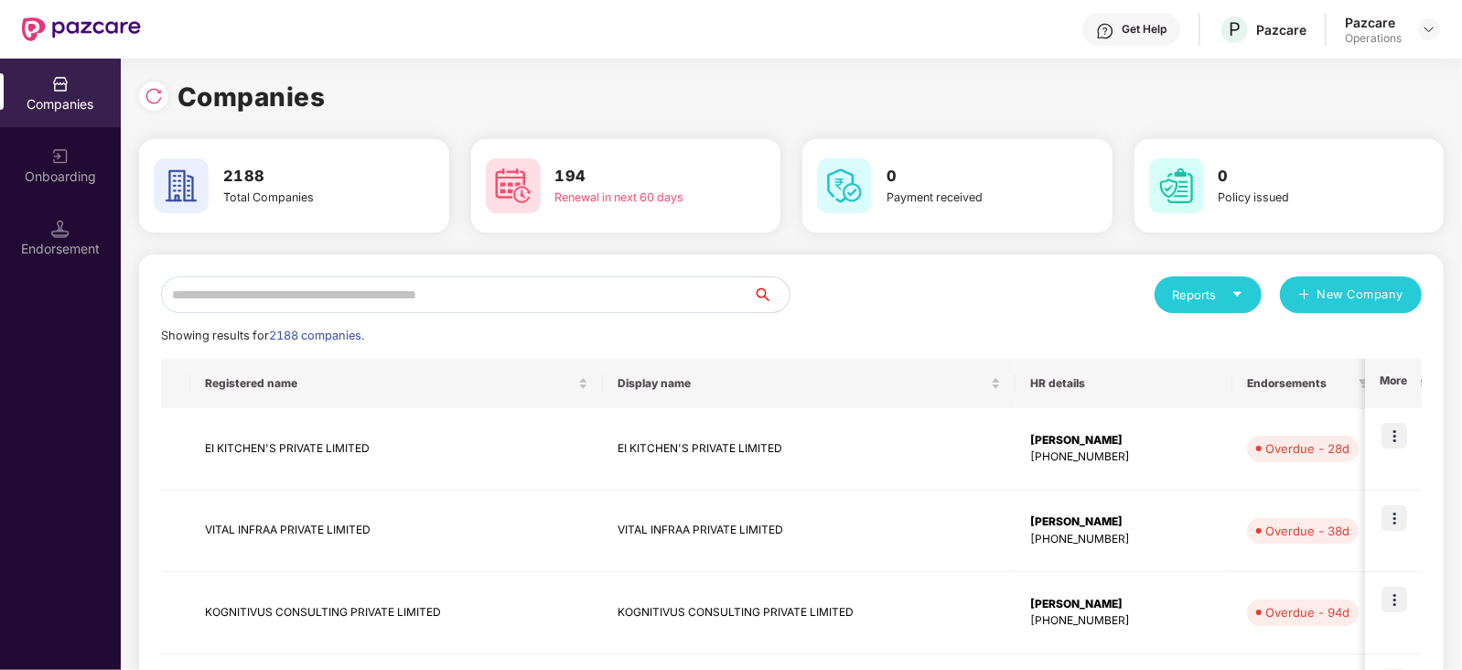
click at [602, 288] on input "text" at bounding box center [457, 294] width 592 height 37
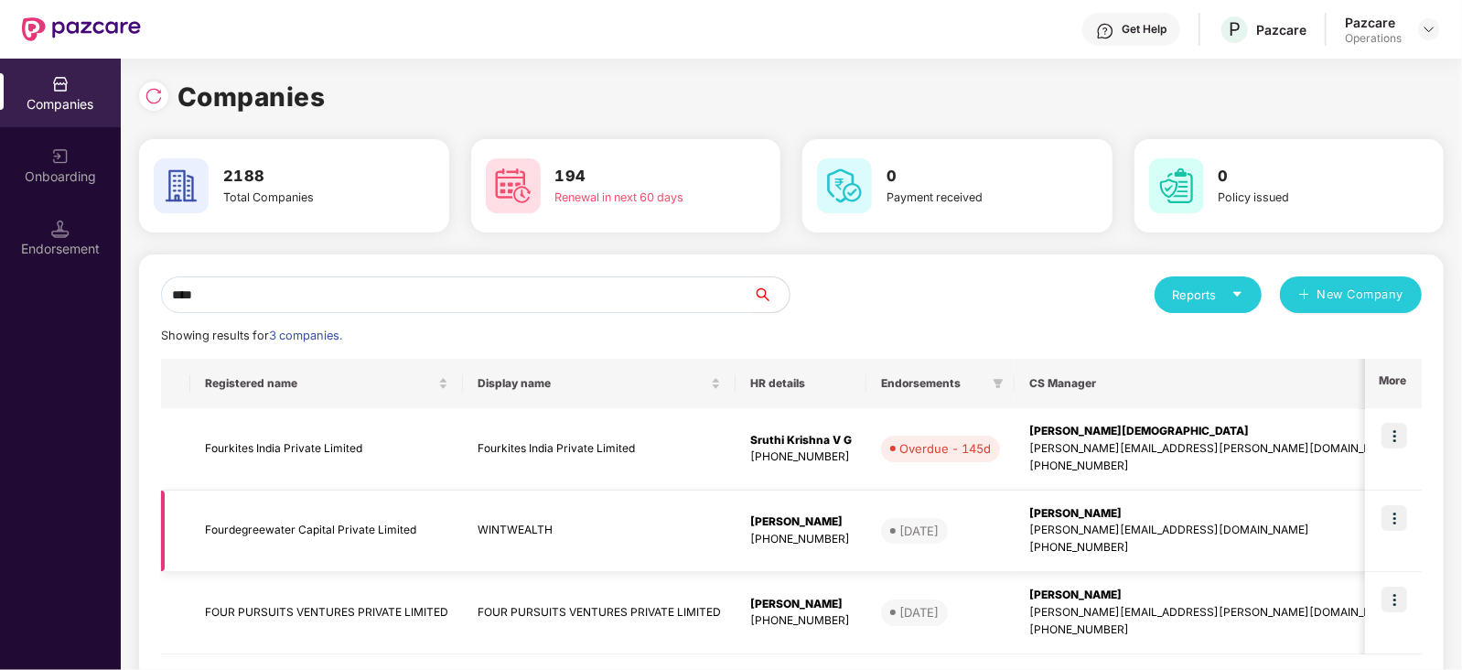
type input "****"
click at [279, 542] on td "Fourdegreewater Capital Private Limited" at bounding box center [326, 531] width 273 height 82
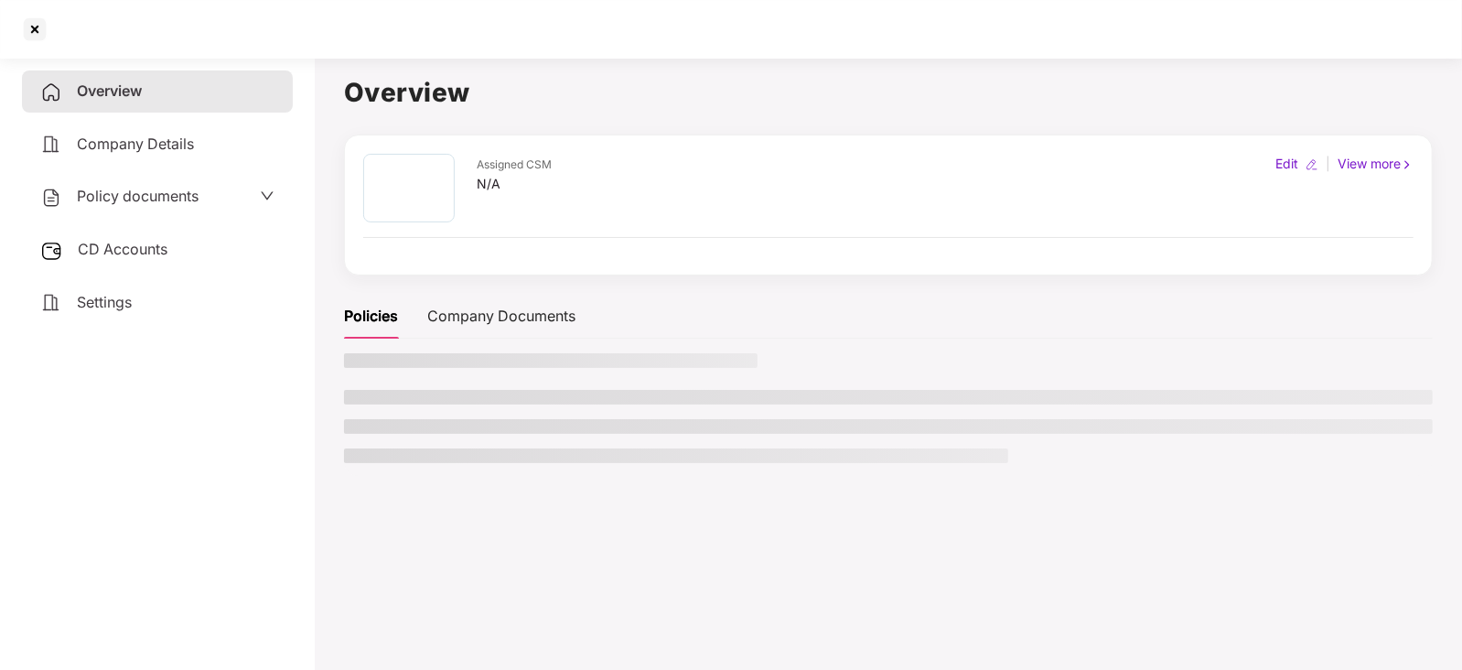
click at [133, 260] on div "CD Accounts" at bounding box center [157, 250] width 271 height 42
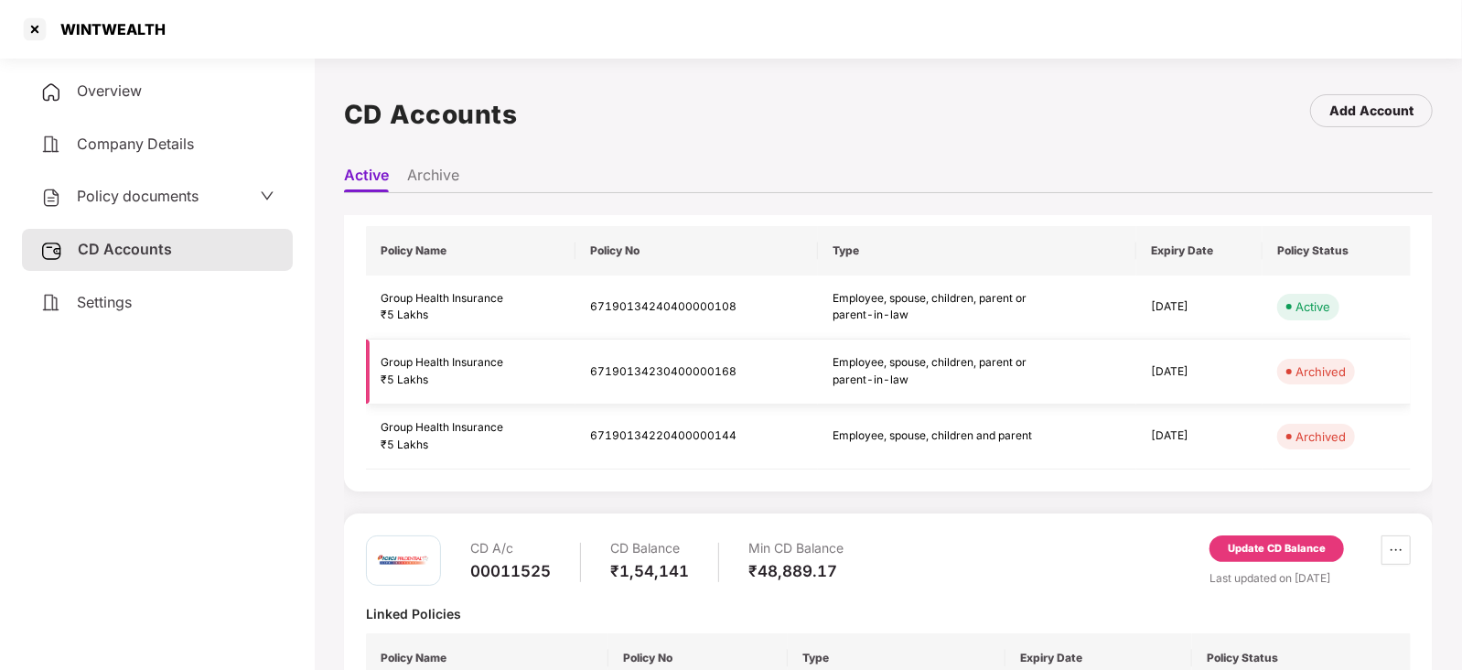
scroll to position [113, 0]
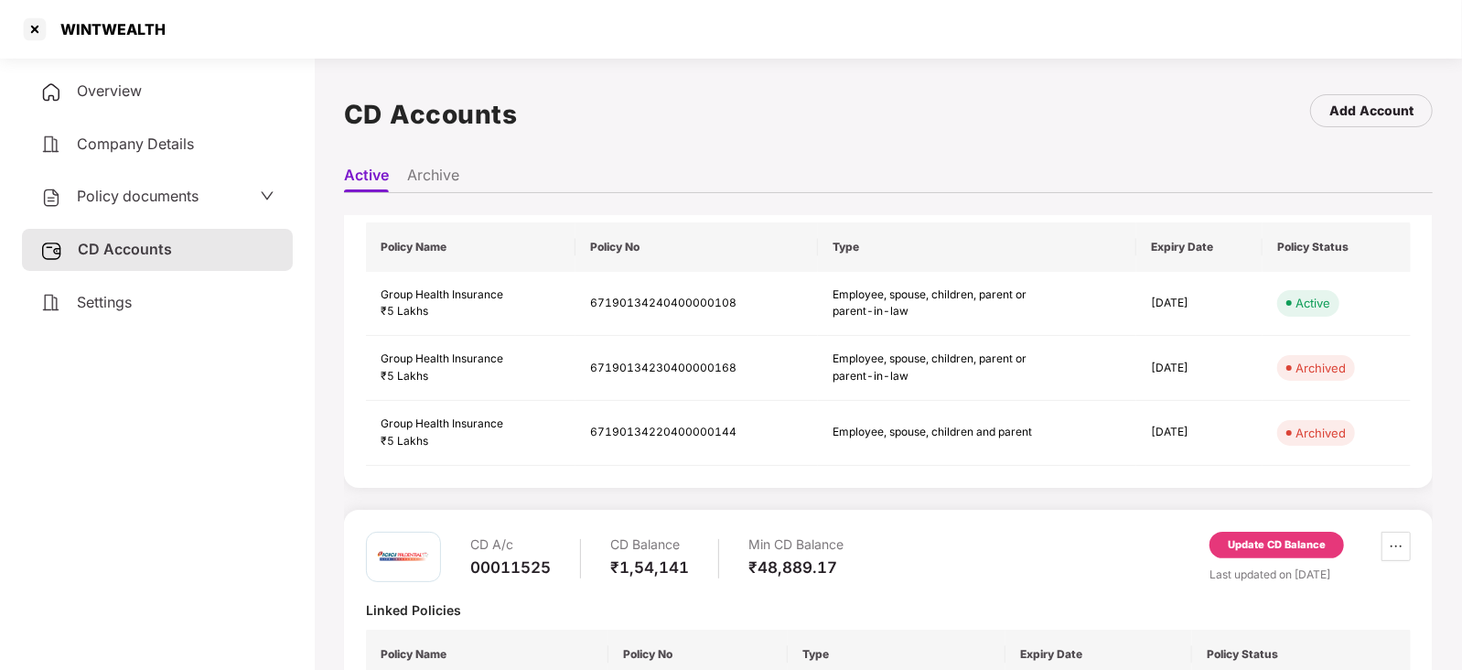
click at [1295, 552] on div "Update CD Balance" at bounding box center [1276, 544] width 134 height 27
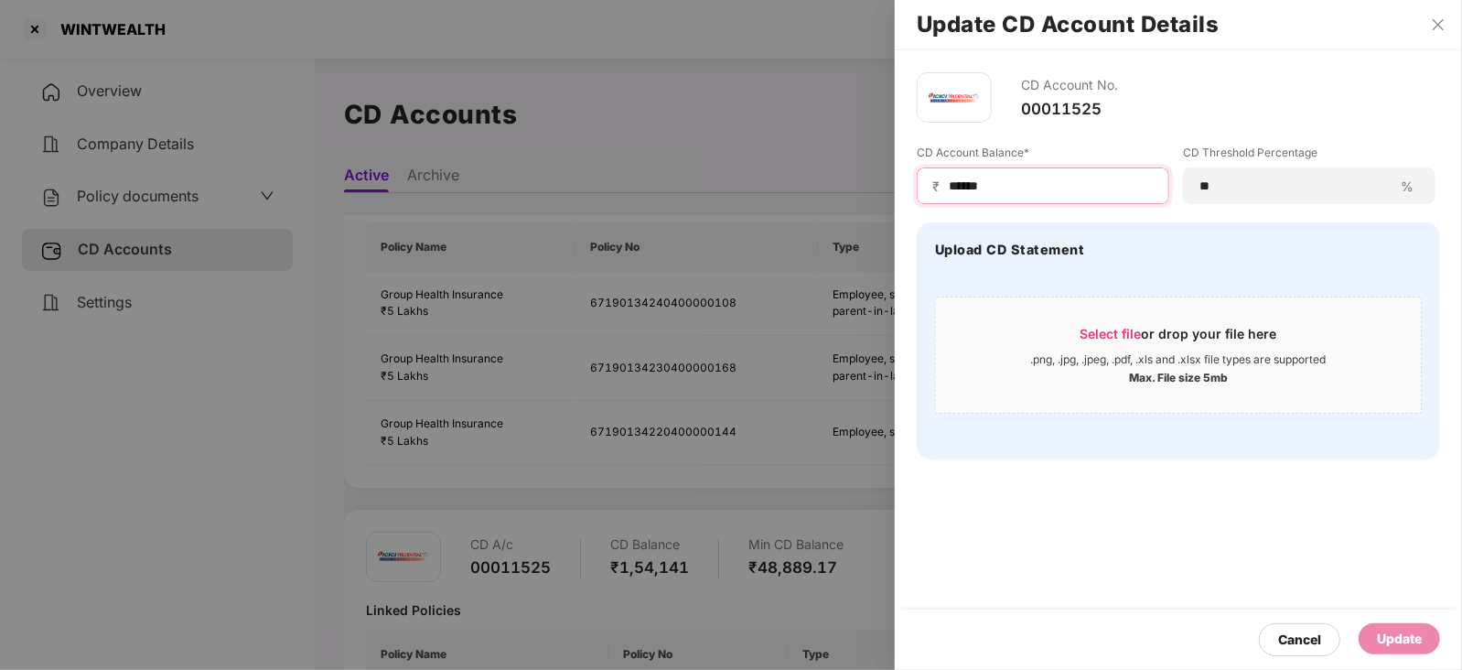
drag, startPoint x: 1009, startPoint y: 180, endPoint x: 865, endPoint y: 193, distance: 144.2
click at [865, 193] on div "Update CD Account Details CD Account No. 00011525 CD Account Balance* ₹ ****** …" at bounding box center [731, 335] width 1462 height 670
paste input "***"
type input "*********"
click at [1402, 634] on div "Update" at bounding box center [1399, 638] width 45 height 20
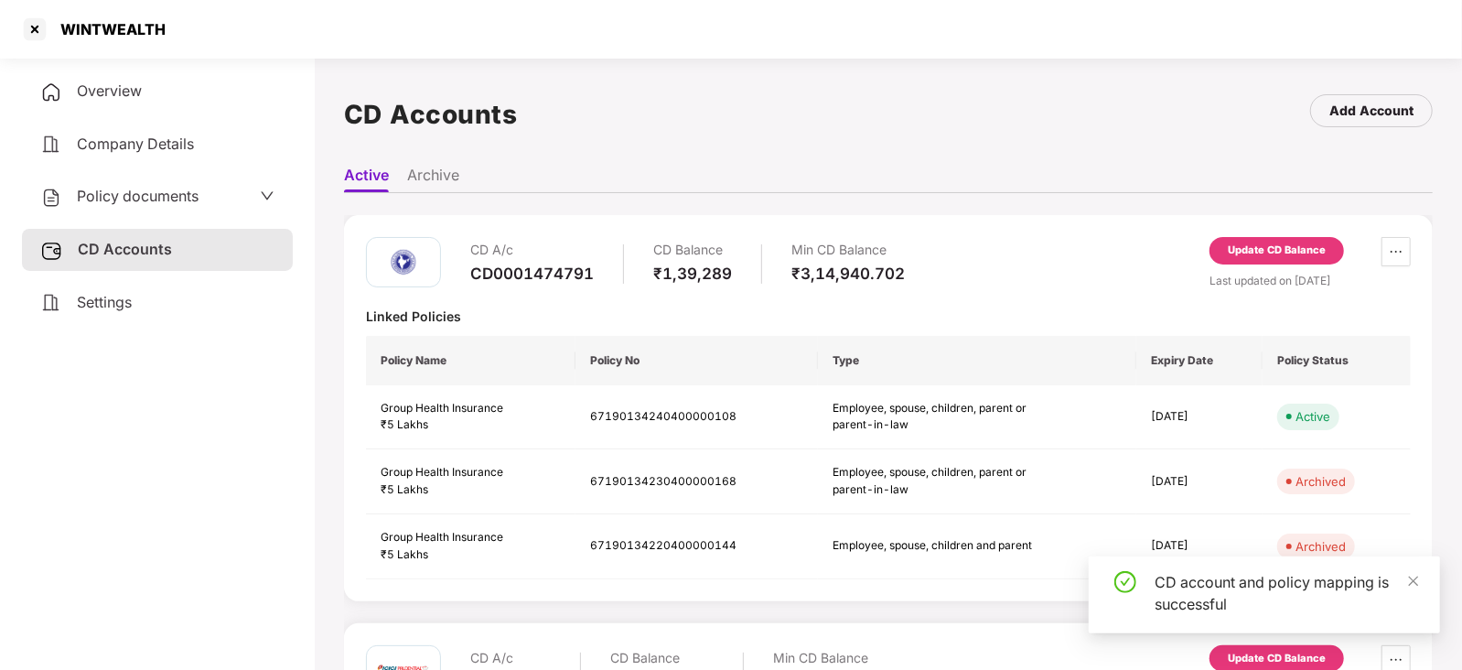
click at [133, 213] on div "Policy documents" at bounding box center [157, 197] width 271 height 42
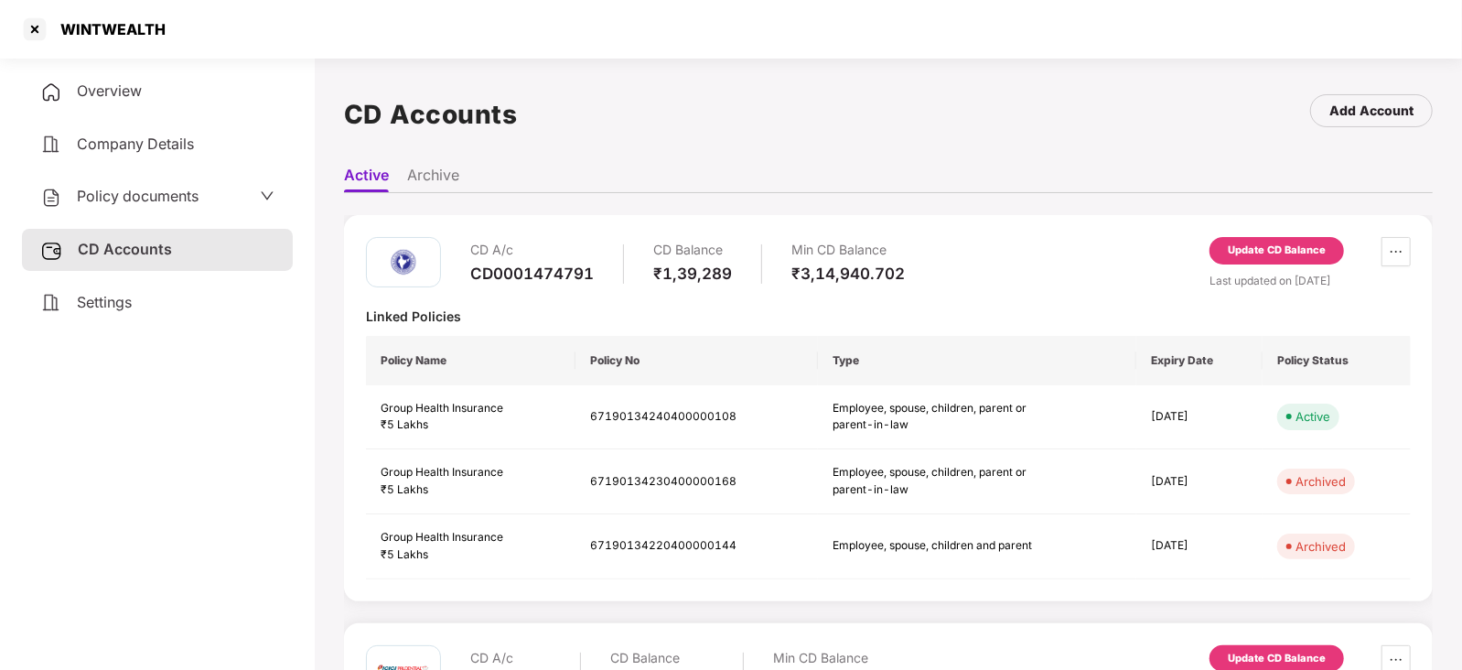
click at [131, 203] on span "Policy documents" at bounding box center [138, 196] width 122 height 18
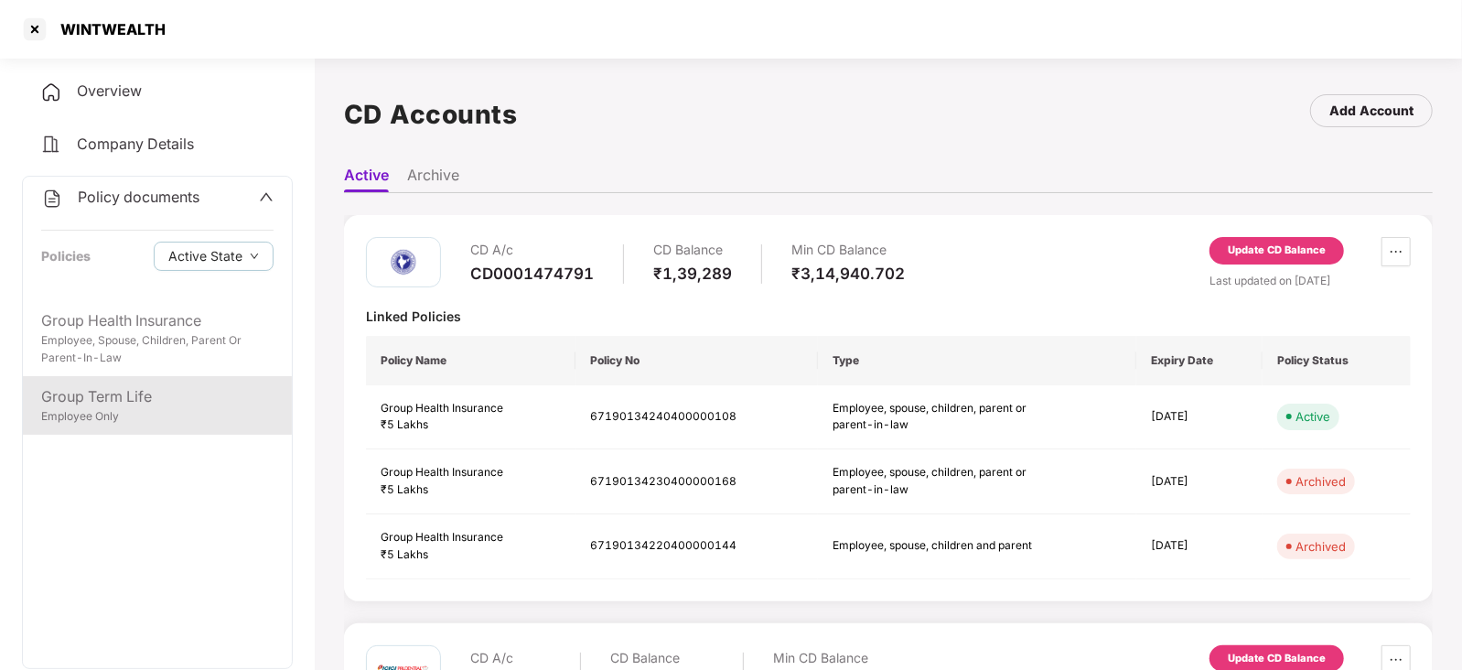
click at [101, 425] on div "Employee Only" at bounding box center [157, 416] width 232 height 17
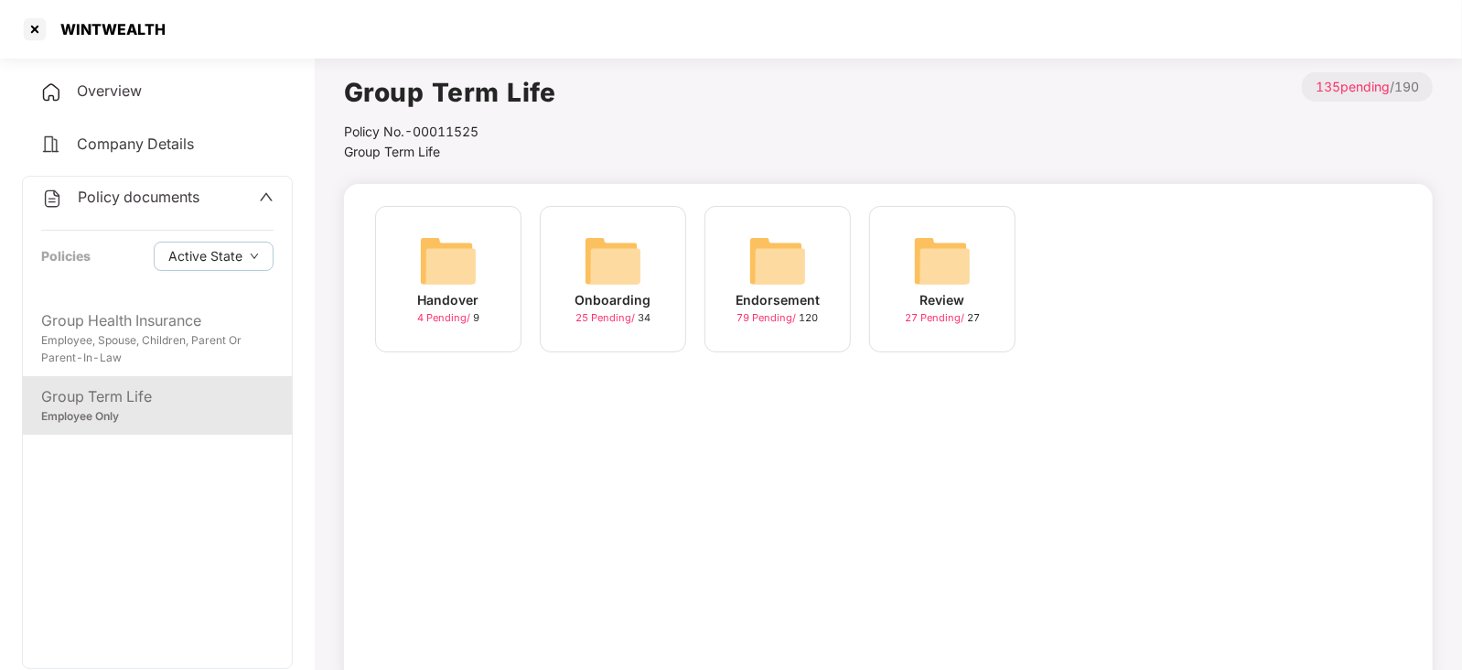
click at [768, 261] on img at bounding box center [777, 260] width 59 height 59
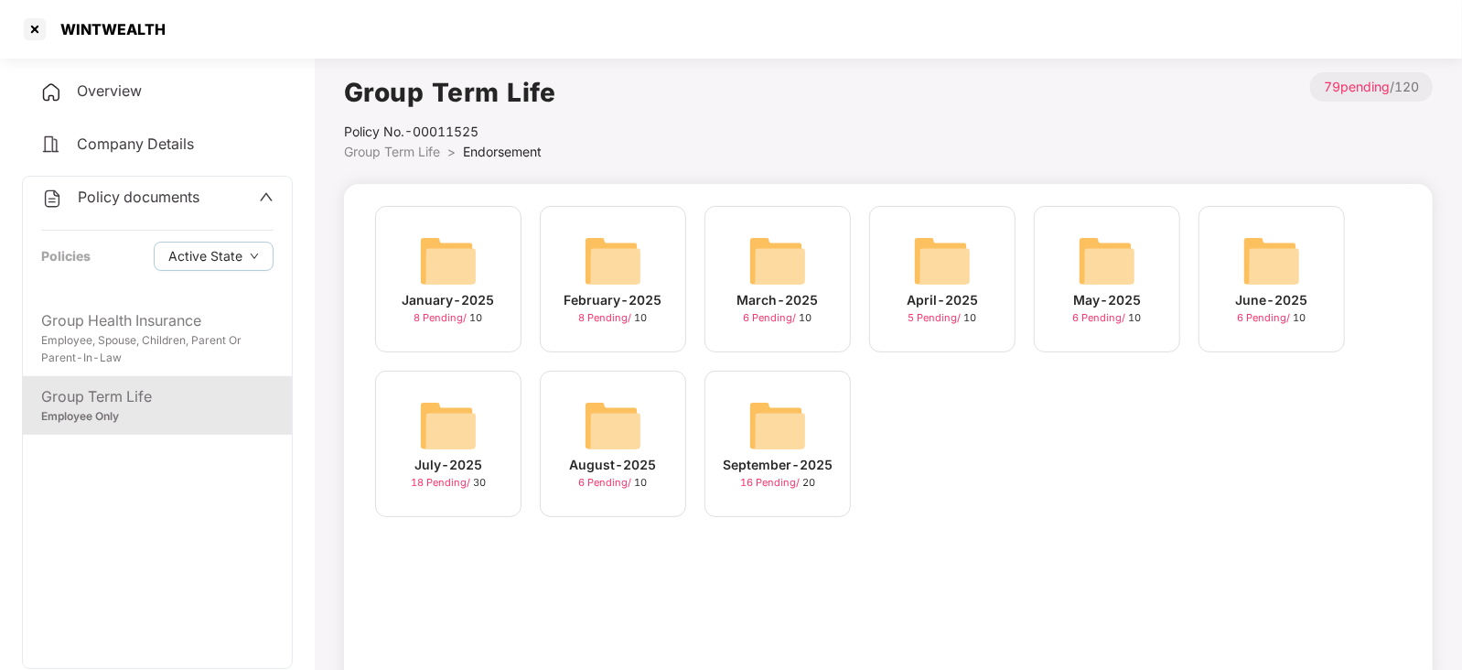
click at [797, 440] on img at bounding box center [777, 425] width 59 height 59
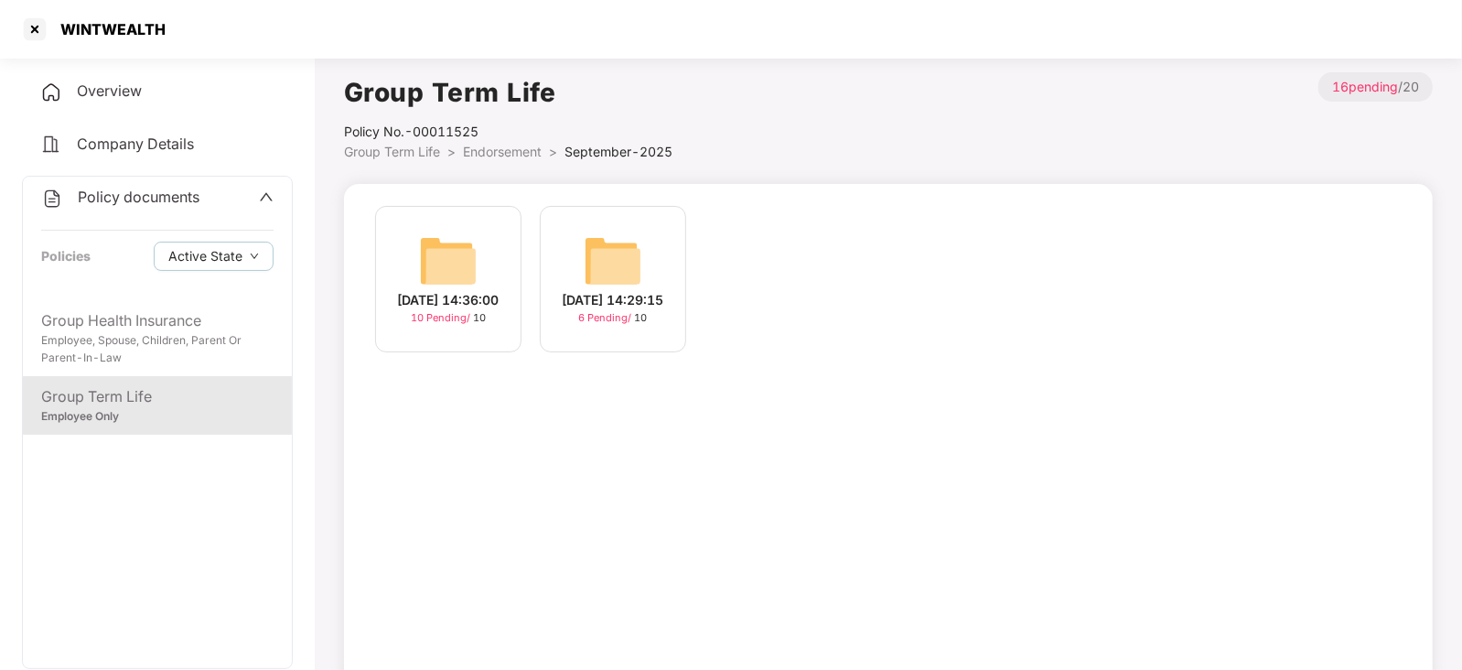
click at [419, 265] on img at bounding box center [448, 260] width 59 height 59
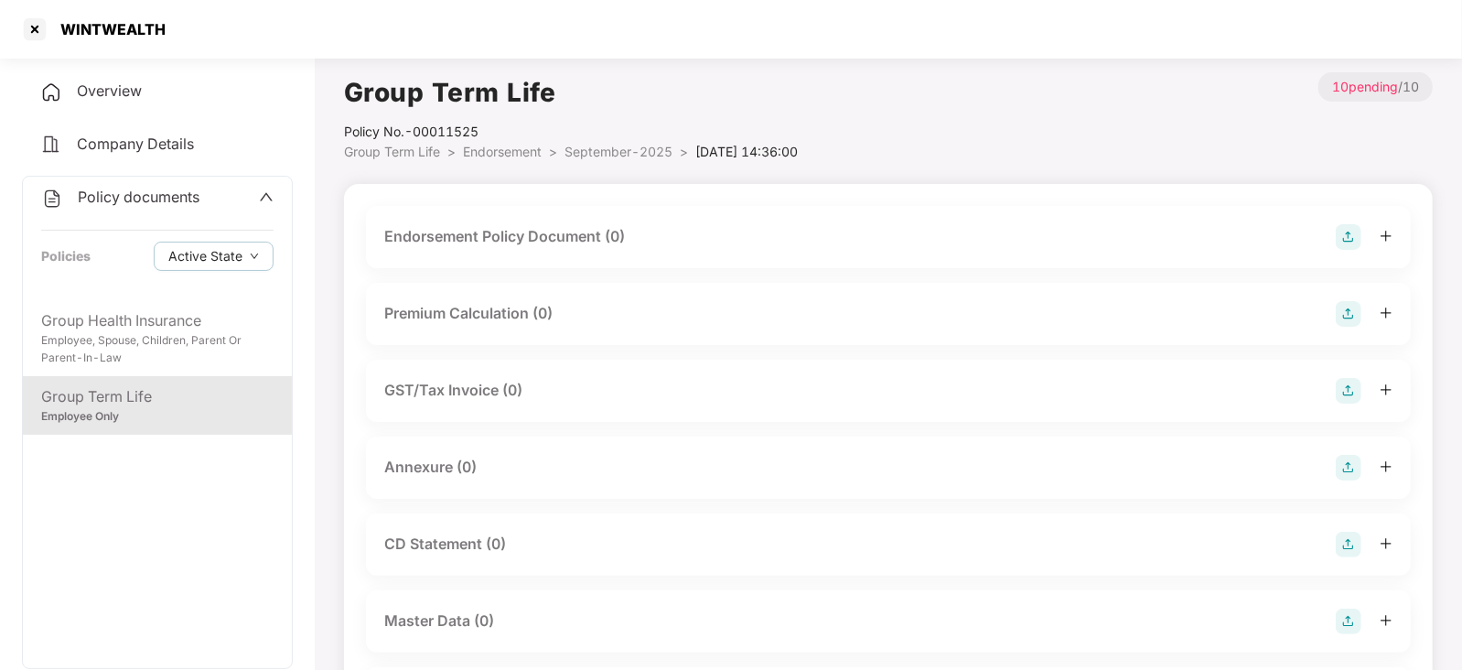
click at [1336, 235] on img at bounding box center [1348, 237] width 26 height 26
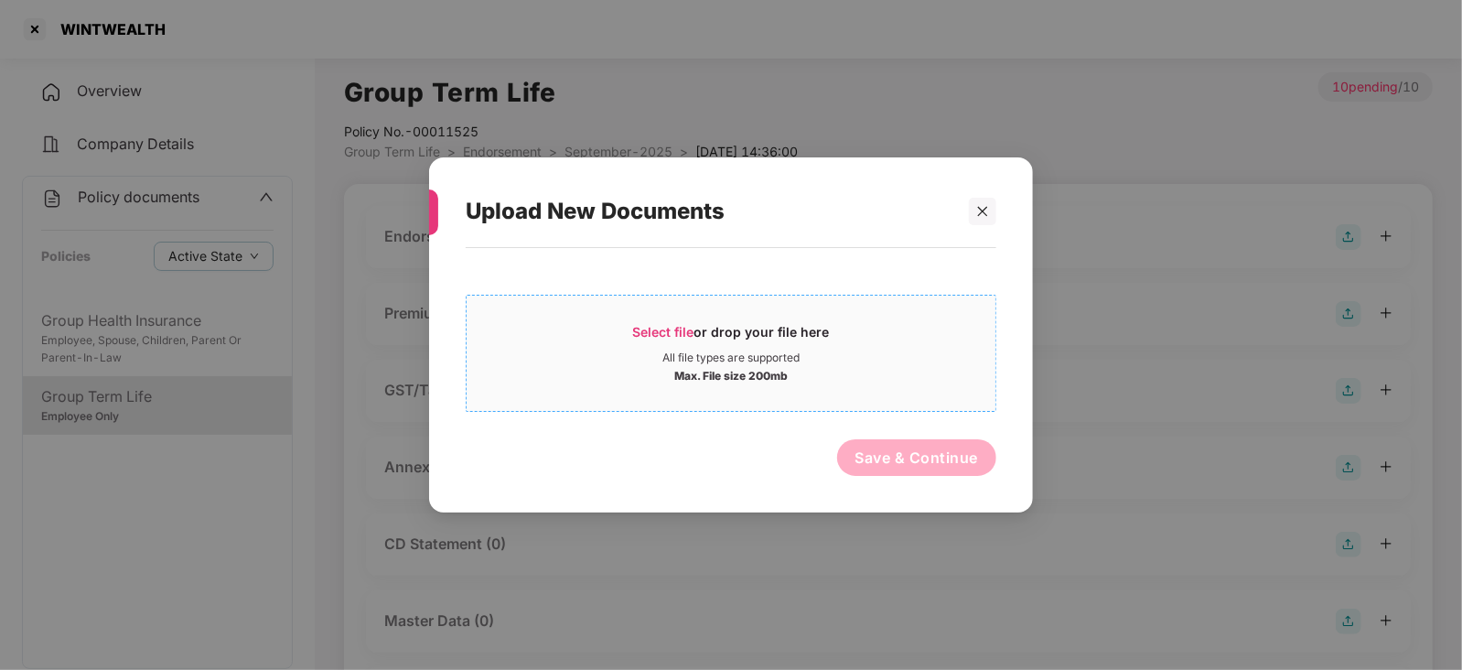
click at [679, 329] on span "Select file" at bounding box center [663, 332] width 61 height 16
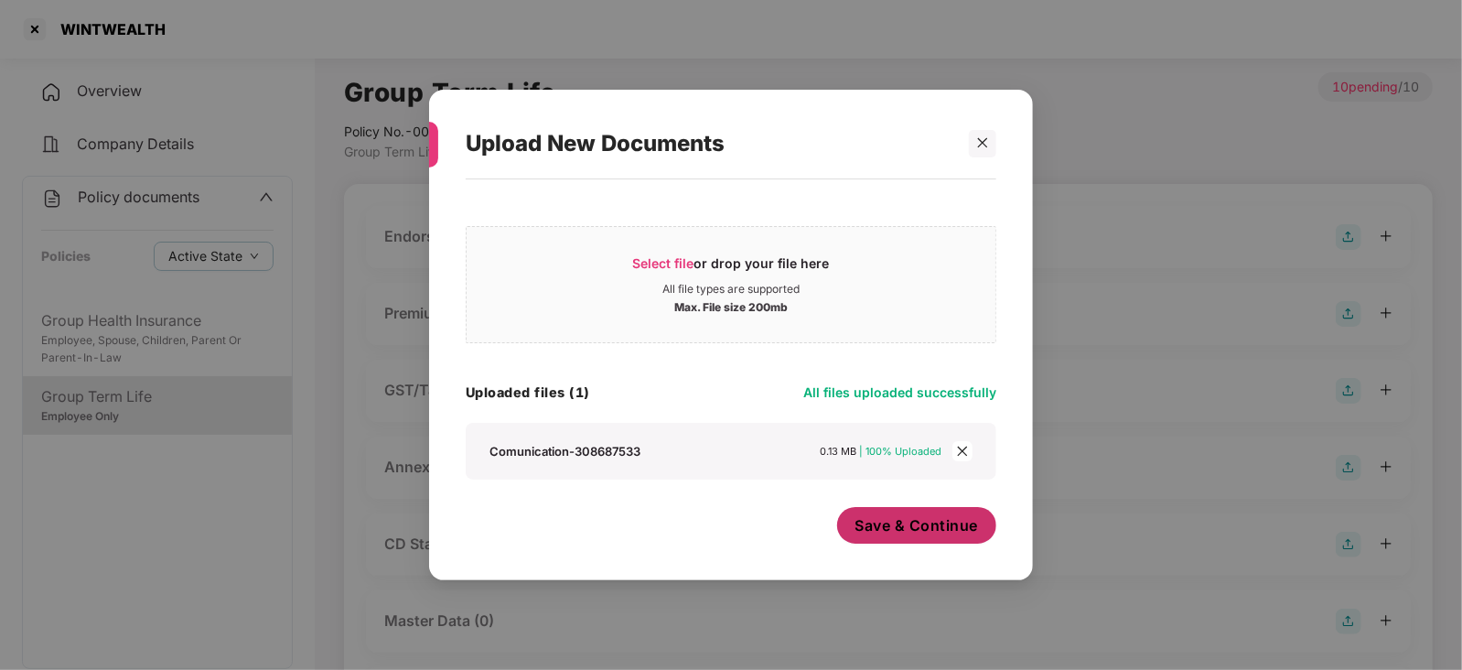
click at [904, 535] on button "Save & Continue" at bounding box center [917, 525] width 160 height 37
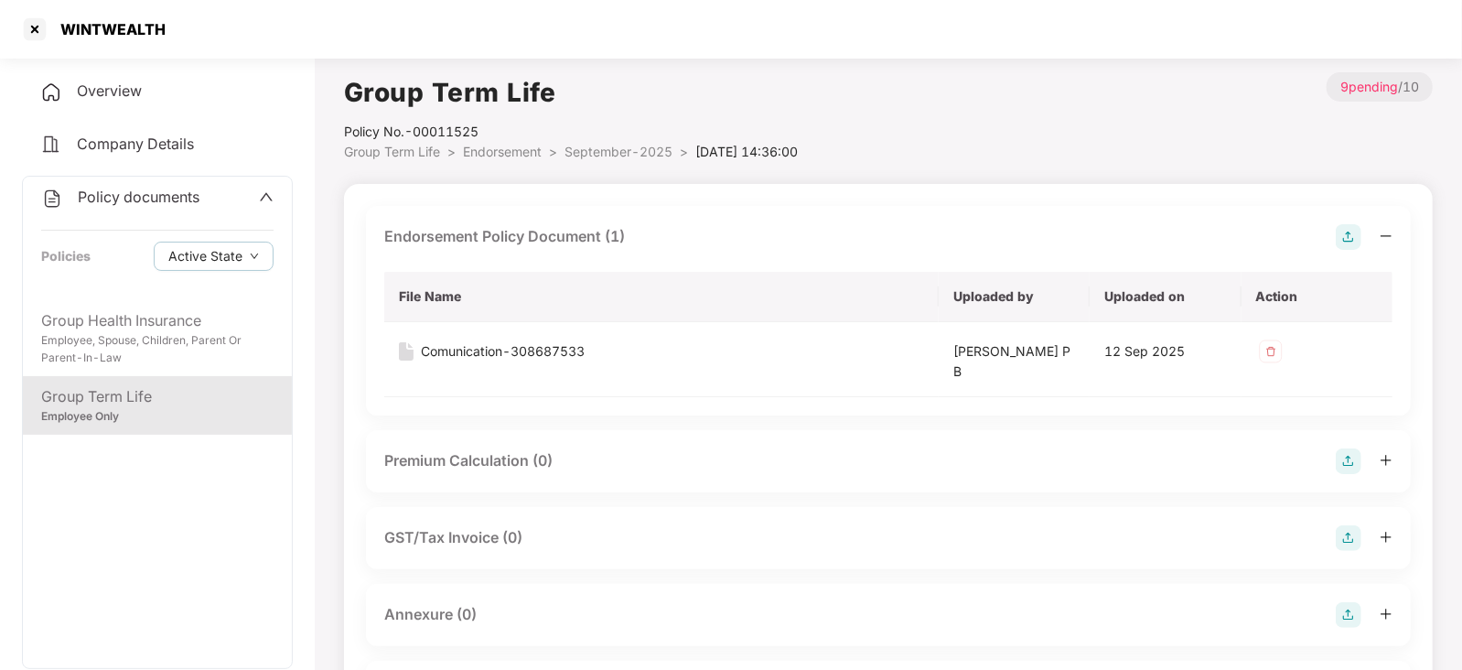
click at [1356, 468] on img at bounding box center [1348, 461] width 26 height 26
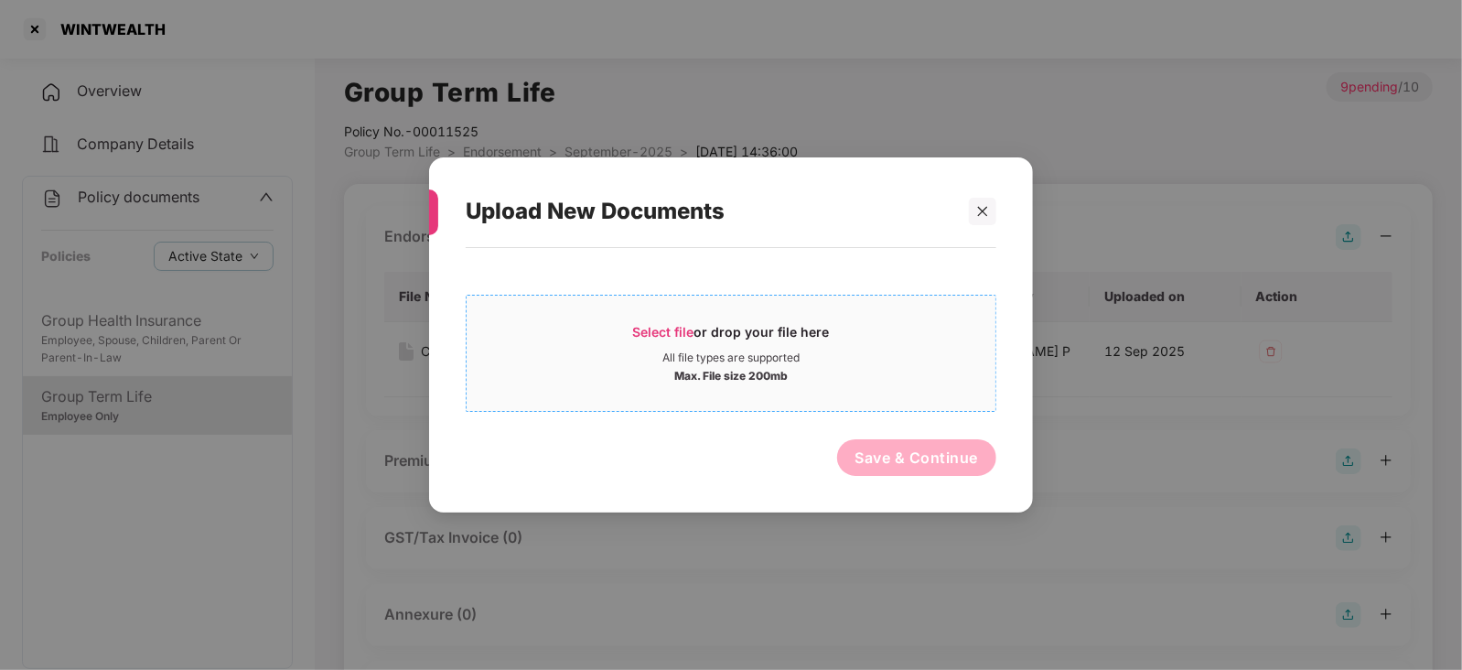
click at [654, 345] on div "Select file or drop your file here" at bounding box center [731, 336] width 197 height 27
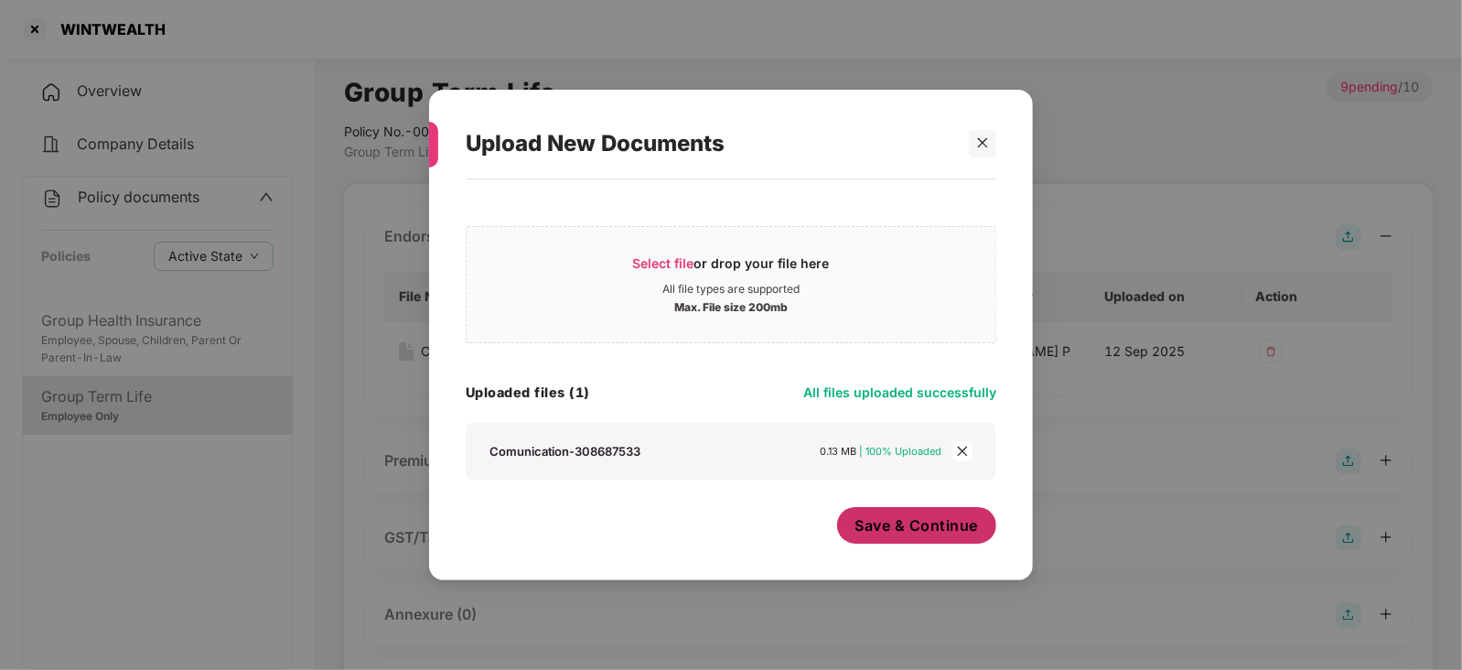
click at [936, 531] on span "Save & Continue" at bounding box center [916, 525] width 123 height 20
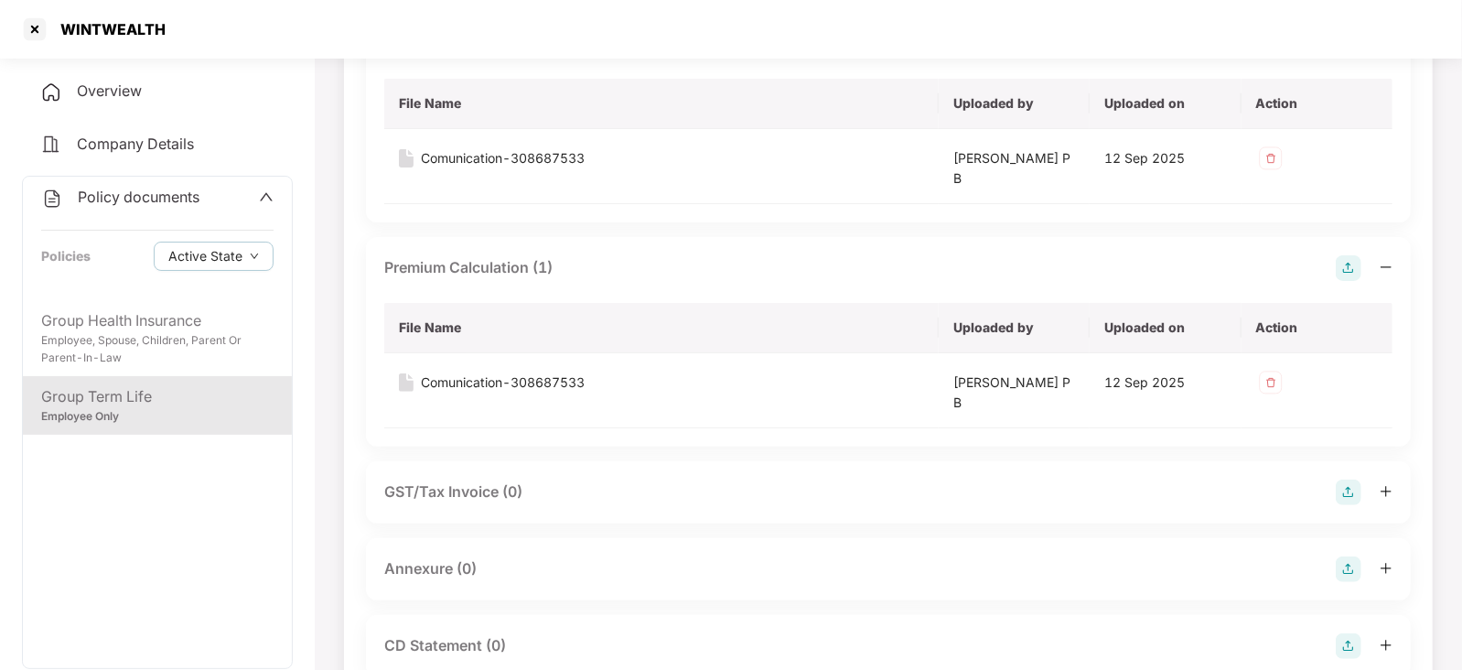
scroll to position [228, 0]
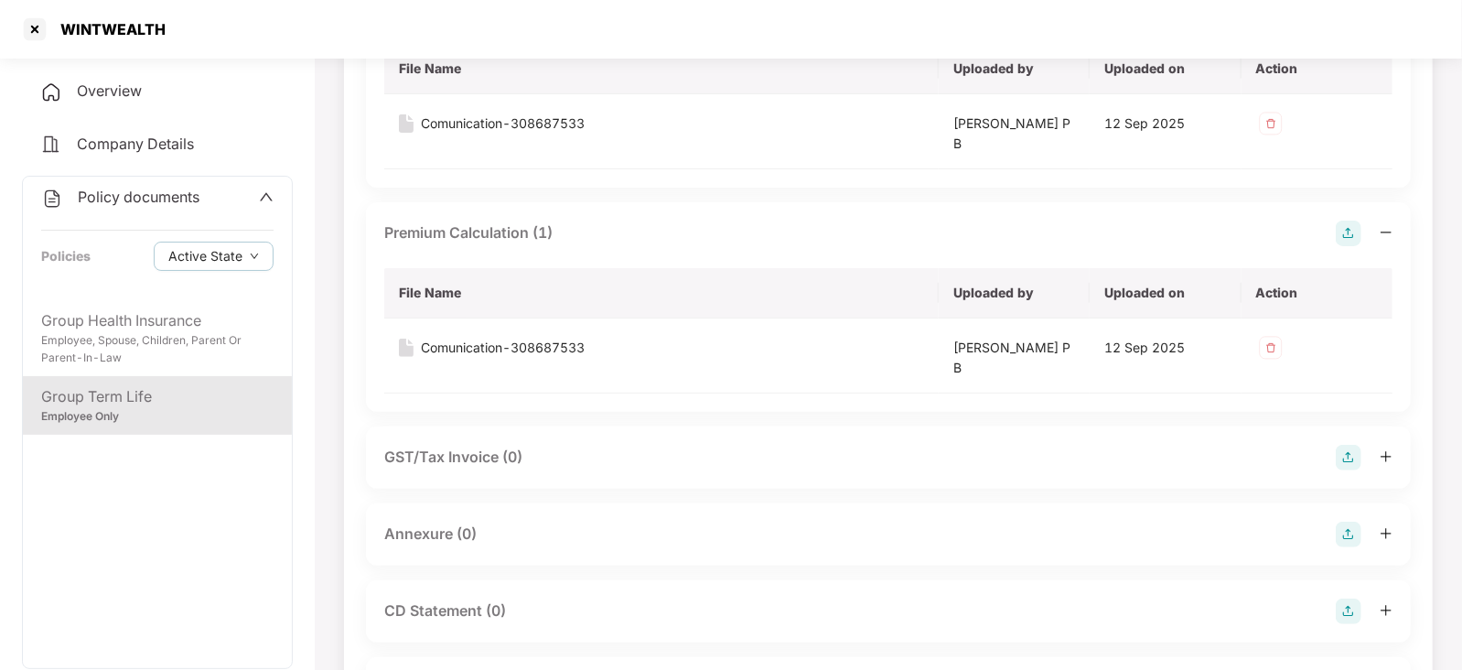
click at [1349, 532] on img at bounding box center [1348, 534] width 26 height 26
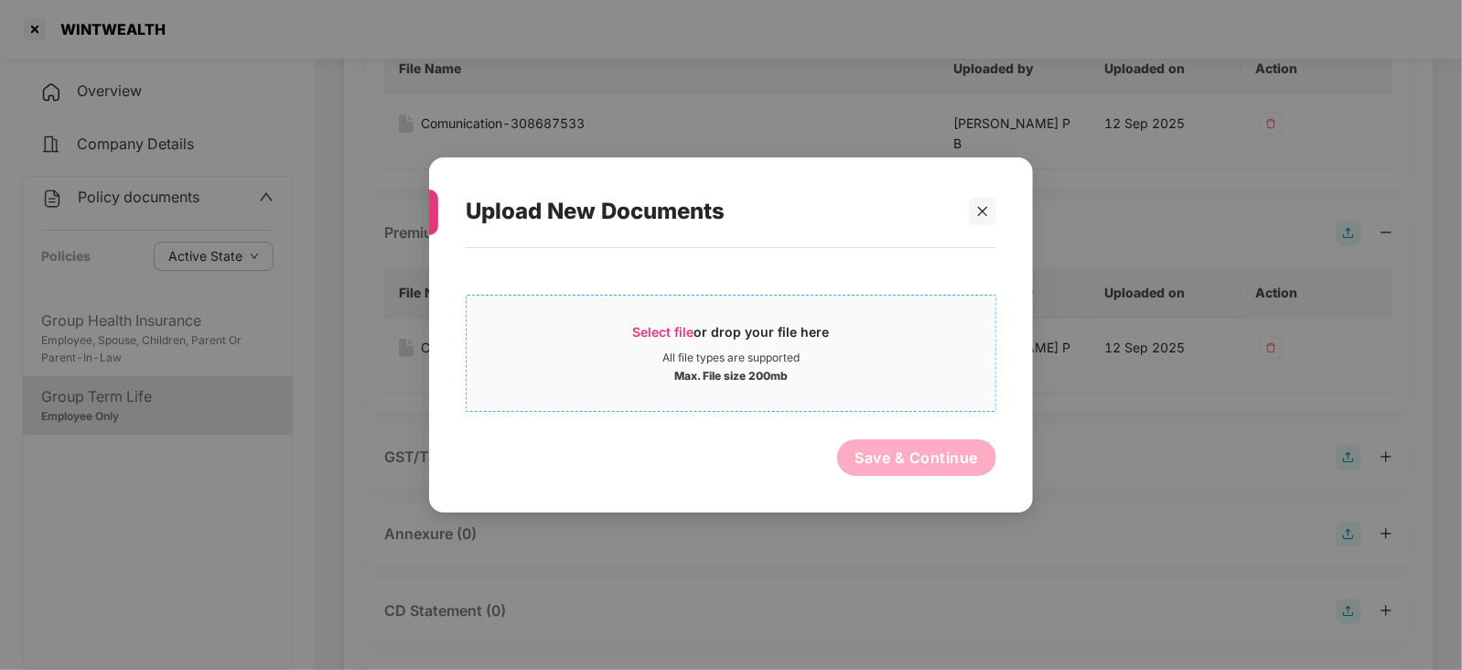
click at [672, 338] on span "Select file" at bounding box center [663, 332] width 61 height 16
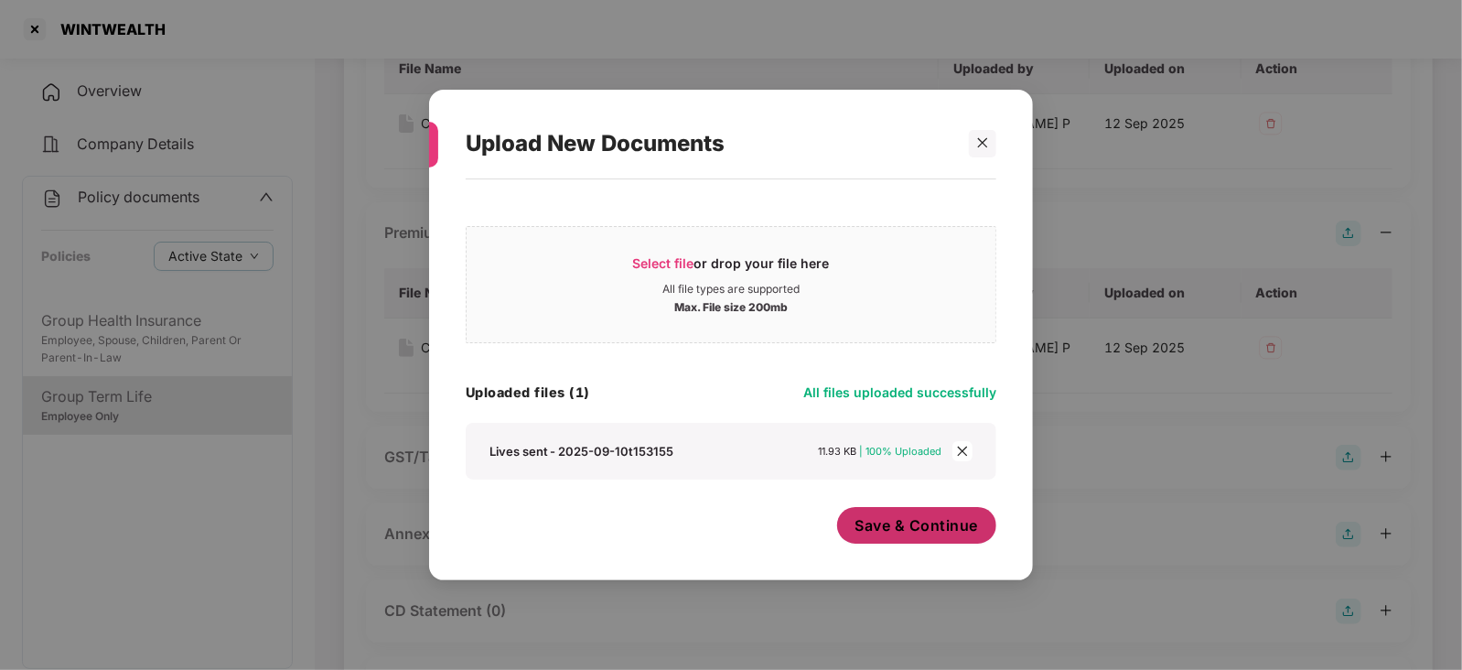
click at [874, 539] on button "Save & Continue" at bounding box center [917, 525] width 160 height 37
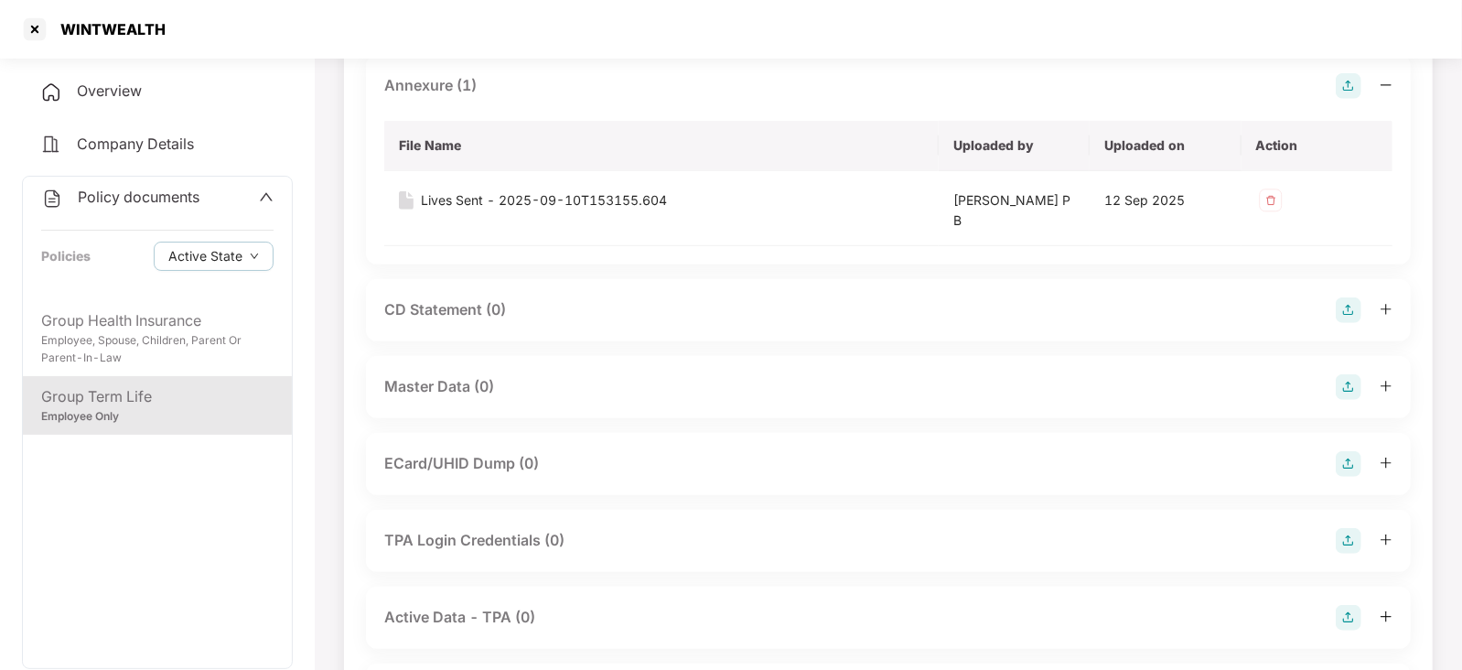
scroll to position [675, 0]
click at [1354, 383] on img at bounding box center [1348, 388] width 26 height 26
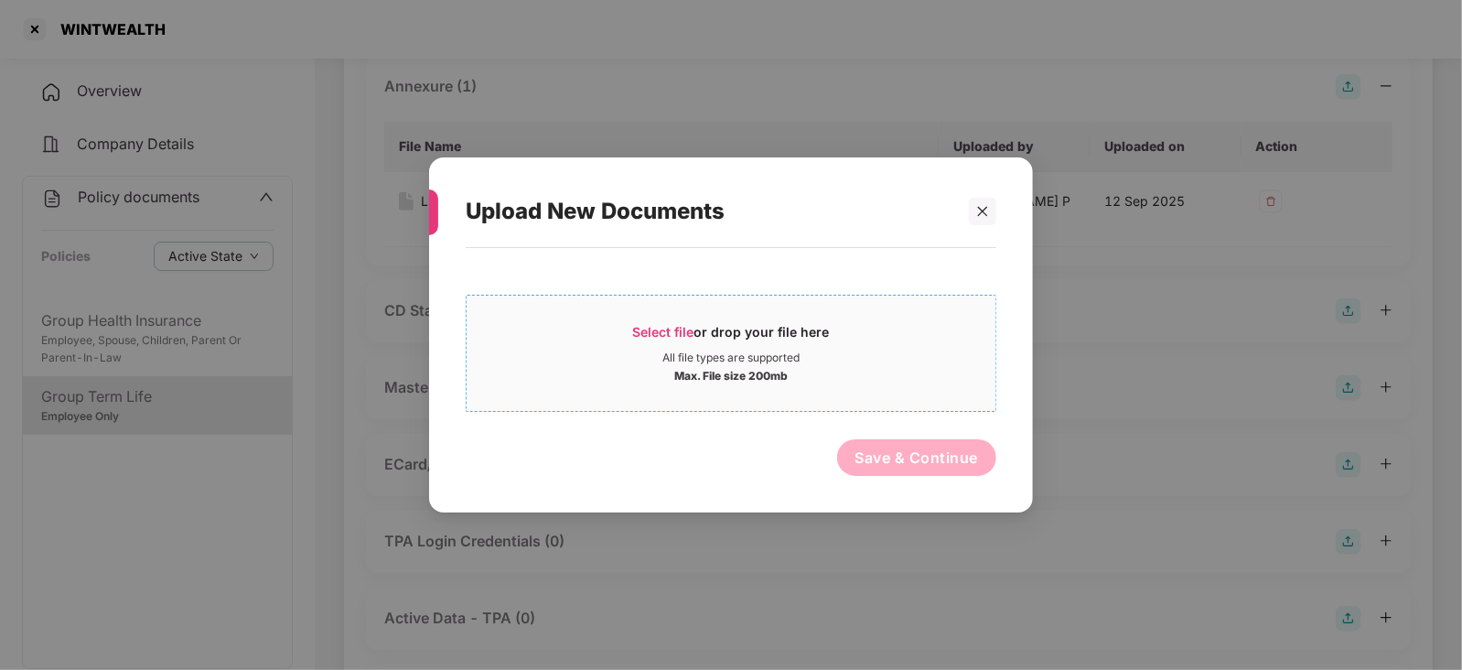
click at [622, 330] on div "Select file or drop your file here" at bounding box center [730, 336] width 529 height 27
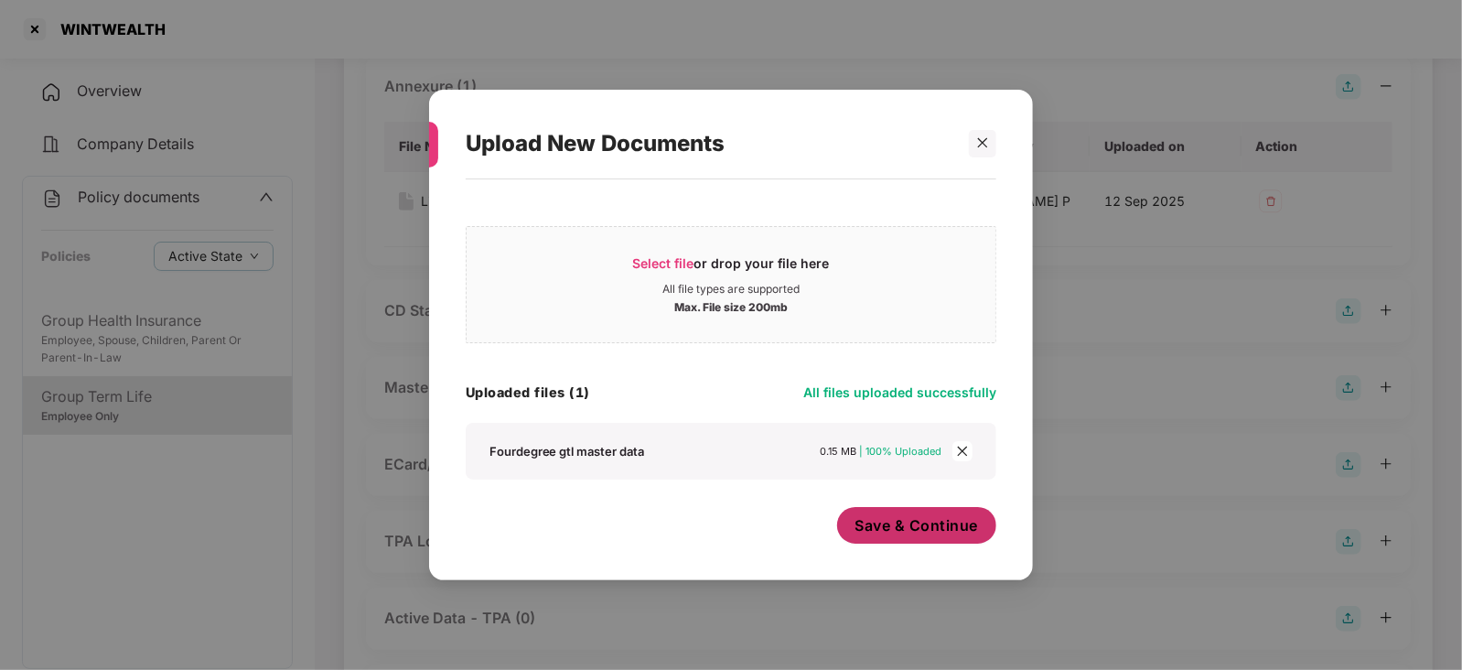
click at [891, 530] on span "Save & Continue" at bounding box center [916, 525] width 123 height 20
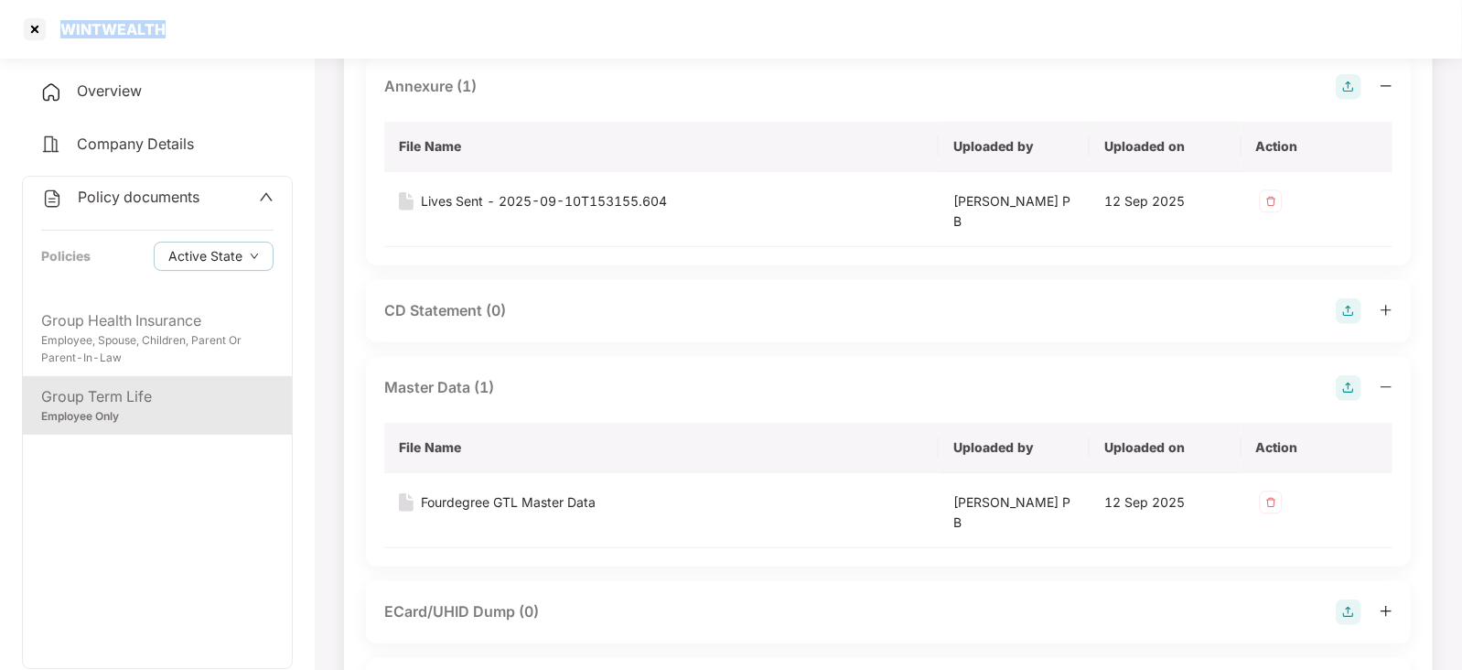
drag, startPoint x: 120, startPoint y: 39, endPoint x: 188, endPoint y: 40, distance: 68.6
click at [188, 40] on div "WINTWEALTH" at bounding box center [731, 29] width 1462 height 59
copy div "WINTWEALTH"
click at [38, 32] on div at bounding box center [34, 29] width 29 height 29
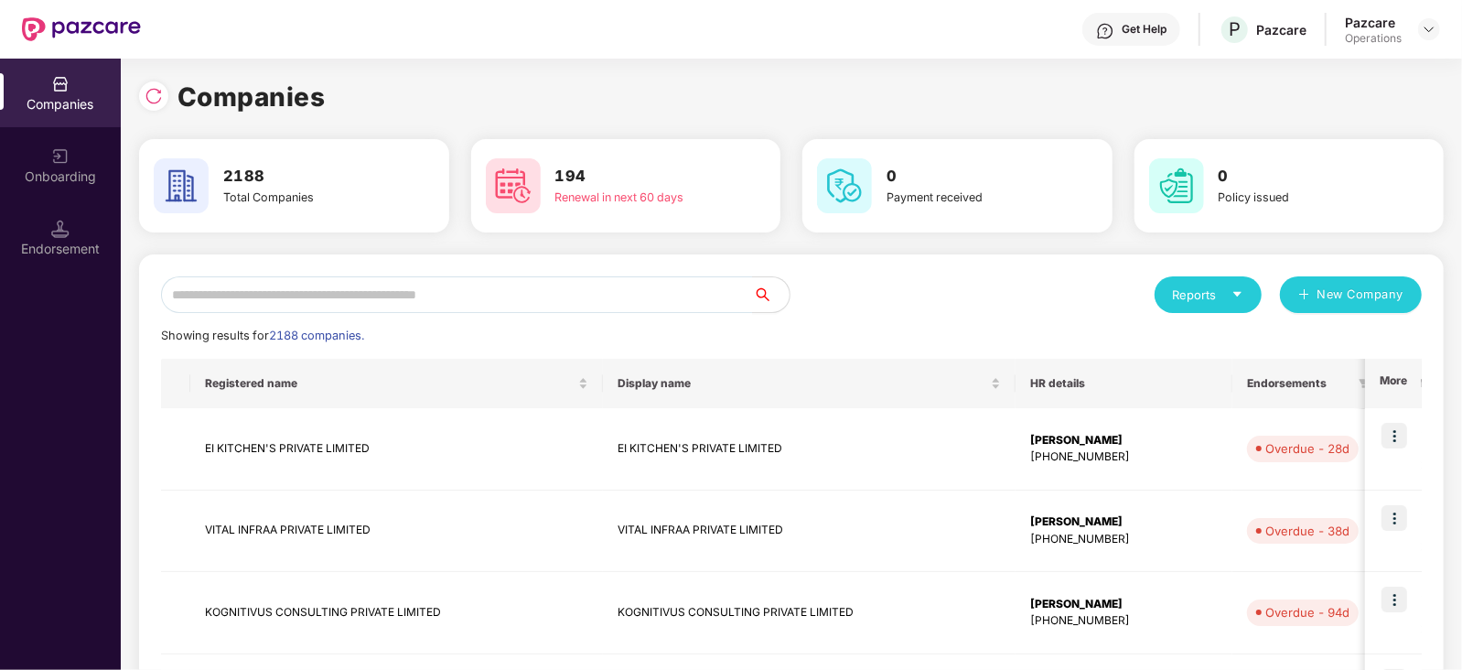
scroll to position [0, 0]
click at [400, 292] on input "text" at bounding box center [457, 294] width 592 height 37
paste input "**********"
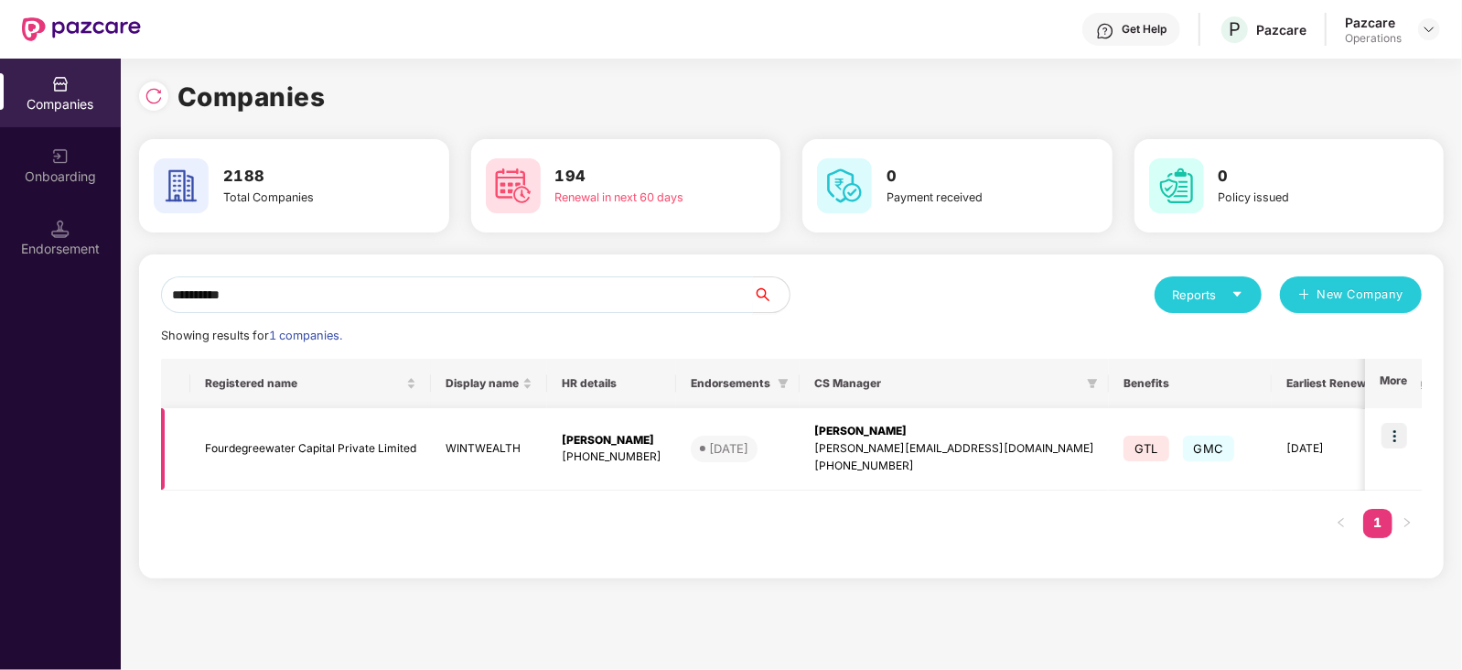
type input "**********"
click at [1401, 449] on td at bounding box center [1393, 449] width 57 height 82
click at [1390, 438] on img at bounding box center [1394, 436] width 26 height 26
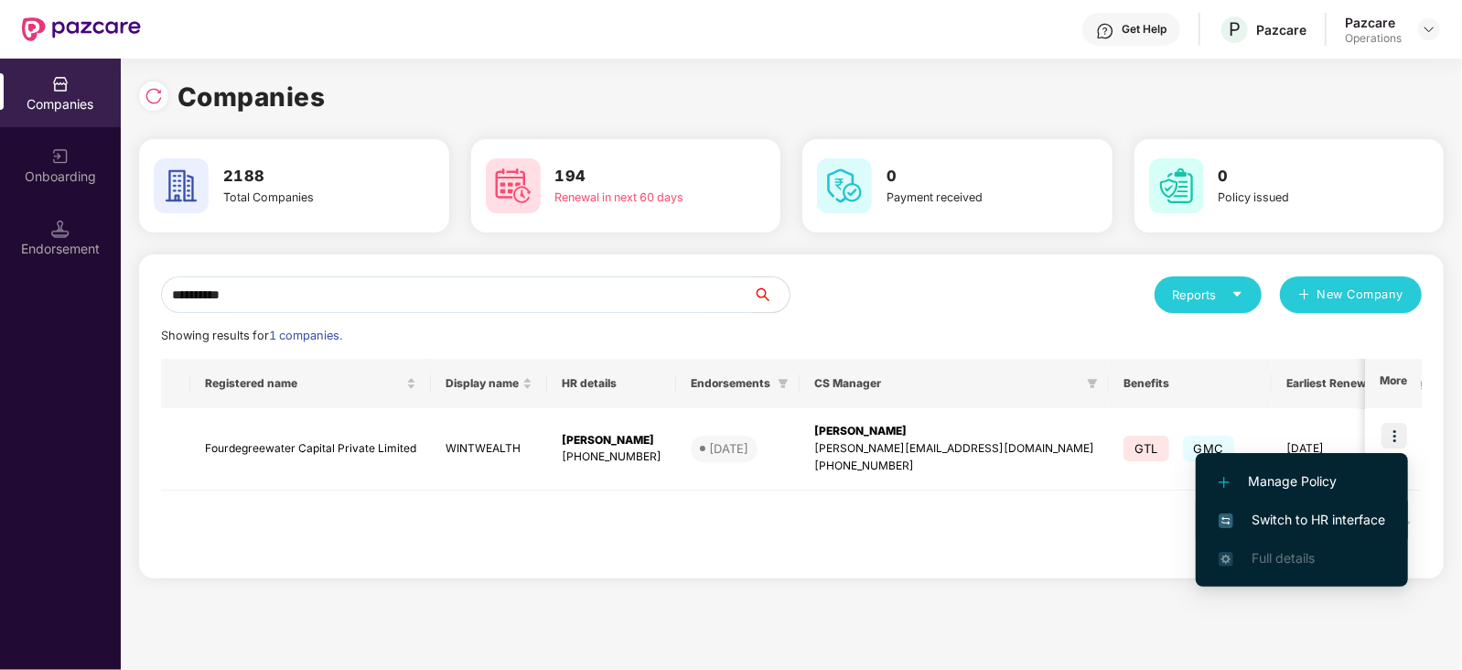
click at [1356, 509] on span "Switch to HR interface" at bounding box center [1301, 519] width 166 height 20
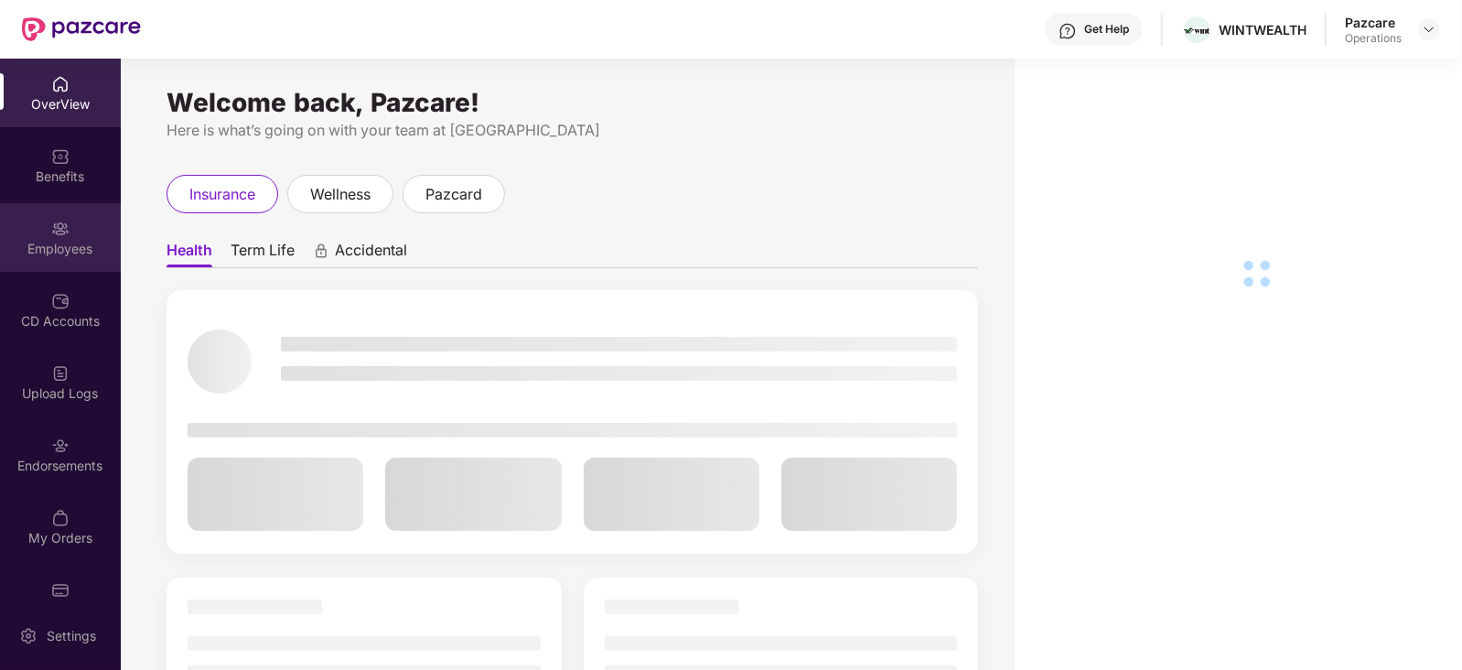
click at [39, 239] on div "Employees" at bounding box center [60, 237] width 121 height 69
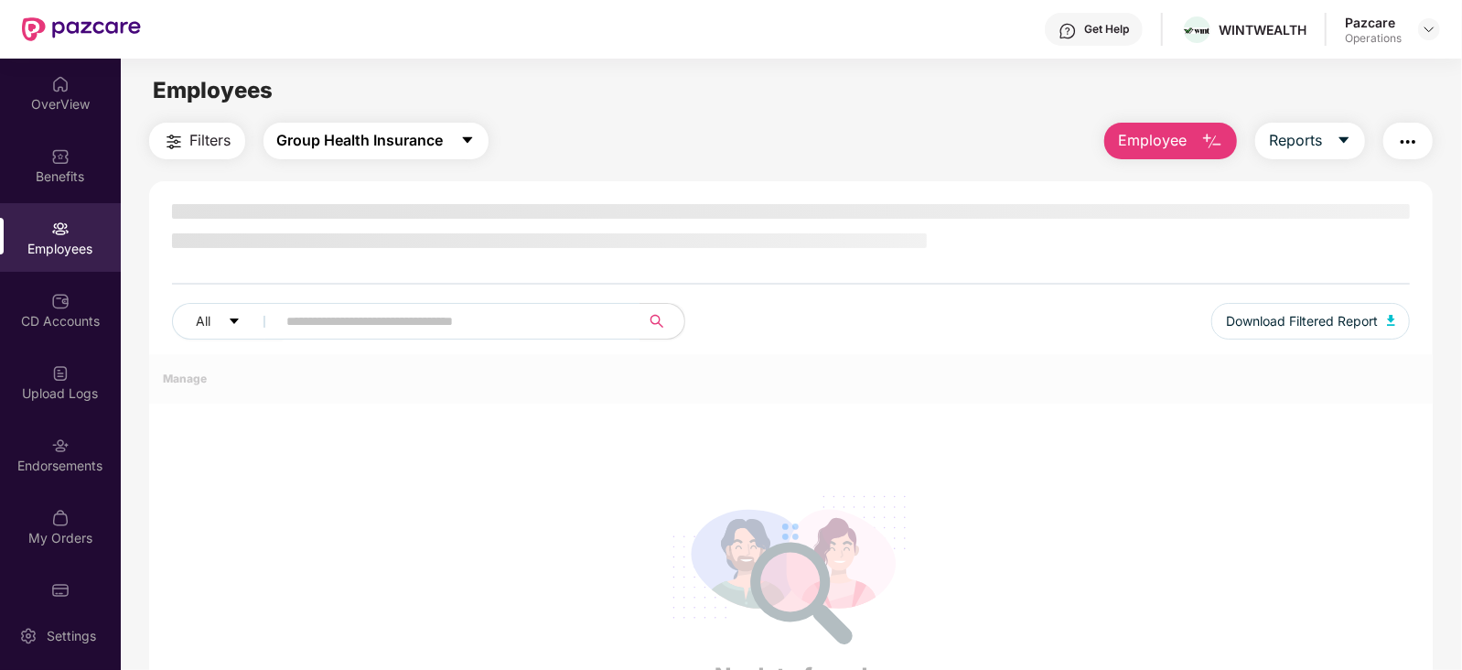
click at [462, 134] on icon "caret-down" at bounding box center [467, 140] width 15 height 15
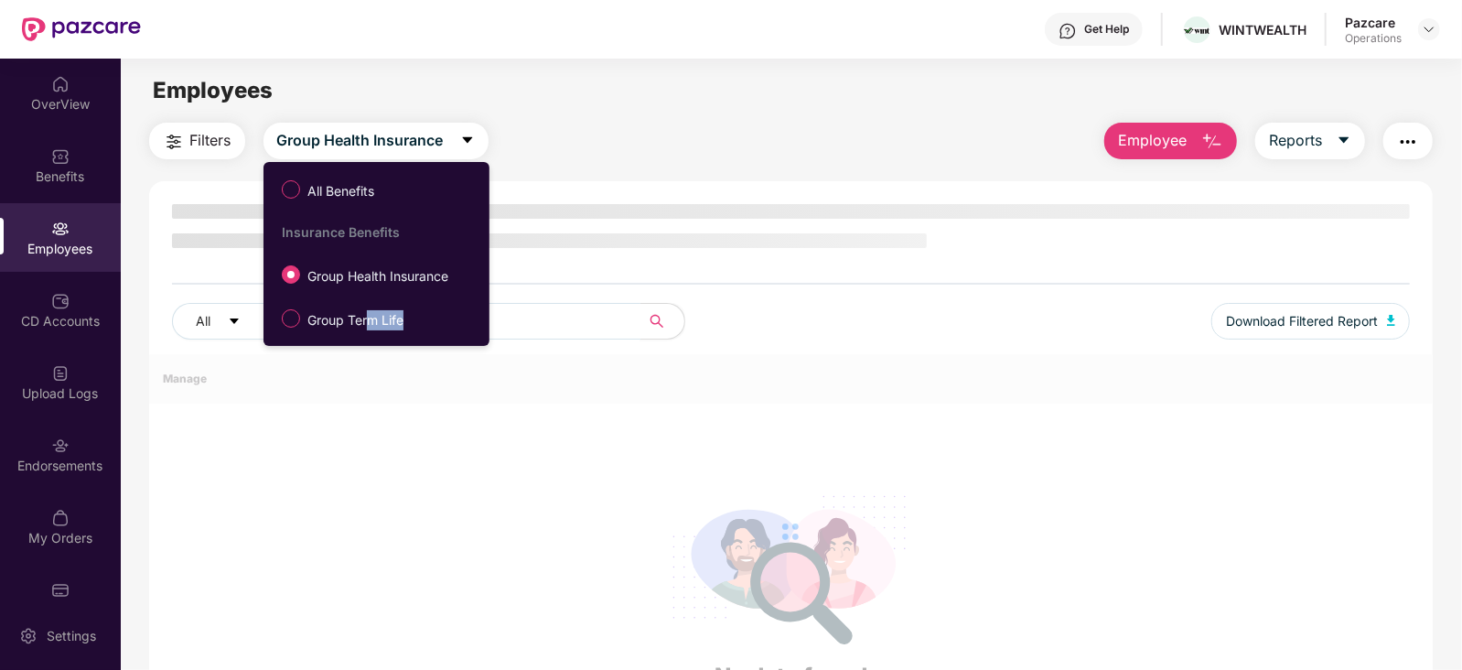
click at [367, 330] on label "Group Term Life" at bounding box center [346, 318] width 147 height 31
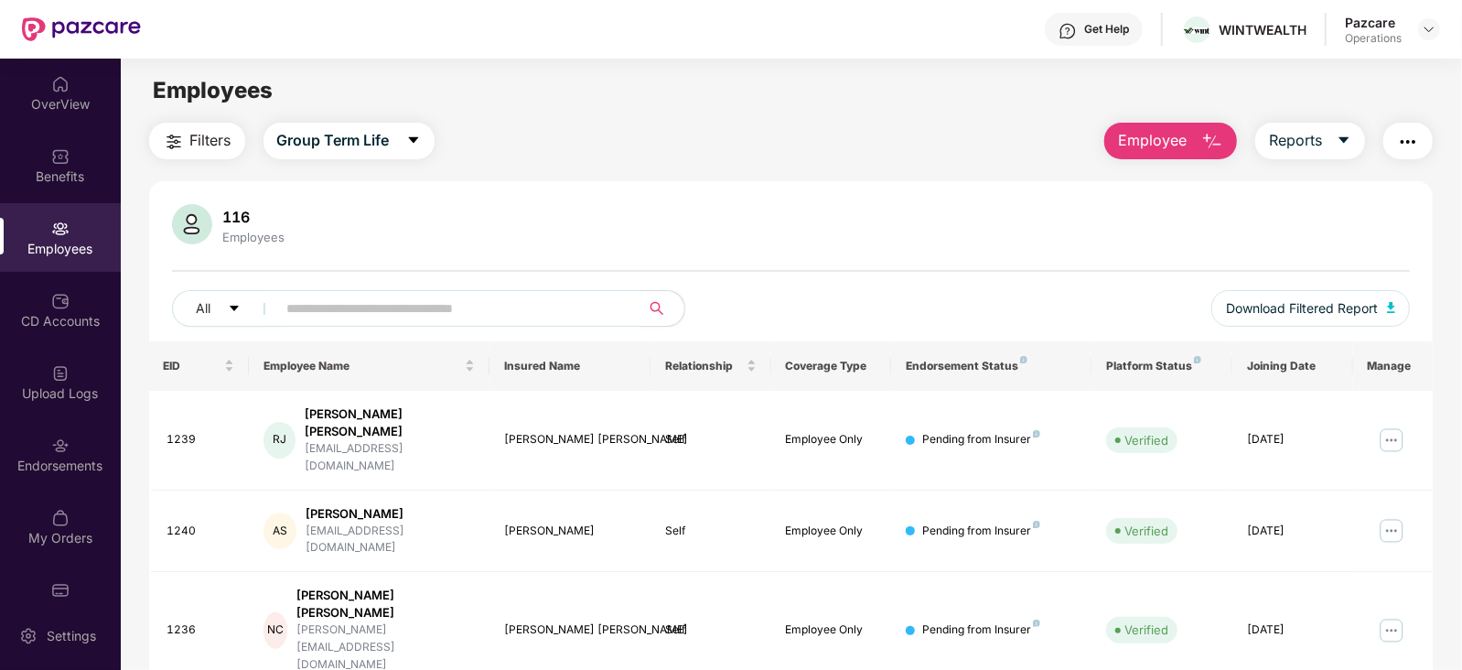
click at [1407, 144] on img "button" at bounding box center [1408, 142] width 22 height 22
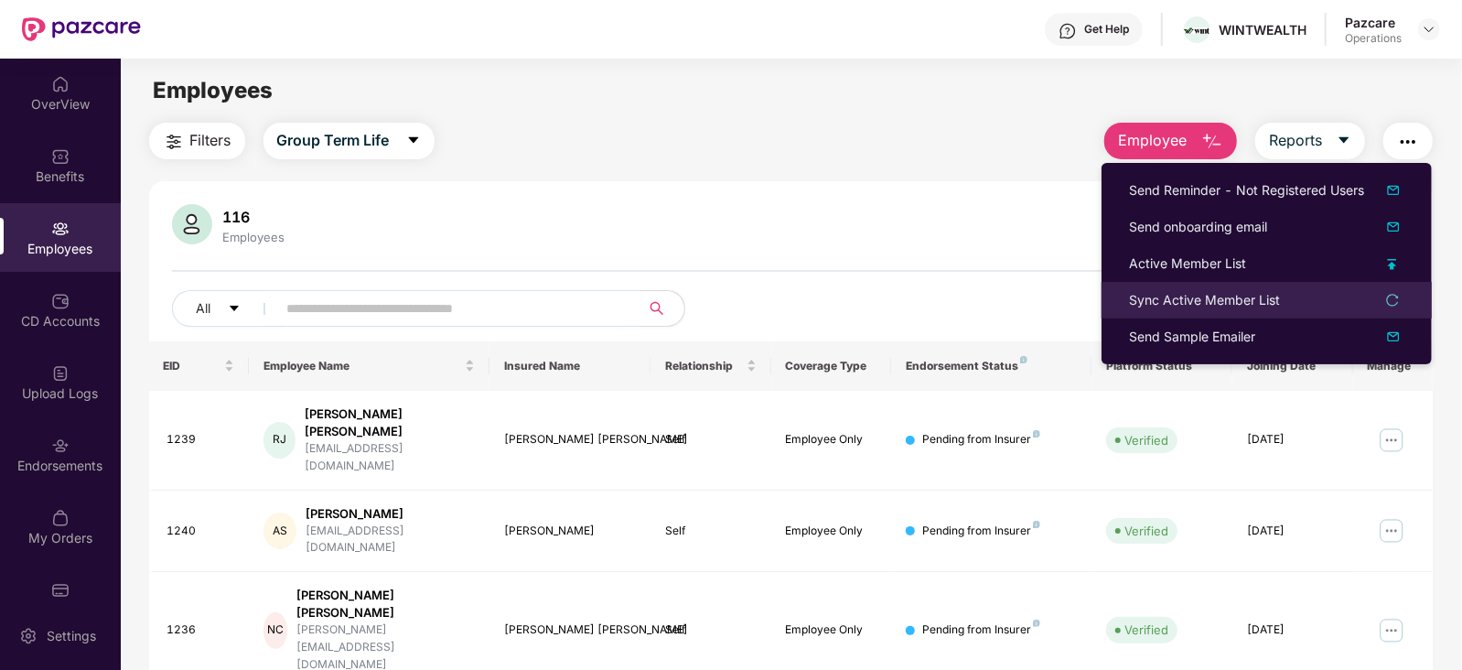
click at [1218, 286] on li "Sync Active Member List" at bounding box center [1266, 300] width 330 height 37
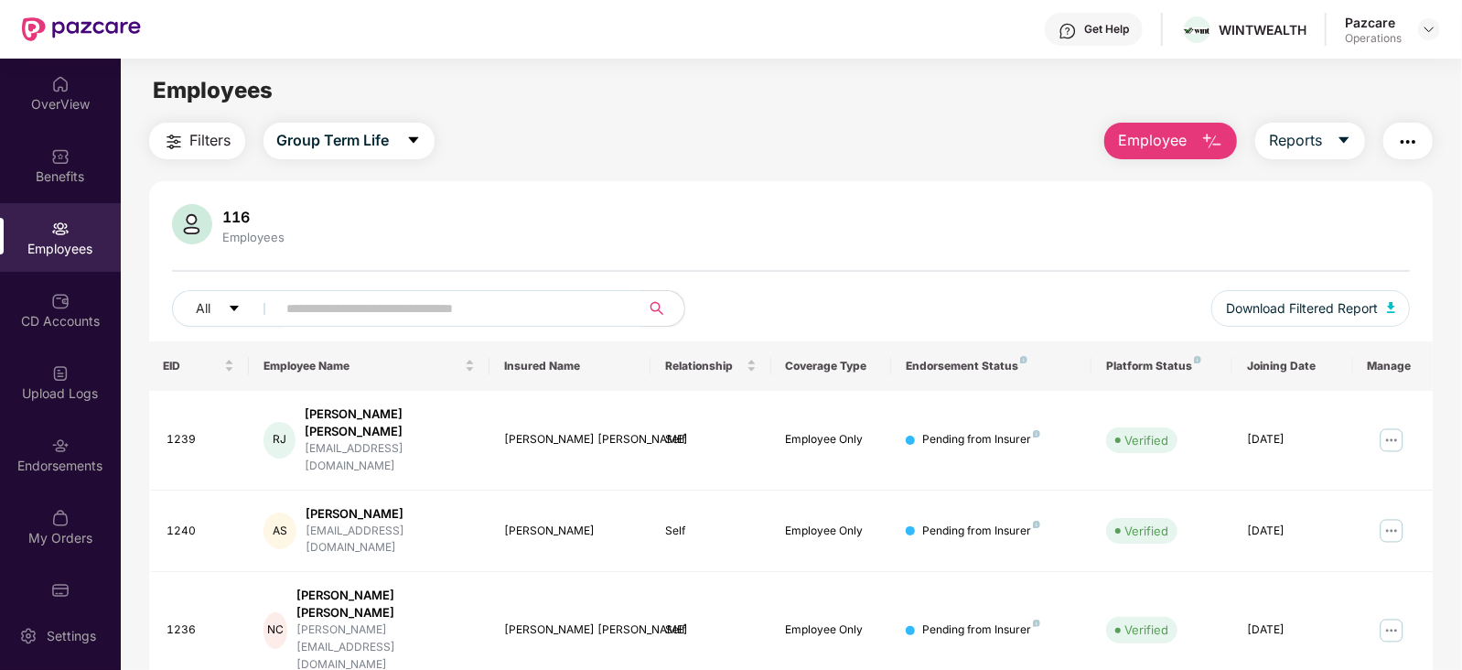
click at [1392, 139] on button "button" at bounding box center [1407, 141] width 49 height 37
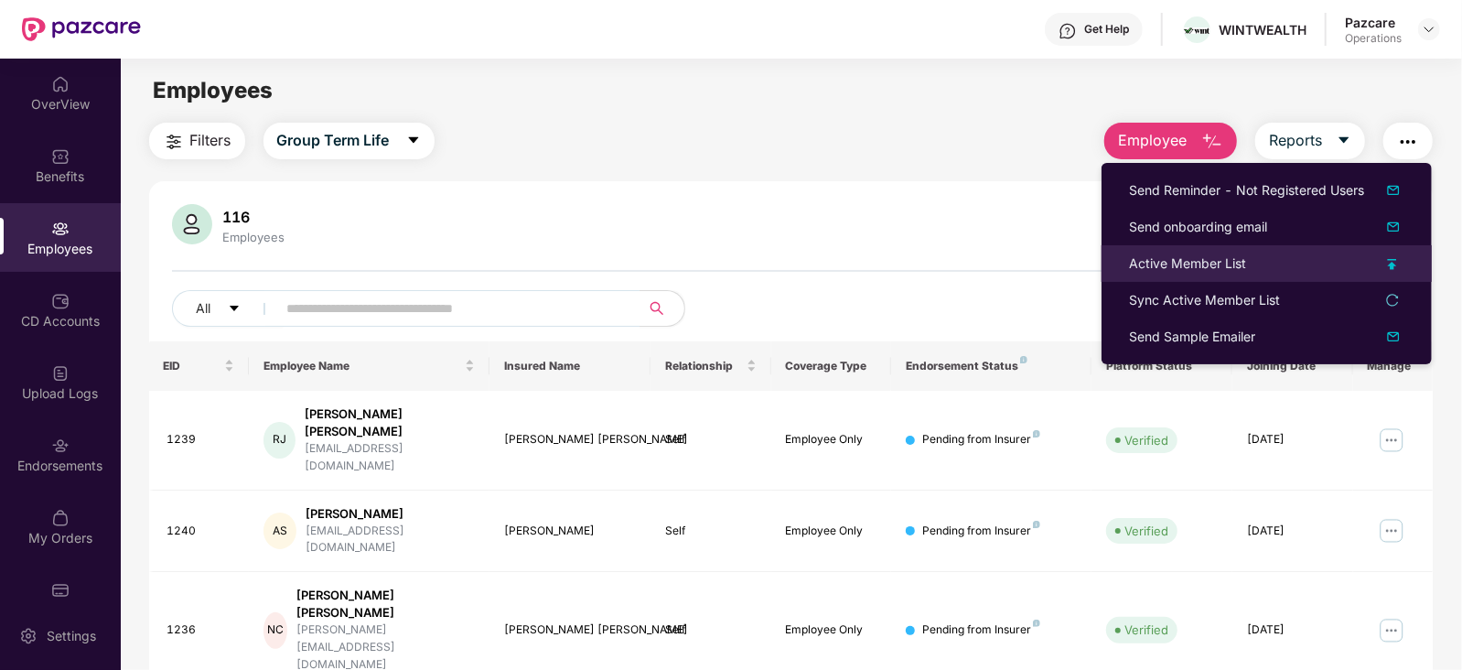
click at [1203, 257] on div "Active Member List" at bounding box center [1187, 263] width 117 height 20
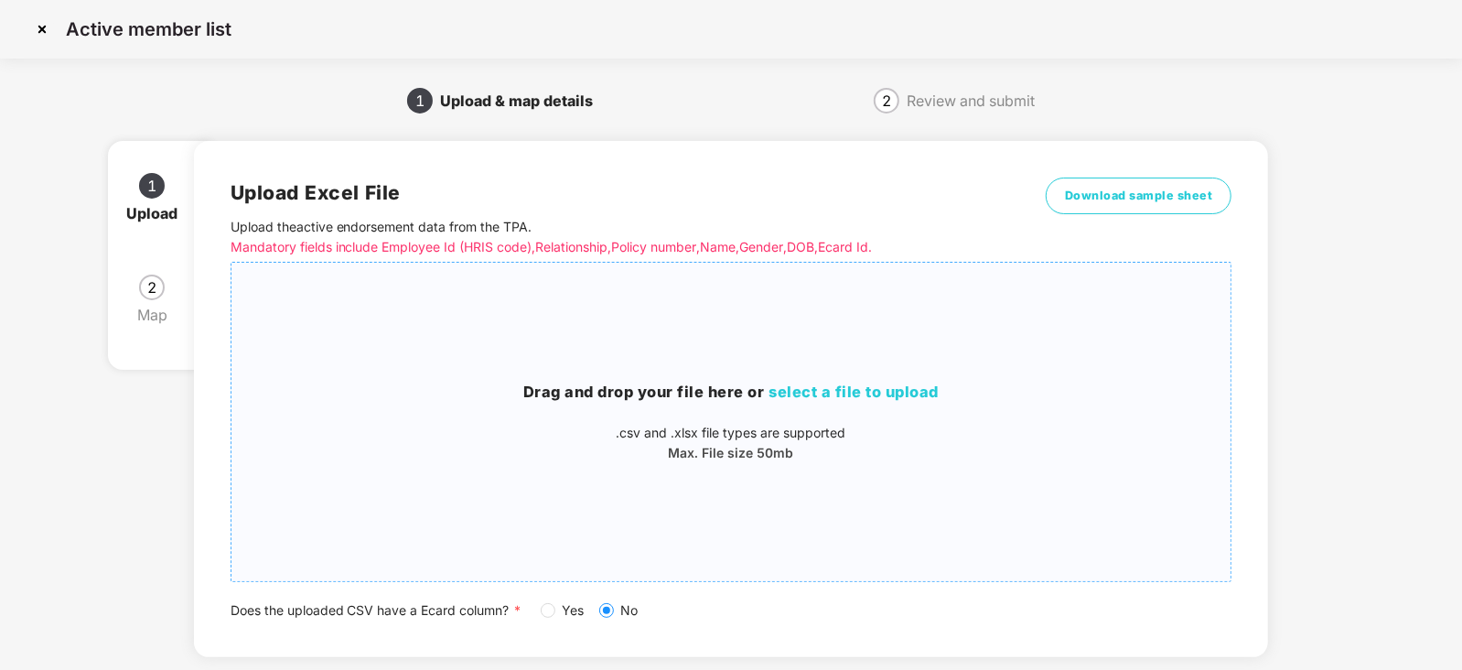
click at [832, 391] on span "select a file to upload" at bounding box center [854, 391] width 170 height 18
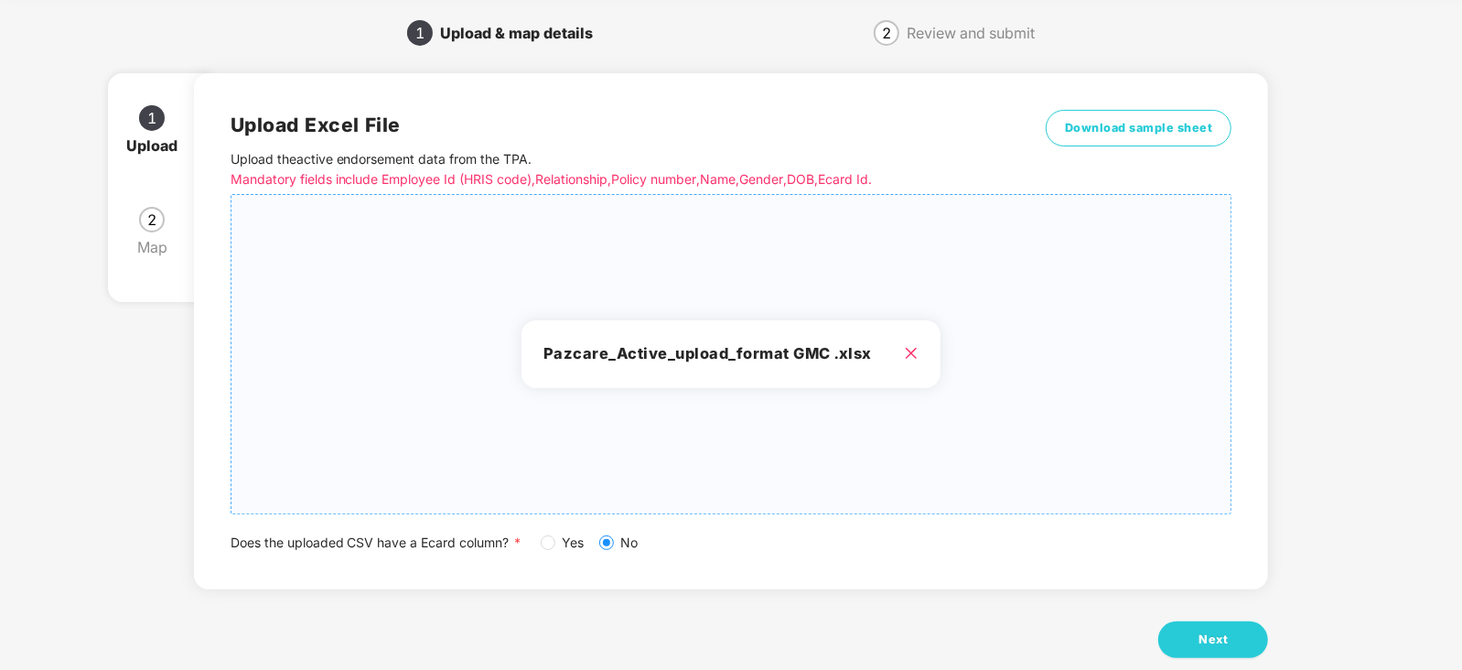
scroll to position [102, 0]
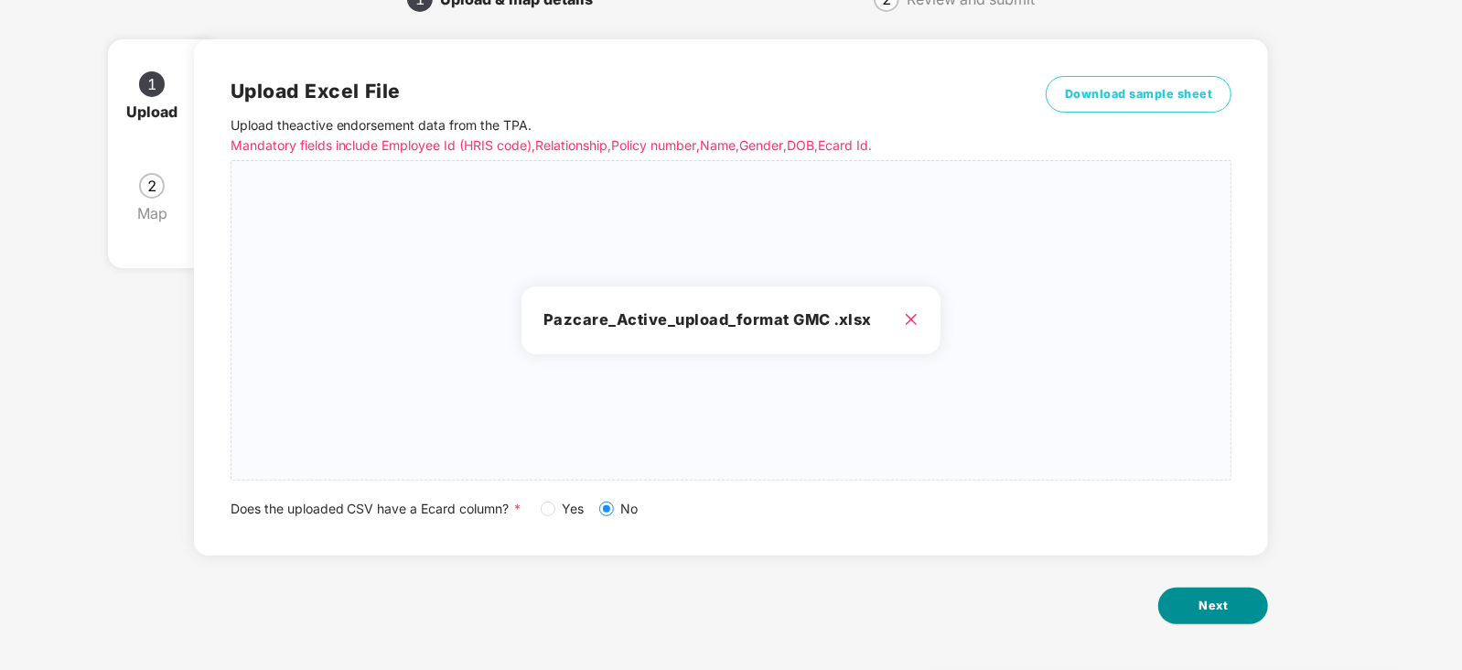
click at [1195, 598] on button "Next" at bounding box center [1213, 605] width 110 height 37
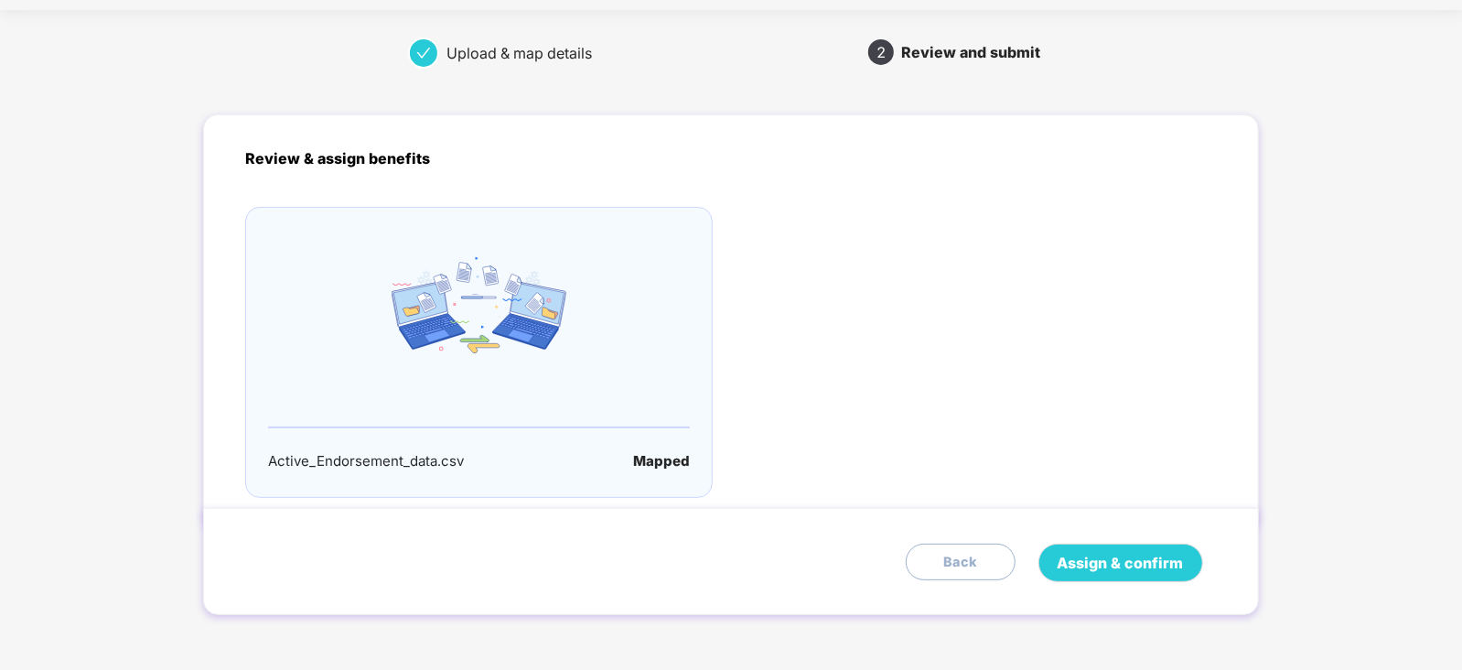
scroll to position [0, 0]
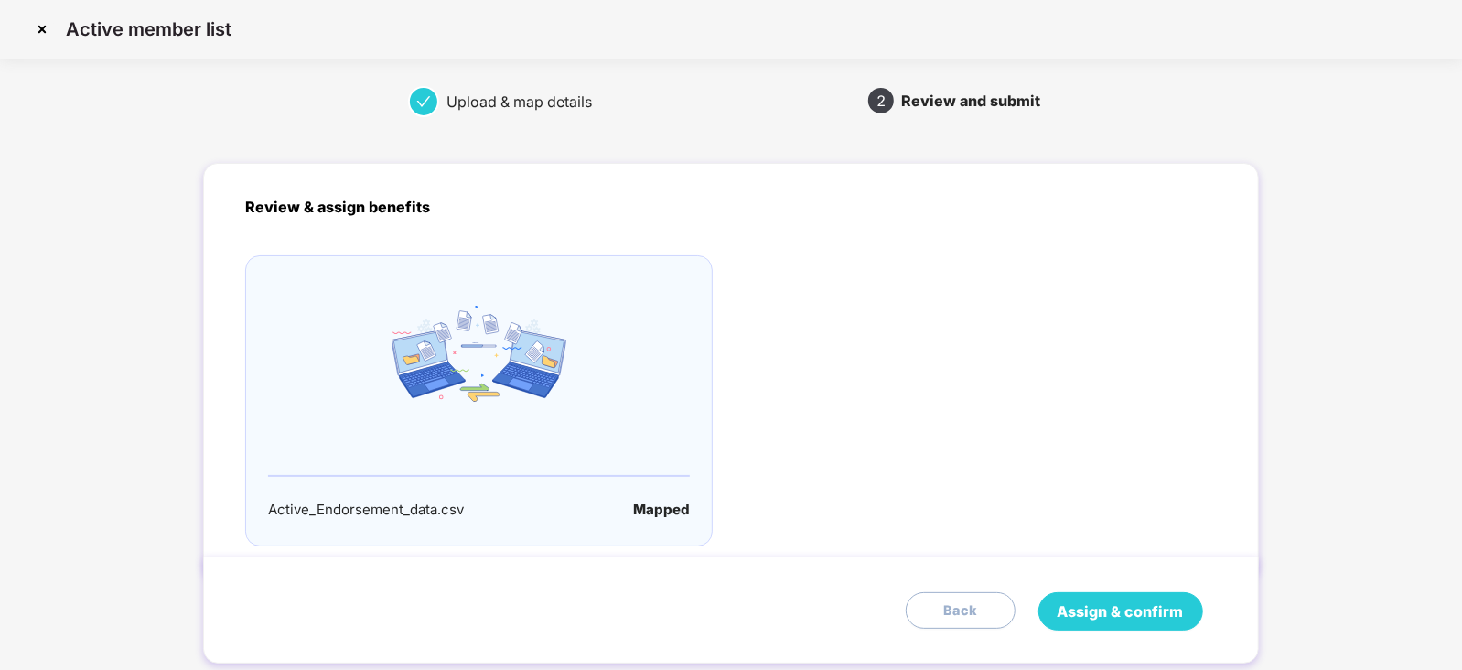
click at [1173, 605] on span "Assign & confirm" at bounding box center [1120, 611] width 126 height 23
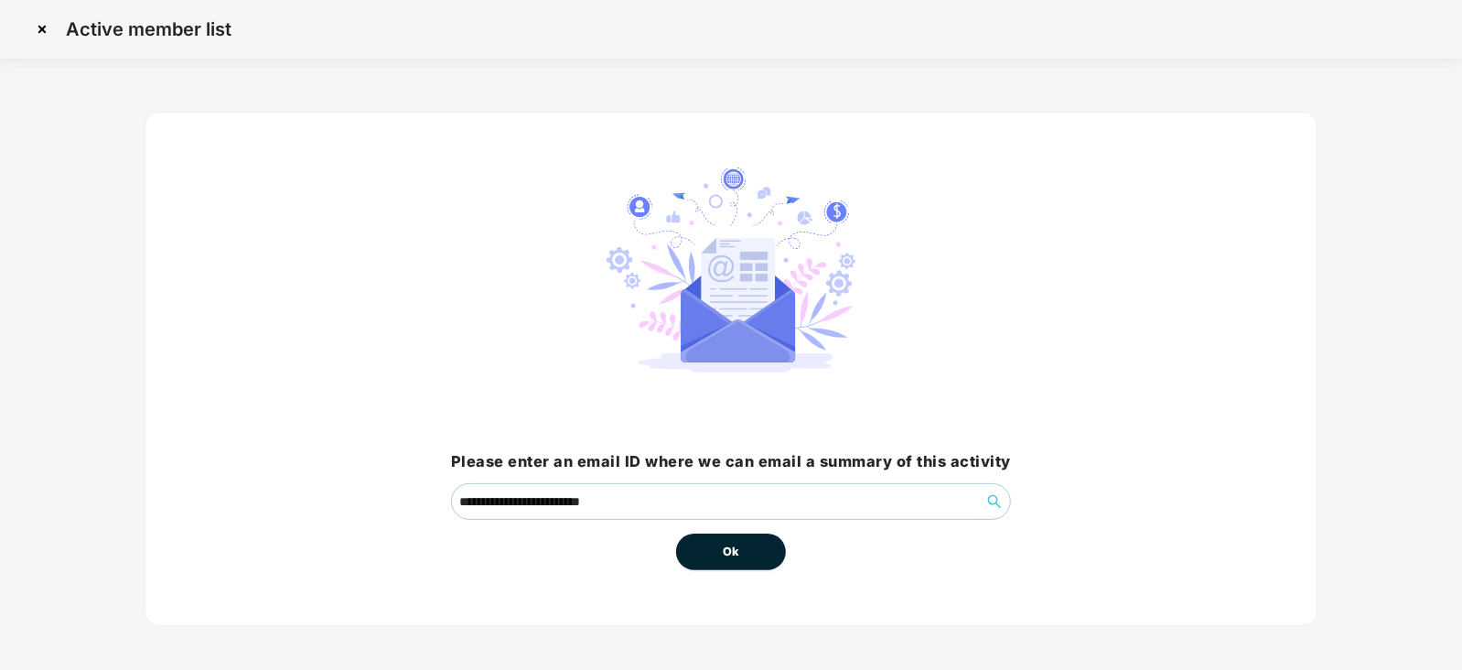
click at [743, 553] on button "Ok" at bounding box center [731, 551] width 110 height 37
click at [725, 545] on span "Ok" at bounding box center [731, 551] width 16 height 18
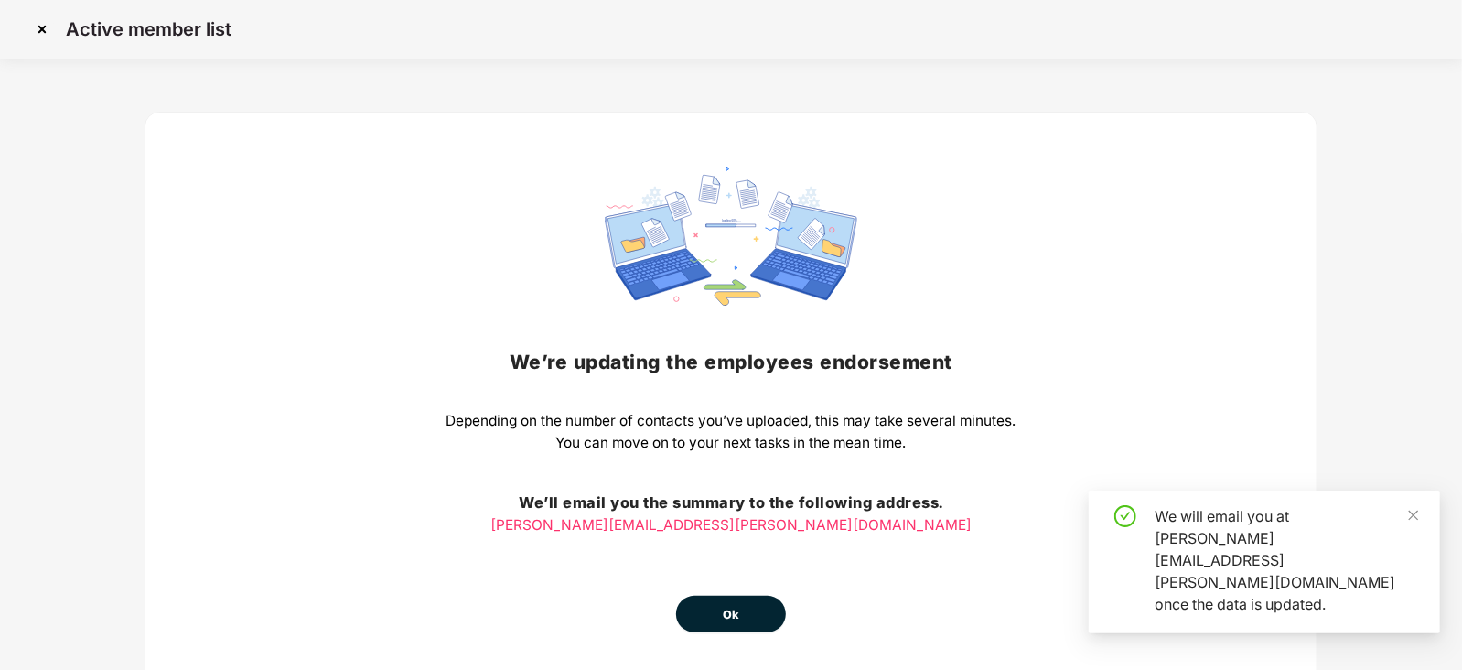
click at [738, 552] on div "We’re updating the employees endorsement Depending on the number of contacts yo…" at bounding box center [731, 399] width 570 height 465
click at [739, 594] on div "We’re updating the employees endorsement Depending on the number of contacts yo…" at bounding box center [731, 399] width 570 height 465
click at [743, 629] on button "Ok" at bounding box center [731, 613] width 110 height 37
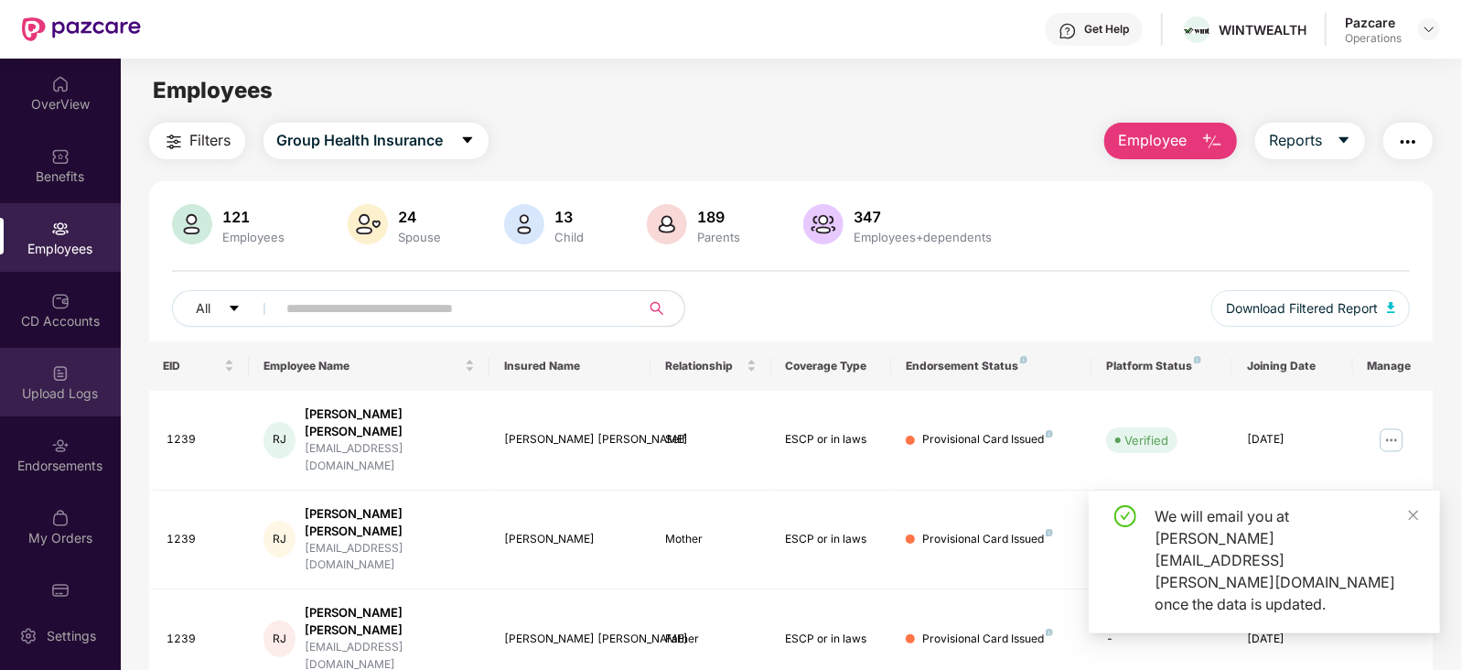
click at [52, 388] on div "Upload Logs" at bounding box center [60, 393] width 121 height 18
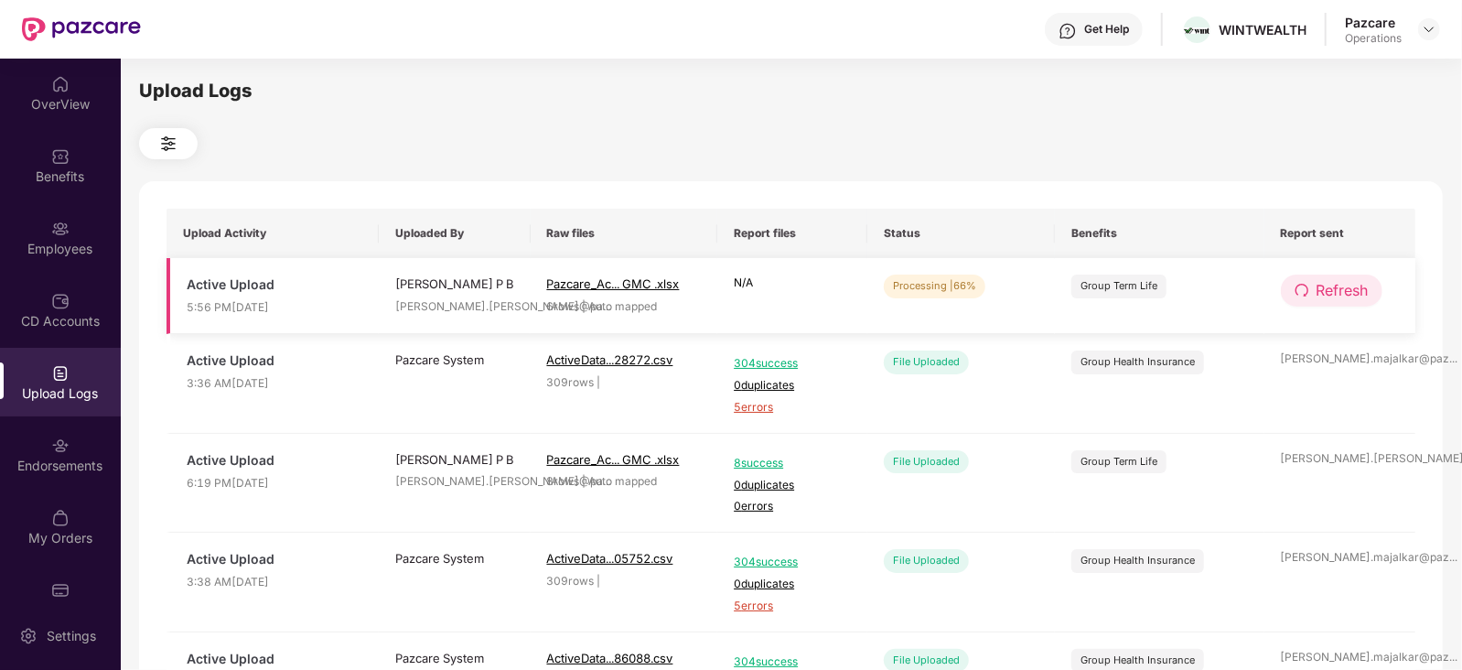
click at [1377, 287] on button "Refresh" at bounding box center [1332, 290] width 102 height 32
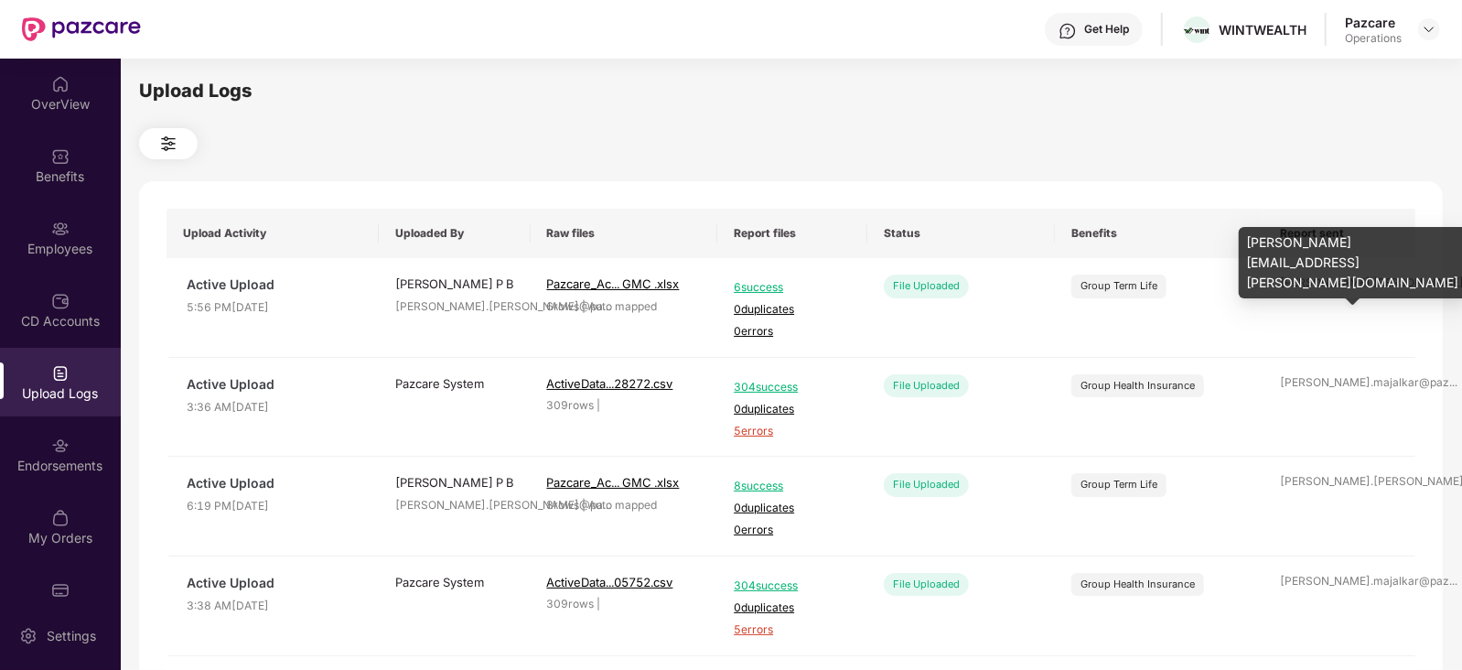
click at [1354, 284] on div "siddique.ahmed@pa ..." at bounding box center [1340, 282] width 119 height 17
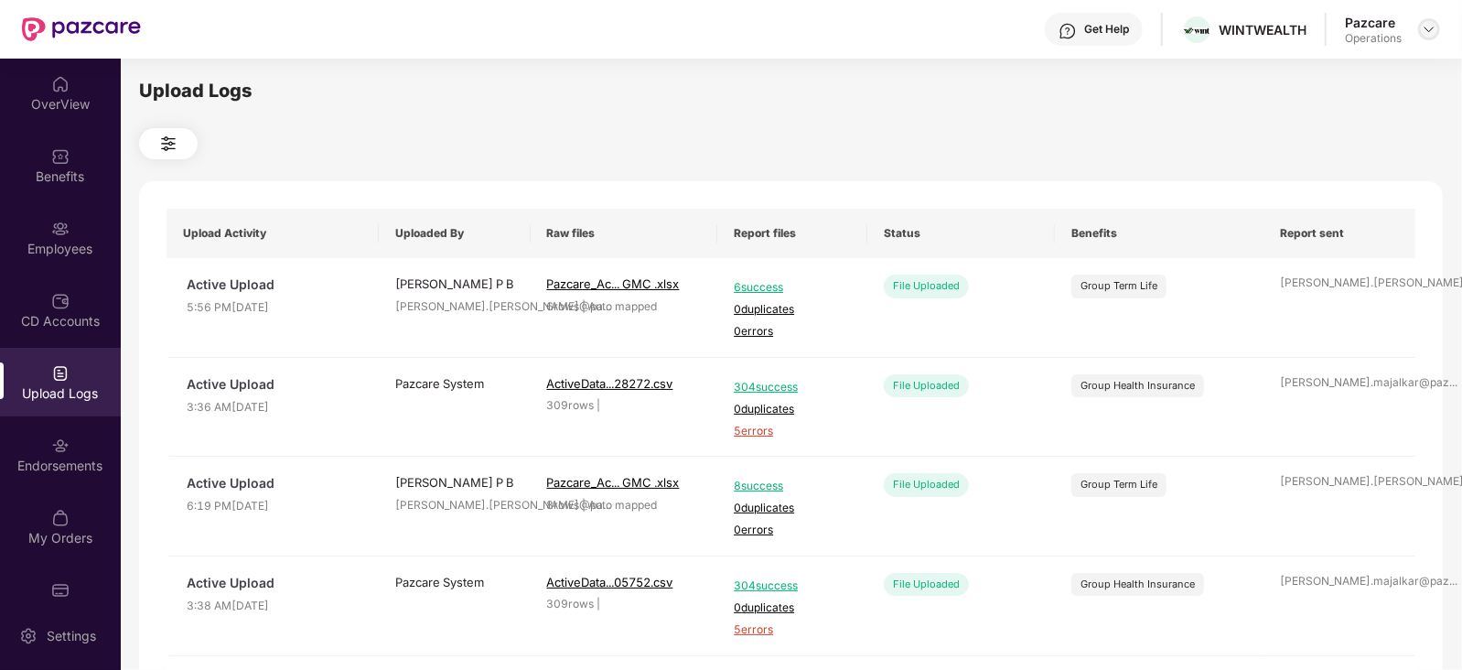
click at [1419, 34] on div at bounding box center [1429, 29] width 22 height 22
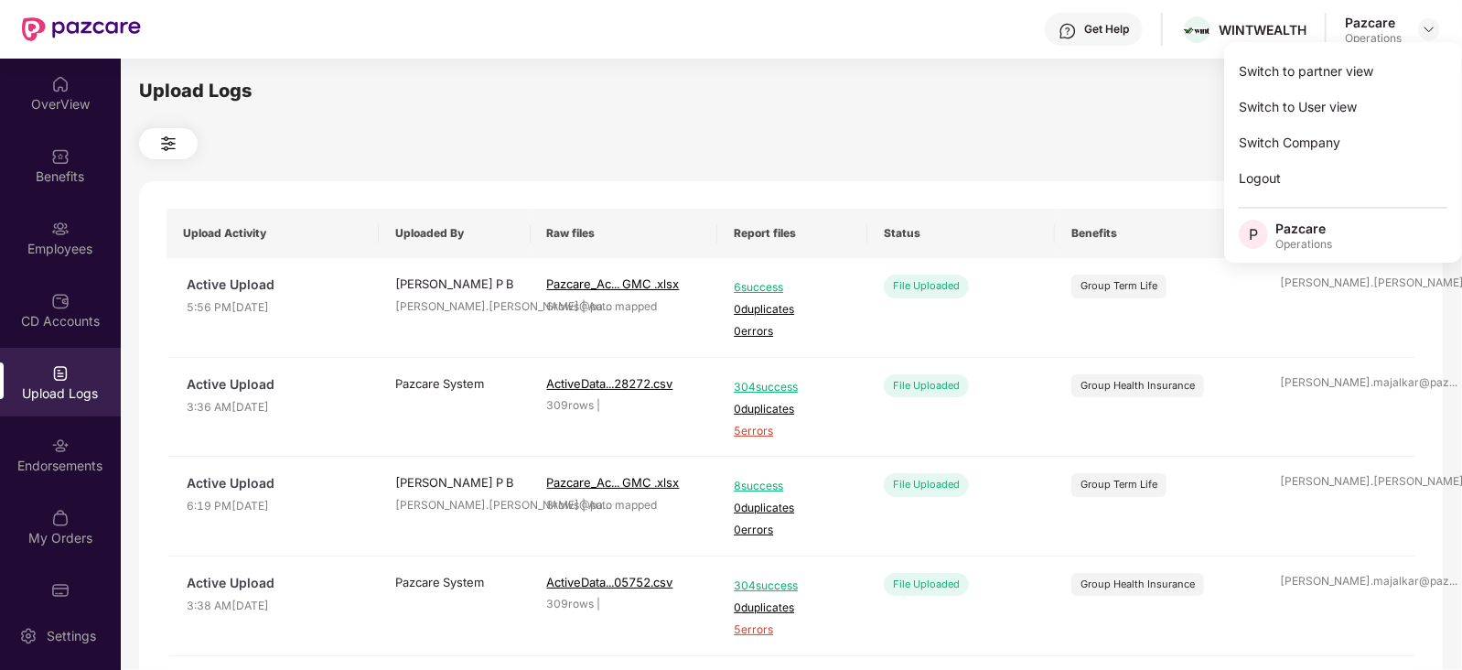
click at [1101, 145] on div at bounding box center [790, 143] width 1303 height 31
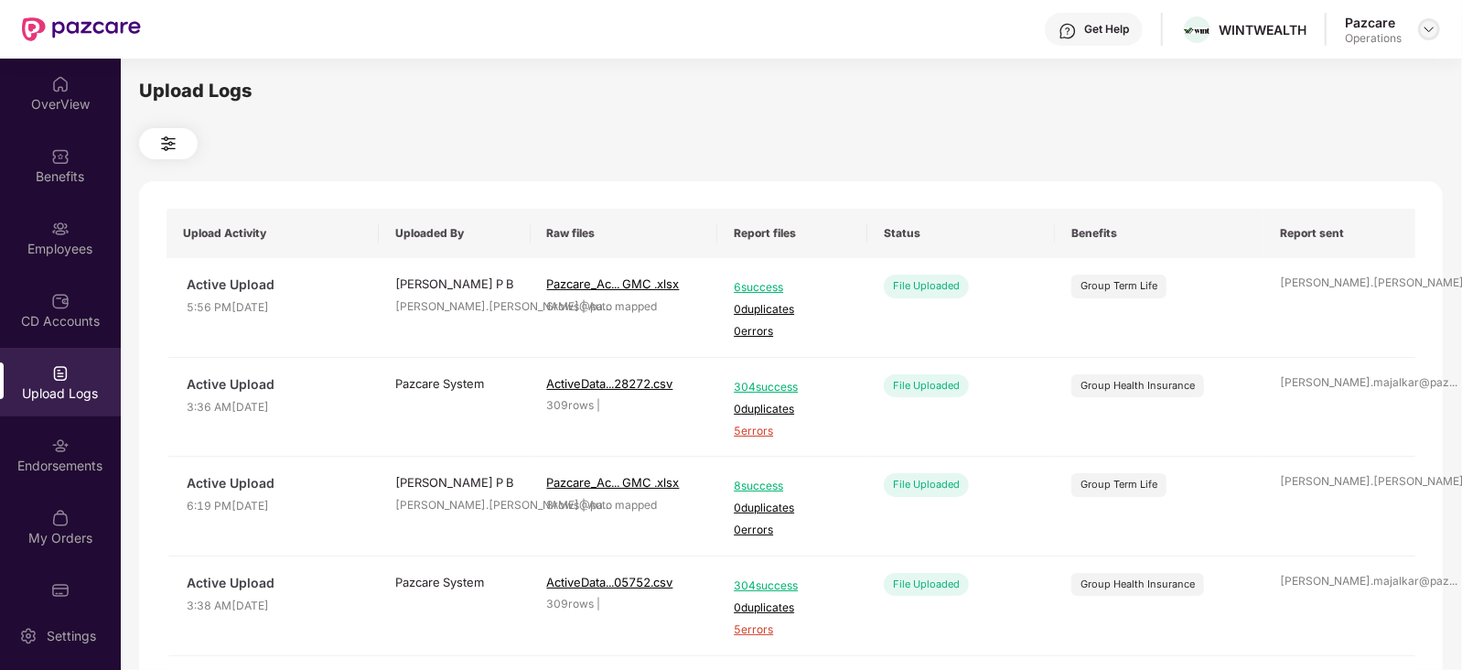
click at [1423, 33] on img at bounding box center [1428, 29] width 15 height 15
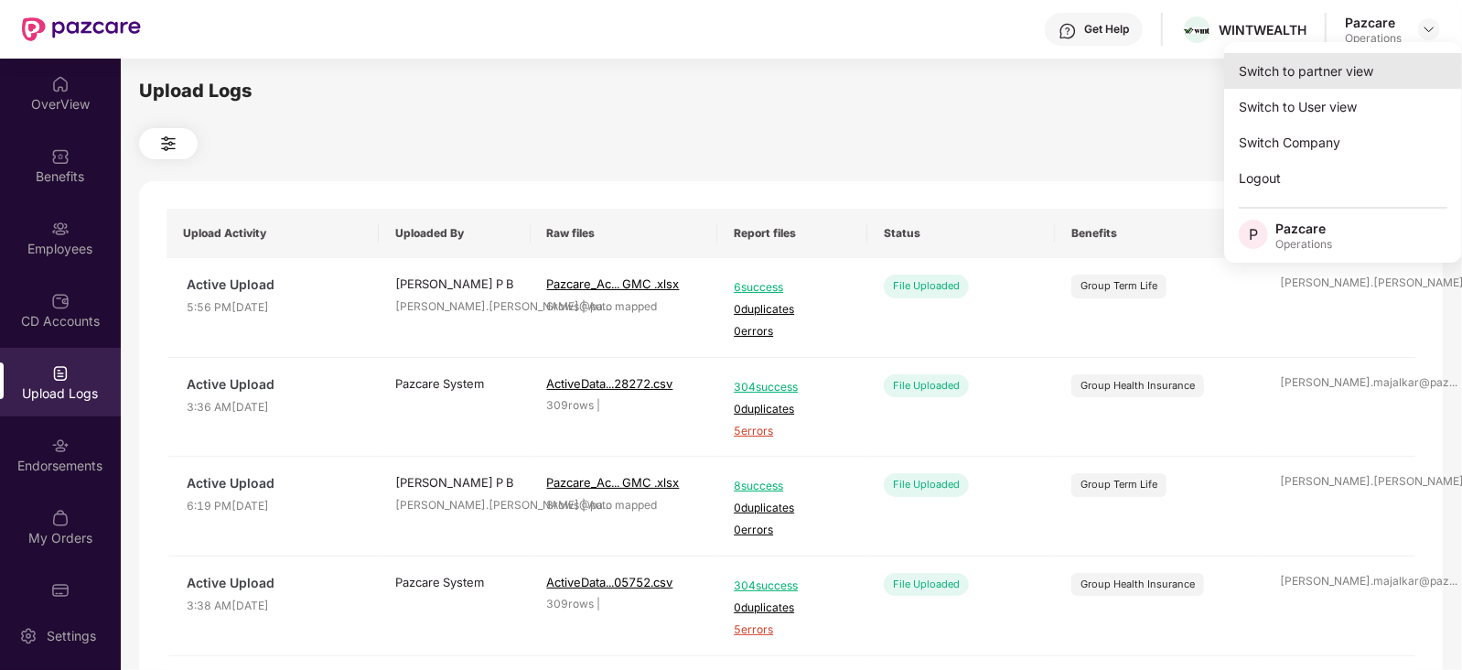
click at [1300, 70] on div "Switch to partner view" at bounding box center [1343, 71] width 238 height 36
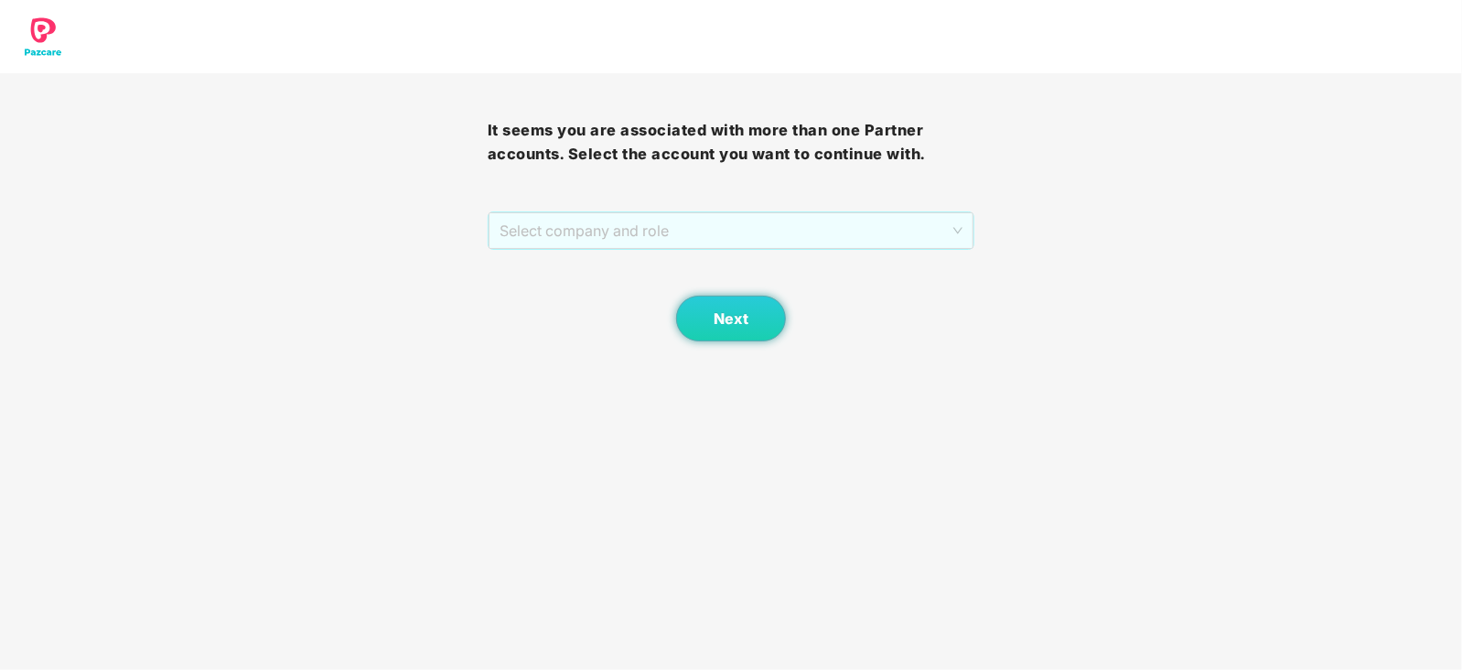
drag, startPoint x: 687, startPoint y: 232, endPoint x: 548, endPoint y: 298, distance: 153.8
click at [686, 233] on span "Select company and role" at bounding box center [731, 230] width 464 height 35
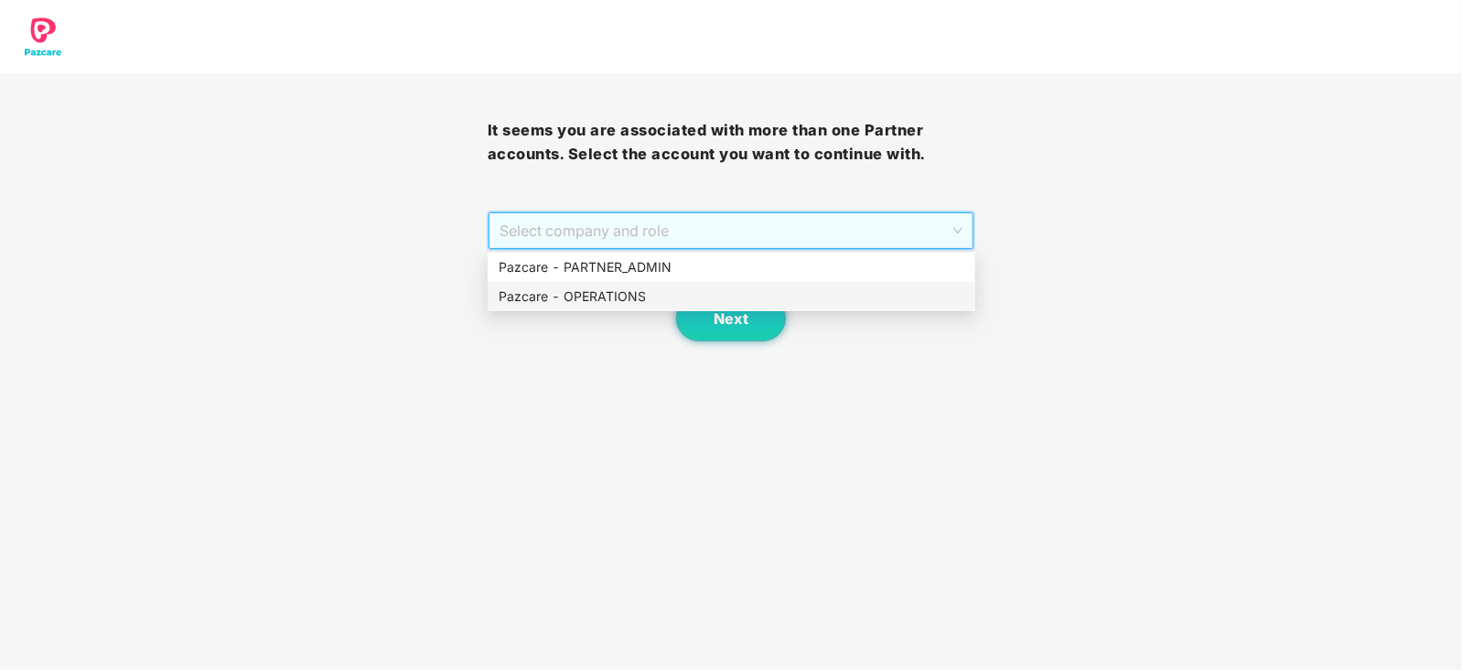
click at [546, 301] on div "Pazcare - OPERATIONS" at bounding box center [731, 296] width 466 height 20
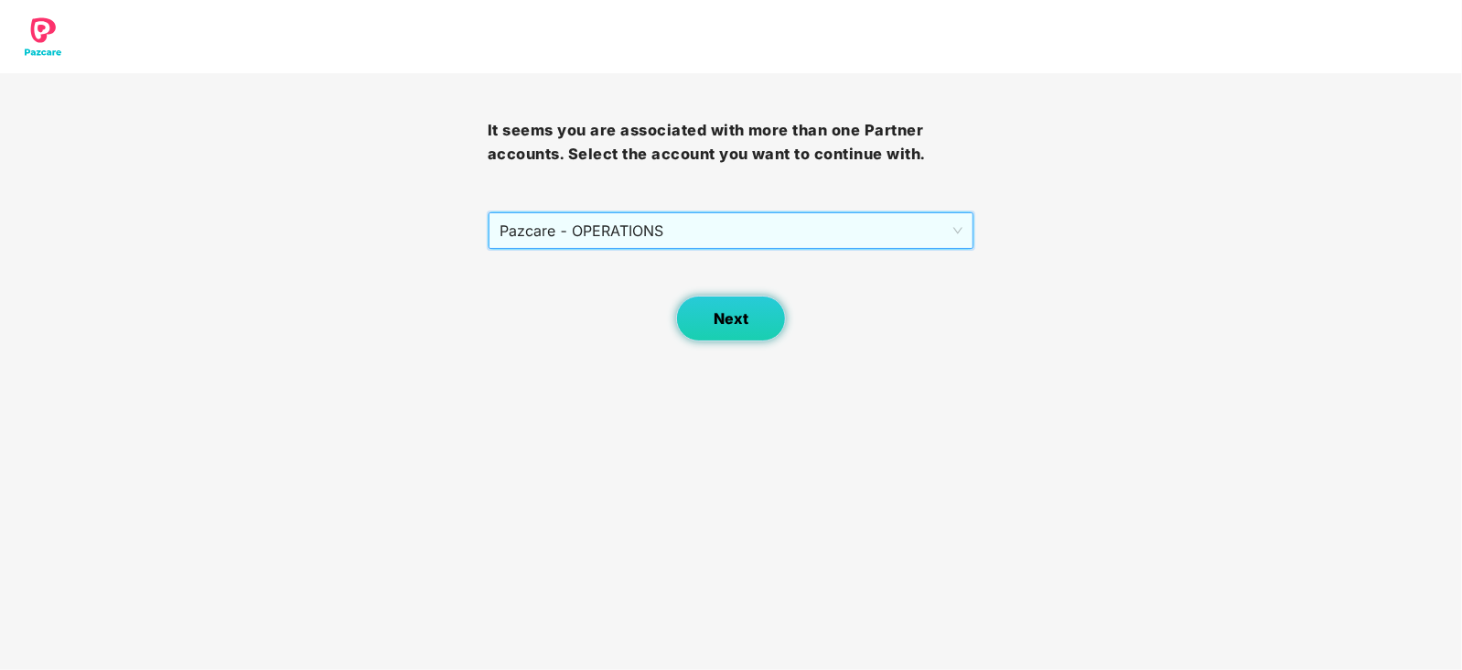
click at [713, 321] on span "Next" at bounding box center [730, 318] width 35 height 17
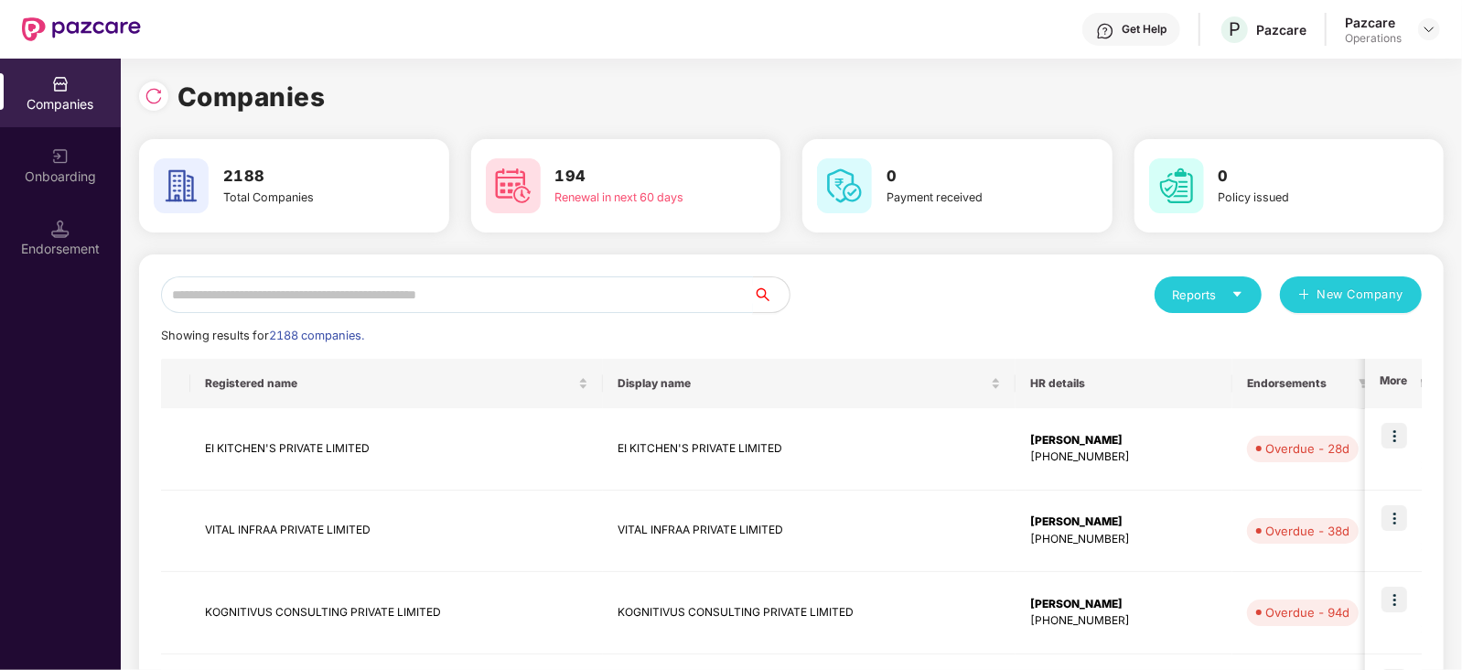
click at [500, 304] on input "text" at bounding box center [457, 294] width 592 height 37
paste input "**********"
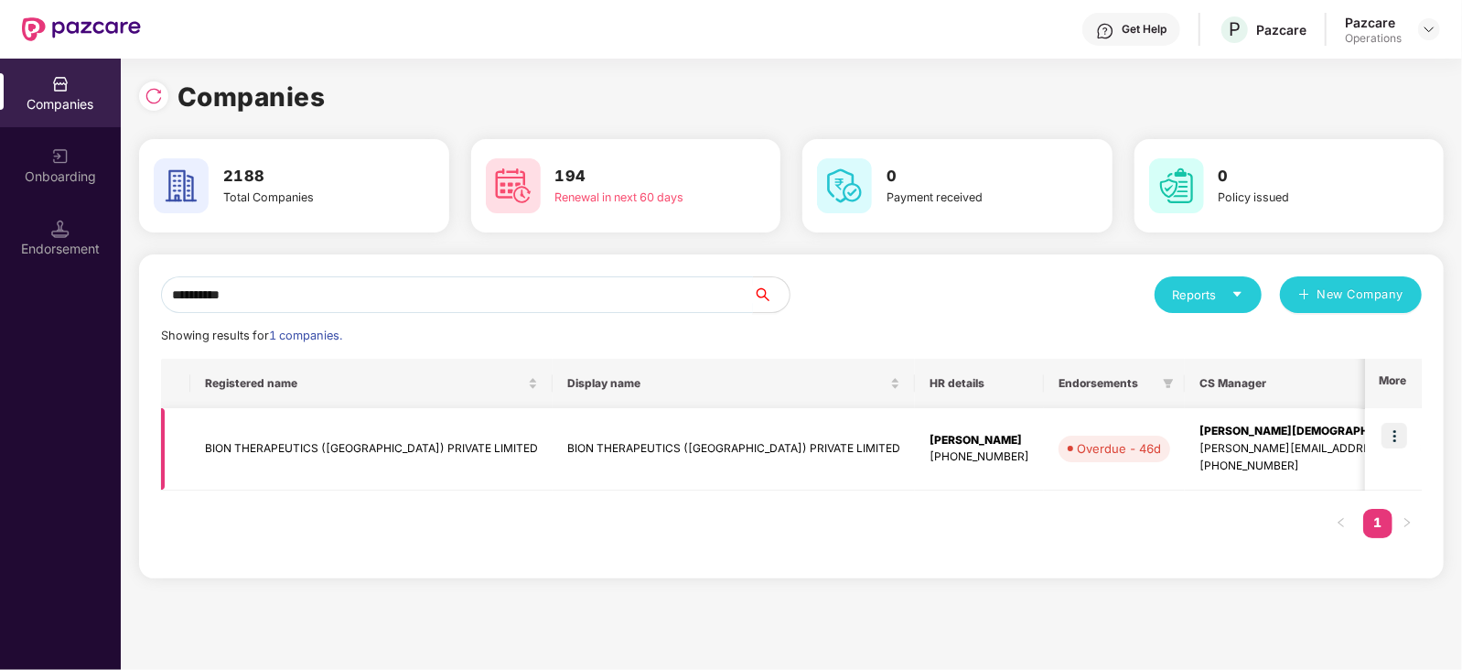
type input "**********"
click at [1396, 434] on img at bounding box center [1394, 436] width 26 height 26
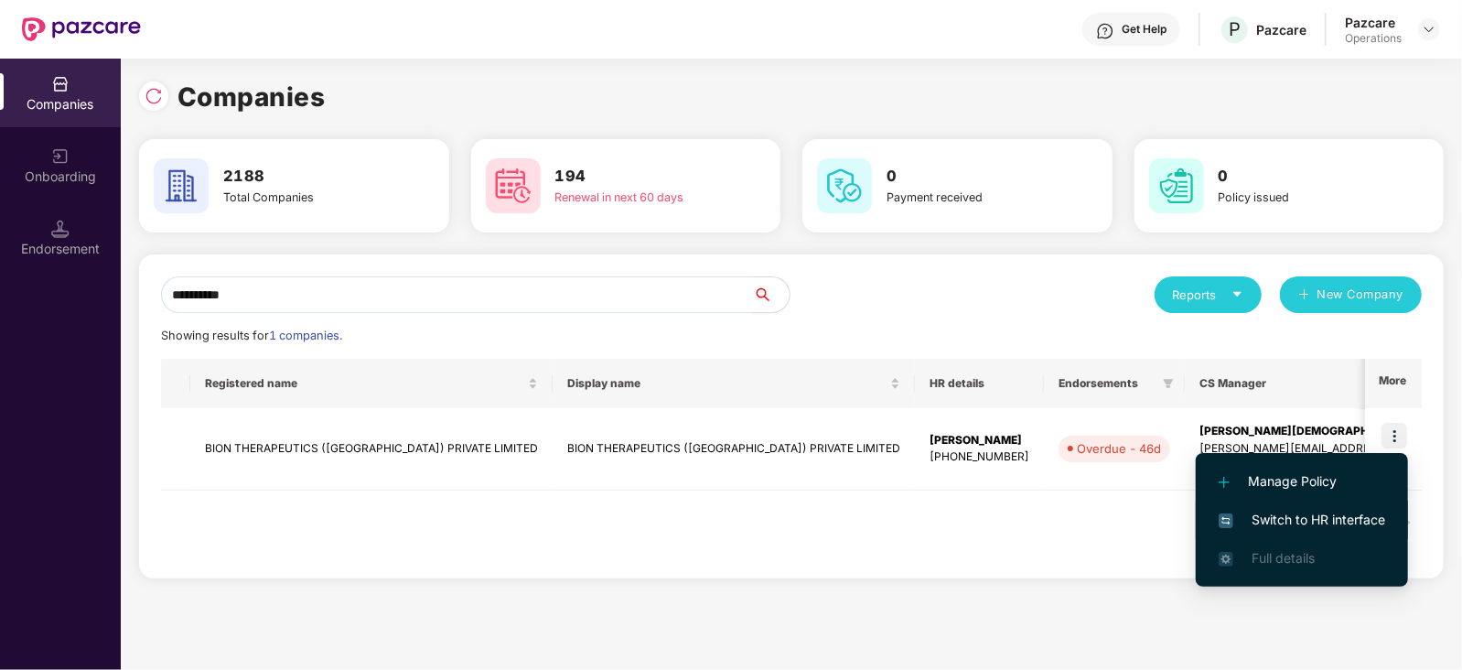
click at [1341, 516] on span "Switch to HR interface" at bounding box center [1301, 519] width 166 height 20
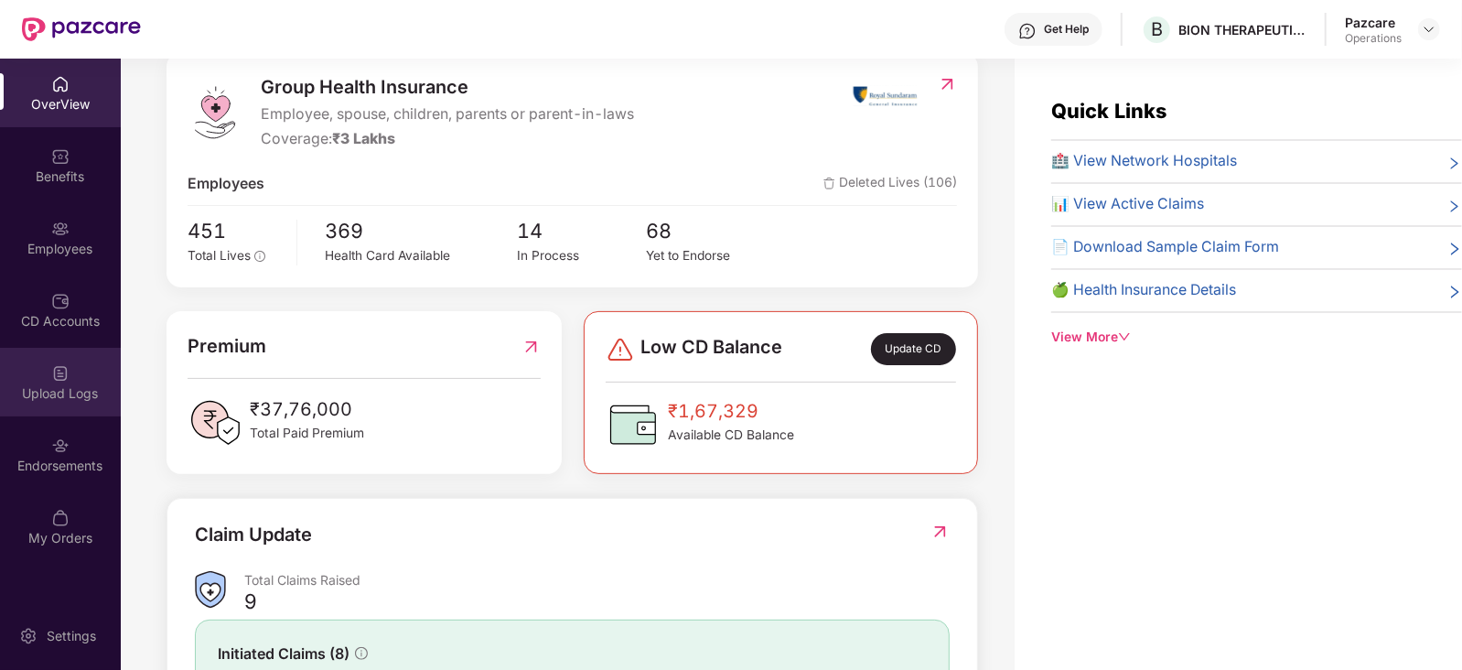
scroll to position [456, 0]
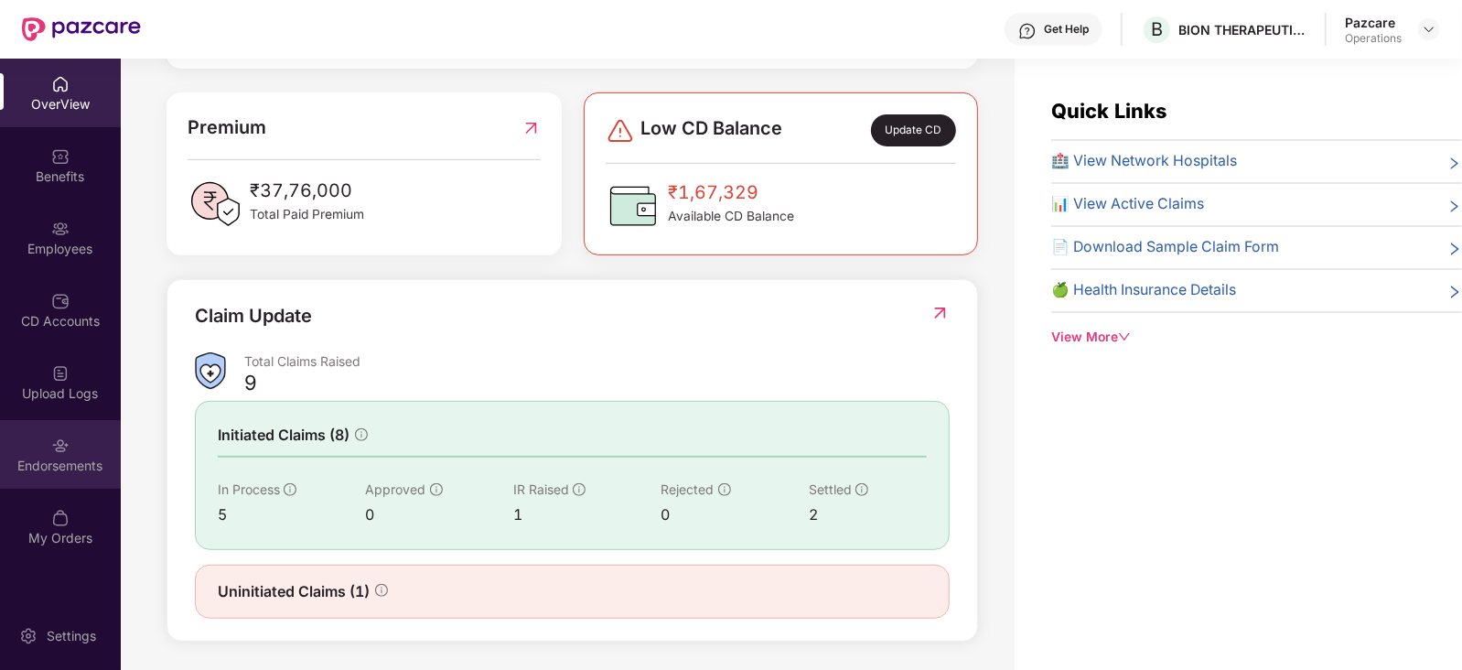
click at [26, 447] on div "Endorsements" at bounding box center [60, 454] width 121 height 69
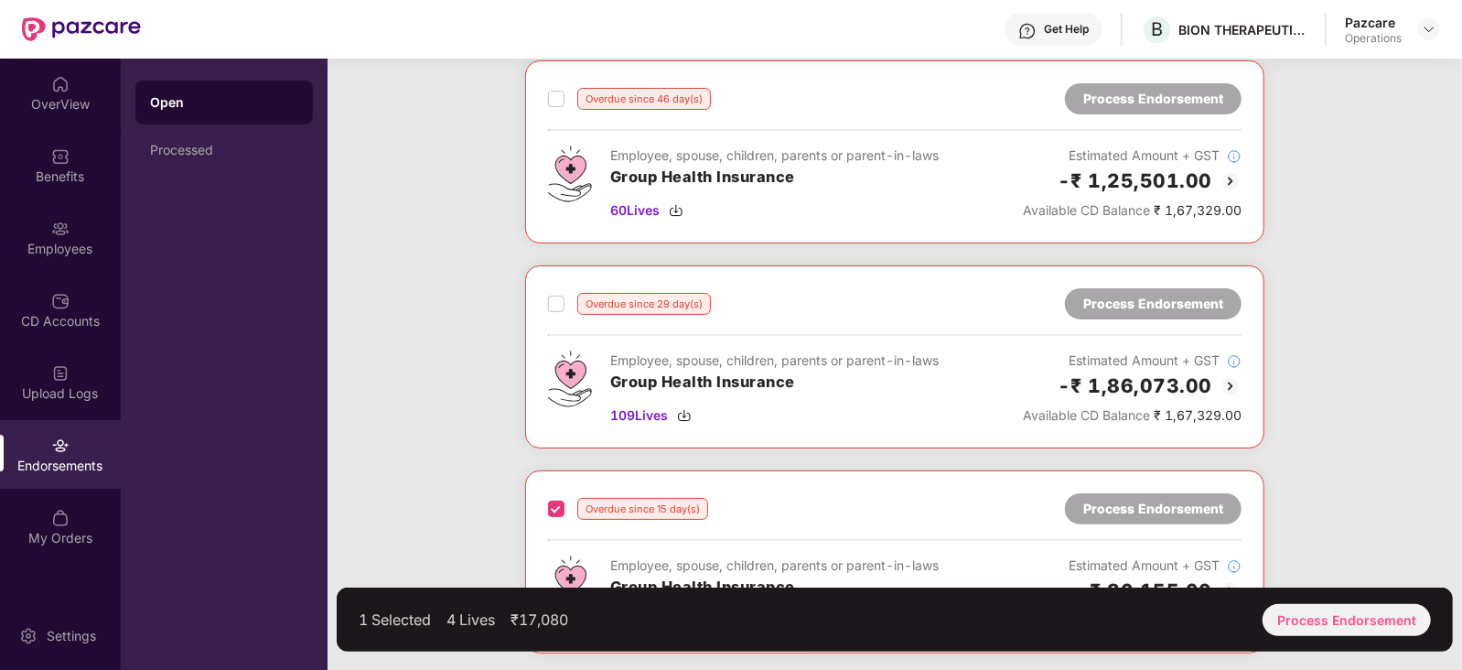
scroll to position [0, 0]
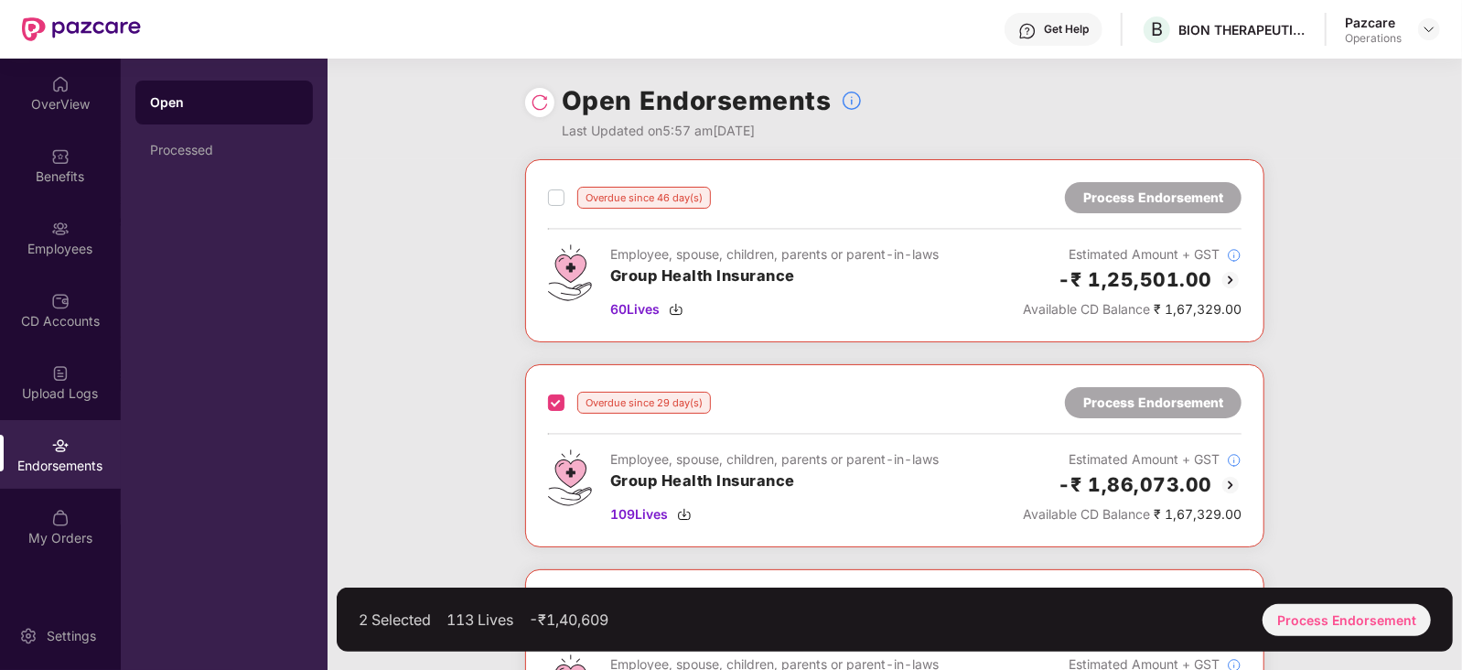
click at [555, 205] on label at bounding box center [556, 198] width 16 height 22
click at [1293, 604] on div "Process Endorsement" at bounding box center [1346, 620] width 168 height 32
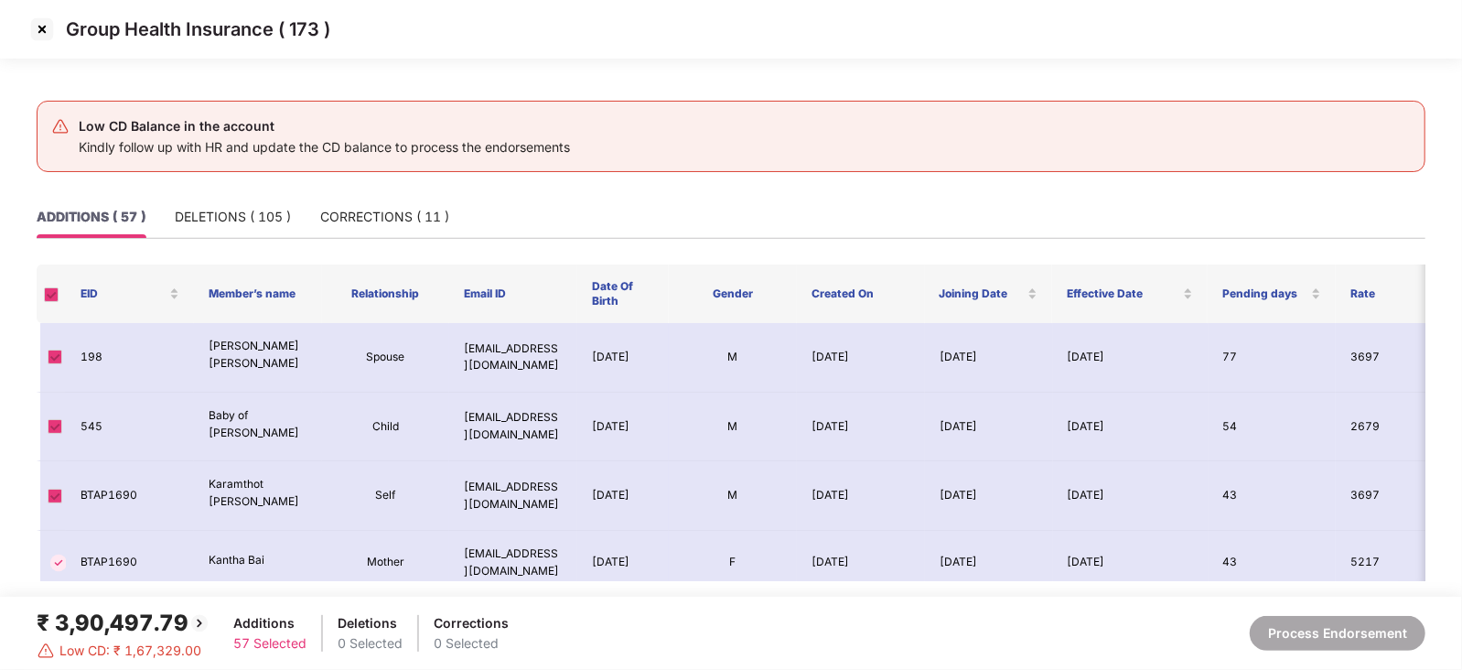
click at [32, 31] on img at bounding box center [41, 29] width 29 height 29
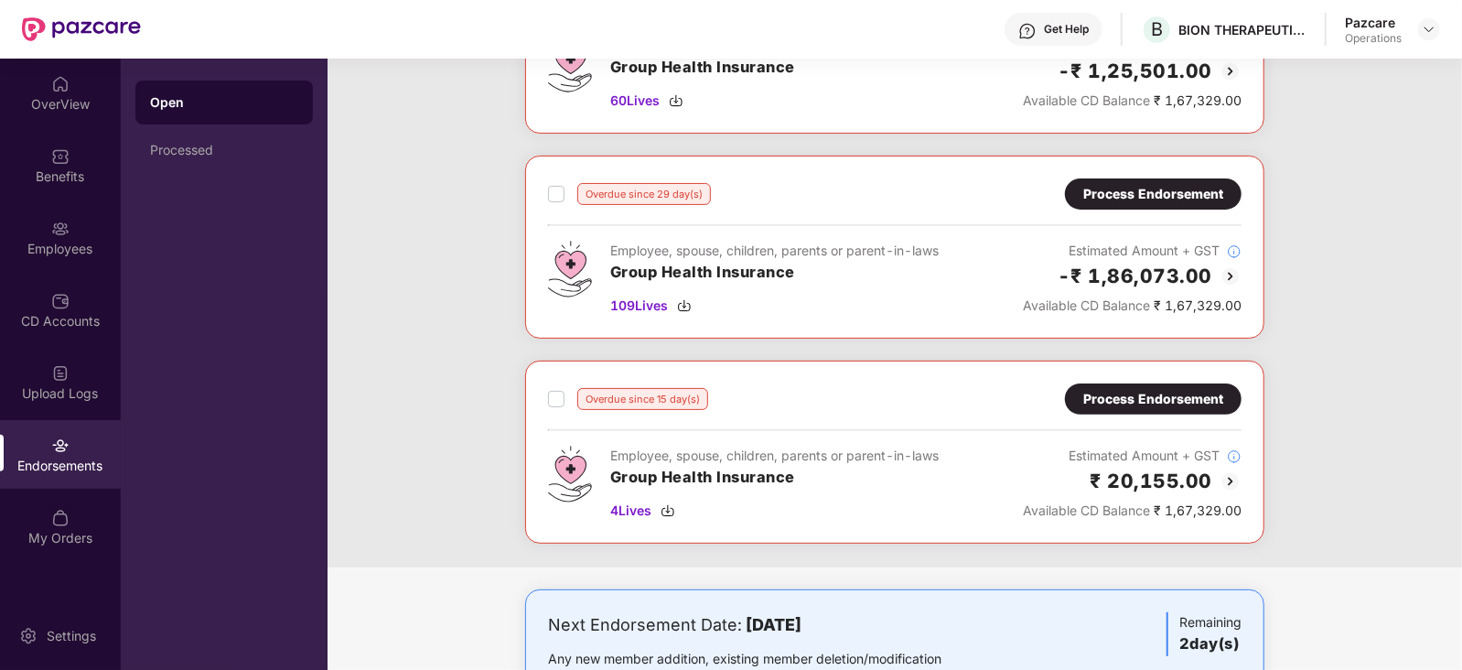
scroll to position [56, 0]
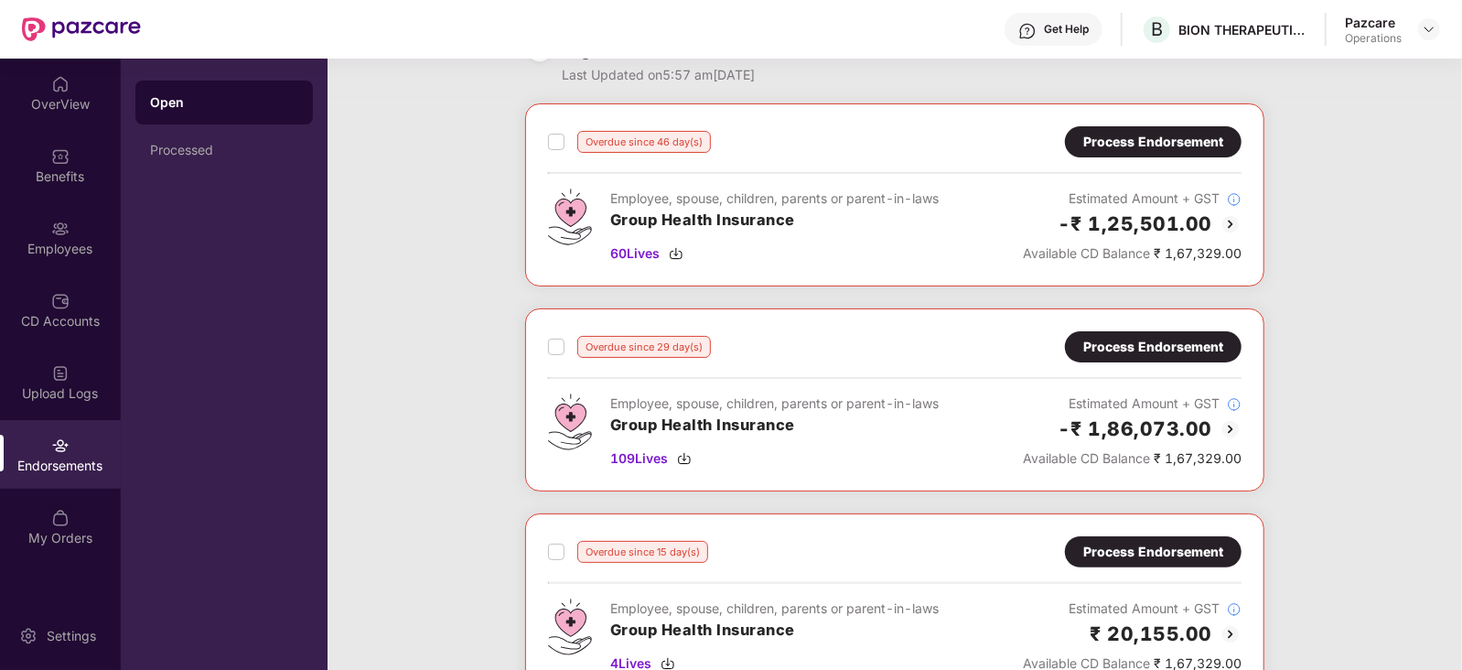
click at [1161, 142] on div "Process Endorsement" at bounding box center [1153, 142] width 140 height 20
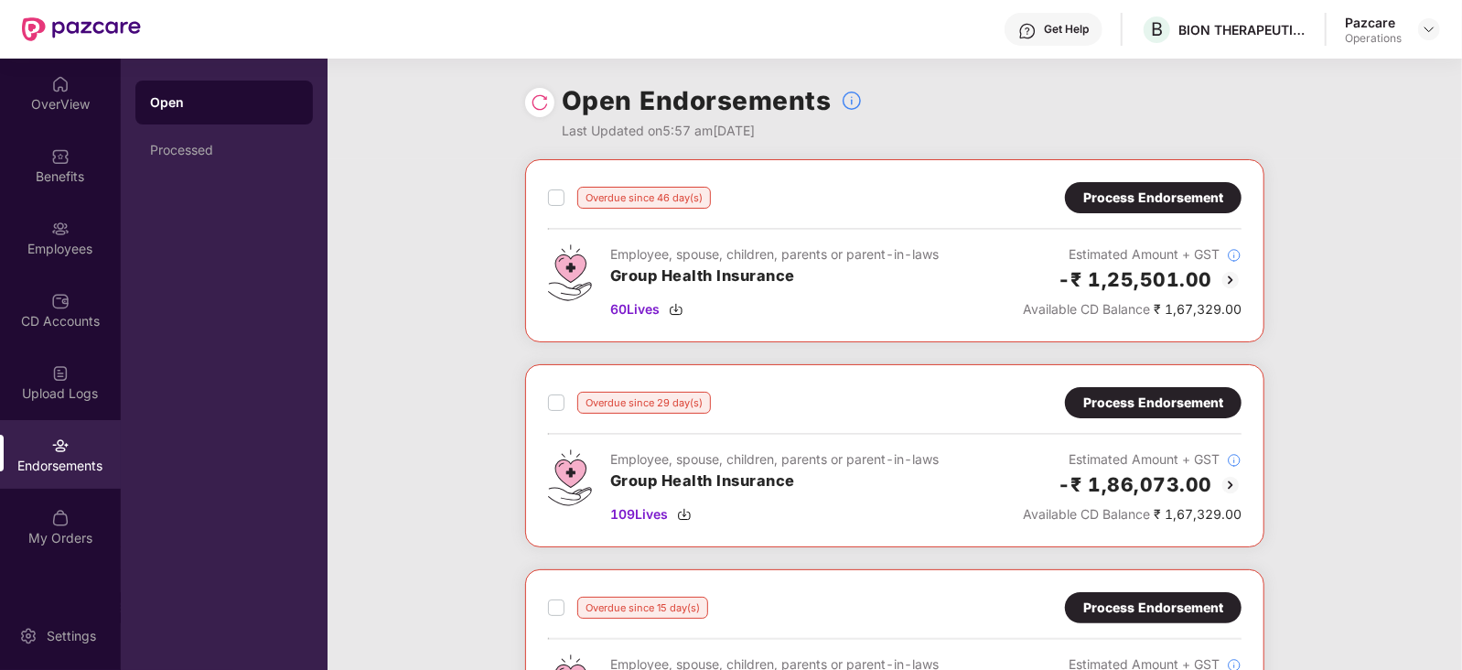
scroll to position [284, 0]
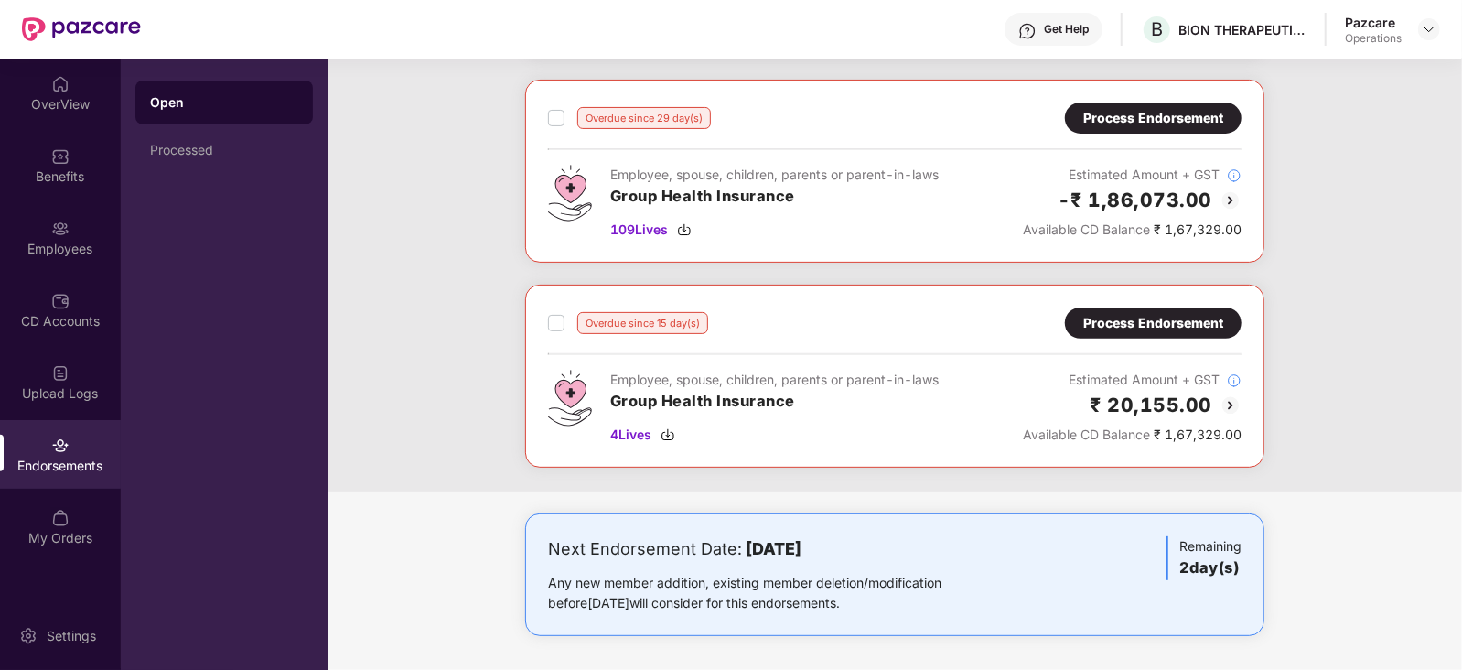
click at [563, 325] on div "Overdue since 15 day(s)" at bounding box center [628, 323] width 160 height 22
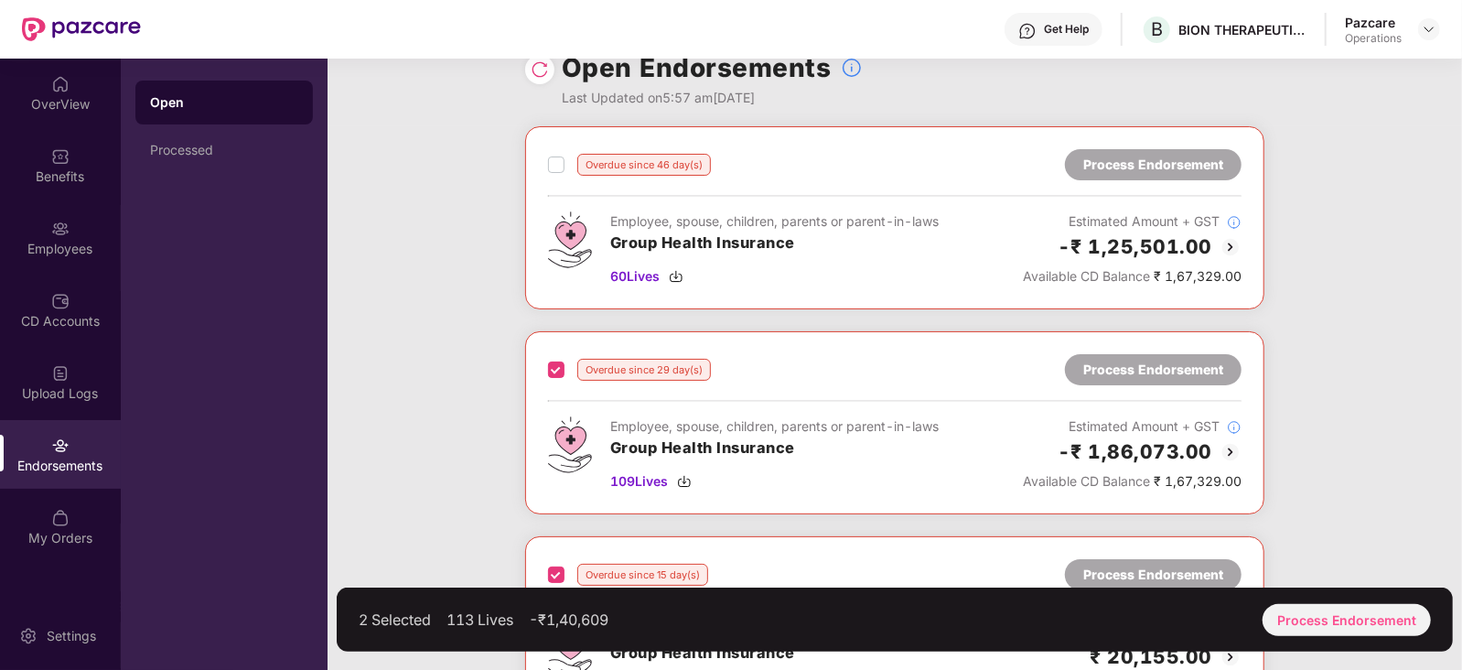
scroll to position [0, 0]
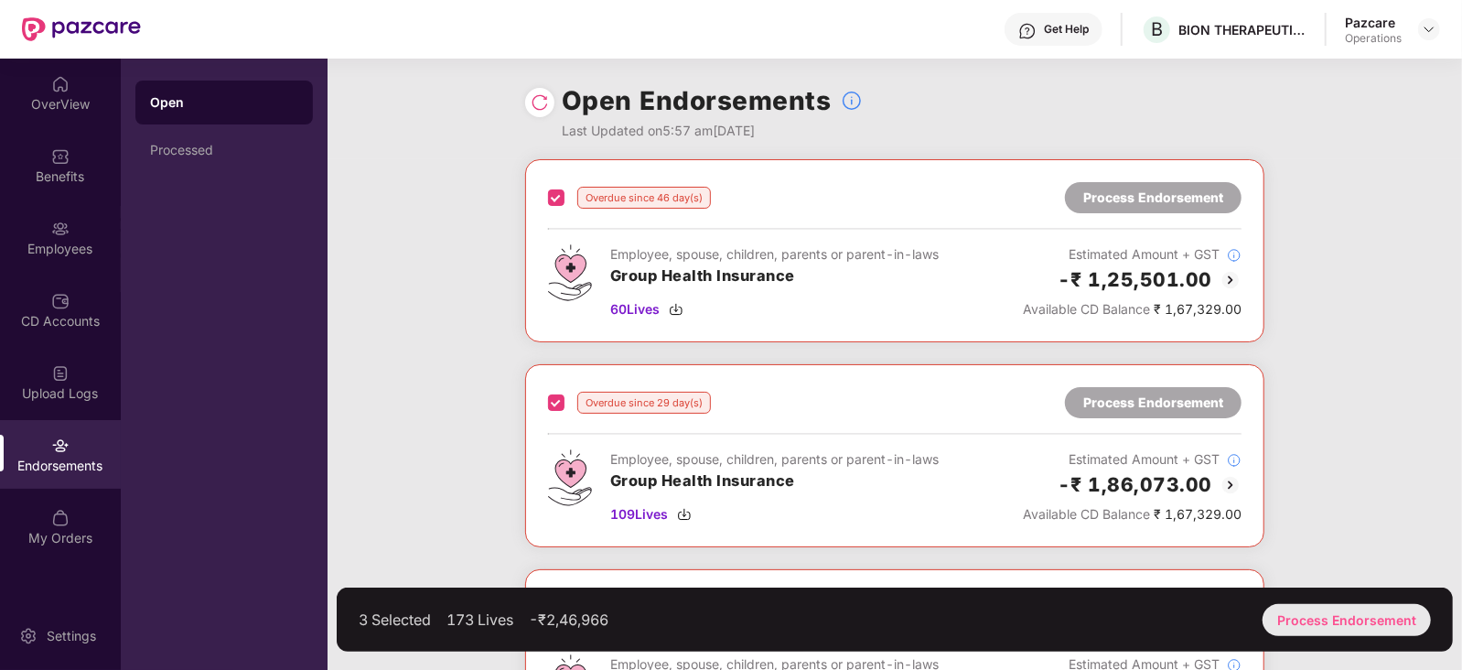
click at [1367, 624] on div "Process Endorsement" at bounding box center [1346, 620] width 168 height 32
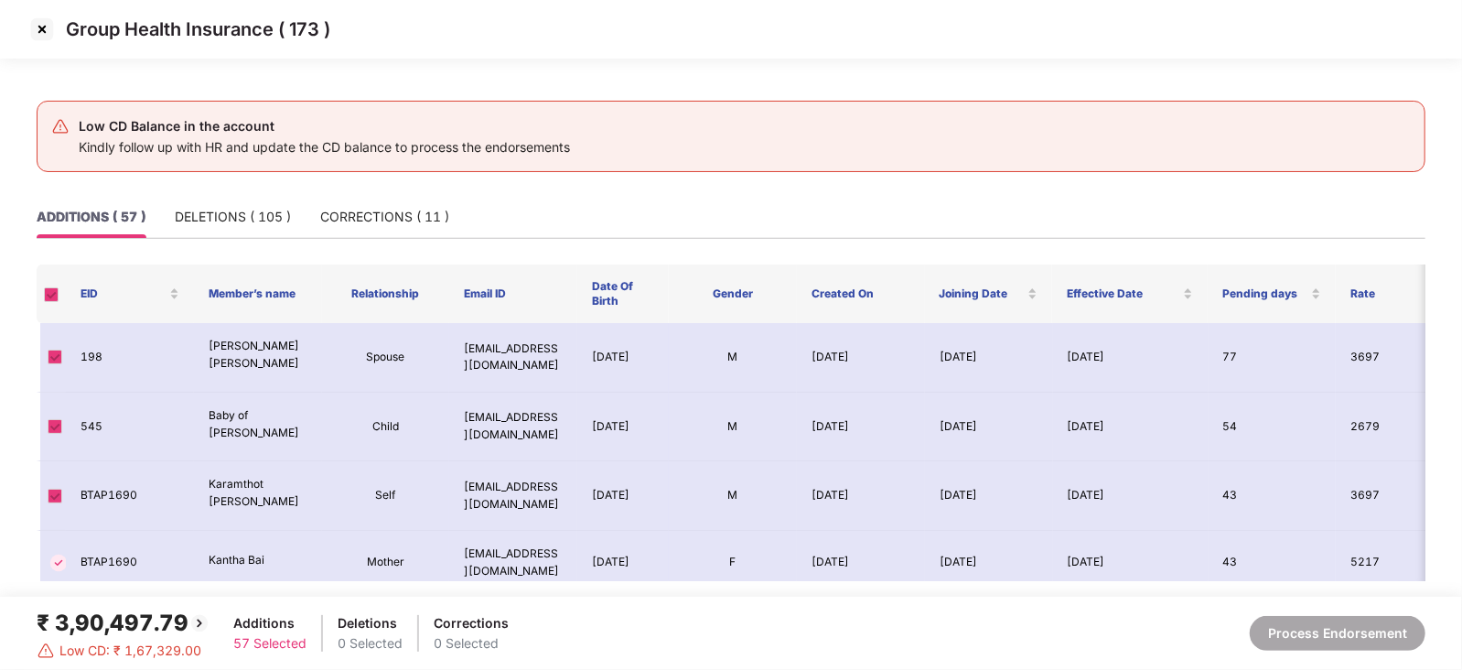
click at [46, 42] on img at bounding box center [41, 29] width 29 height 29
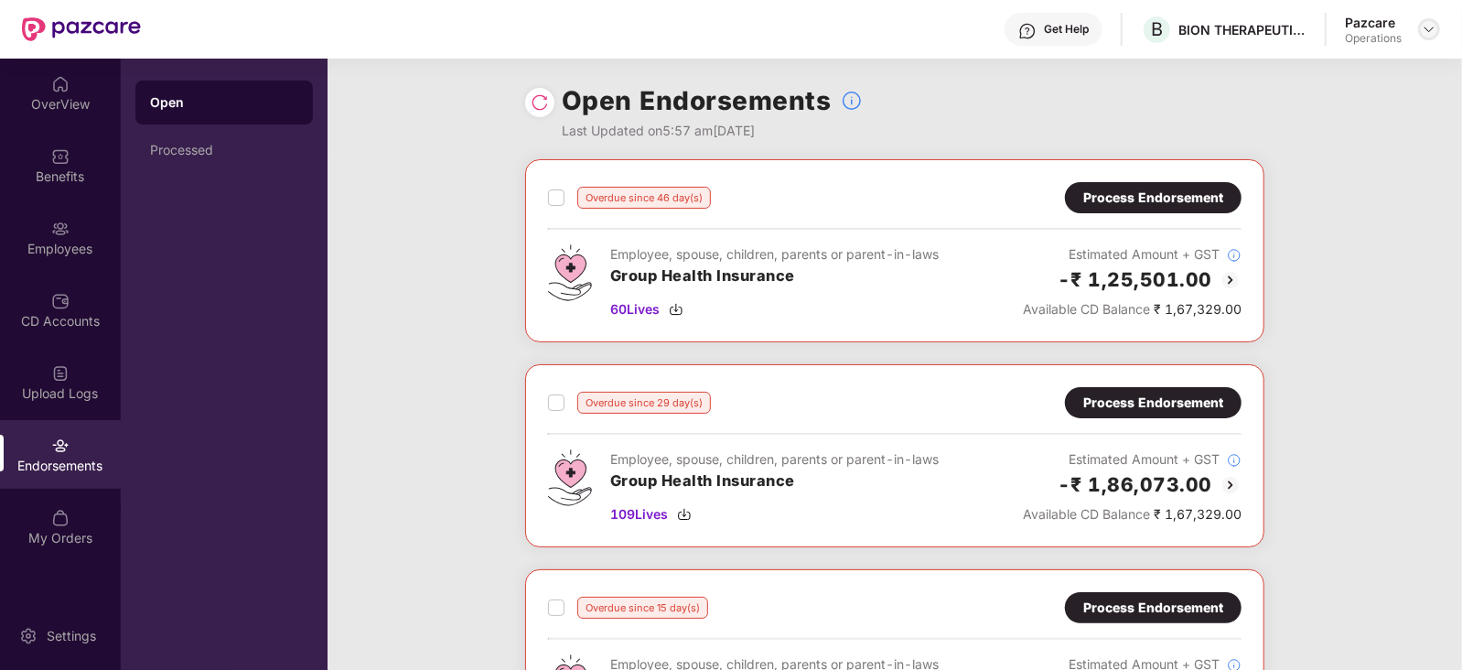
click at [1427, 35] on img at bounding box center [1428, 29] width 15 height 15
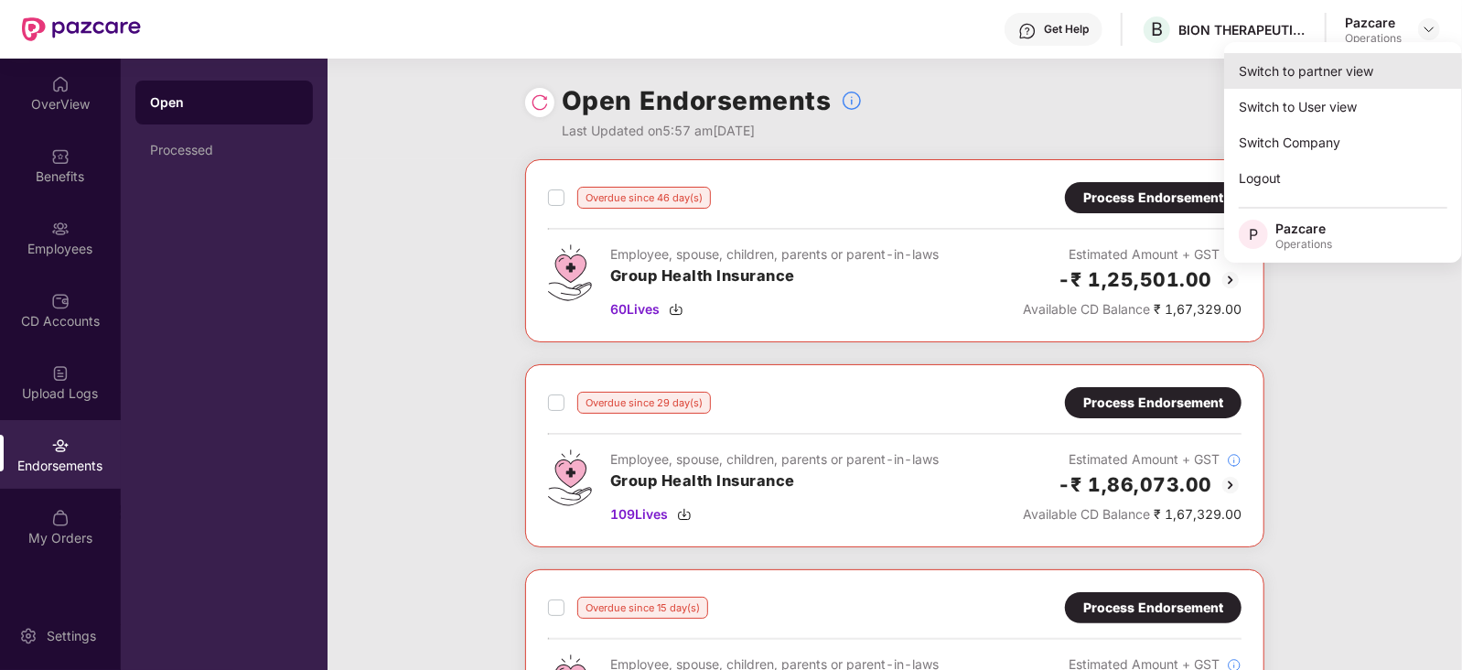
click at [1369, 64] on div "Switch to partner view" at bounding box center [1343, 71] width 238 height 36
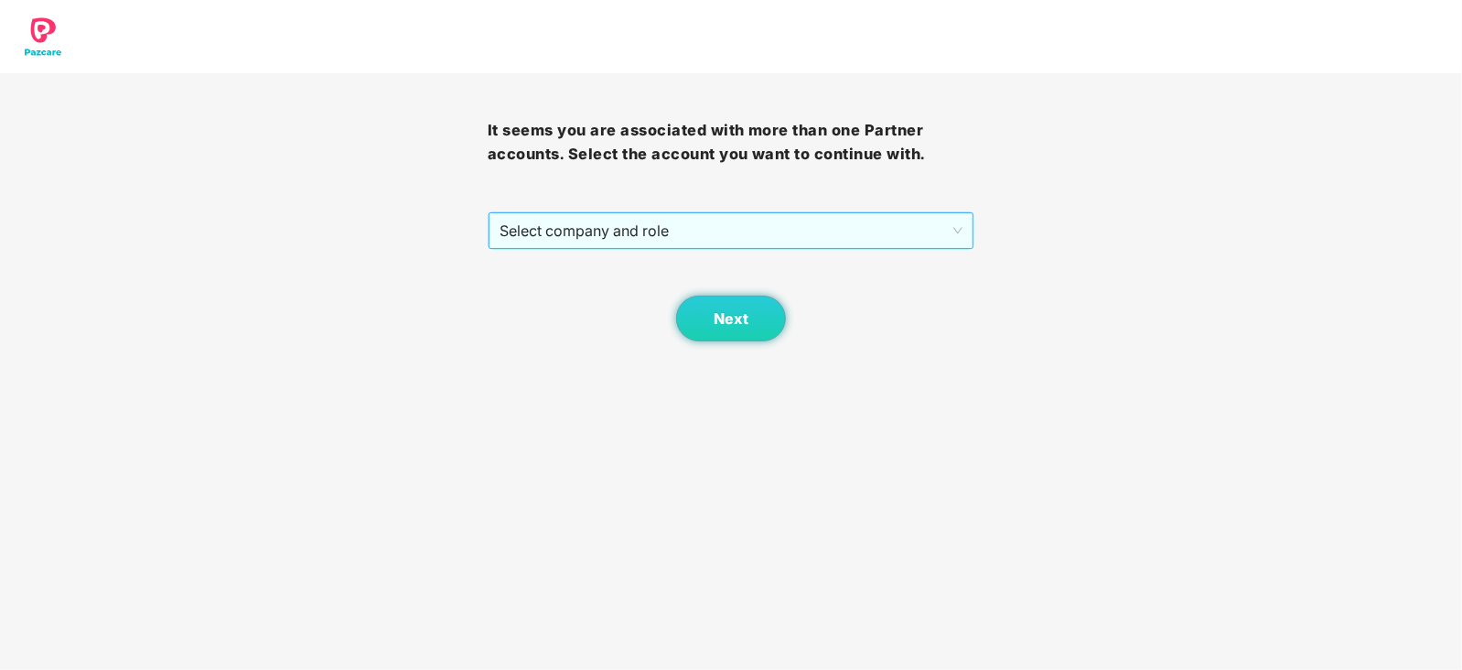
click at [613, 226] on span "Select company and role" at bounding box center [731, 230] width 464 height 35
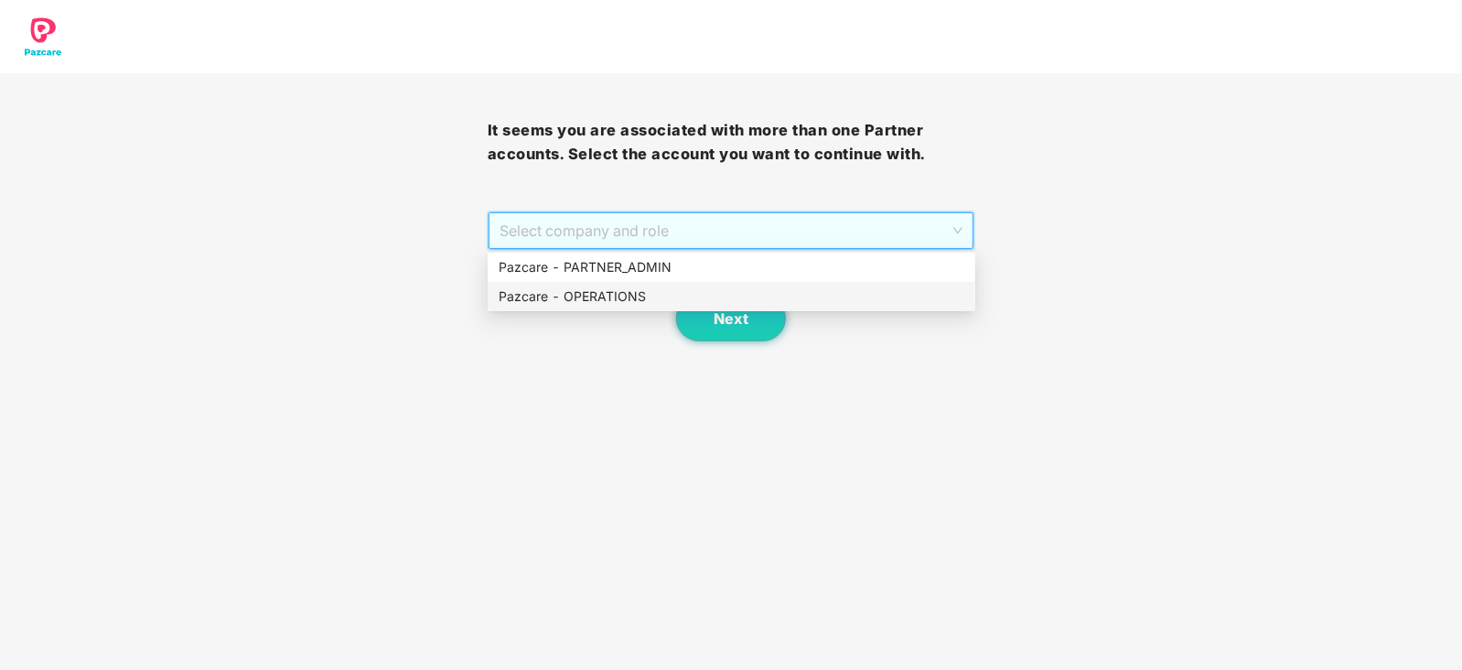
click at [579, 294] on div "Pazcare - OPERATIONS" at bounding box center [731, 296] width 466 height 20
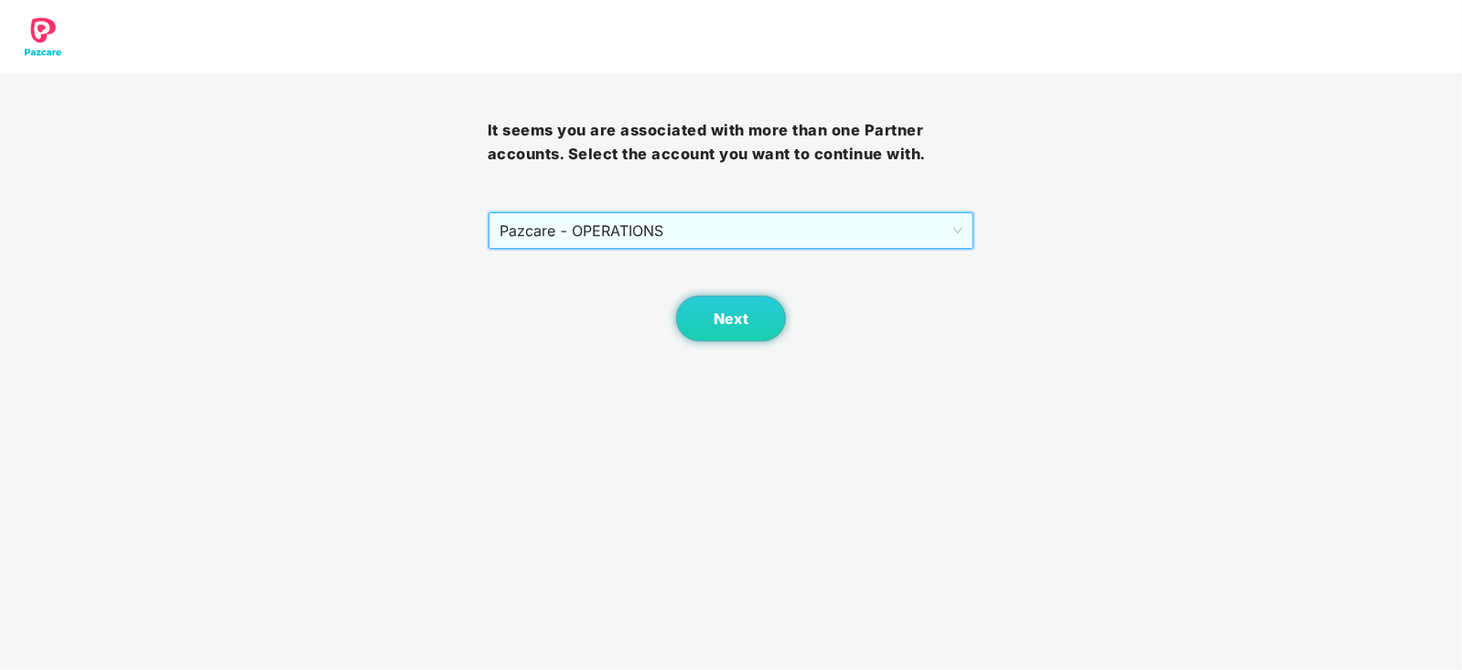
click at [686, 294] on div "Next" at bounding box center [732, 295] width 488 height 91
click at [723, 348] on body "It seems you are associated with more than one Partner accounts. Select the acc…" at bounding box center [731, 335] width 1462 height 670
click at [719, 336] on button "Next" at bounding box center [731, 318] width 110 height 46
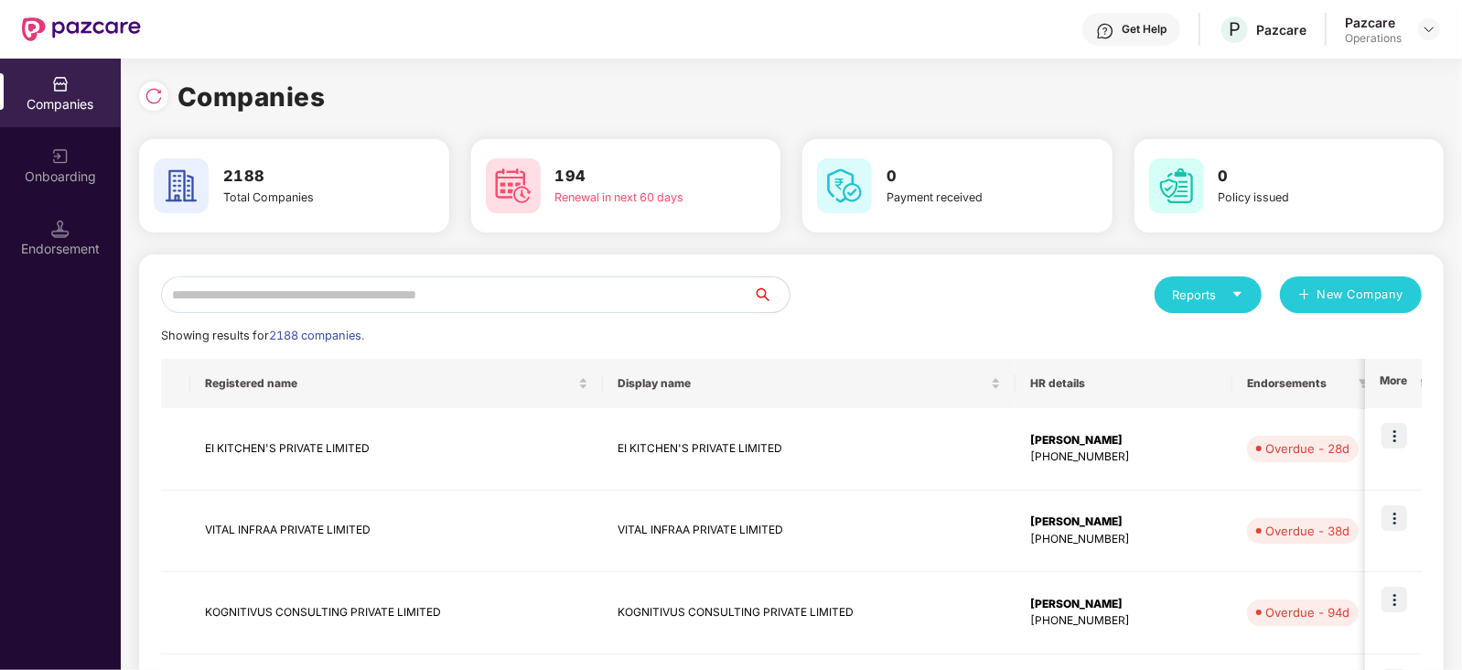
click at [468, 282] on input "text" at bounding box center [457, 294] width 592 height 37
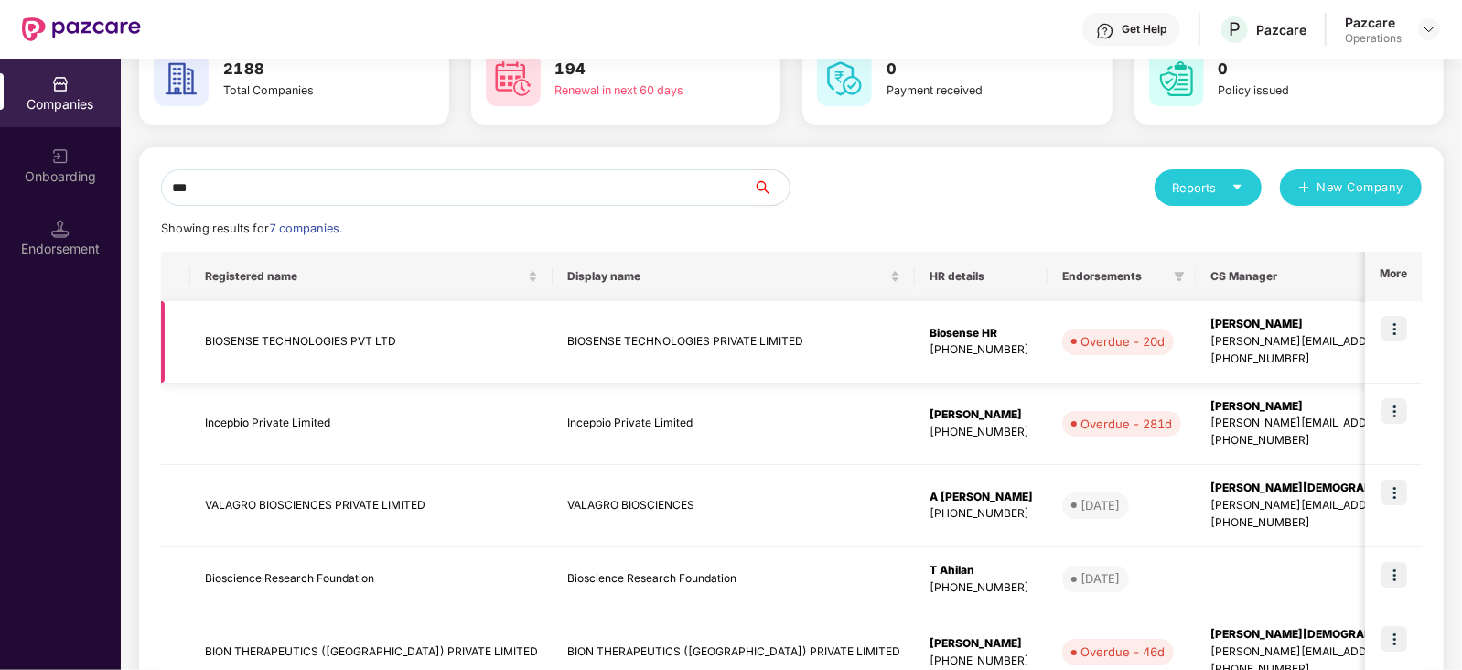
scroll to position [113, 0]
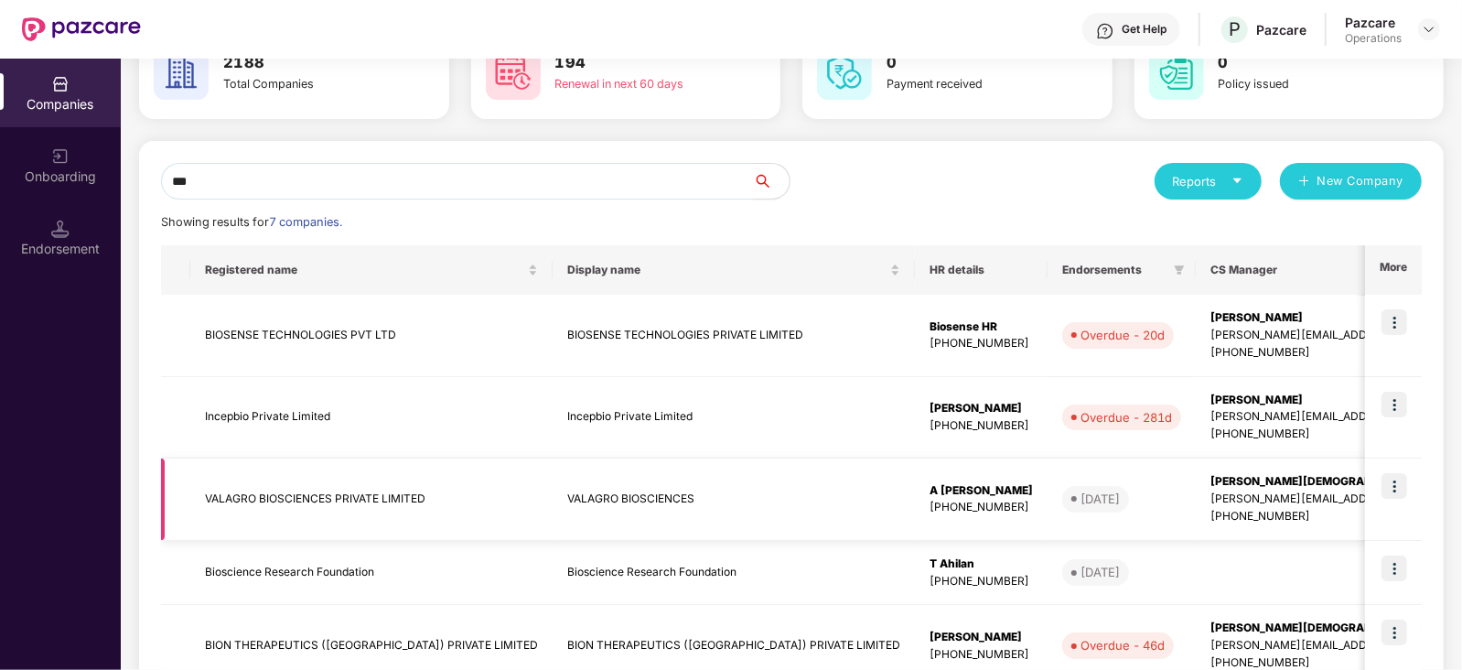
type input "***"
click at [294, 651] on td "BION THERAPEUTICS ([GEOGRAPHIC_DATA]) PRIVATE LIMITED" at bounding box center [371, 646] width 362 height 82
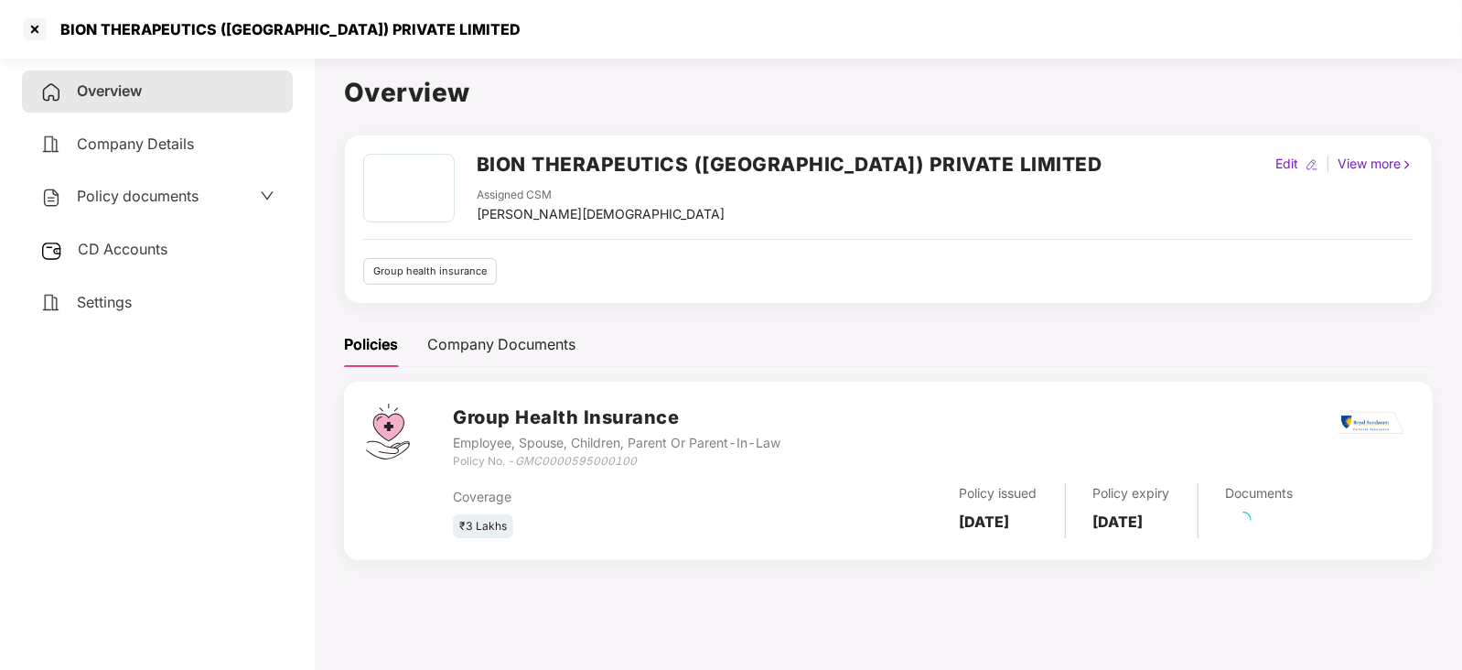
click at [134, 258] on span "CD Accounts" at bounding box center [123, 249] width 90 height 18
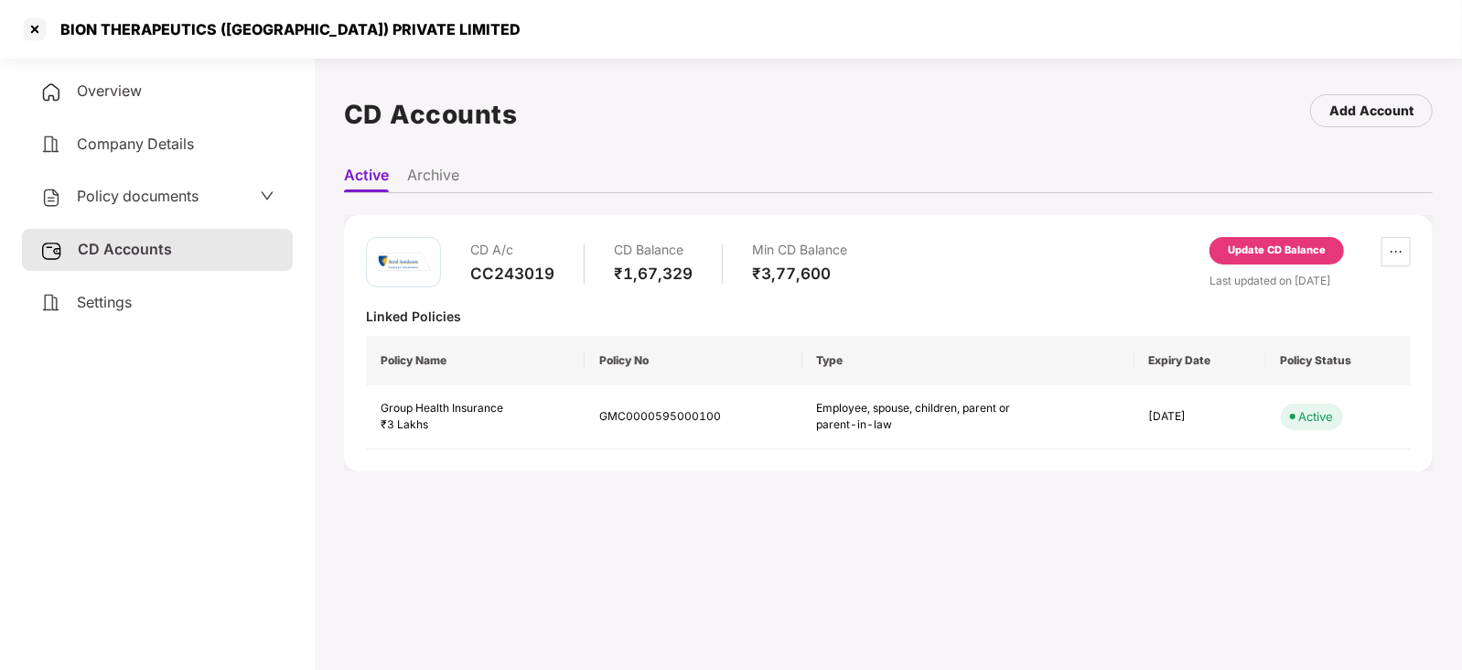
click at [1257, 249] on div "Update CD Balance" at bounding box center [1276, 250] width 98 height 16
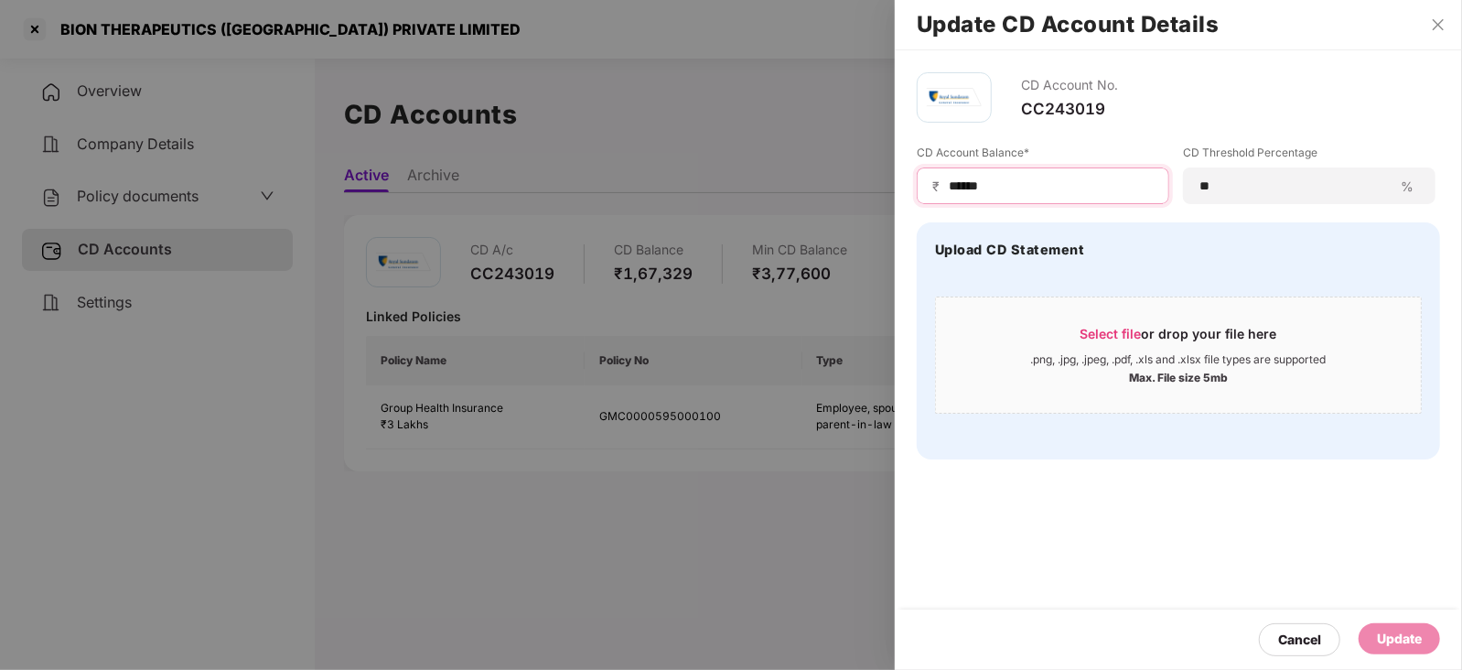
drag, startPoint x: 1004, startPoint y: 193, endPoint x: 890, endPoint y: 190, distance: 114.4
click at [890, 190] on div "Update CD Account Details CD Account No. CC243019 CD Account Balance* ₹ ****** …" at bounding box center [731, 335] width 1462 height 670
type input "******"
click at [1402, 647] on div "Update" at bounding box center [1399, 638] width 45 height 20
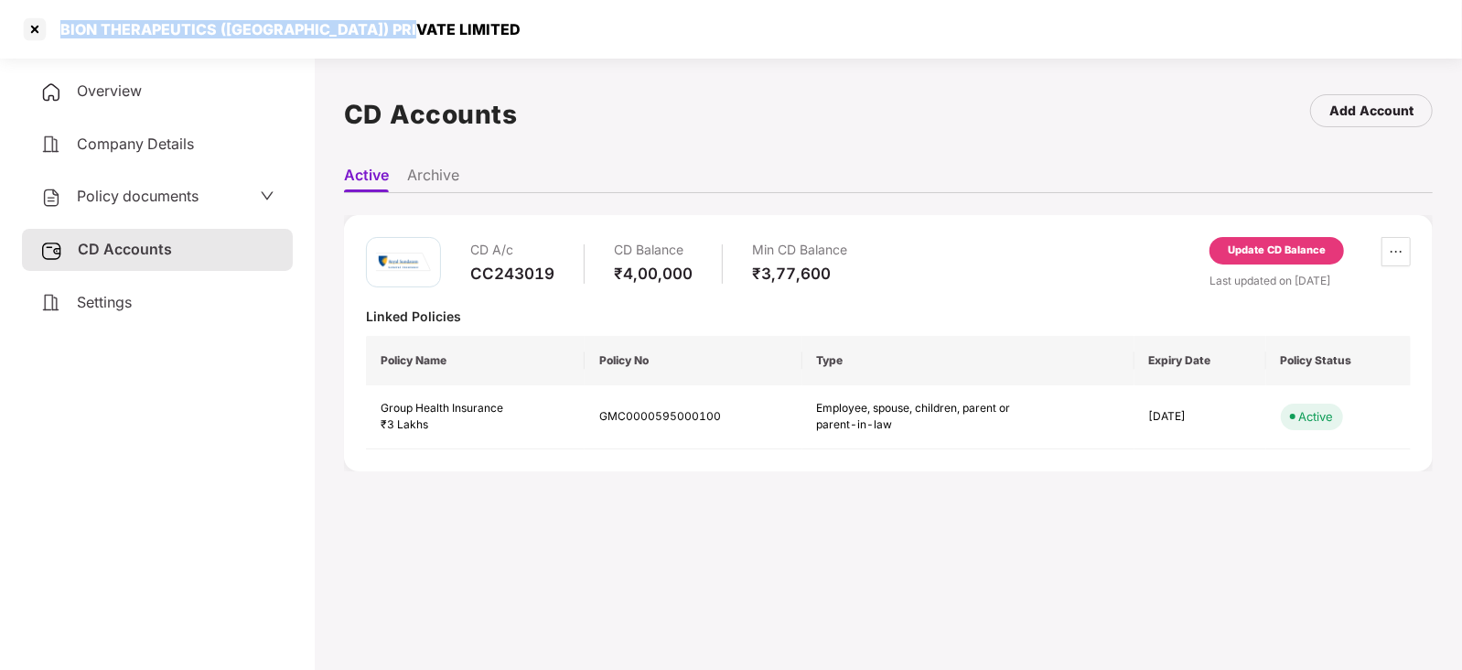
drag, startPoint x: 44, startPoint y: 23, endPoint x: 406, endPoint y: 27, distance: 362.2
click at [406, 27] on div "BION THERAPEUTICS ([GEOGRAPHIC_DATA]) PRIVATE LIMITED" at bounding box center [731, 29] width 1462 height 59
copy div "BION THERAPEUTICS ([GEOGRAPHIC_DATA]) PRIVATE LIMITED"
click at [27, 31] on div at bounding box center [34, 29] width 29 height 29
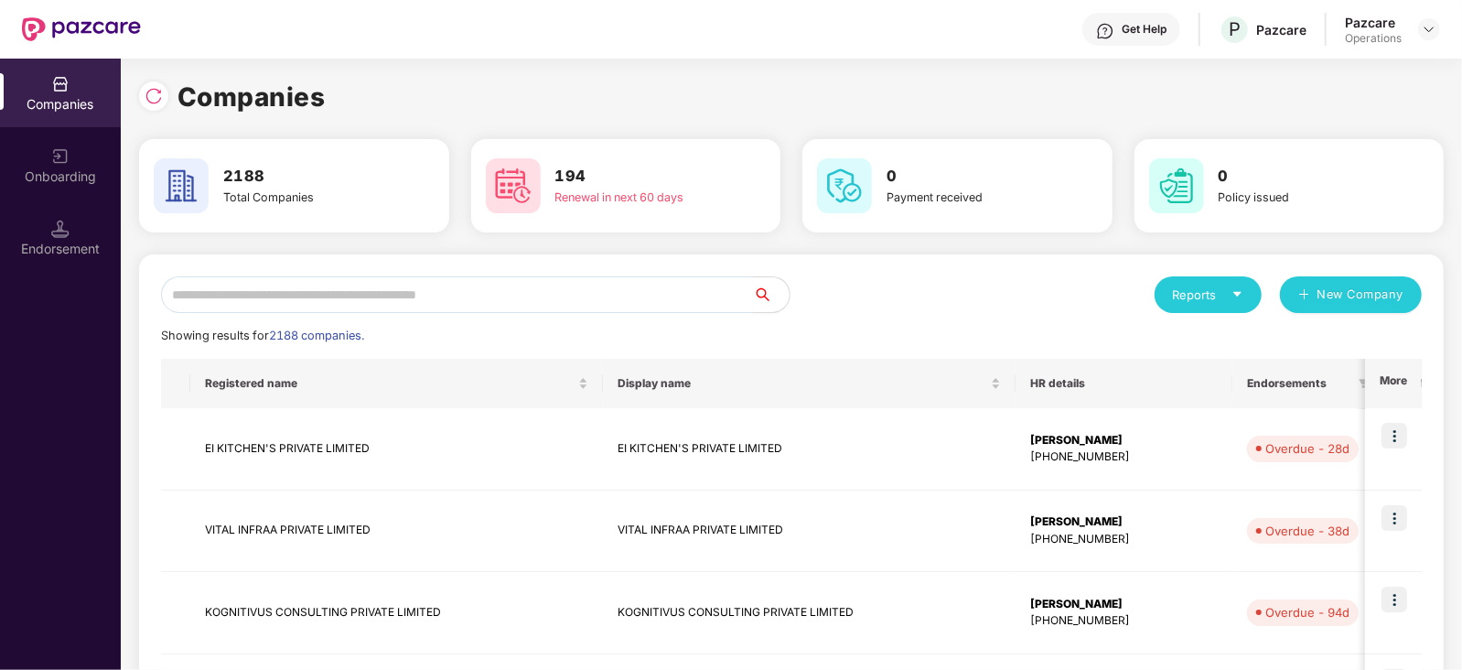
click at [445, 292] on input "text" at bounding box center [457, 294] width 592 height 37
paste input "**********"
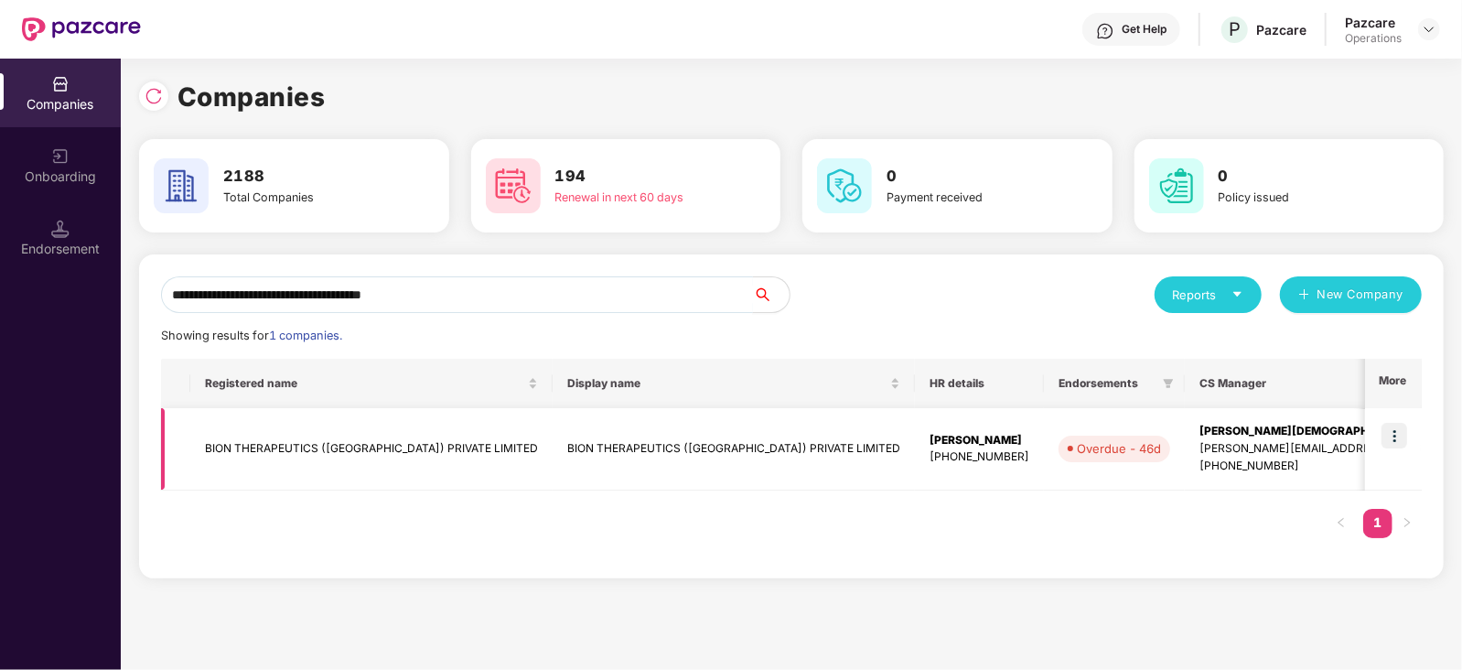
type input "**********"
click at [1398, 443] on img at bounding box center [1394, 436] width 26 height 26
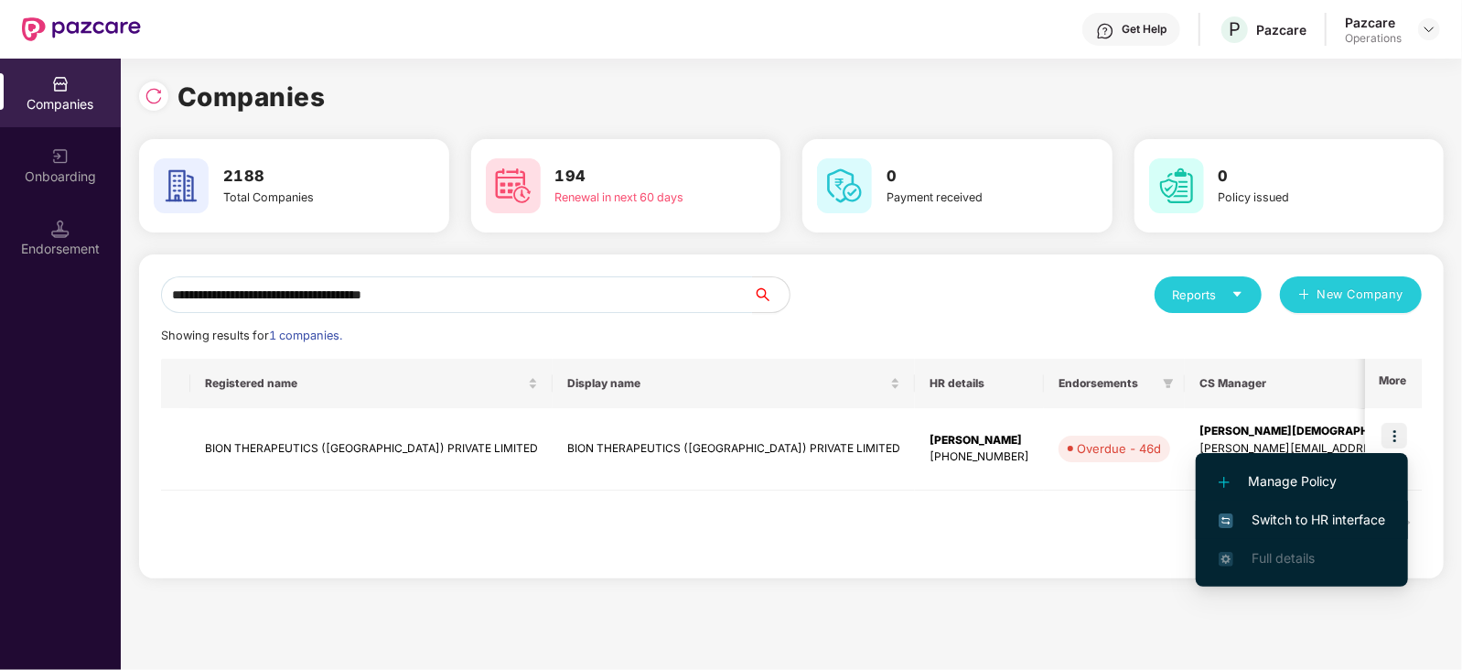
click at [1342, 527] on span "Switch to HR interface" at bounding box center [1301, 519] width 166 height 20
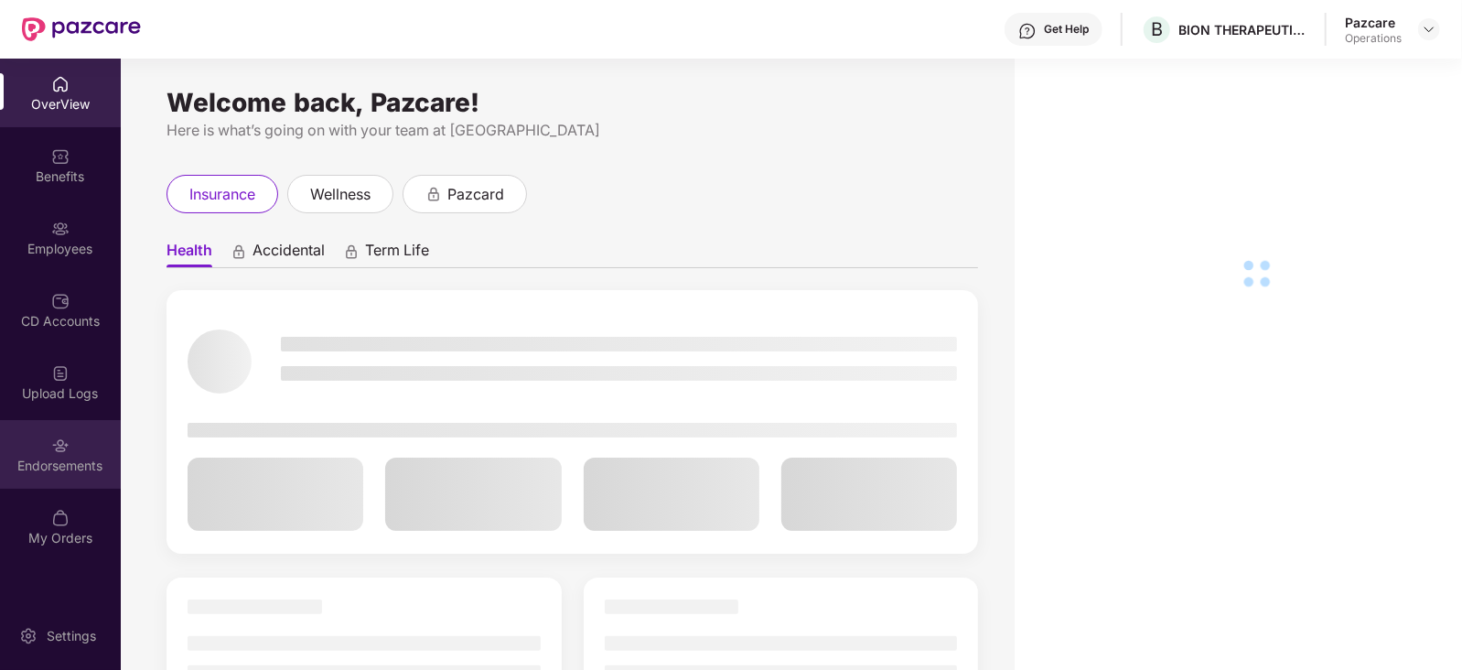
click at [89, 475] on div "Endorsements" at bounding box center [60, 454] width 121 height 69
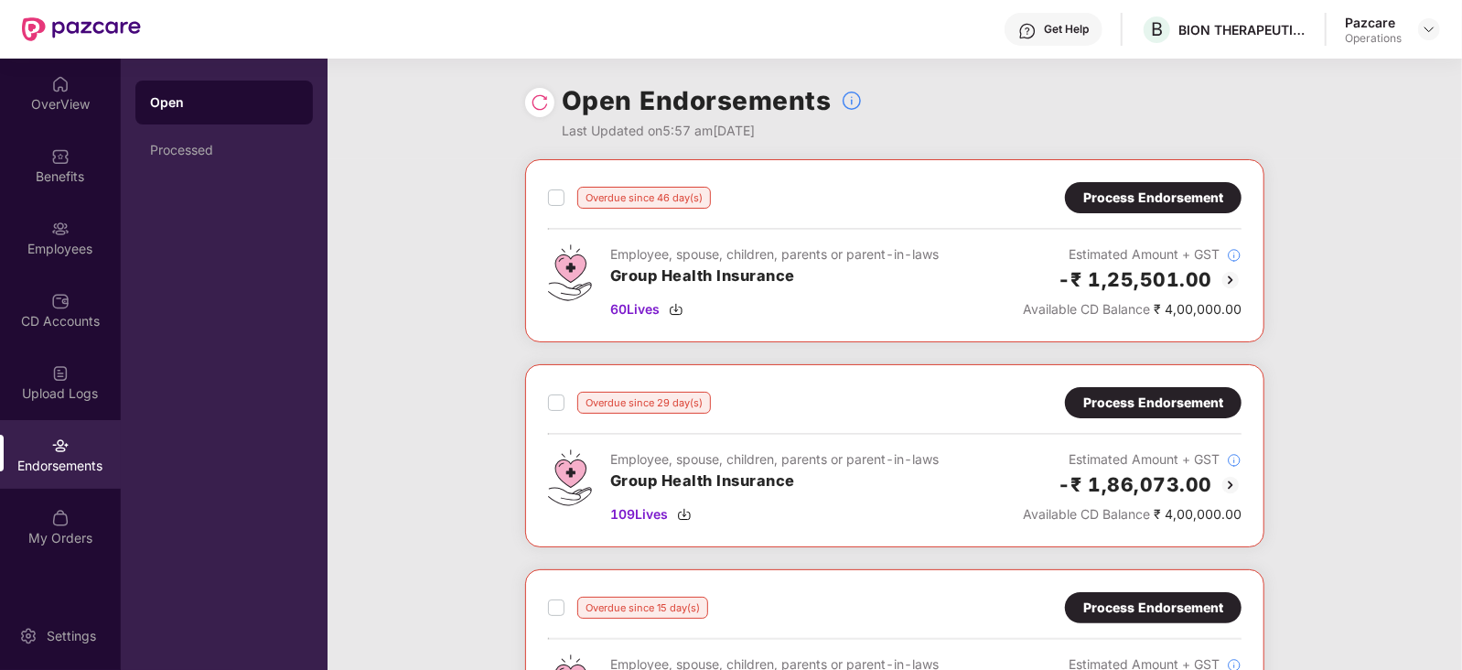
click at [558, 206] on label at bounding box center [556, 198] width 16 height 22
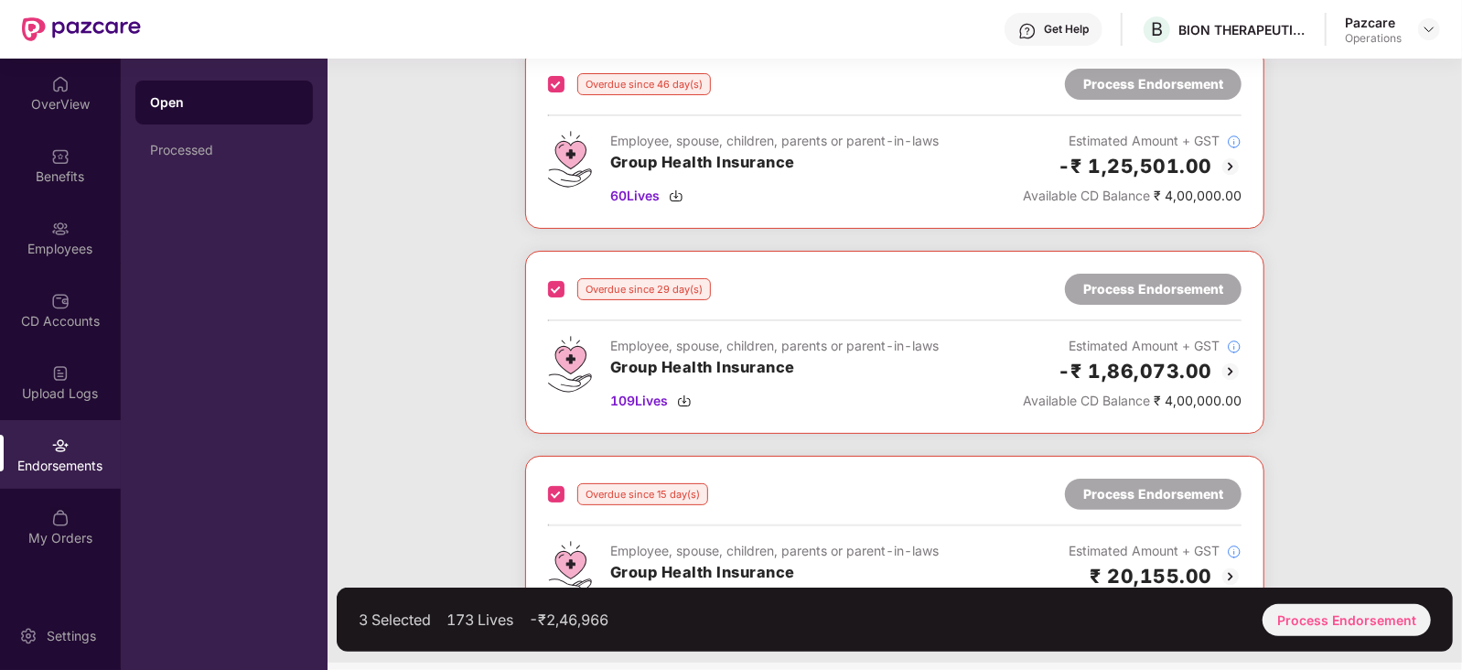
click at [1340, 639] on div "3 Selected 173 Lives -₹2,46,966 Process Endorsement" at bounding box center [895, 619] width 1116 height 64
click at [1327, 605] on div "Process Endorsement" at bounding box center [1346, 620] width 168 height 32
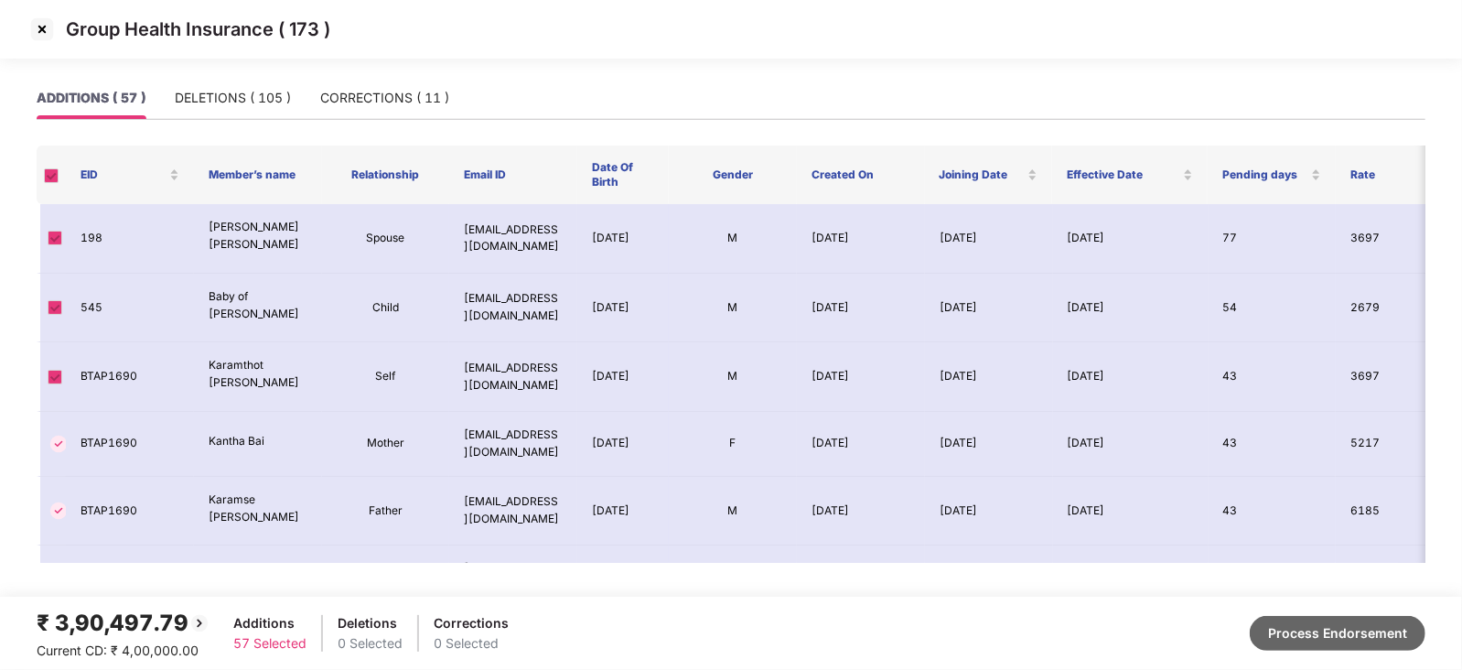
click at [1326, 631] on button "Process Endorsement" at bounding box center [1337, 633] width 176 height 35
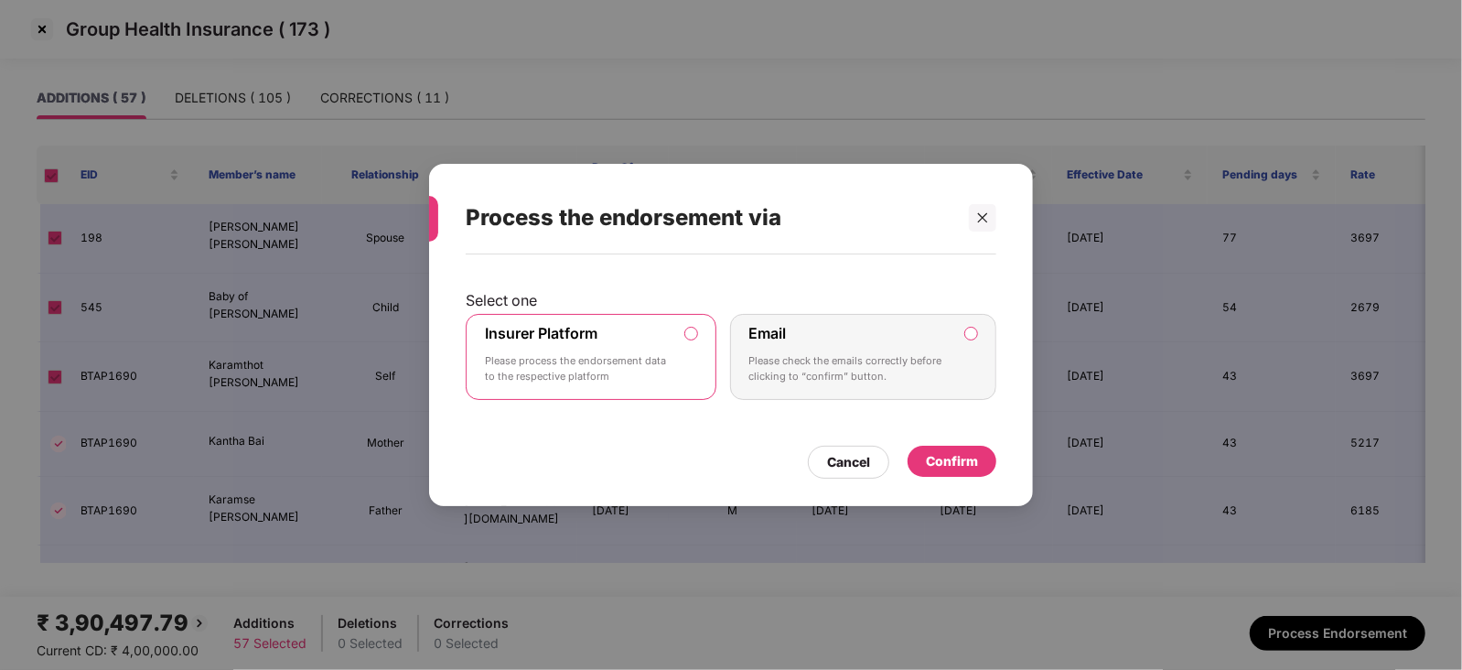
click at [963, 466] on div "Confirm" at bounding box center [952, 461] width 52 height 20
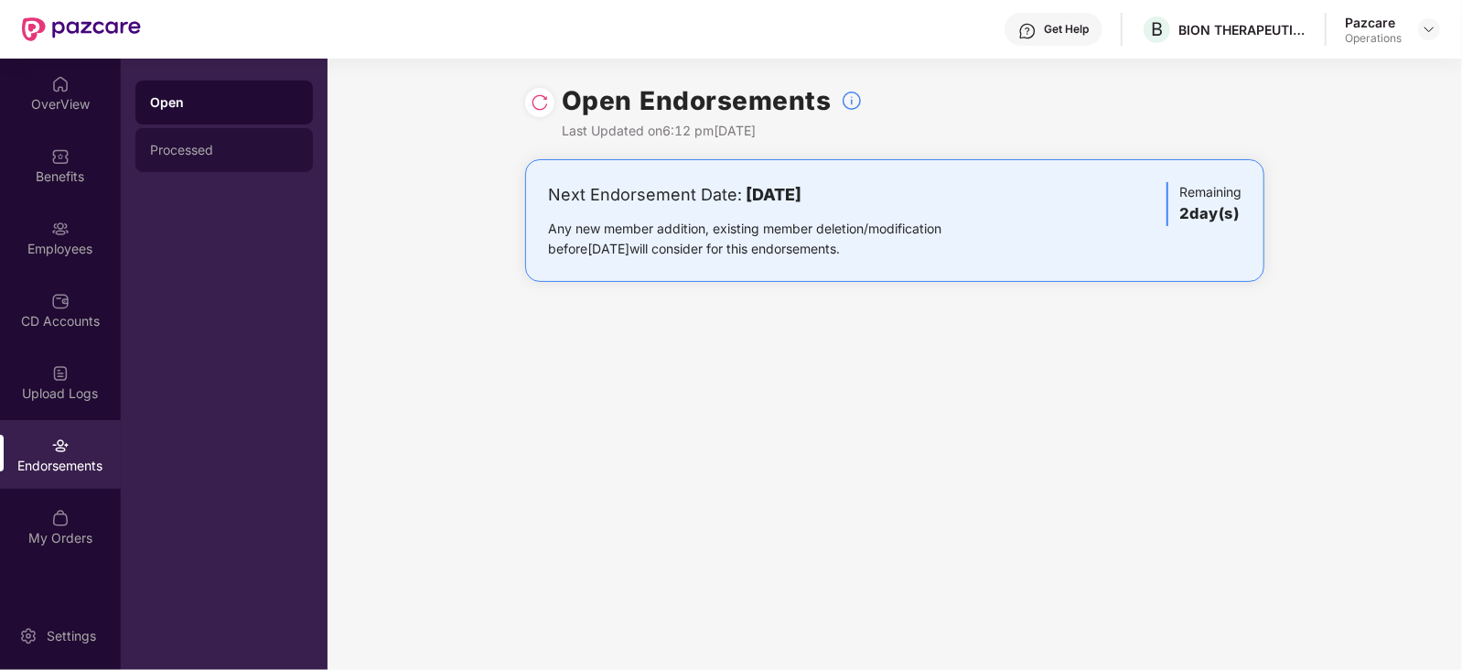
click at [200, 158] on div "Processed" at bounding box center [223, 150] width 177 height 44
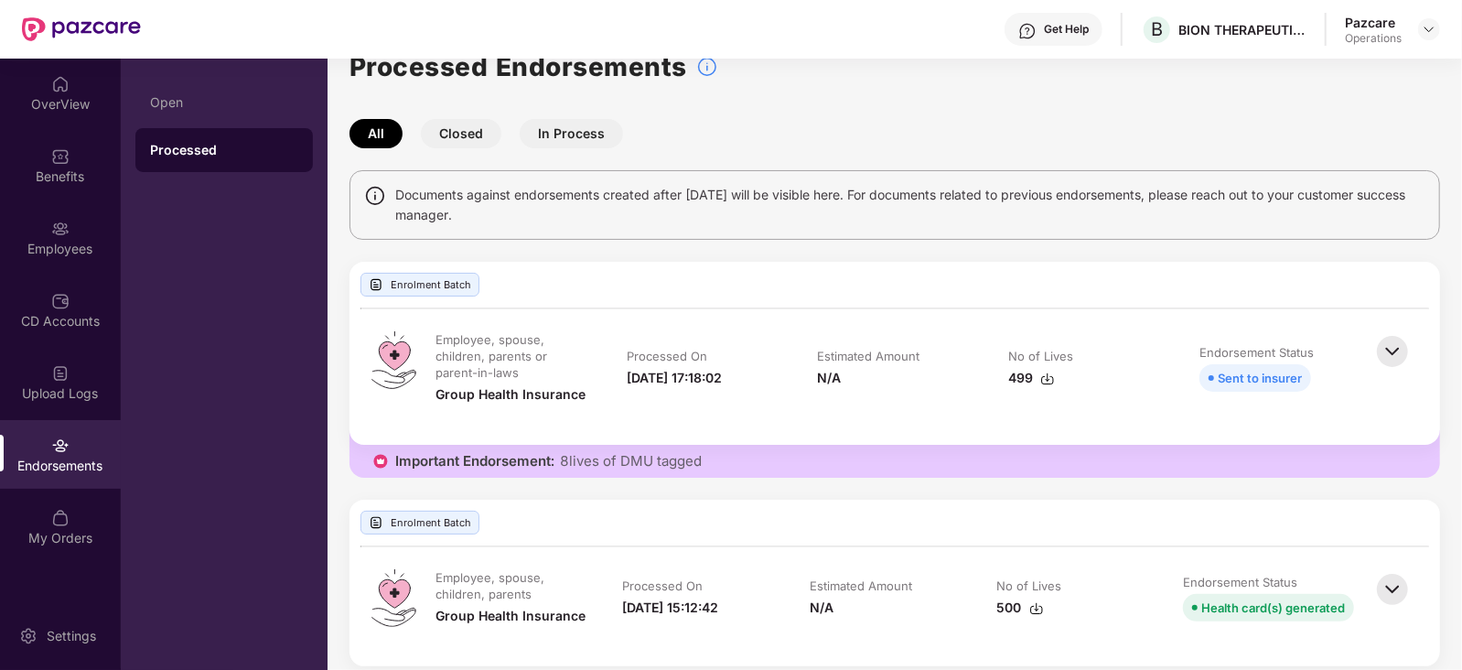
scroll to position [51, 0]
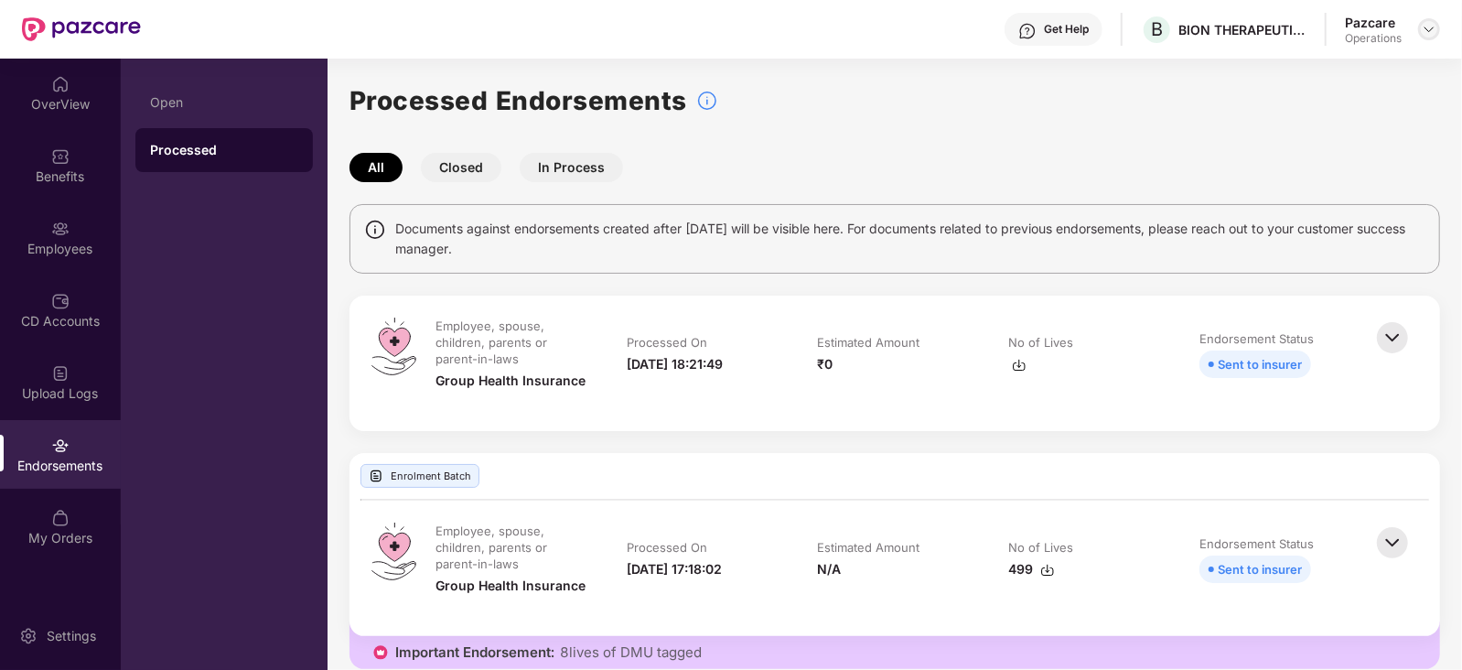
click at [1432, 36] on img at bounding box center [1428, 29] width 15 height 15
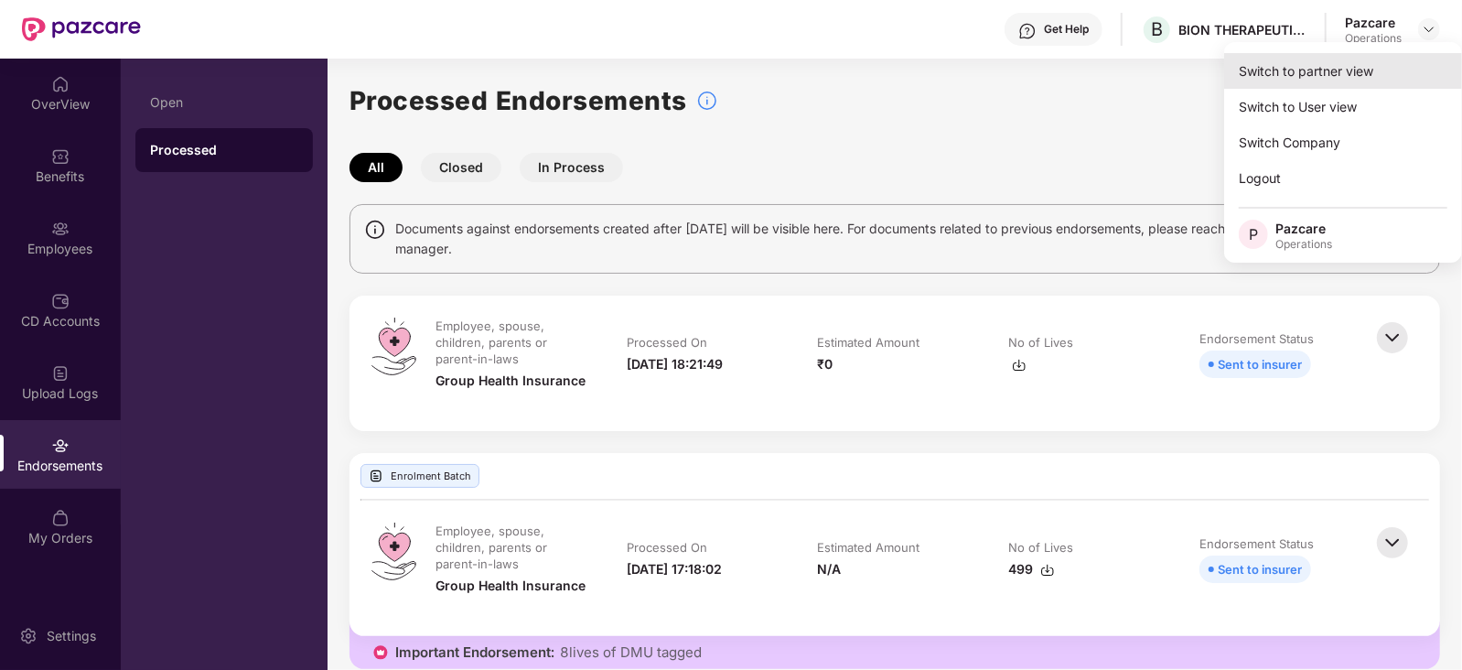
click at [1341, 75] on div "Switch to partner view" at bounding box center [1343, 71] width 238 height 36
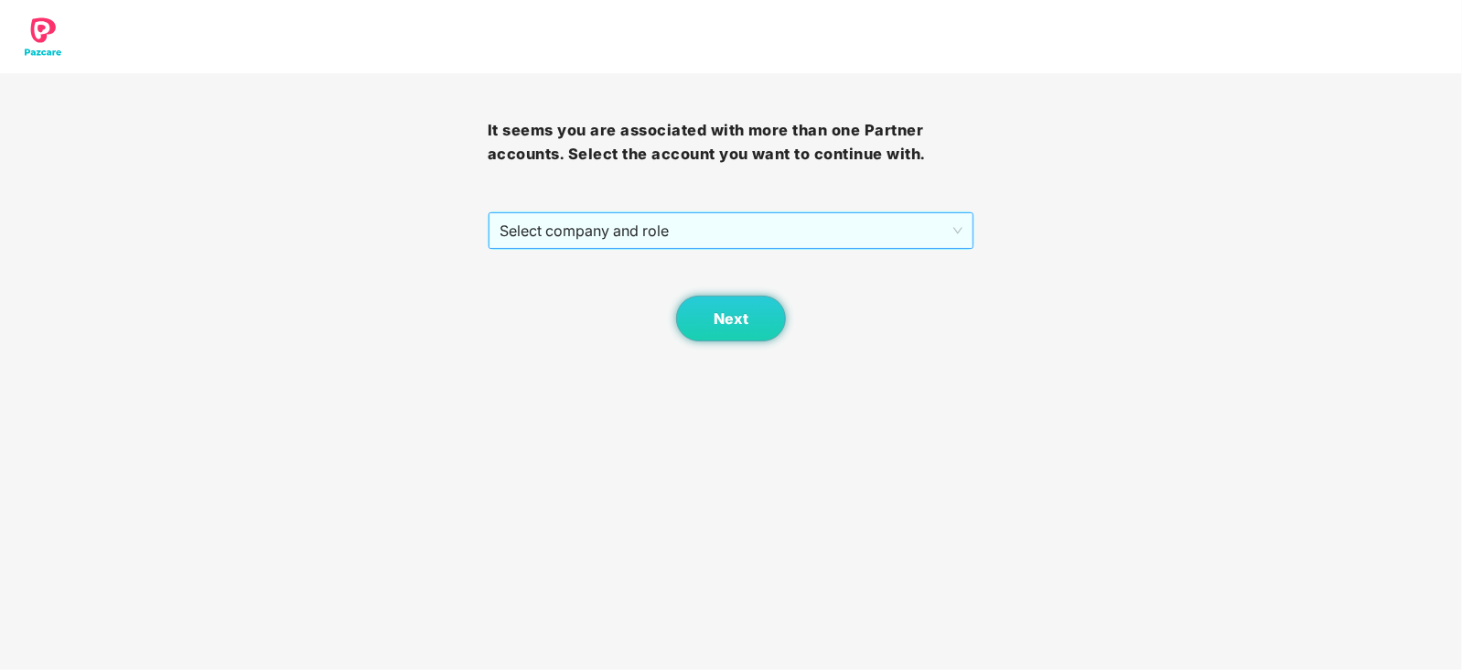
click at [731, 236] on span "Select company and role" at bounding box center [731, 230] width 464 height 35
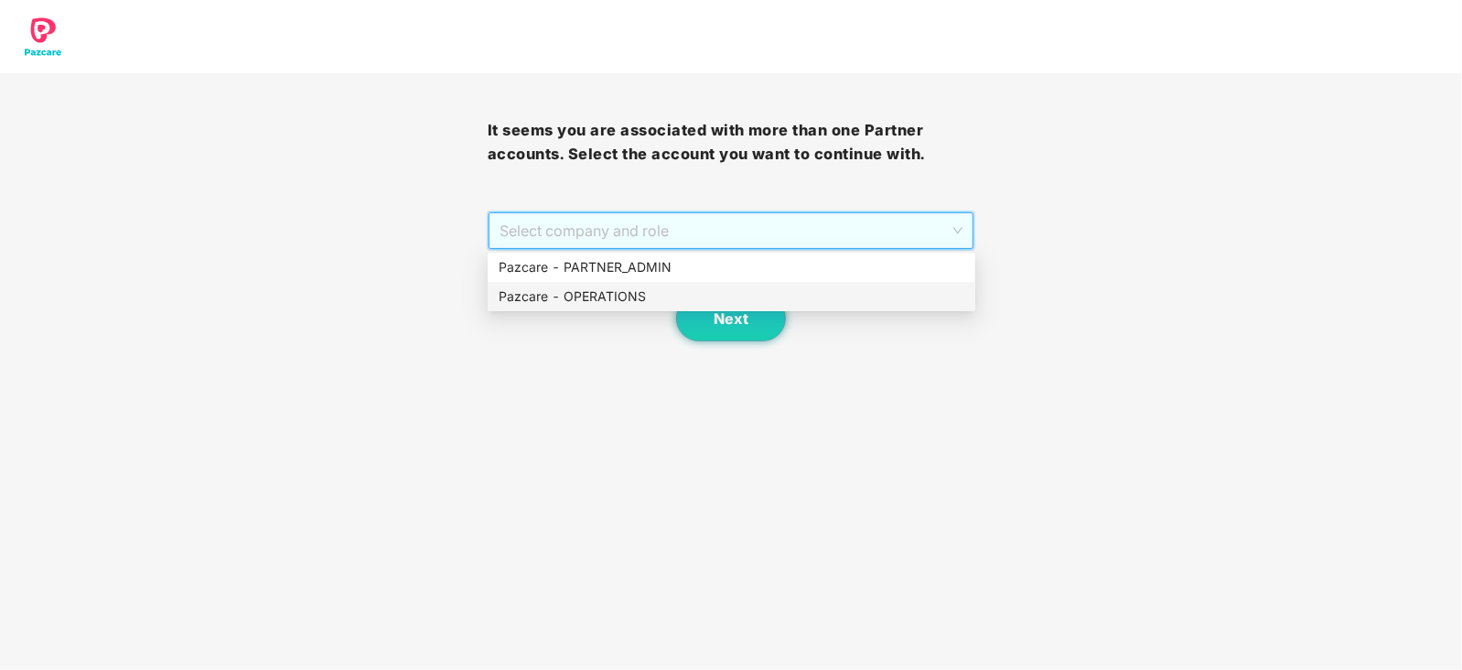
click at [578, 286] on div "Pazcare - OPERATIONS" at bounding box center [731, 296] width 466 height 20
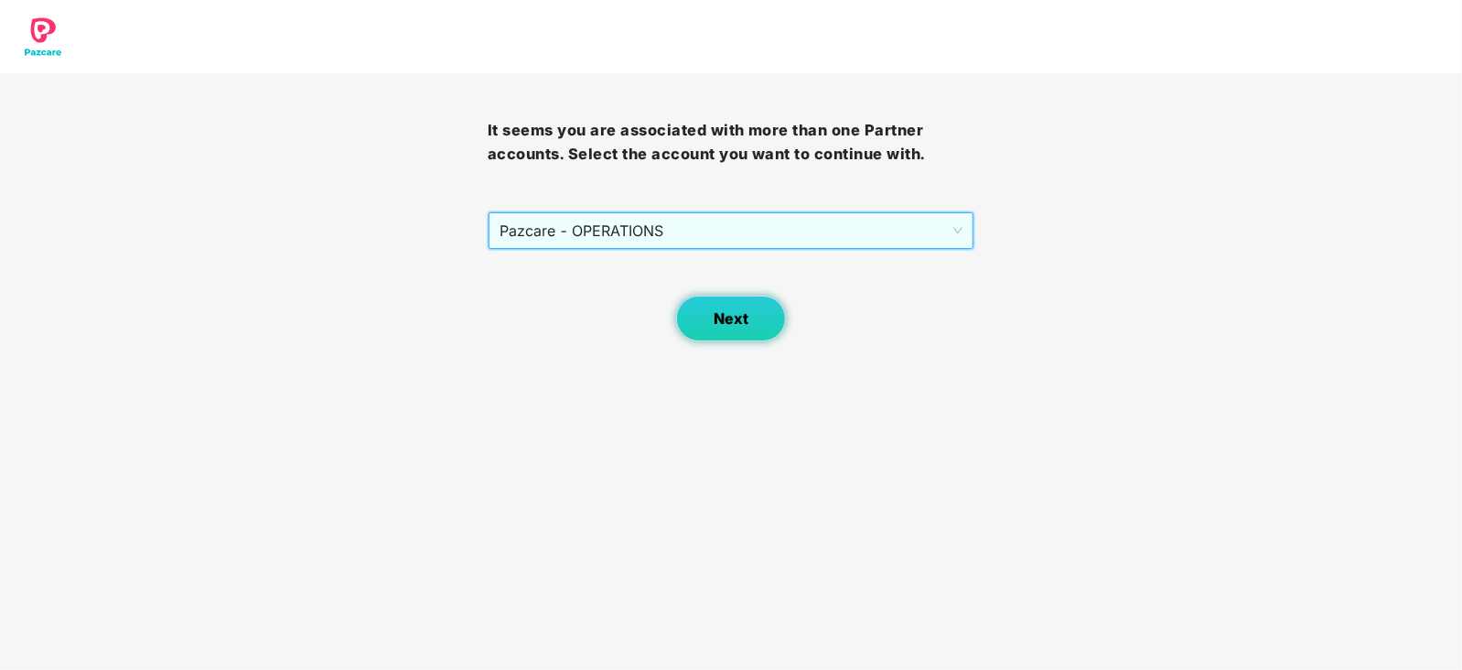
click at [727, 307] on button "Next" at bounding box center [731, 318] width 110 height 46
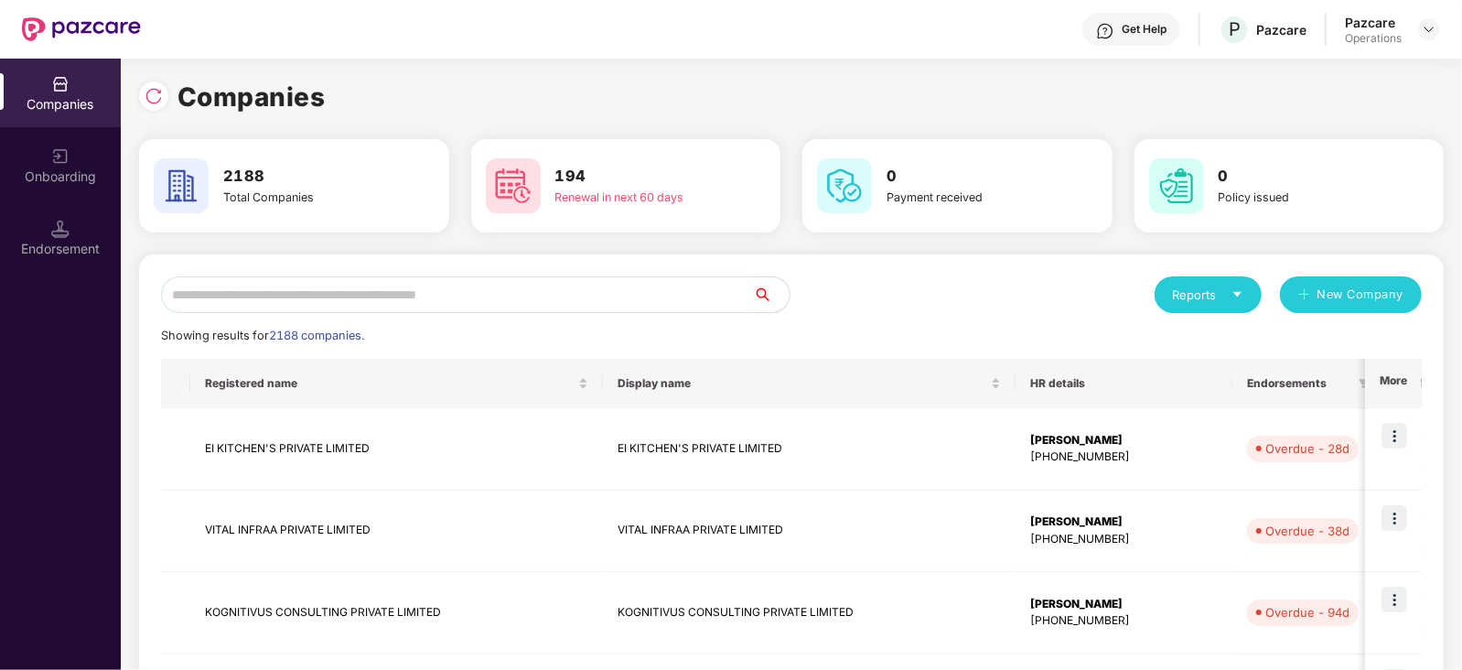
click at [328, 298] on input "text" at bounding box center [457, 294] width 592 height 37
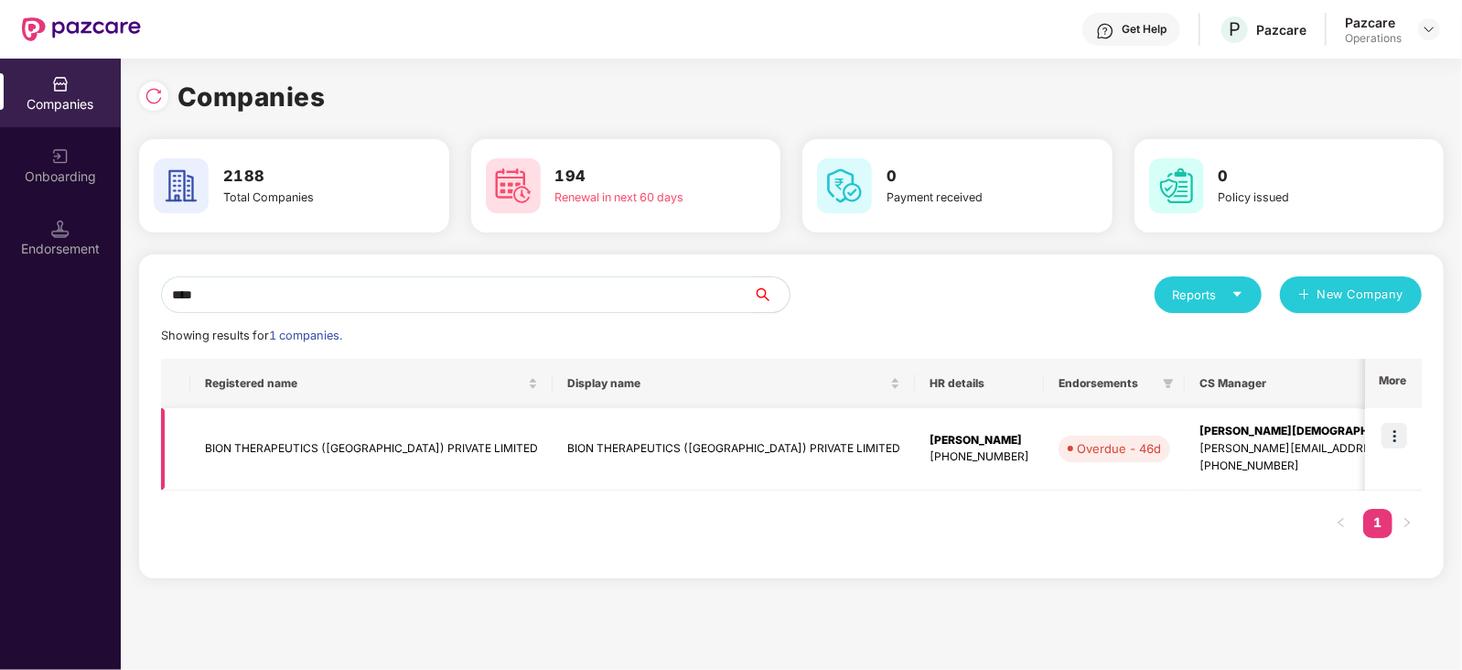
type input "****"
click at [296, 439] on td "BION THERAPEUTICS ([GEOGRAPHIC_DATA]) PRIVATE LIMITED" at bounding box center [371, 449] width 362 height 82
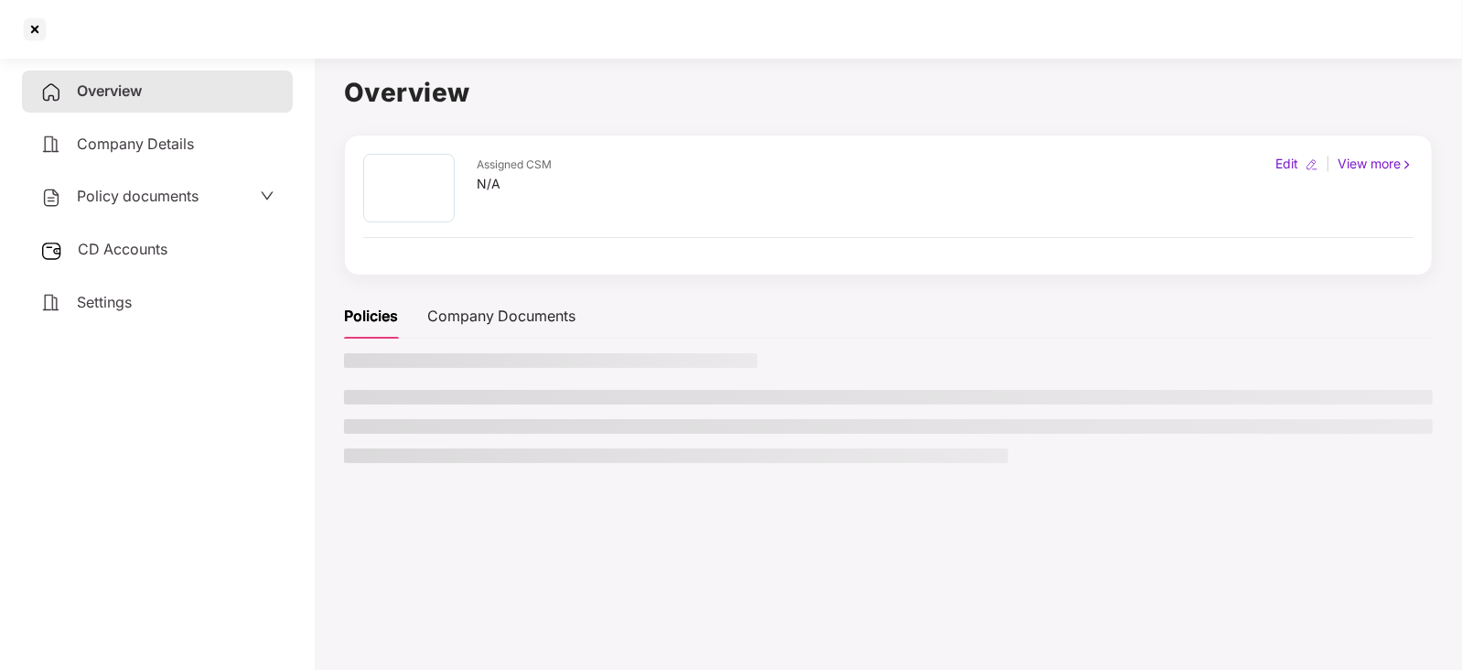
click at [172, 258] on div "CD Accounts" at bounding box center [157, 250] width 271 height 42
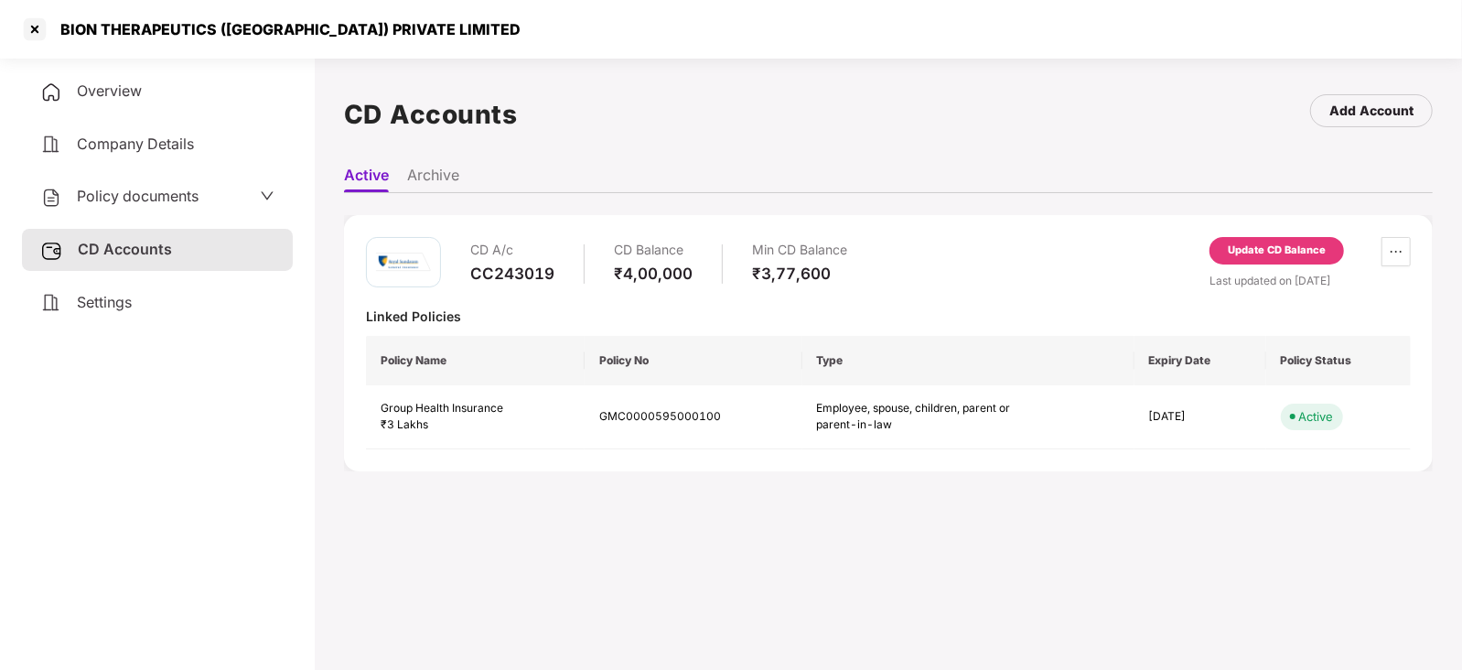
click at [1259, 248] on div "Update CD Balance" at bounding box center [1276, 250] width 98 height 16
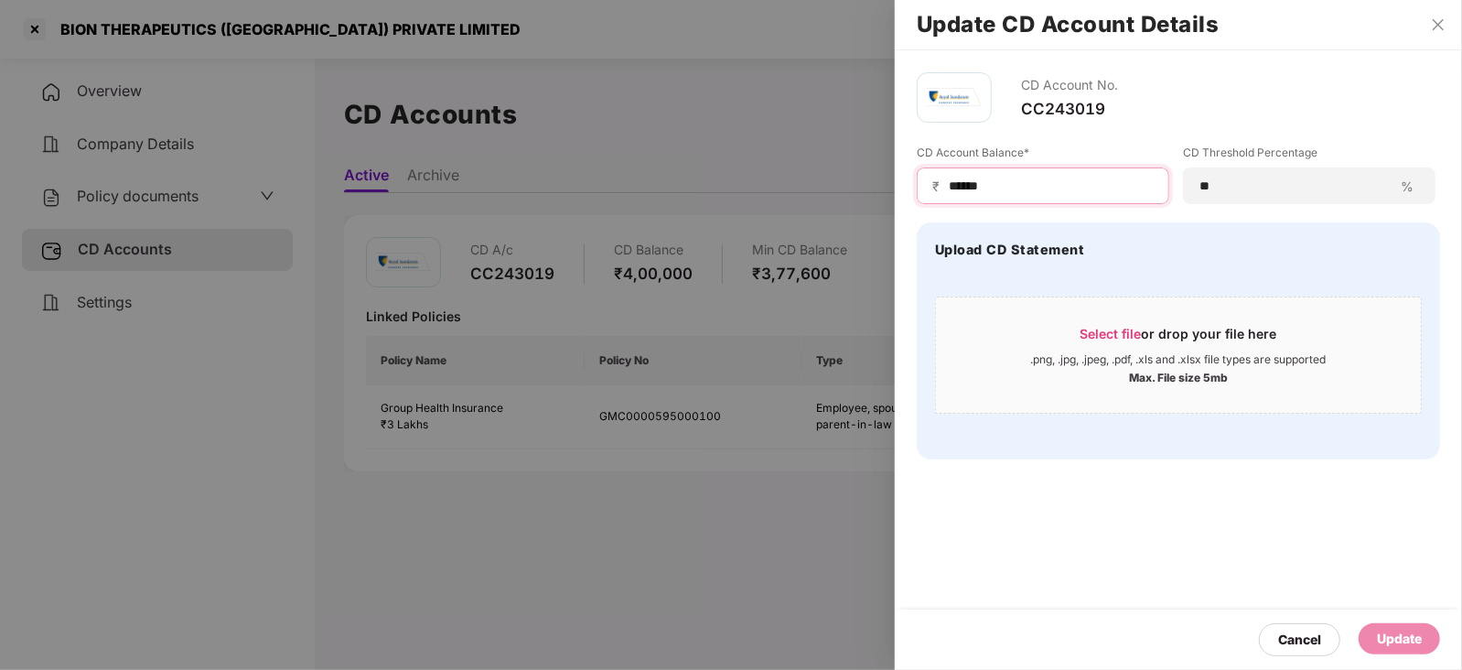
drag, startPoint x: 1031, startPoint y: 189, endPoint x: 894, endPoint y: 187, distance: 137.2
click at [894, 187] on div "Update CD Account Details CD Account No. CC243019 CD Account Balance* ₹ ****** …" at bounding box center [731, 335] width 1462 height 670
paste input
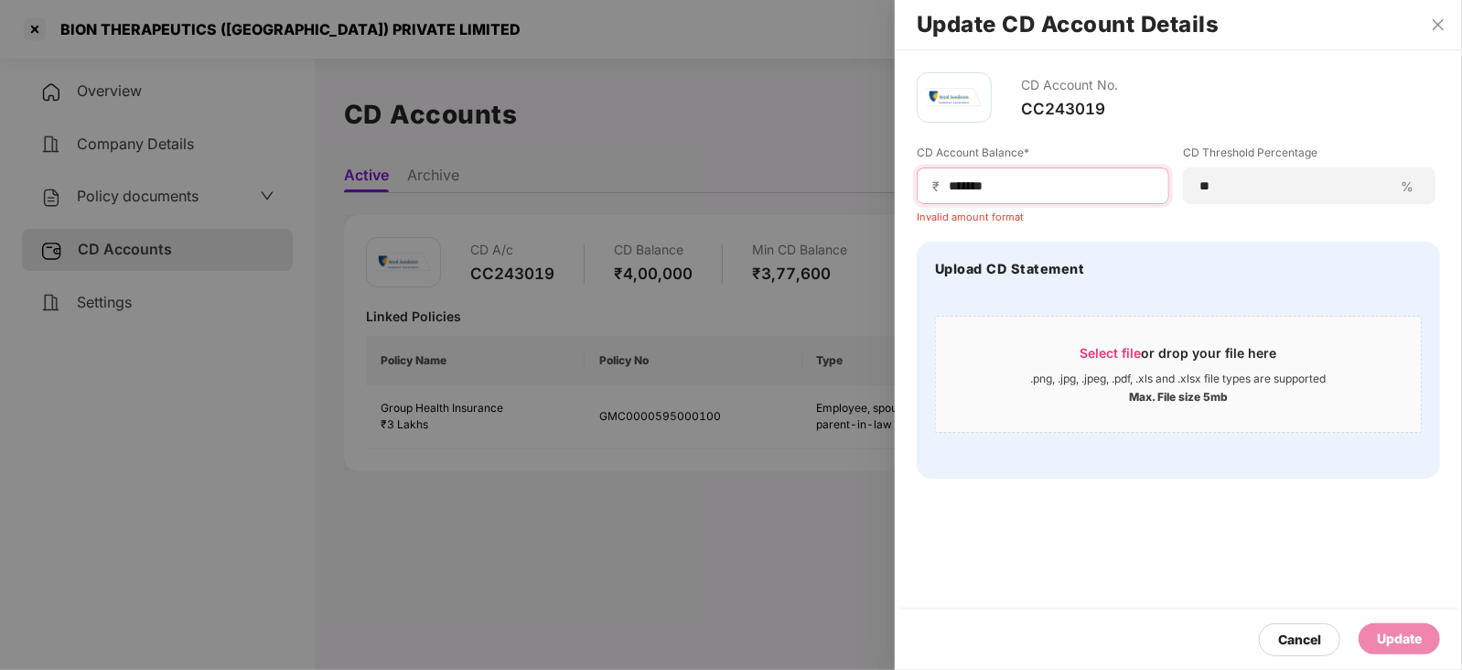
click at [947, 188] on input "******" at bounding box center [1050, 186] width 207 height 19
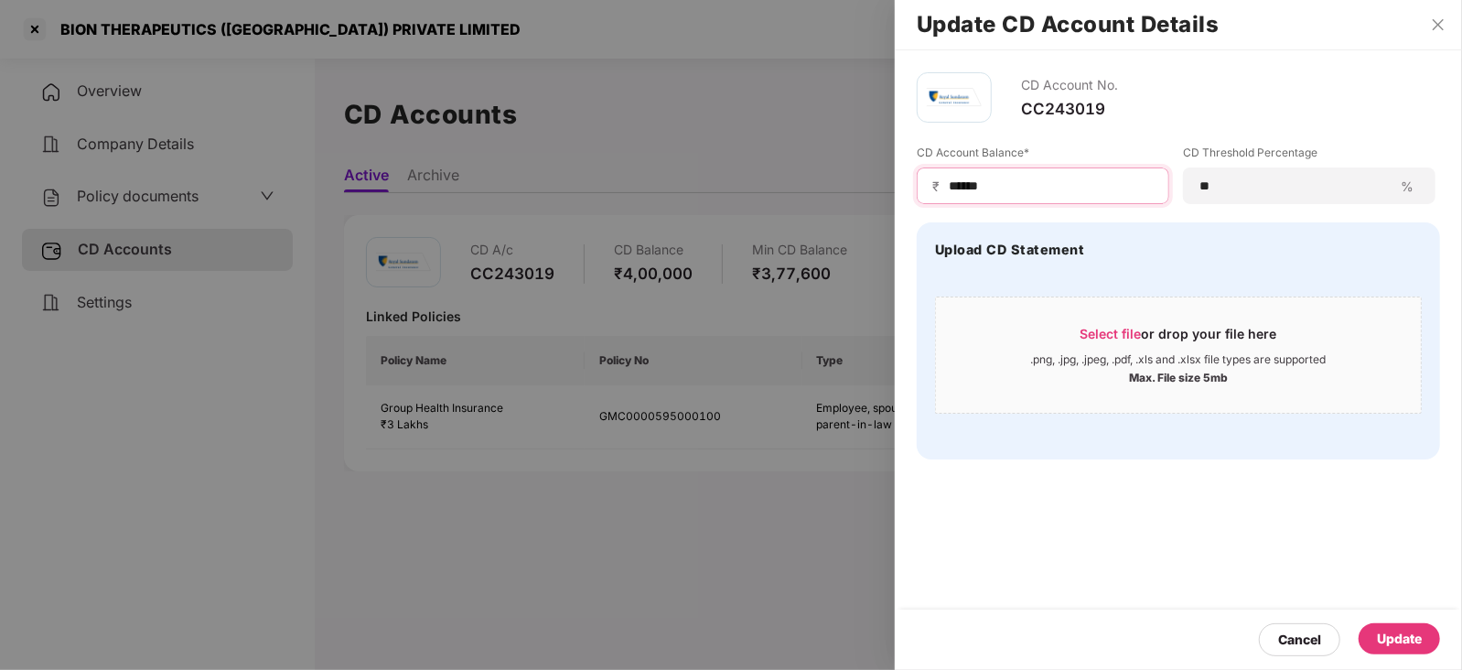
type input "******"
click at [1402, 628] on div "Update" at bounding box center [1399, 638] width 45 height 20
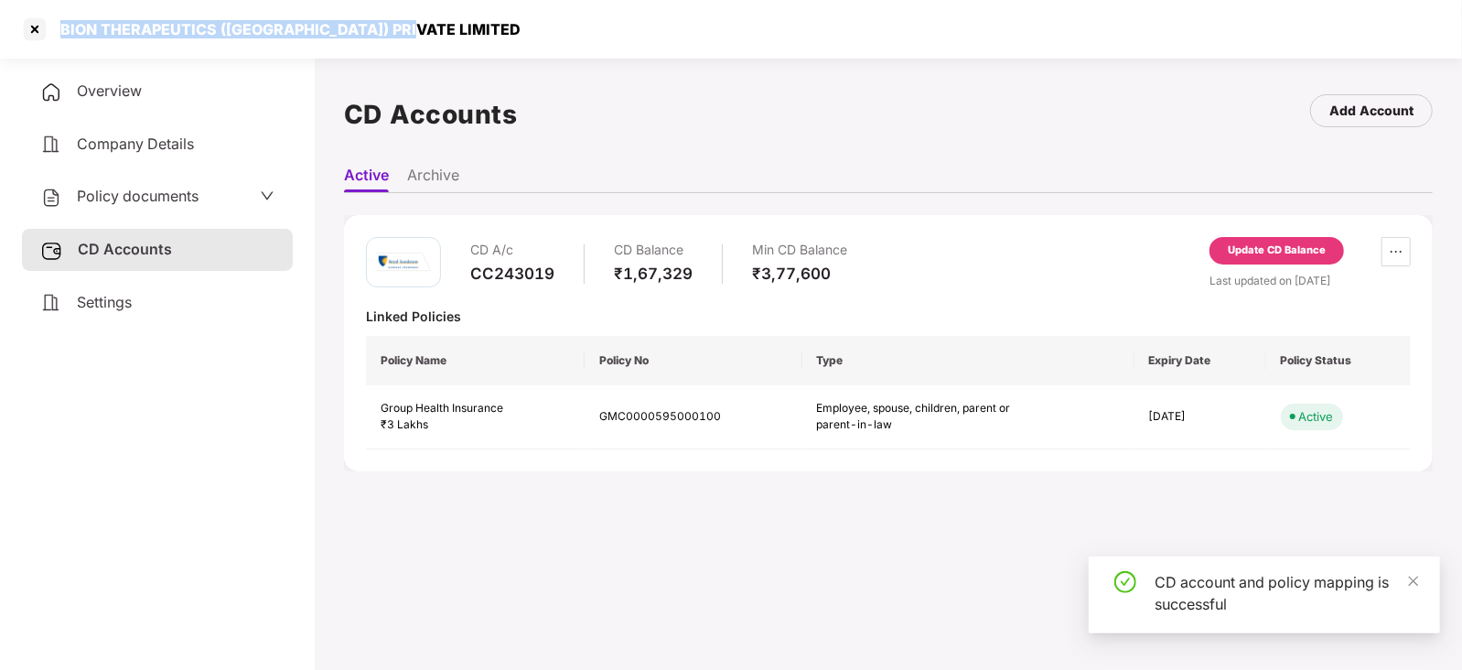
drag, startPoint x: 64, startPoint y: 27, endPoint x: 466, endPoint y: 29, distance: 402.5
click at [466, 29] on div "BION THERAPEUTICS ([GEOGRAPHIC_DATA]) PRIVATE LIMITED" at bounding box center [731, 29] width 1462 height 59
copy div "BION THERAPEUTICS ([GEOGRAPHIC_DATA]) PRIVATE LIMITED"
click at [37, 30] on div at bounding box center [34, 29] width 29 height 29
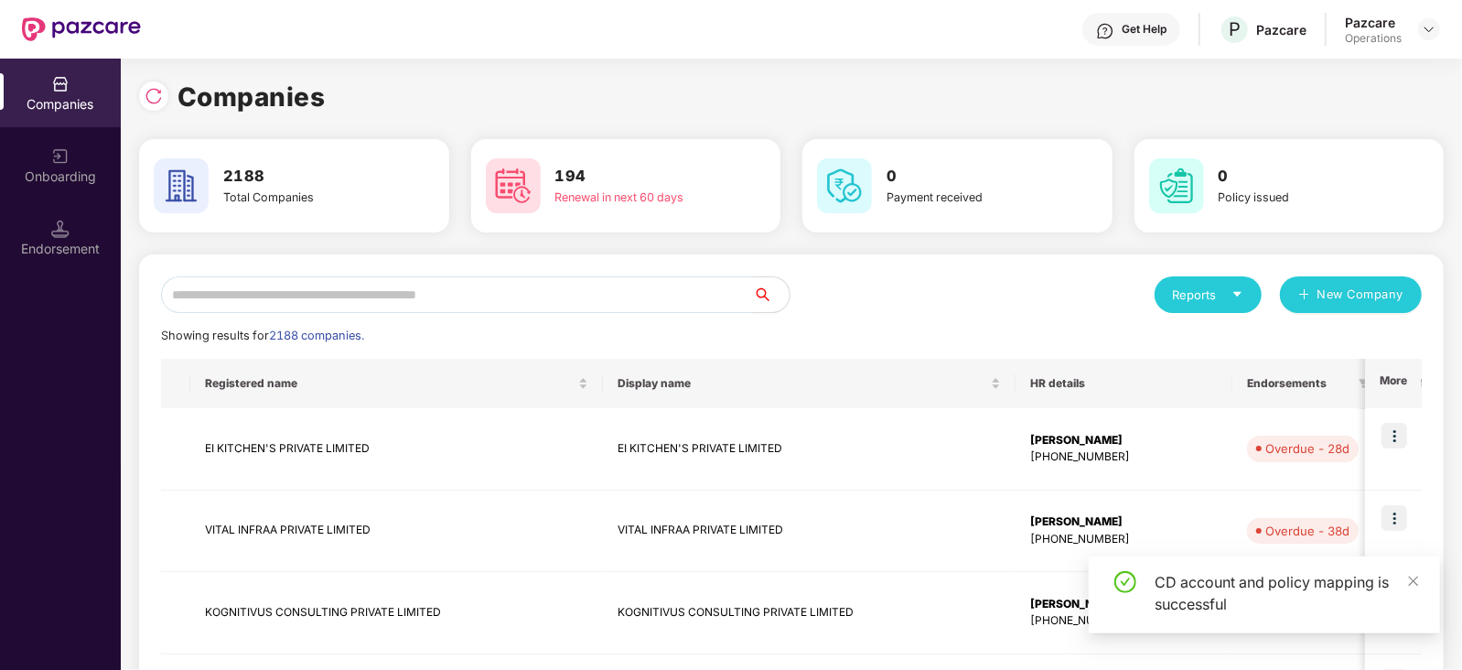
click at [338, 288] on input "text" at bounding box center [457, 294] width 592 height 37
paste input "**********"
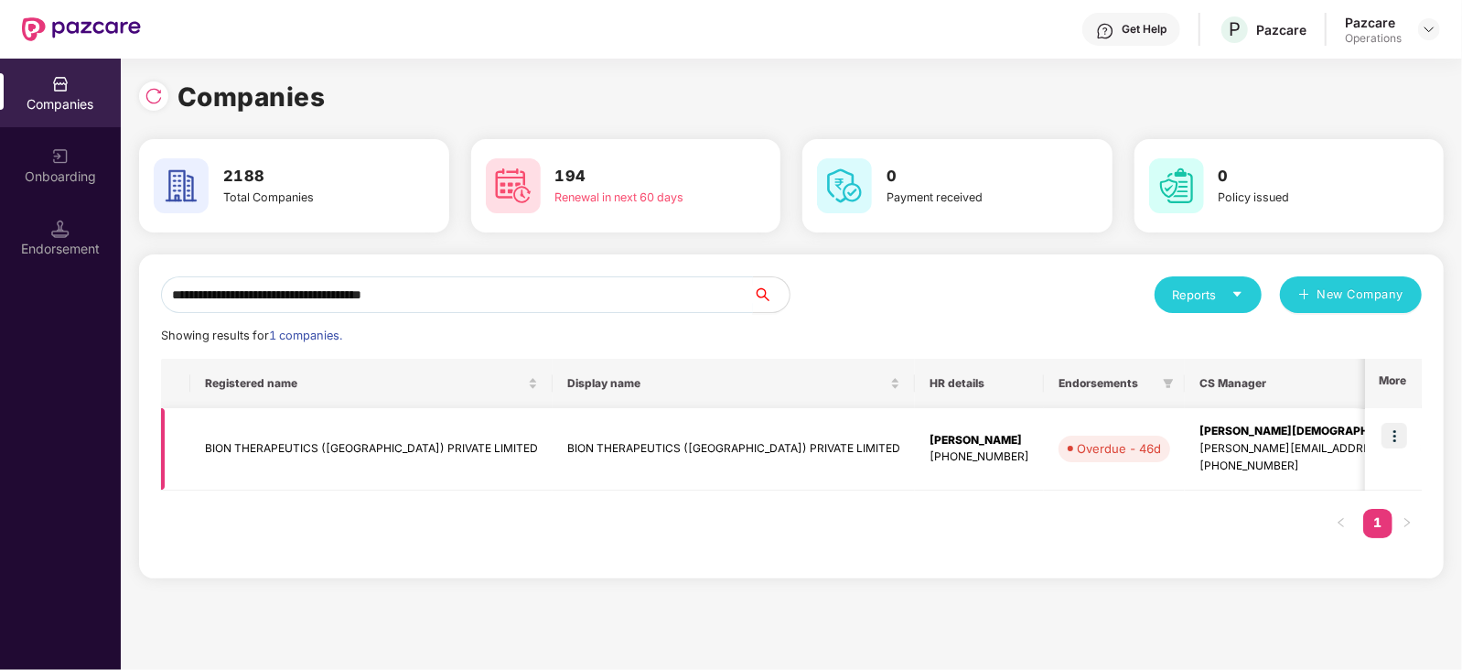
type input "**********"
click at [1396, 443] on img at bounding box center [1394, 436] width 26 height 26
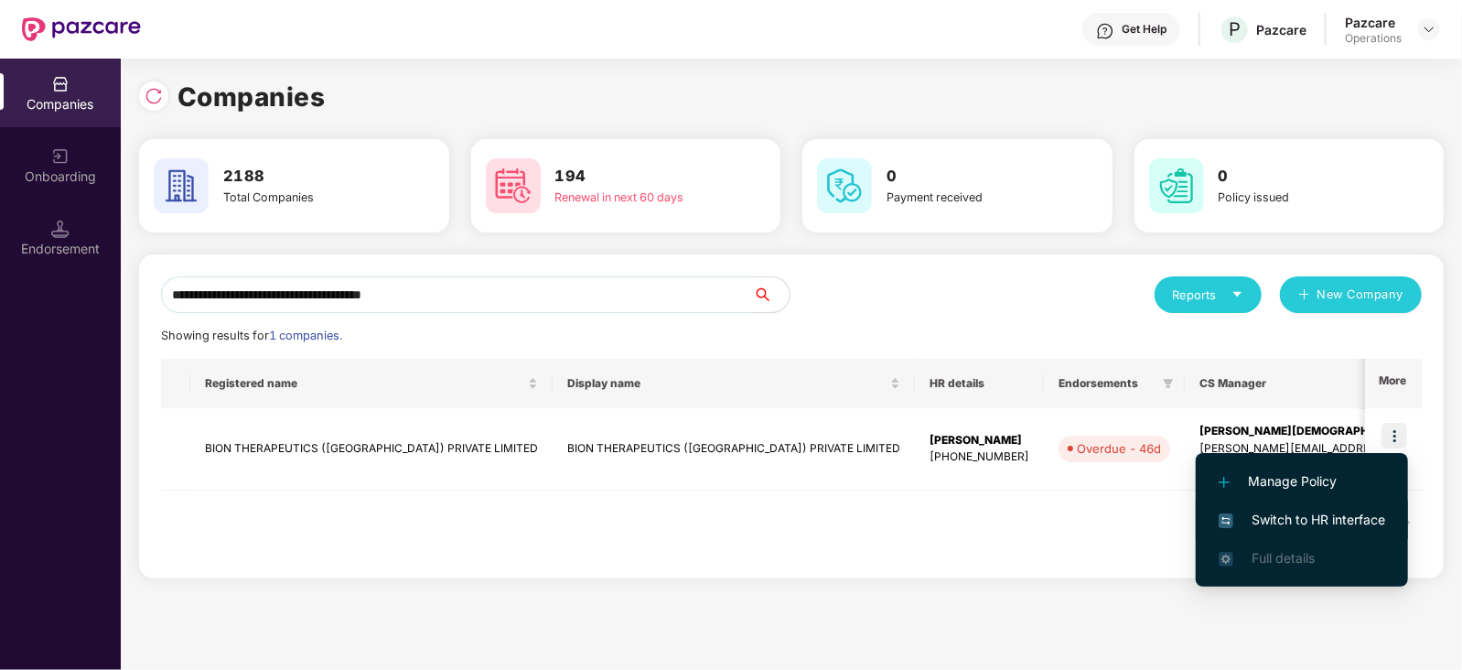
click at [1344, 519] on span "Switch to HR interface" at bounding box center [1301, 519] width 166 height 20
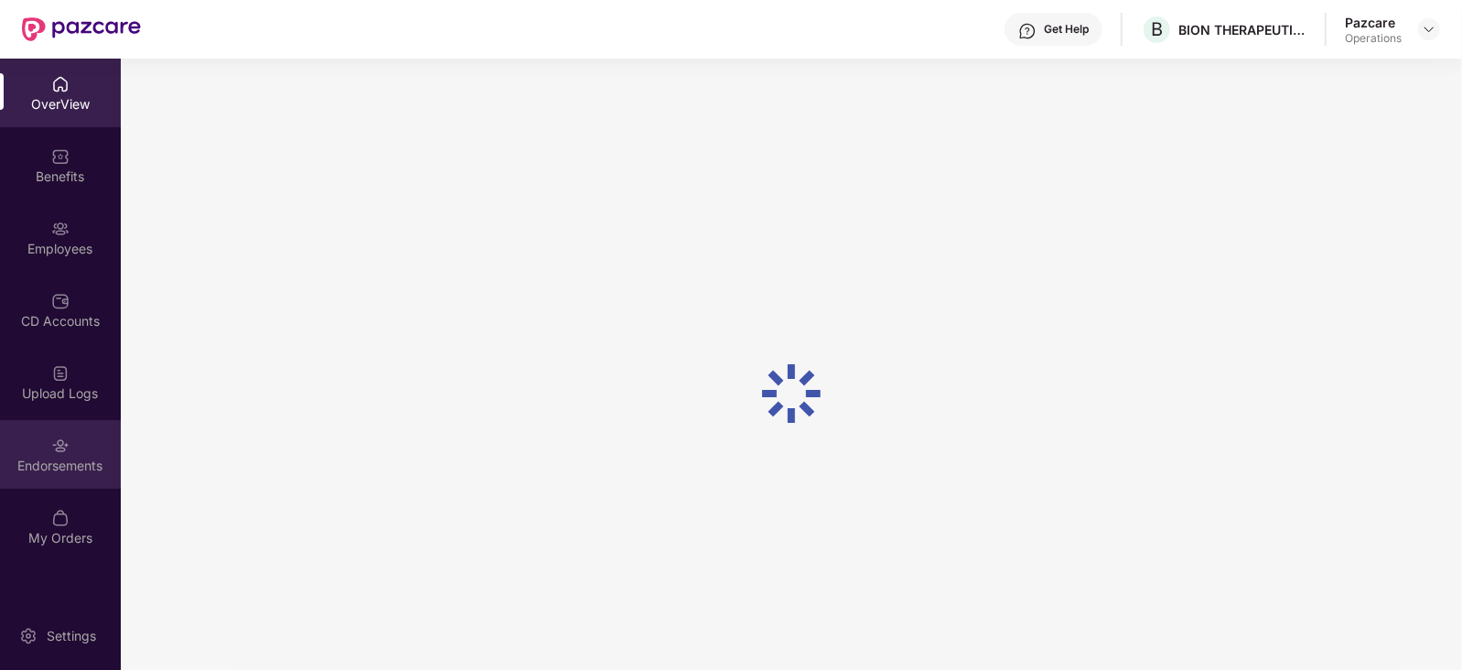
click at [77, 458] on div "Endorsements" at bounding box center [60, 465] width 121 height 18
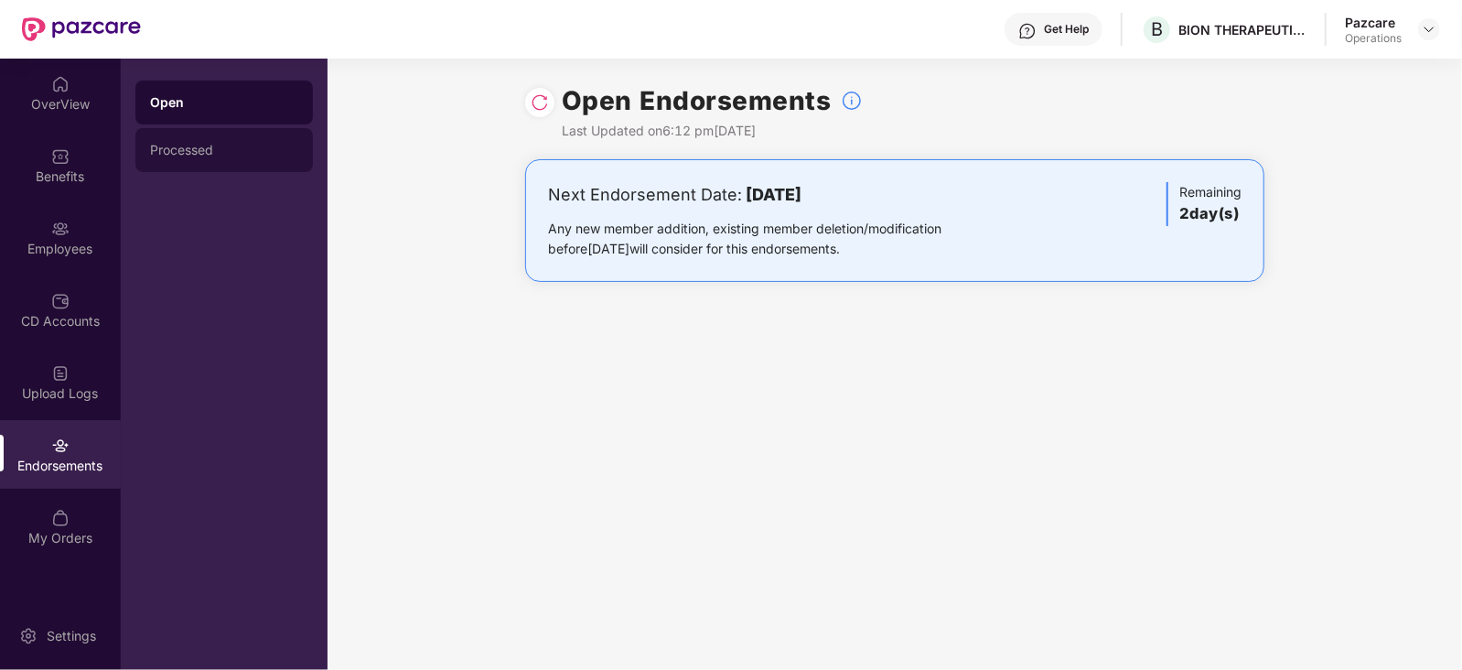
click at [200, 153] on div "Processed" at bounding box center [224, 150] width 148 height 15
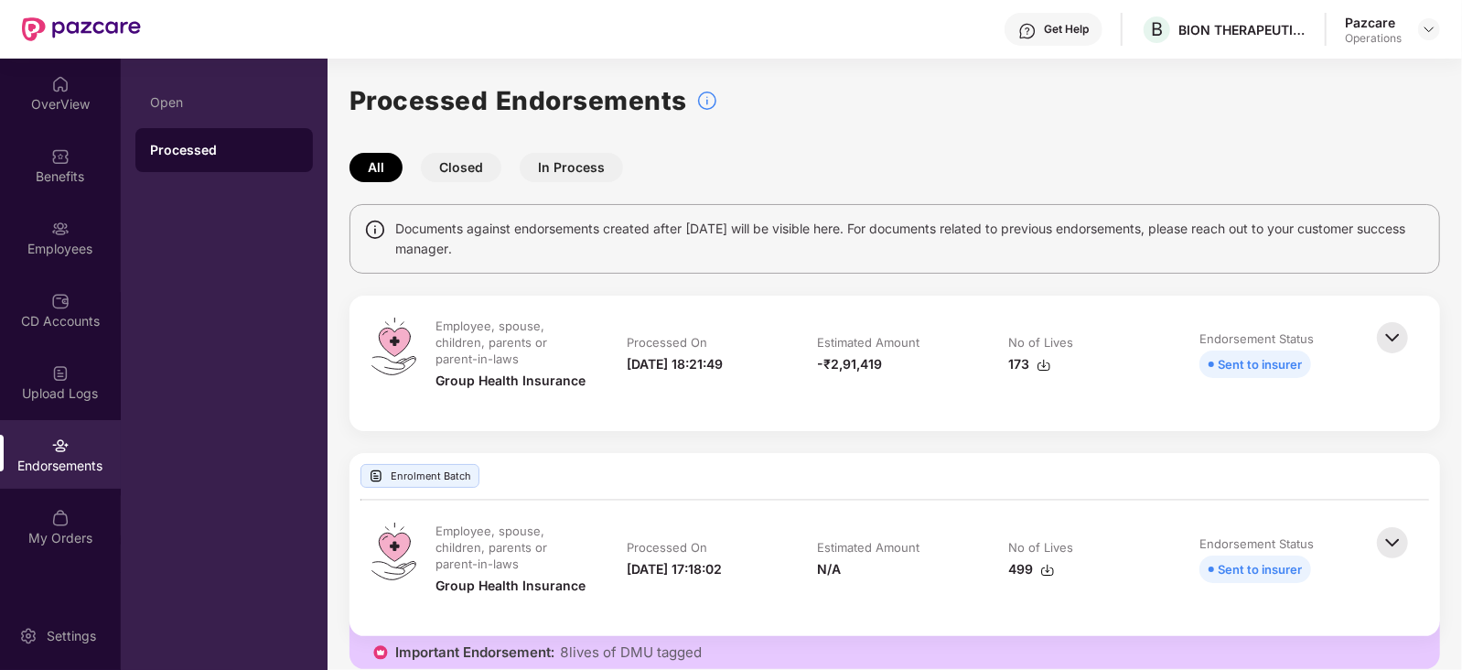
click at [1044, 363] on img at bounding box center [1043, 365] width 15 height 15
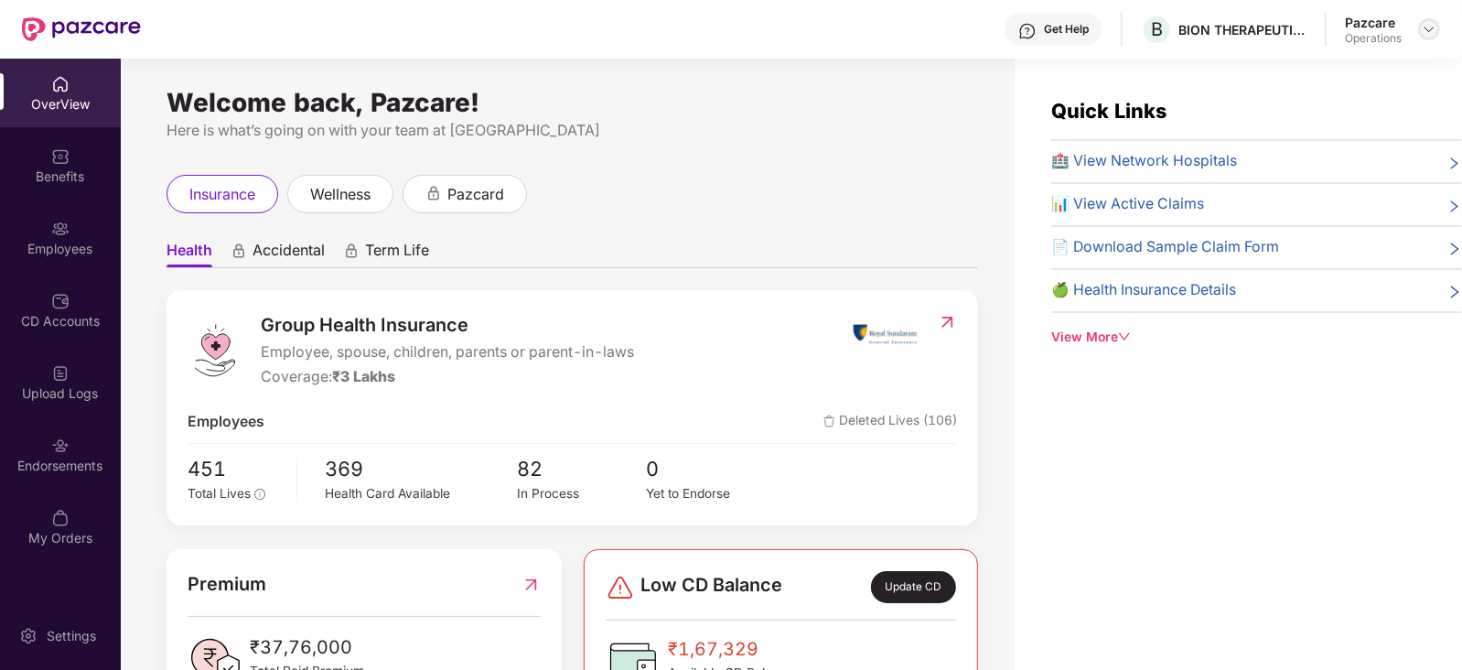
click at [1428, 27] on img at bounding box center [1428, 29] width 15 height 15
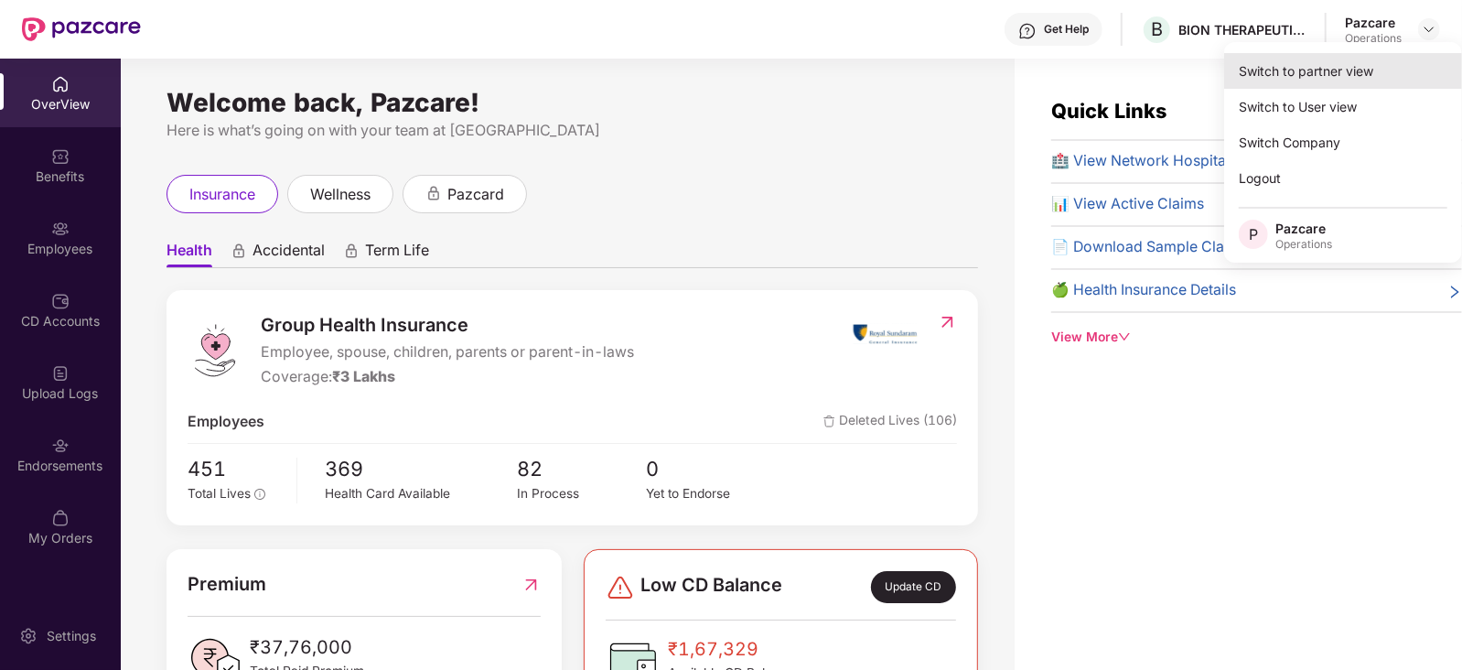
click at [1330, 81] on div "Switch to partner view" at bounding box center [1343, 71] width 238 height 36
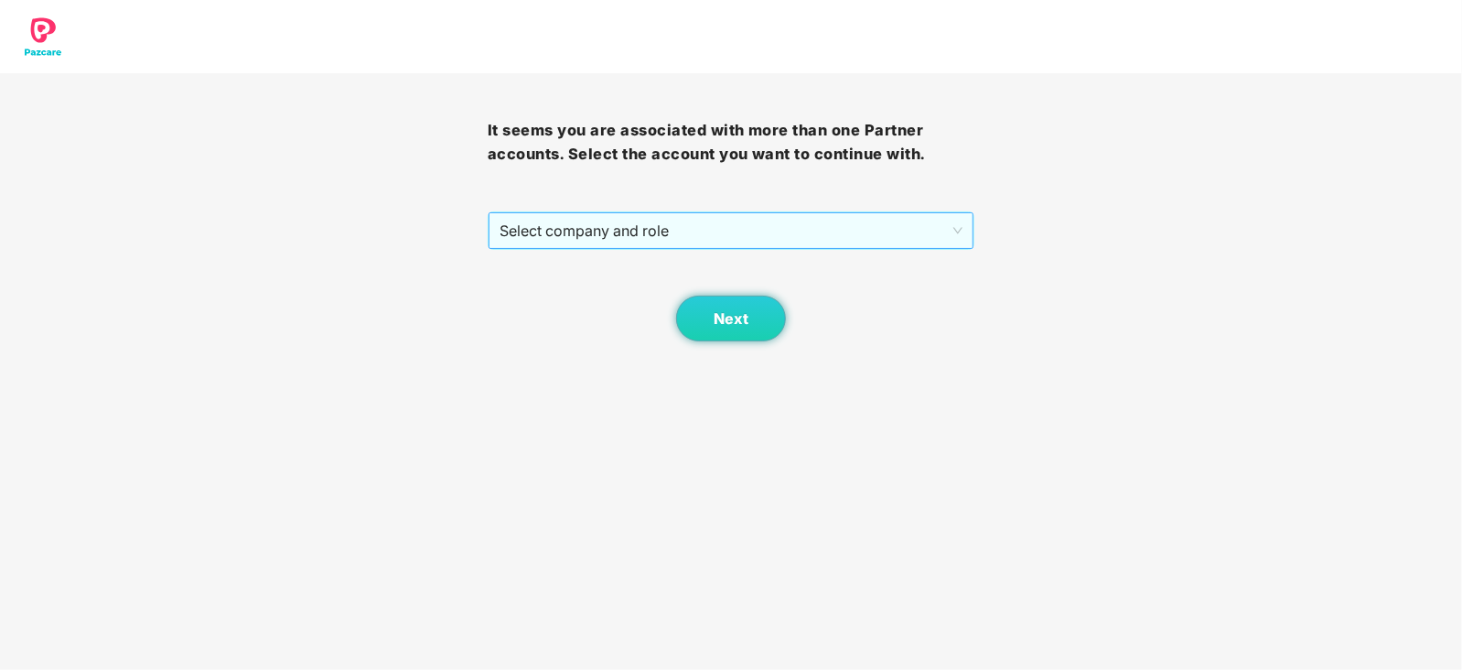
click at [648, 213] on span "Select company and role" at bounding box center [731, 230] width 464 height 35
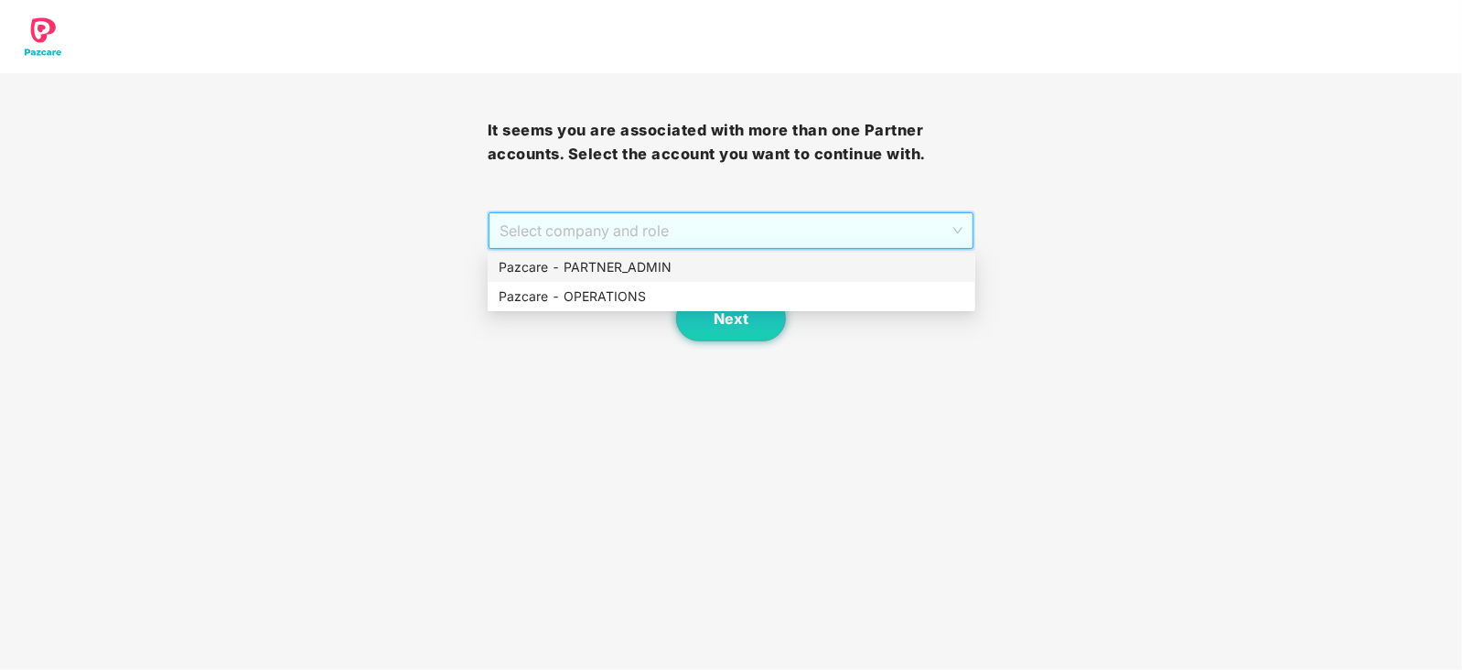
click at [638, 224] on span "Select company and role" at bounding box center [731, 230] width 464 height 35
click at [636, 247] on span "Select company and role" at bounding box center [731, 230] width 464 height 35
click at [614, 286] on div "Pazcare - OPERATIONS" at bounding box center [731, 296] width 466 height 20
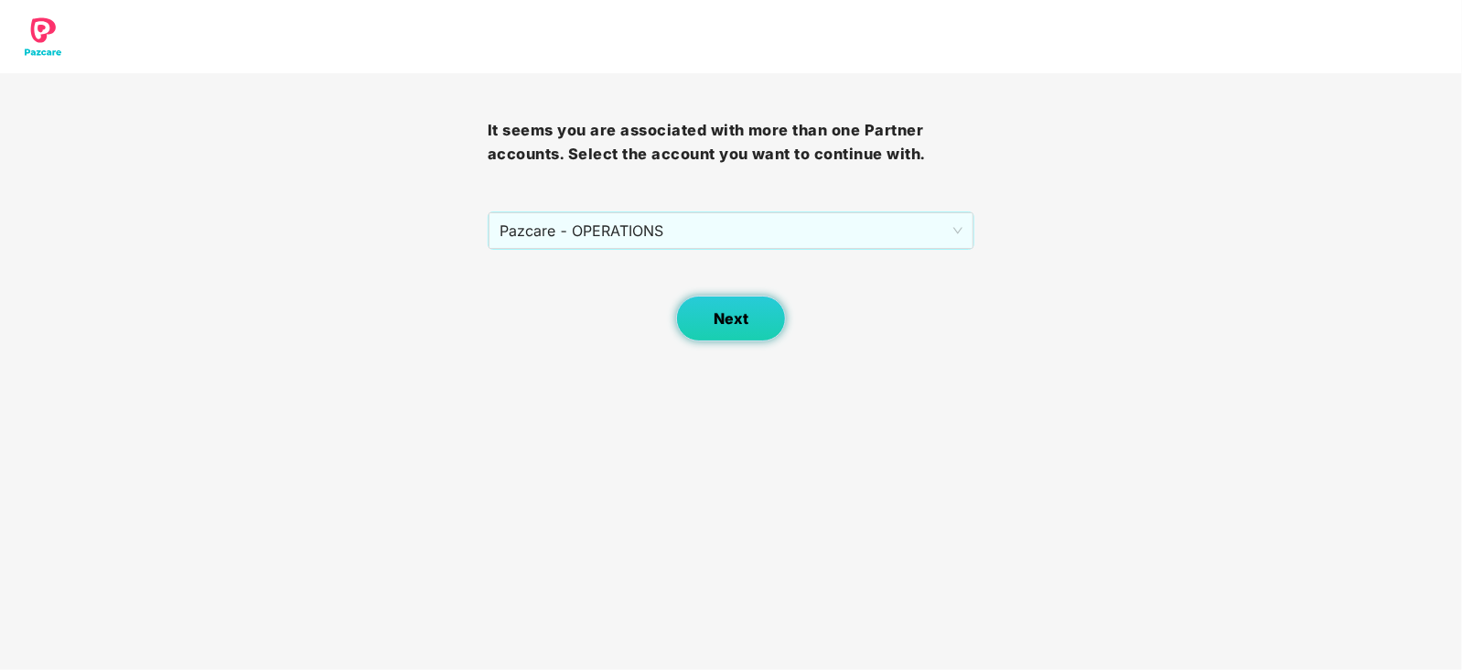
click at [718, 336] on button "Next" at bounding box center [731, 318] width 110 height 46
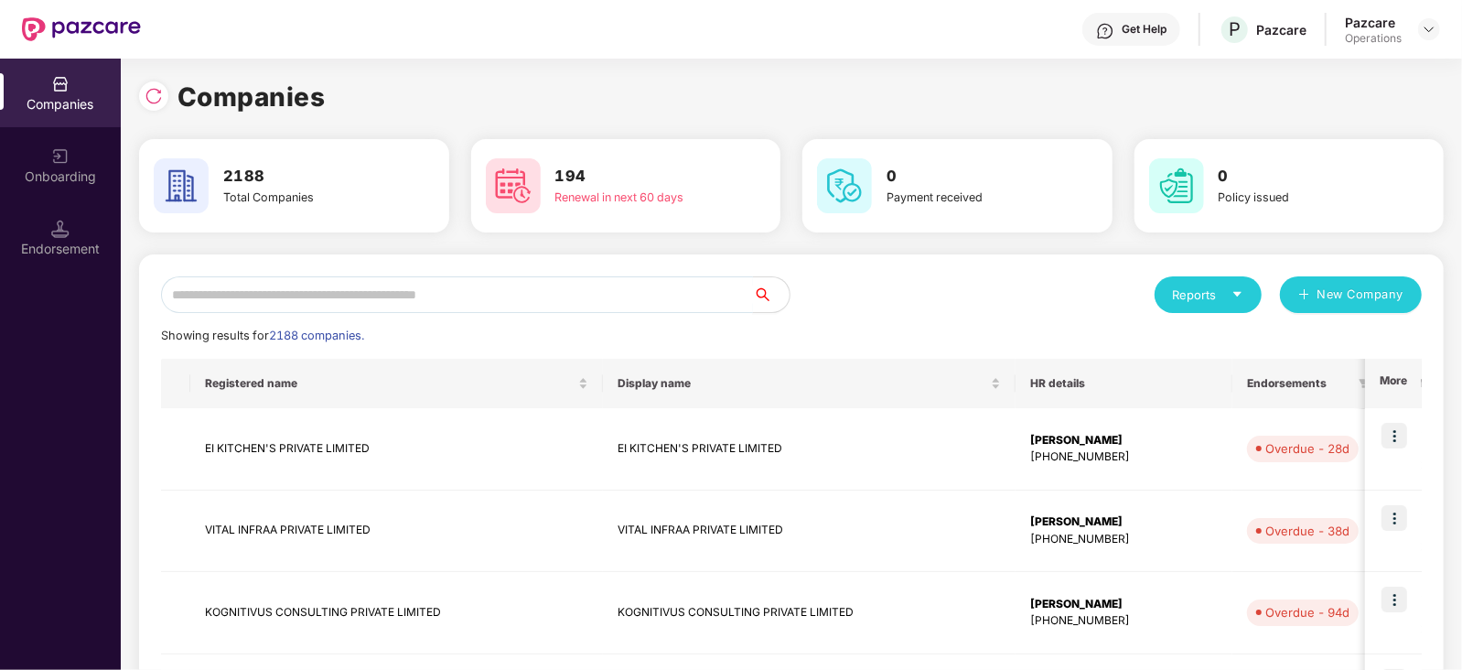
click at [417, 288] on input "text" at bounding box center [457, 294] width 592 height 37
paste input "**********"
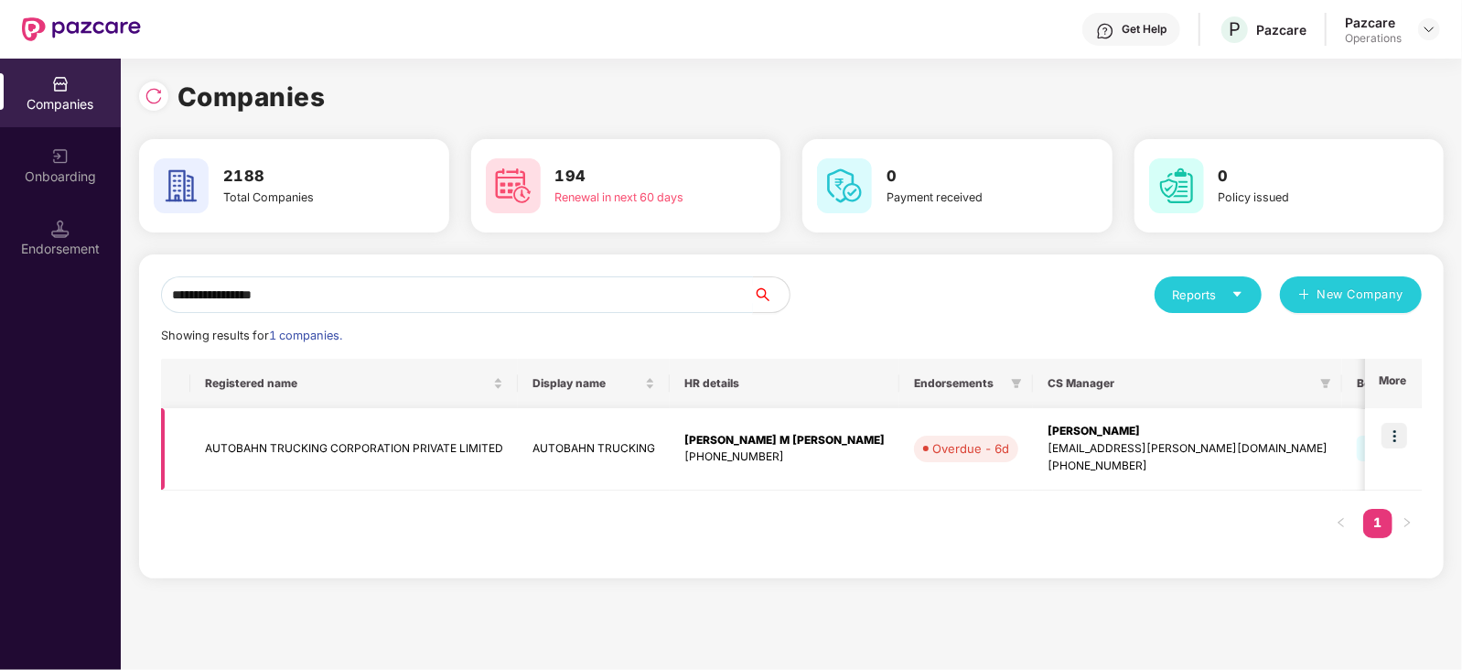
type input "**********"
click at [1394, 431] on img at bounding box center [1394, 436] width 26 height 26
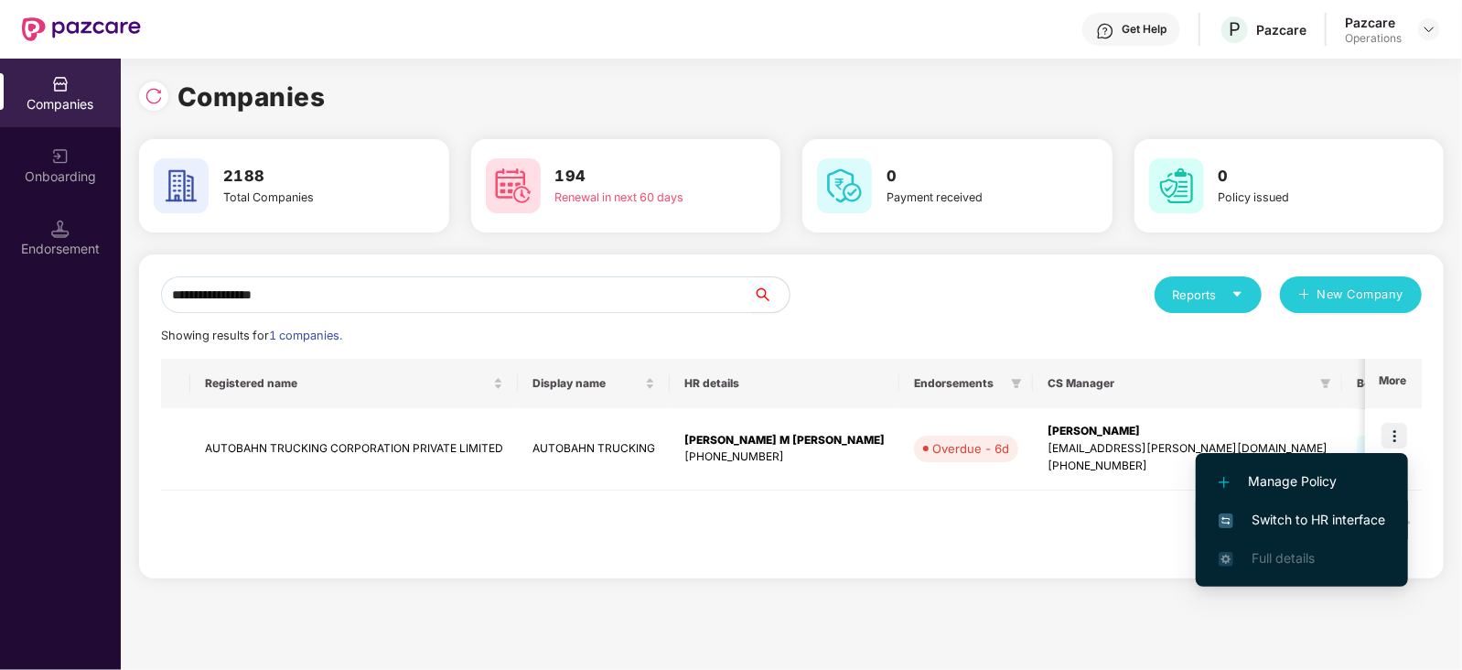
click at [1312, 511] on span "Switch to HR interface" at bounding box center [1301, 519] width 166 height 20
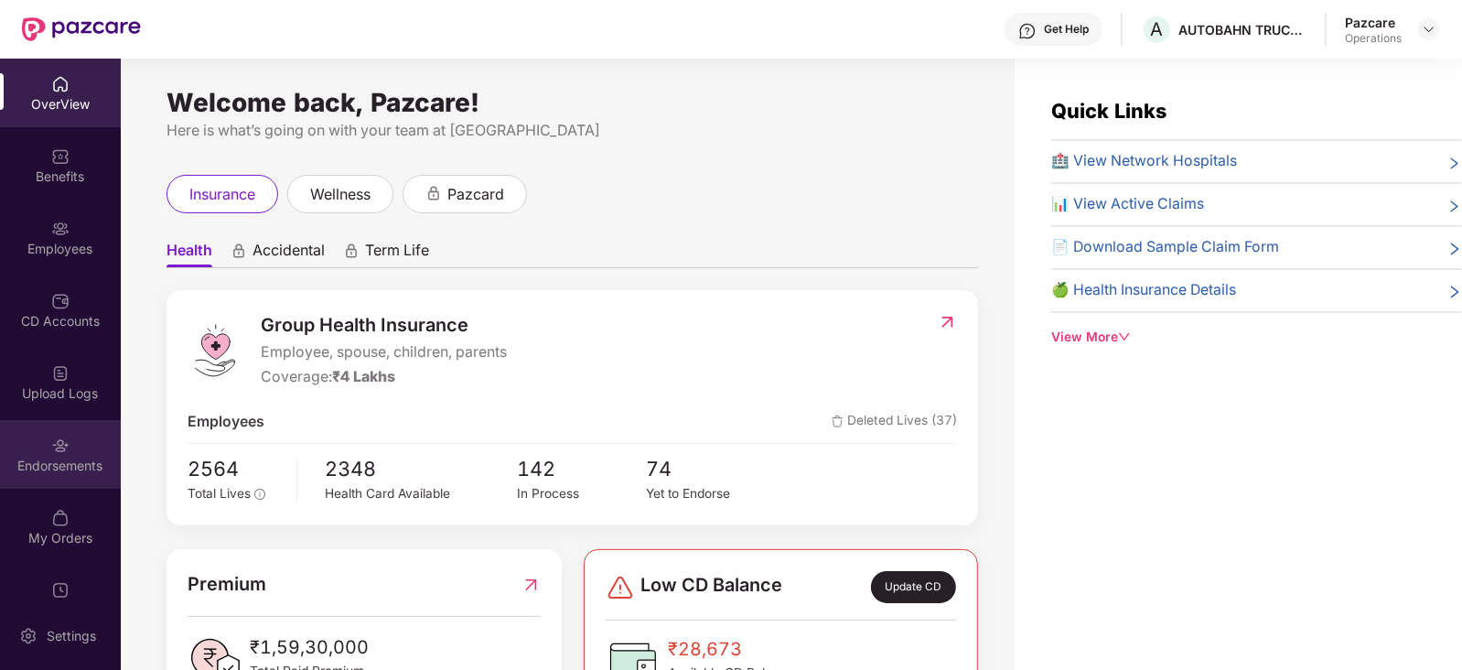
click at [69, 467] on div "Endorsements" at bounding box center [60, 465] width 121 height 18
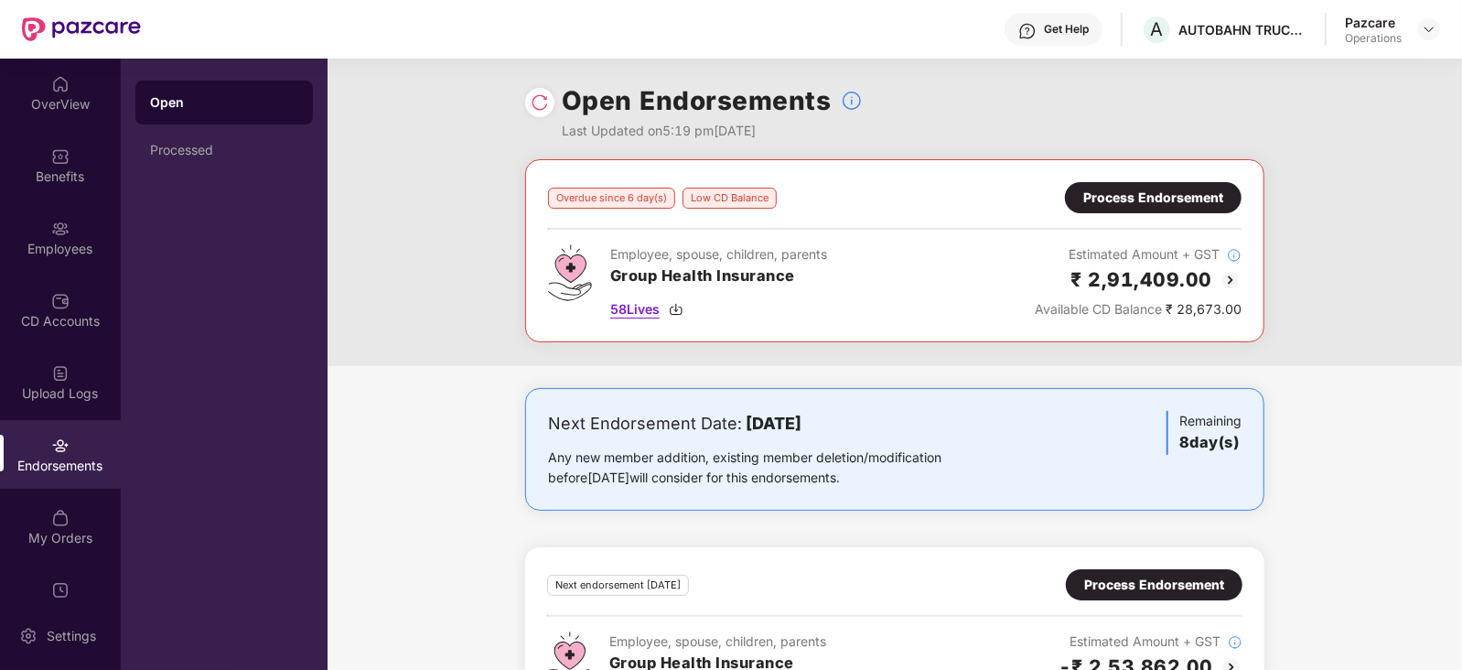
click at [681, 309] on img at bounding box center [676, 309] width 15 height 15
click at [925, 284] on div "Employee, spouse, children, parents Group Health Insurance 58 Lives Estimated A…" at bounding box center [894, 281] width 693 height 75
click at [1230, 285] on img at bounding box center [1230, 280] width 22 height 22
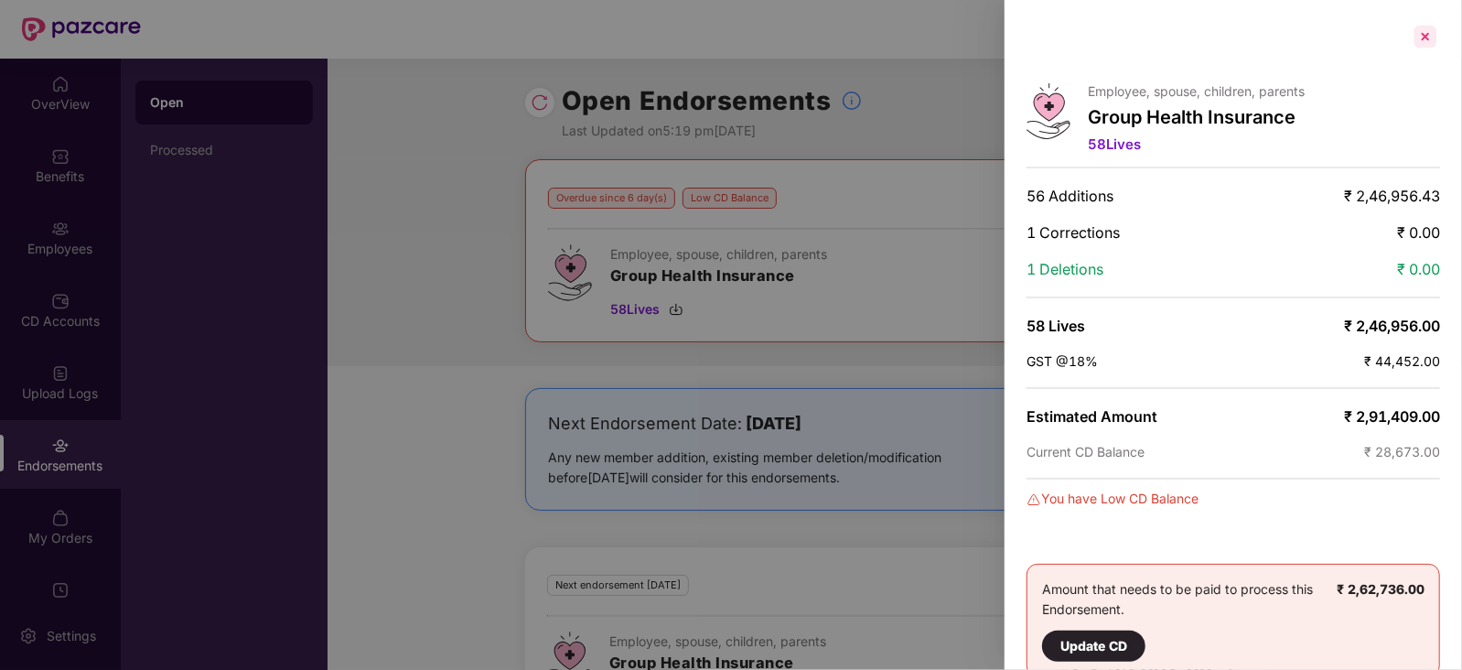
click at [1431, 38] on div at bounding box center [1424, 36] width 29 height 29
